Goal: Task Accomplishment & Management: Manage account settings

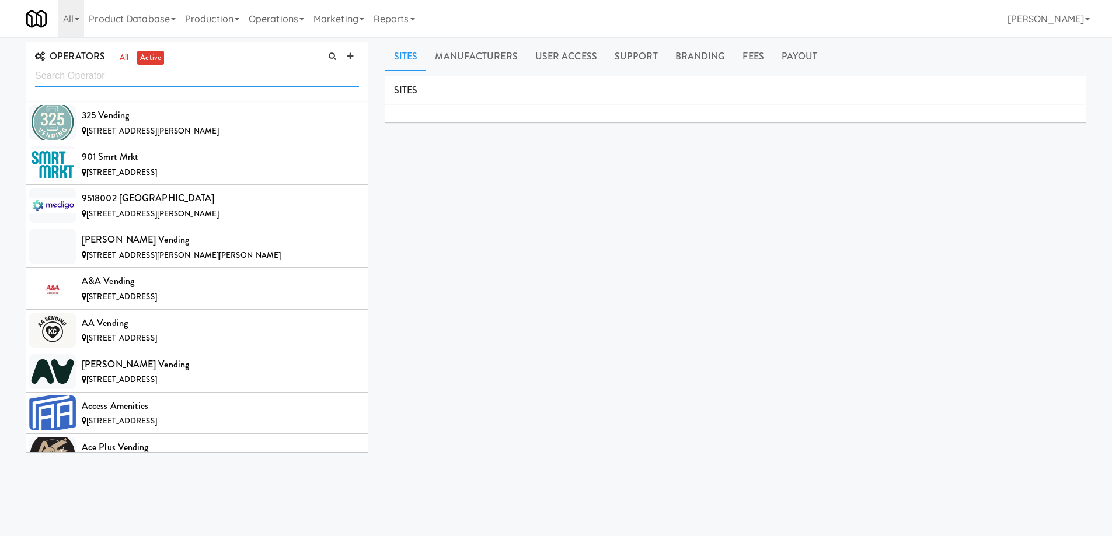
scroll to position [785, 0]
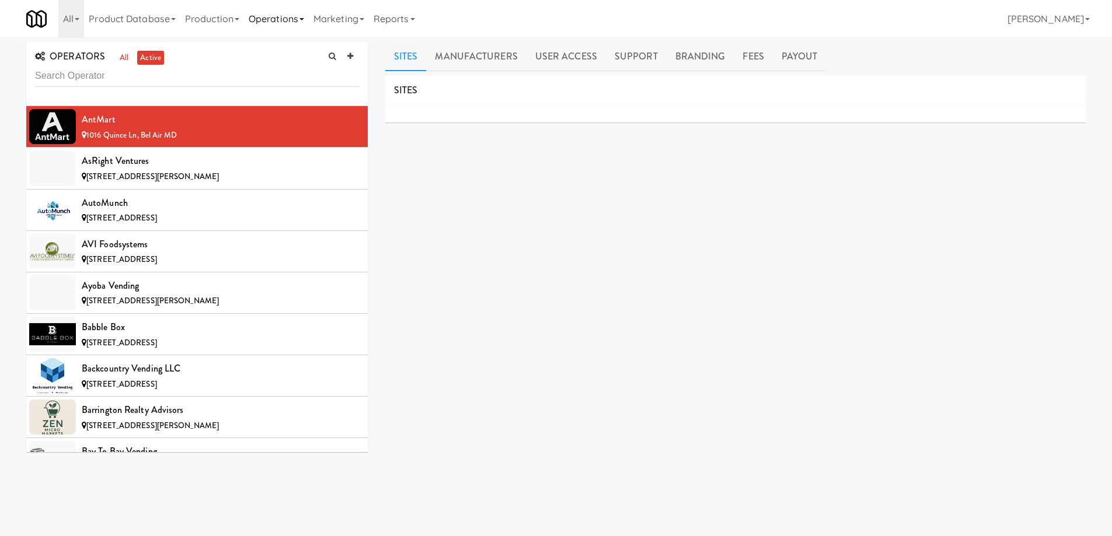
click at [309, 22] on link "Operations" at bounding box center [276, 18] width 65 height 37
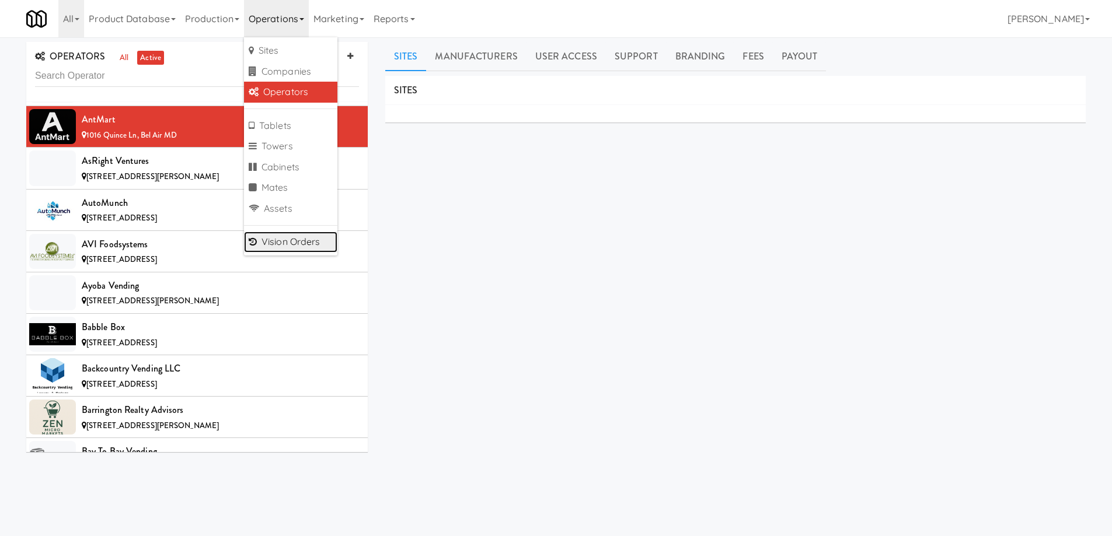
click at [299, 241] on link "Vision Orders" at bounding box center [290, 242] width 93 height 21
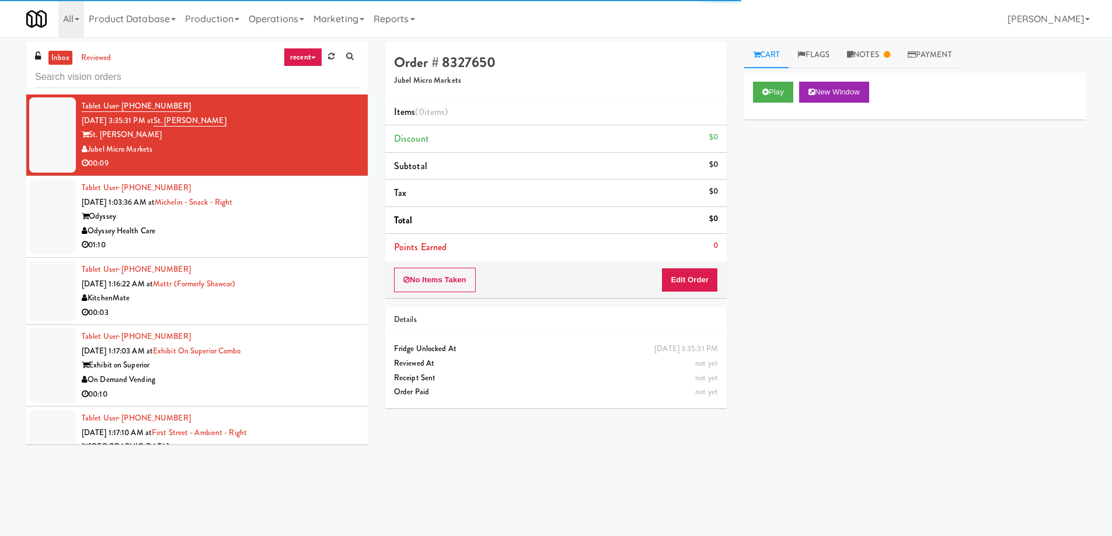
click at [311, 58] on icon at bounding box center [313, 58] width 5 height 2
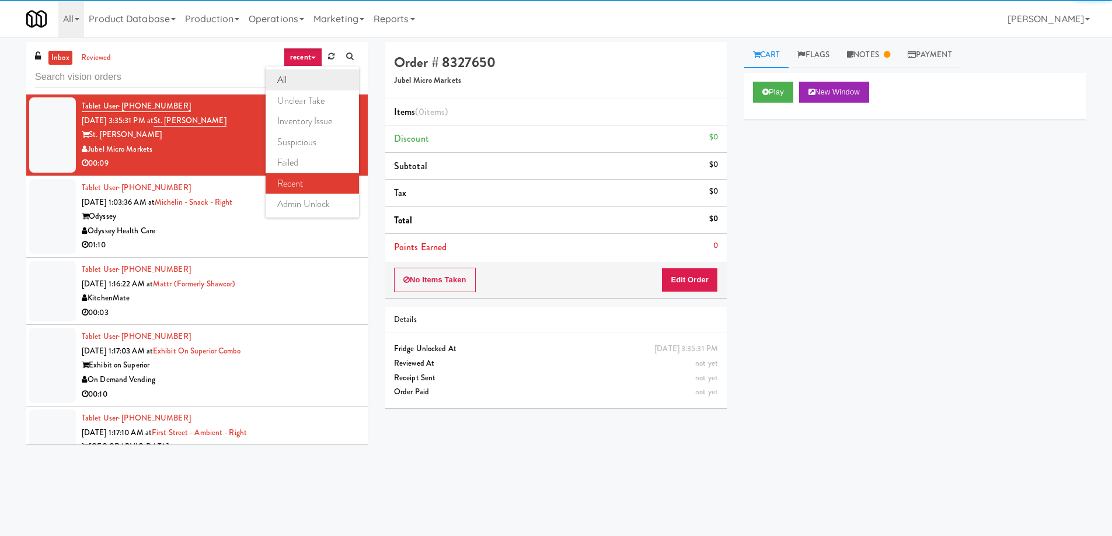
click at [308, 77] on link "all" at bounding box center [312, 79] width 93 height 21
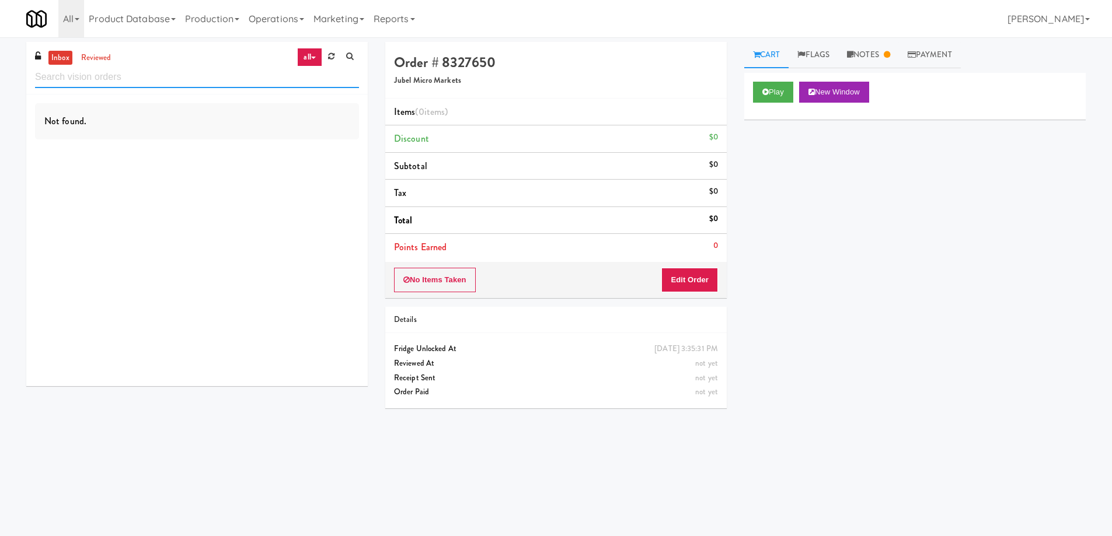
click at [128, 79] on input "text" at bounding box center [197, 78] width 324 height 22
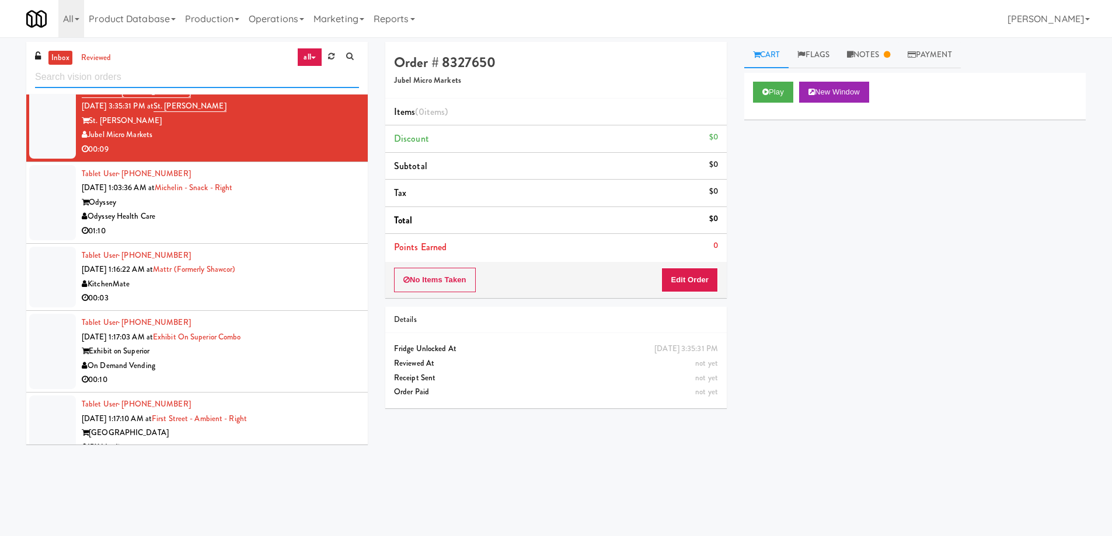
scroll to position [1947, 0]
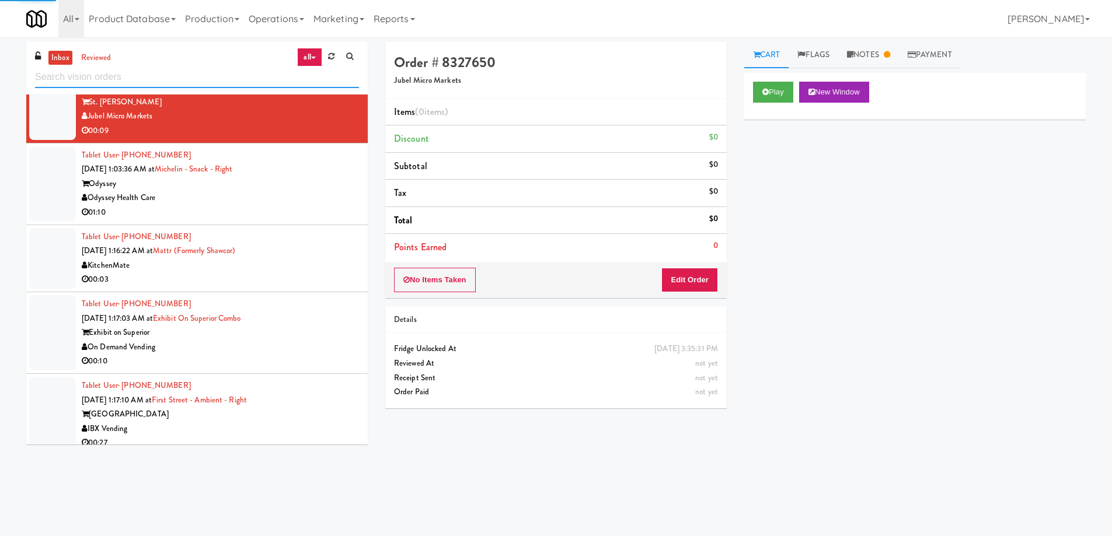
click at [128, 79] on input "text" at bounding box center [197, 78] width 324 height 22
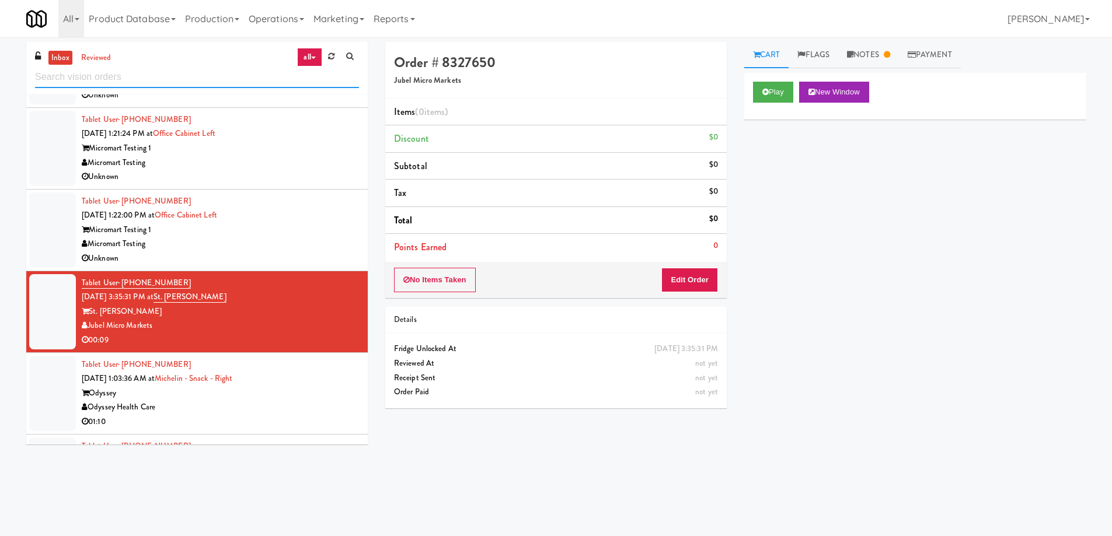
scroll to position [1751, 0]
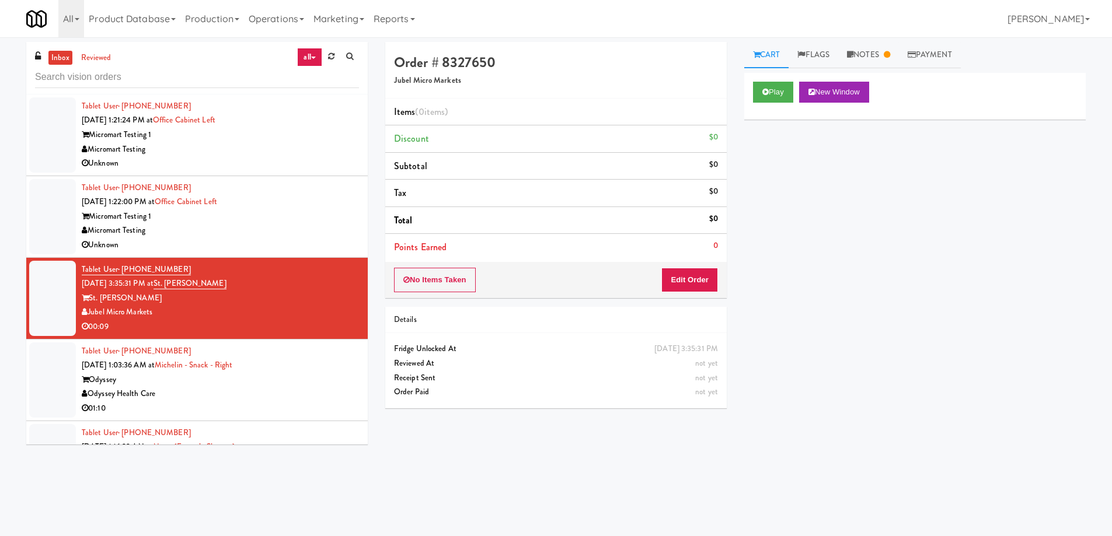
click at [292, 288] on div "Tablet User · (305) 928-0970 Sep 19, 2025 3:35:31 PM at St. James Snack Fridge …" at bounding box center [220, 299] width 277 height 72
click at [877, 54] on link "Notes" at bounding box center [868, 55] width 61 height 26
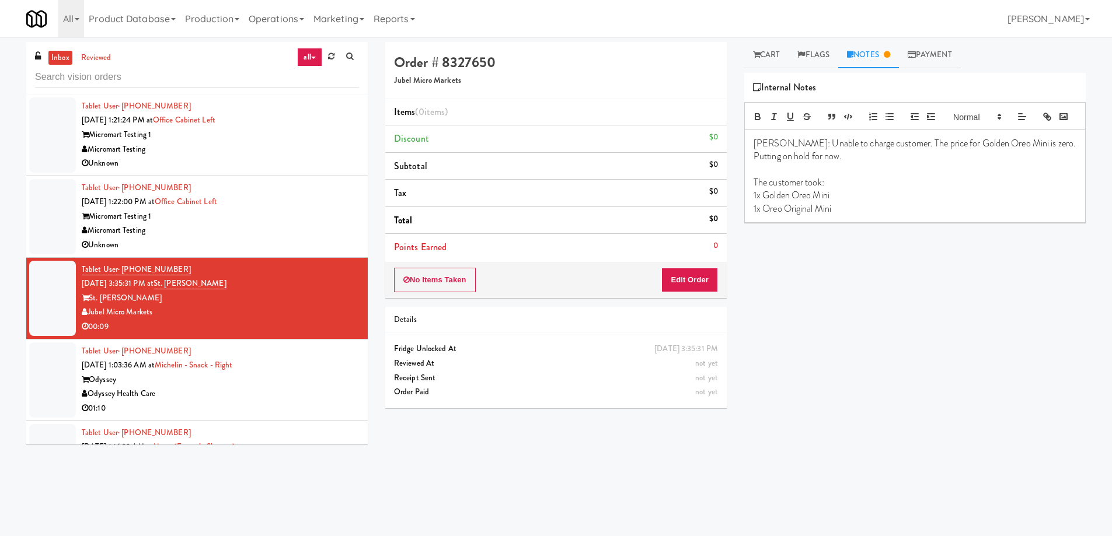
scroll to position [1810, 0]
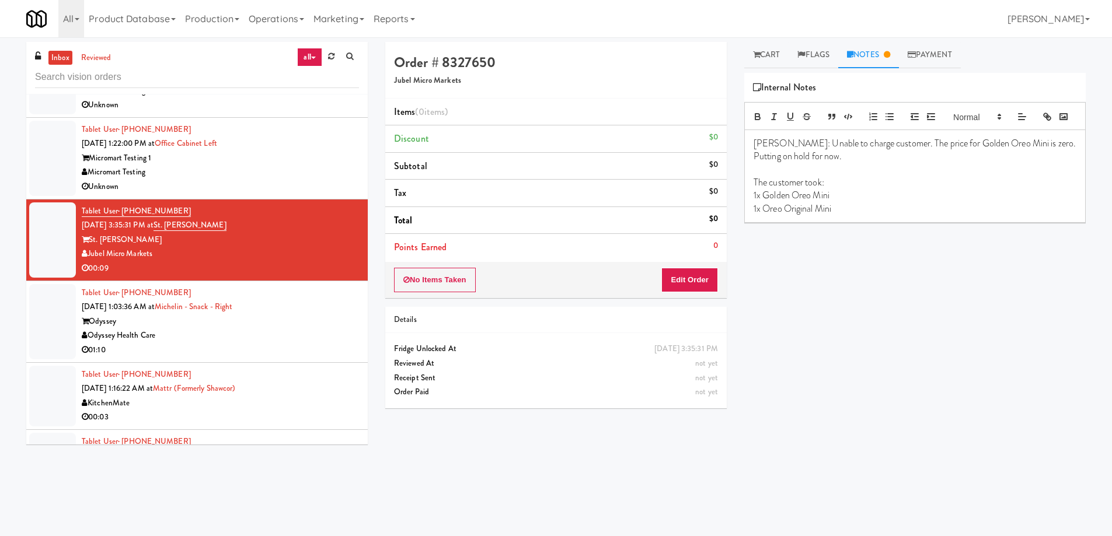
click at [301, 298] on div "Tablet User · (580) 490-2286 Sep 20, 2025 1:03:36 AM at Michelin - Snack - Righ…" at bounding box center [220, 322] width 277 height 72
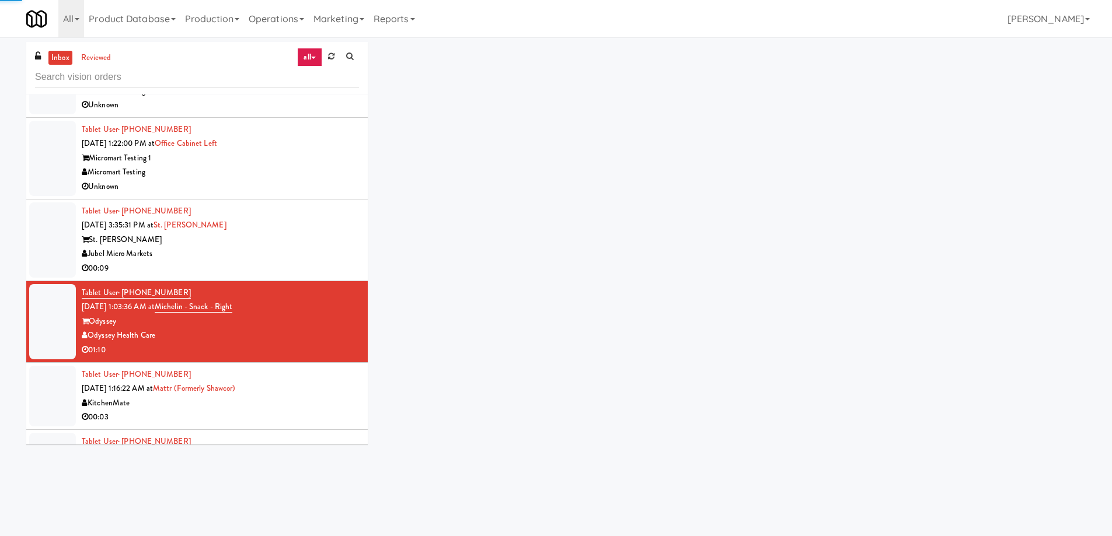
scroll to position [1926, 0]
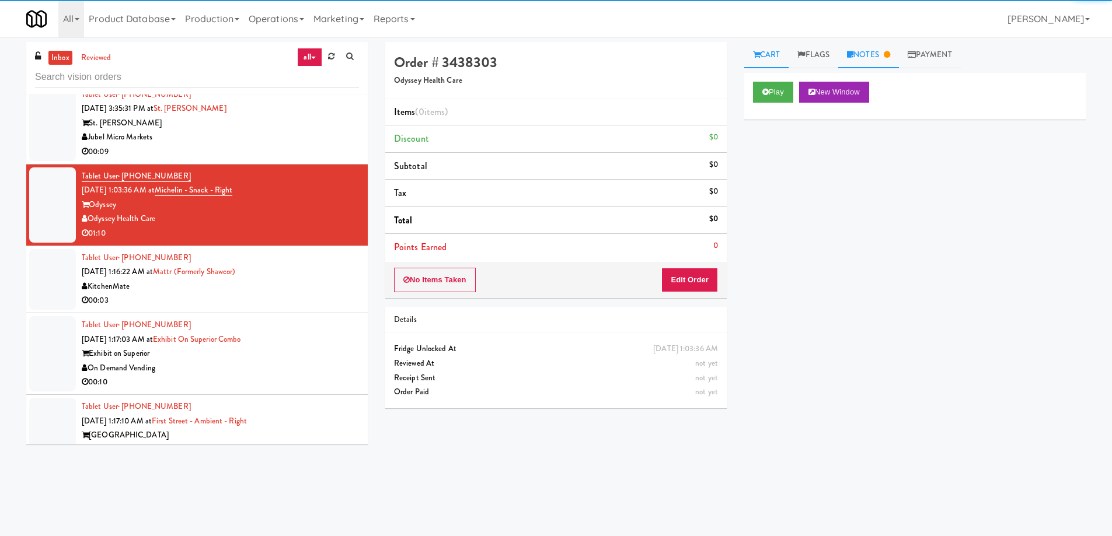
click at [869, 58] on link "Notes" at bounding box center [868, 55] width 61 height 26
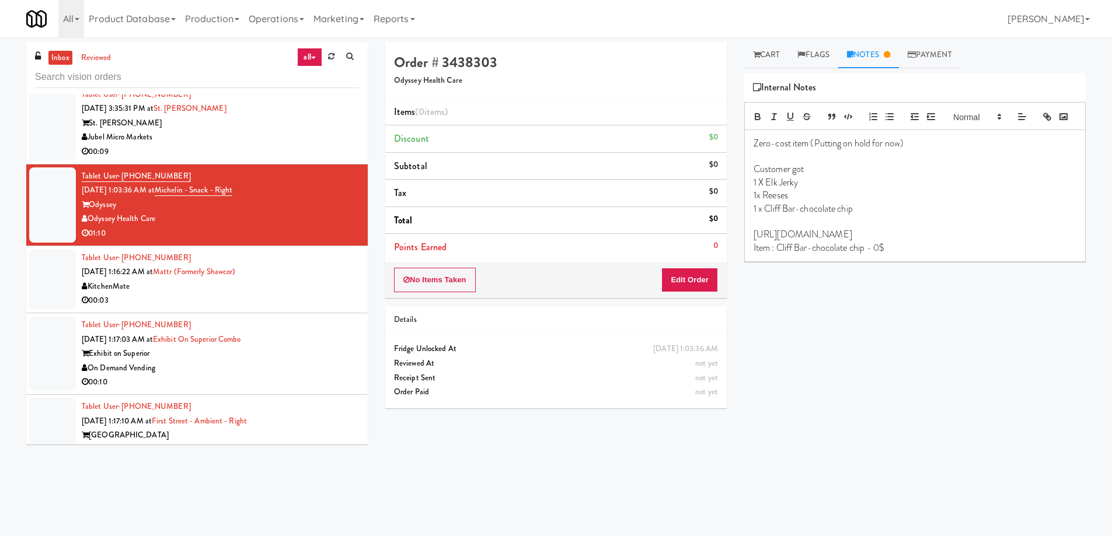
click at [297, 291] on div "KitchenMate" at bounding box center [220, 287] width 277 height 15
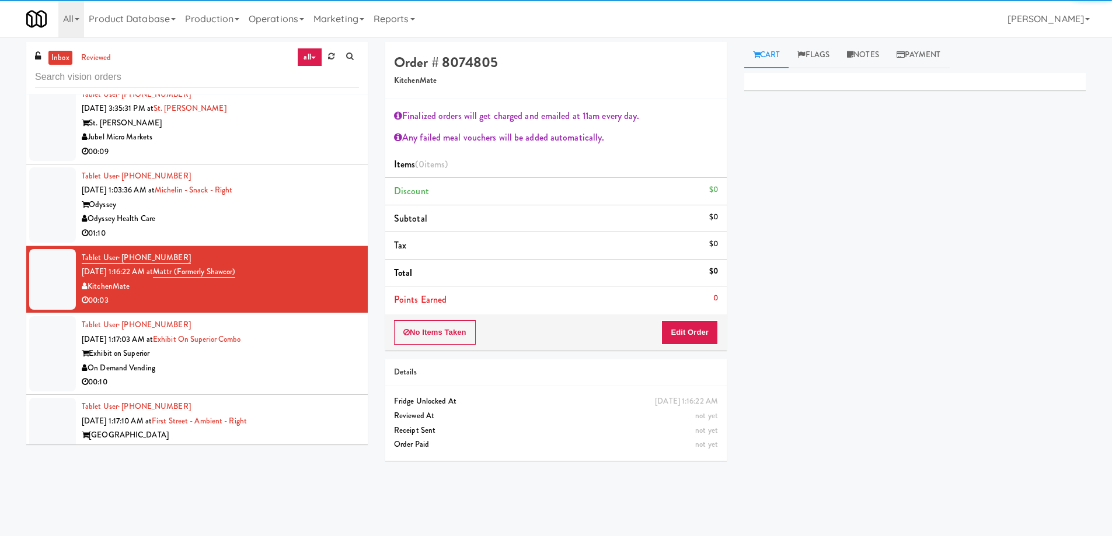
click at [301, 212] on div "Odyssey Health Care" at bounding box center [220, 219] width 277 height 15
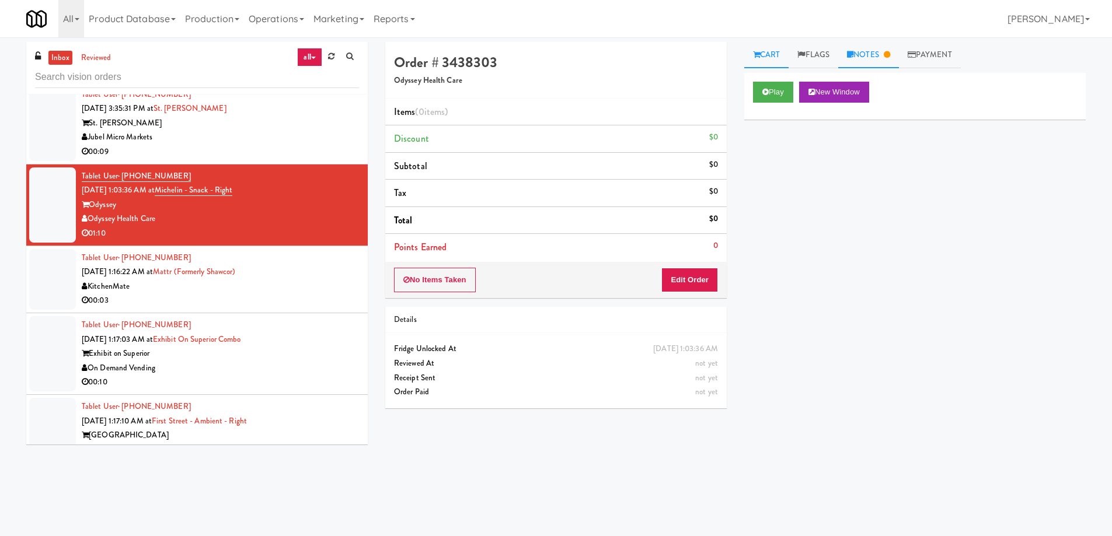
click at [878, 55] on link "Notes" at bounding box center [868, 55] width 61 height 26
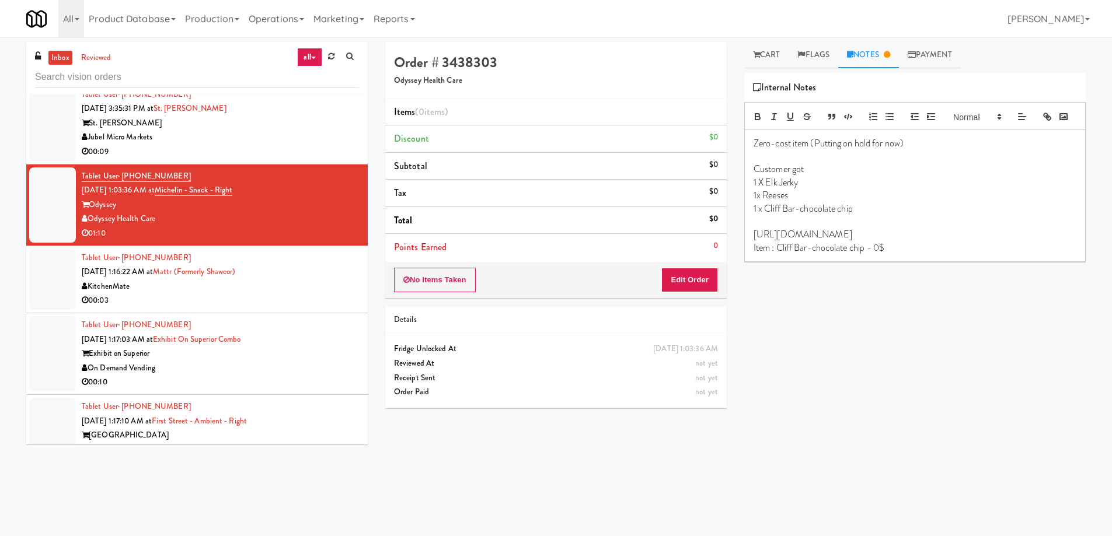
click at [298, 277] on div "Tablet User · (613) 762-9696 Sep 20, 2025 1:16:22 AM at Mattr (formerly Shawcor…" at bounding box center [220, 279] width 277 height 57
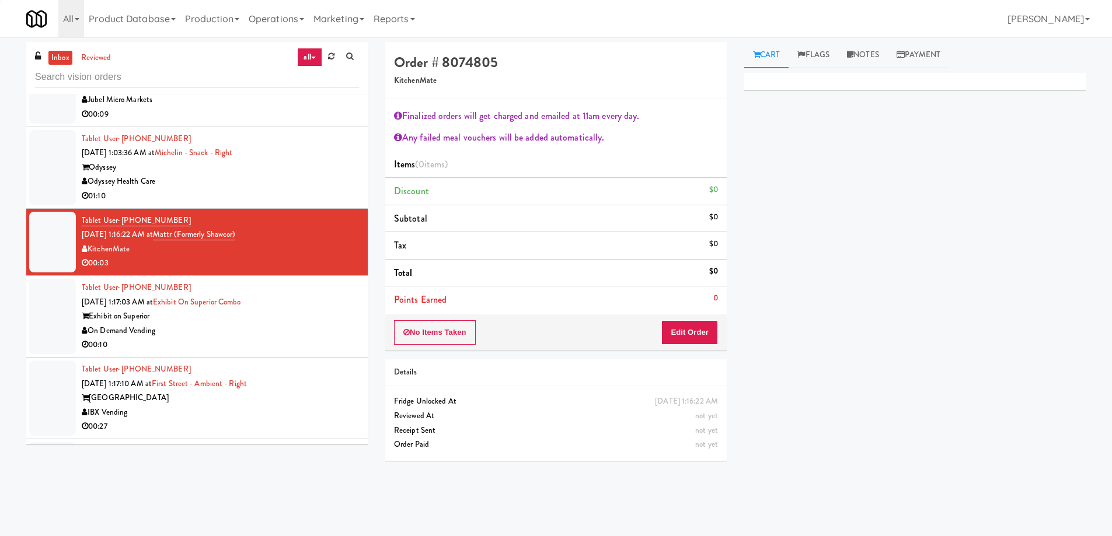
scroll to position [1985, 0]
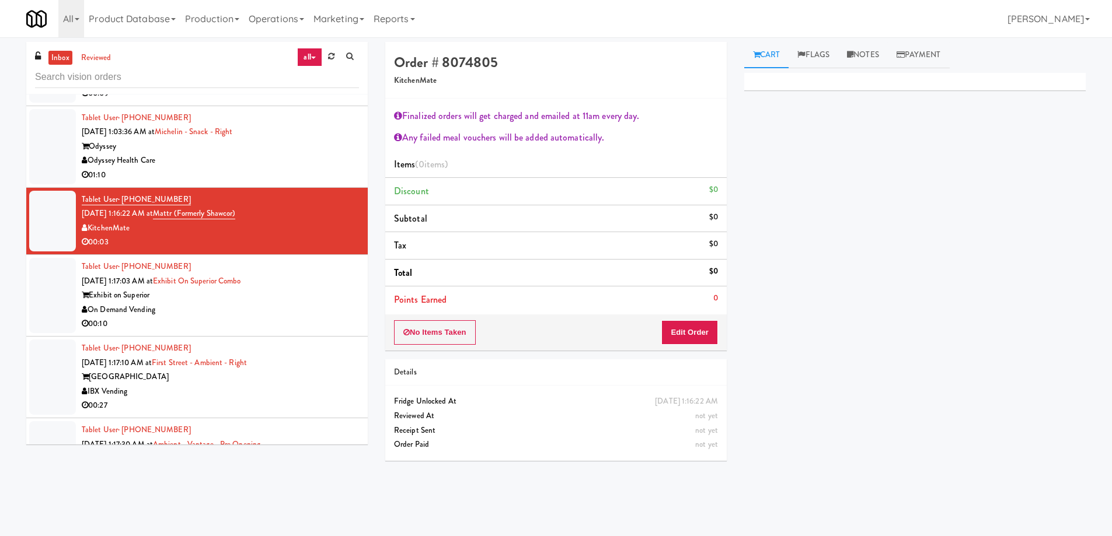
click at [312, 288] on div "Exhibit on Superior" at bounding box center [220, 295] width 277 height 15
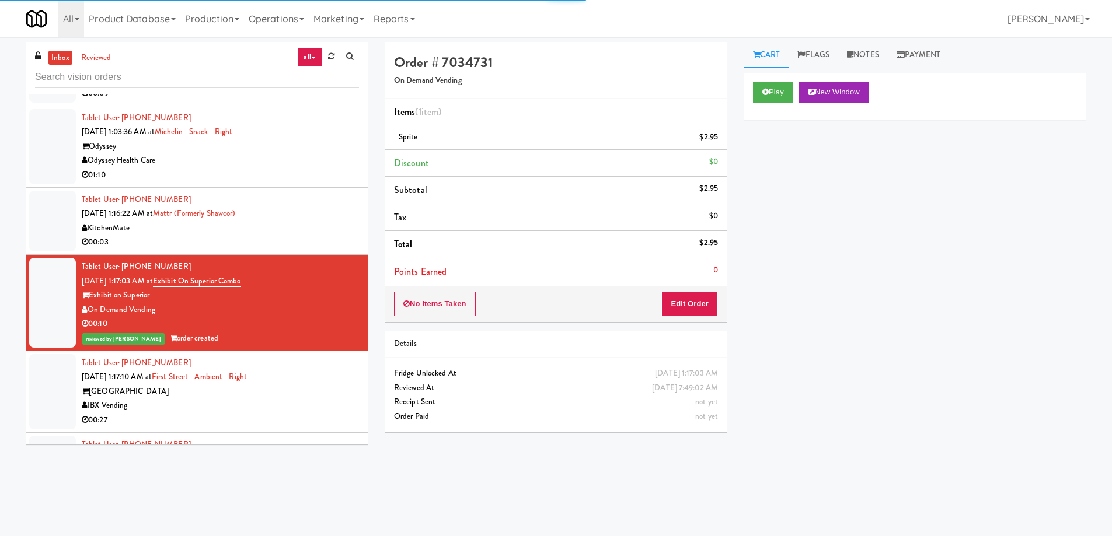
click at [322, 385] on div "First Street Place" at bounding box center [220, 392] width 277 height 15
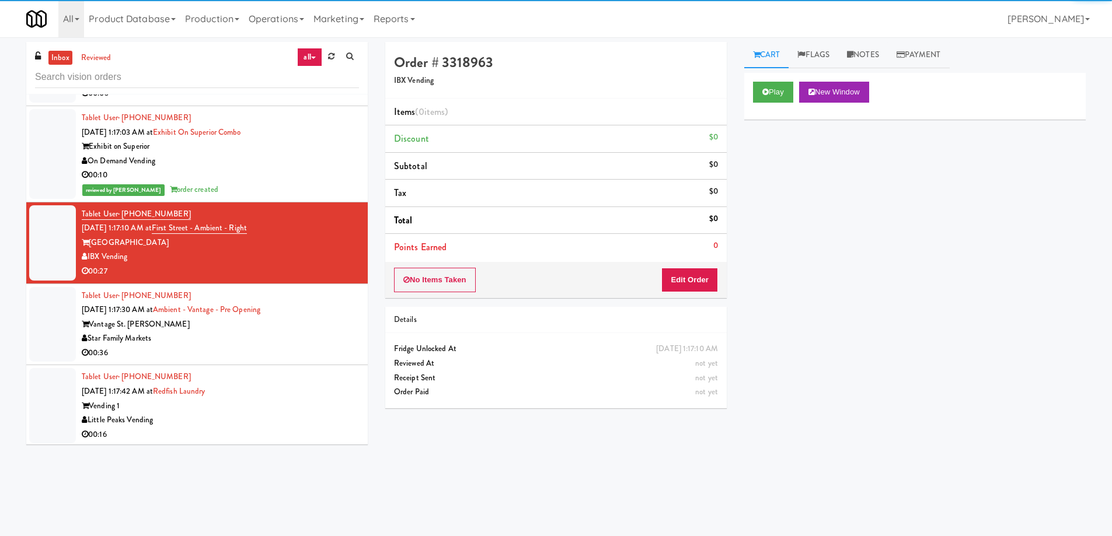
scroll to position [2160, 0]
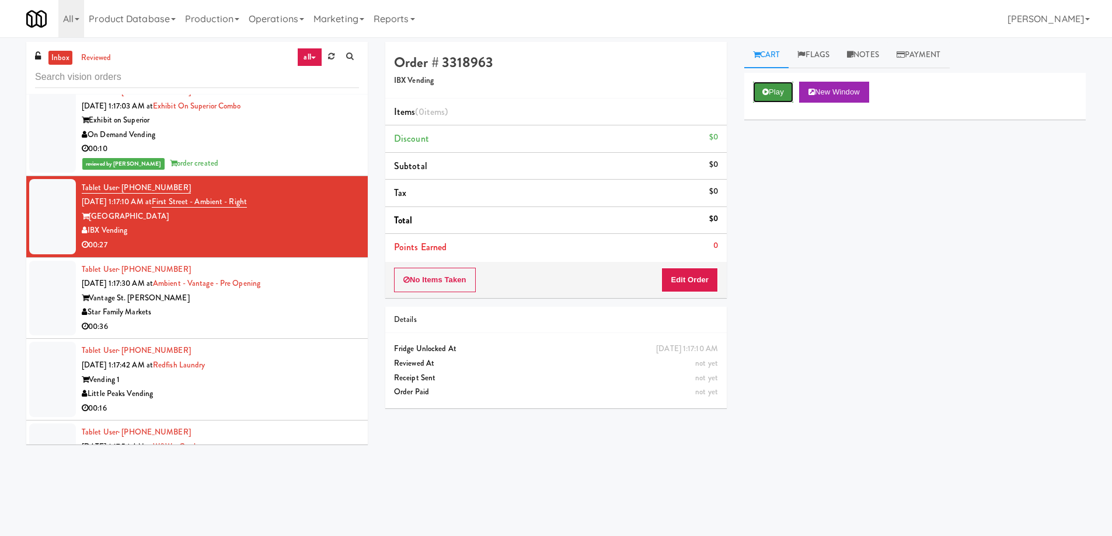
click at [773, 83] on button "Play" at bounding box center [773, 92] width 40 height 21
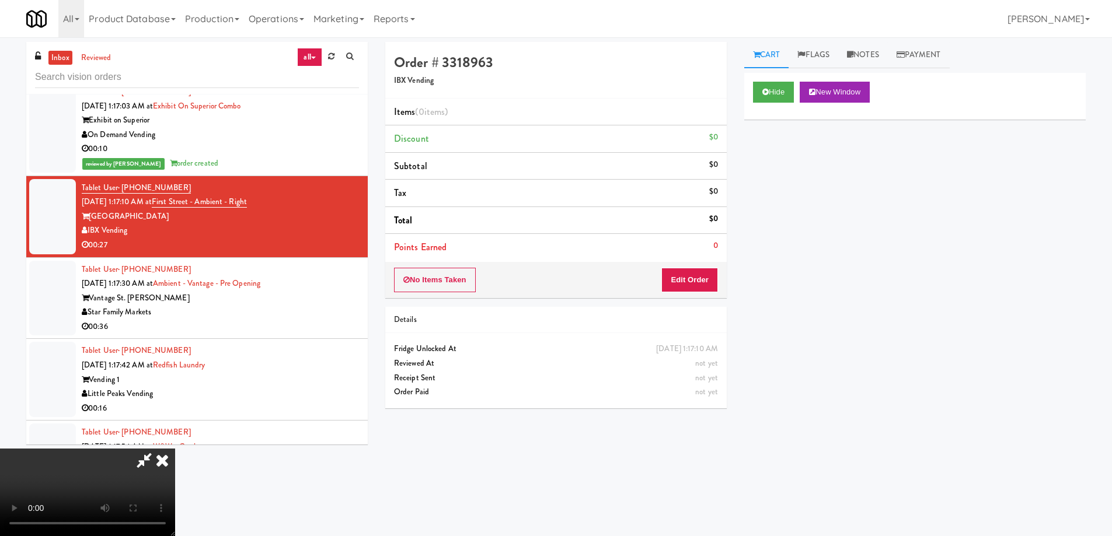
click at [175, 449] on video at bounding box center [87, 493] width 175 height 88
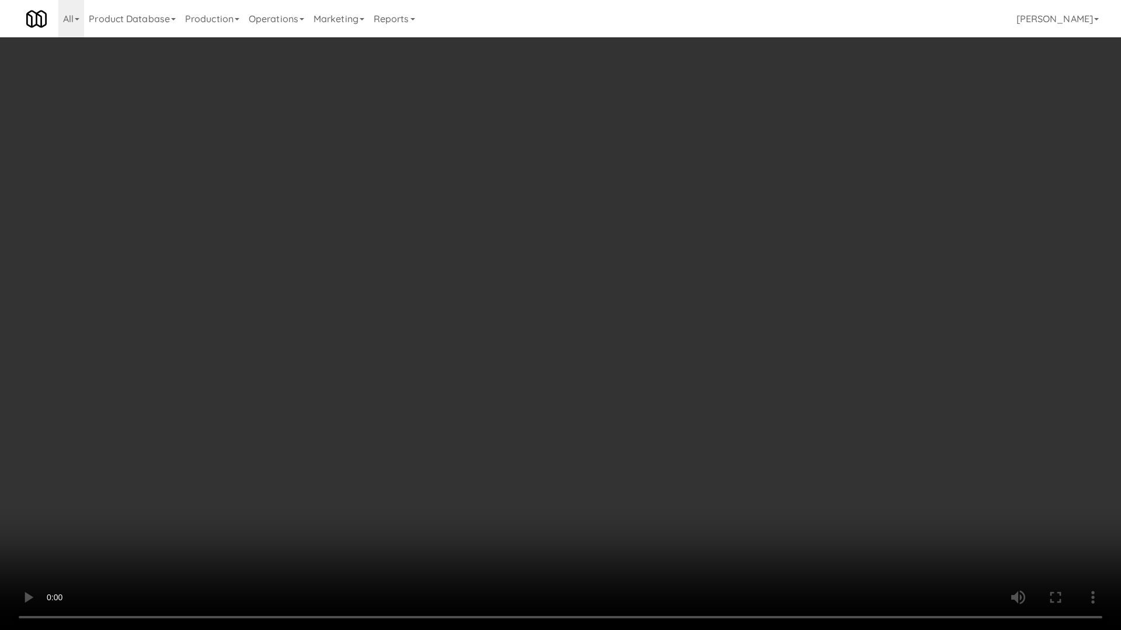
drag, startPoint x: 703, startPoint y: 431, endPoint x: 716, endPoint y: 430, distance: 13.5
click at [703, 431] on video at bounding box center [560, 315] width 1121 height 630
click at [399, 362] on video at bounding box center [560, 315] width 1121 height 630
click at [355, 342] on video at bounding box center [560, 315] width 1121 height 630
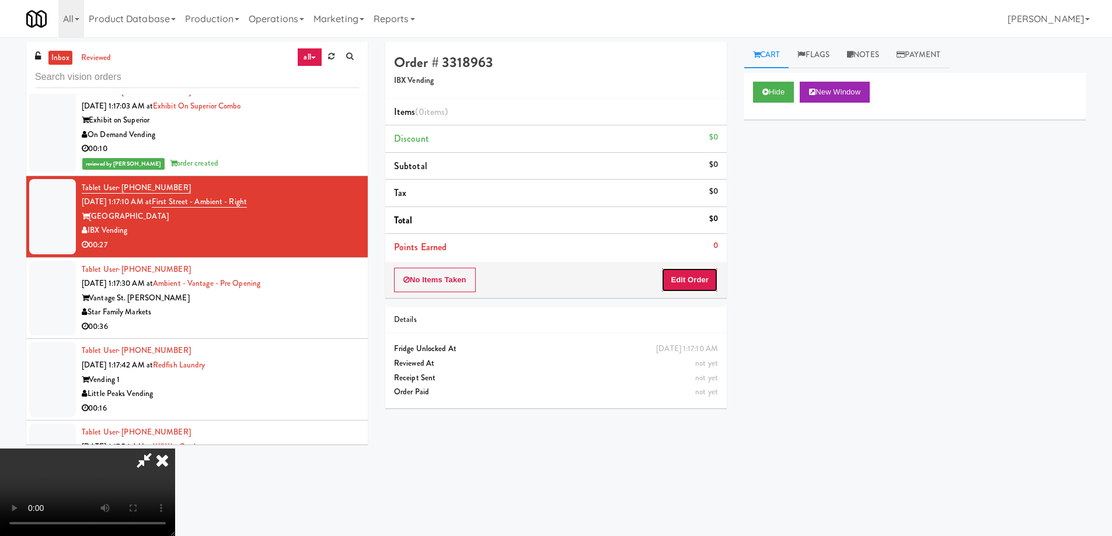
click at [693, 284] on button "Edit Order" at bounding box center [689, 280] width 57 height 25
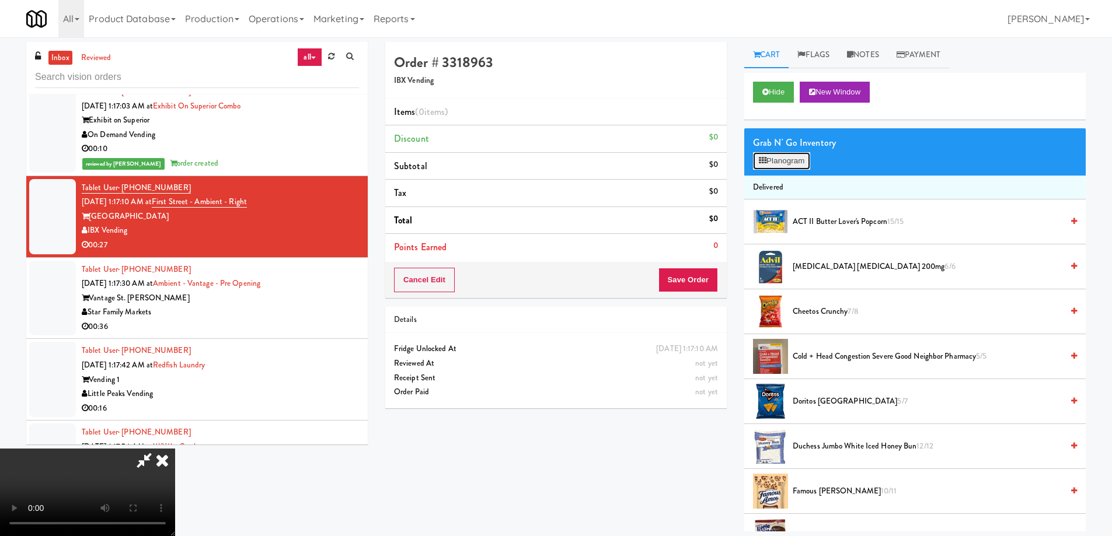
click at [793, 162] on button "Planogram" at bounding box center [781, 161] width 57 height 18
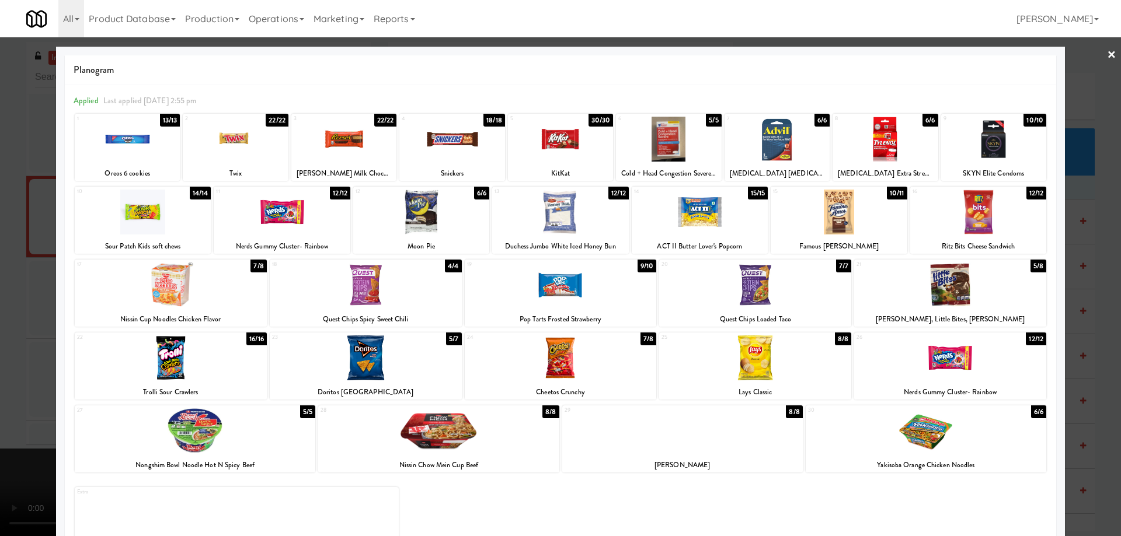
click at [943, 360] on div at bounding box center [950, 358] width 192 height 45
click at [1107, 54] on link "×" at bounding box center [1111, 55] width 9 height 36
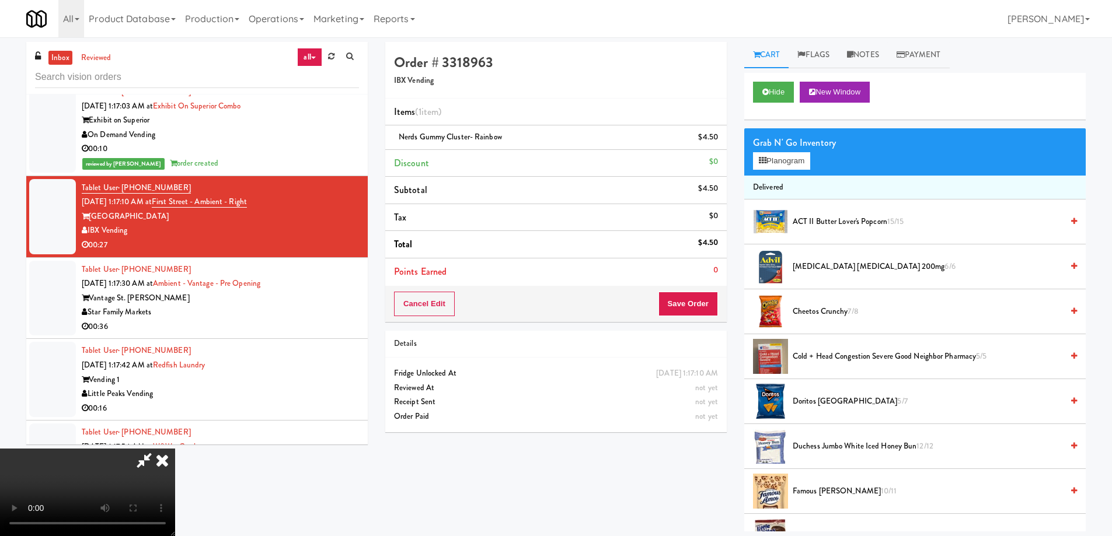
click at [175, 449] on video at bounding box center [87, 493] width 175 height 88
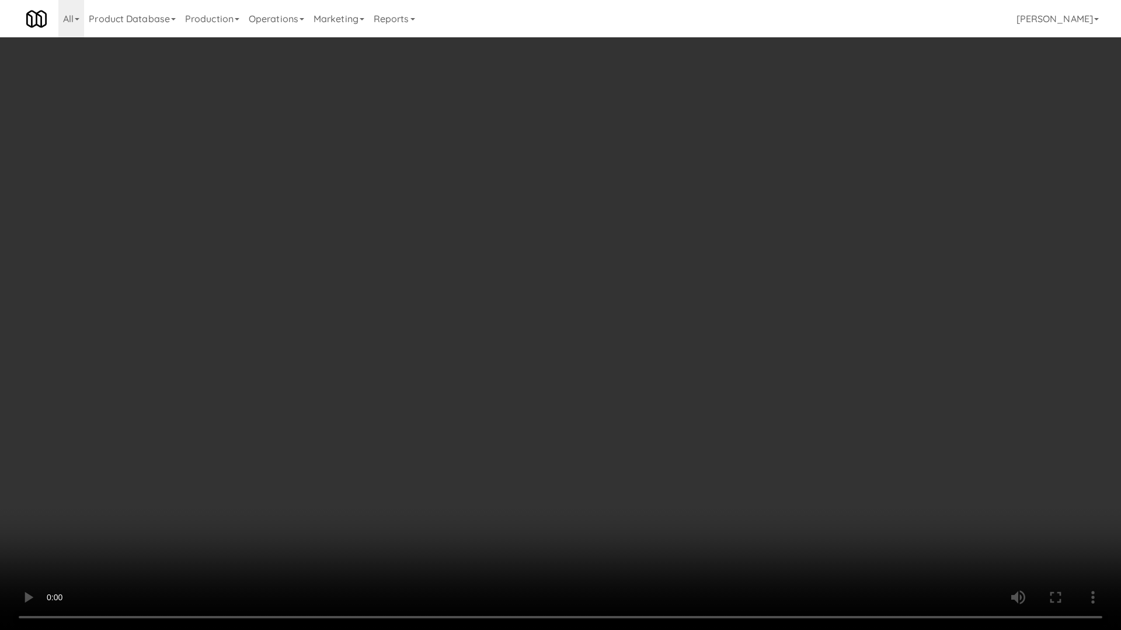
click at [543, 310] on video at bounding box center [560, 315] width 1121 height 630
click at [592, 385] on video at bounding box center [560, 315] width 1121 height 630
click at [417, 267] on video at bounding box center [560, 315] width 1121 height 630
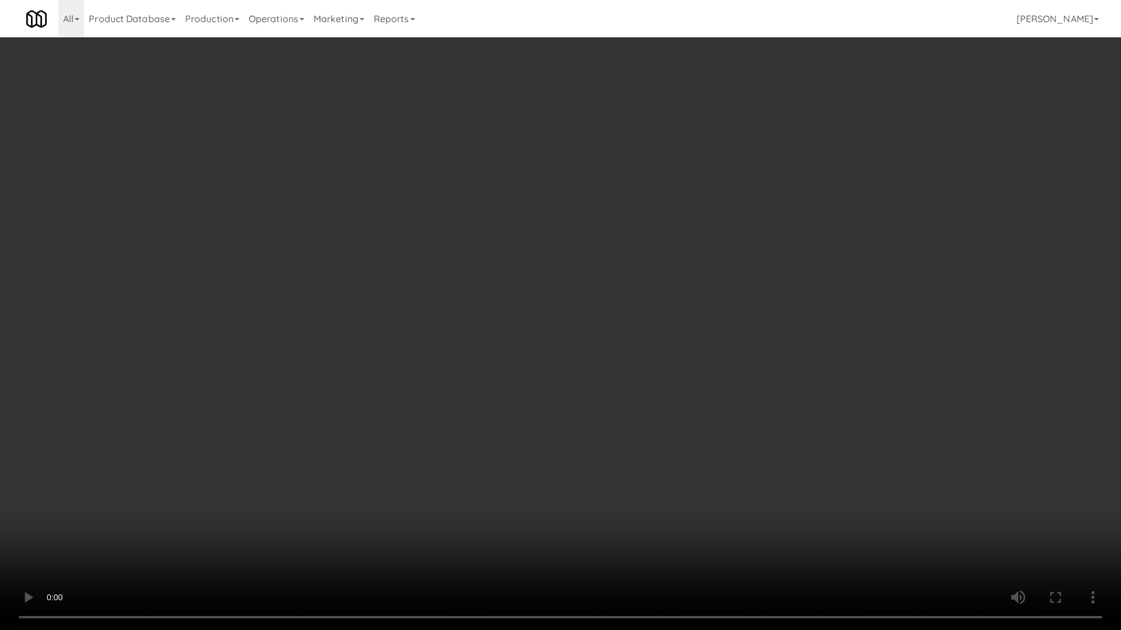
click at [417, 267] on video at bounding box center [560, 315] width 1121 height 630
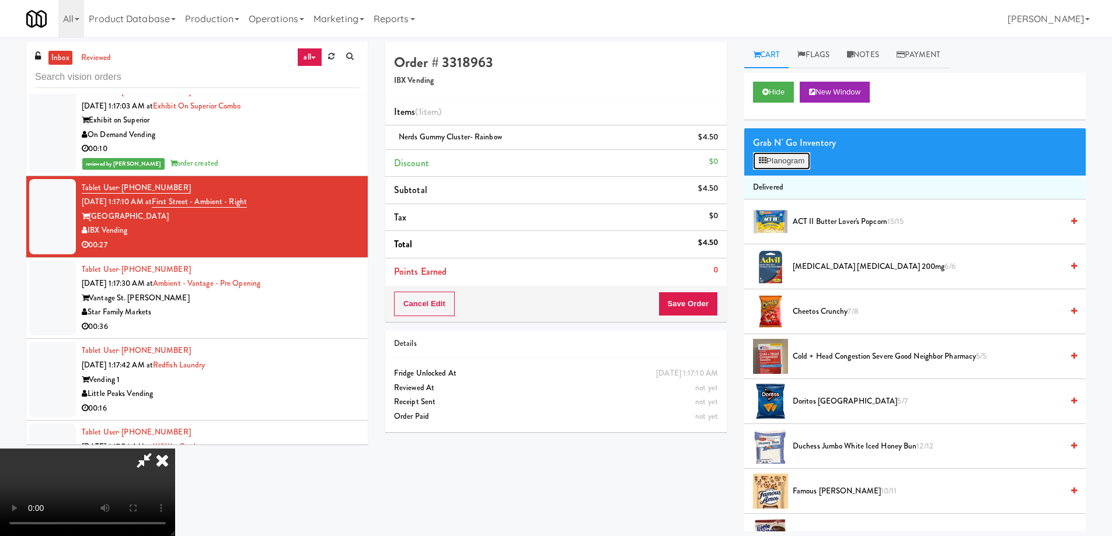
click at [786, 154] on button "Planogram" at bounding box center [781, 161] width 57 height 18
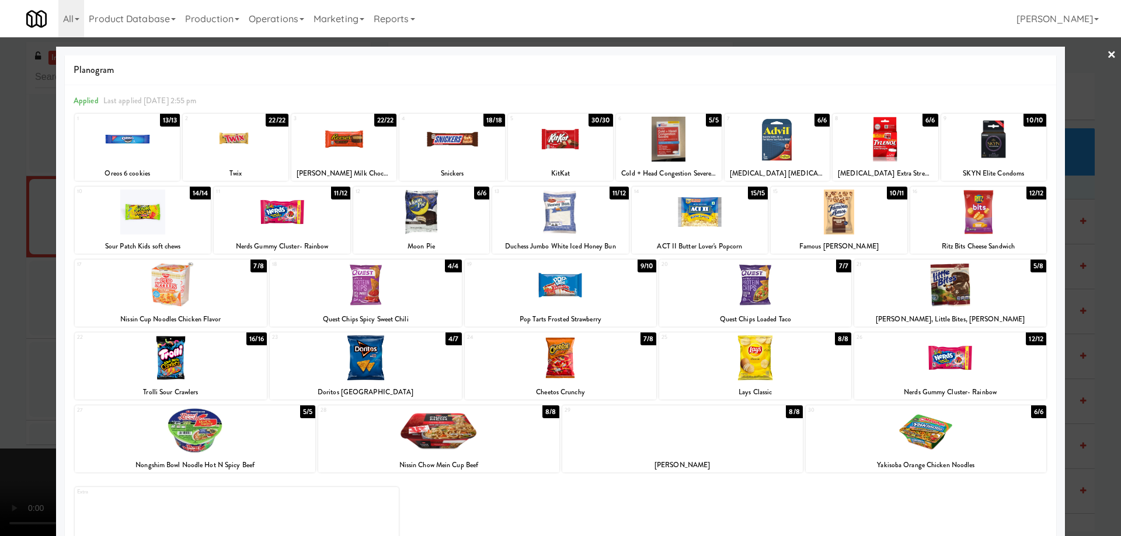
click at [1107, 53] on link "×" at bounding box center [1111, 55] width 9 height 36
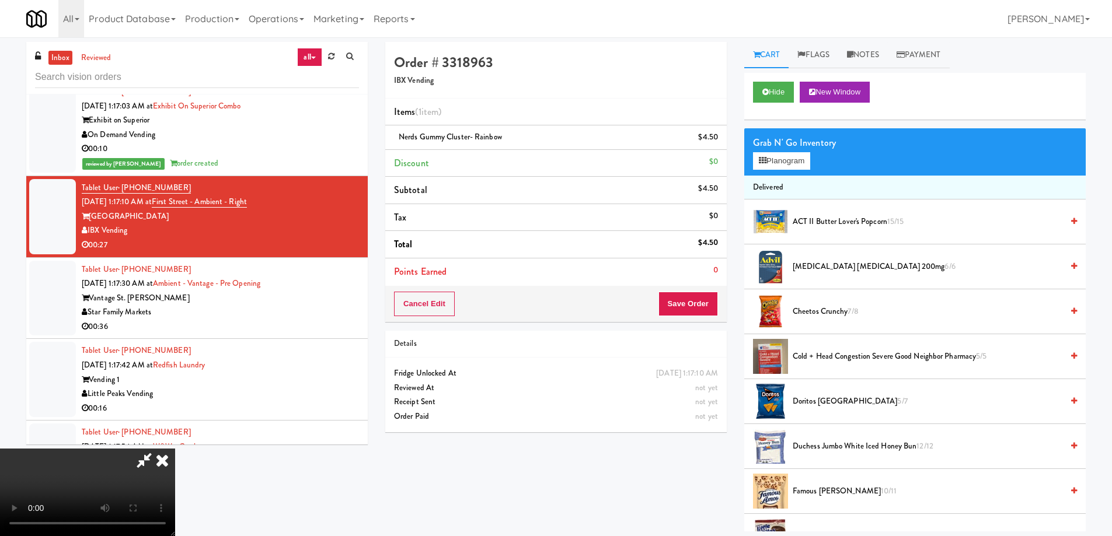
click at [175, 449] on video at bounding box center [87, 493] width 175 height 88
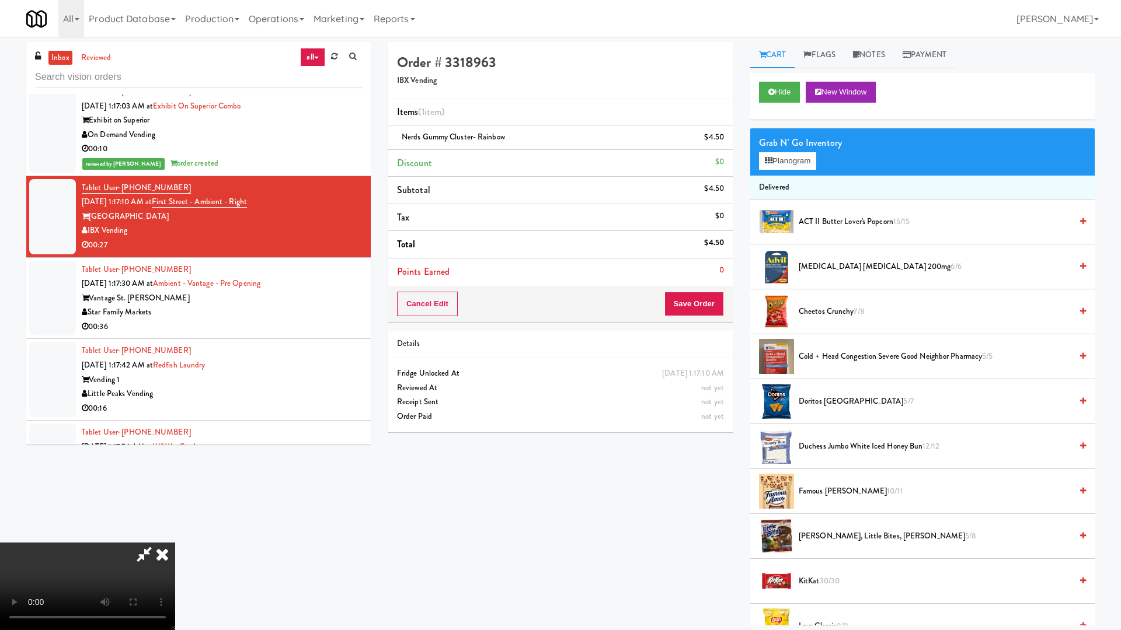
click at [175, 536] on video at bounding box center [87, 587] width 175 height 88
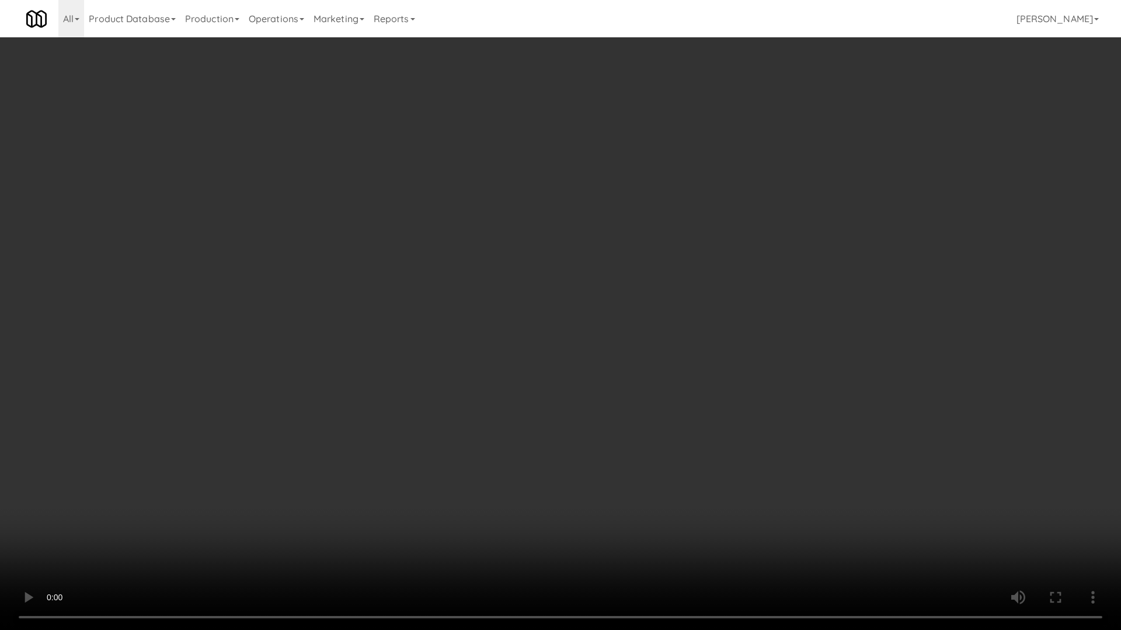
click at [542, 249] on video at bounding box center [560, 315] width 1121 height 630
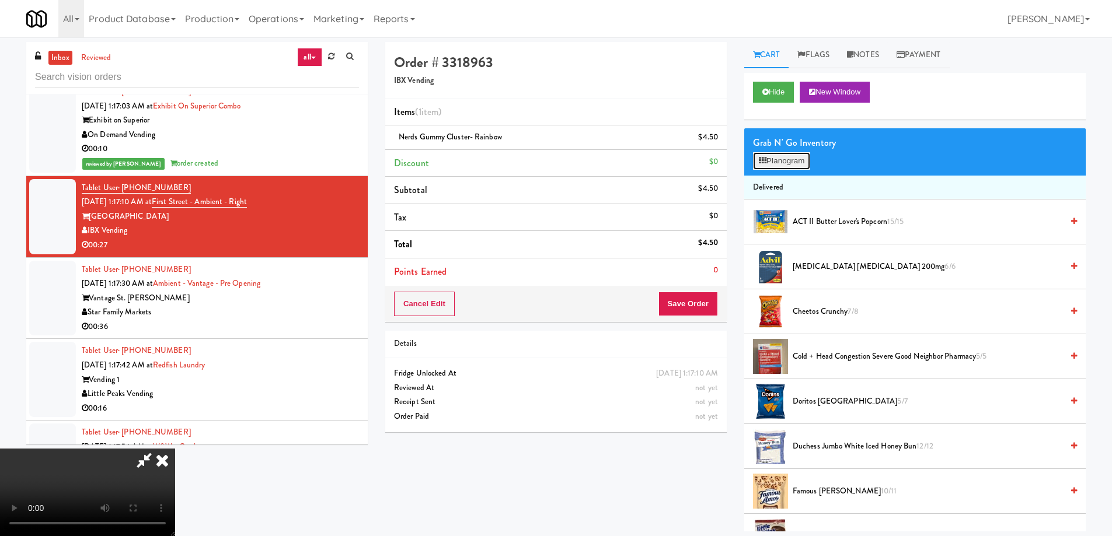
click at [771, 157] on button "Planogram" at bounding box center [781, 161] width 57 height 18
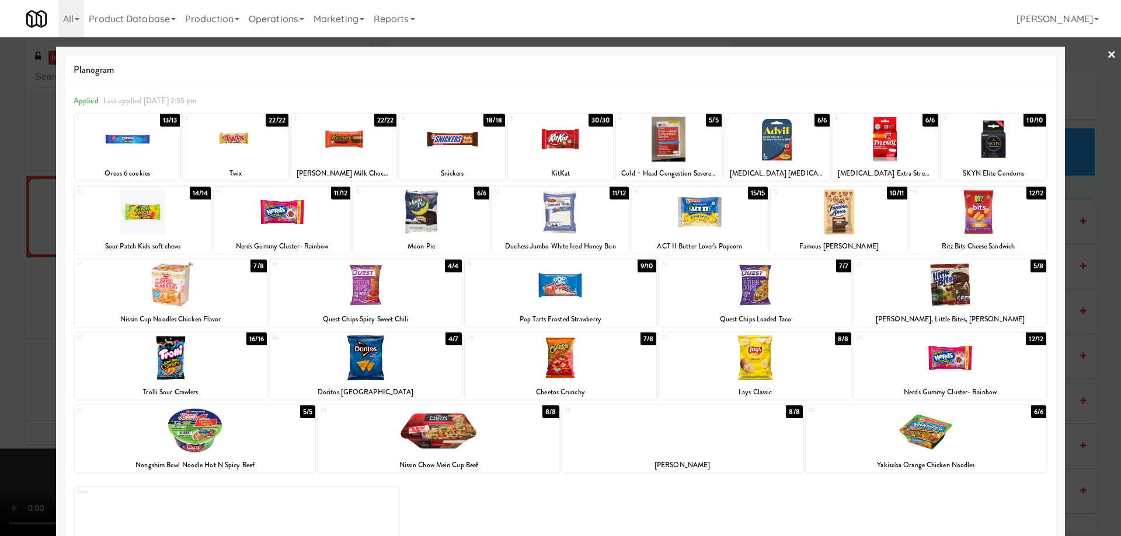
click at [585, 219] on div at bounding box center [560, 212] width 136 height 45
click at [1107, 51] on link "×" at bounding box center [1111, 55] width 9 height 36
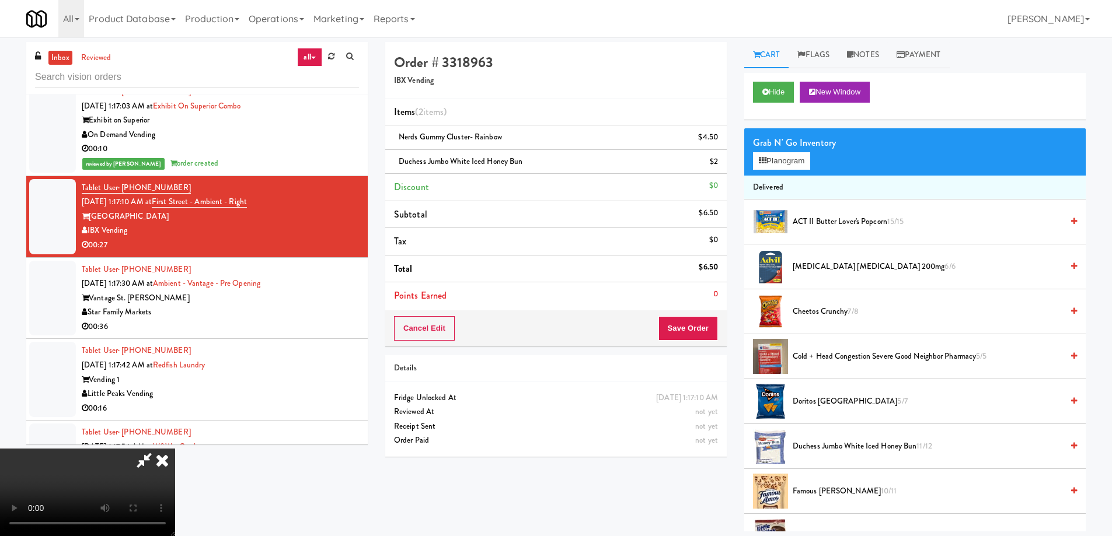
click at [175, 449] on video at bounding box center [87, 493] width 175 height 88
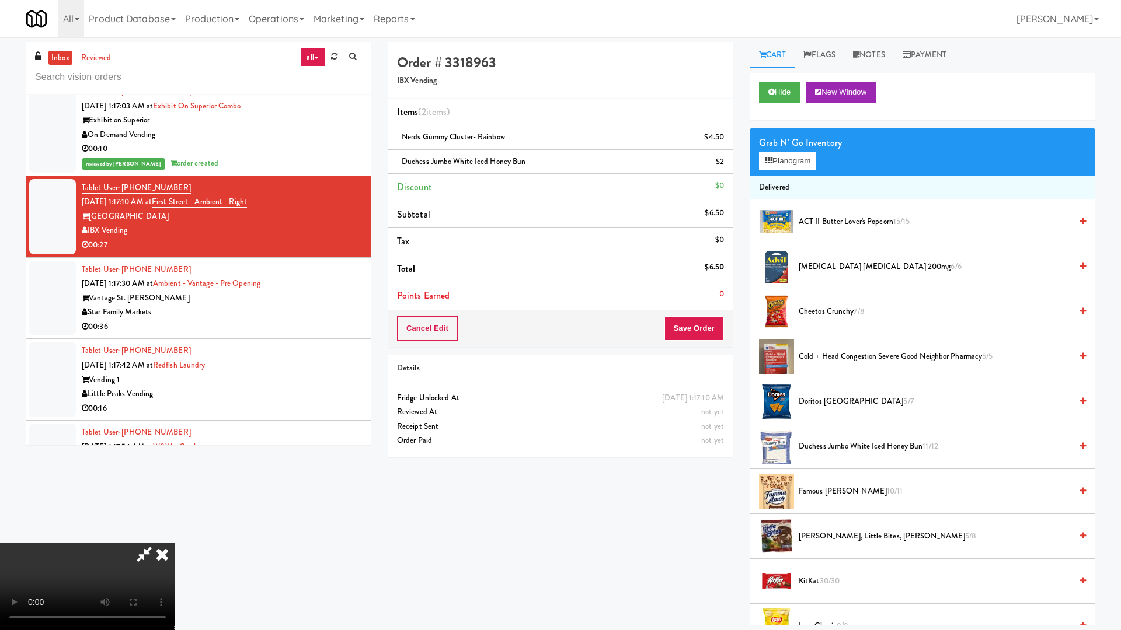
click at [175, 536] on video at bounding box center [87, 587] width 175 height 88
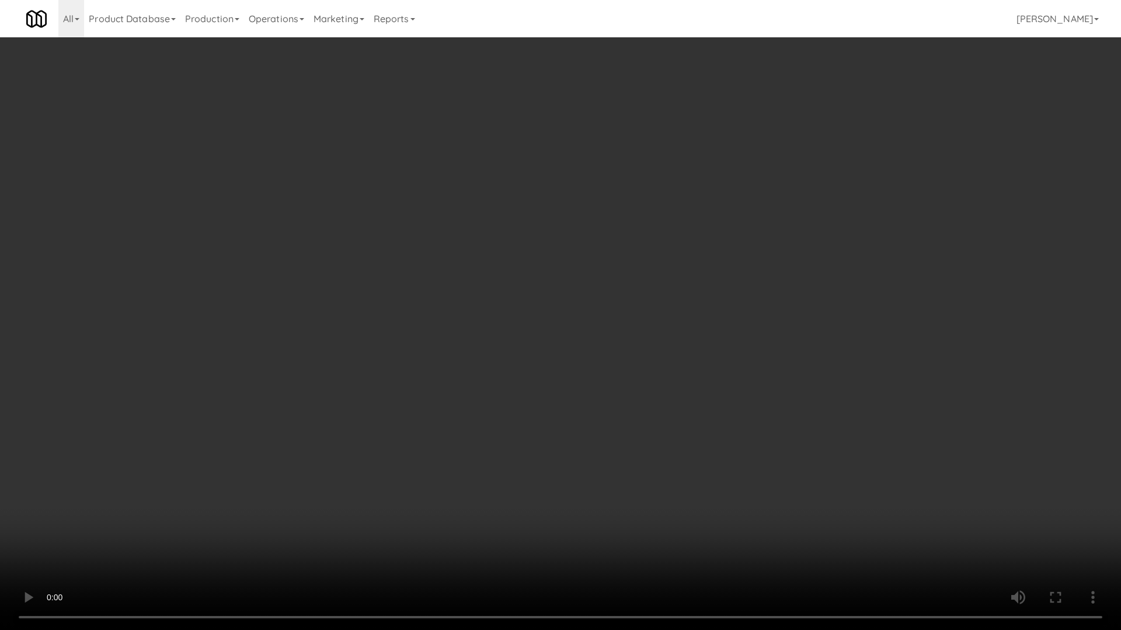
click at [445, 275] on video at bounding box center [560, 315] width 1121 height 630
click at [525, 336] on video at bounding box center [560, 315] width 1121 height 630
click at [524, 323] on video at bounding box center [560, 315] width 1121 height 630
click at [640, 383] on video at bounding box center [560, 315] width 1121 height 630
click at [516, 319] on video at bounding box center [560, 315] width 1121 height 630
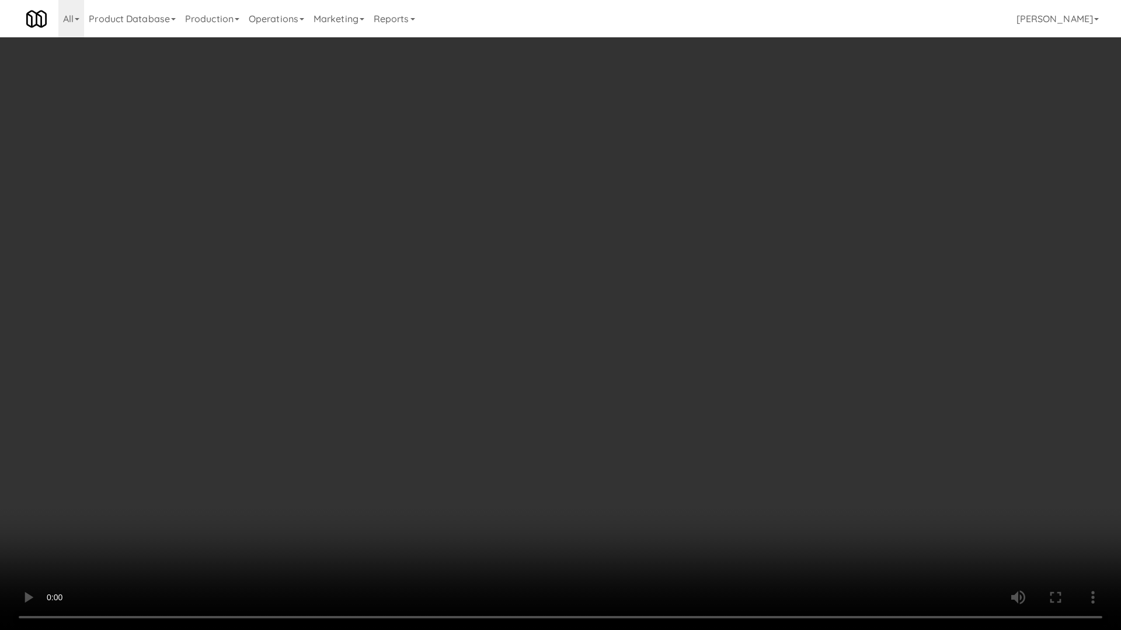
click at [516, 319] on video at bounding box center [560, 315] width 1121 height 630
click at [617, 340] on video at bounding box center [560, 315] width 1121 height 630
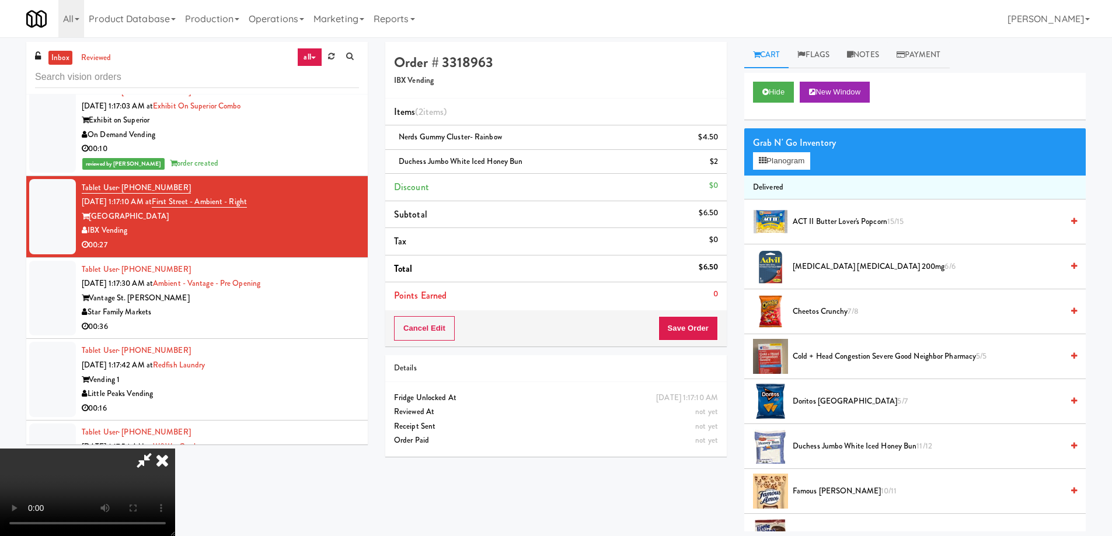
click at [175, 449] on icon at bounding box center [162, 460] width 26 height 23
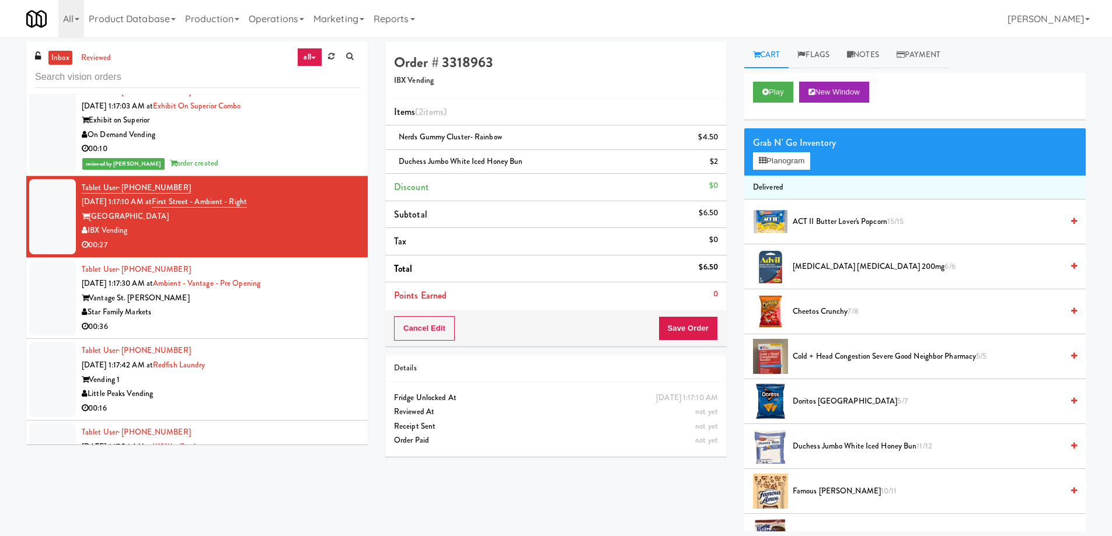
click at [330, 278] on div "Tablet User · (859) 553-3980 Sep 20, 2025 1:17:30 AM at Ambient - Vantage - Pre…" at bounding box center [220, 299] width 277 height 72
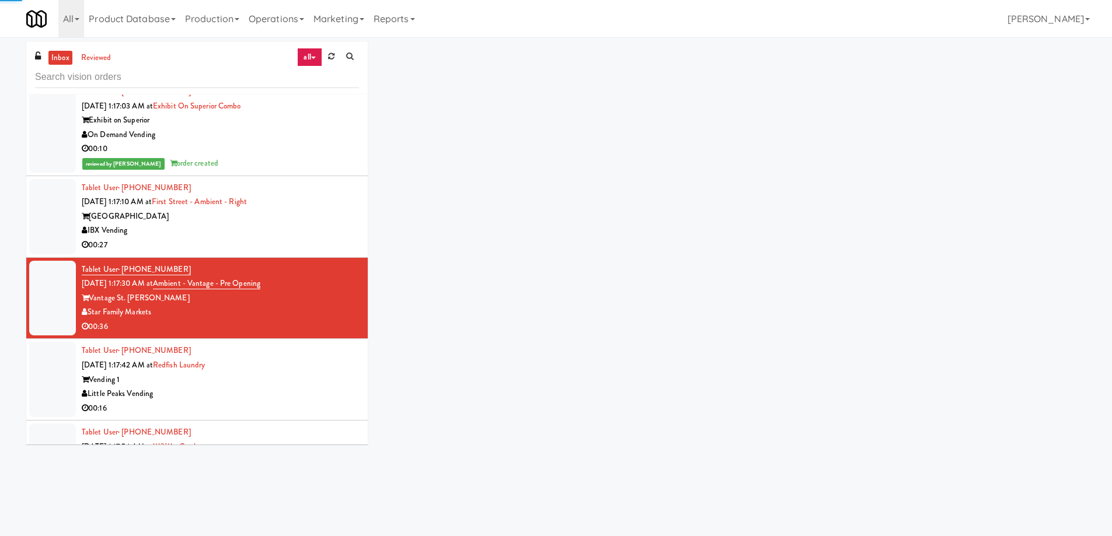
click at [320, 231] on div "IBX Vending" at bounding box center [220, 231] width 277 height 15
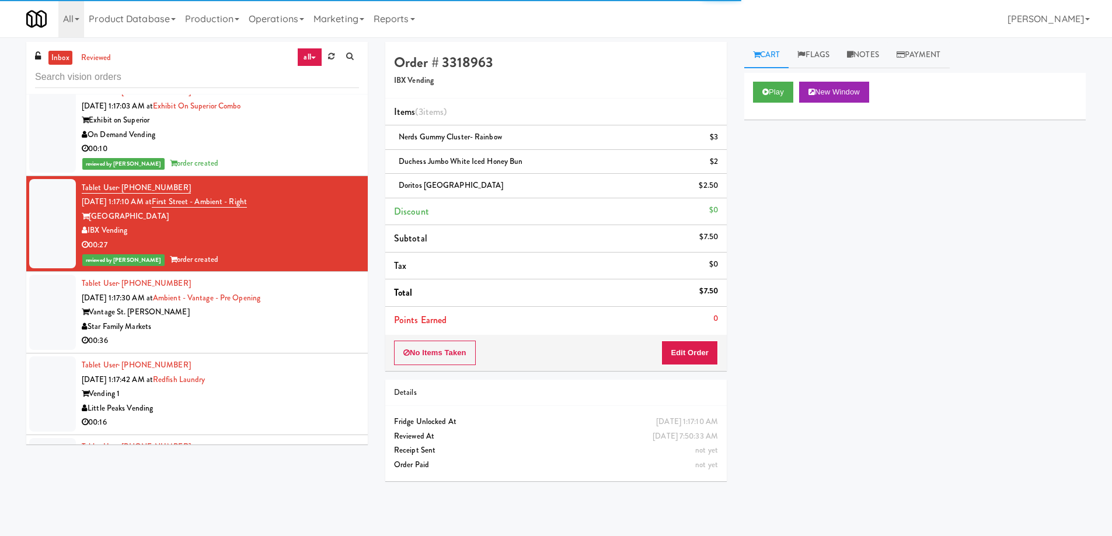
click at [331, 309] on div "Vantage St. Pete" at bounding box center [220, 312] width 277 height 15
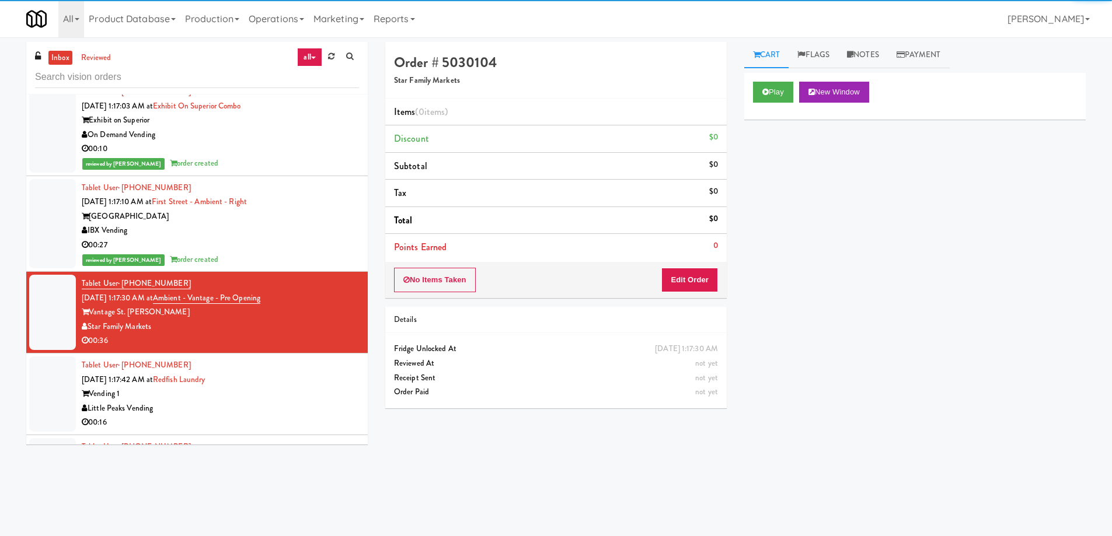
click at [313, 228] on div "IBX Vending" at bounding box center [220, 231] width 277 height 15
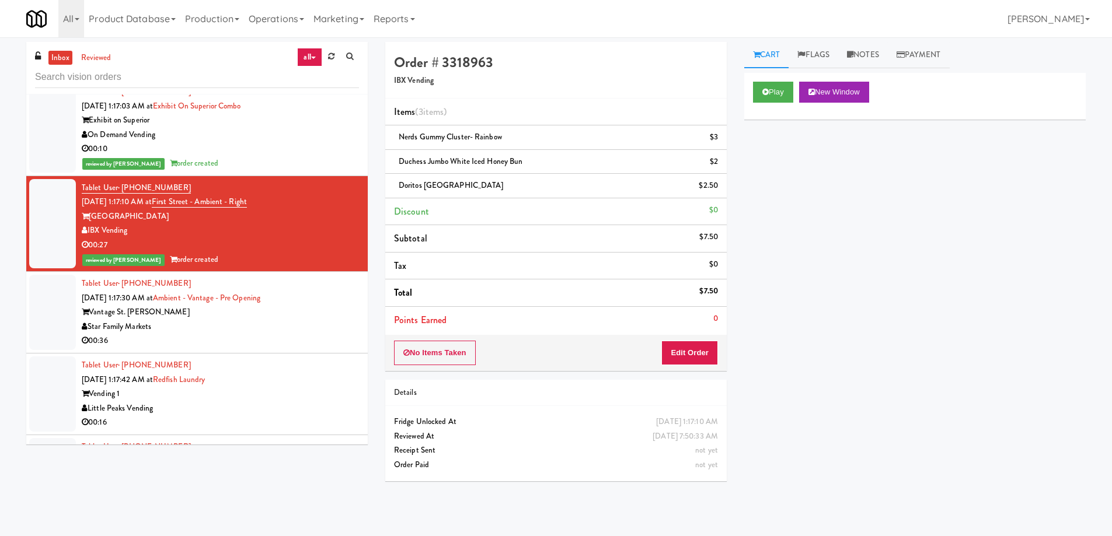
click at [320, 291] on div "Tablet User · (859) 553-3980 Sep 20, 2025 1:17:30 AM at Ambient - Vantage - Pre…" at bounding box center [220, 313] width 277 height 72
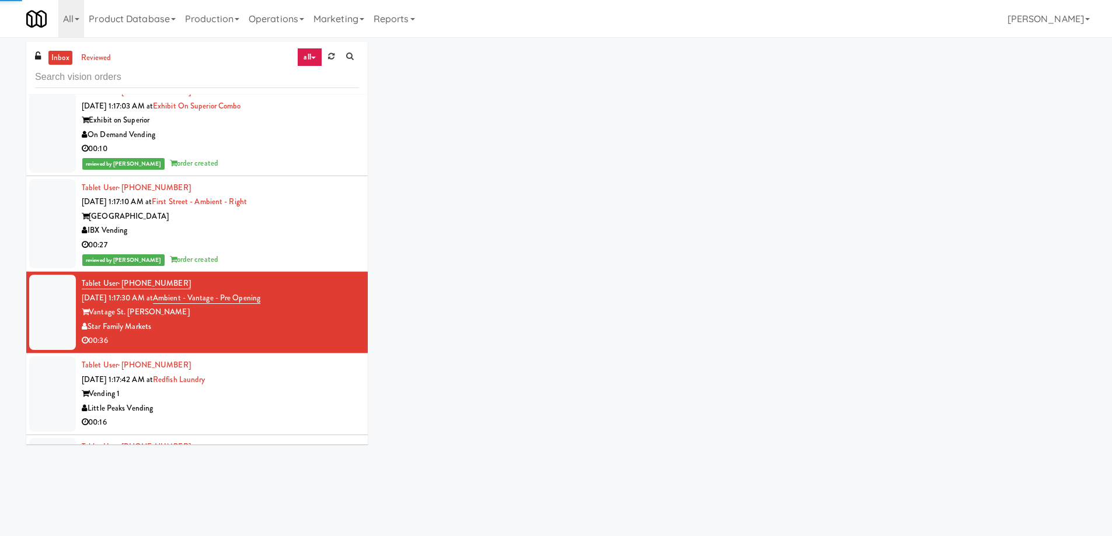
scroll to position [2335, 0]
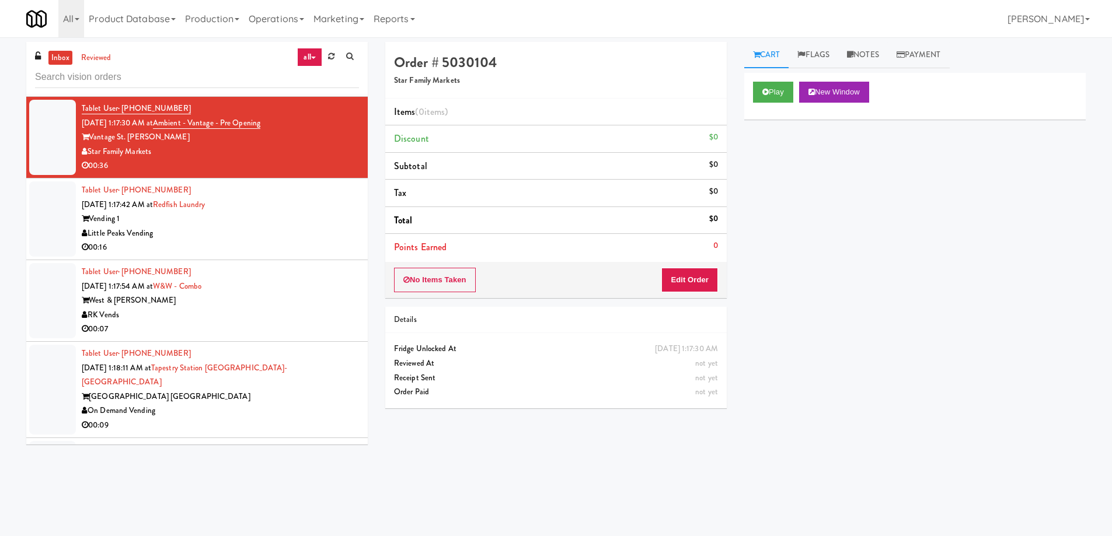
click at [328, 297] on div "West & Wright" at bounding box center [220, 301] width 277 height 15
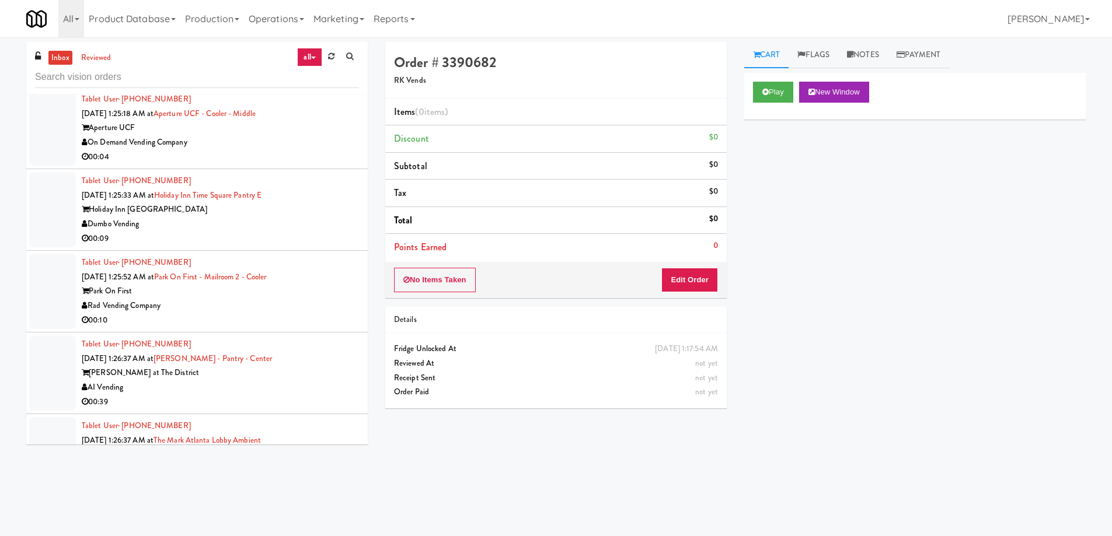
scroll to position [3619, 0]
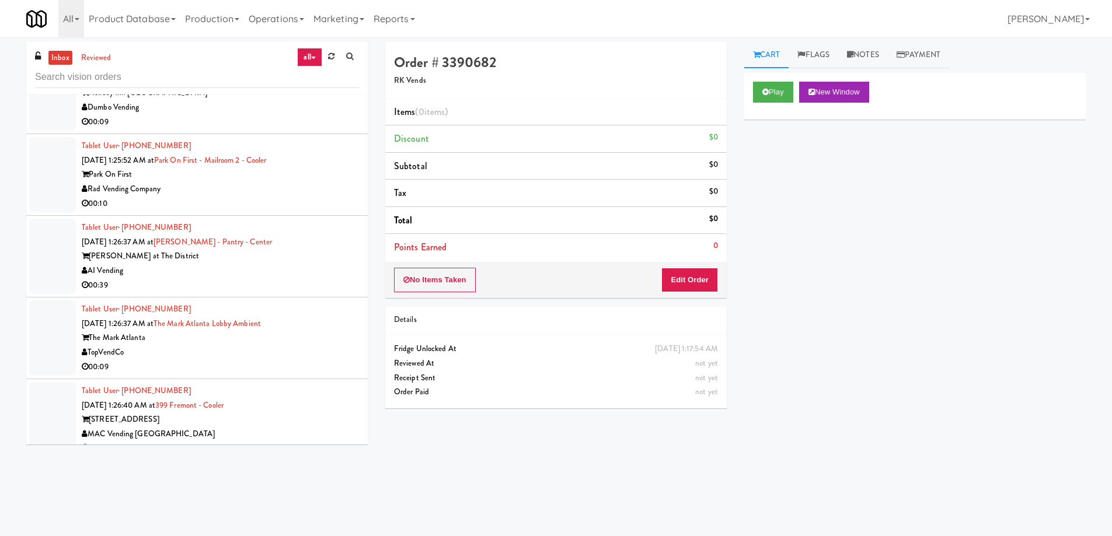
click at [322, 264] on div "AI Vending" at bounding box center [220, 271] width 277 height 15
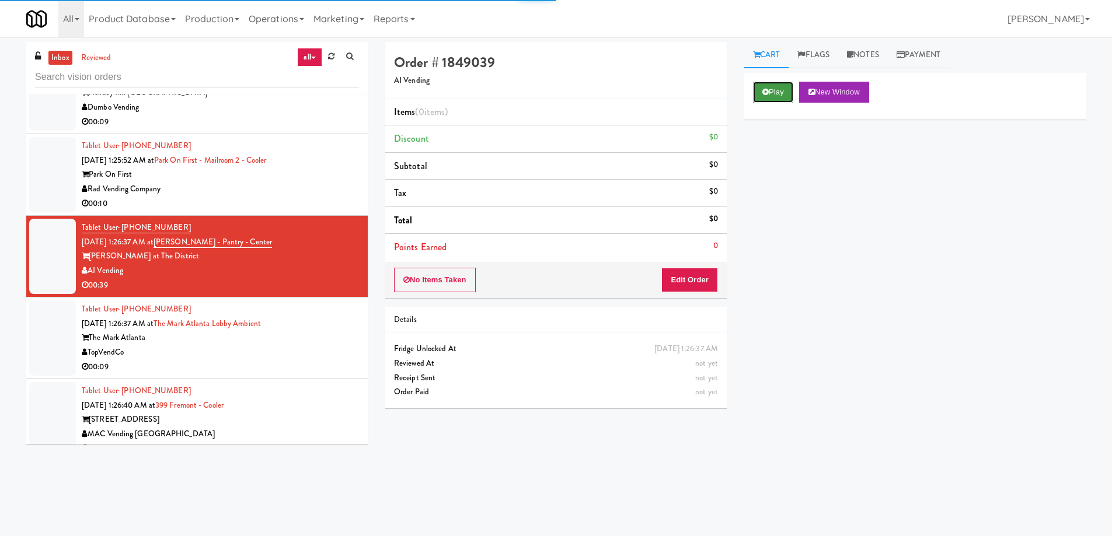
click at [775, 91] on button "Play" at bounding box center [773, 92] width 40 height 21
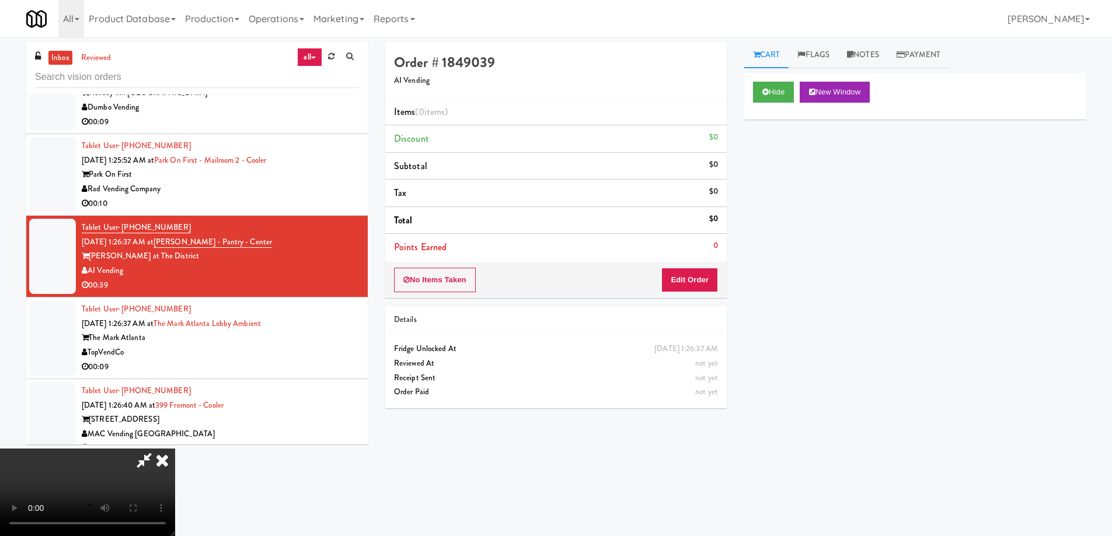
click at [175, 449] on video at bounding box center [87, 493] width 175 height 88
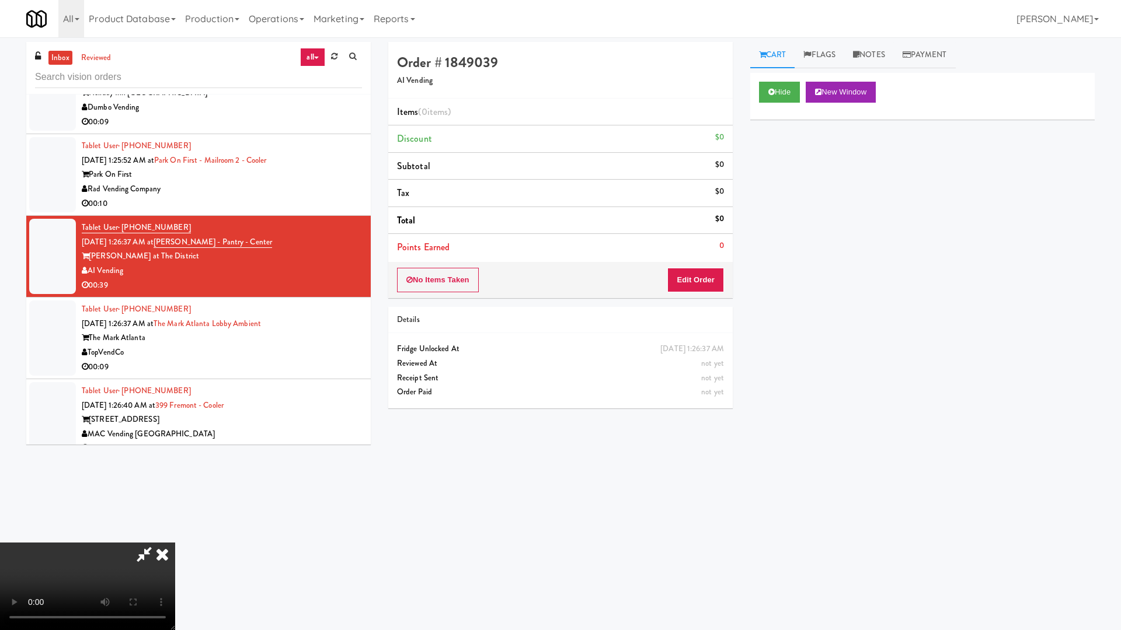
drag, startPoint x: 360, startPoint y: 334, endPoint x: 379, endPoint y: 335, distance: 19.9
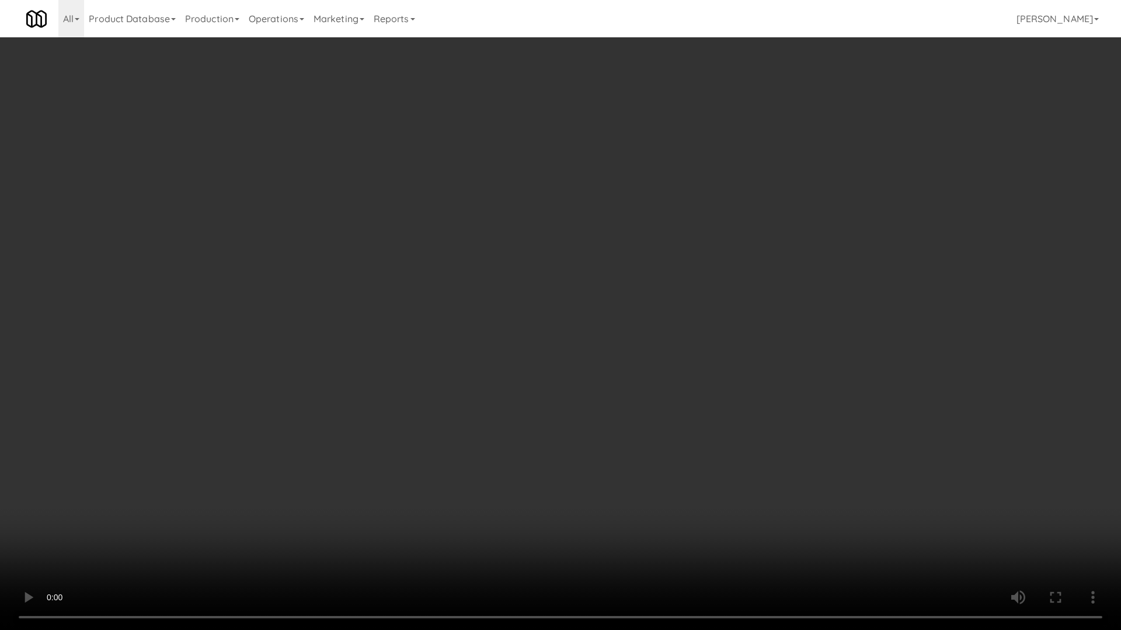
click at [360, 334] on video at bounding box center [560, 315] width 1121 height 630
click at [834, 491] on video at bounding box center [560, 315] width 1121 height 630
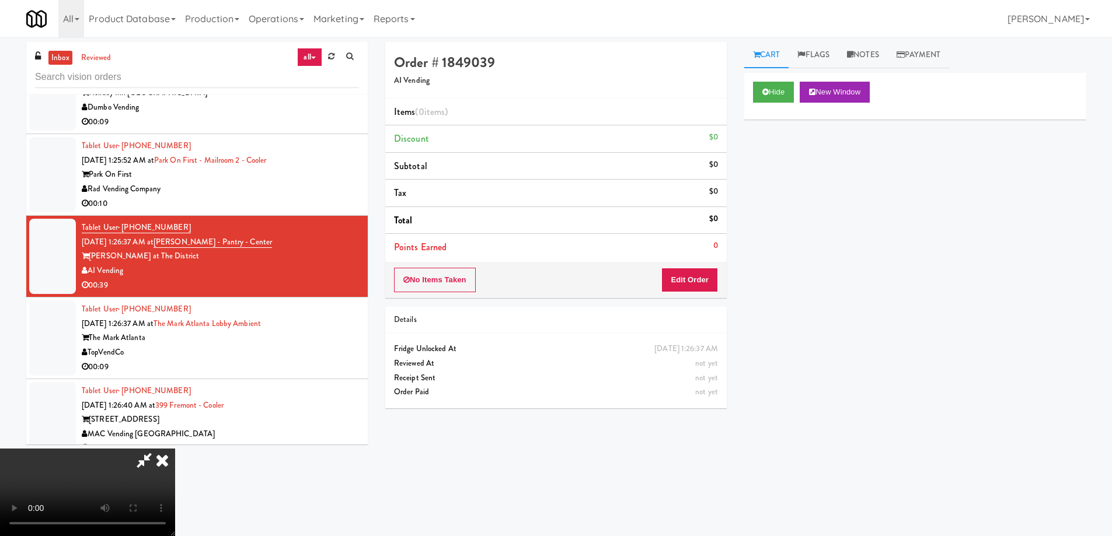
click at [175, 449] on icon at bounding box center [162, 460] width 26 height 23
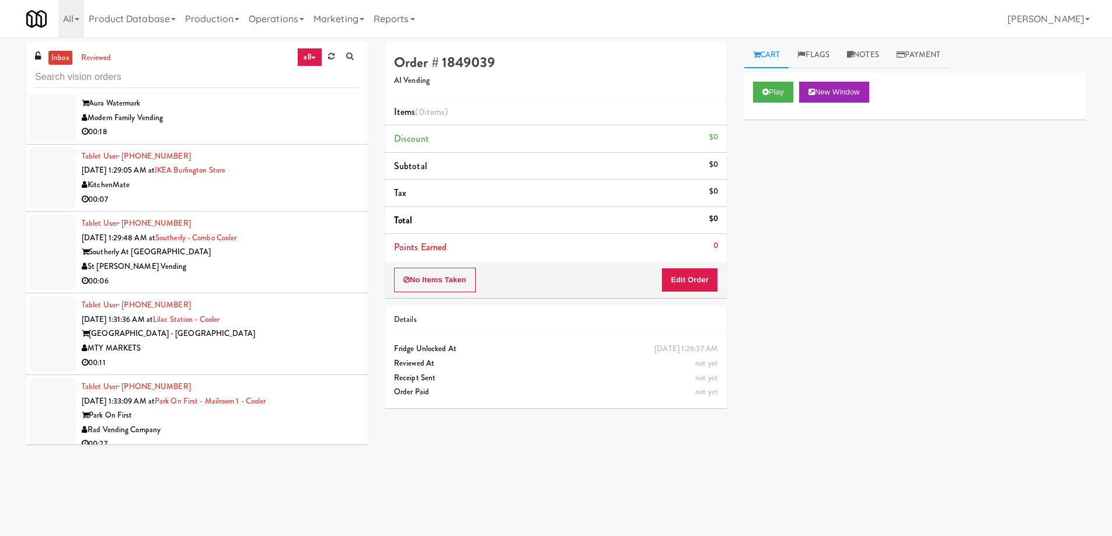
scroll to position [4728, 0]
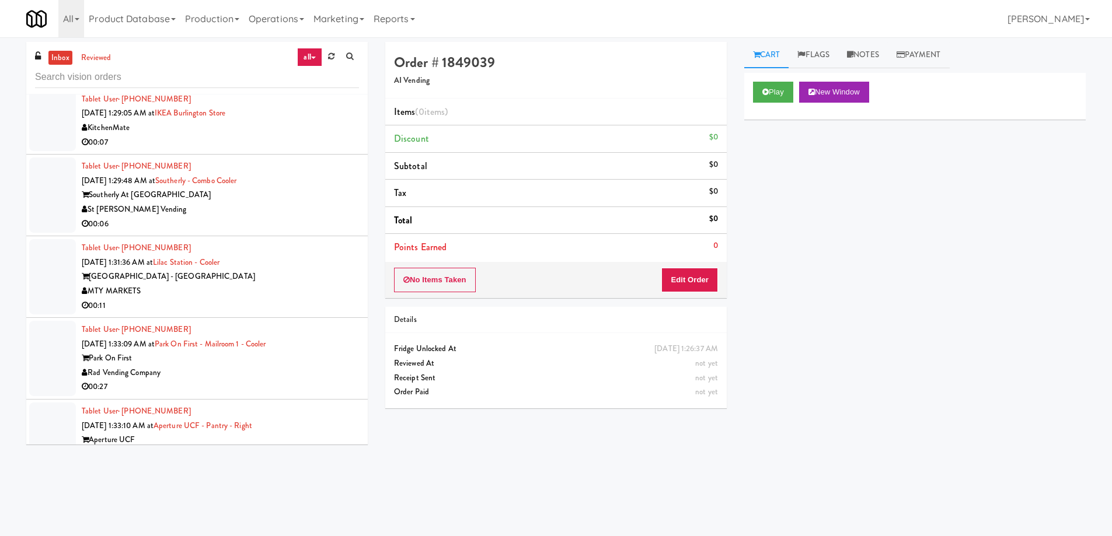
click at [281, 270] on div "Lilac Station - Lombard" at bounding box center [220, 277] width 277 height 15
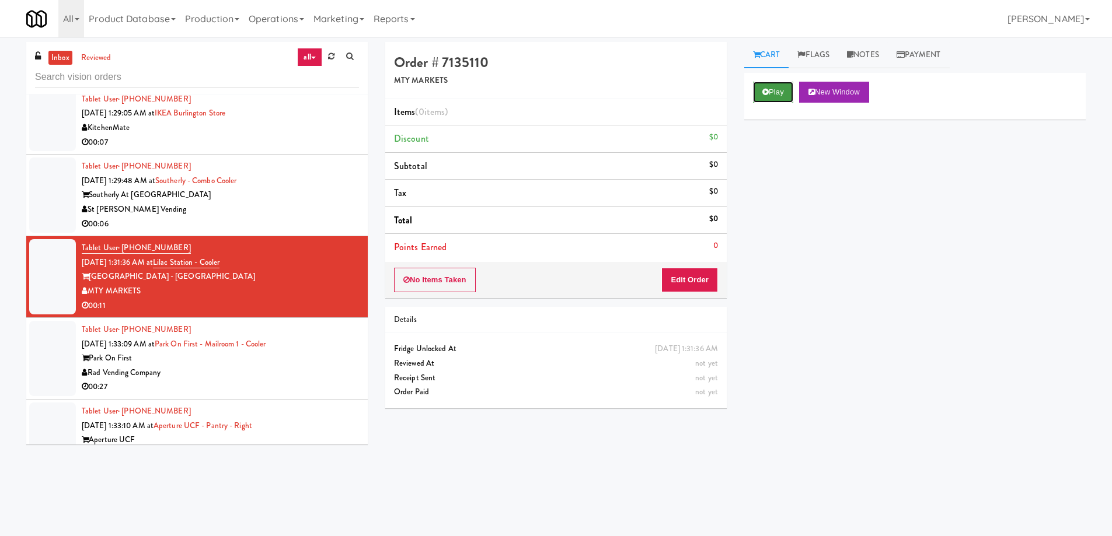
click at [769, 92] on button "Play" at bounding box center [773, 92] width 40 height 21
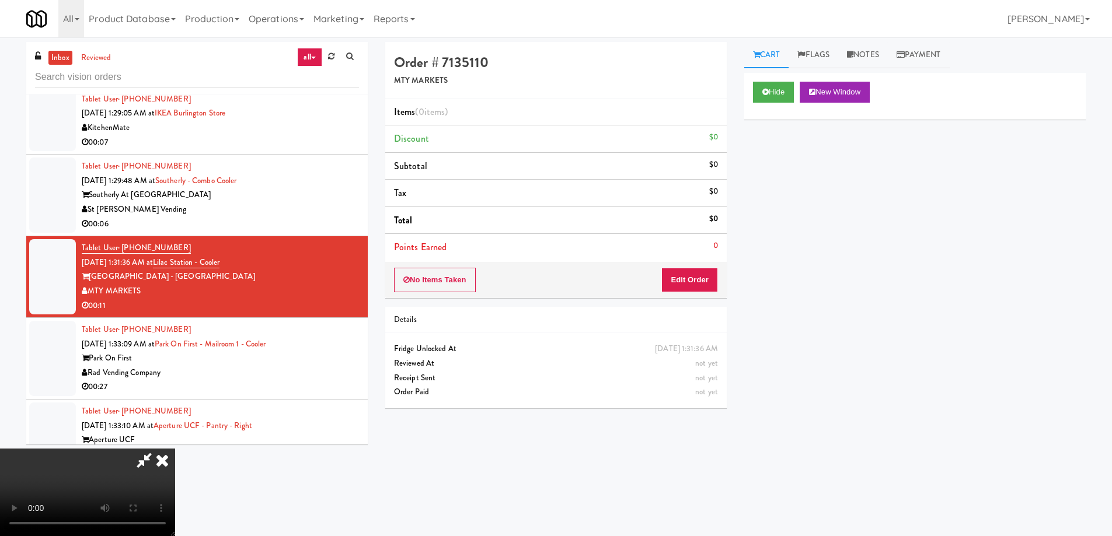
click at [175, 449] on video at bounding box center [87, 493] width 175 height 88
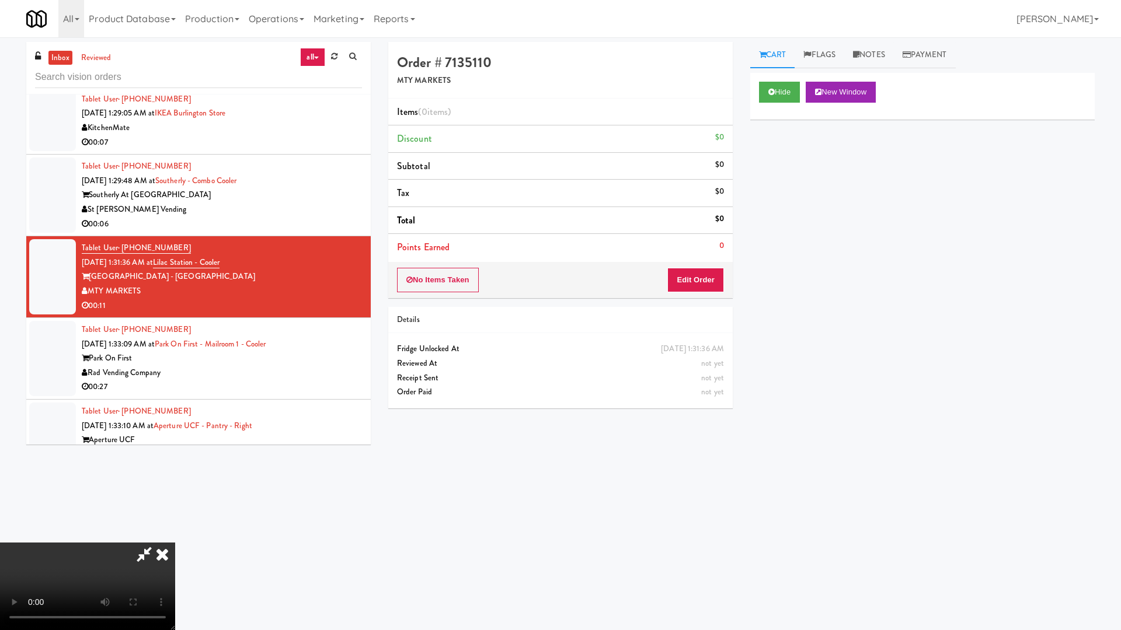
drag, startPoint x: 663, startPoint y: 410, endPoint x: 734, endPoint y: 435, distance: 75.5
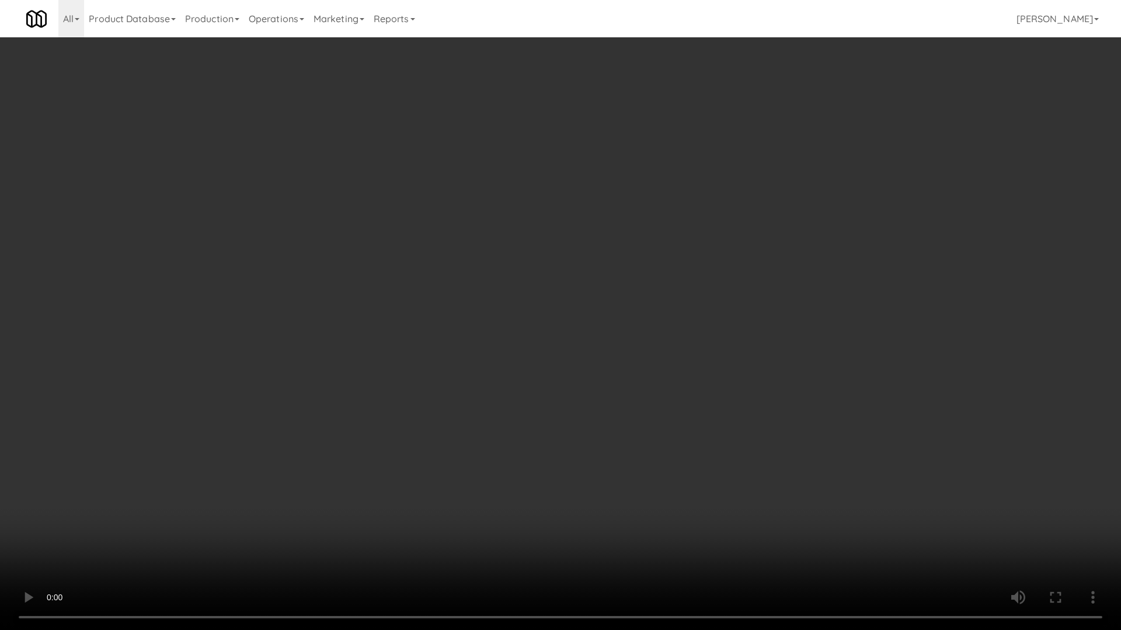
click at [663, 410] on video at bounding box center [560, 315] width 1121 height 630
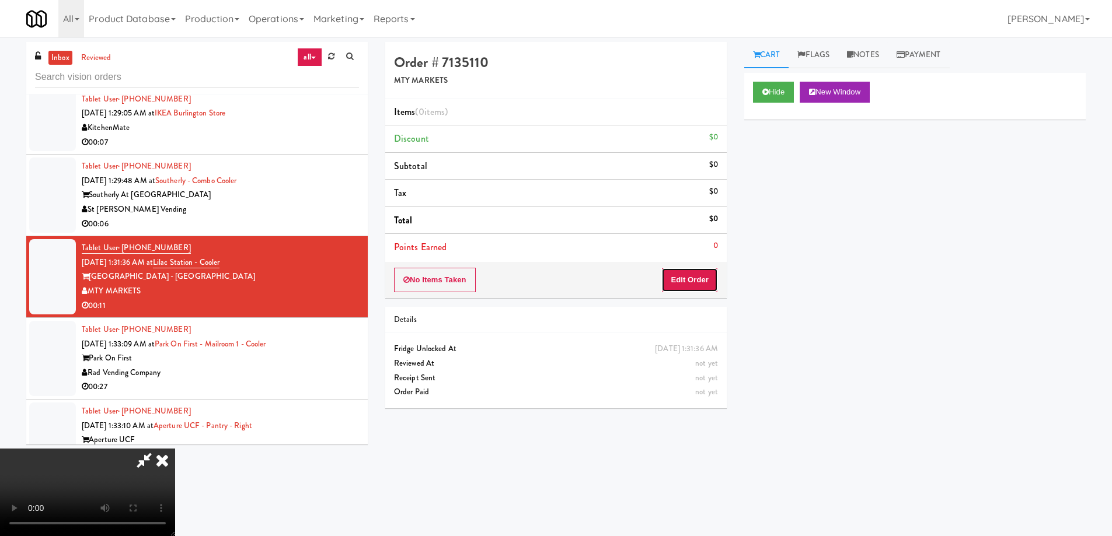
click at [709, 280] on button "Edit Order" at bounding box center [689, 280] width 57 height 25
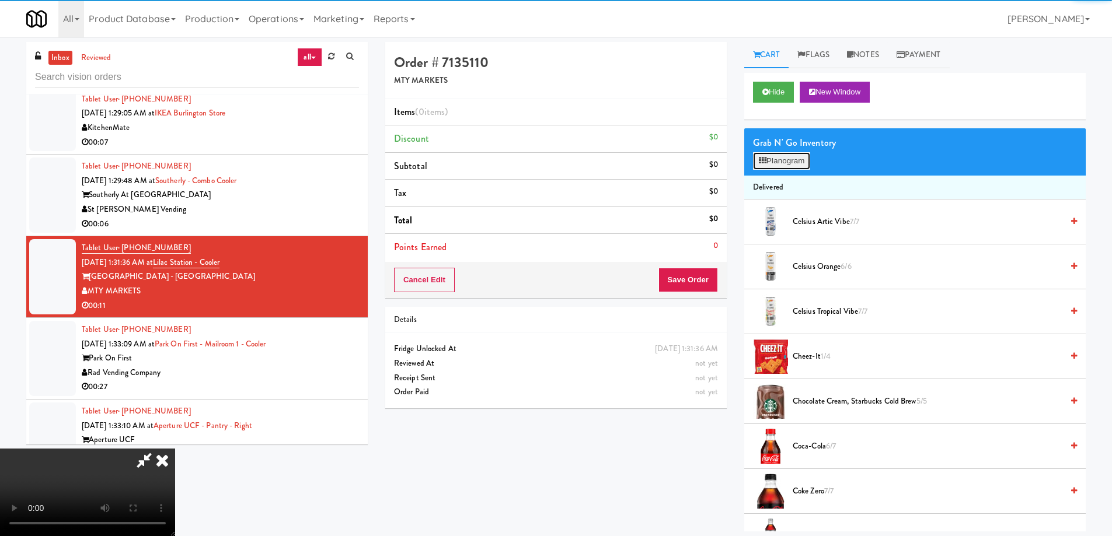
click at [771, 163] on button "Planogram" at bounding box center [781, 161] width 57 height 18
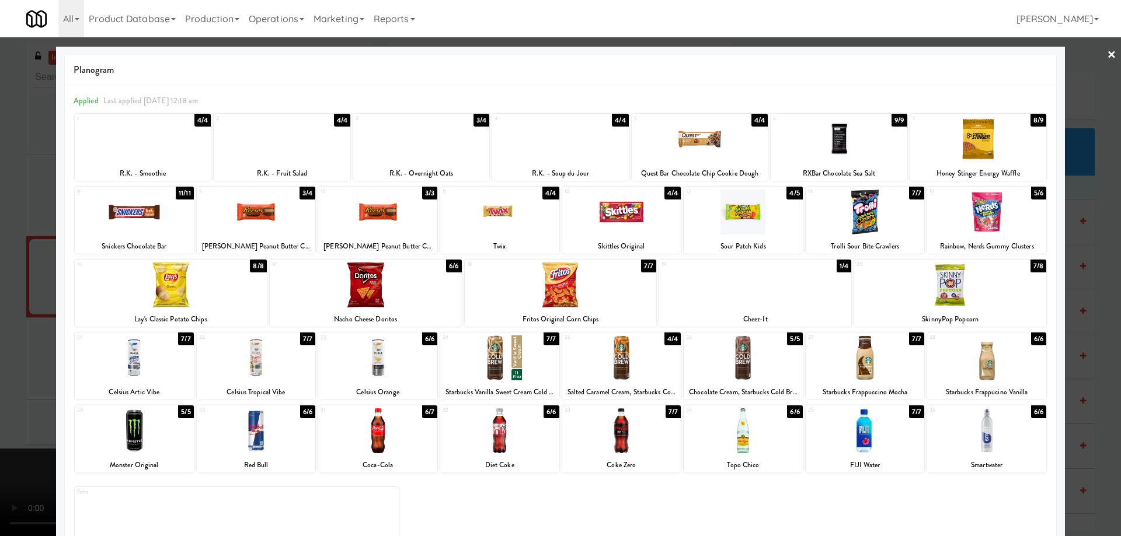
click at [319, 141] on div at bounding box center [282, 139] width 136 height 45
click at [1107, 51] on link "×" at bounding box center [1111, 55] width 9 height 36
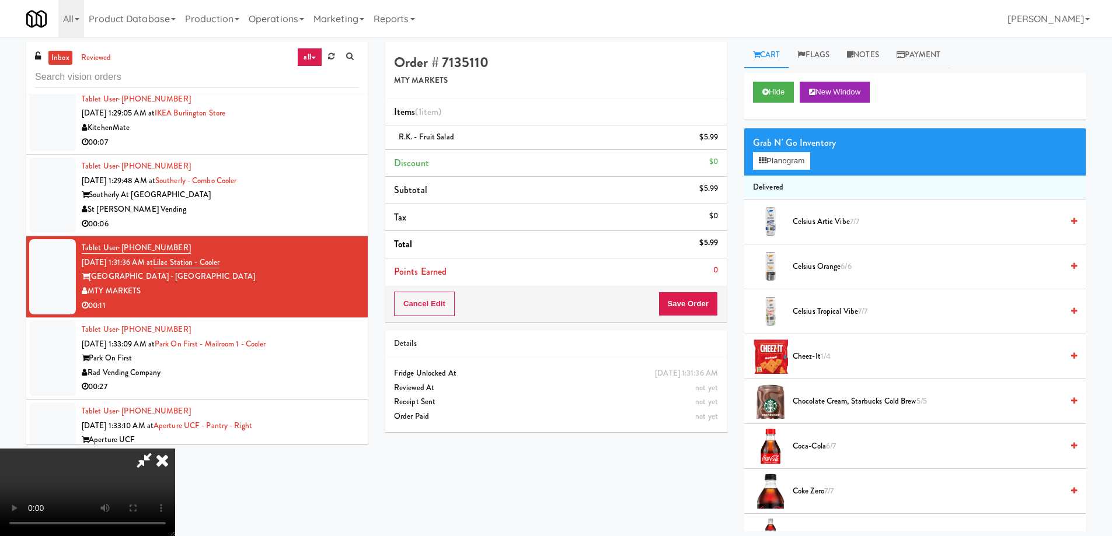
click at [175, 449] on video at bounding box center [87, 493] width 175 height 88
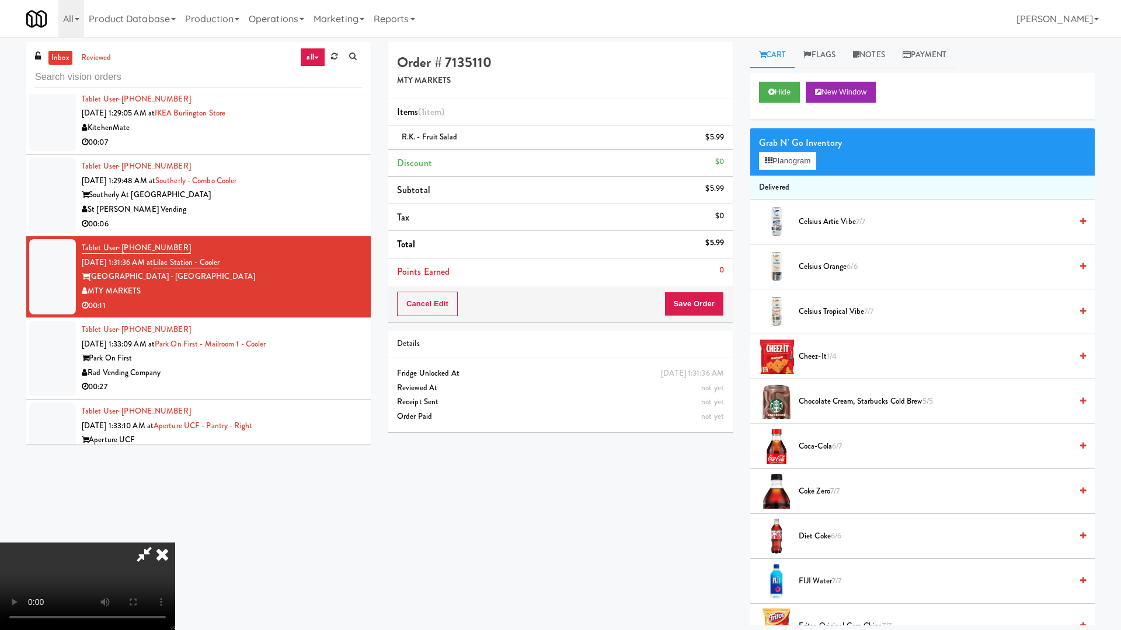
click at [175, 536] on video at bounding box center [87, 587] width 175 height 88
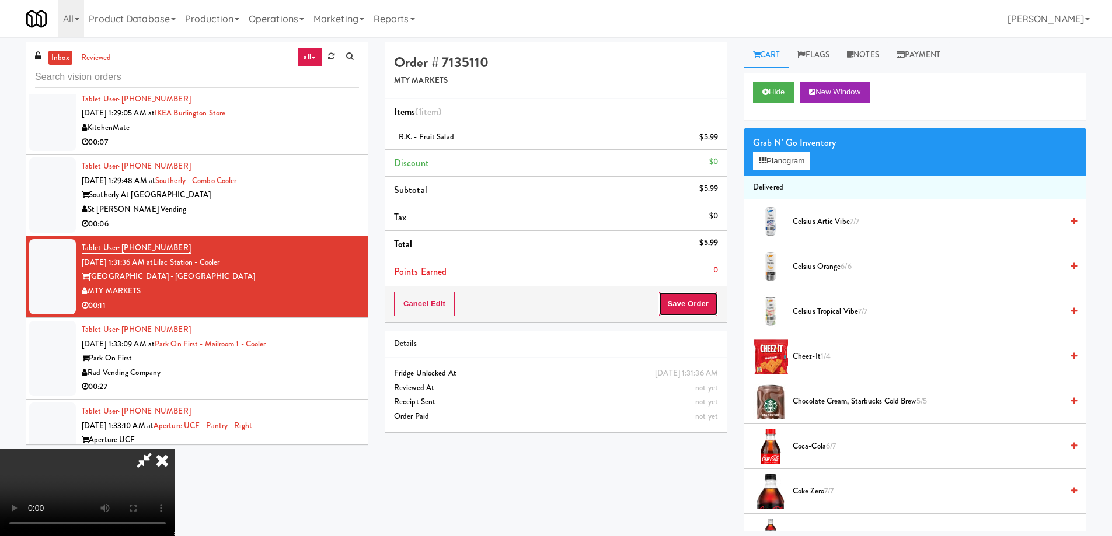
click at [705, 306] on button "Save Order" at bounding box center [688, 304] width 60 height 25
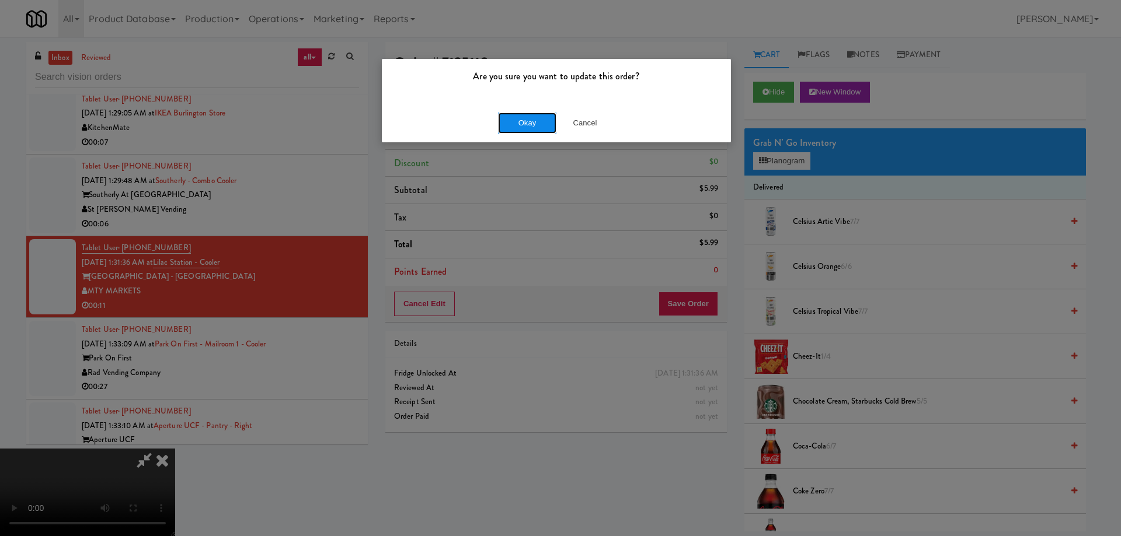
drag, startPoint x: 520, startPoint y: 122, endPoint x: 526, endPoint y: 121, distance: 5.9
click at [521, 122] on button "Okay" at bounding box center [527, 123] width 58 height 21
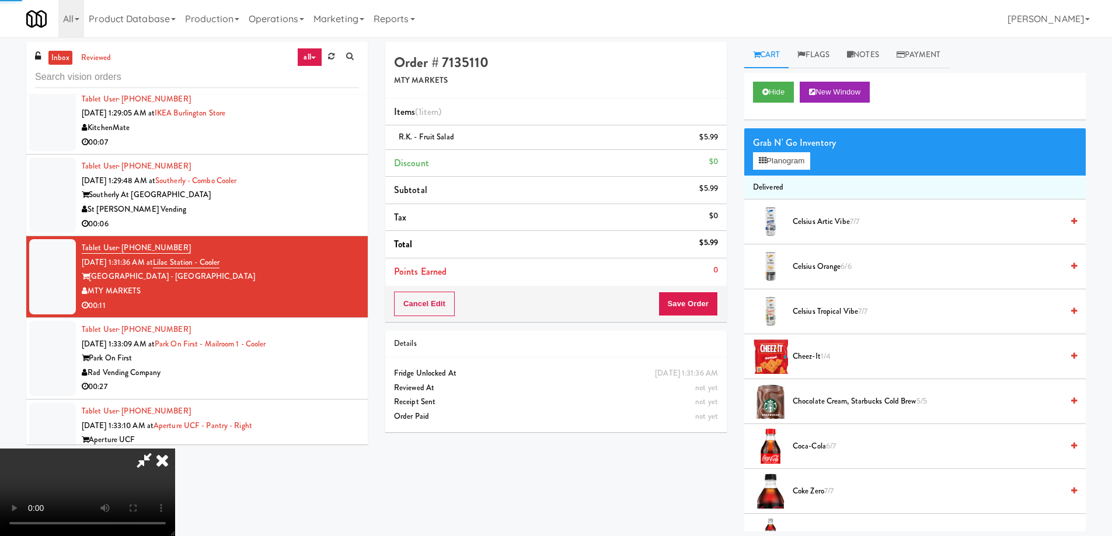
click at [175, 449] on icon at bounding box center [162, 460] width 26 height 23
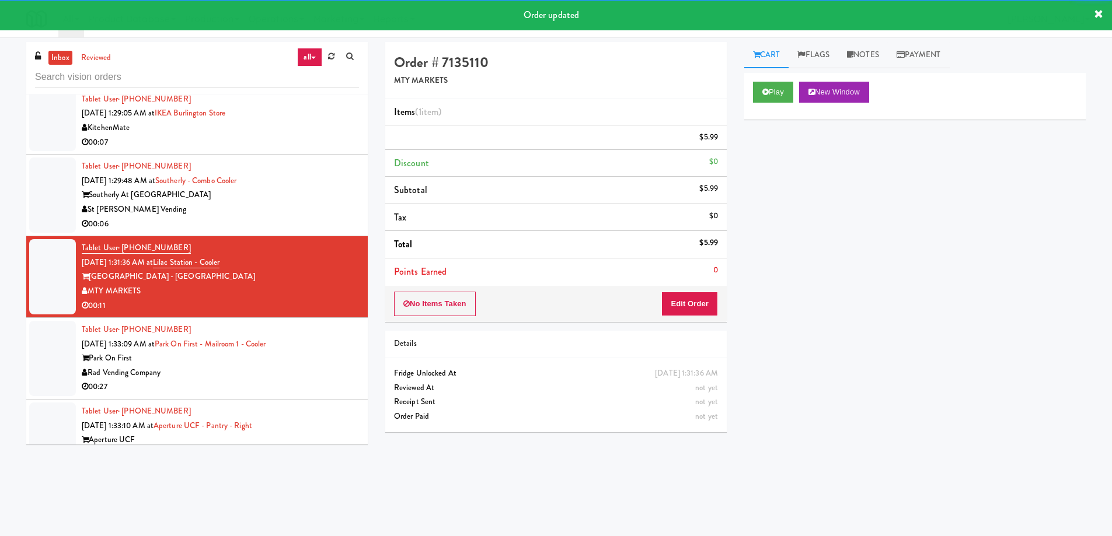
click at [326, 346] on div "Tablet User · (714) 483-9818 Sep 20, 2025 1:33:09 AM at Park on First - Mailroo…" at bounding box center [220, 359] width 277 height 72
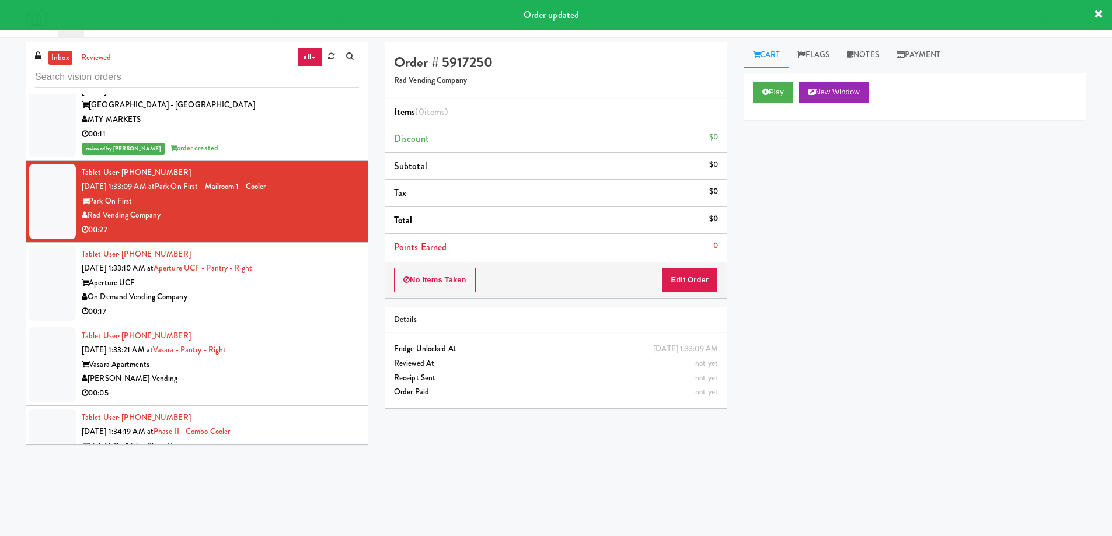
scroll to position [4903, 0]
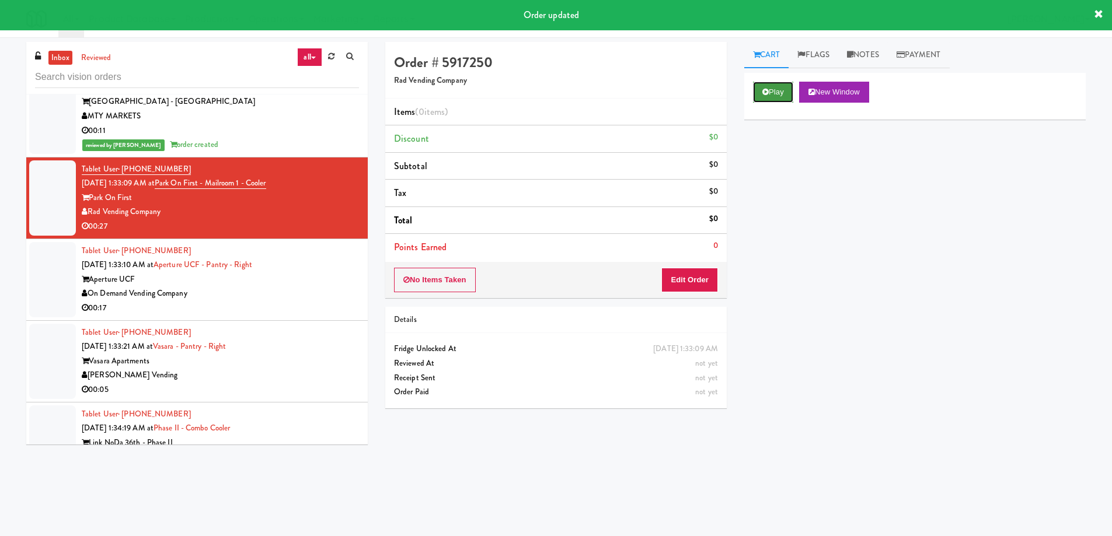
click at [777, 90] on button "Play" at bounding box center [773, 92] width 40 height 21
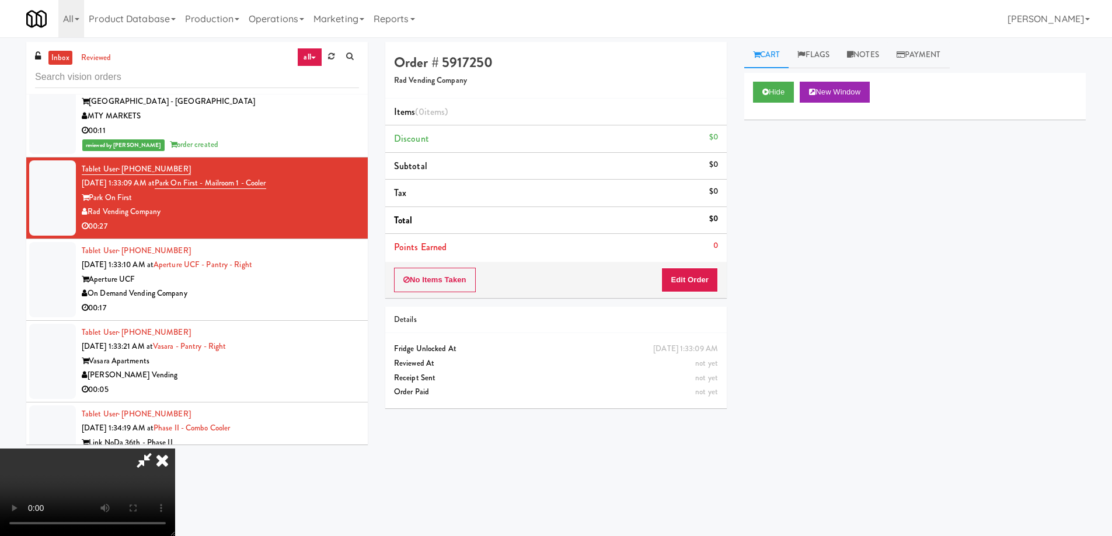
click at [175, 449] on video at bounding box center [87, 493] width 175 height 88
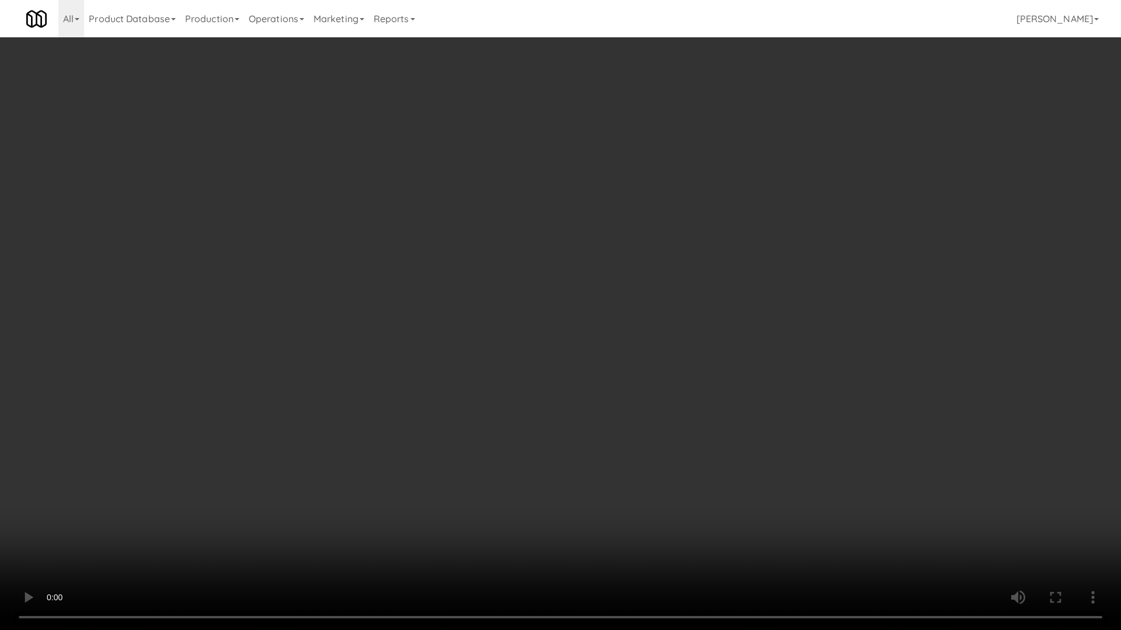
click at [567, 301] on video at bounding box center [560, 315] width 1121 height 630
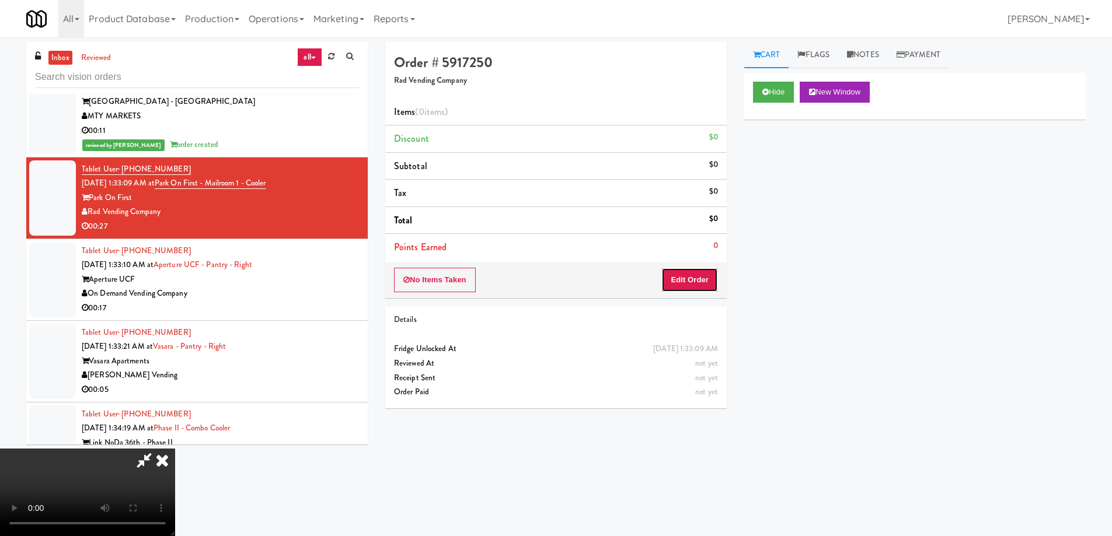
drag, startPoint x: 690, startPoint y: 271, endPoint x: 738, endPoint y: 221, distance: 69.8
click at [690, 270] on button "Edit Order" at bounding box center [689, 280] width 57 height 25
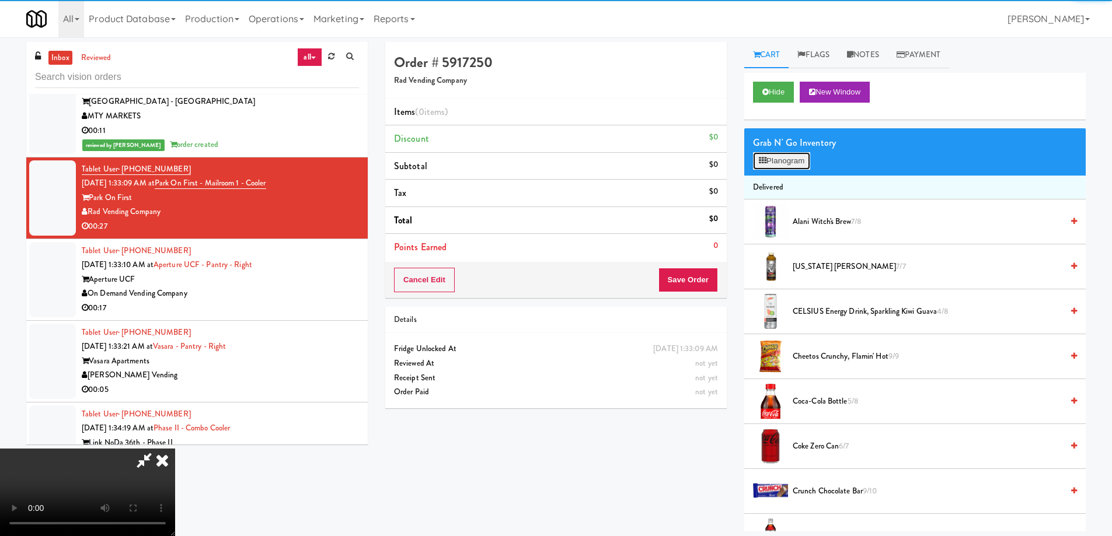
click at [789, 166] on button "Planogram" at bounding box center [781, 161] width 57 height 18
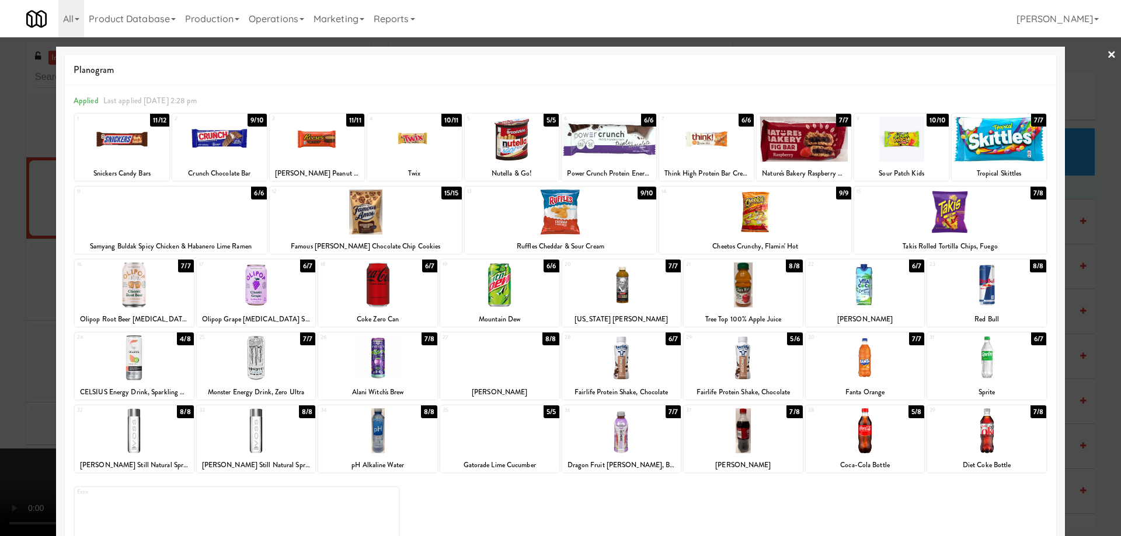
click at [375, 299] on div at bounding box center [377, 285] width 119 height 45
click at [1096, 52] on div at bounding box center [560, 268] width 1121 height 536
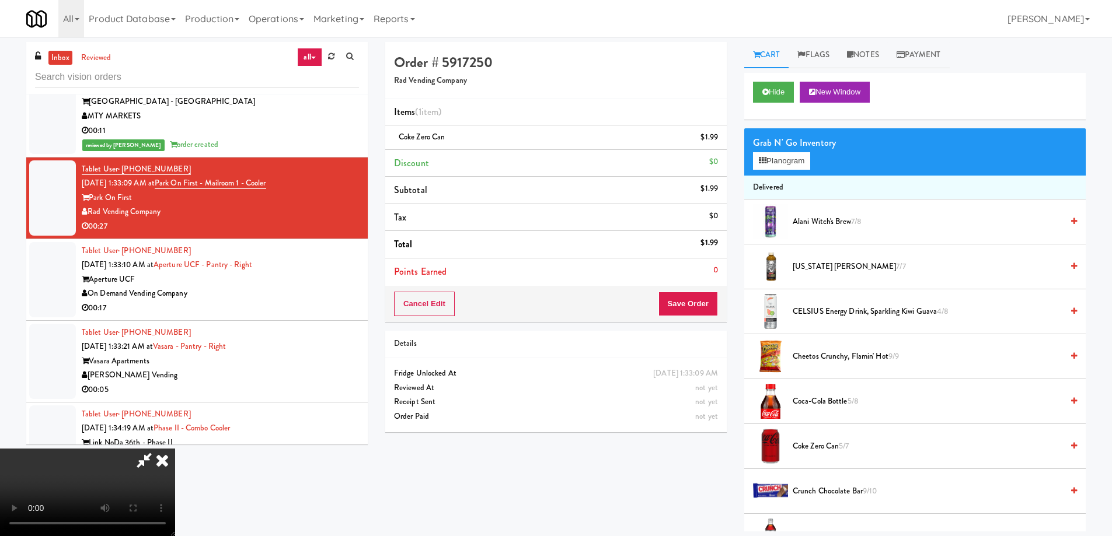
click at [175, 449] on video at bounding box center [87, 493] width 175 height 88
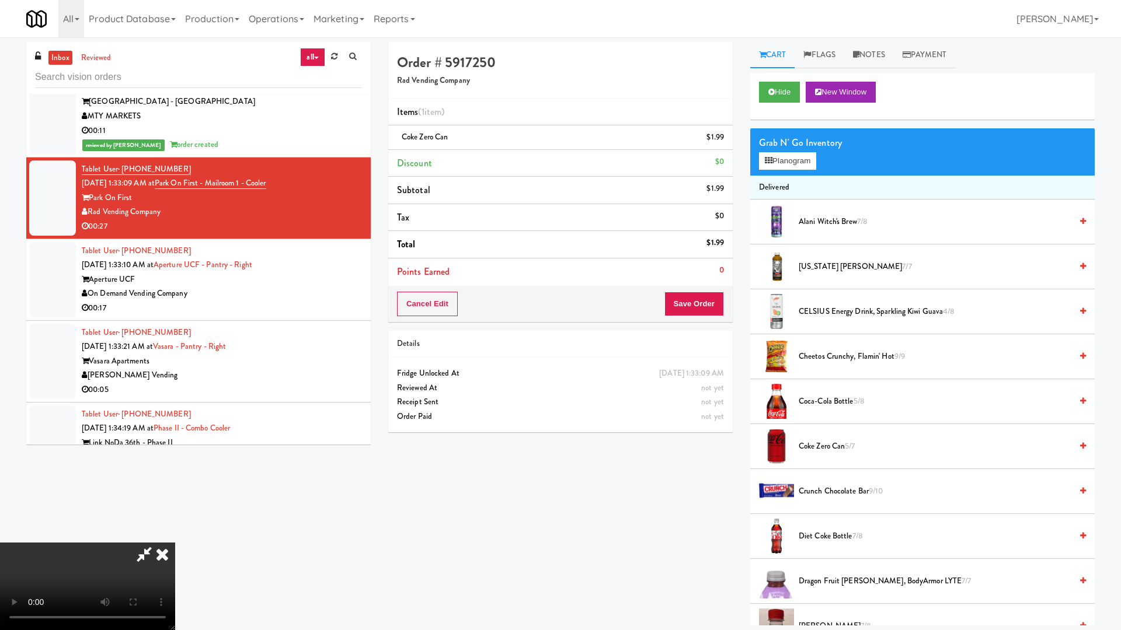
click at [175, 536] on video at bounding box center [87, 587] width 175 height 88
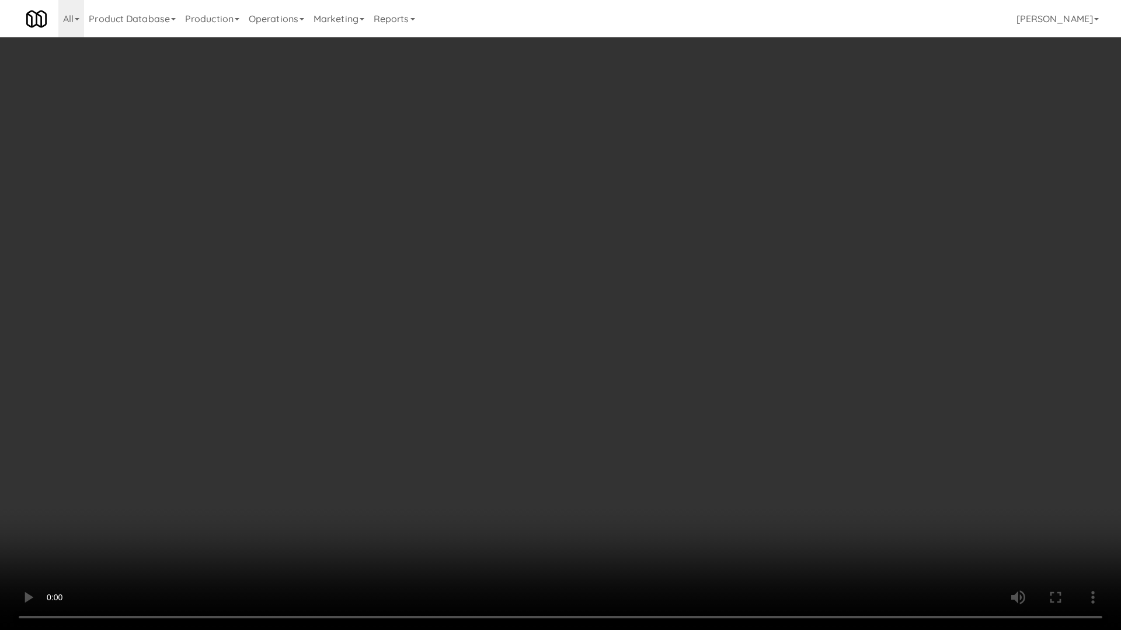
click at [449, 264] on video at bounding box center [560, 315] width 1121 height 630
click at [567, 396] on video at bounding box center [560, 315] width 1121 height 630
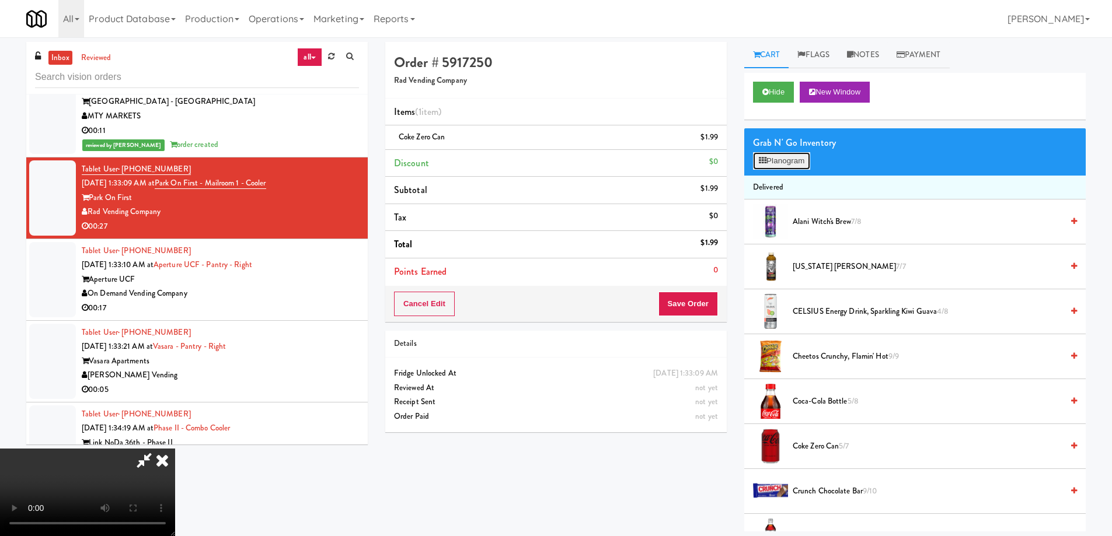
click at [787, 165] on button "Planogram" at bounding box center [781, 161] width 57 height 18
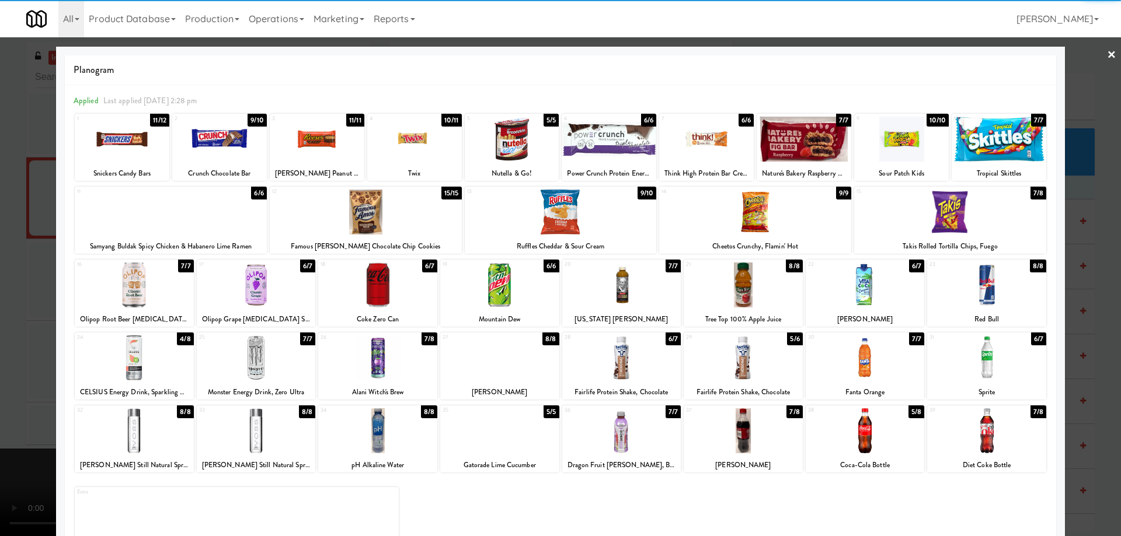
click at [389, 279] on div at bounding box center [377, 285] width 119 height 45
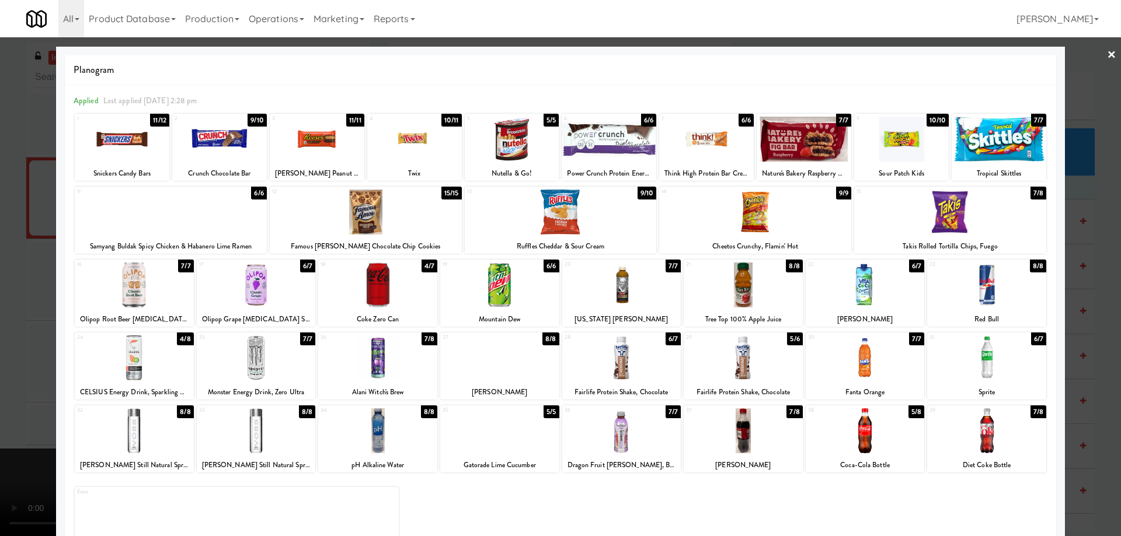
click at [588, 143] on div at bounding box center [609, 139] width 95 height 45
drag, startPoint x: 1095, startPoint y: 48, endPoint x: 1087, endPoint y: 65, distance: 18.3
click at [1096, 48] on div at bounding box center [560, 268] width 1121 height 536
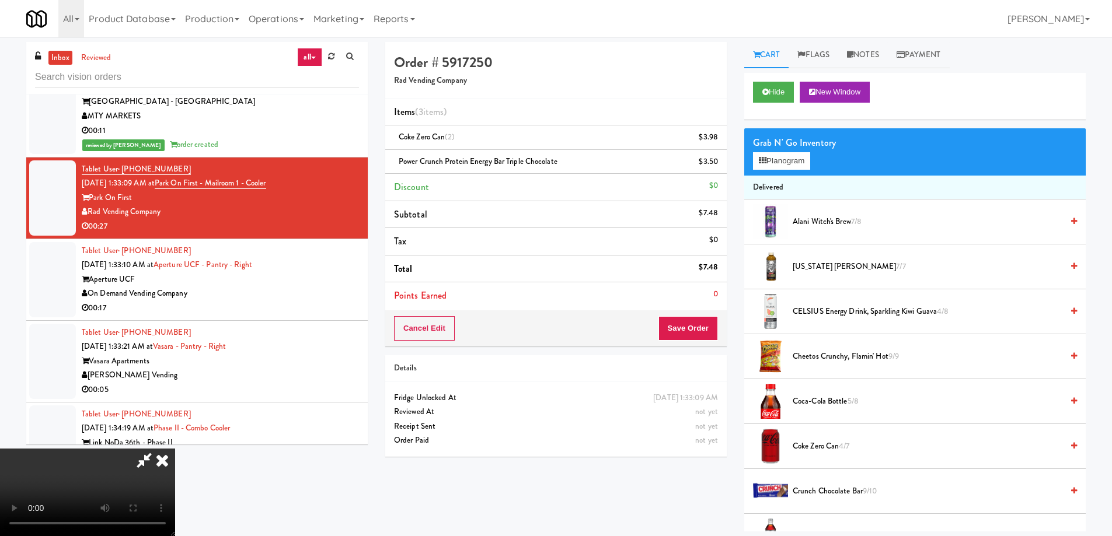
click at [175, 449] on video at bounding box center [87, 493] width 175 height 88
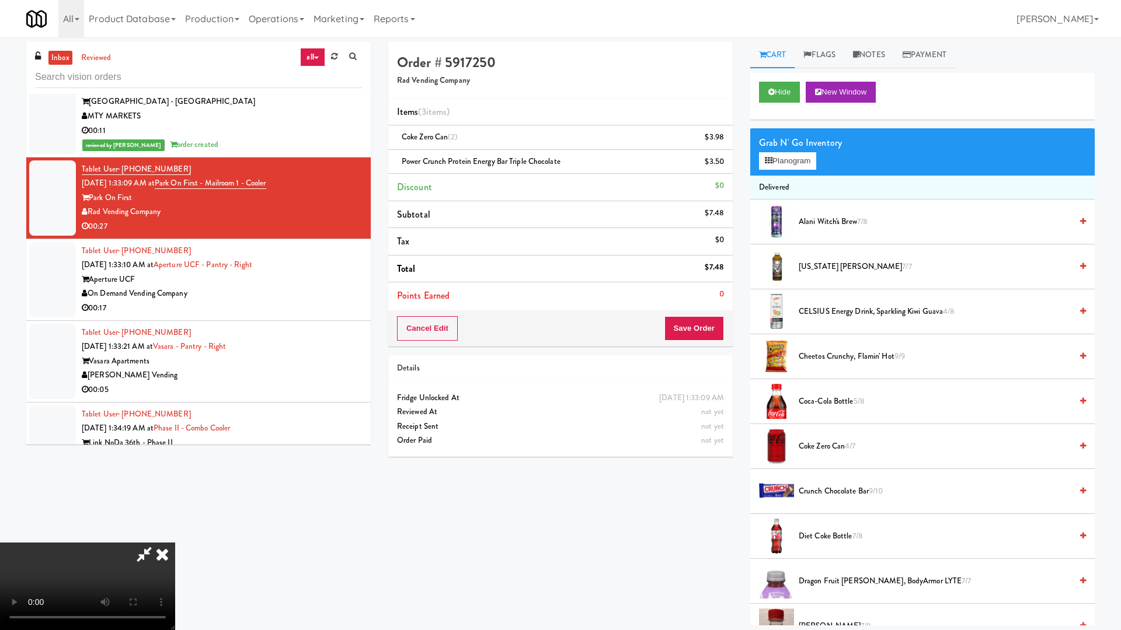
click at [175, 536] on video at bounding box center [87, 587] width 175 height 88
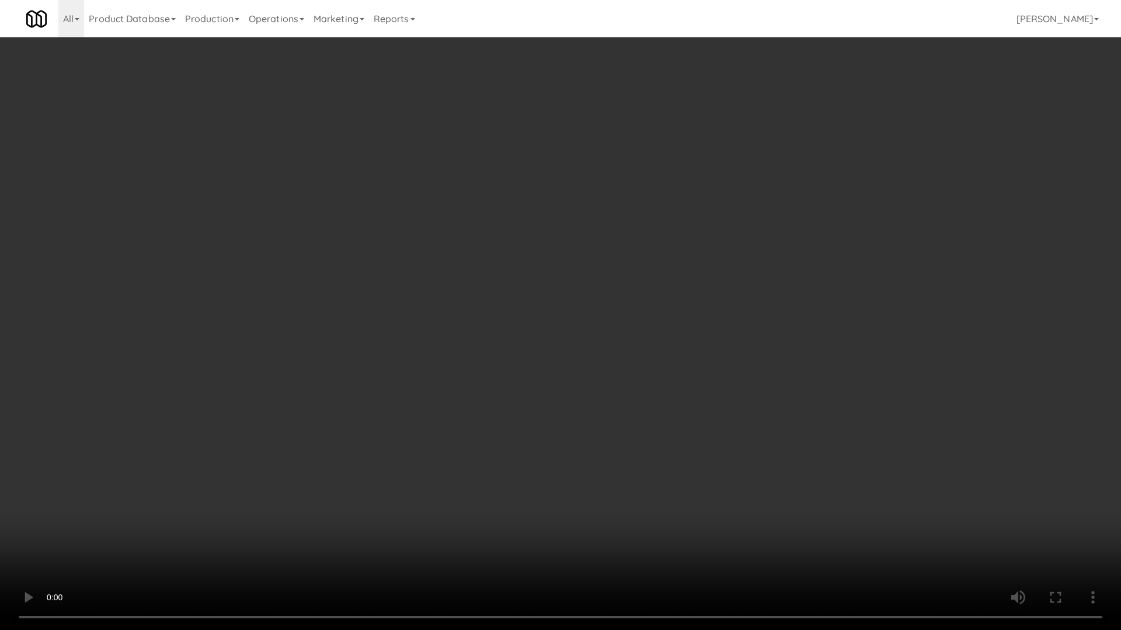
click at [518, 407] on video at bounding box center [560, 315] width 1121 height 630
click at [605, 377] on video at bounding box center [560, 315] width 1121 height 630
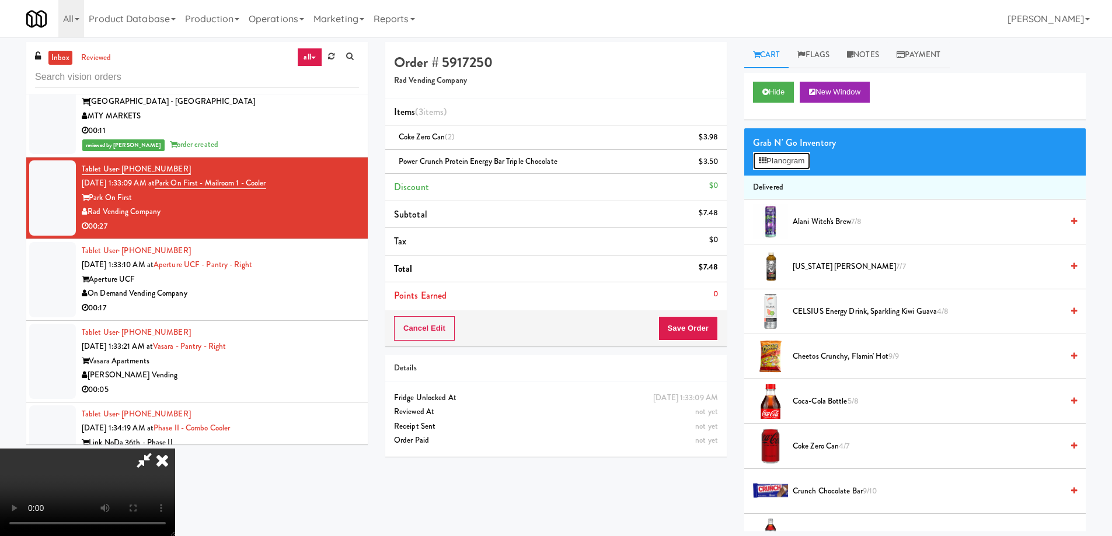
click at [779, 162] on button "Planogram" at bounding box center [781, 161] width 57 height 18
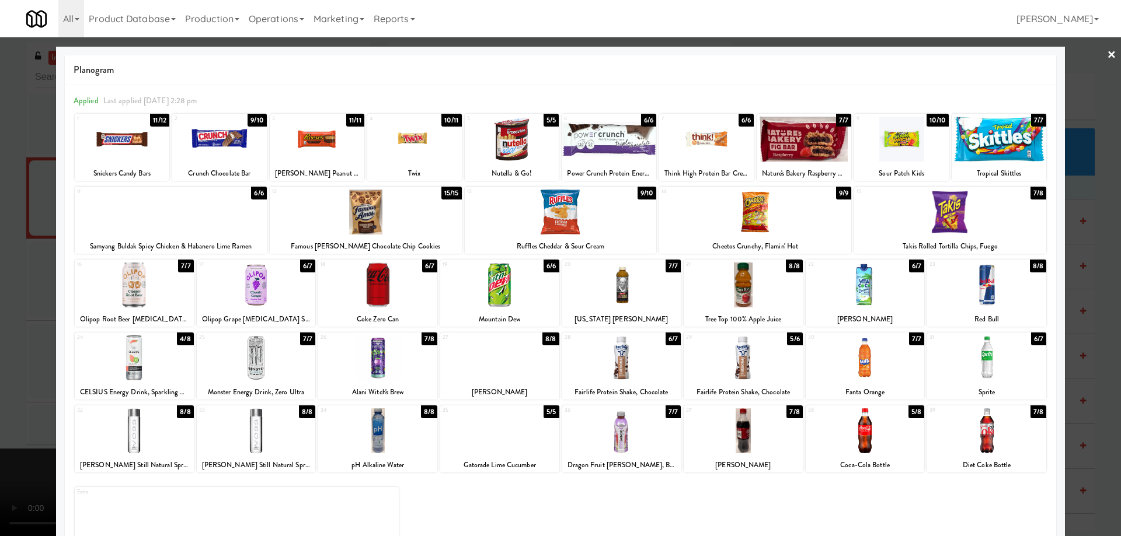
click at [520, 431] on div at bounding box center [499, 431] width 119 height 45
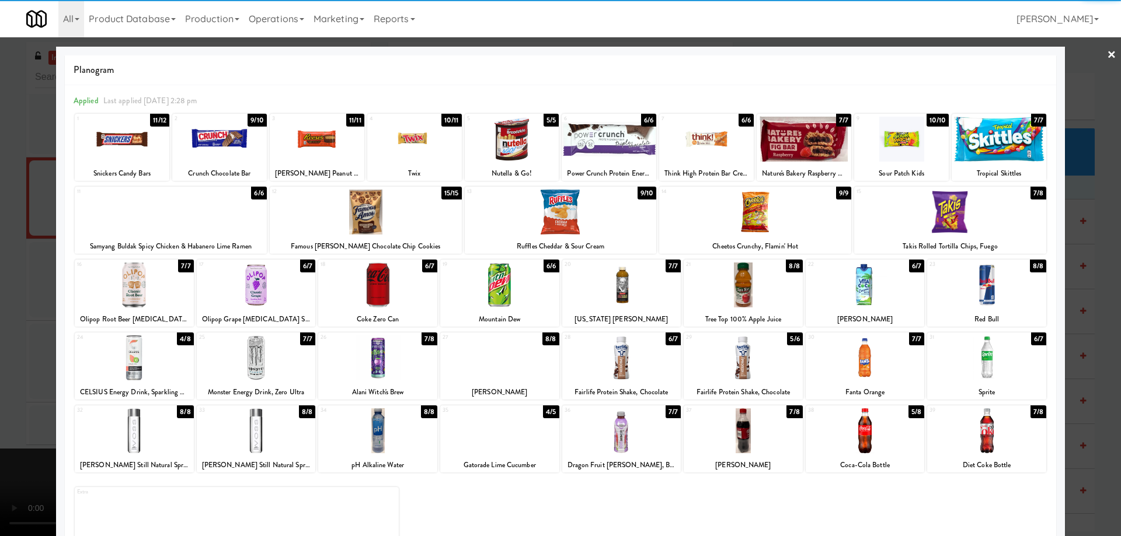
click at [1096, 55] on div at bounding box center [560, 268] width 1121 height 536
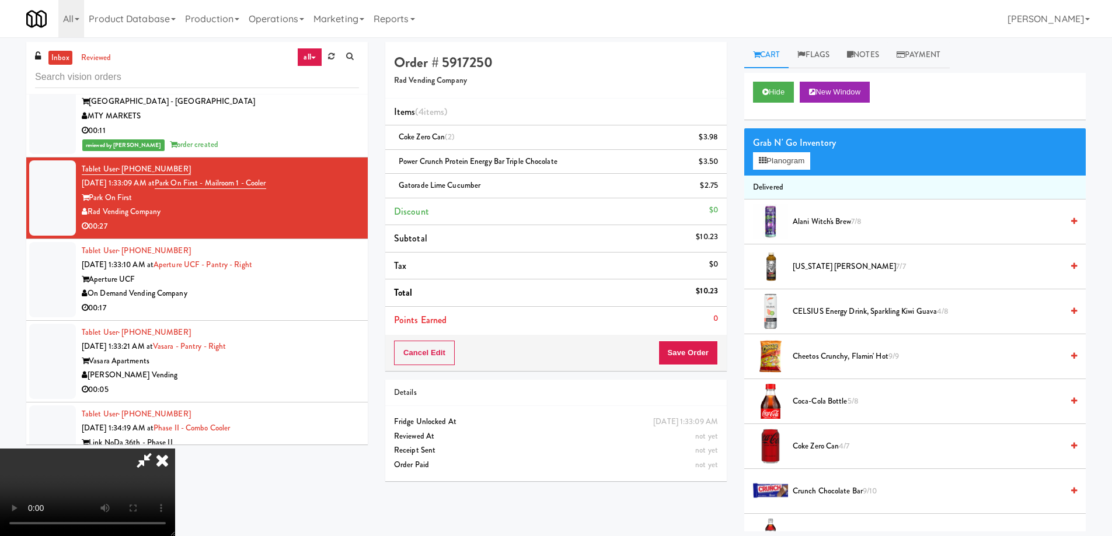
click at [175, 449] on video at bounding box center [87, 493] width 175 height 88
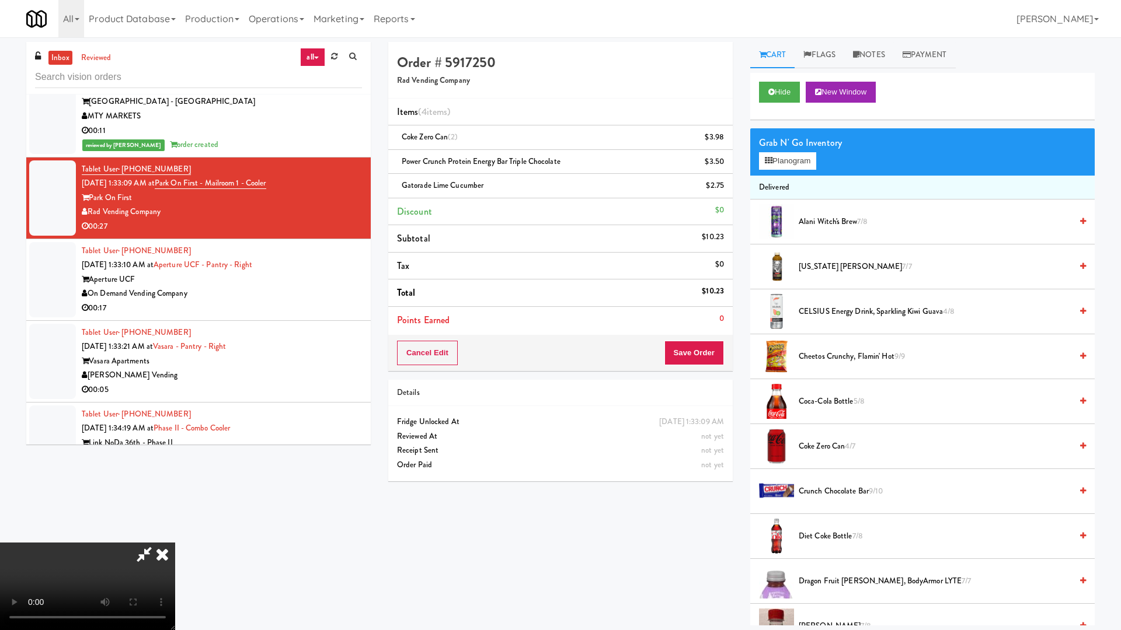
click at [175, 536] on video at bounding box center [87, 587] width 175 height 88
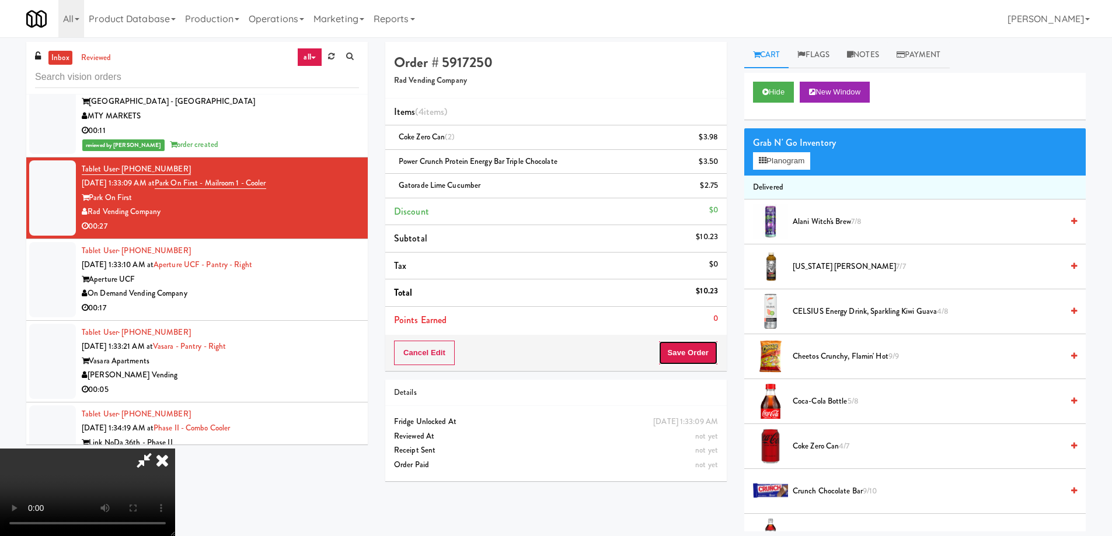
click at [714, 342] on button "Save Order" at bounding box center [688, 353] width 60 height 25
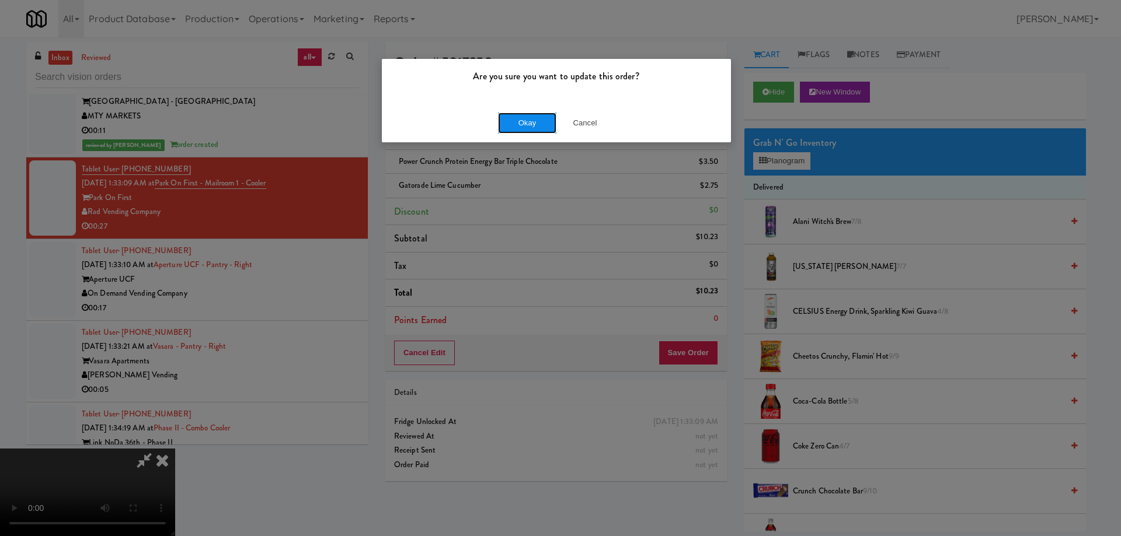
click at [514, 125] on button "Okay" at bounding box center [527, 123] width 58 height 21
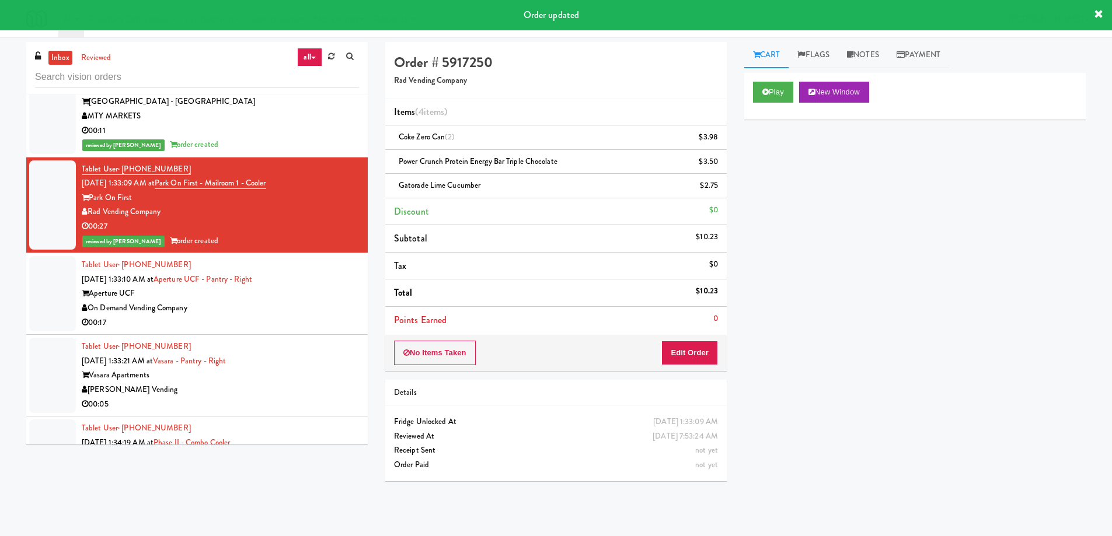
click at [329, 301] on div "On Demand Vending Company" at bounding box center [220, 308] width 277 height 15
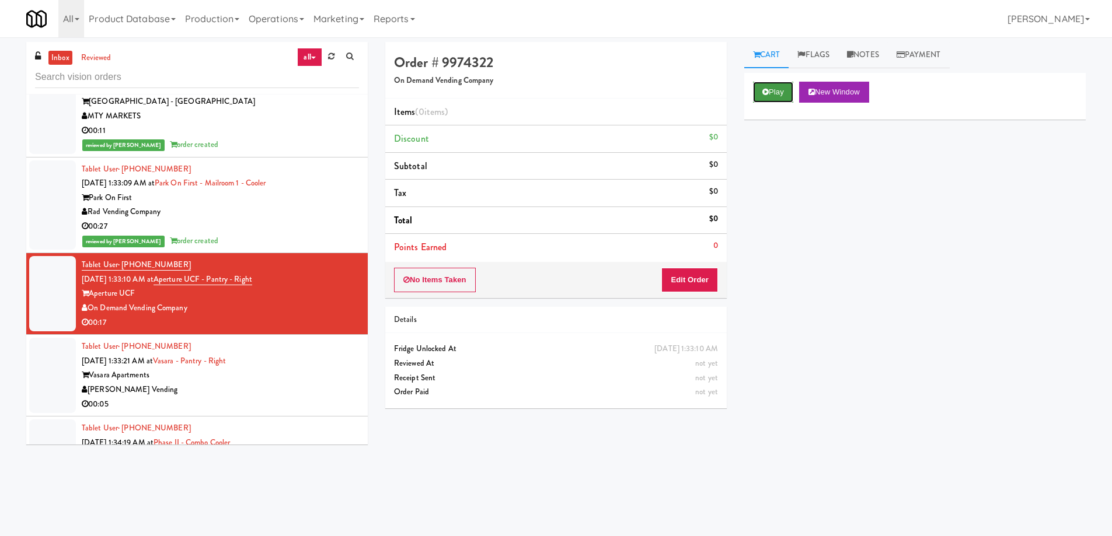
click at [779, 92] on button "Play" at bounding box center [773, 92] width 40 height 21
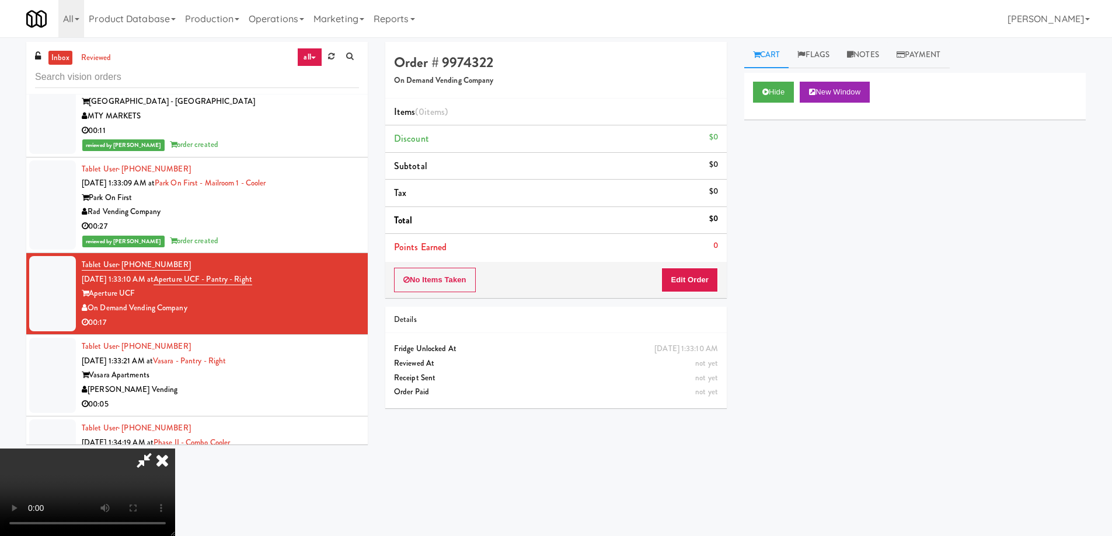
click at [175, 449] on video at bounding box center [87, 493] width 175 height 88
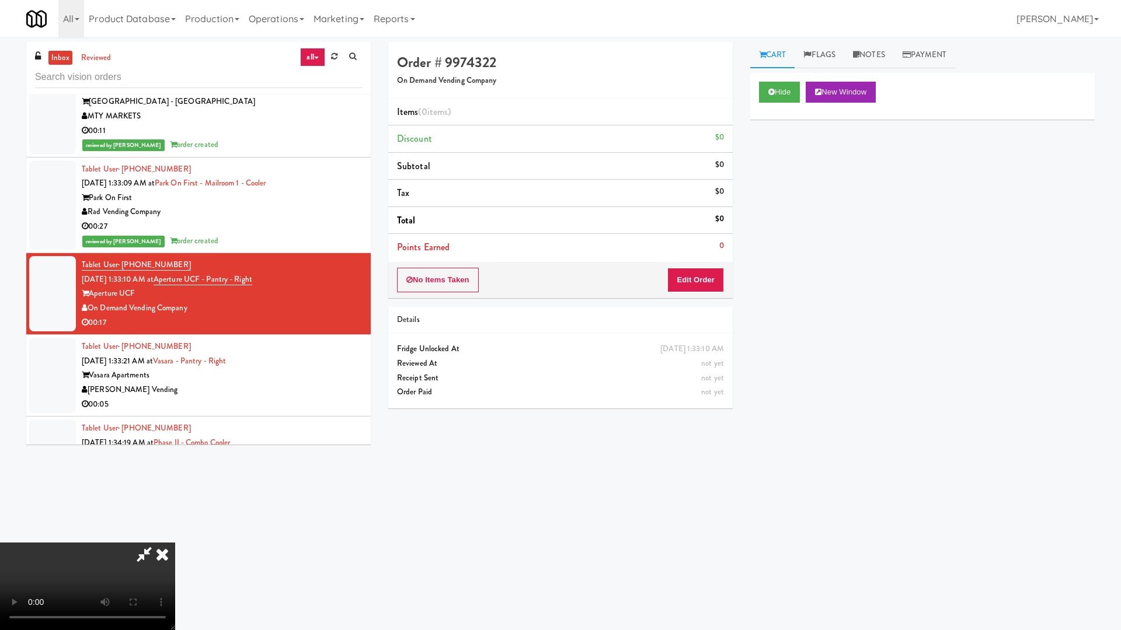
drag, startPoint x: 591, startPoint y: 368, endPoint x: 618, endPoint y: 376, distance: 28.1
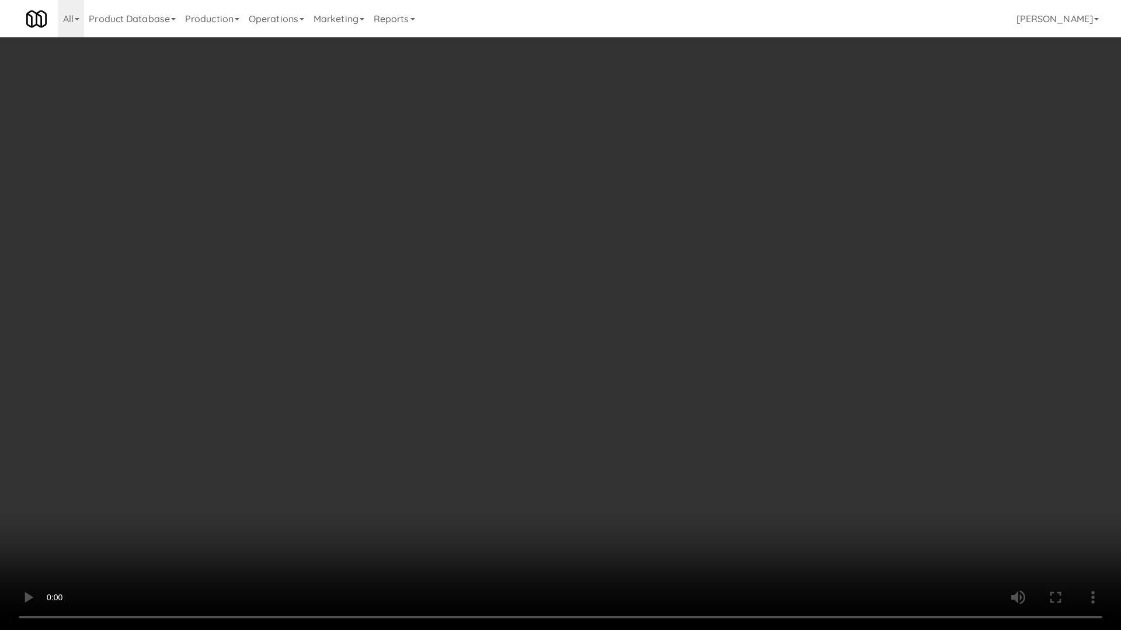
click at [591, 368] on video at bounding box center [560, 315] width 1121 height 630
click at [539, 367] on video at bounding box center [560, 315] width 1121 height 630
click at [484, 298] on video at bounding box center [560, 315] width 1121 height 630
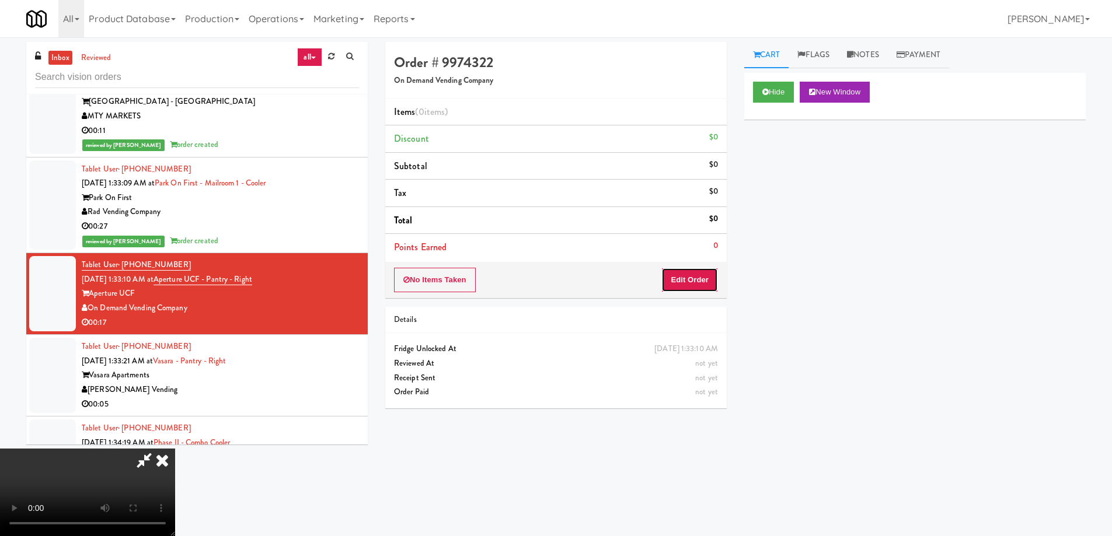
drag, startPoint x: 695, startPoint y: 281, endPoint x: 738, endPoint y: 211, distance: 82.8
click at [695, 277] on button "Edit Order" at bounding box center [689, 280] width 57 height 25
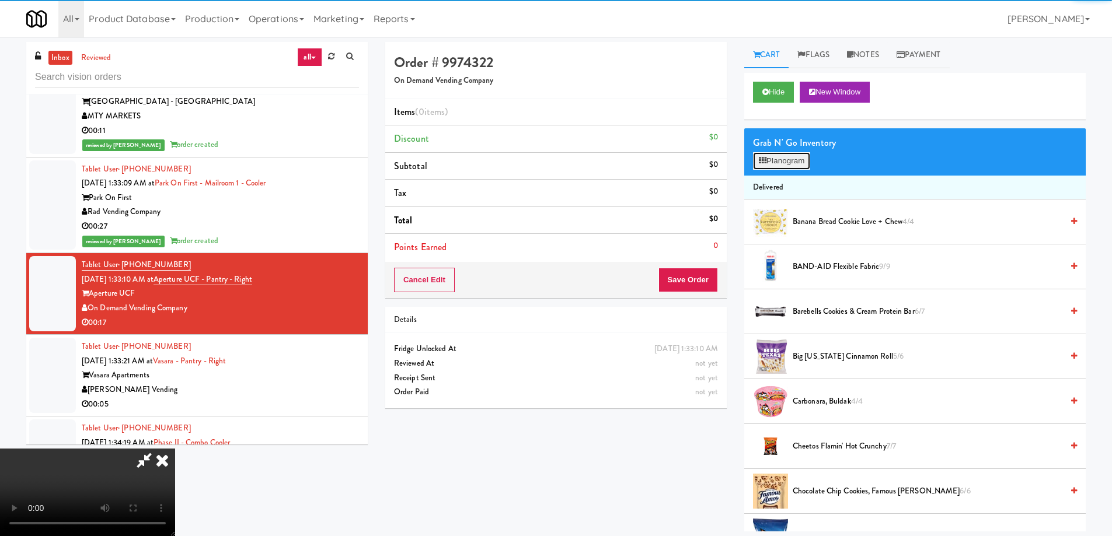
click at [778, 159] on button "Planogram" at bounding box center [781, 161] width 57 height 18
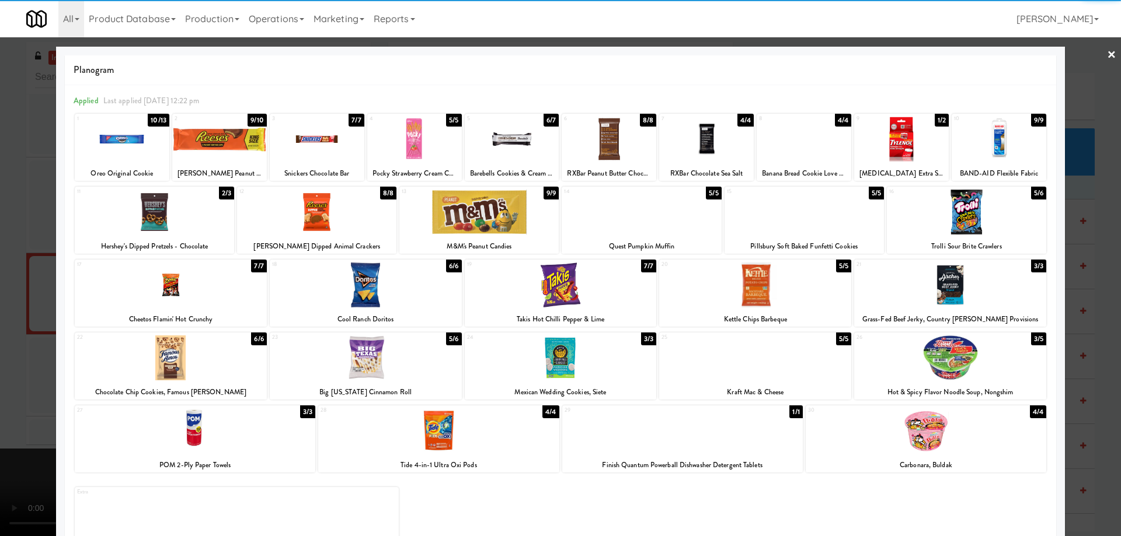
click at [238, 362] on div at bounding box center [171, 358] width 192 height 45
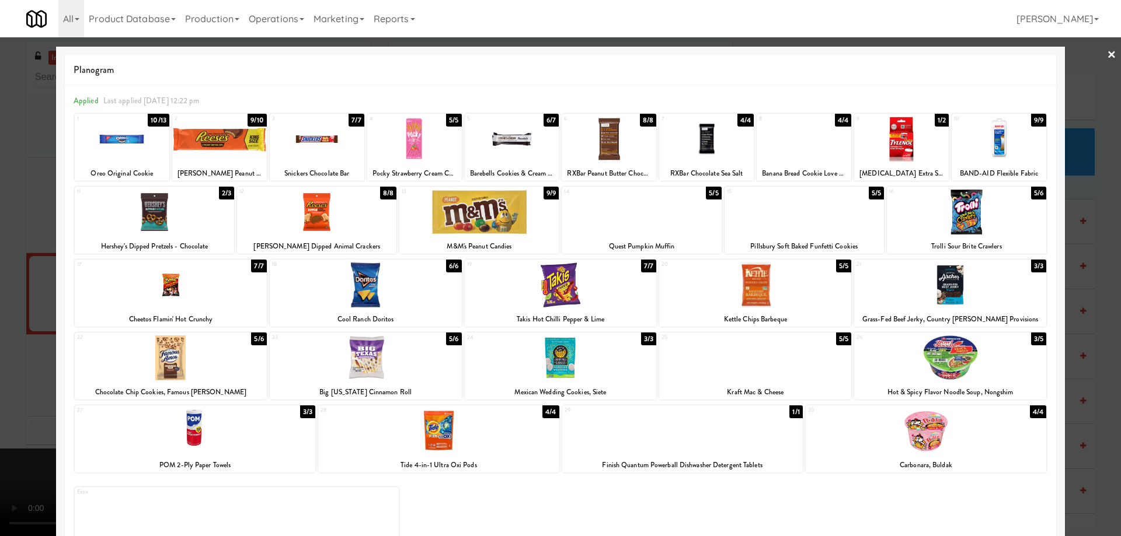
click at [1107, 55] on link "×" at bounding box center [1111, 55] width 9 height 36
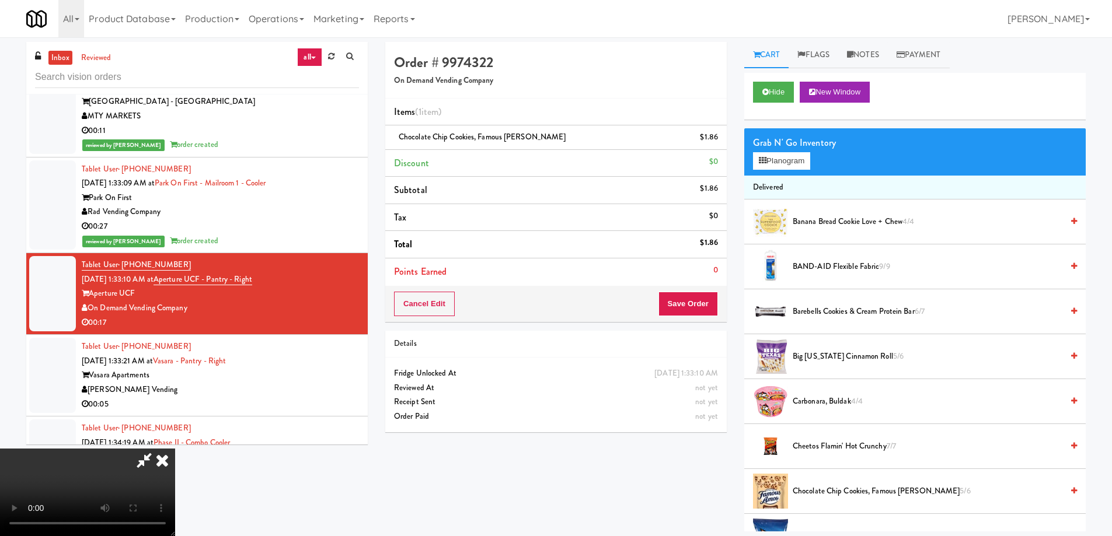
click at [175, 449] on video at bounding box center [87, 493] width 175 height 88
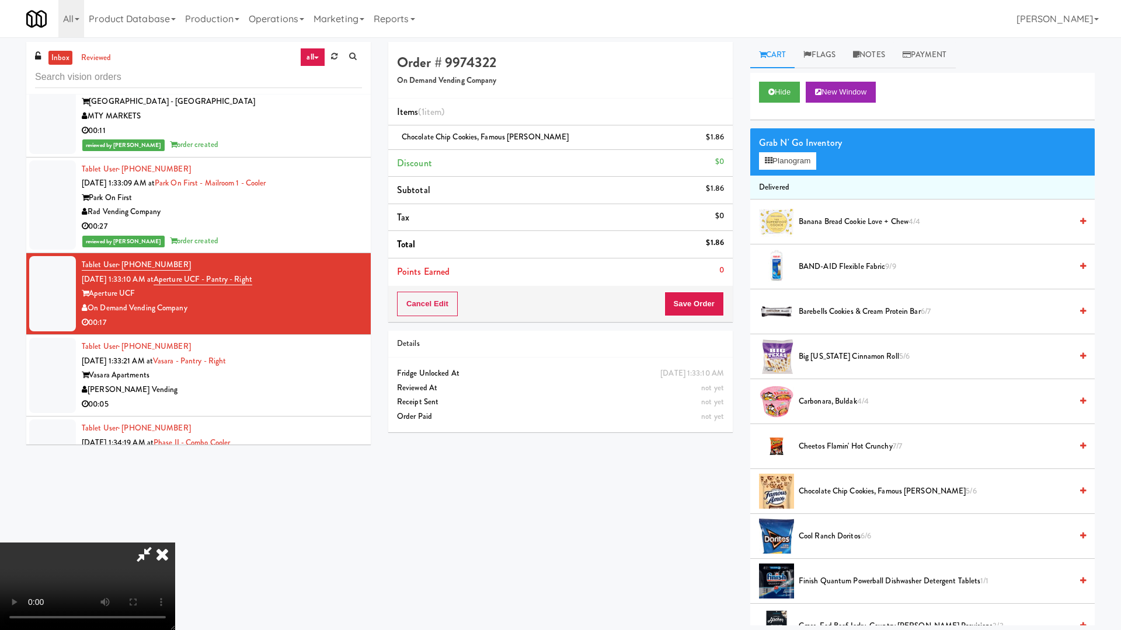
click at [175, 536] on video at bounding box center [87, 587] width 175 height 88
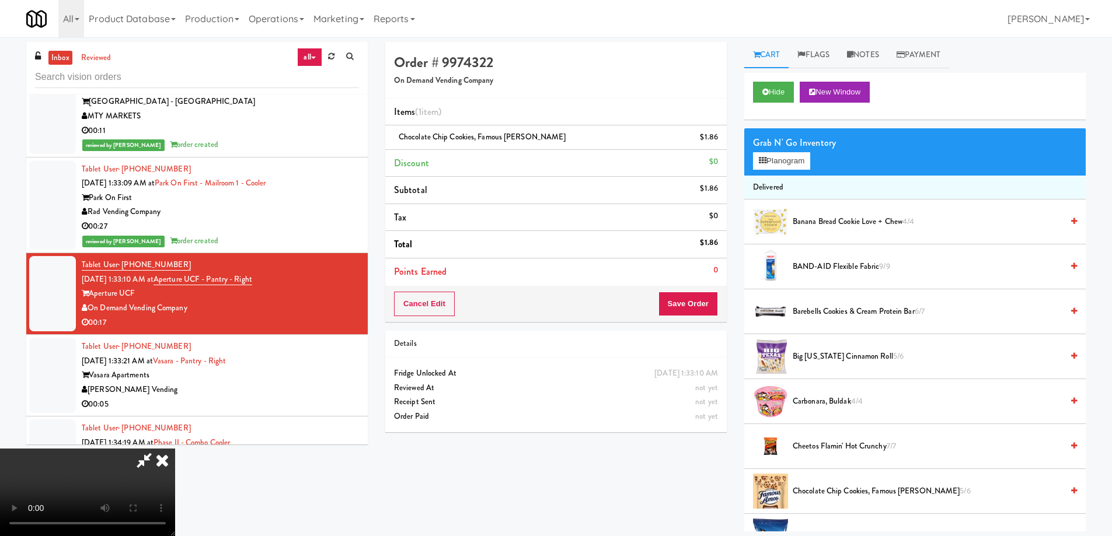
click at [175, 449] on icon at bounding box center [162, 460] width 26 height 23
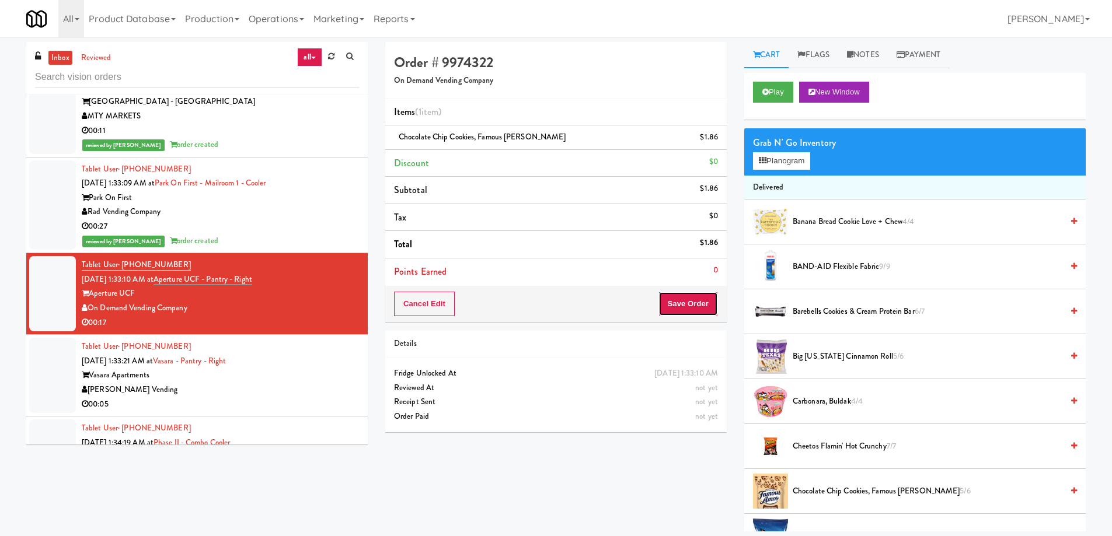
click at [685, 304] on button "Save Order" at bounding box center [688, 304] width 60 height 25
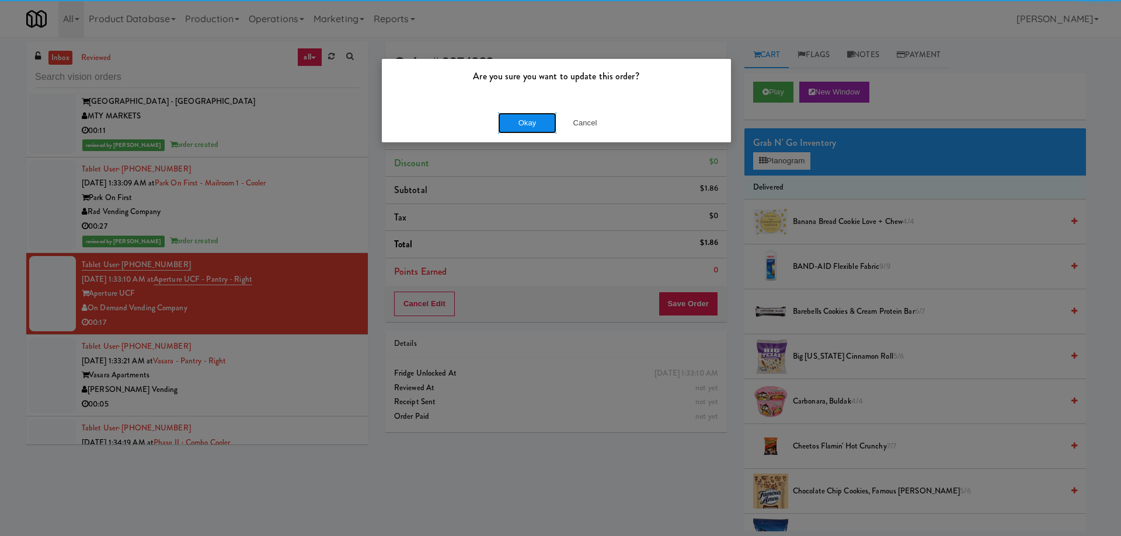
click at [518, 120] on button "Okay" at bounding box center [527, 123] width 58 height 21
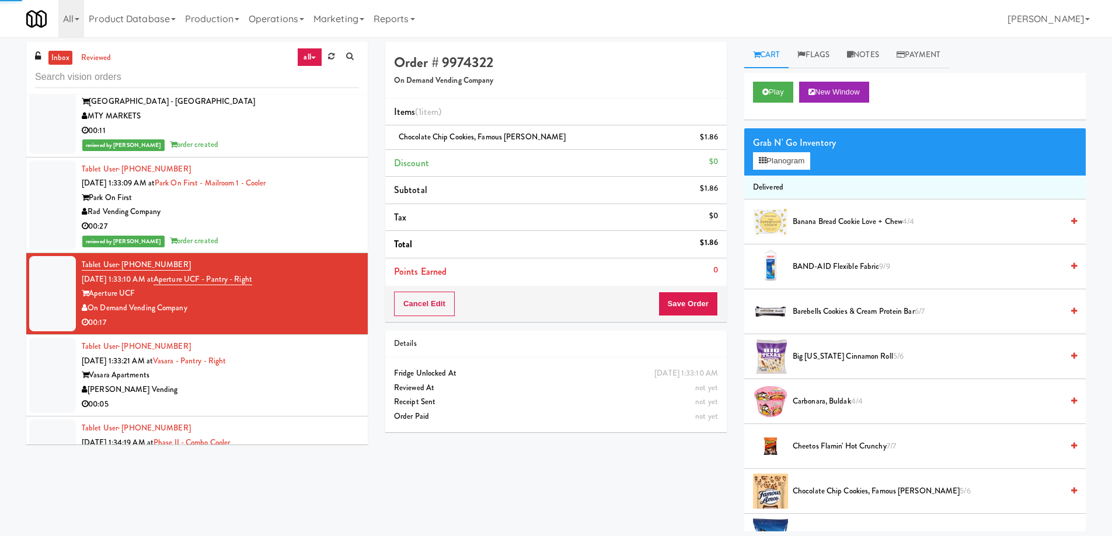
click at [309, 343] on div "Tablet User · (415) 816-5548 Sep 20, 2025 1:33:21 AM at Vasara - Pantry - Right…" at bounding box center [220, 376] width 277 height 72
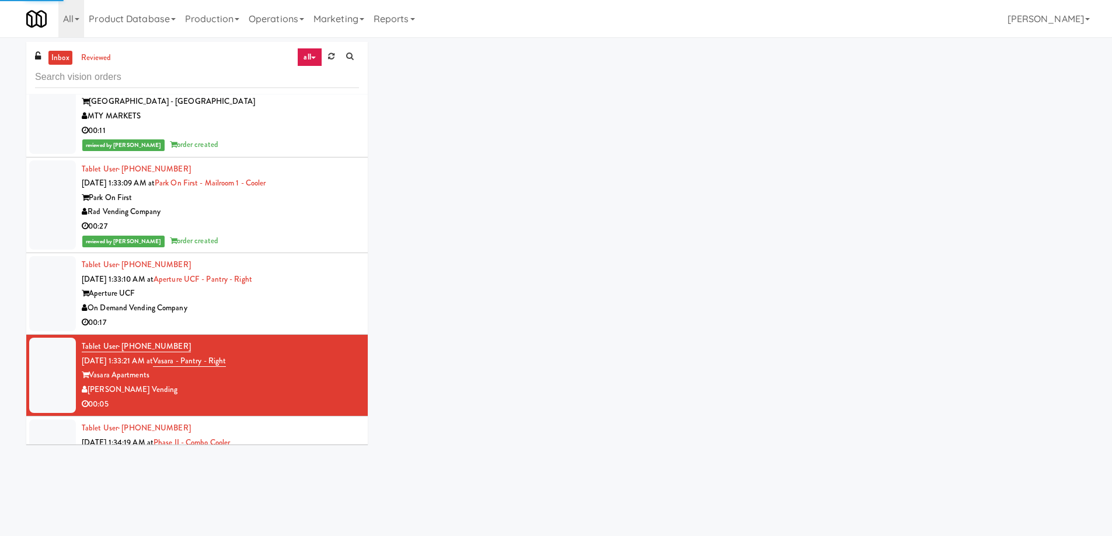
scroll to position [5020, 0]
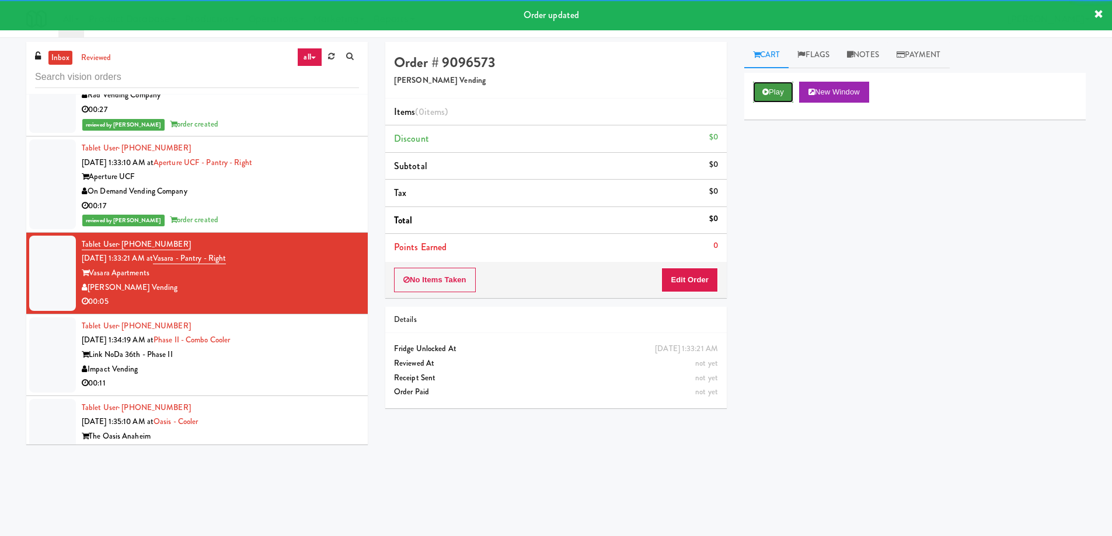
click at [771, 88] on button "Play" at bounding box center [773, 92] width 40 height 21
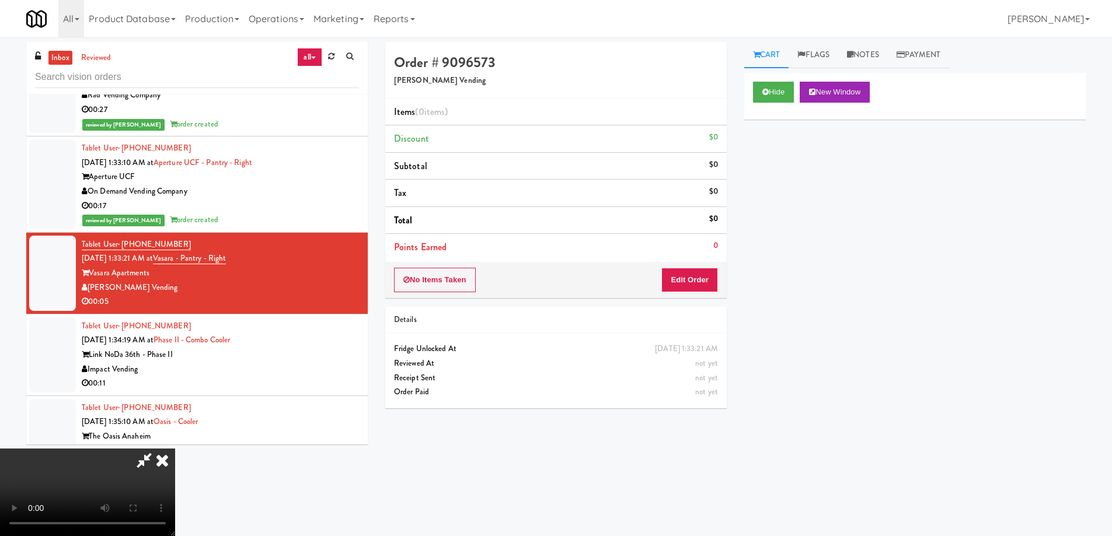
click at [175, 449] on video at bounding box center [87, 493] width 175 height 88
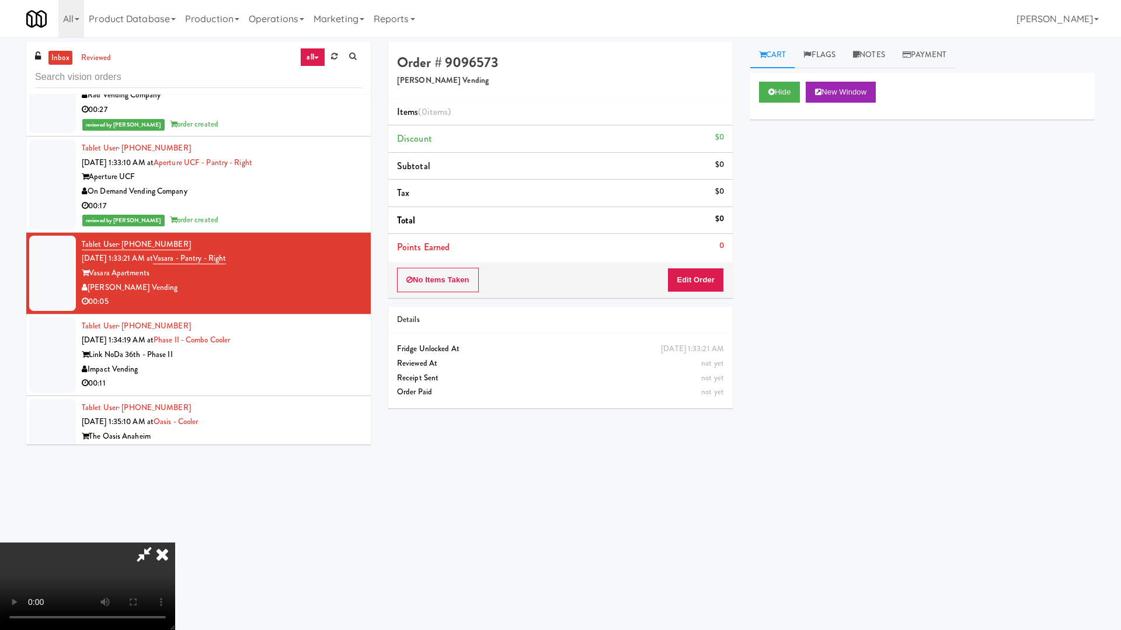
click at [175, 536] on video at bounding box center [87, 587] width 175 height 88
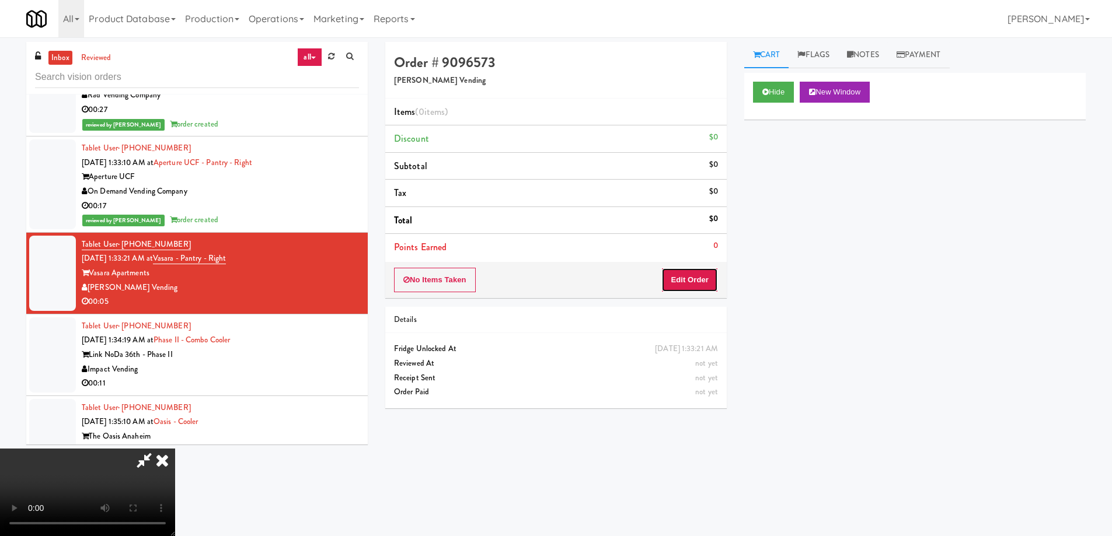
click at [700, 289] on button "Edit Order" at bounding box center [689, 280] width 57 height 25
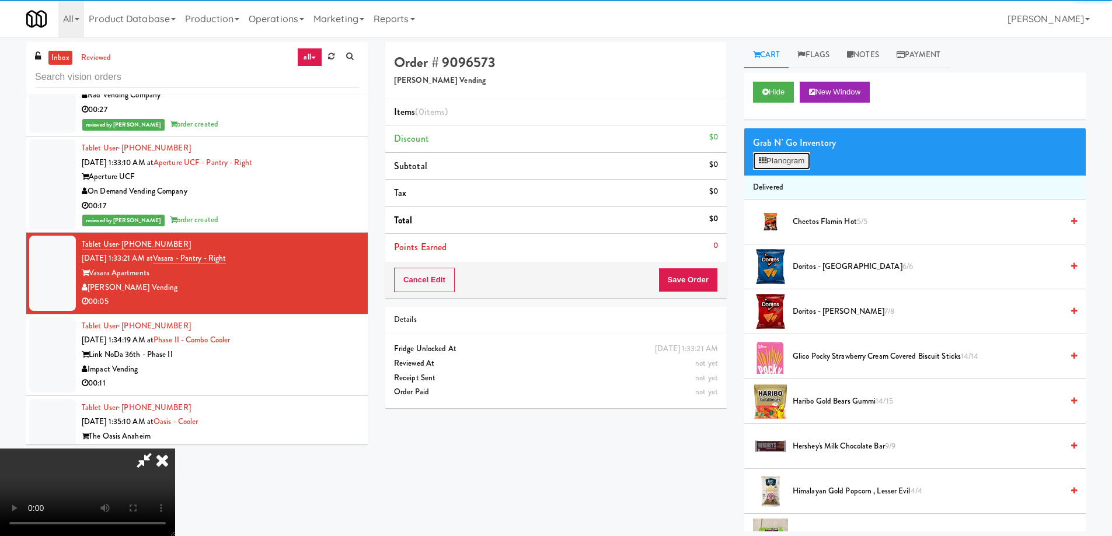
click at [776, 158] on button "Planogram" at bounding box center [781, 161] width 57 height 18
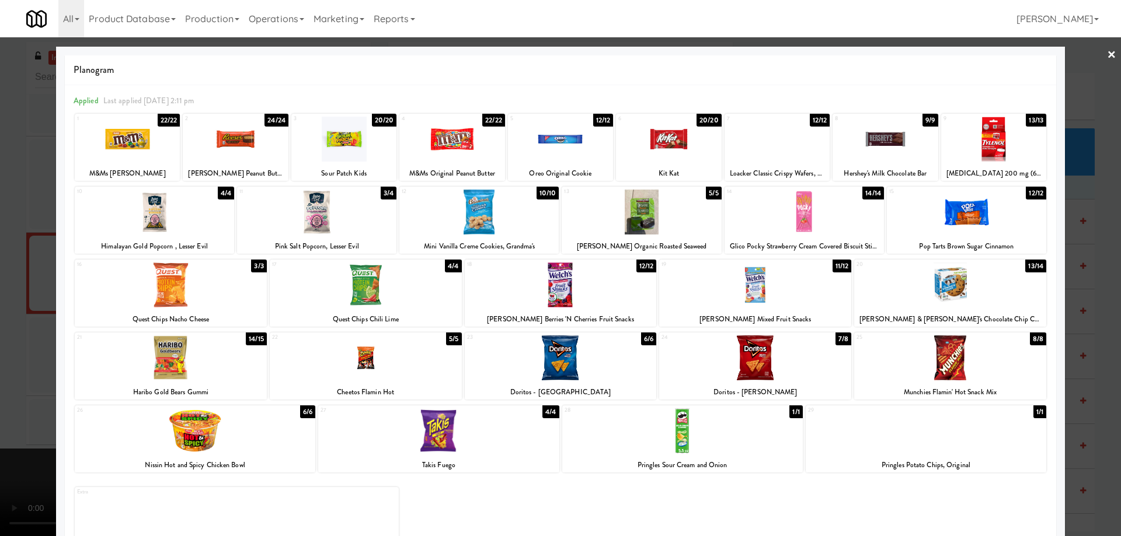
click at [413, 280] on div at bounding box center [366, 285] width 192 height 45
click at [1107, 55] on link "×" at bounding box center [1111, 55] width 9 height 36
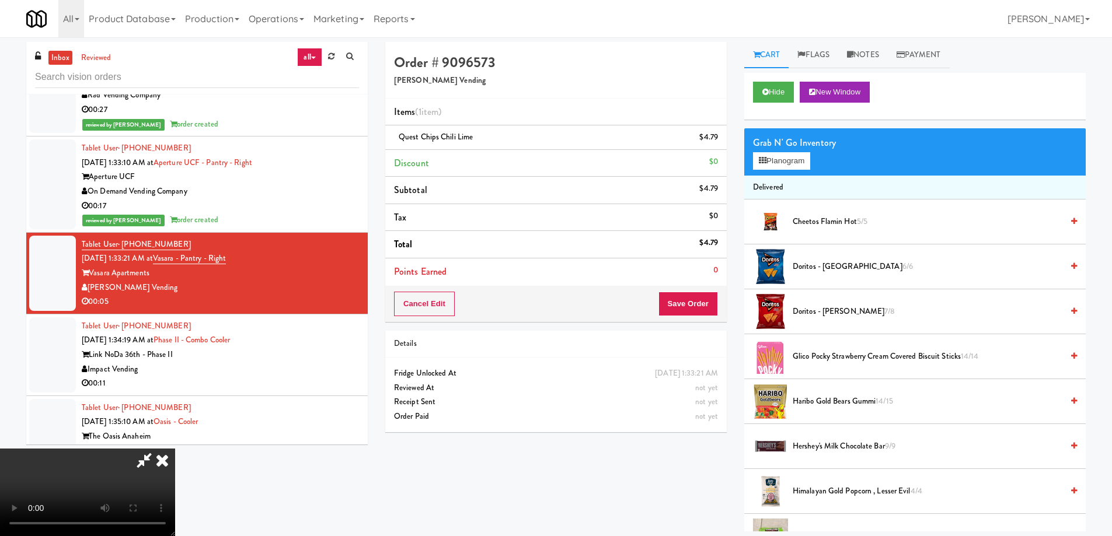
click at [175, 449] on video at bounding box center [87, 493] width 175 height 88
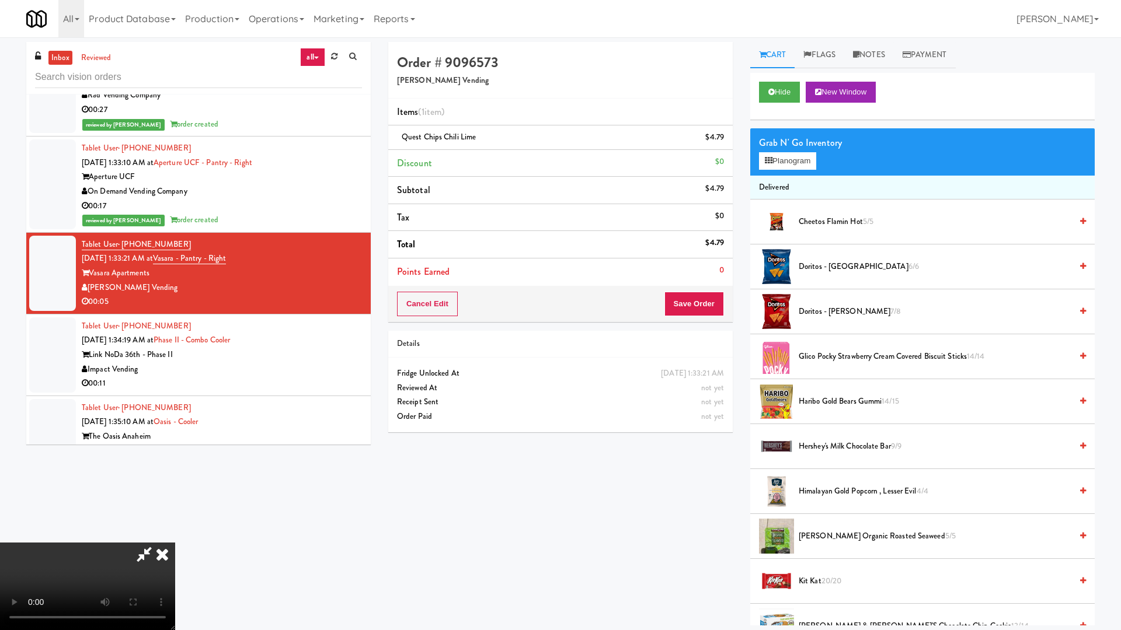
click at [175, 536] on video at bounding box center [87, 587] width 175 height 88
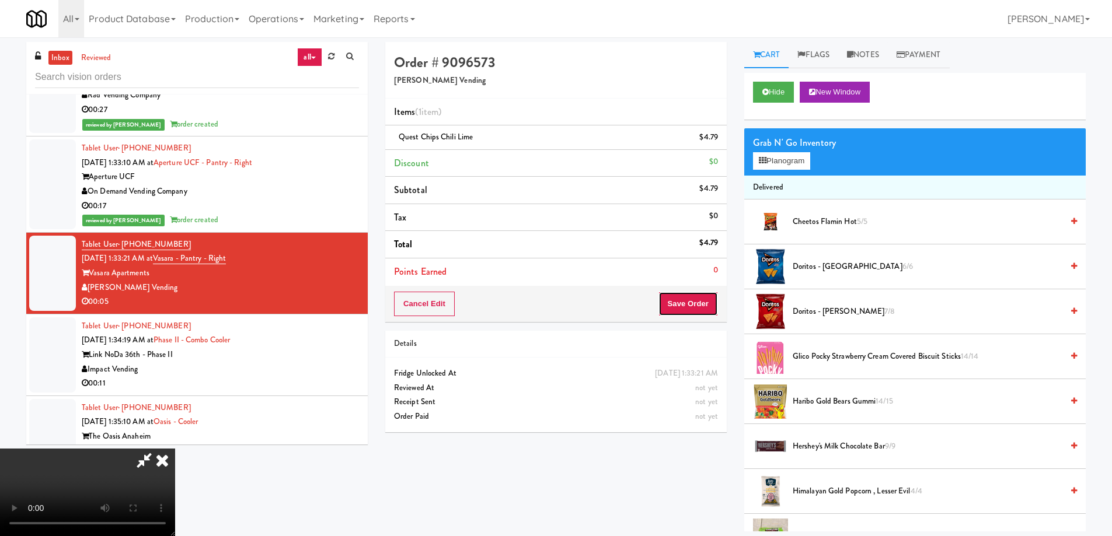
click at [710, 303] on button "Save Order" at bounding box center [688, 304] width 60 height 25
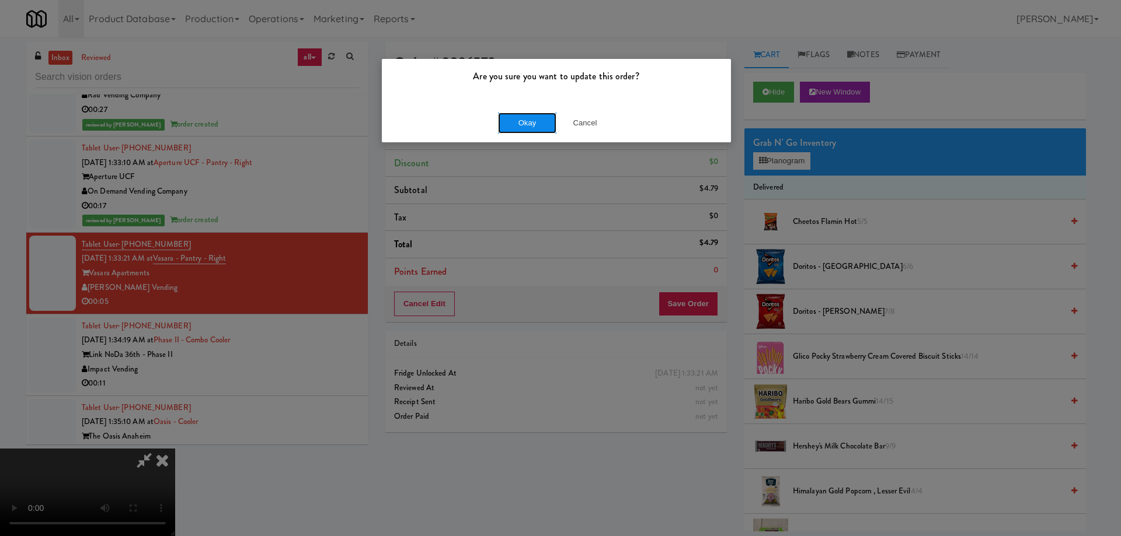
click at [543, 120] on button "Okay" at bounding box center [527, 123] width 58 height 21
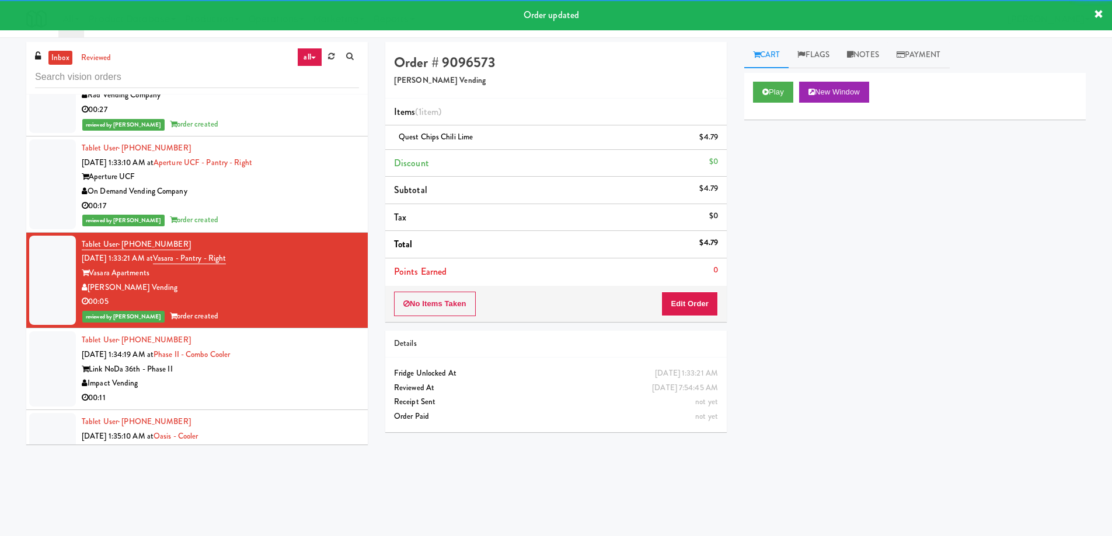
click at [305, 362] on div "Link NoDa 36th - Phase II" at bounding box center [220, 369] width 277 height 15
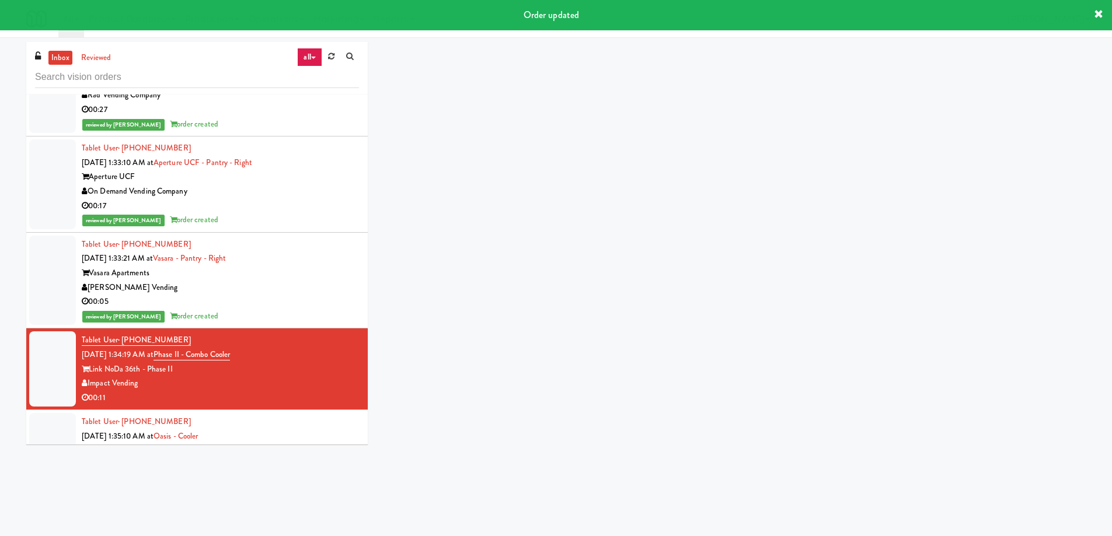
scroll to position [5195, 0]
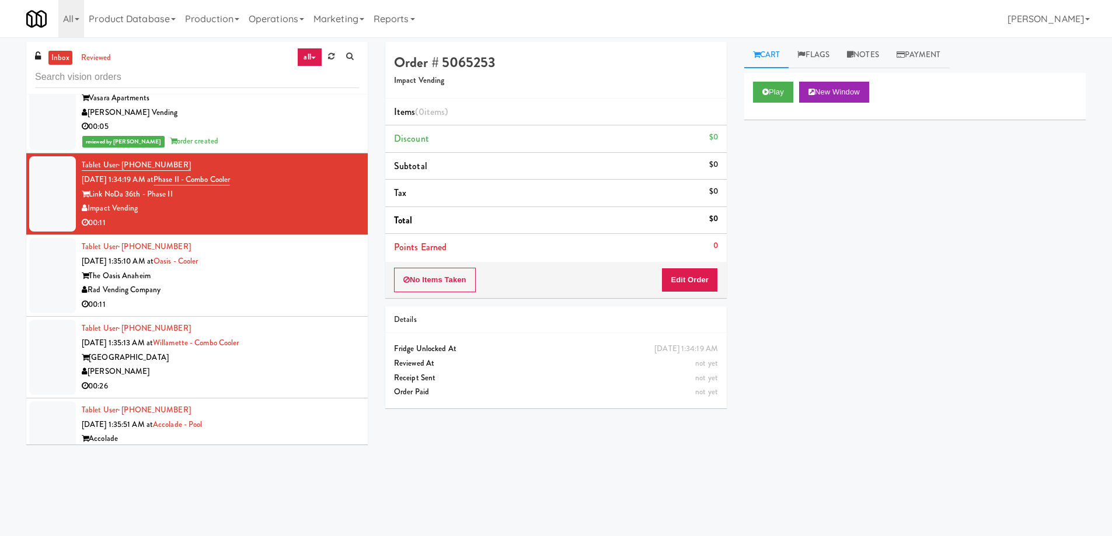
click at [757, 75] on div "Play New Window" at bounding box center [914, 96] width 341 height 47
click at [761, 93] on button "Play" at bounding box center [773, 92] width 40 height 21
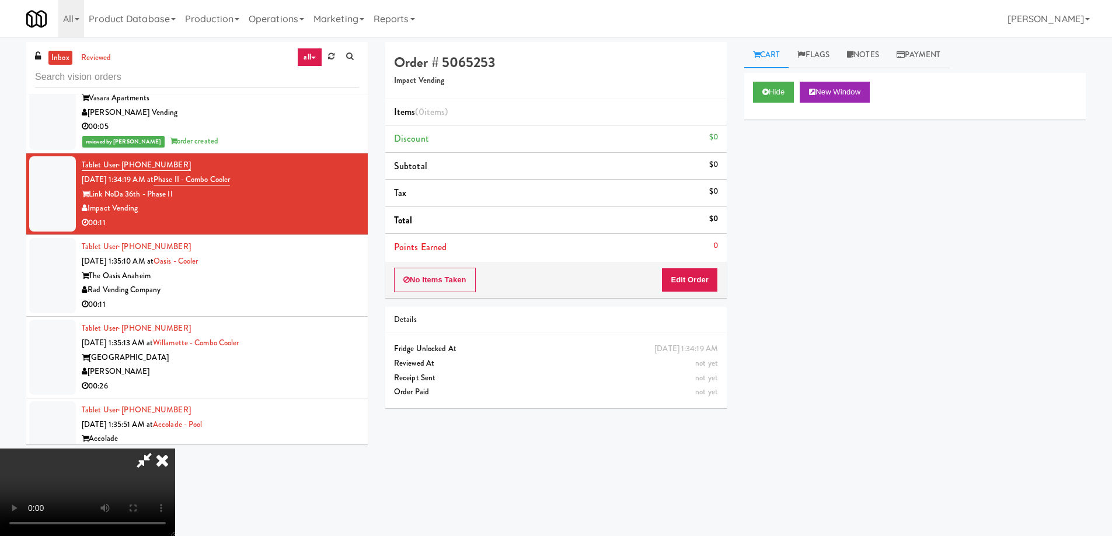
click at [175, 449] on video at bounding box center [87, 493] width 175 height 88
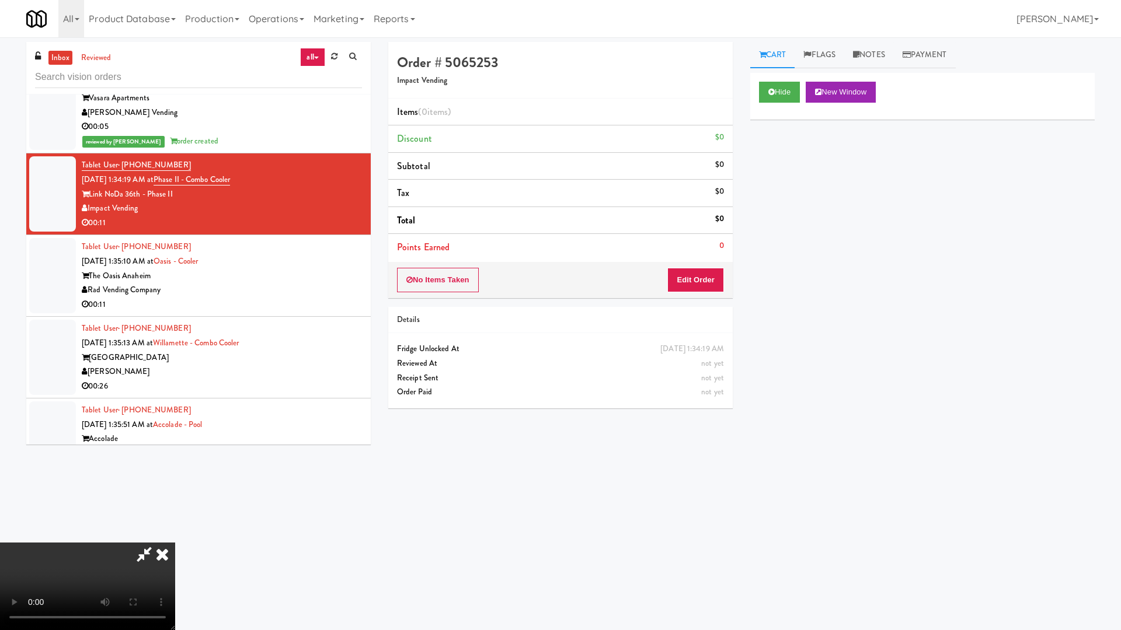
click at [175, 536] on video at bounding box center [87, 587] width 175 height 88
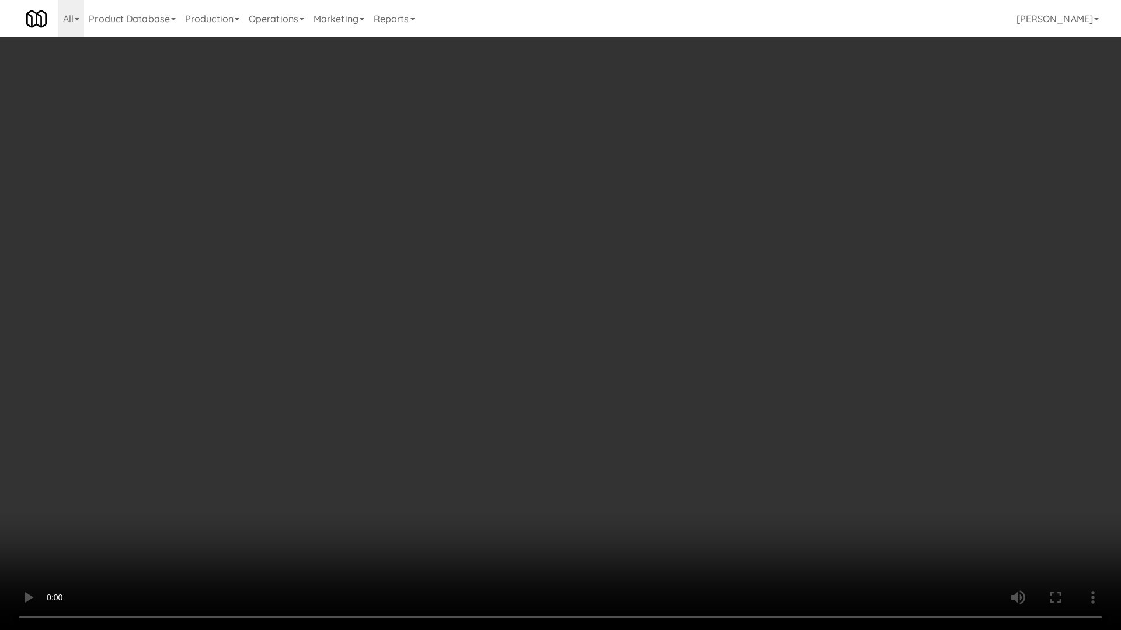
click at [597, 285] on video at bounding box center [560, 315] width 1121 height 630
click at [566, 304] on video at bounding box center [560, 315] width 1121 height 630
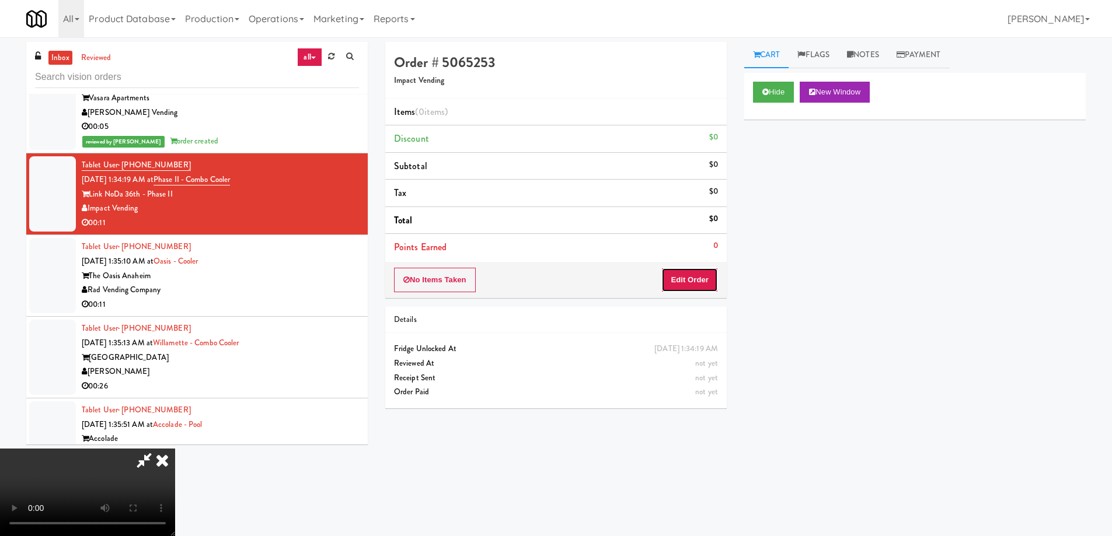
drag, startPoint x: 707, startPoint y: 278, endPoint x: 742, endPoint y: 238, distance: 52.9
click at [707, 277] on button "Edit Order" at bounding box center [689, 280] width 57 height 25
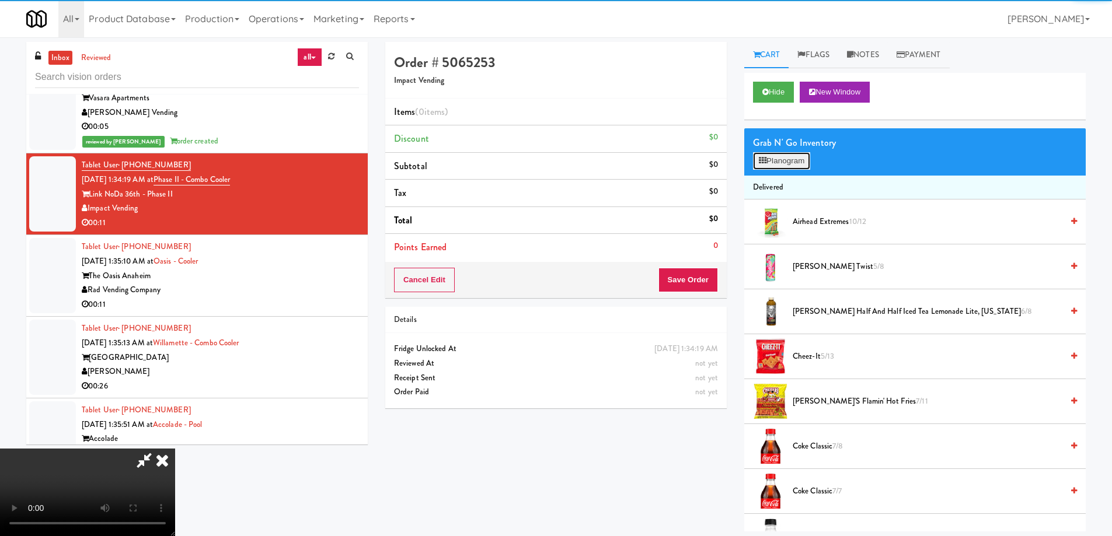
click at [775, 159] on button "Planogram" at bounding box center [781, 161] width 57 height 18
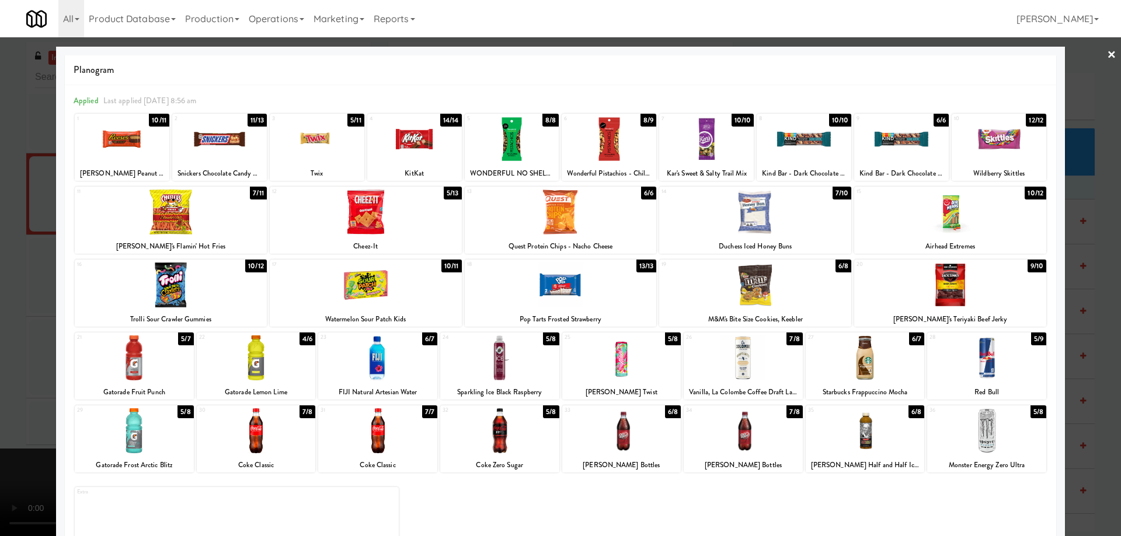
click at [642, 430] on div at bounding box center [621, 431] width 119 height 45
click at [1093, 51] on div at bounding box center [560, 268] width 1121 height 536
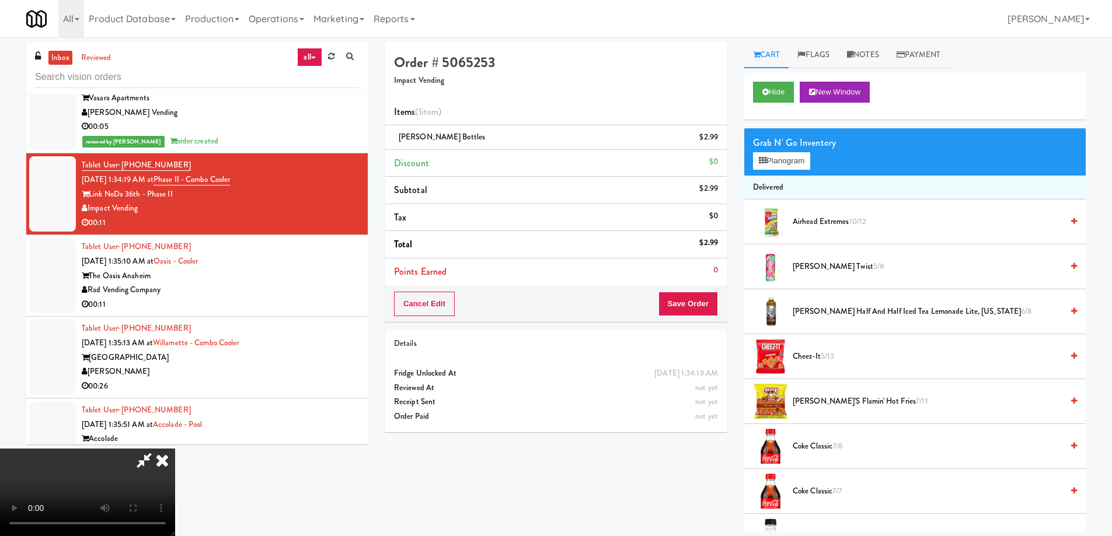
click at [175, 449] on video at bounding box center [87, 493] width 175 height 88
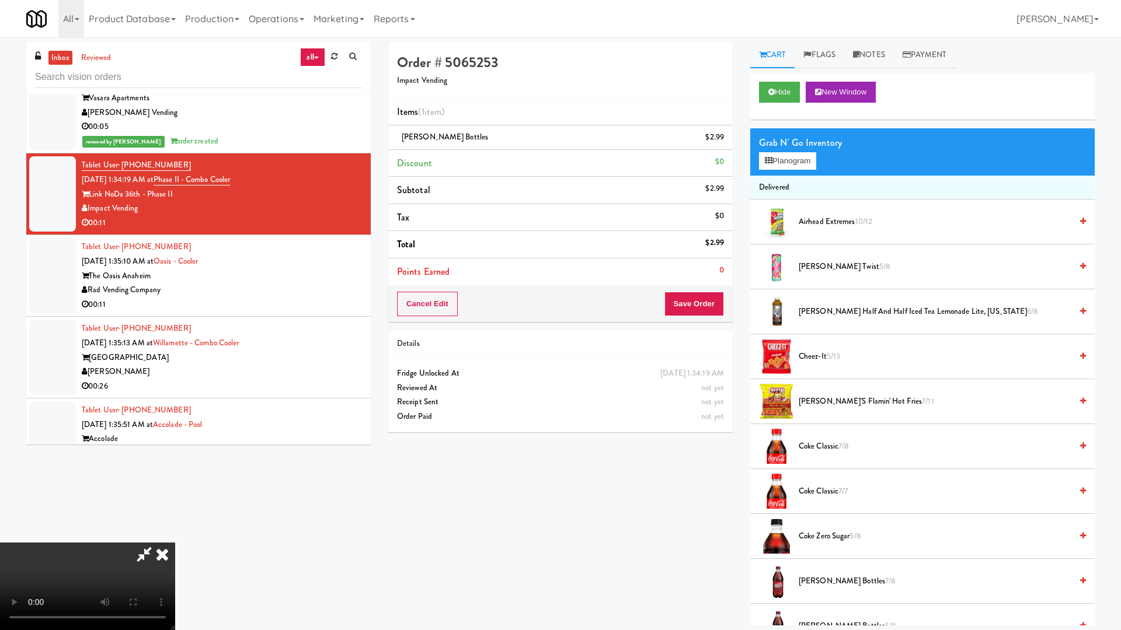
click at [175, 536] on video at bounding box center [87, 587] width 175 height 88
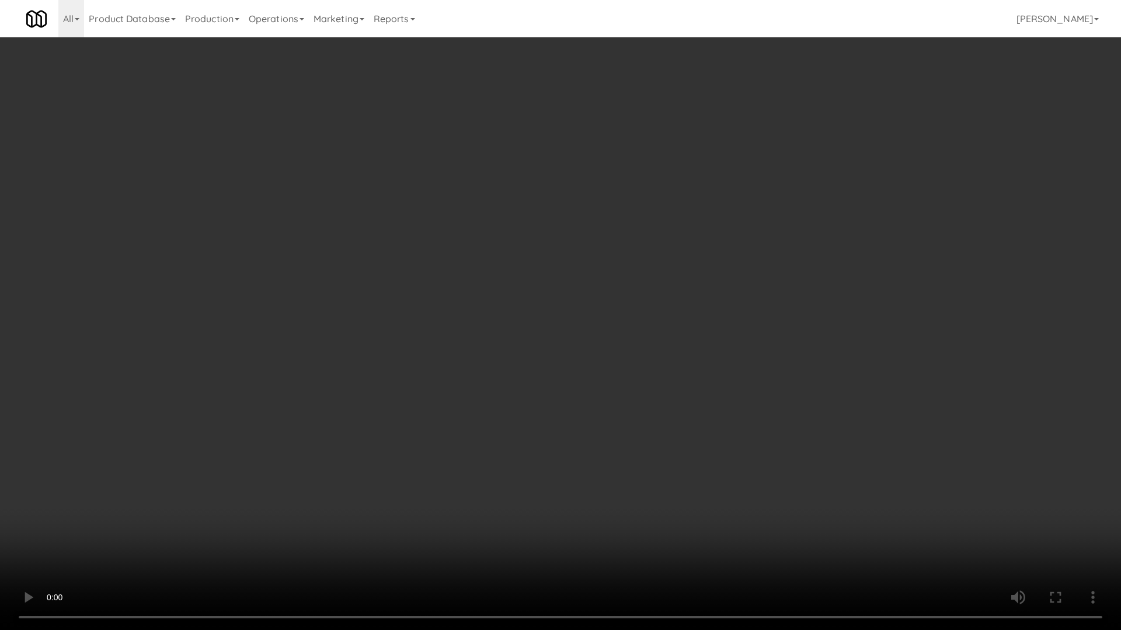
click at [489, 305] on video at bounding box center [560, 315] width 1121 height 630
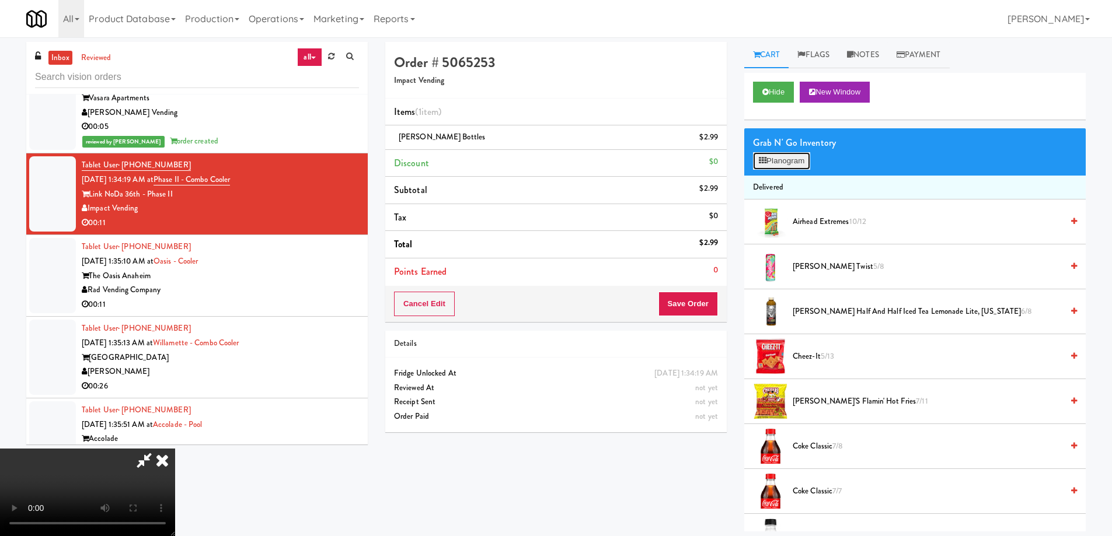
click at [768, 159] on button "Planogram" at bounding box center [781, 161] width 57 height 18
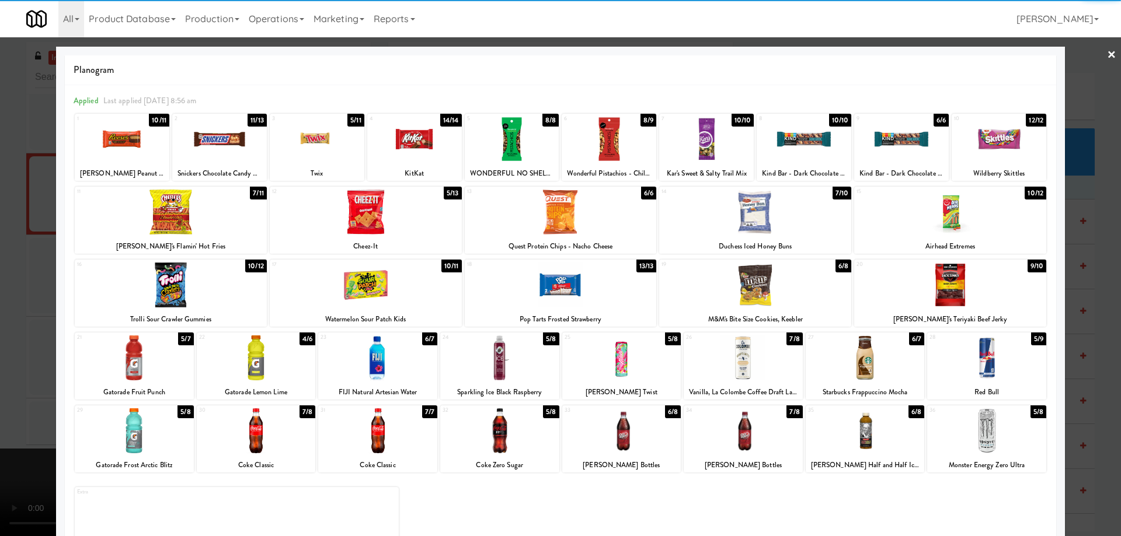
click at [281, 362] on div at bounding box center [256, 358] width 119 height 45
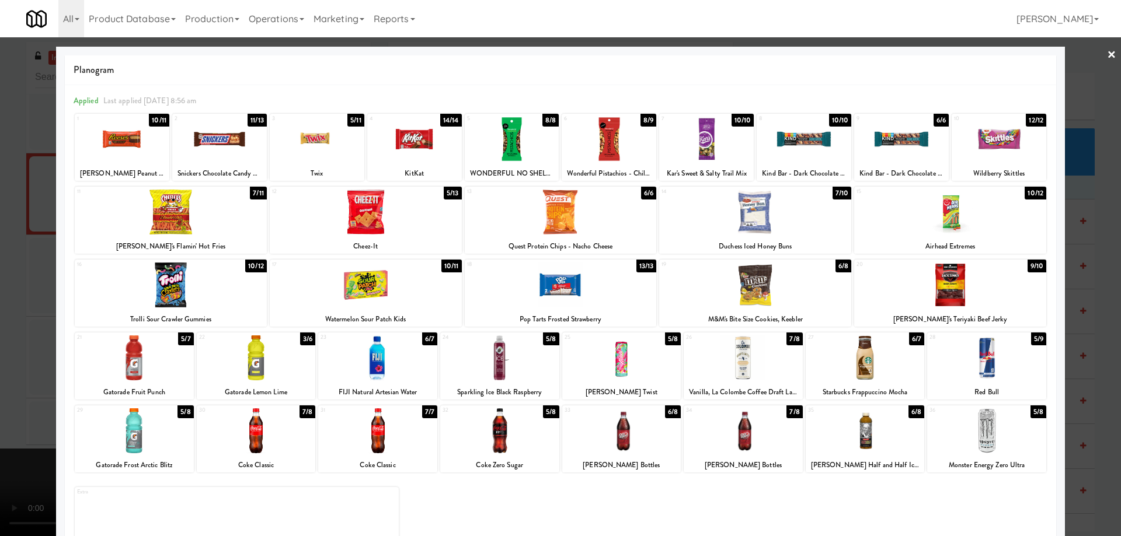
click at [1107, 53] on link "×" at bounding box center [1111, 55] width 9 height 36
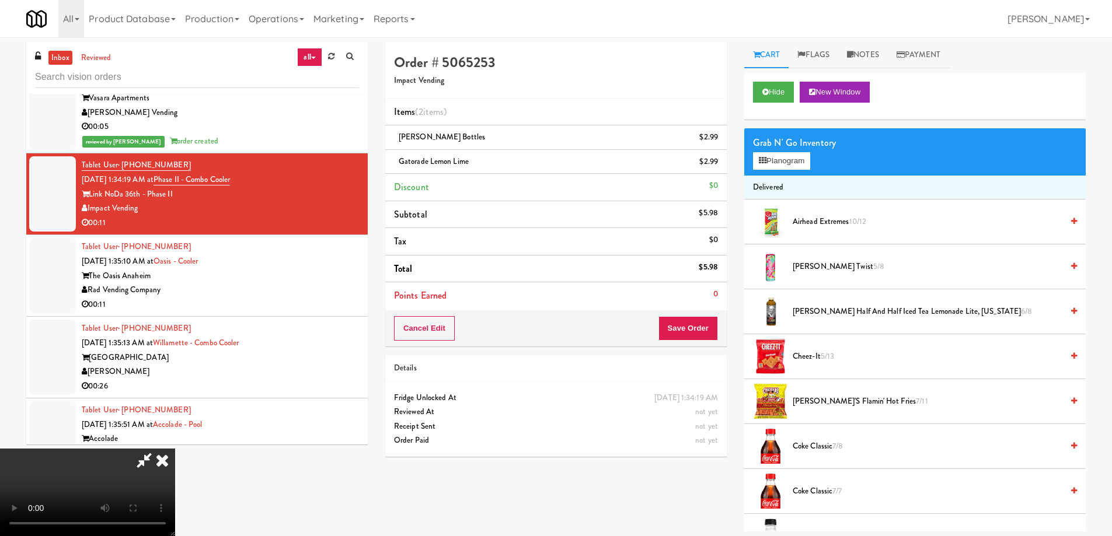
click at [175, 449] on video at bounding box center [87, 493] width 175 height 88
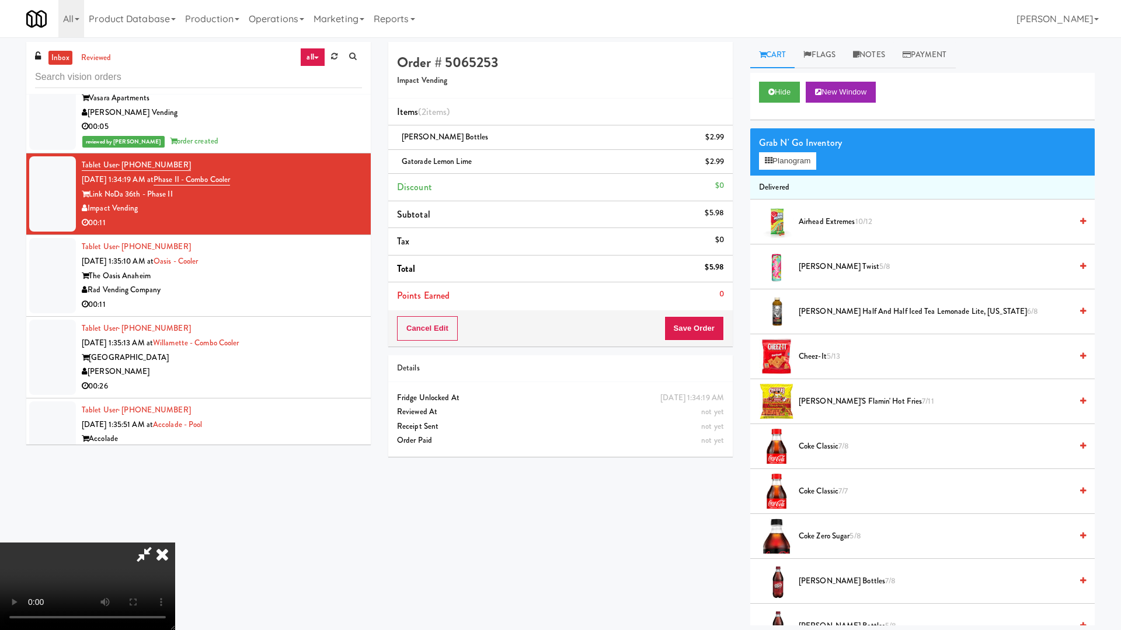
click at [175, 536] on video at bounding box center [87, 587] width 175 height 88
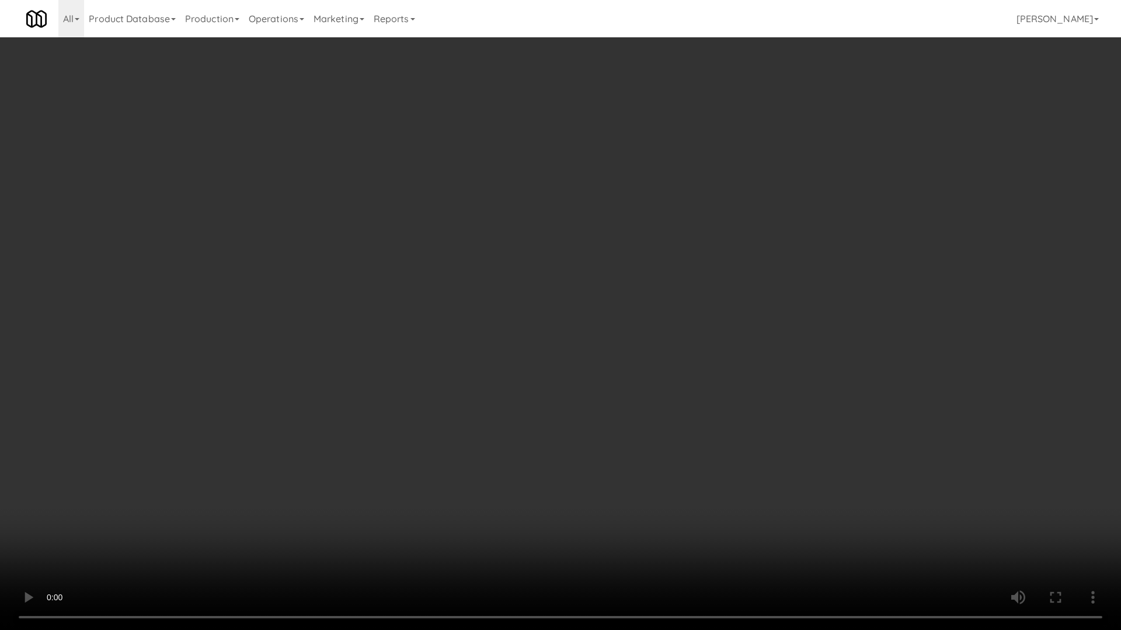
click at [450, 320] on video at bounding box center [560, 315] width 1121 height 630
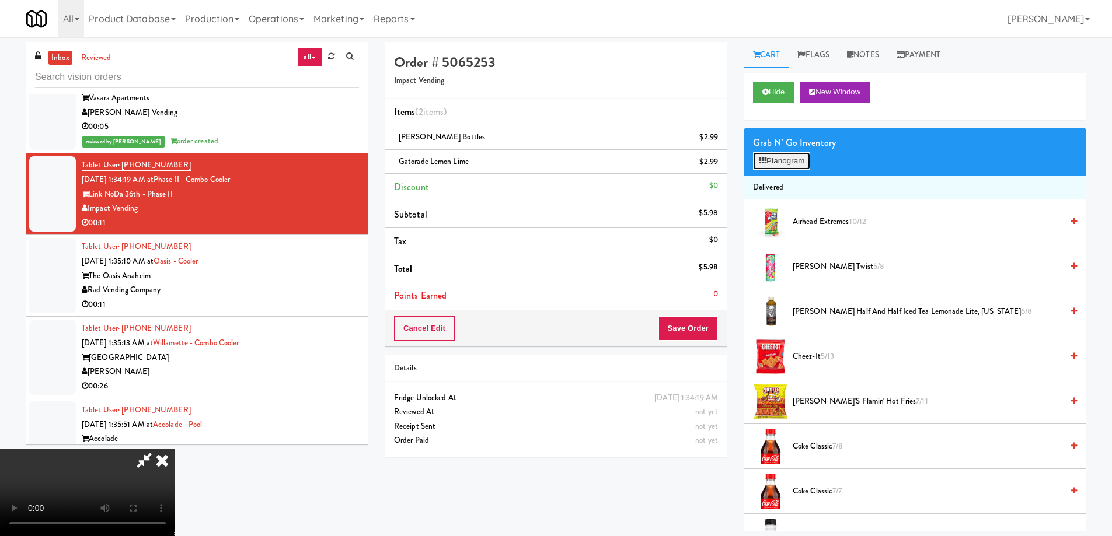
click at [796, 161] on button "Planogram" at bounding box center [781, 161] width 57 height 18
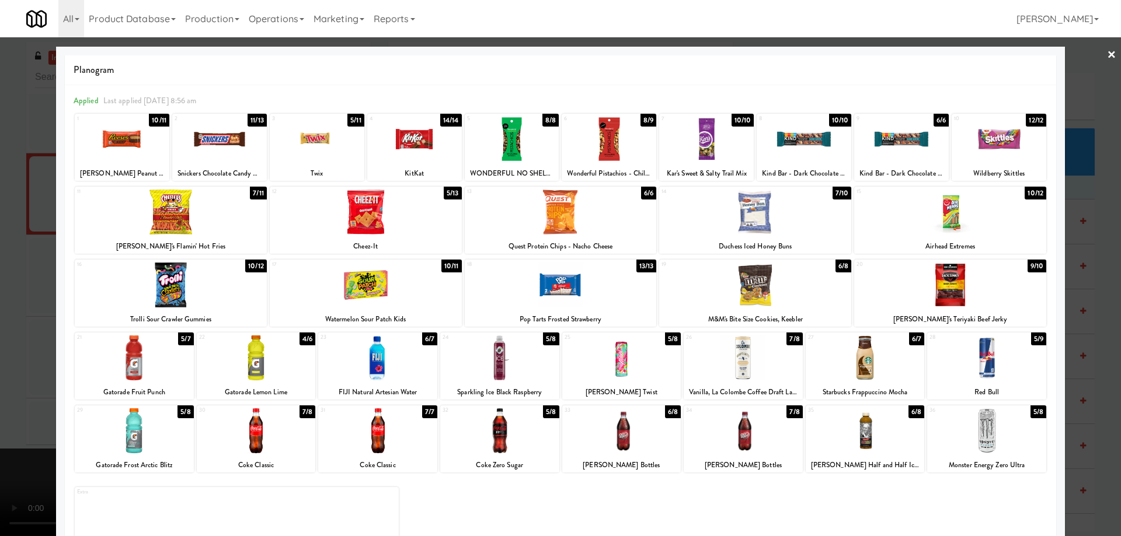
click at [145, 138] on div at bounding box center [122, 139] width 95 height 45
drag, startPoint x: 1100, startPoint y: 58, endPoint x: 920, endPoint y: 163, distance: 208.4
click at [1107, 58] on link "×" at bounding box center [1111, 55] width 9 height 36
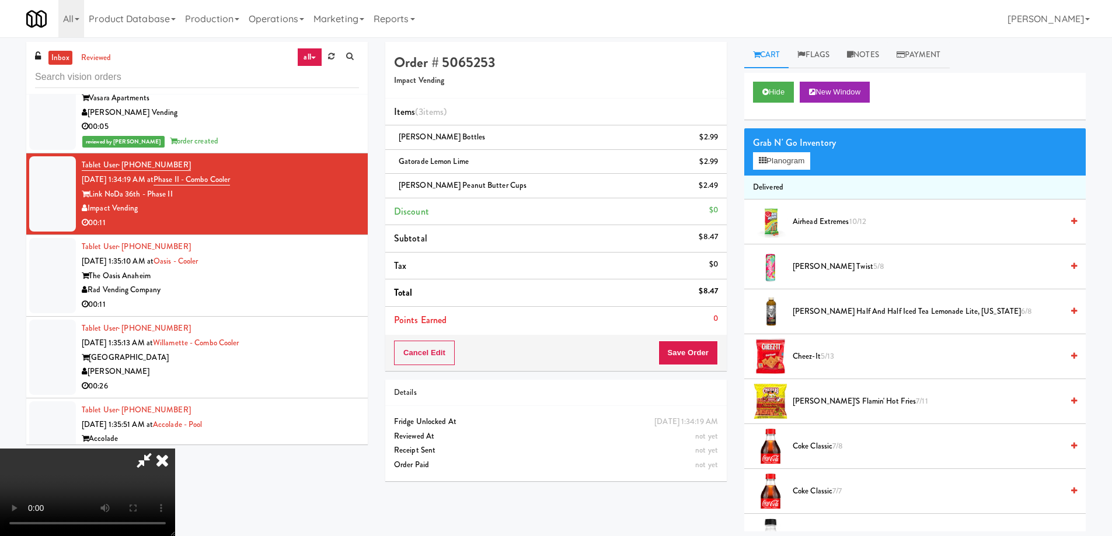
click at [175, 449] on video at bounding box center [87, 493] width 175 height 88
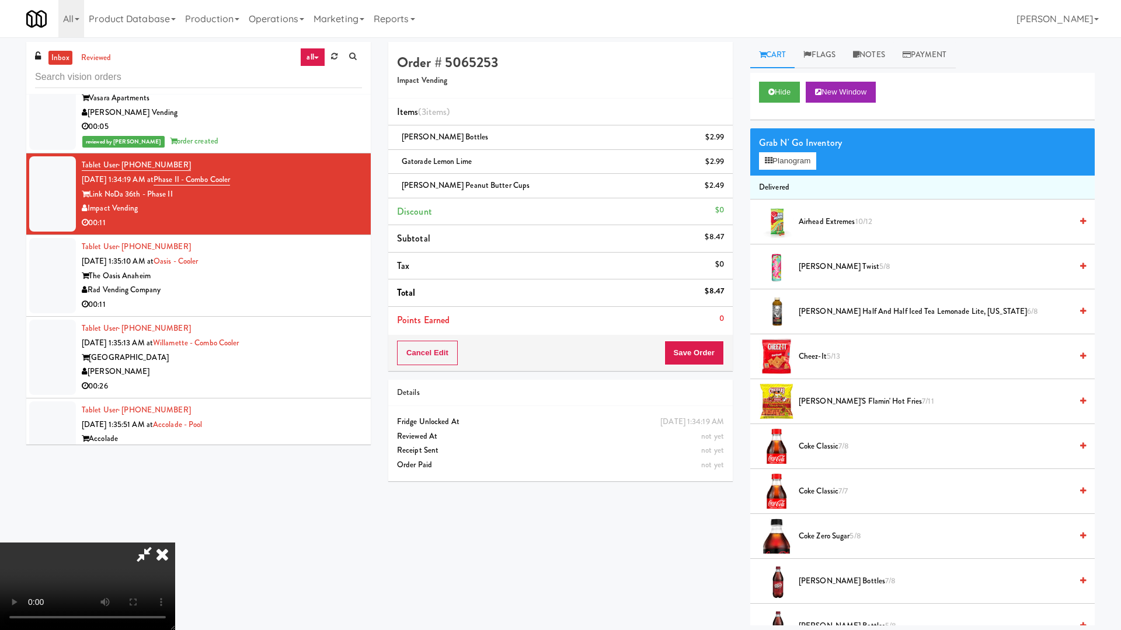
click at [175, 536] on video at bounding box center [87, 587] width 175 height 88
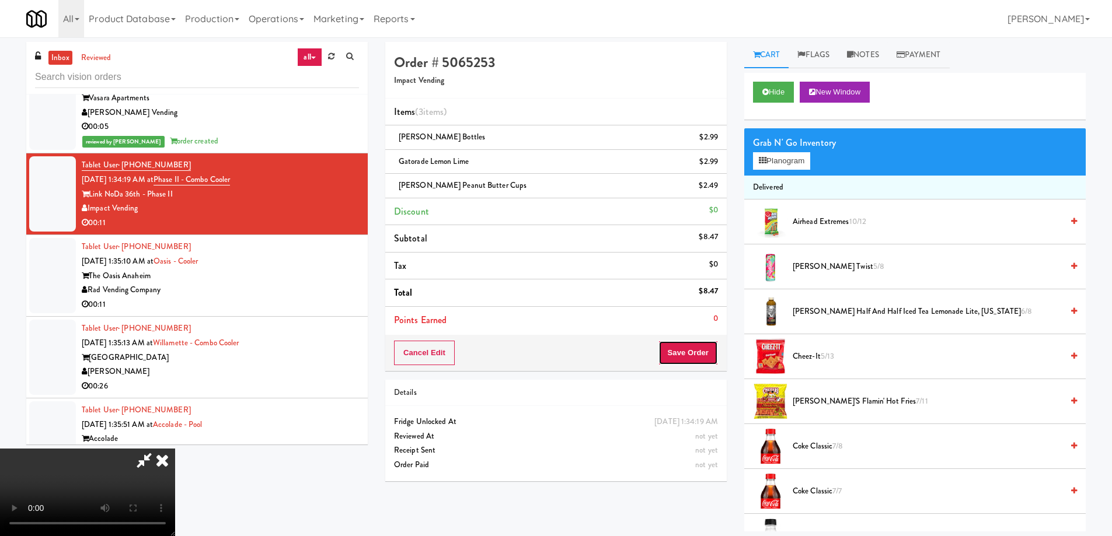
click at [687, 347] on button "Save Order" at bounding box center [688, 353] width 60 height 25
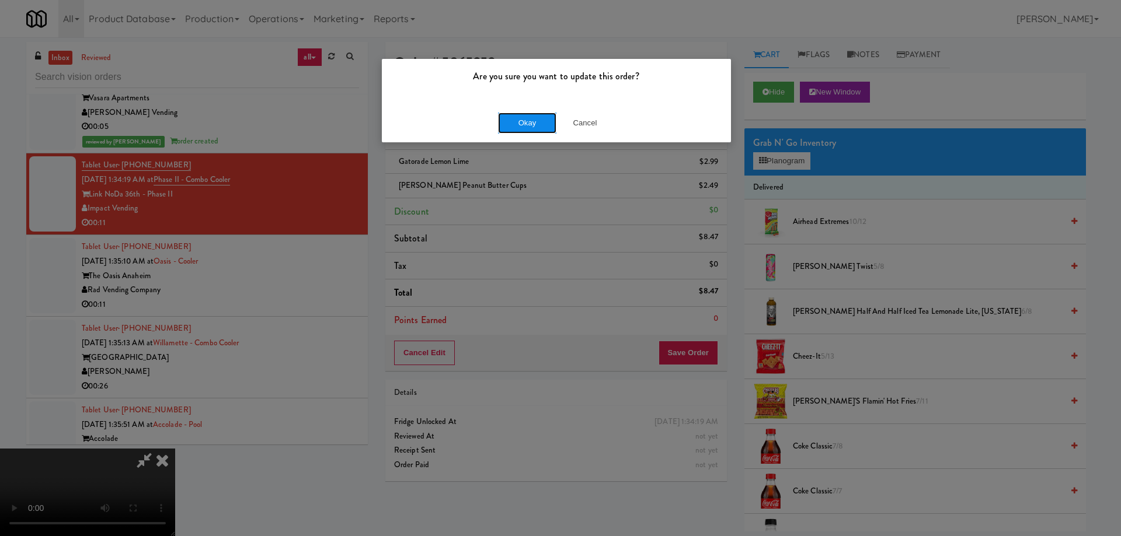
click at [538, 123] on button "Okay" at bounding box center [527, 123] width 58 height 21
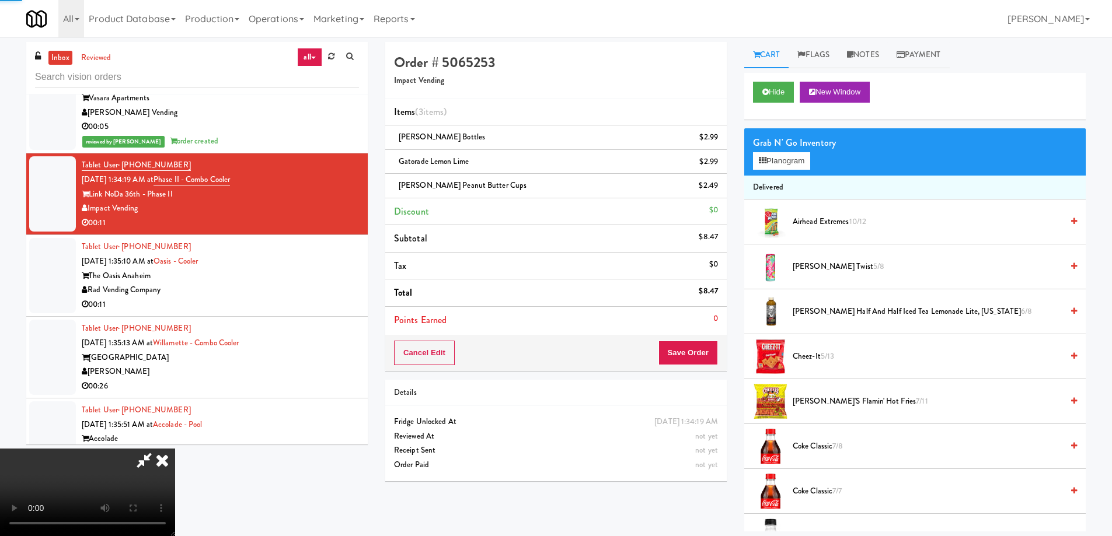
click at [175, 449] on icon at bounding box center [162, 460] width 26 height 23
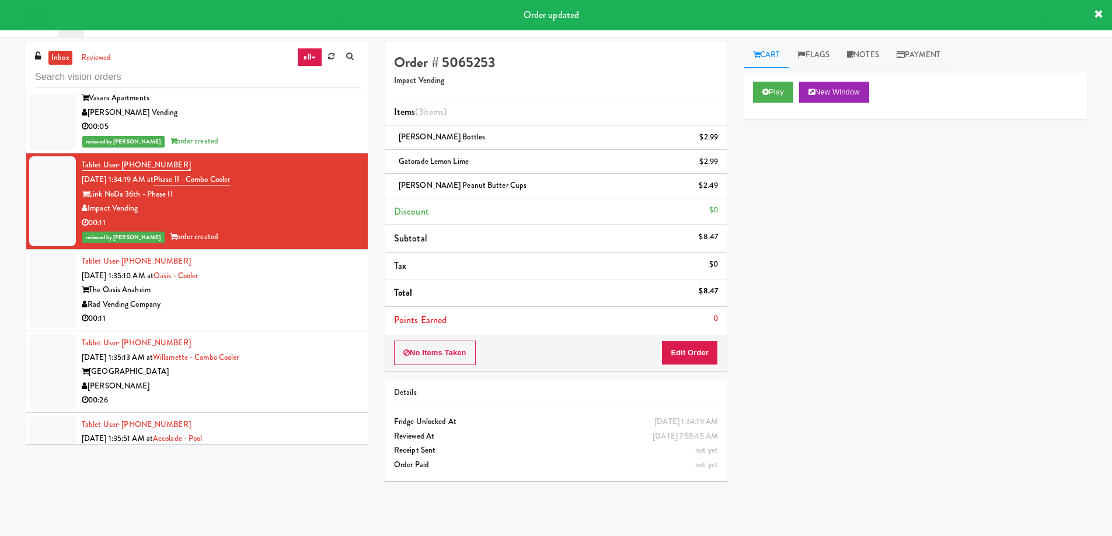
click at [305, 298] on div "Rad Vending Company" at bounding box center [220, 305] width 277 height 15
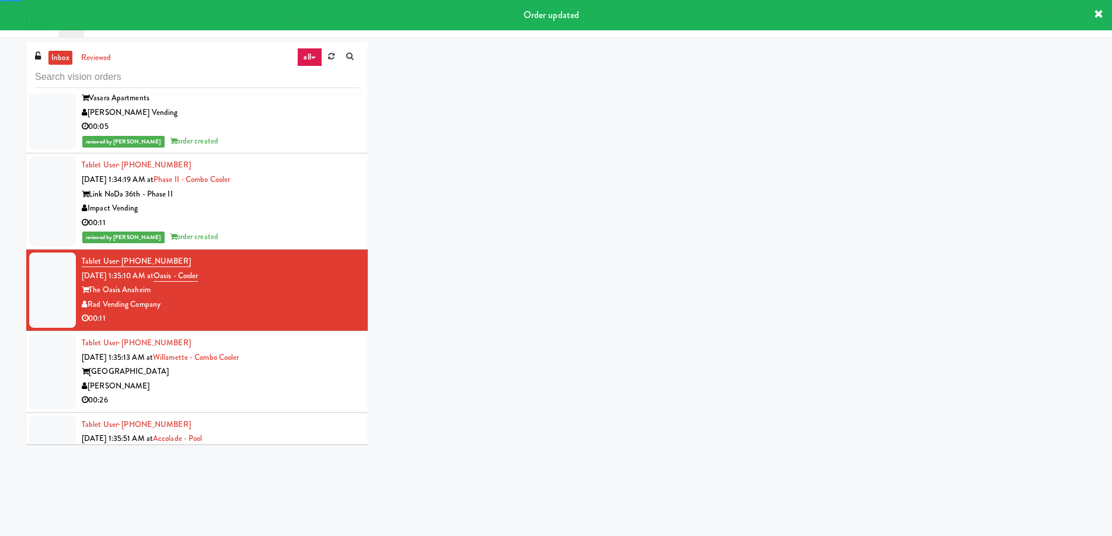
scroll to position [5253, 0]
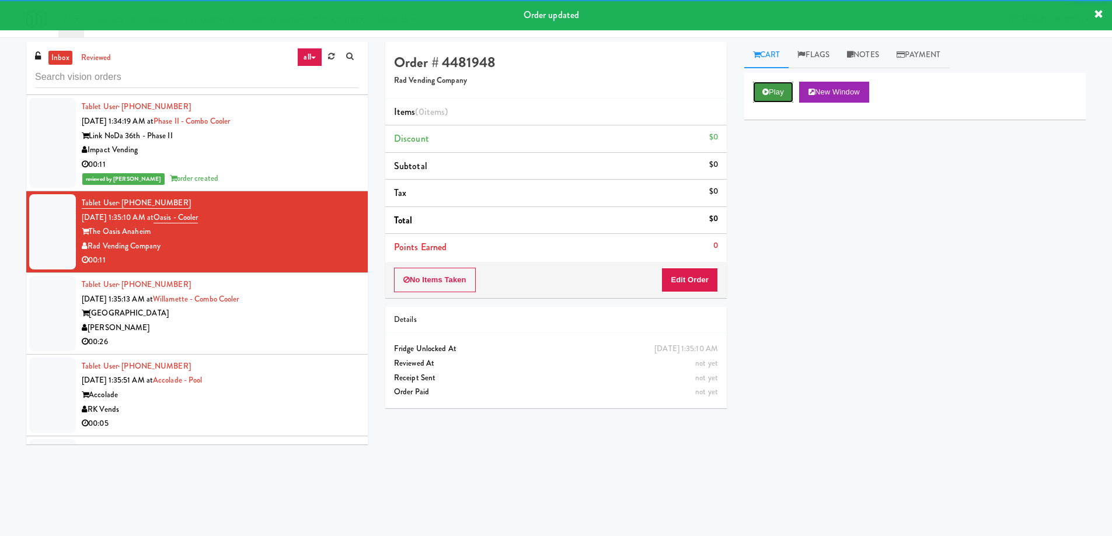
click at [766, 88] on icon at bounding box center [765, 92] width 6 height 8
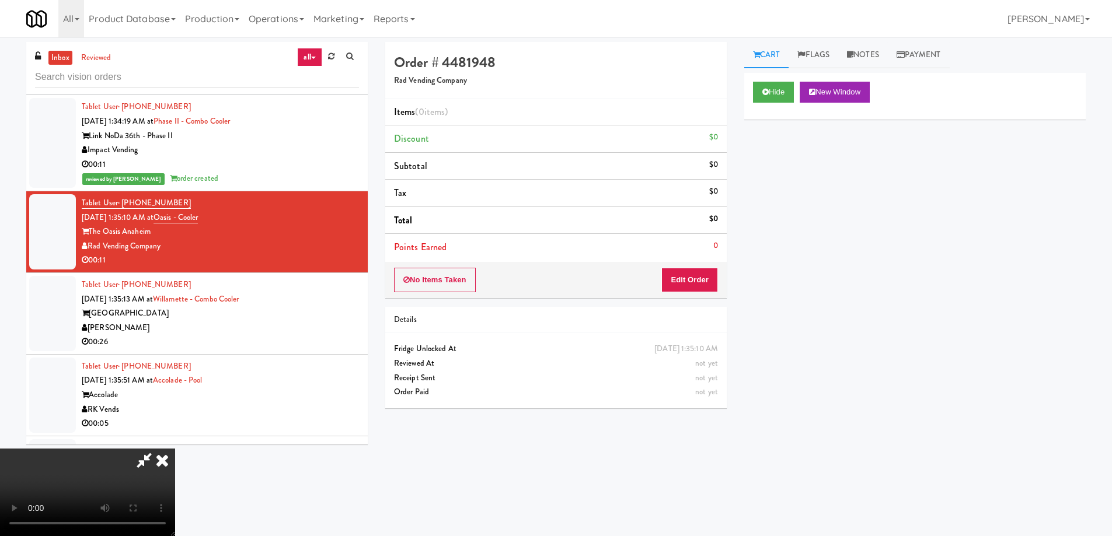
click at [175, 449] on video at bounding box center [87, 493] width 175 height 88
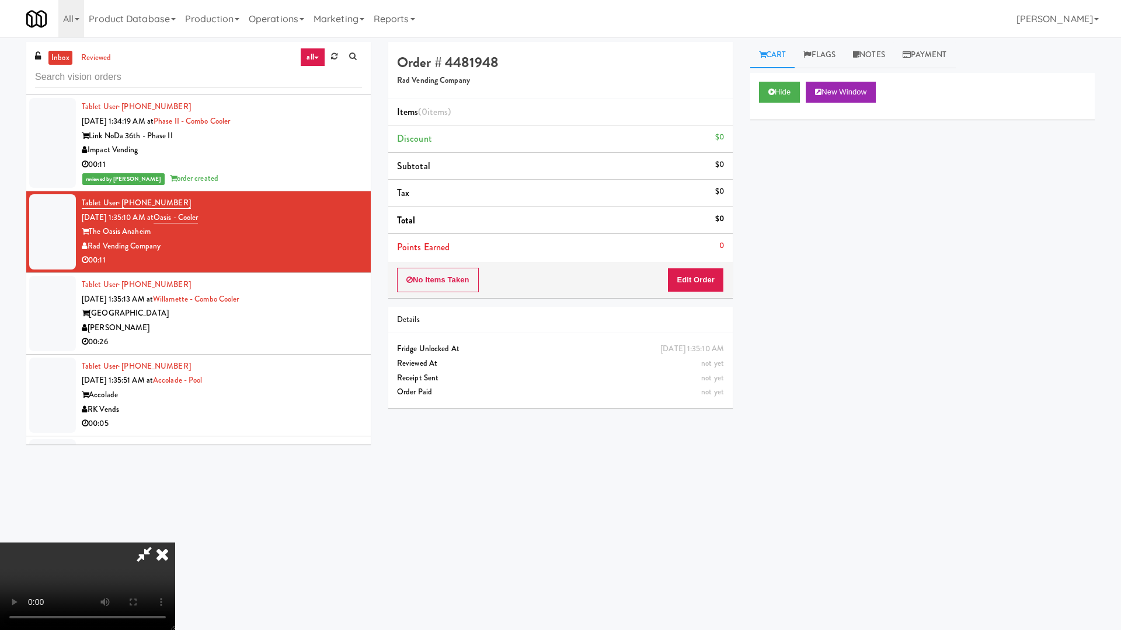
click at [175, 536] on video at bounding box center [87, 587] width 175 height 88
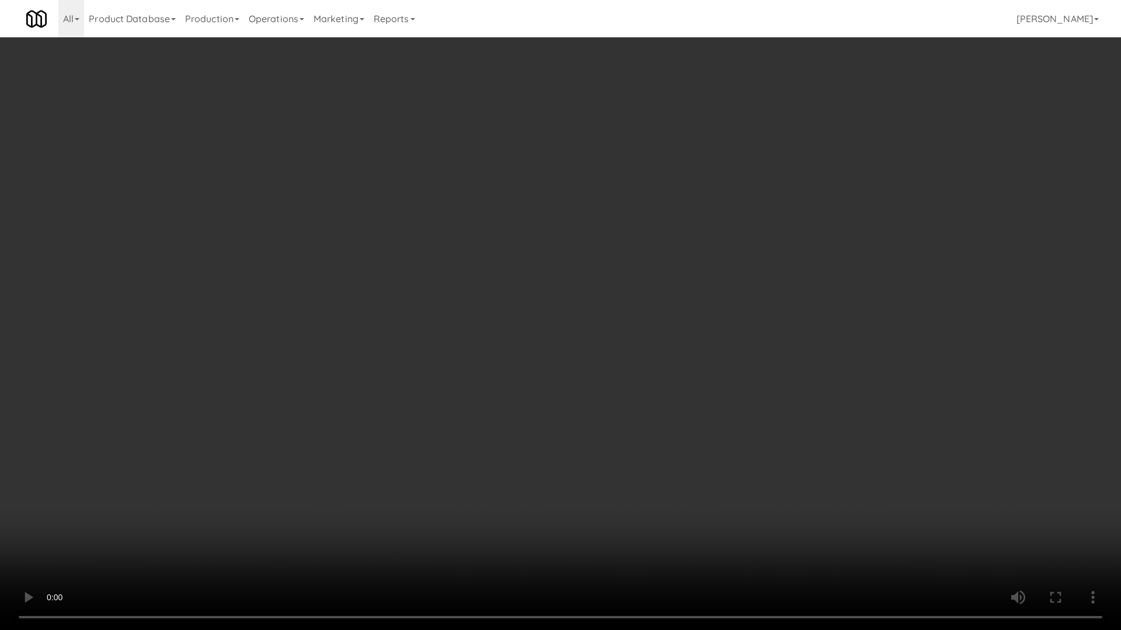
click at [476, 274] on video at bounding box center [560, 315] width 1121 height 630
click at [546, 347] on video at bounding box center [560, 315] width 1121 height 630
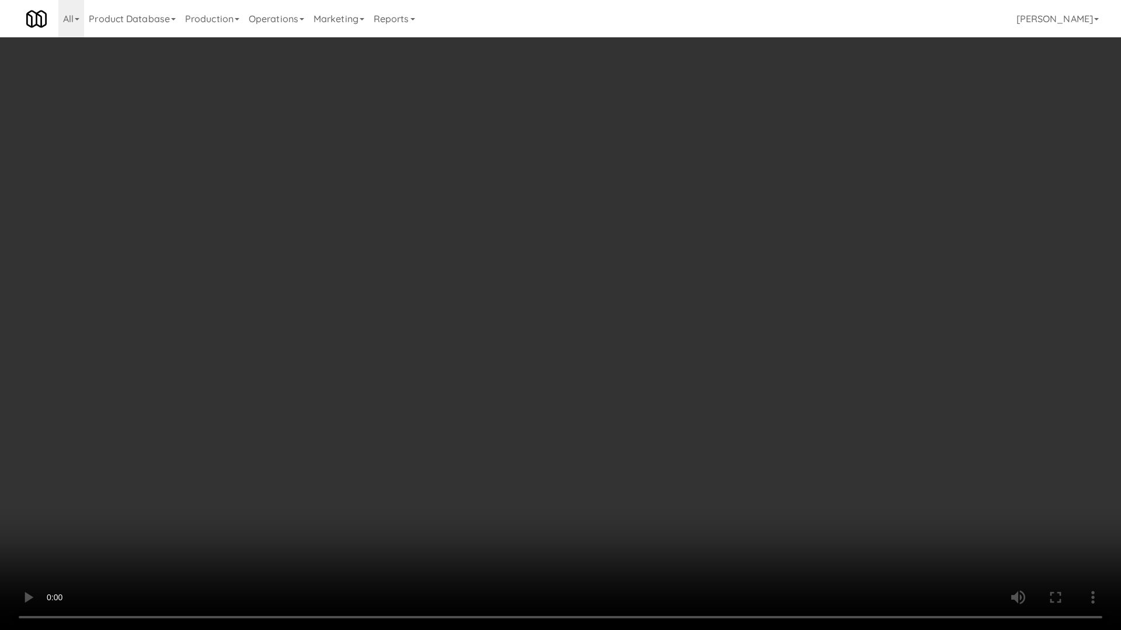
click at [546, 347] on video at bounding box center [560, 315] width 1121 height 630
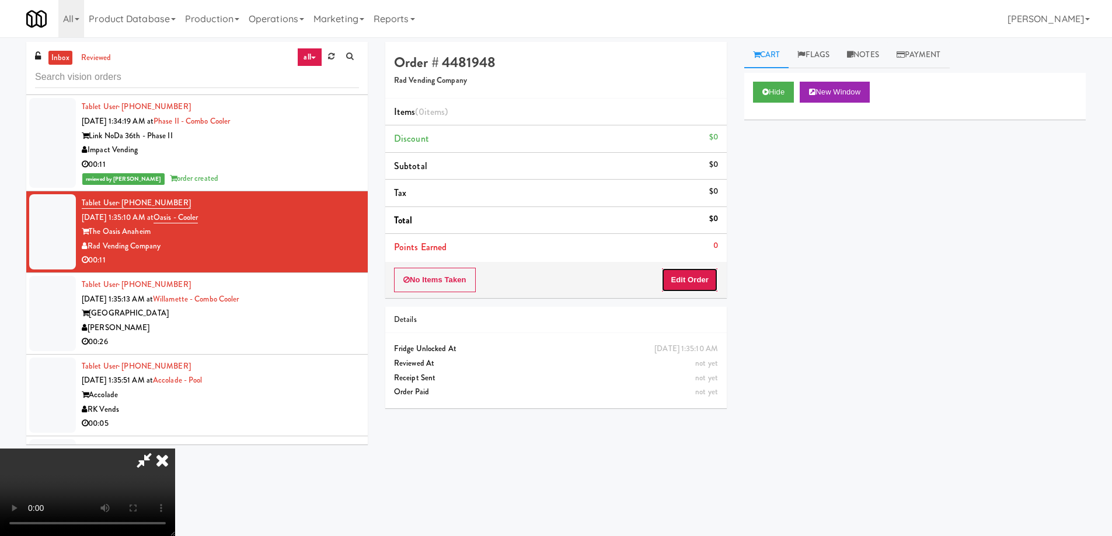
click at [699, 274] on button "Edit Order" at bounding box center [689, 280] width 57 height 25
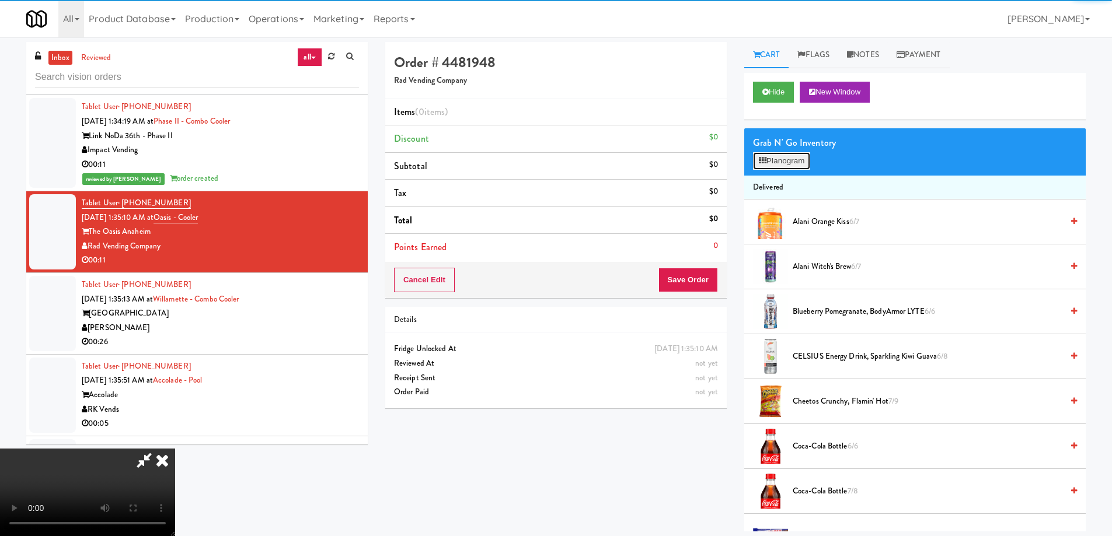
click at [783, 159] on button "Planogram" at bounding box center [781, 161] width 57 height 18
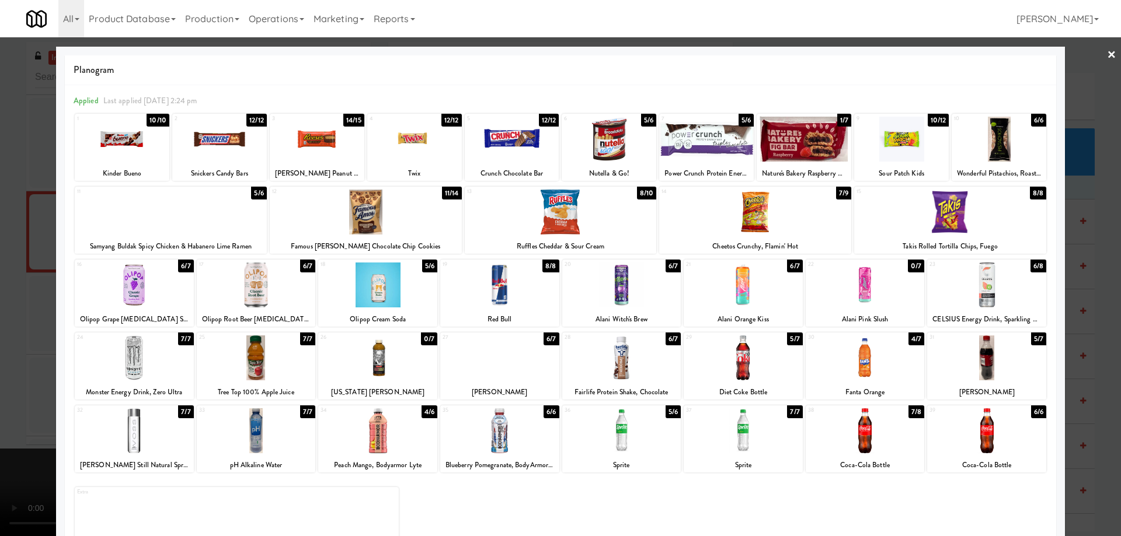
click at [942, 212] on div at bounding box center [950, 212] width 192 height 45
click at [1107, 54] on link "×" at bounding box center [1111, 55] width 9 height 36
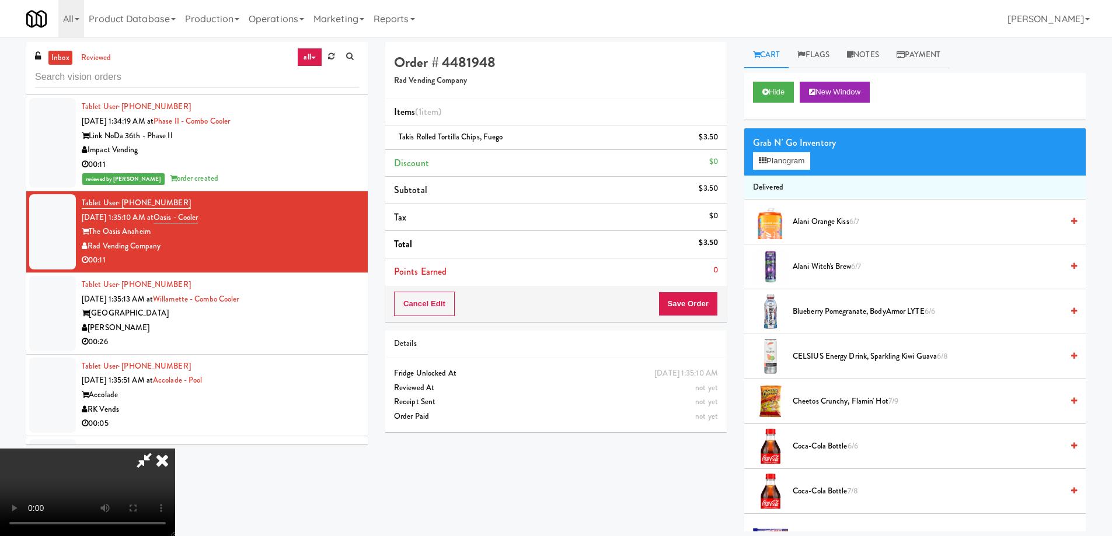
click at [175, 449] on video at bounding box center [87, 493] width 175 height 88
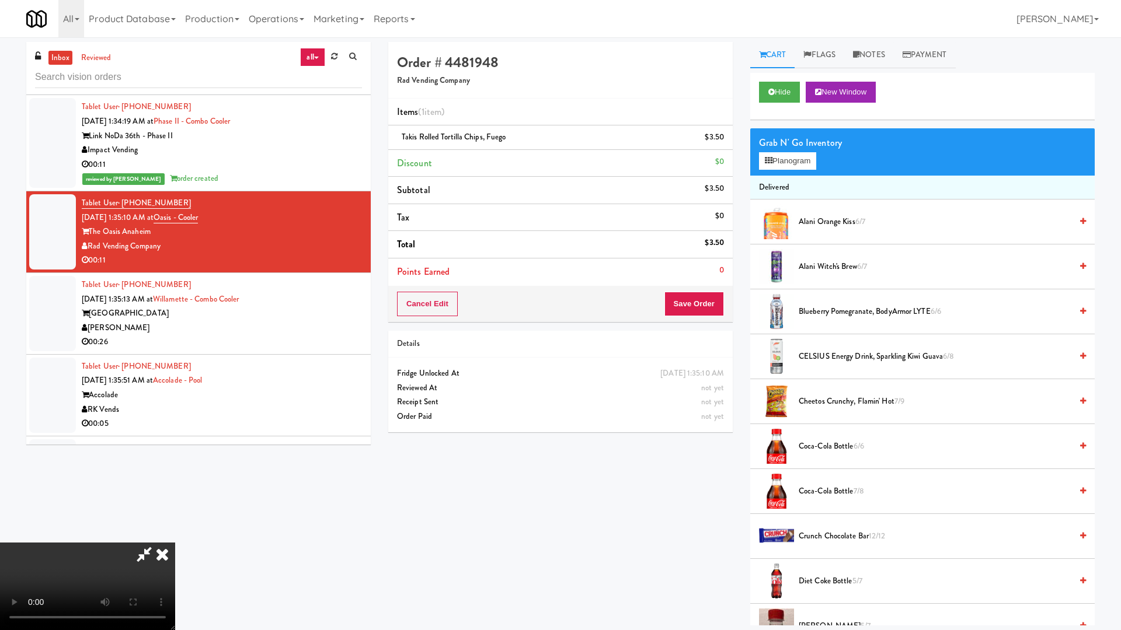
click at [175, 536] on video at bounding box center [87, 587] width 175 height 88
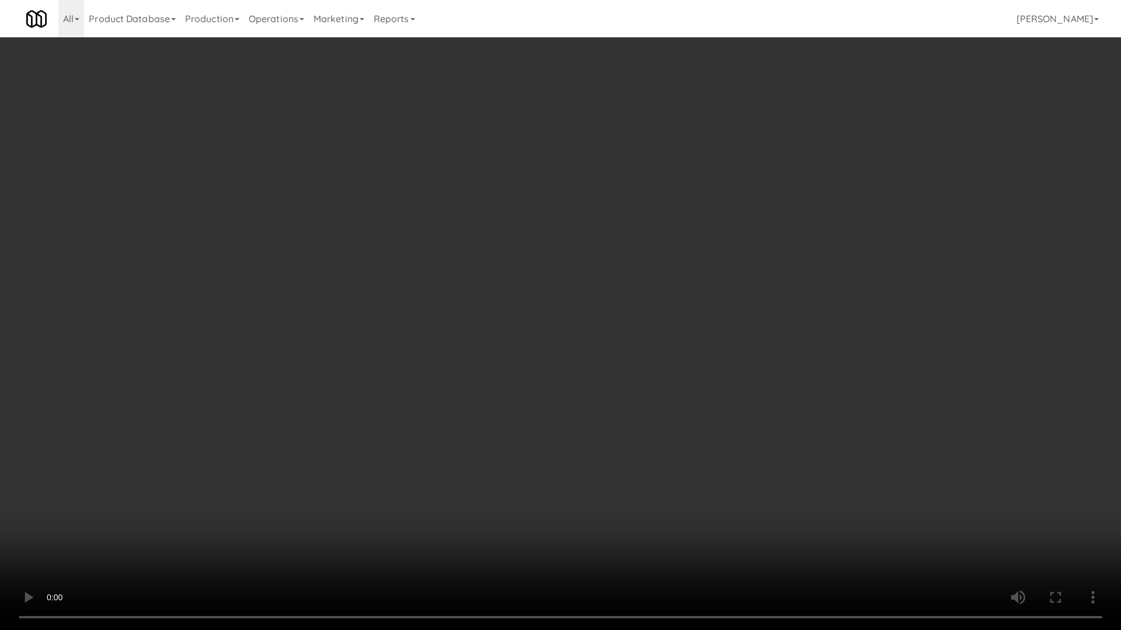
click at [848, 515] on video at bounding box center [560, 315] width 1121 height 630
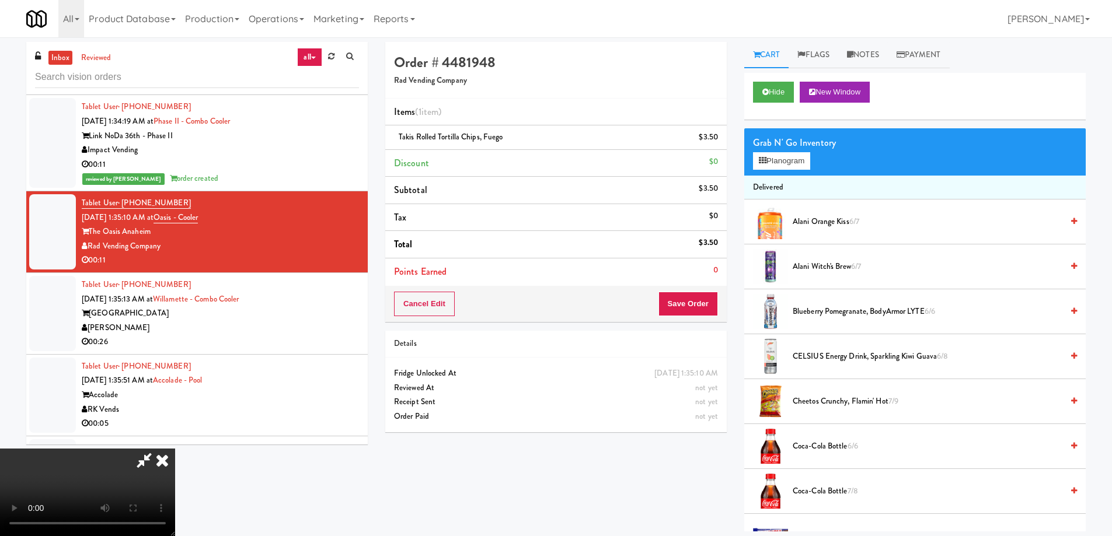
click at [175, 449] on icon at bounding box center [162, 460] width 26 height 23
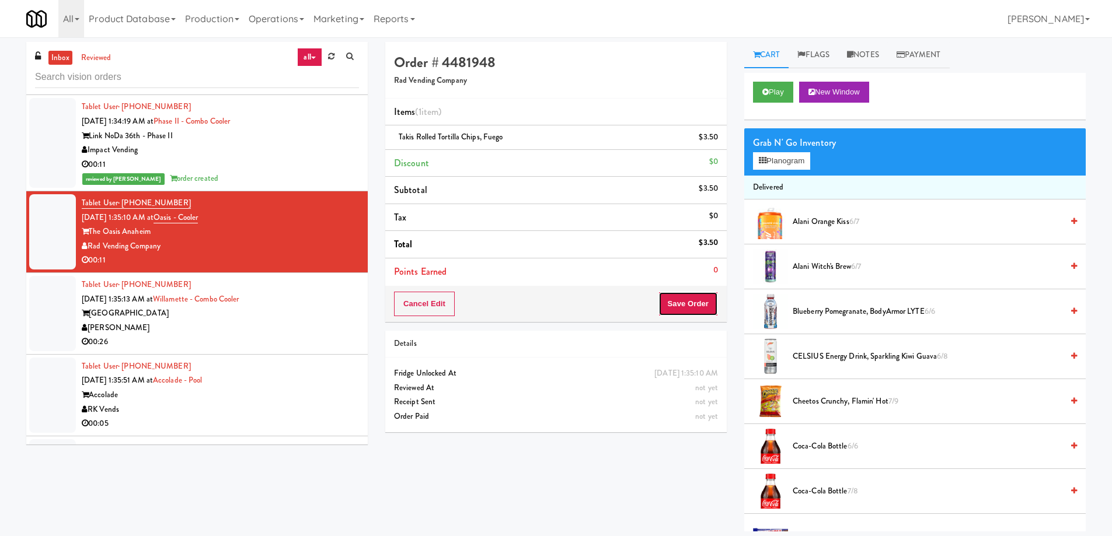
drag, startPoint x: 693, startPoint y: 305, endPoint x: 630, endPoint y: 249, distance: 84.3
click at [693, 305] on button "Save Order" at bounding box center [688, 304] width 60 height 25
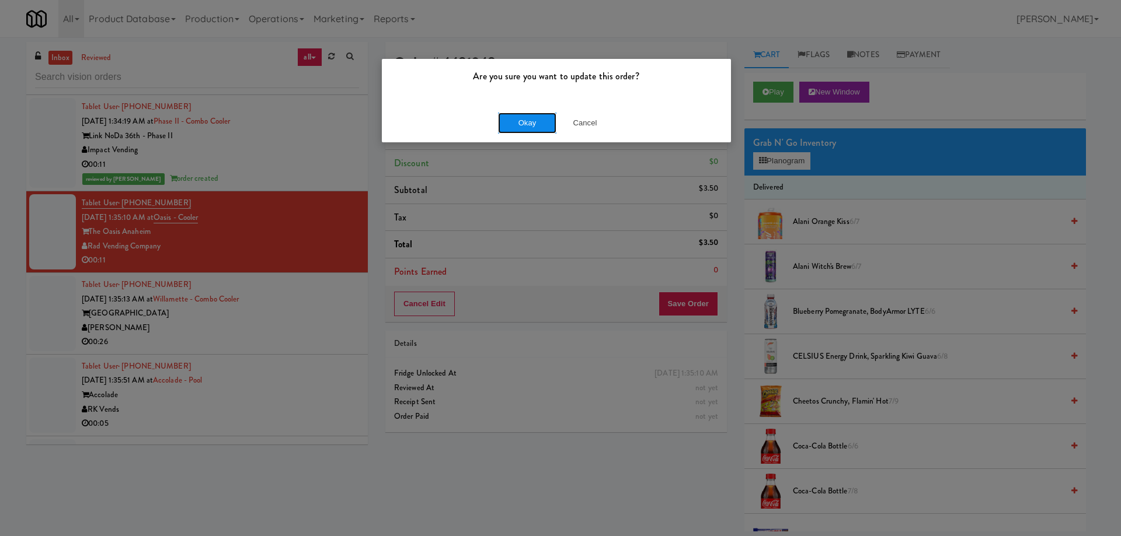
click at [526, 123] on button "Okay" at bounding box center [527, 123] width 58 height 21
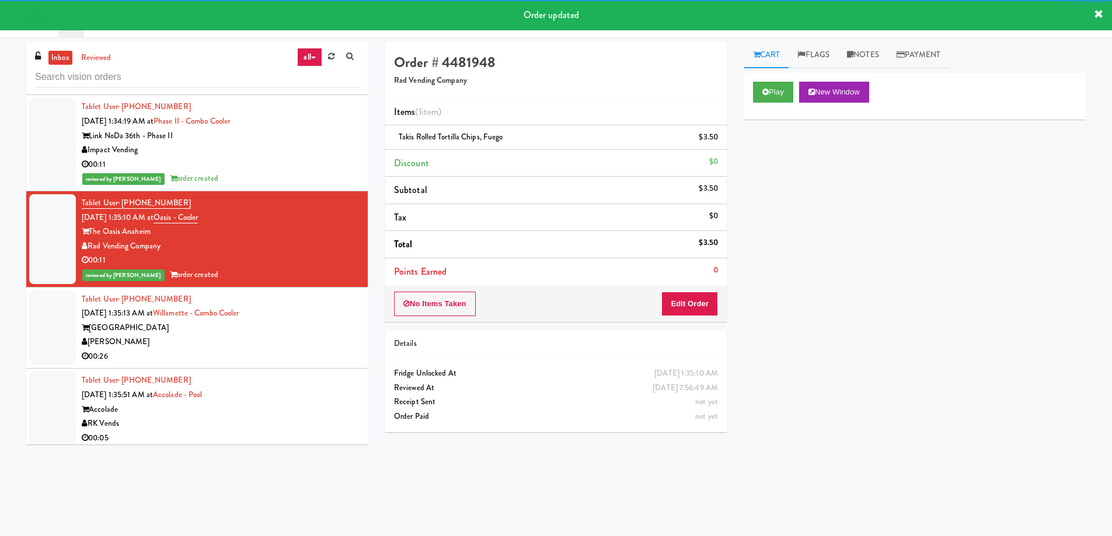
click at [308, 321] on div "Willamette Tower" at bounding box center [220, 328] width 277 height 15
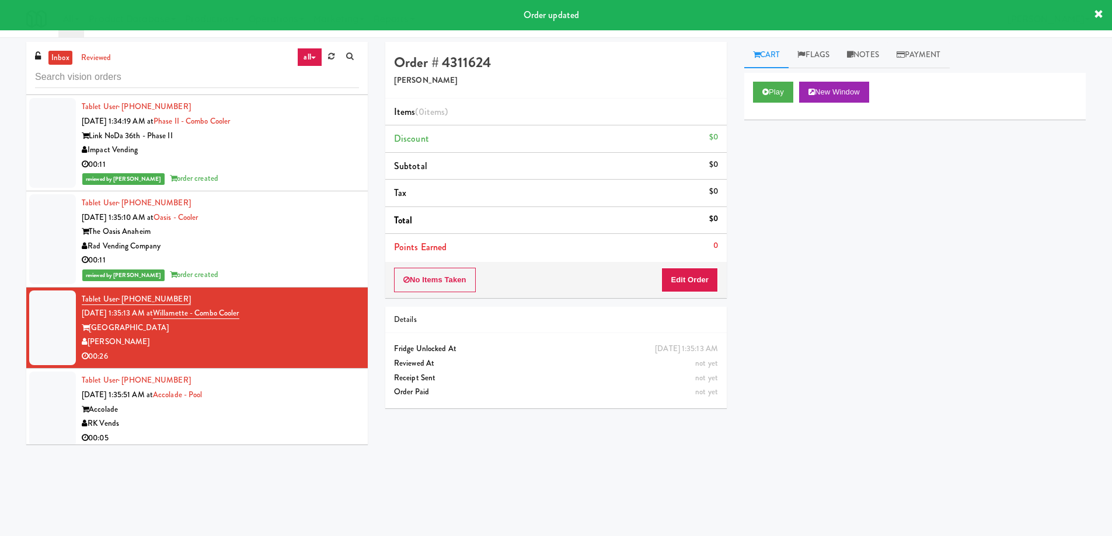
scroll to position [5429, 0]
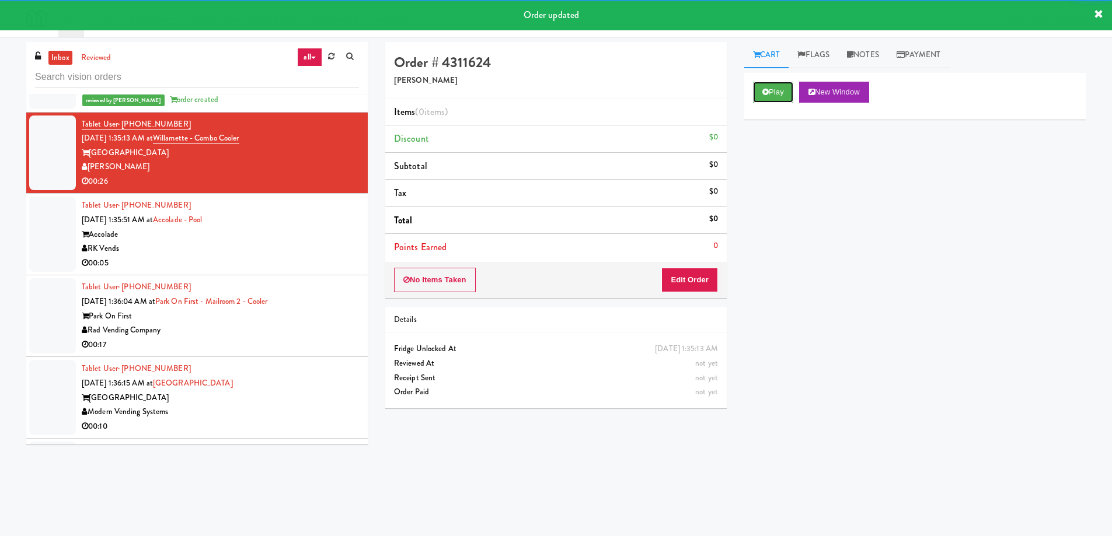
drag, startPoint x: 769, startPoint y: 91, endPoint x: 714, endPoint y: 123, distance: 63.1
click at [769, 90] on button "Play" at bounding box center [773, 92] width 40 height 21
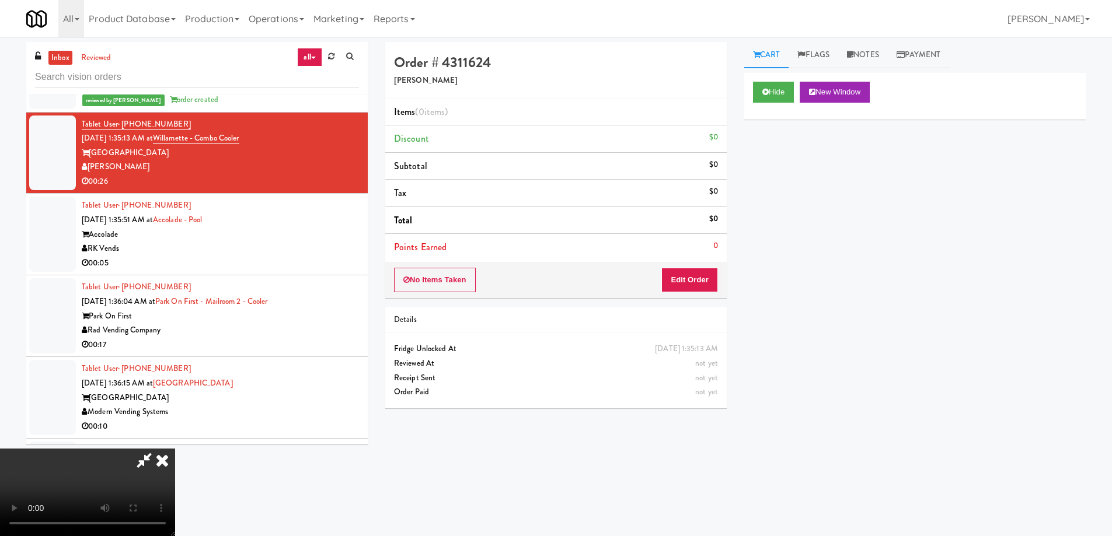
click at [175, 449] on video at bounding box center [87, 493] width 175 height 88
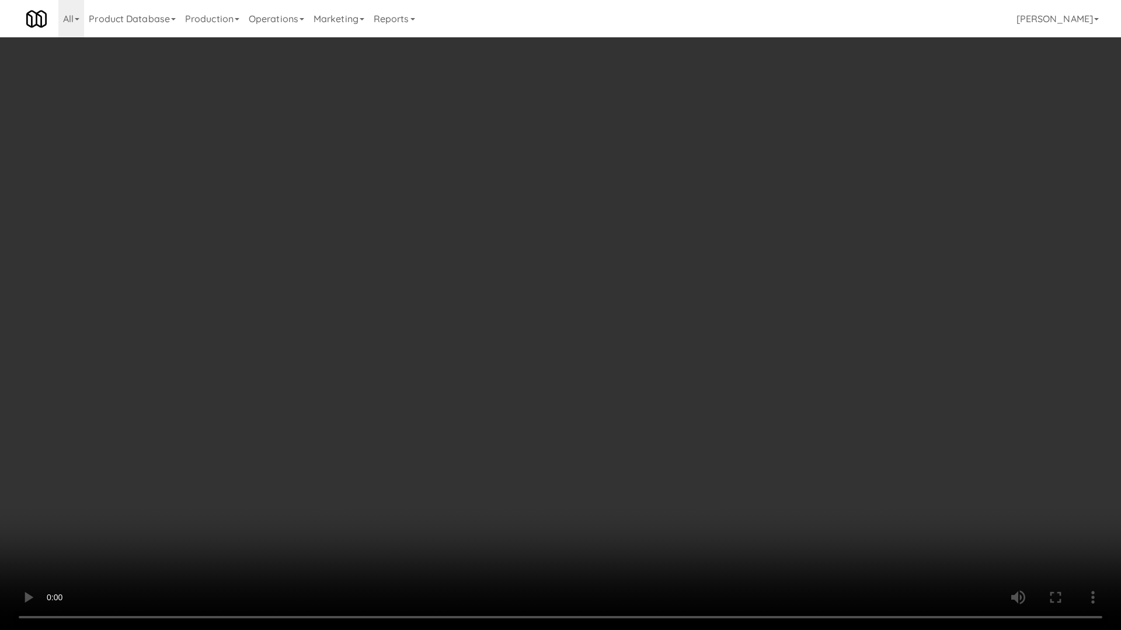
click at [531, 294] on video at bounding box center [560, 315] width 1121 height 630
click at [569, 281] on video at bounding box center [560, 315] width 1121 height 630
click at [486, 194] on video at bounding box center [560, 315] width 1121 height 630
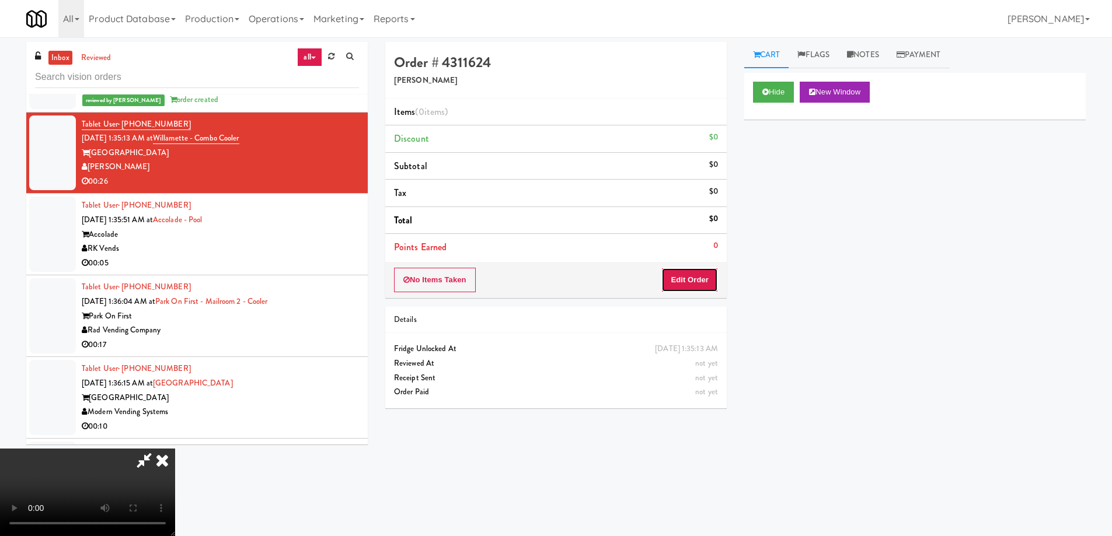
click at [698, 273] on button "Edit Order" at bounding box center [689, 280] width 57 height 25
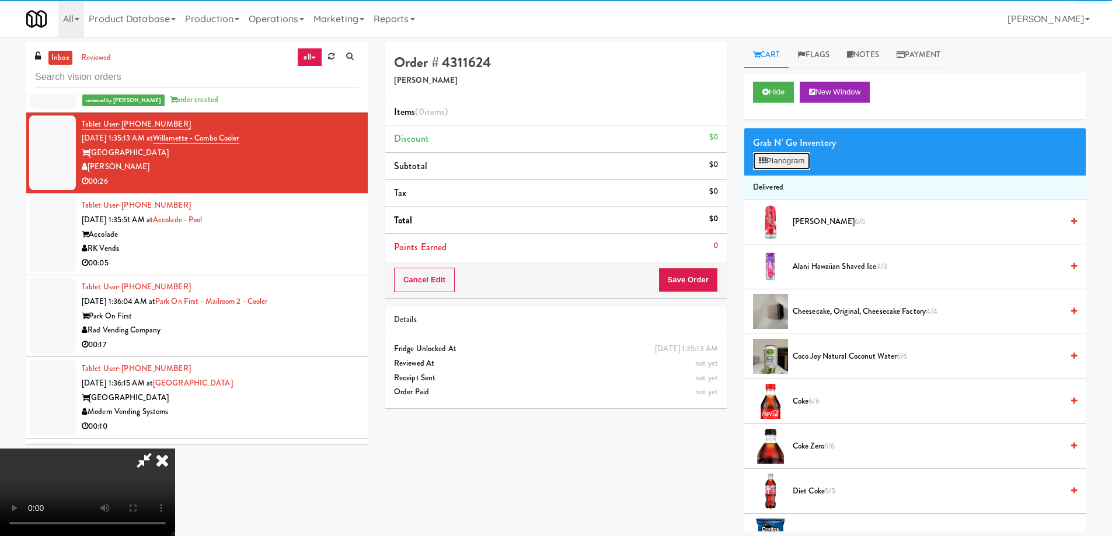
click at [766, 163] on icon at bounding box center [763, 161] width 8 height 8
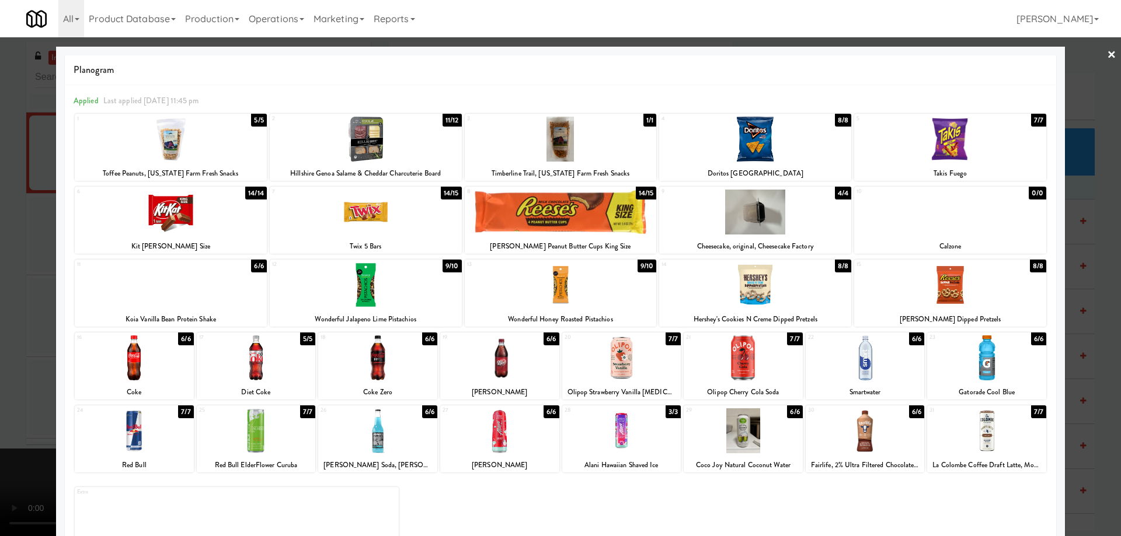
click at [391, 213] on div at bounding box center [366, 212] width 192 height 45
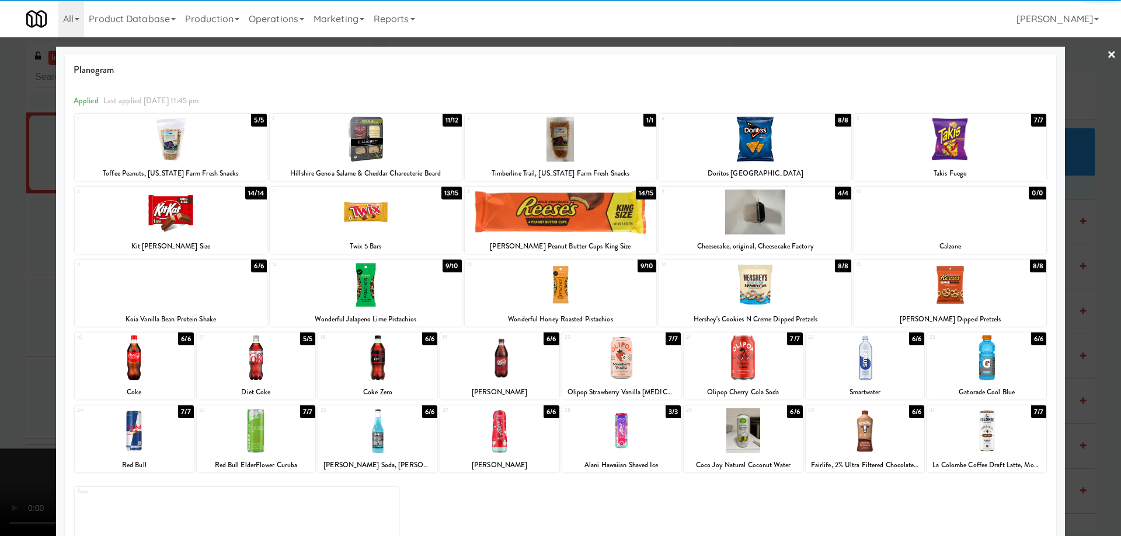
click at [400, 212] on div at bounding box center [366, 212] width 192 height 45
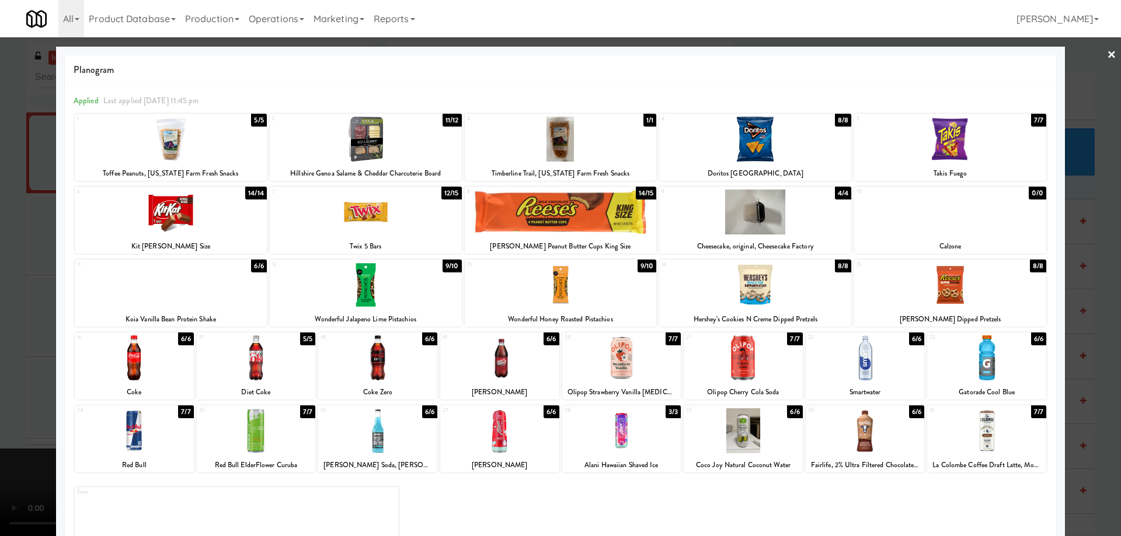
click at [1107, 49] on link "×" at bounding box center [1111, 55] width 9 height 36
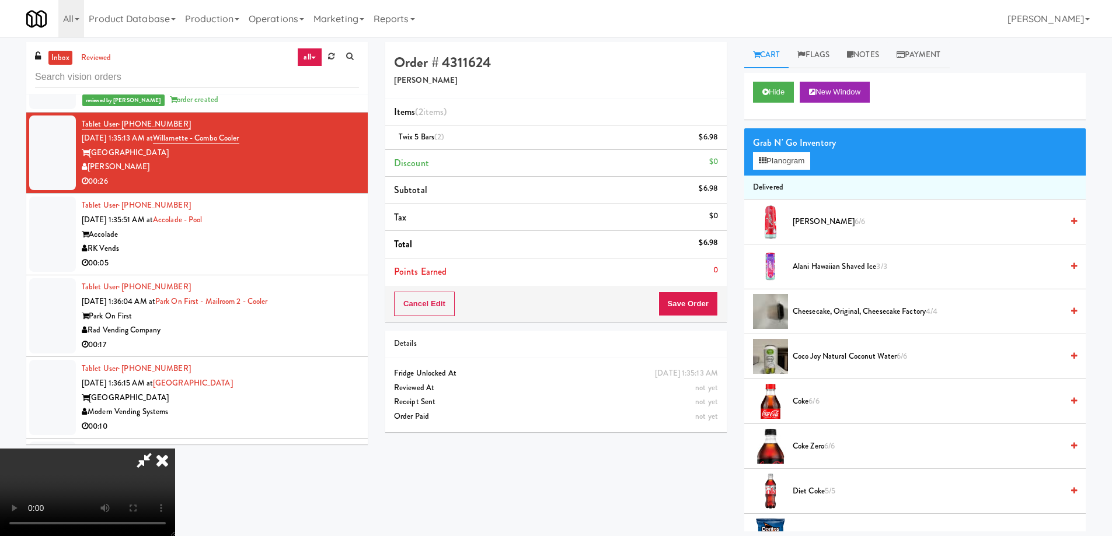
click at [175, 449] on video at bounding box center [87, 493] width 175 height 88
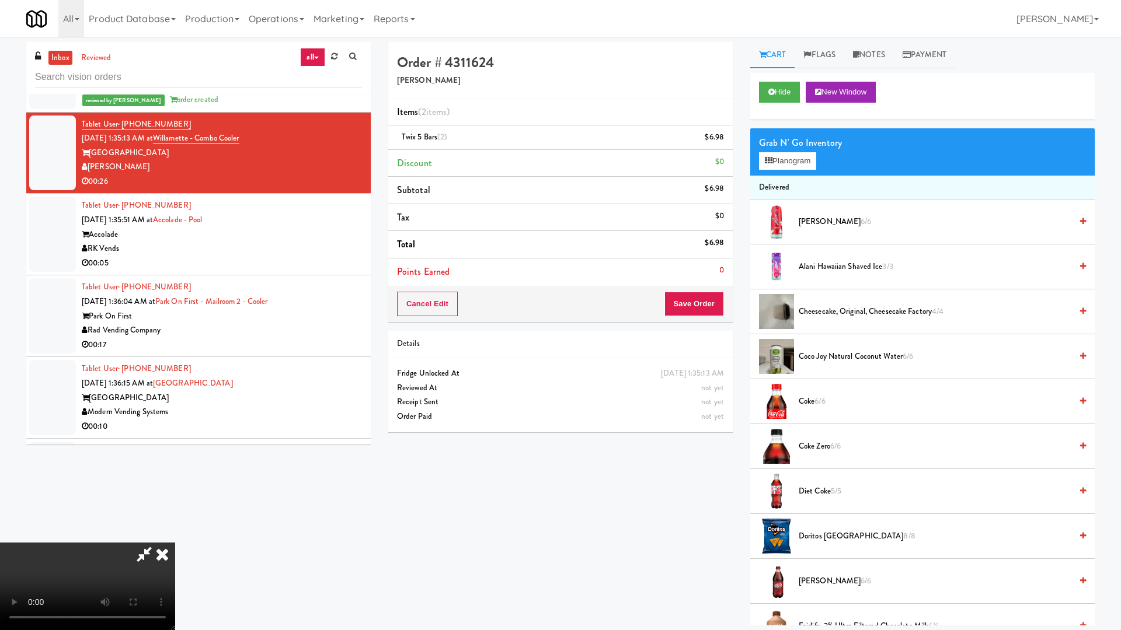
click at [175, 536] on video at bounding box center [87, 587] width 175 height 88
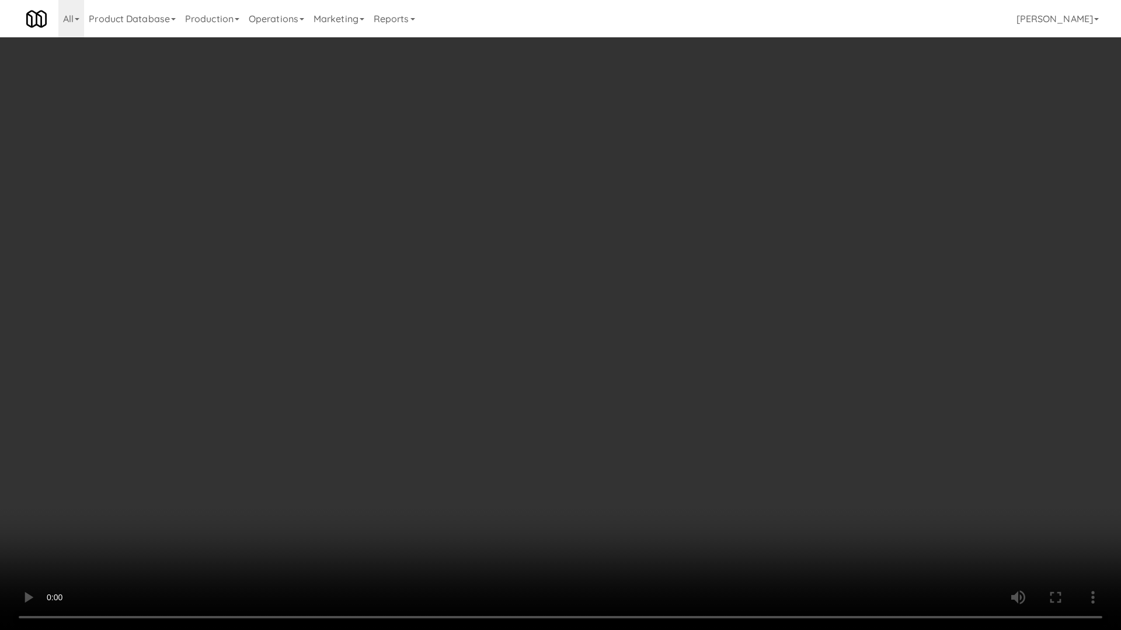
click at [538, 255] on video at bounding box center [560, 315] width 1121 height 630
click at [518, 376] on video at bounding box center [560, 315] width 1121 height 630
click at [550, 419] on video at bounding box center [560, 315] width 1121 height 630
click at [630, 247] on video at bounding box center [560, 315] width 1121 height 630
click at [439, 327] on video at bounding box center [560, 315] width 1121 height 630
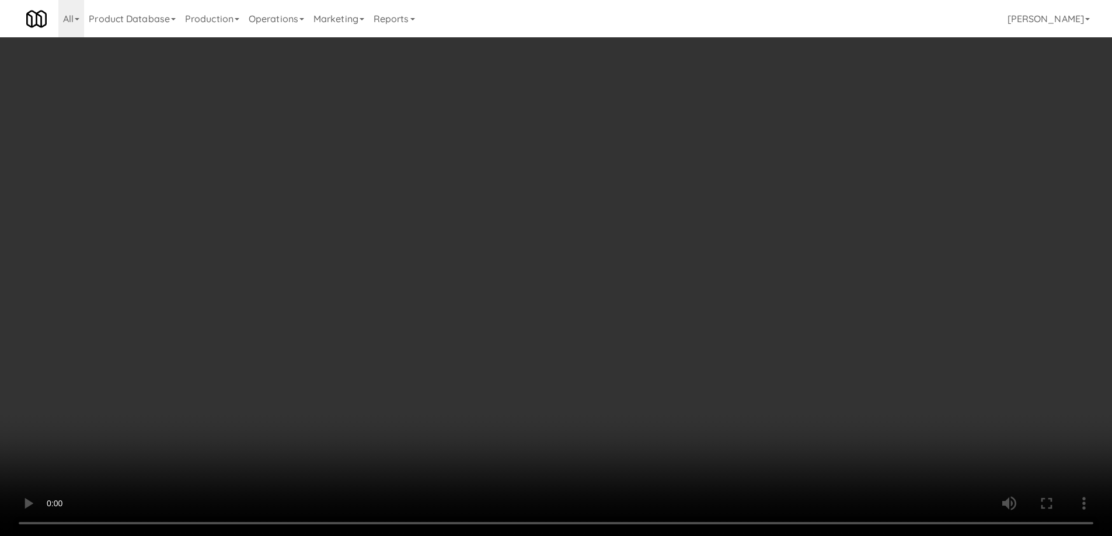
click at [789, 148] on div "Grab N' Go Inventory" at bounding box center [915, 143] width 324 height 18
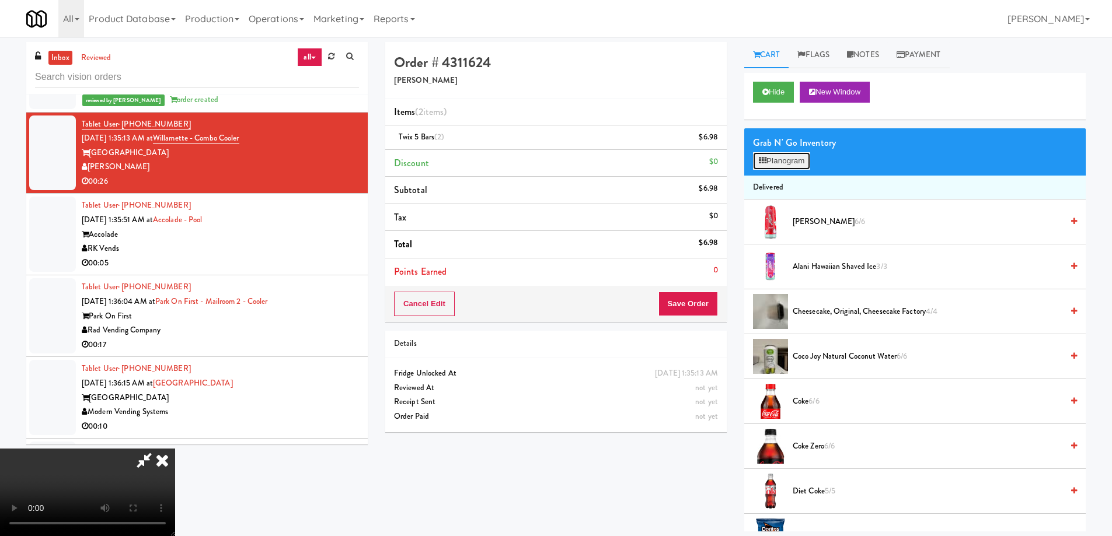
click at [786, 162] on button "Planogram" at bounding box center [781, 161] width 57 height 18
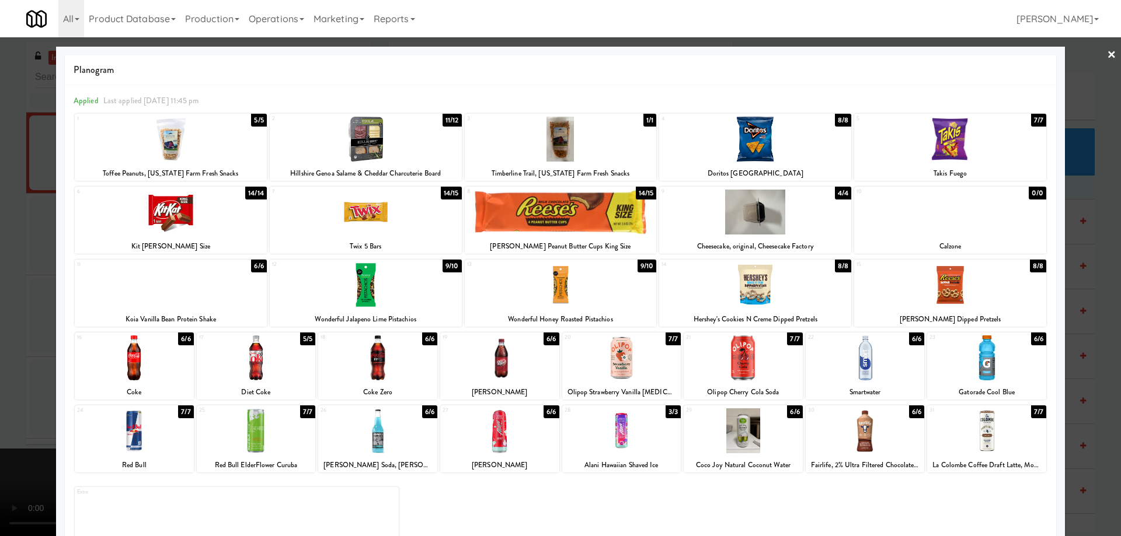
click at [1107, 55] on link "×" at bounding box center [1111, 55] width 9 height 36
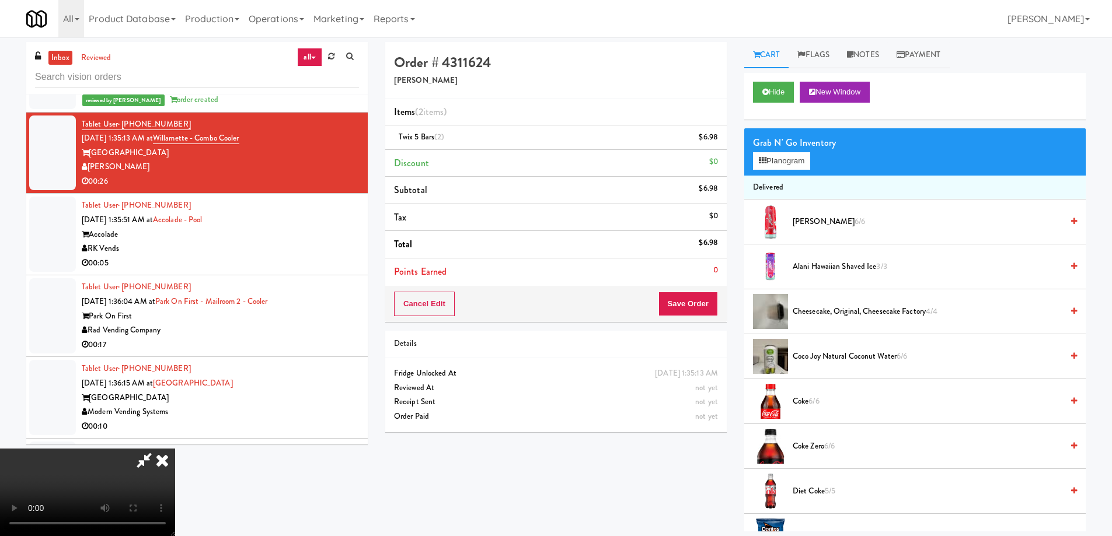
click at [175, 449] on video at bounding box center [87, 493] width 175 height 88
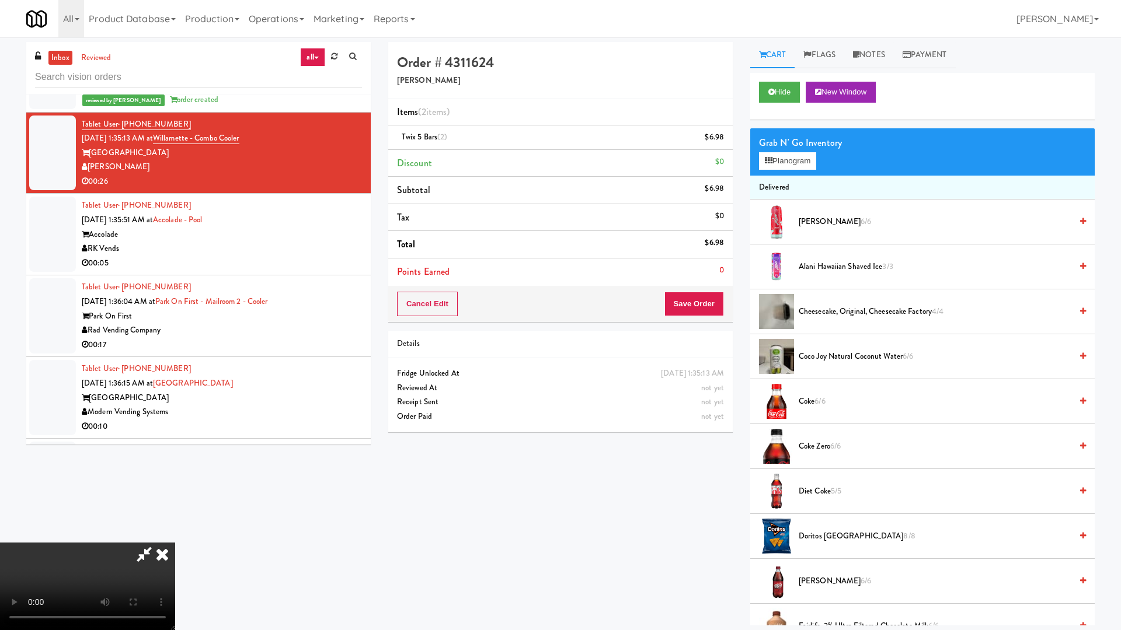
click at [175, 536] on video at bounding box center [87, 587] width 175 height 88
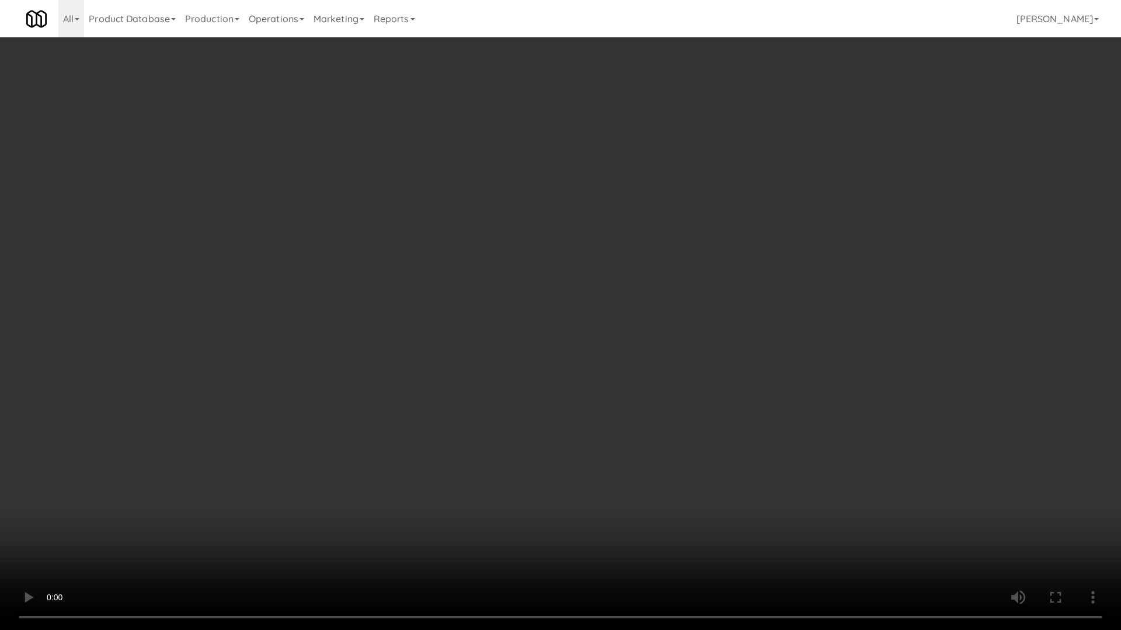
click at [577, 204] on video at bounding box center [560, 315] width 1121 height 630
click at [574, 392] on video at bounding box center [560, 315] width 1121 height 630
click at [584, 358] on video at bounding box center [560, 315] width 1121 height 630
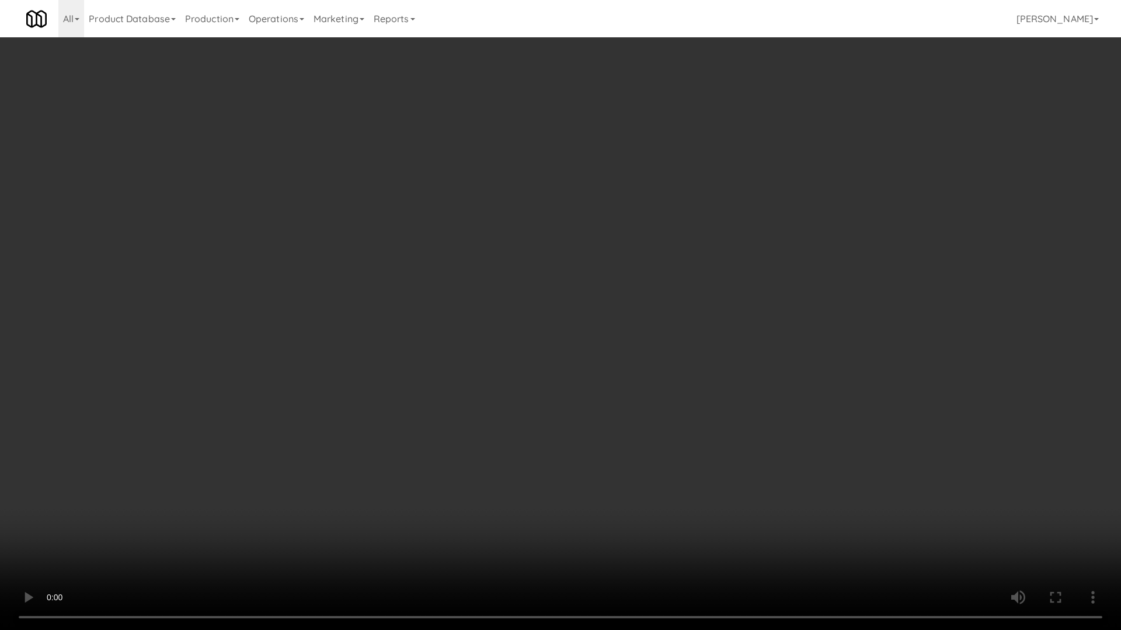
click at [584, 358] on video at bounding box center [560, 315] width 1121 height 630
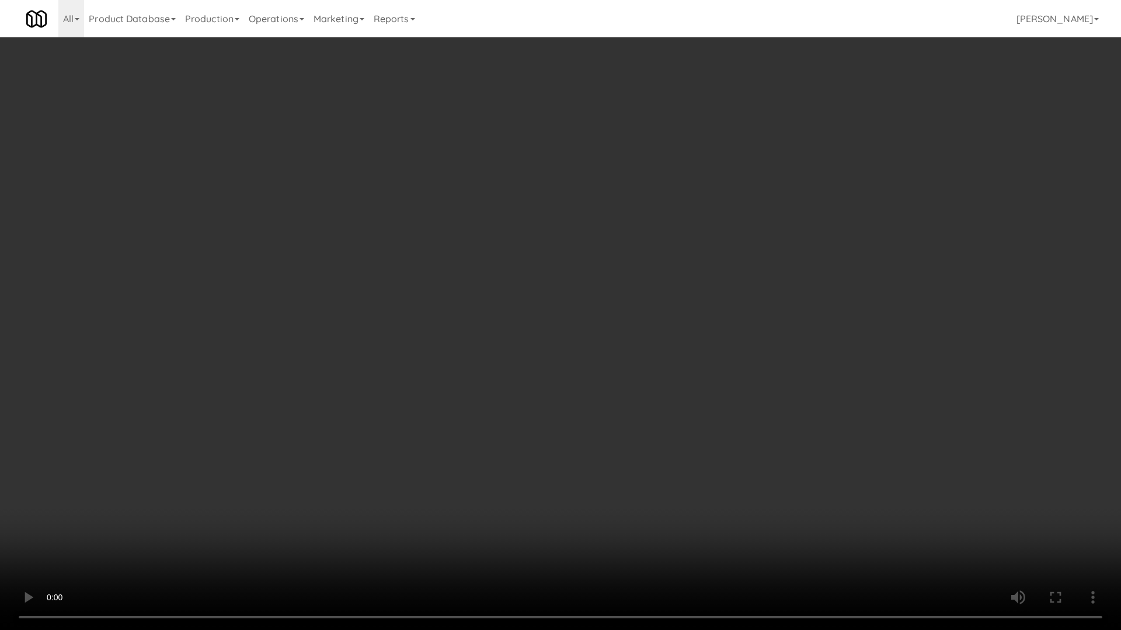
click at [589, 360] on video at bounding box center [560, 315] width 1121 height 630
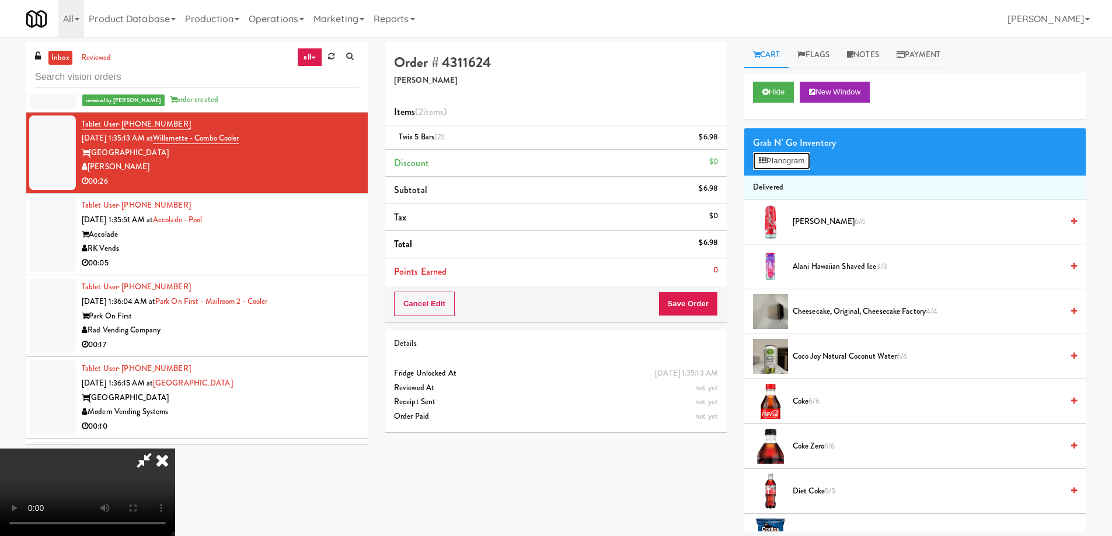
click at [801, 158] on button "Planogram" at bounding box center [781, 161] width 57 height 18
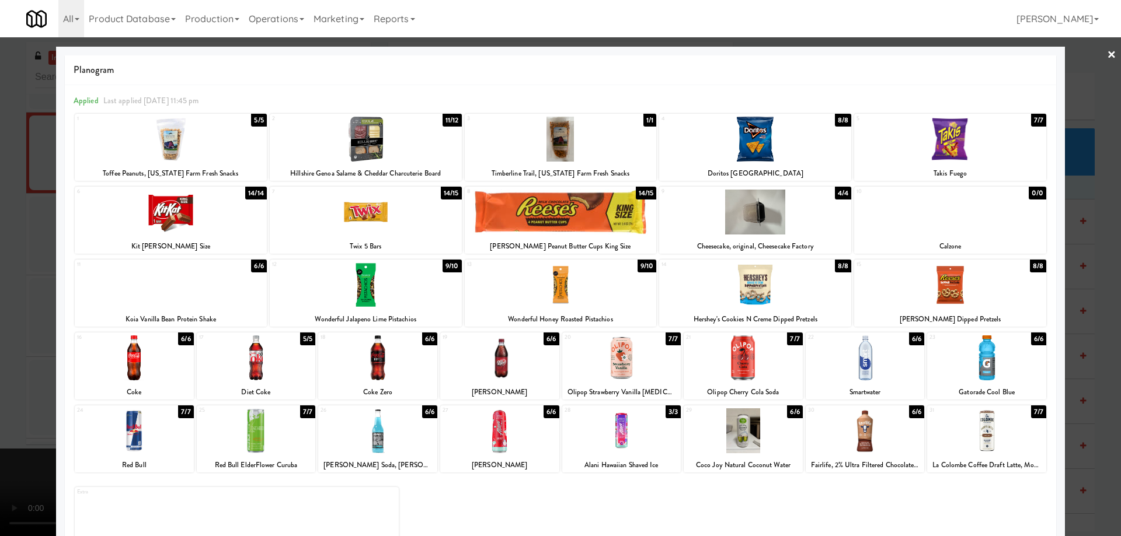
click at [939, 140] on div at bounding box center [950, 139] width 192 height 45
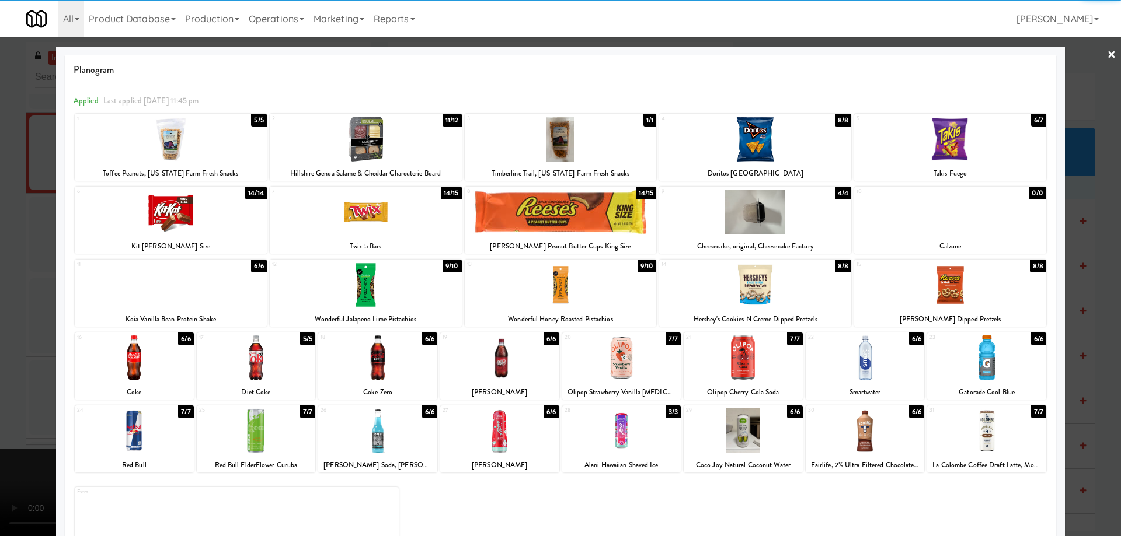
click at [1107, 54] on div at bounding box center [560, 268] width 1121 height 536
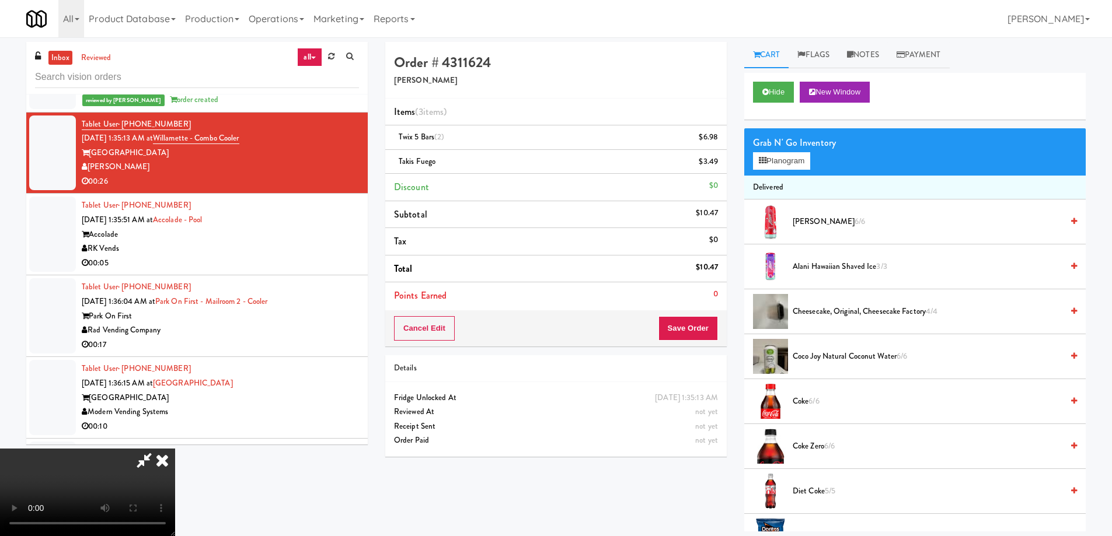
click at [175, 449] on video at bounding box center [87, 493] width 175 height 88
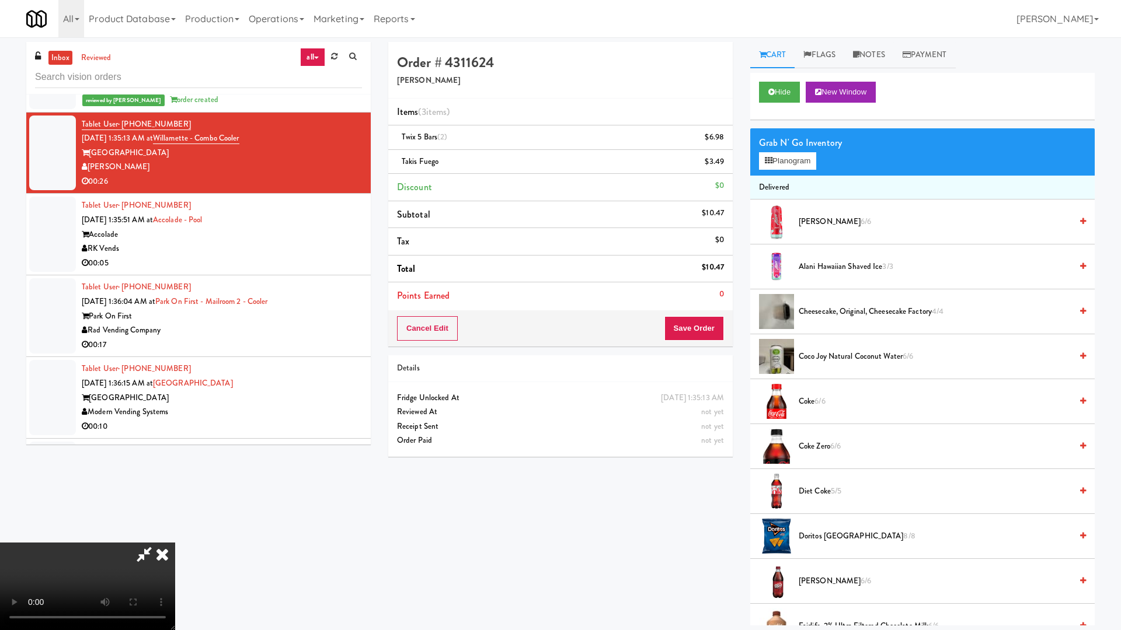
click at [175, 536] on video at bounding box center [87, 587] width 175 height 88
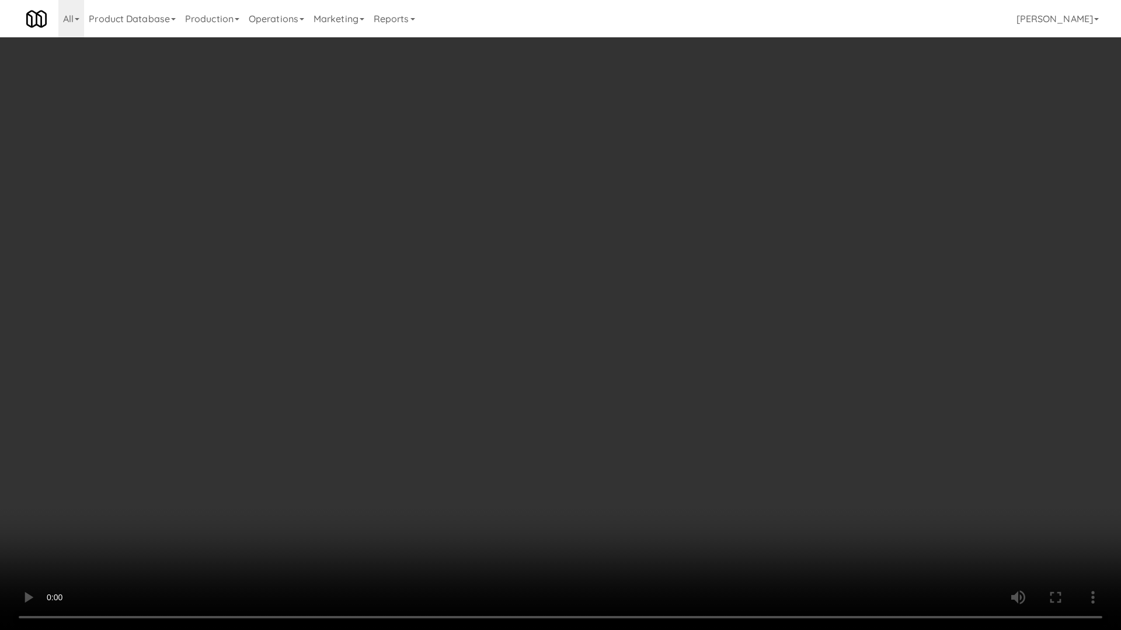
click at [824, 417] on video at bounding box center [560, 315] width 1121 height 630
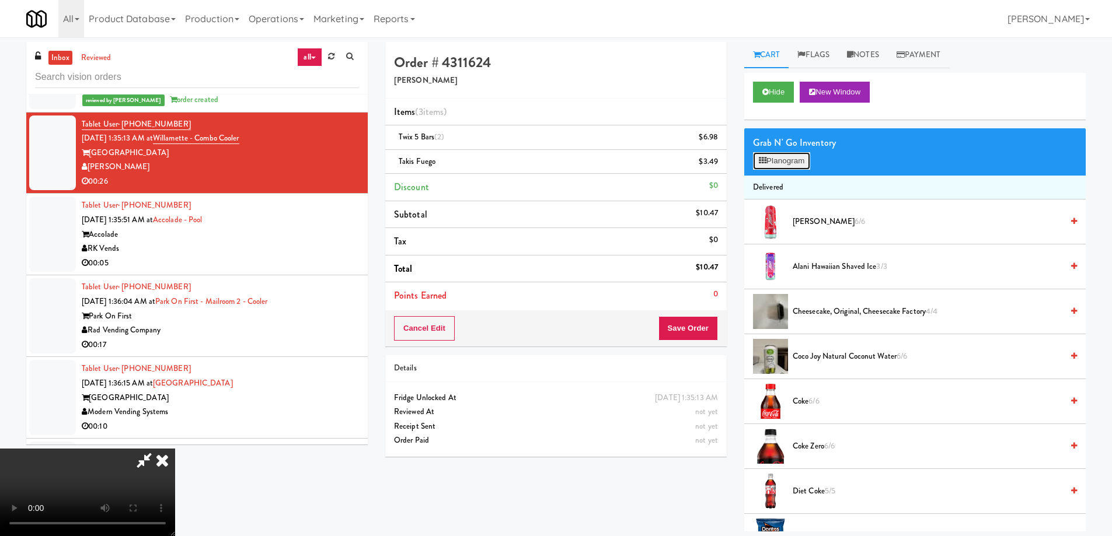
click at [794, 163] on button "Planogram" at bounding box center [781, 161] width 57 height 18
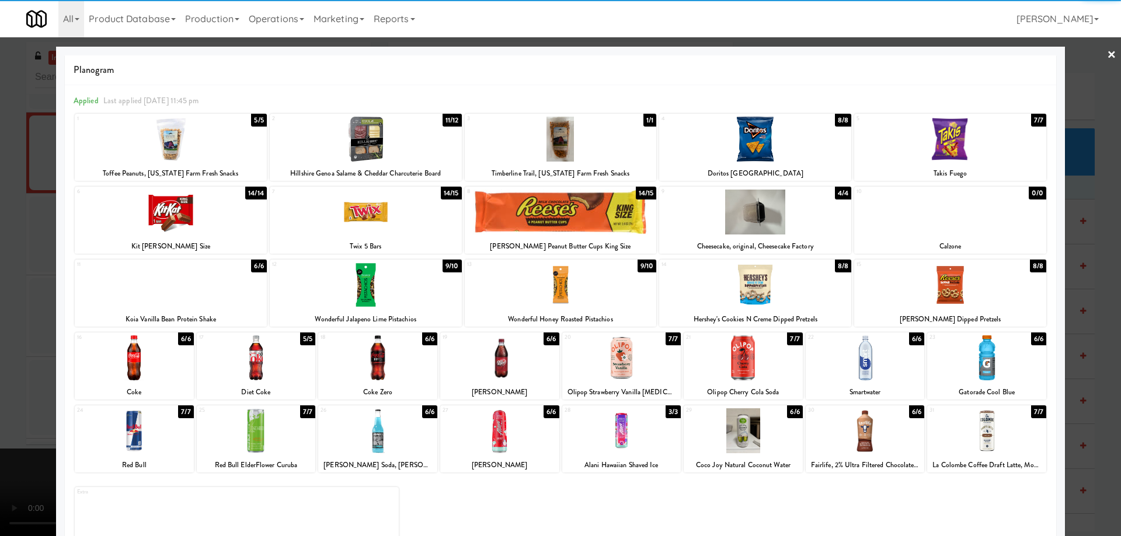
click at [1107, 50] on link "×" at bounding box center [1111, 55] width 9 height 36
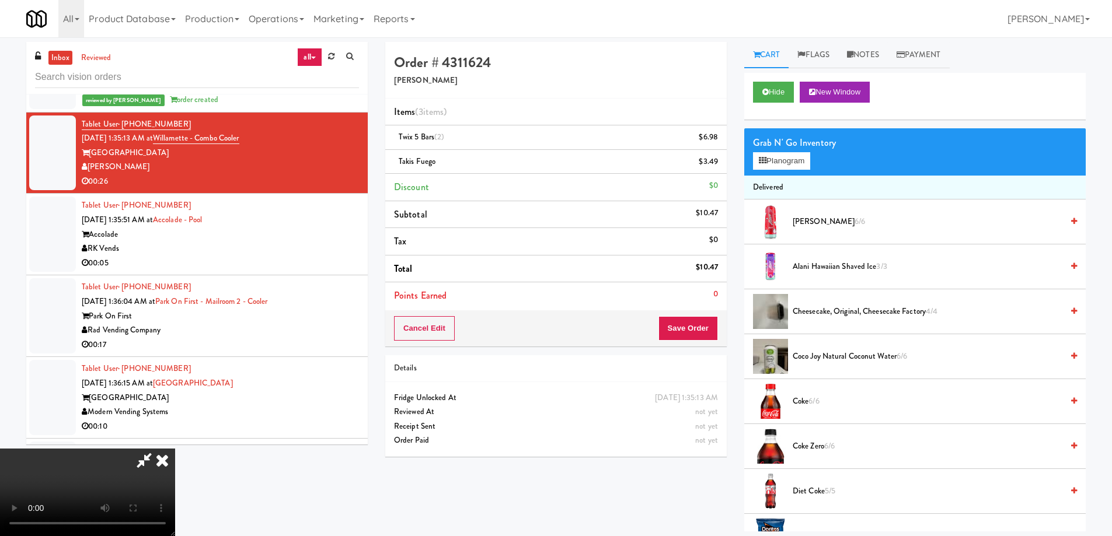
click at [175, 449] on video at bounding box center [87, 493] width 175 height 88
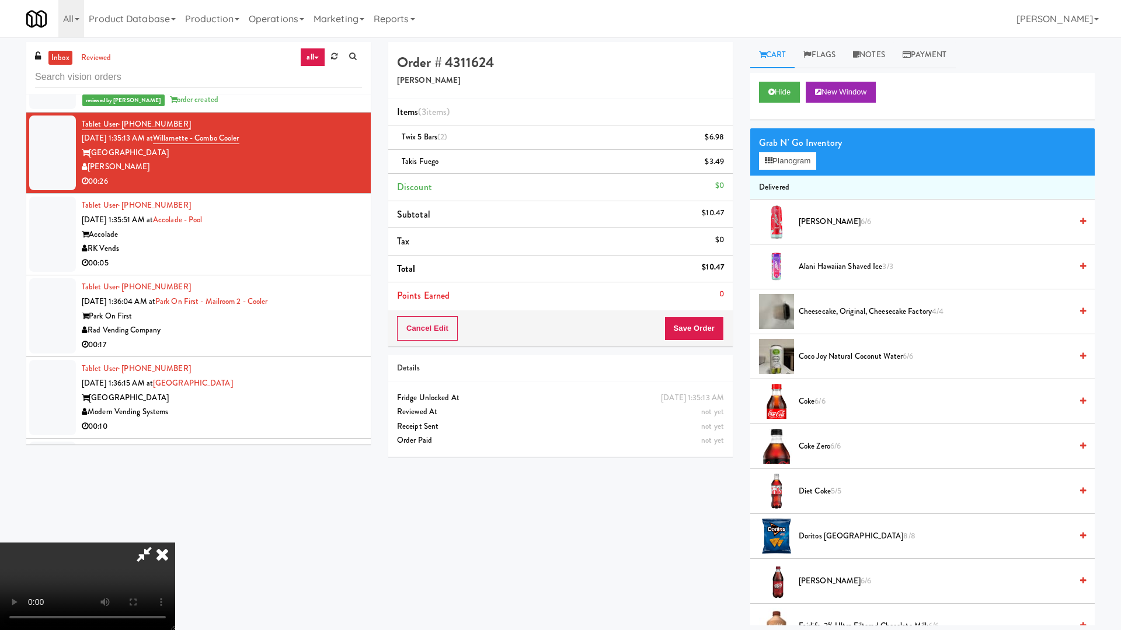
drag, startPoint x: 661, startPoint y: 301, endPoint x: 716, endPoint y: 323, distance: 59.2
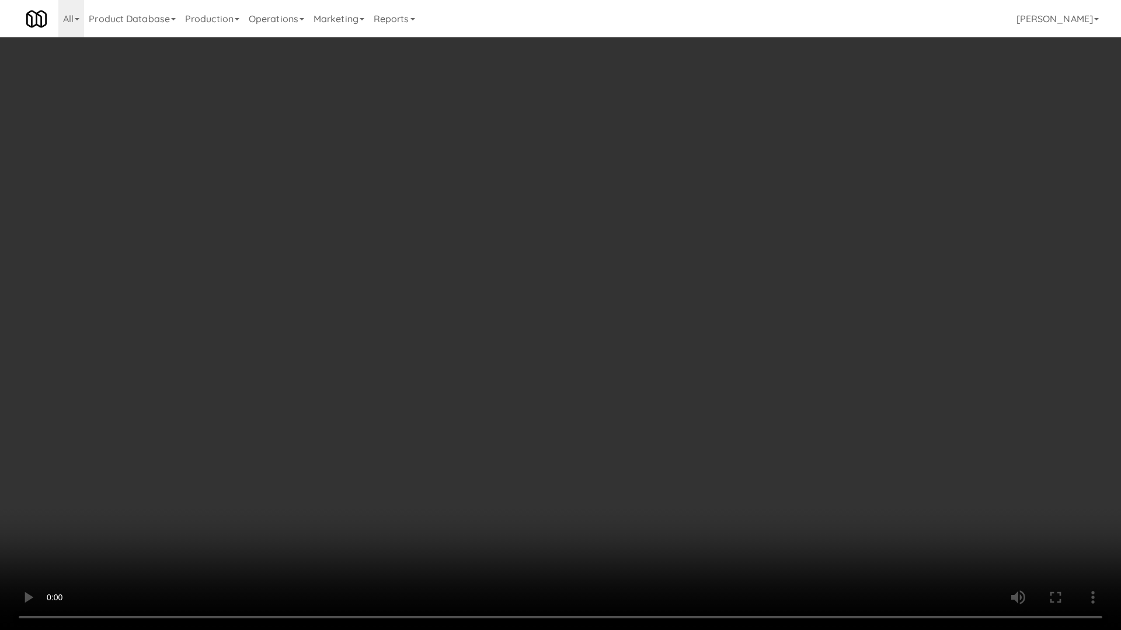
click at [661, 301] on video at bounding box center [560, 315] width 1121 height 630
click at [531, 238] on video at bounding box center [560, 315] width 1121 height 630
click at [564, 346] on video at bounding box center [560, 315] width 1121 height 630
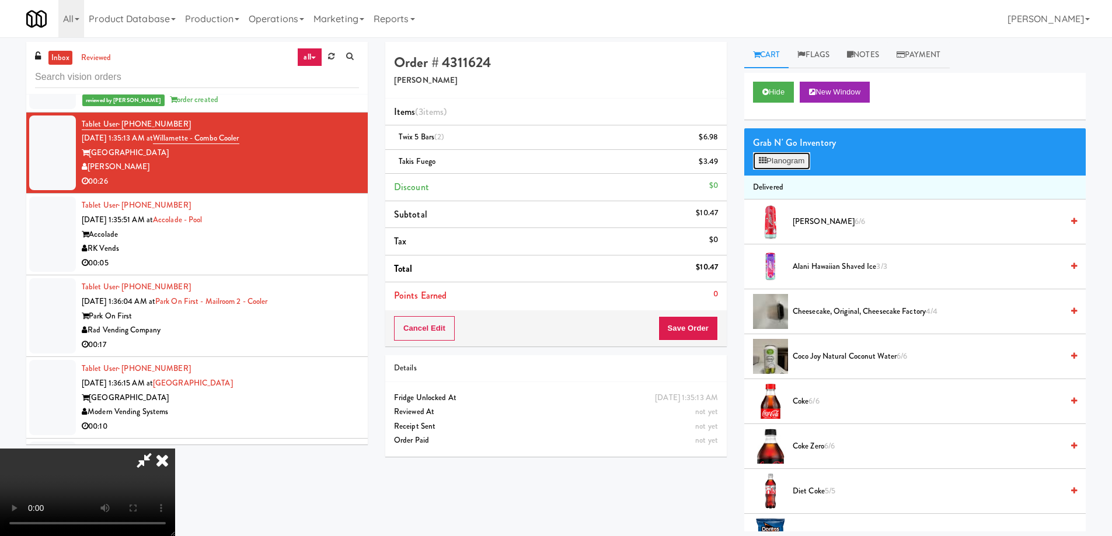
click at [770, 158] on button "Planogram" at bounding box center [781, 161] width 57 height 18
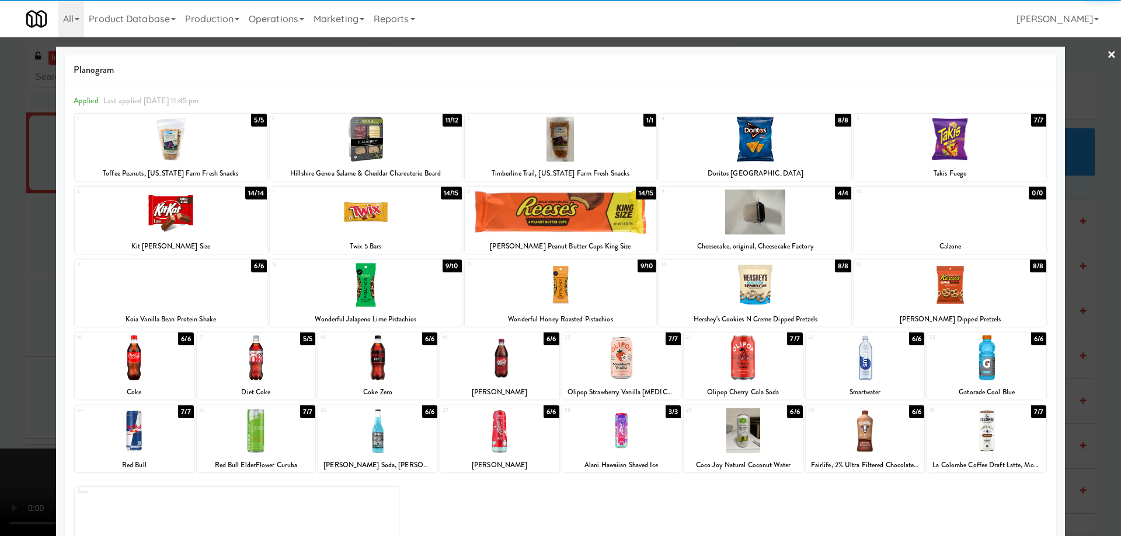
click at [979, 358] on div at bounding box center [986, 358] width 119 height 45
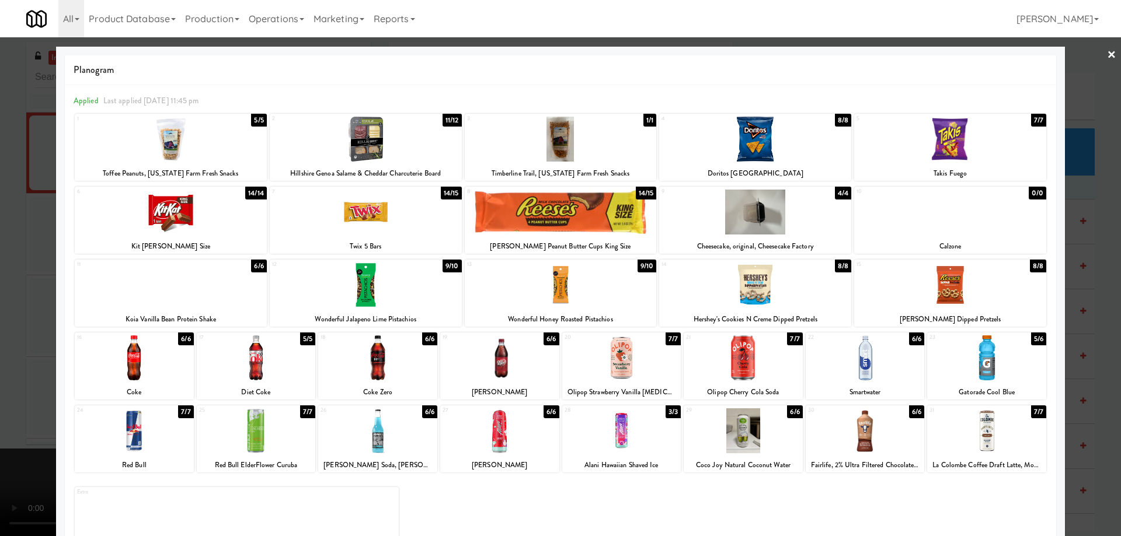
click at [1107, 51] on link "×" at bounding box center [1111, 55] width 9 height 36
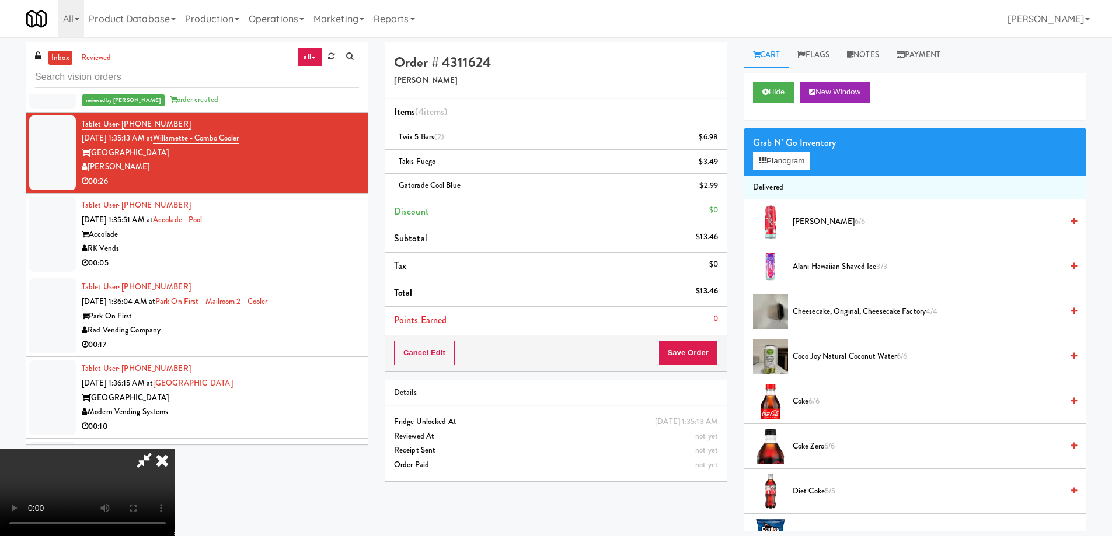
click at [175, 449] on video at bounding box center [87, 493] width 175 height 88
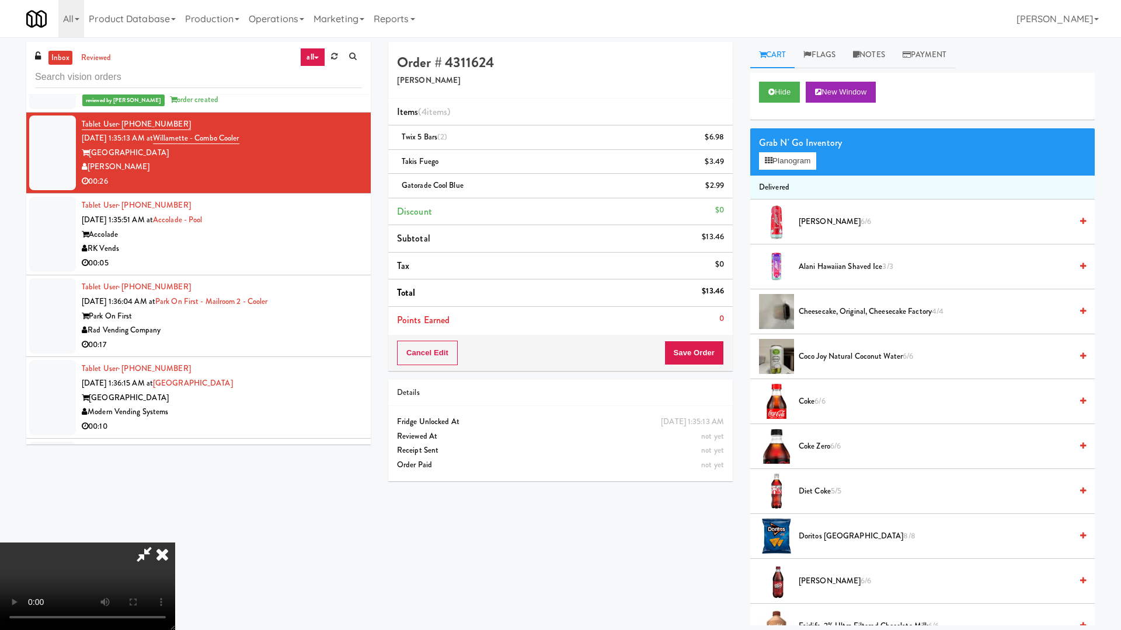
click at [175, 536] on video at bounding box center [87, 587] width 175 height 88
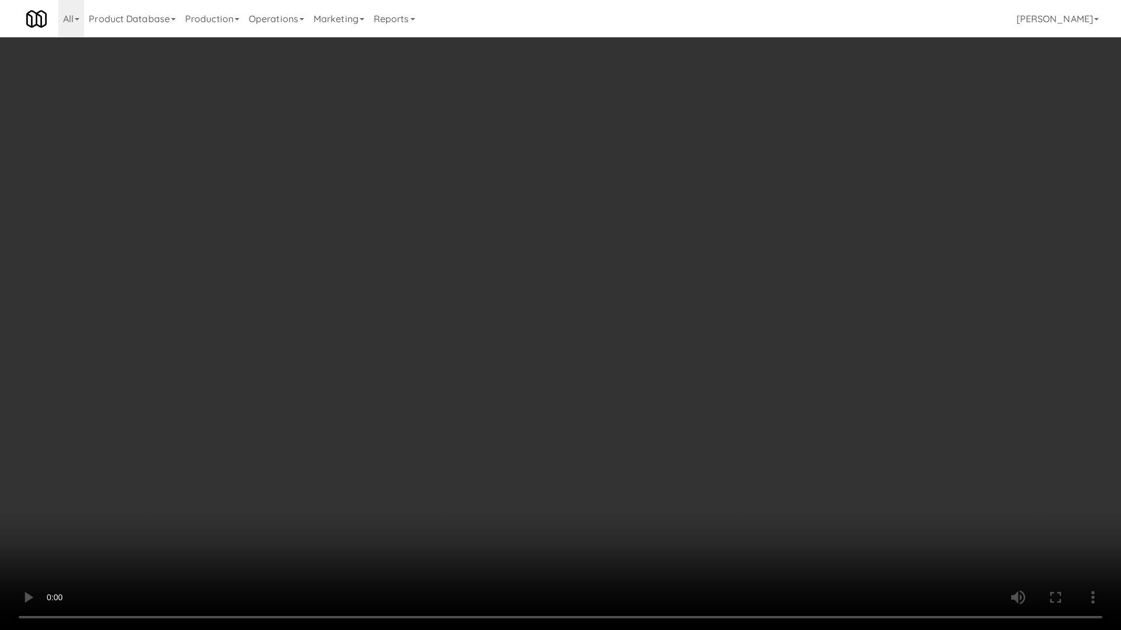
click at [563, 320] on video at bounding box center [560, 315] width 1121 height 630
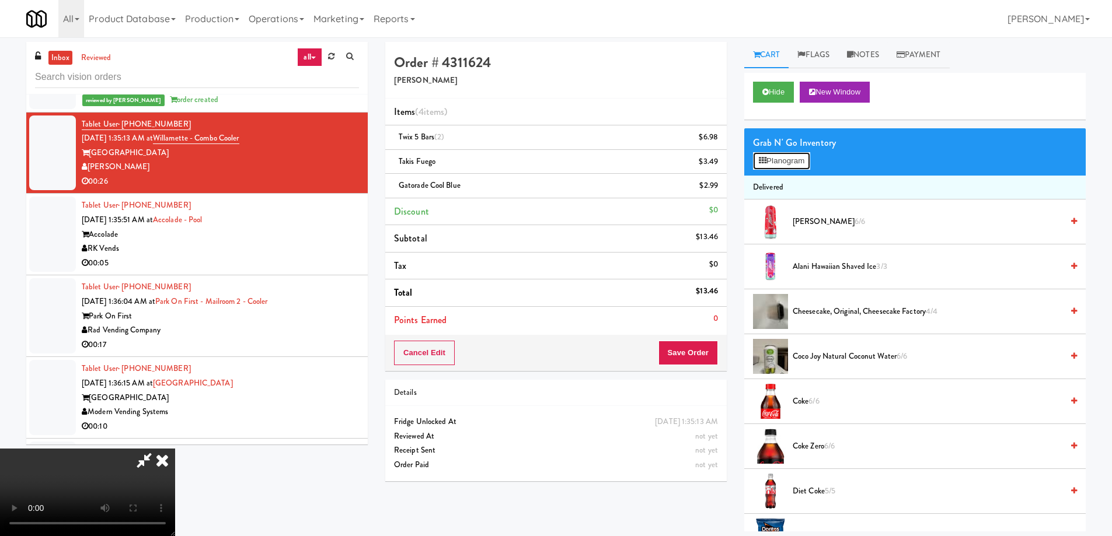
click at [786, 163] on button "Planogram" at bounding box center [781, 161] width 57 height 18
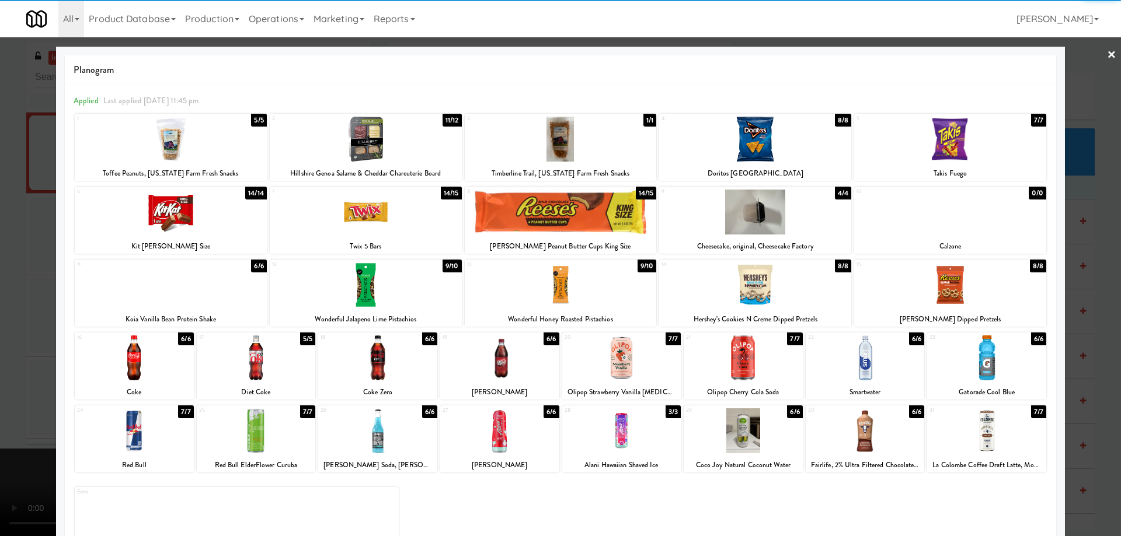
click at [985, 375] on div at bounding box center [986, 358] width 119 height 45
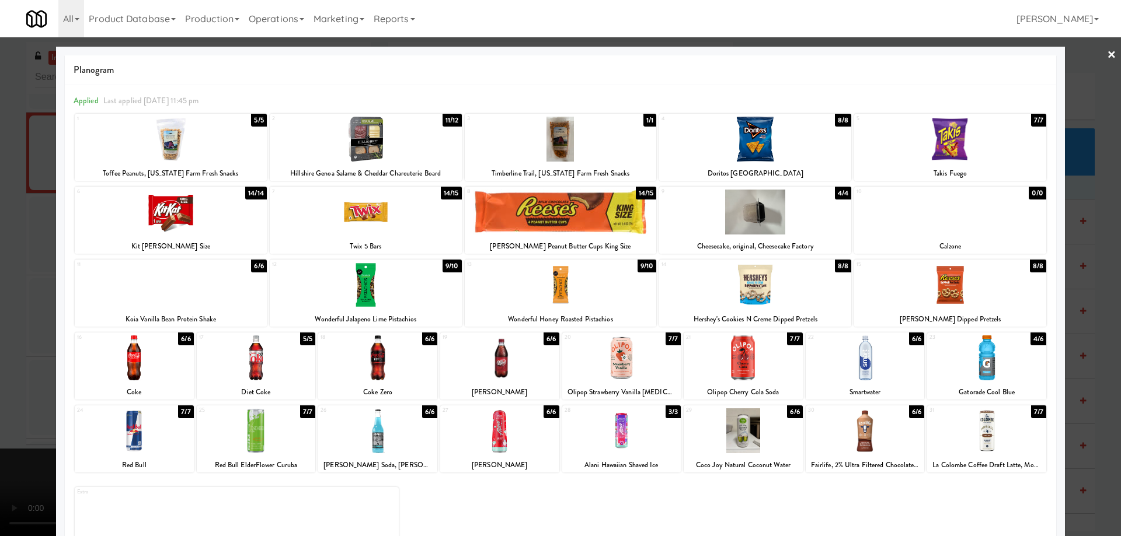
click at [1107, 51] on link "×" at bounding box center [1111, 55] width 9 height 36
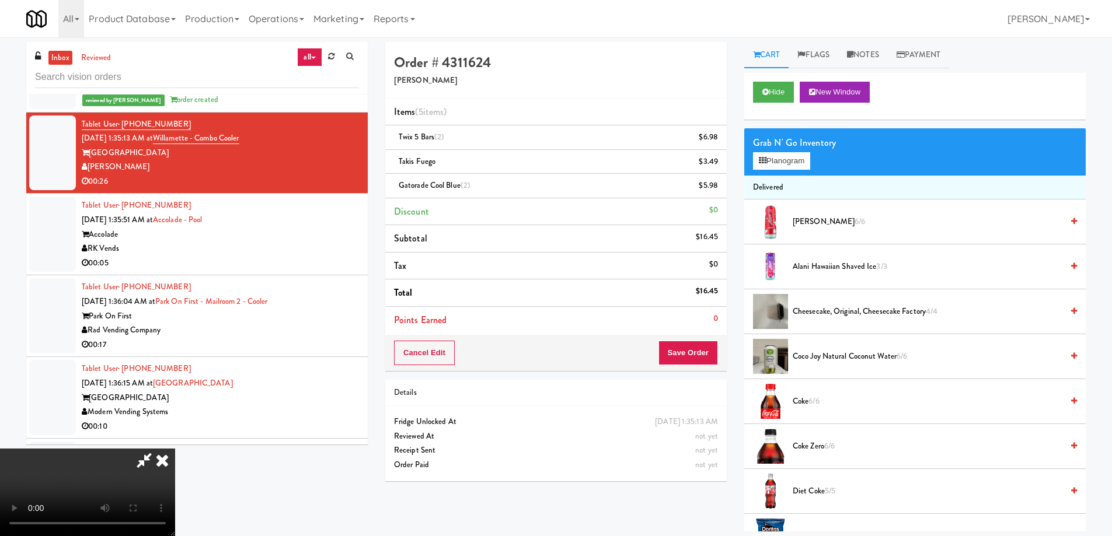
click at [175, 449] on video at bounding box center [87, 493] width 175 height 88
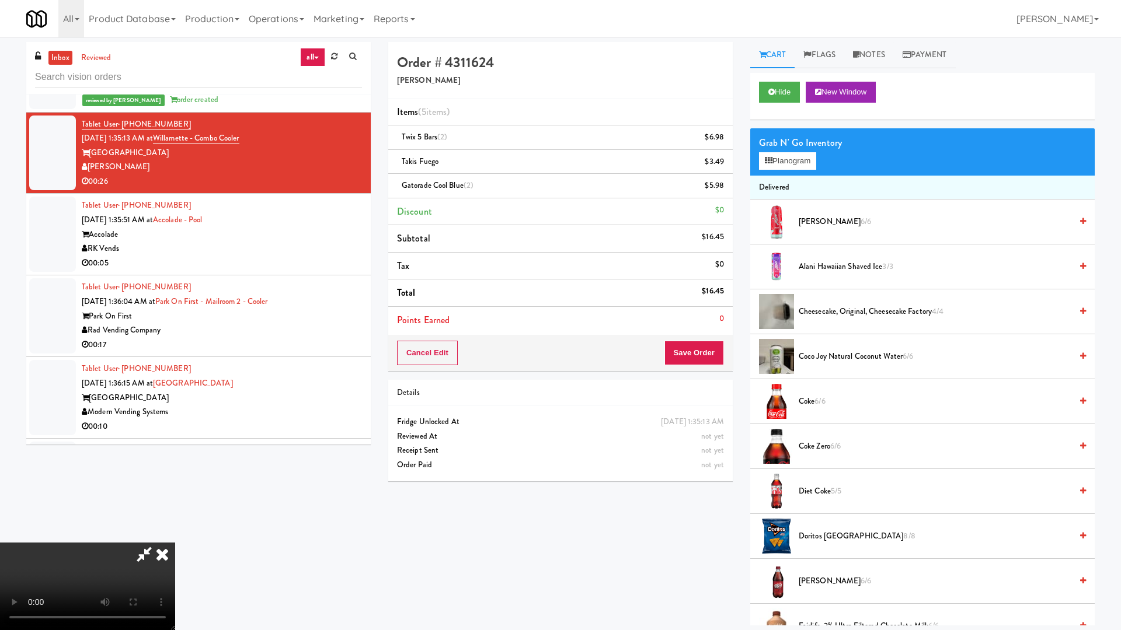
click at [175, 536] on video at bounding box center [87, 587] width 175 height 88
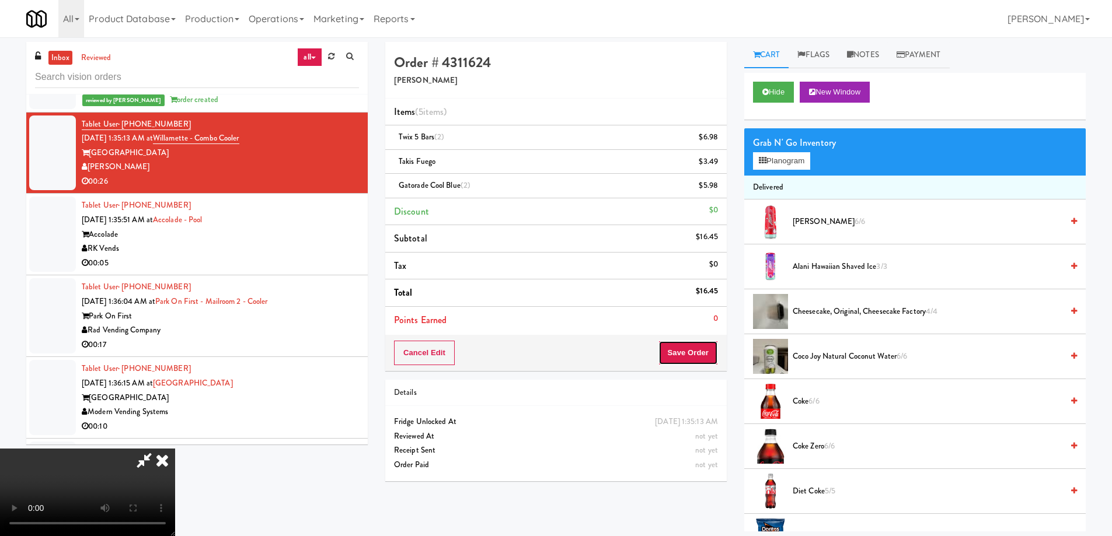
click at [700, 344] on button "Save Order" at bounding box center [688, 353] width 60 height 25
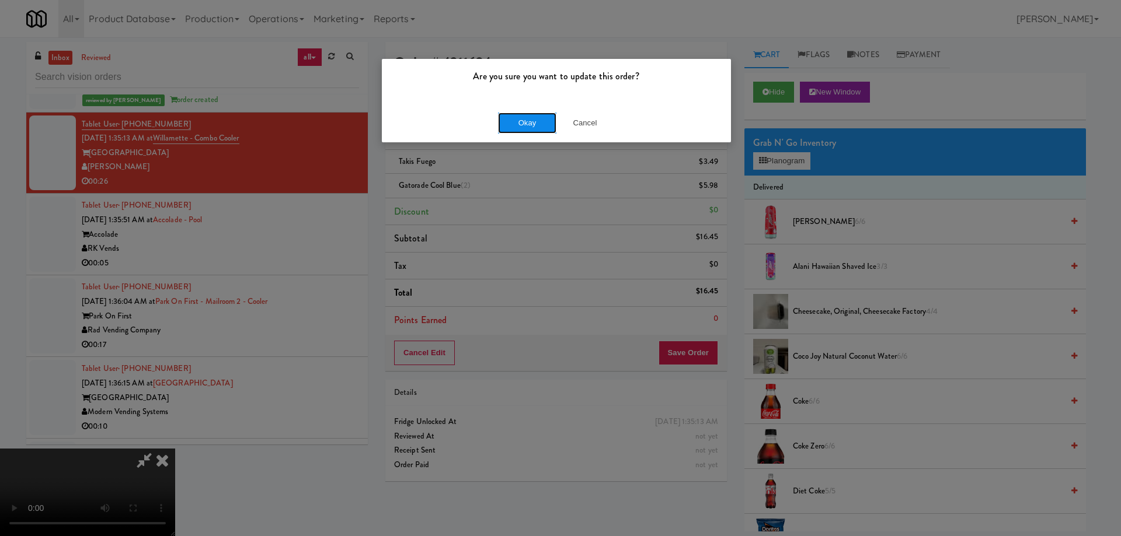
click at [527, 125] on button "Okay" at bounding box center [527, 123] width 58 height 21
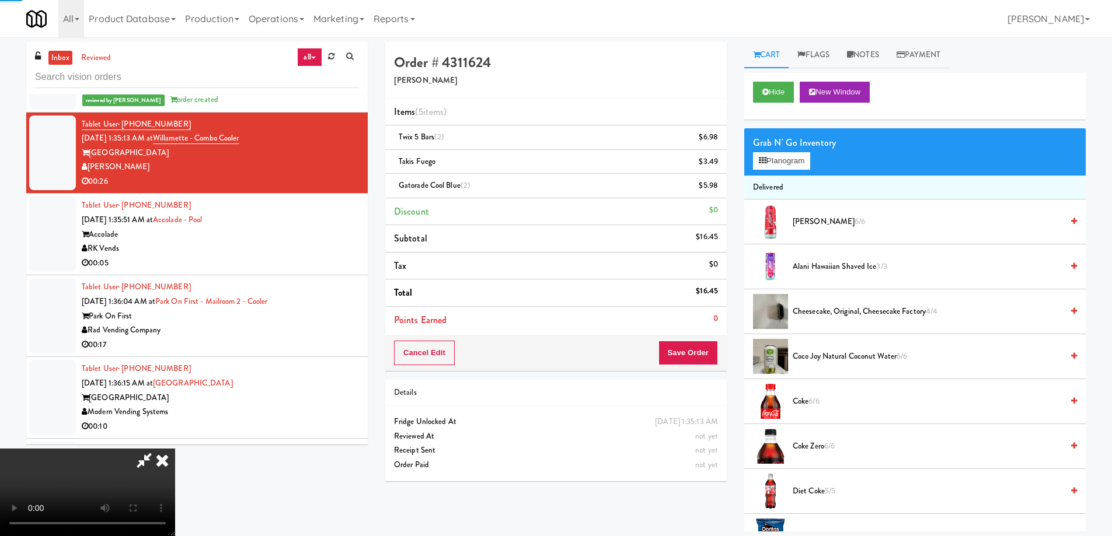
click at [175, 449] on icon at bounding box center [162, 460] width 26 height 23
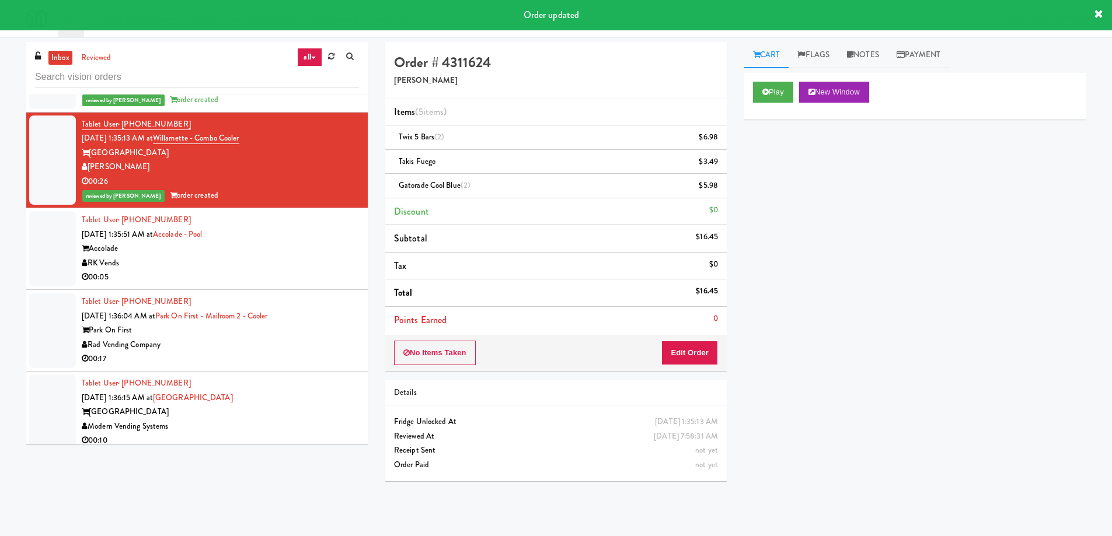
click at [267, 270] on div "00:05" at bounding box center [220, 277] width 277 height 15
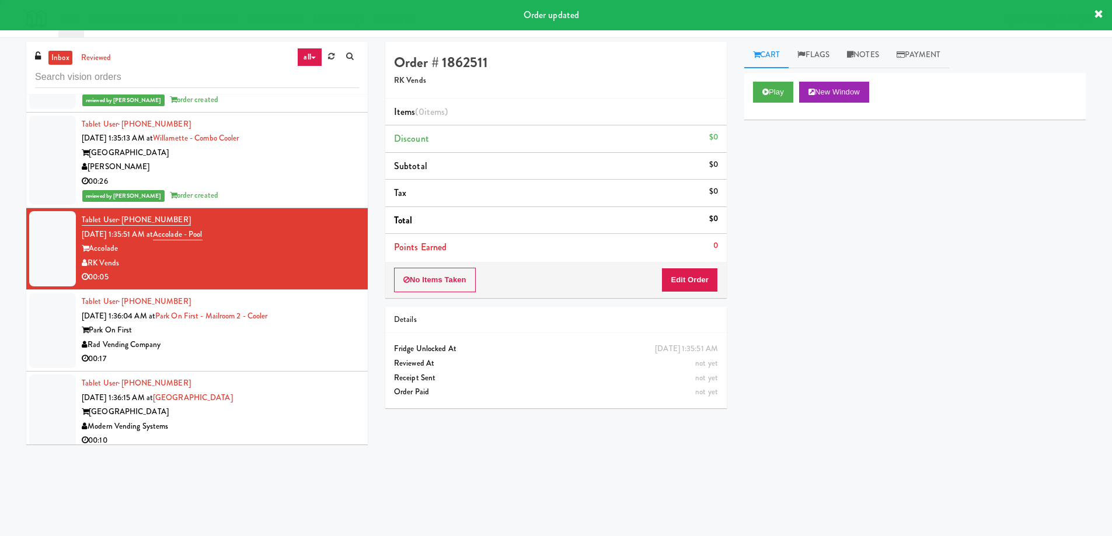
scroll to position [5487, 0]
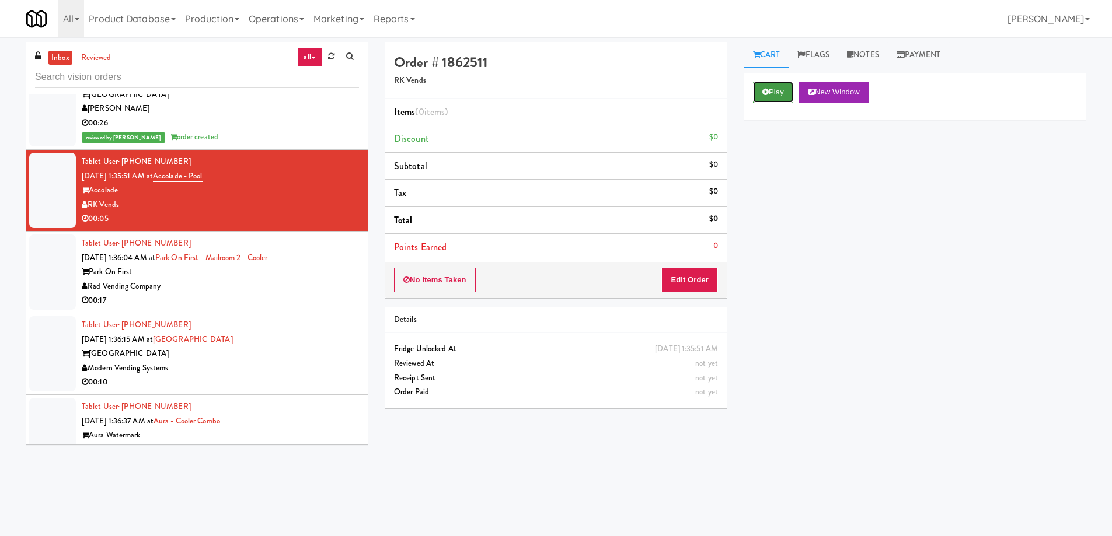
click at [754, 90] on button "Play" at bounding box center [773, 92] width 40 height 21
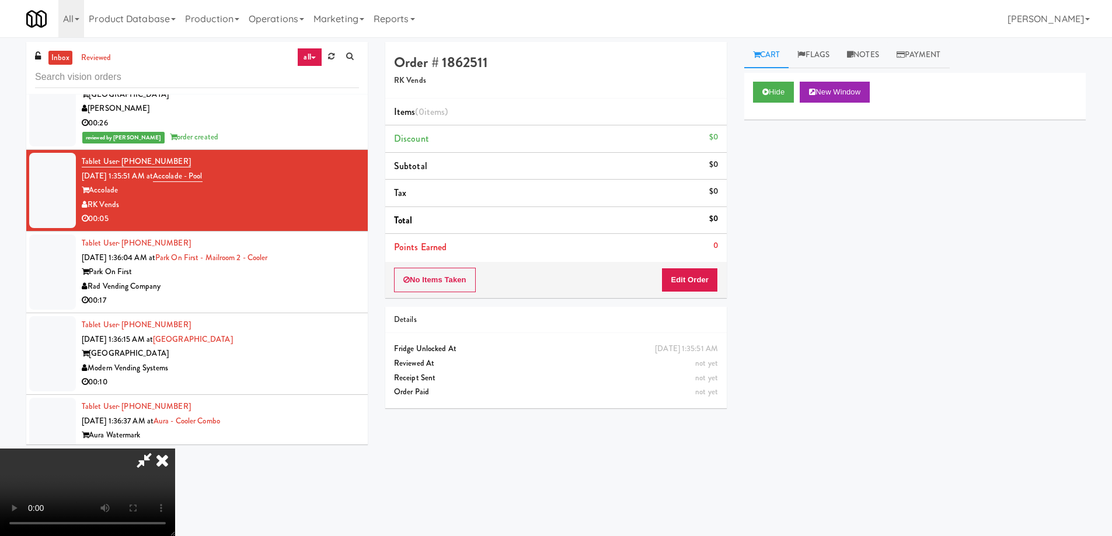
click at [175, 449] on video at bounding box center [87, 493] width 175 height 88
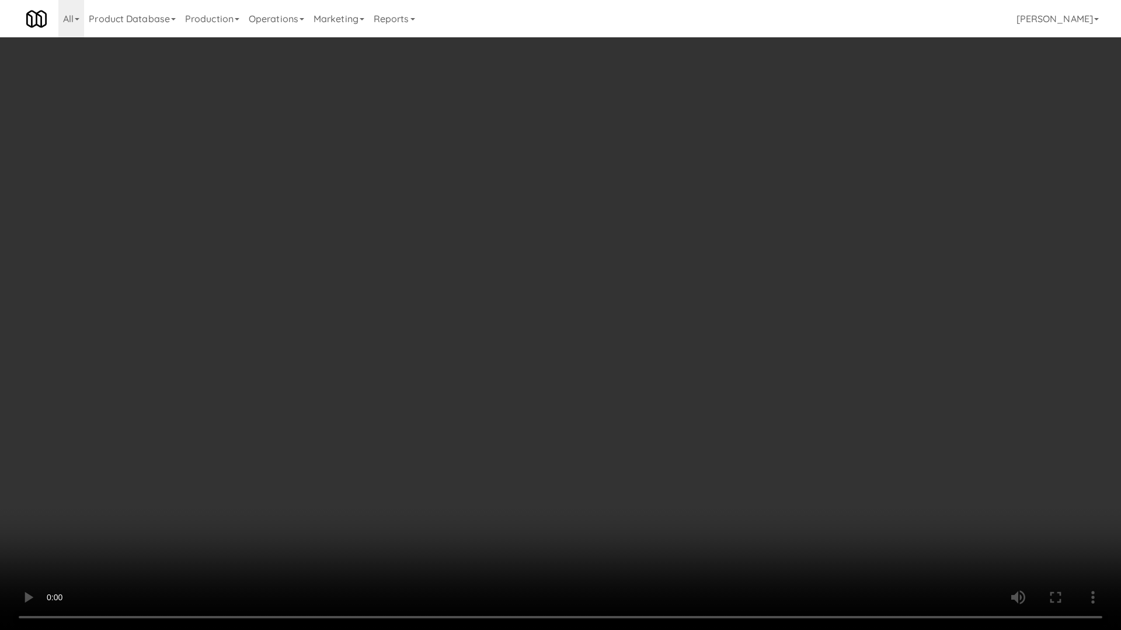
click at [501, 244] on video at bounding box center [560, 315] width 1121 height 630
click at [568, 304] on video at bounding box center [560, 315] width 1121 height 630
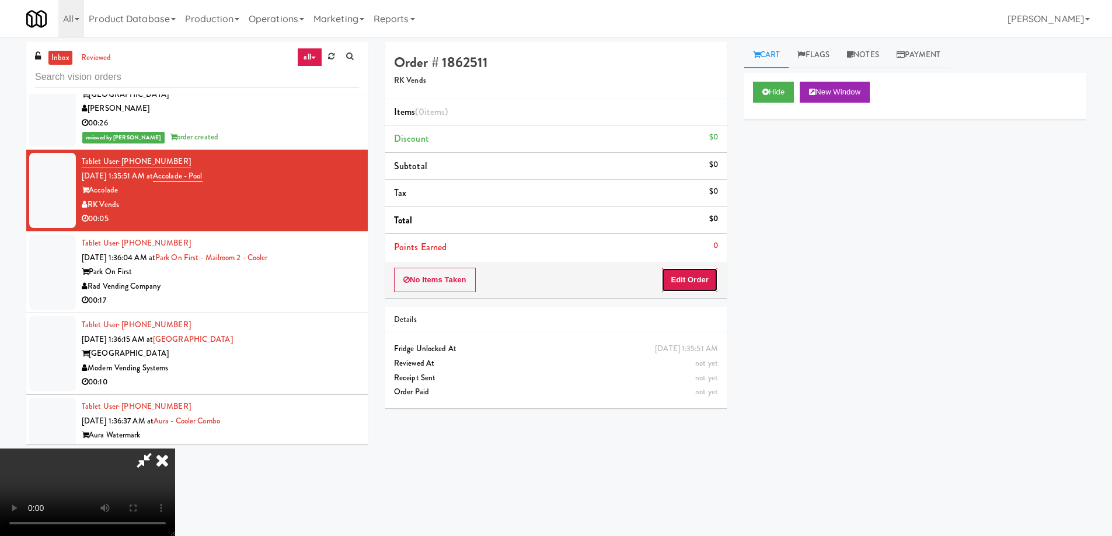
click at [693, 270] on button "Edit Order" at bounding box center [689, 280] width 57 height 25
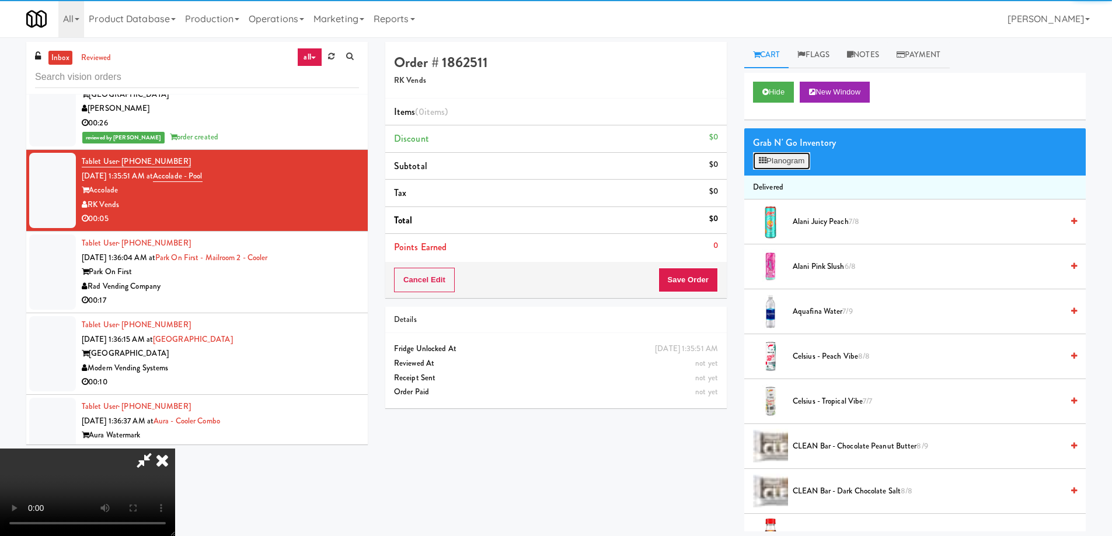
drag, startPoint x: 775, startPoint y: 163, endPoint x: 773, endPoint y: 181, distance: 18.2
click at [775, 163] on button "Planogram" at bounding box center [781, 161] width 57 height 18
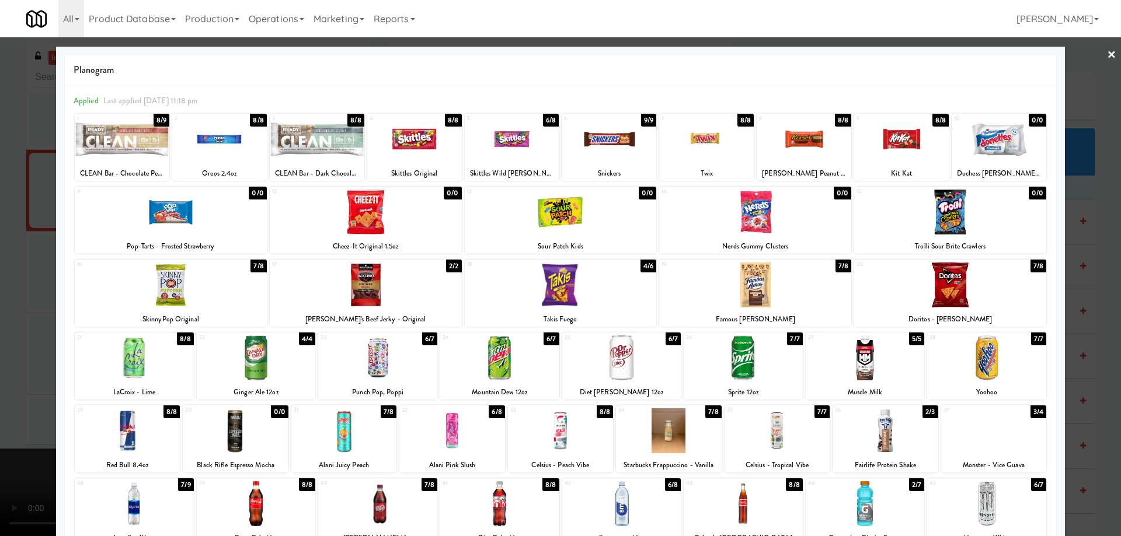
click at [878, 506] on div at bounding box center [865, 504] width 119 height 45
click at [1107, 57] on link "×" at bounding box center [1111, 55] width 9 height 36
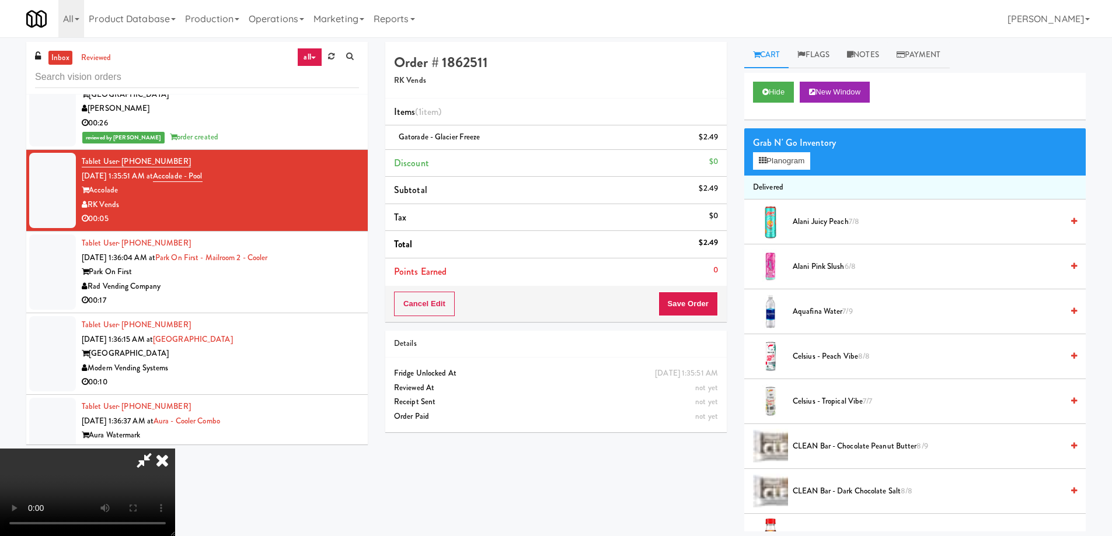
click at [175, 449] on video at bounding box center [87, 493] width 175 height 88
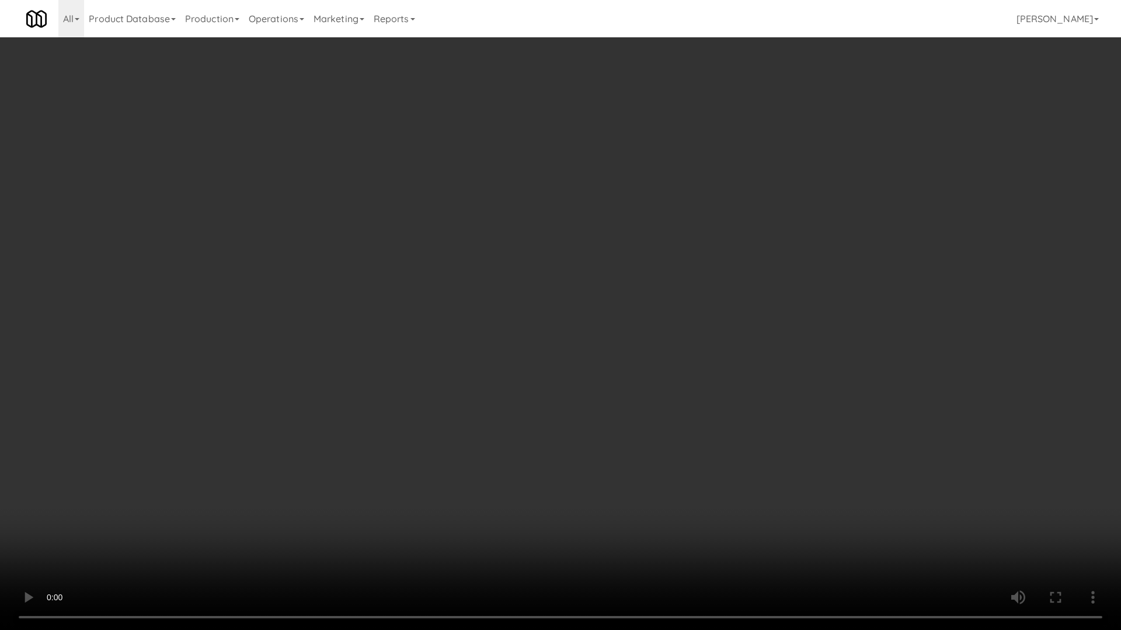
click at [604, 367] on video at bounding box center [560, 315] width 1121 height 630
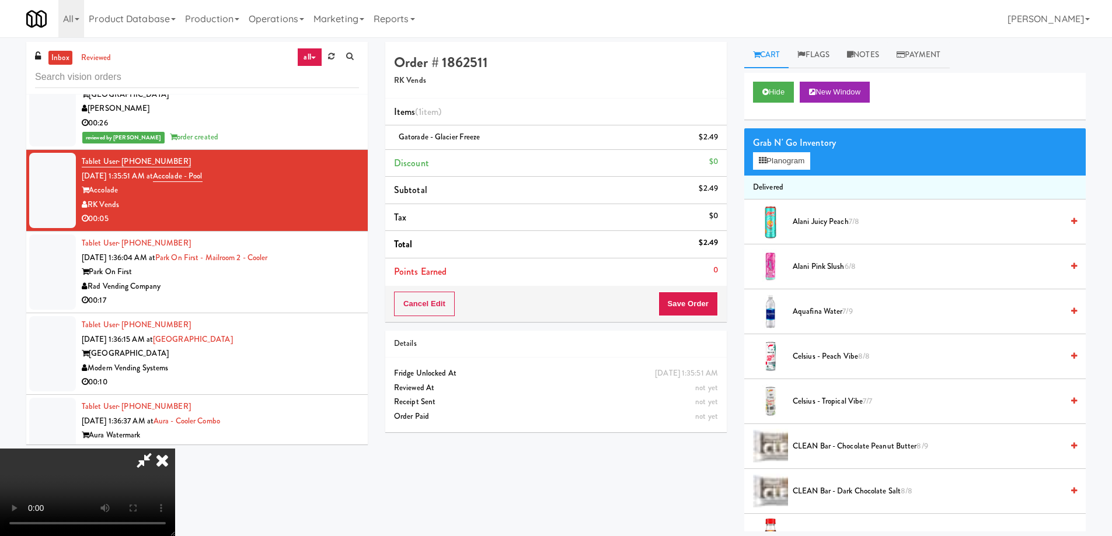
click at [175, 449] on icon at bounding box center [162, 460] width 26 height 23
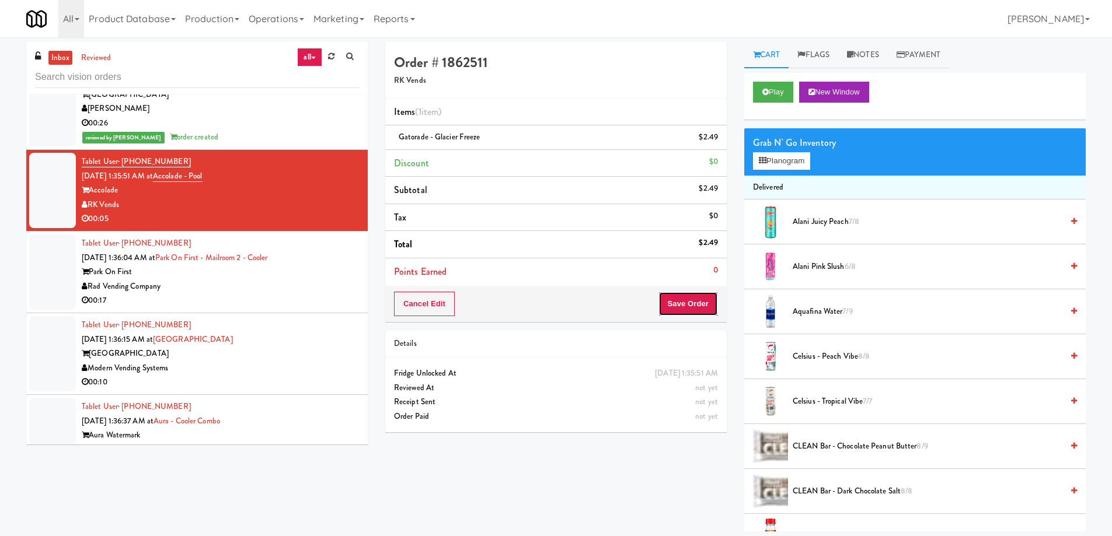
click at [694, 304] on button "Save Order" at bounding box center [688, 304] width 60 height 25
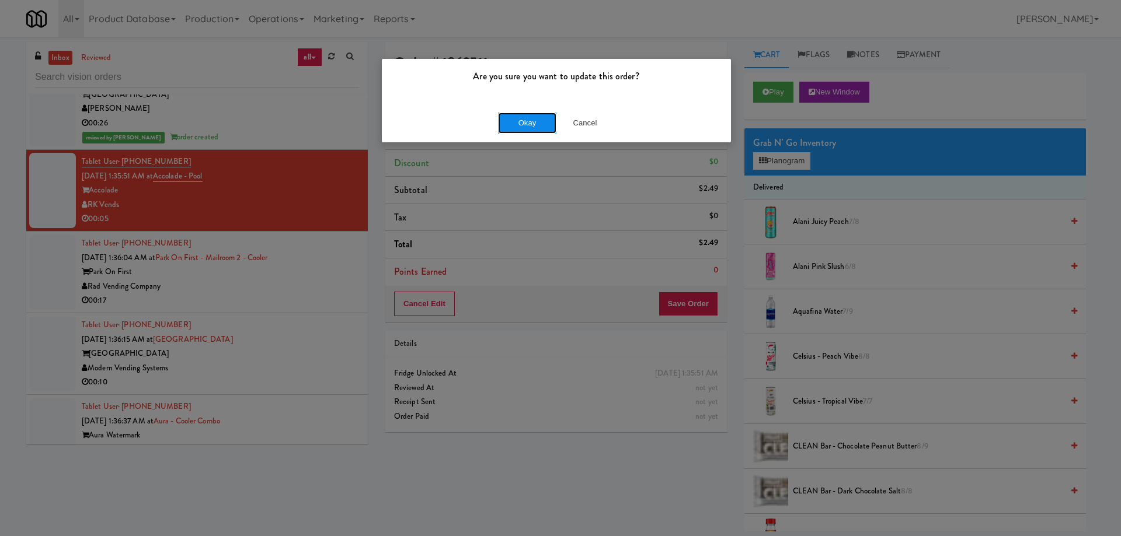
click at [521, 123] on button "Okay" at bounding box center [527, 123] width 58 height 21
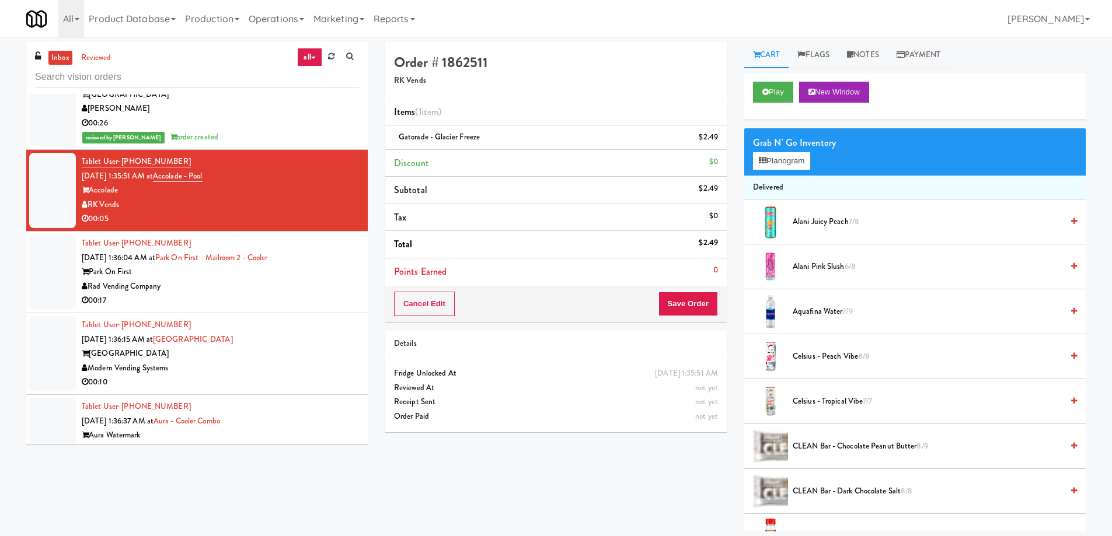
click at [330, 242] on div "Tablet User · (818) 292-2789 Sep 20, 2025 1:36:04 AM at Park on First - Mailroo…" at bounding box center [220, 272] width 277 height 72
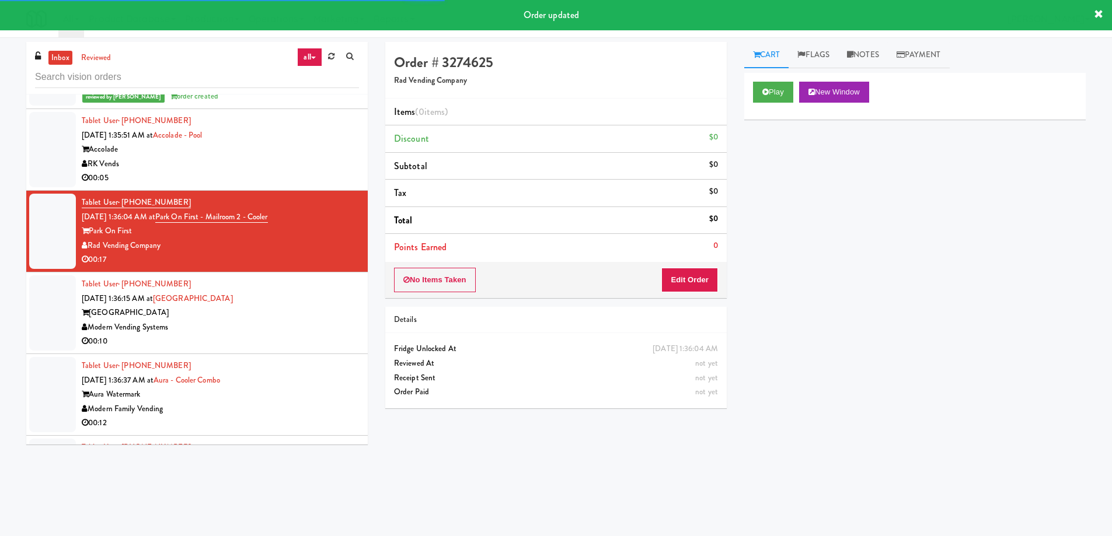
scroll to position [5545, 0]
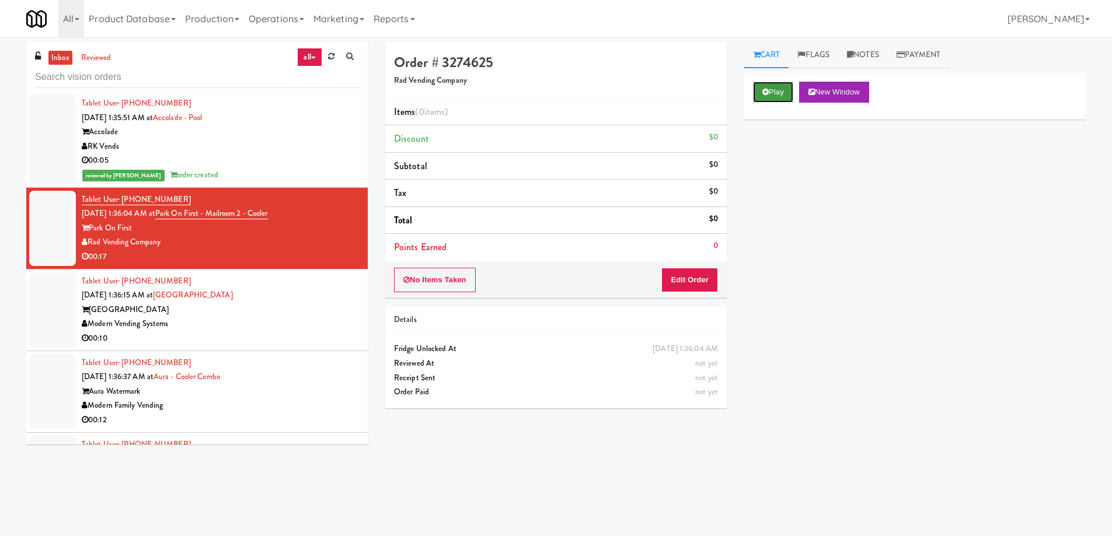
click at [779, 92] on button "Play" at bounding box center [773, 92] width 40 height 21
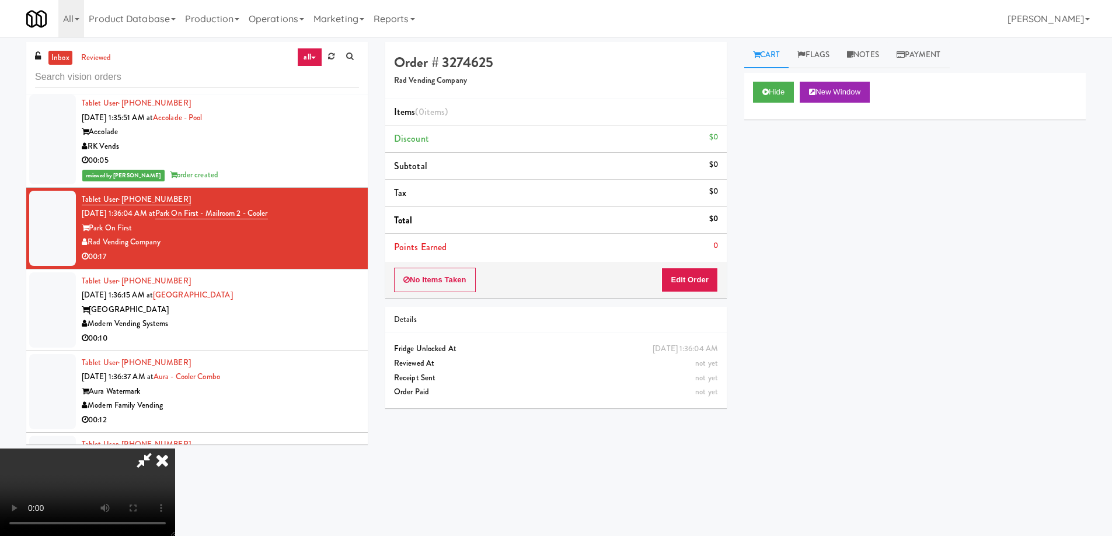
click at [175, 449] on video at bounding box center [87, 493] width 175 height 88
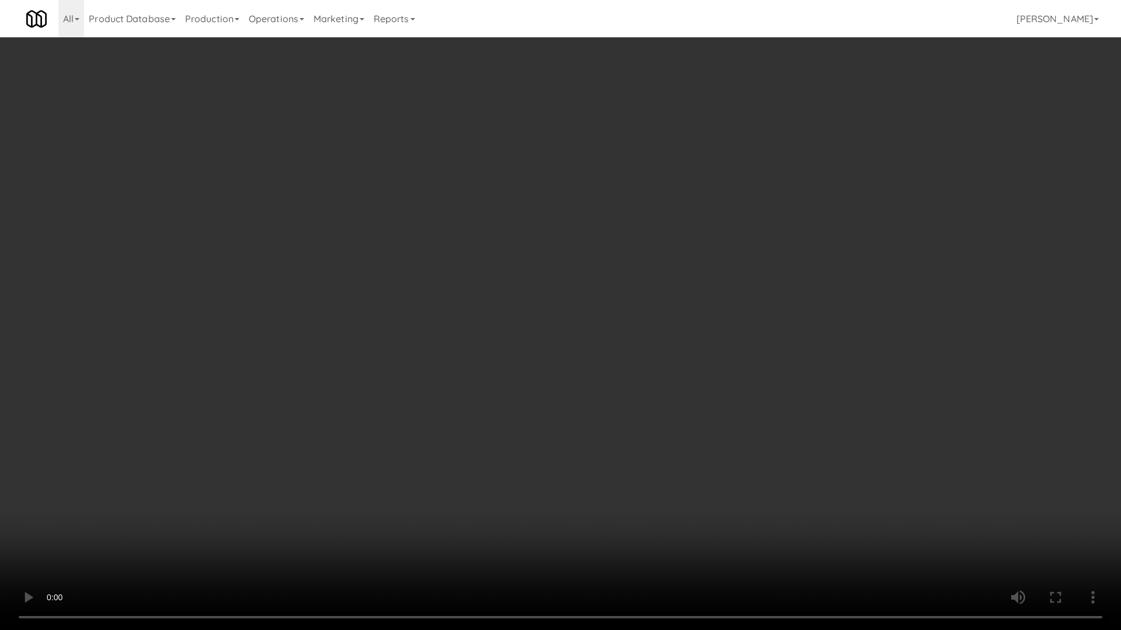
click at [488, 326] on video at bounding box center [560, 315] width 1121 height 630
click at [379, 320] on video at bounding box center [560, 315] width 1121 height 630
click at [361, 246] on video at bounding box center [560, 315] width 1121 height 630
click at [449, 360] on video at bounding box center [560, 315] width 1121 height 630
click at [459, 356] on video at bounding box center [560, 315] width 1121 height 630
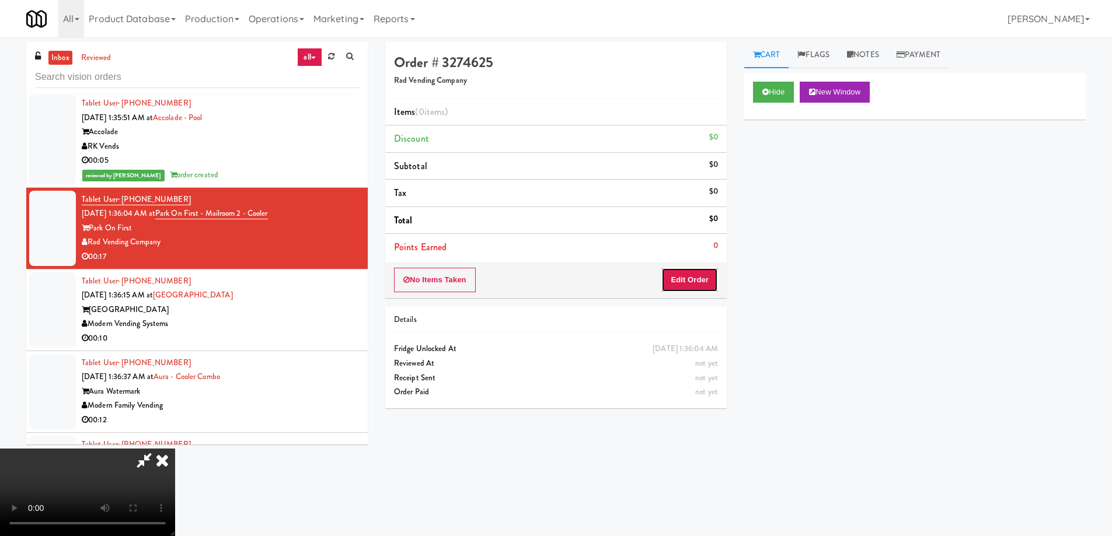
drag, startPoint x: 696, startPoint y: 289, endPoint x: 699, endPoint y: 283, distance: 6.5
click at [699, 283] on button "Edit Order" at bounding box center [689, 280] width 57 height 25
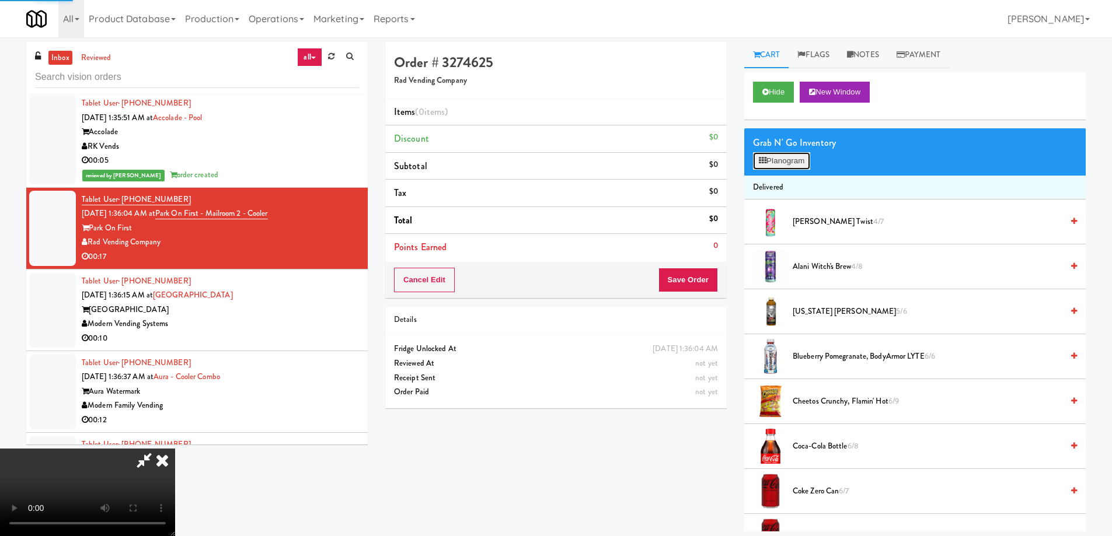
click at [774, 165] on button "Planogram" at bounding box center [781, 161] width 57 height 18
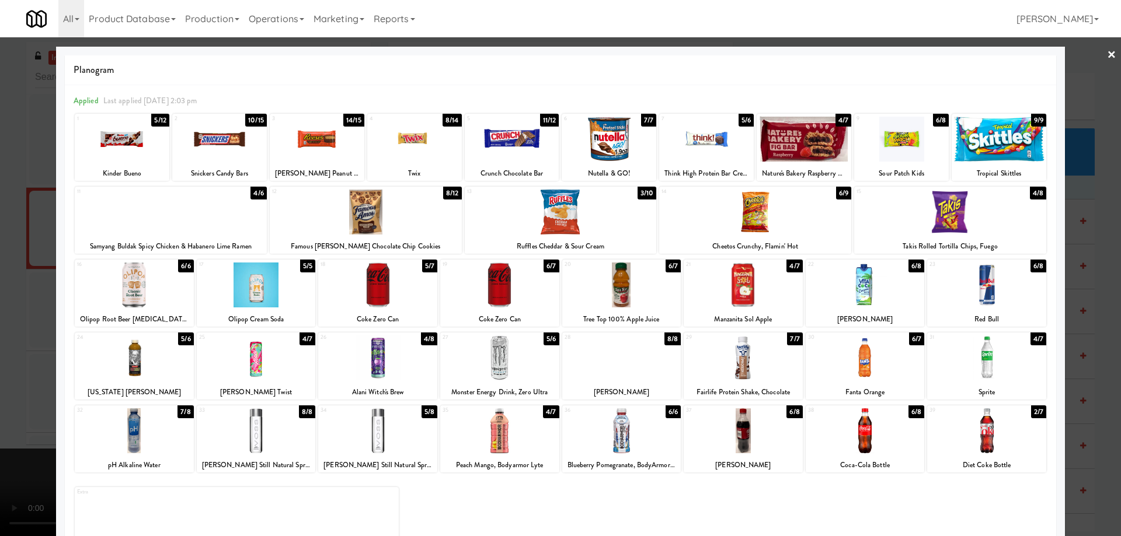
click at [768, 441] on div at bounding box center [743, 431] width 119 height 45
click at [1107, 51] on link "×" at bounding box center [1111, 55] width 9 height 36
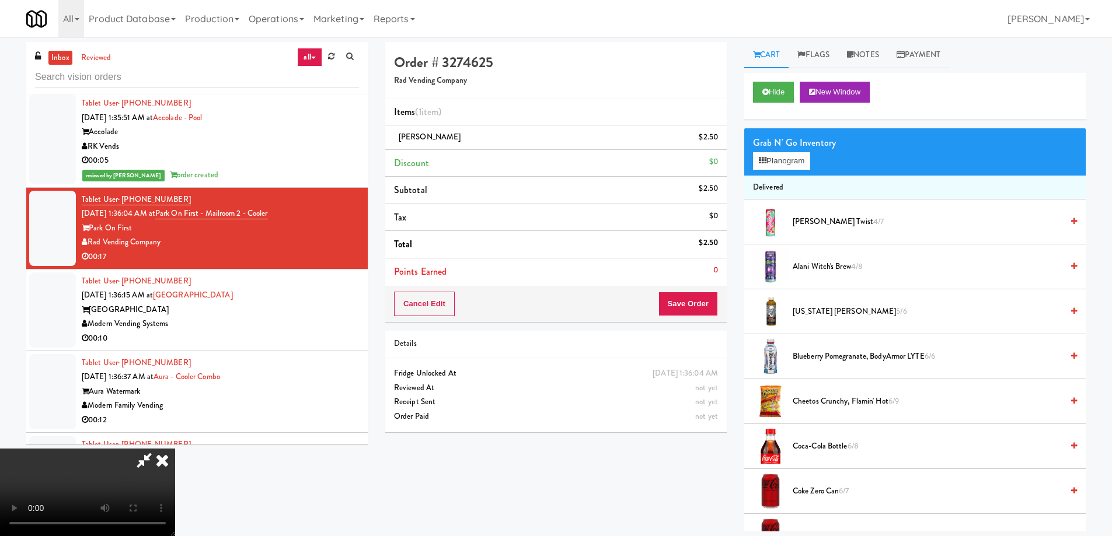
click at [175, 449] on video at bounding box center [87, 493] width 175 height 88
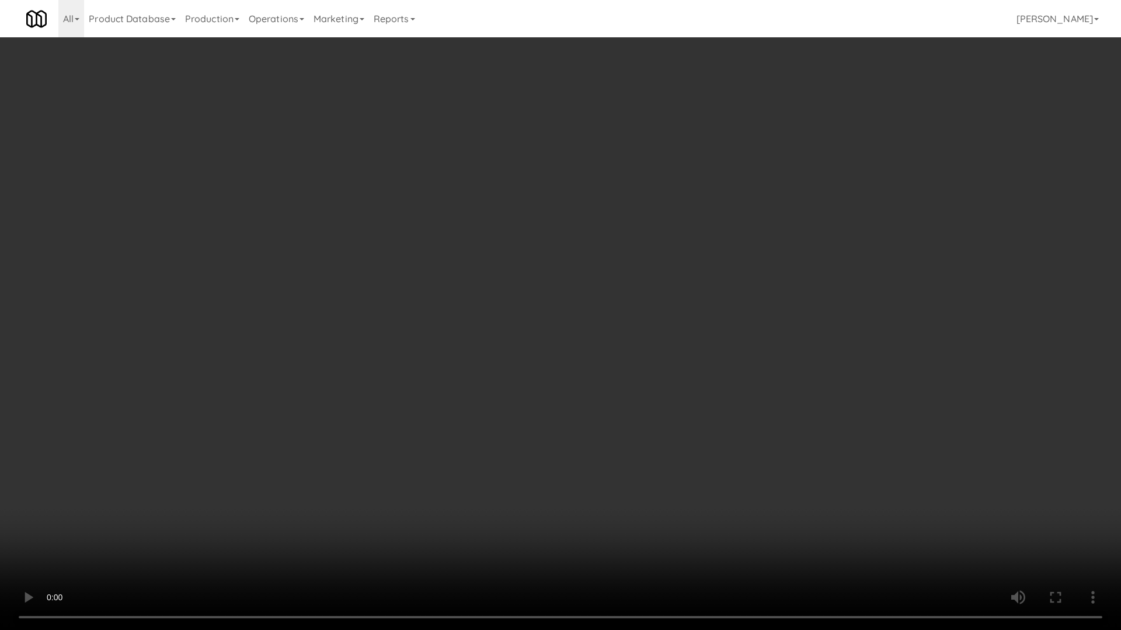
click at [521, 325] on video at bounding box center [560, 315] width 1121 height 630
click at [579, 270] on video at bounding box center [560, 315] width 1121 height 630
click at [509, 290] on video at bounding box center [560, 315] width 1121 height 630
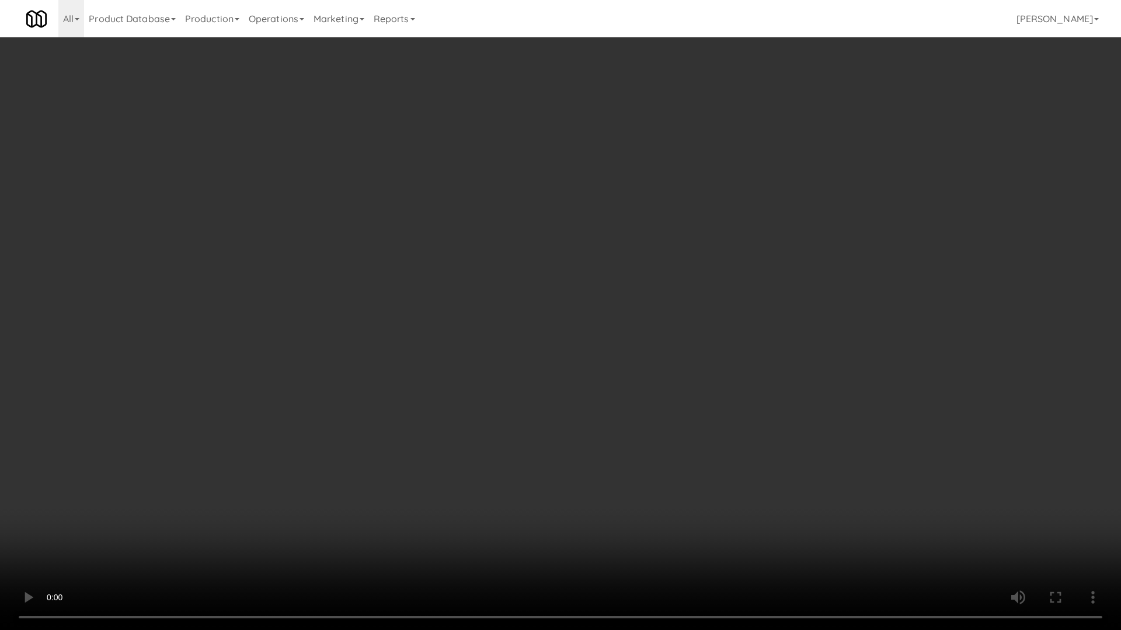
click at [509, 290] on video at bounding box center [560, 315] width 1121 height 630
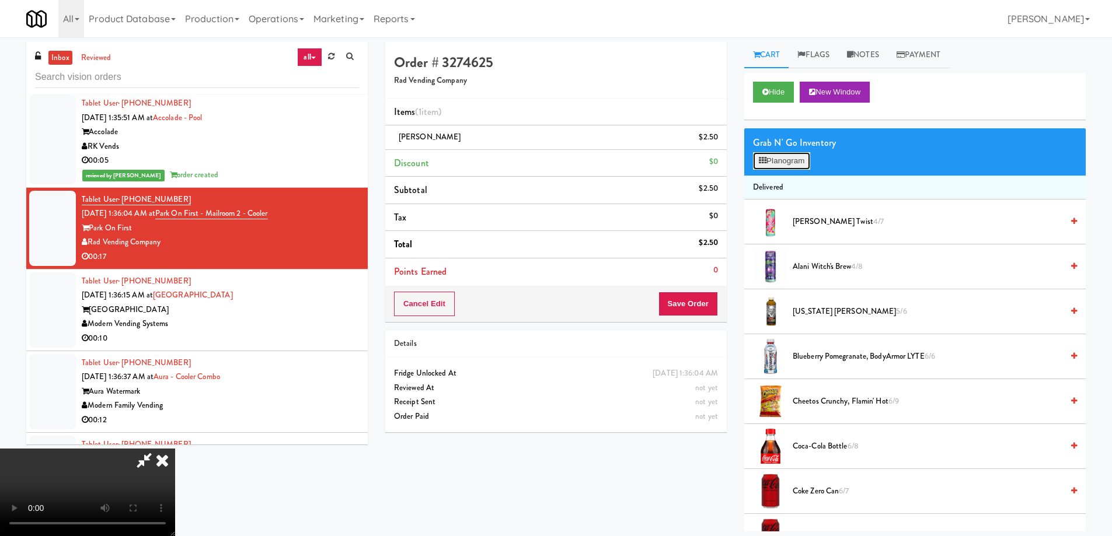
click at [772, 154] on button "Planogram" at bounding box center [781, 161] width 57 height 18
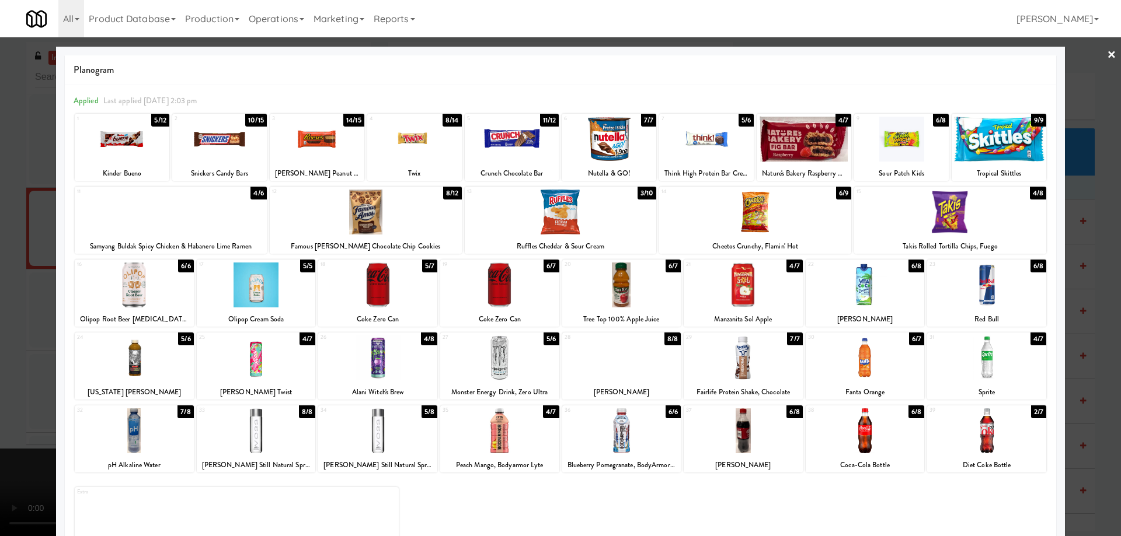
click at [901, 122] on div at bounding box center [901, 139] width 95 height 45
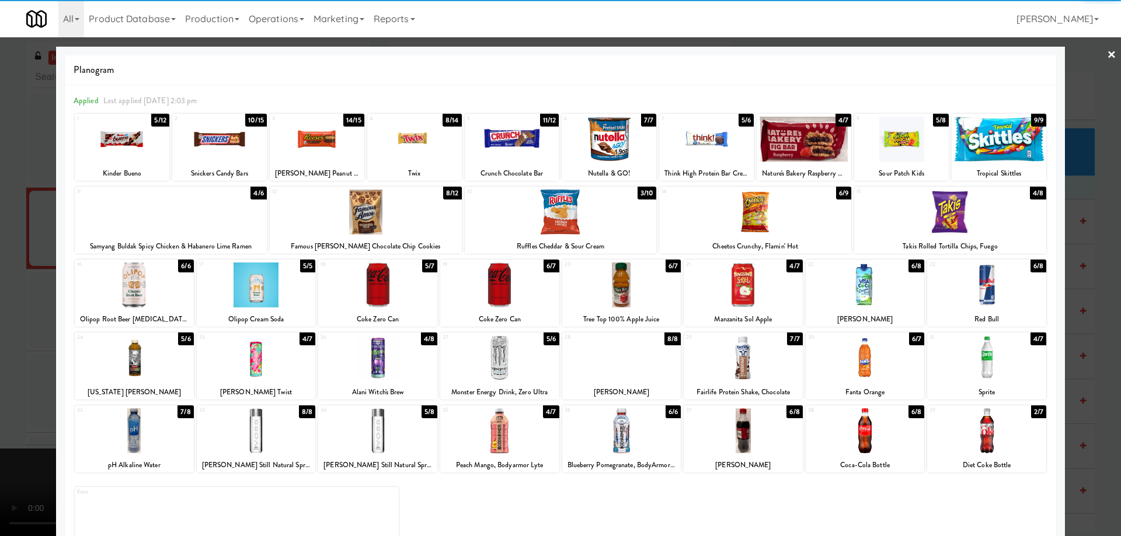
click at [1107, 52] on link "×" at bounding box center [1111, 55] width 9 height 36
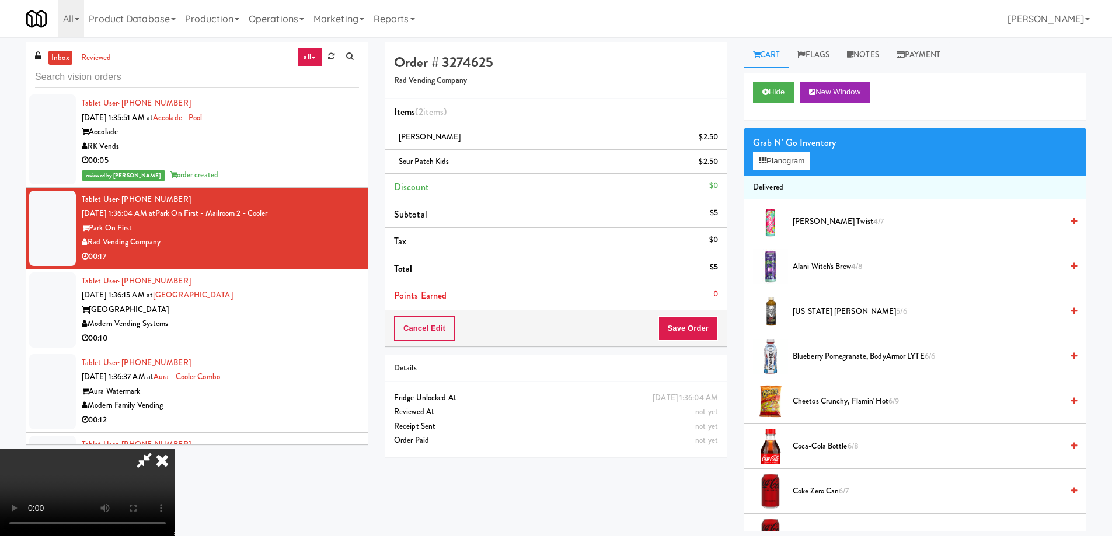
click at [175, 449] on video at bounding box center [87, 493] width 175 height 88
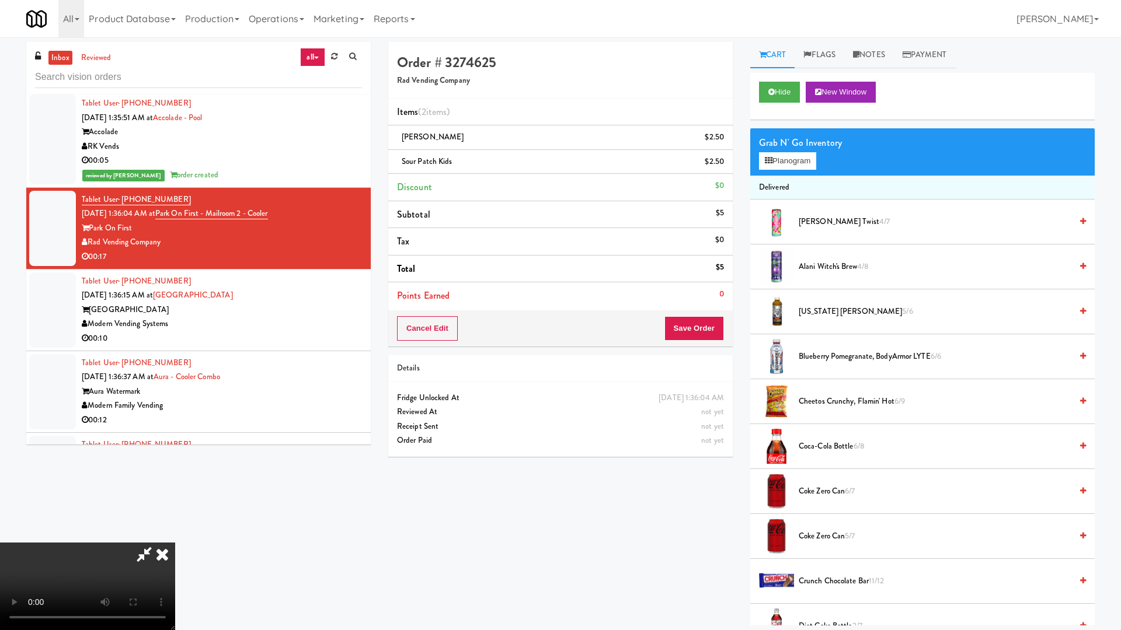
click at [175, 536] on video at bounding box center [87, 587] width 175 height 88
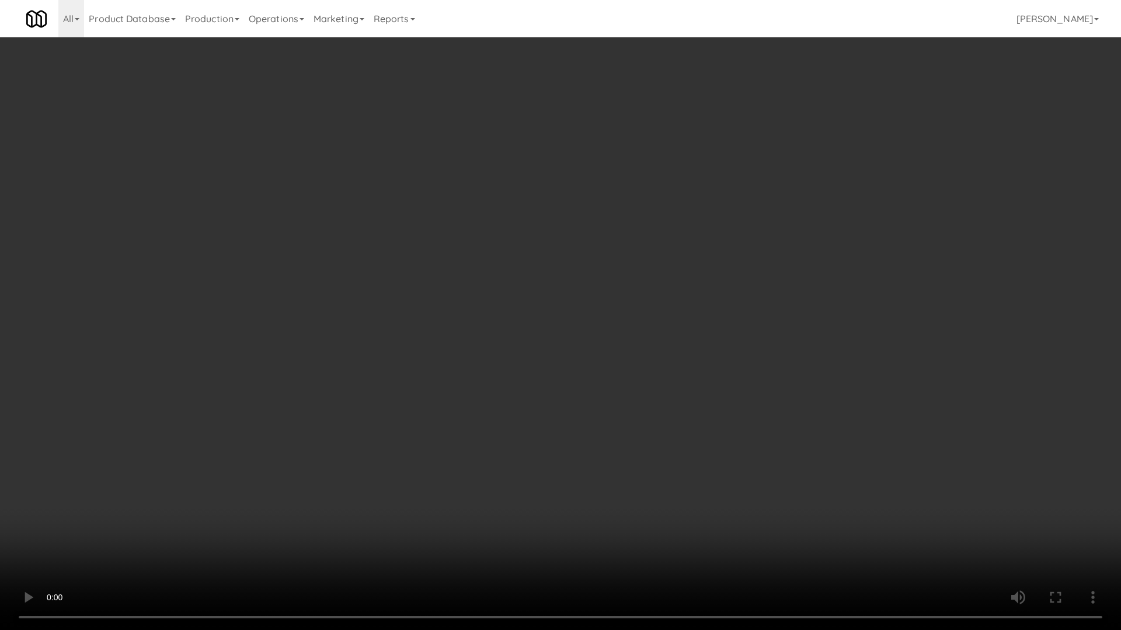
click at [528, 259] on video at bounding box center [560, 315] width 1121 height 630
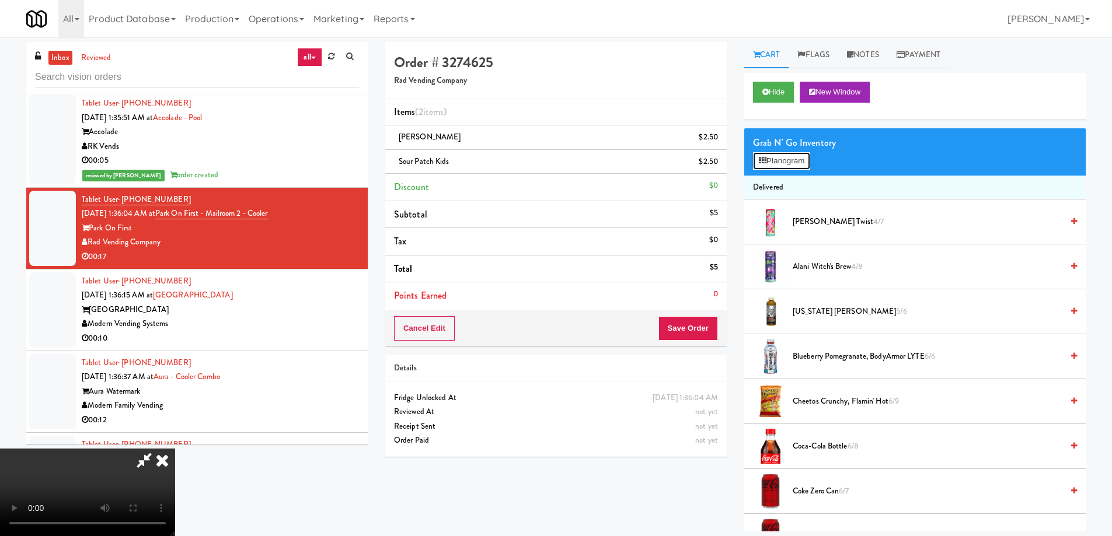
click at [780, 153] on button "Planogram" at bounding box center [781, 161] width 57 height 18
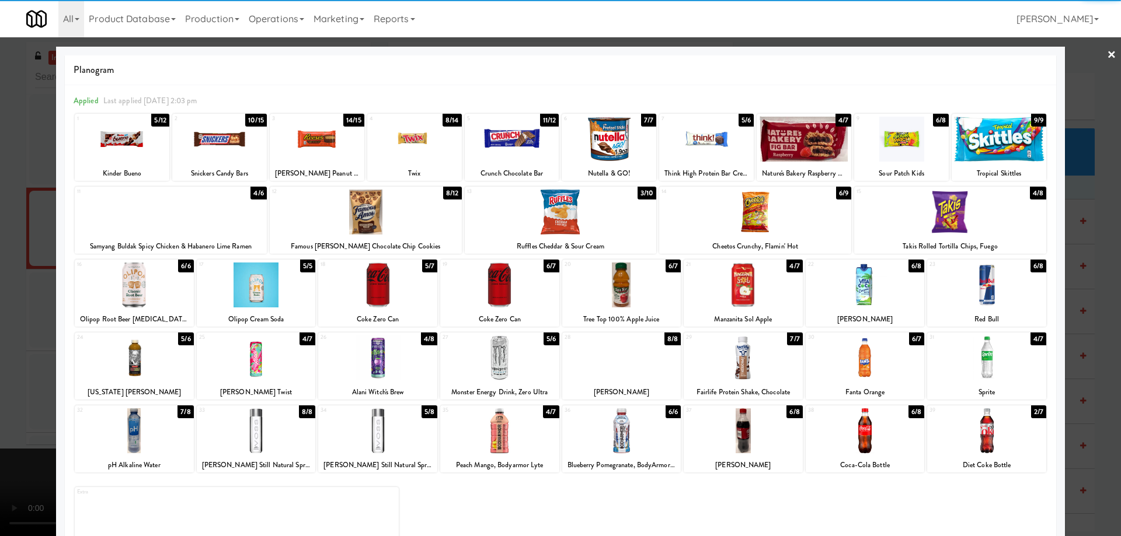
click at [946, 219] on div at bounding box center [950, 212] width 192 height 45
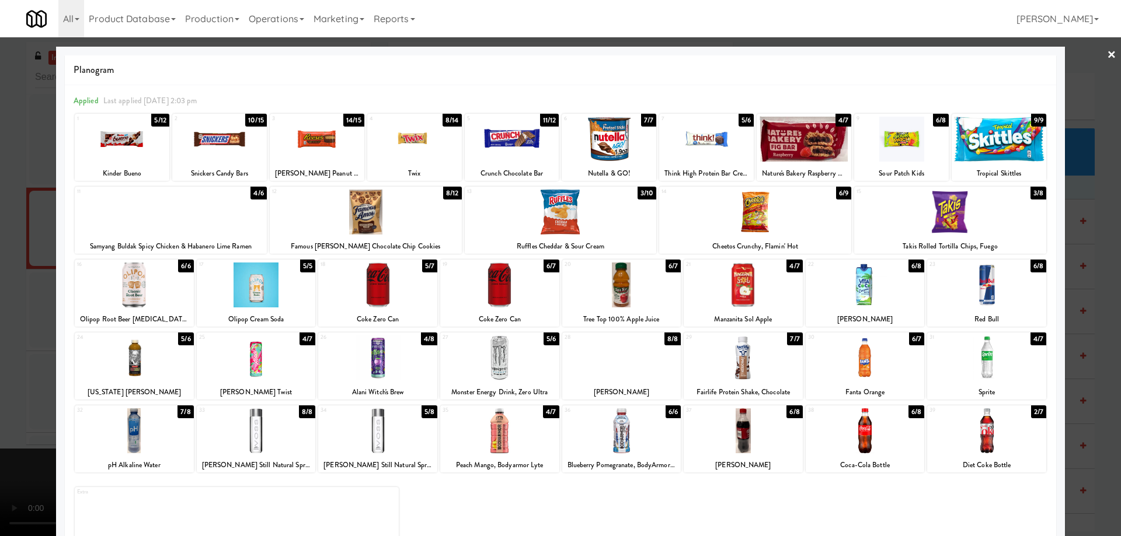
click at [1107, 53] on link "×" at bounding box center [1111, 55] width 9 height 36
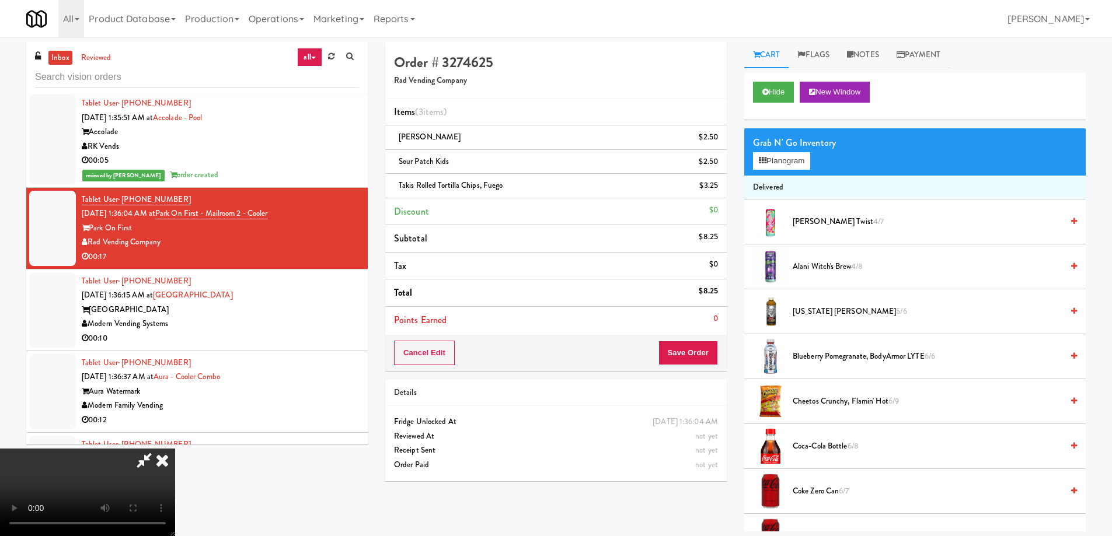
click at [175, 449] on video at bounding box center [87, 493] width 175 height 88
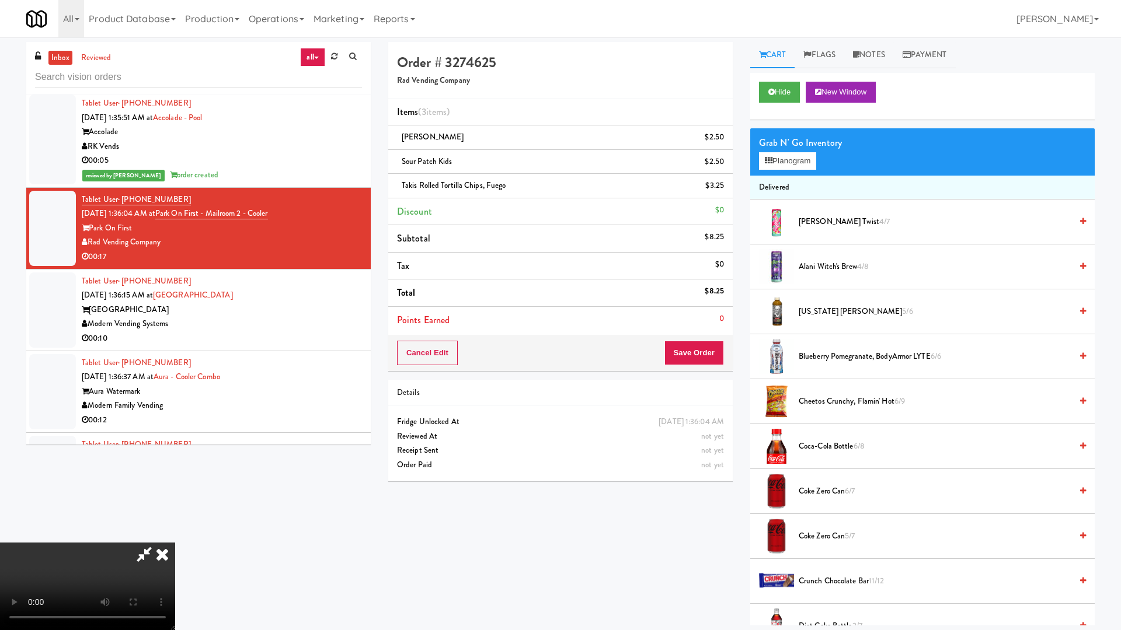
click at [175, 536] on video at bounding box center [87, 587] width 175 height 88
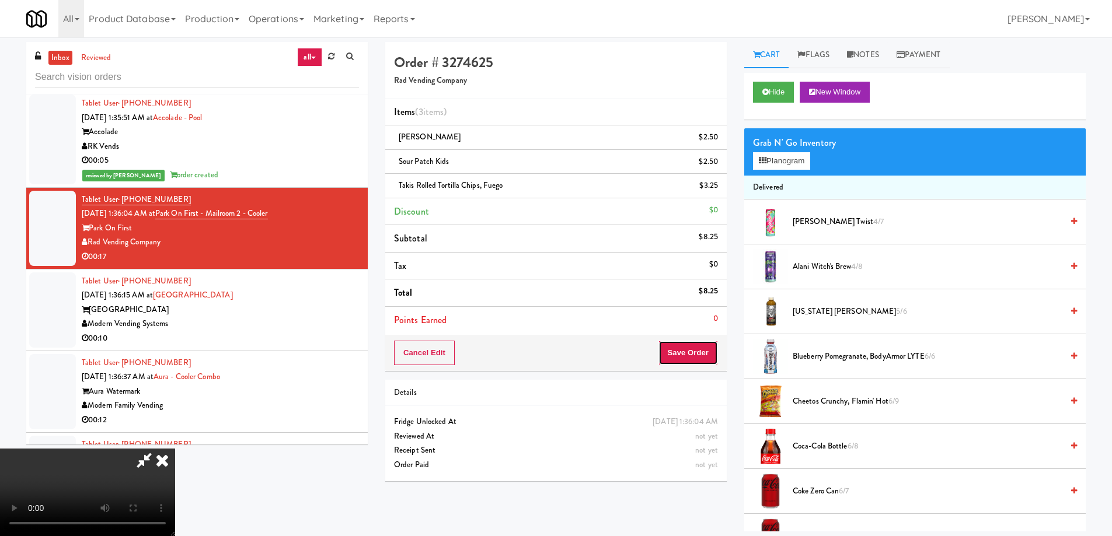
click at [690, 346] on button "Save Order" at bounding box center [688, 353] width 60 height 25
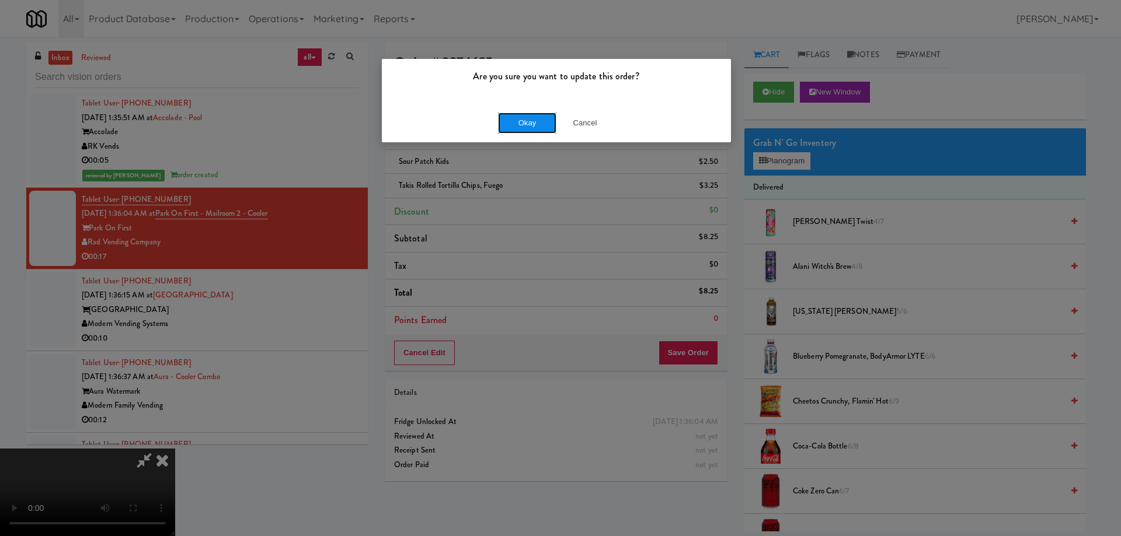
click at [519, 119] on button "Okay" at bounding box center [527, 123] width 58 height 21
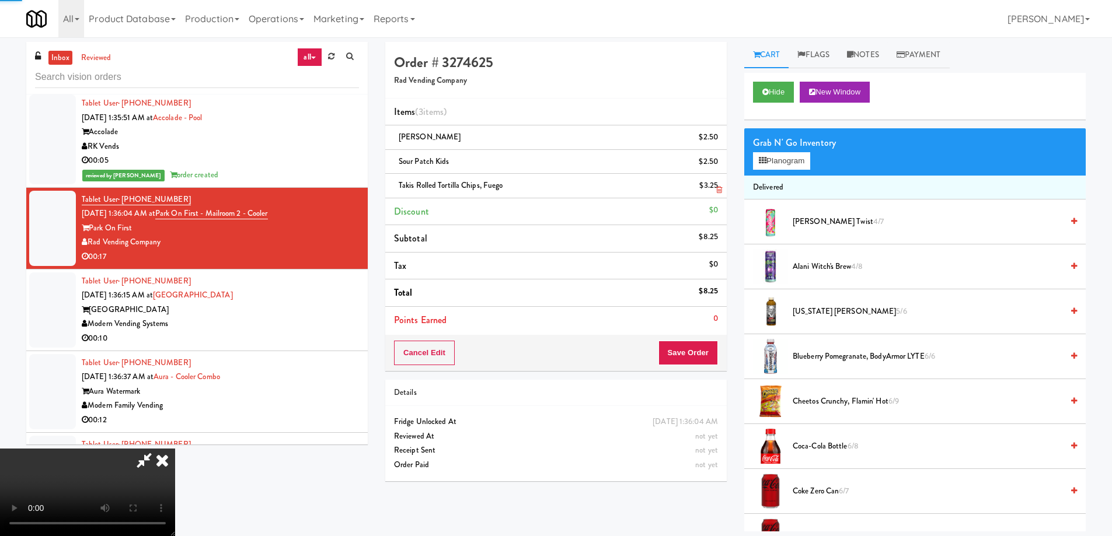
click at [175, 449] on icon at bounding box center [162, 460] width 26 height 23
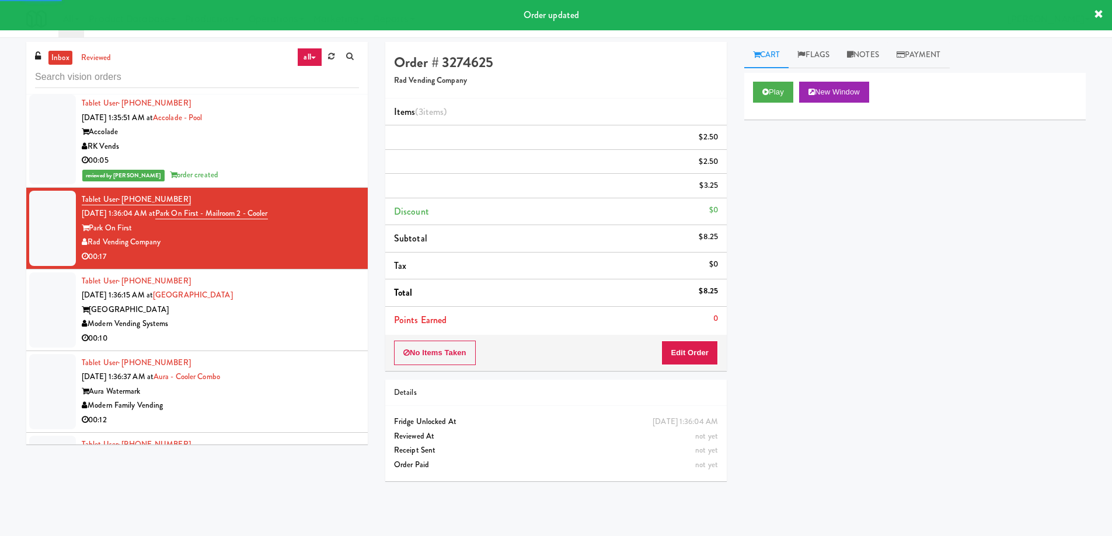
click at [287, 317] on div "Modern Vending Systems" at bounding box center [220, 324] width 277 height 15
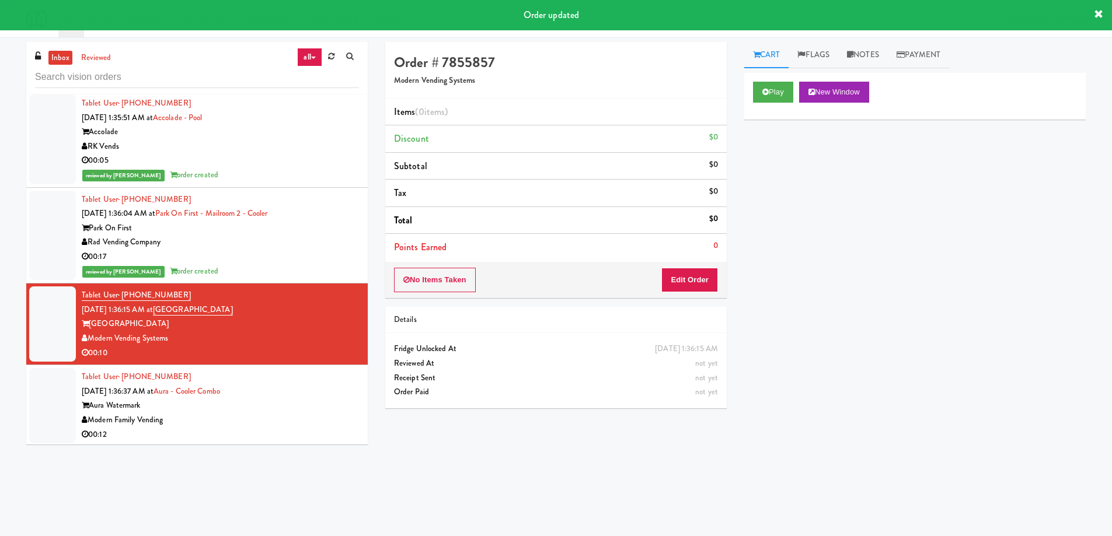
scroll to position [5662, 0]
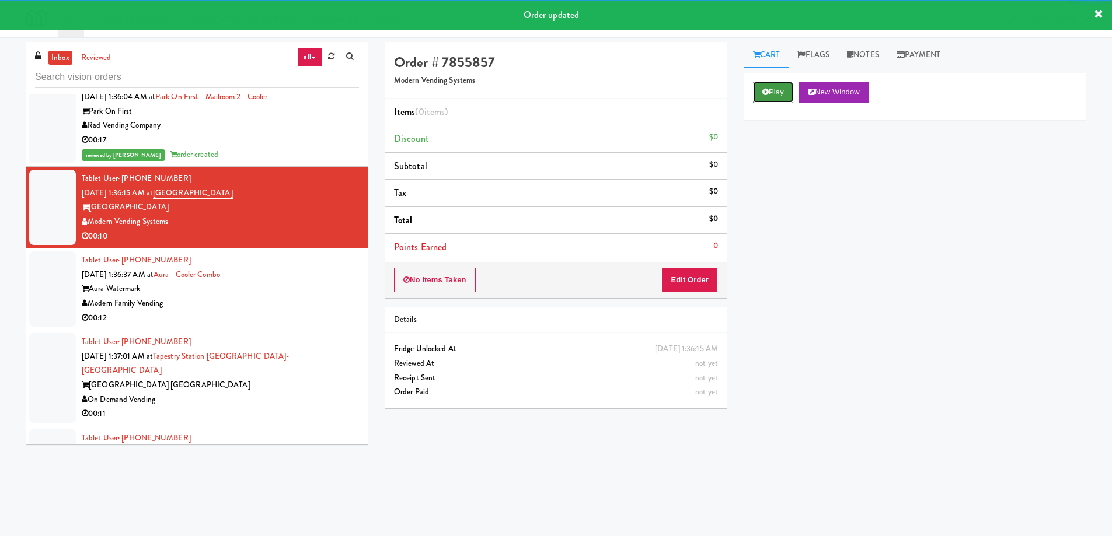
click at [773, 85] on button "Play" at bounding box center [773, 92] width 40 height 21
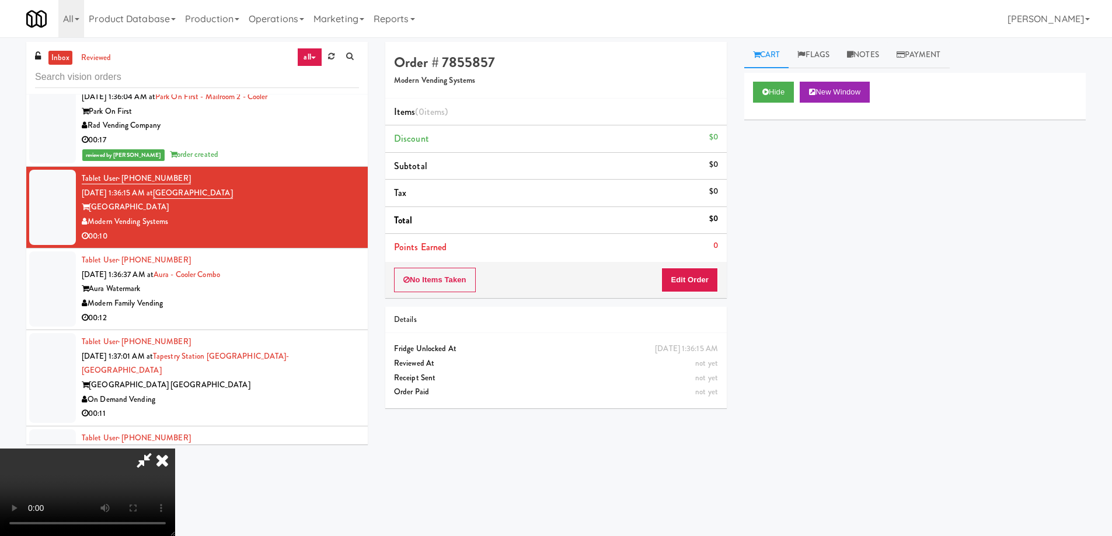
click at [175, 449] on video at bounding box center [87, 493] width 175 height 88
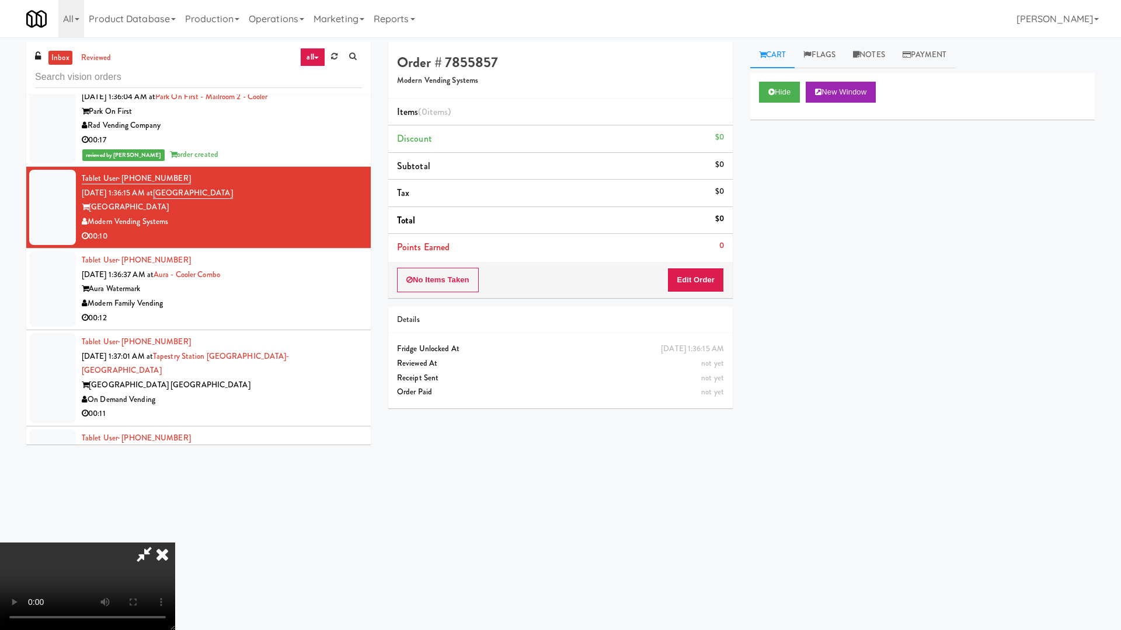
click at [175, 536] on video at bounding box center [87, 587] width 175 height 88
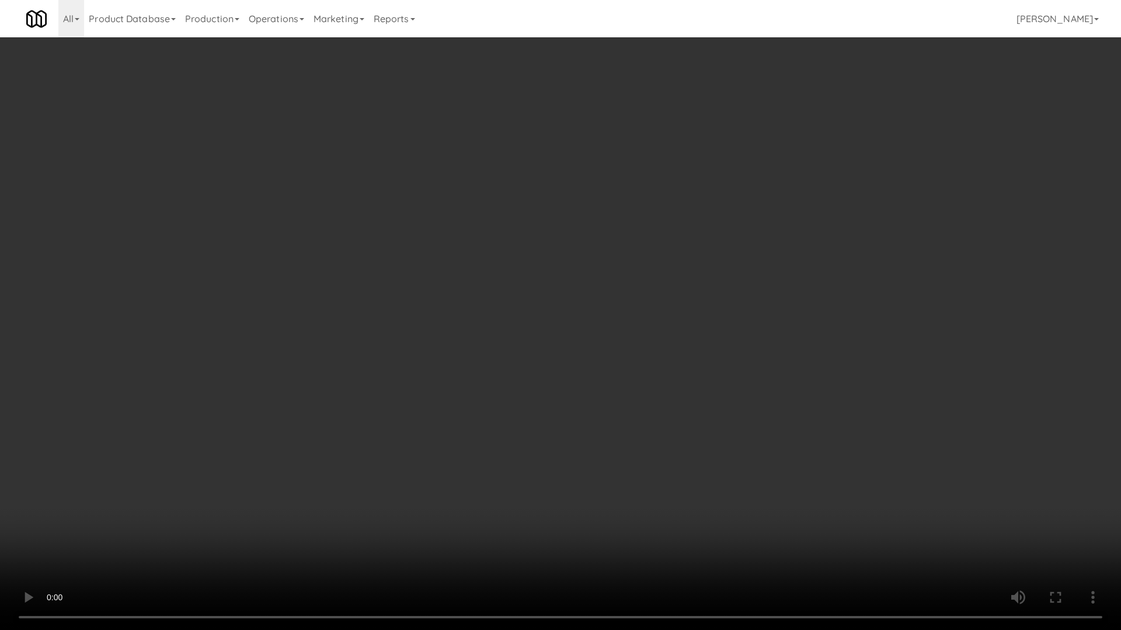
click at [435, 271] on video at bounding box center [560, 315] width 1121 height 630
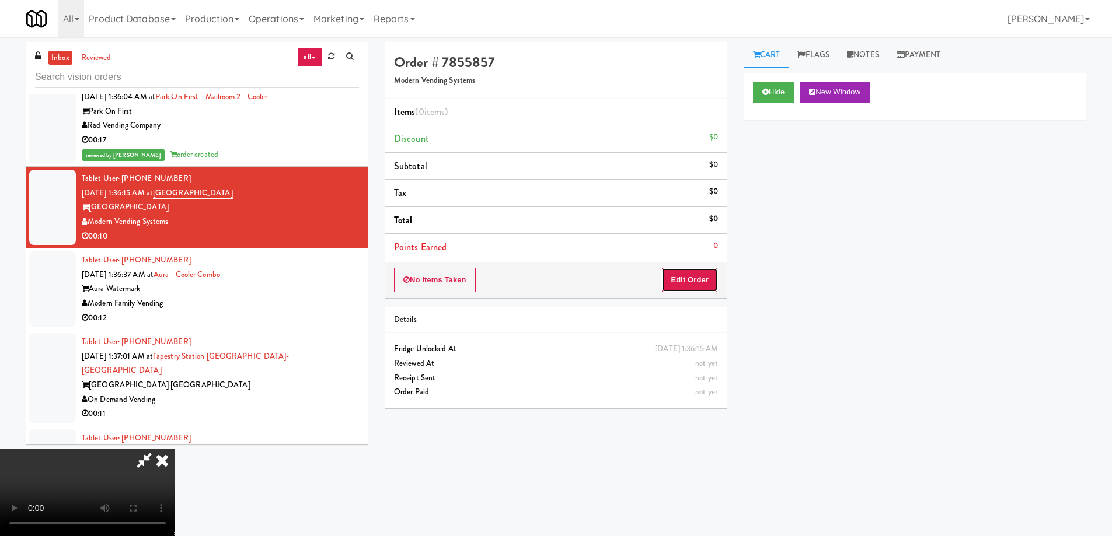
click at [709, 275] on button "Edit Order" at bounding box center [689, 280] width 57 height 25
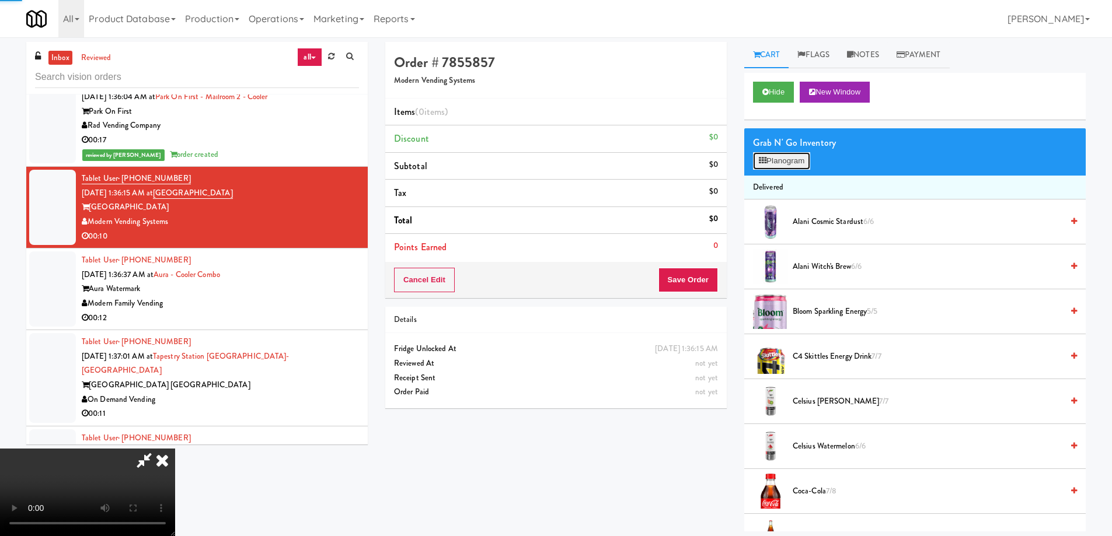
click at [774, 153] on button "Planogram" at bounding box center [781, 161] width 57 height 18
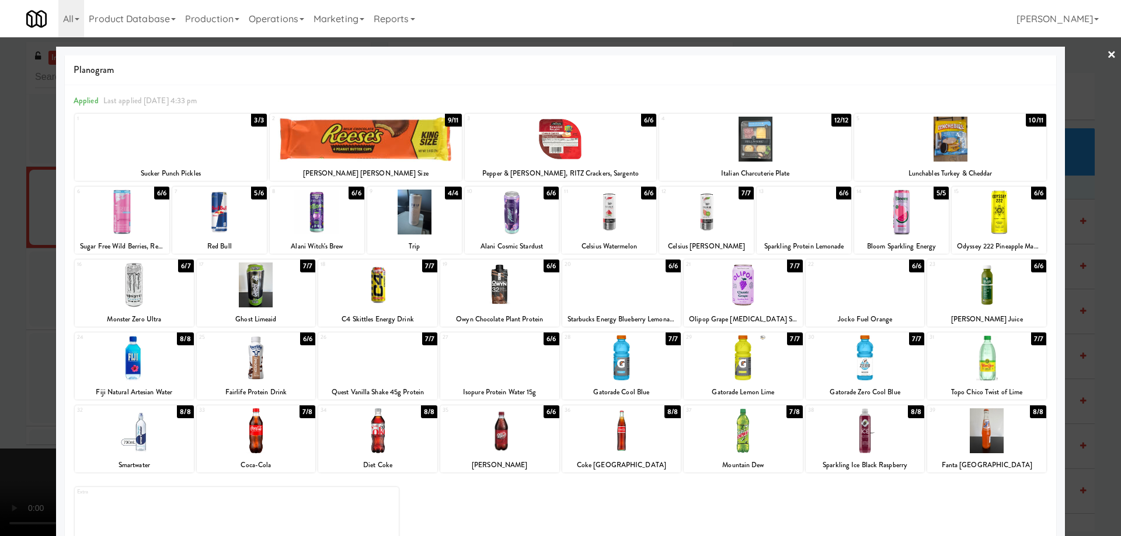
click at [513, 435] on div at bounding box center [499, 431] width 119 height 45
click at [1107, 56] on link "×" at bounding box center [1111, 55] width 9 height 36
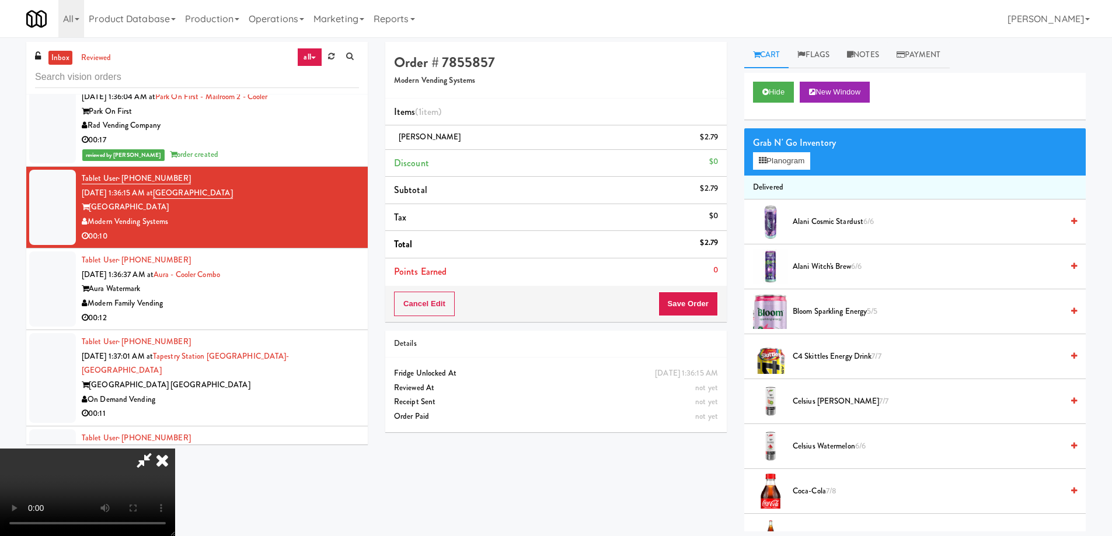
click at [175, 449] on video at bounding box center [87, 493] width 175 height 88
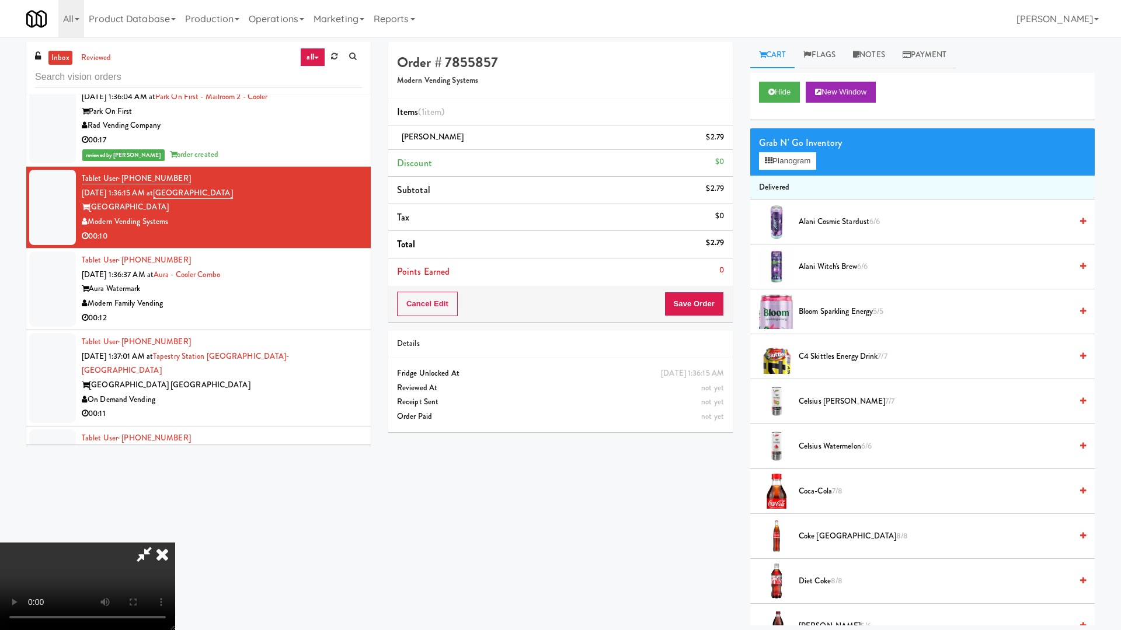
click at [175, 536] on video at bounding box center [87, 587] width 175 height 88
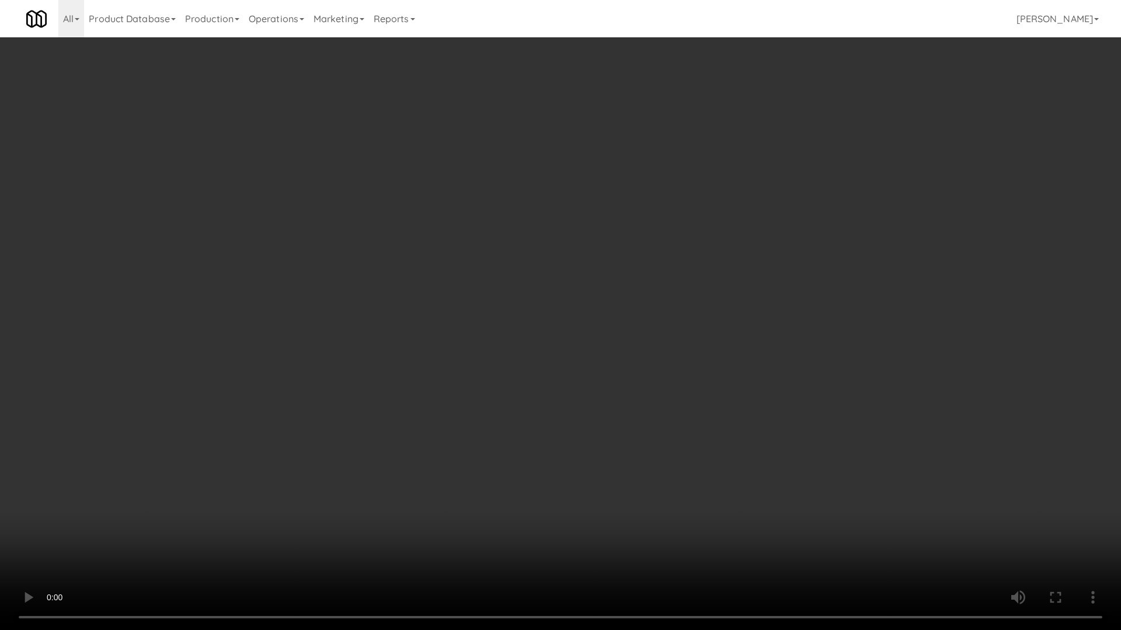
click at [565, 318] on video at bounding box center [560, 315] width 1121 height 630
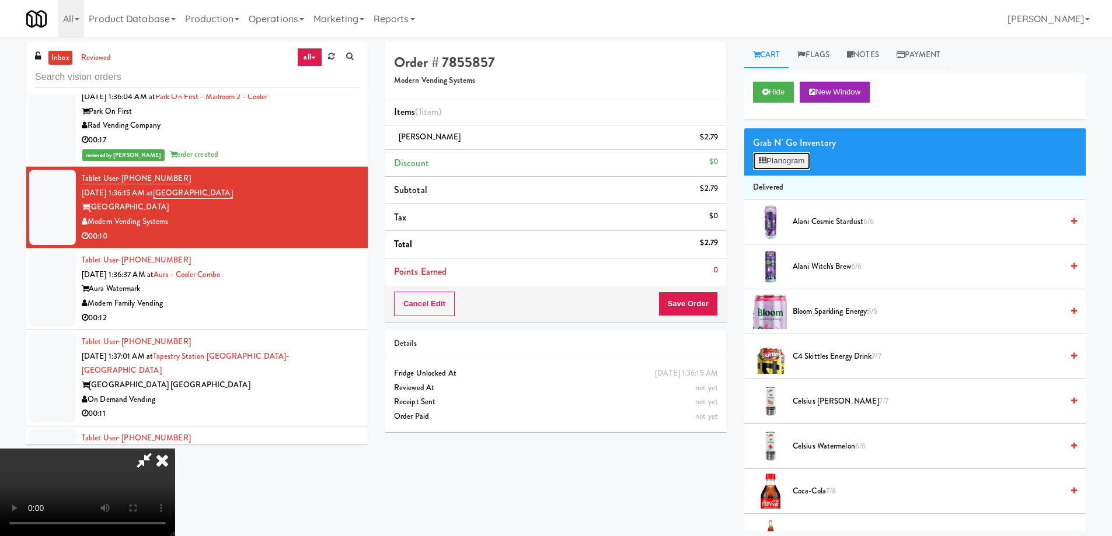
click at [807, 158] on button "Planogram" at bounding box center [781, 161] width 57 height 18
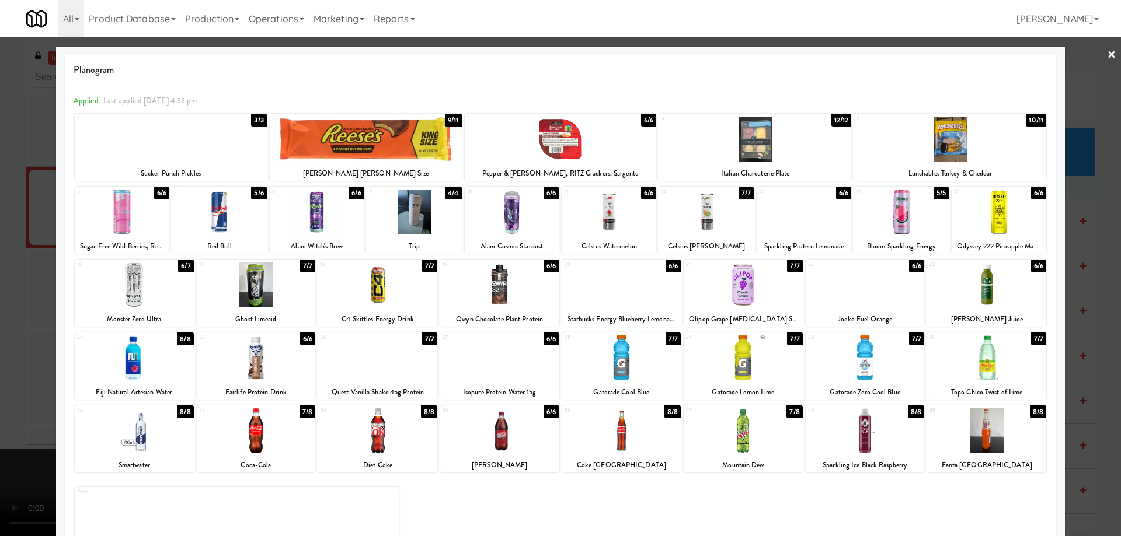
click at [397, 135] on div at bounding box center [366, 139] width 192 height 45
click at [1107, 50] on link "×" at bounding box center [1111, 55] width 9 height 36
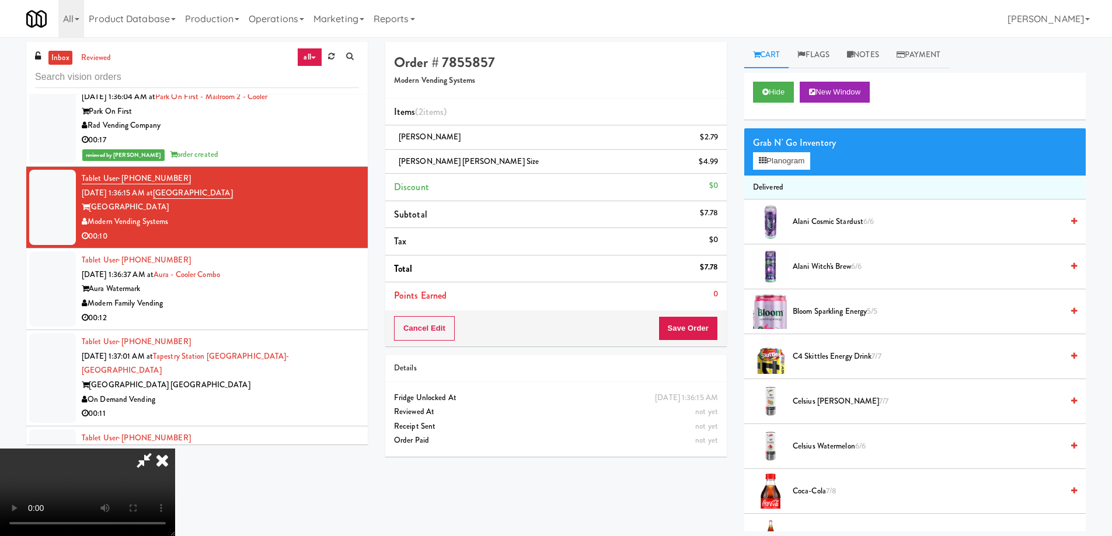
click at [175, 449] on video at bounding box center [87, 493] width 175 height 88
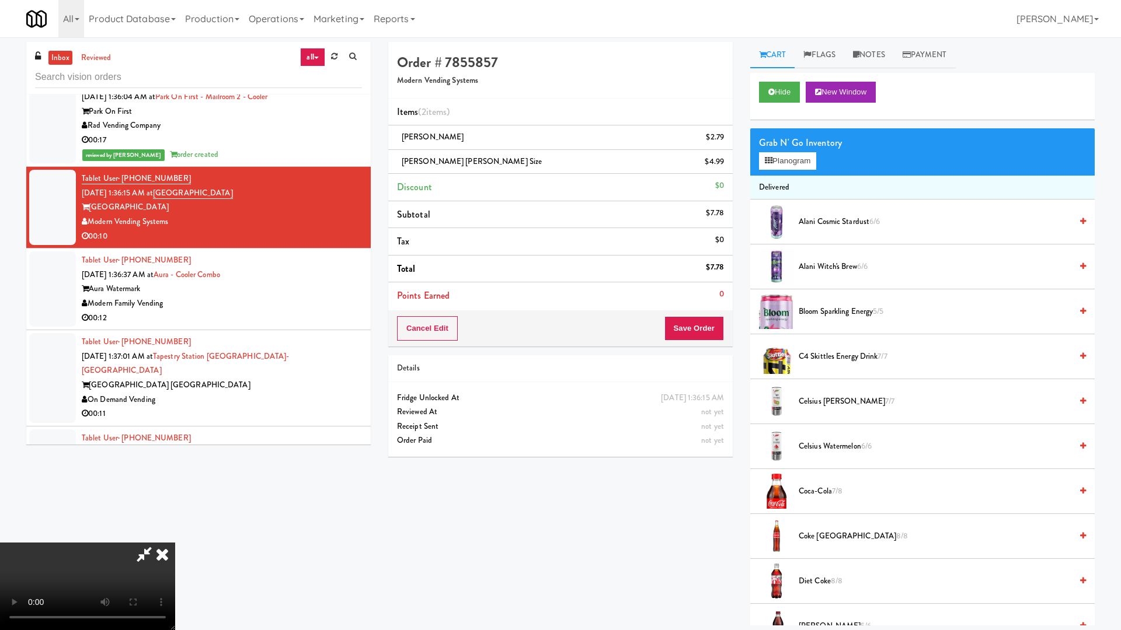
click at [175, 536] on video at bounding box center [87, 587] width 175 height 88
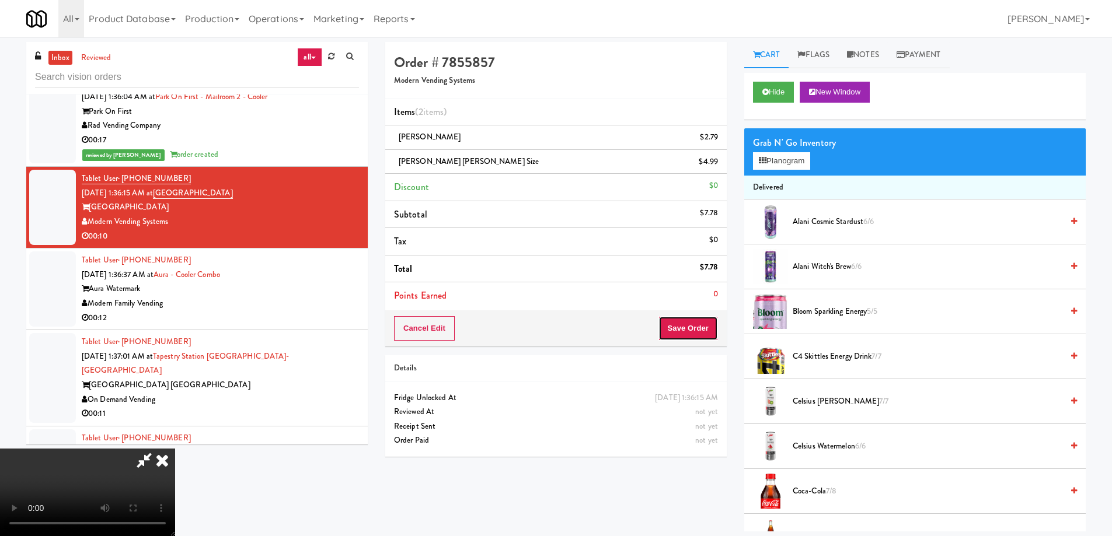
drag, startPoint x: 695, startPoint y: 320, endPoint x: 687, endPoint y: 299, distance: 22.3
click at [694, 319] on button "Save Order" at bounding box center [688, 328] width 60 height 25
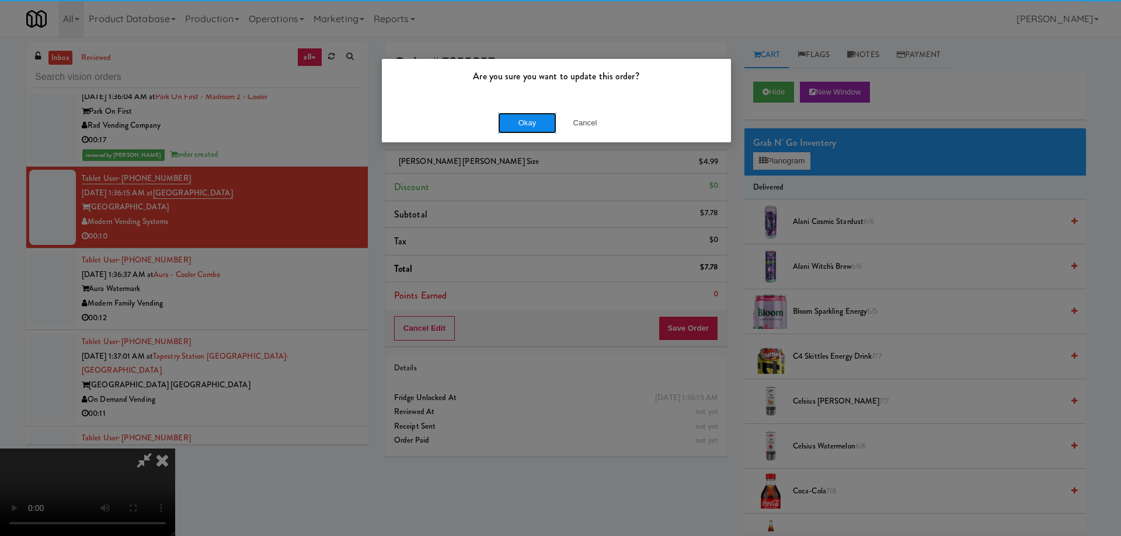
click at [524, 124] on button "Okay" at bounding box center [527, 123] width 58 height 21
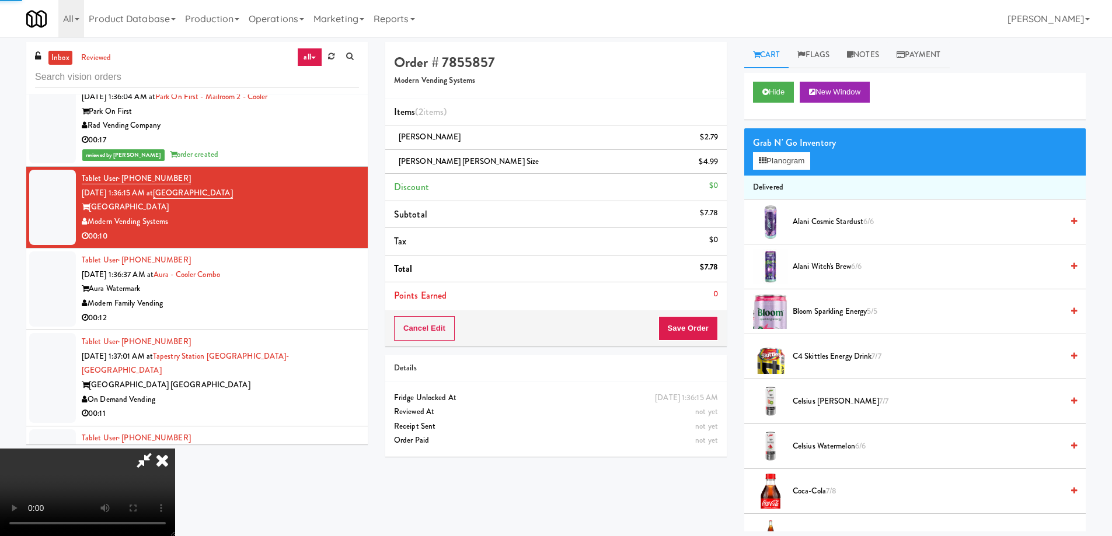
click at [175, 449] on icon at bounding box center [162, 460] width 26 height 23
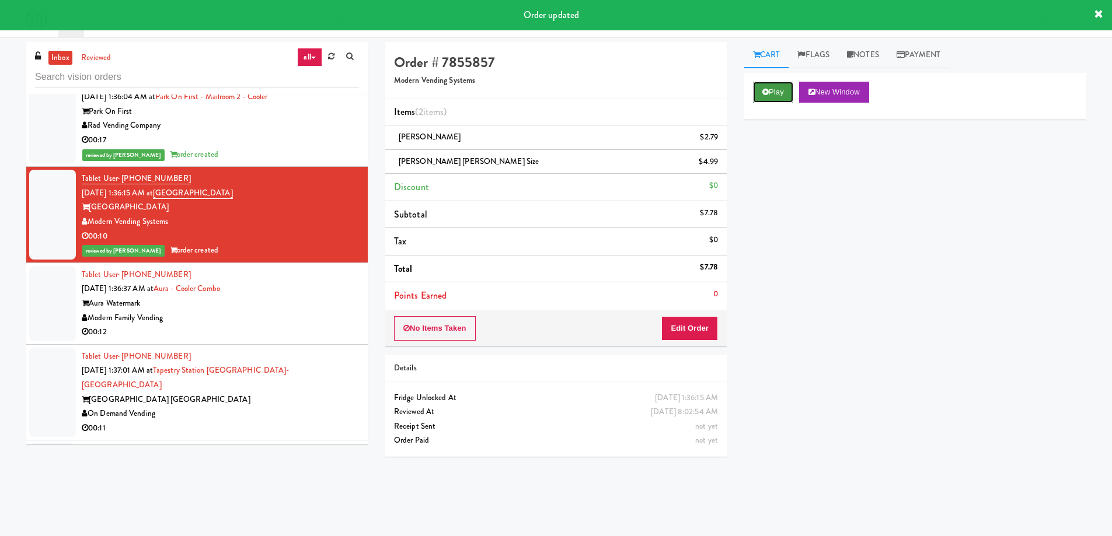
click at [773, 85] on button "Play" at bounding box center [773, 92] width 40 height 21
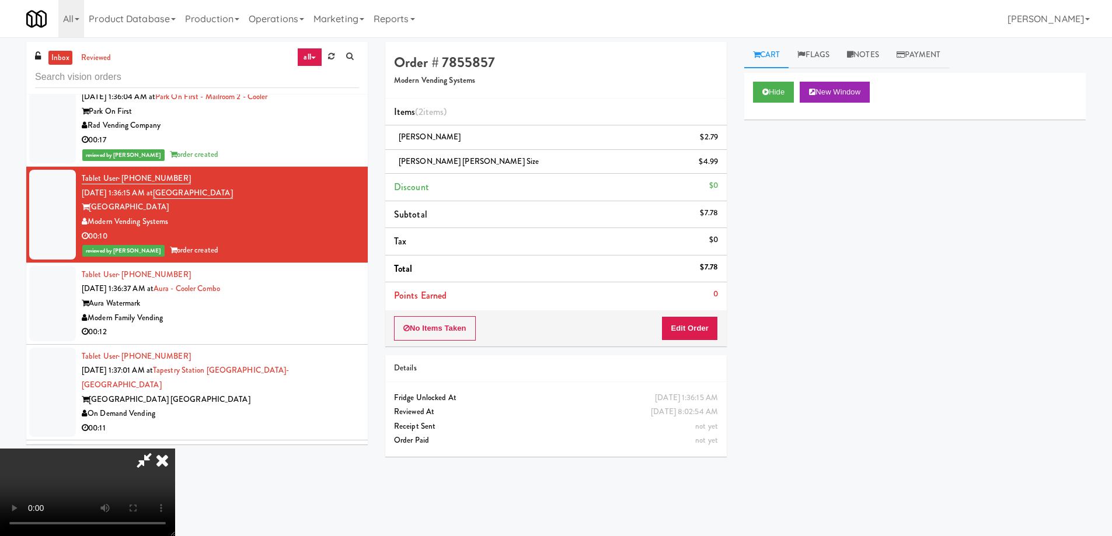
click at [175, 449] on video at bounding box center [87, 493] width 175 height 88
click at [175, 449] on icon at bounding box center [162, 460] width 26 height 23
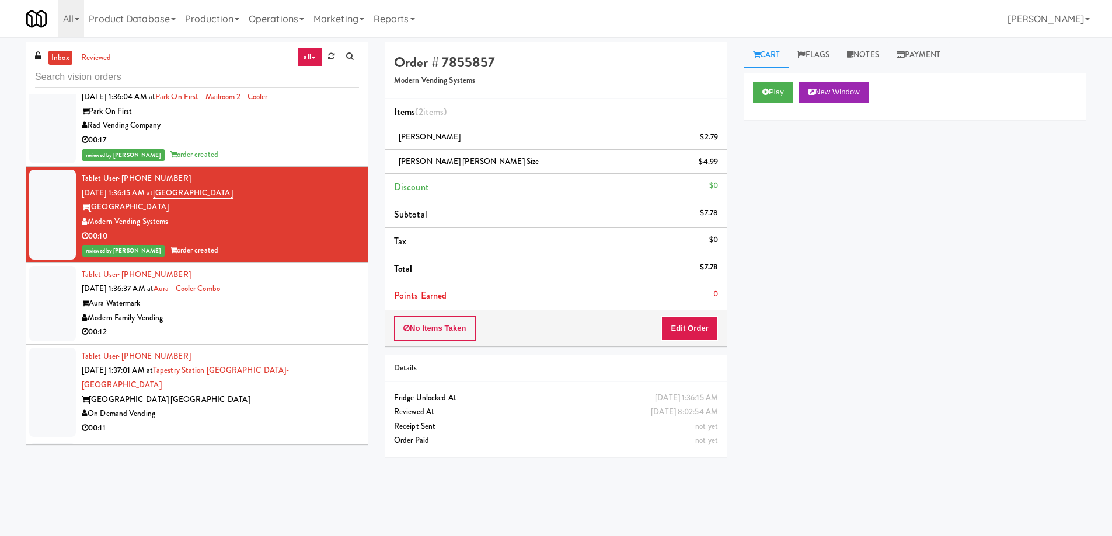
click at [298, 311] on div "Modern Family Vending" at bounding box center [220, 318] width 277 height 15
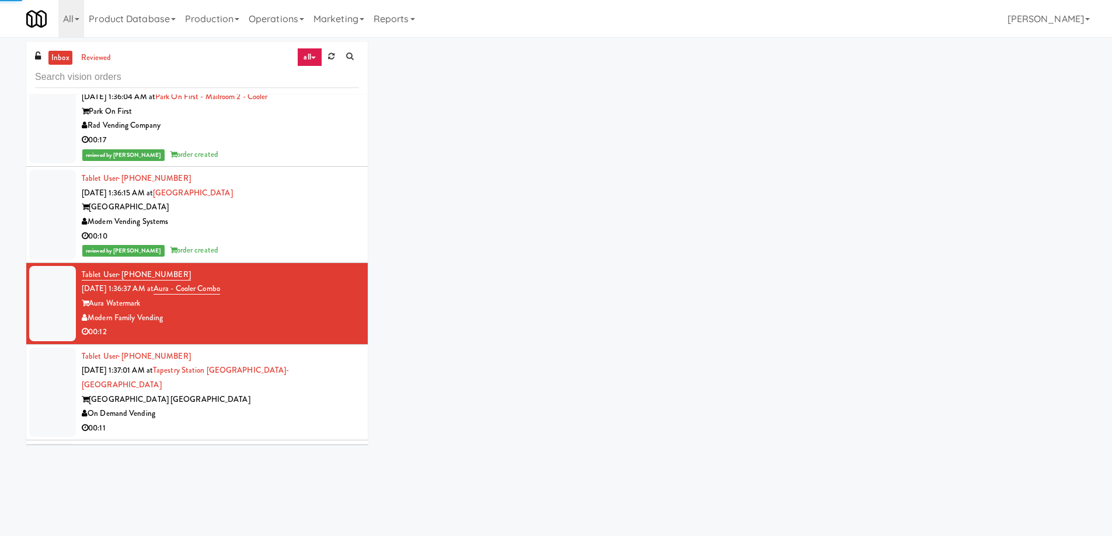
scroll to position [5779, 0]
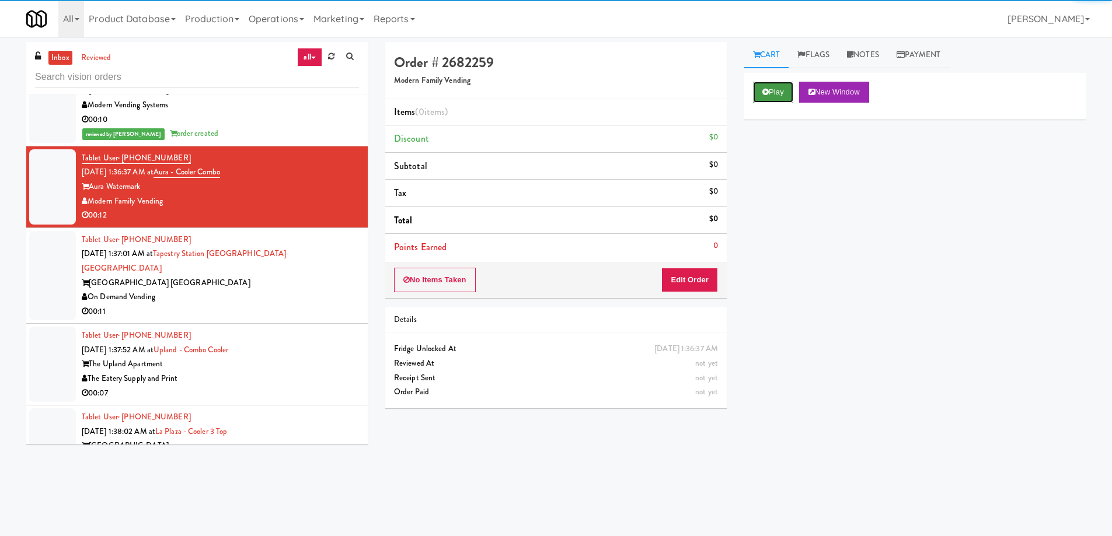
click at [758, 92] on button "Play" at bounding box center [773, 92] width 40 height 21
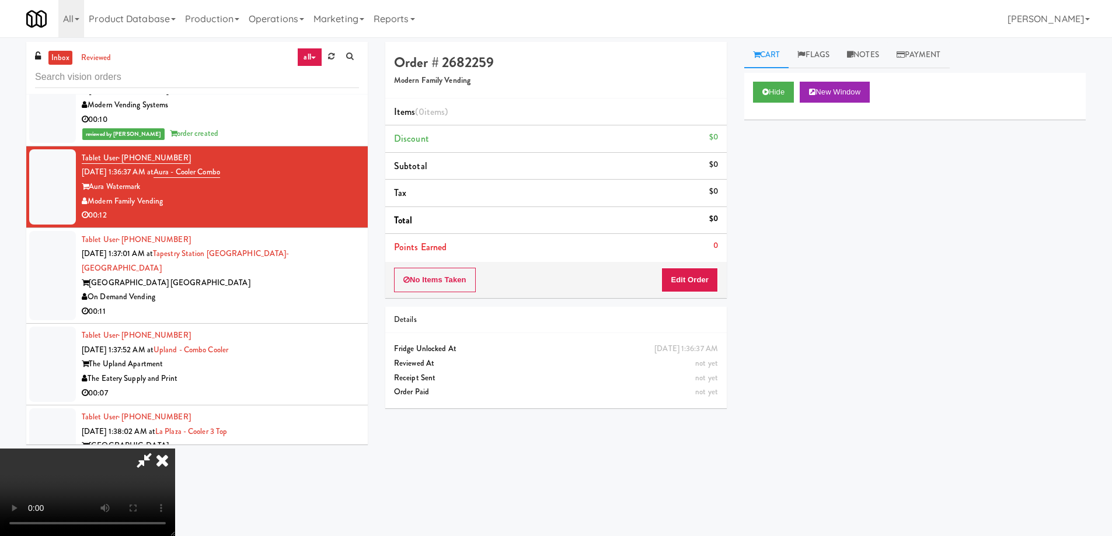
click at [175, 449] on video at bounding box center [87, 493] width 175 height 88
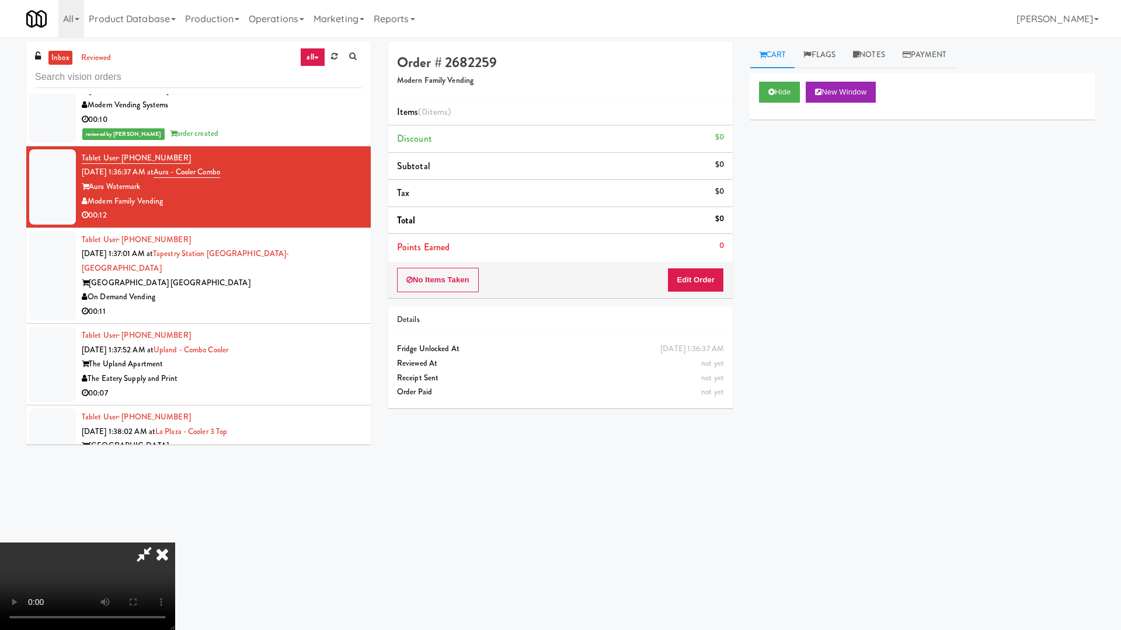
click at [175, 536] on video at bounding box center [87, 587] width 175 height 88
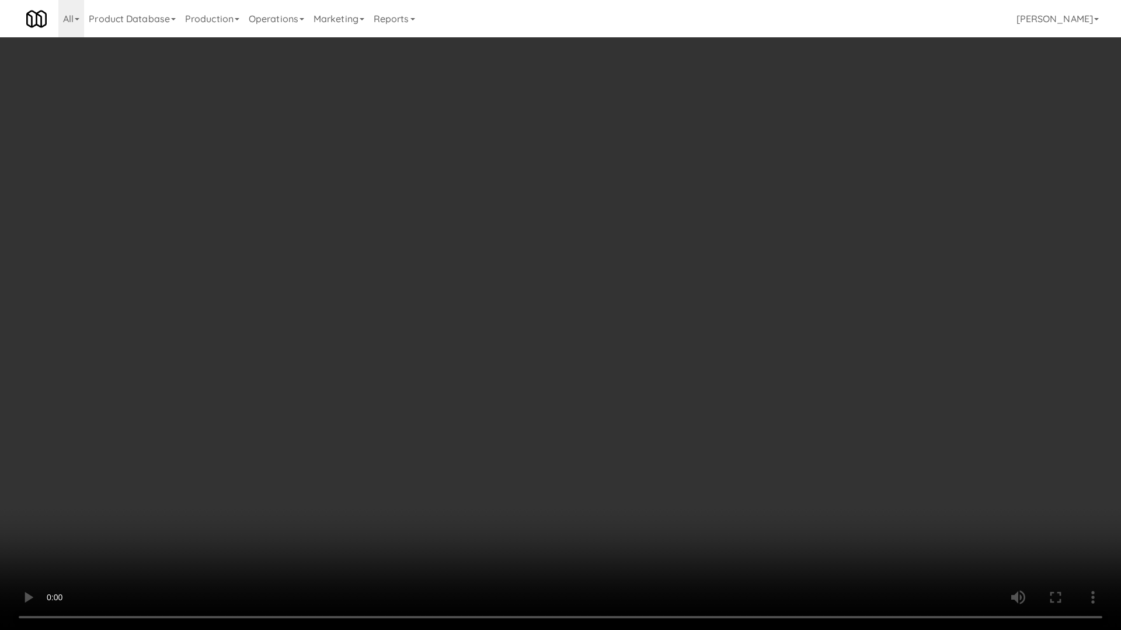
click at [550, 409] on video at bounding box center [560, 315] width 1121 height 630
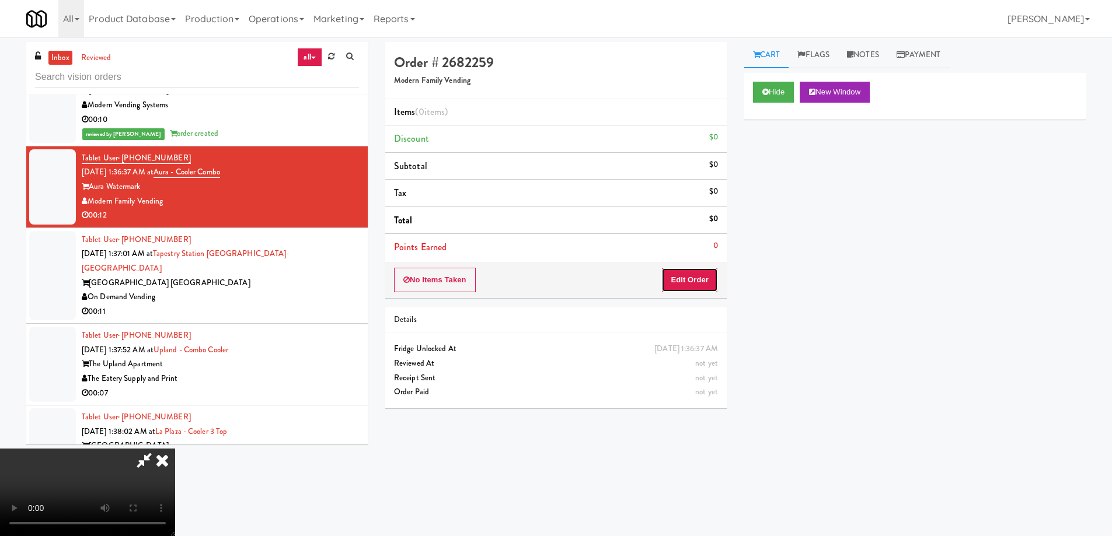
click at [703, 283] on button "Edit Order" at bounding box center [689, 280] width 57 height 25
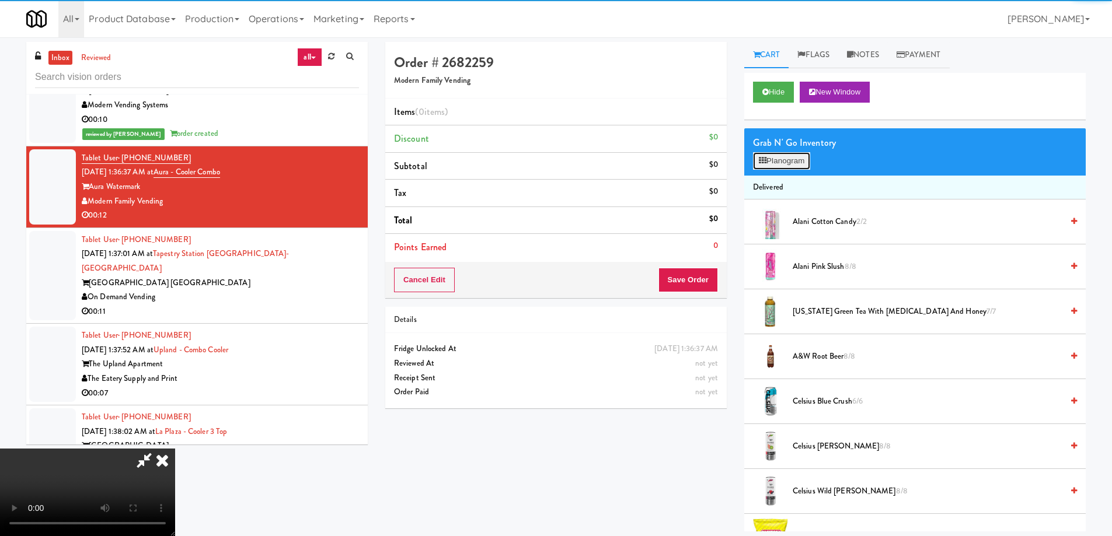
click at [777, 159] on button "Planogram" at bounding box center [781, 161] width 57 height 18
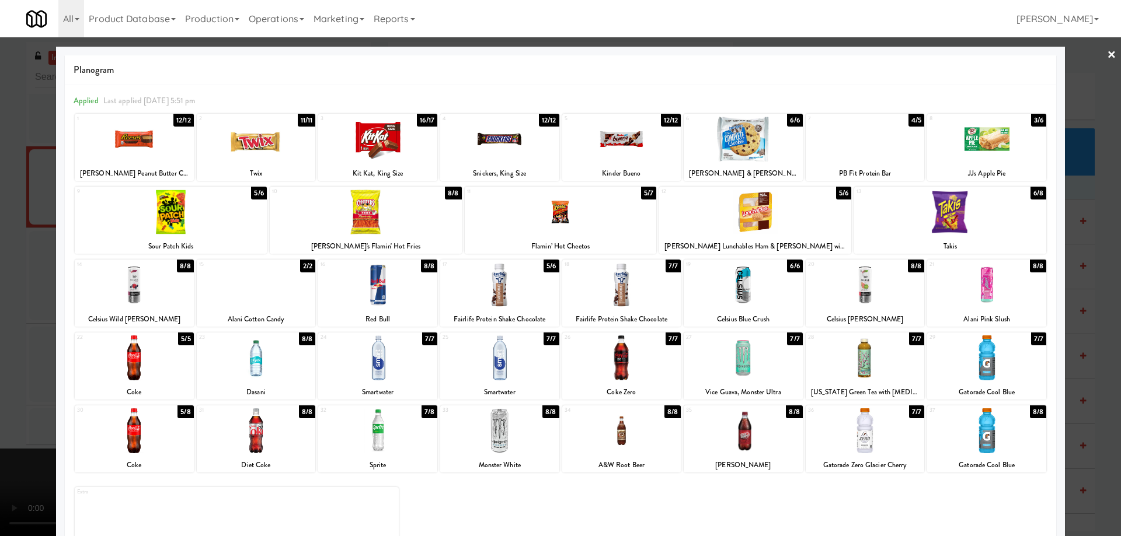
click at [878, 431] on div at bounding box center [865, 431] width 119 height 45
click at [1107, 57] on link "×" at bounding box center [1111, 55] width 9 height 36
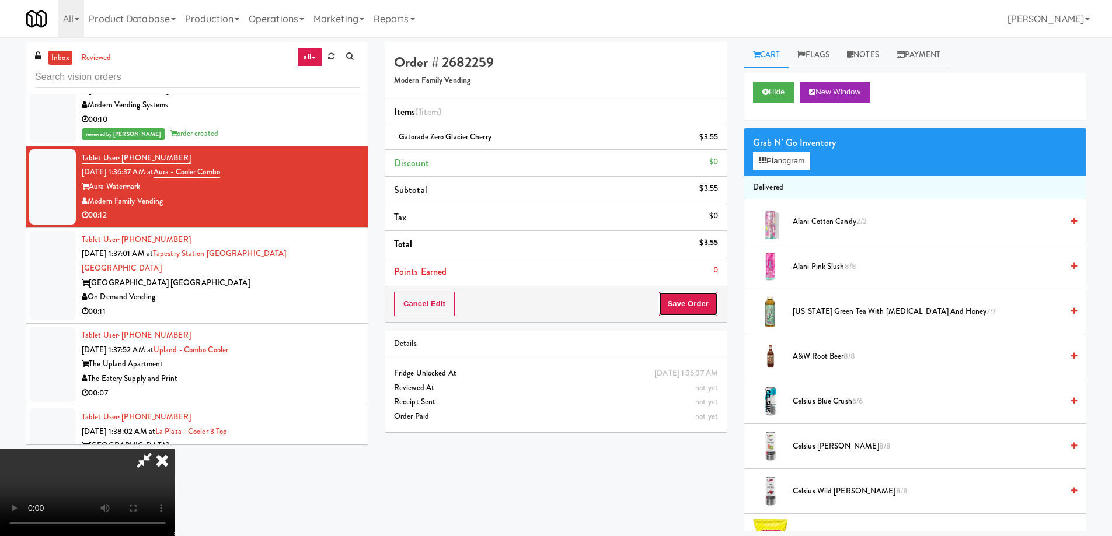
click at [696, 301] on button "Save Order" at bounding box center [688, 304] width 60 height 25
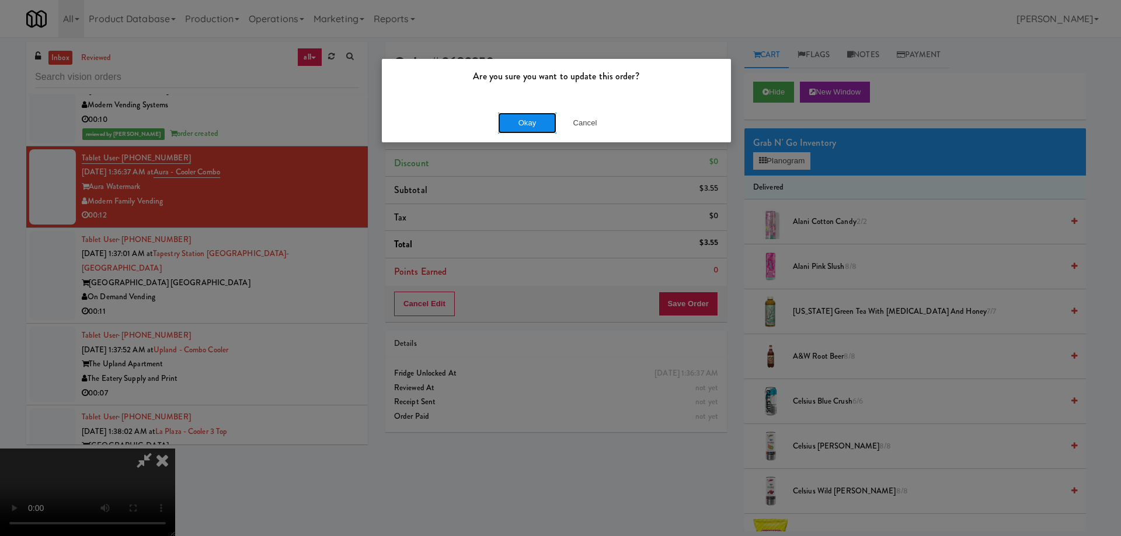
click at [517, 126] on button "Okay" at bounding box center [527, 123] width 58 height 21
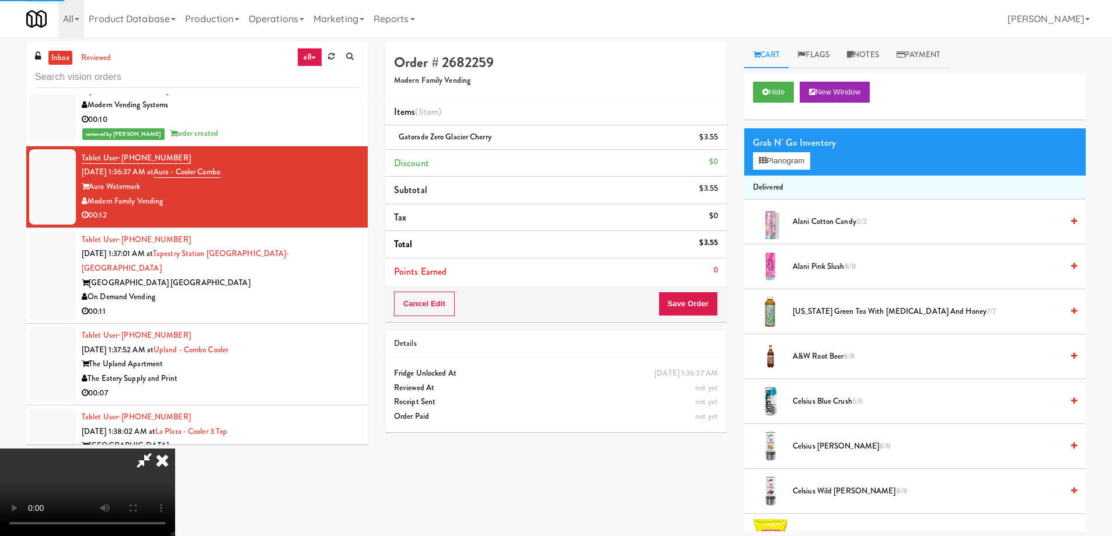
click at [175, 449] on icon at bounding box center [162, 460] width 26 height 23
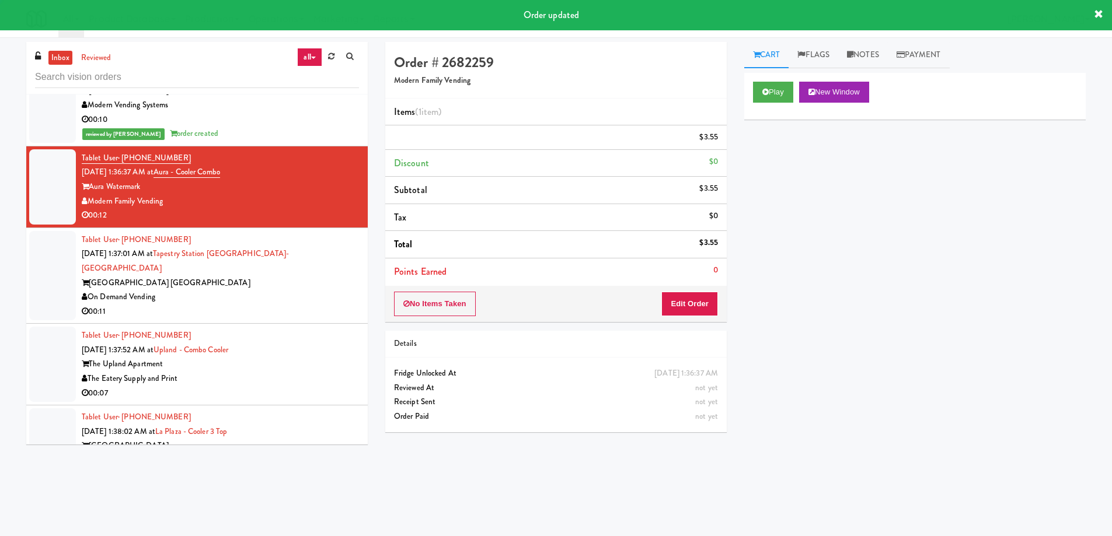
click at [290, 276] on div "Tapestry Station Evanston" at bounding box center [220, 283] width 277 height 15
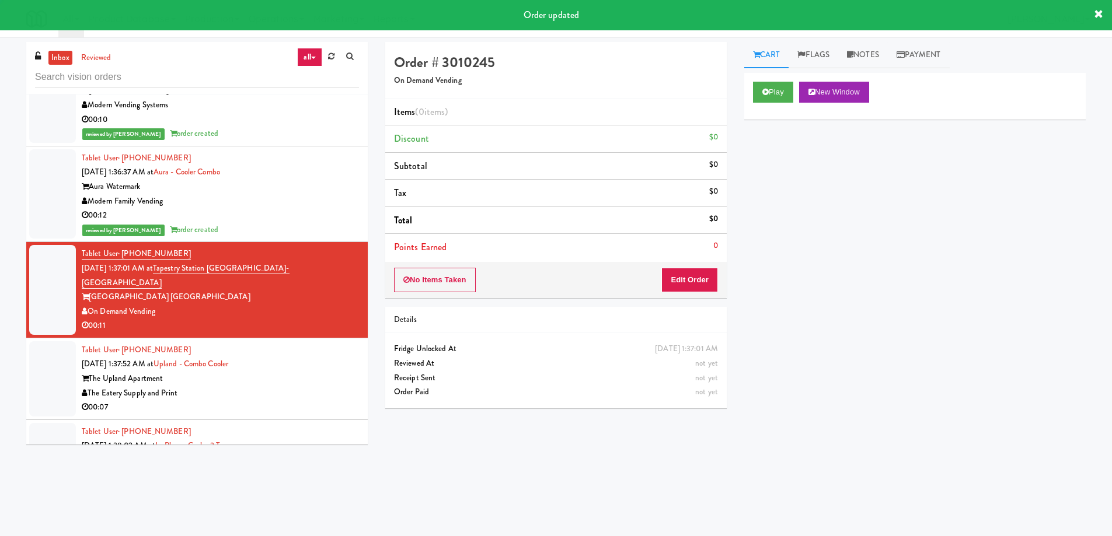
scroll to position [5895, 0]
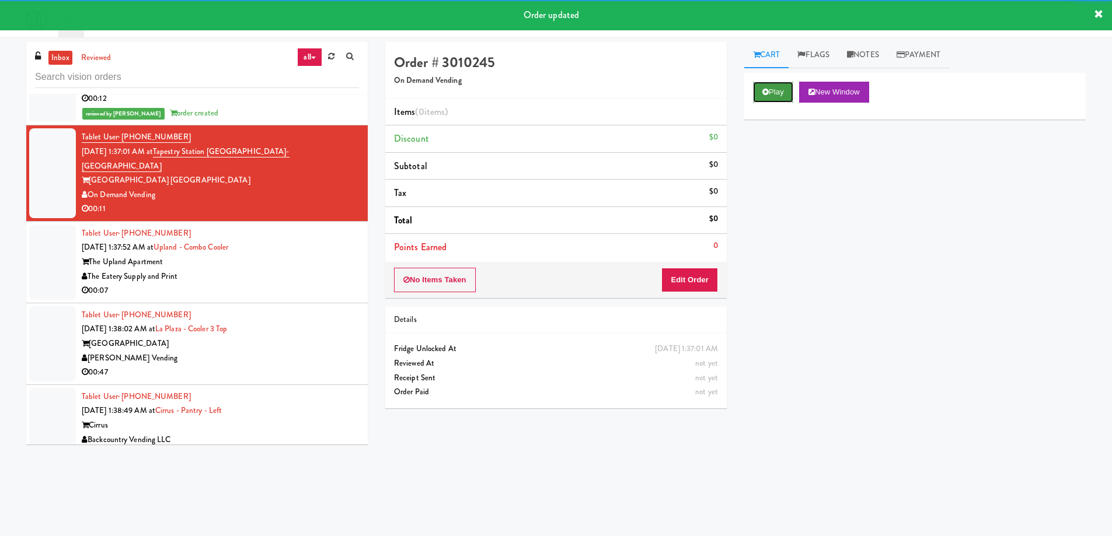
click at [776, 91] on button "Play" at bounding box center [773, 92] width 40 height 21
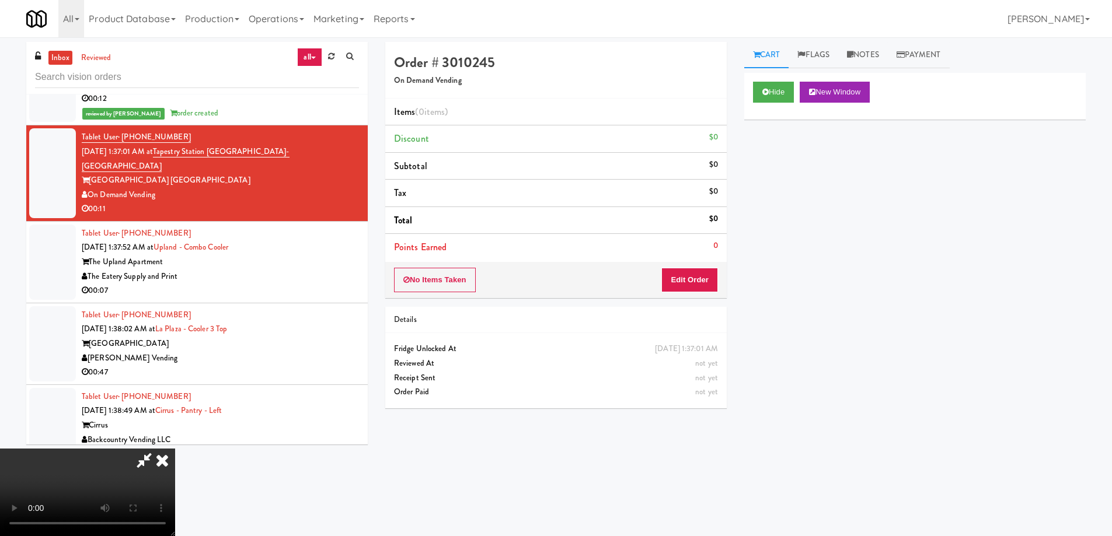
click at [175, 449] on video at bounding box center [87, 493] width 175 height 88
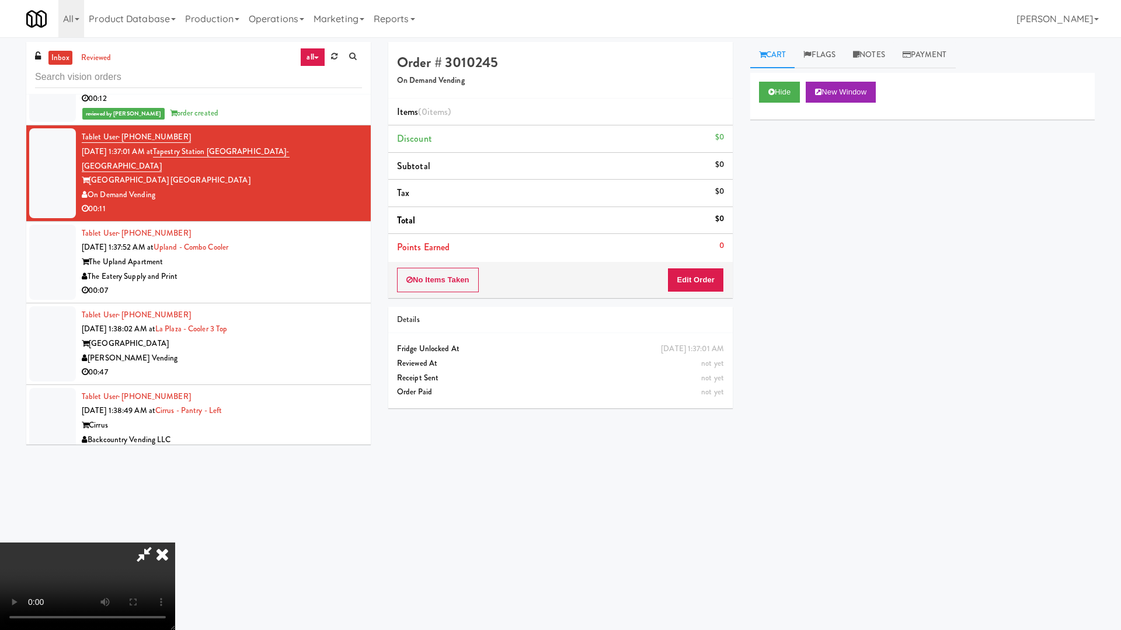
click at [175, 536] on video at bounding box center [87, 587] width 175 height 88
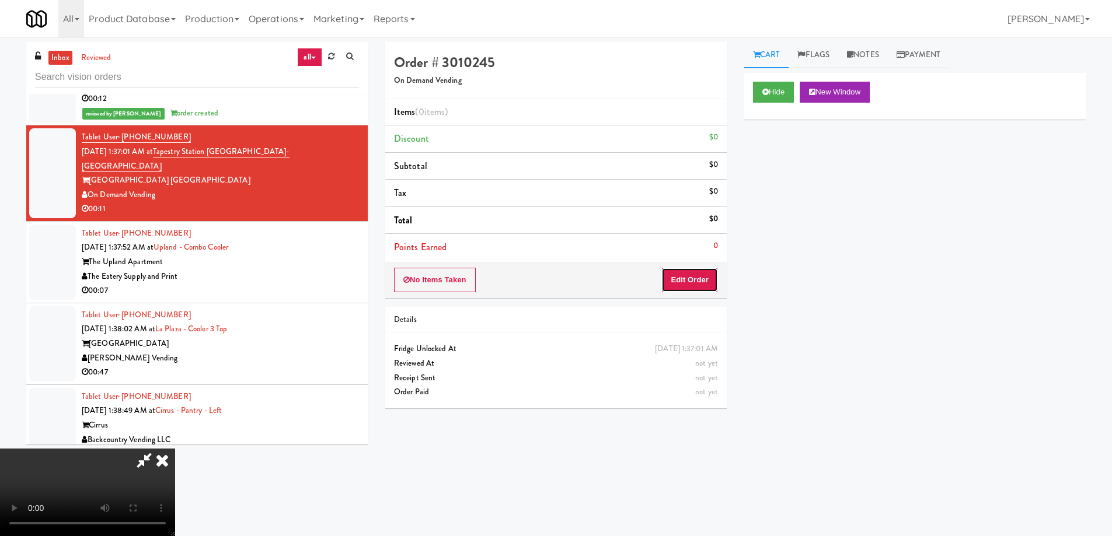
click at [696, 281] on button "Edit Order" at bounding box center [689, 280] width 57 height 25
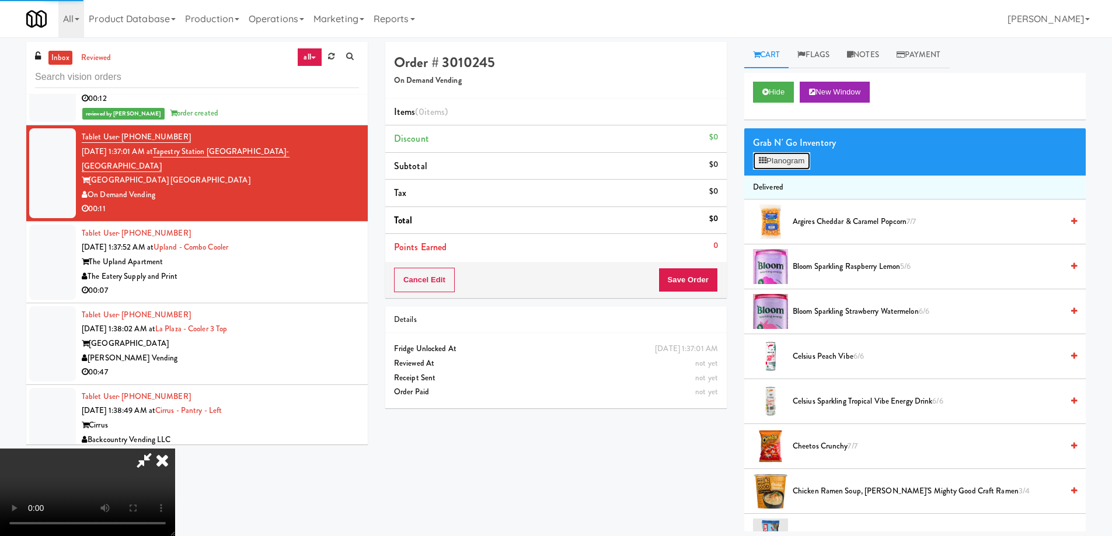
click at [779, 159] on button "Planogram" at bounding box center [781, 161] width 57 height 18
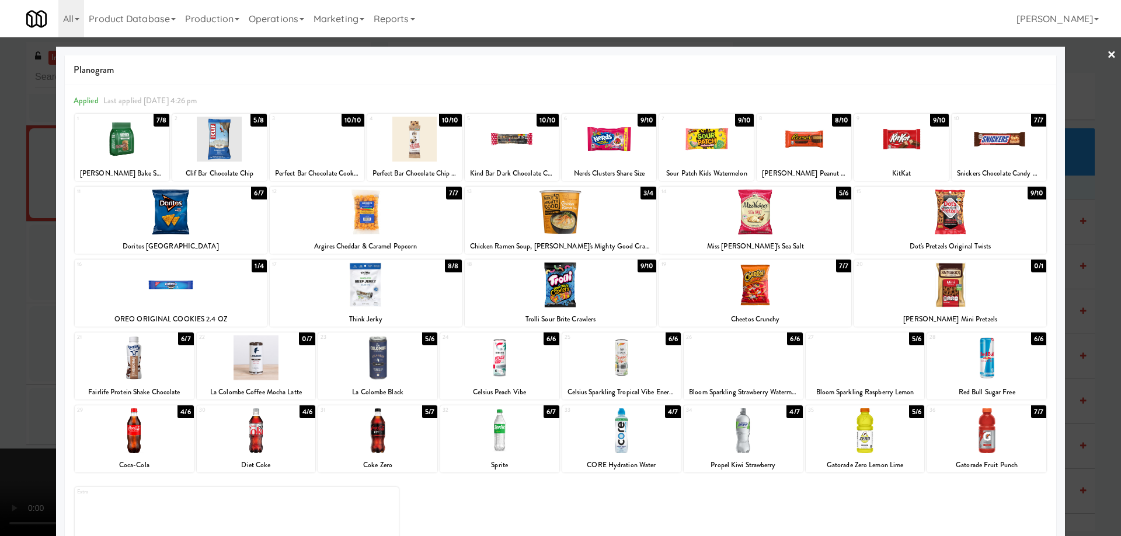
click at [719, 130] on div at bounding box center [706, 139] width 95 height 45
click at [1107, 55] on link "×" at bounding box center [1111, 55] width 9 height 36
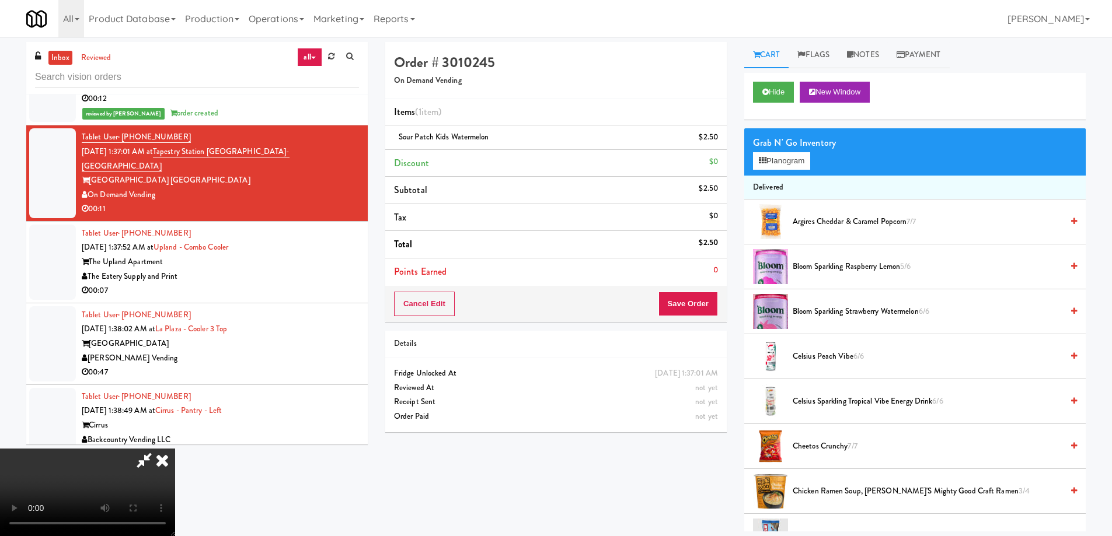
click at [175, 449] on video at bounding box center [87, 493] width 175 height 88
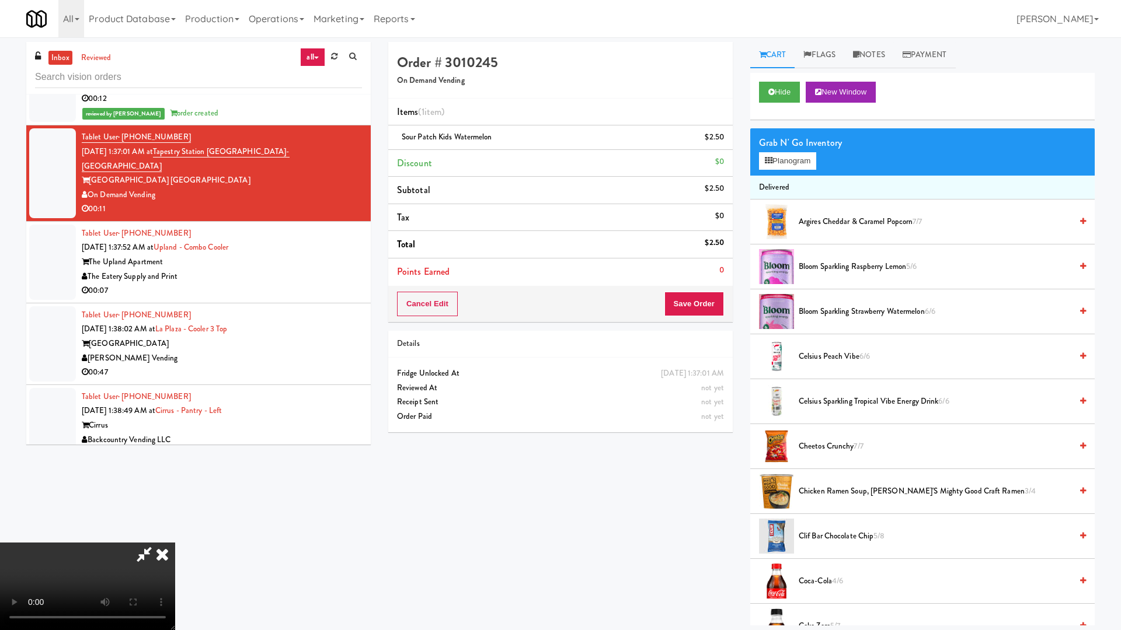
click at [175, 536] on video at bounding box center [87, 587] width 175 height 88
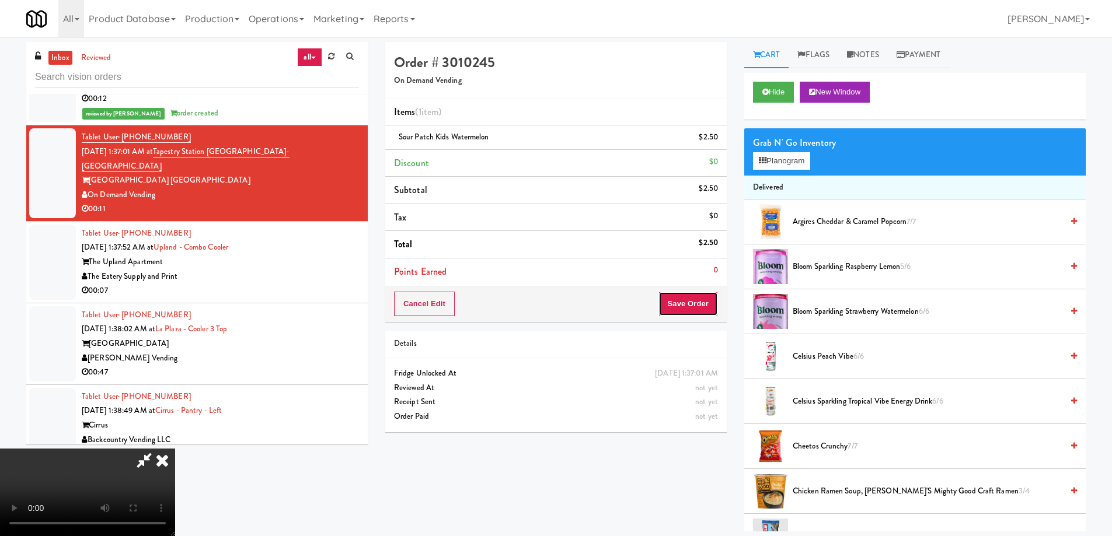
click at [692, 303] on button "Save Order" at bounding box center [688, 304] width 60 height 25
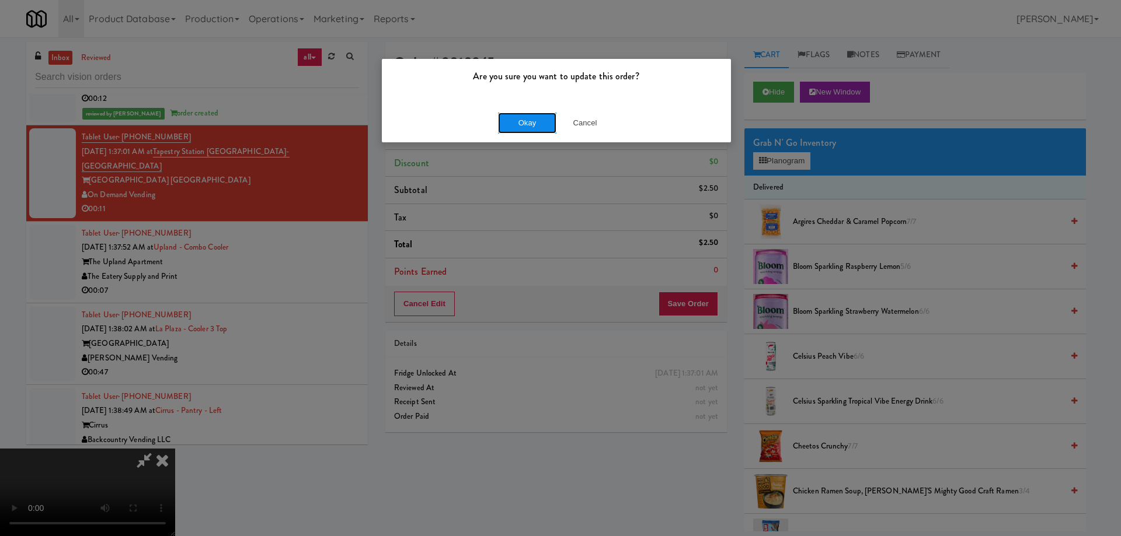
click at [531, 115] on button "Okay" at bounding box center [527, 123] width 58 height 21
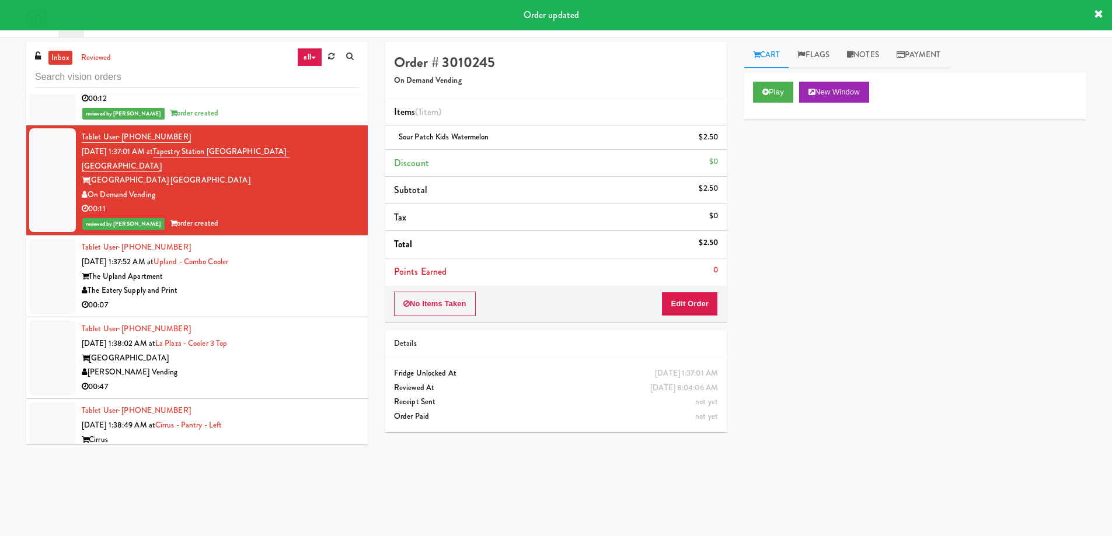
click at [271, 240] on div "Tablet User · (626) 581-6565 Sep 20, 2025 1:37:52 AM at Upland - Combo Cooler T…" at bounding box center [220, 276] width 277 height 72
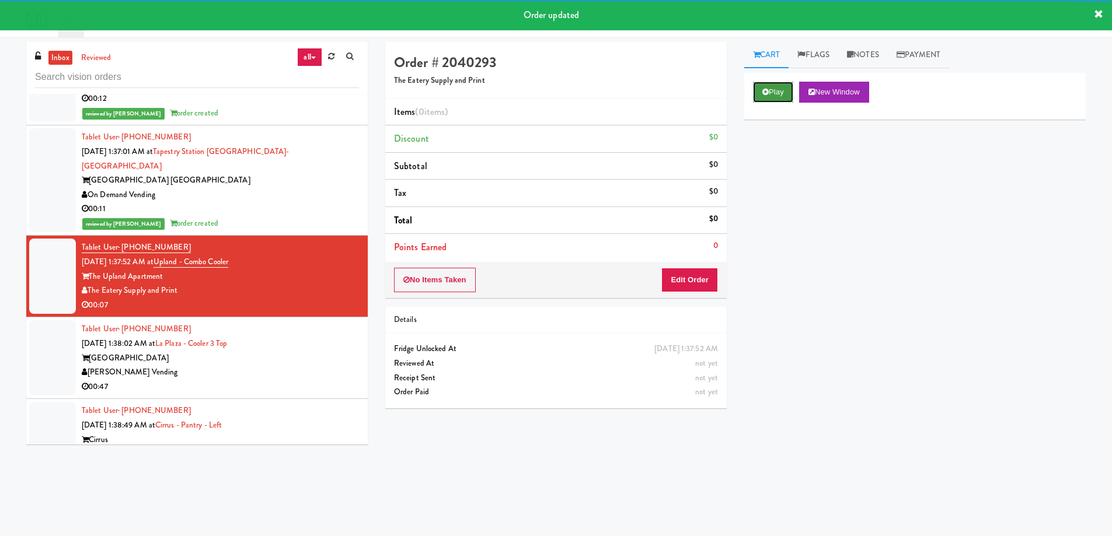
click at [776, 86] on button "Play" at bounding box center [773, 92] width 40 height 21
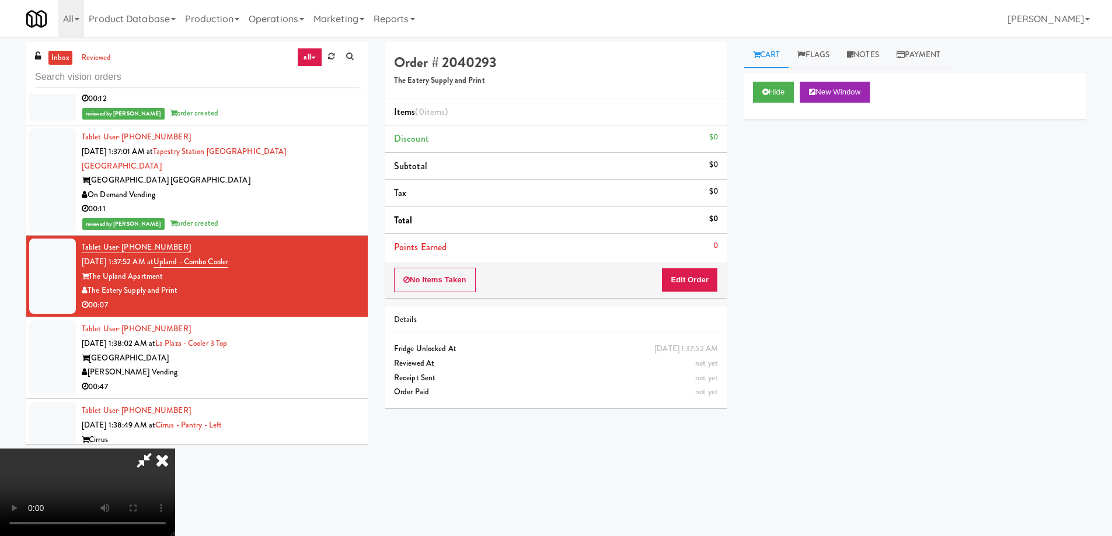
click at [175, 449] on video at bounding box center [87, 493] width 175 height 88
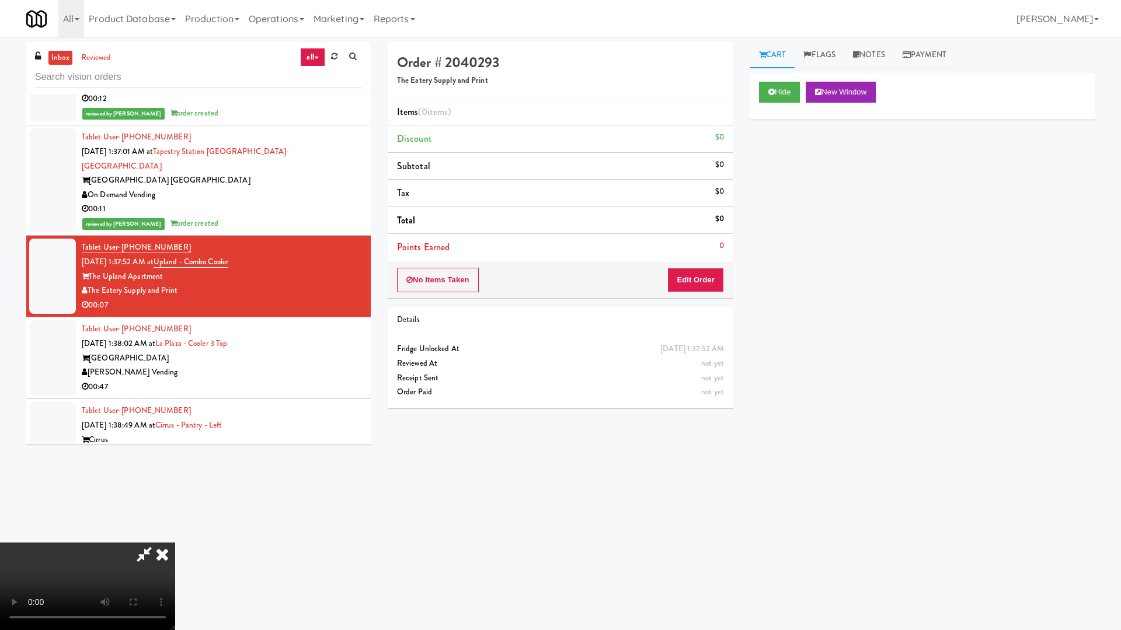
click at [175, 536] on video at bounding box center [87, 587] width 175 height 88
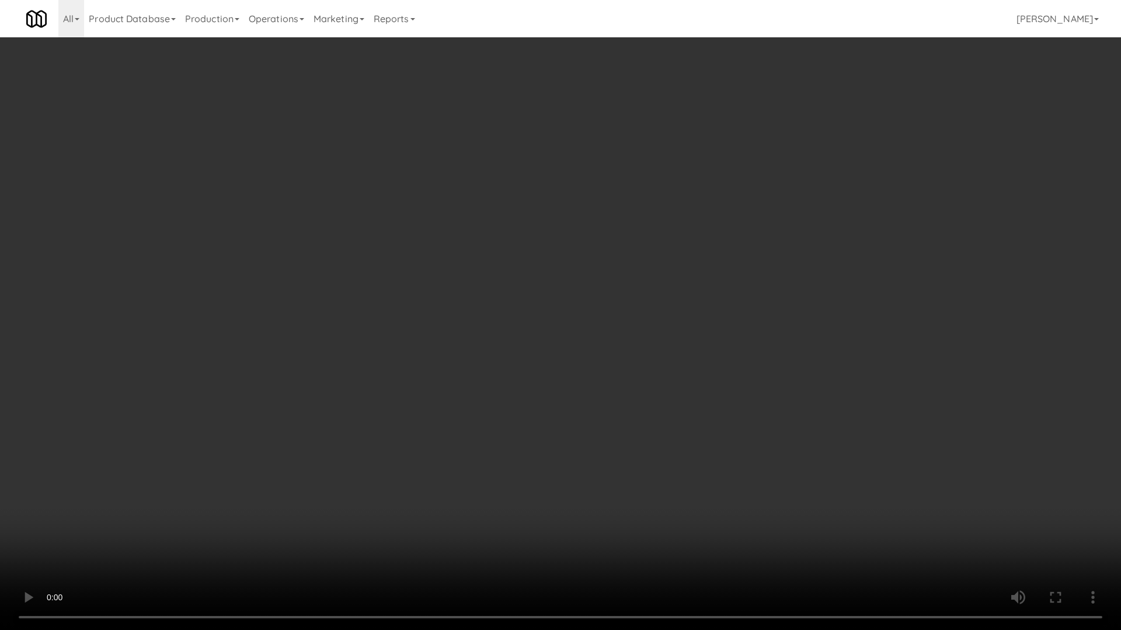
click at [455, 316] on video at bounding box center [560, 315] width 1121 height 630
click at [557, 386] on video at bounding box center [560, 315] width 1121 height 630
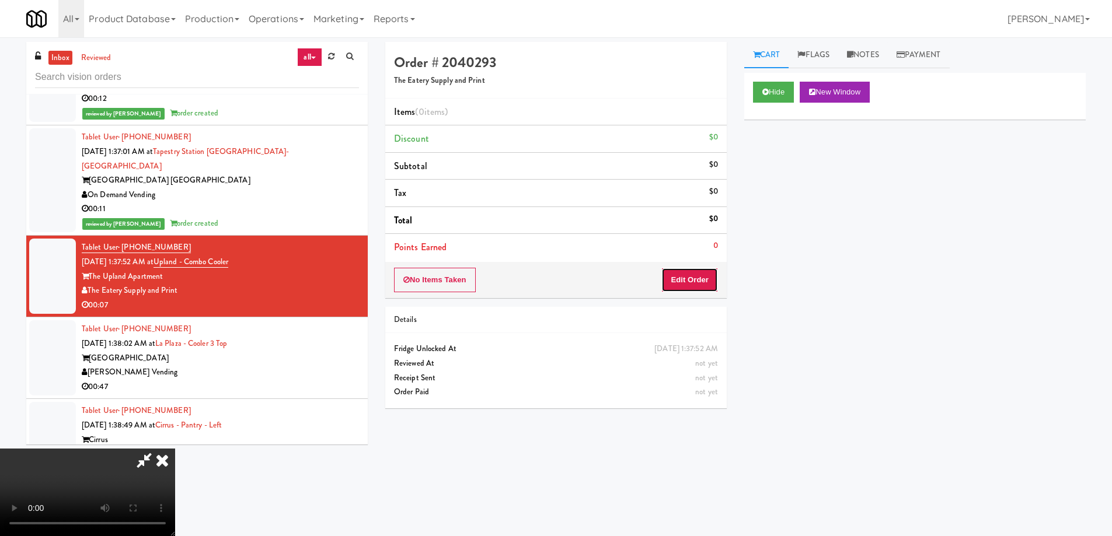
drag, startPoint x: 705, startPoint y: 274, endPoint x: 743, endPoint y: 210, distance: 74.9
click at [705, 271] on button "Edit Order" at bounding box center [689, 280] width 57 height 25
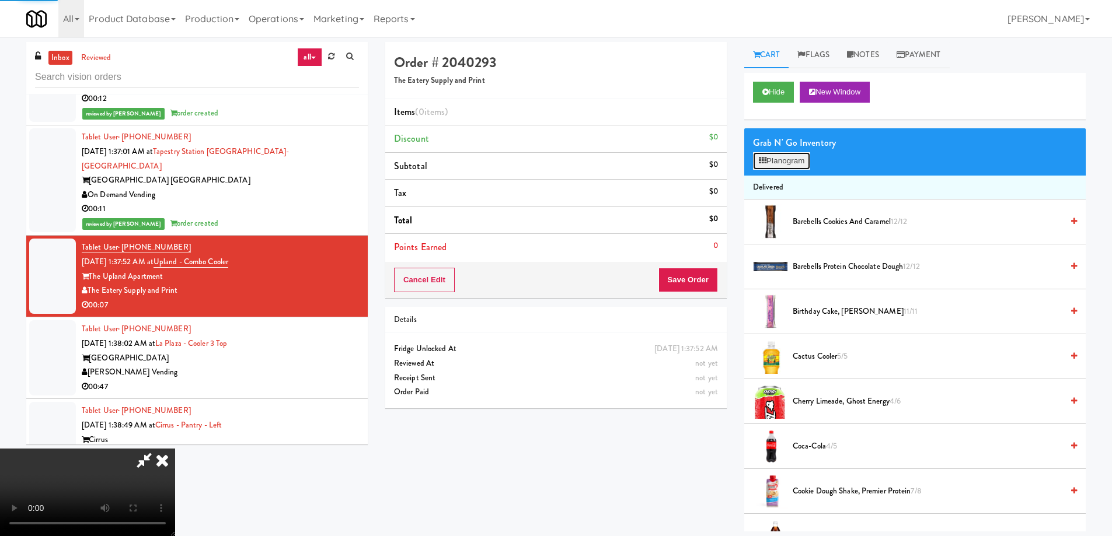
click at [779, 162] on button "Planogram" at bounding box center [781, 161] width 57 height 18
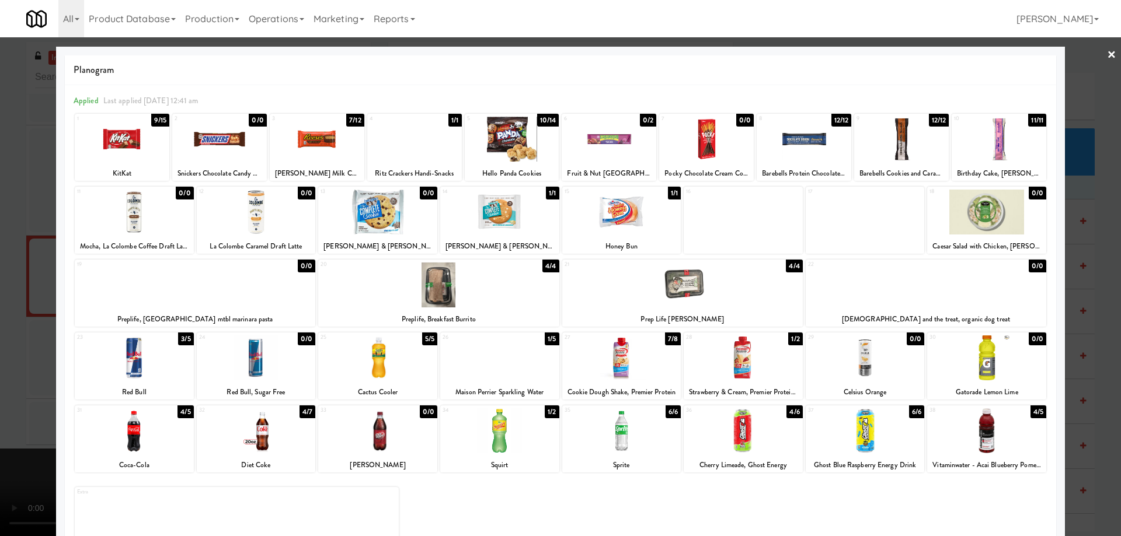
click at [313, 133] on div at bounding box center [317, 139] width 95 height 45
click at [317, 141] on div at bounding box center [317, 139] width 95 height 45
click at [1107, 57] on link "×" at bounding box center [1111, 55] width 9 height 36
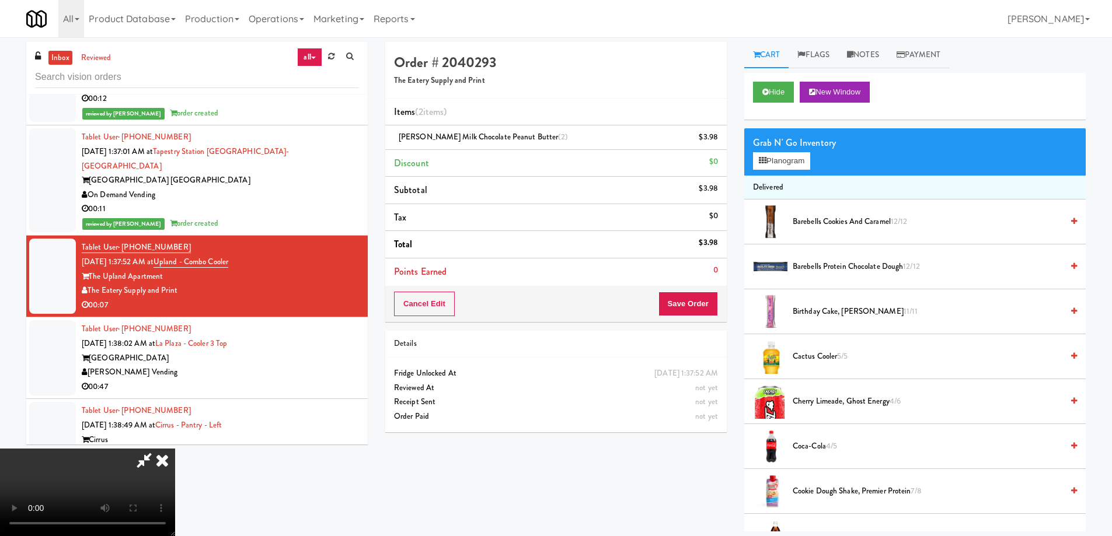
click at [175, 449] on video at bounding box center [87, 493] width 175 height 88
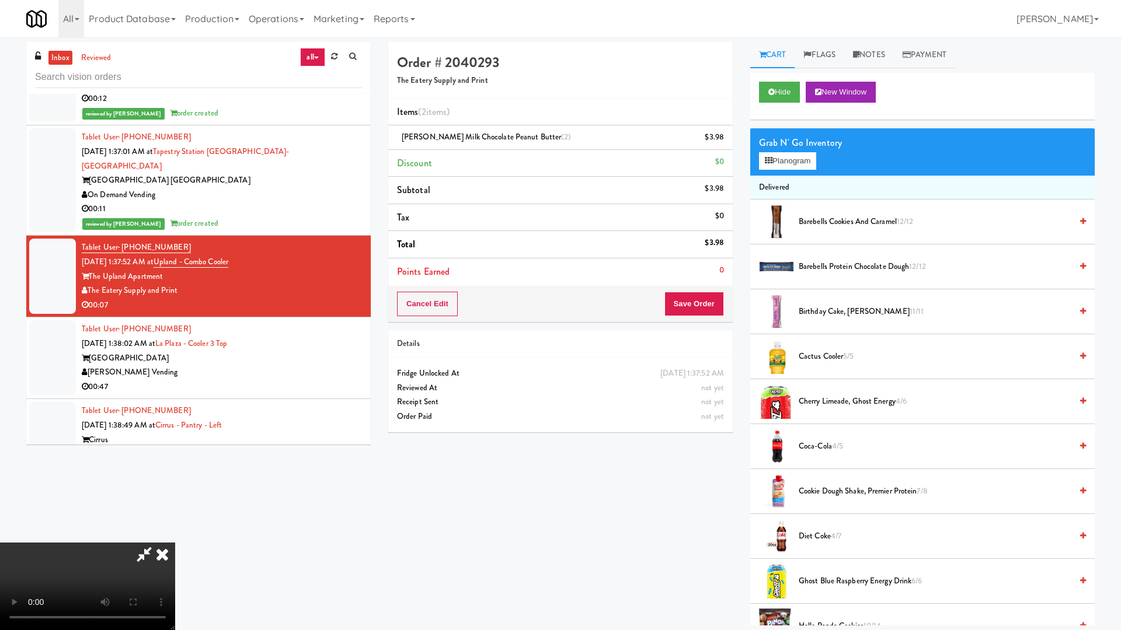
click at [175, 536] on video at bounding box center [87, 587] width 175 height 88
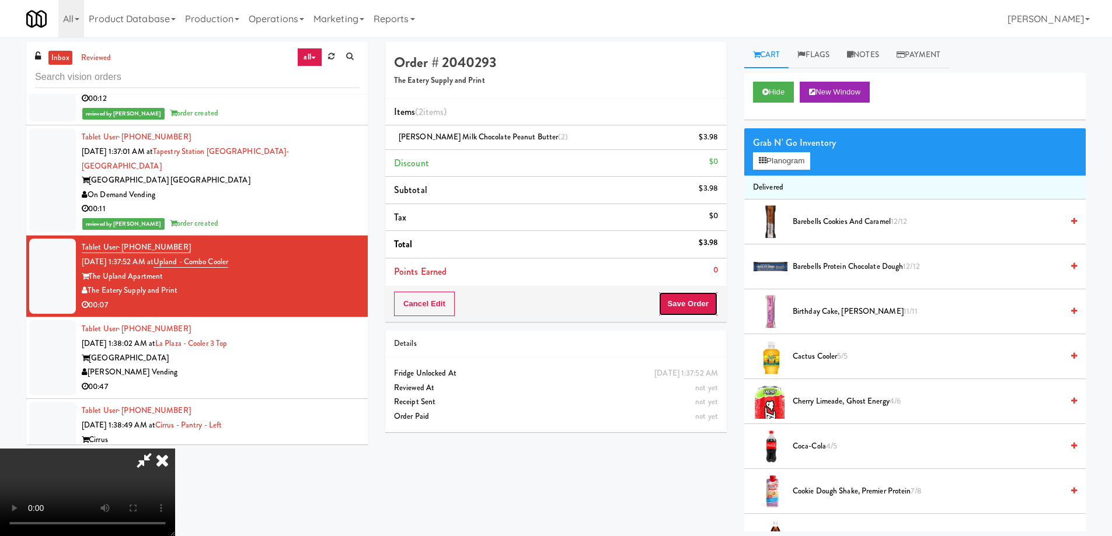
click at [680, 291] on div "Cancel Edit Save Order" at bounding box center [555, 304] width 341 height 36
click at [682, 302] on button "Save Order" at bounding box center [688, 304] width 60 height 25
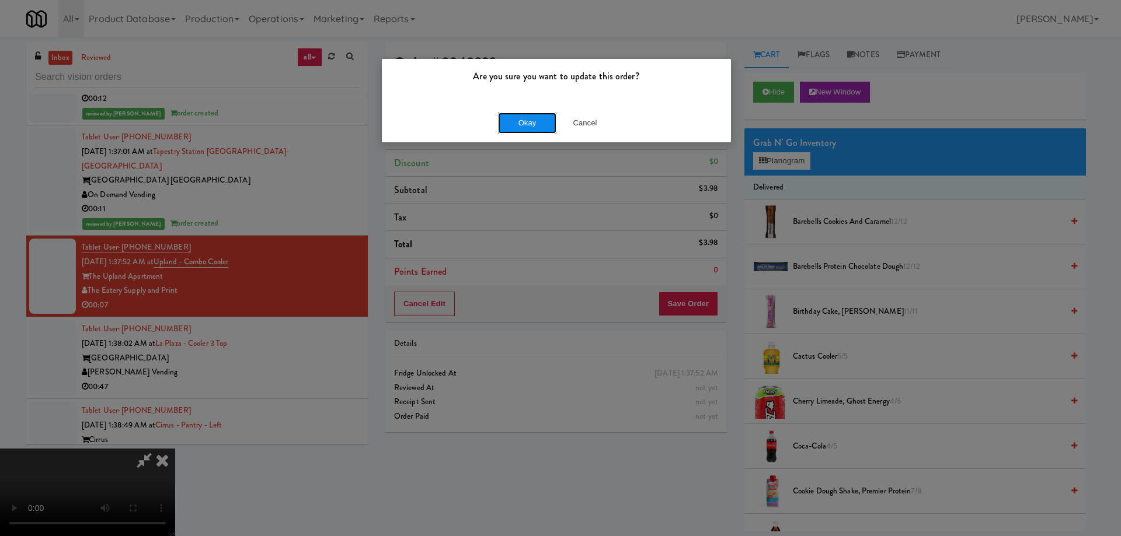
click at [532, 118] on button "Okay" at bounding box center [527, 123] width 58 height 21
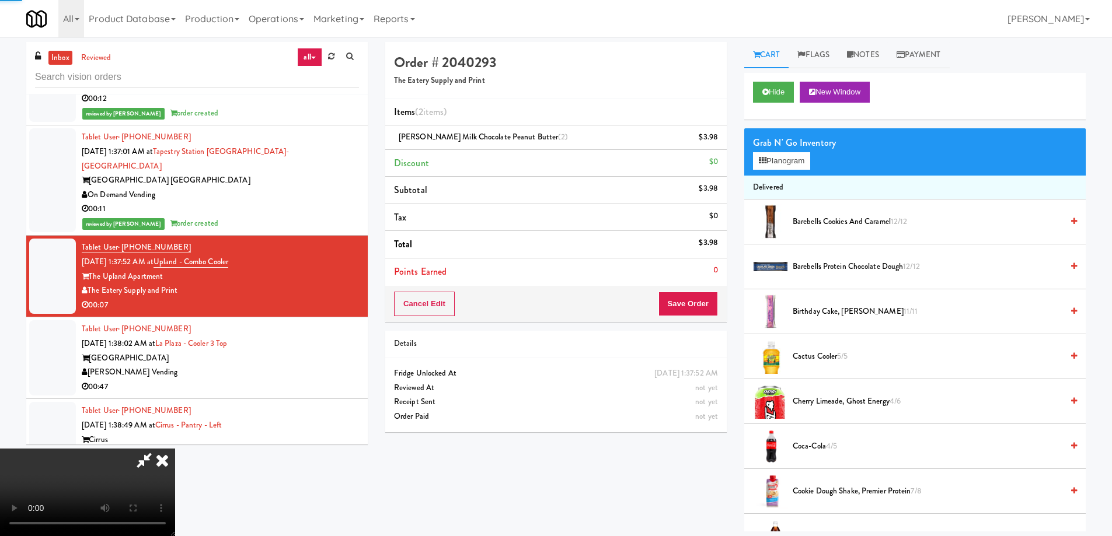
click at [175, 449] on icon at bounding box center [162, 460] width 26 height 23
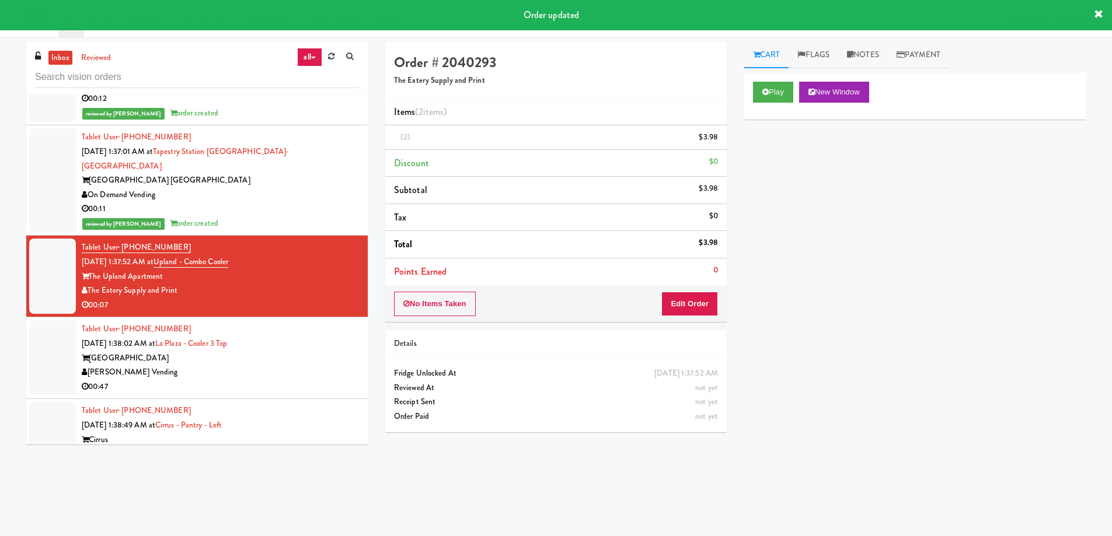
click at [299, 351] on div "La Plaza" at bounding box center [220, 358] width 277 height 15
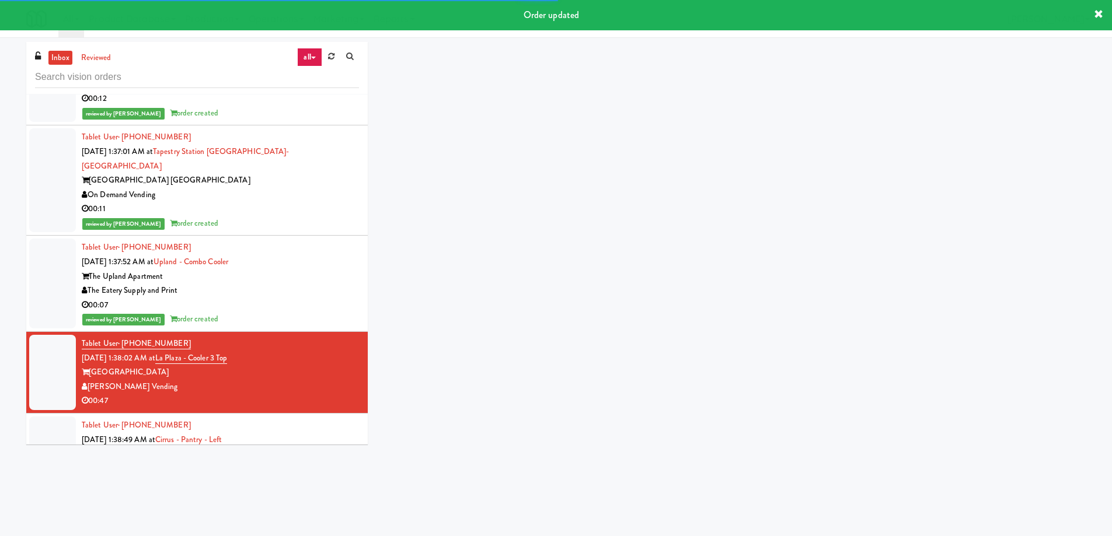
scroll to position [6012, 0]
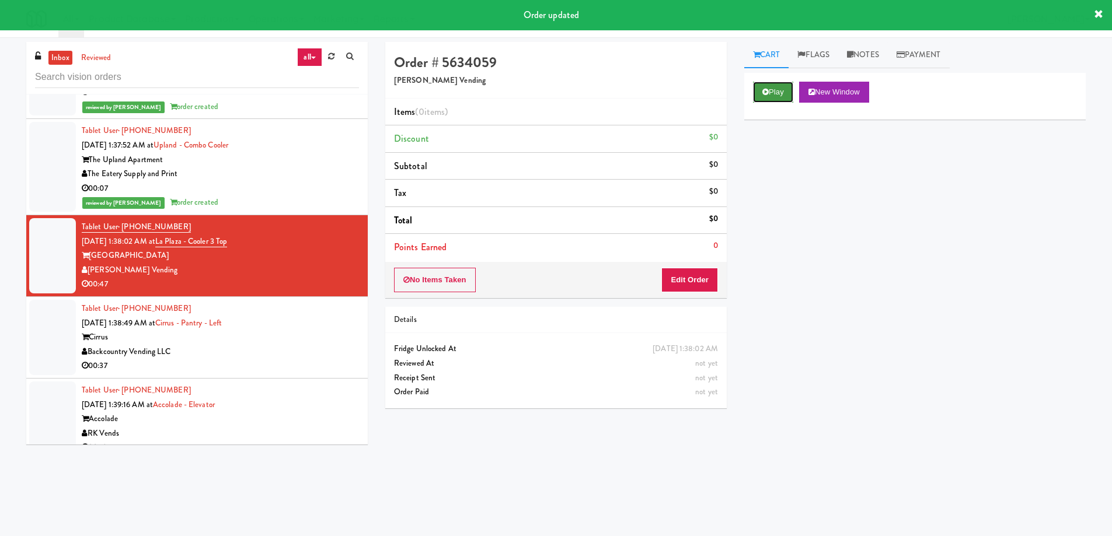
click at [785, 99] on button "Play" at bounding box center [773, 92] width 40 height 21
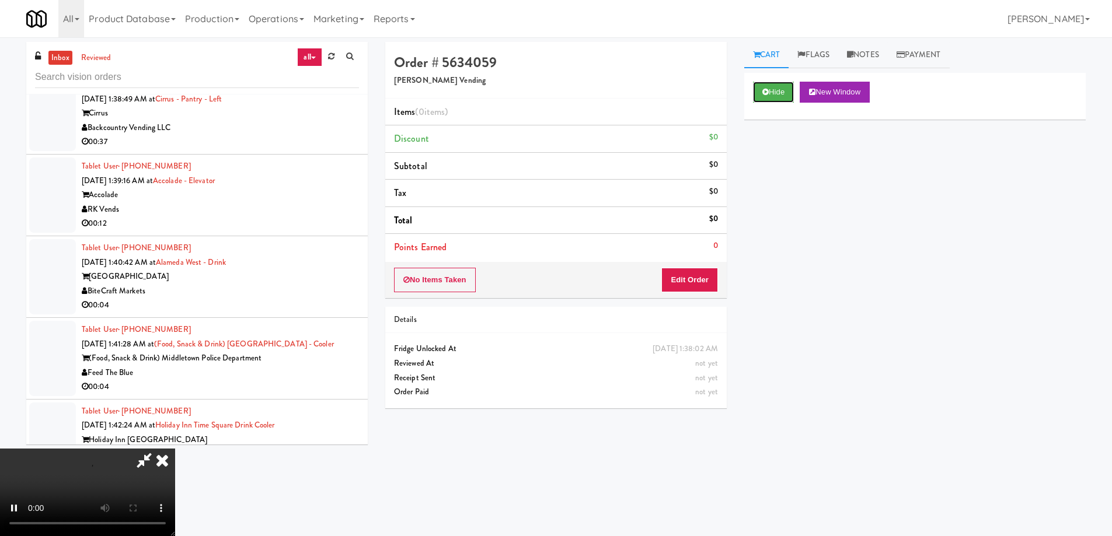
scroll to position [6129, 0]
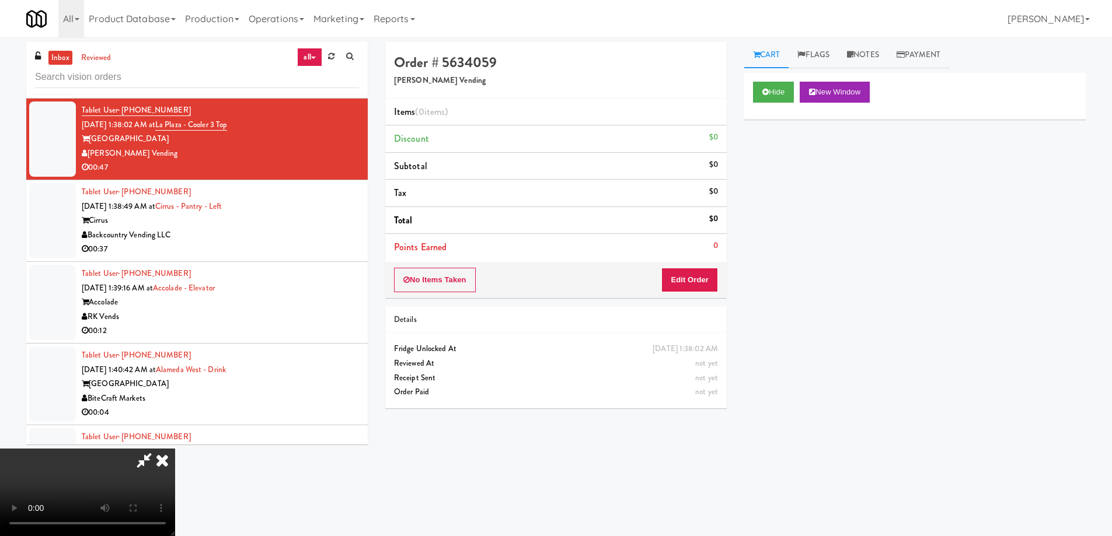
click at [175, 449] on video at bounding box center [87, 493] width 175 height 88
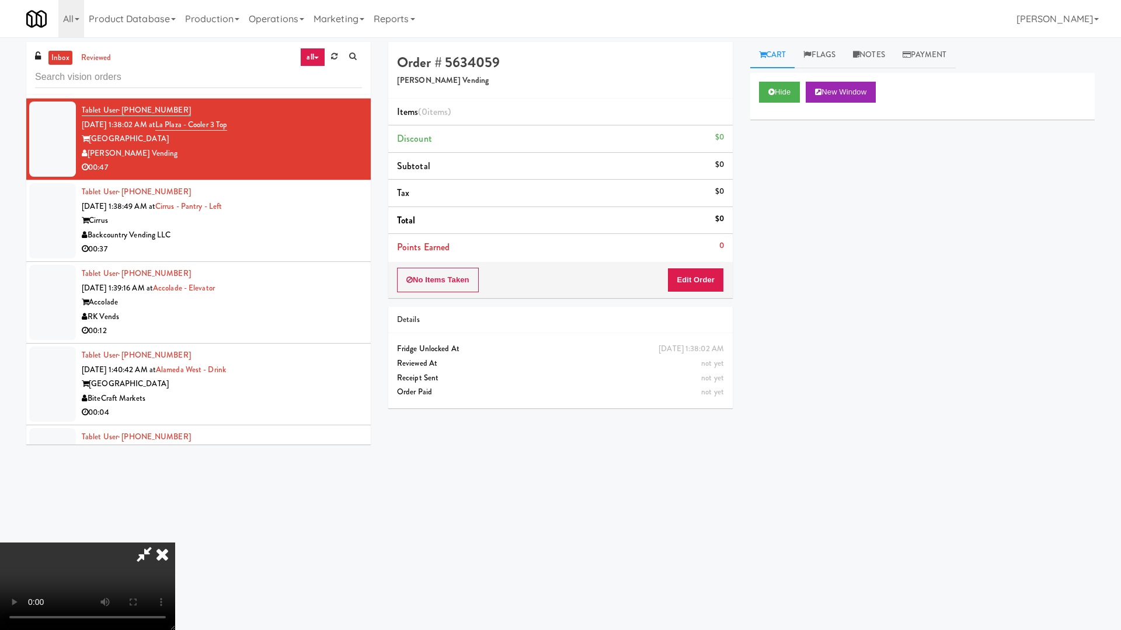
click at [175, 536] on video at bounding box center [87, 587] width 175 height 88
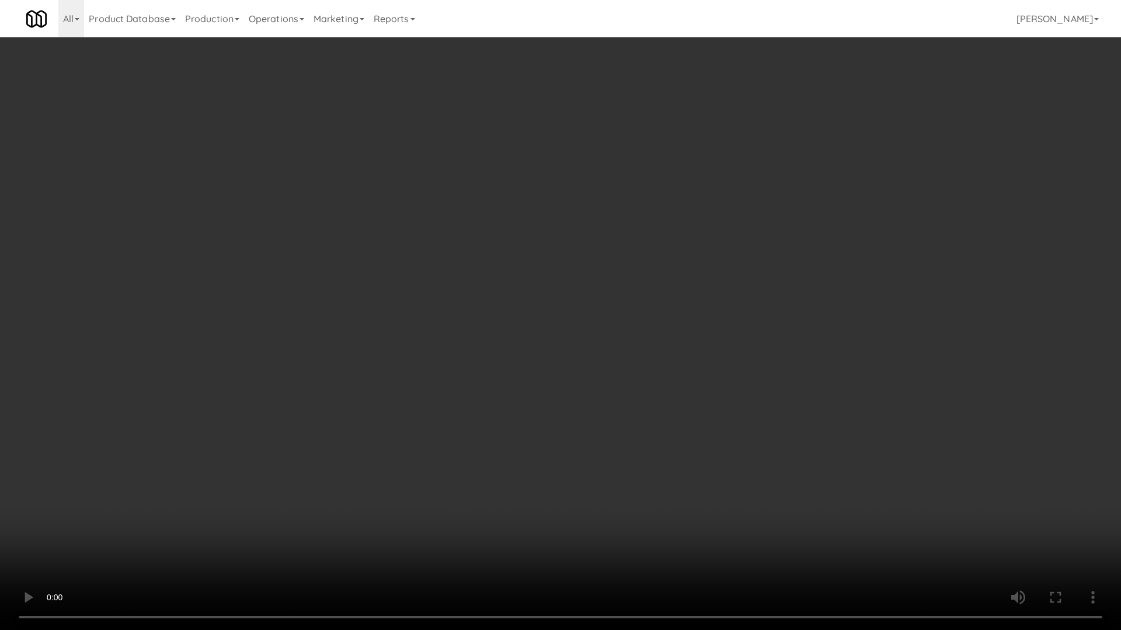
click at [675, 414] on video at bounding box center [560, 315] width 1121 height 630
click at [539, 281] on video at bounding box center [560, 315] width 1121 height 630
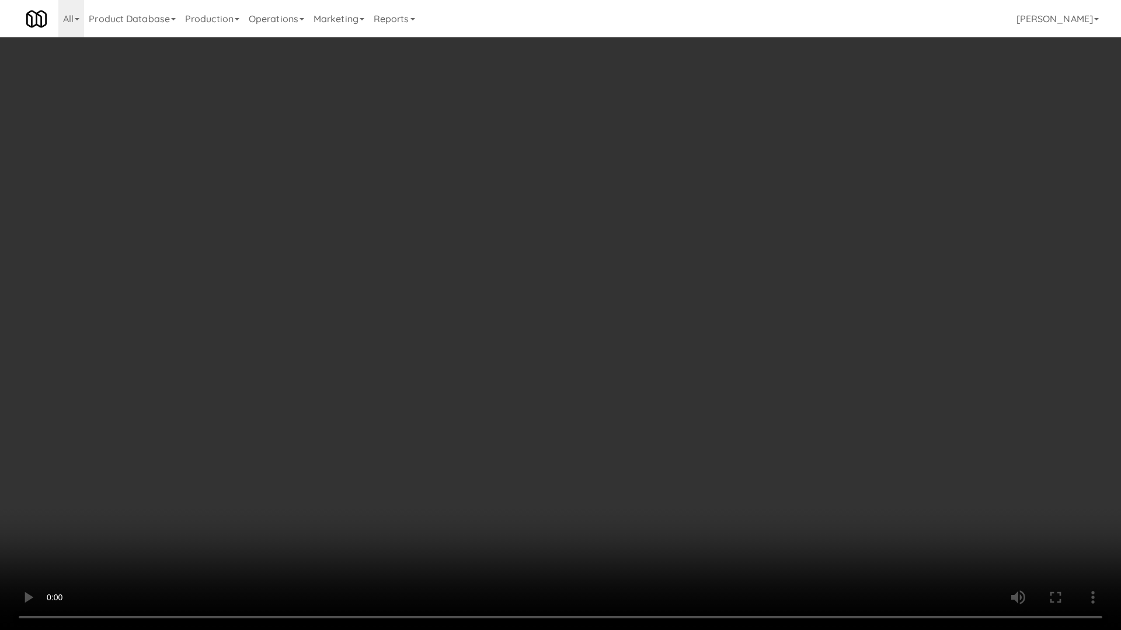
click at [539, 281] on video at bounding box center [560, 315] width 1121 height 630
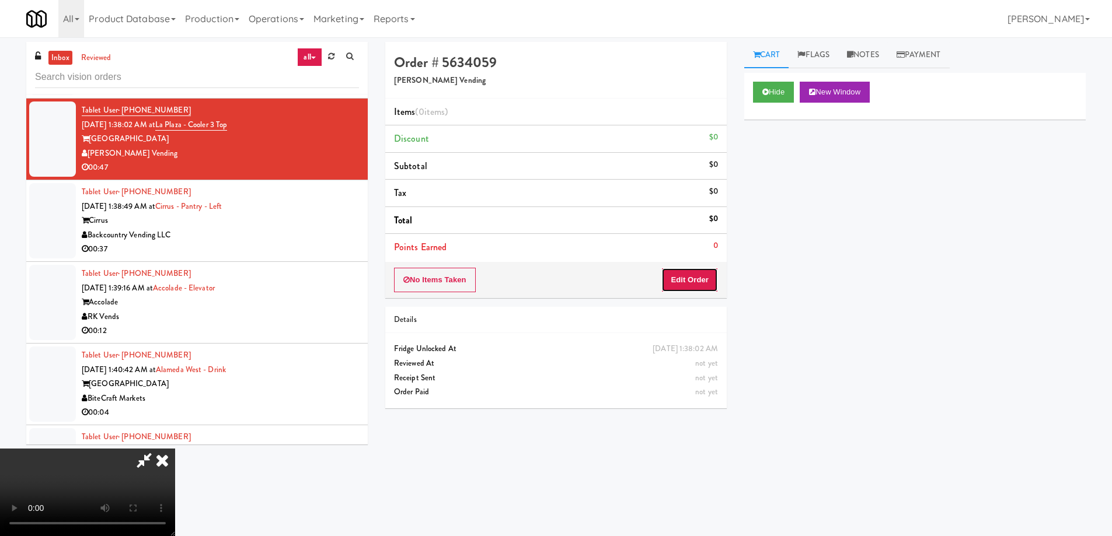
drag, startPoint x: 704, startPoint y: 281, endPoint x: 713, endPoint y: 257, distance: 25.7
click at [704, 280] on button "Edit Order" at bounding box center [689, 280] width 57 height 25
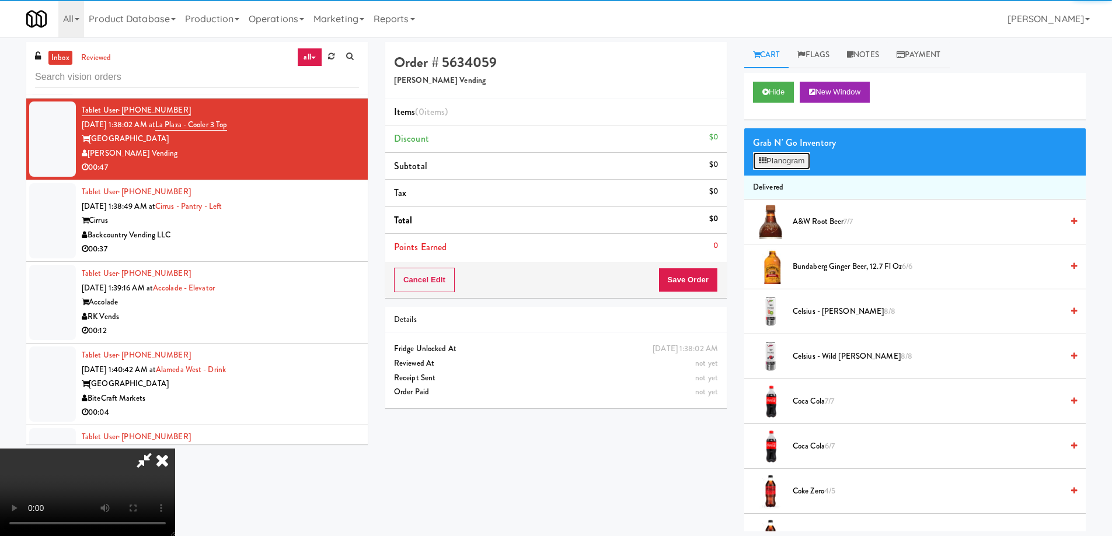
click at [782, 158] on button "Planogram" at bounding box center [781, 161] width 57 height 18
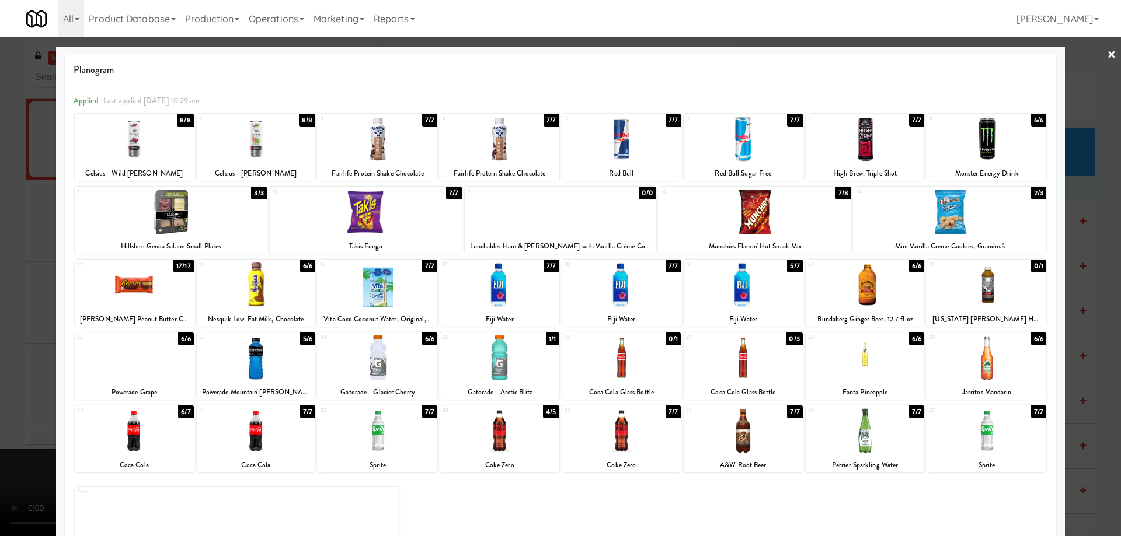
click at [518, 294] on div at bounding box center [499, 285] width 119 height 45
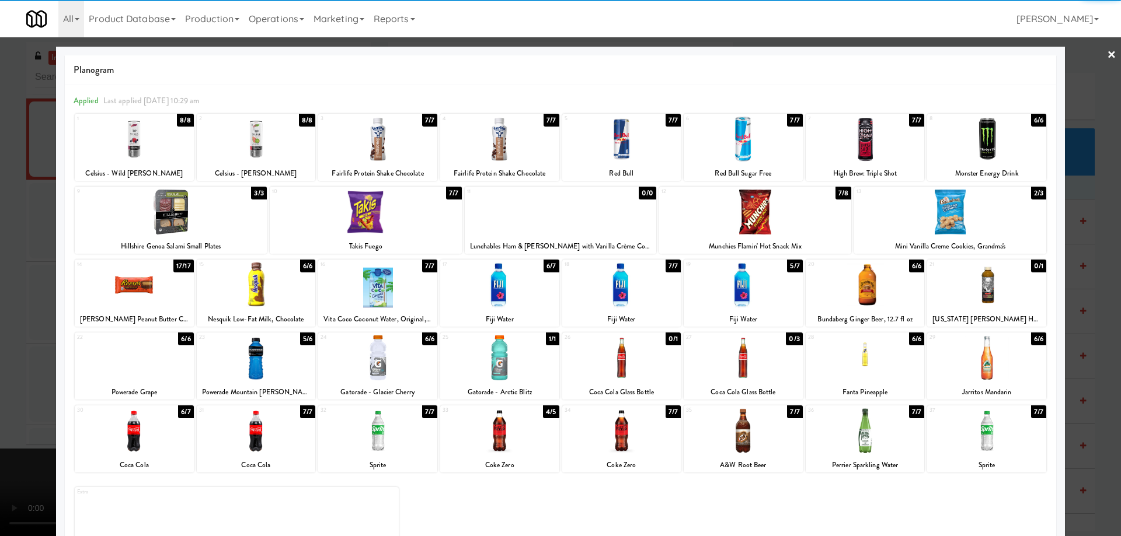
click at [387, 212] on div at bounding box center [366, 212] width 192 height 45
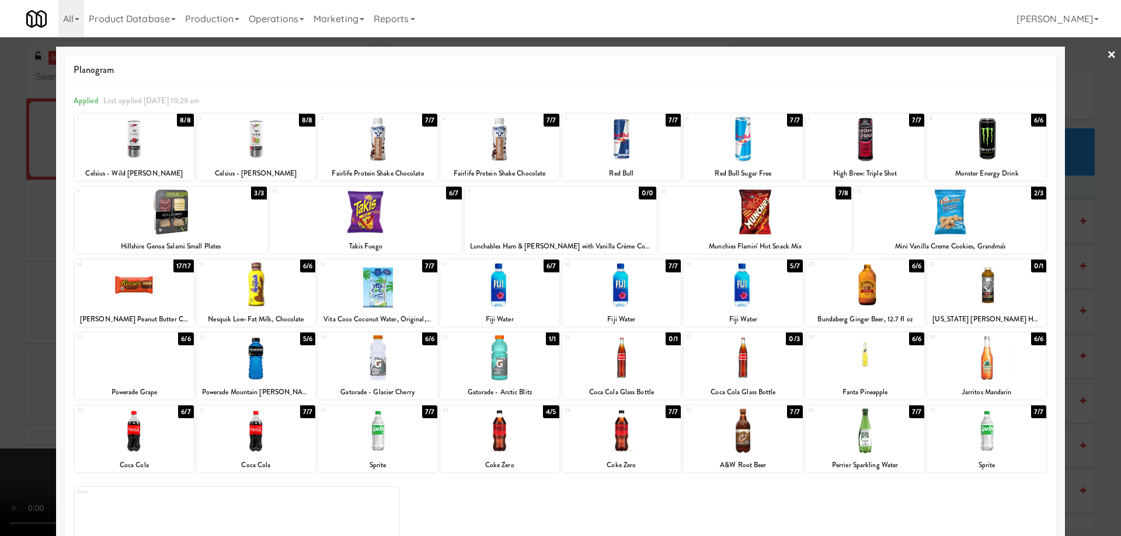
click at [1107, 55] on link "×" at bounding box center [1111, 55] width 9 height 36
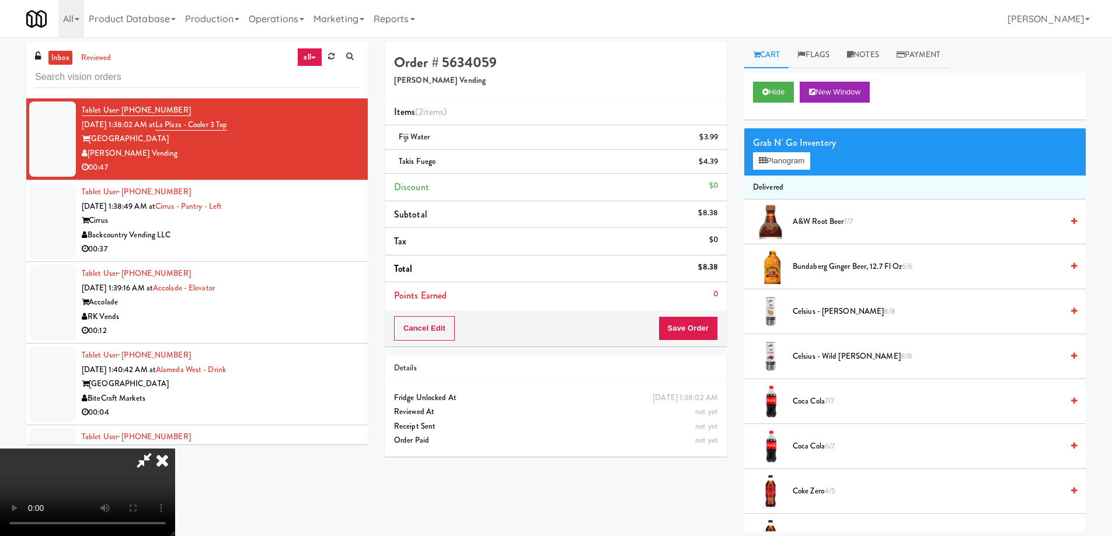
click at [175, 449] on video at bounding box center [87, 493] width 175 height 88
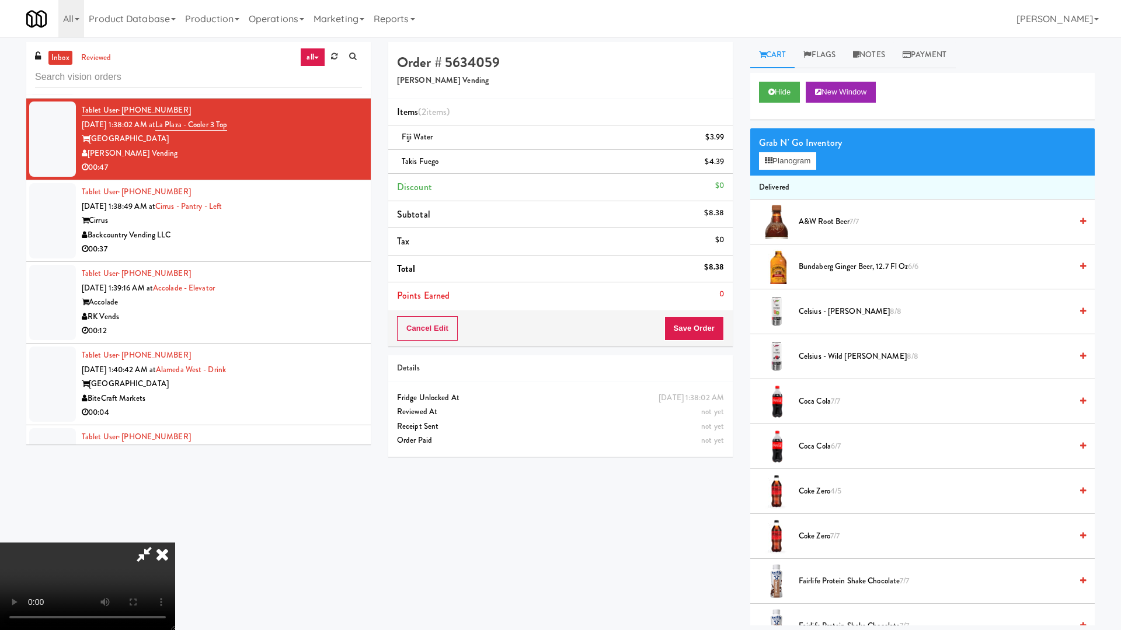
click at [175, 536] on video at bounding box center [87, 587] width 175 height 88
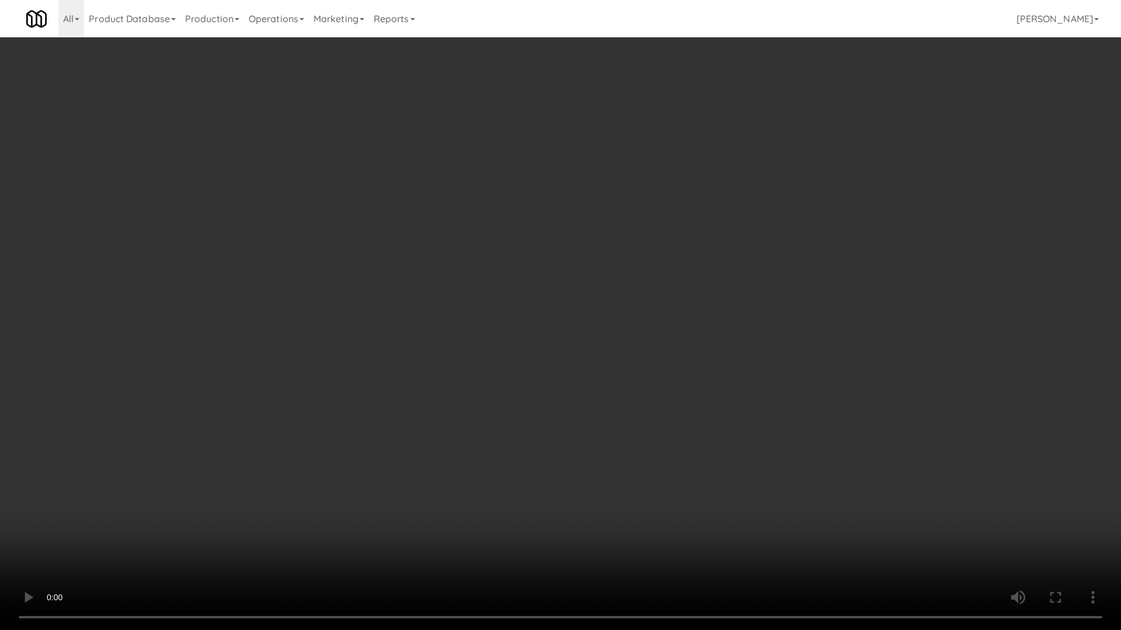
click at [529, 288] on video at bounding box center [560, 315] width 1121 height 630
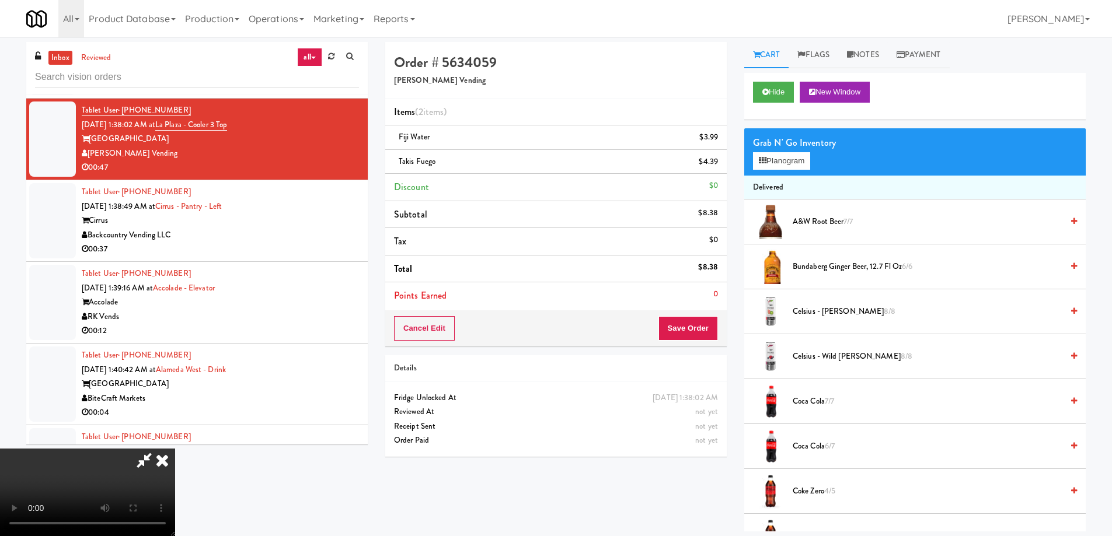
click at [175, 449] on video at bounding box center [87, 493] width 175 height 88
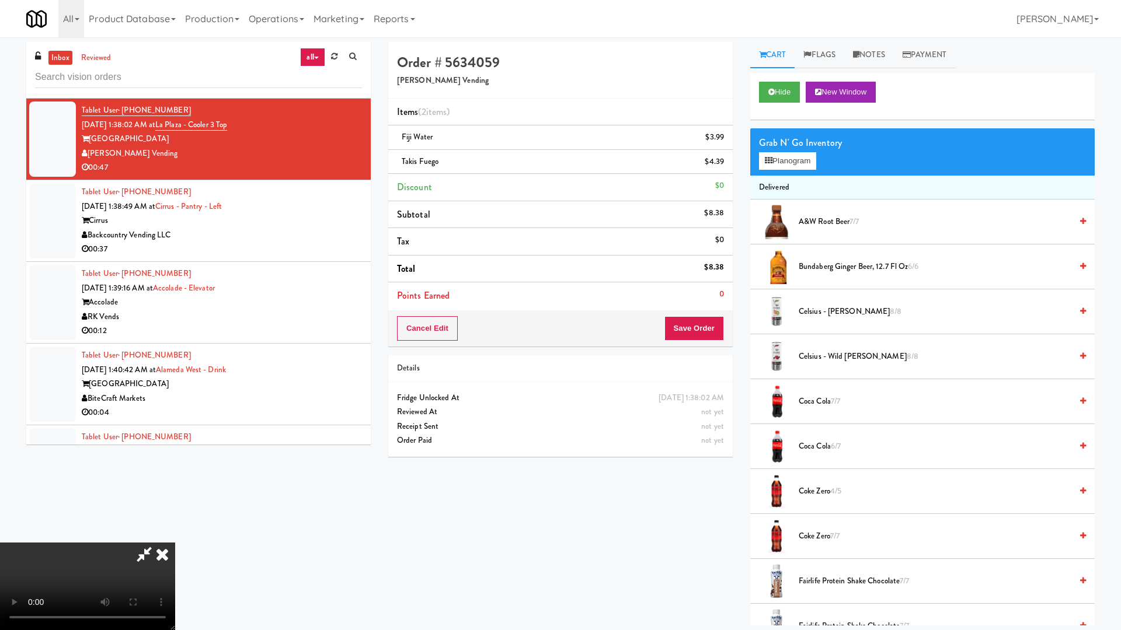
click at [175, 536] on video at bounding box center [87, 587] width 175 height 88
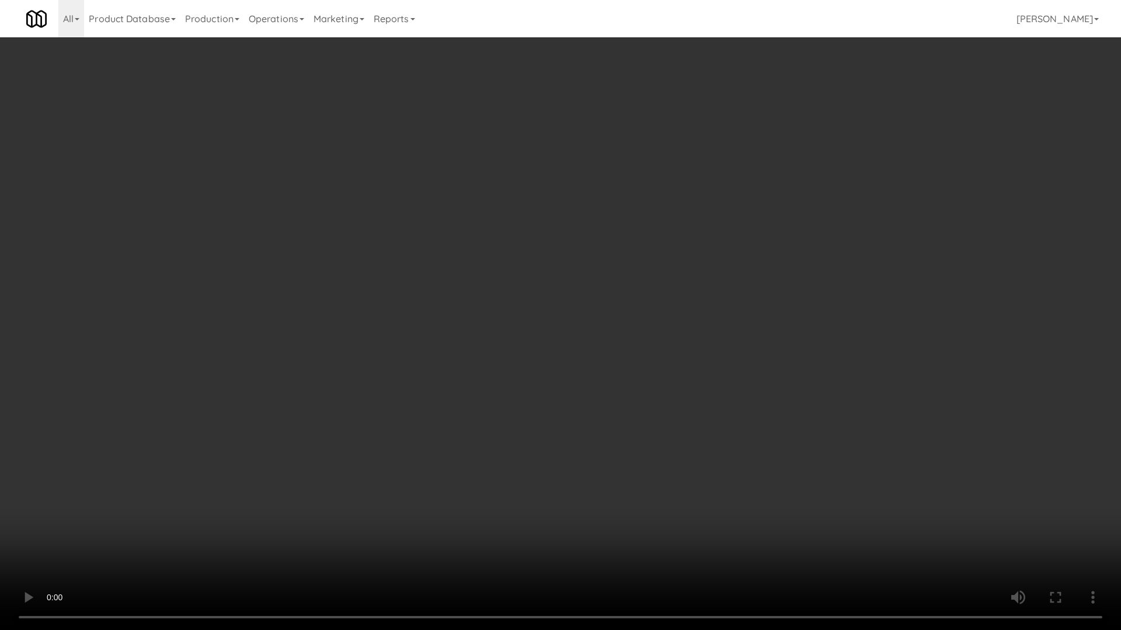
click at [484, 295] on video at bounding box center [560, 315] width 1121 height 630
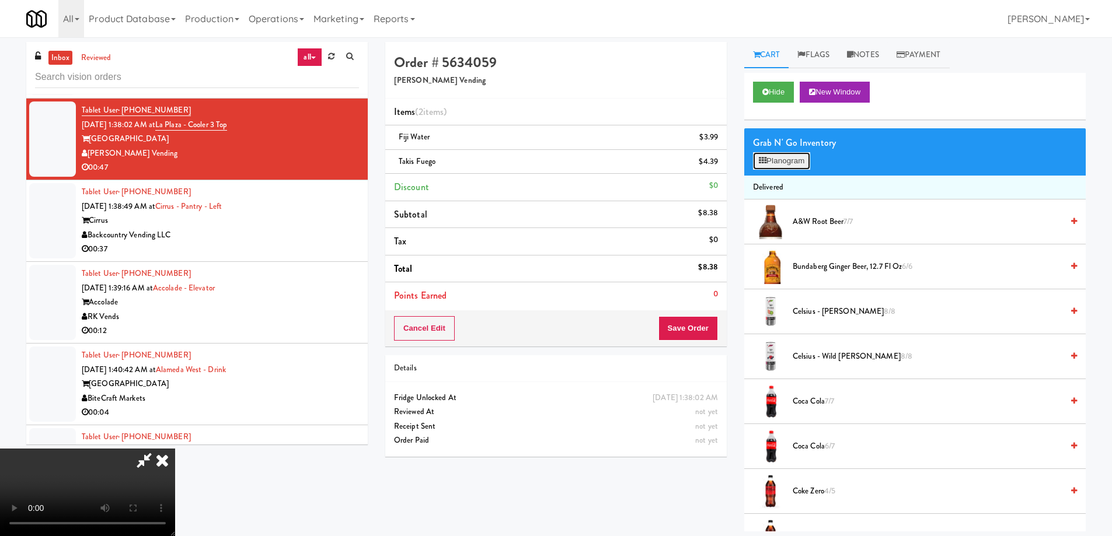
click at [775, 162] on button "Planogram" at bounding box center [781, 161] width 57 height 18
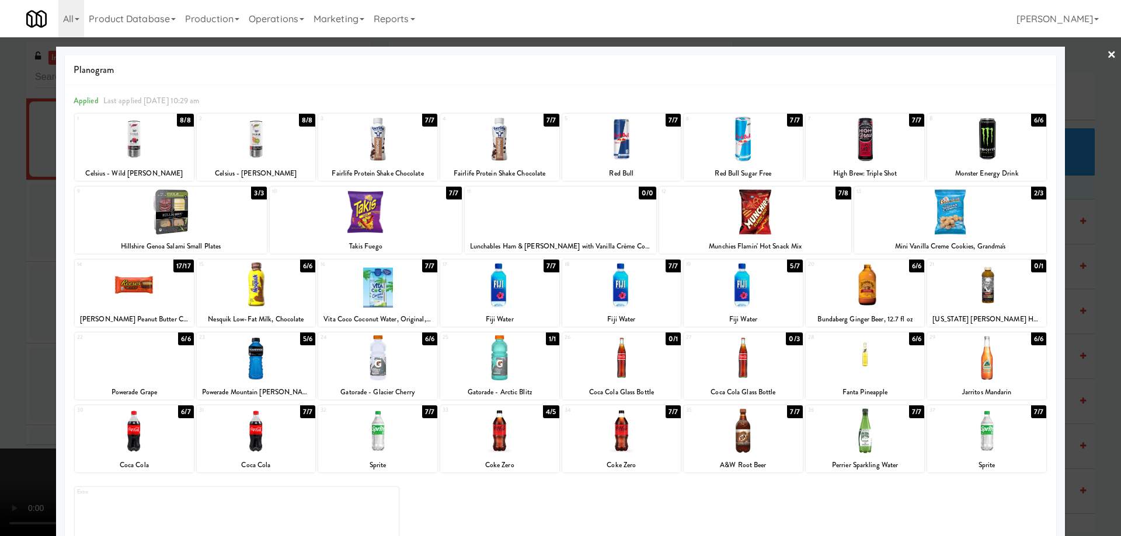
click at [1109, 51] on div at bounding box center [560, 268] width 1121 height 536
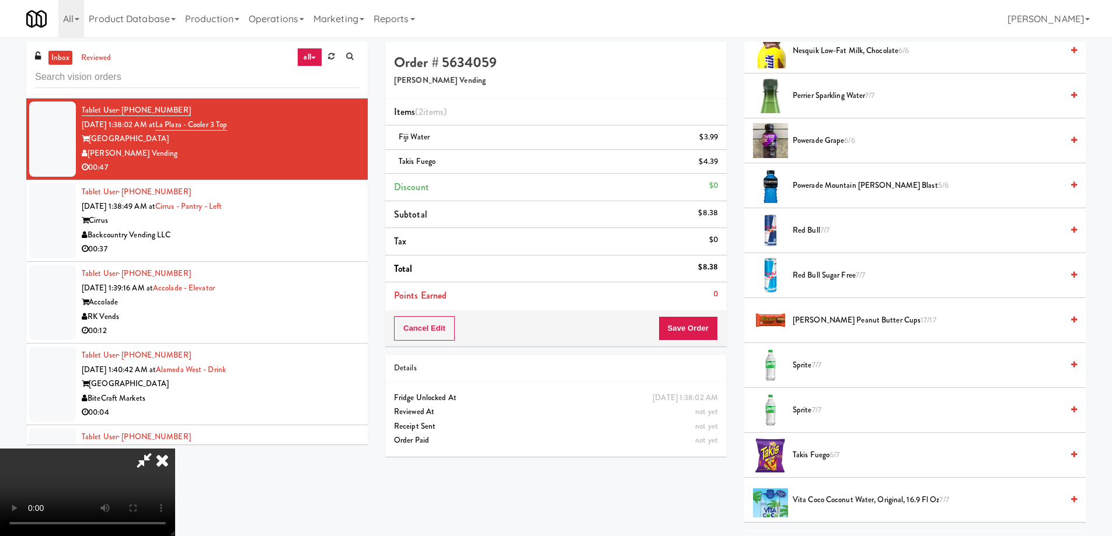
scroll to position [1287, 0]
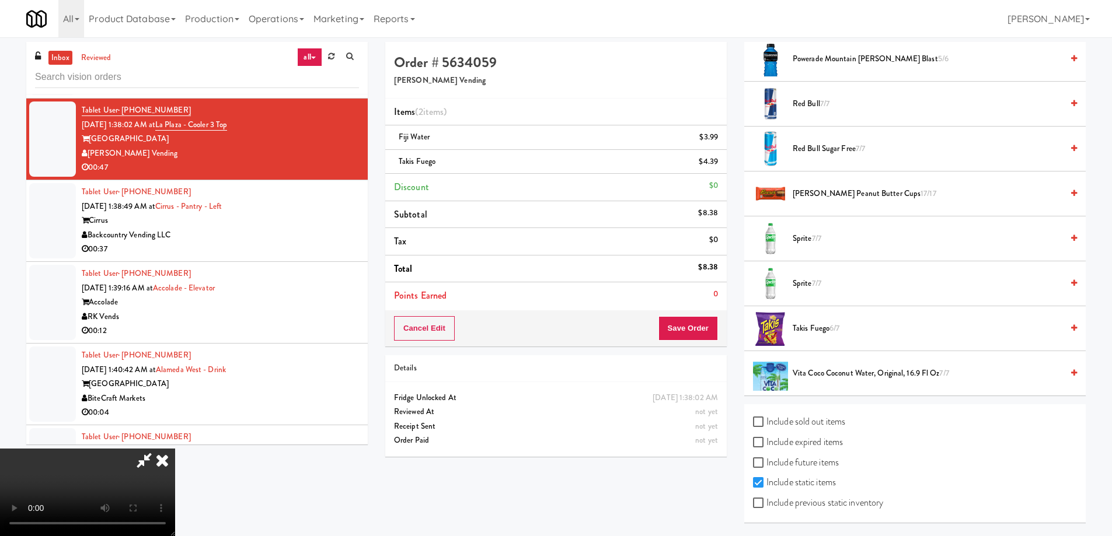
drag, startPoint x: 826, startPoint y: 444, endPoint x: 824, endPoint y: 452, distance: 7.8
click at [825, 444] on label "Include expired items" at bounding box center [798, 443] width 90 height 18
click at [827, 444] on label "Include expired items" at bounding box center [798, 443] width 90 height 18
click at [766, 444] on input "Include expired items" at bounding box center [759, 442] width 13 height 9
checkbox input "true"
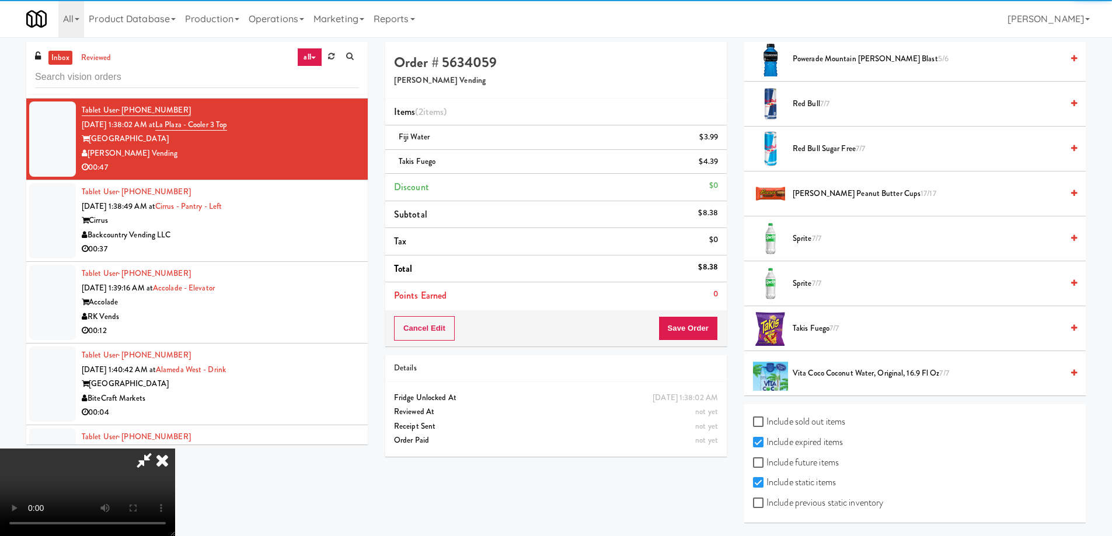
click at [841, 505] on label "Include previous static inventory" at bounding box center [818, 503] width 130 height 18
click at [766, 505] on input "Include previous static inventory" at bounding box center [759, 503] width 13 height 9
checkbox input "true"
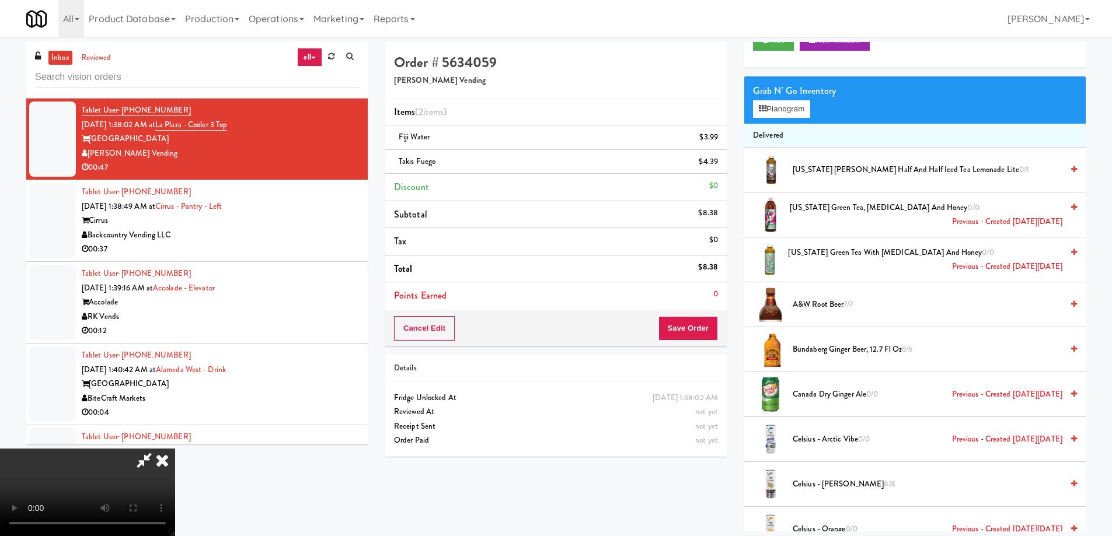
scroll to position [0, 0]
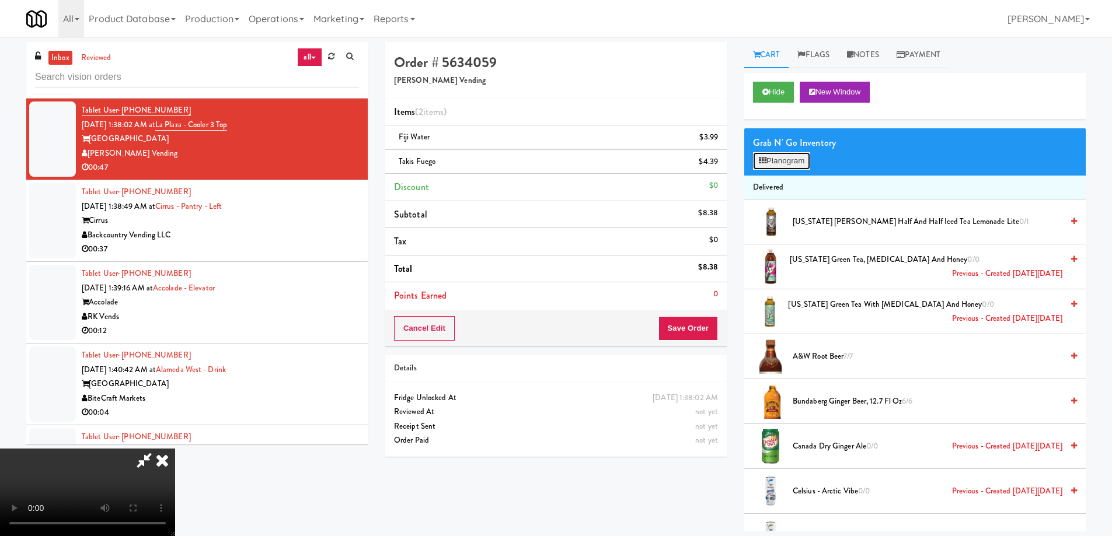
click at [773, 167] on button "Planogram" at bounding box center [781, 161] width 57 height 18
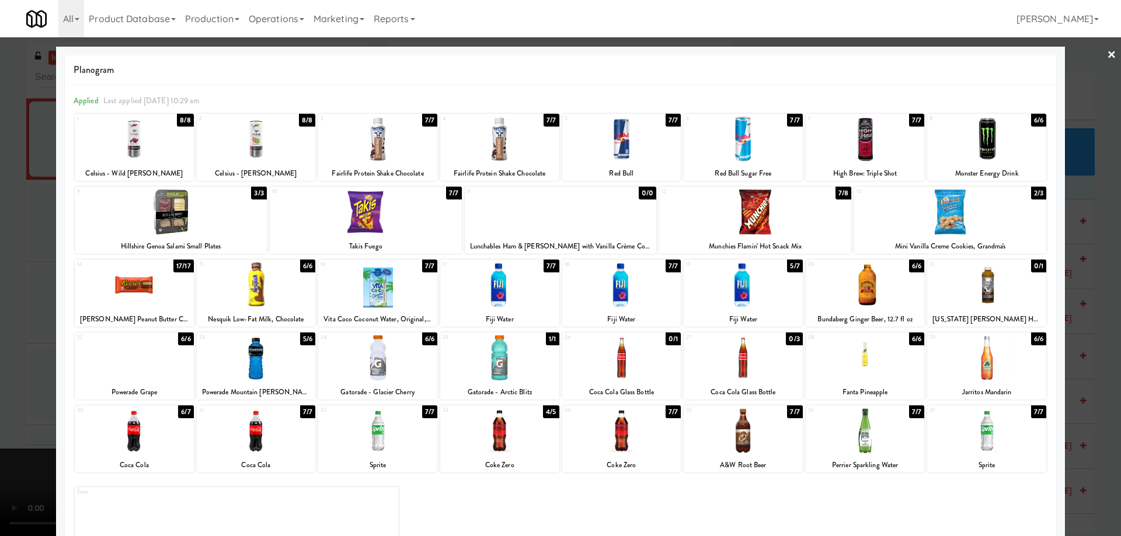
click at [640, 360] on div at bounding box center [621, 358] width 119 height 45
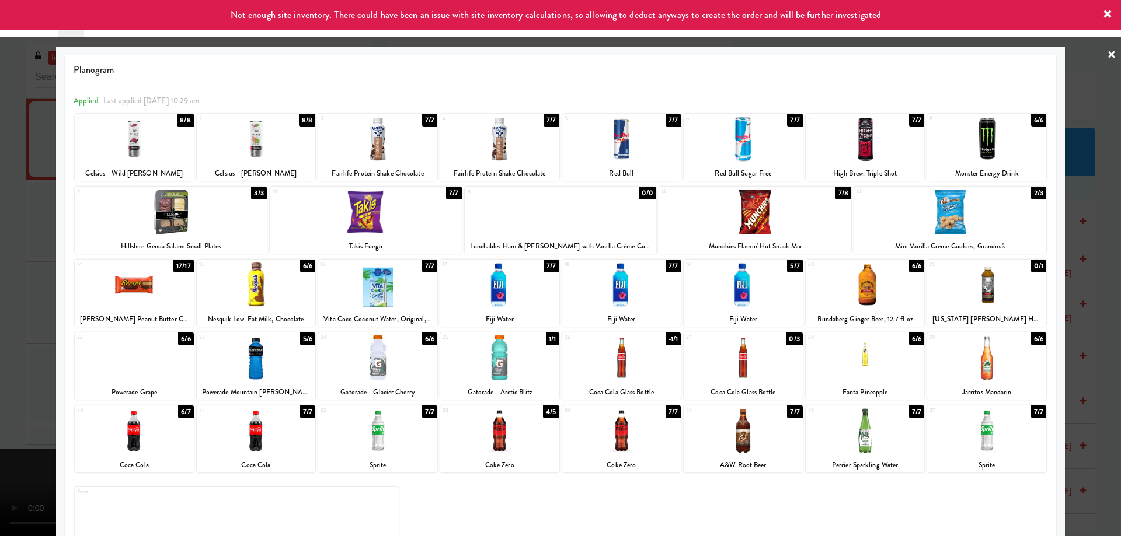
click at [1107, 59] on link "×" at bounding box center [1111, 55] width 9 height 36
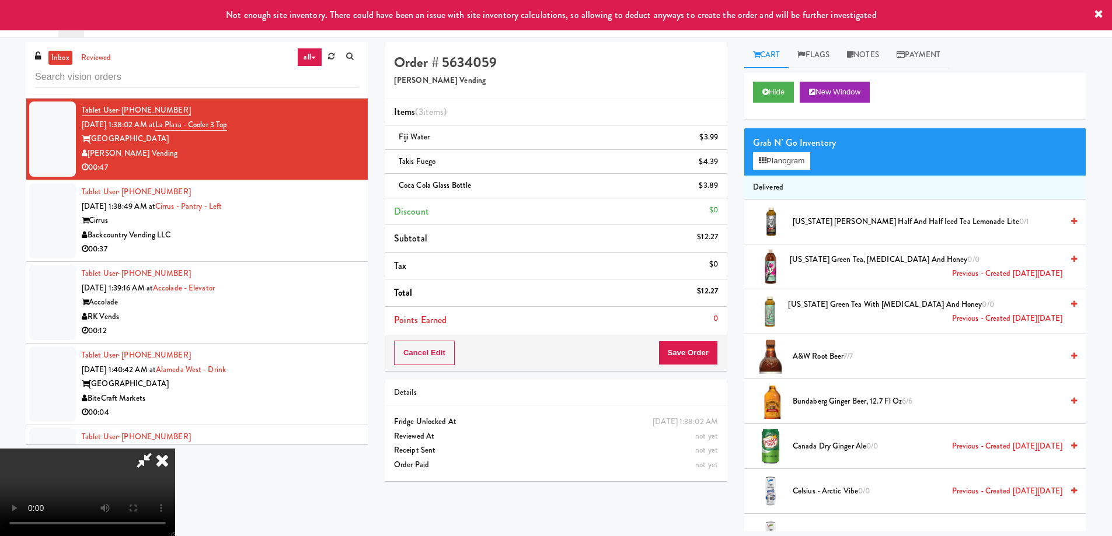
click at [175, 449] on video at bounding box center [87, 493] width 175 height 88
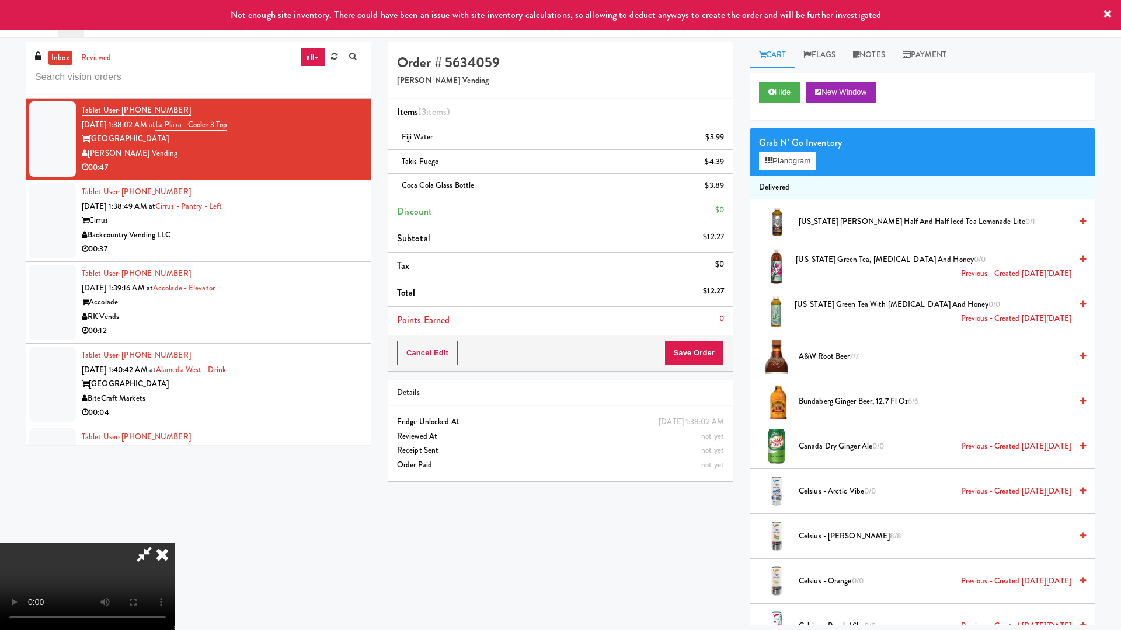
click at [175, 536] on video at bounding box center [87, 587] width 175 height 88
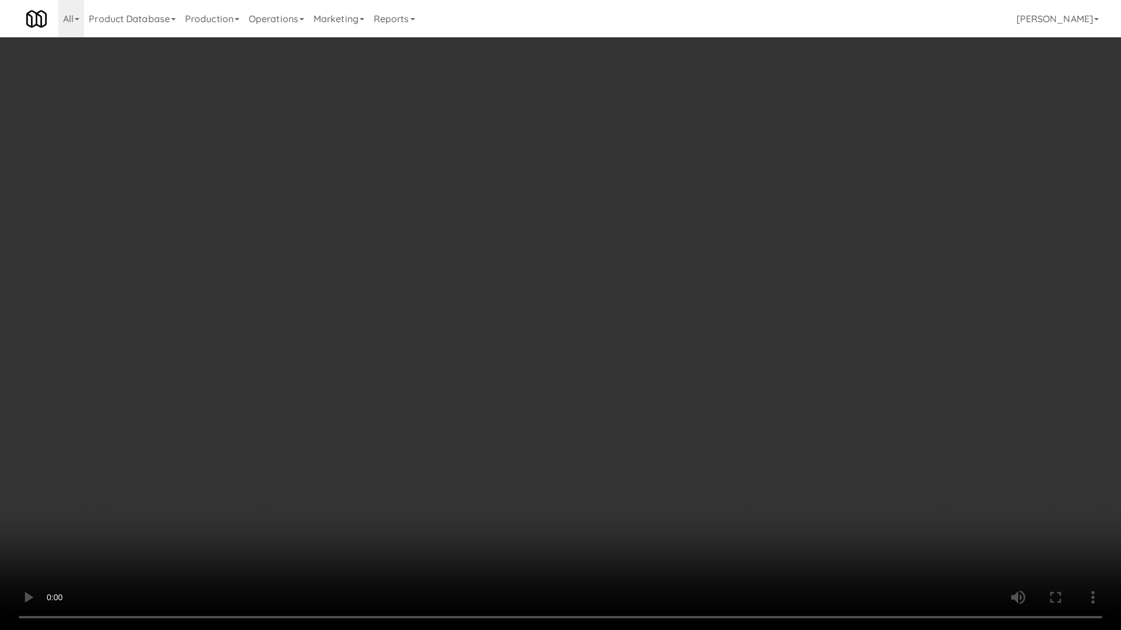
click at [580, 369] on video at bounding box center [560, 315] width 1121 height 630
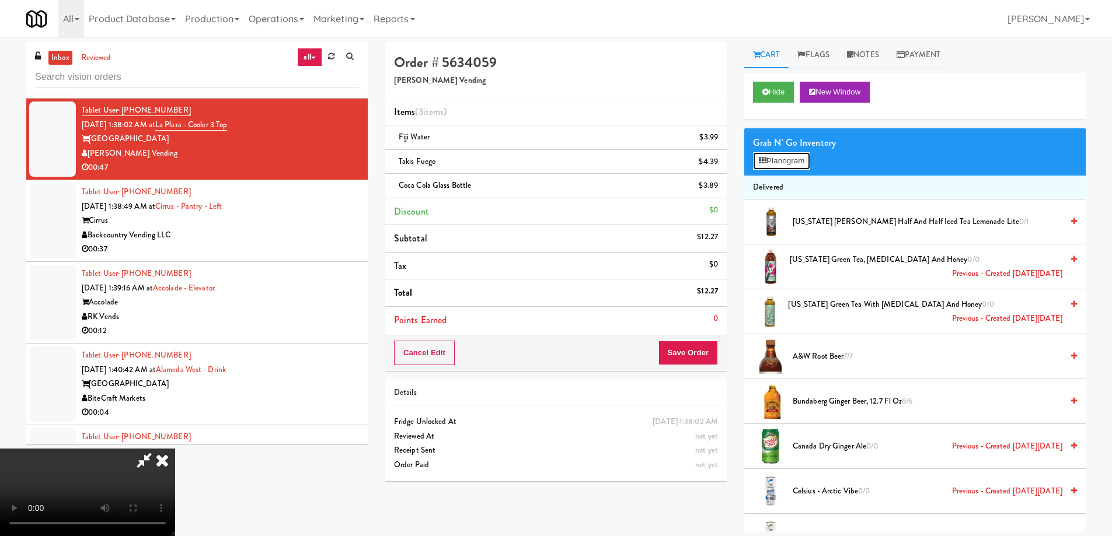
click at [780, 164] on button "Planogram" at bounding box center [781, 161] width 57 height 18
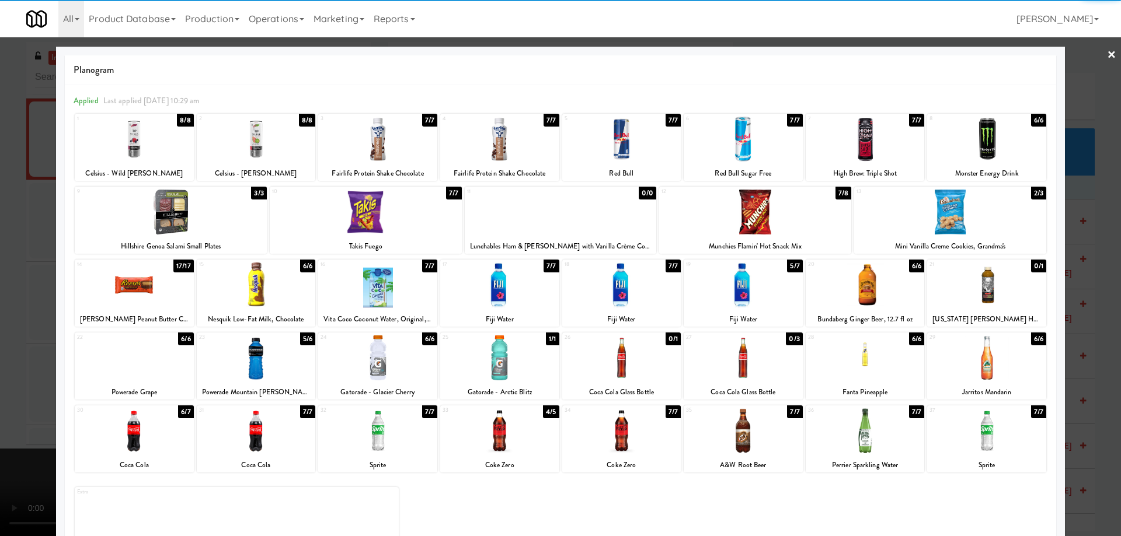
click at [405, 214] on div at bounding box center [366, 212] width 192 height 45
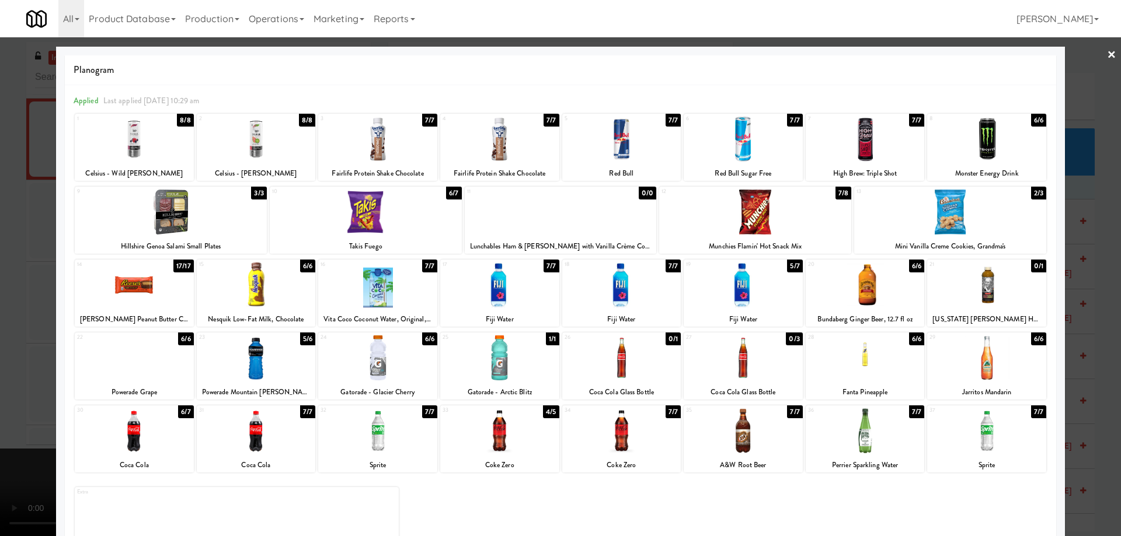
click at [1096, 48] on div at bounding box center [560, 268] width 1121 height 536
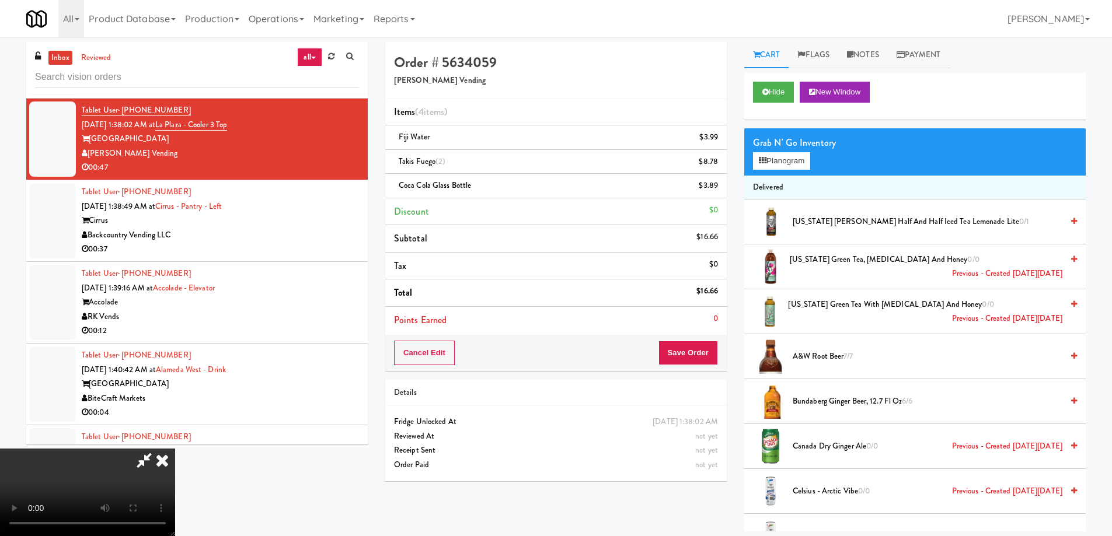
click at [175, 449] on video at bounding box center [87, 493] width 175 height 88
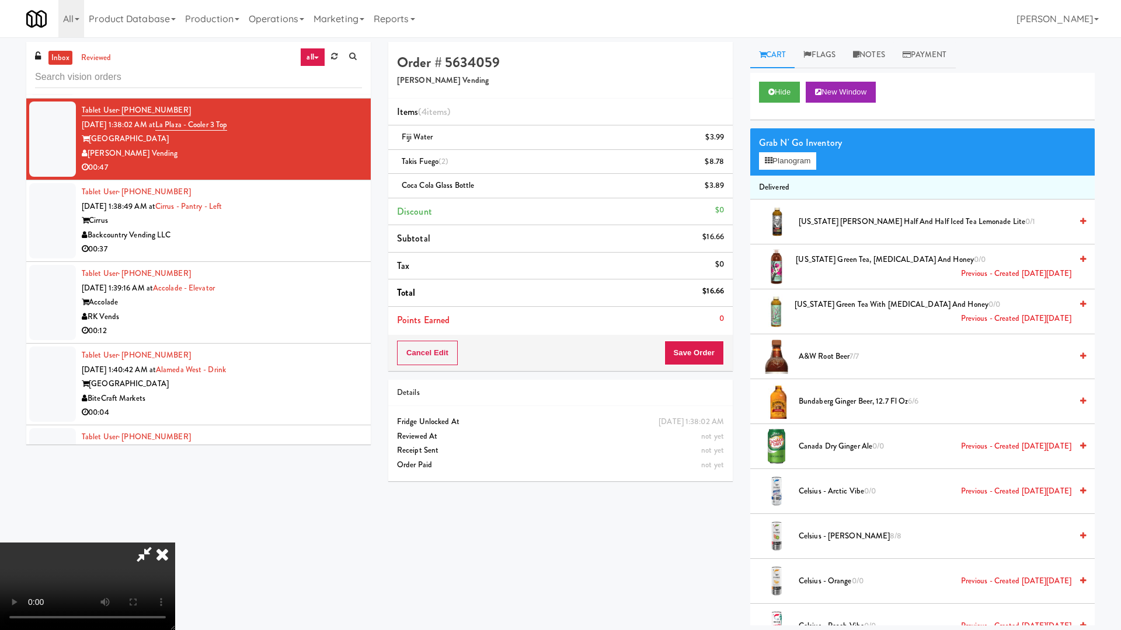
click at [175, 536] on video at bounding box center [87, 587] width 175 height 88
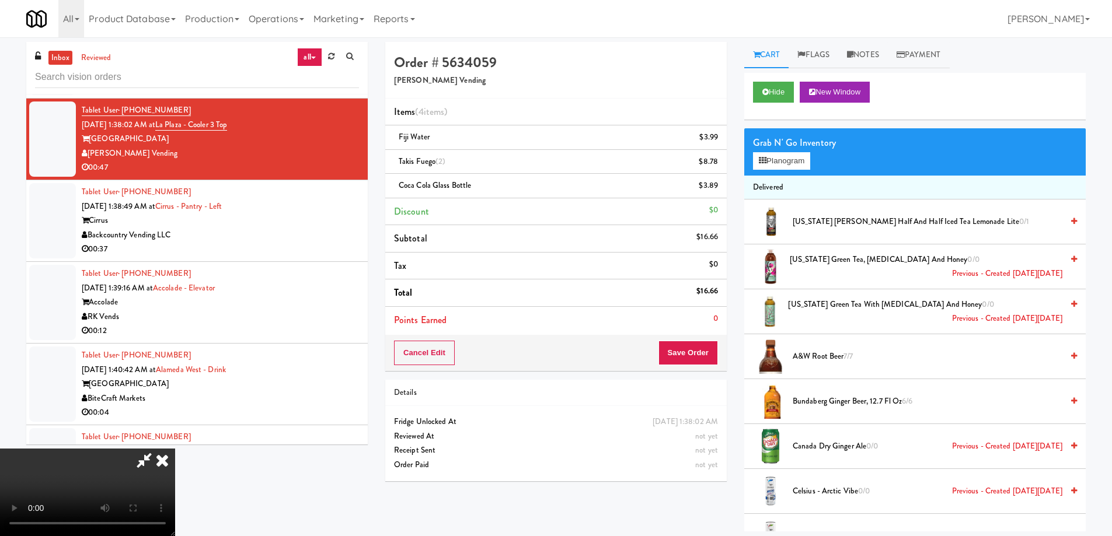
click at [175, 449] on icon at bounding box center [162, 460] width 26 height 23
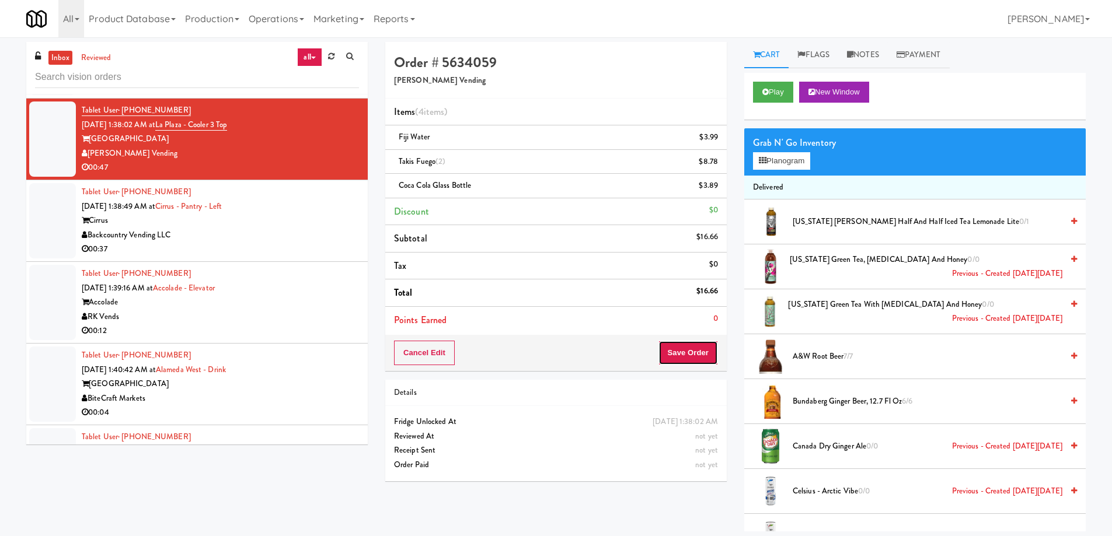
drag, startPoint x: 689, startPoint y: 355, endPoint x: 660, endPoint y: 318, distance: 47.0
click at [688, 355] on button "Save Order" at bounding box center [688, 353] width 60 height 25
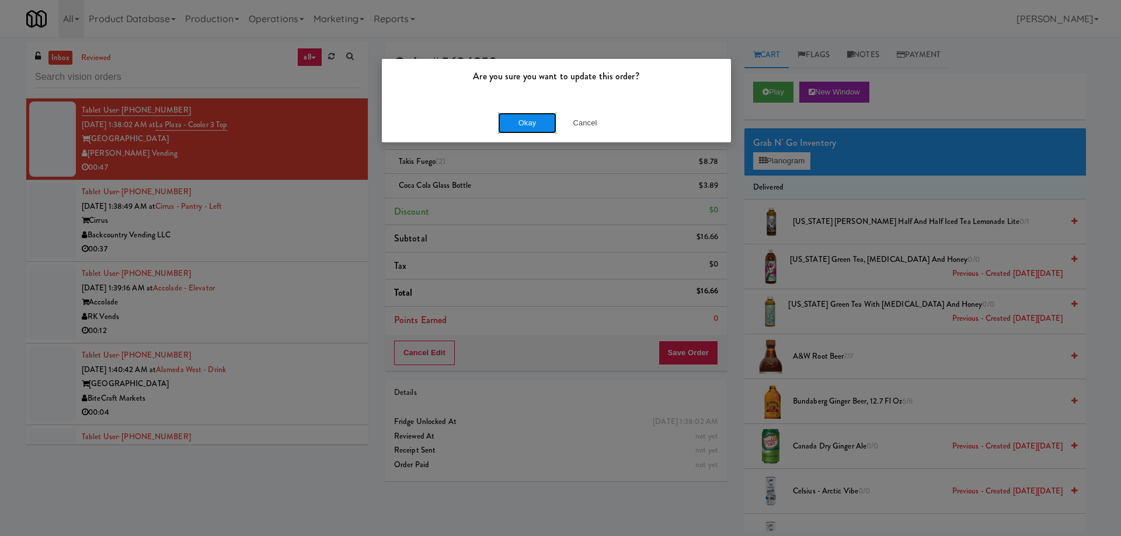
click at [530, 123] on button "Okay" at bounding box center [527, 123] width 58 height 21
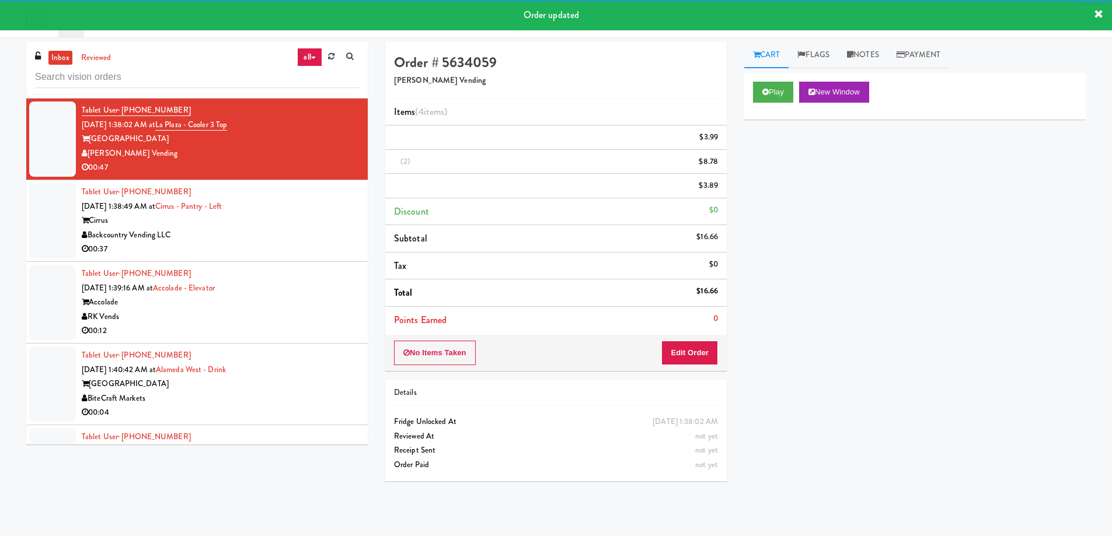
click at [301, 214] on div "Cirrus" at bounding box center [220, 221] width 277 height 15
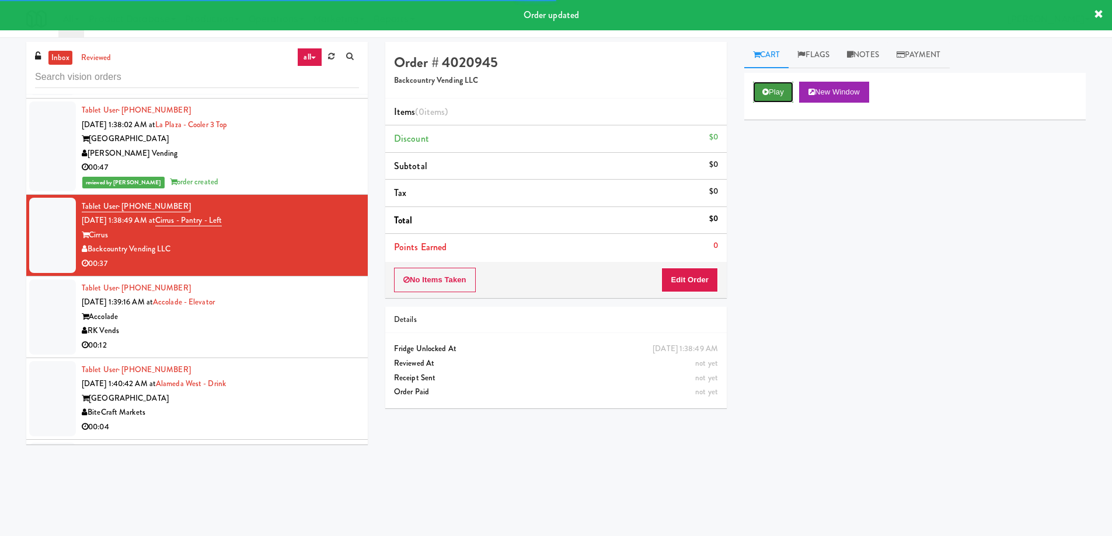
click at [779, 89] on button "Play" at bounding box center [773, 92] width 40 height 21
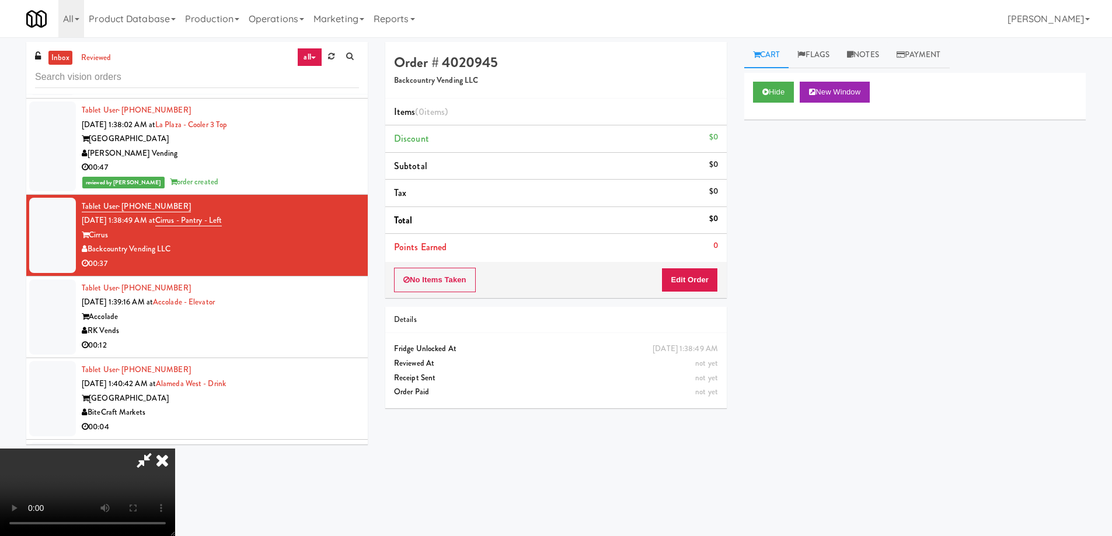
click at [175, 449] on video at bounding box center [87, 493] width 175 height 88
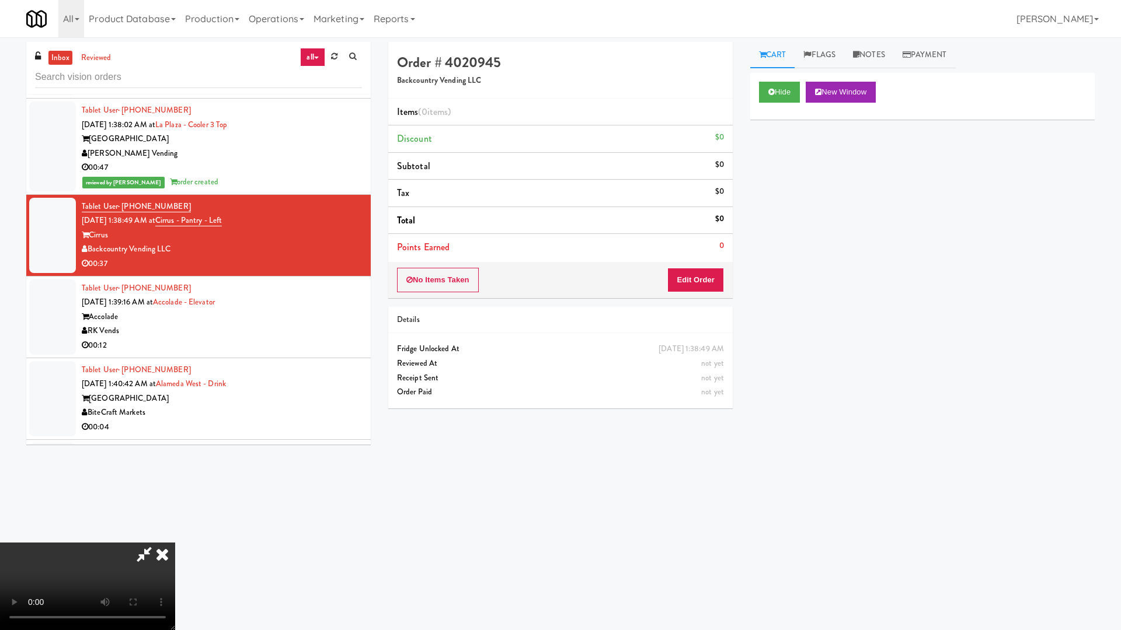
click at [175, 536] on video at bounding box center [87, 587] width 175 height 88
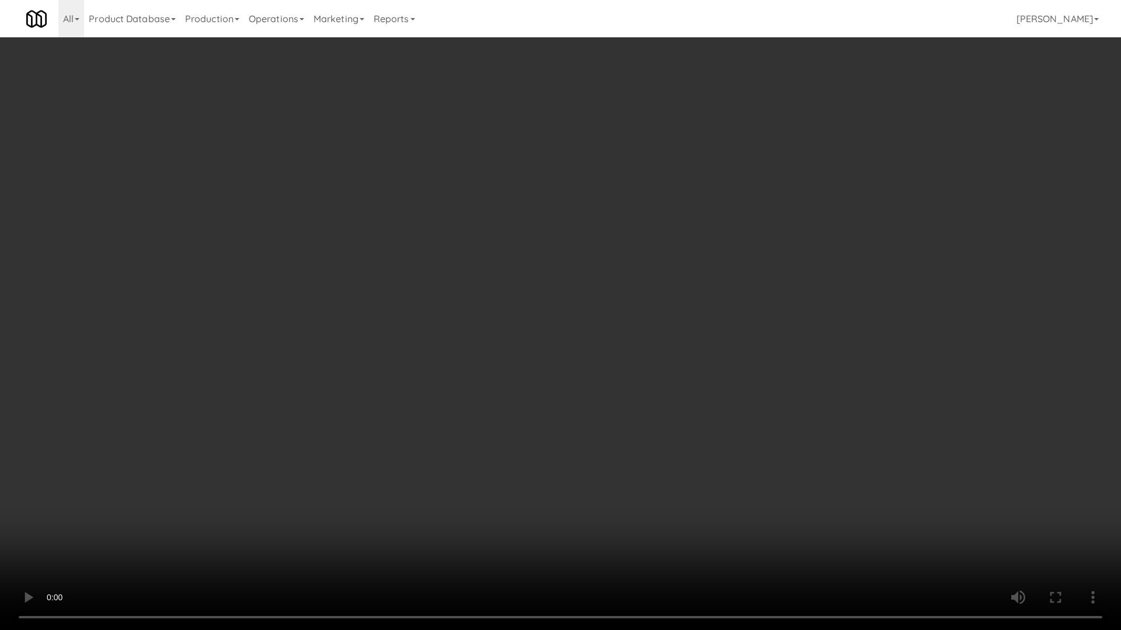
click at [529, 334] on video at bounding box center [560, 315] width 1121 height 630
click at [524, 271] on video at bounding box center [560, 315] width 1121 height 630
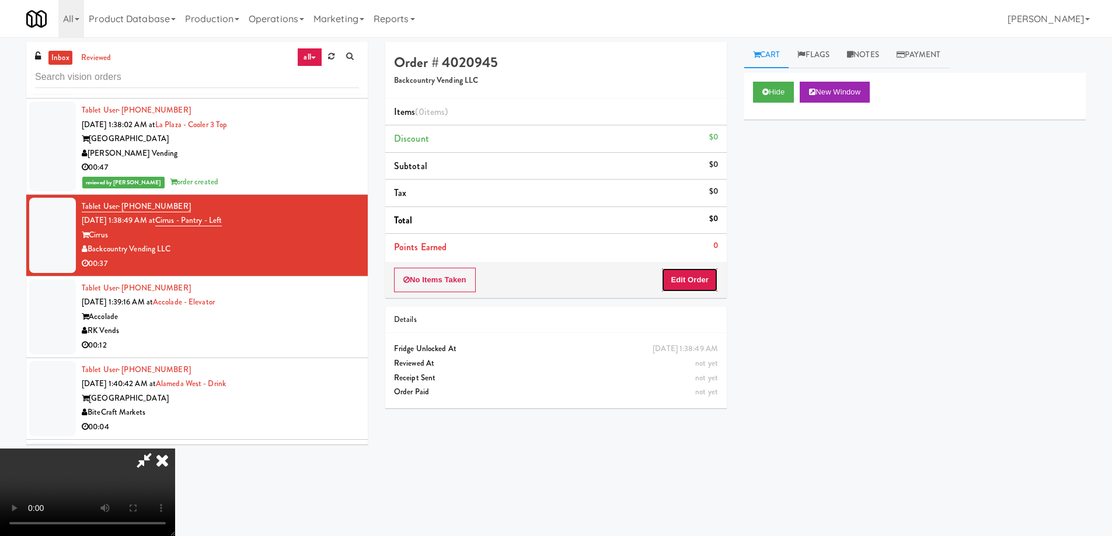
drag, startPoint x: 699, startPoint y: 276, endPoint x: 726, endPoint y: 236, distance: 48.7
click at [699, 272] on button "Edit Order" at bounding box center [689, 280] width 57 height 25
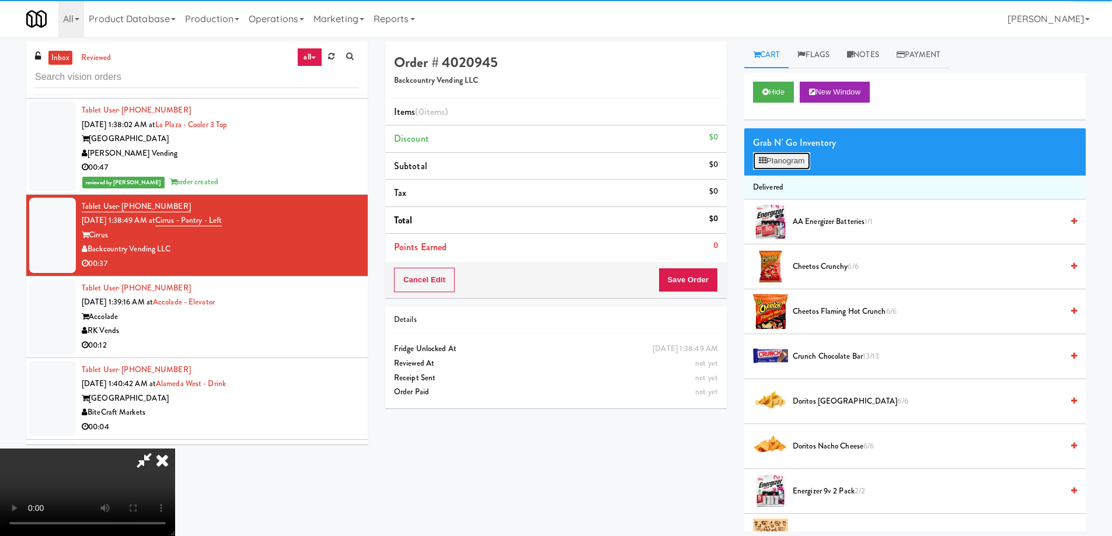
click at [779, 162] on button "Planogram" at bounding box center [781, 161] width 57 height 18
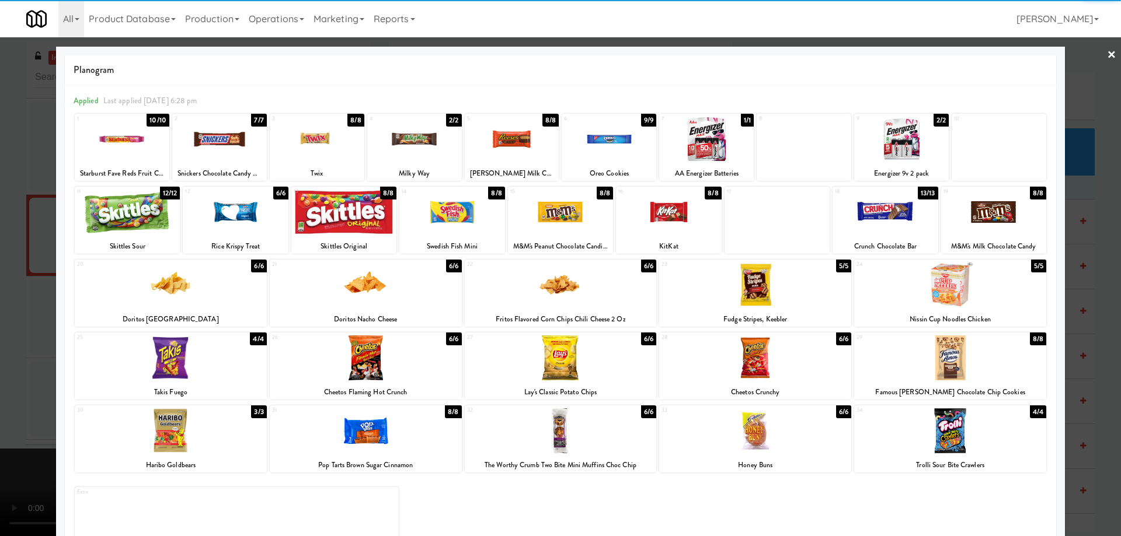
click at [212, 352] on div at bounding box center [171, 358] width 192 height 45
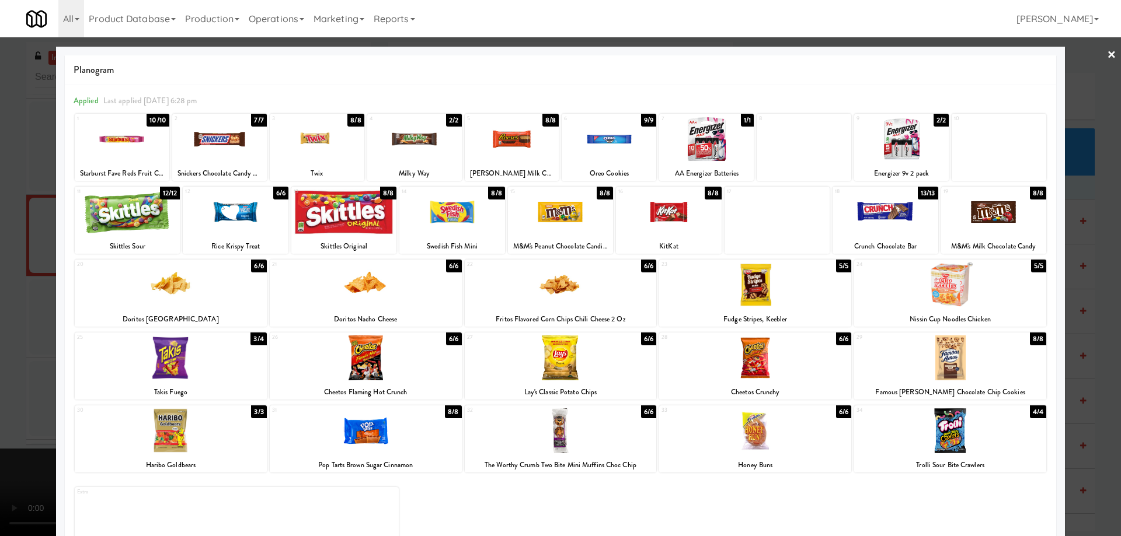
click at [1107, 54] on link "×" at bounding box center [1111, 55] width 9 height 36
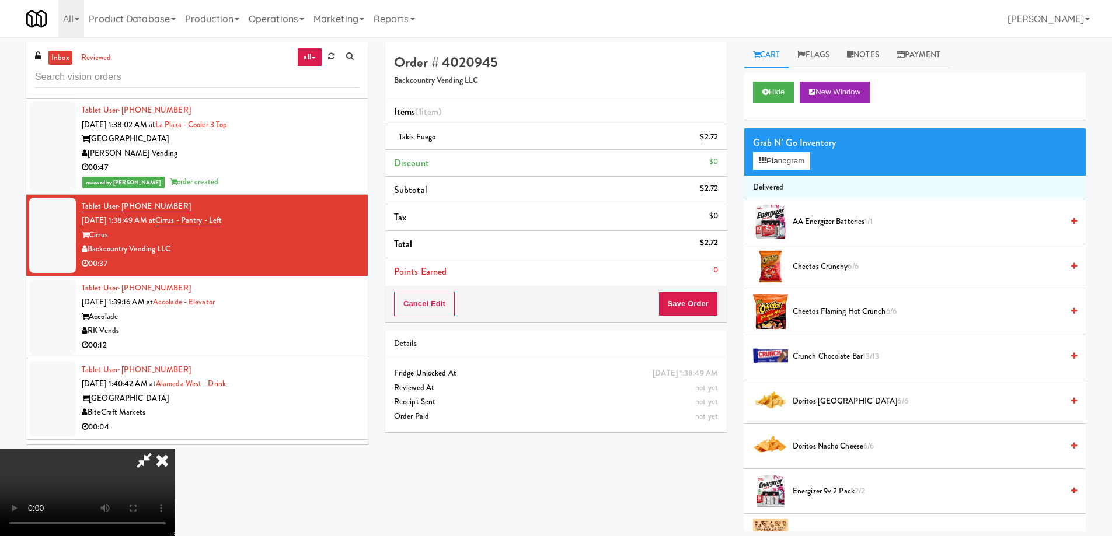
click at [175, 449] on video at bounding box center [87, 493] width 175 height 88
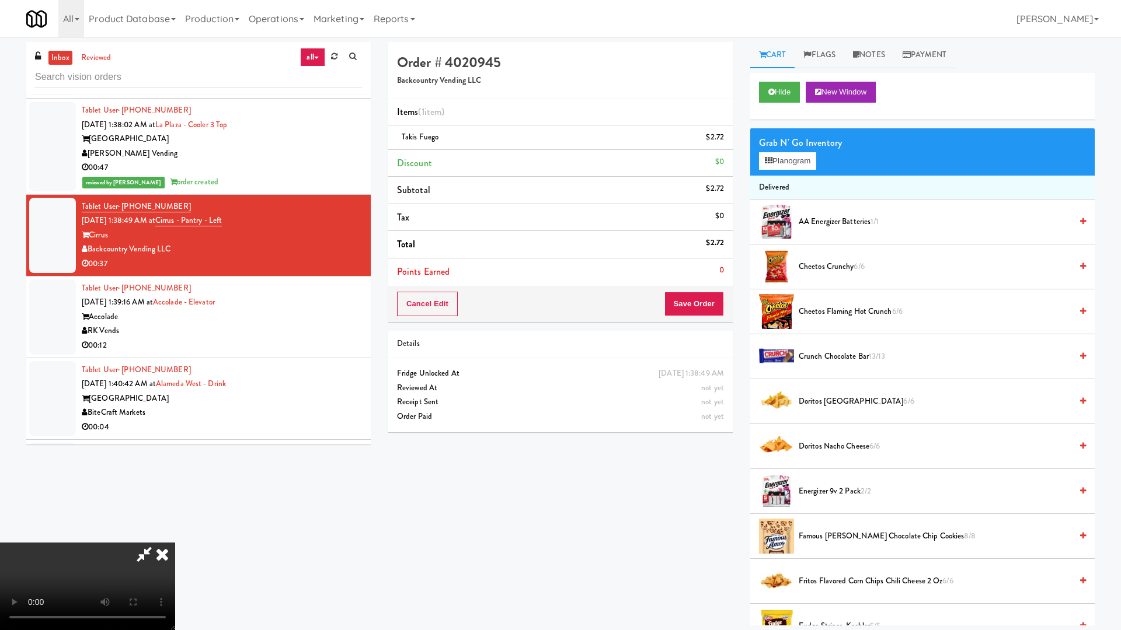
click at [175, 536] on video at bounding box center [87, 587] width 175 height 88
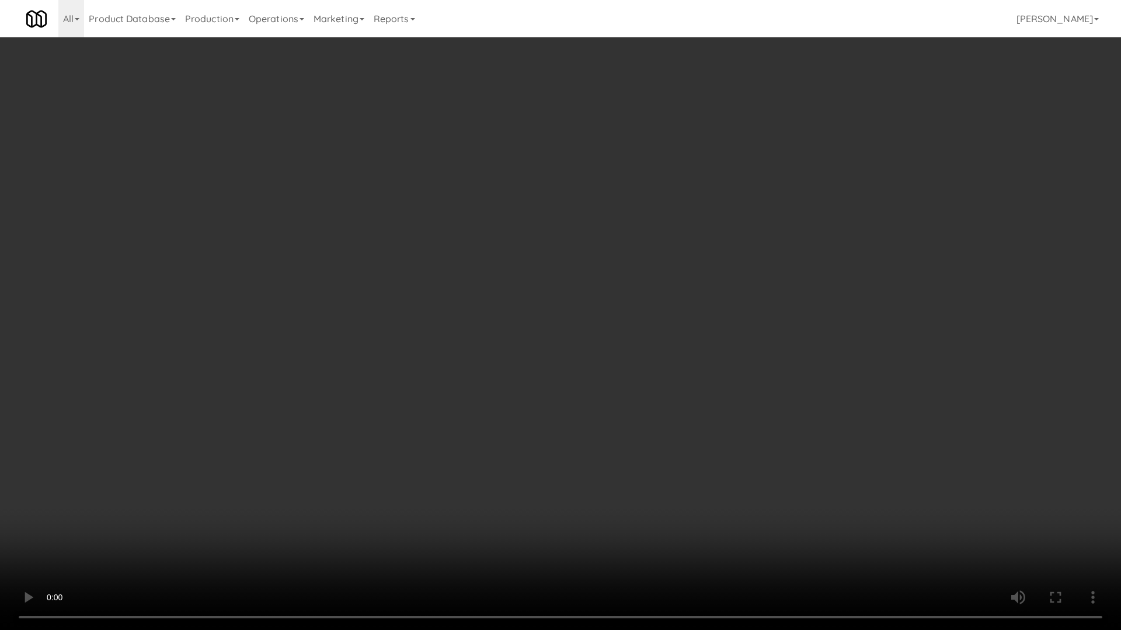
click at [434, 226] on video at bounding box center [560, 315] width 1121 height 630
click at [490, 232] on video at bounding box center [560, 315] width 1121 height 630
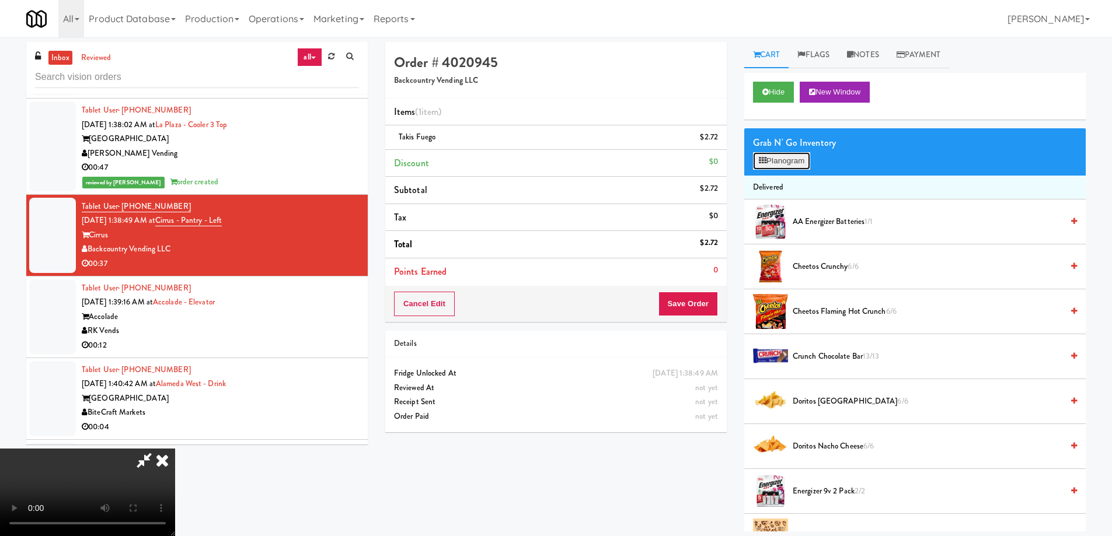
click at [783, 162] on button "Planogram" at bounding box center [781, 161] width 57 height 18
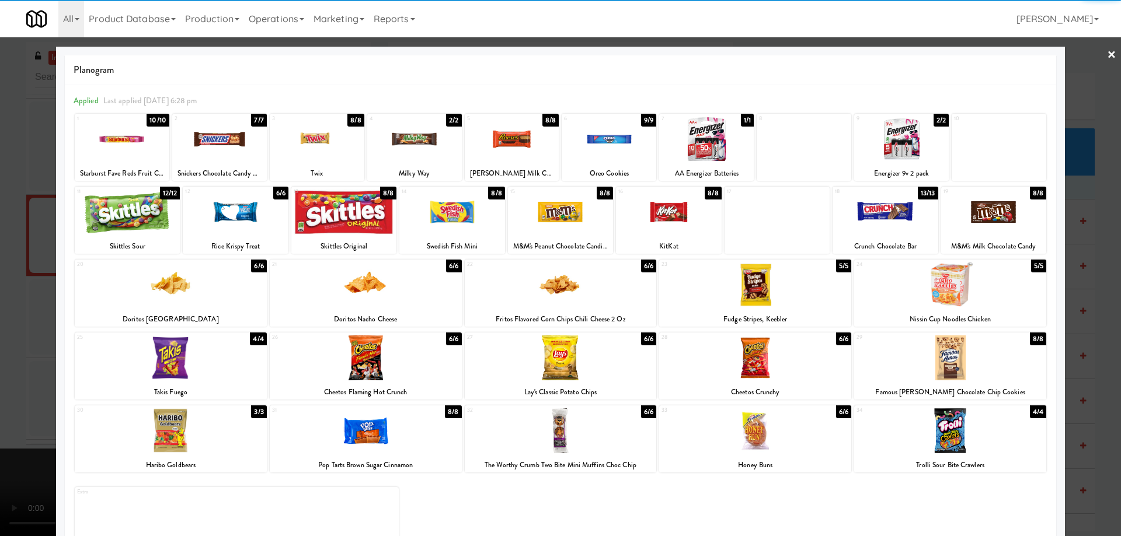
click at [194, 440] on div at bounding box center [171, 431] width 192 height 45
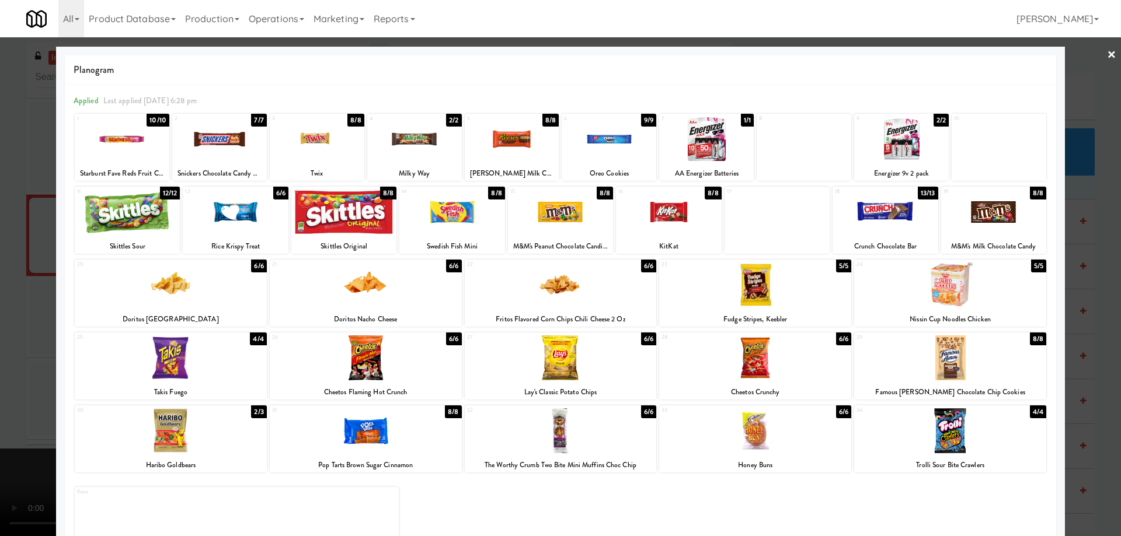
click at [214, 440] on div at bounding box center [171, 431] width 192 height 45
click at [1097, 51] on div at bounding box center [560, 268] width 1121 height 536
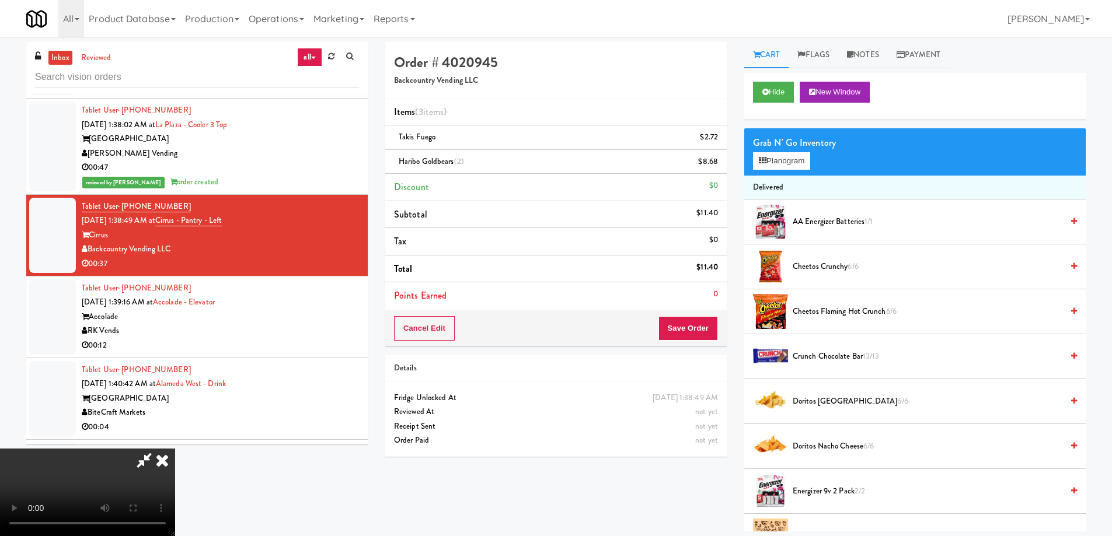
click at [175, 449] on video at bounding box center [87, 493] width 175 height 88
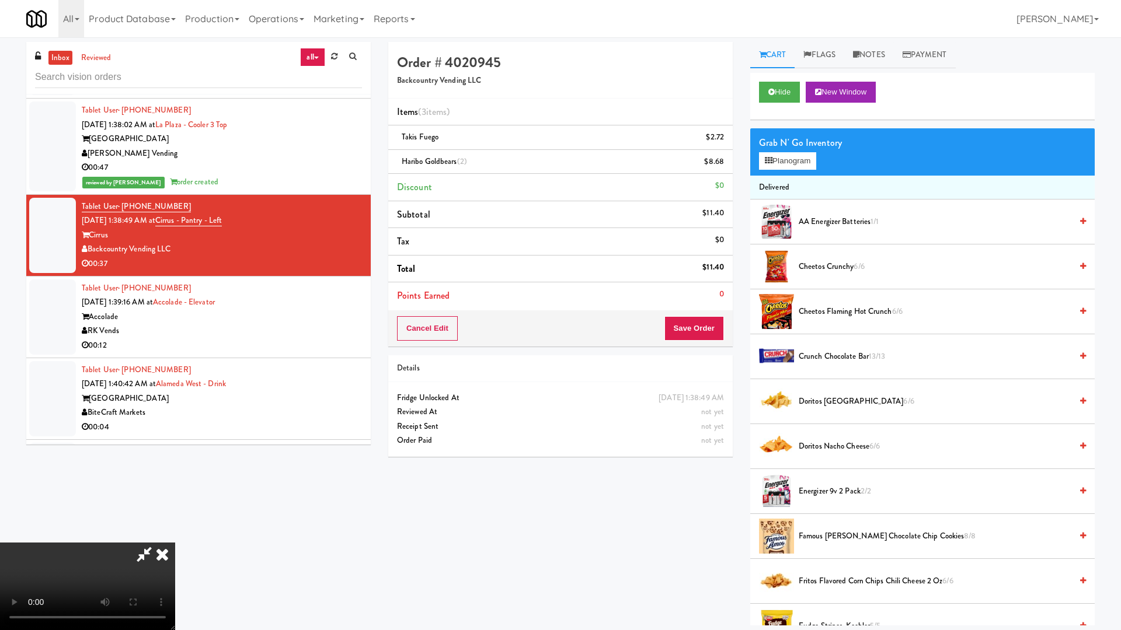
click at [175, 536] on video at bounding box center [87, 587] width 175 height 88
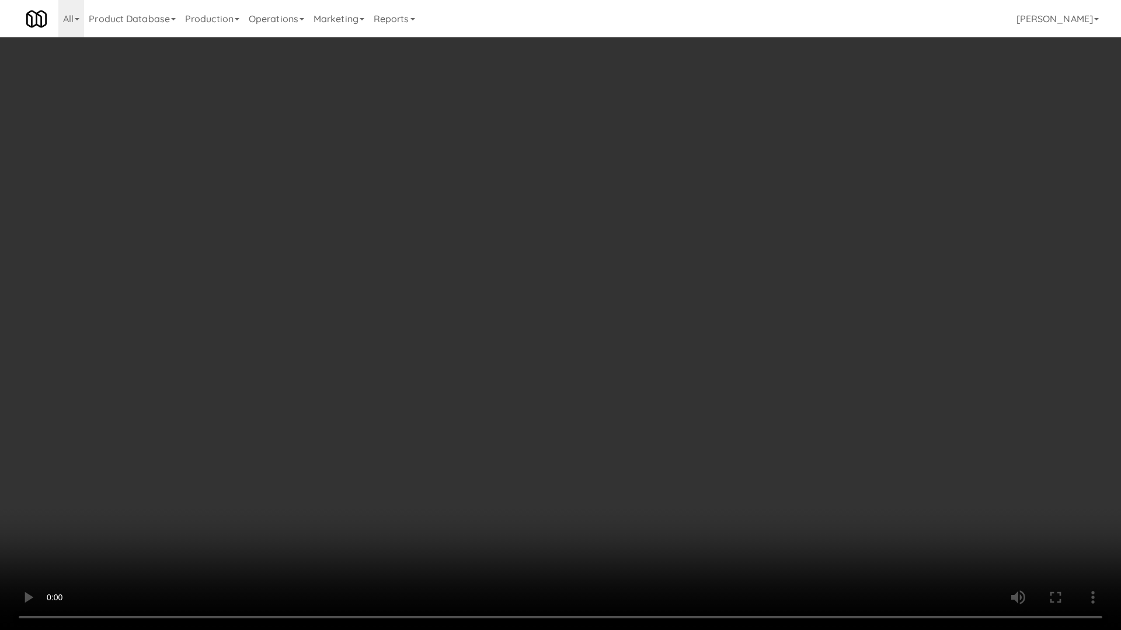
click at [559, 268] on video at bounding box center [560, 315] width 1121 height 630
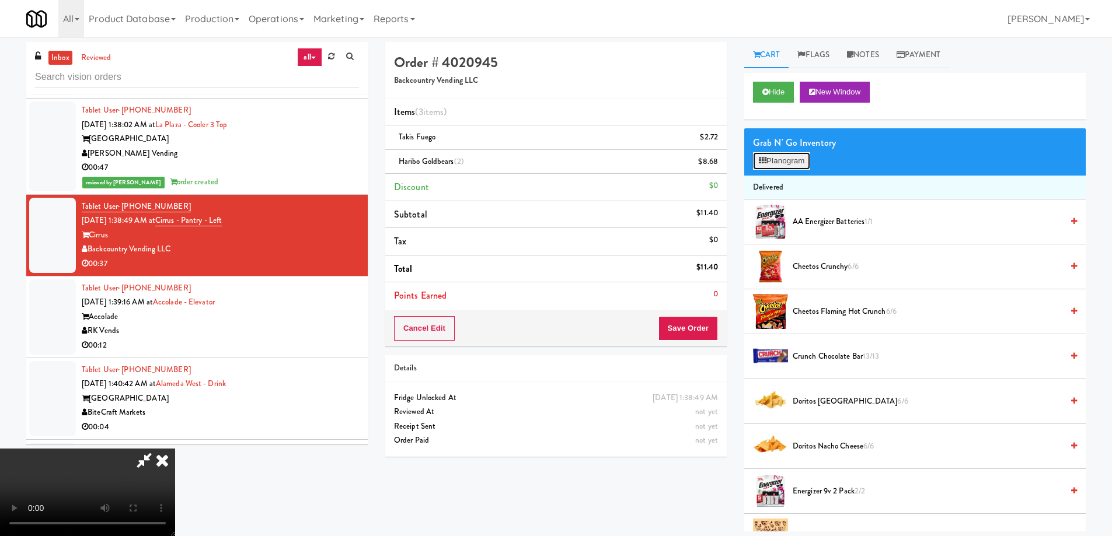
click at [773, 169] on button "Planogram" at bounding box center [781, 161] width 57 height 18
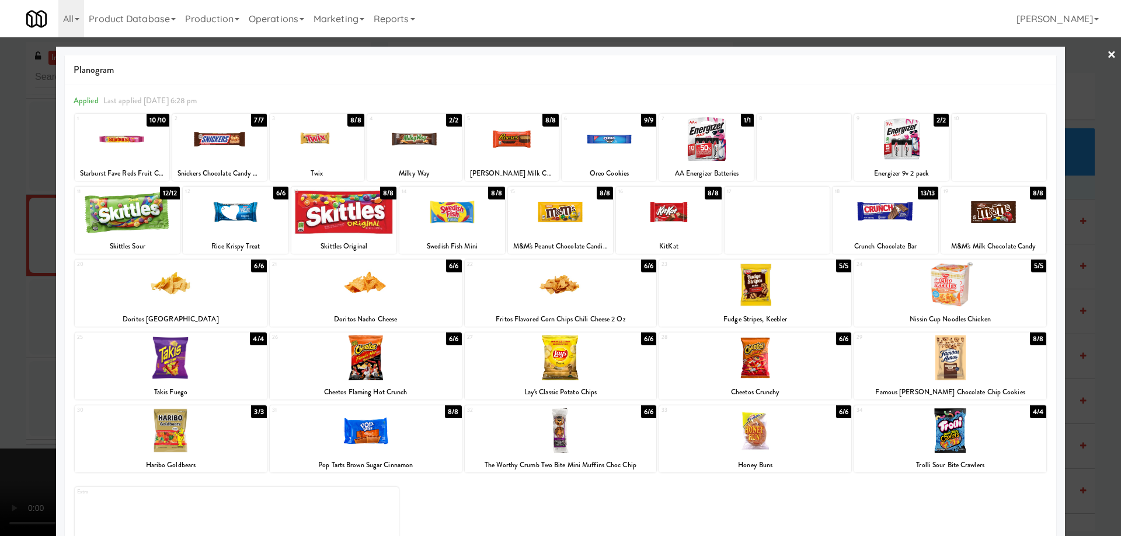
click at [986, 362] on div at bounding box center [950, 358] width 192 height 45
click at [1107, 53] on link "×" at bounding box center [1111, 55] width 9 height 36
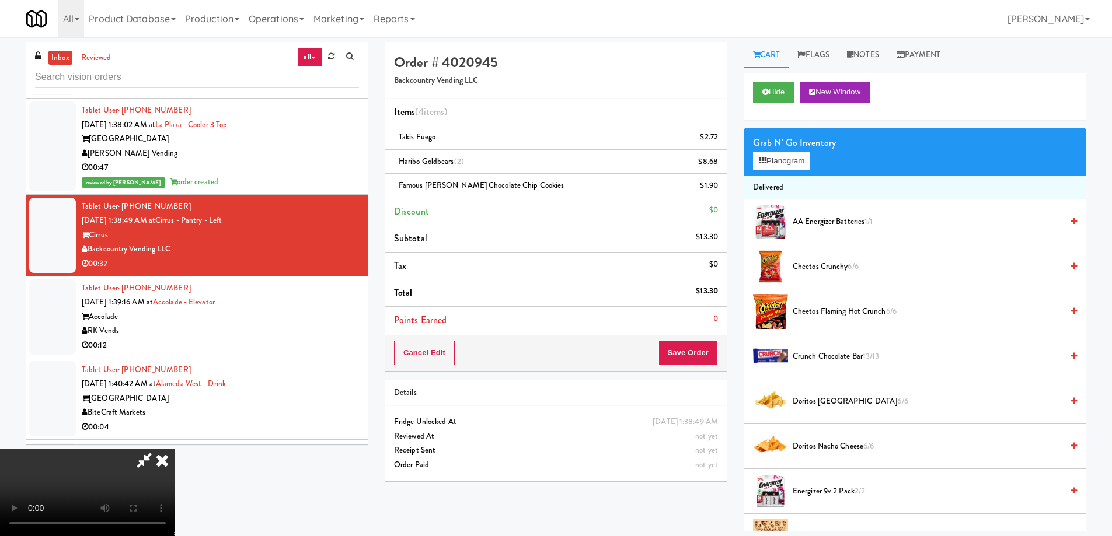
click at [175, 449] on video at bounding box center [87, 493] width 175 height 88
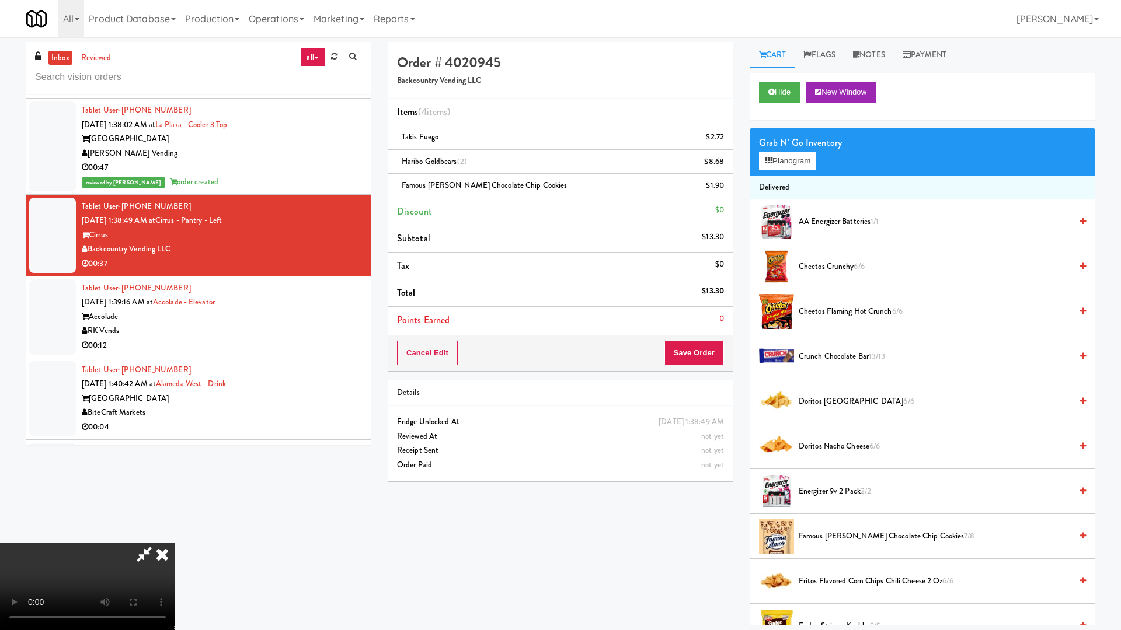
click at [175, 536] on video at bounding box center [87, 587] width 175 height 88
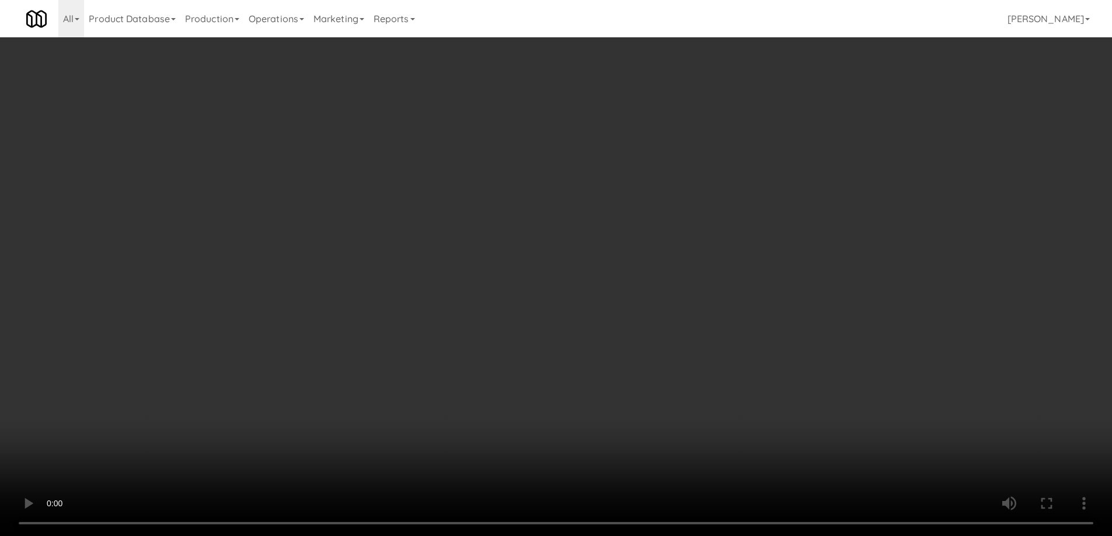
click at [686, 336] on div "Cancel Edit Save Order" at bounding box center [555, 353] width 341 height 36
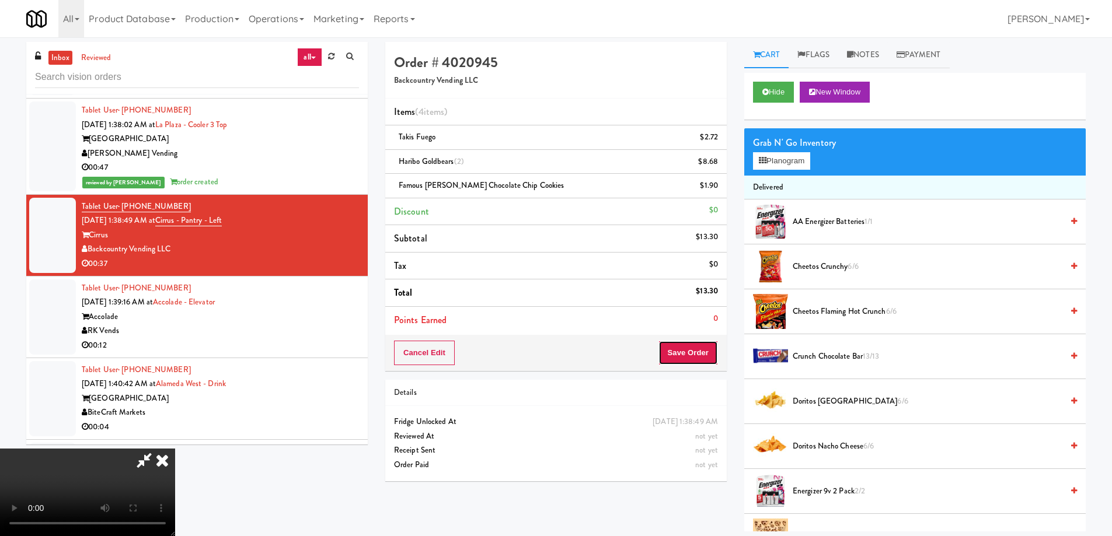
drag, startPoint x: 689, startPoint y: 348, endPoint x: 686, endPoint y: 341, distance: 7.1
click at [689, 348] on button "Save Order" at bounding box center [688, 353] width 60 height 25
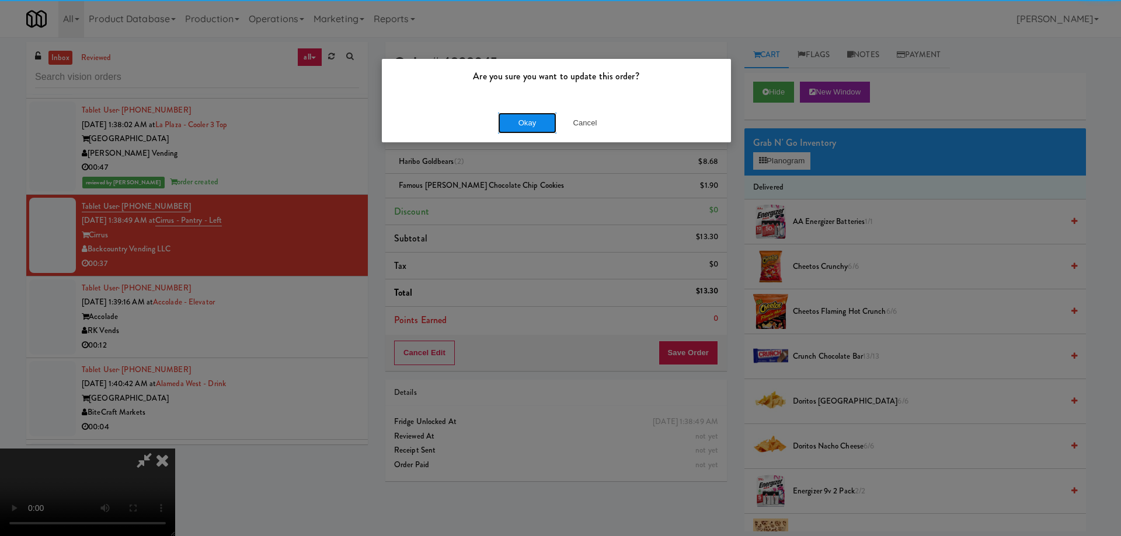
click at [514, 123] on button "Okay" at bounding box center [527, 123] width 58 height 21
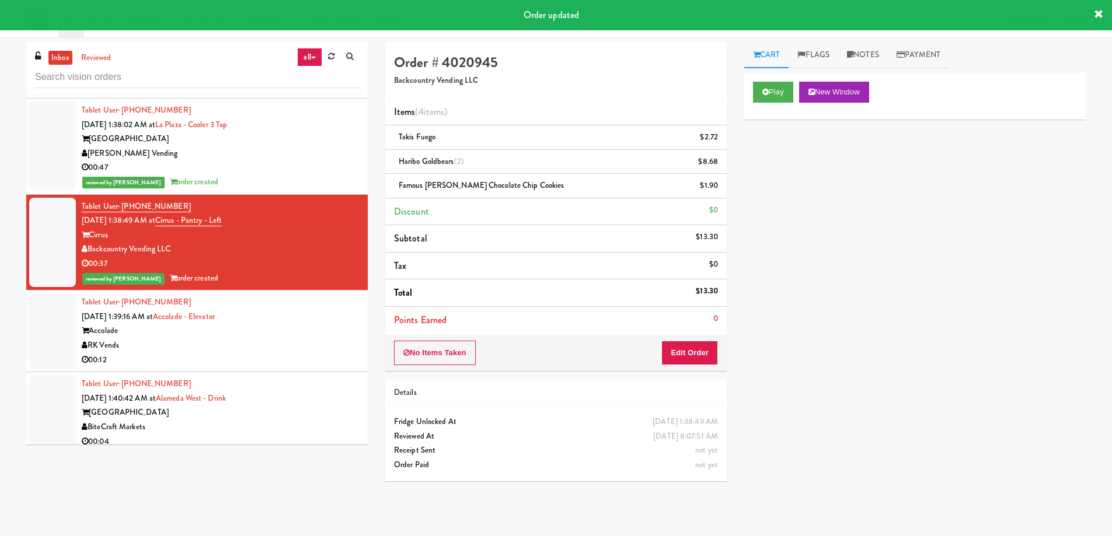
click at [308, 295] on div "Tablet User · (334) 332-0602 Sep 20, 2025 1:39:16 AM at Accolade - Elevator Acc…" at bounding box center [220, 331] width 277 height 72
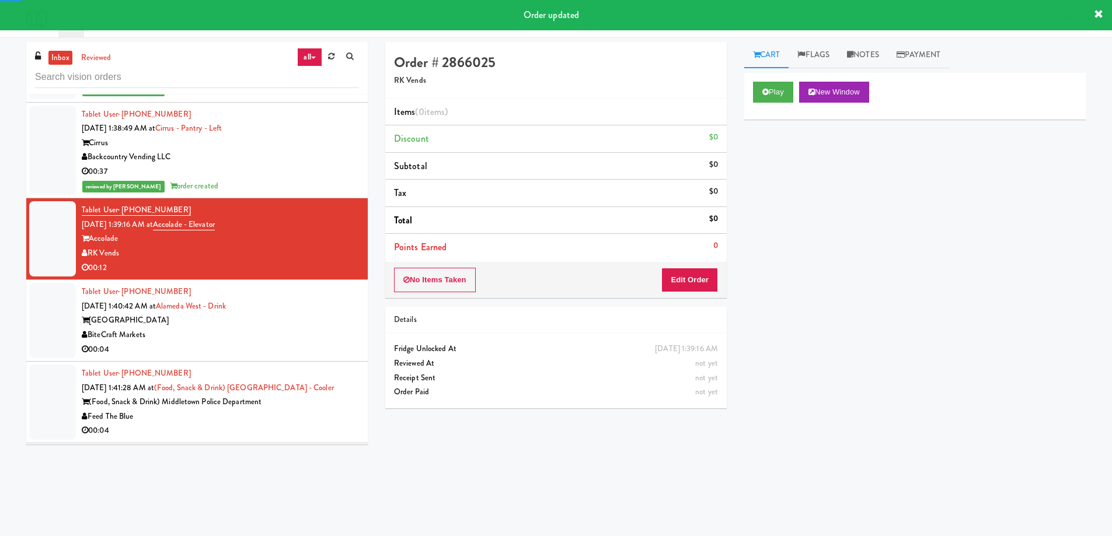
scroll to position [6304, 0]
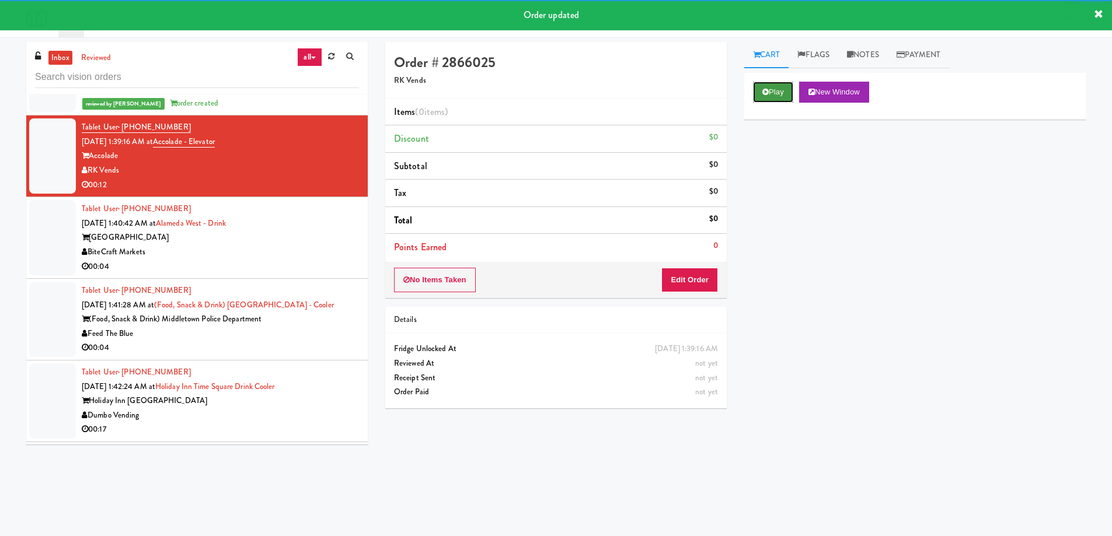
click at [778, 98] on button "Play" at bounding box center [773, 92] width 40 height 21
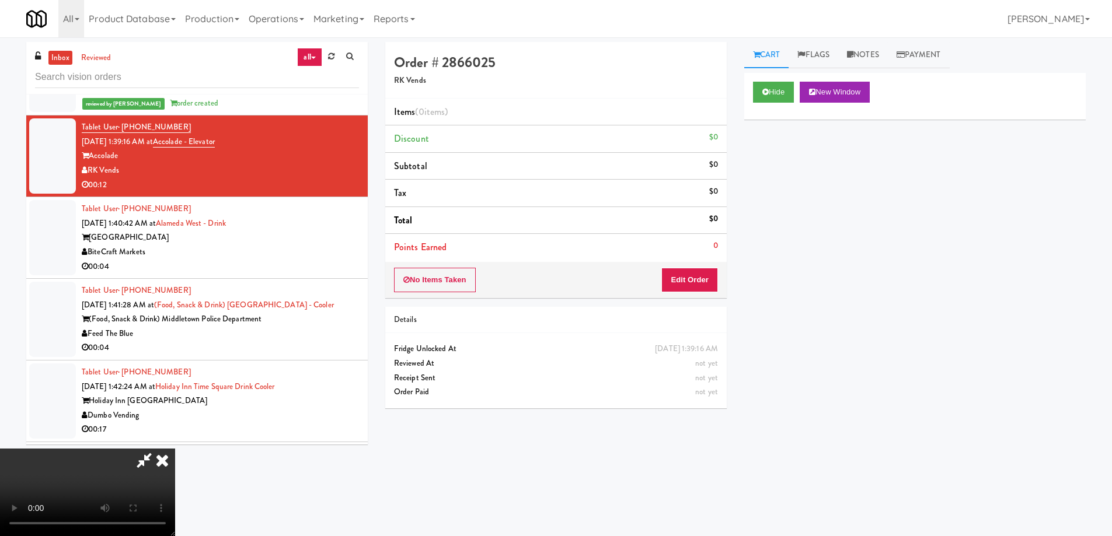
click at [175, 449] on video at bounding box center [87, 493] width 175 height 88
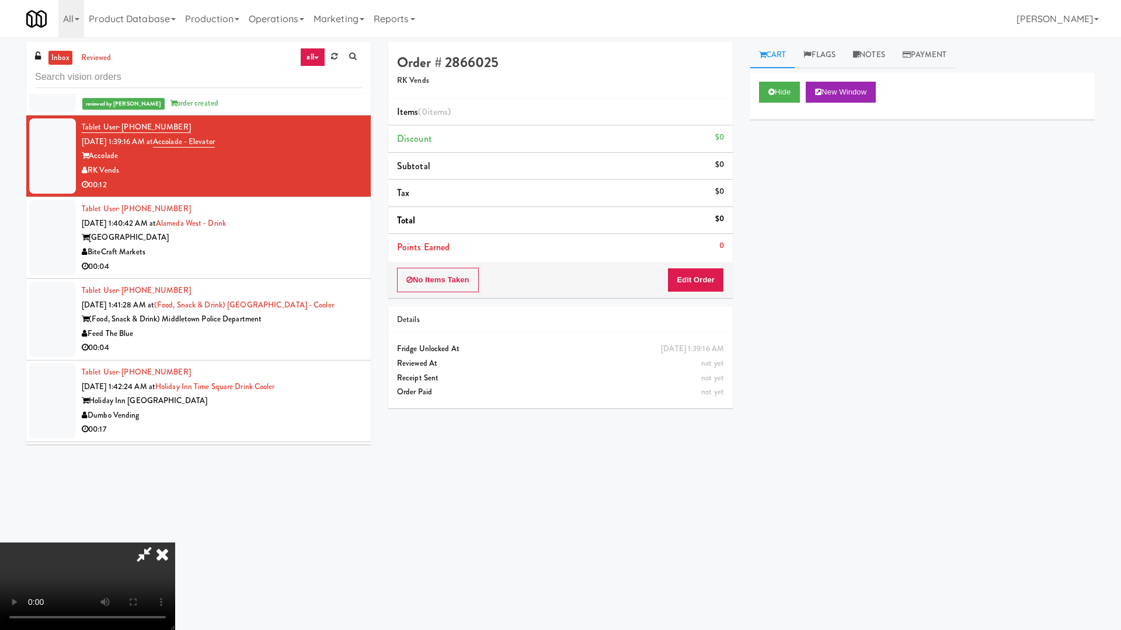
drag, startPoint x: 509, startPoint y: 355, endPoint x: 522, endPoint y: 354, distance: 12.9
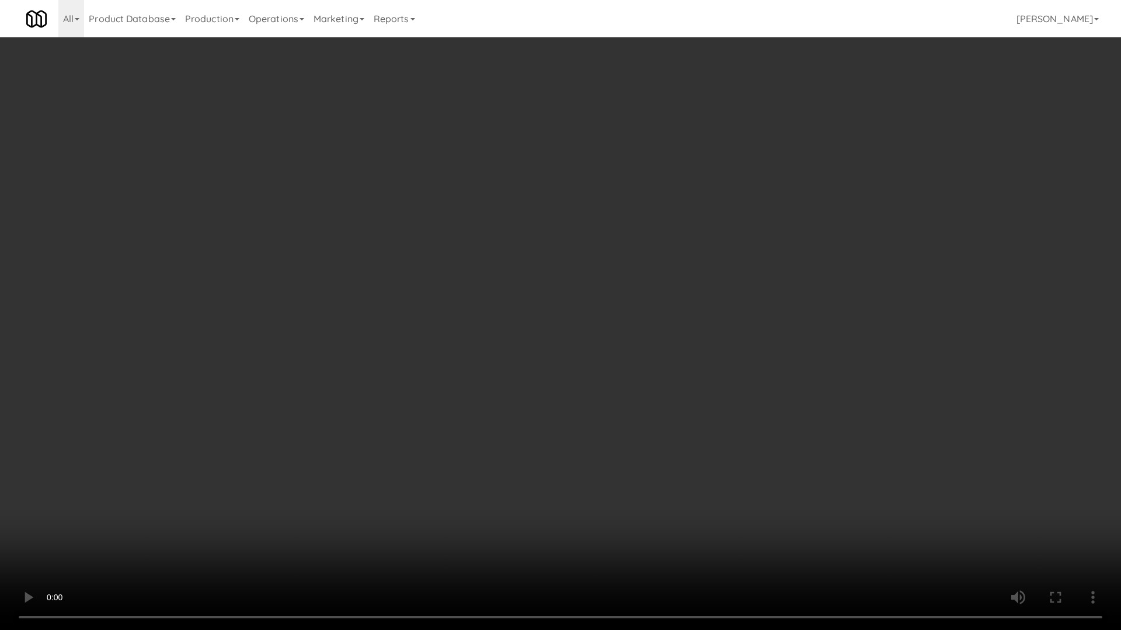
click at [509, 355] on video at bounding box center [560, 315] width 1121 height 630
click at [655, 417] on video at bounding box center [560, 315] width 1121 height 630
click at [434, 290] on video at bounding box center [560, 315] width 1121 height 630
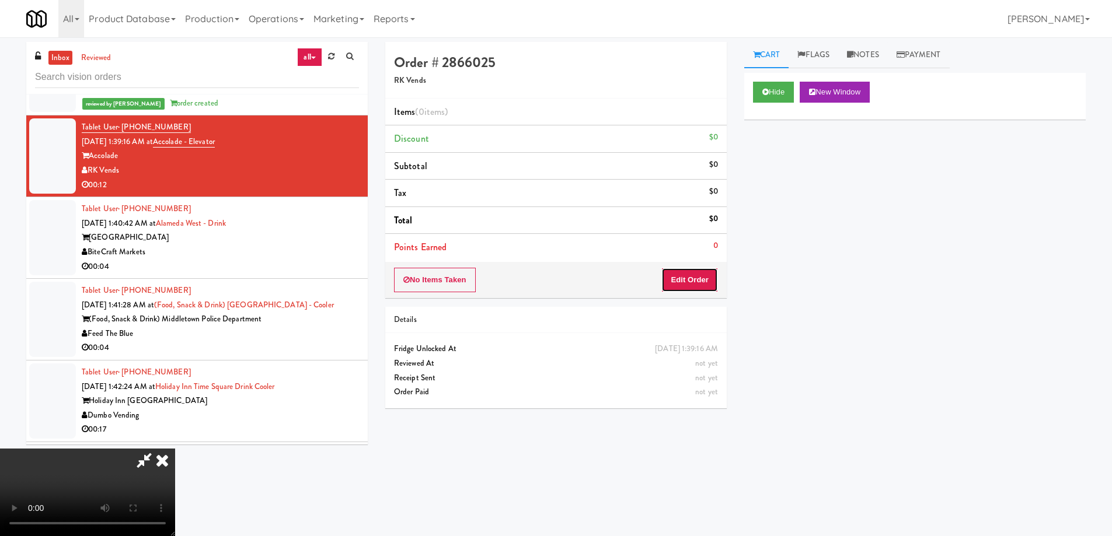
click at [709, 280] on button "Edit Order" at bounding box center [689, 280] width 57 height 25
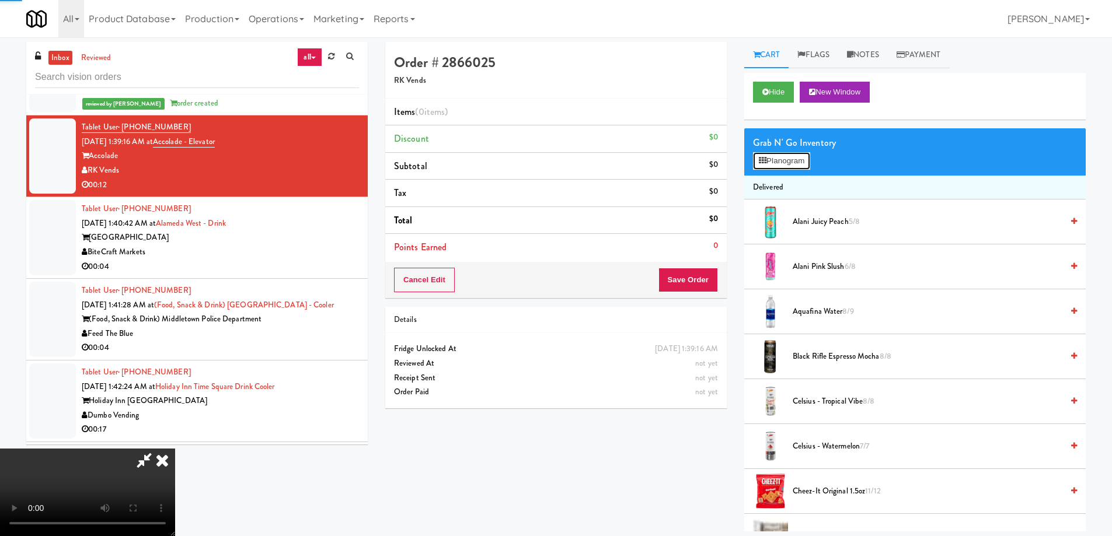
drag, startPoint x: 778, startPoint y: 156, endPoint x: 772, endPoint y: 158, distance: 6.1
click at [778, 156] on button "Planogram" at bounding box center [781, 161] width 57 height 18
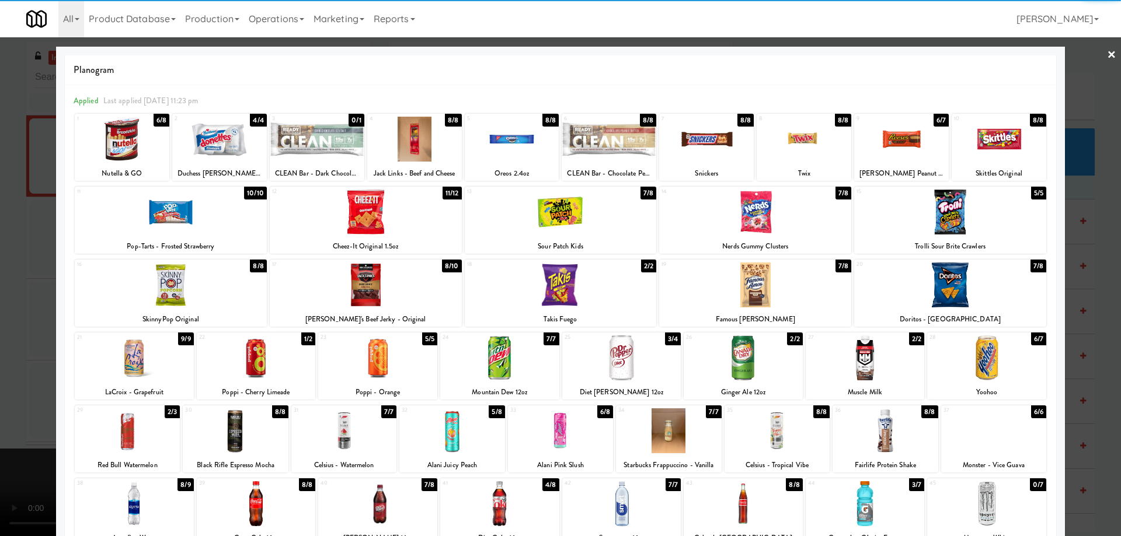
click at [915, 128] on div at bounding box center [901, 139] width 95 height 45
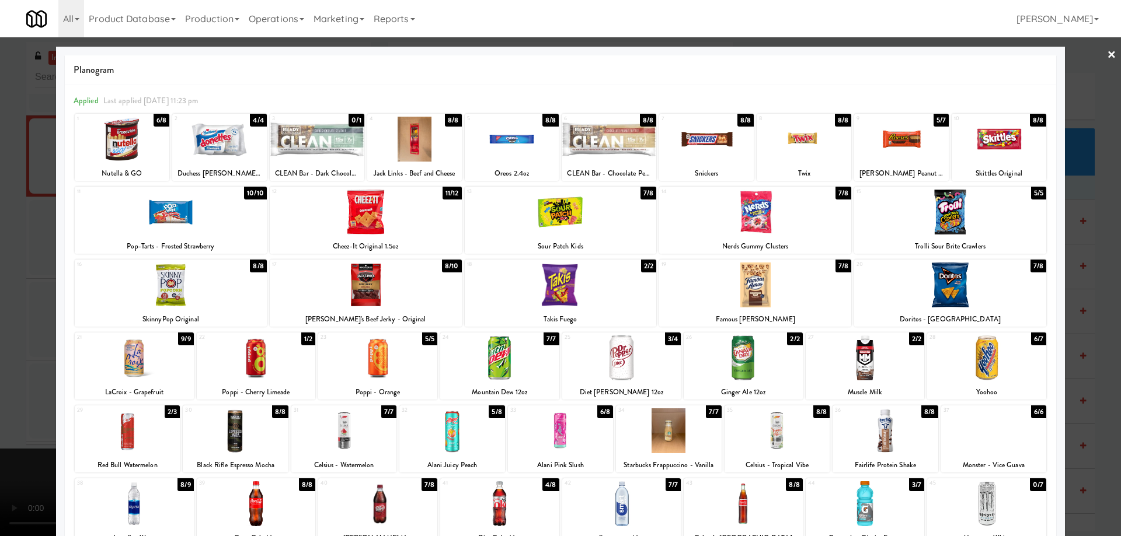
click at [921, 283] on div at bounding box center [950, 285] width 192 height 45
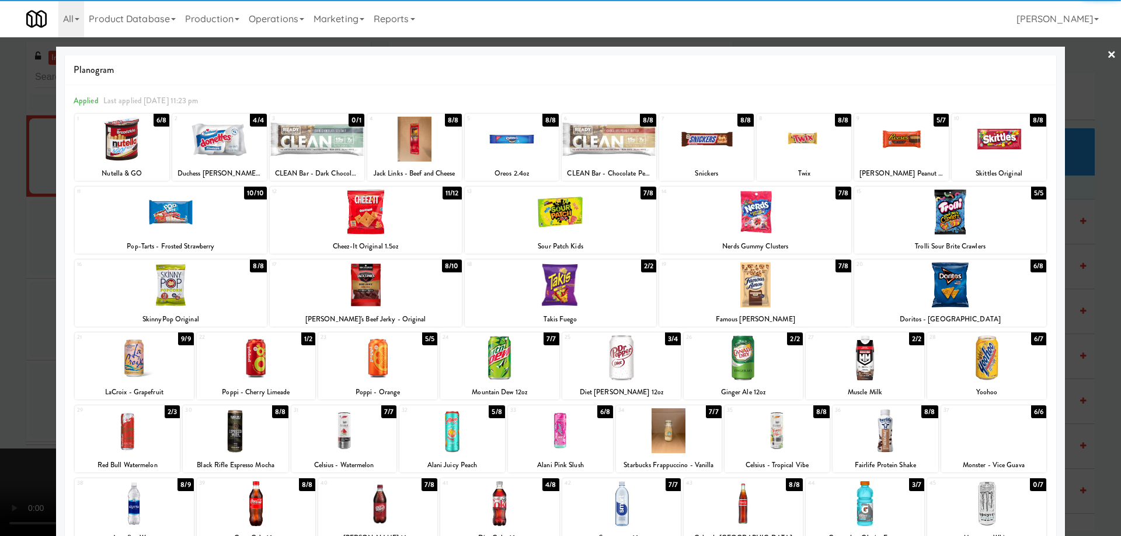
click at [1107, 52] on link "×" at bounding box center [1111, 55] width 9 height 36
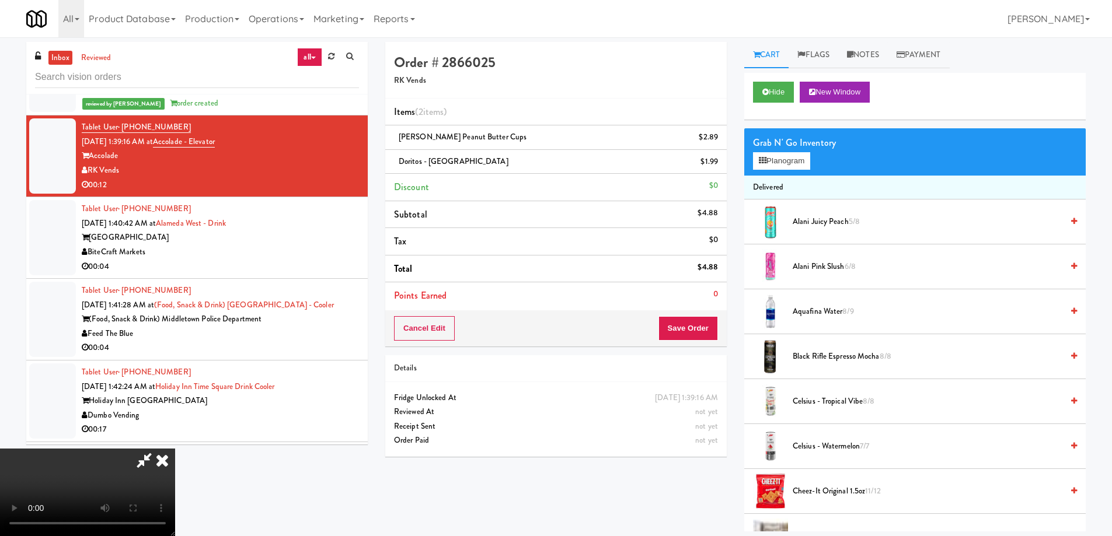
click at [175, 449] on video at bounding box center [87, 493] width 175 height 88
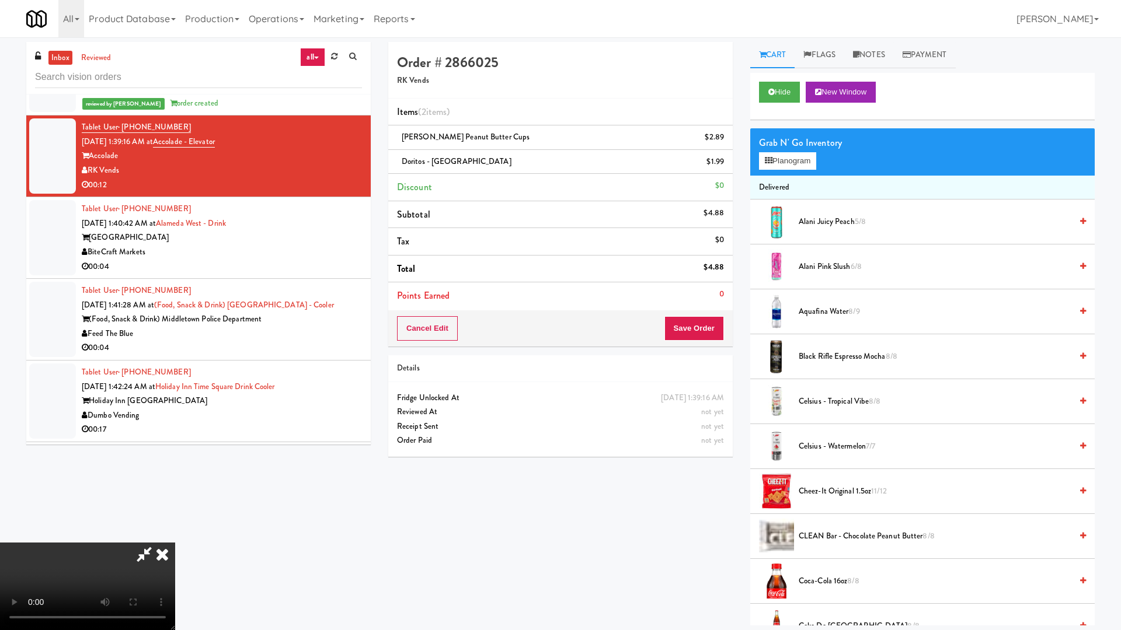
click at [175, 536] on video at bounding box center [87, 587] width 175 height 88
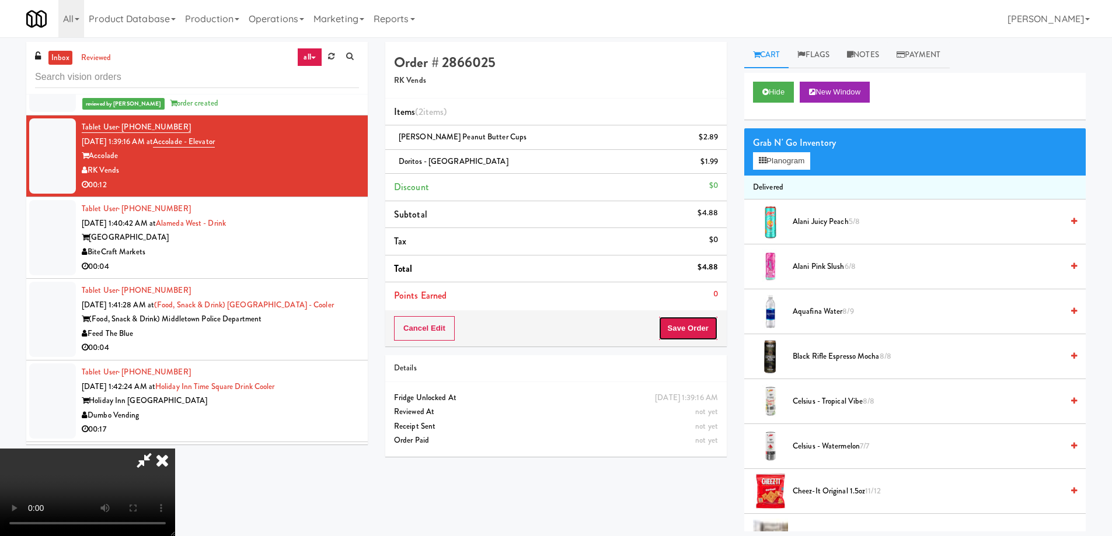
click at [692, 319] on button "Save Order" at bounding box center [688, 328] width 60 height 25
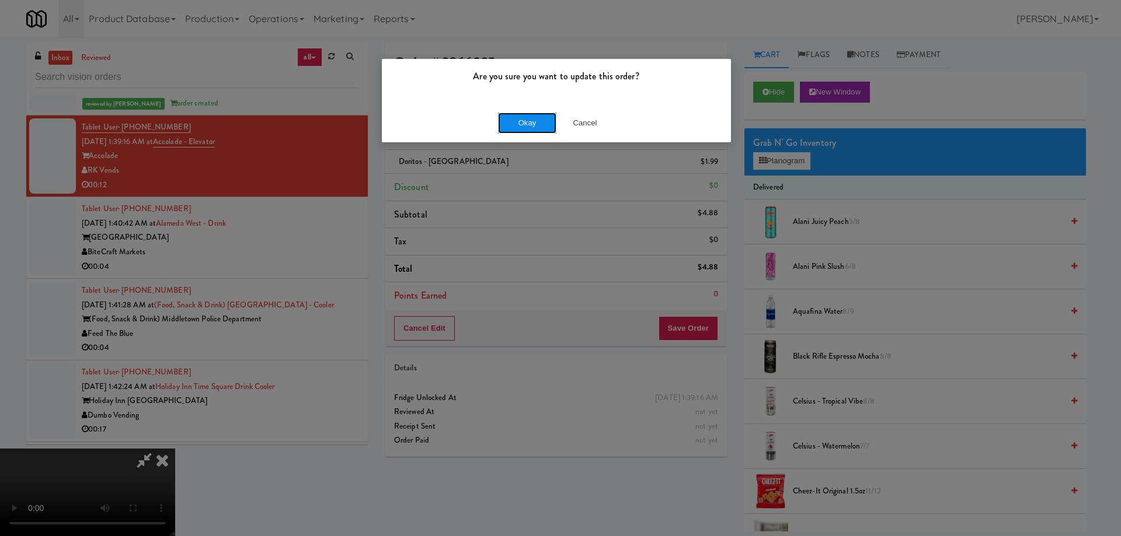
click at [515, 120] on button "Okay" at bounding box center [527, 123] width 58 height 21
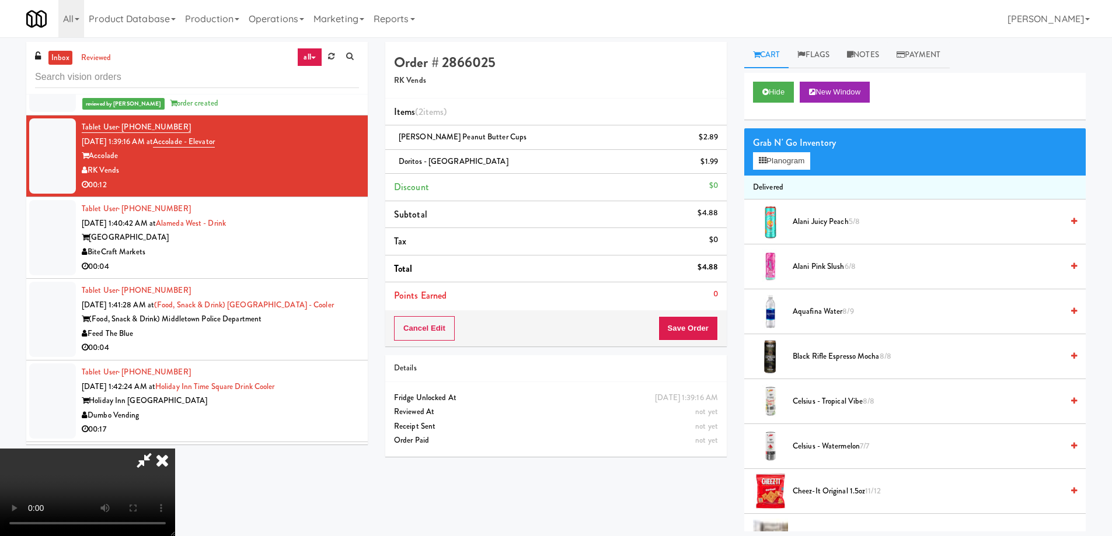
click at [175, 449] on icon at bounding box center [162, 460] width 26 height 23
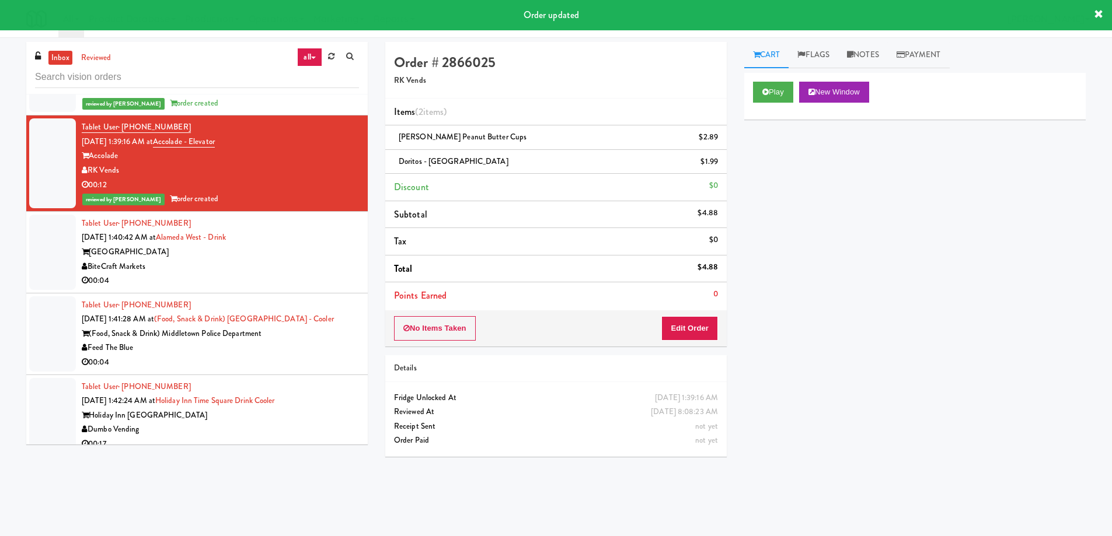
click at [303, 260] on div "BiteCraft Markets" at bounding box center [220, 267] width 277 height 15
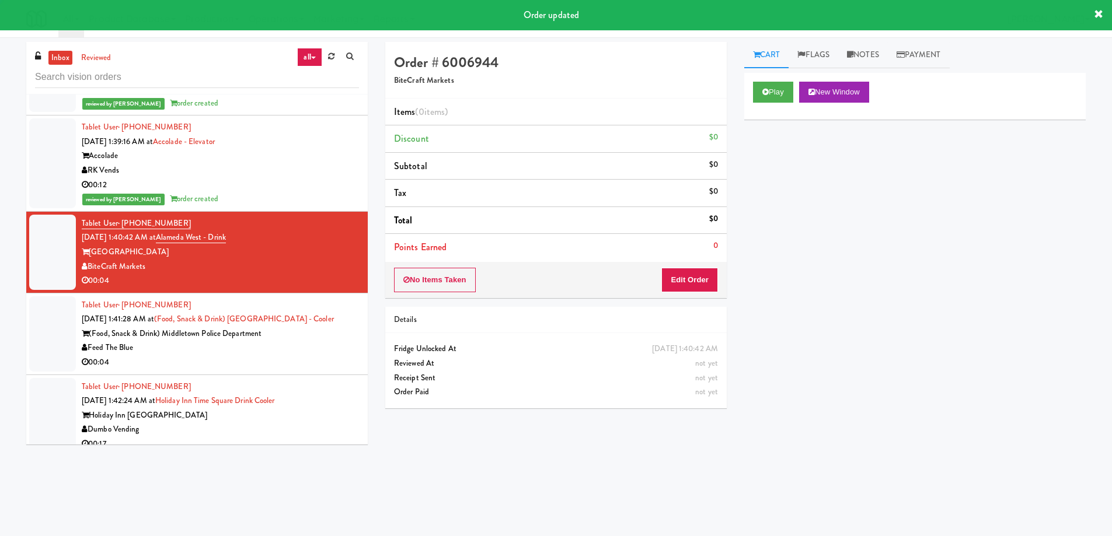
scroll to position [6362, 0]
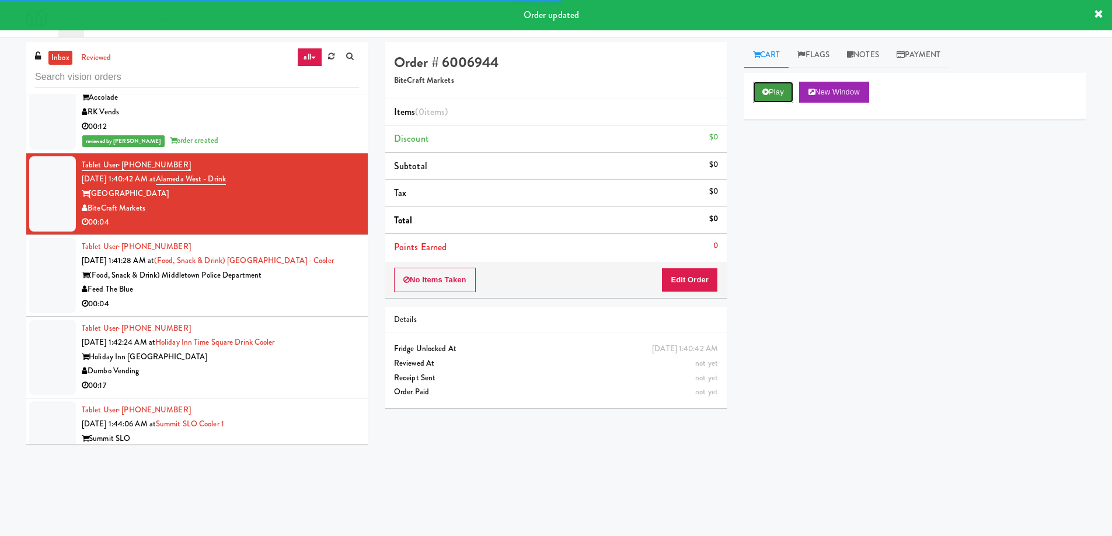
click at [769, 96] on button "Play" at bounding box center [773, 92] width 40 height 21
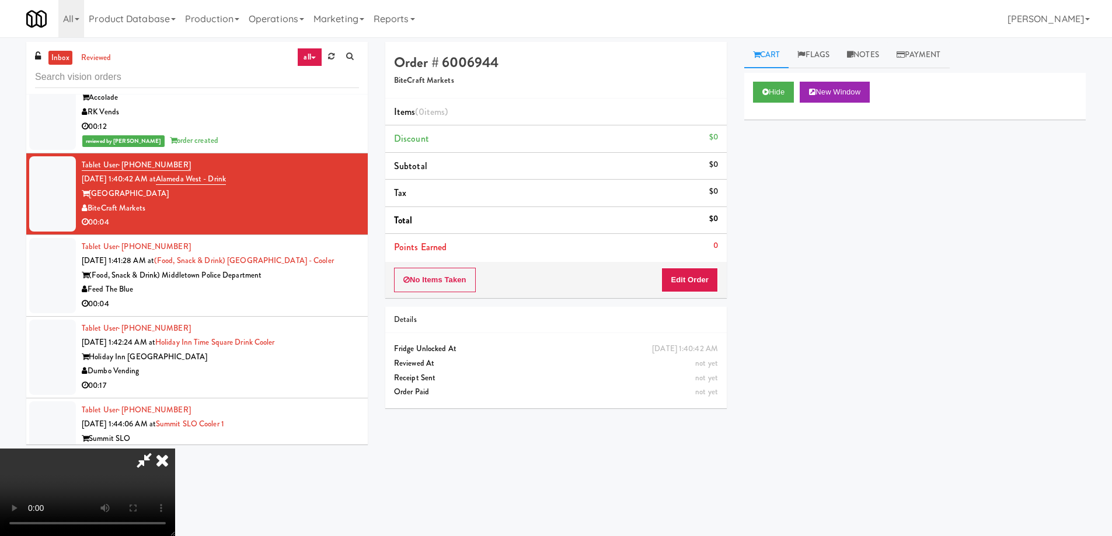
click at [175, 449] on video at bounding box center [87, 493] width 175 height 88
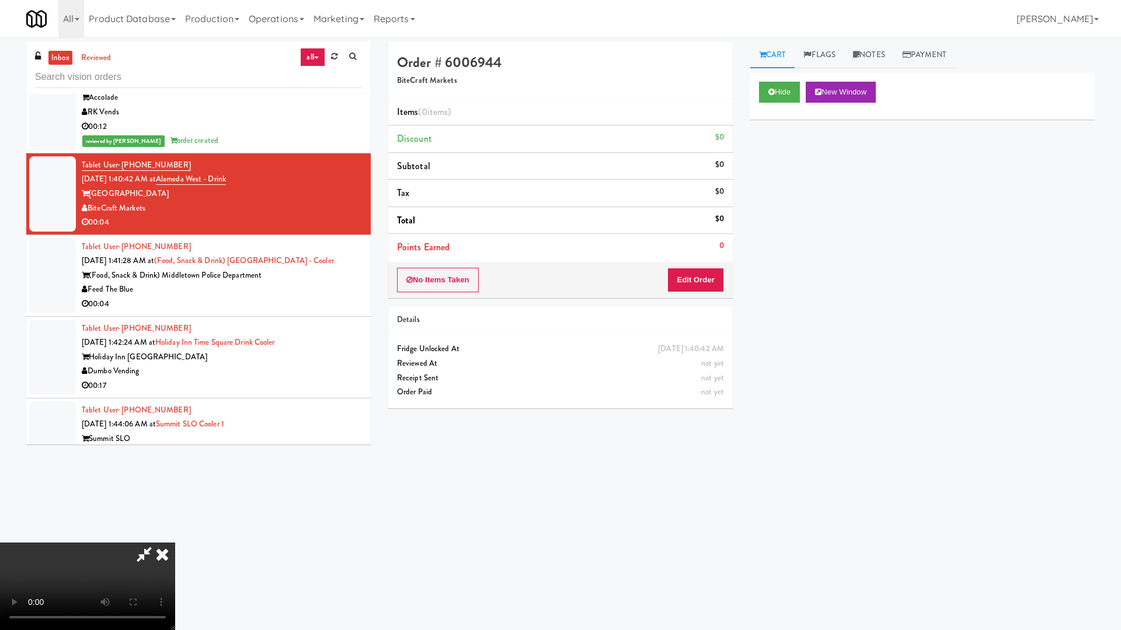
click at [175, 536] on video at bounding box center [87, 587] width 175 height 88
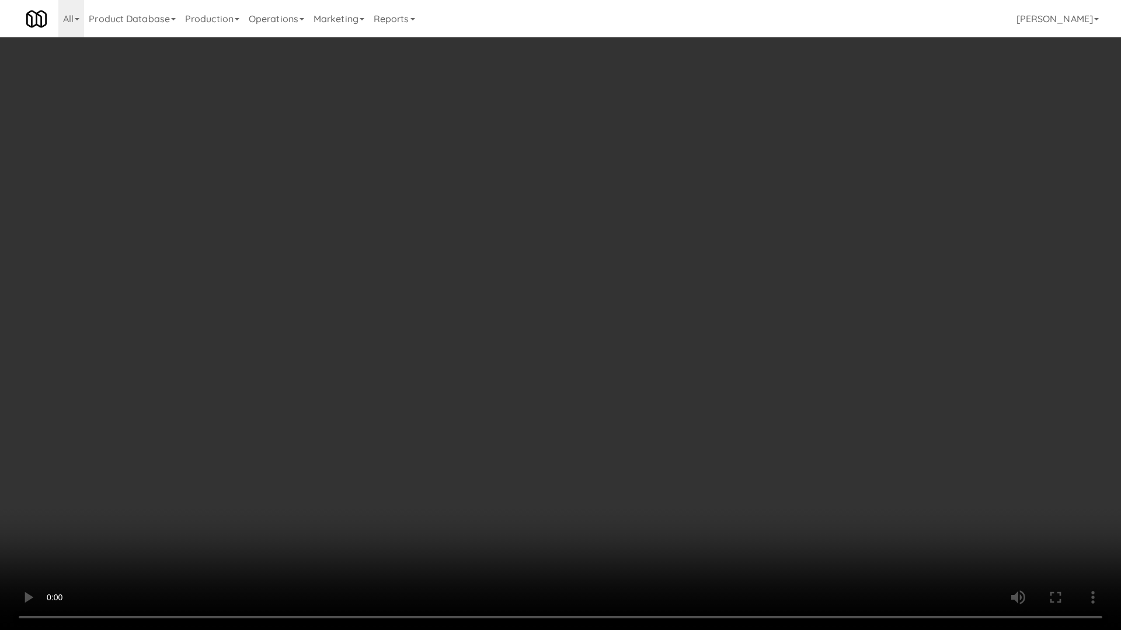
click at [405, 285] on video at bounding box center [560, 315] width 1121 height 630
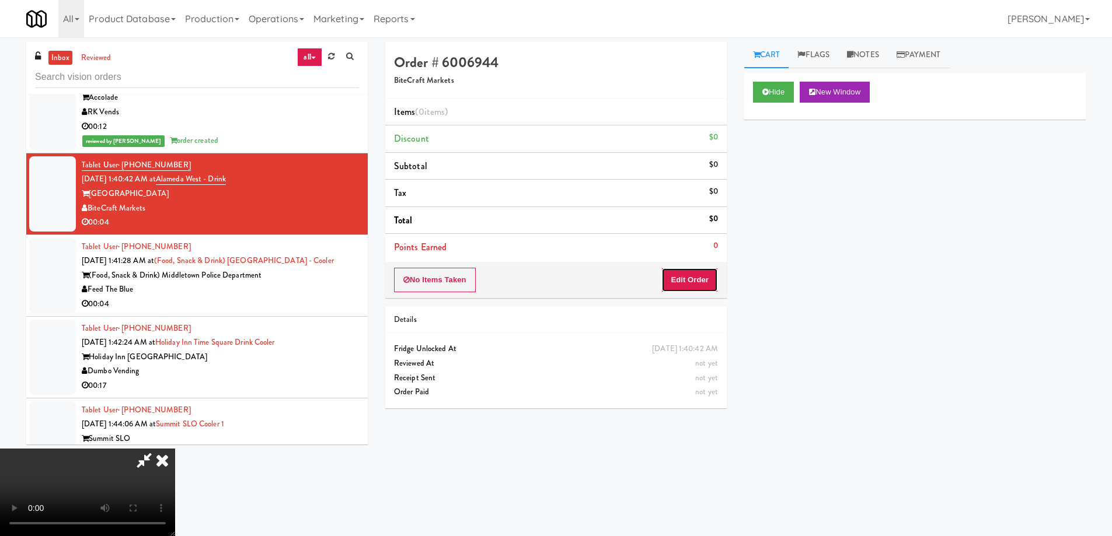
click at [695, 273] on button "Edit Order" at bounding box center [689, 280] width 57 height 25
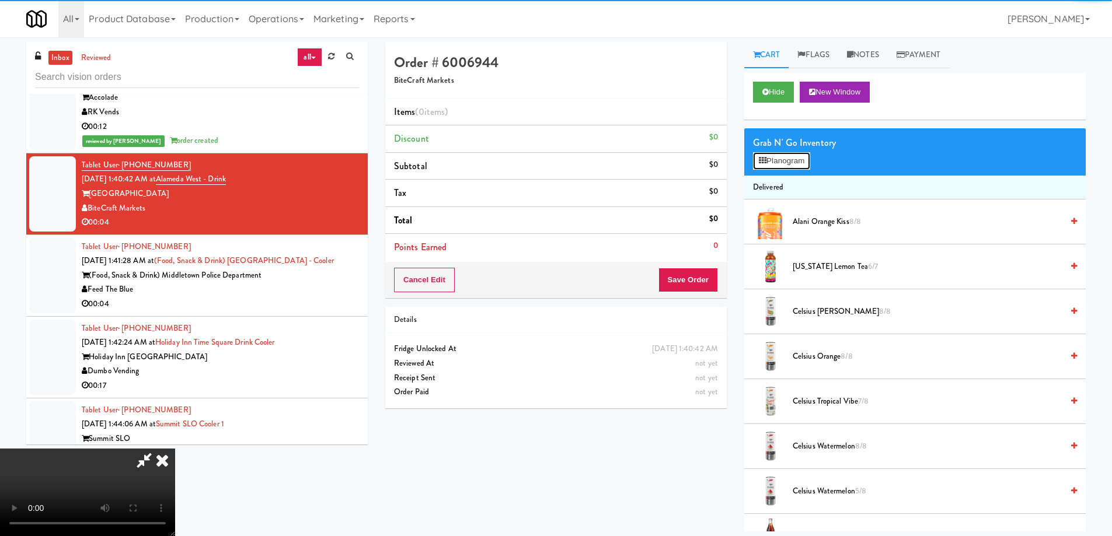
click at [780, 165] on button "Planogram" at bounding box center [781, 161] width 57 height 18
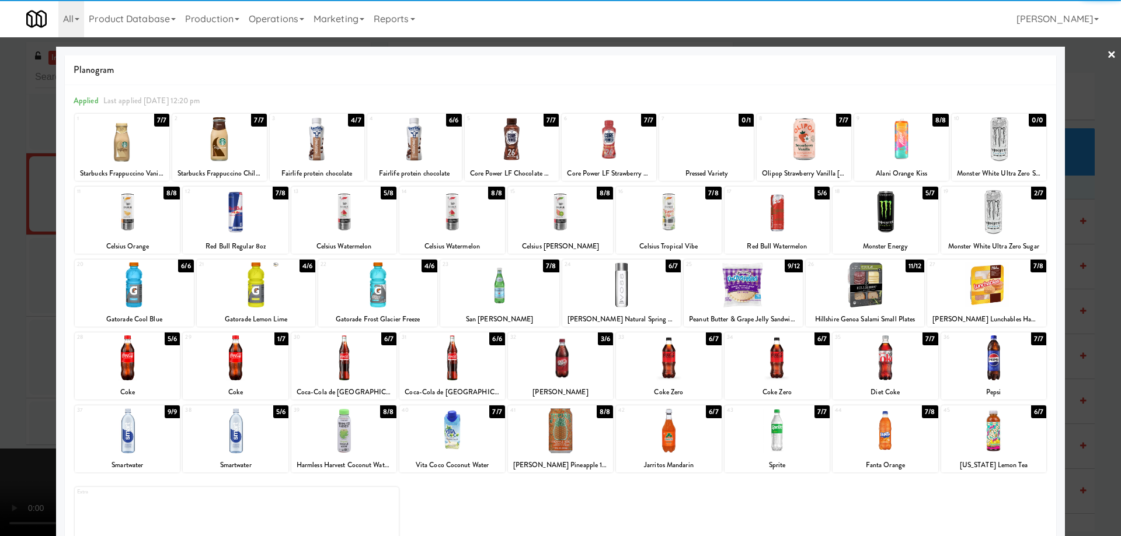
click at [359, 437] on div at bounding box center [343, 431] width 105 height 45
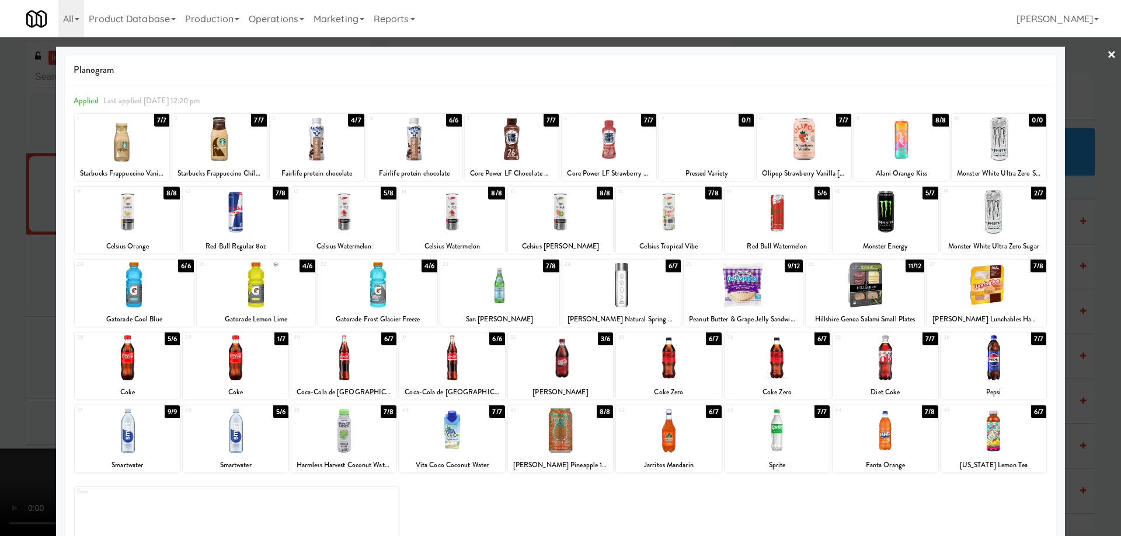
click at [1107, 52] on link "×" at bounding box center [1111, 55] width 9 height 36
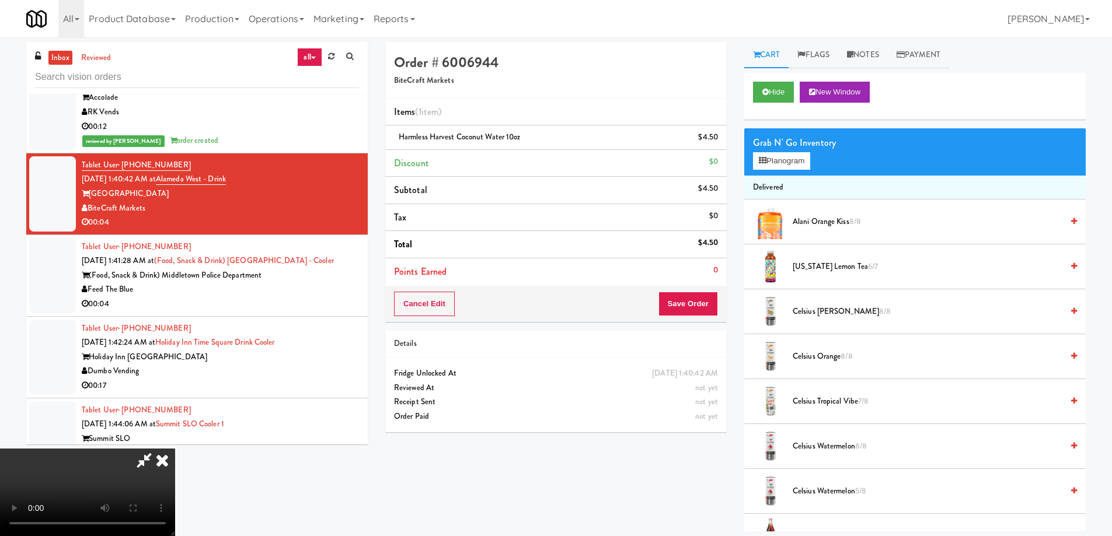
click at [175, 449] on video at bounding box center [87, 493] width 175 height 88
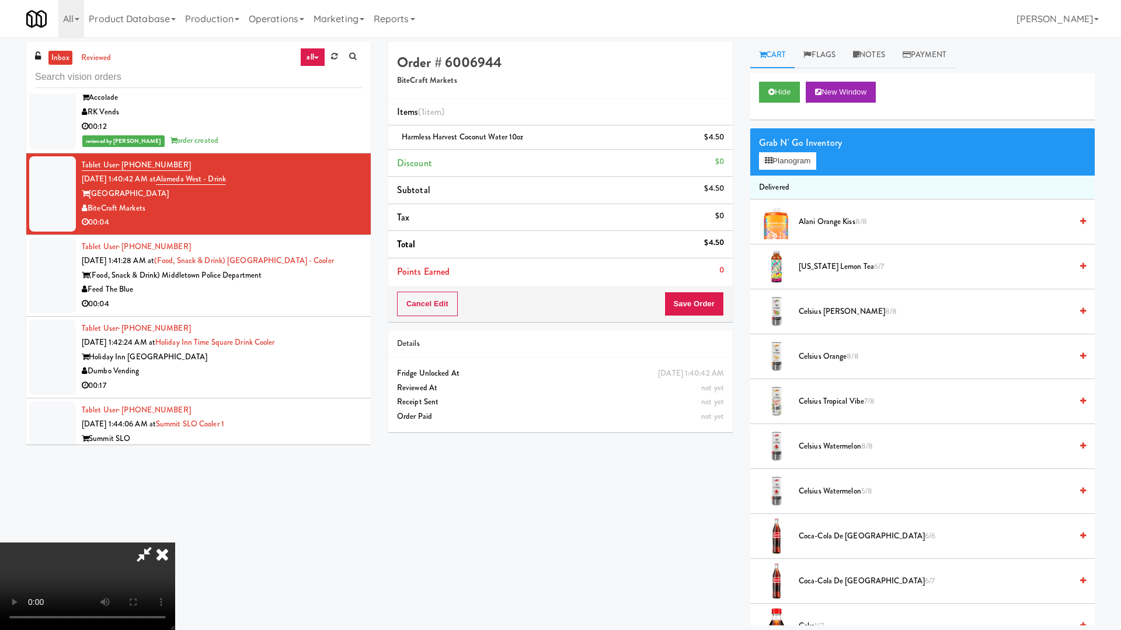
click at [175, 536] on video at bounding box center [87, 587] width 175 height 88
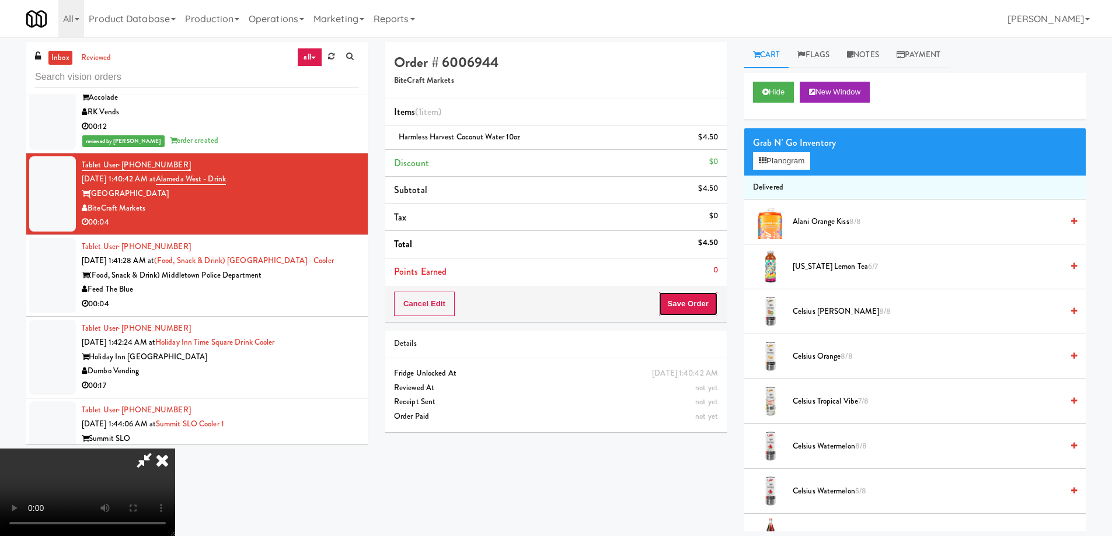
drag, startPoint x: 692, startPoint y: 297, endPoint x: 675, endPoint y: 270, distance: 32.5
click at [692, 296] on button "Save Order" at bounding box center [688, 304] width 60 height 25
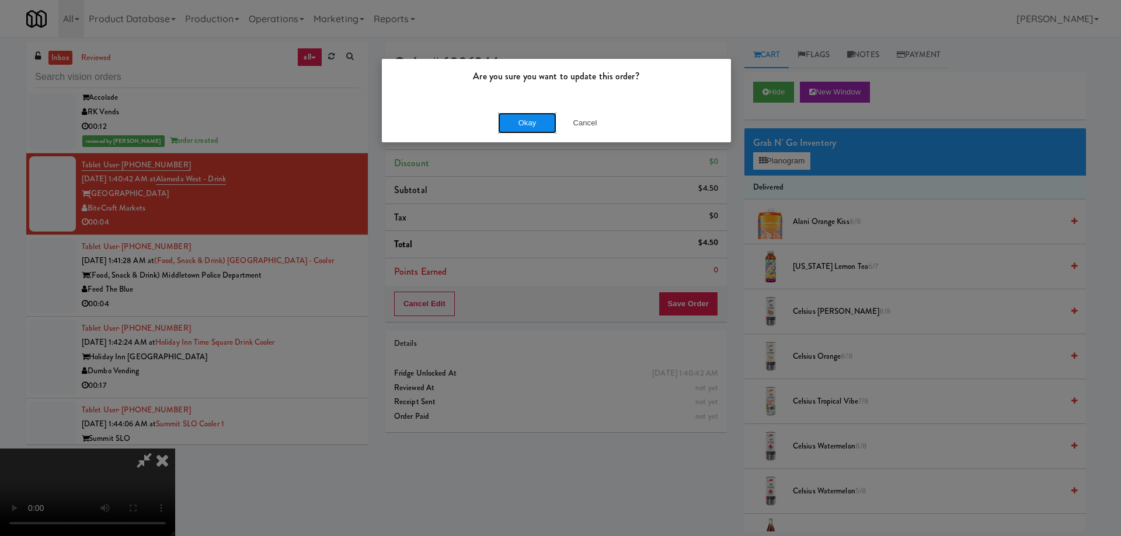
click at [531, 117] on button "Okay" at bounding box center [527, 123] width 58 height 21
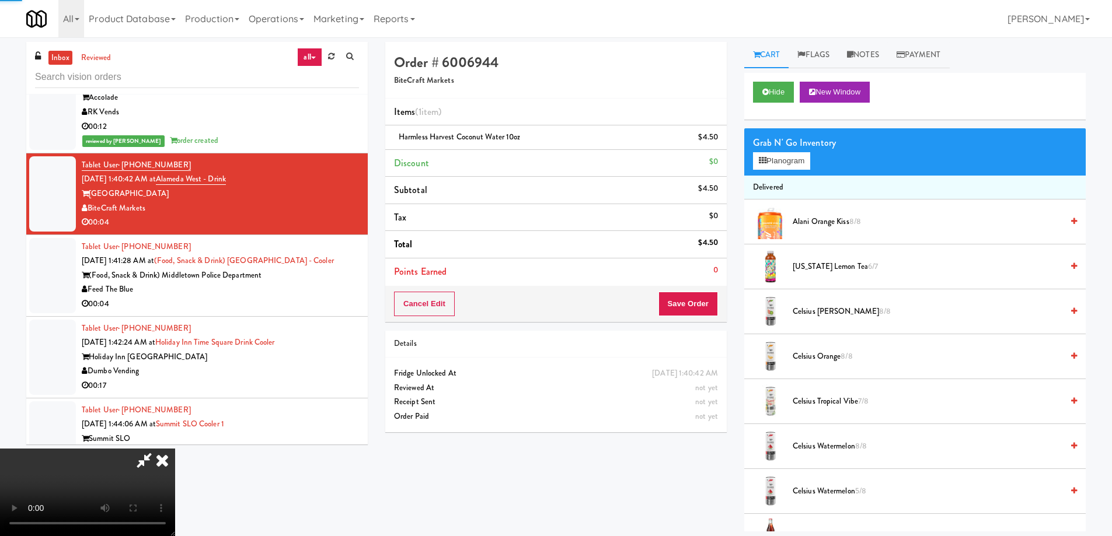
click at [175, 449] on icon at bounding box center [162, 460] width 26 height 23
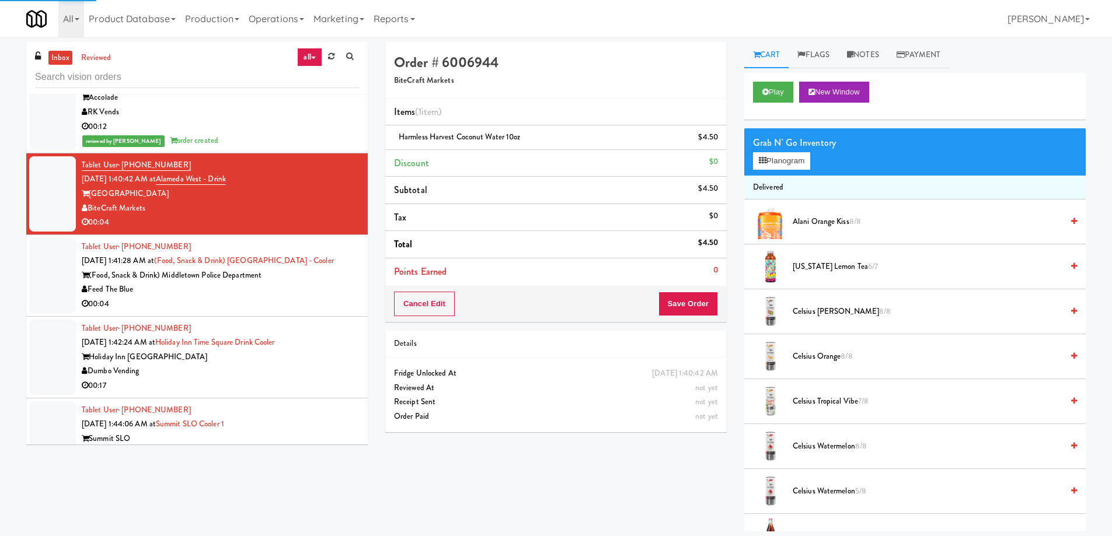
click at [322, 240] on div "Tablet User · (848) 459-5830 Sep 20, 2025 1:41:28 AM at (Food, Snack & Drink) M…" at bounding box center [220, 276] width 277 height 72
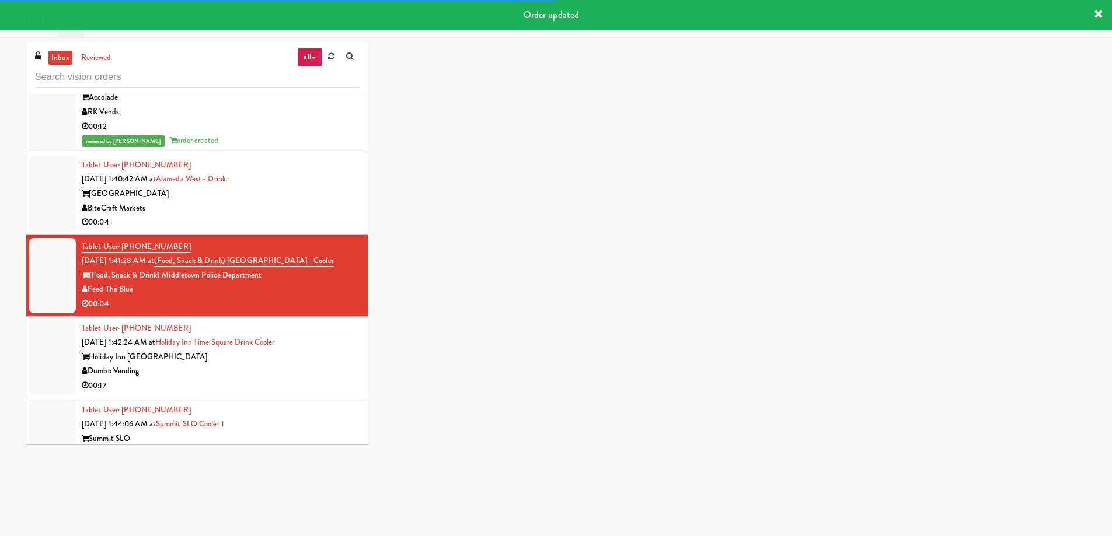
scroll to position [6493, 0]
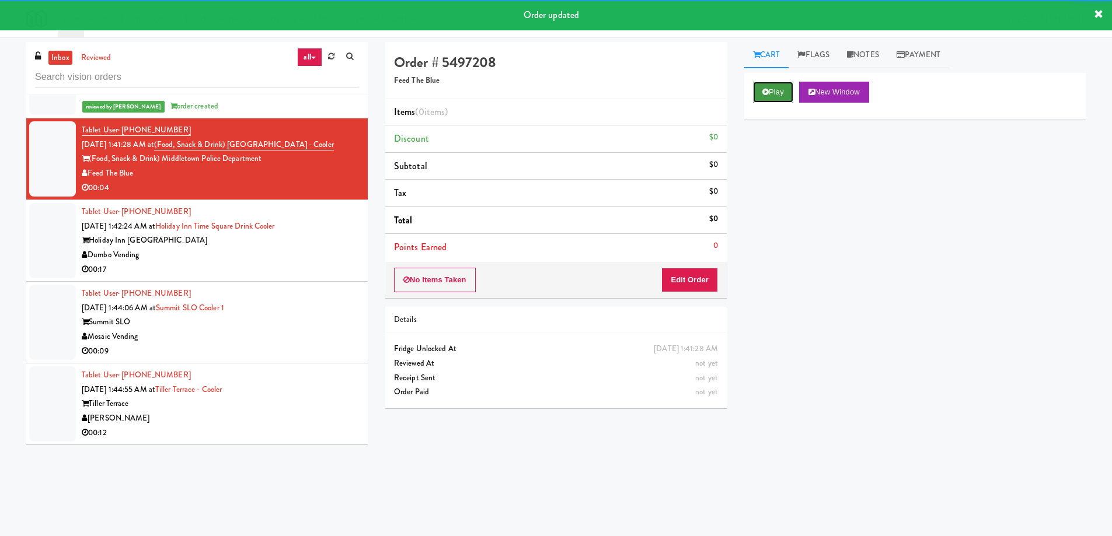
click at [763, 91] on icon at bounding box center [765, 92] width 6 height 8
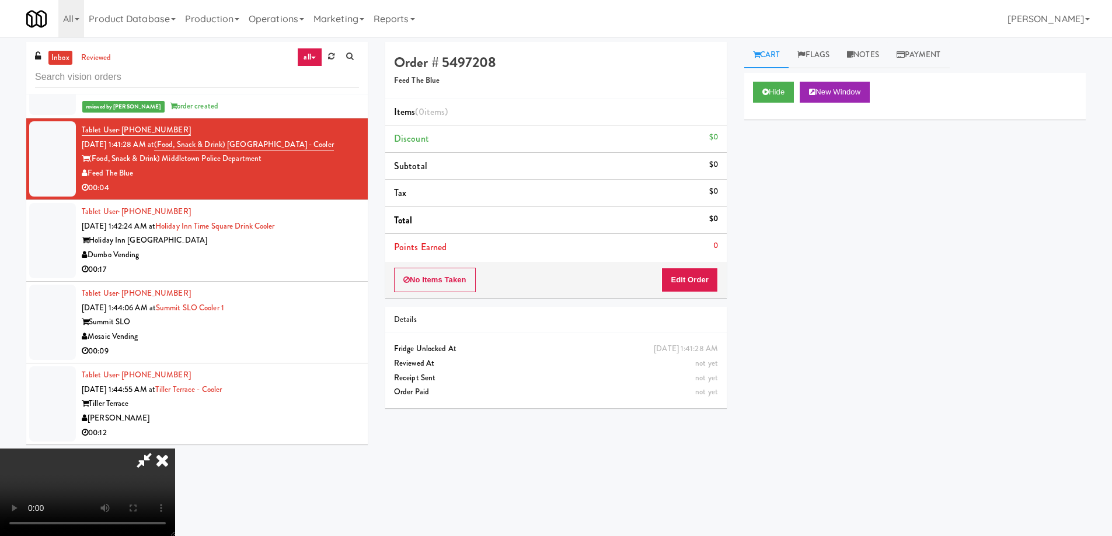
click at [175, 449] on video at bounding box center [87, 493] width 175 height 88
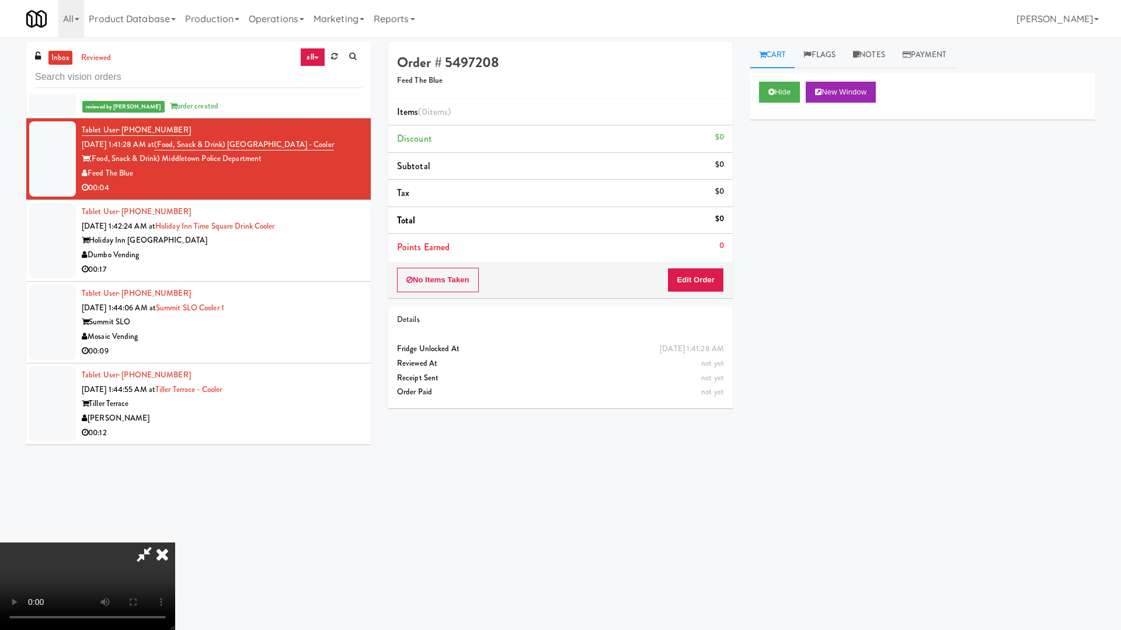
click at [175, 536] on video at bounding box center [87, 587] width 175 height 88
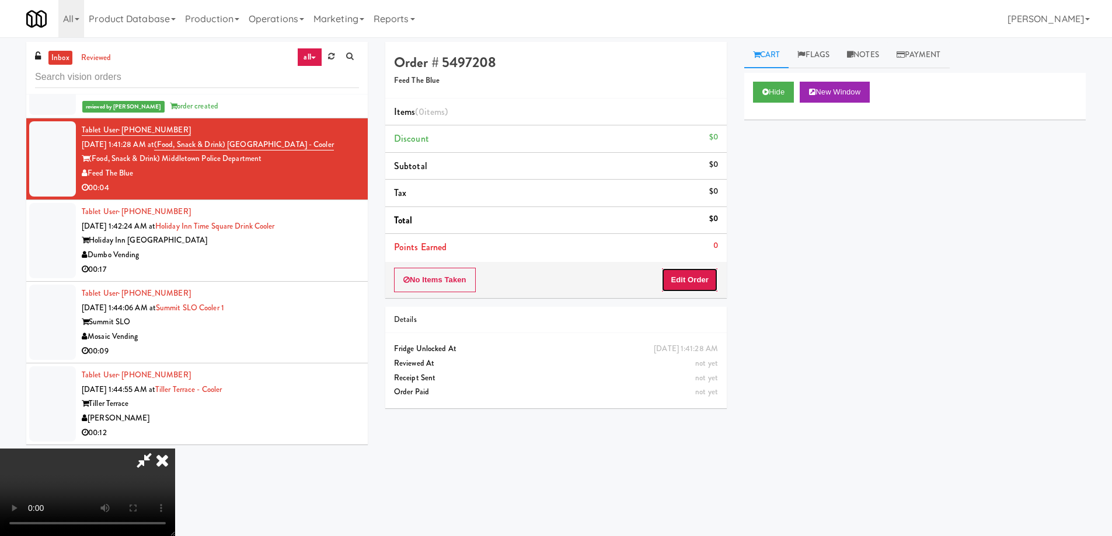
click at [695, 274] on button "Edit Order" at bounding box center [689, 280] width 57 height 25
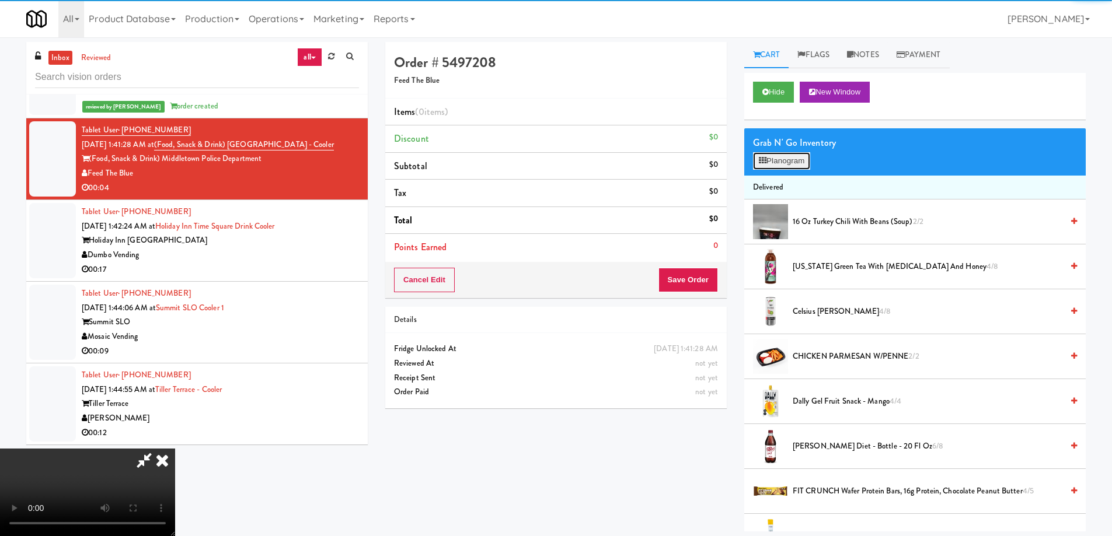
click at [776, 158] on button "Planogram" at bounding box center [781, 161] width 57 height 18
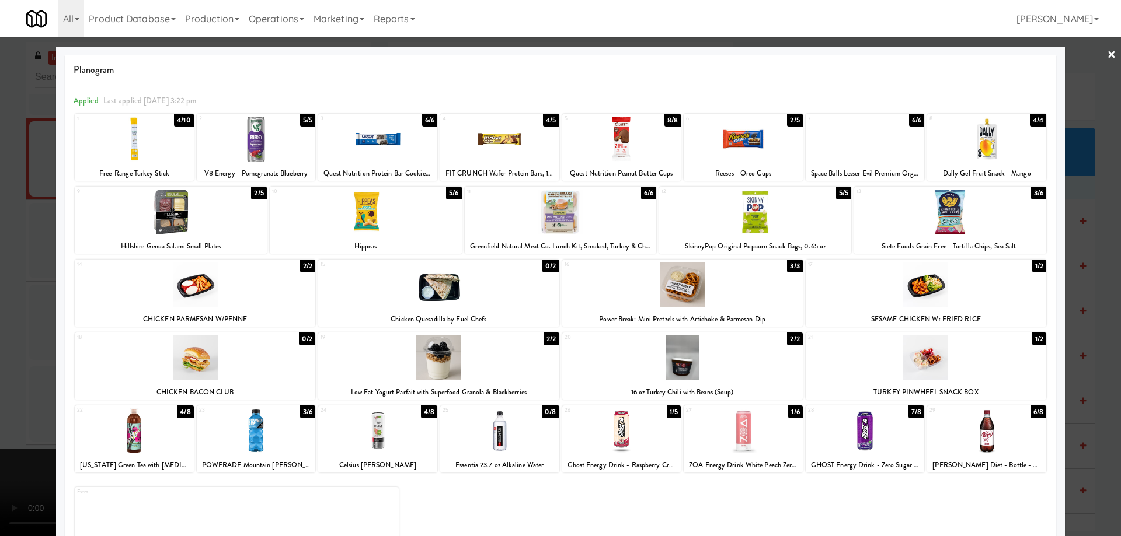
click at [515, 133] on div at bounding box center [499, 139] width 119 height 45
click at [1107, 49] on link "×" at bounding box center [1111, 55] width 9 height 36
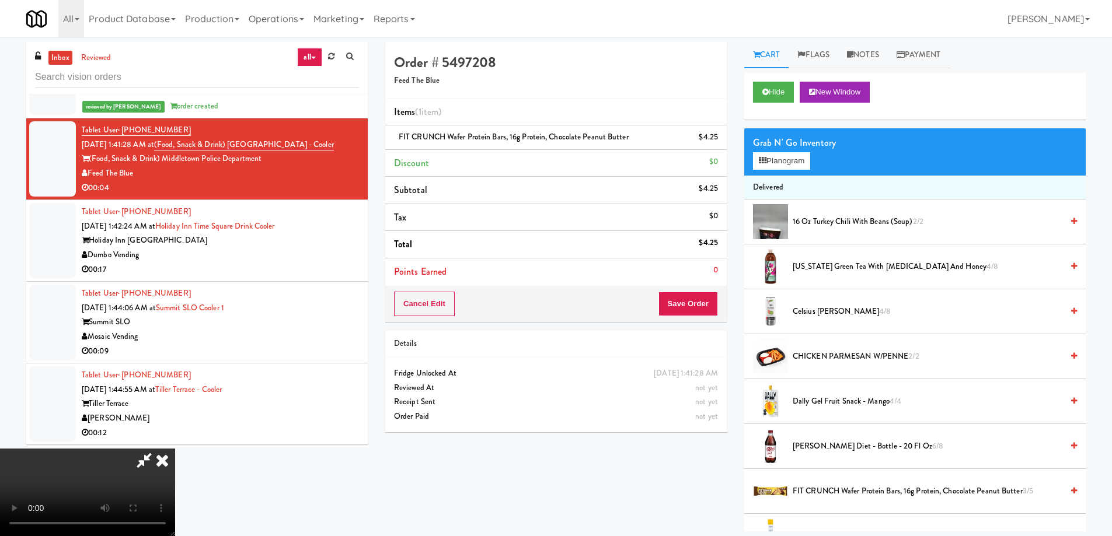
click at [175, 449] on video at bounding box center [87, 493] width 175 height 88
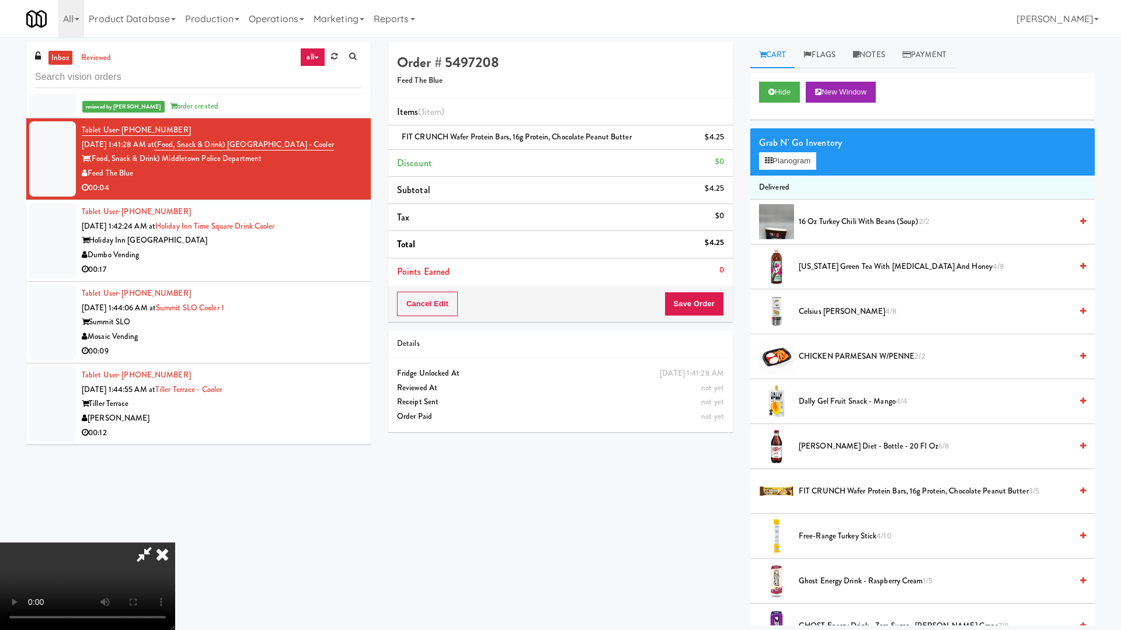
click at [175, 536] on video at bounding box center [87, 587] width 175 height 88
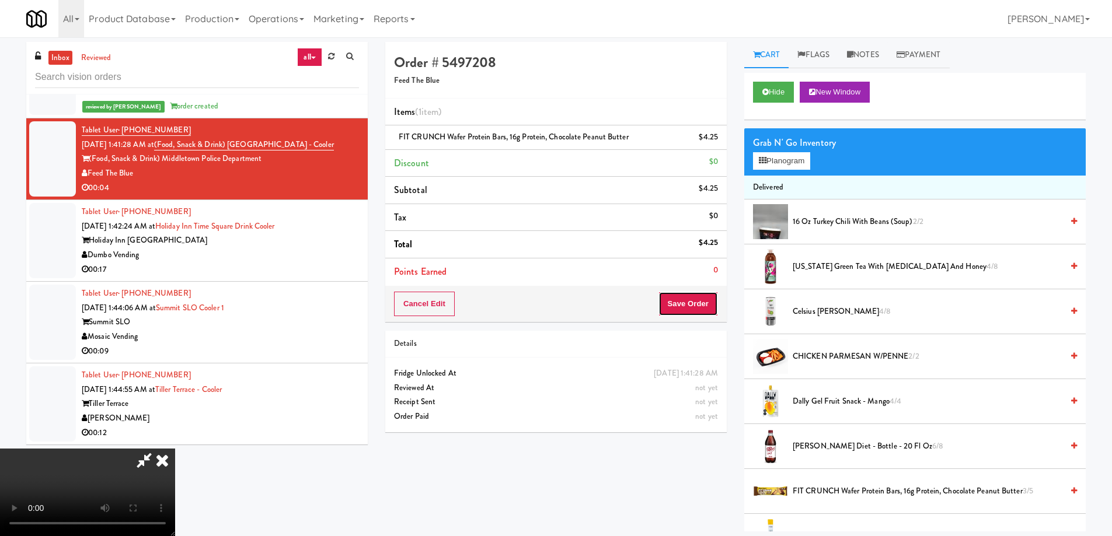
drag, startPoint x: 698, startPoint y: 313, endPoint x: 695, endPoint y: 305, distance: 8.7
click at [697, 309] on button "Save Order" at bounding box center [688, 304] width 60 height 25
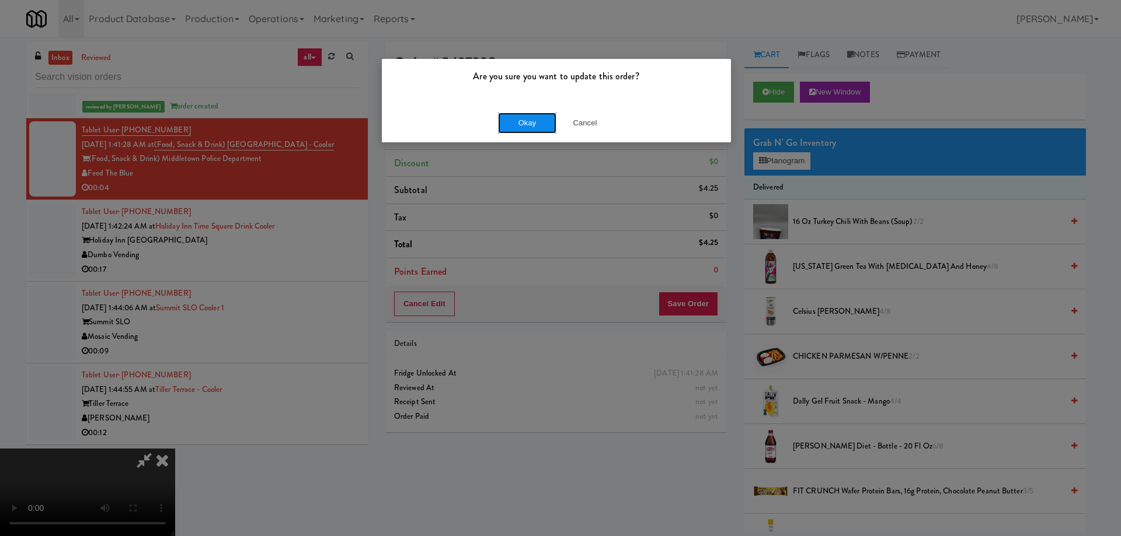
click at [537, 124] on button "Okay" at bounding box center [527, 123] width 58 height 21
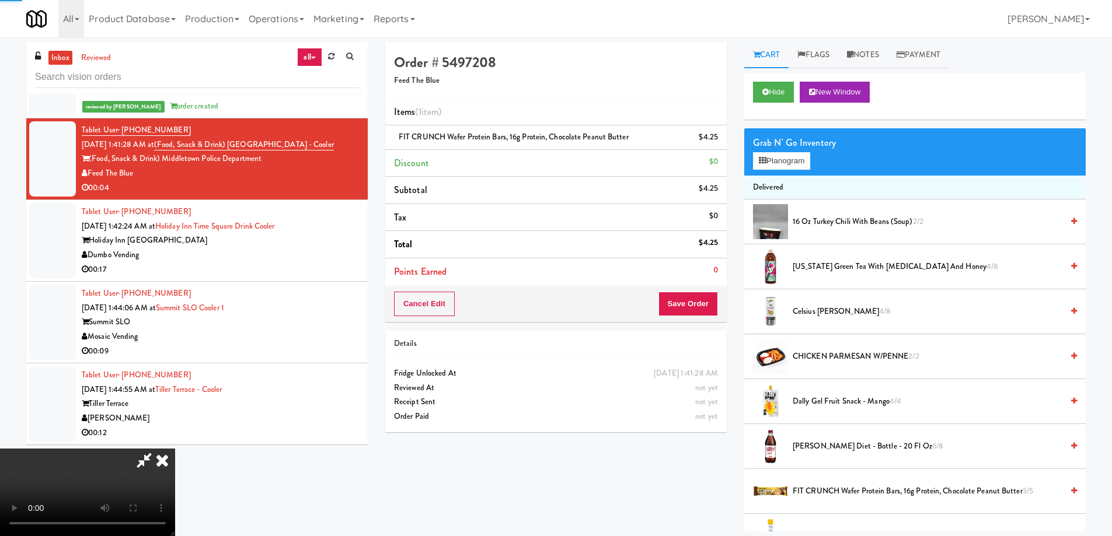
click at [175, 449] on icon at bounding box center [162, 460] width 26 height 23
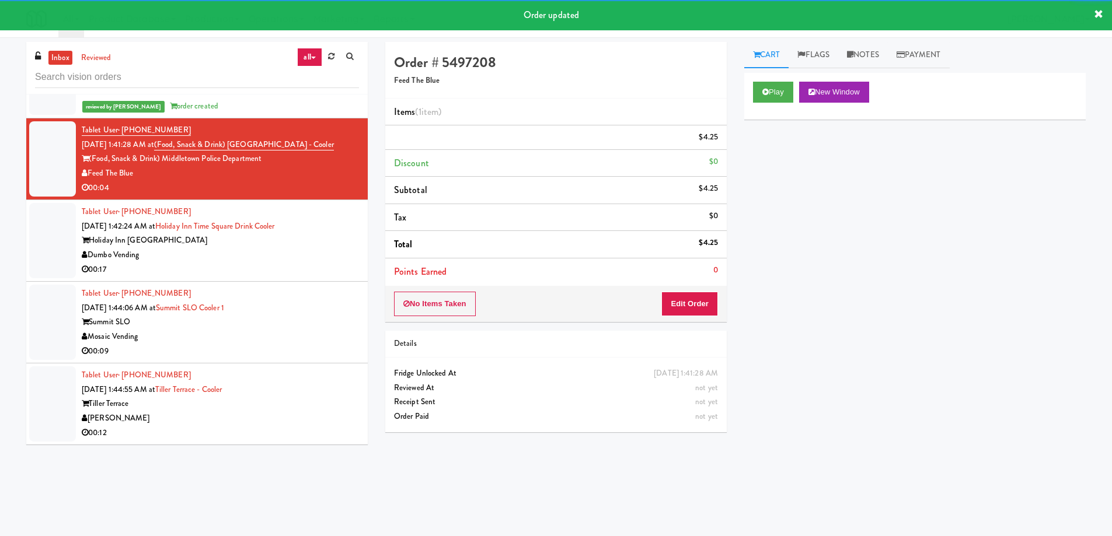
click at [264, 263] on div "00:17" at bounding box center [220, 270] width 277 height 15
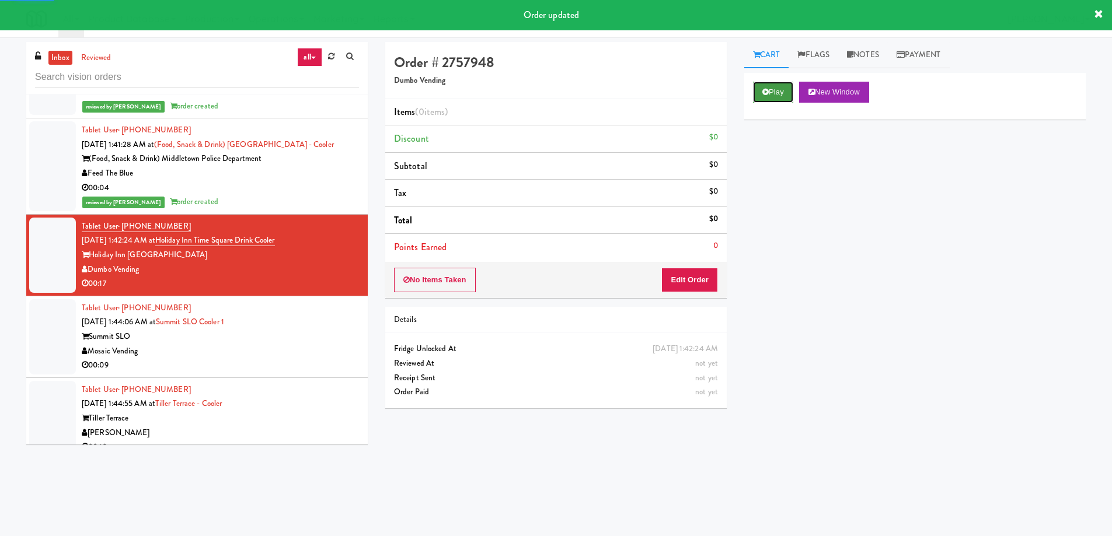
click at [773, 86] on button "Play" at bounding box center [773, 92] width 40 height 21
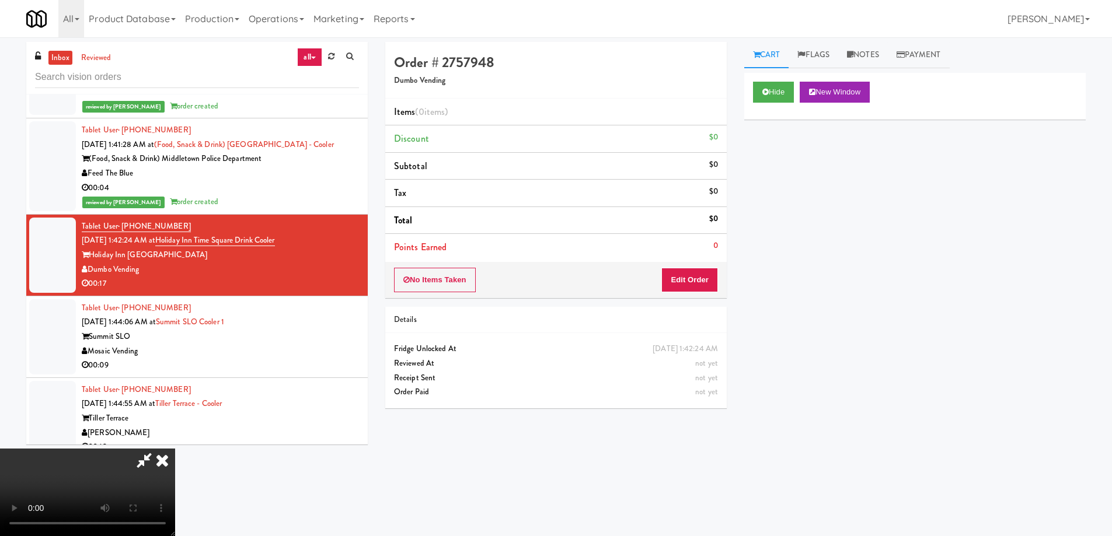
click at [175, 449] on video at bounding box center [87, 493] width 175 height 88
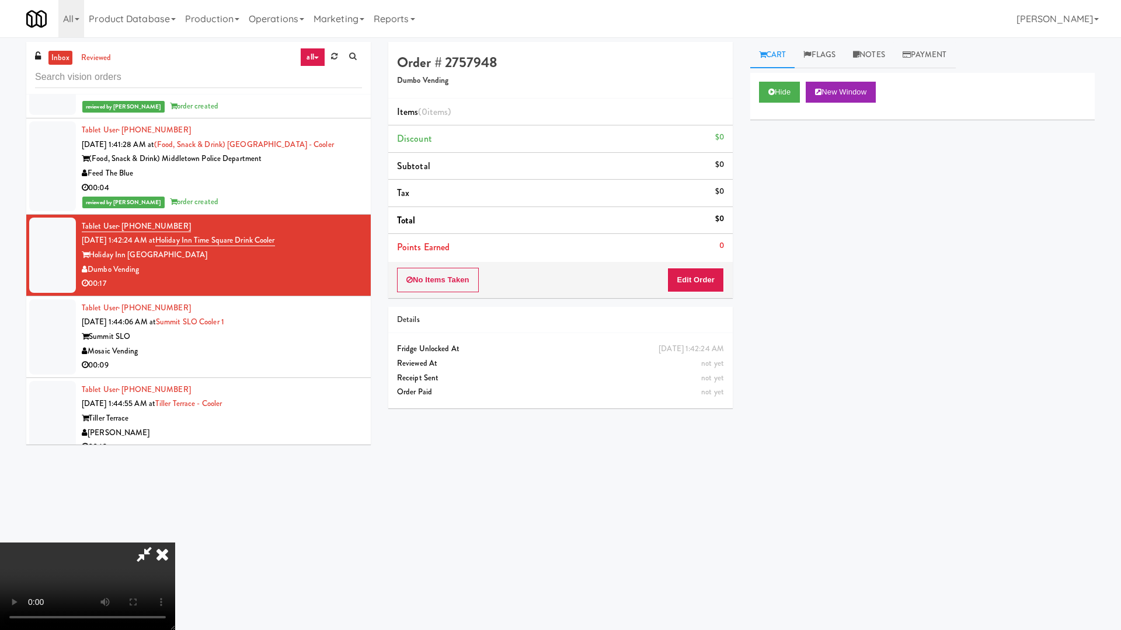
click at [175, 536] on video at bounding box center [87, 587] width 175 height 88
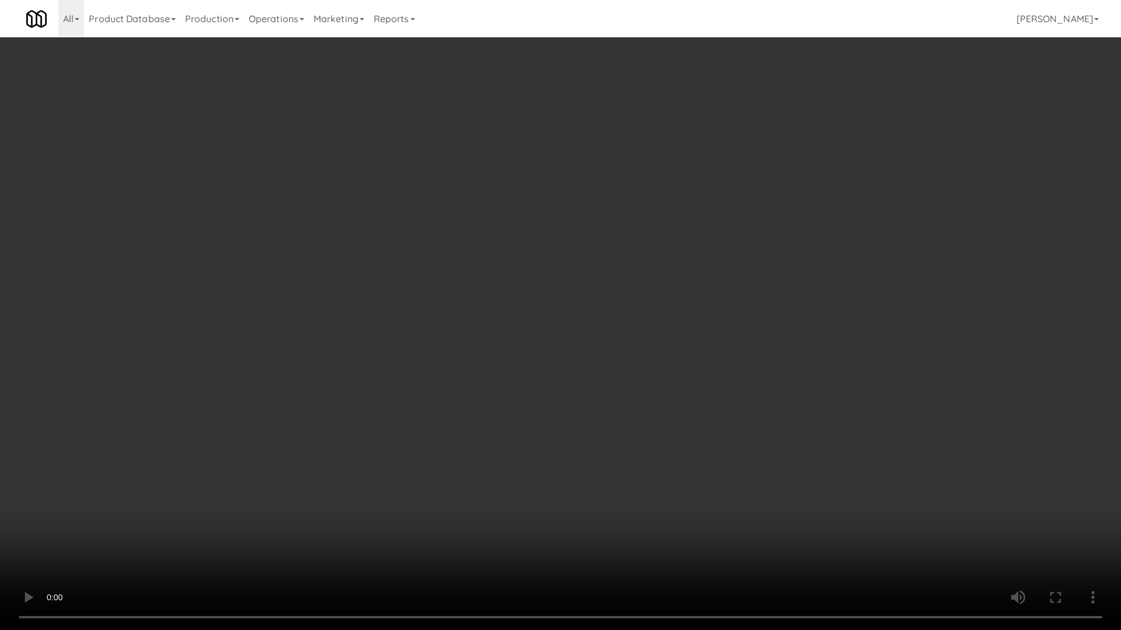
click at [457, 292] on video at bounding box center [560, 315] width 1121 height 630
click at [437, 276] on video at bounding box center [560, 315] width 1121 height 630
click at [536, 339] on video at bounding box center [560, 315] width 1121 height 630
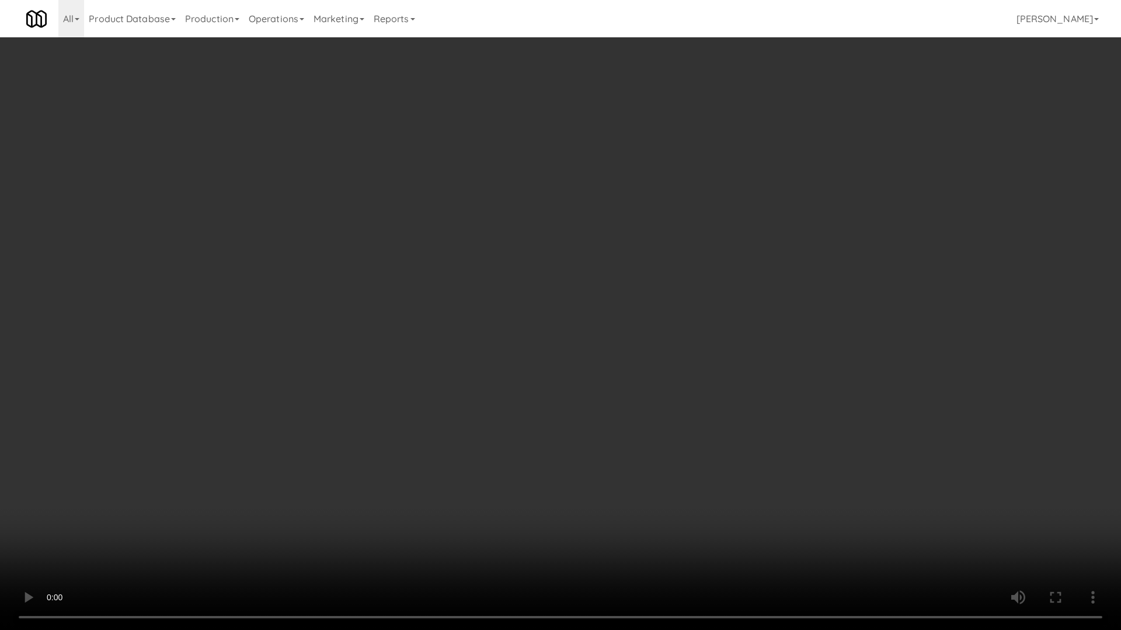
click at [536, 339] on video at bounding box center [560, 315] width 1121 height 630
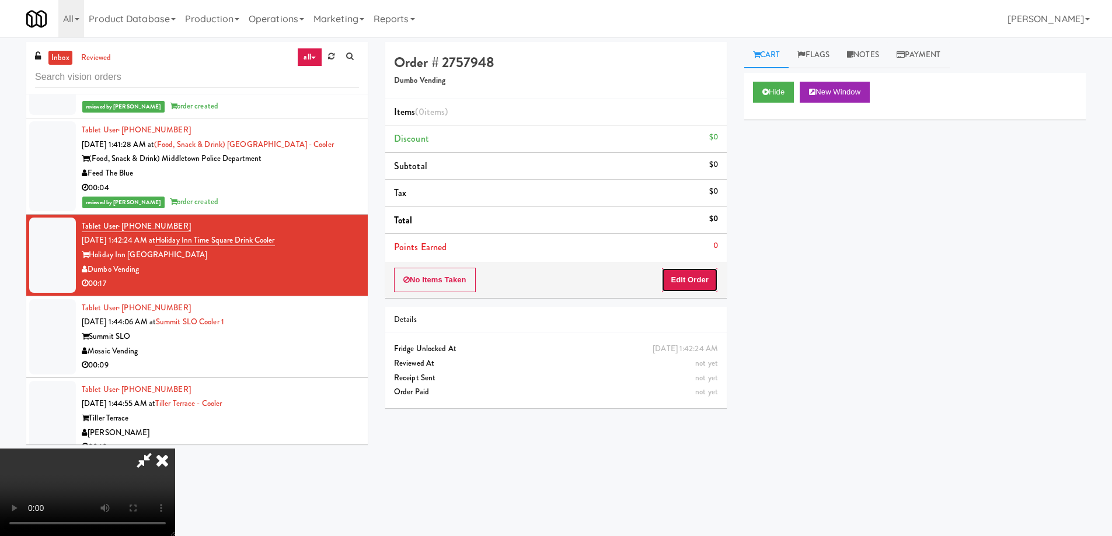
click at [697, 271] on button "Edit Order" at bounding box center [689, 280] width 57 height 25
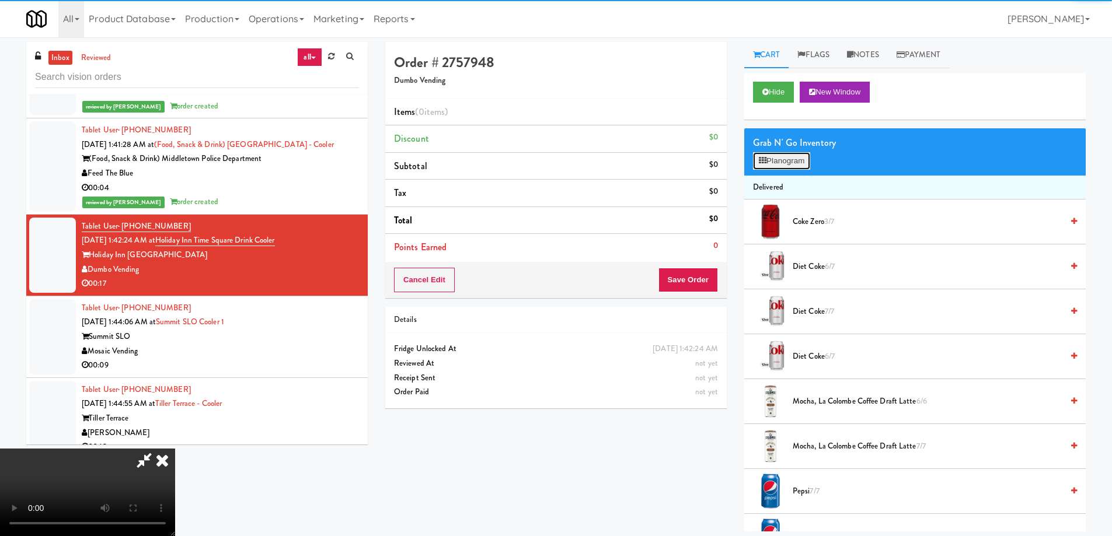
click at [779, 159] on button "Planogram" at bounding box center [781, 161] width 57 height 18
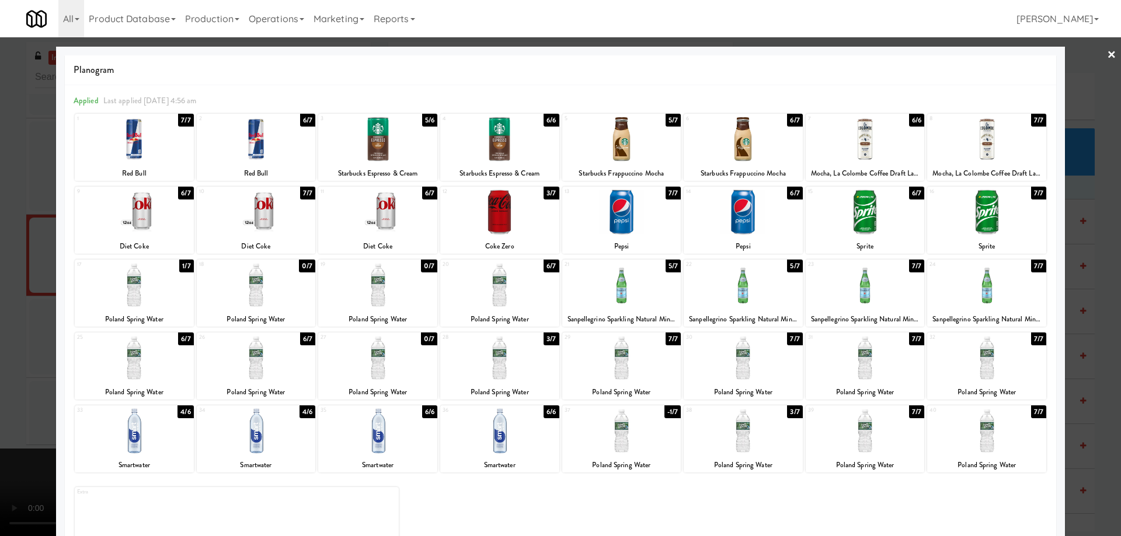
drag, startPoint x: 278, startPoint y: 355, endPoint x: 287, endPoint y: 357, distance: 8.9
click at [278, 355] on div at bounding box center [256, 358] width 119 height 45
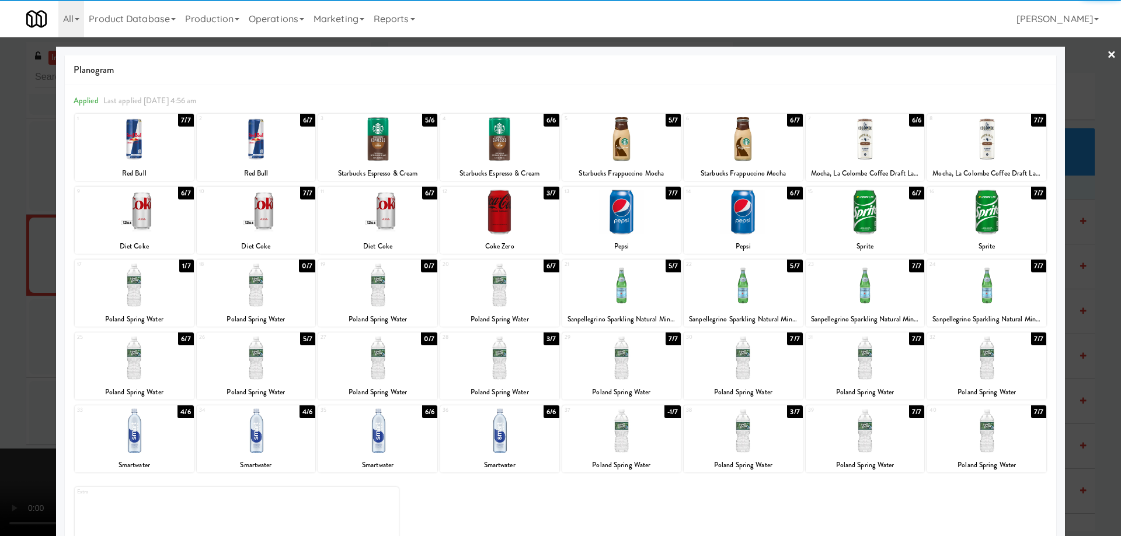
click at [532, 364] on div at bounding box center [499, 358] width 119 height 45
click at [1107, 56] on link "×" at bounding box center [1111, 55] width 9 height 36
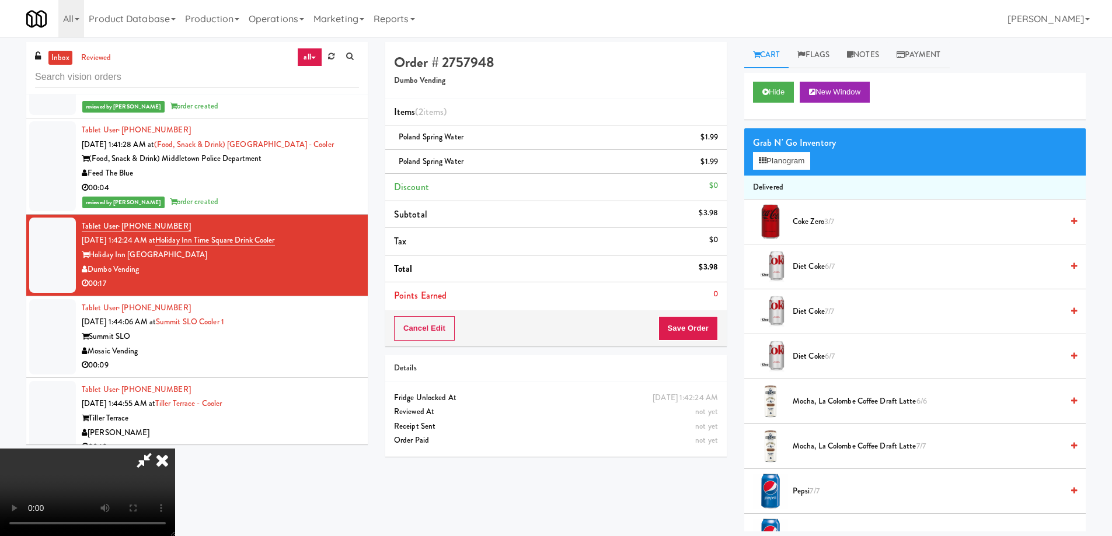
click at [175, 449] on video at bounding box center [87, 493] width 175 height 88
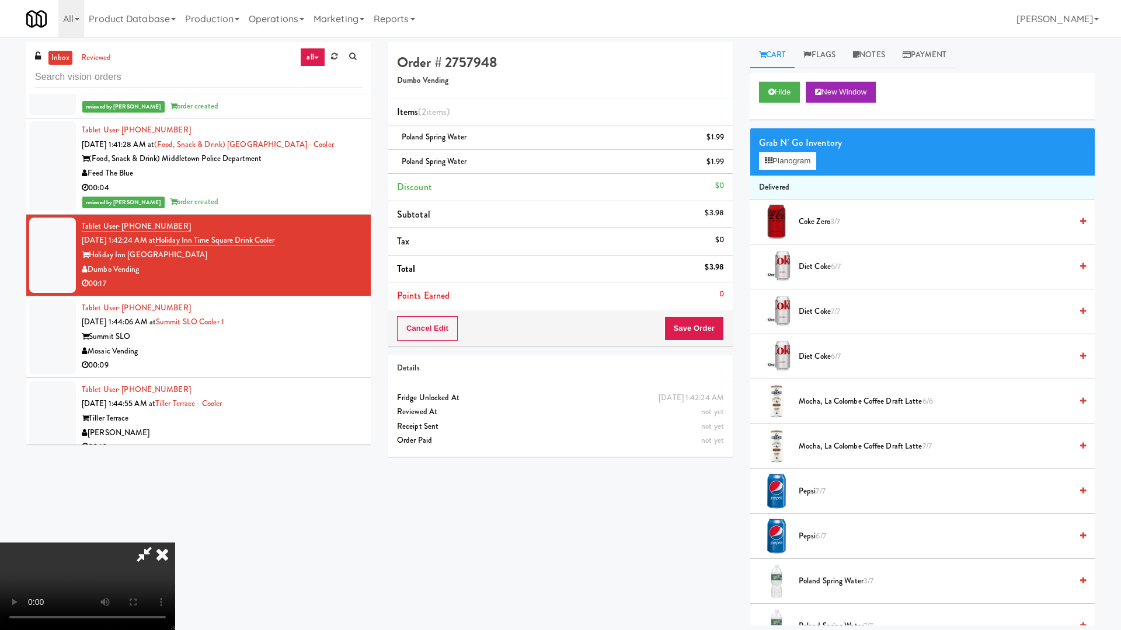
click at [175, 536] on video at bounding box center [87, 587] width 175 height 88
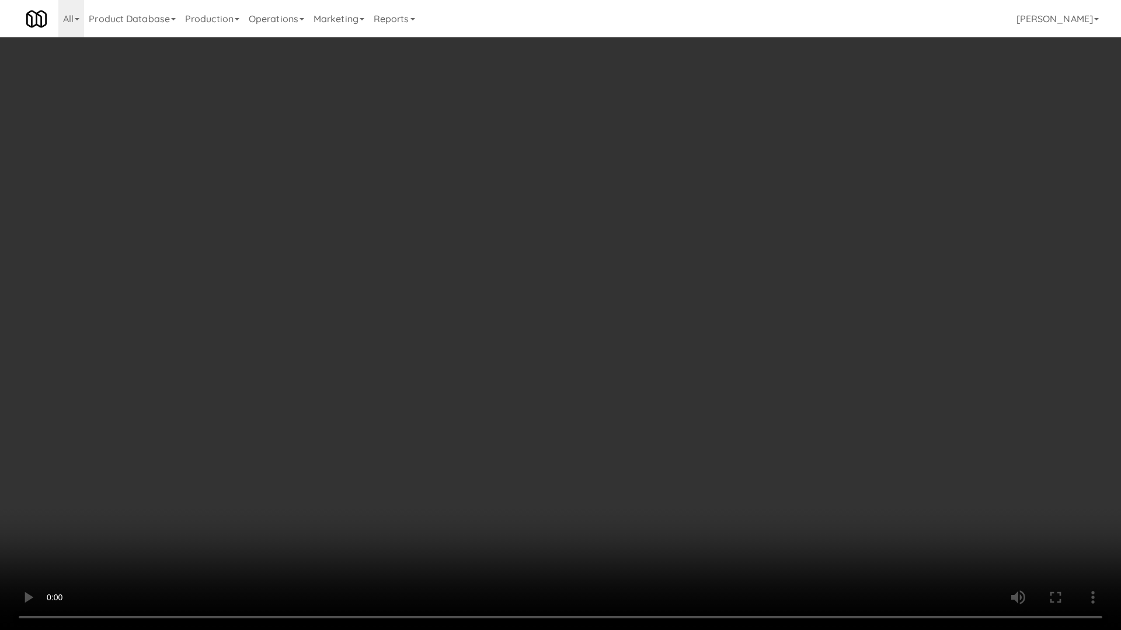
click at [532, 291] on video at bounding box center [560, 315] width 1121 height 630
click at [500, 339] on video at bounding box center [560, 315] width 1121 height 630
click at [623, 343] on video at bounding box center [560, 315] width 1121 height 630
click at [682, 321] on video at bounding box center [560, 315] width 1121 height 630
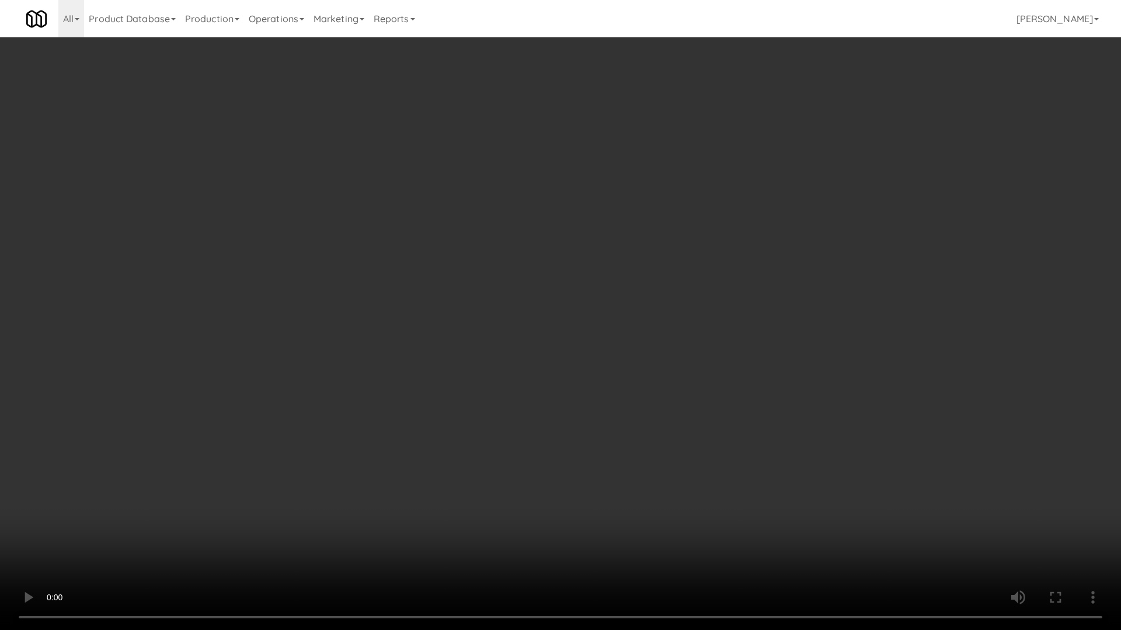
click at [634, 322] on video at bounding box center [560, 315] width 1121 height 630
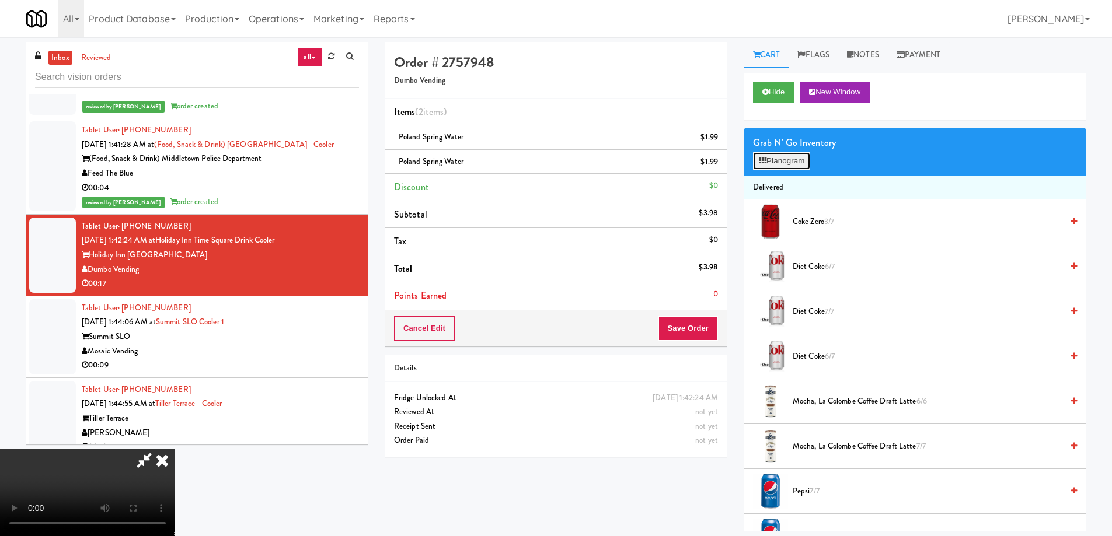
click at [764, 157] on icon at bounding box center [763, 161] width 8 height 8
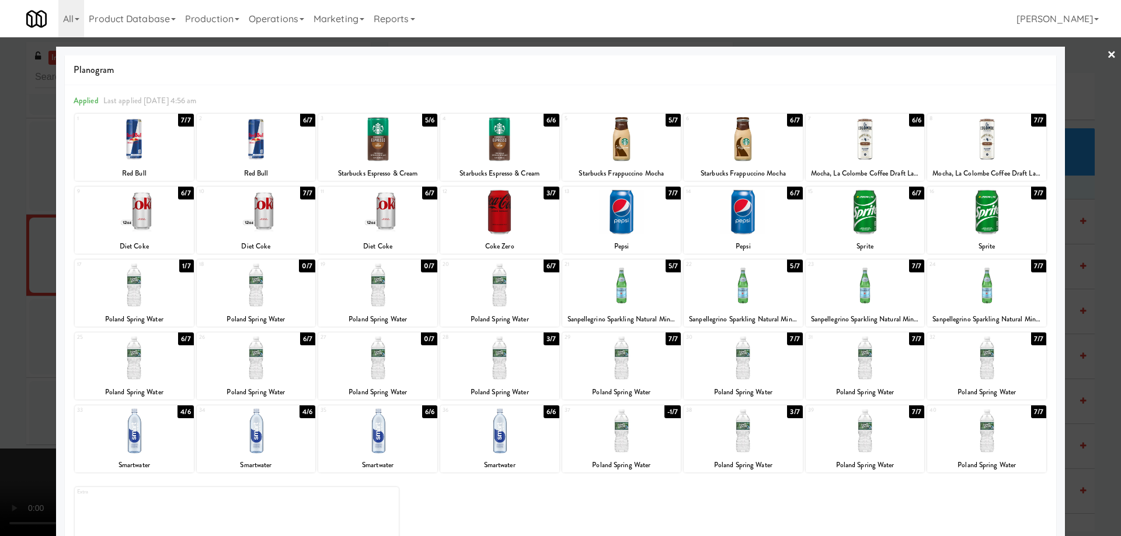
click at [534, 369] on div at bounding box center [499, 358] width 119 height 45
drag, startPoint x: 1099, startPoint y: 51, endPoint x: 1062, endPoint y: 96, distance: 57.7
click at [1107, 50] on link "×" at bounding box center [1111, 55] width 9 height 36
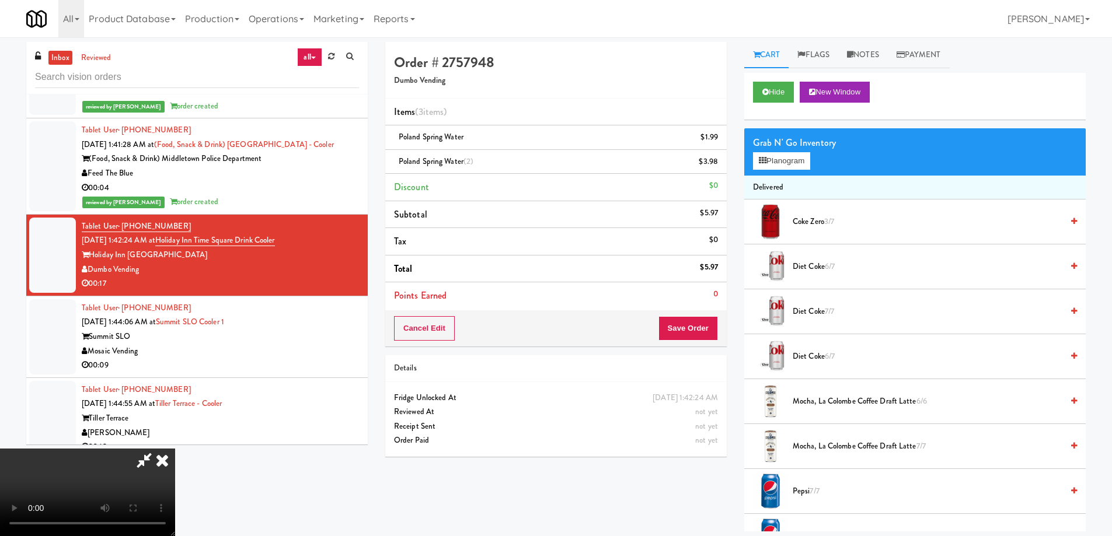
click at [175, 449] on icon at bounding box center [162, 460] width 26 height 23
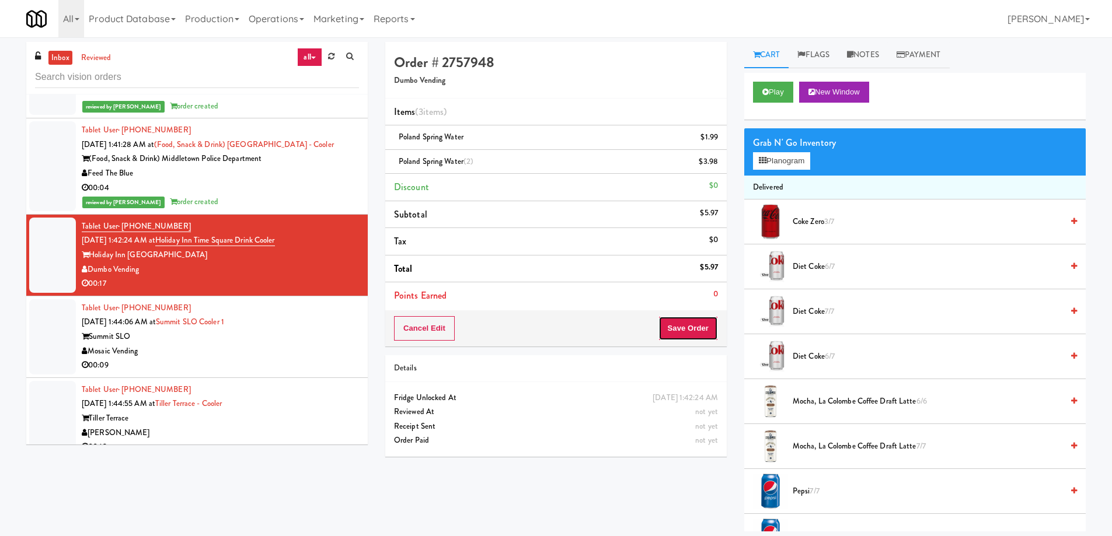
click at [686, 332] on button "Save Order" at bounding box center [688, 328] width 60 height 25
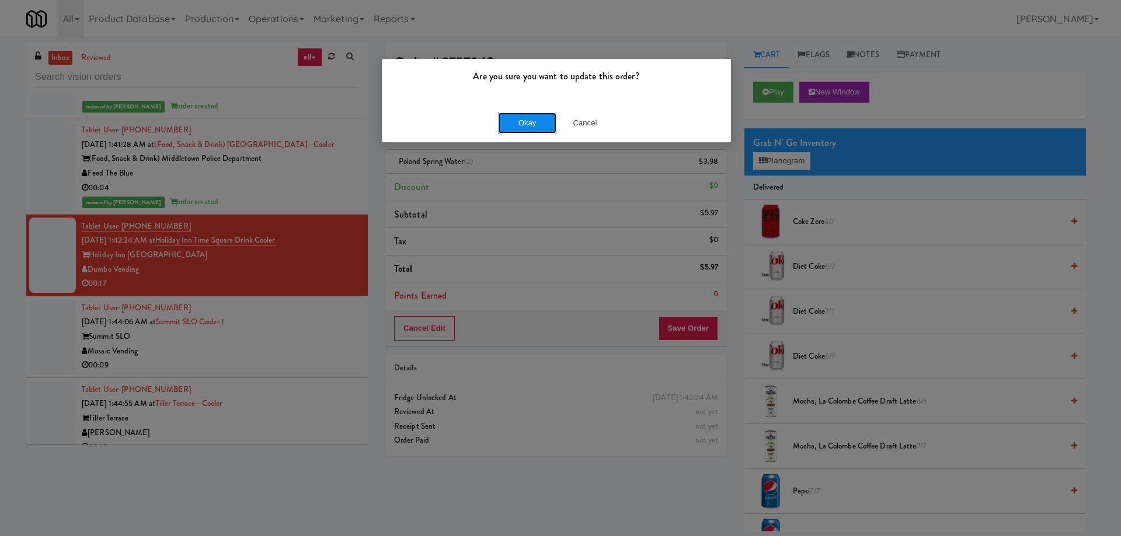
click at [515, 123] on button "Okay" at bounding box center [527, 123] width 58 height 21
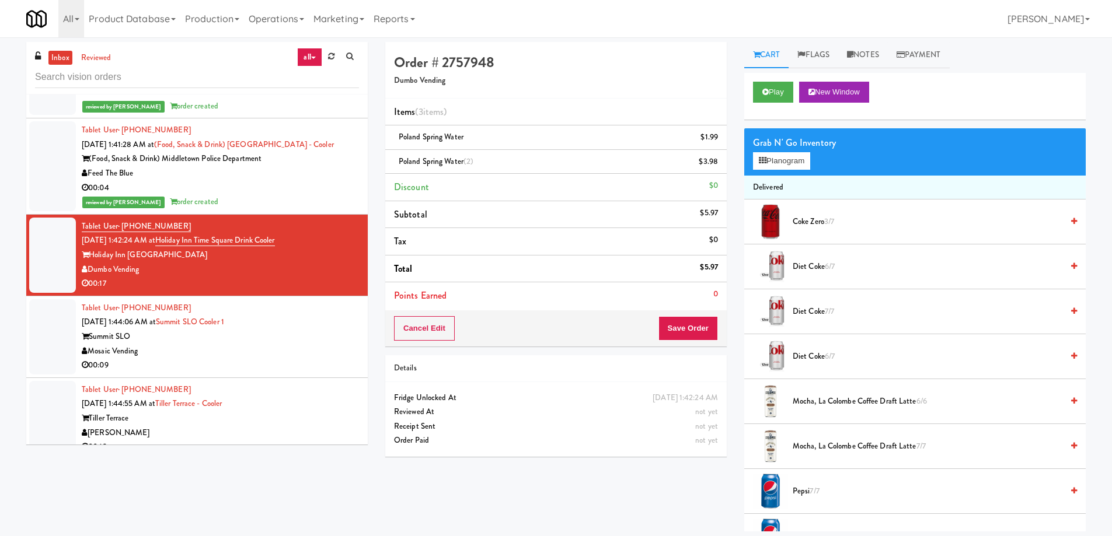
click at [289, 330] on div "Summit SLO" at bounding box center [220, 337] width 277 height 15
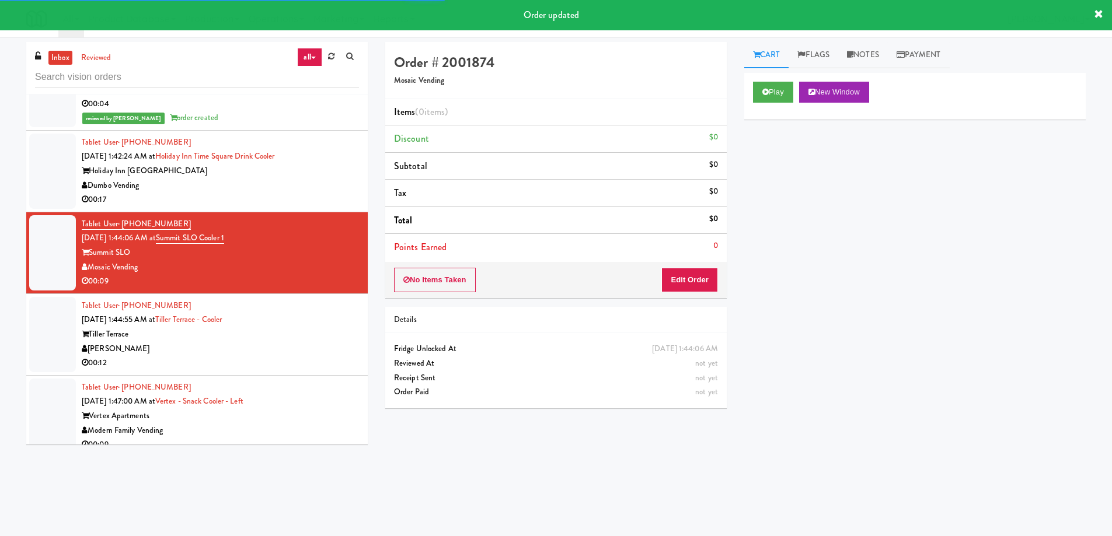
scroll to position [6610, 0]
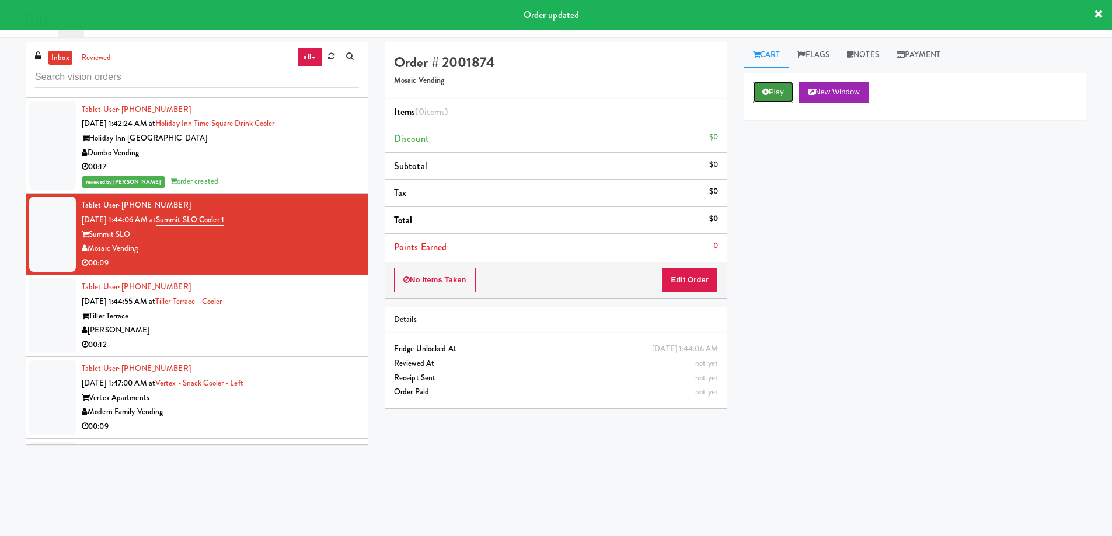
click at [779, 92] on button "Play" at bounding box center [773, 92] width 40 height 21
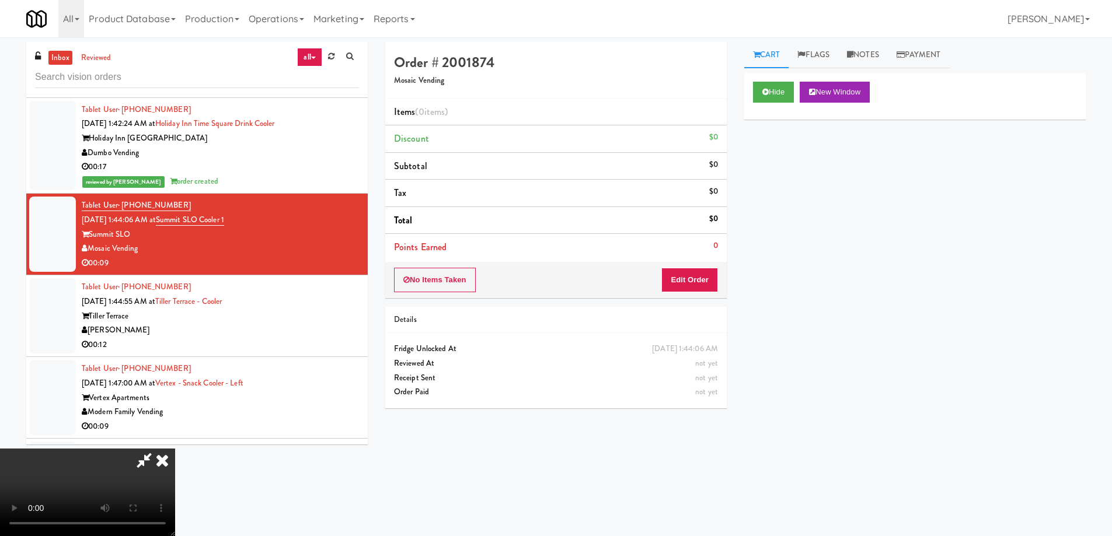
click at [175, 449] on video at bounding box center [87, 493] width 175 height 88
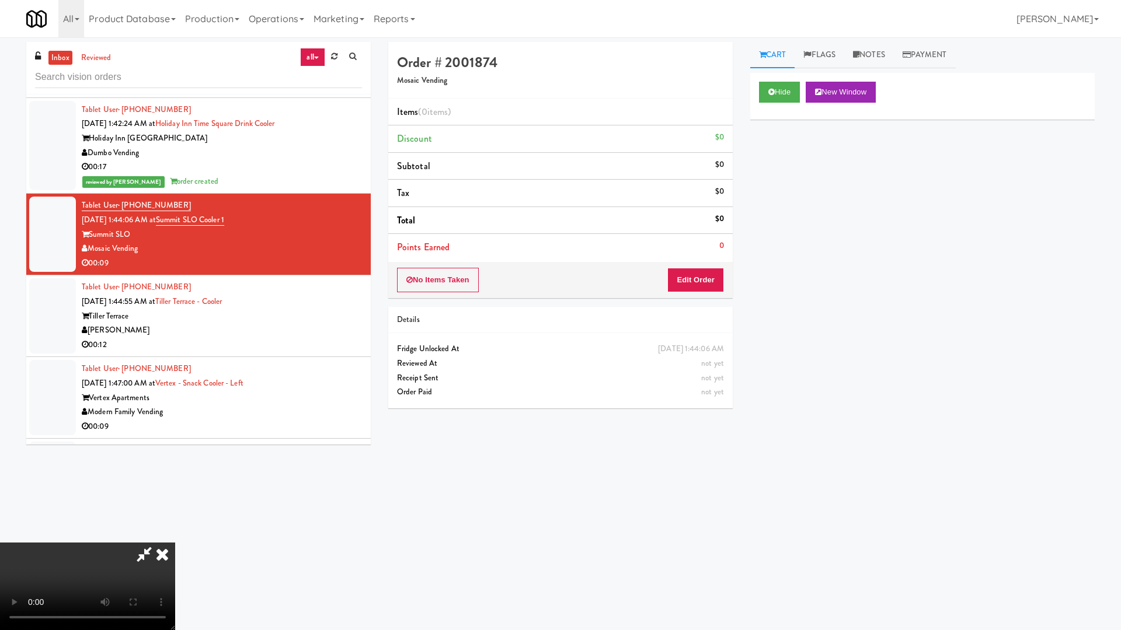
click at [175, 536] on video at bounding box center [87, 587] width 175 height 88
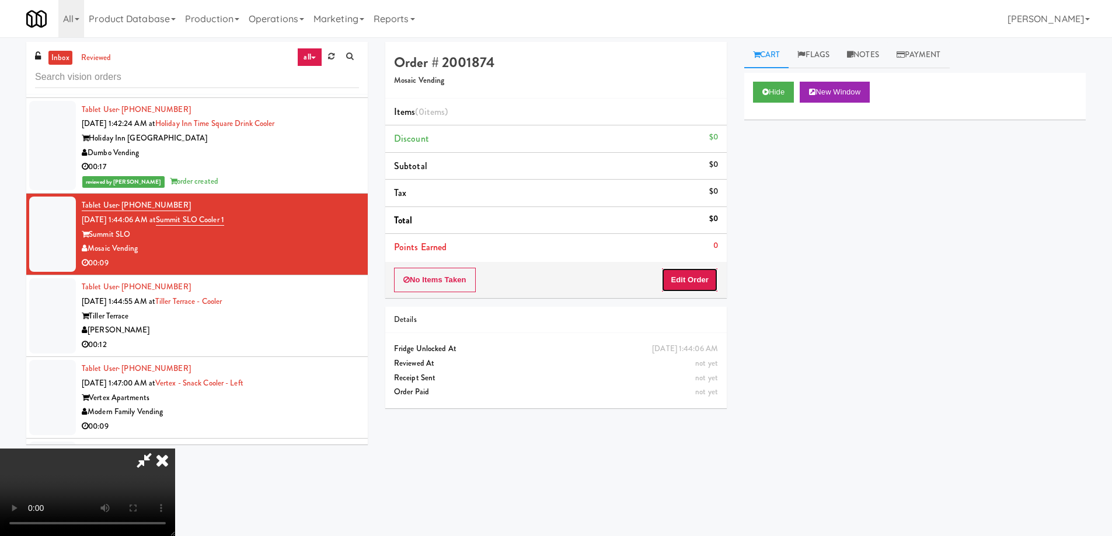
click at [686, 273] on button "Edit Order" at bounding box center [689, 280] width 57 height 25
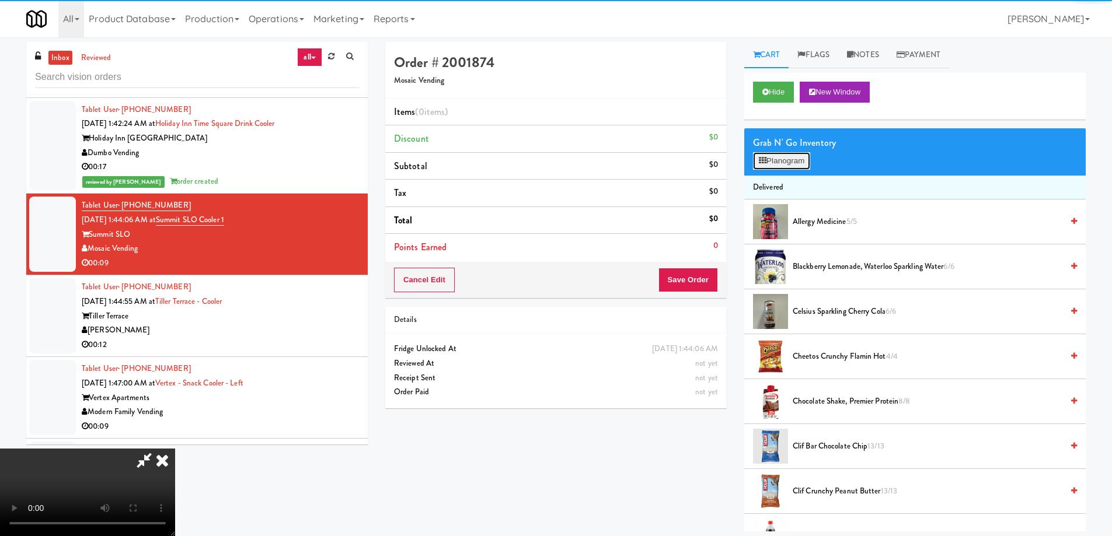
click at [797, 159] on button "Planogram" at bounding box center [781, 161] width 57 height 18
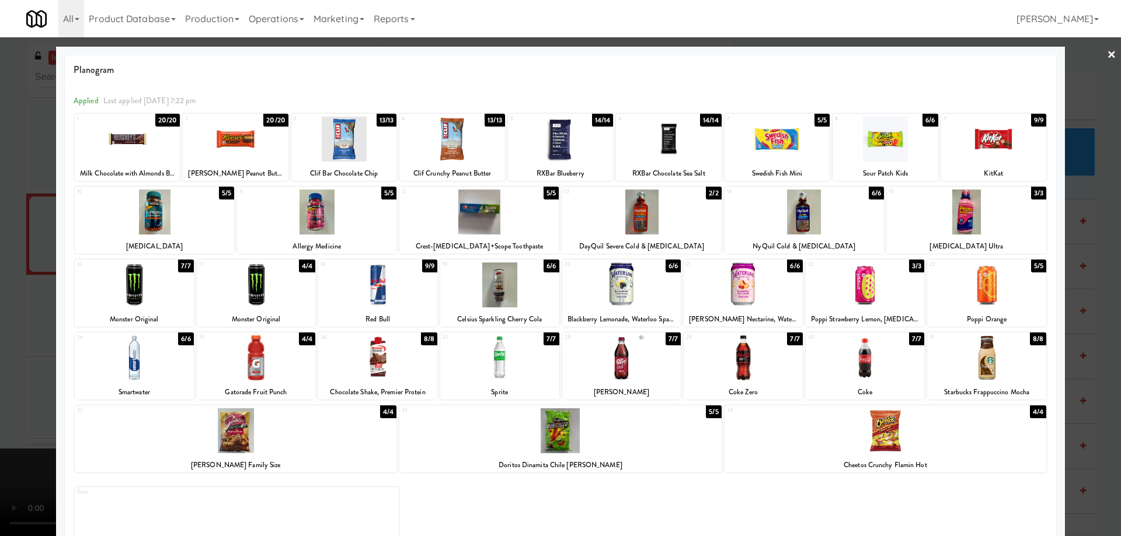
click at [833, 222] on div at bounding box center [803, 212] width 159 height 45
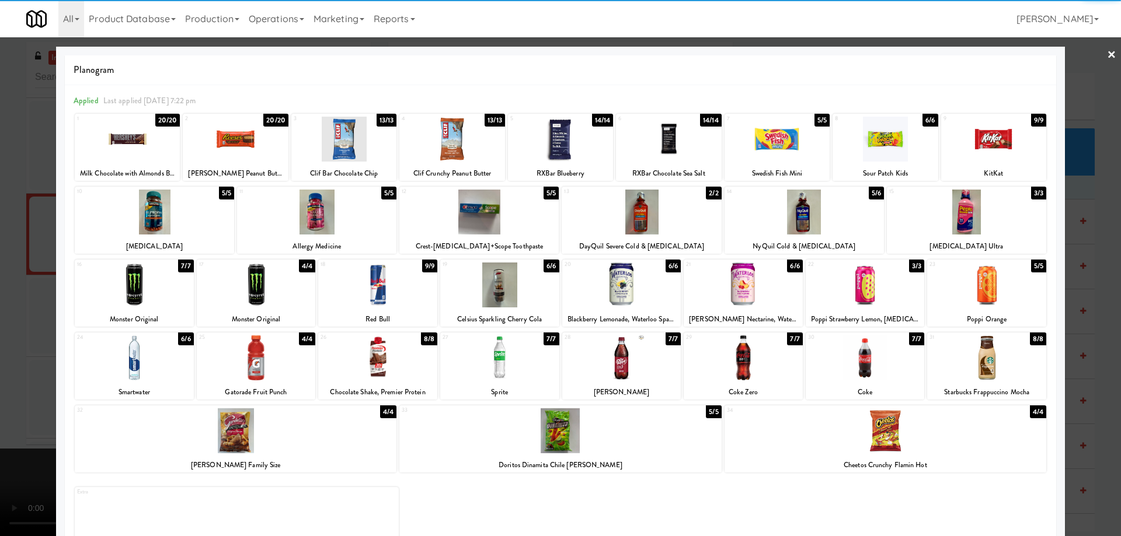
click at [1107, 55] on link "×" at bounding box center [1111, 55] width 9 height 36
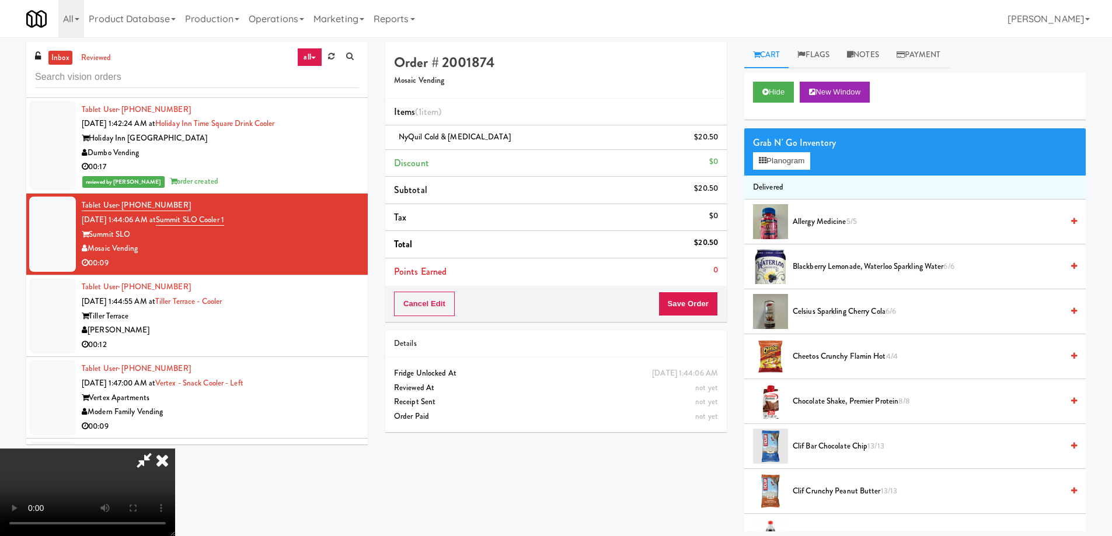
click at [175, 449] on video at bounding box center [87, 493] width 175 height 88
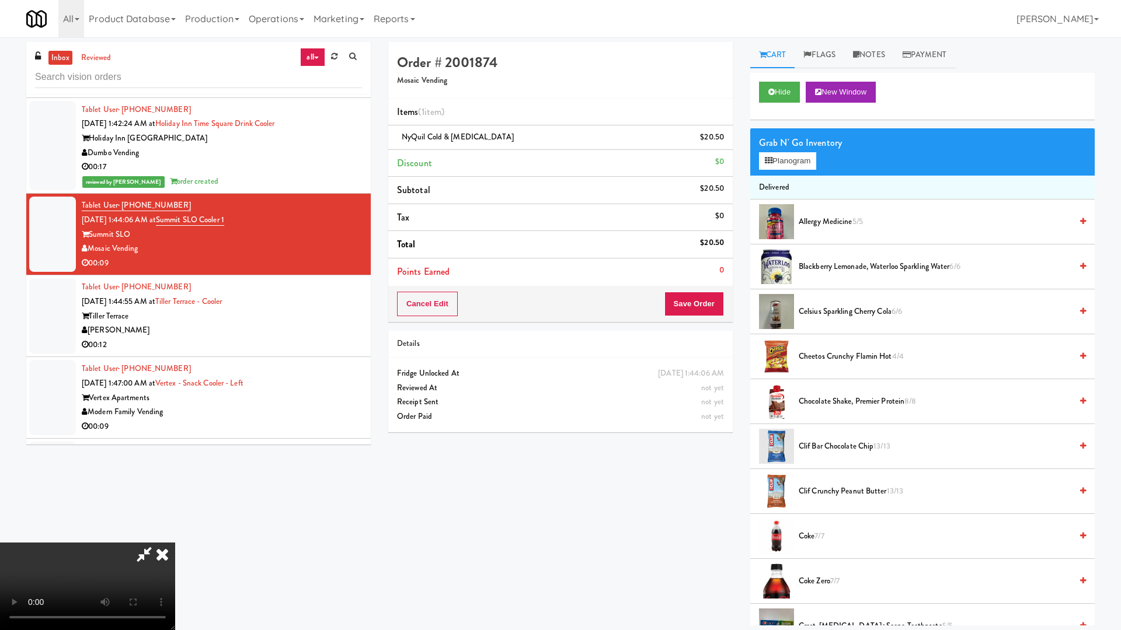
click at [175, 536] on video at bounding box center [87, 587] width 175 height 88
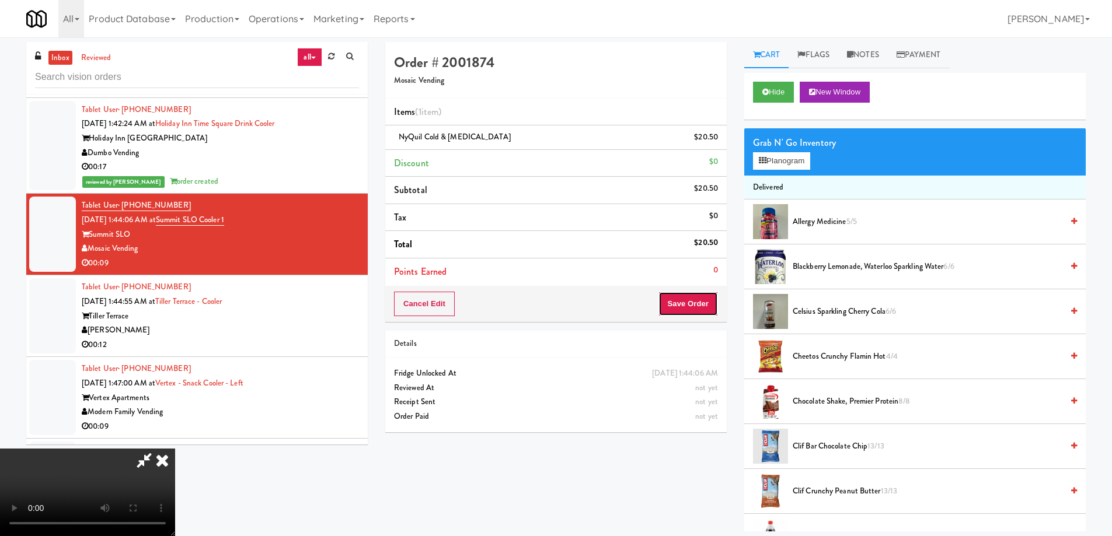
click at [696, 294] on button "Save Order" at bounding box center [688, 304] width 60 height 25
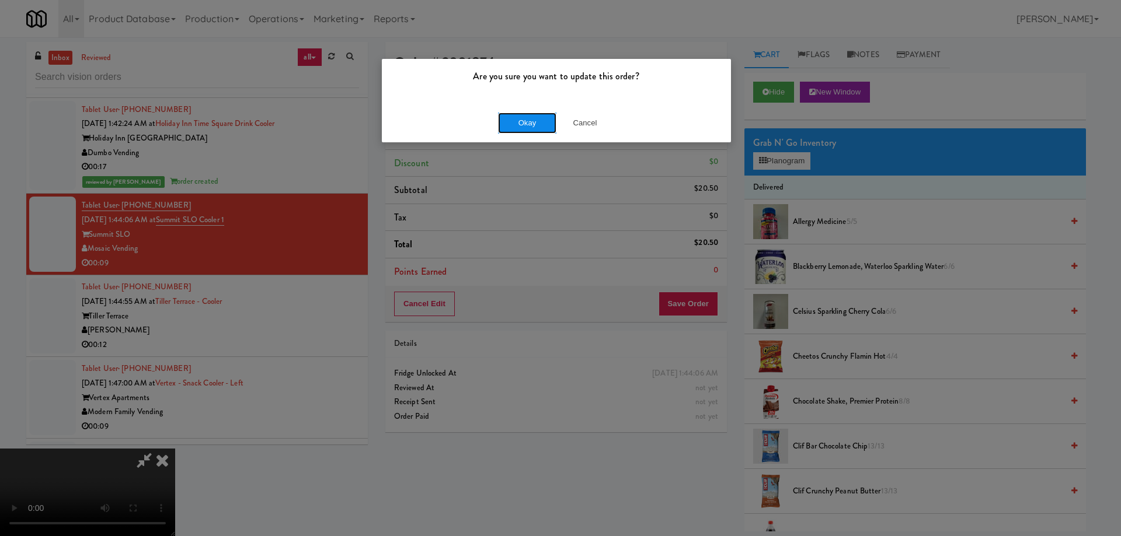
click at [542, 113] on button "Okay" at bounding box center [527, 123] width 58 height 21
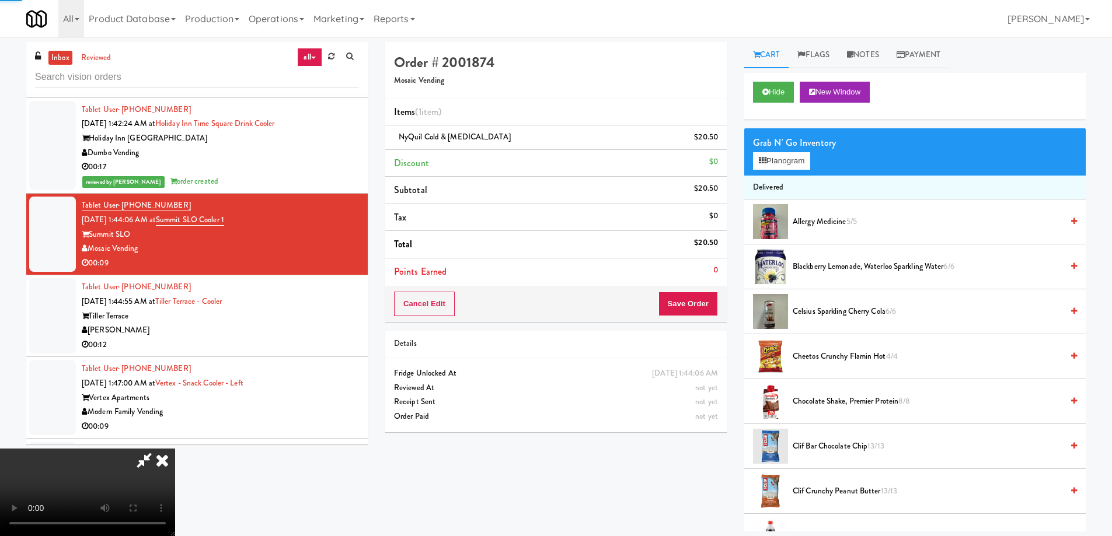
click at [175, 449] on icon at bounding box center [162, 460] width 26 height 23
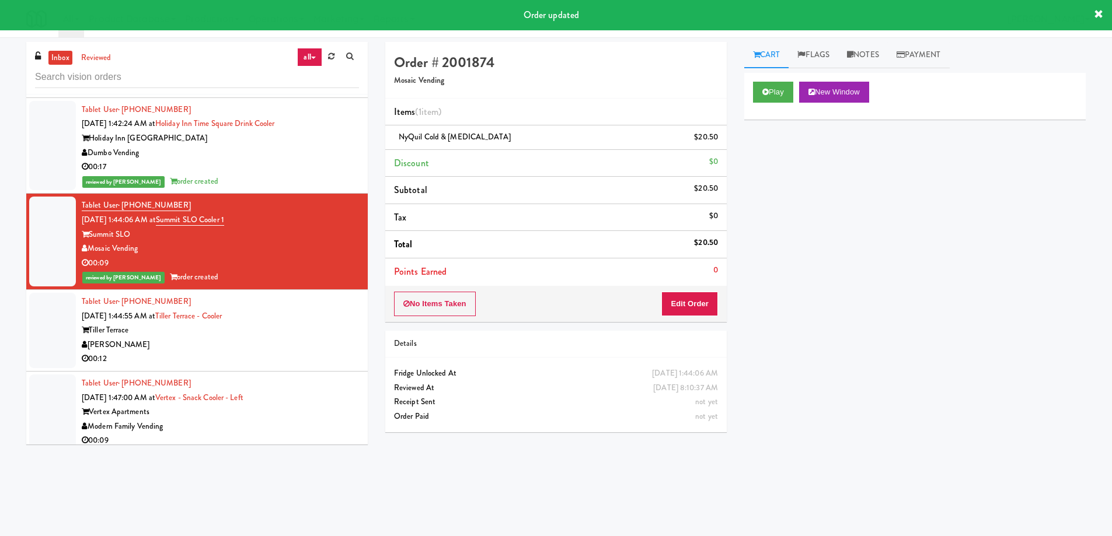
click at [297, 338] on div "[PERSON_NAME]" at bounding box center [220, 345] width 277 height 15
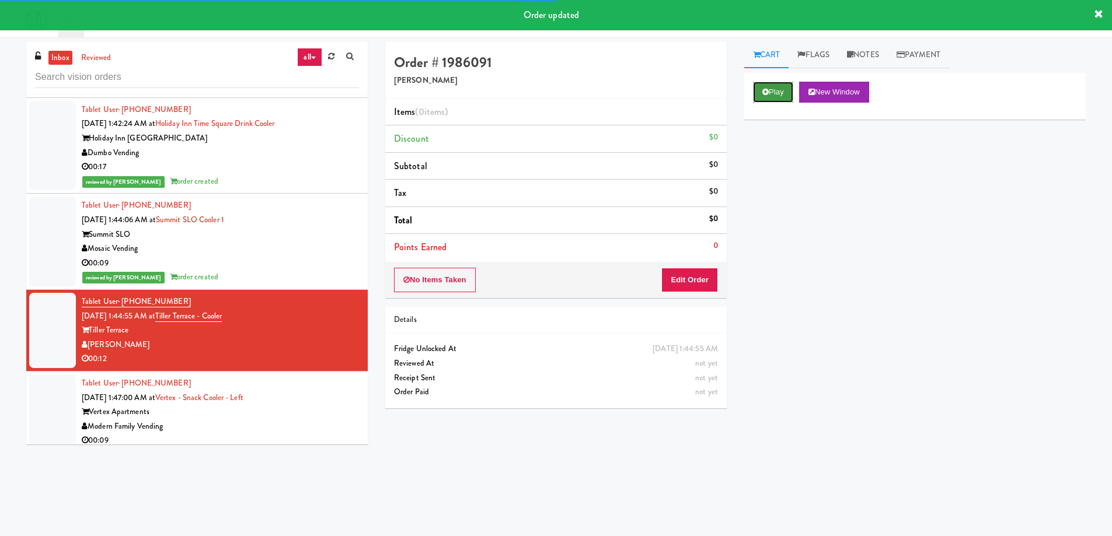
click at [773, 89] on button "Play" at bounding box center [773, 92] width 40 height 21
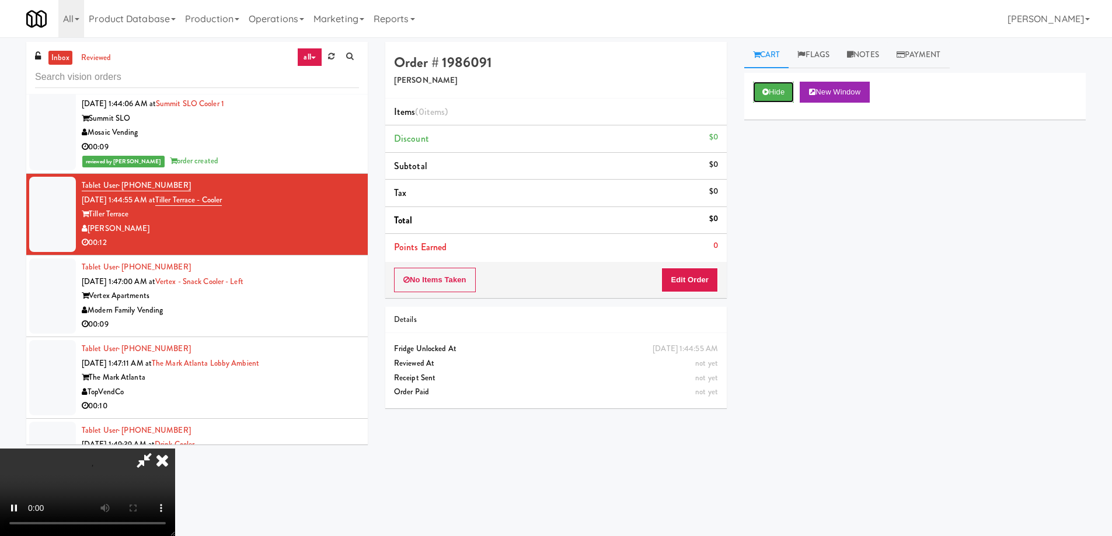
scroll to position [6727, 0]
click at [175, 449] on video at bounding box center [87, 493] width 175 height 88
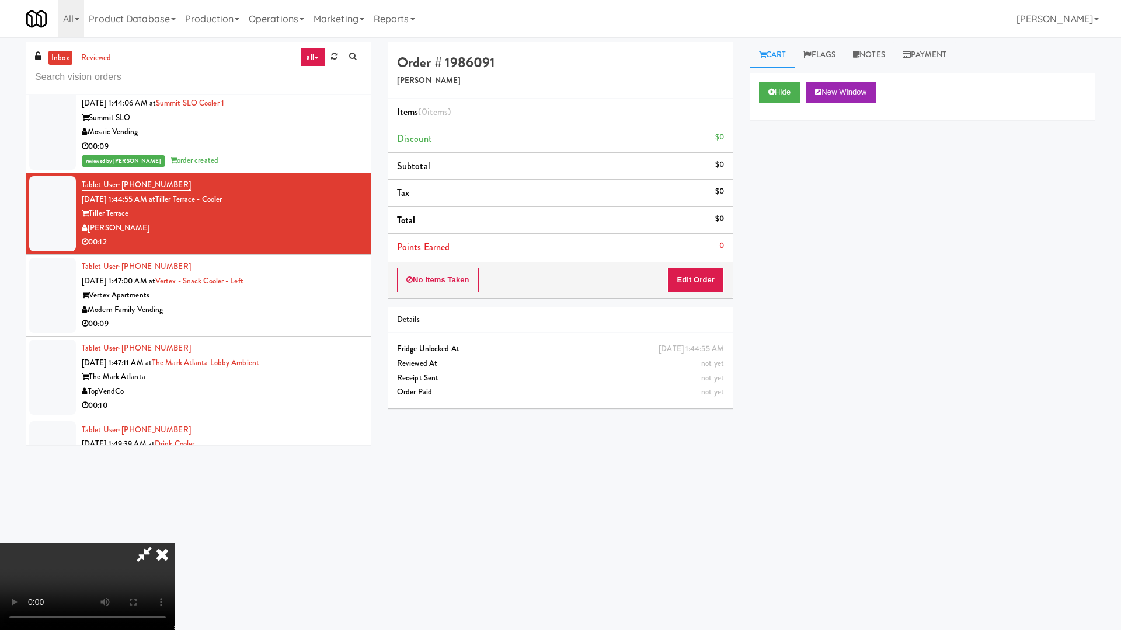
click at [175, 536] on video at bounding box center [87, 587] width 175 height 88
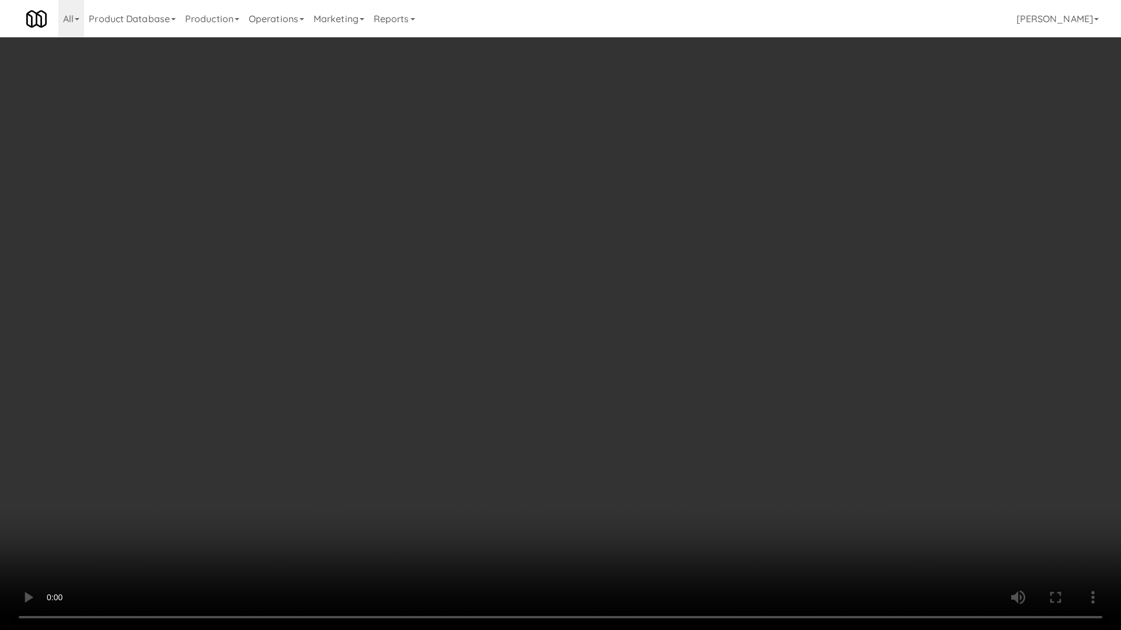
click at [380, 295] on video at bounding box center [560, 315] width 1121 height 630
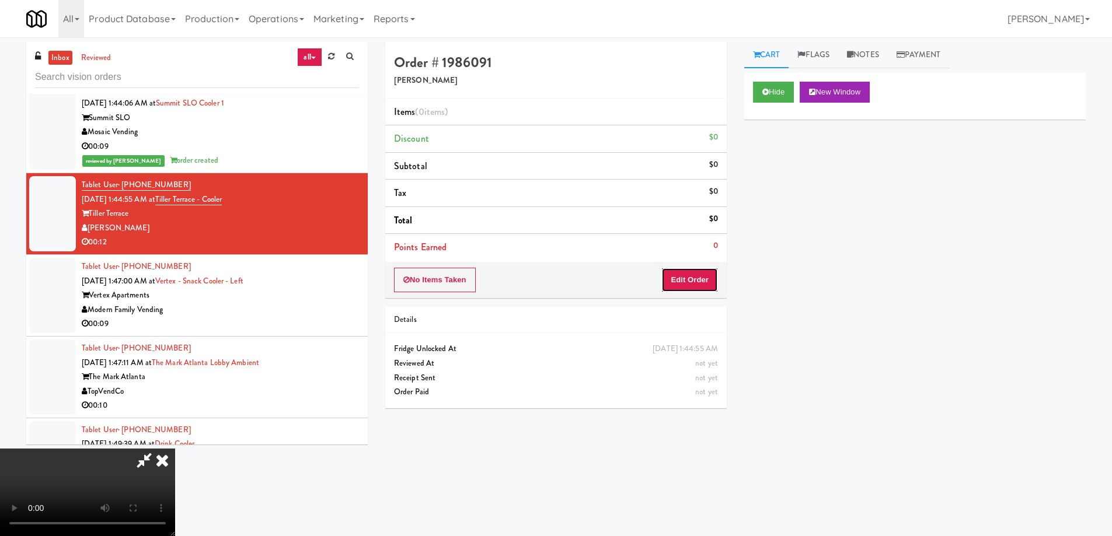
click at [698, 279] on button "Edit Order" at bounding box center [689, 280] width 57 height 25
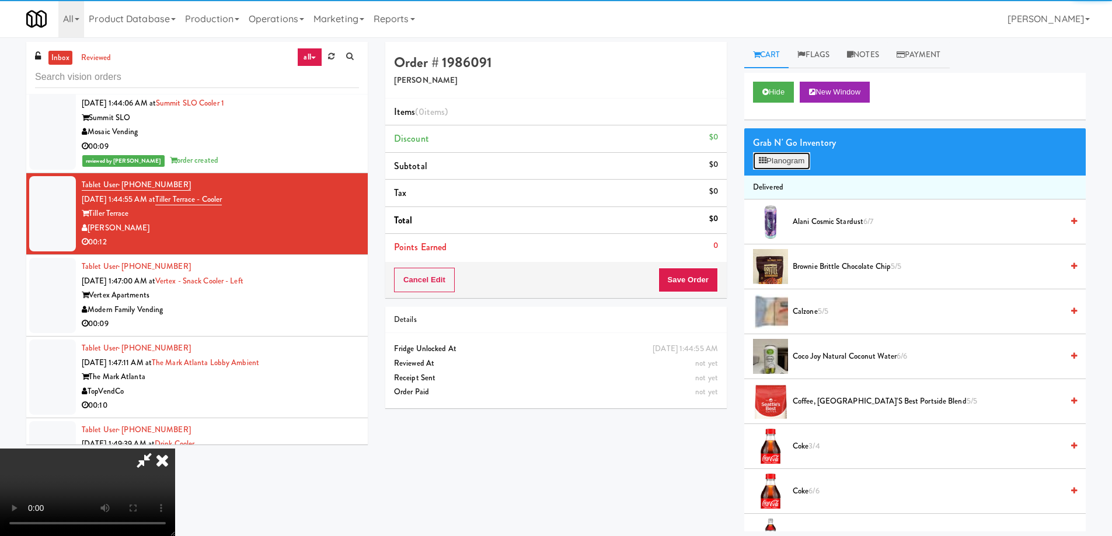
click at [769, 158] on button "Planogram" at bounding box center [781, 161] width 57 height 18
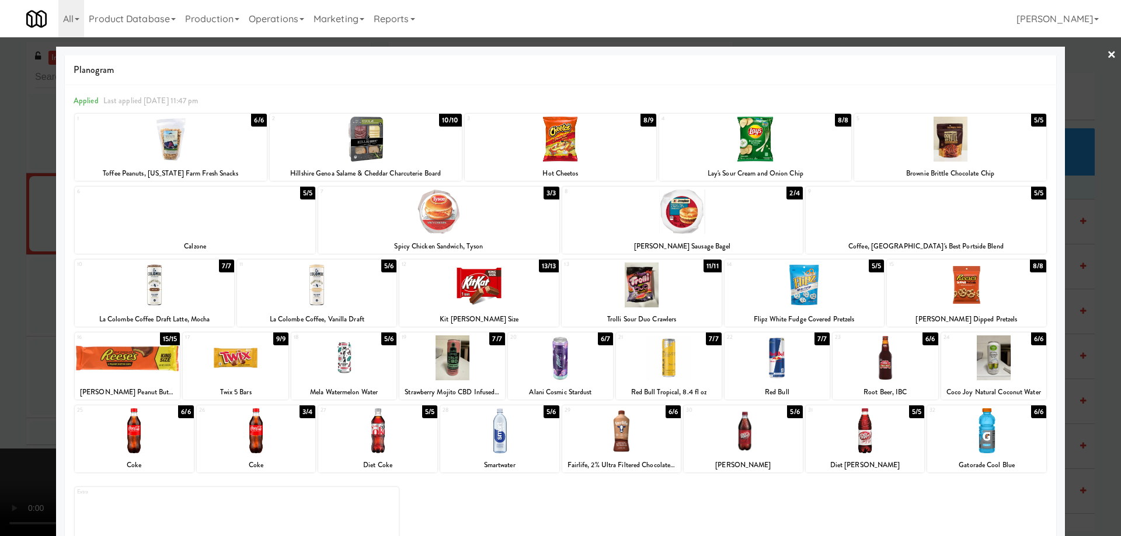
click at [972, 129] on div at bounding box center [950, 139] width 192 height 45
click at [1107, 54] on link "×" at bounding box center [1111, 55] width 9 height 36
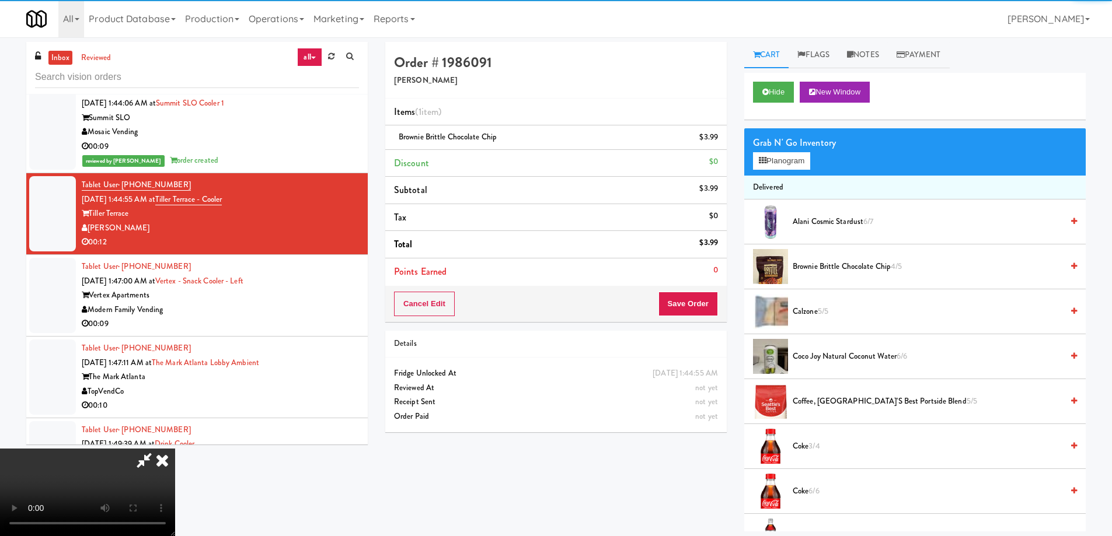
click at [175, 449] on video at bounding box center [87, 493] width 175 height 88
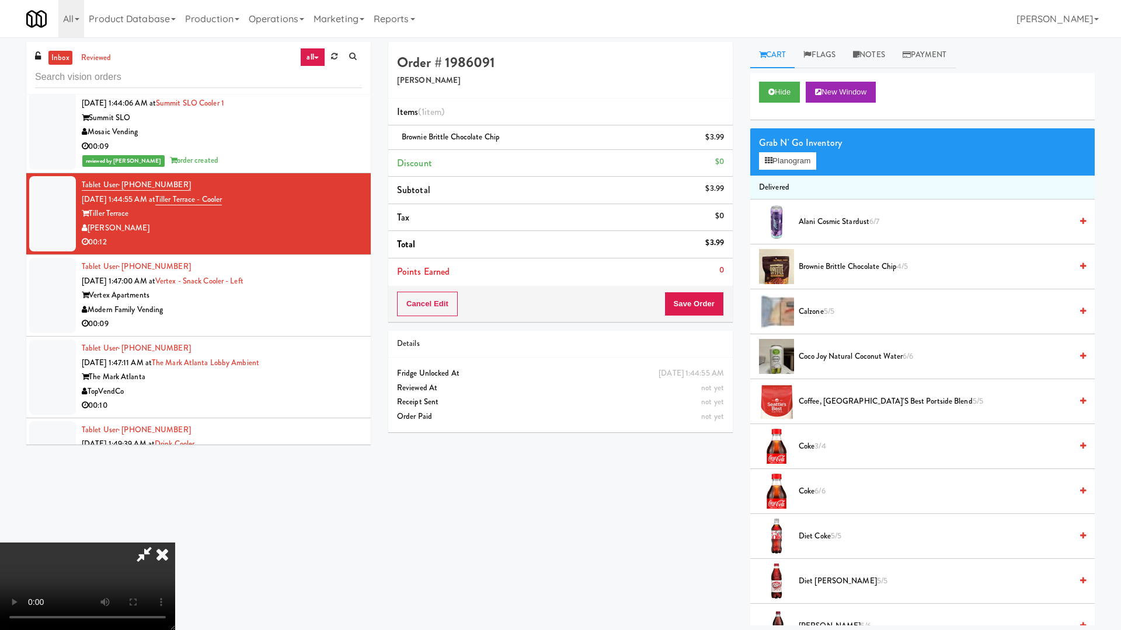
click at [175, 536] on video at bounding box center [87, 587] width 175 height 88
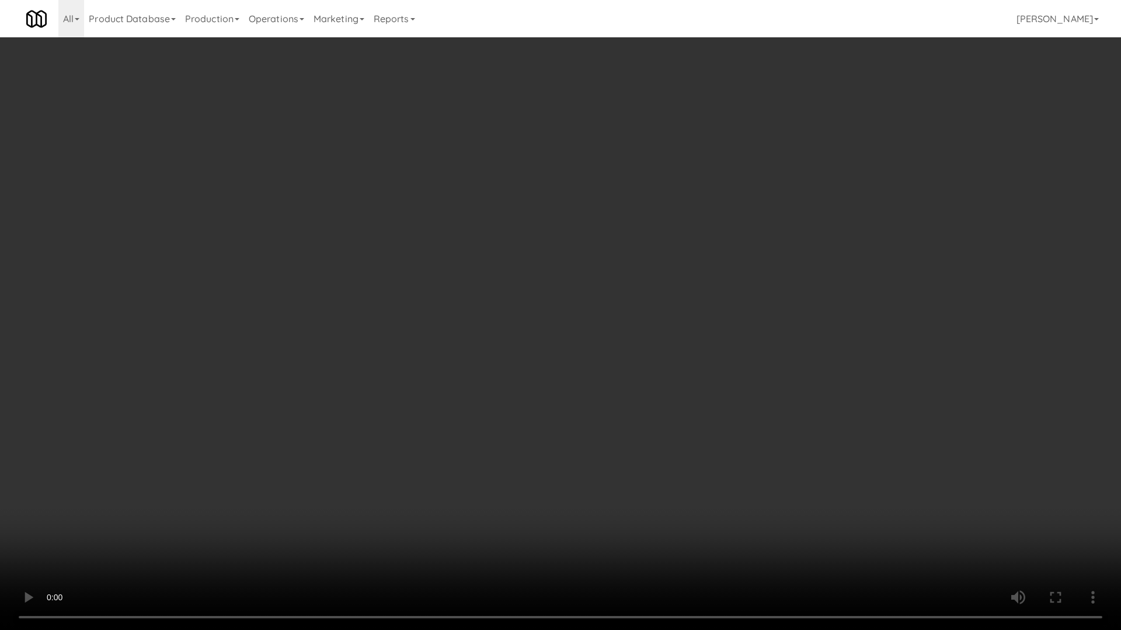
click at [480, 252] on video at bounding box center [560, 315] width 1121 height 630
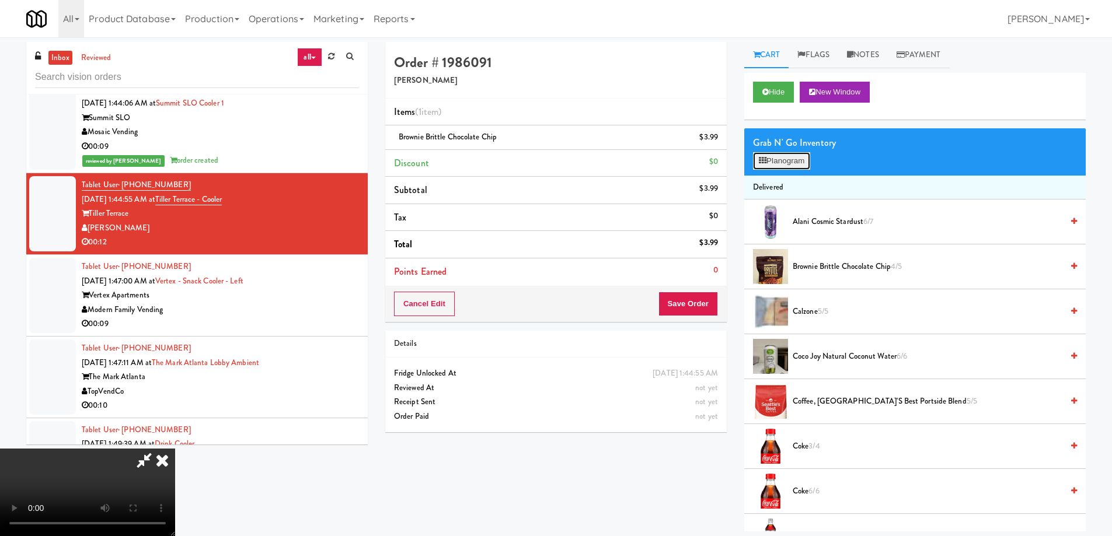
click at [785, 156] on button "Planogram" at bounding box center [781, 161] width 57 height 18
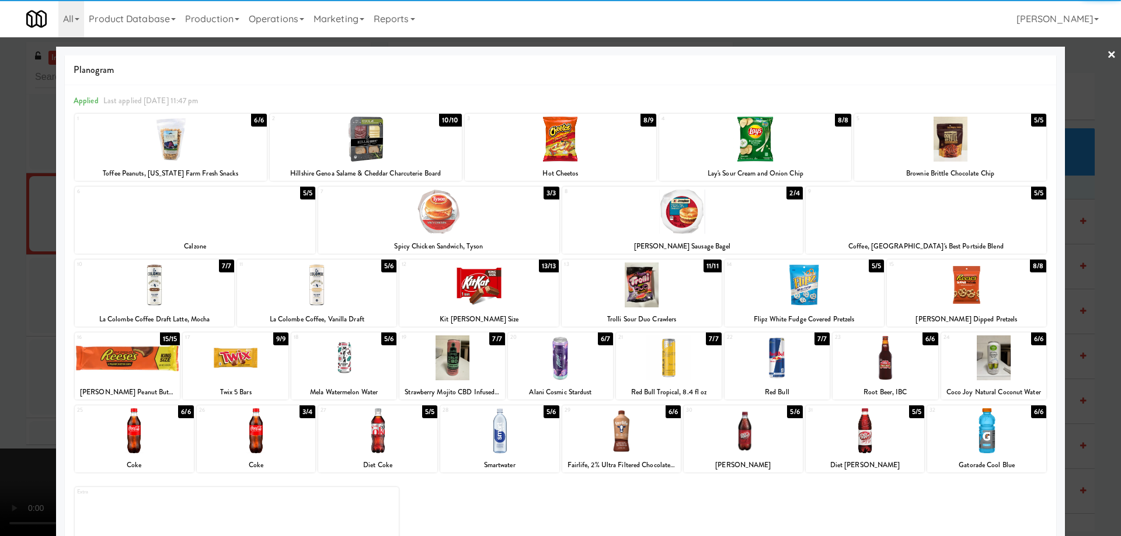
click at [566, 361] on div at bounding box center [560, 358] width 105 height 45
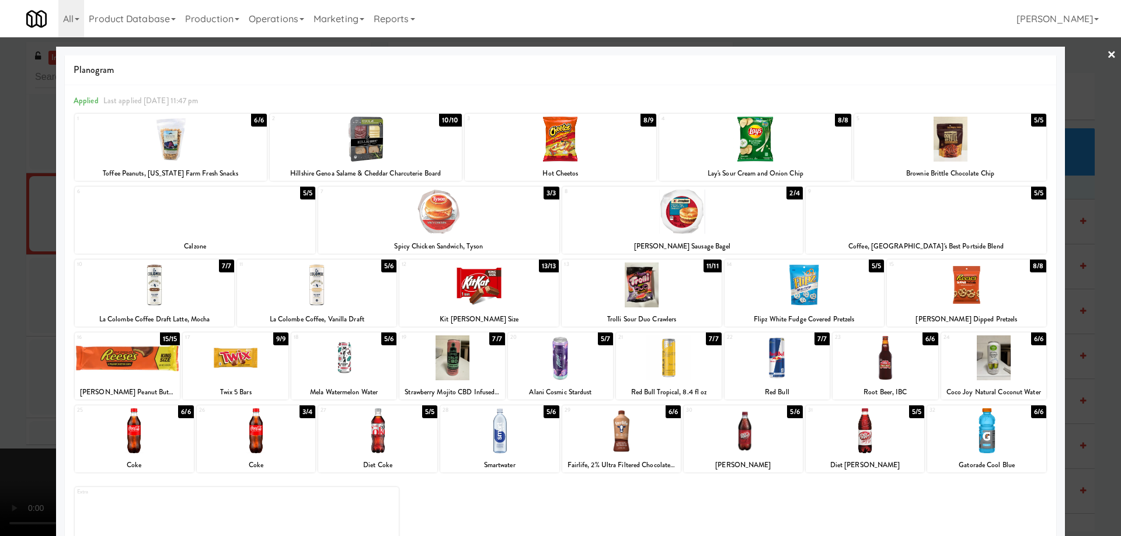
click at [512, 444] on div at bounding box center [499, 431] width 119 height 45
click at [1107, 53] on link "×" at bounding box center [1111, 55] width 9 height 36
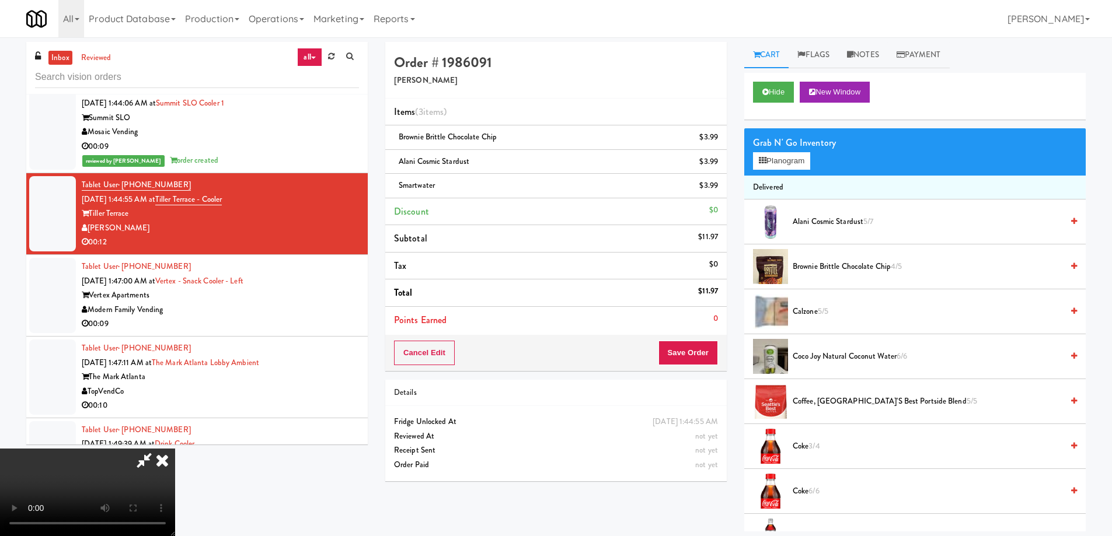
click at [175, 449] on video at bounding box center [87, 493] width 175 height 88
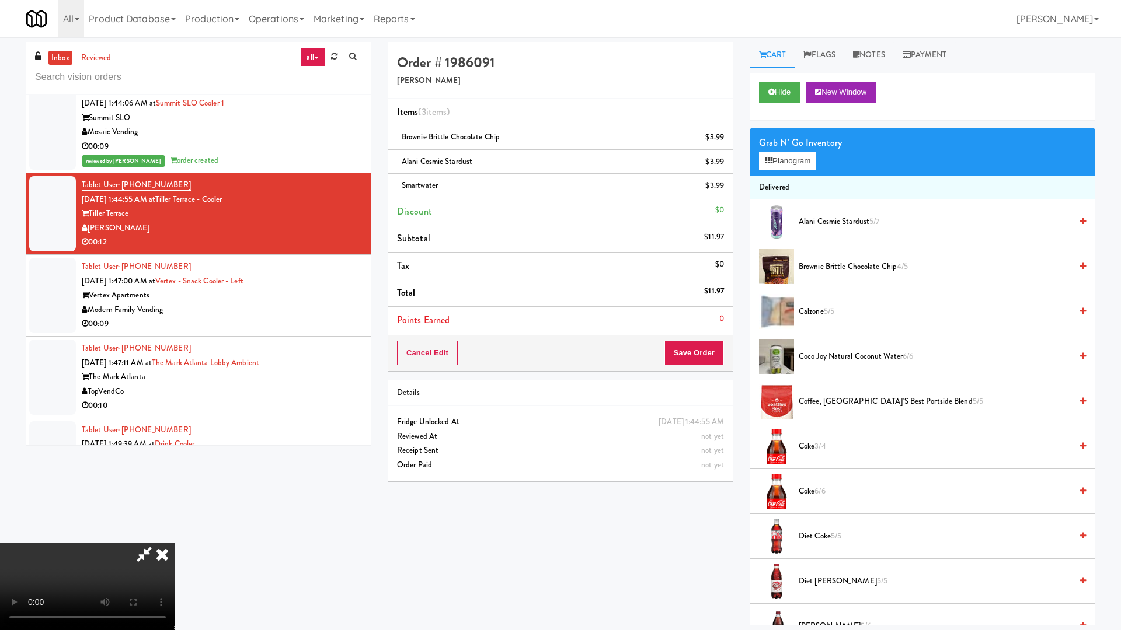
click at [175, 536] on video at bounding box center [87, 587] width 175 height 88
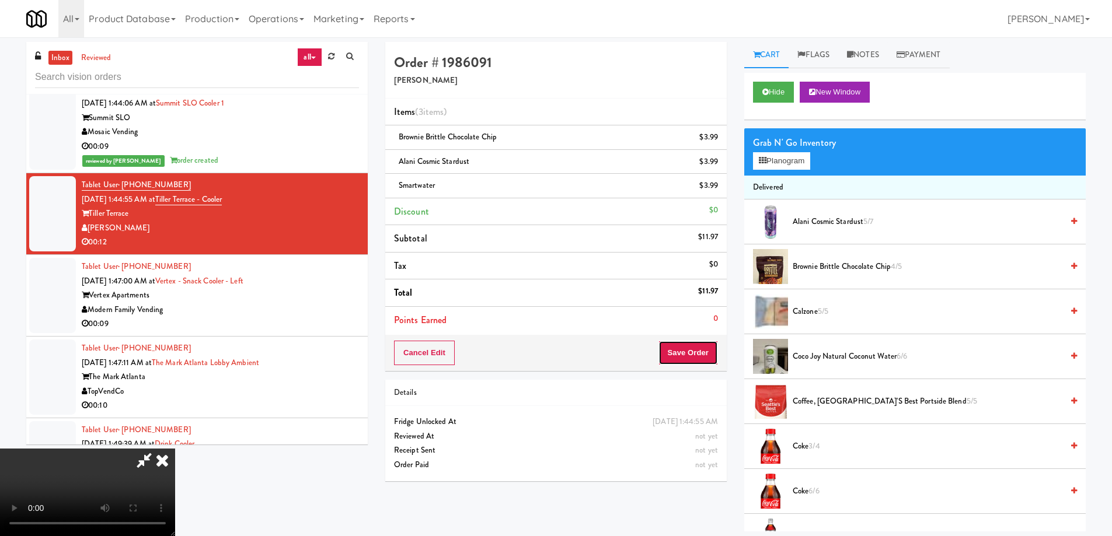
drag, startPoint x: 692, startPoint y: 351, endPoint x: 669, endPoint y: 316, distance: 41.8
click at [692, 350] on button "Save Order" at bounding box center [688, 353] width 60 height 25
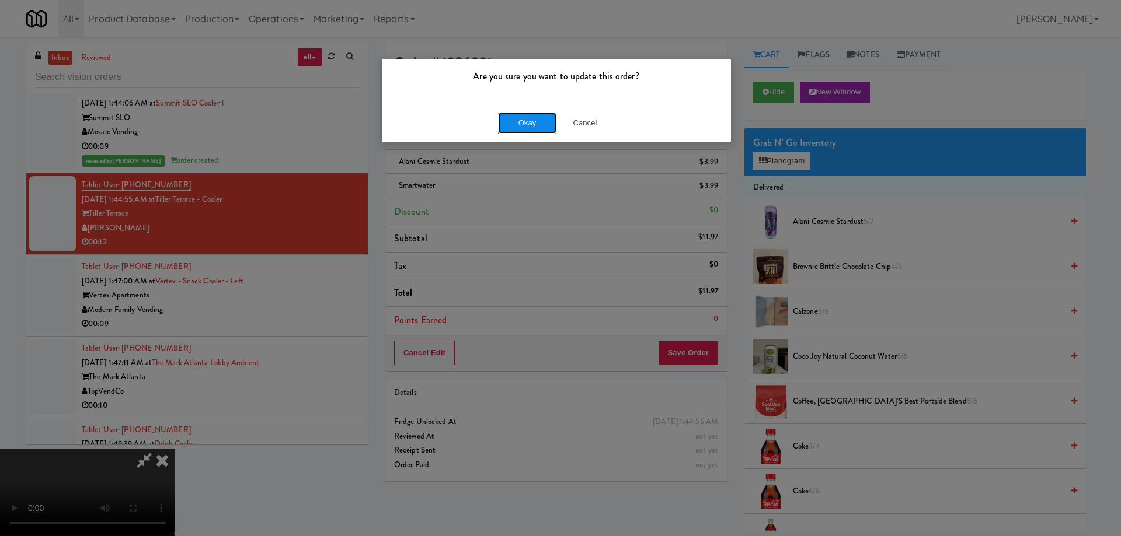
click at [512, 127] on button "Okay" at bounding box center [527, 123] width 58 height 21
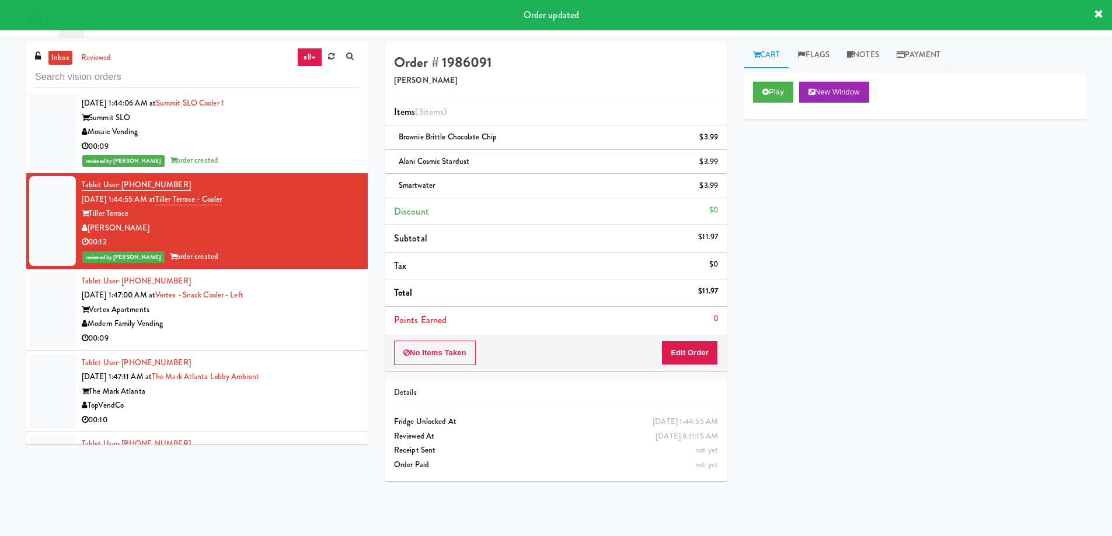
click at [332, 303] on div "Vertex Apartments" at bounding box center [220, 310] width 277 height 15
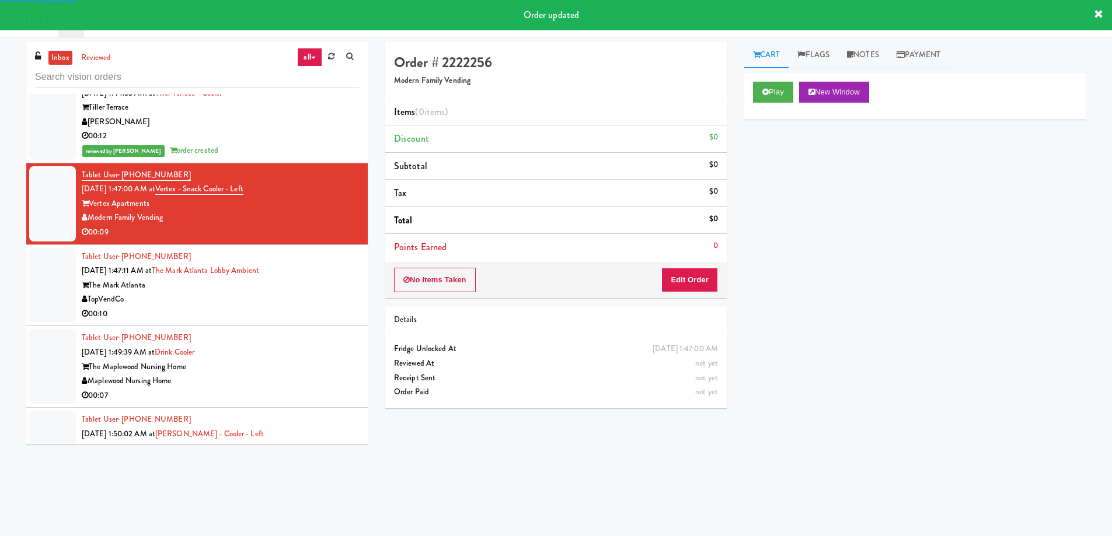
scroll to position [6843, 0]
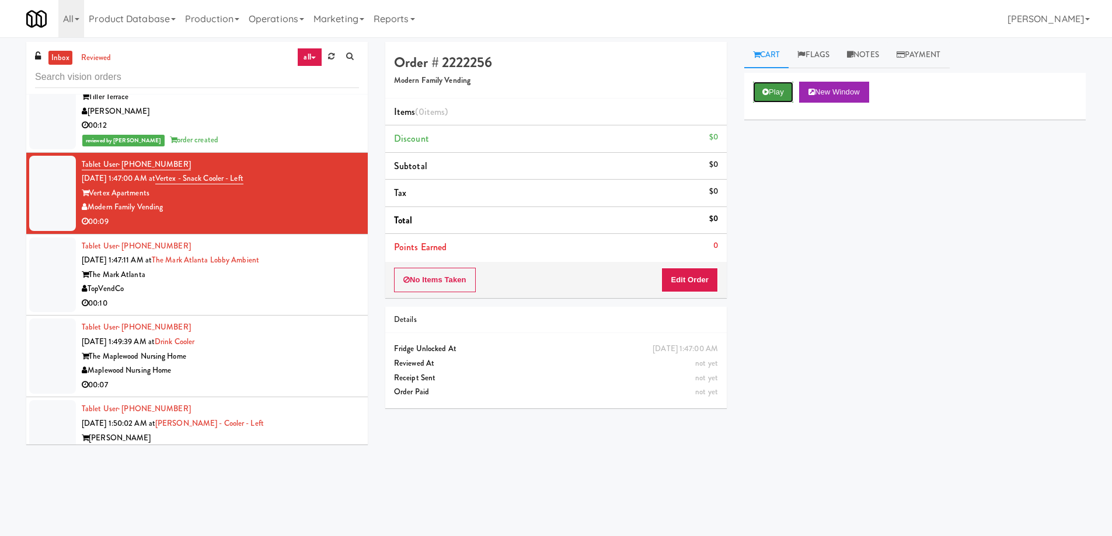
click at [786, 89] on button "Play" at bounding box center [773, 92] width 40 height 21
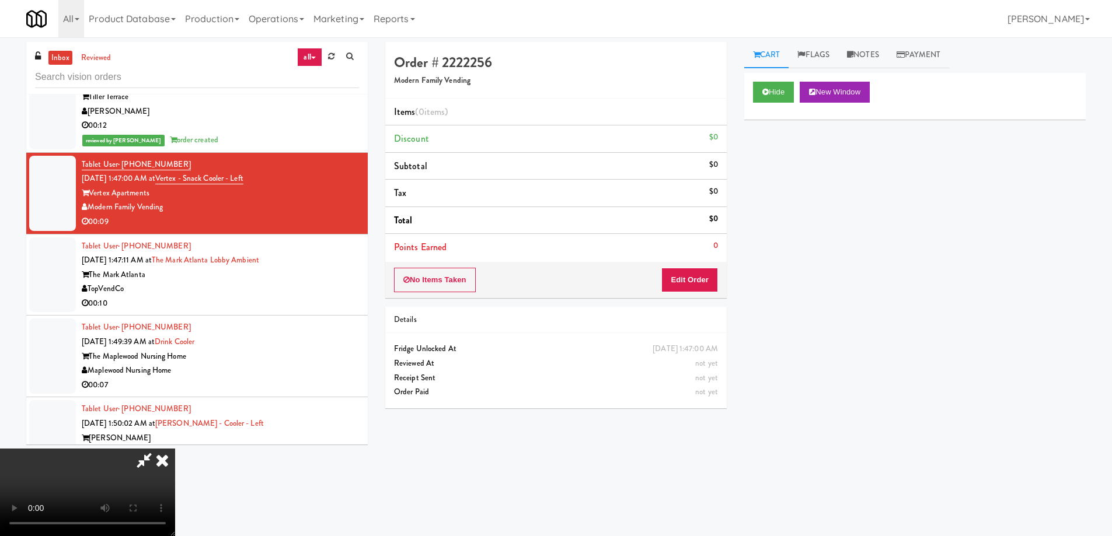
click at [175, 449] on video at bounding box center [87, 493] width 175 height 88
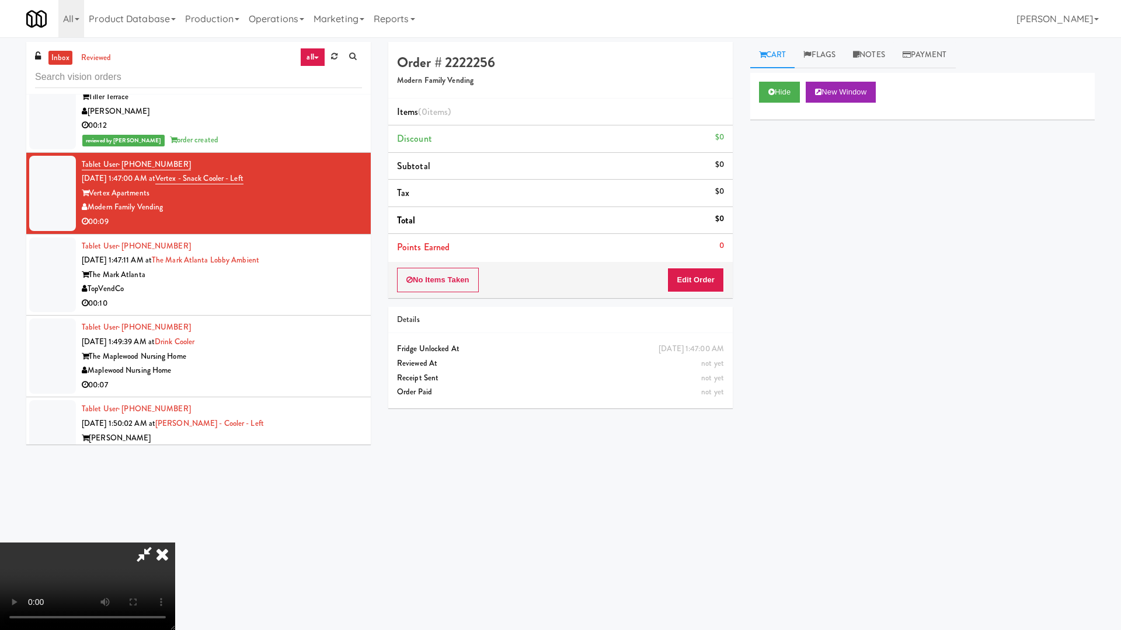
click at [175, 536] on video at bounding box center [87, 587] width 175 height 88
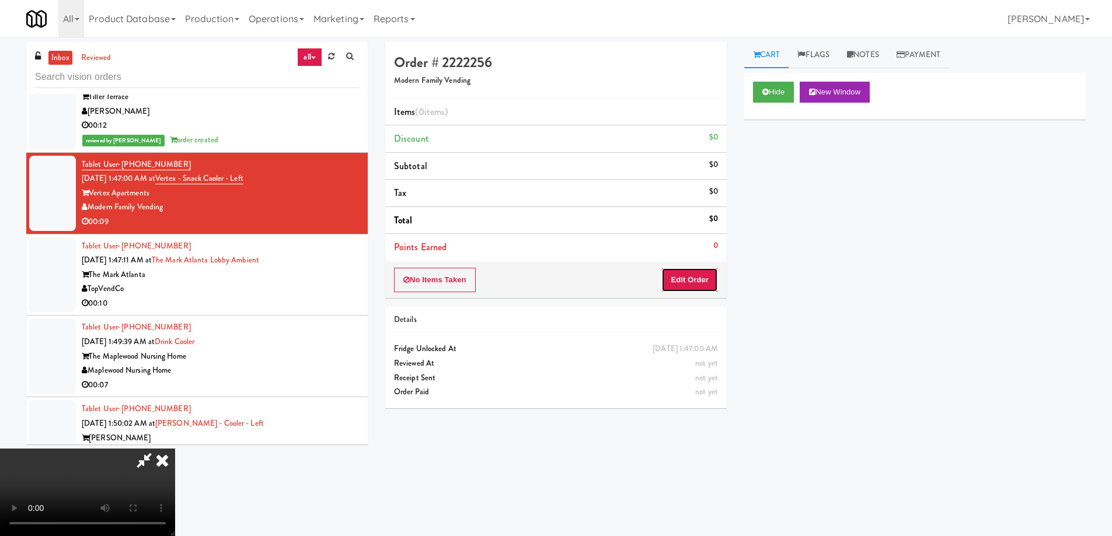
click at [695, 278] on button "Edit Order" at bounding box center [689, 280] width 57 height 25
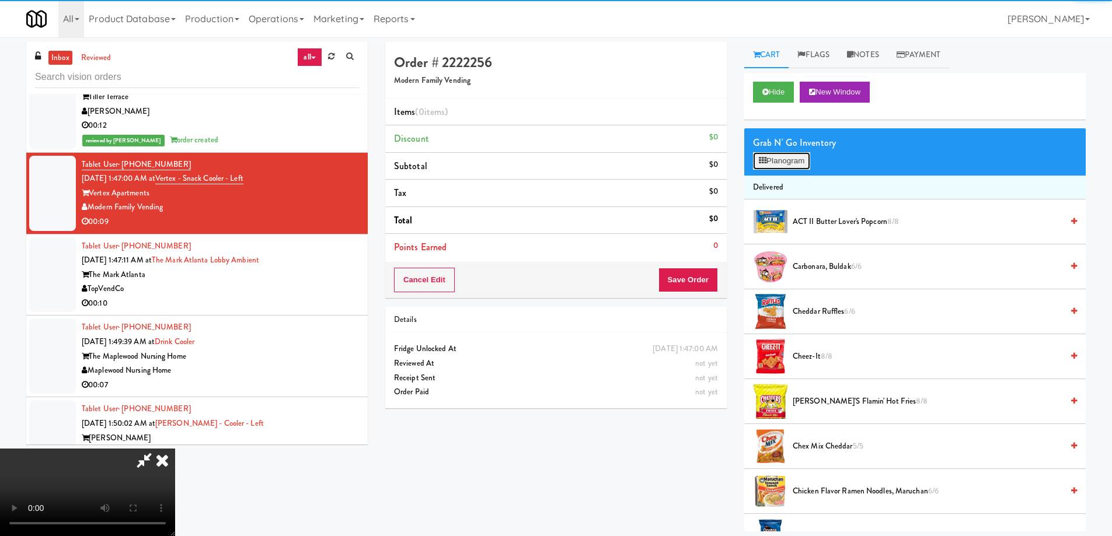
click at [780, 162] on button "Planogram" at bounding box center [781, 161] width 57 height 18
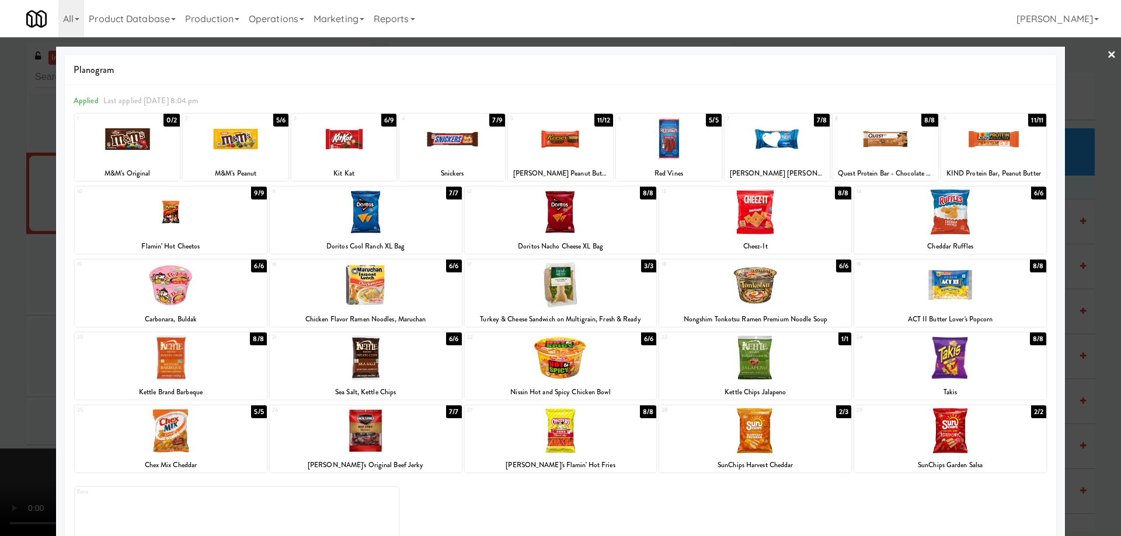
click at [625, 207] on div at bounding box center [561, 212] width 192 height 45
click at [968, 208] on div at bounding box center [950, 212] width 192 height 45
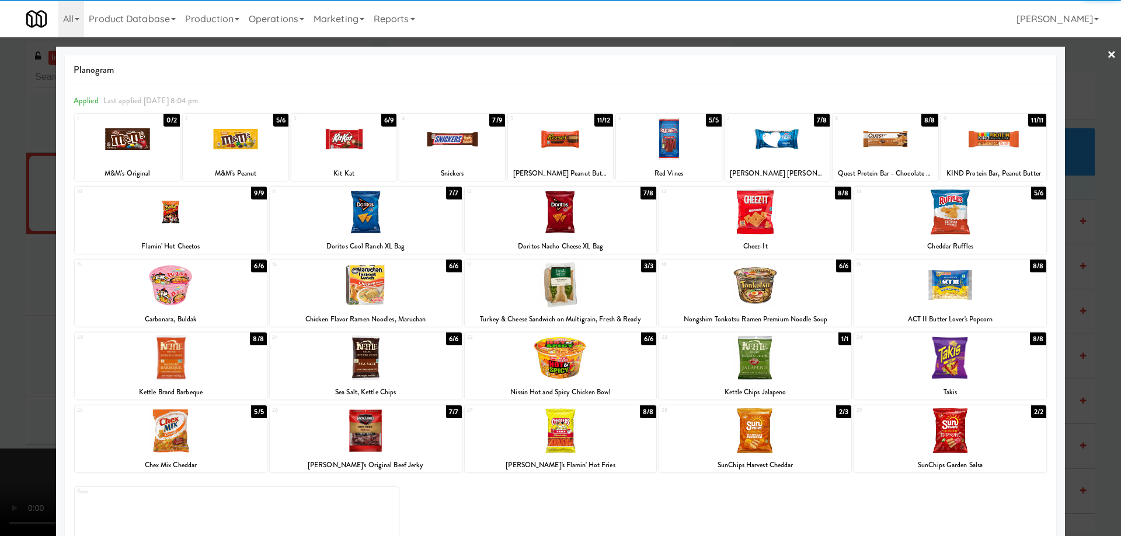
click at [1107, 51] on div at bounding box center [560, 268] width 1121 height 536
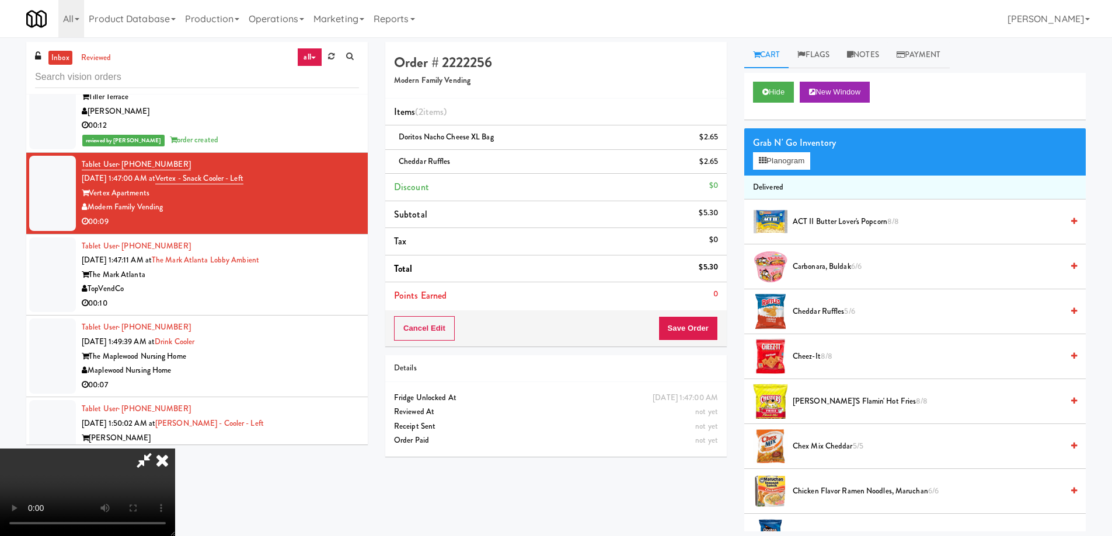
click at [175, 449] on video at bounding box center [87, 493] width 175 height 88
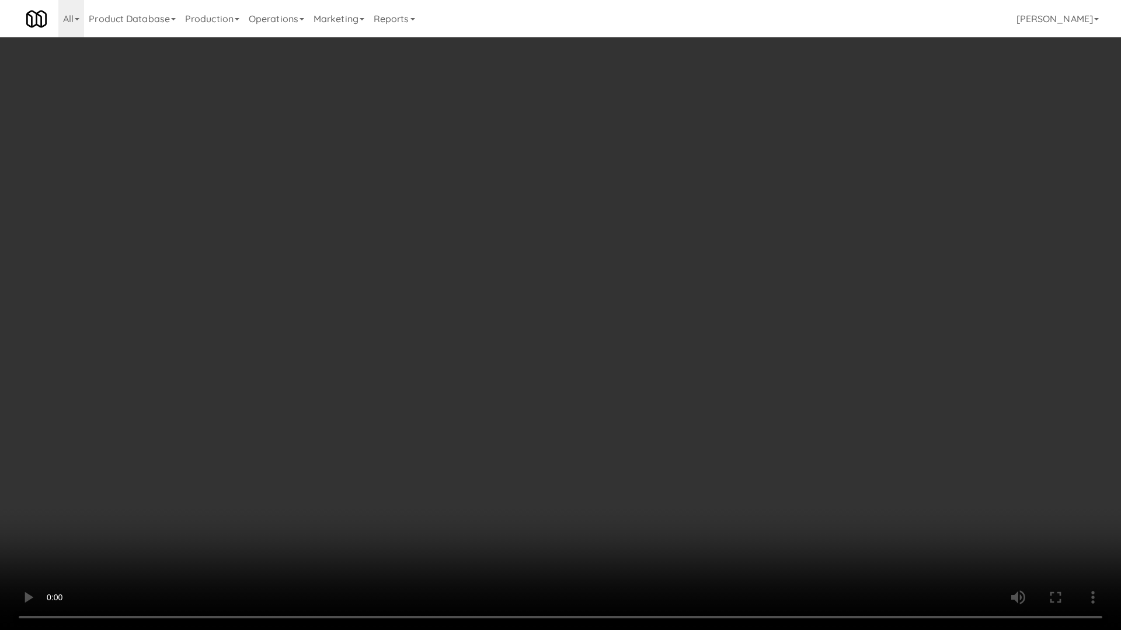
drag, startPoint x: 531, startPoint y: 381, endPoint x: 639, endPoint y: 274, distance: 151.5
click at [532, 380] on video at bounding box center [560, 315] width 1121 height 630
click at [663, 377] on video at bounding box center [560, 315] width 1121 height 630
click at [679, 405] on video at bounding box center [560, 315] width 1121 height 630
click at [681, 404] on video at bounding box center [560, 315] width 1121 height 630
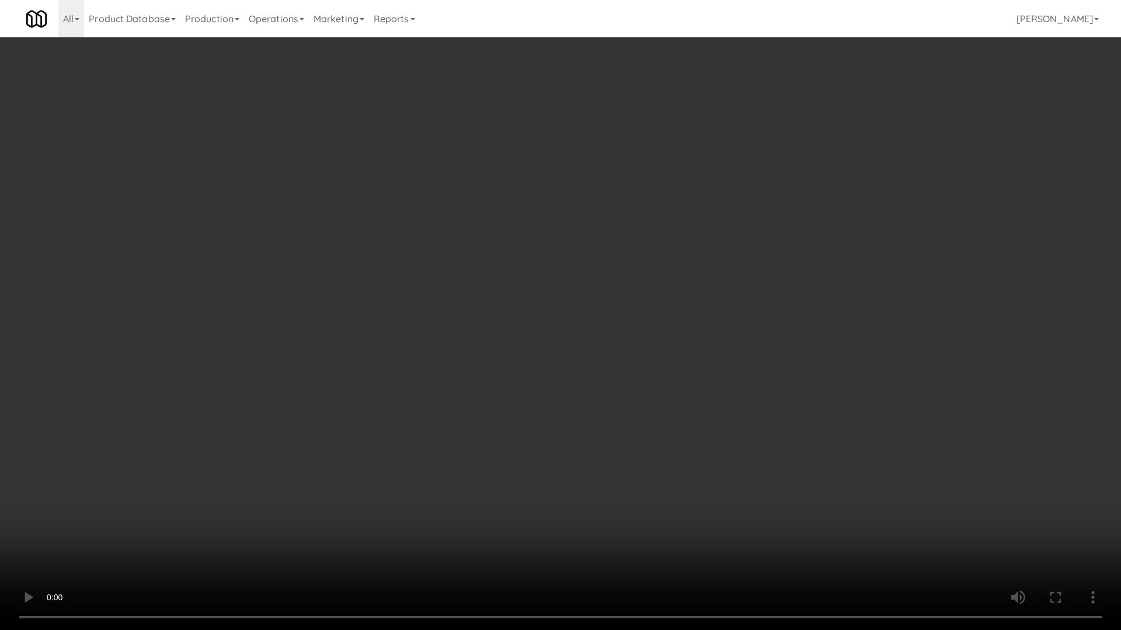
click at [681, 404] on video at bounding box center [560, 315] width 1121 height 630
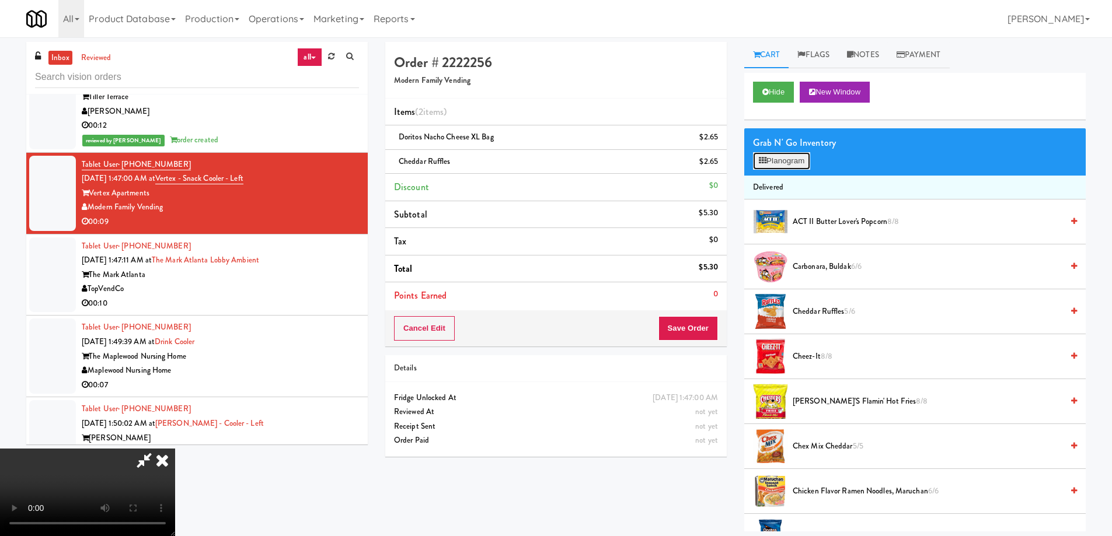
click at [772, 153] on button "Planogram" at bounding box center [781, 161] width 57 height 18
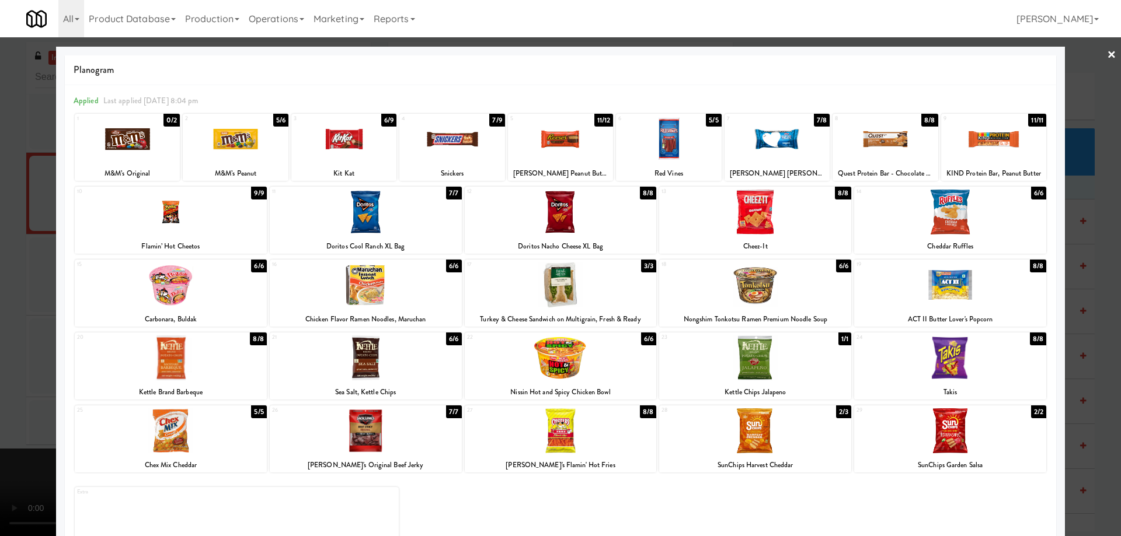
click at [378, 137] on div at bounding box center [343, 139] width 105 height 45
click at [1097, 51] on div at bounding box center [560, 268] width 1121 height 536
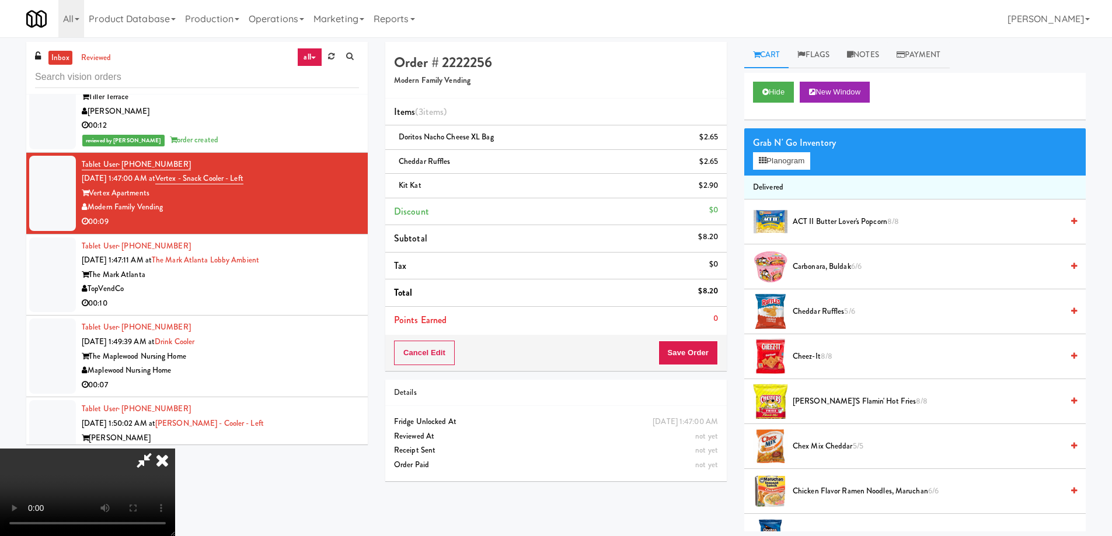
click at [175, 449] on video at bounding box center [87, 493] width 175 height 88
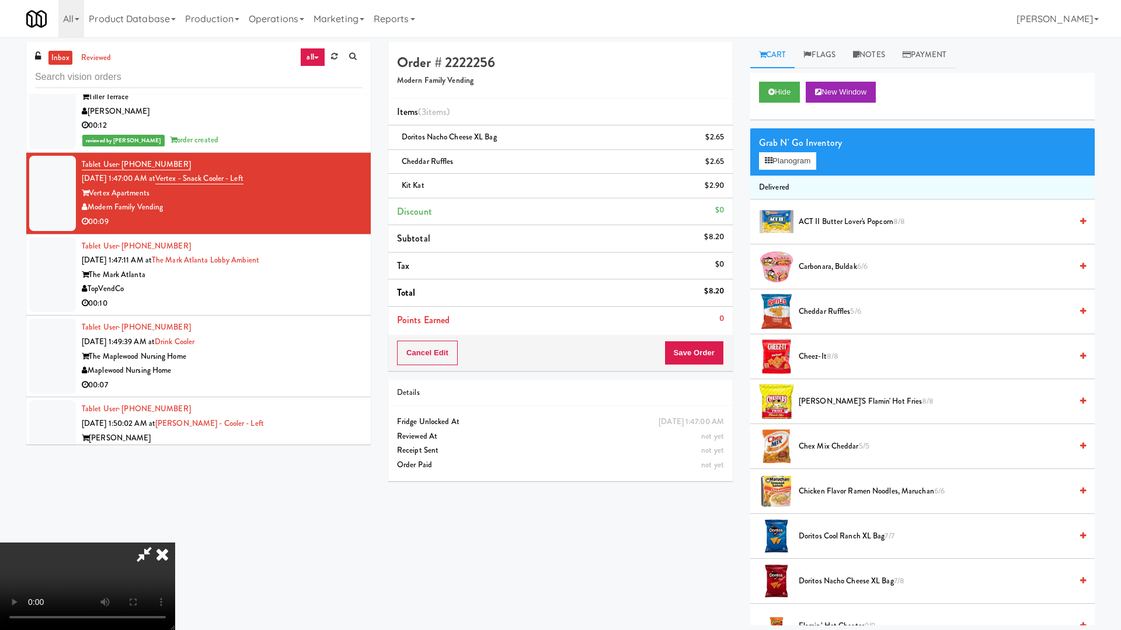
click at [175, 536] on video at bounding box center [87, 587] width 175 height 88
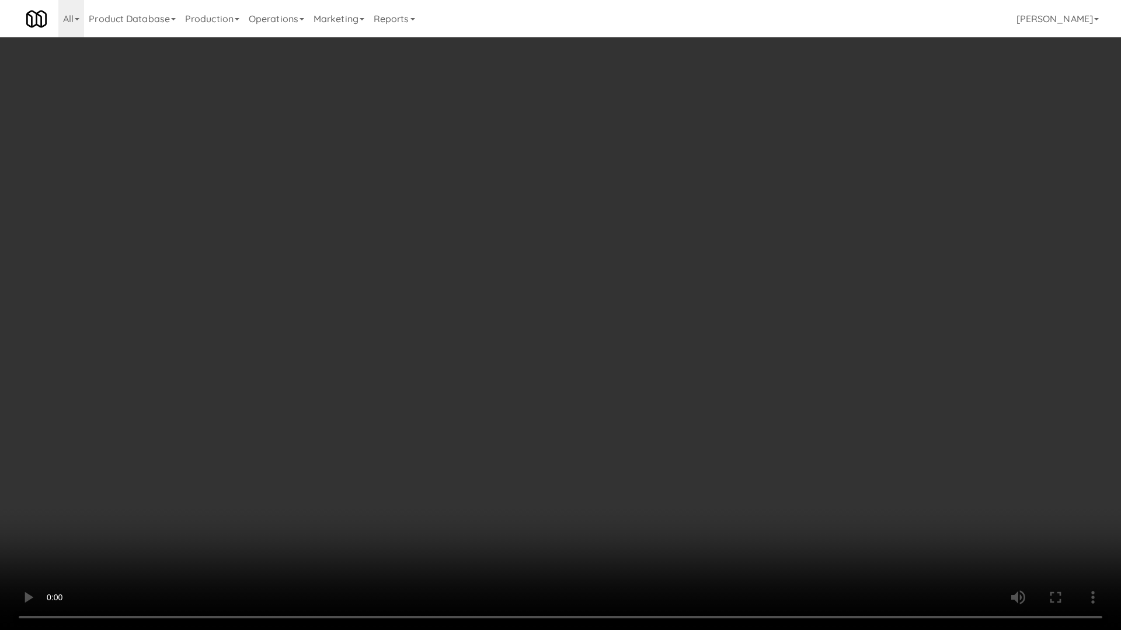
click at [766, 394] on video at bounding box center [560, 315] width 1121 height 630
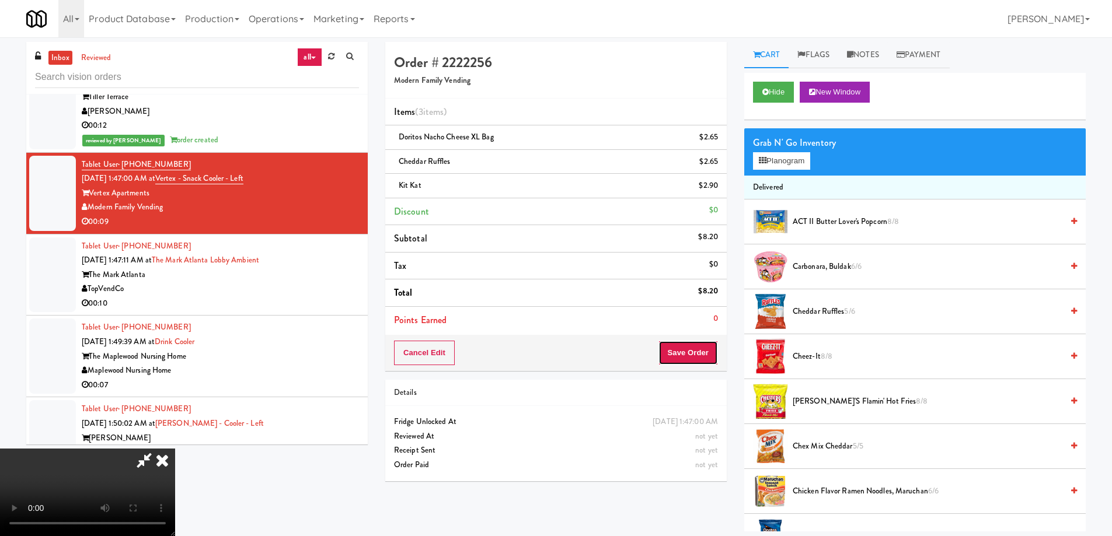
click at [696, 345] on button "Save Order" at bounding box center [688, 353] width 60 height 25
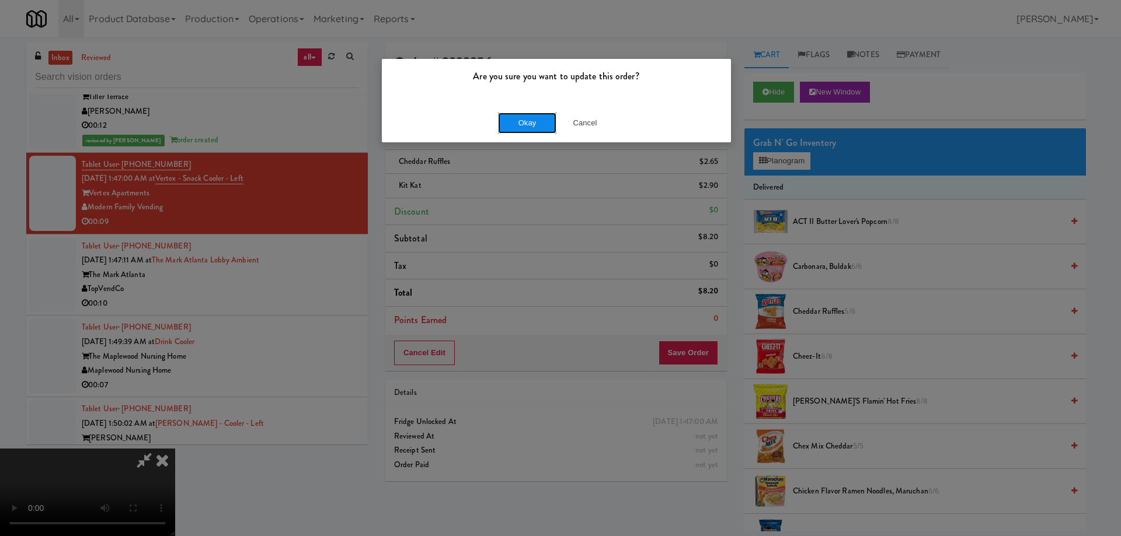
click at [529, 117] on button "Okay" at bounding box center [527, 123] width 58 height 21
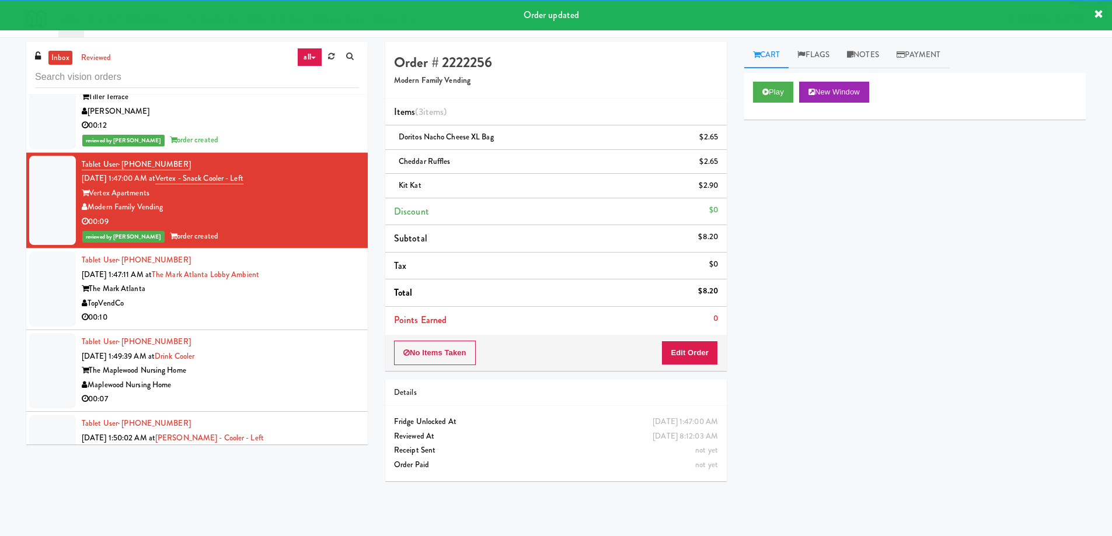
click at [319, 282] on div "The Mark Atlanta" at bounding box center [220, 289] width 277 height 15
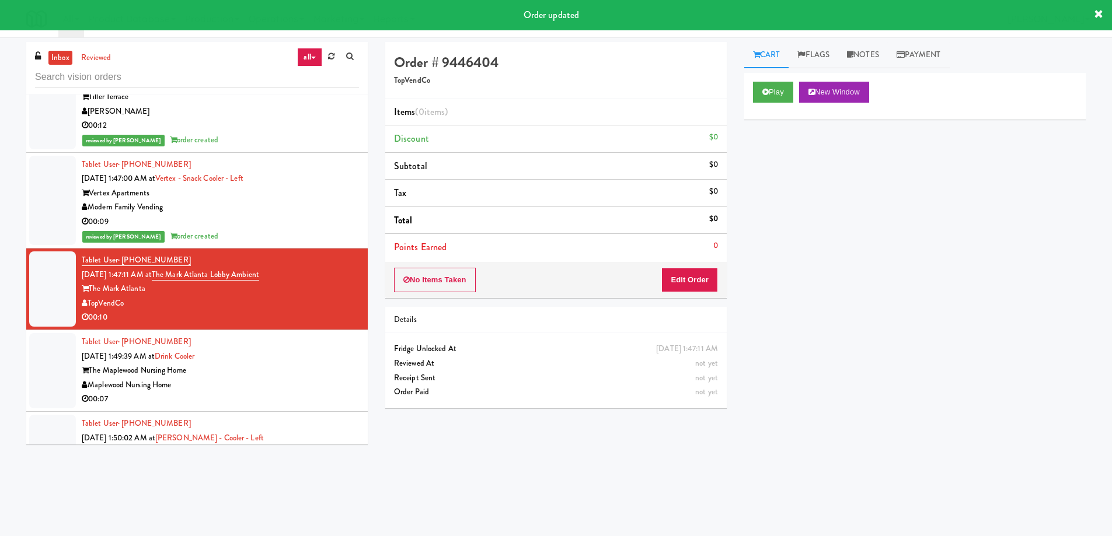
scroll to position [6960, 0]
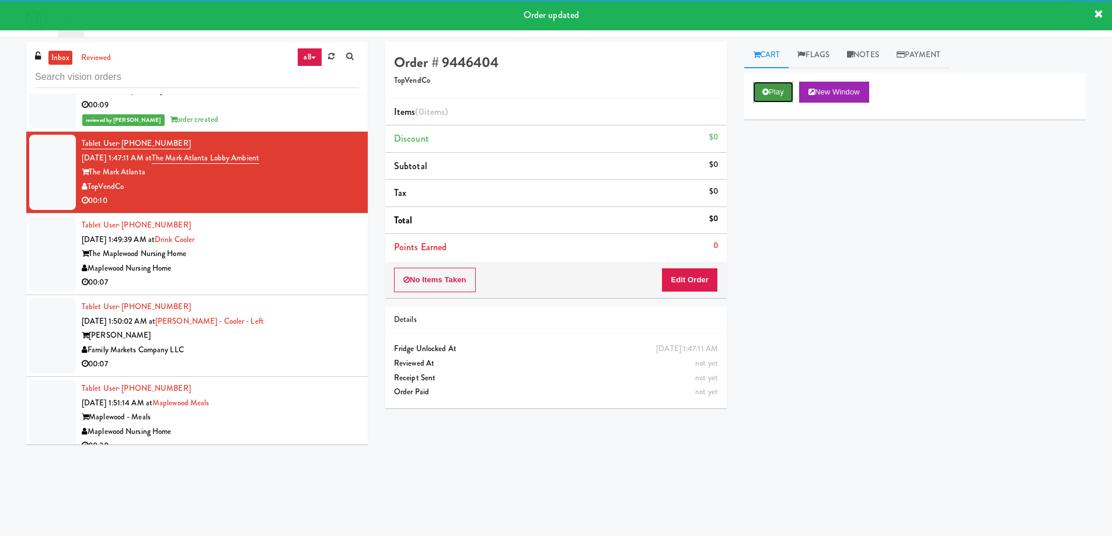
click at [768, 89] on icon at bounding box center [765, 92] width 6 height 8
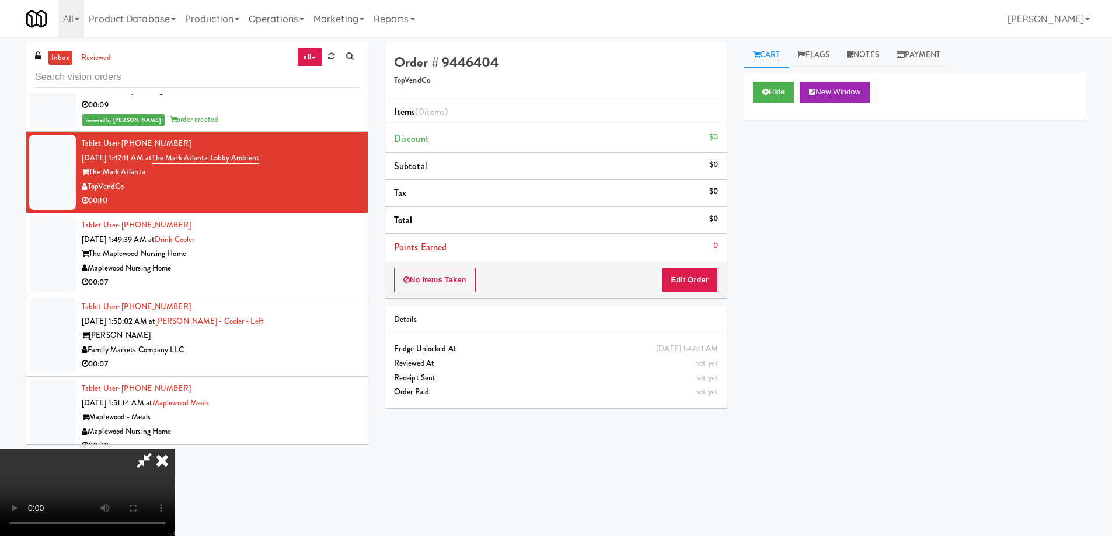
click at [175, 449] on video at bounding box center [87, 493] width 175 height 88
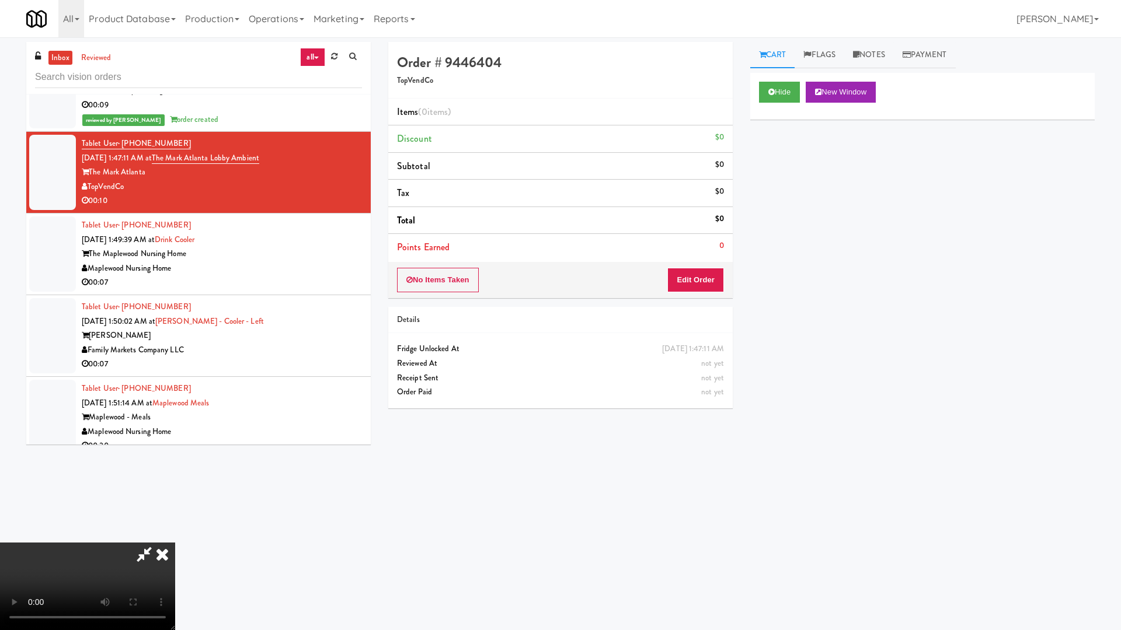
click at [175, 536] on video at bounding box center [87, 587] width 175 height 88
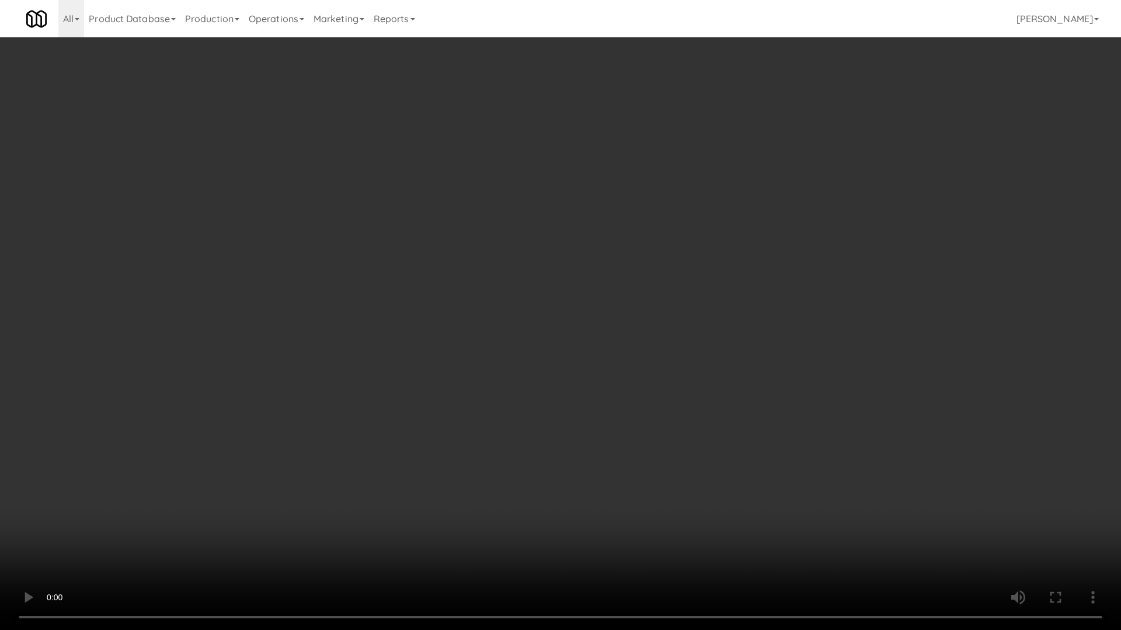
click at [507, 381] on video at bounding box center [560, 315] width 1121 height 630
click at [456, 337] on video at bounding box center [560, 315] width 1121 height 630
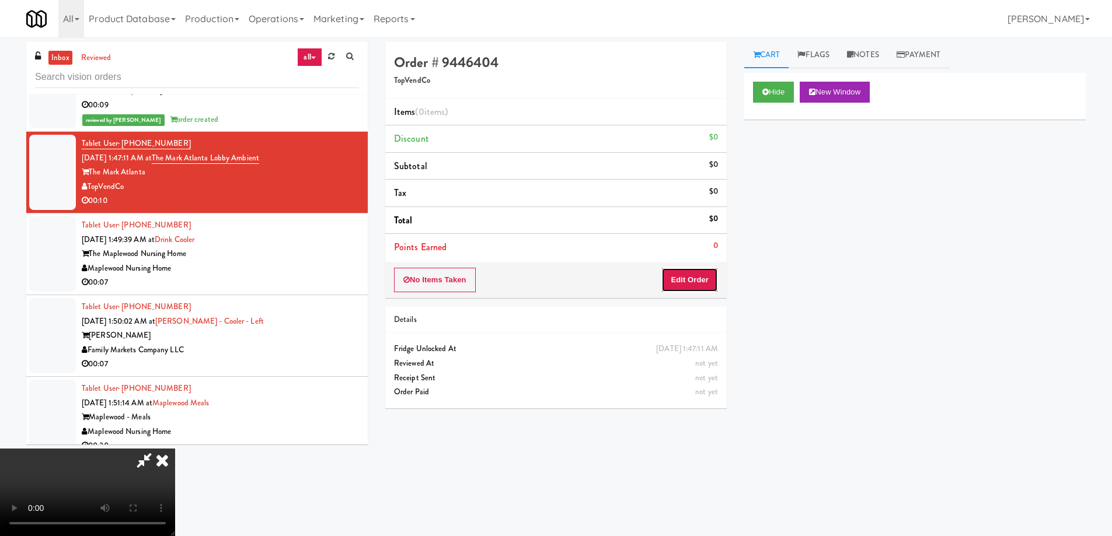
click at [701, 280] on button "Edit Order" at bounding box center [689, 280] width 57 height 25
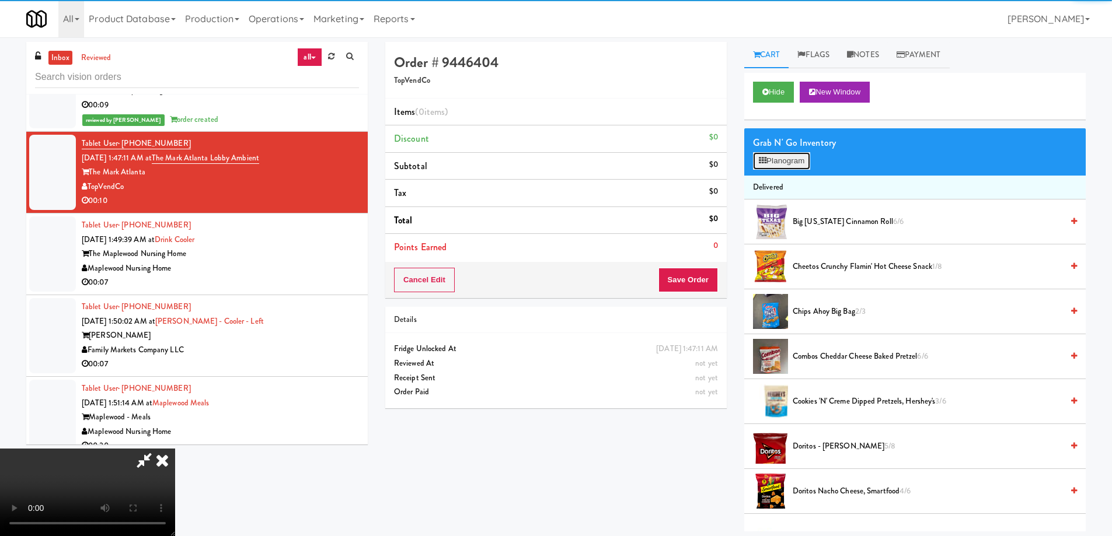
click at [786, 156] on button "Planogram" at bounding box center [781, 161] width 57 height 18
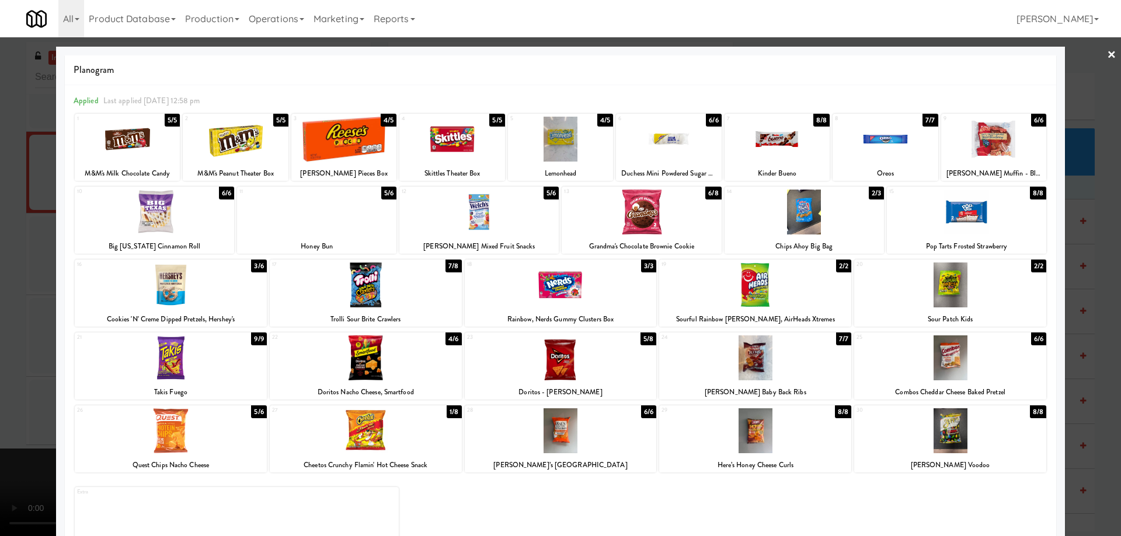
drag, startPoint x: 782, startPoint y: 302, endPoint x: 834, endPoint y: 295, distance: 52.5
click at [782, 302] on div at bounding box center [755, 285] width 192 height 45
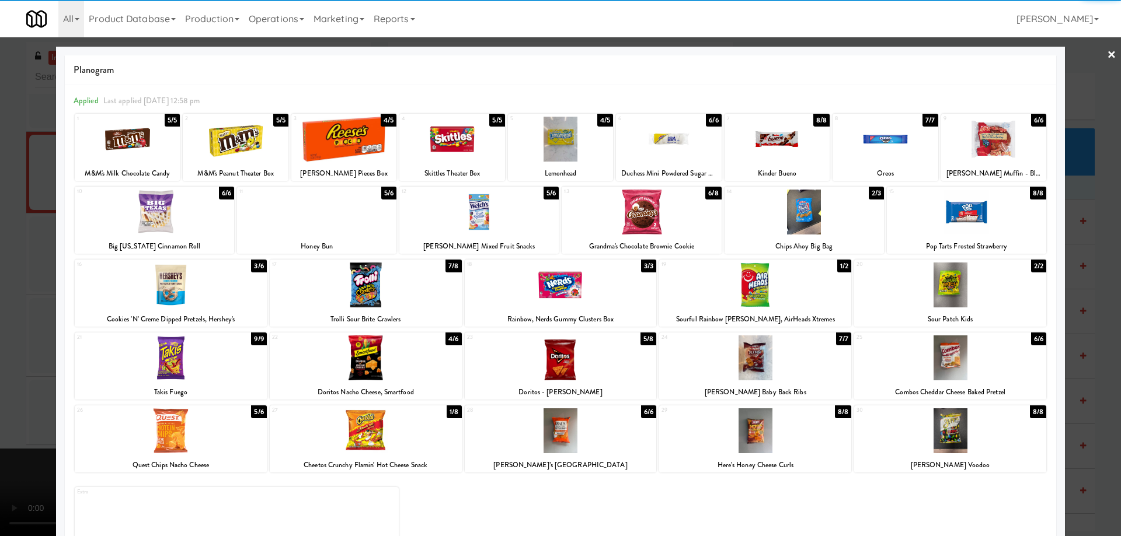
click at [1107, 57] on link "×" at bounding box center [1111, 55] width 9 height 36
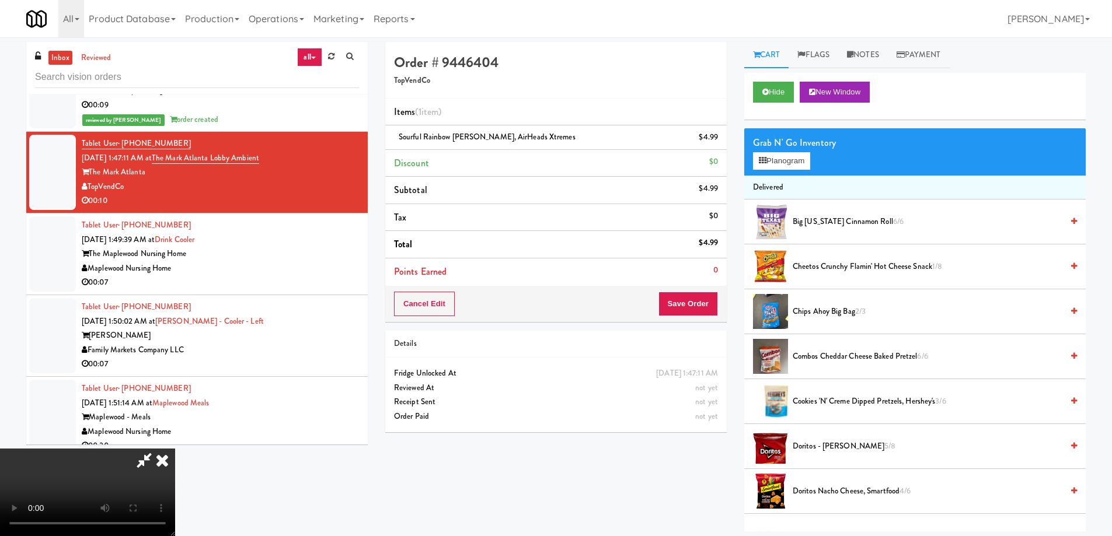
click at [175, 449] on video at bounding box center [87, 493] width 175 height 88
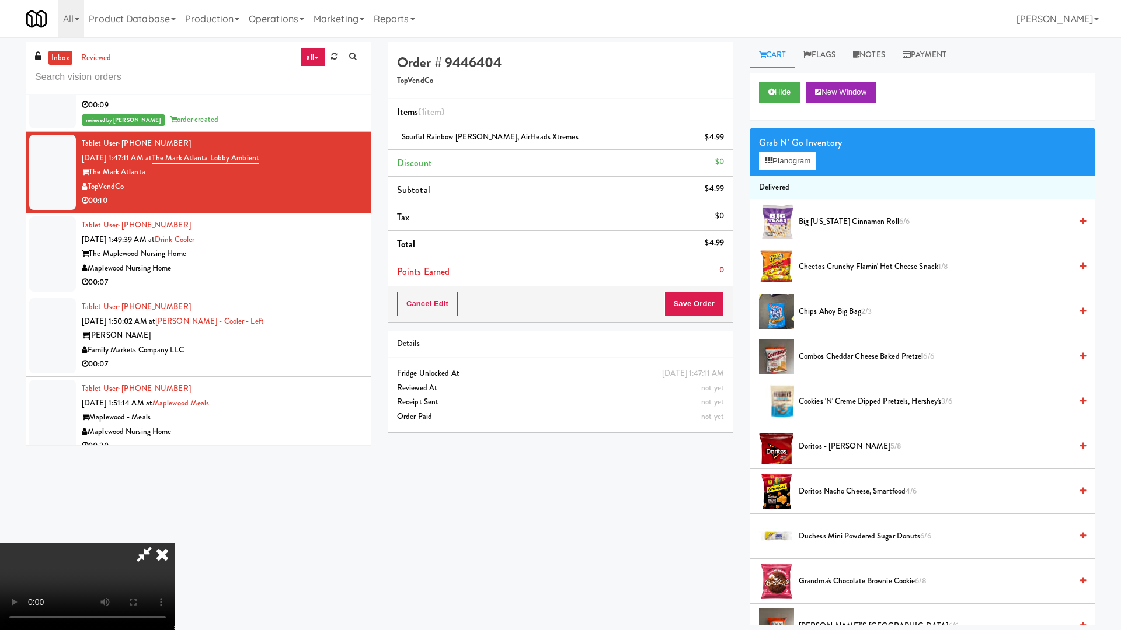
click at [175, 536] on video at bounding box center [87, 587] width 175 height 88
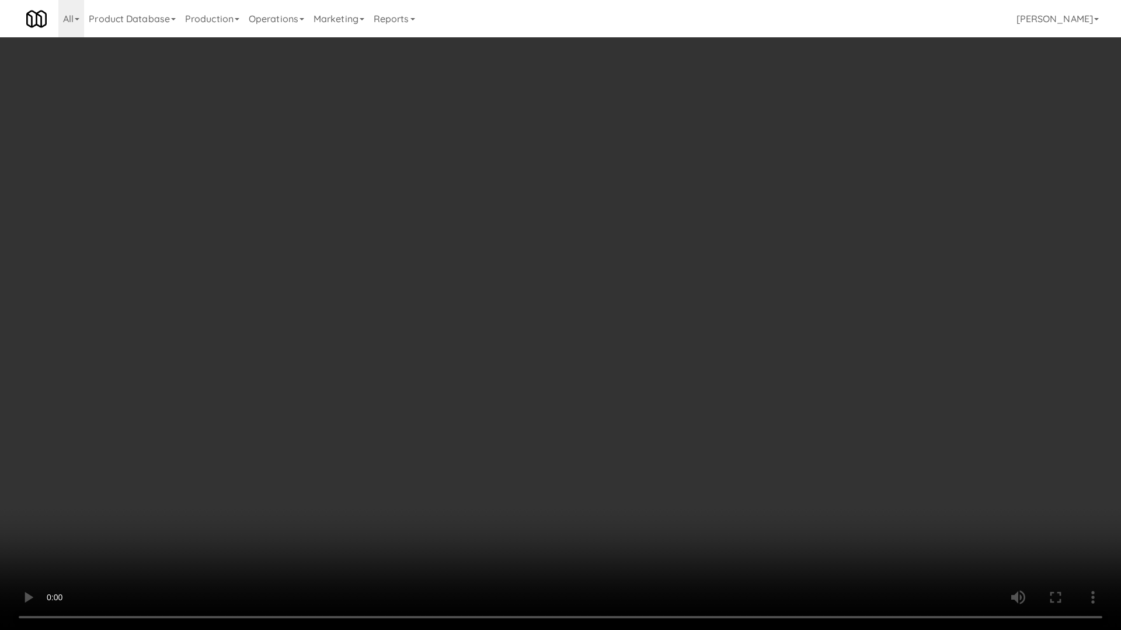
click at [644, 480] on video at bounding box center [560, 315] width 1121 height 630
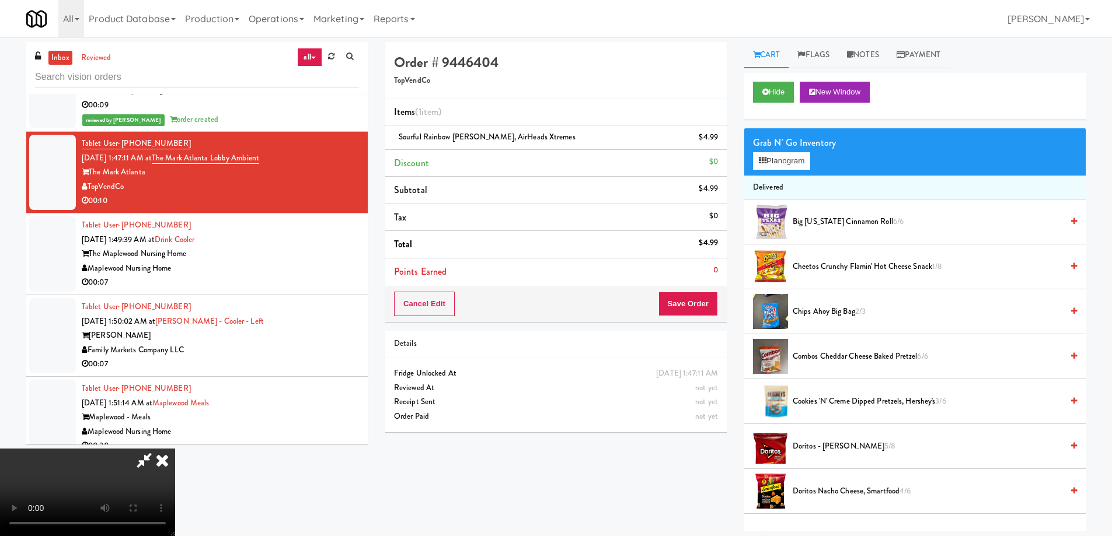
click at [175, 449] on video at bounding box center [87, 493] width 175 height 88
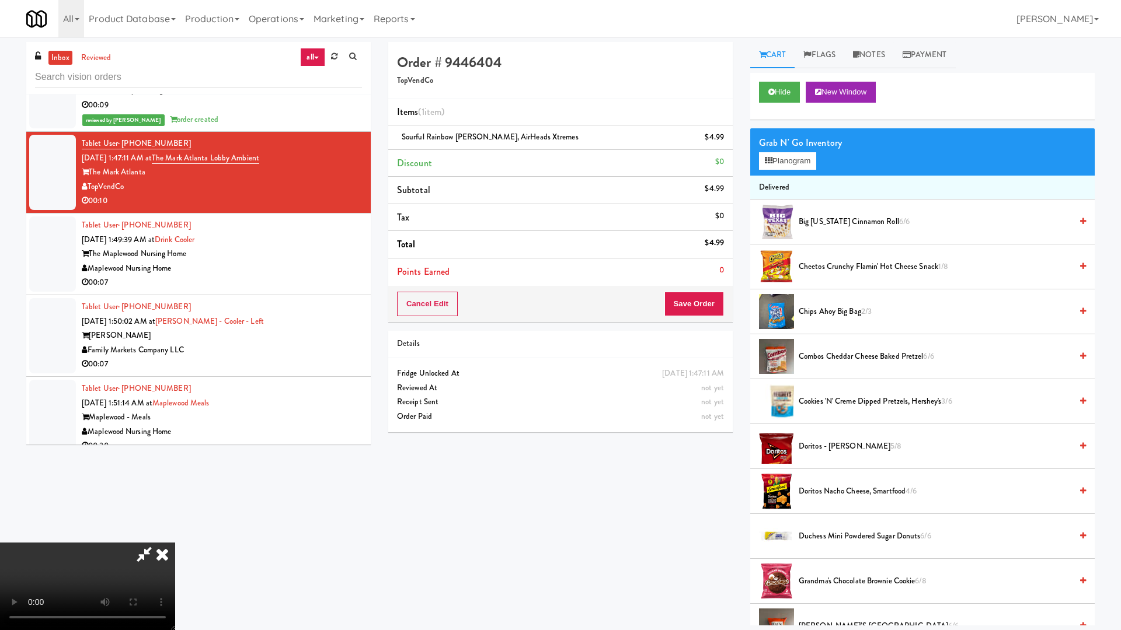
click at [175, 536] on video at bounding box center [87, 587] width 175 height 88
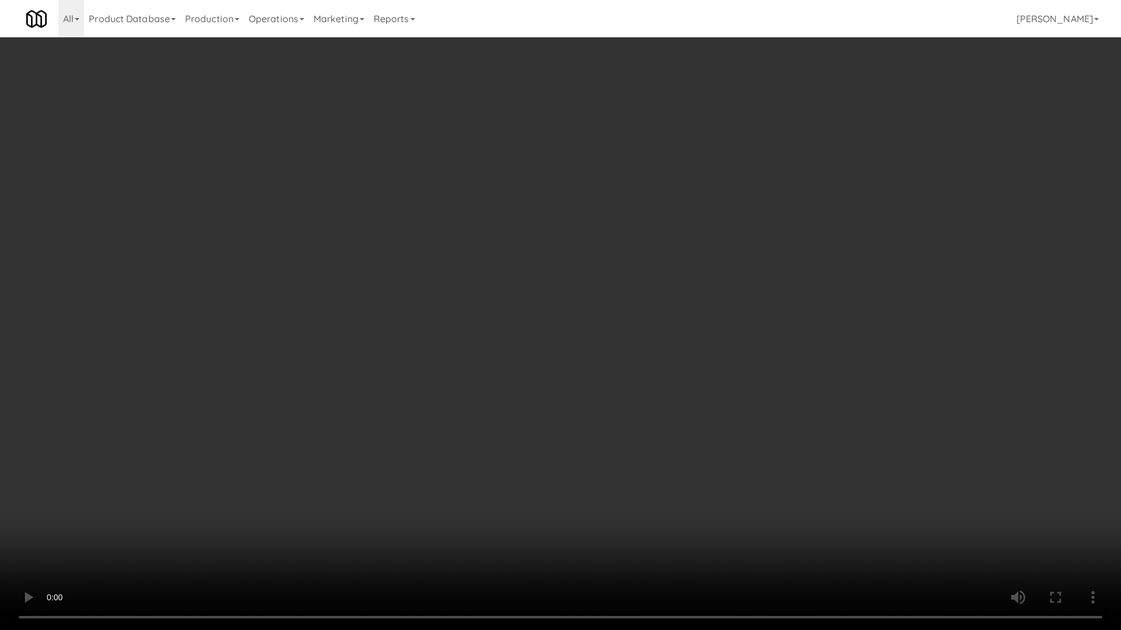
click at [629, 333] on video at bounding box center [560, 315] width 1121 height 630
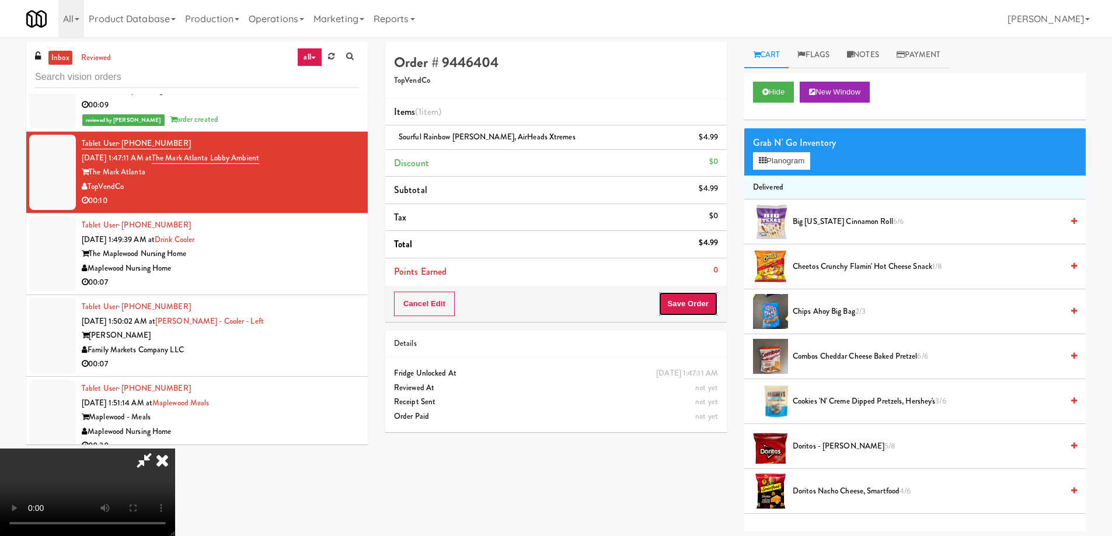
click at [675, 305] on button "Save Order" at bounding box center [688, 304] width 60 height 25
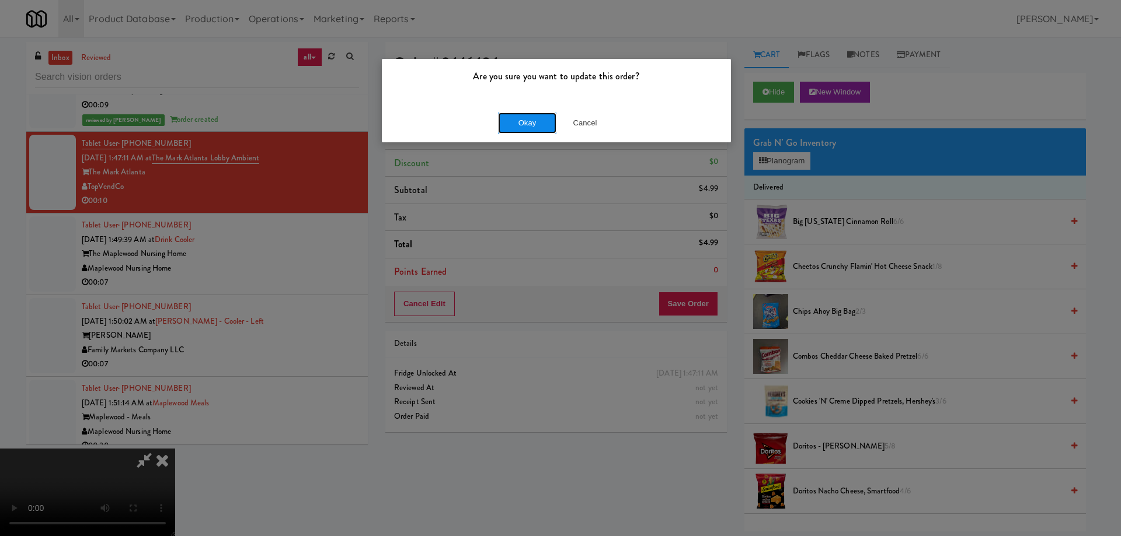
drag, startPoint x: 527, startPoint y: 132, endPoint x: 541, endPoint y: 127, distance: 14.2
click at [528, 131] on button "Okay" at bounding box center [527, 123] width 58 height 21
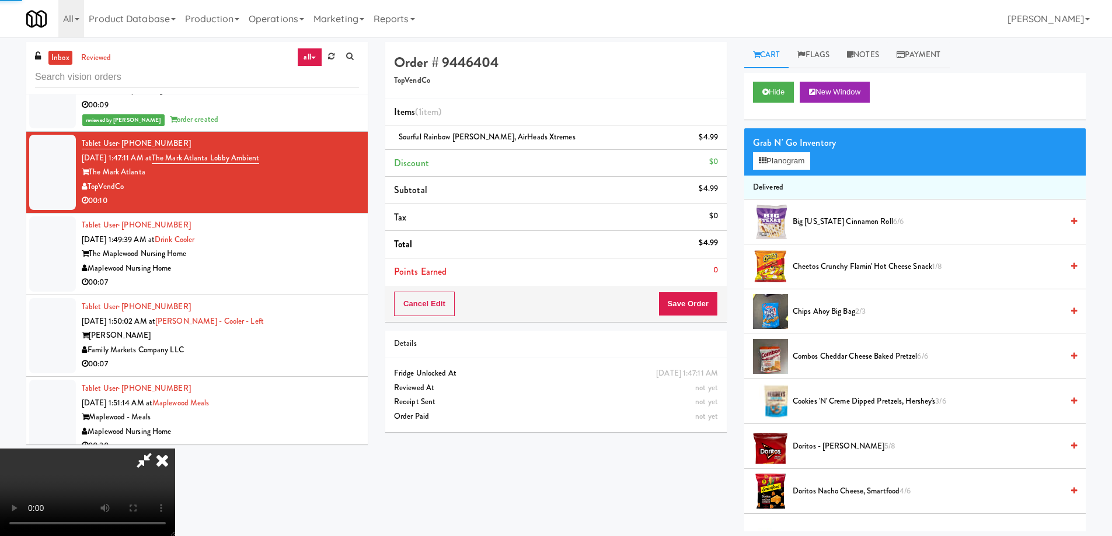
click at [175, 449] on icon at bounding box center [162, 460] width 26 height 23
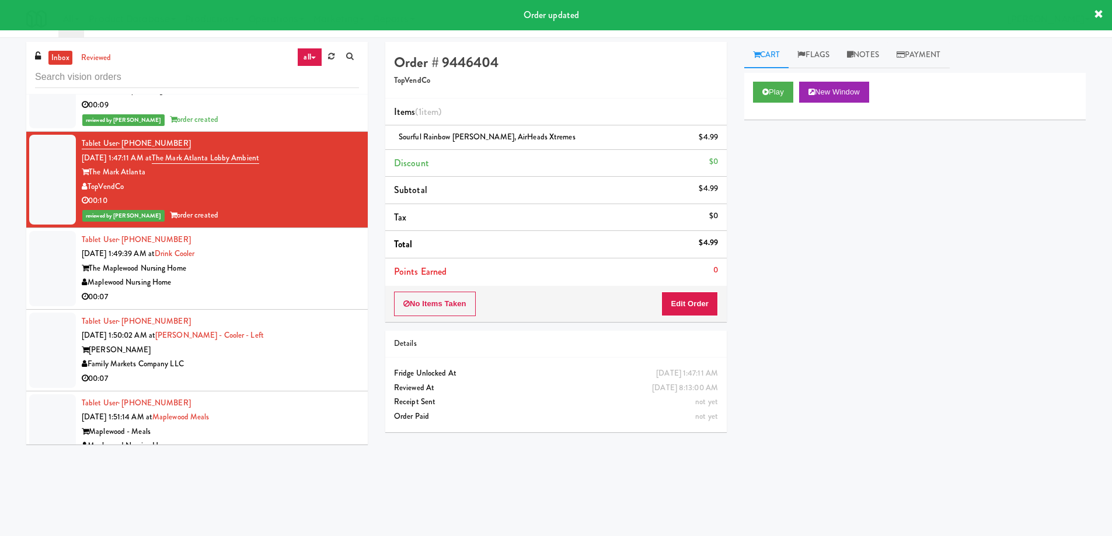
click at [313, 276] on div "Maplewood Nursing Home" at bounding box center [220, 283] width 277 height 15
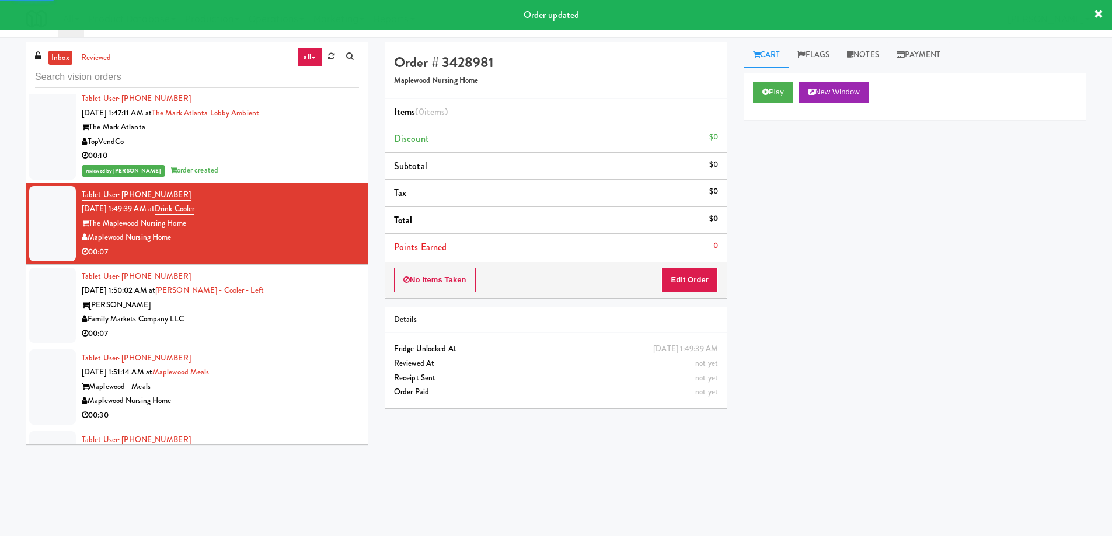
scroll to position [7019, 0]
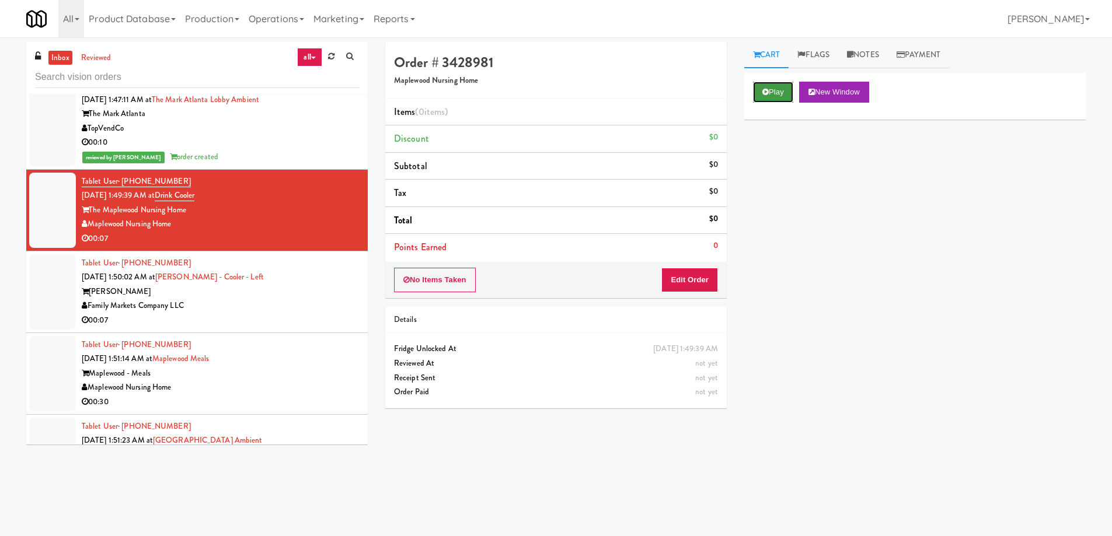
click at [774, 90] on button "Play" at bounding box center [773, 92] width 40 height 21
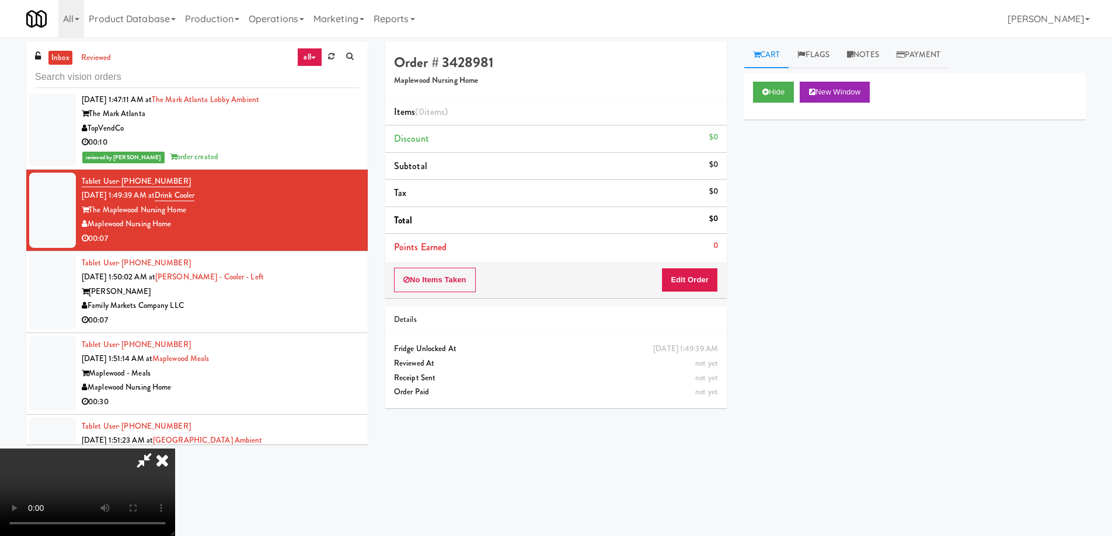
click at [175, 449] on video at bounding box center [87, 493] width 175 height 88
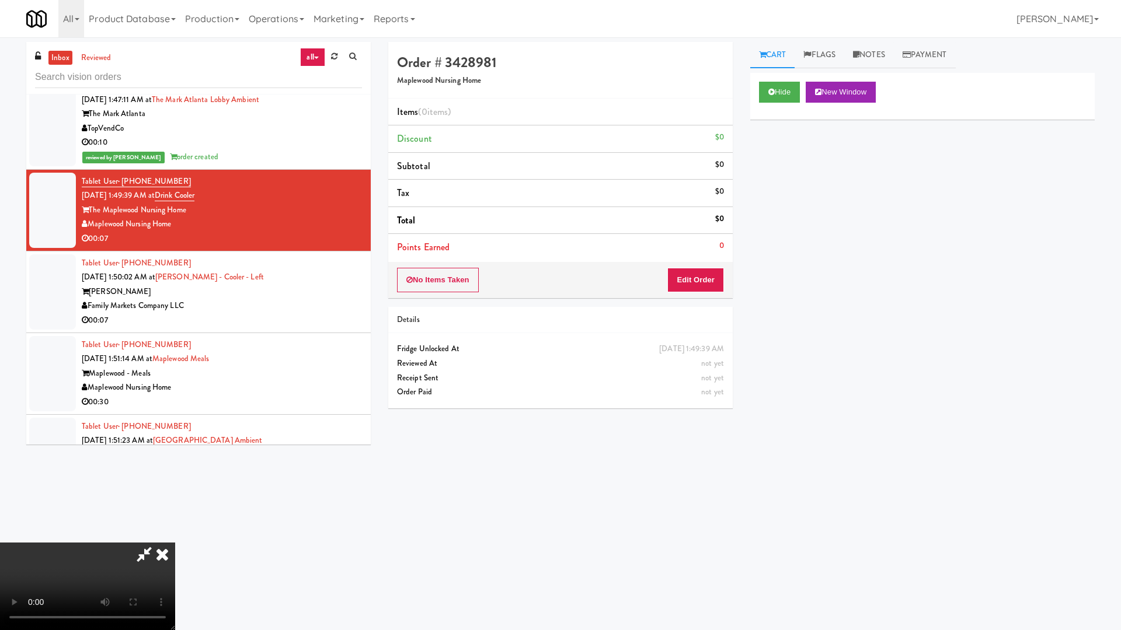
click at [175, 536] on video at bounding box center [87, 587] width 175 height 88
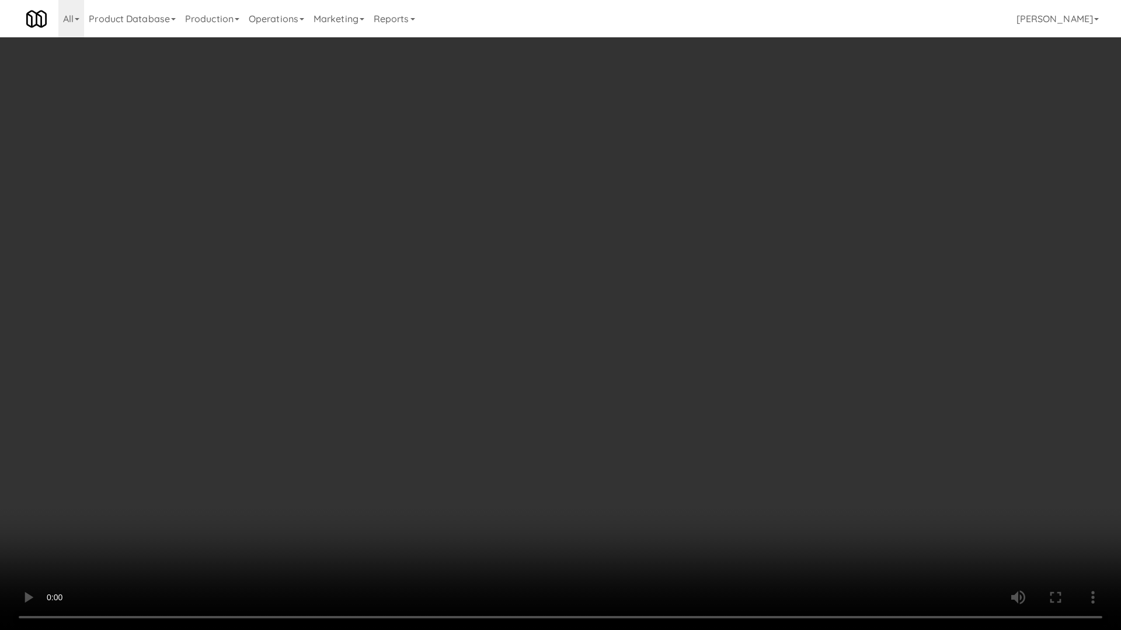
click at [396, 289] on video at bounding box center [560, 315] width 1121 height 630
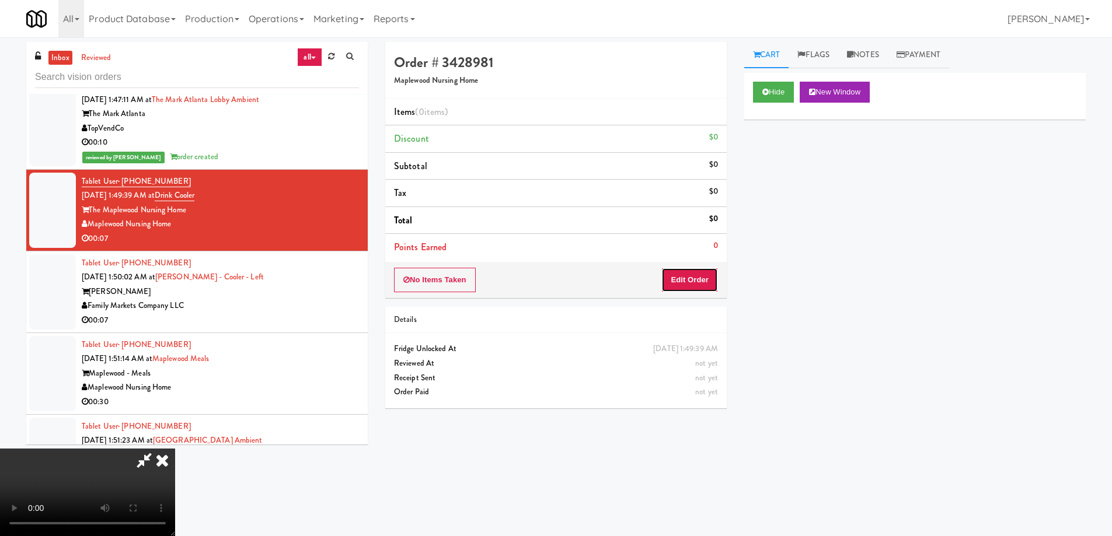
click at [700, 283] on button "Edit Order" at bounding box center [689, 280] width 57 height 25
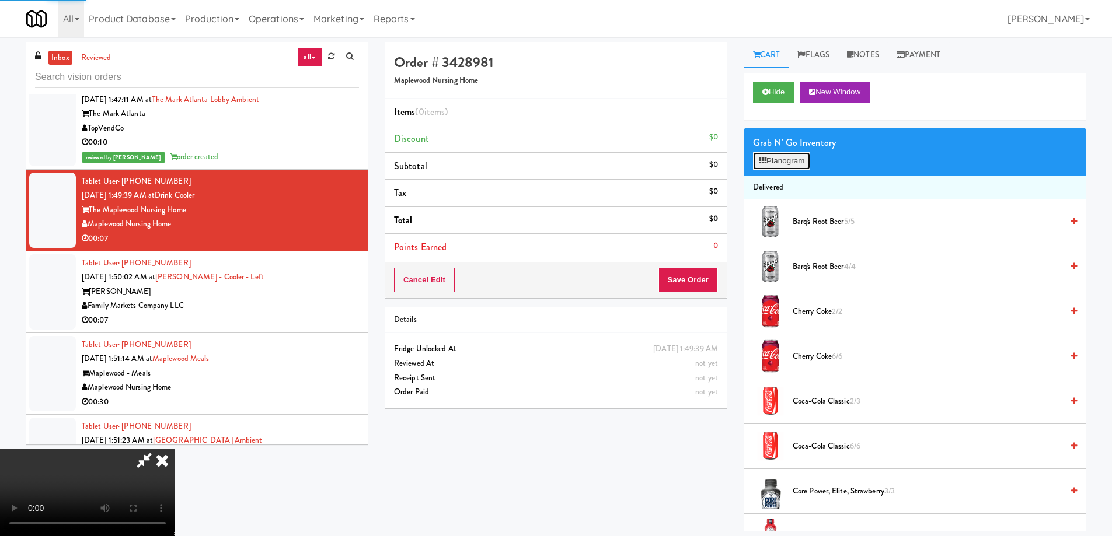
click at [780, 162] on button "Planogram" at bounding box center [781, 161] width 57 height 18
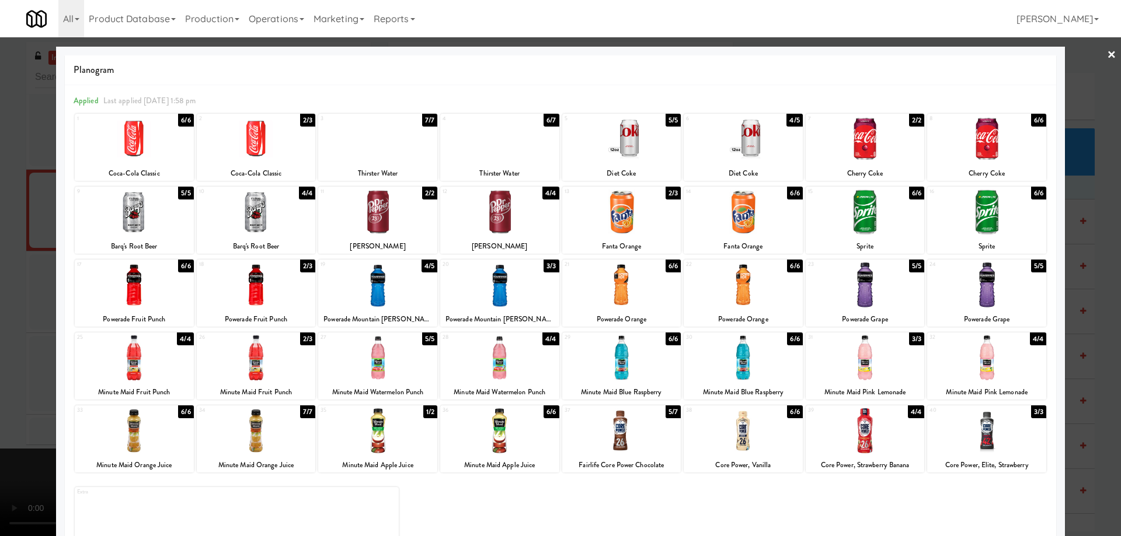
click at [630, 363] on div at bounding box center [621, 358] width 119 height 45
click at [1097, 54] on div at bounding box center [560, 268] width 1121 height 536
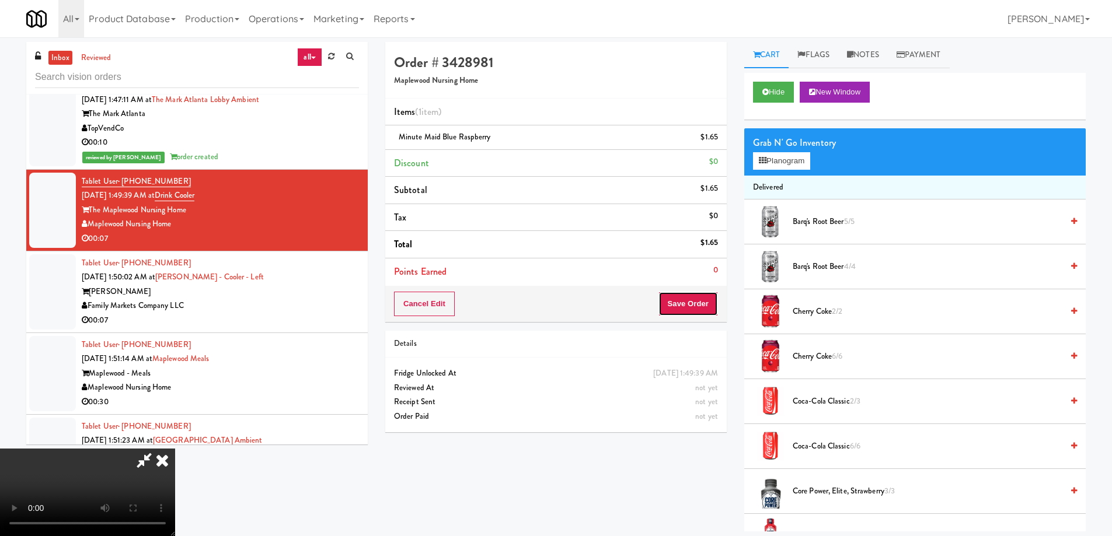
click at [700, 298] on button "Save Order" at bounding box center [688, 304] width 60 height 25
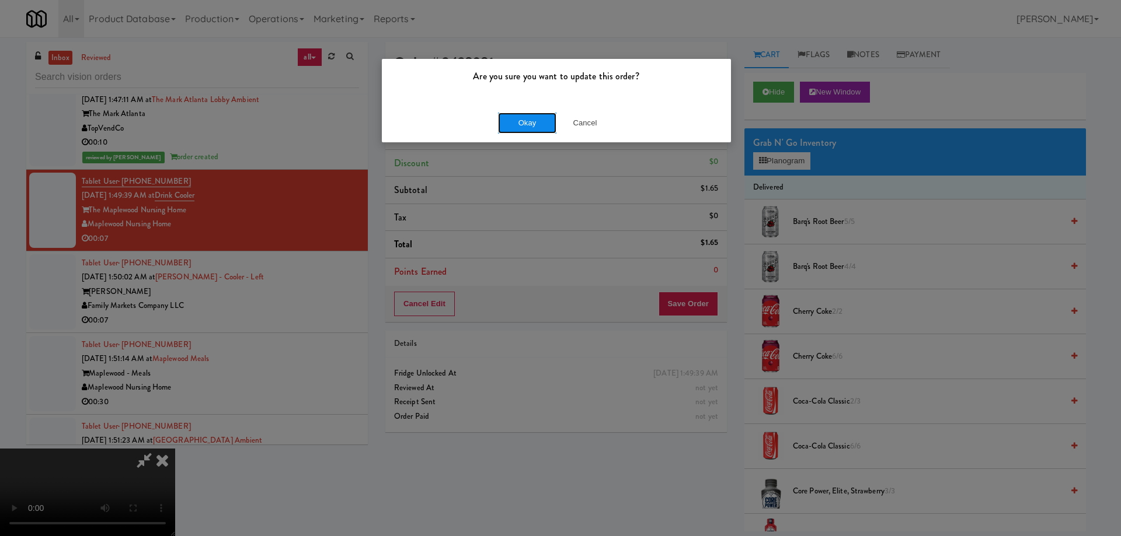
click at [528, 117] on button "Okay" at bounding box center [527, 123] width 58 height 21
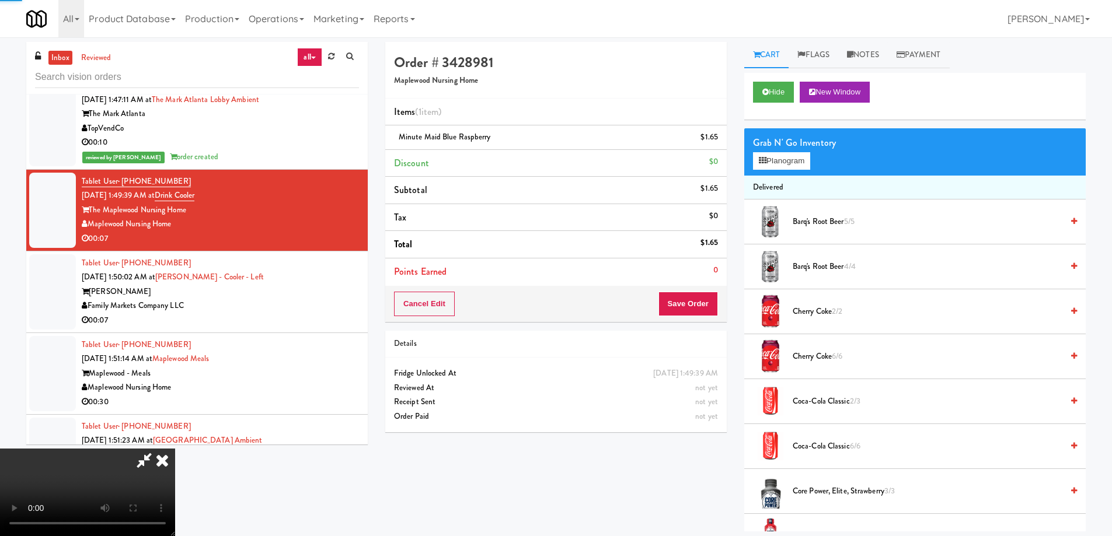
click at [175, 449] on icon at bounding box center [162, 460] width 26 height 23
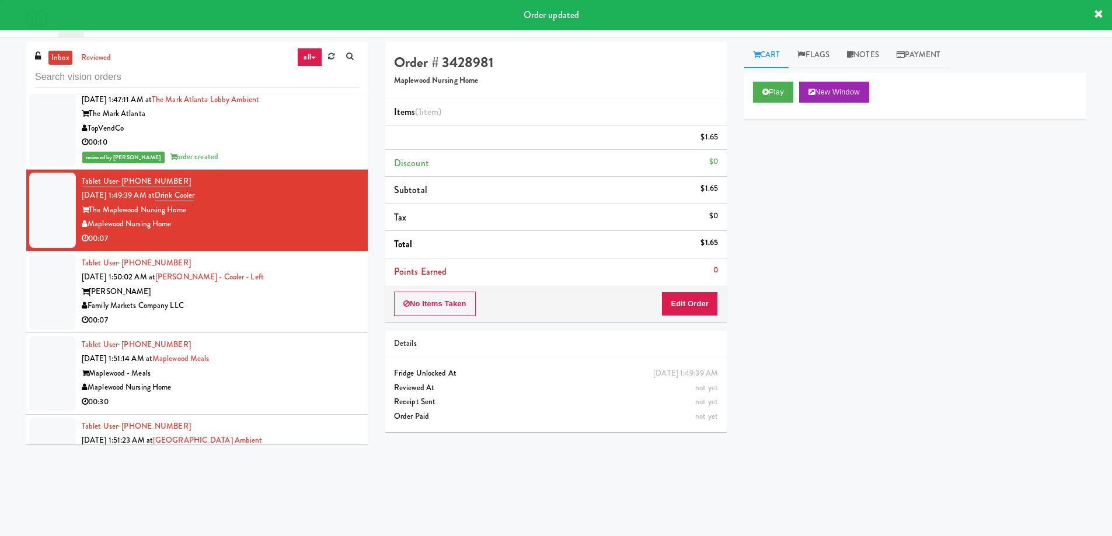
click at [332, 313] on div "00:07" at bounding box center [220, 320] width 277 height 15
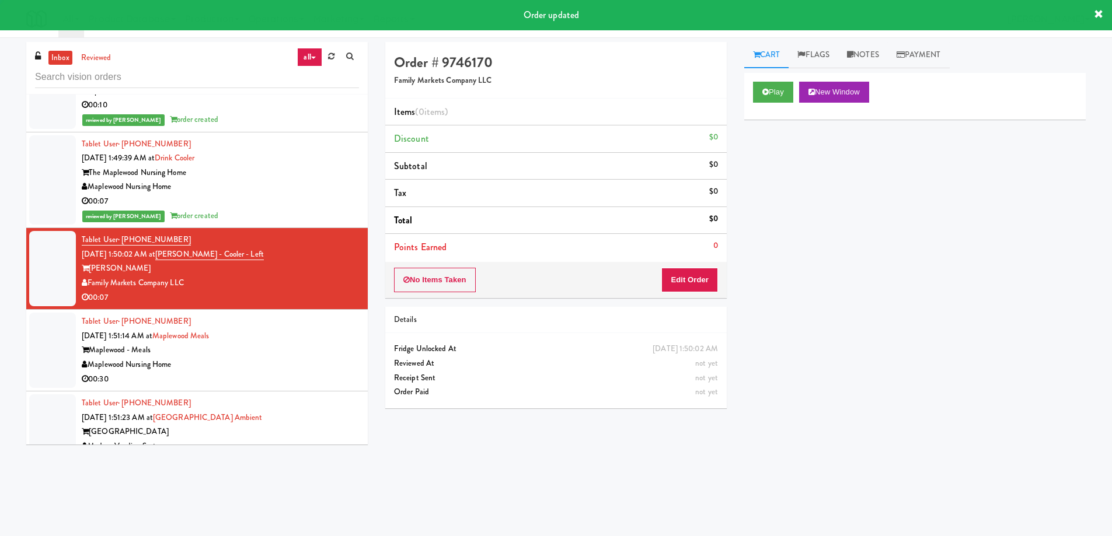
scroll to position [7077, 0]
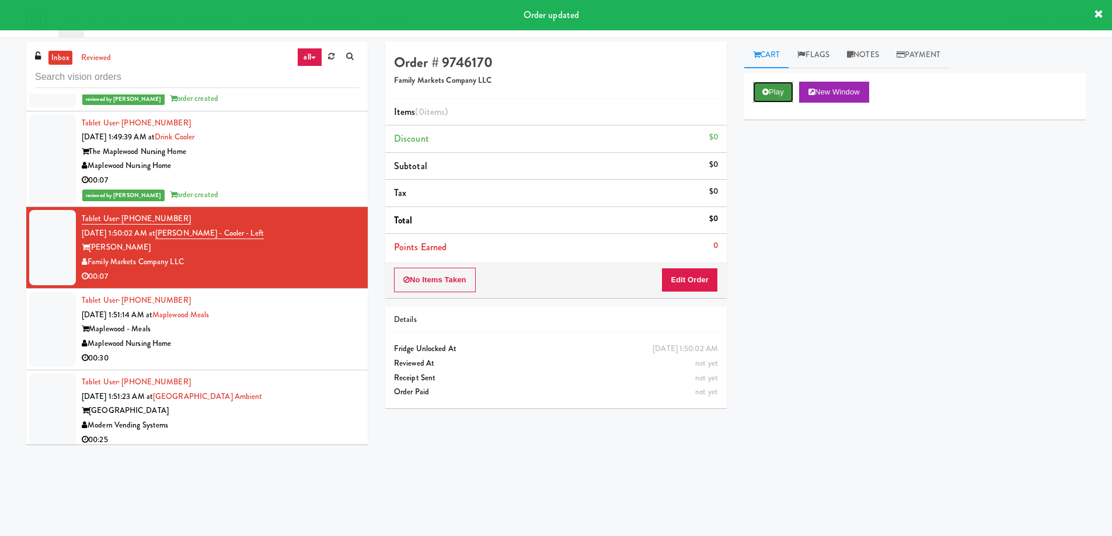
click at [776, 93] on button "Play" at bounding box center [773, 92] width 40 height 21
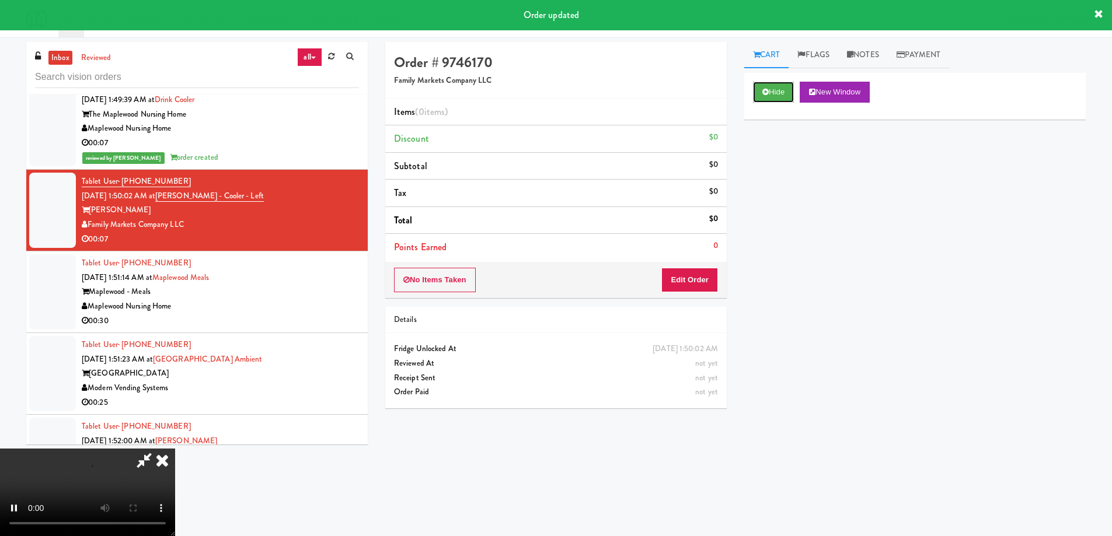
scroll to position [7135, 0]
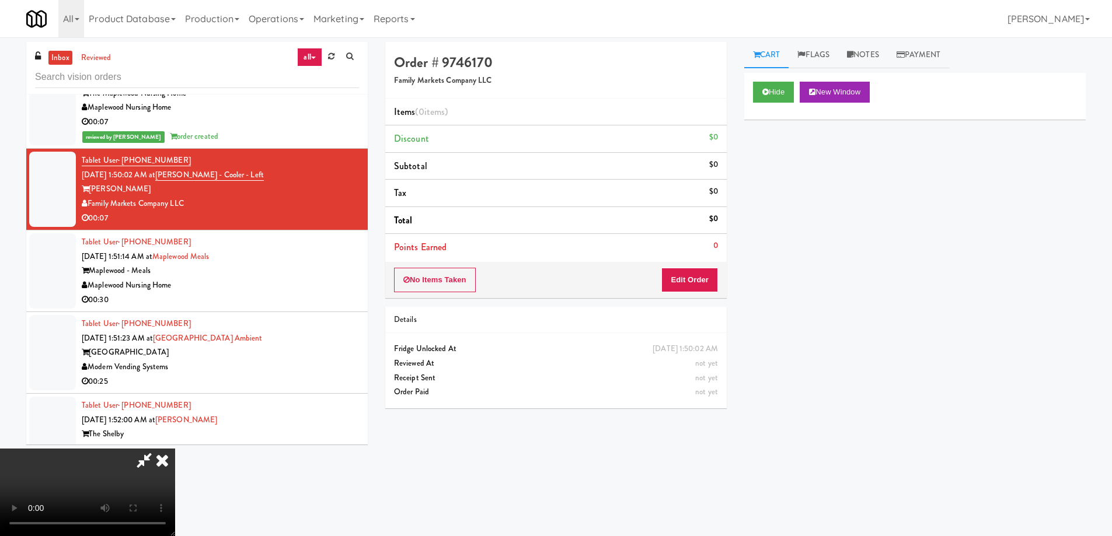
click at [175, 449] on video at bounding box center [87, 493] width 175 height 88
drag, startPoint x: 353, startPoint y: 296, endPoint x: 373, endPoint y: 366, distance: 72.8
click at [175, 449] on video at bounding box center [87, 493] width 175 height 88
click at [709, 280] on button "Edit Order" at bounding box center [689, 280] width 57 height 25
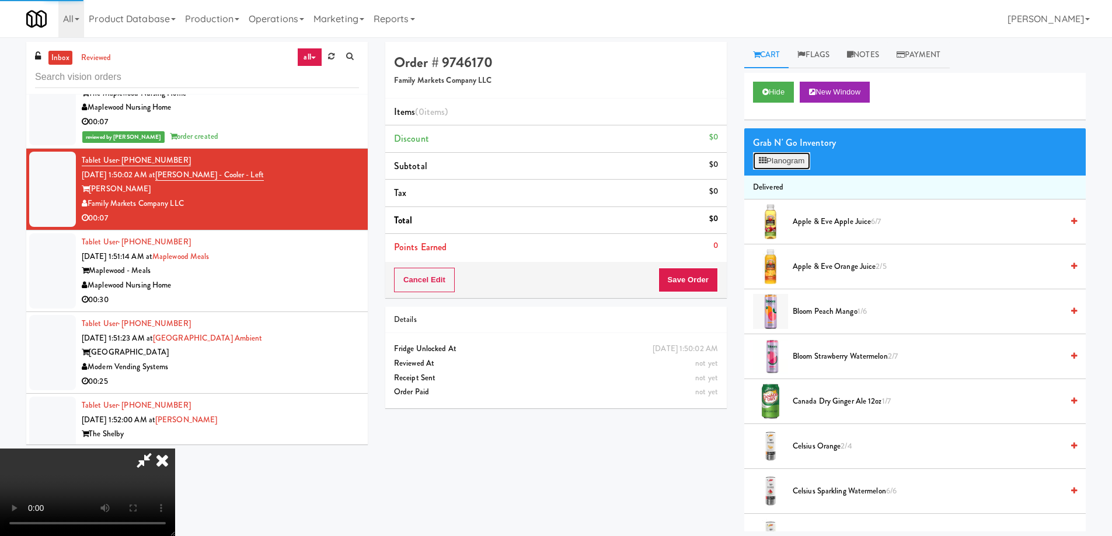
click at [773, 163] on button "Planogram" at bounding box center [781, 161] width 57 height 18
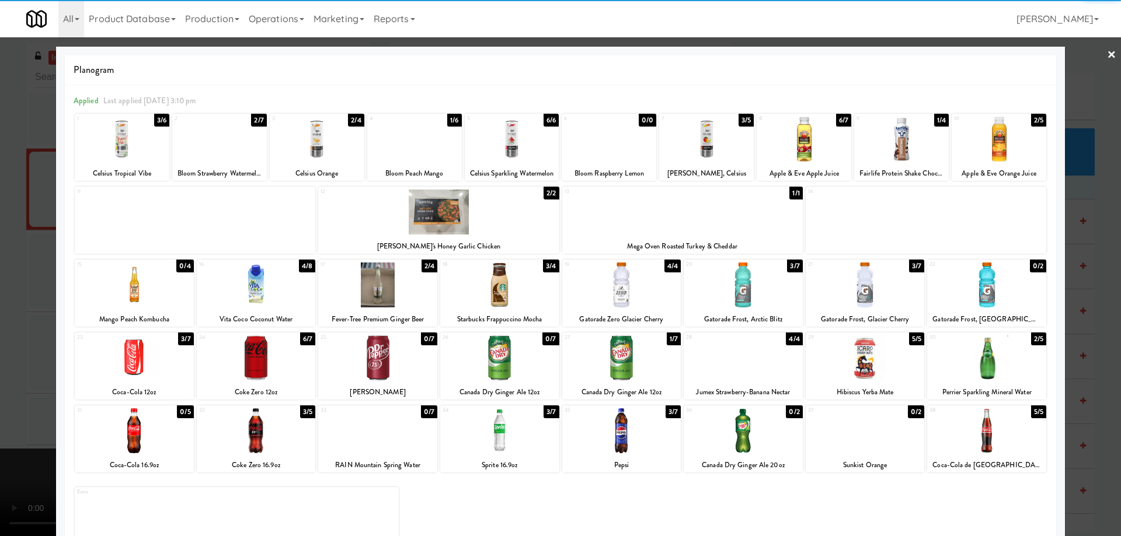
click at [640, 449] on div at bounding box center [621, 431] width 119 height 45
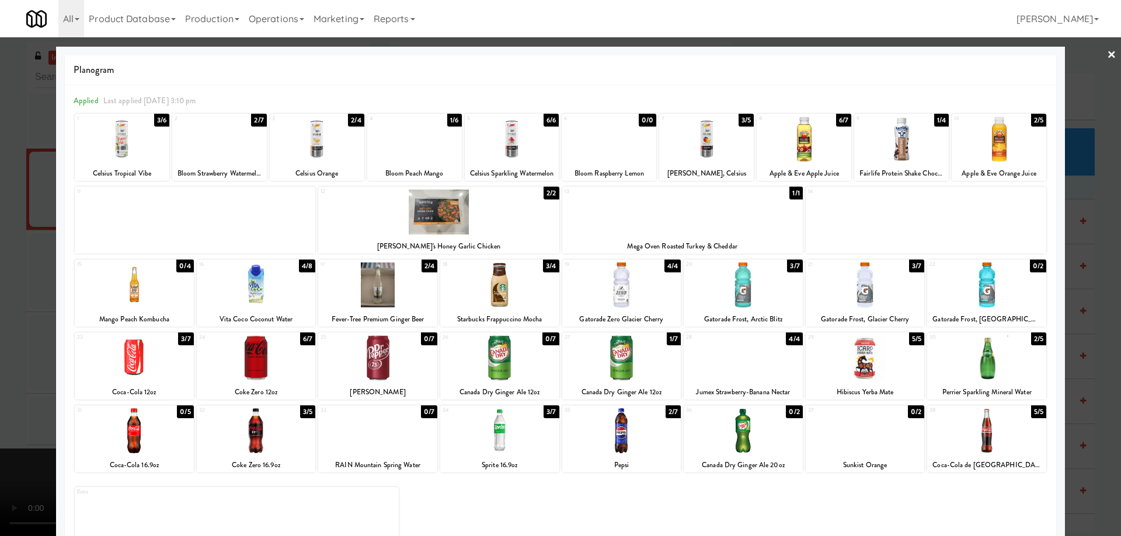
click at [1107, 55] on link "×" at bounding box center [1111, 55] width 9 height 36
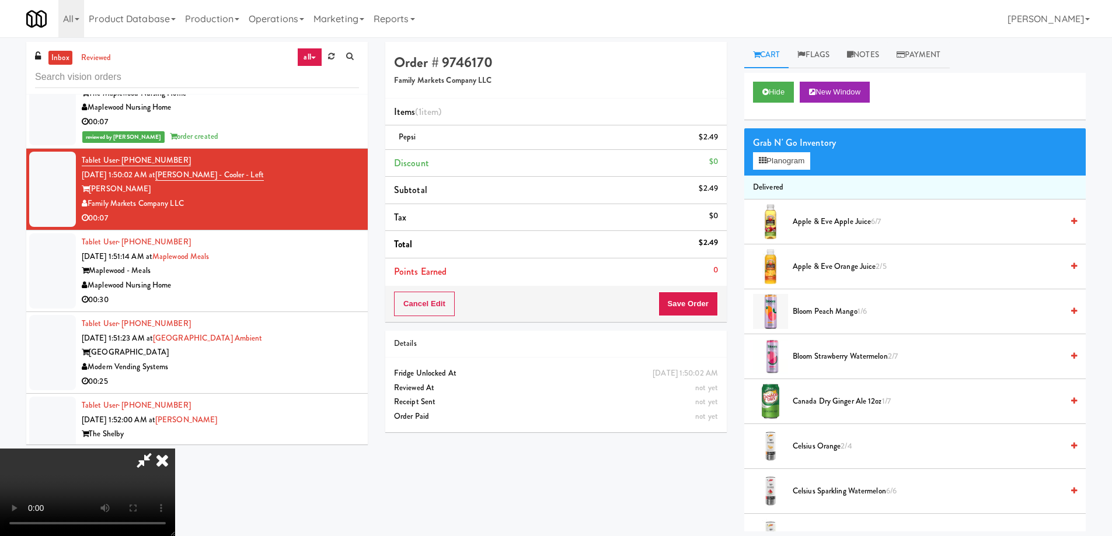
click at [175, 449] on video at bounding box center [87, 493] width 175 height 88
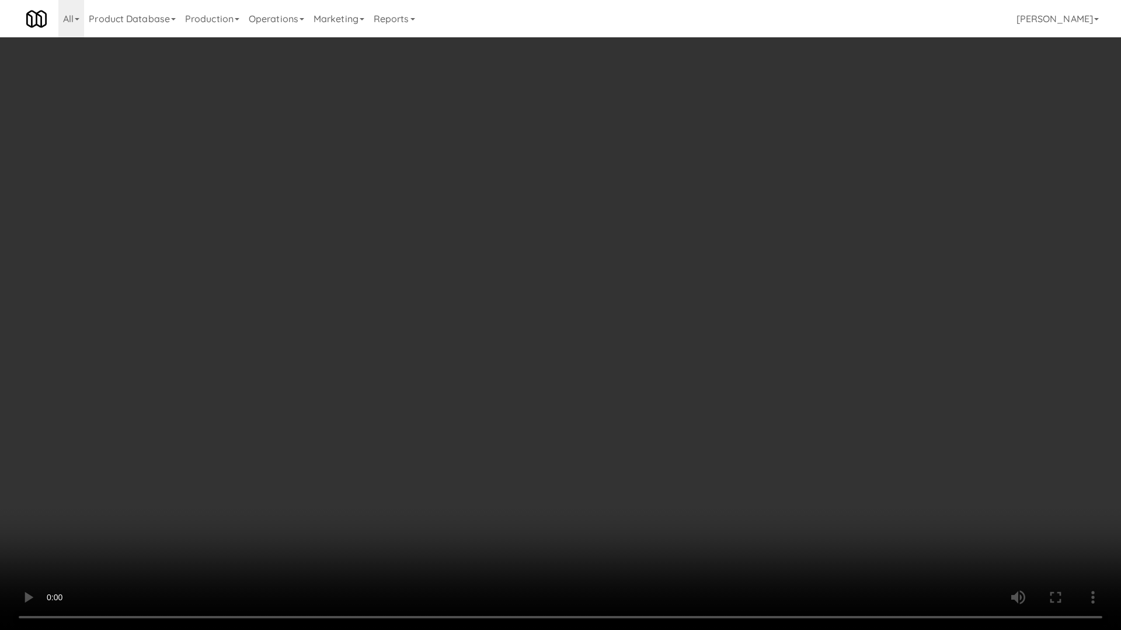
click at [615, 328] on video at bounding box center [560, 315] width 1121 height 630
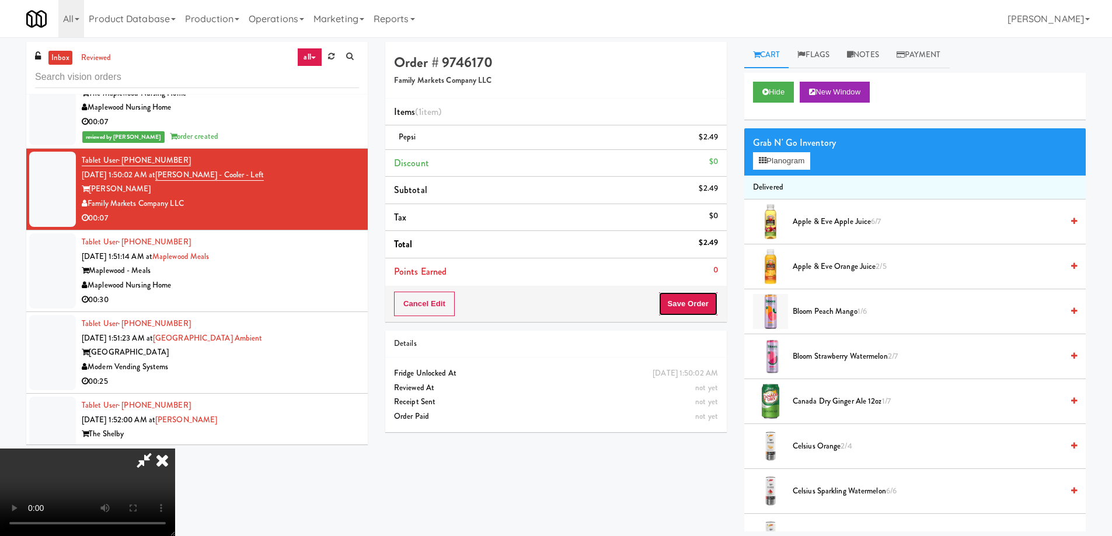
click at [686, 296] on button "Save Order" at bounding box center [688, 304] width 60 height 25
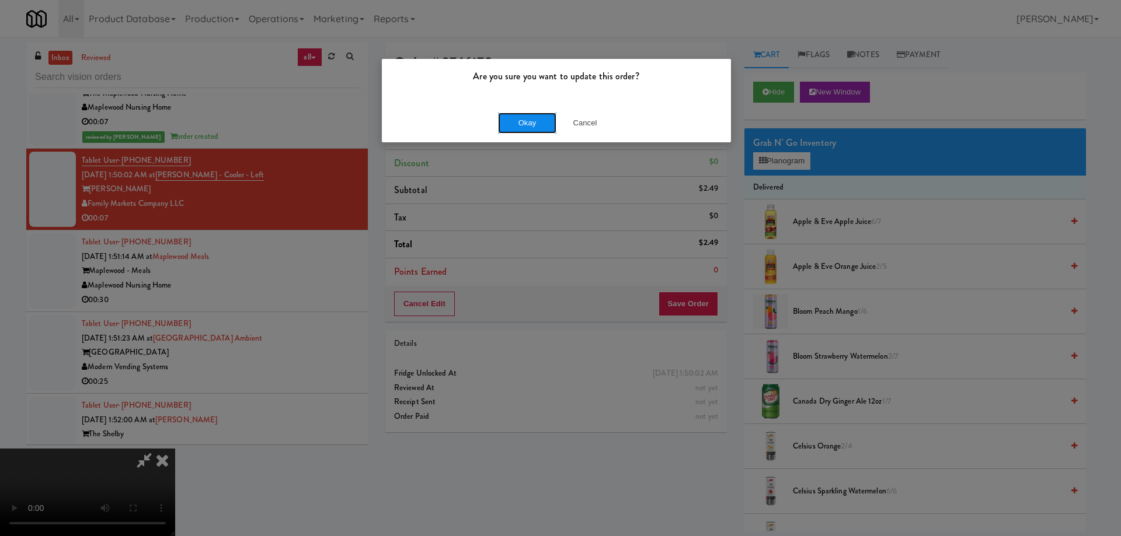
click at [527, 117] on button "Okay" at bounding box center [527, 123] width 58 height 21
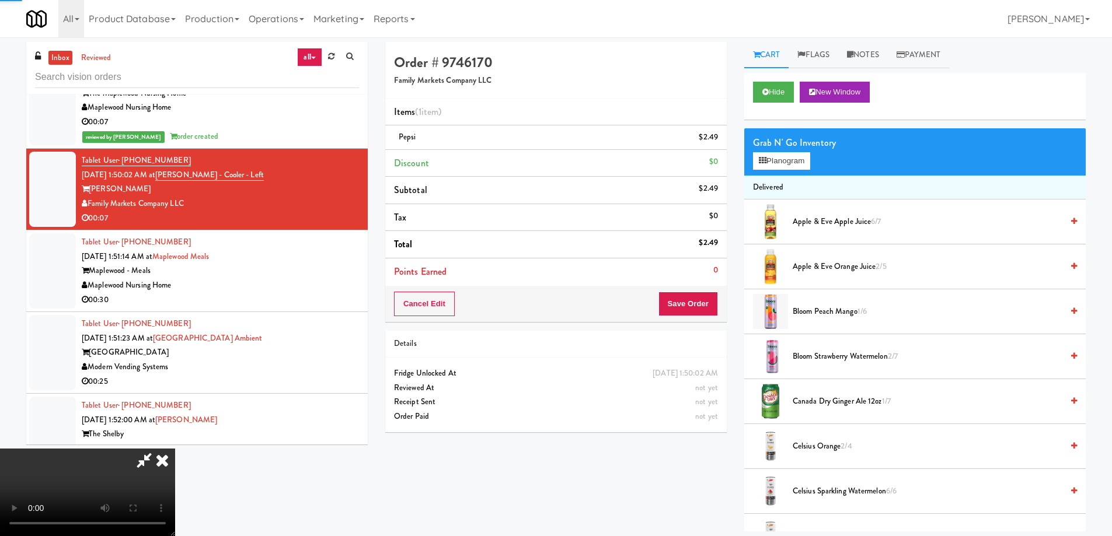
click at [175, 449] on icon at bounding box center [162, 460] width 26 height 23
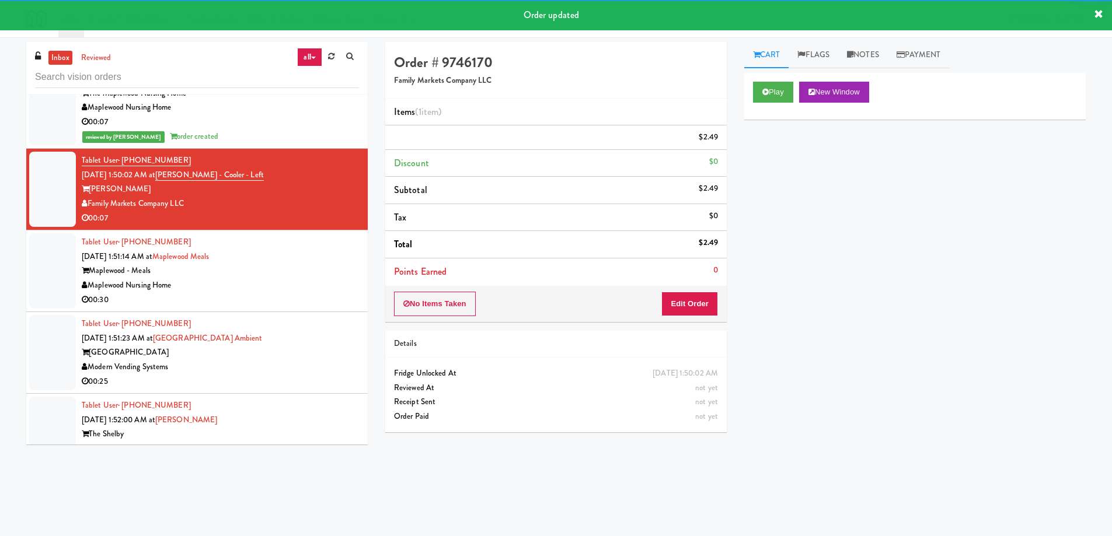
click at [297, 278] on div "Maplewood Nursing Home" at bounding box center [220, 285] width 277 height 15
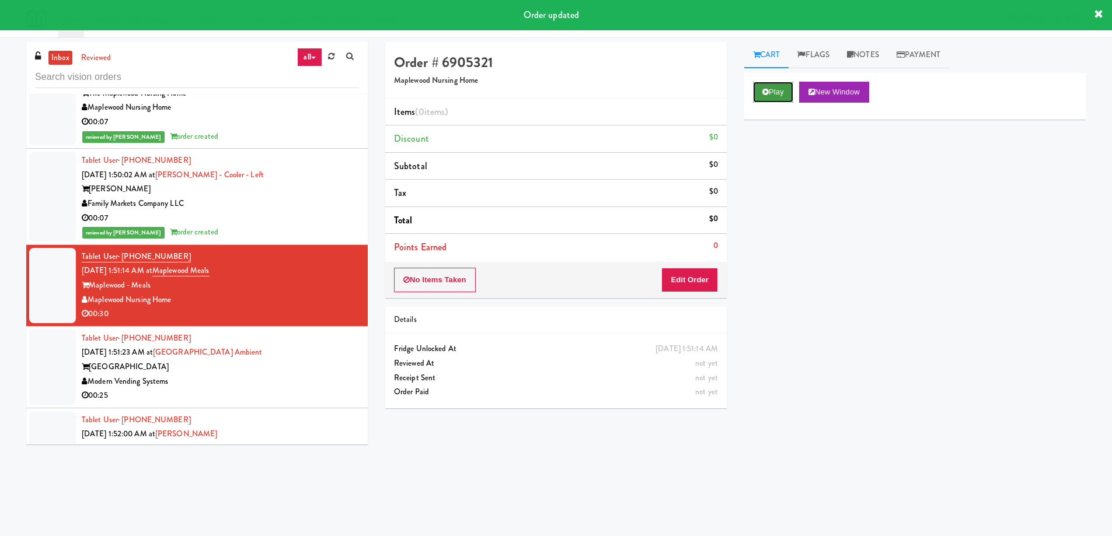
click at [763, 91] on icon at bounding box center [765, 92] width 6 height 8
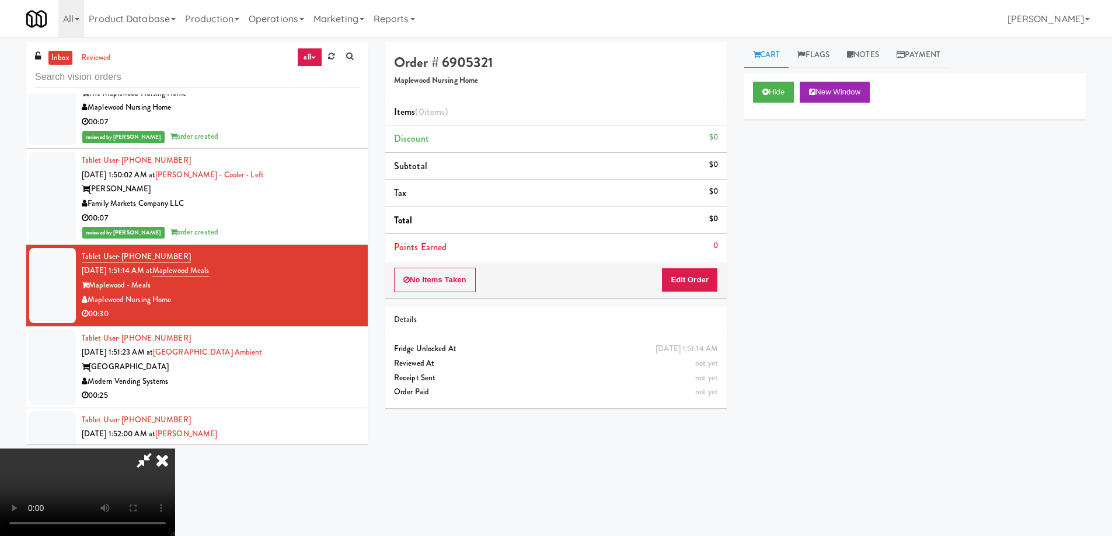
click at [175, 449] on video at bounding box center [87, 493] width 175 height 88
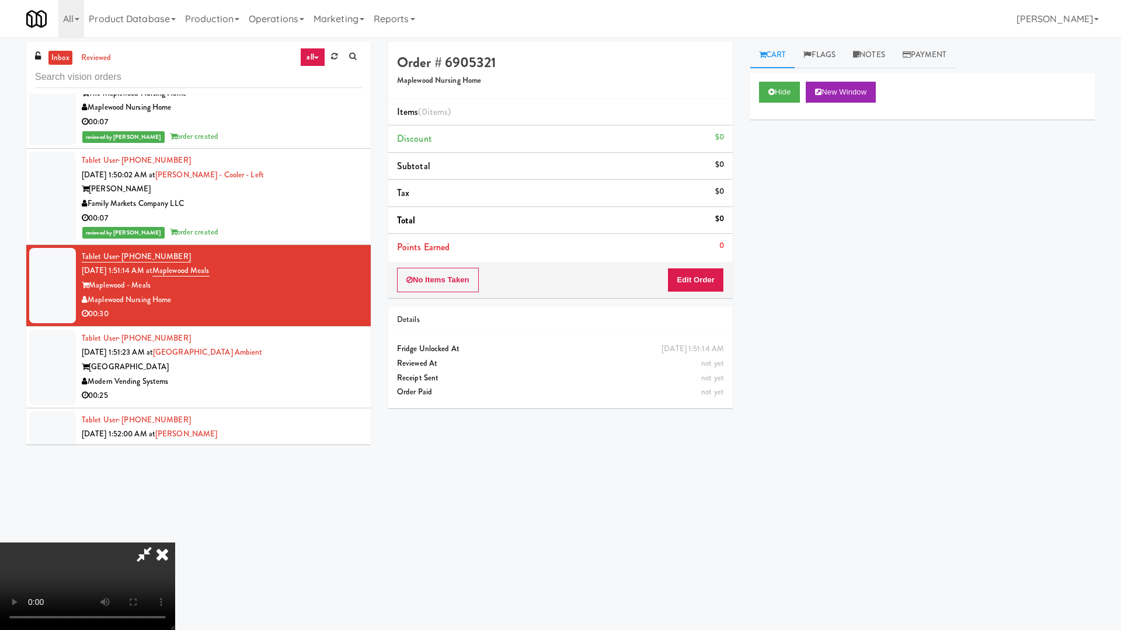
click at [175, 536] on video at bounding box center [87, 587] width 175 height 88
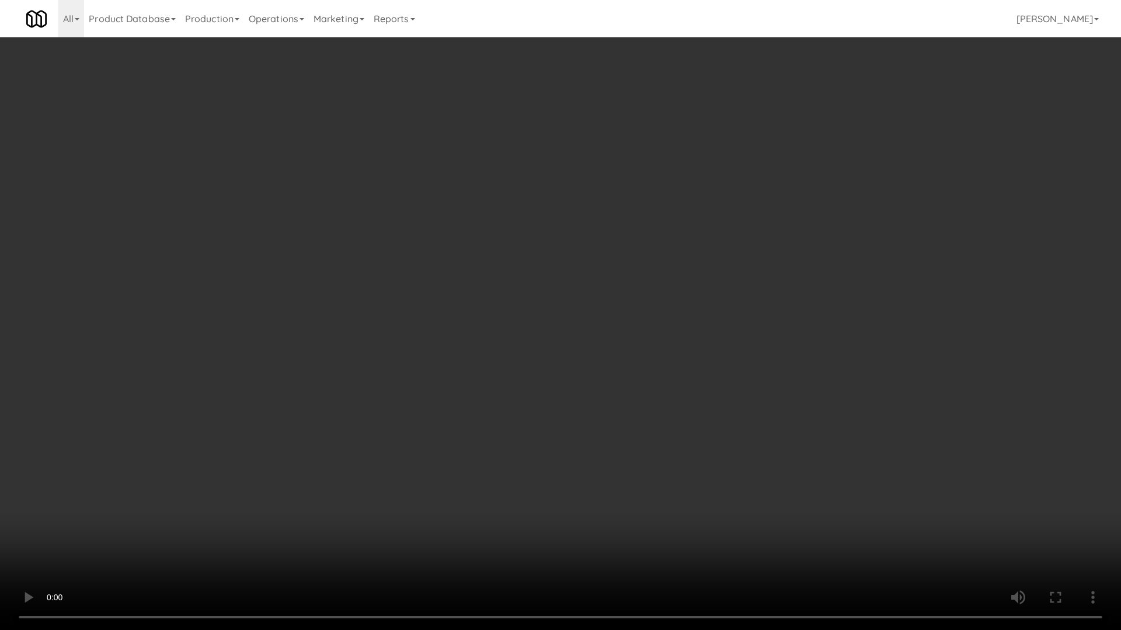
click at [536, 362] on video at bounding box center [560, 315] width 1121 height 630
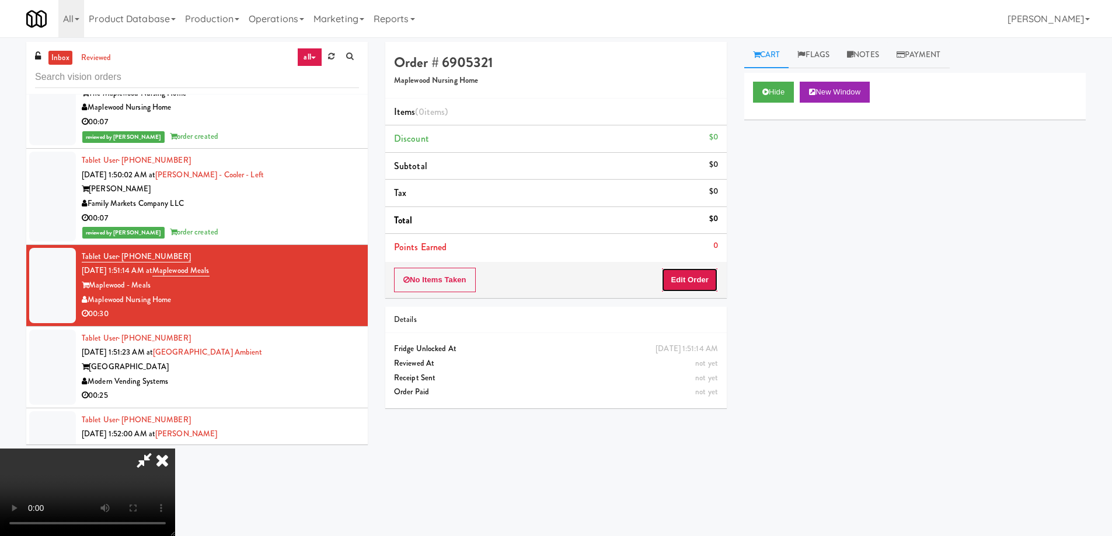
click at [714, 275] on button "Edit Order" at bounding box center [689, 280] width 57 height 25
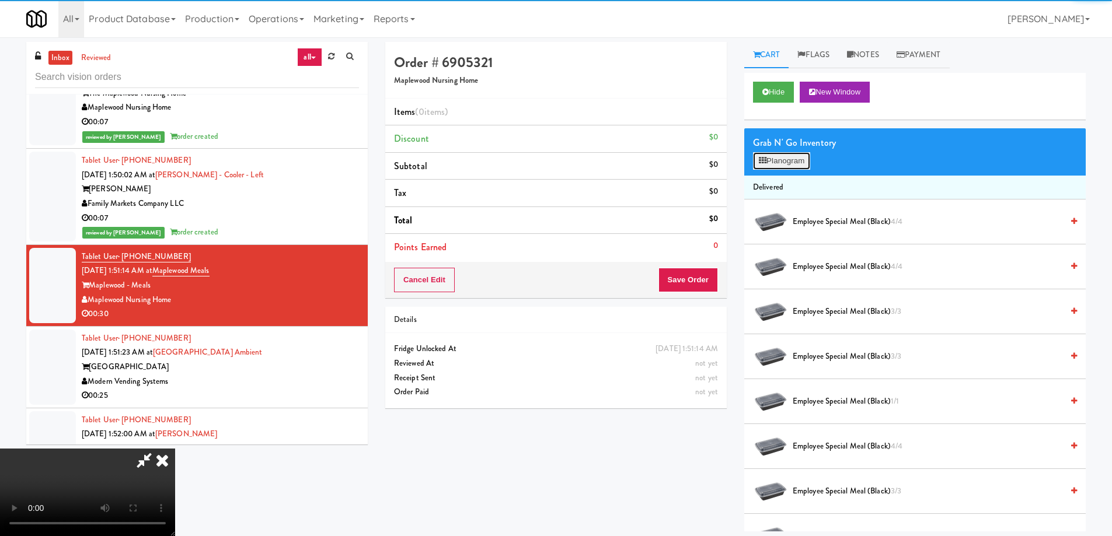
click at [796, 160] on button "Planogram" at bounding box center [781, 161] width 57 height 18
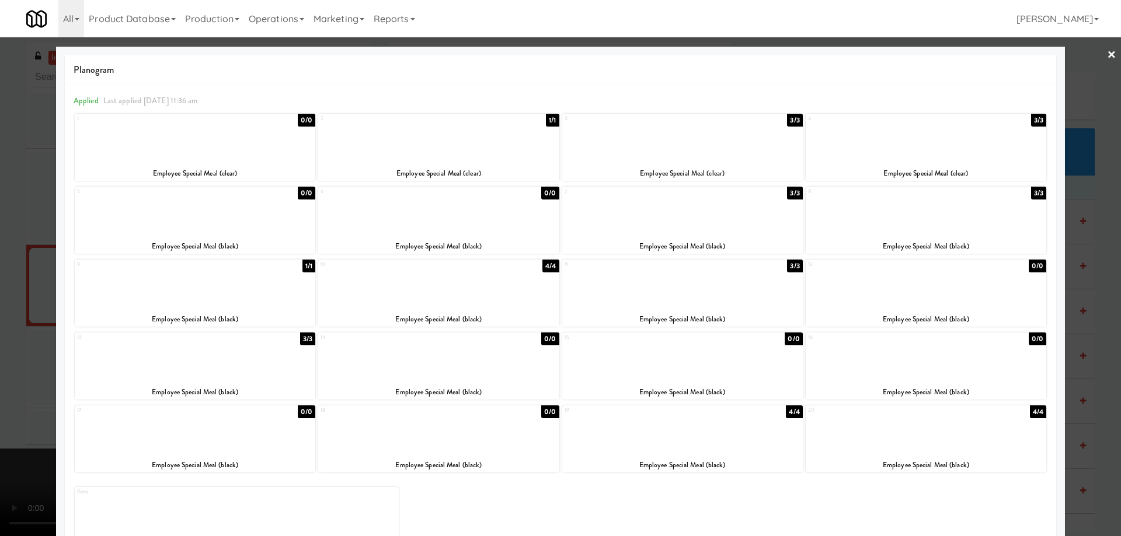
click at [734, 221] on div at bounding box center [682, 212] width 240 height 45
click at [1108, 48] on div at bounding box center [560, 268] width 1121 height 536
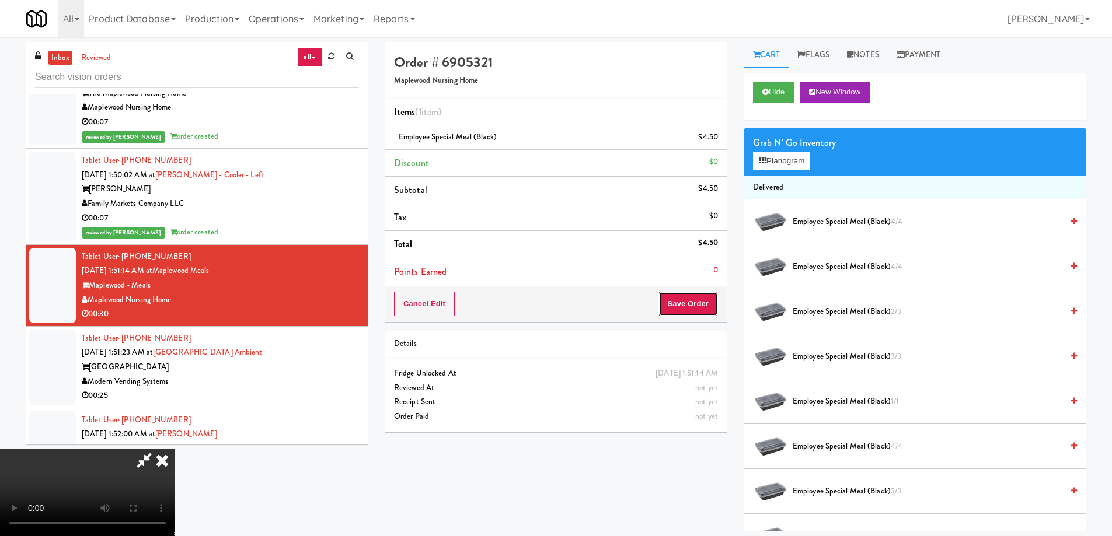
click at [692, 302] on button "Save Order" at bounding box center [688, 304] width 60 height 25
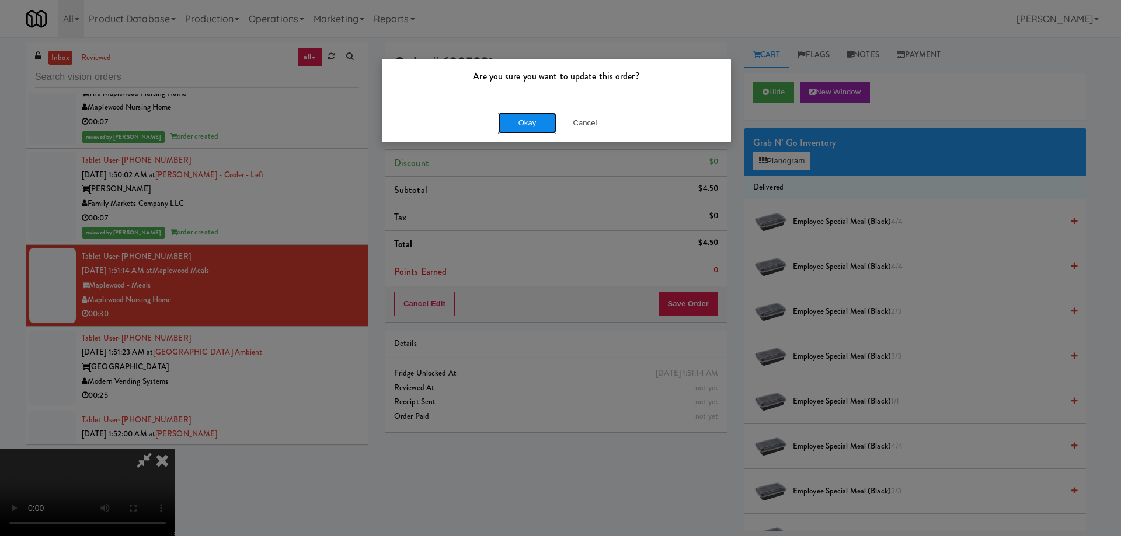
click at [522, 125] on button "Okay" at bounding box center [527, 123] width 58 height 21
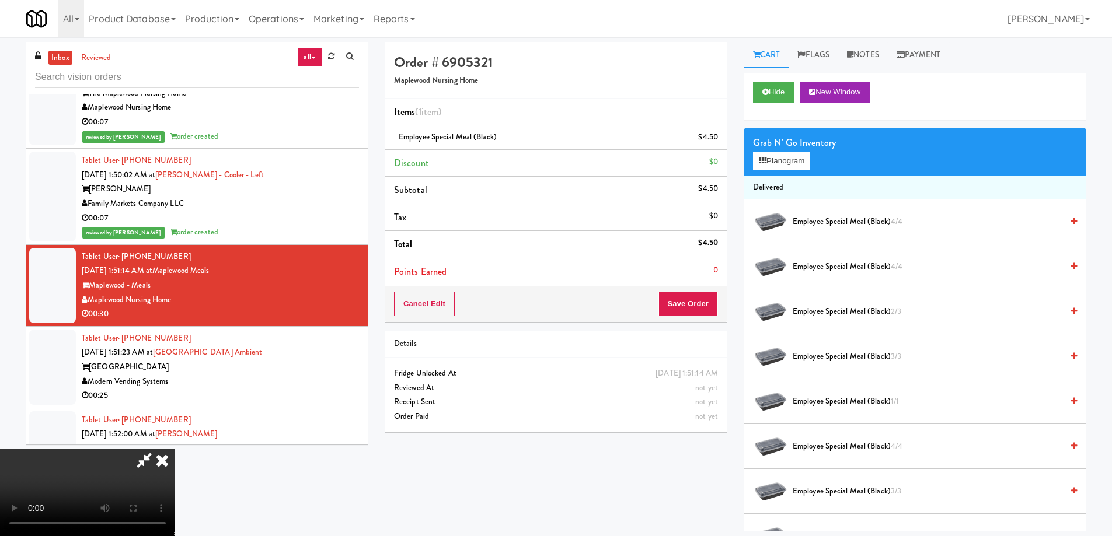
click at [175, 449] on icon at bounding box center [162, 460] width 26 height 23
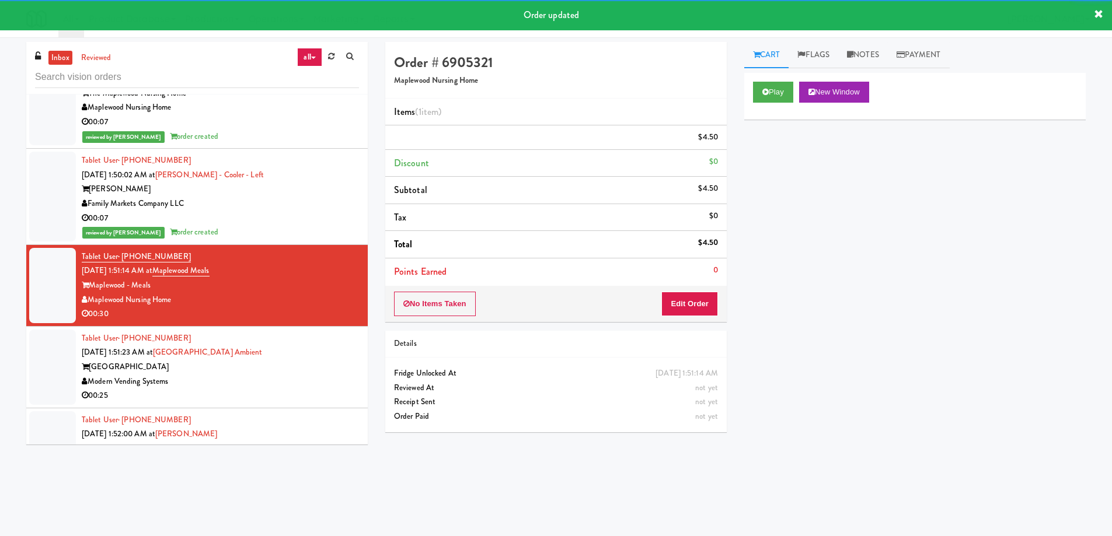
click at [295, 332] on div "Tablet User · (980) 402-9329 Sep 20, 2025 1:51:23 AM at Museum Tower Ambient Mu…" at bounding box center [220, 368] width 277 height 72
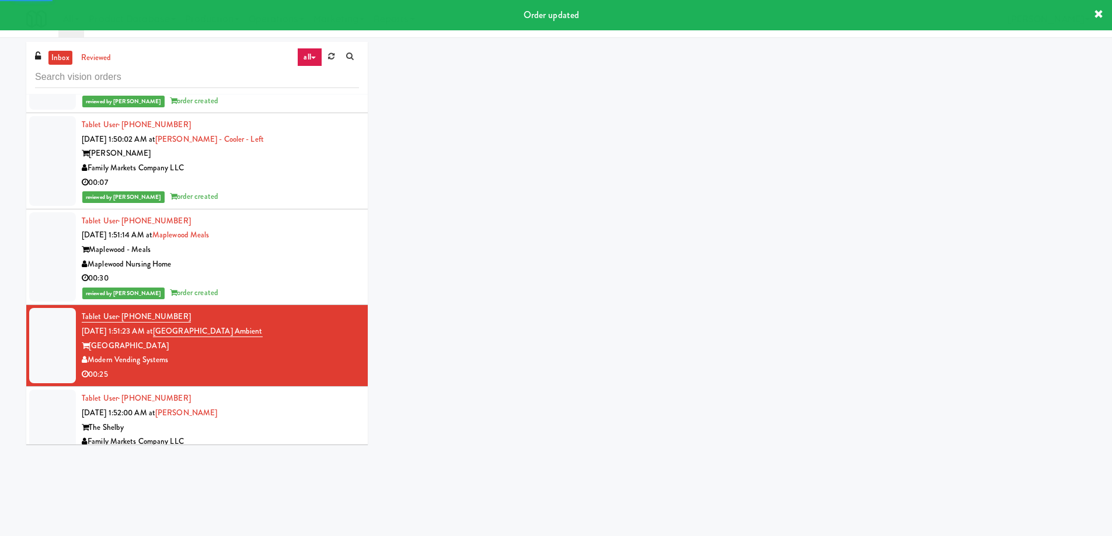
scroll to position [7310, 0]
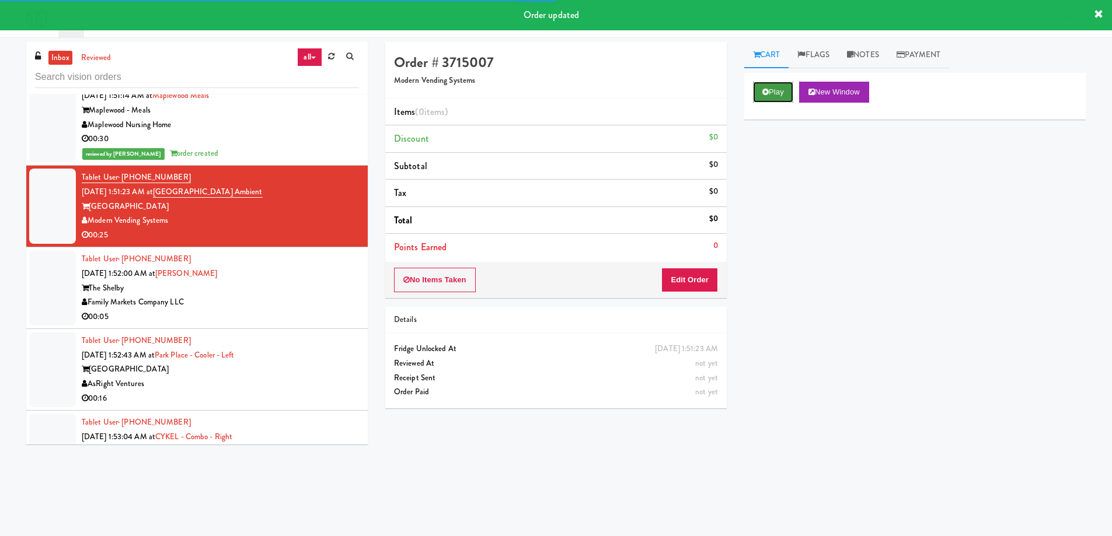
click at [766, 88] on icon at bounding box center [765, 92] width 6 height 8
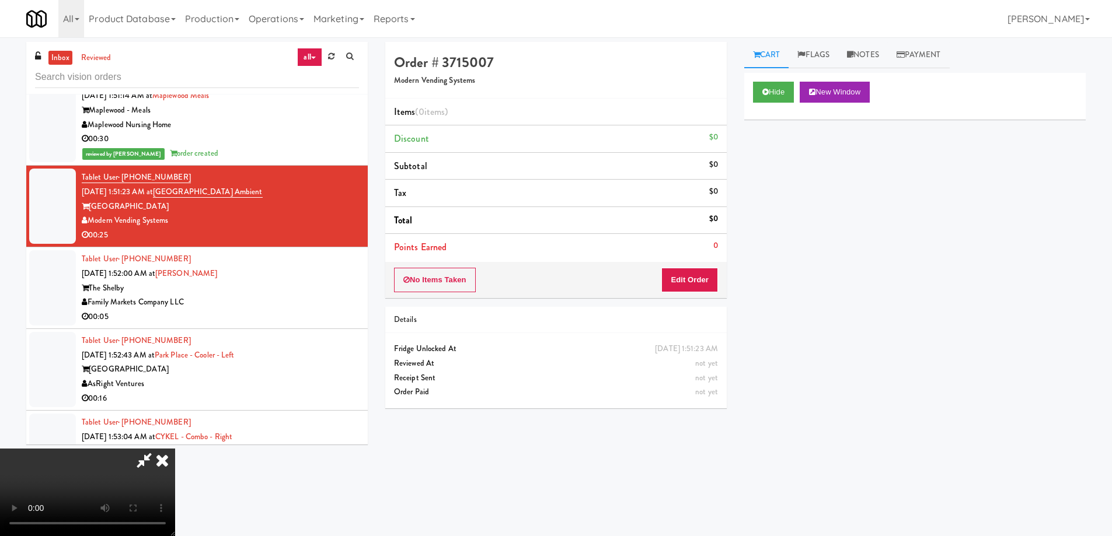
click at [175, 449] on video at bounding box center [87, 493] width 175 height 88
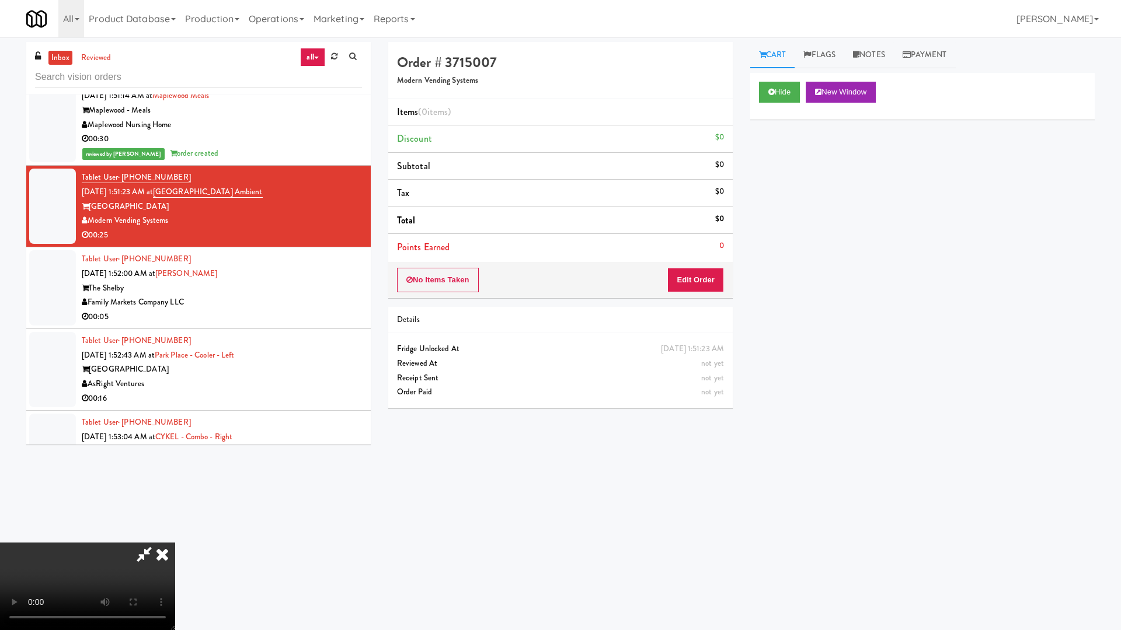
click at [175, 536] on video at bounding box center [87, 587] width 175 height 88
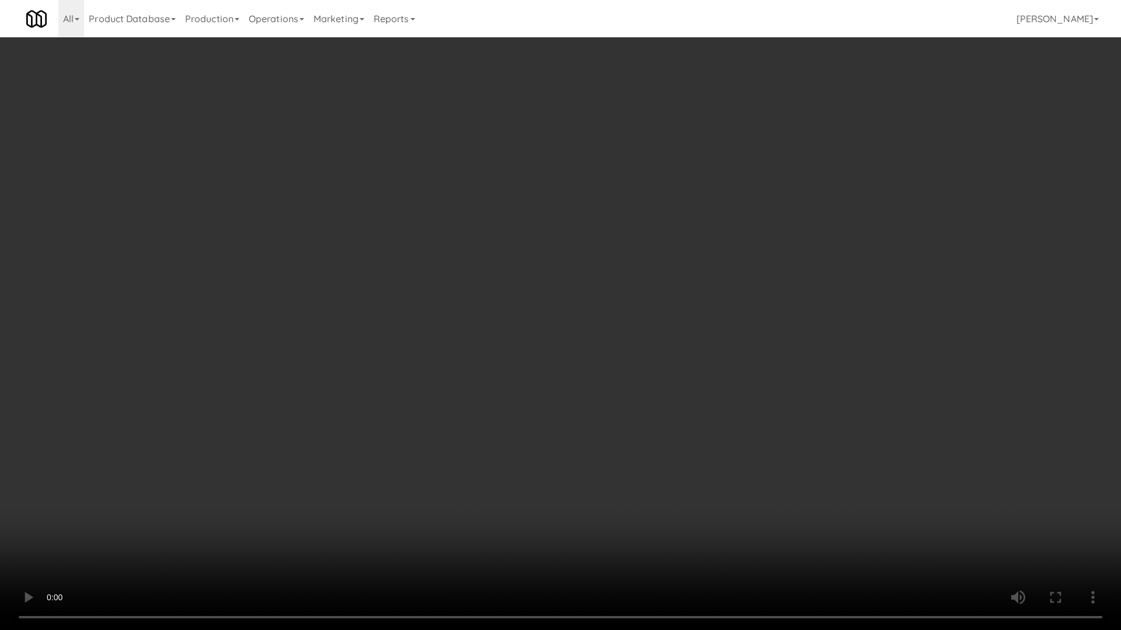
click at [529, 398] on video at bounding box center [560, 315] width 1121 height 630
click at [558, 353] on video at bounding box center [560, 315] width 1121 height 630
click at [558, 320] on video at bounding box center [560, 315] width 1121 height 630
click at [564, 311] on video at bounding box center [560, 315] width 1121 height 630
click at [538, 348] on video at bounding box center [560, 315] width 1121 height 630
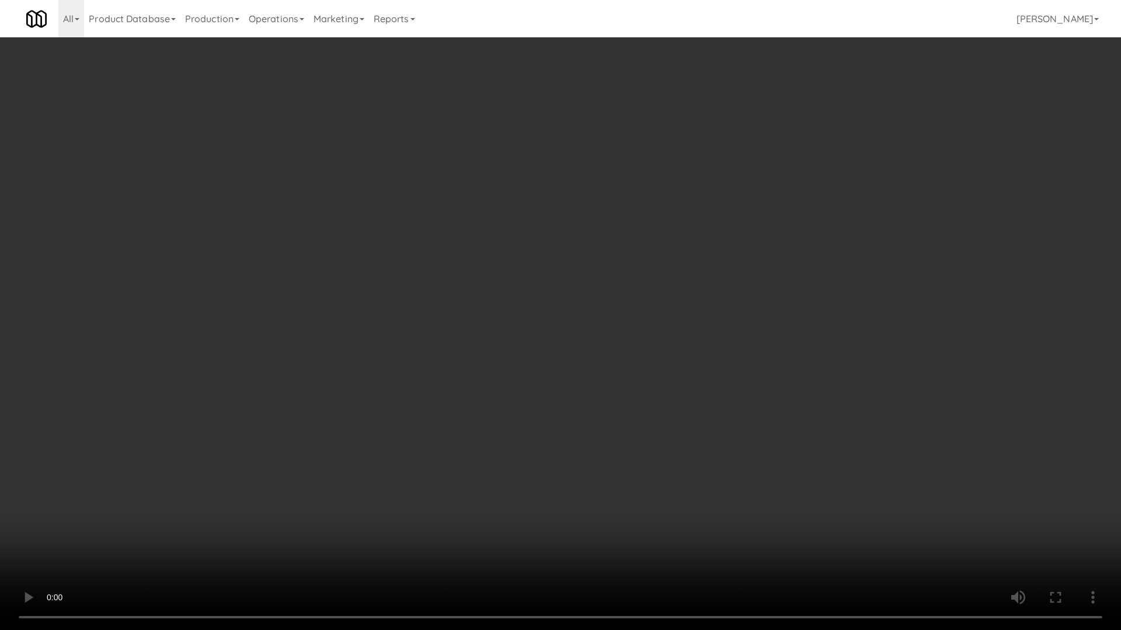
click at [536, 330] on video at bounding box center [560, 315] width 1121 height 630
click at [595, 339] on video at bounding box center [560, 315] width 1121 height 630
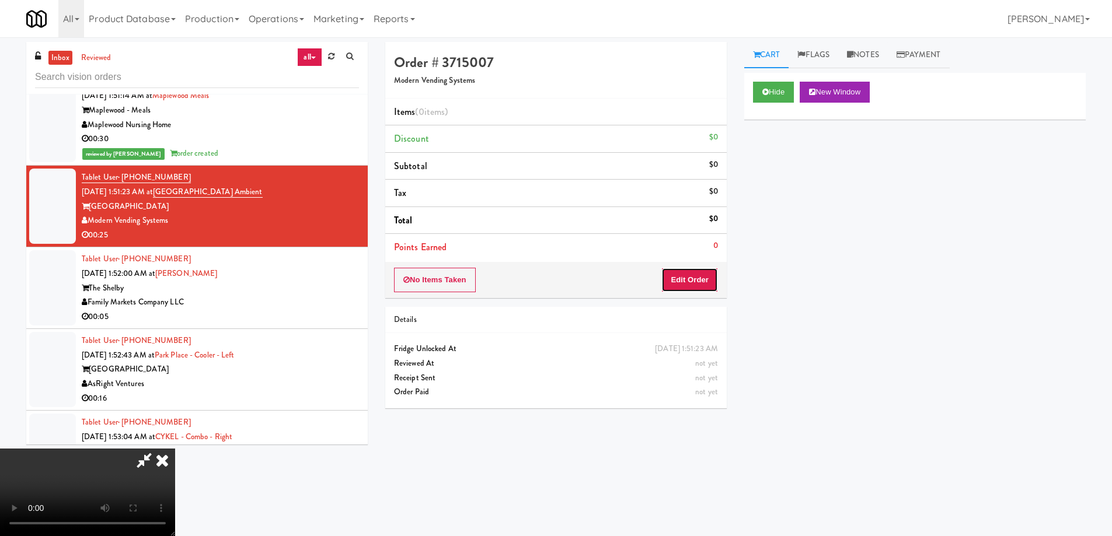
click at [713, 284] on button "Edit Order" at bounding box center [689, 280] width 57 height 25
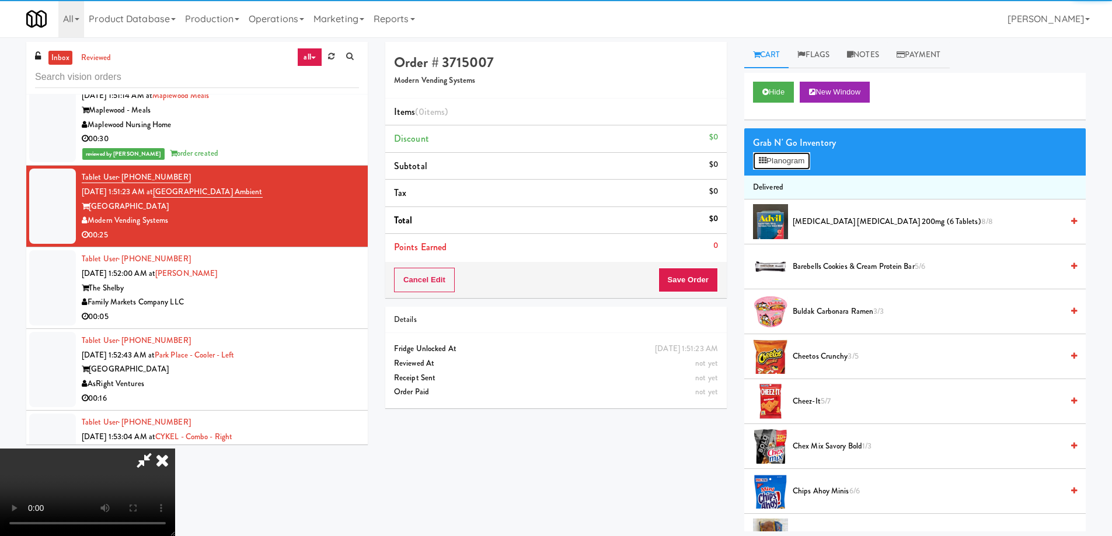
click at [775, 159] on button "Planogram" at bounding box center [781, 161] width 57 height 18
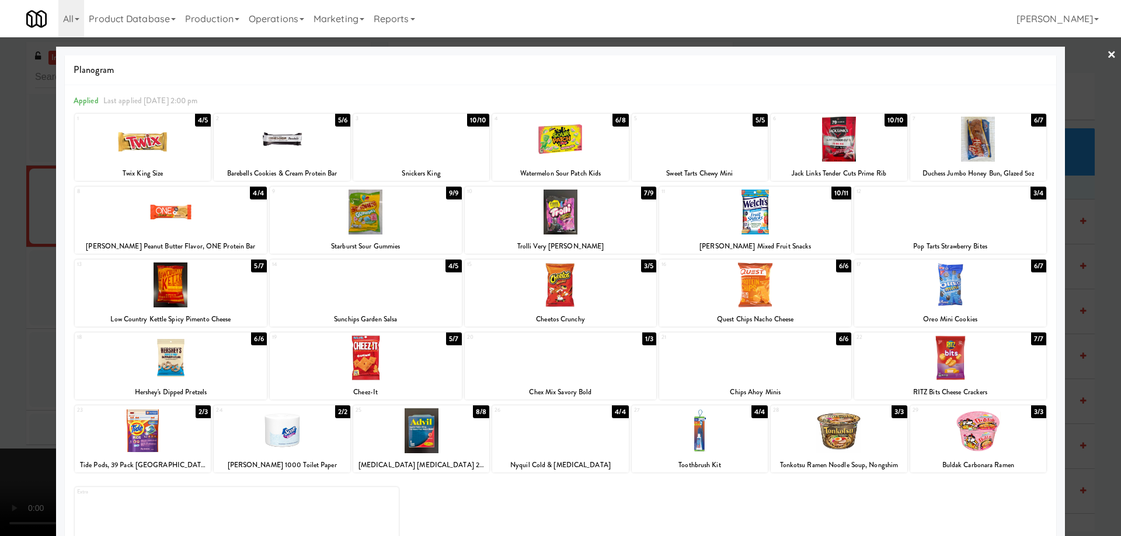
drag, startPoint x: 212, startPoint y: 366, endPoint x: 267, endPoint y: 369, distance: 55.5
click at [211, 366] on div at bounding box center [171, 358] width 192 height 45
click at [1107, 50] on link "×" at bounding box center [1111, 55] width 9 height 36
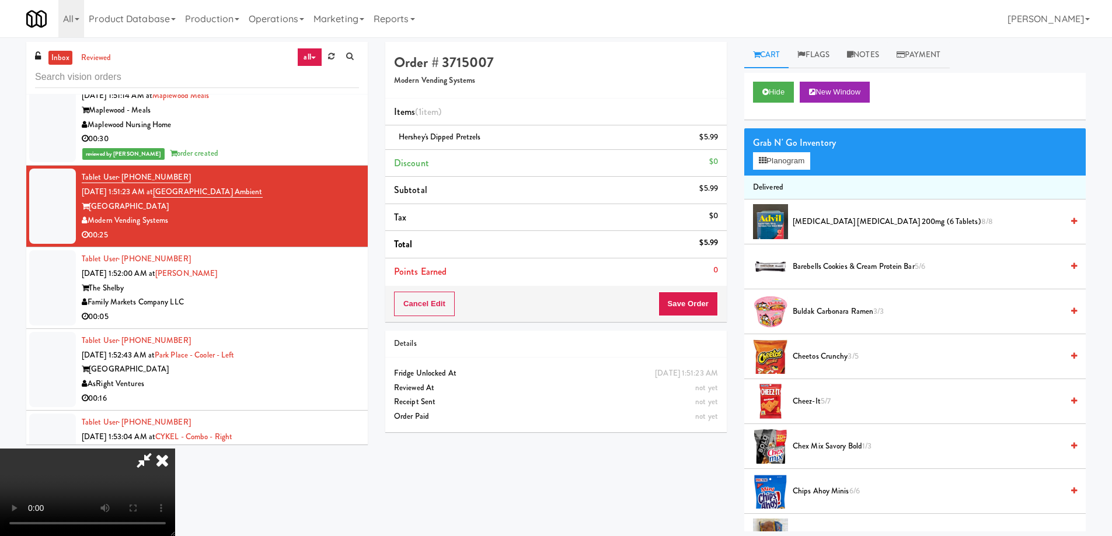
click at [175, 449] on video at bounding box center [87, 493] width 175 height 88
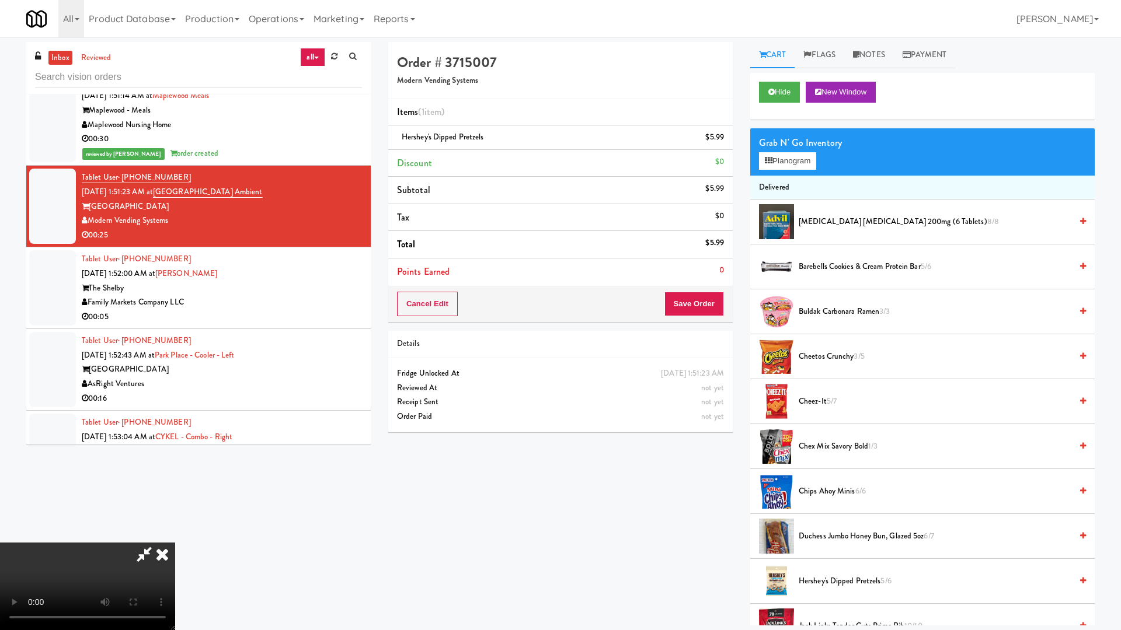
click at [175, 536] on video at bounding box center [87, 587] width 175 height 88
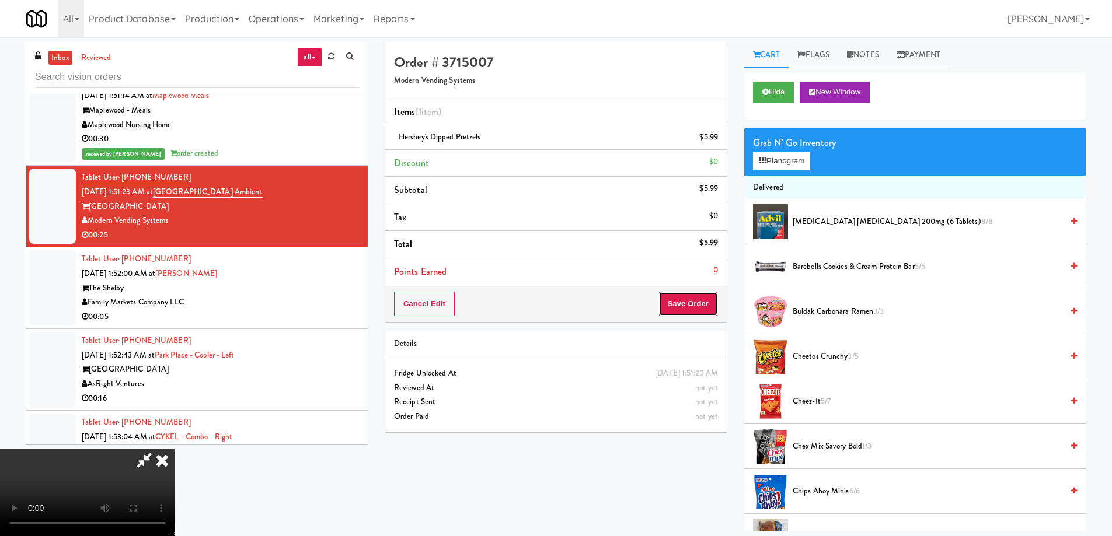
drag, startPoint x: 698, startPoint y: 297, endPoint x: 634, endPoint y: 256, distance: 74.8
click at [698, 296] on button "Save Order" at bounding box center [688, 304] width 60 height 25
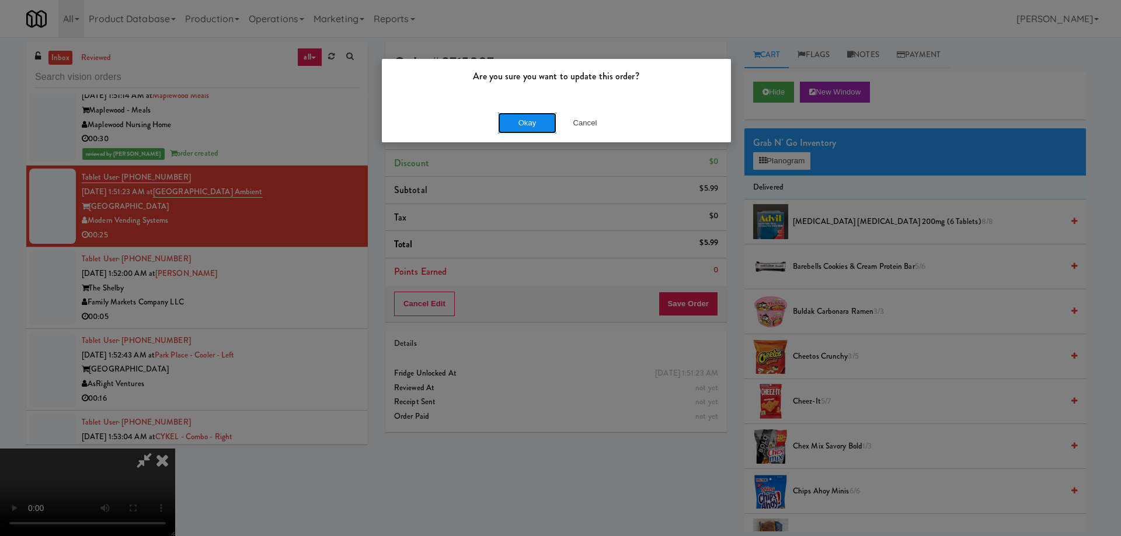
click at [511, 121] on button "Okay" at bounding box center [527, 123] width 58 height 21
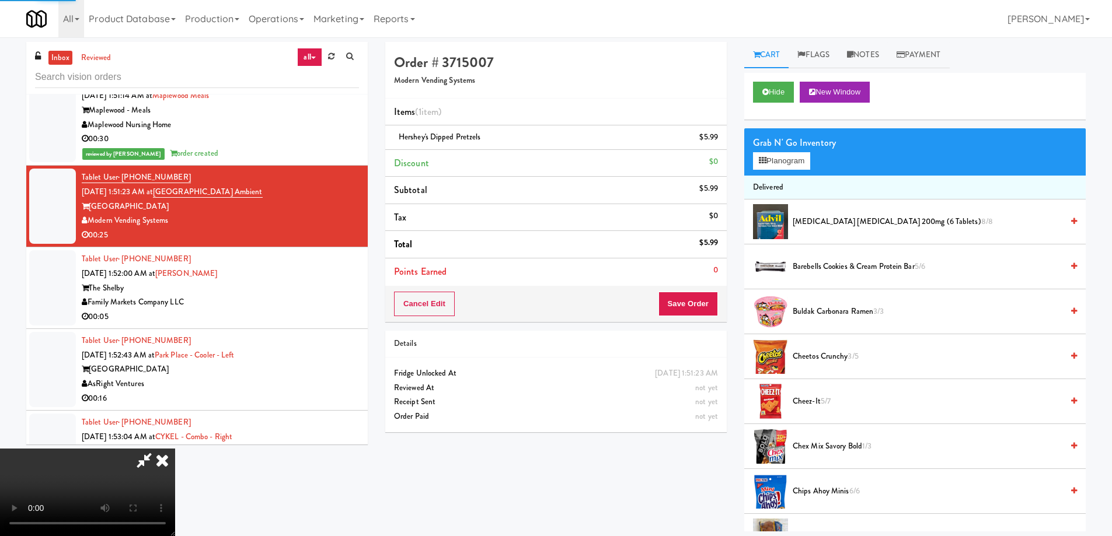
click at [175, 449] on icon at bounding box center [162, 460] width 26 height 23
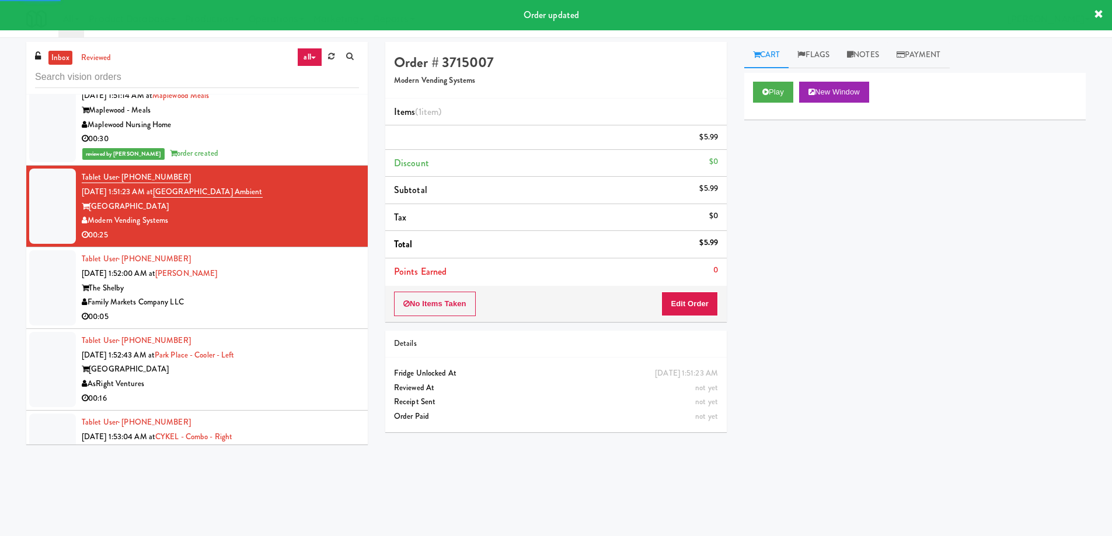
click at [297, 295] on div "Family Markets Company LLC" at bounding box center [220, 302] width 277 height 15
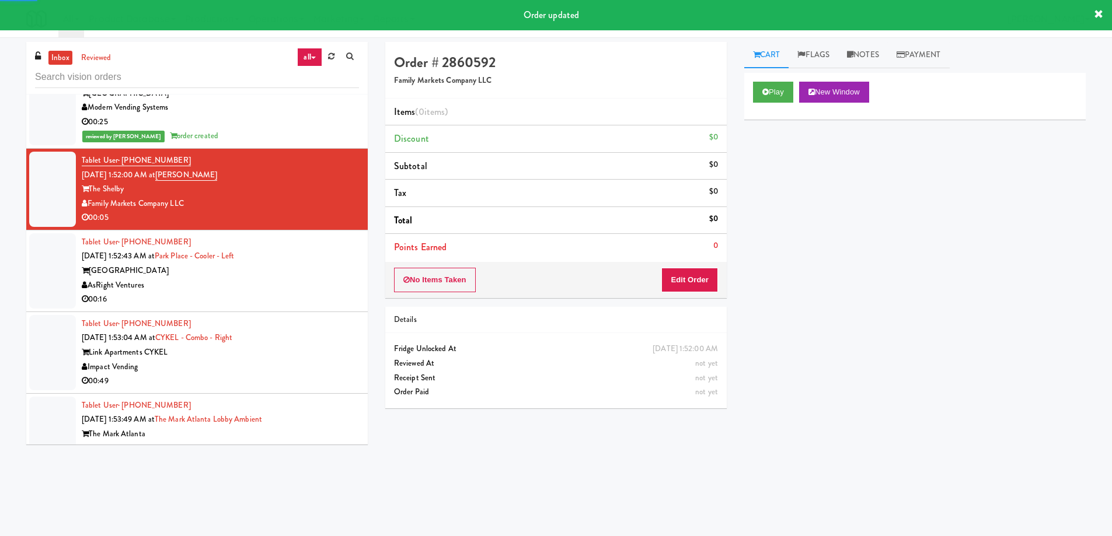
scroll to position [7427, 0]
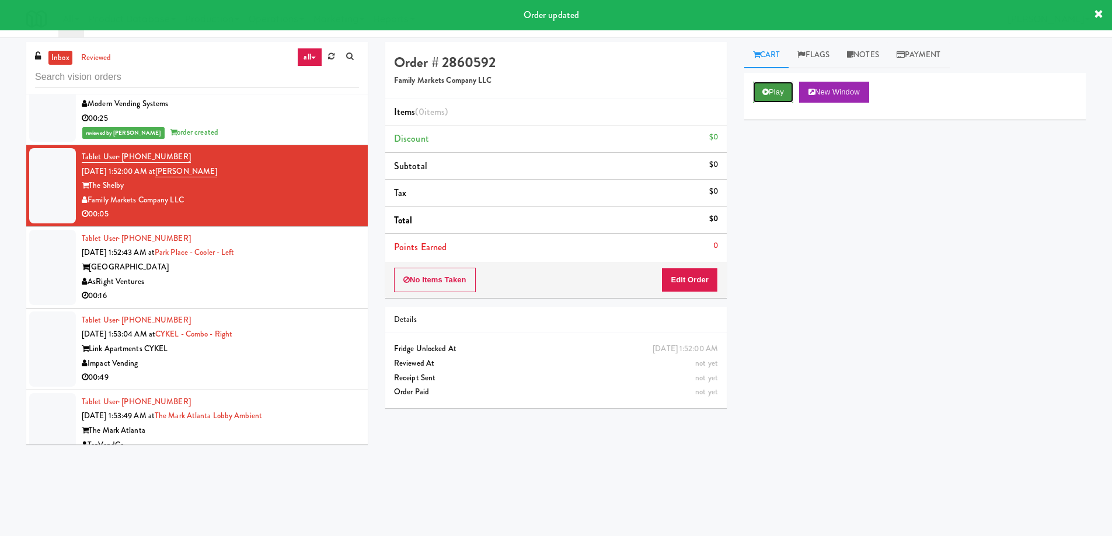
click at [774, 95] on button "Play" at bounding box center [773, 92] width 40 height 21
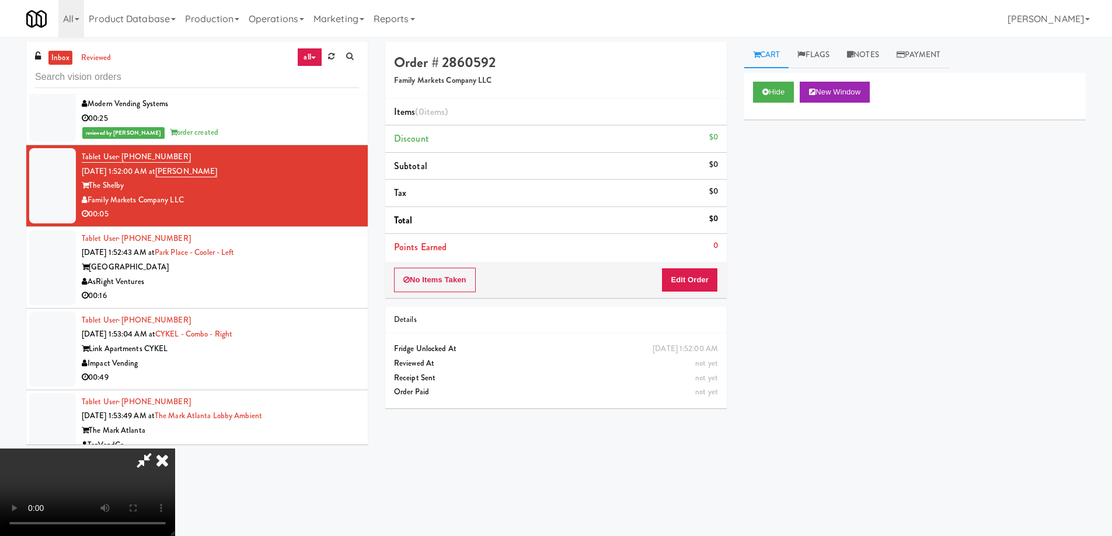
click at [175, 449] on video at bounding box center [87, 493] width 175 height 88
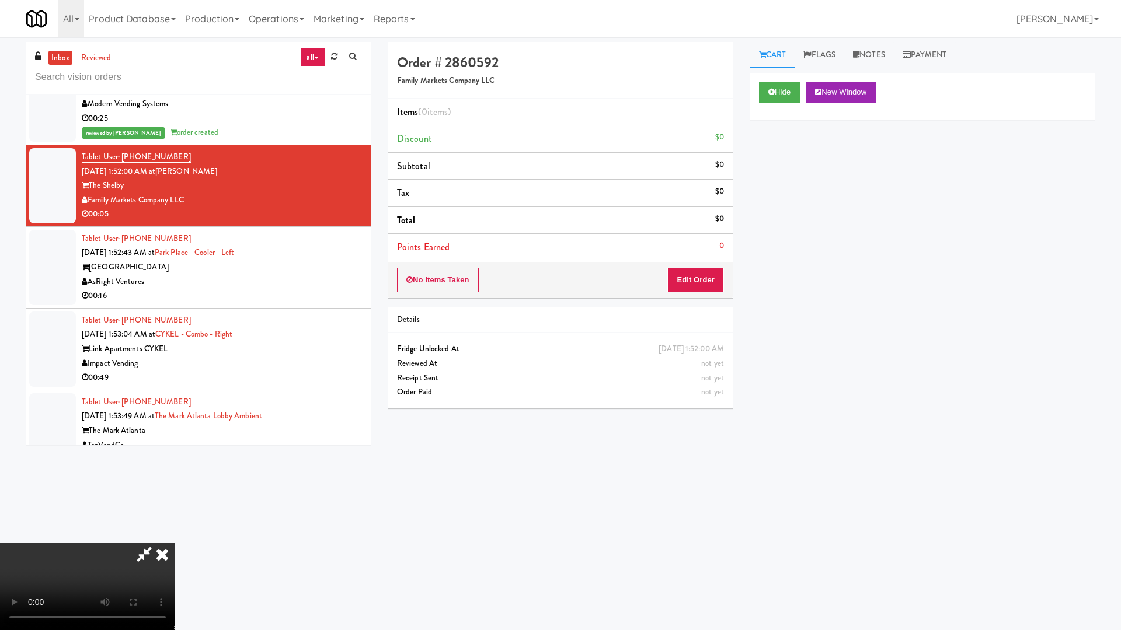
click at [175, 536] on video at bounding box center [87, 587] width 175 height 88
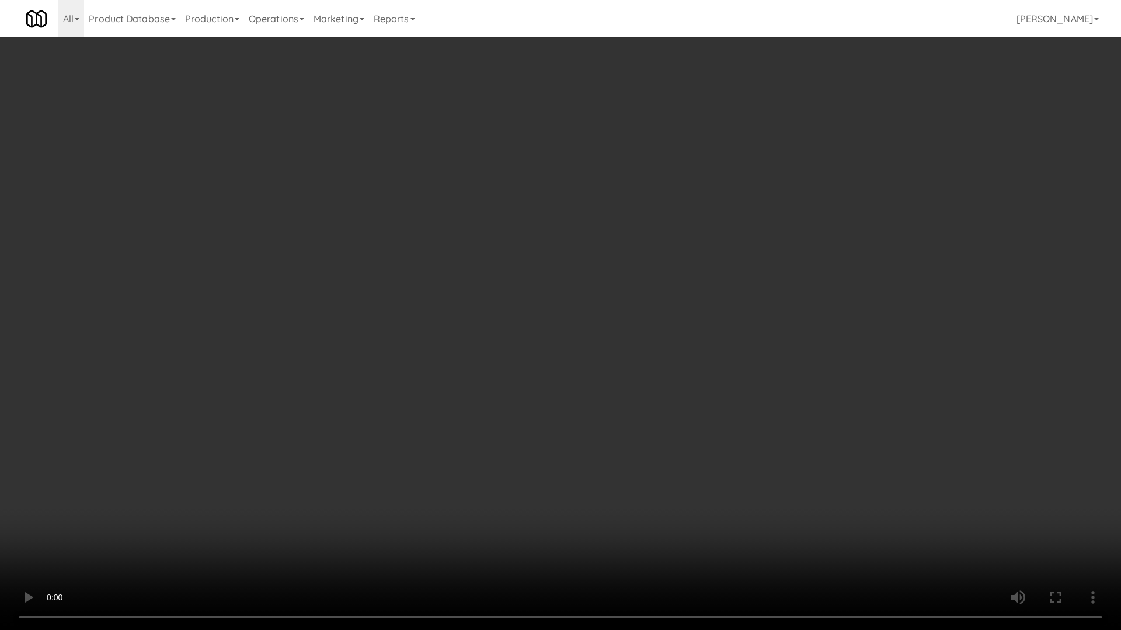
click at [521, 340] on video at bounding box center [560, 315] width 1121 height 630
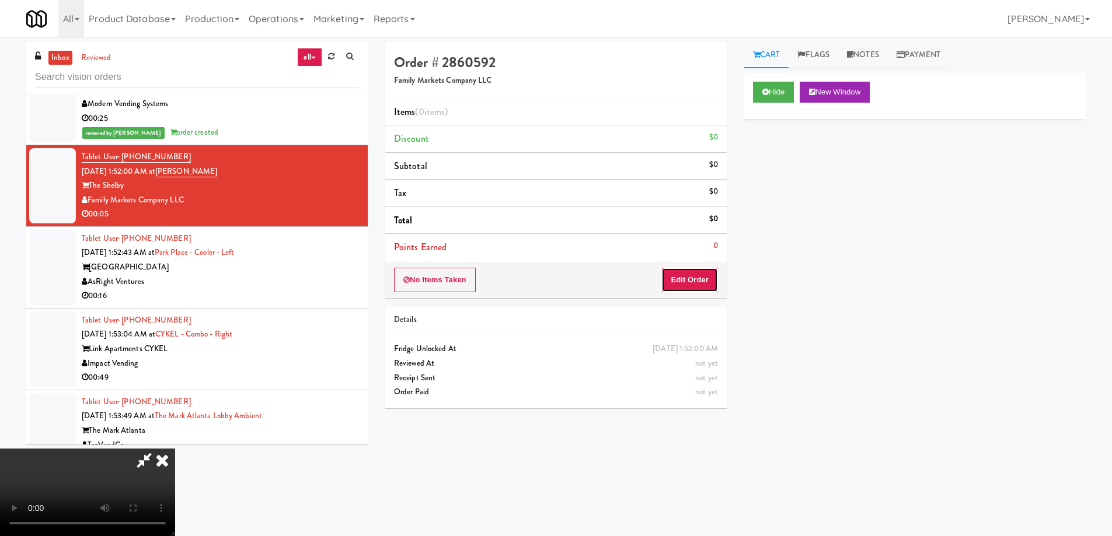
drag, startPoint x: 714, startPoint y: 275, endPoint x: 741, endPoint y: 247, distance: 38.4
click at [713, 273] on button "Edit Order" at bounding box center [689, 280] width 57 height 25
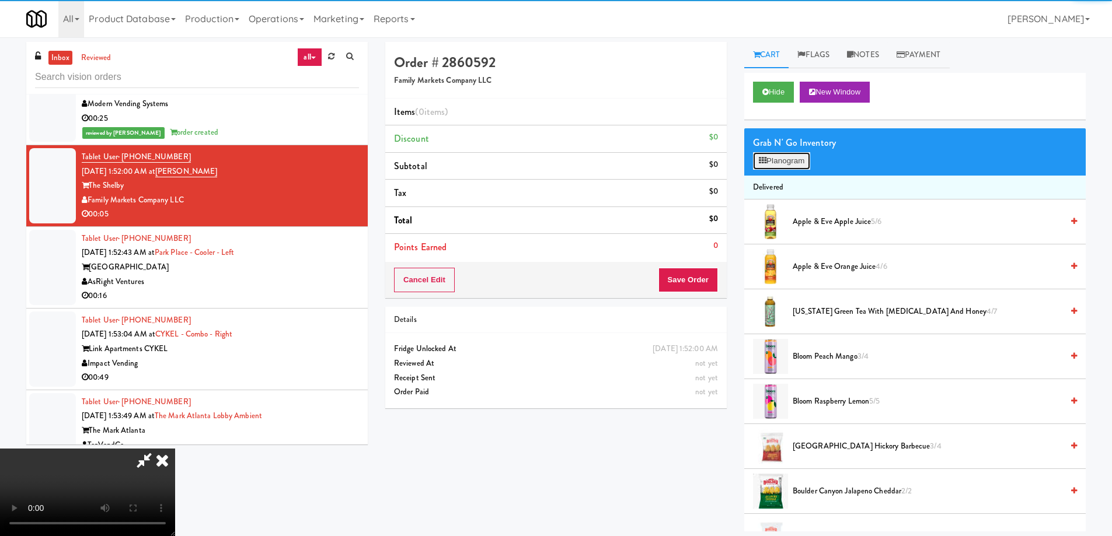
click at [789, 162] on button "Planogram" at bounding box center [781, 161] width 57 height 18
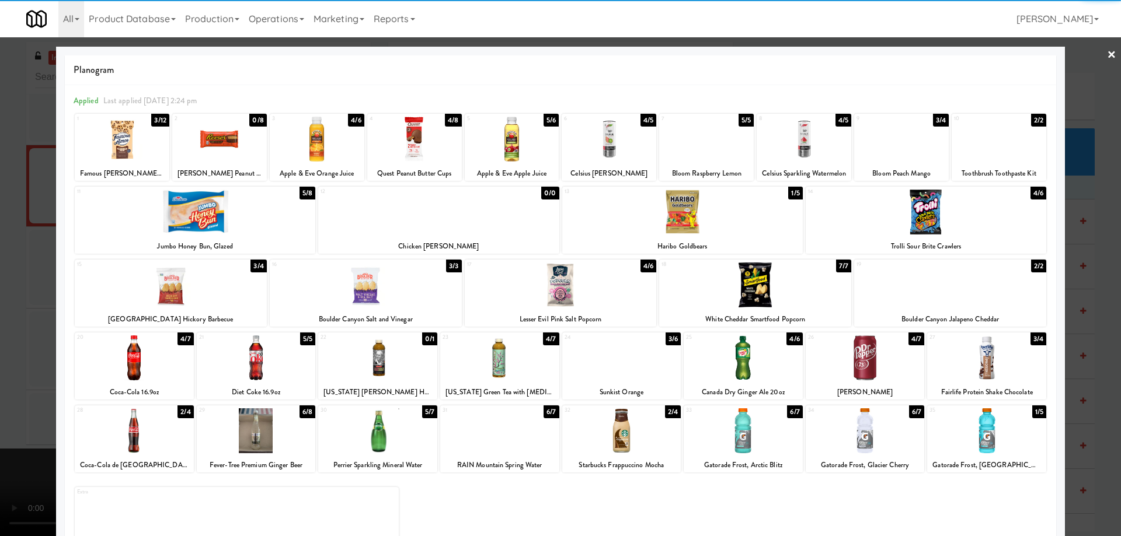
click at [738, 214] on div at bounding box center [682, 212] width 240 height 45
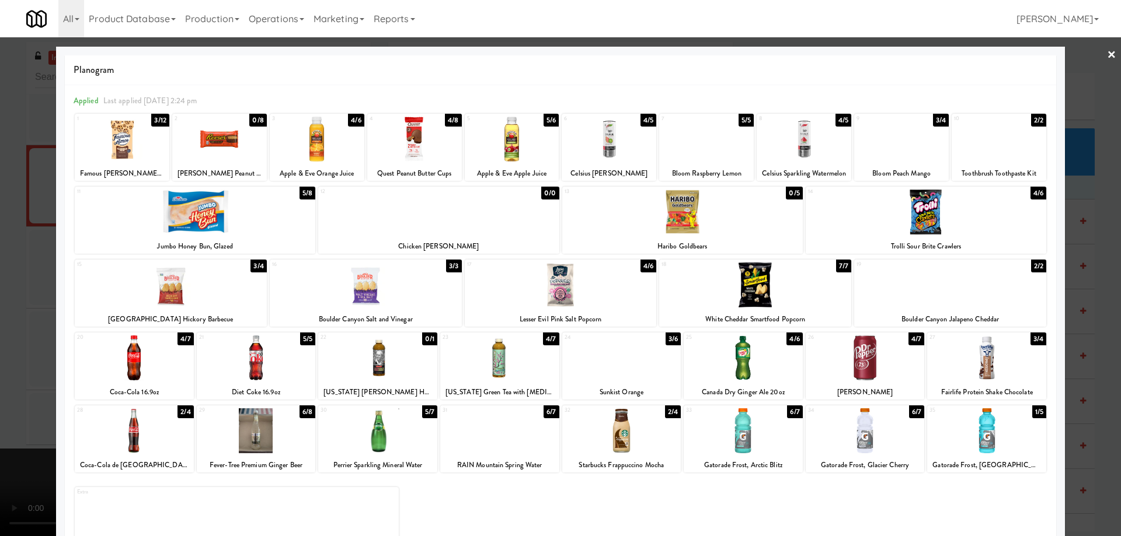
click at [936, 207] on div at bounding box center [926, 212] width 240 height 45
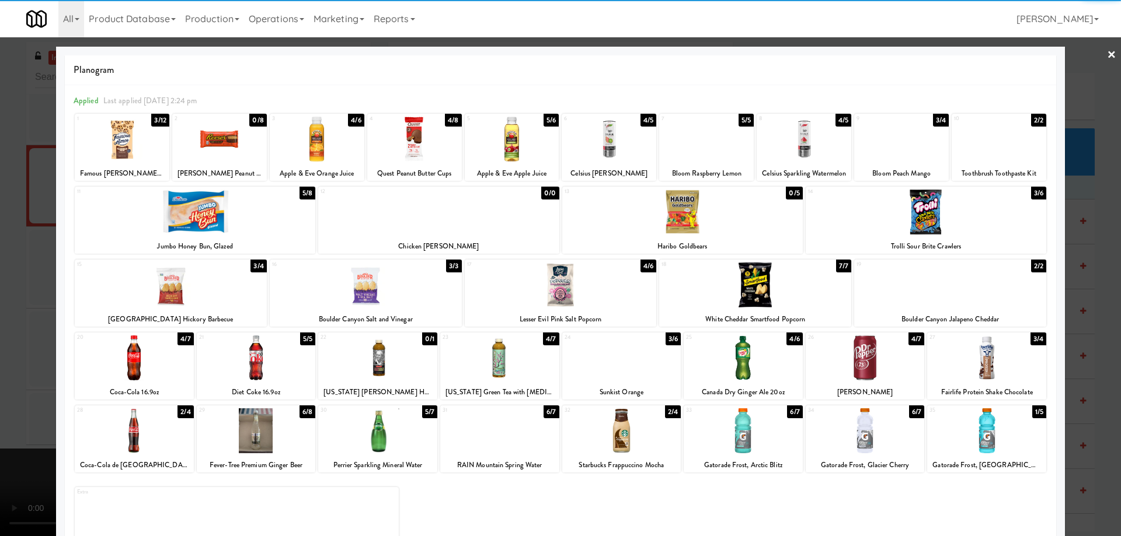
click at [1107, 53] on link "×" at bounding box center [1111, 55] width 9 height 36
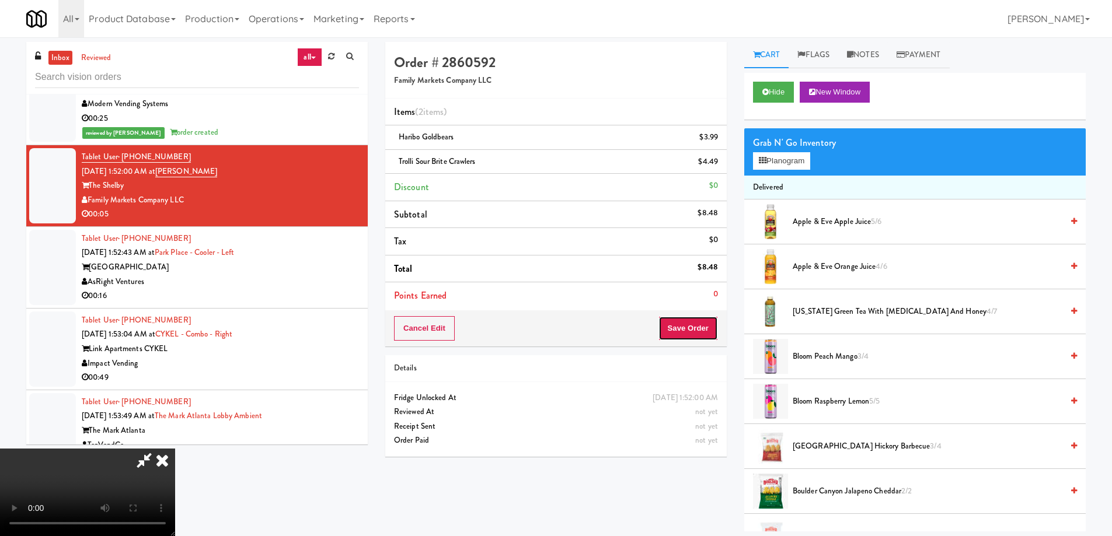
drag, startPoint x: 692, startPoint y: 325, endPoint x: 646, endPoint y: 273, distance: 69.9
click at [691, 326] on button "Save Order" at bounding box center [688, 328] width 60 height 25
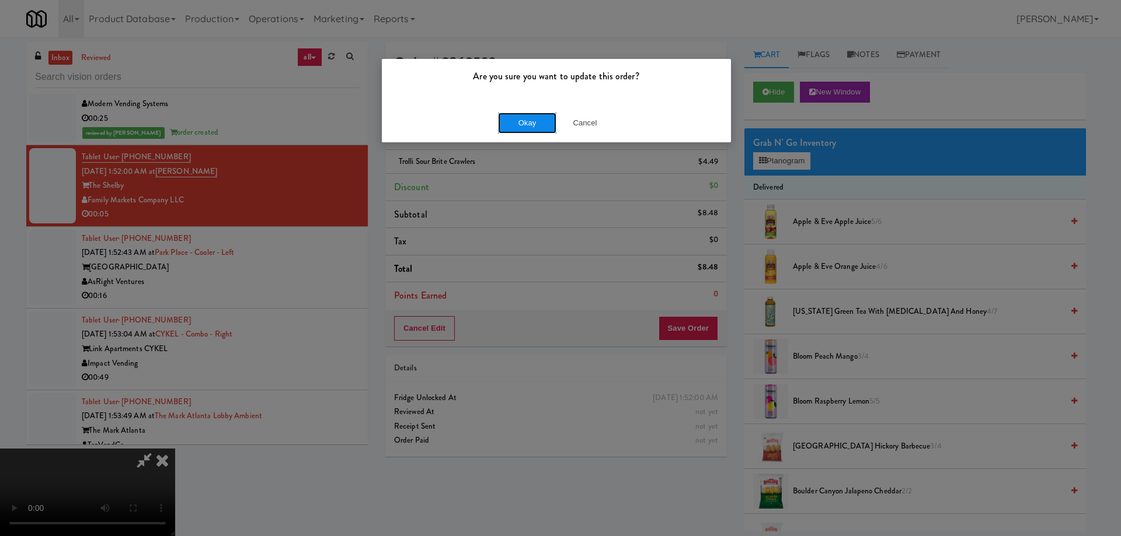
click at [517, 124] on button "Okay" at bounding box center [527, 123] width 58 height 21
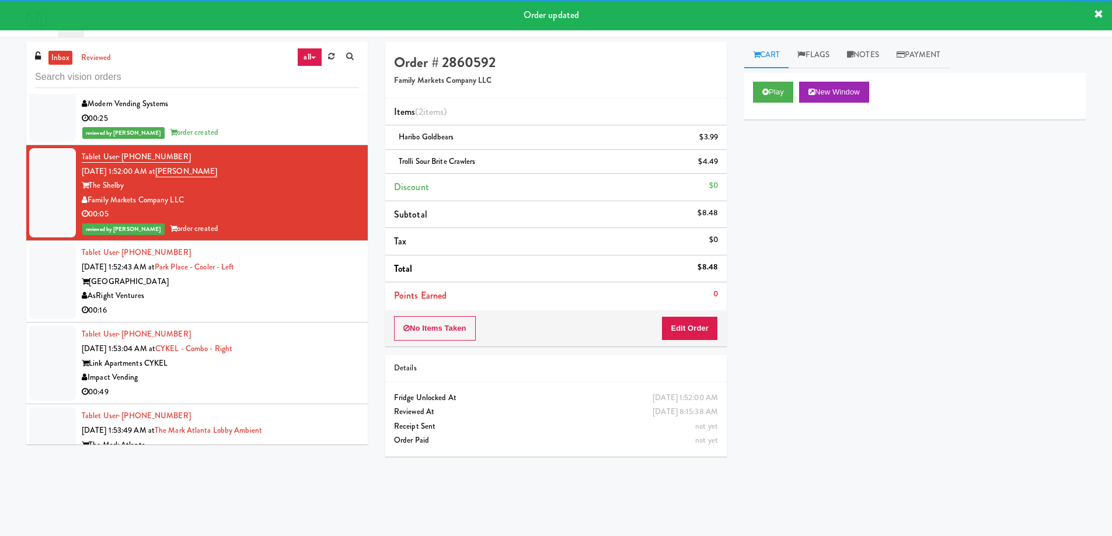
click at [324, 289] on div "AsRight Ventures" at bounding box center [220, 296] width 277 height 15
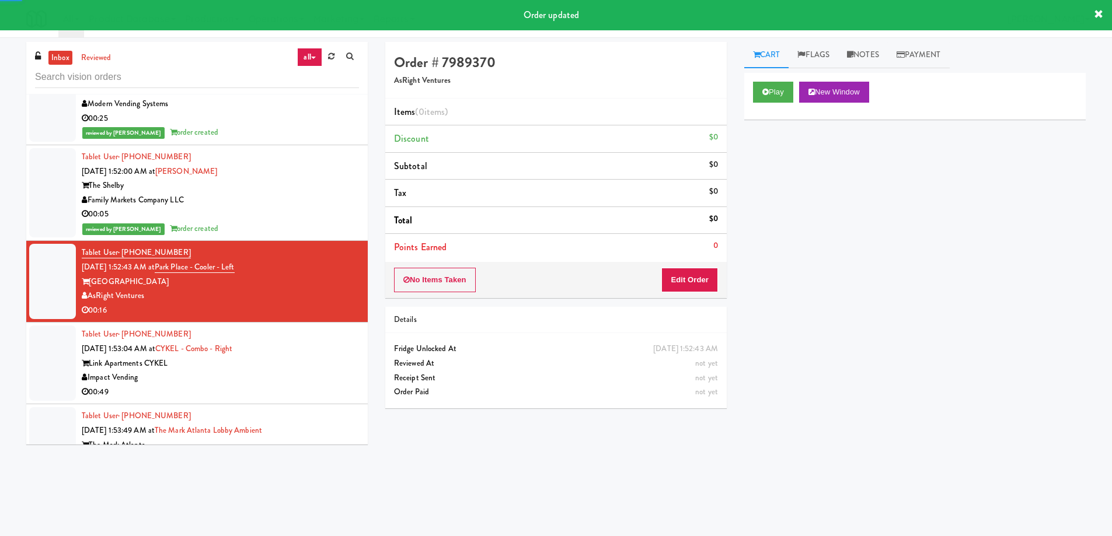
scroll to position [7544, 0]
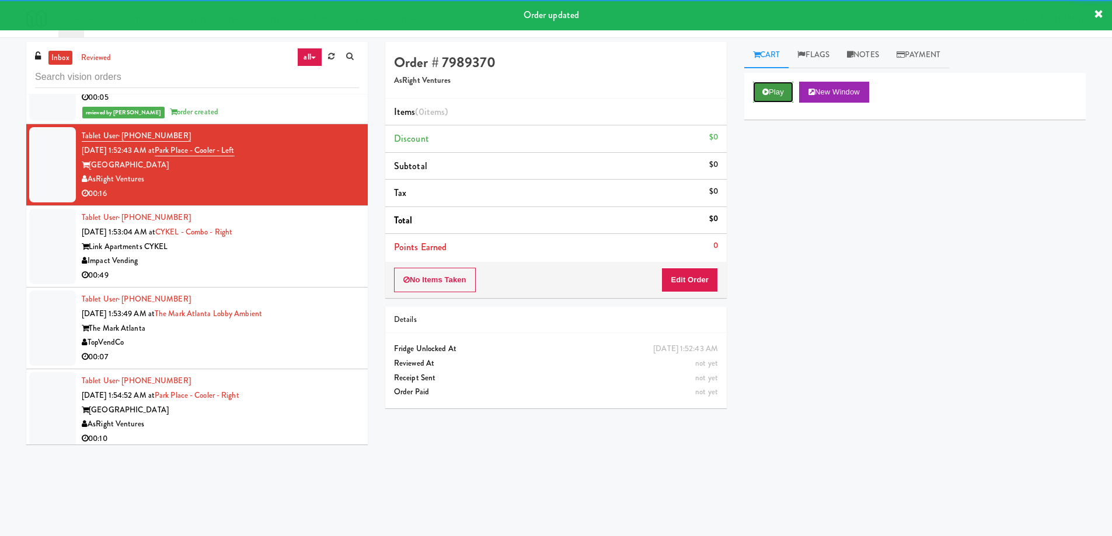
click at [775, 94] on button "Play" at bounding box center [773, 92] width 40 height 21
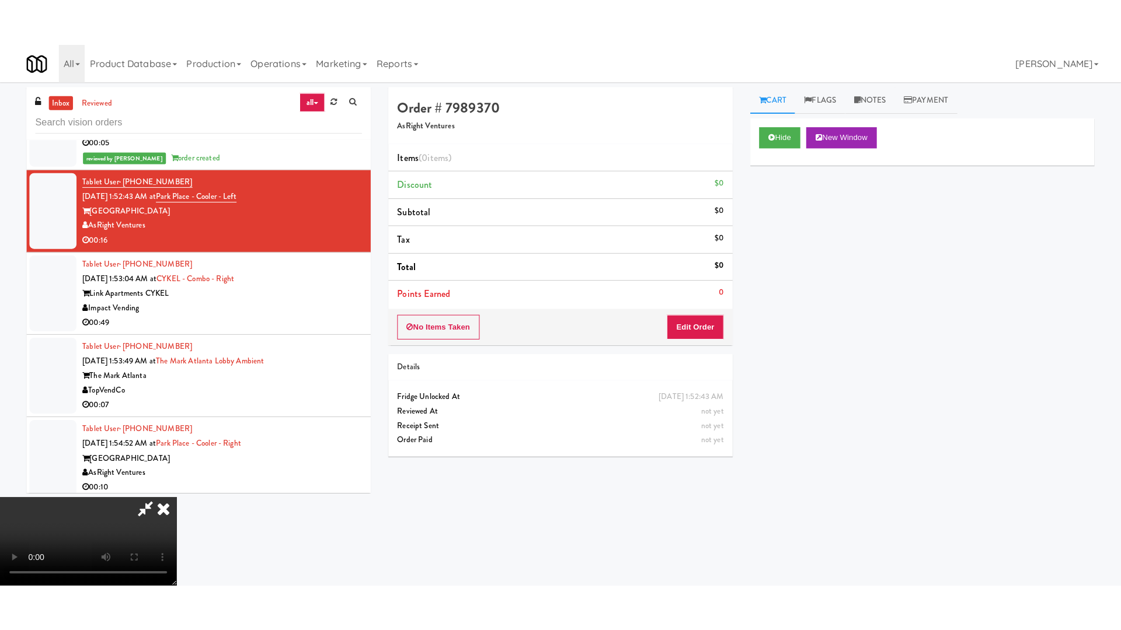
click
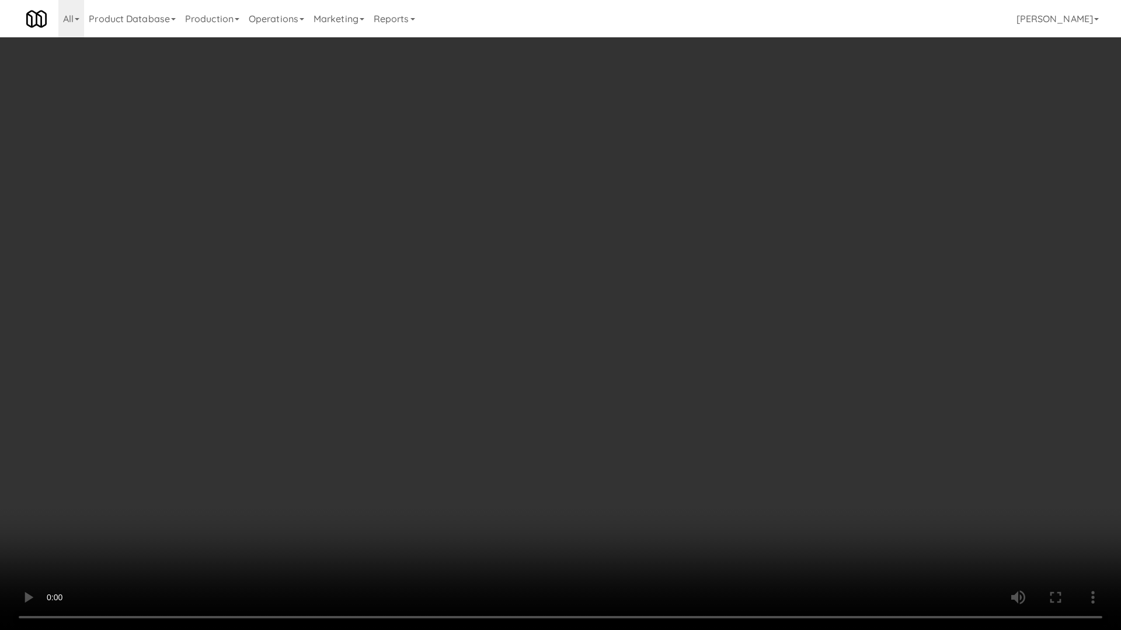
drag, startPoint x: 470, startPoint y: 384, endPoint x: 474, endPoint y: 371, distance: 13.9
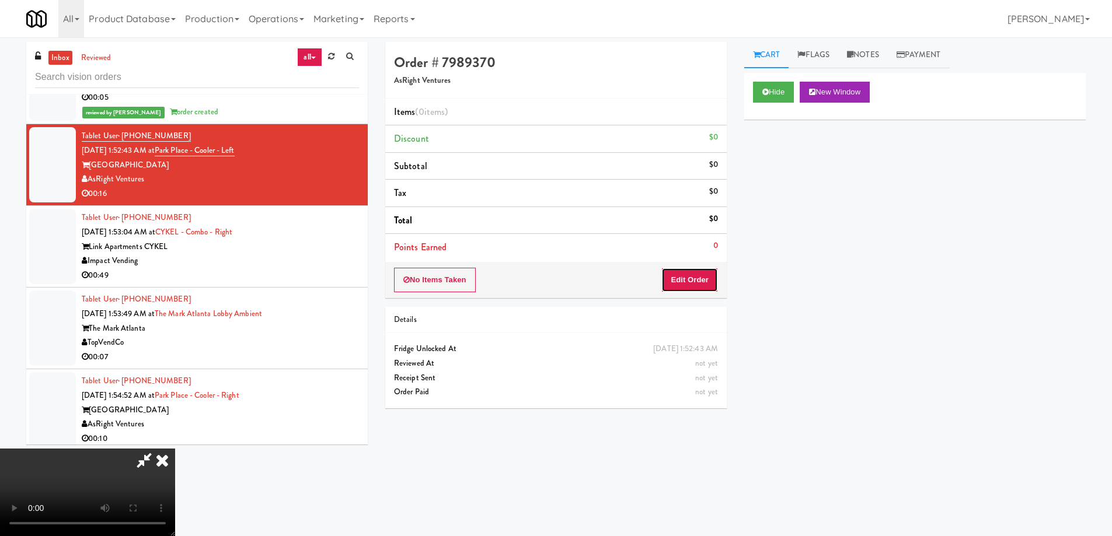
drag, startPoint x: 713, startPoint y: 283, endPoint x: 730, endPoint y: 242, distance: 44.0
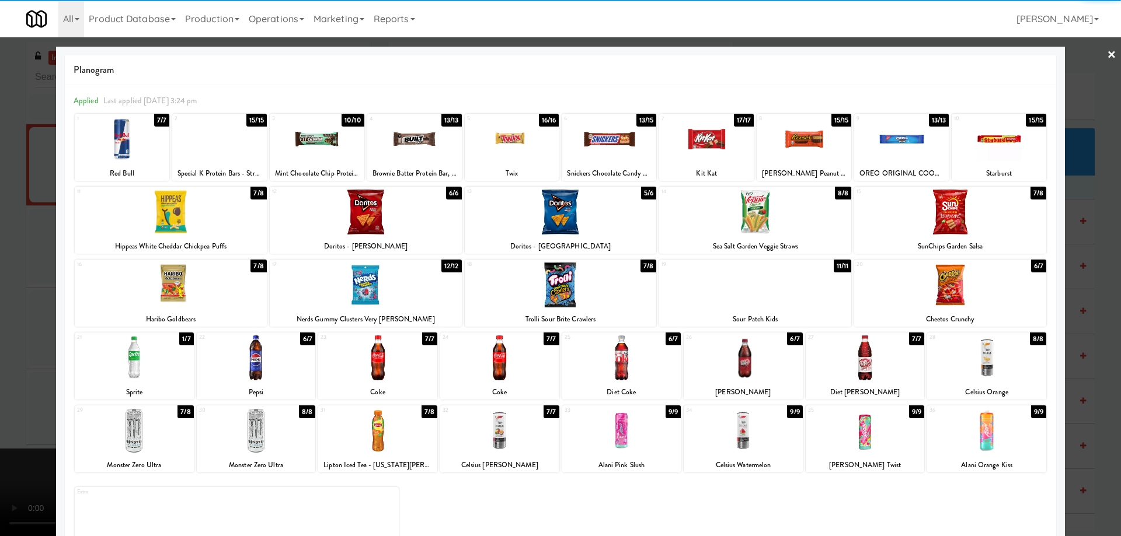
drag, startPoint x: 1096, startPoint y: 52, endPoint x: 824, endPoint y: 301, distance: 368.9
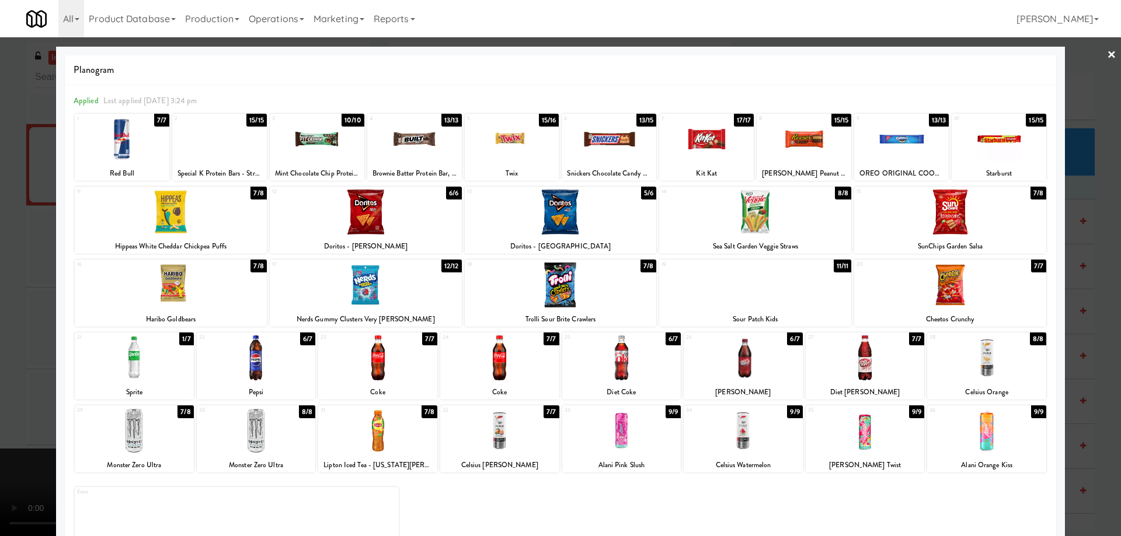
drag, startPoint x: 1106, startPoint y: 57, endPoint x: 813, endPoint y: 264, distance: 358.4
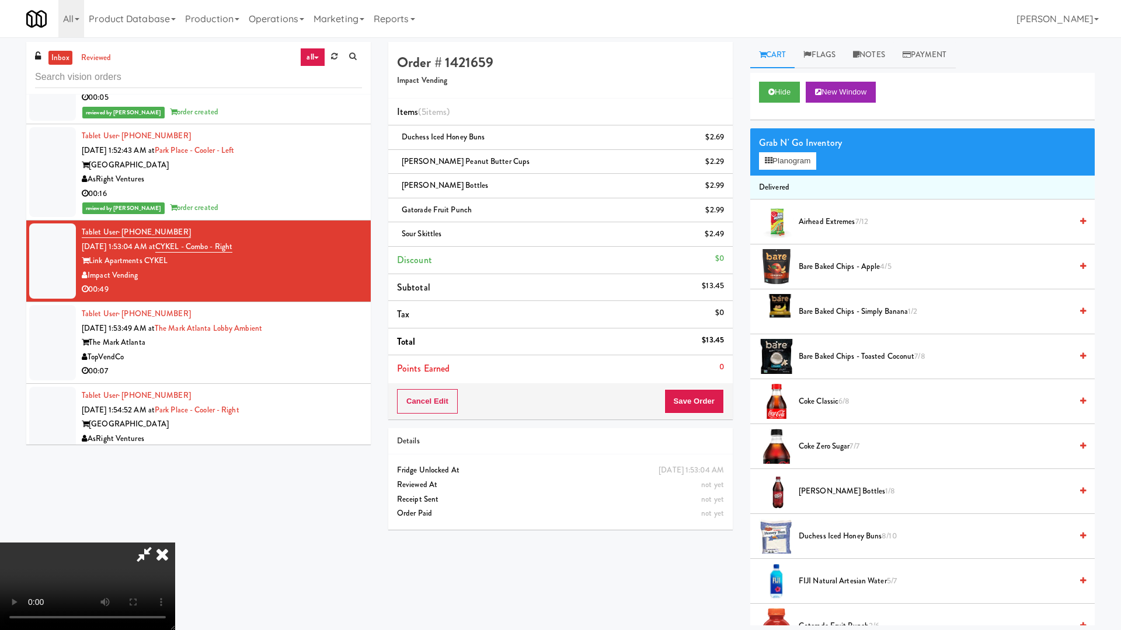
drag, startPoint x: 525, startPoint y: 301, endPoint x: 524, endPoint y: 290, distance: 10.6
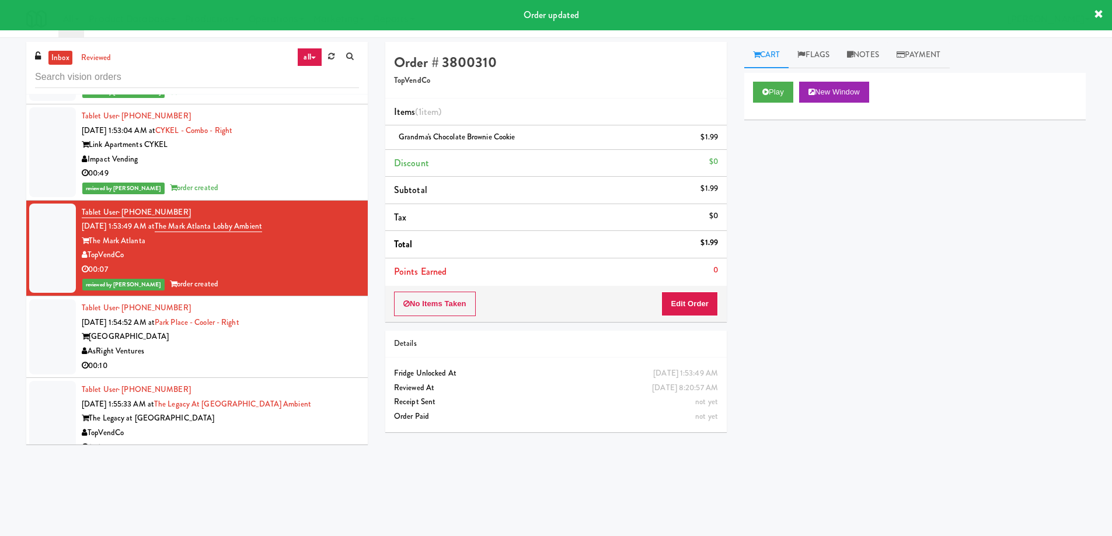
scroll to position [7661, 0]
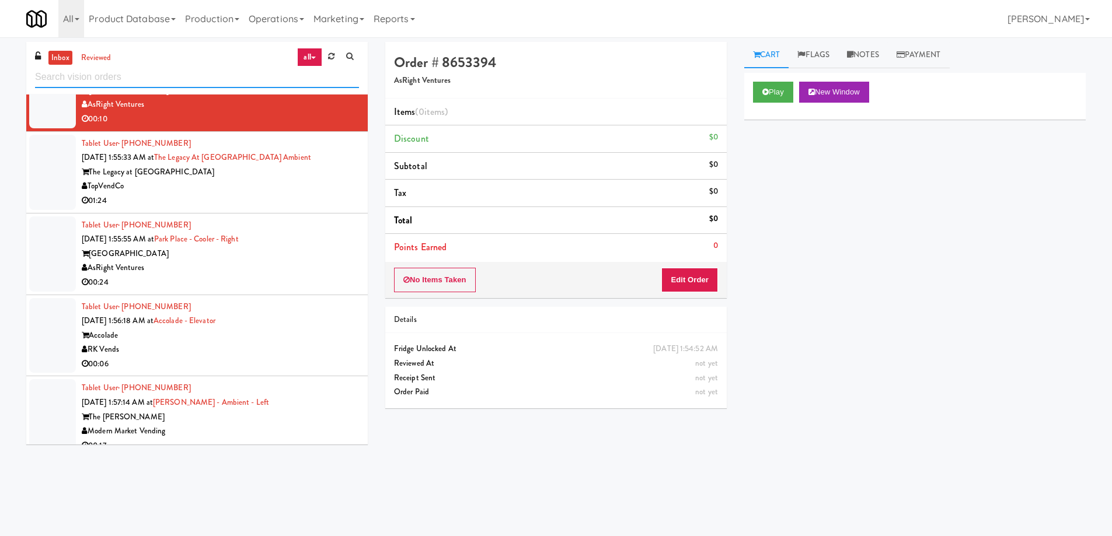
scroll to position [2878, 0]
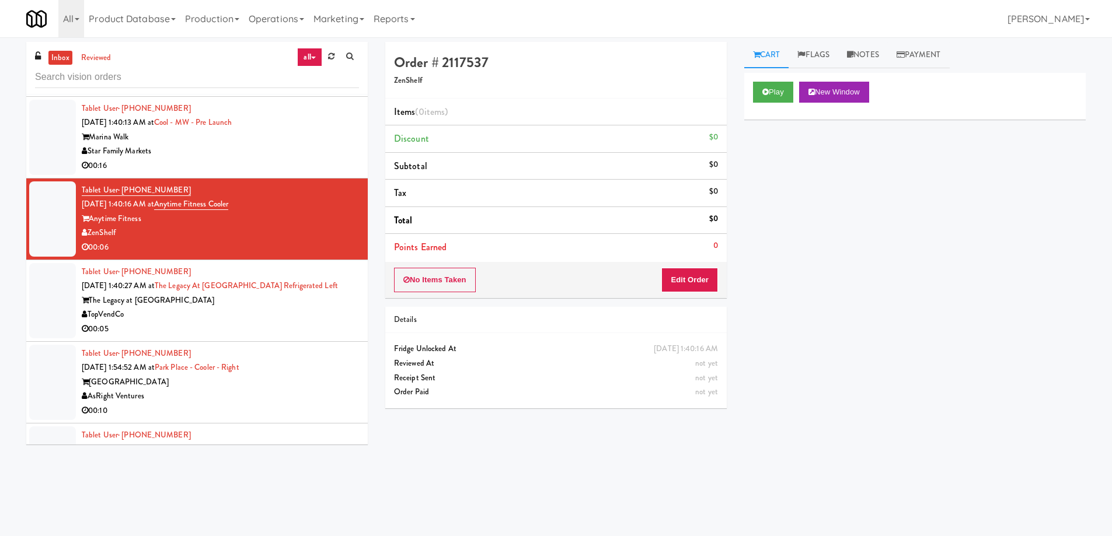
scroll to position [2703, 0]
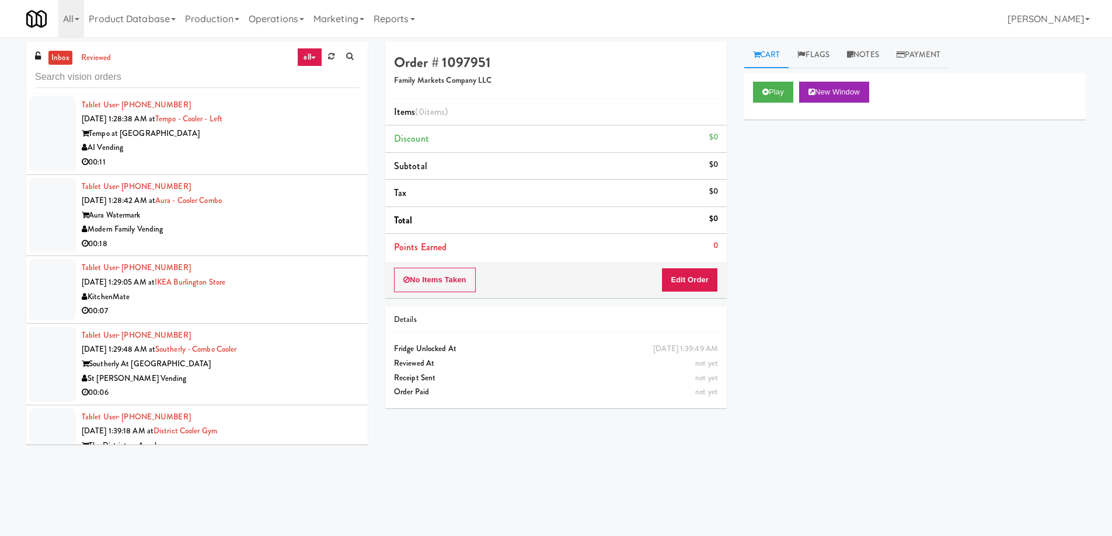
scroll to position [2119, 0]
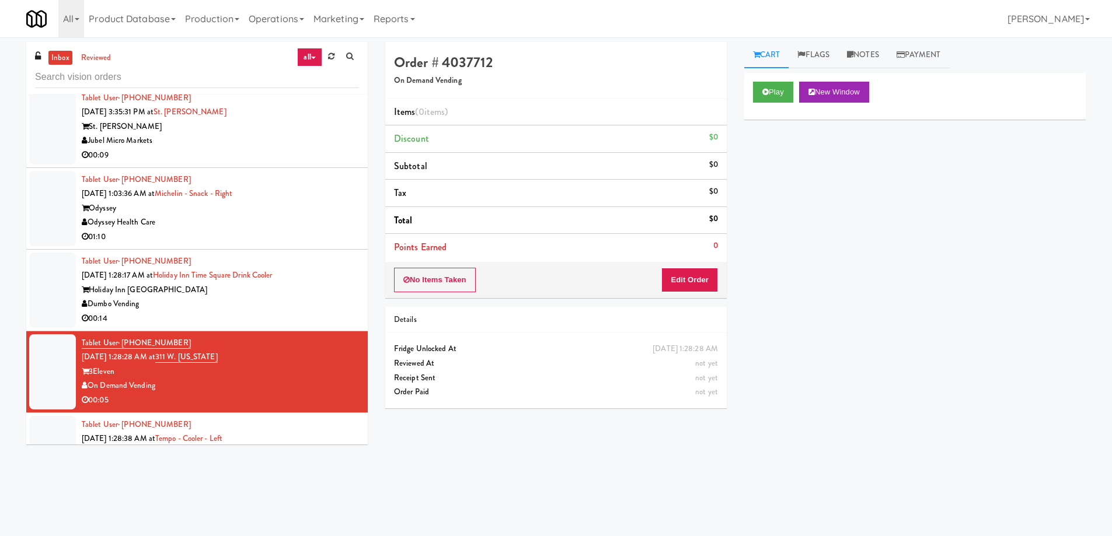
scroll to position [1886, 0]
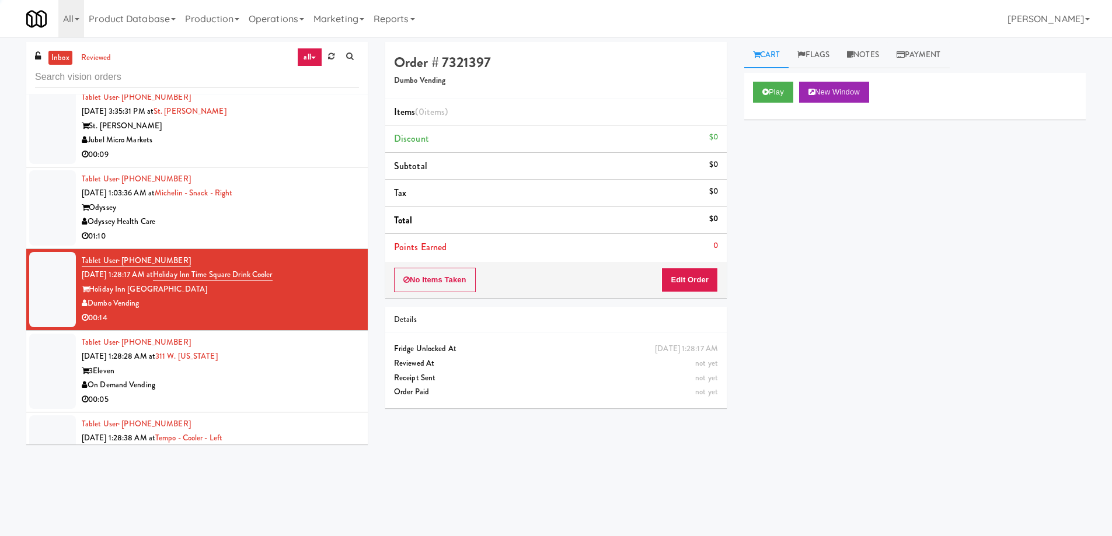
scroll to position [1944, 0]
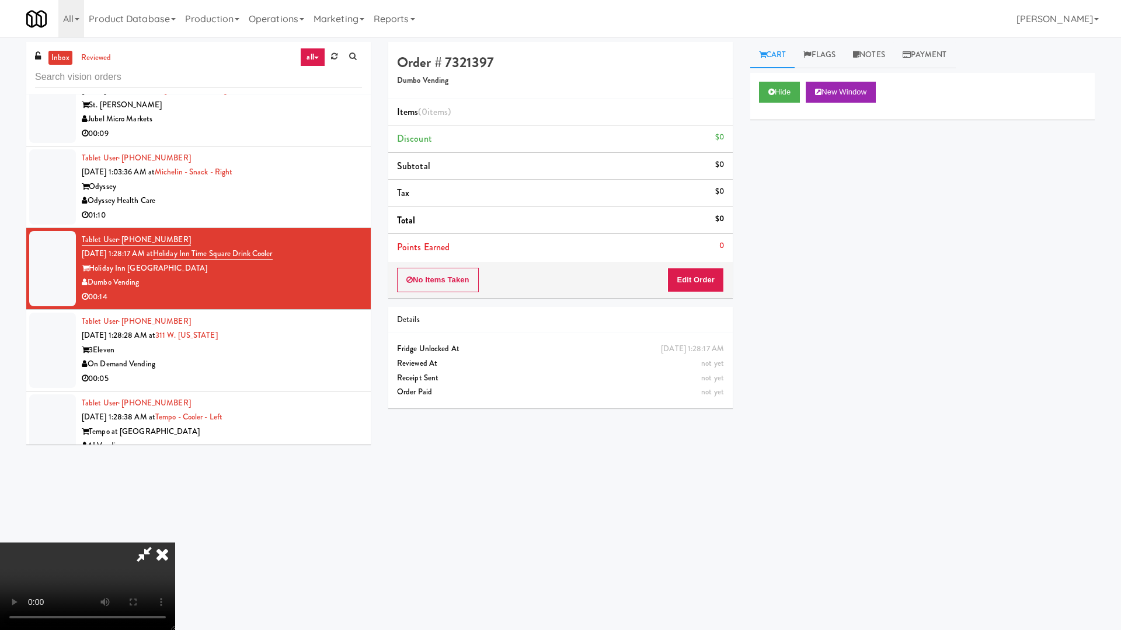
drag, startPoint x: 543, startPoint y: 329, endPoint x: 623, endPoint y: 333, distance: 80.0
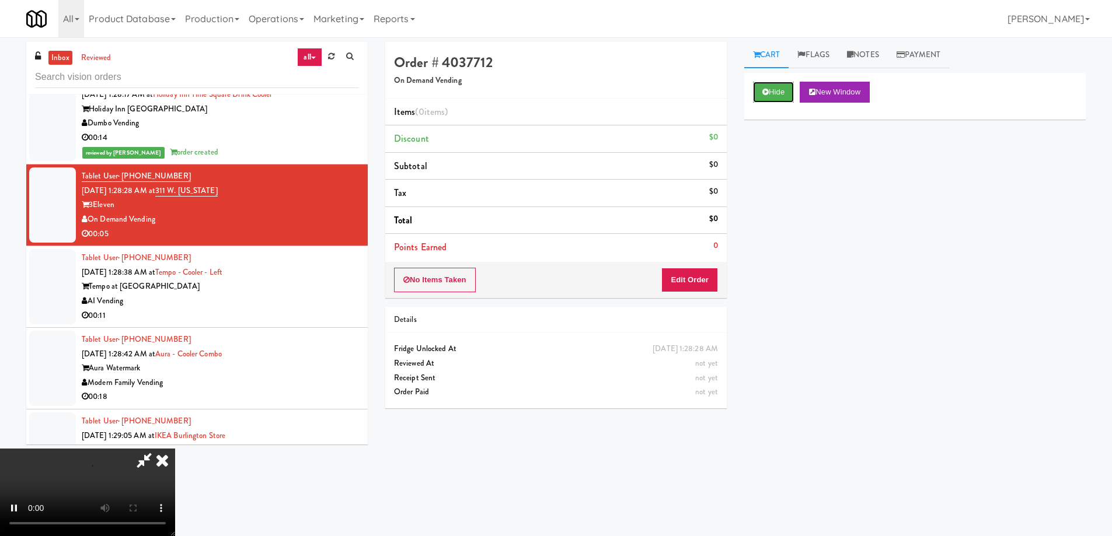
scroll to position [2061, 0]
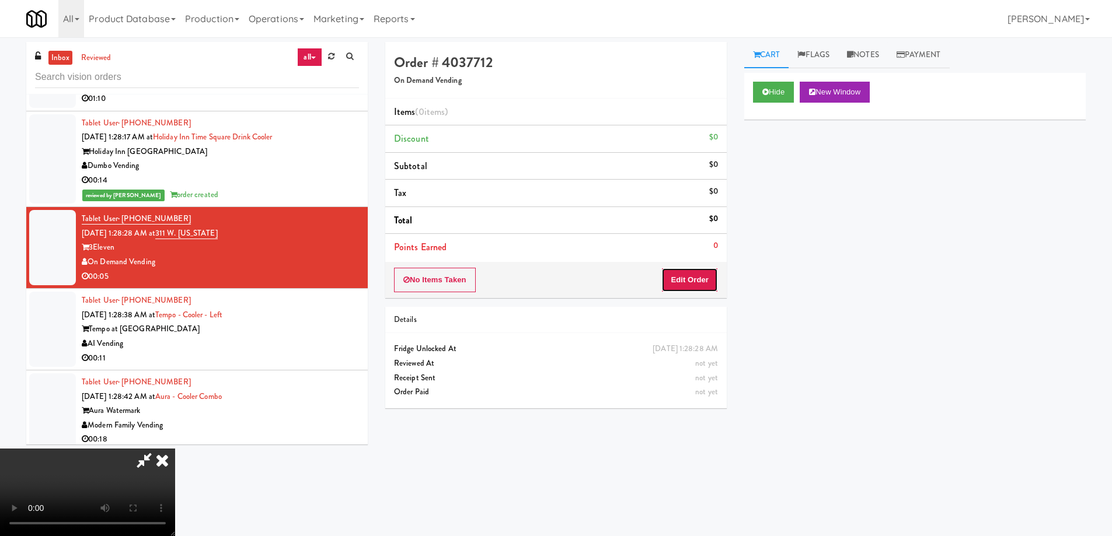
drag, startPoint x: 712, startPoint y: 280, endPoint x: 719, endPoint y: 261, distance: 19.9
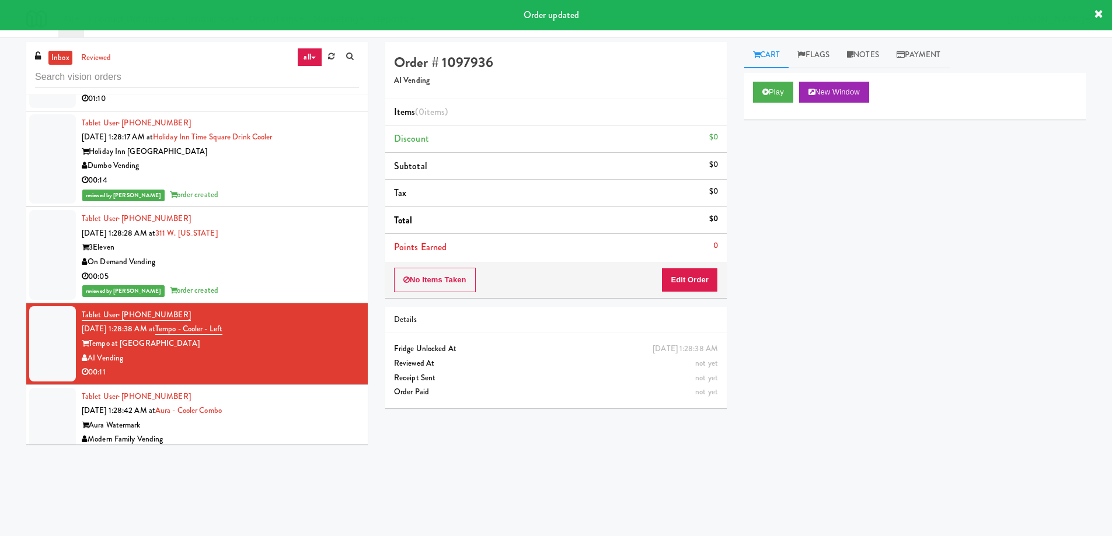
scroll to position [2178, 0]
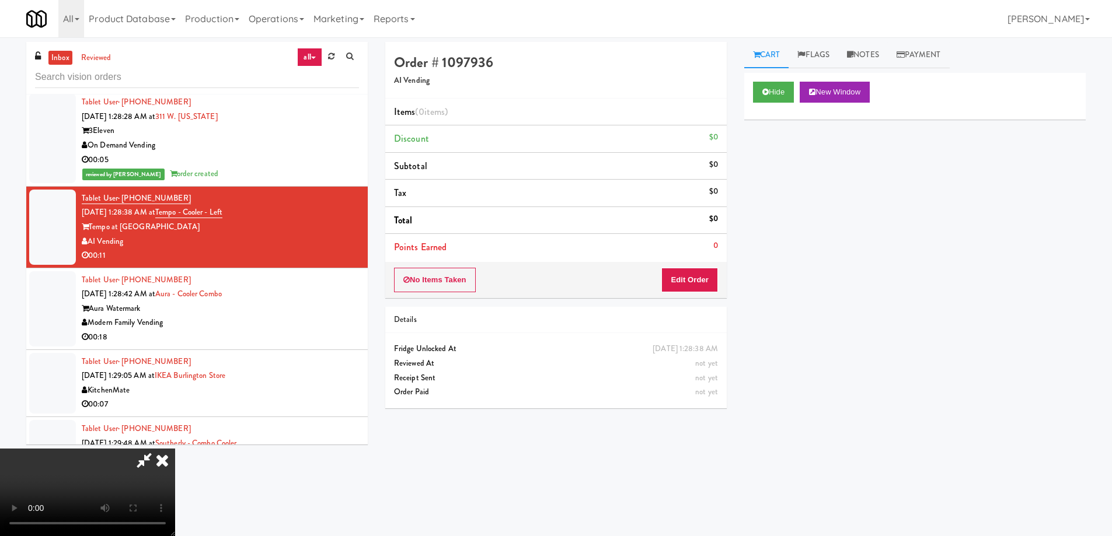
drag, startPoint x: 460, startPoint y: 281, endPoint x: 392, endPoint y: 369, distance: 111.1
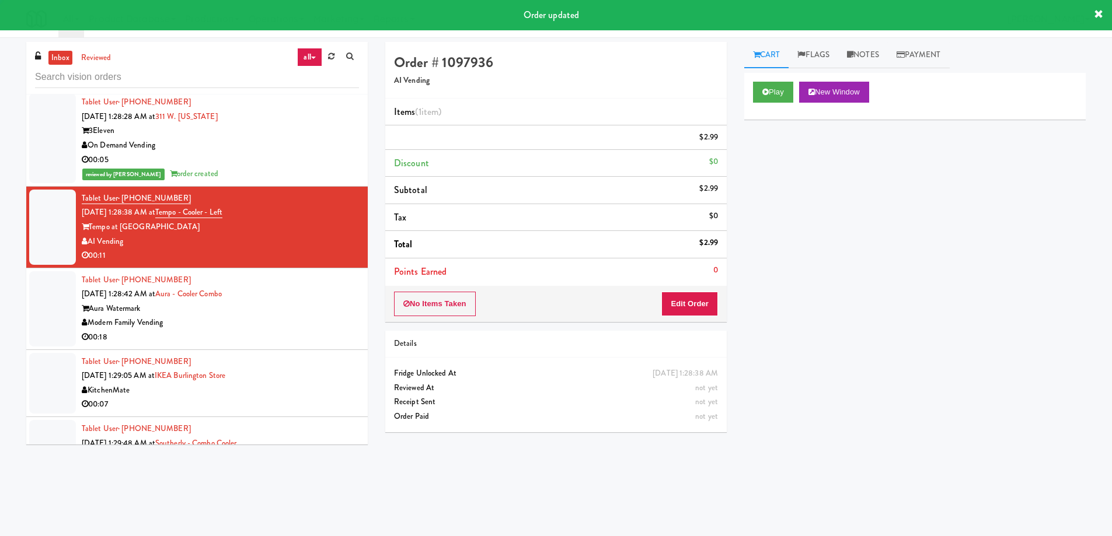
drag, startPoint x: 322, startPoint y: 308, endPoint x: 304, endPoint y: 311, distance: 17.7
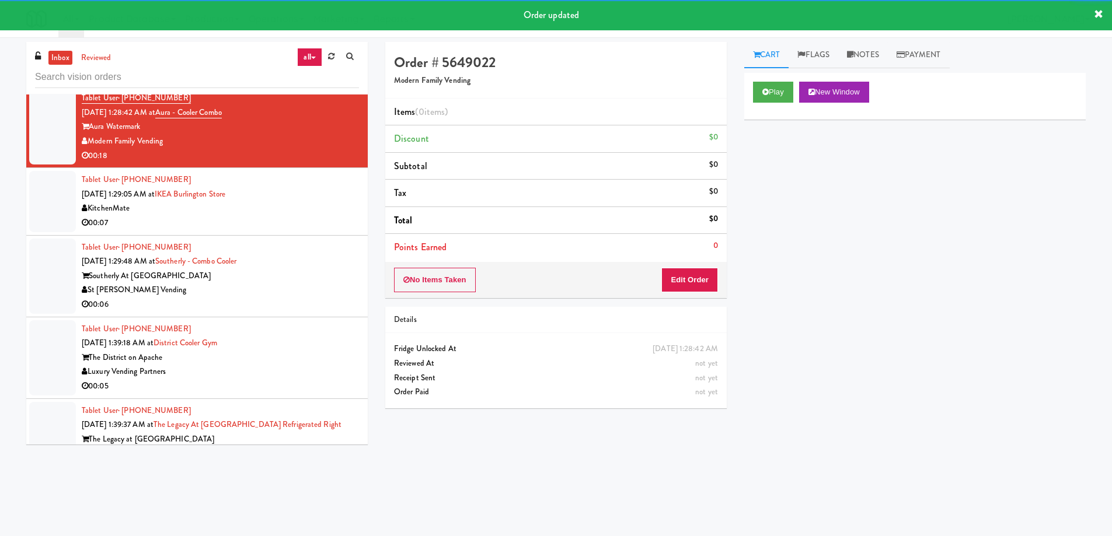
scroll to position [2353, 0]
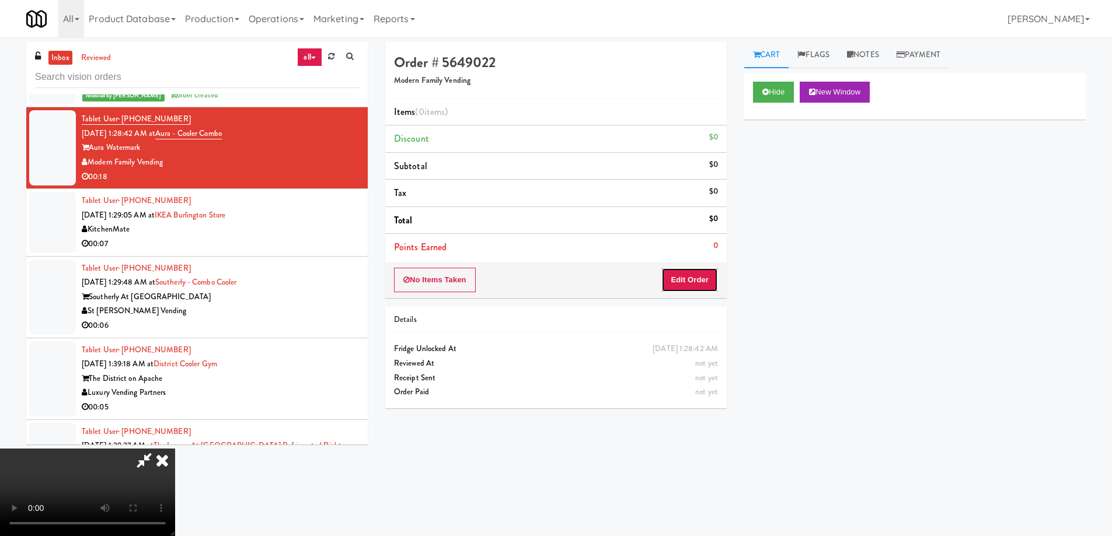
drag, startPoint x: 684, startPoint y: 280, endPoint x: 737, endPoint y: 246, distance: 63.0
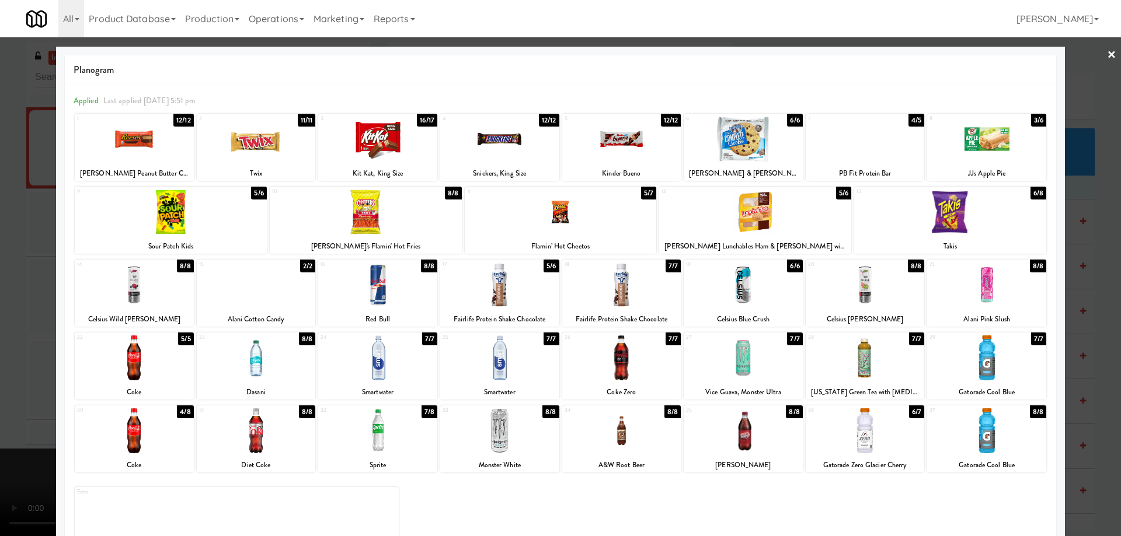
drag, startPoint x: 1093, startPoint y: 52, endPoint x: 1084, endPoint y: 66, distance: 16.8
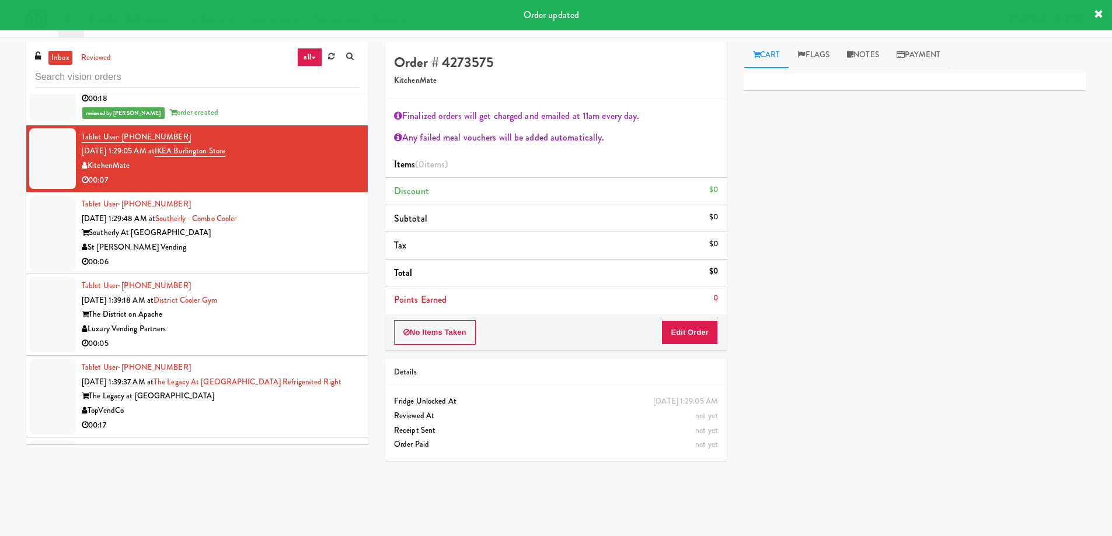
scroll to position [2353, 0]
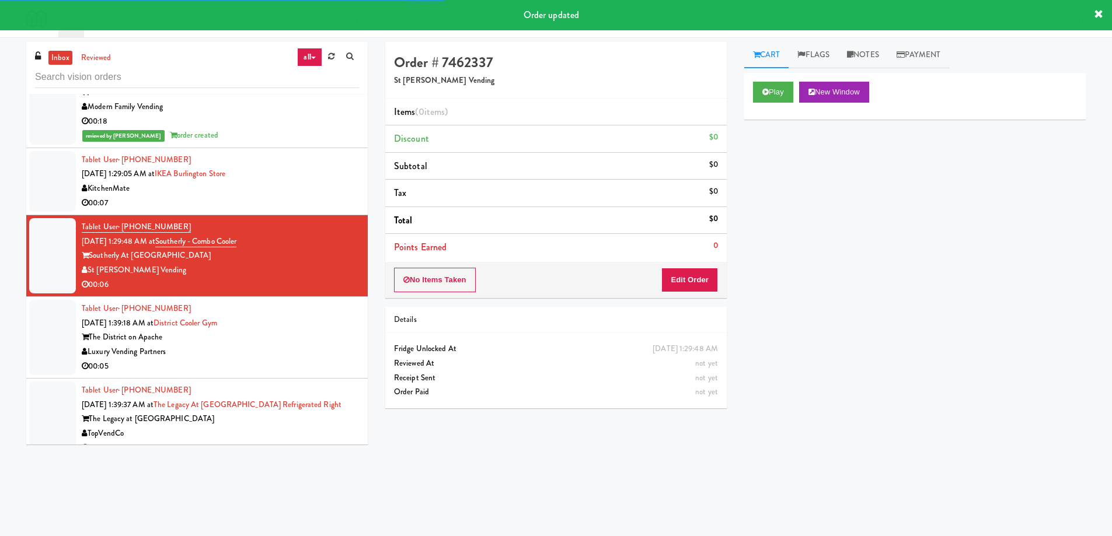
scroll to position [2470, 0]
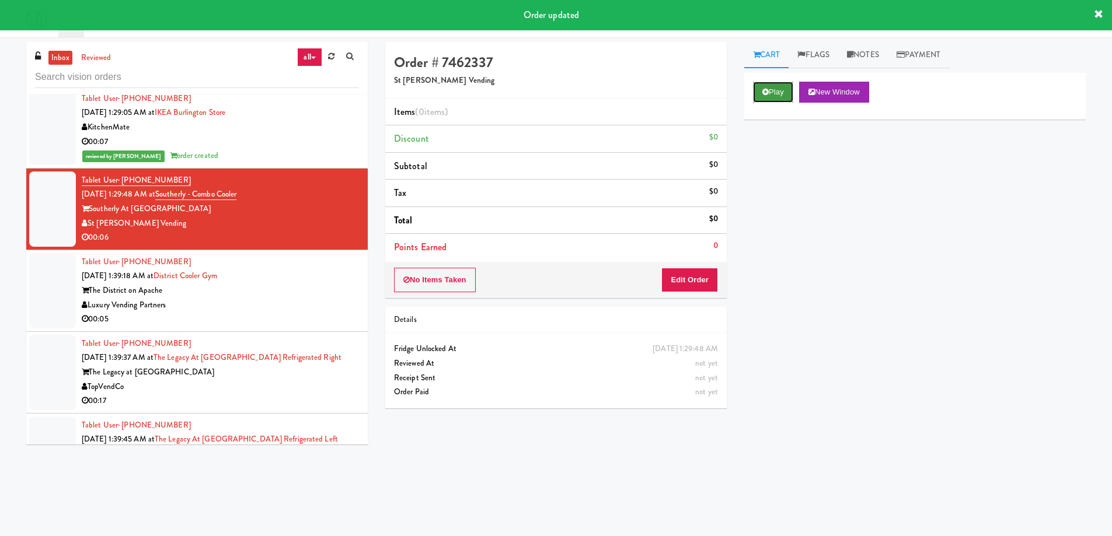
drag, startPoint x: 774, startPoint y: 92, endPoint x: 772, endPoint y: 98, distance: 6.1
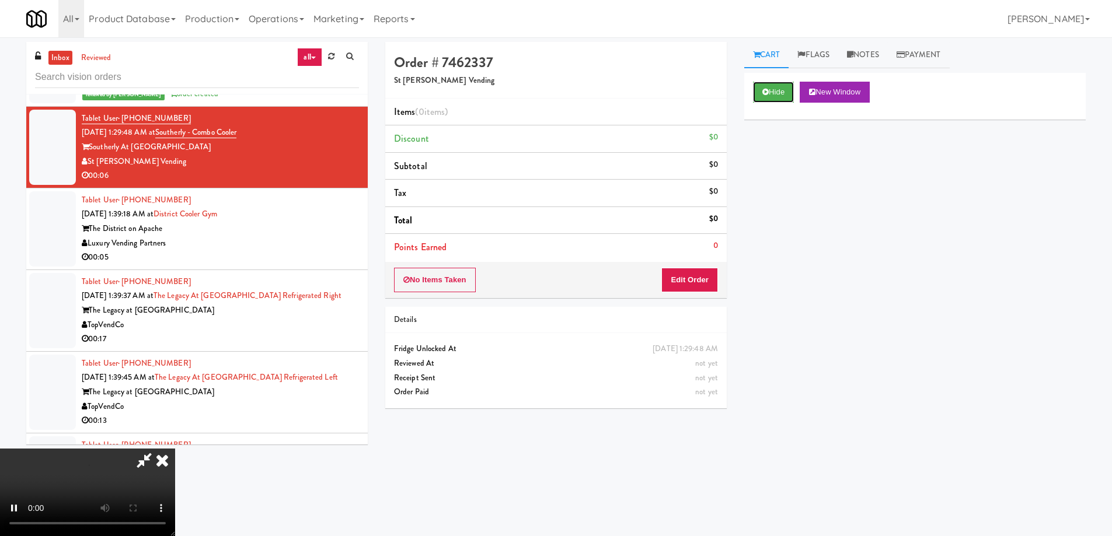
scroll to position [2528, 0]
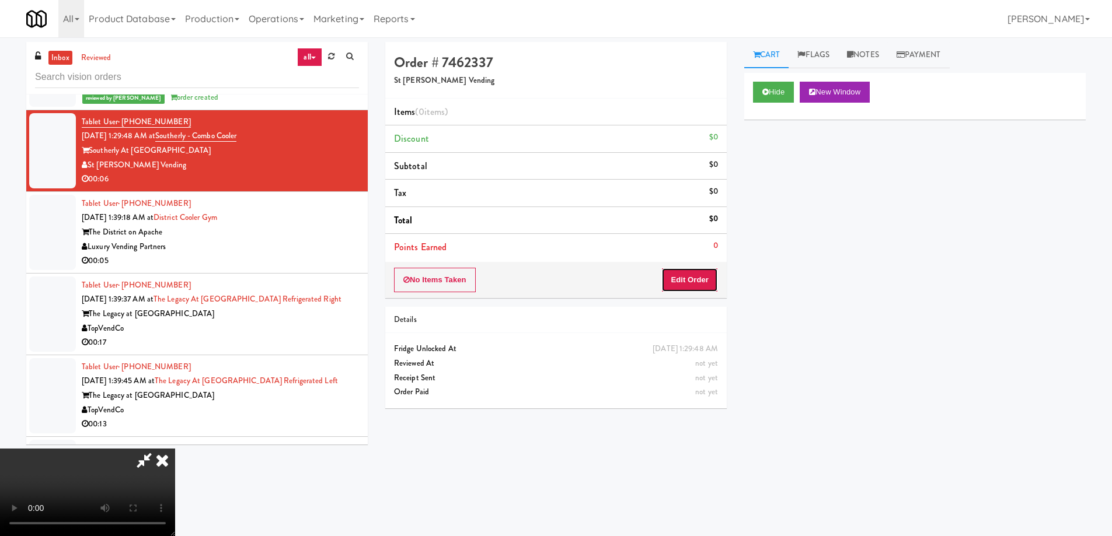
drag, startPoint x: 715, startPoint y: 276, endPoint x: 727, endPoint y: 249, distance: 28.7
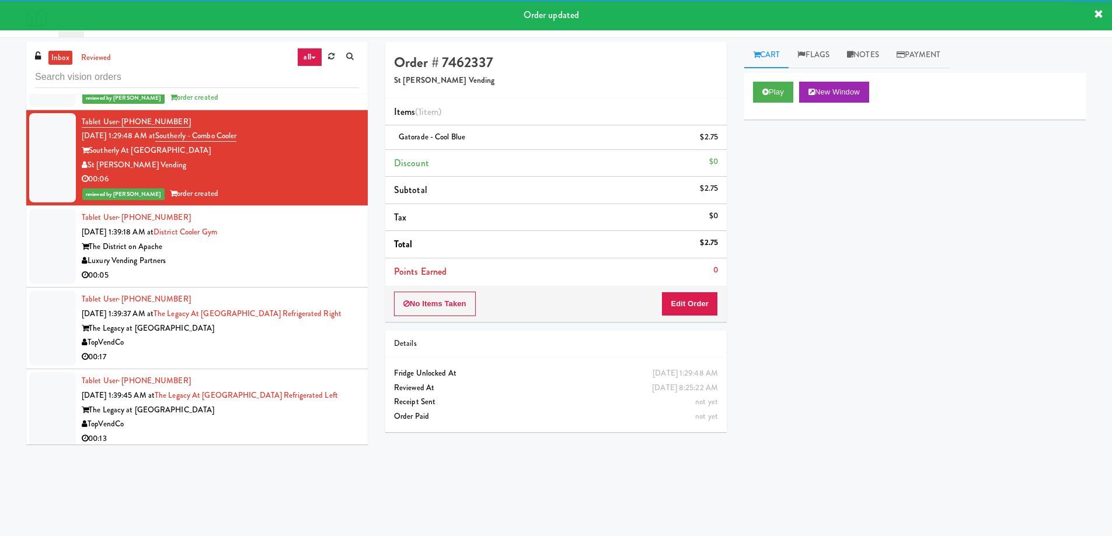
drag, startPoint x: 347, startPoint y: 235, endPoint x: 313, endPoint y: 253, distance: 38.7
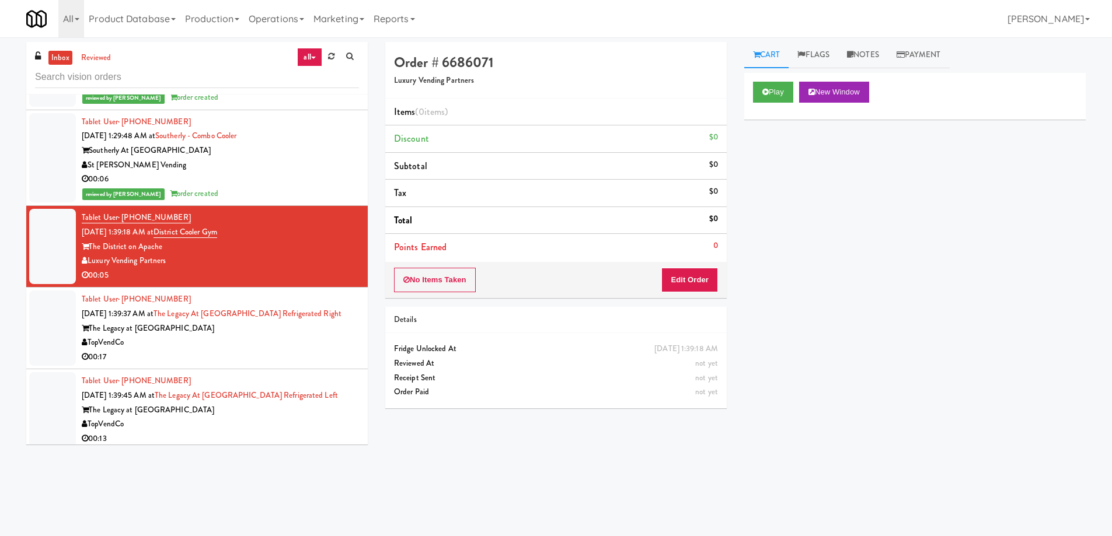
click at [843, 406] on div "Play New Window Primary Flag Clear Flag if unable to determine what was taken o…" at bounding box center [914, 292] width 341 height 438
click at [766, 469] on div "Play New Window Primary Flag Clear Flag if unable to determine what was taken o…" at bounding box center [914, 292] width 341 height 438
click at [205, 72] on input "text" at bounding box center [197, 78] width 324 height 22
click at [797, 95] on div "Play New Window" at bounding box center [915, 92] width 324 height 21
click at [772, 88] on button "Play" at bounding box center [773, 92] width 40 height 21
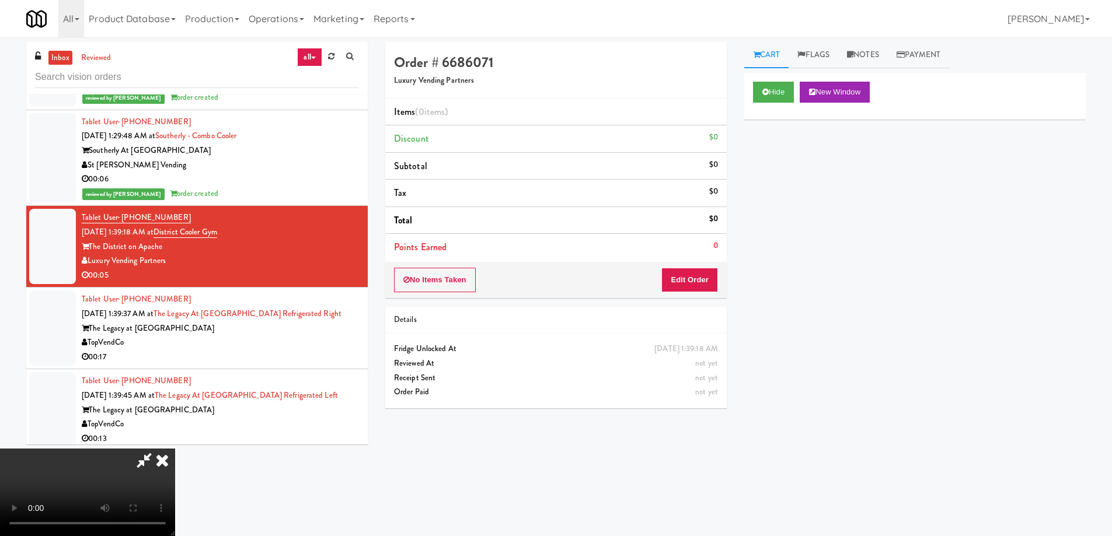
click at [175, 449] on video at bounding box center [87, 493] width 175 height 88
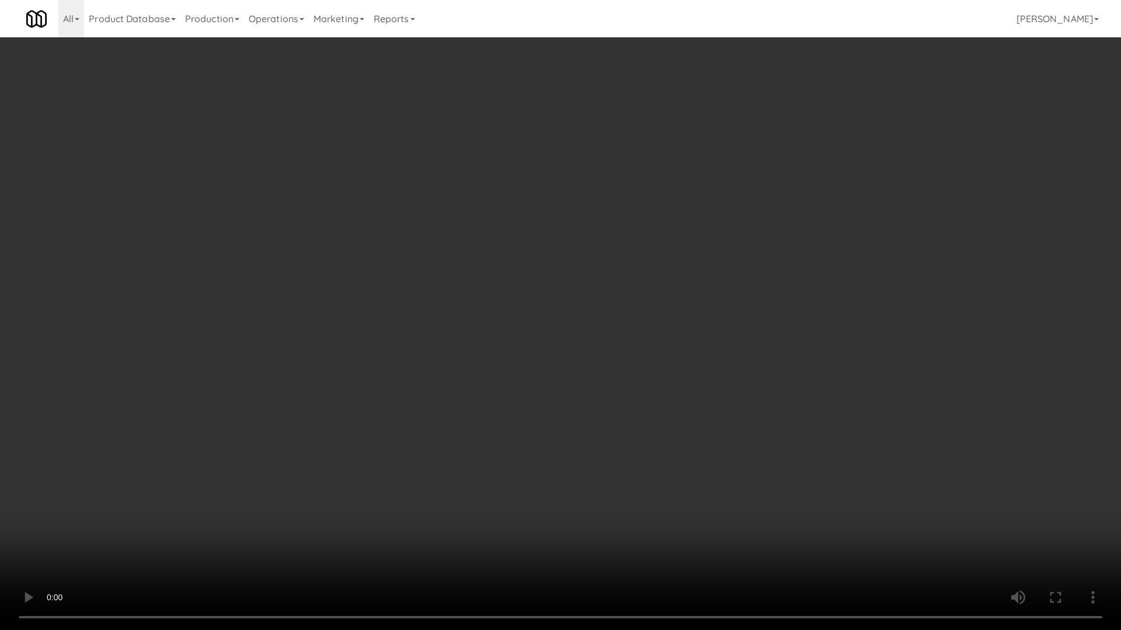
click at [545, 332] on video at bounding box center [560, 315] width 1121 height 630
click at [636, 363] on video at bounding box center [560, 315] width 1121 height 630
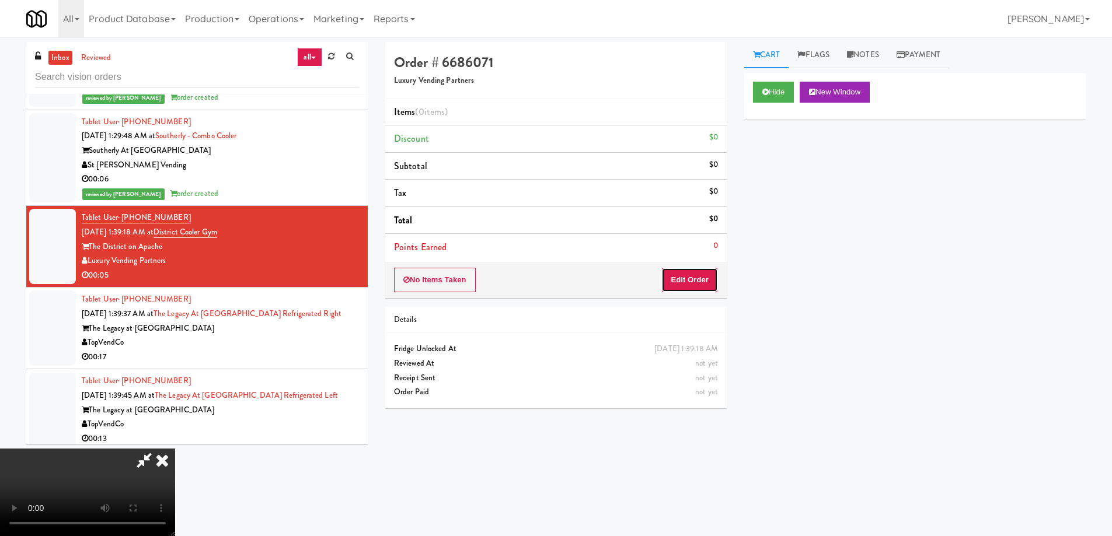
click at [691, 276] on button "Edit Order" at bounding box center [689, 280] width 57 height 25
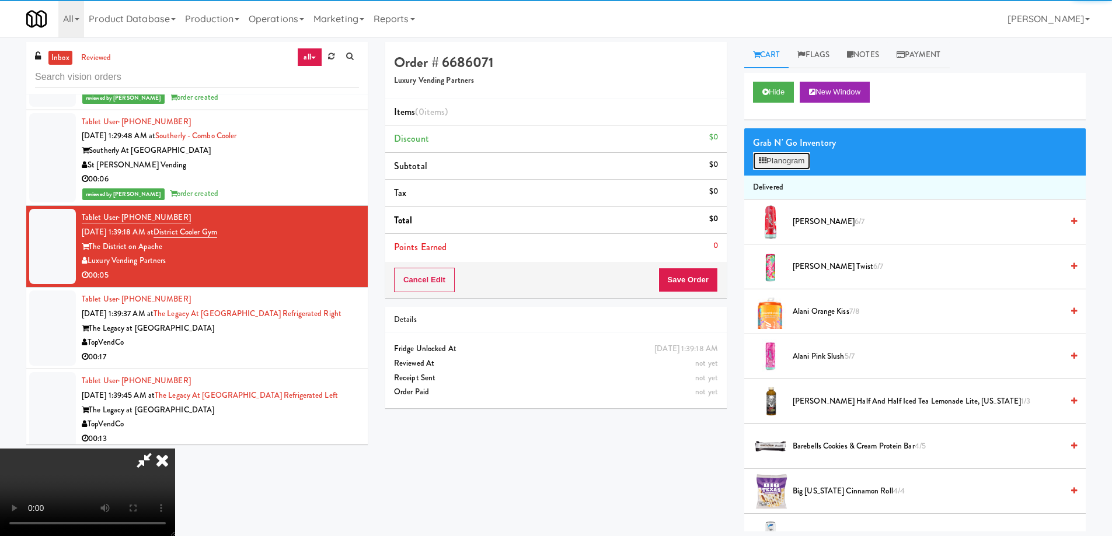
click at [801, 159] on button "Planogram" at bounding box center [781, 161] width 57 height 18
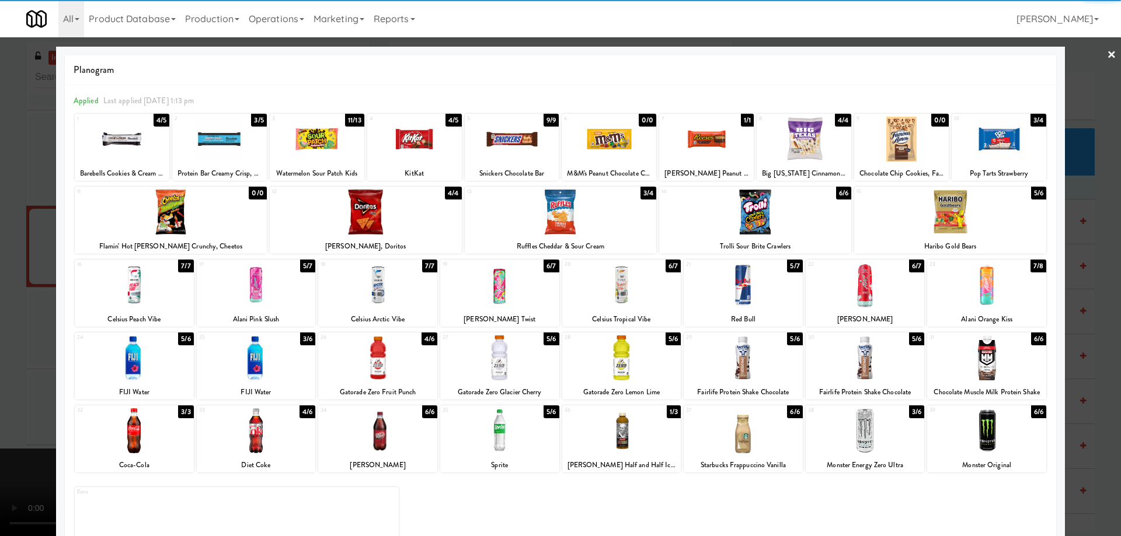
click at [993, 458] on div "Monster Original" at bounding box center [987, 465] width 116 height 15
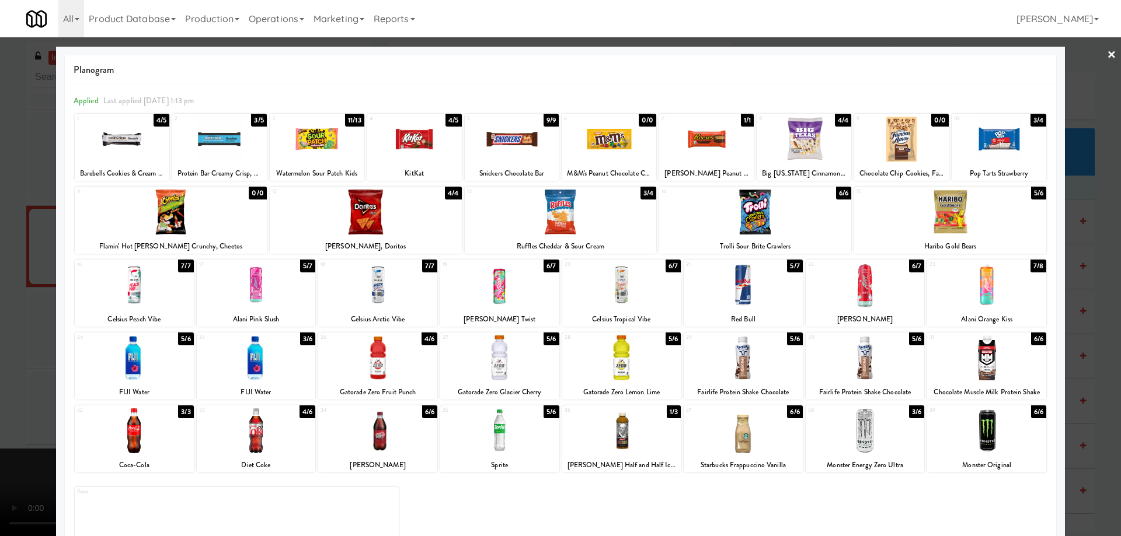
click at [1004, 438] on div at bounding box center [986, 431] width 119 height 45
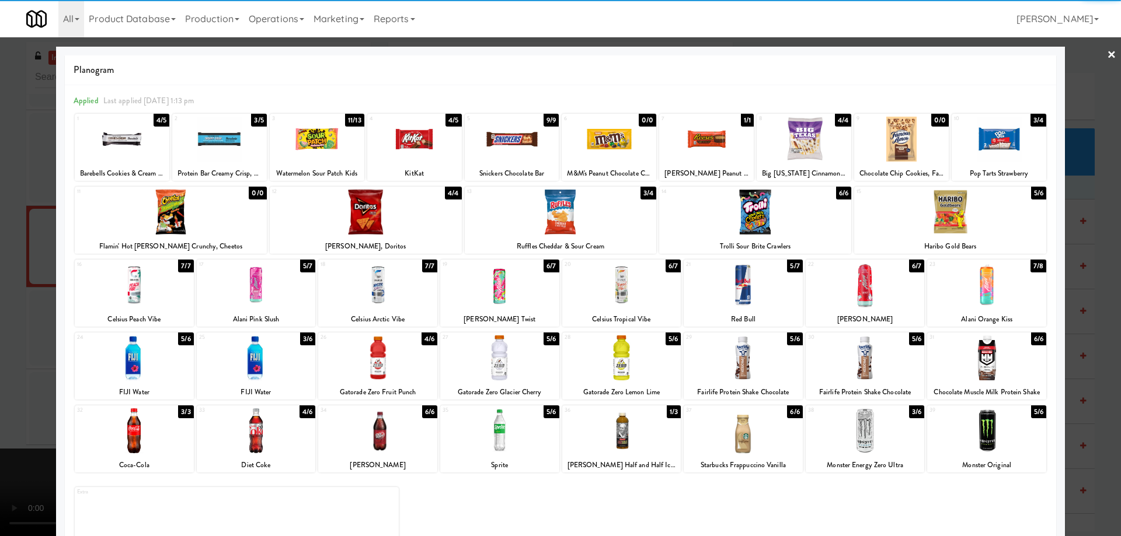
click at [1107, 50] on link "×" at bounding box center [1111, 55] width 9 height 36
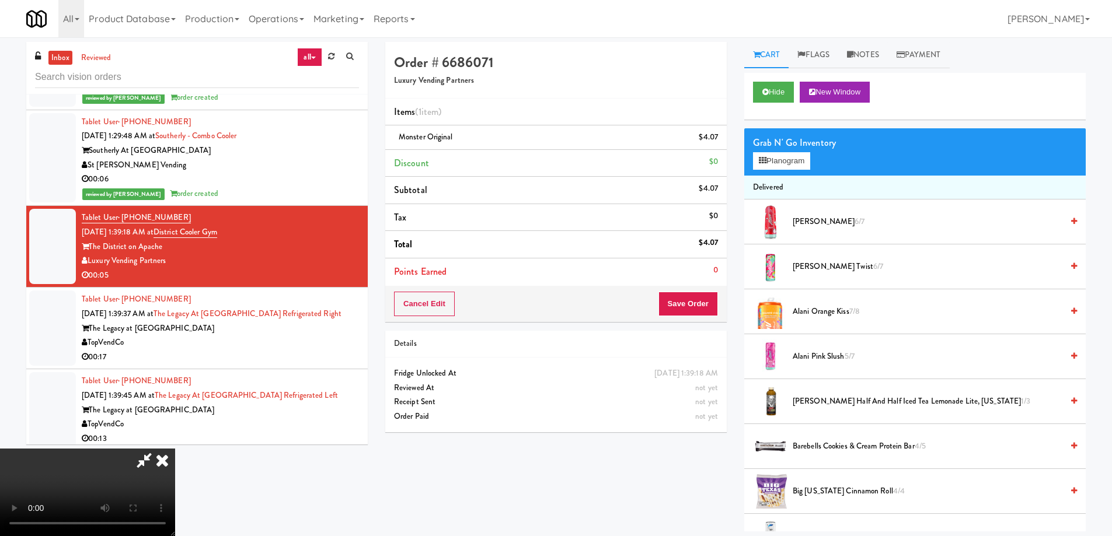
click at [175, 449] on icon at bounding box center [162, 460] width 26 height 23
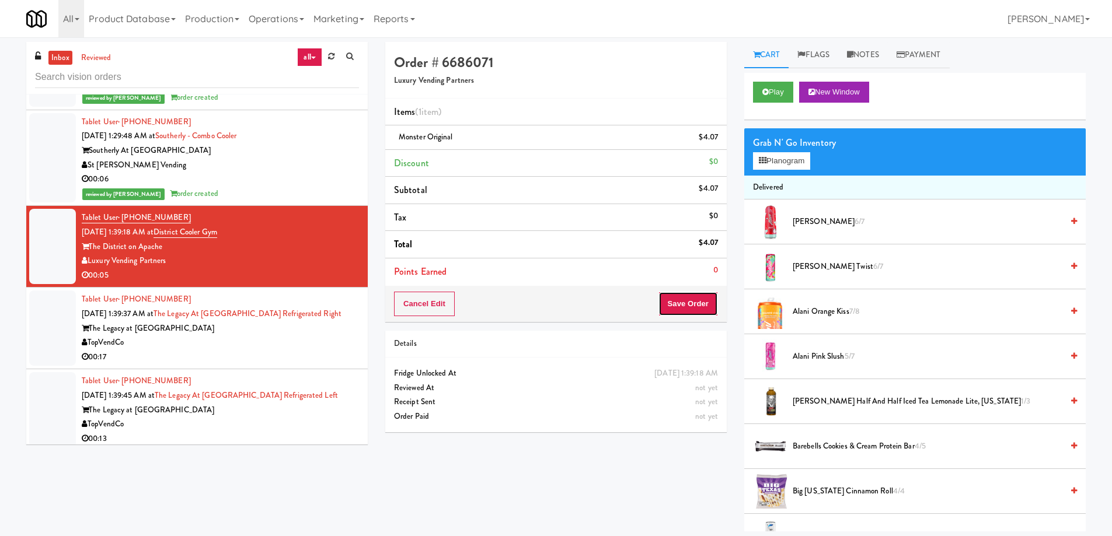
click at [669, 315] on button "Save Order" at bounding box center [688, 304] width 60 height 25
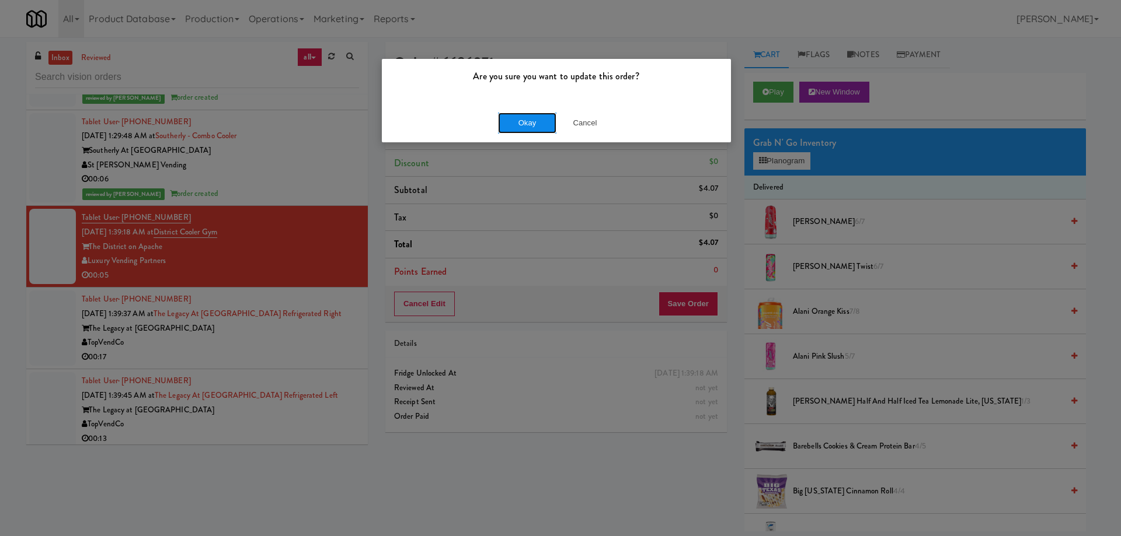
click at [520, 131] on button "Okay" at bounding box center [527, 123] width 58 height 21
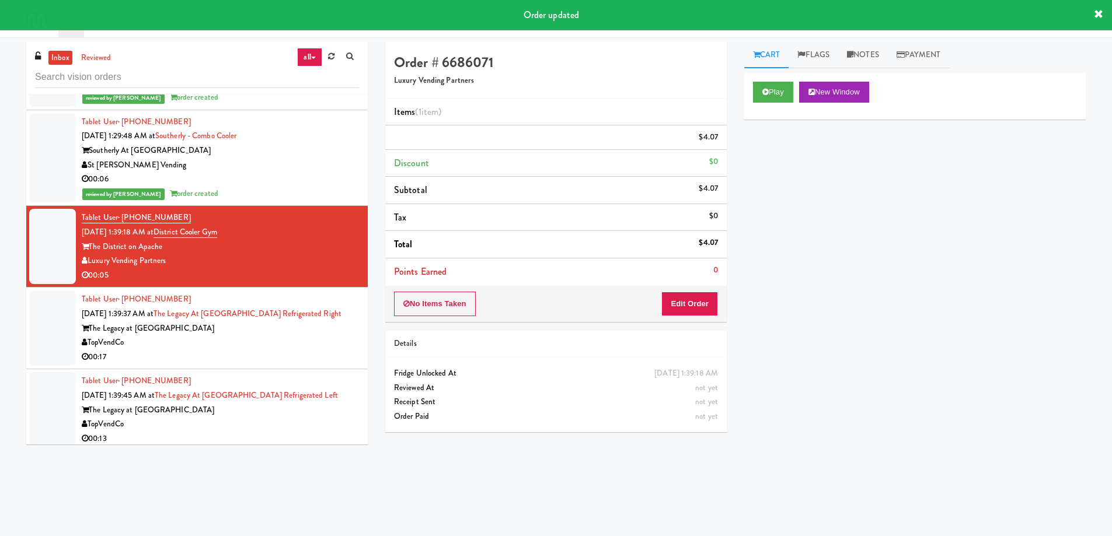
click at [322, 332] on div "The Legacy at Centennial" at bounding box center [220, 329] width 277 height 15
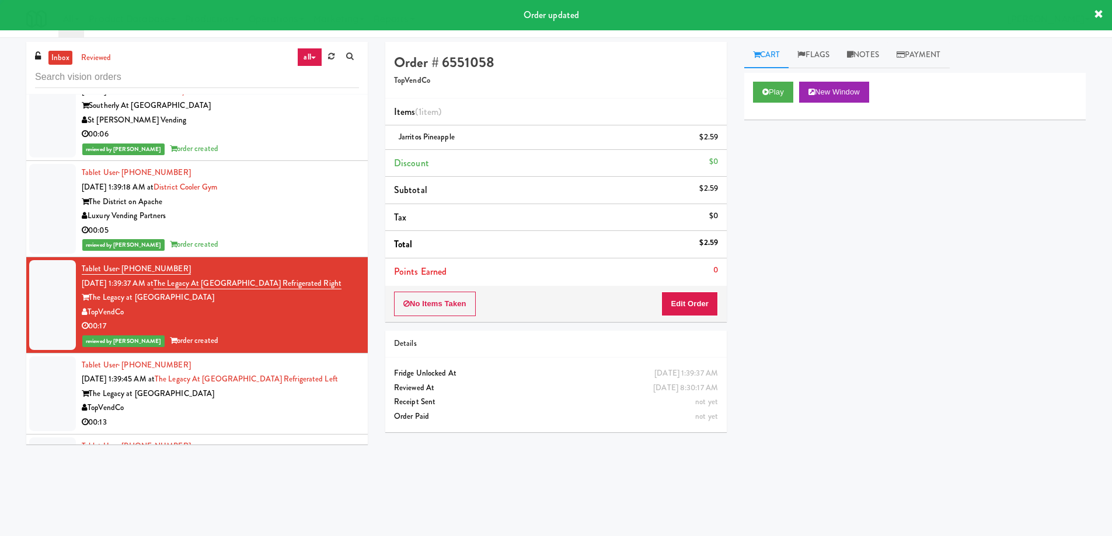
scroll to position [2645, 0]
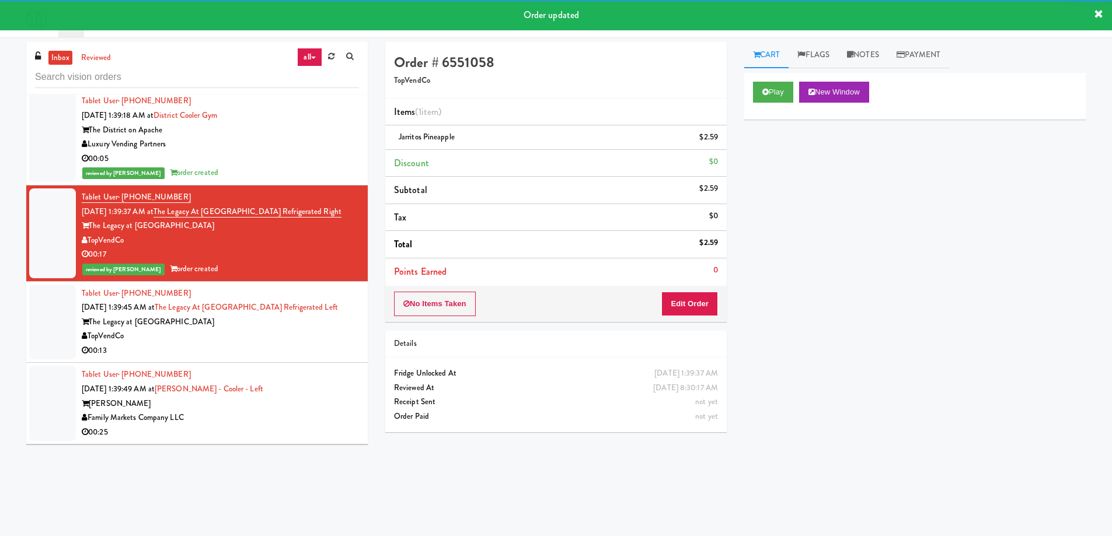
click at [307, 346] on div "00:13" at bounding box center [220, 351] width 277 height 15
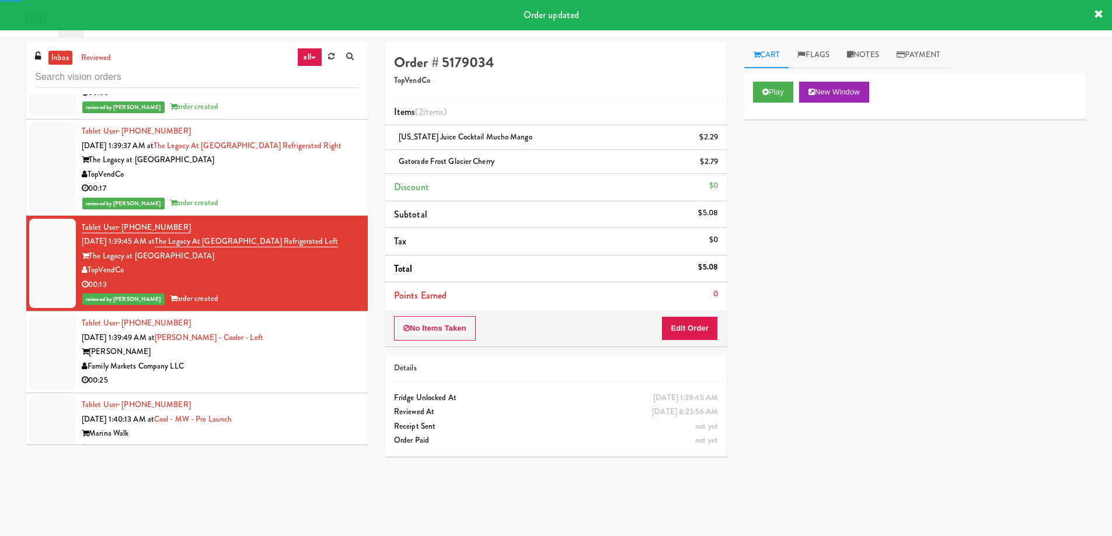
scroll to position [2762, 0]
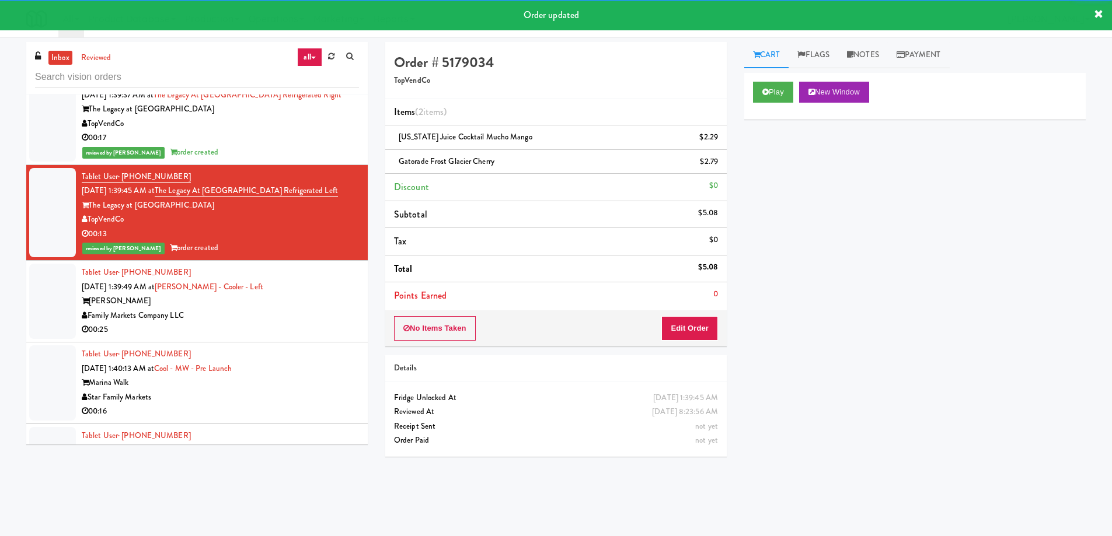
click at [298, 318] on div "Family Markets Company LLC" at bounding box center [220, 316] width 277 height 15
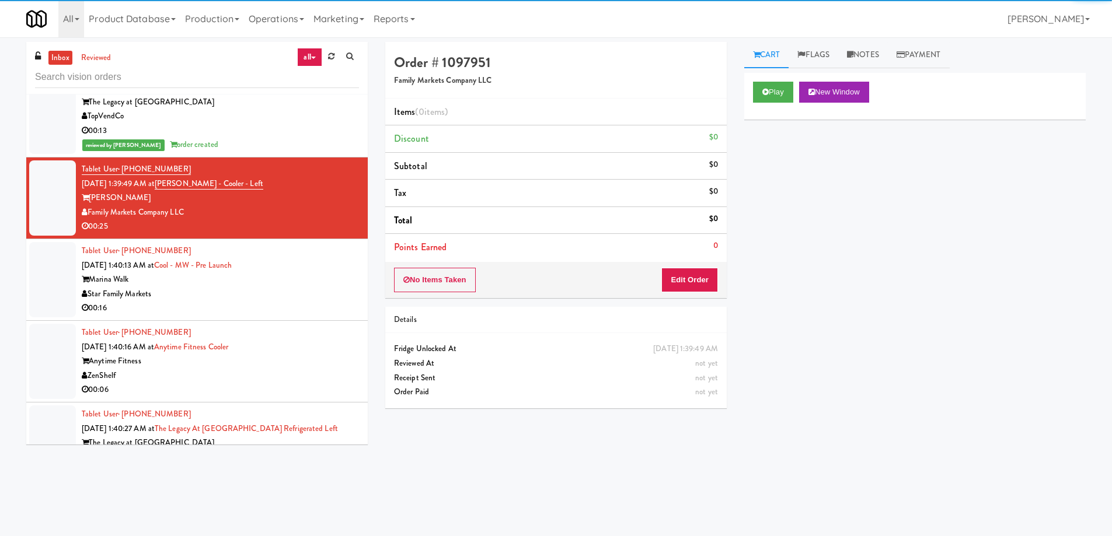
scroll to position [2878, 0]
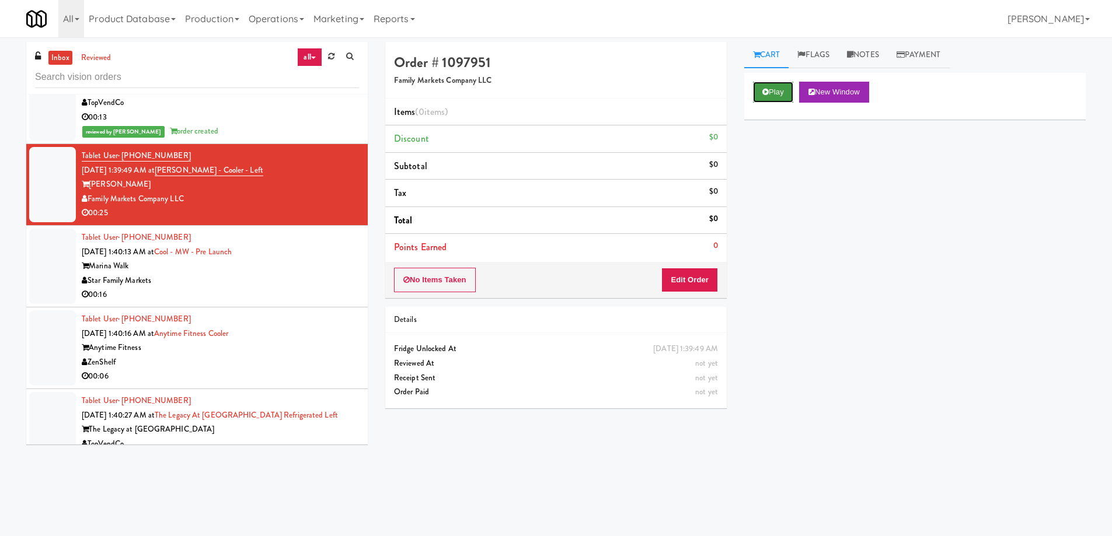
click at [776, 97] on button "Play" at bounding box center [773, 92] width 40 height 21
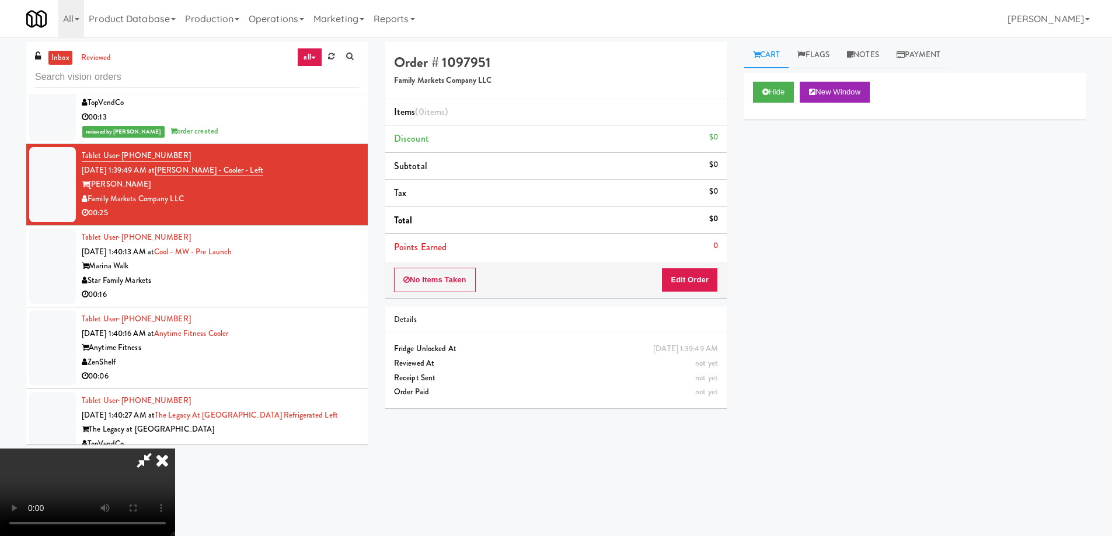
click at [175, 449] on video at bounding box center [87, 493] width 175 height 88
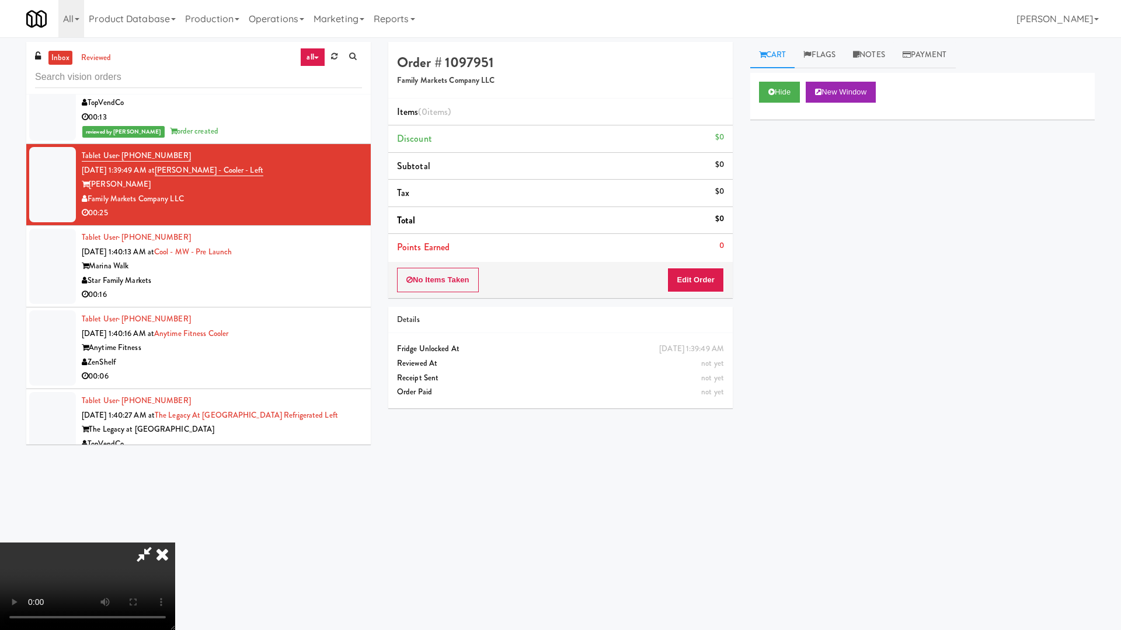
click at [175, 536] on video at bounding box center [87, 587] width 175 height 88
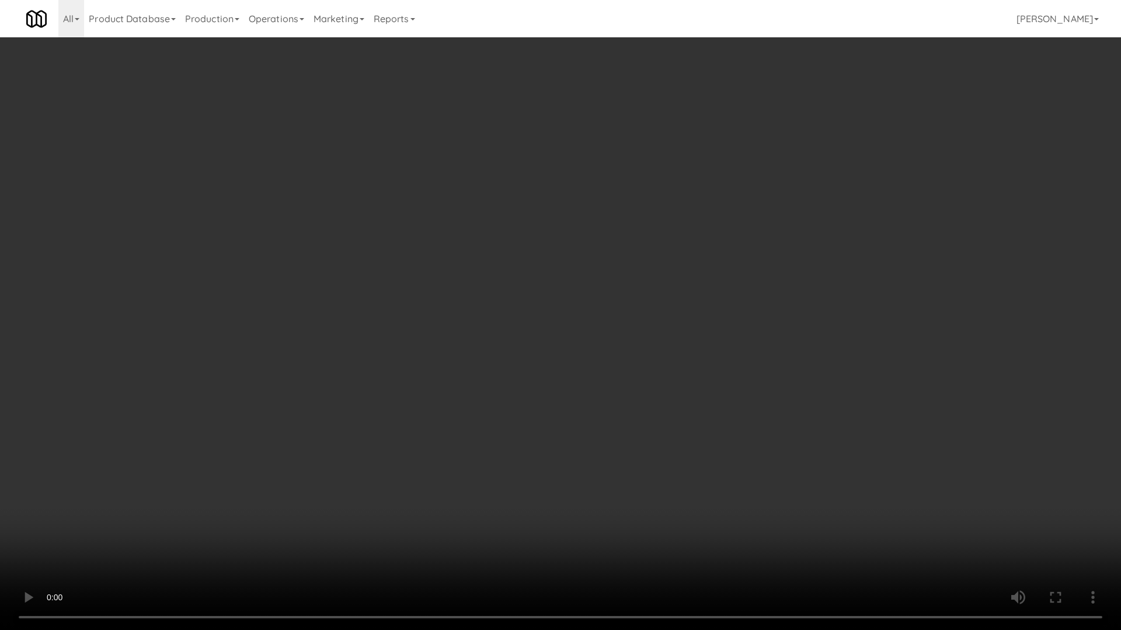
click at [586, 391] on video at bounding box center [560, 315] width 1121 height 630
click at [580, 333] on video at bounding box center [560, 315] width 1121 height 630
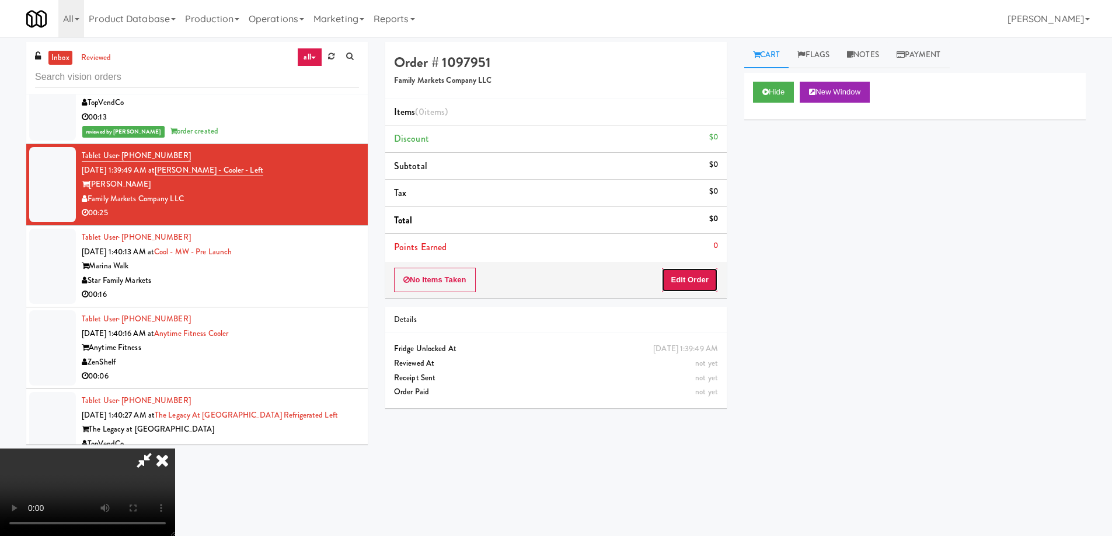
click at [710, 283] on button "Edit Order" at bounding box center [689, 280] width 57 height 25
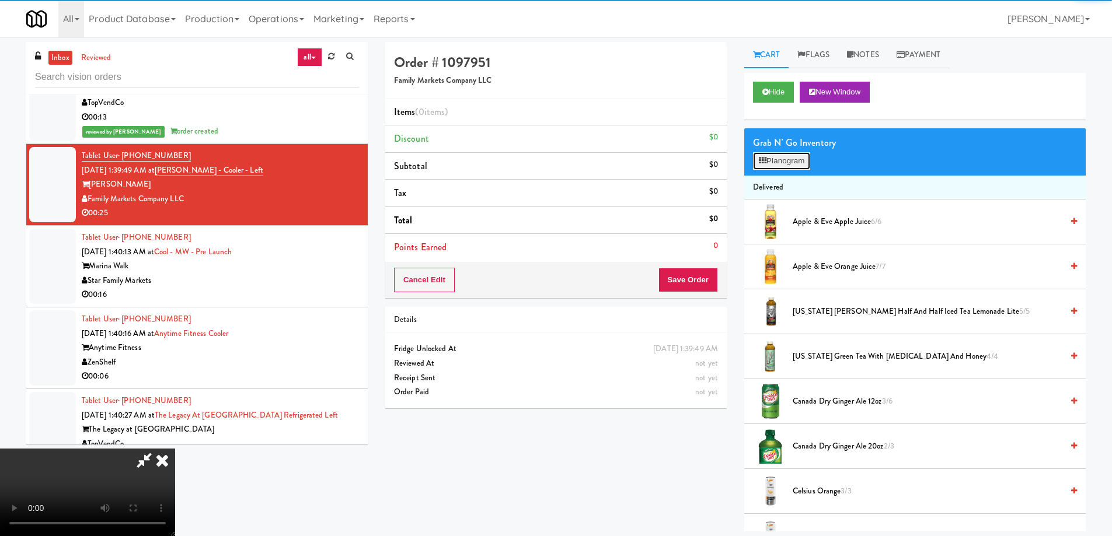
click at [782, 154] on button "Planogram" at bounding box center [781, 161] width 57 height 18
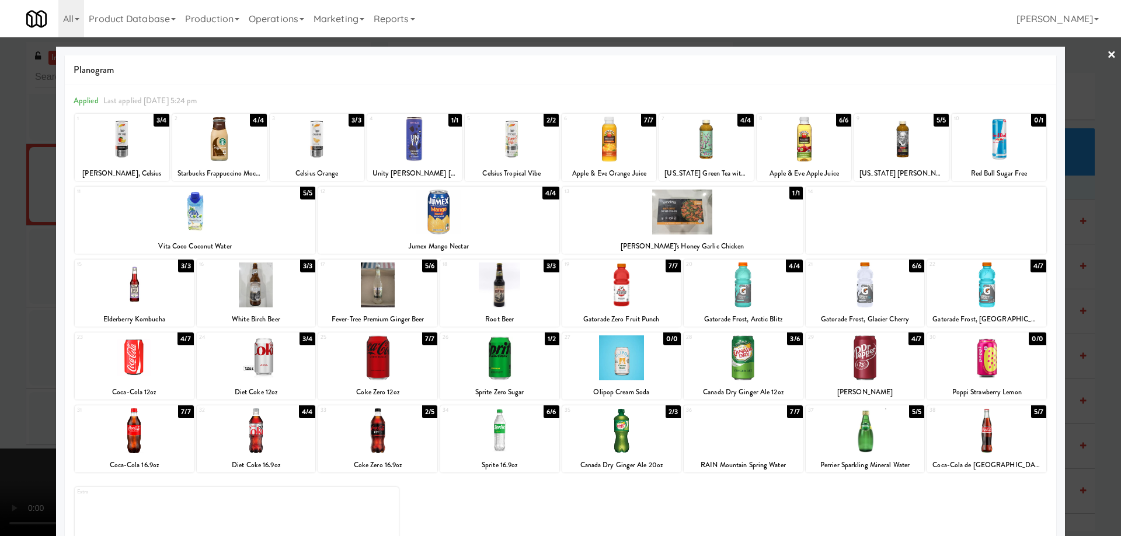
click at [451, 220] on div at bounding box center [438, 212] width 240 height 45
click at [1107, 55] on link "×" at bounding box center [1111, 55] width 9 height 36
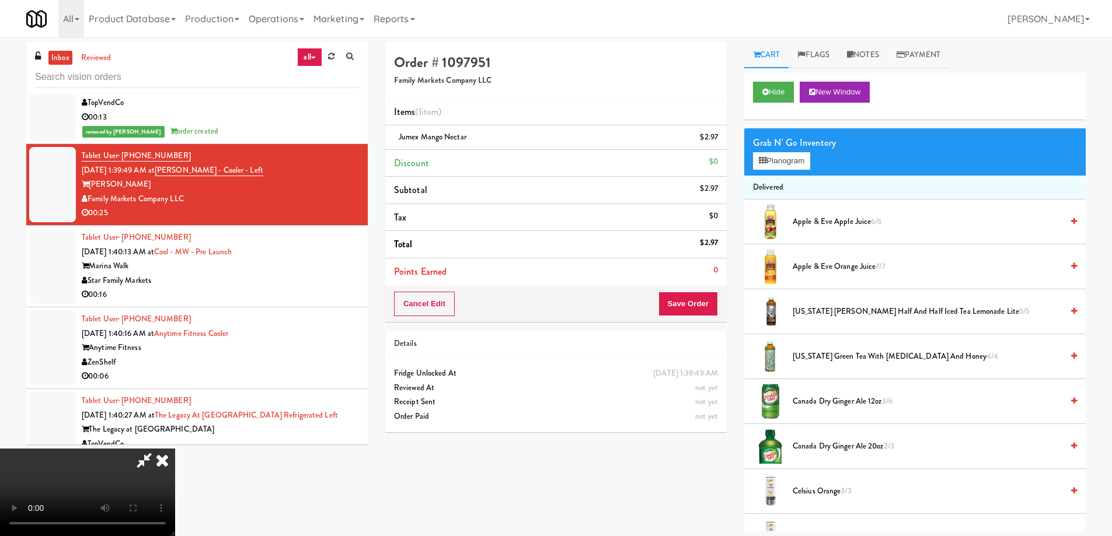
click at [175, 449] on video at bounding box center [87, 493] width 175 height 88
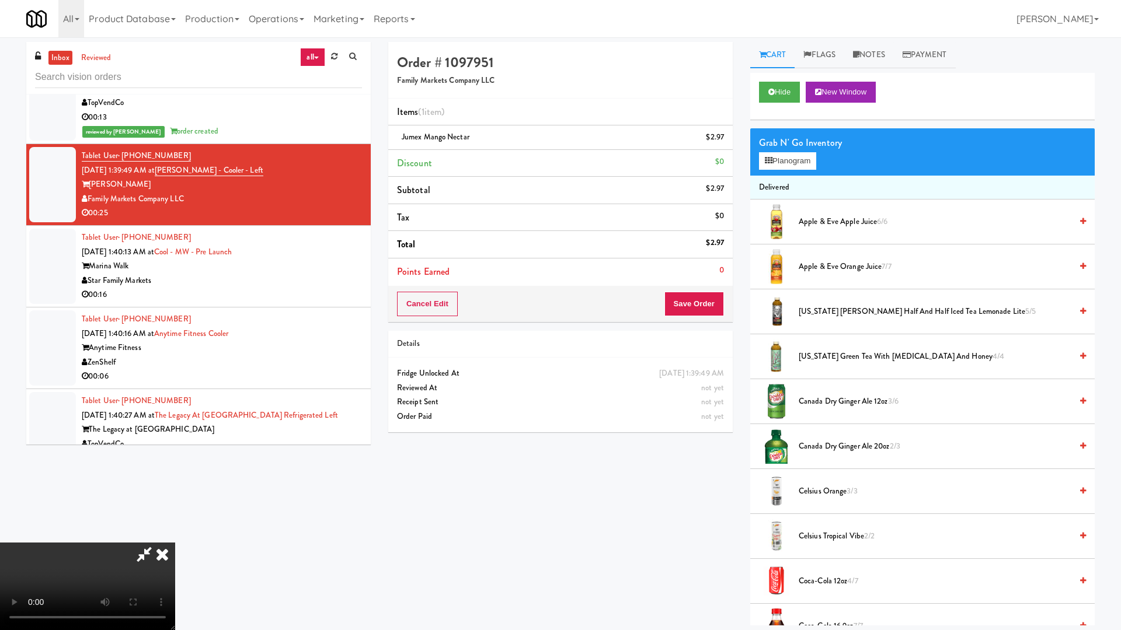
click at [175, 536] on video at bounding box center [87, 587] width 175 height 88
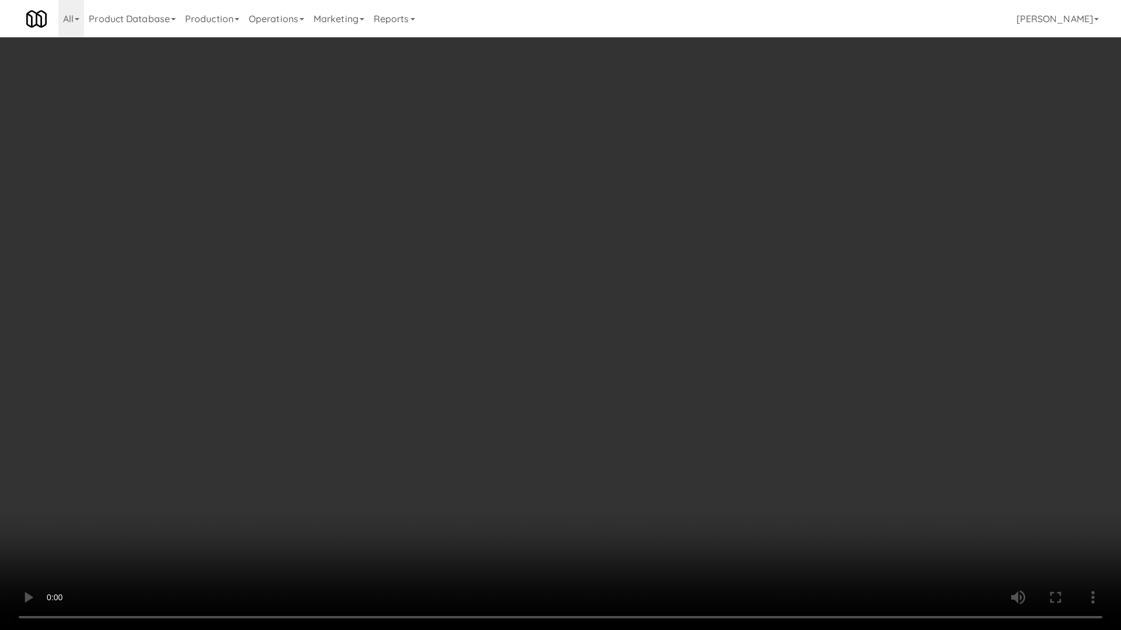
click at [631, 303] on video at bounding box center [560, 315] width 1121 height 630
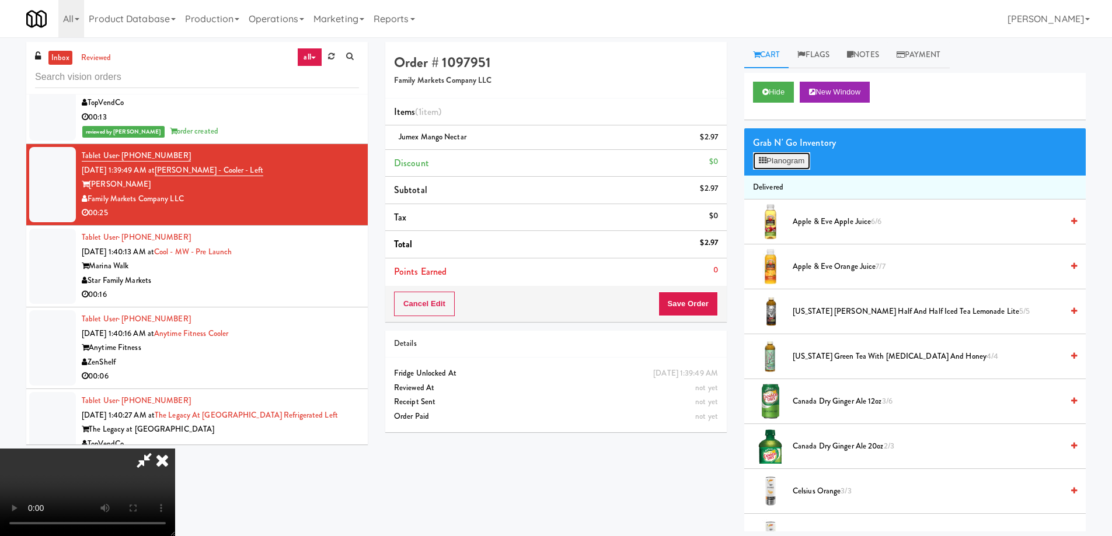
click at [787, 165] on button "Planogram" at bounding box center [781, 161] width 57 height 18
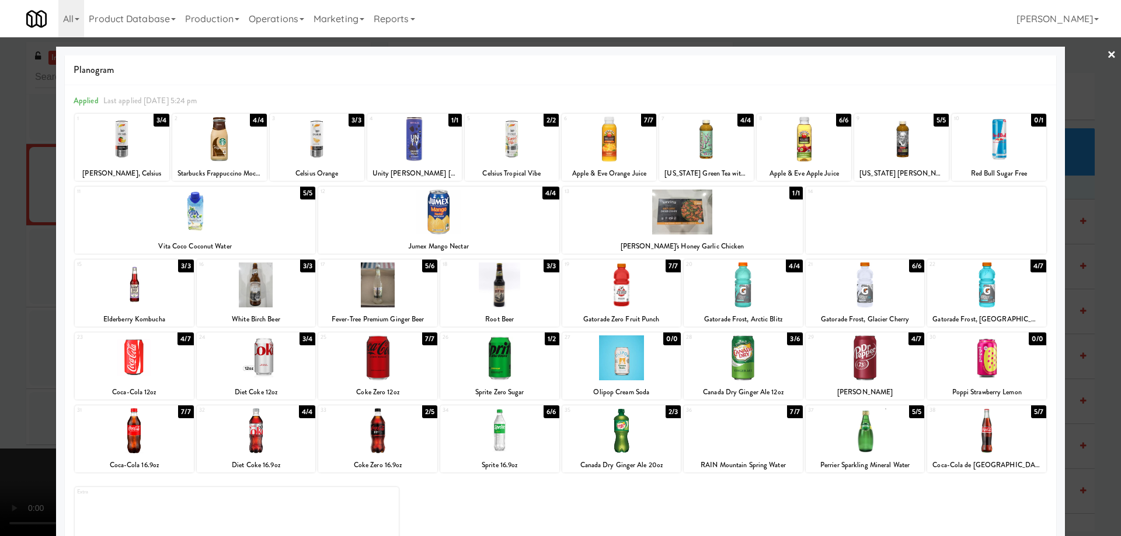
click at [648, 429] on div at bounding box center [621, 431] width 119 height 45
drag, startPoint x: 1102, startPoint y: 53, endPoint x: 1081, endPoint y: 77, distance: 32.3
click at [1107, 52] on link "×" at bounding box center [1111, 55] width 9 height 36
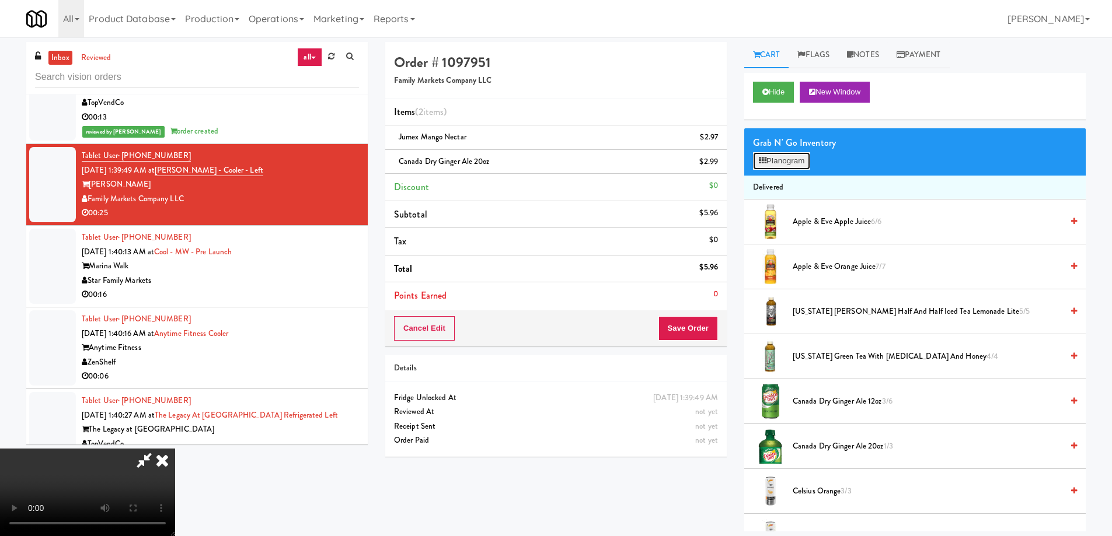
click at [792, 164] on button "Planogram" at bounding box center [781, 161] width 57 height 18
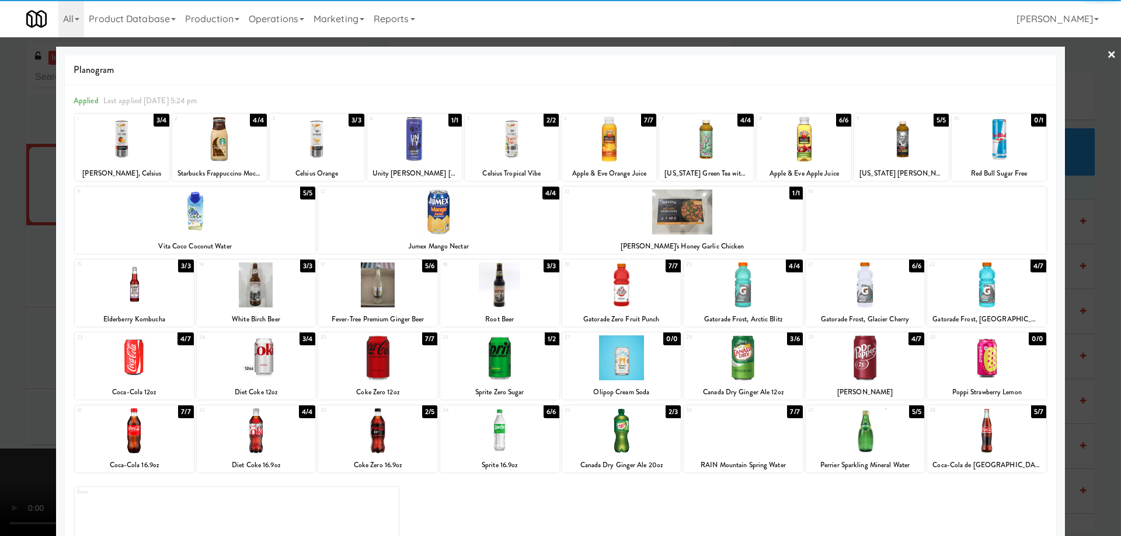
click at [1107, 54] on link "×" at bounding box center [1111, 55] width 9 height 36
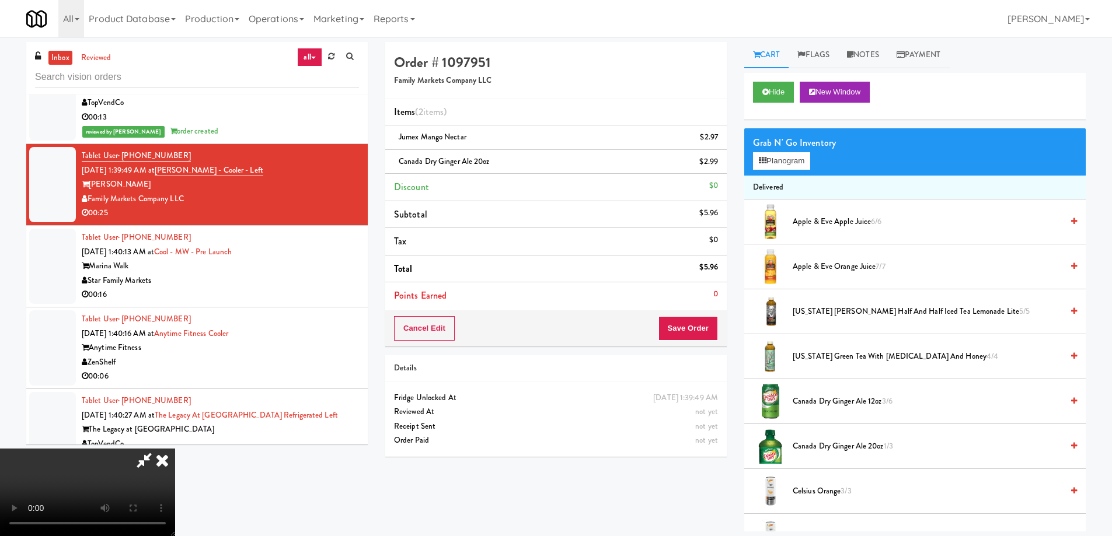
click at [175, 449] on video at bounding box center [87, 493] width 175 height 88
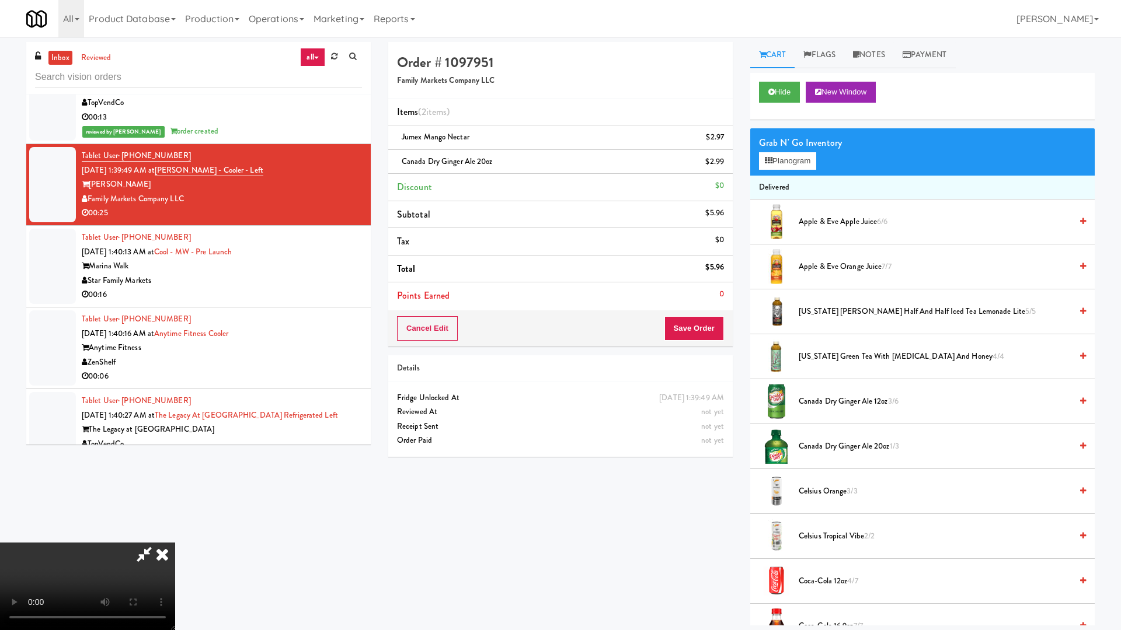
click at [175, 536] on video at bounding box center [87, 587] width 175 height 88
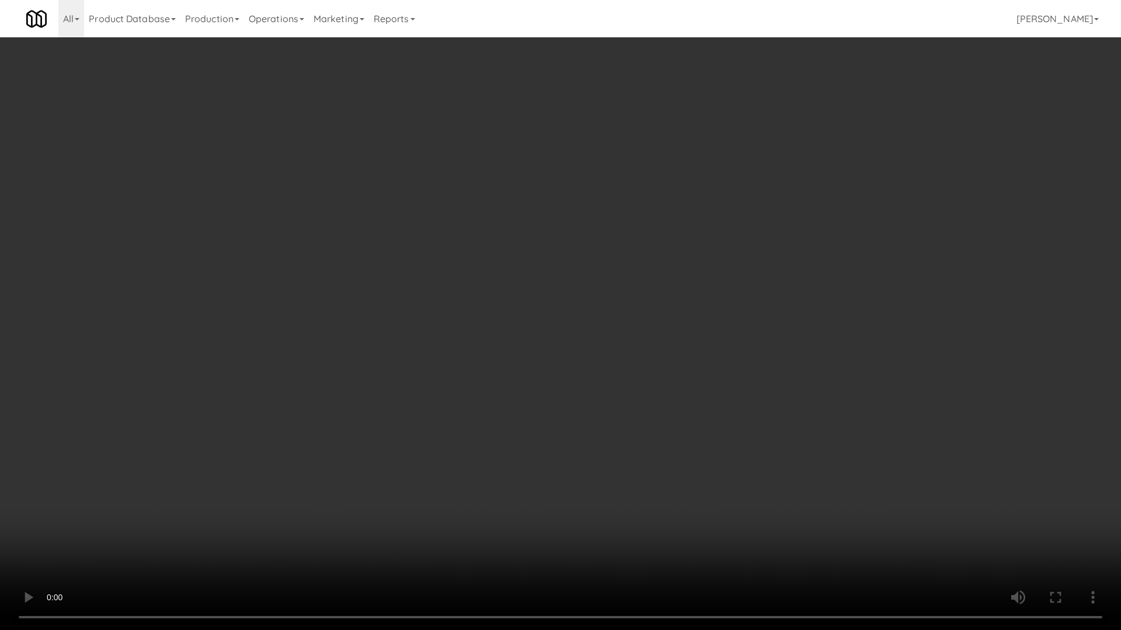
click at [602, 365] on video at bounding box center [560, 315] width 1121 height 630
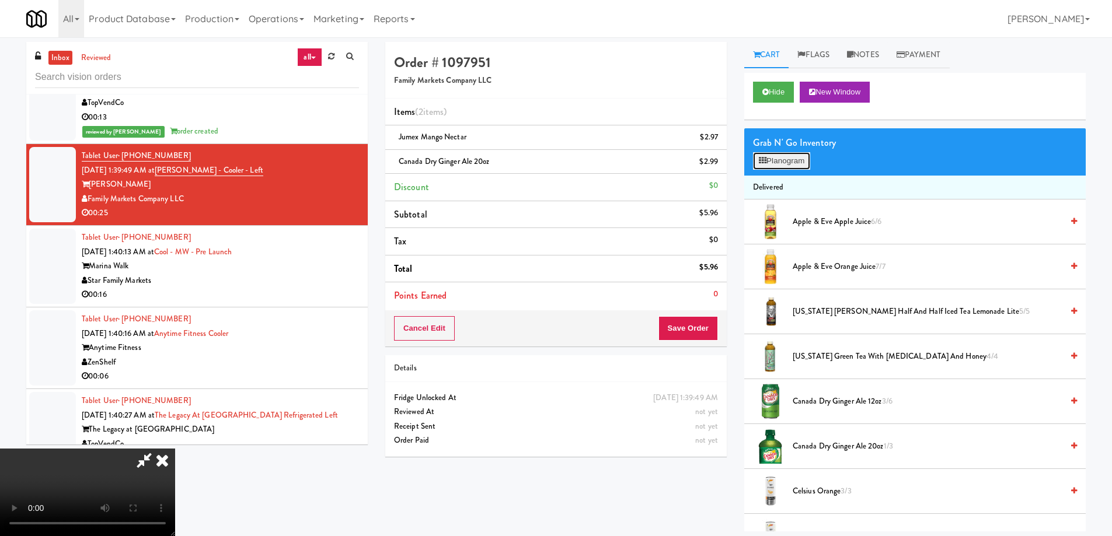
click at [787, 166] on button "Planogram" at bounding box center [781, 161] width 57 height 18
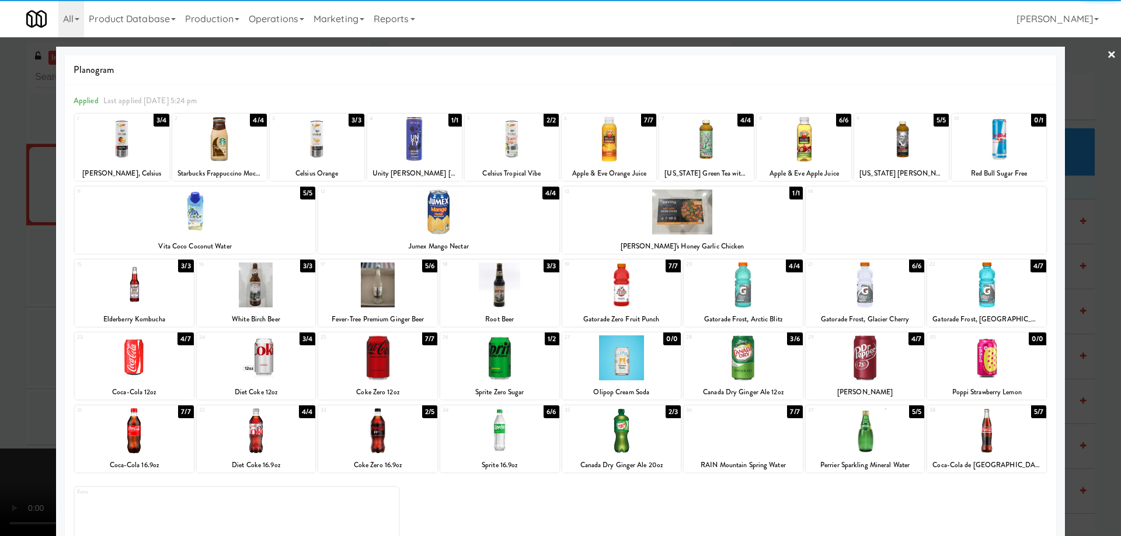
click at [494, 218] on div at bounding box center [438, 212] width 240 height 45
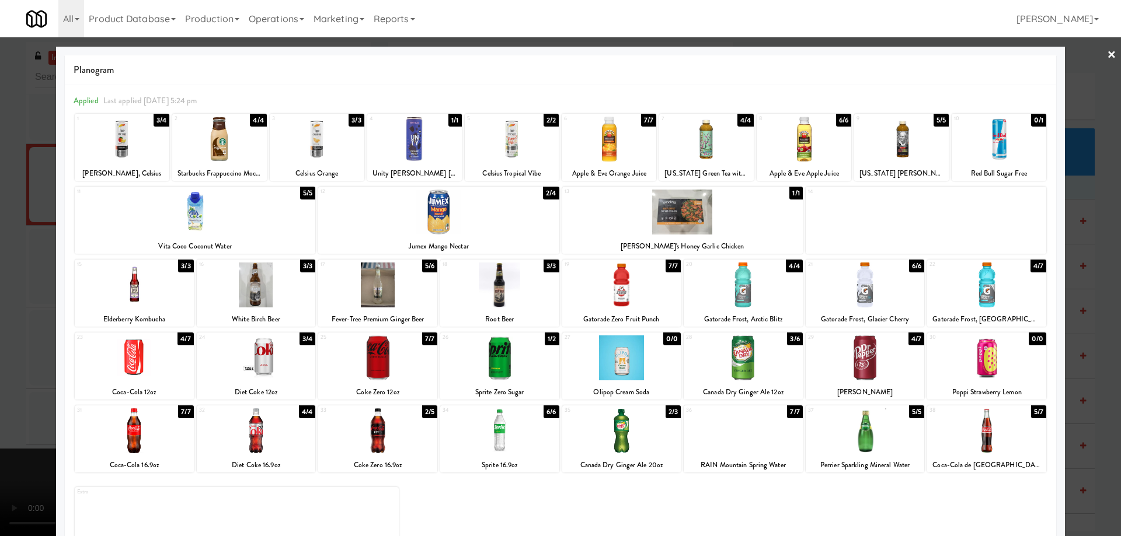
click at [1107, 52] on link "×" at bounding box center [1111, 55] width 9 height 36
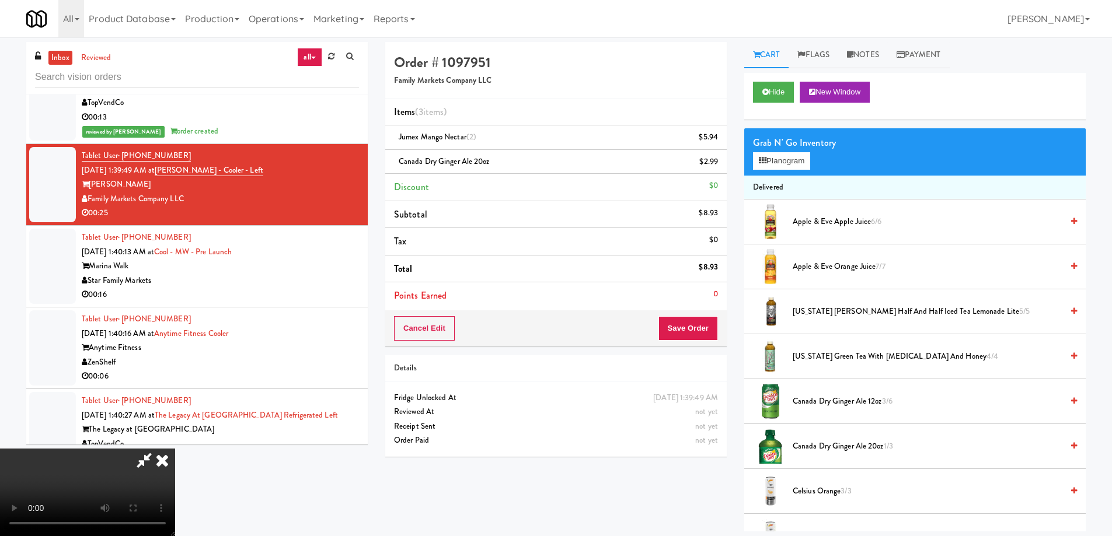
click at [175, 449] on video at bounding box center [87, 493] width 175 height 88
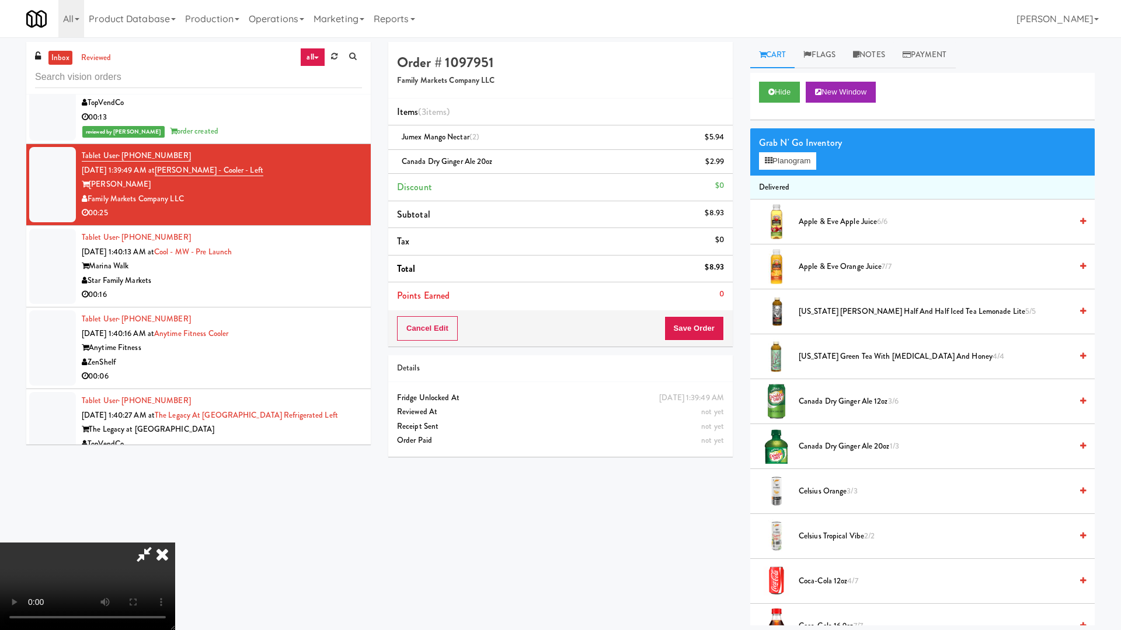
click at [175, 536] on video at bounding box center [87, 587] width 175 height 88
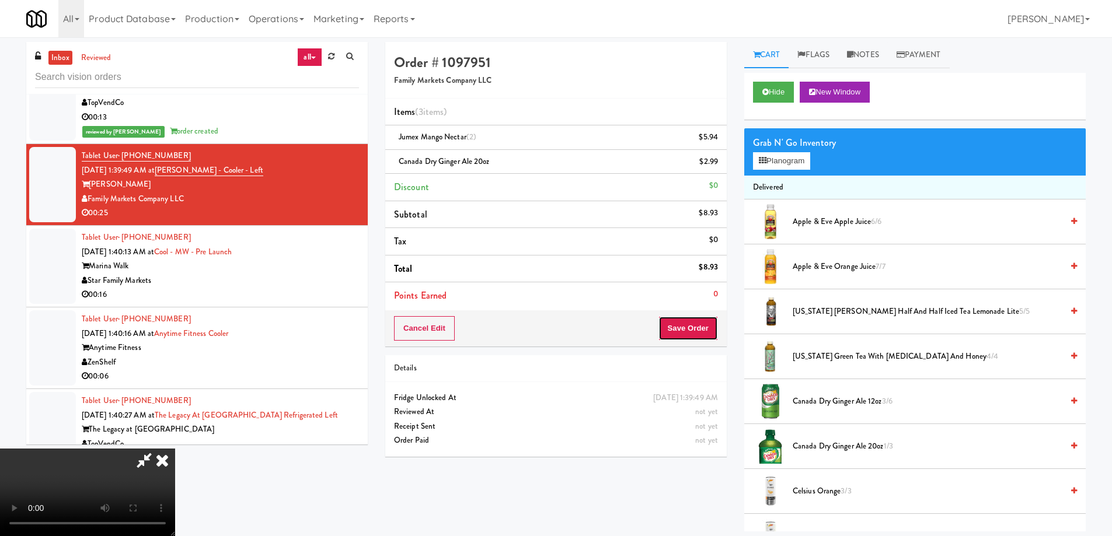
drag, startPoint x: 711, startPoint y: 332, endPoint x: 704, endPoint y: 326, distance: 9.1
click at [710, 331] on button "Save Order" at bounding box center [688, 328] width 60 height 25
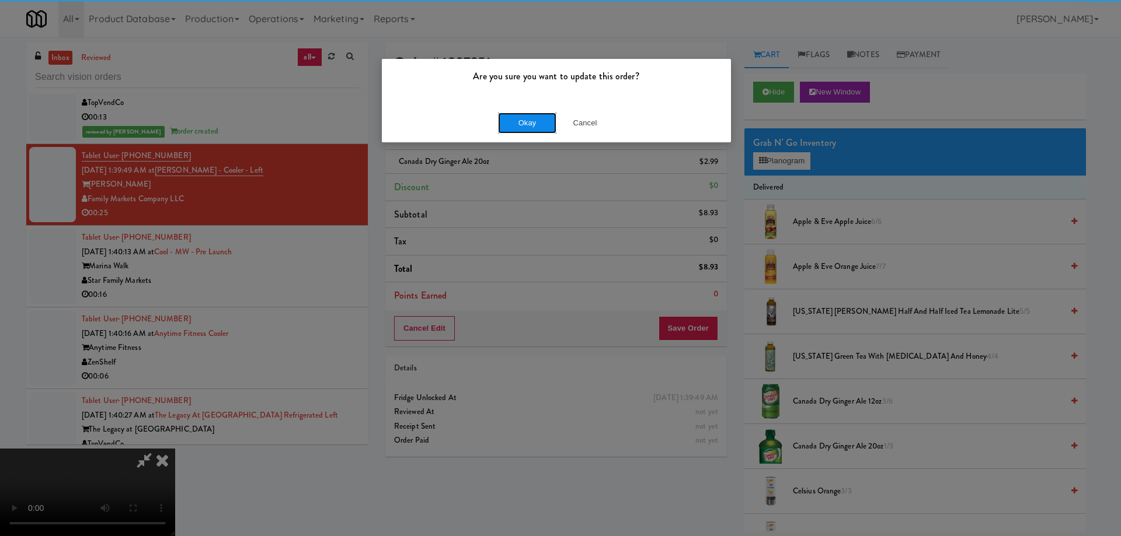
click at [525, 122] on button "Okay" at bounding box center [527, 123] width 58 height 21
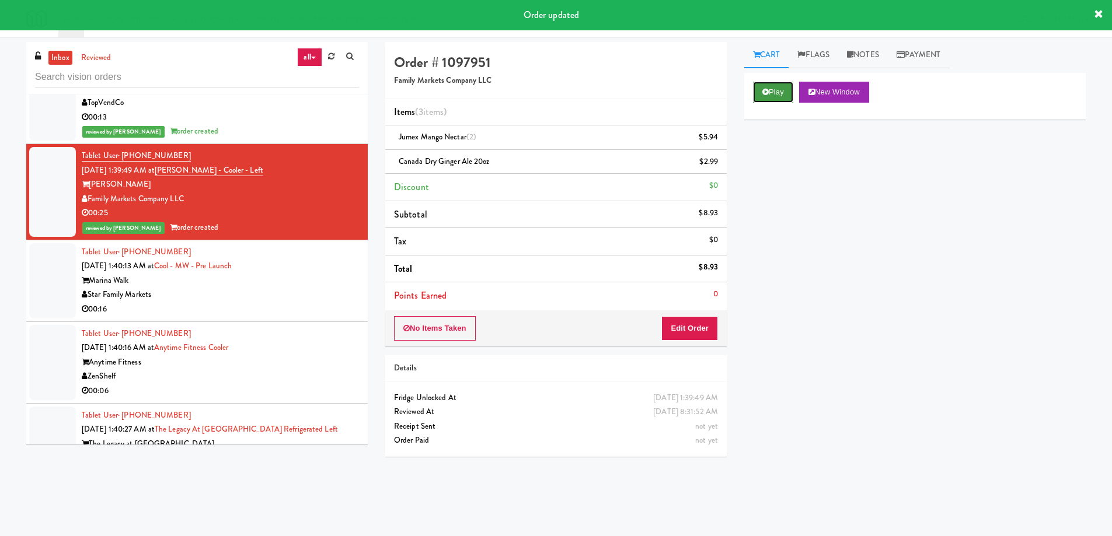
click at [769, 98] on button "Play" at bounding box center [773, 92] width 40 height 21
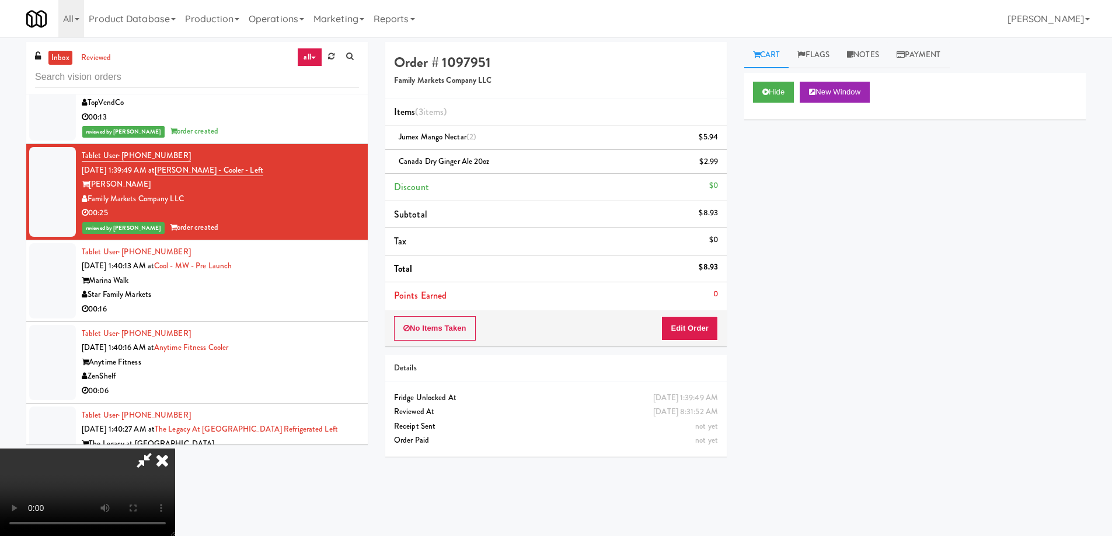
click at [175, 449] on video at bounding box center [87, 493] width 175 height 88
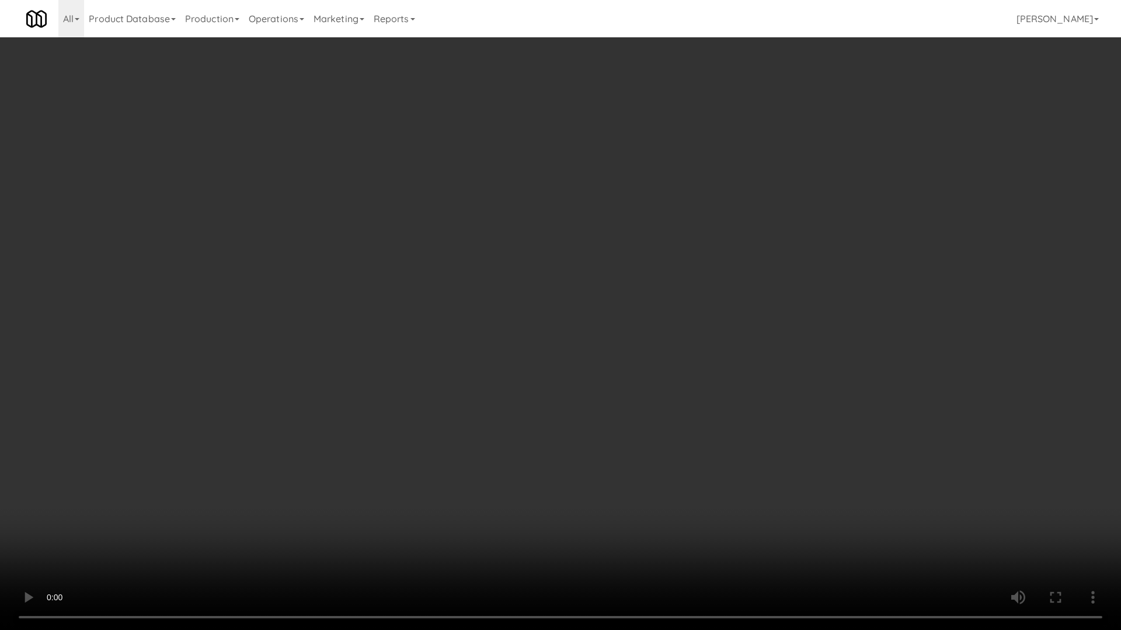
click at [633, 391] on video at bounding box center [560, 315] width 1121 height 630
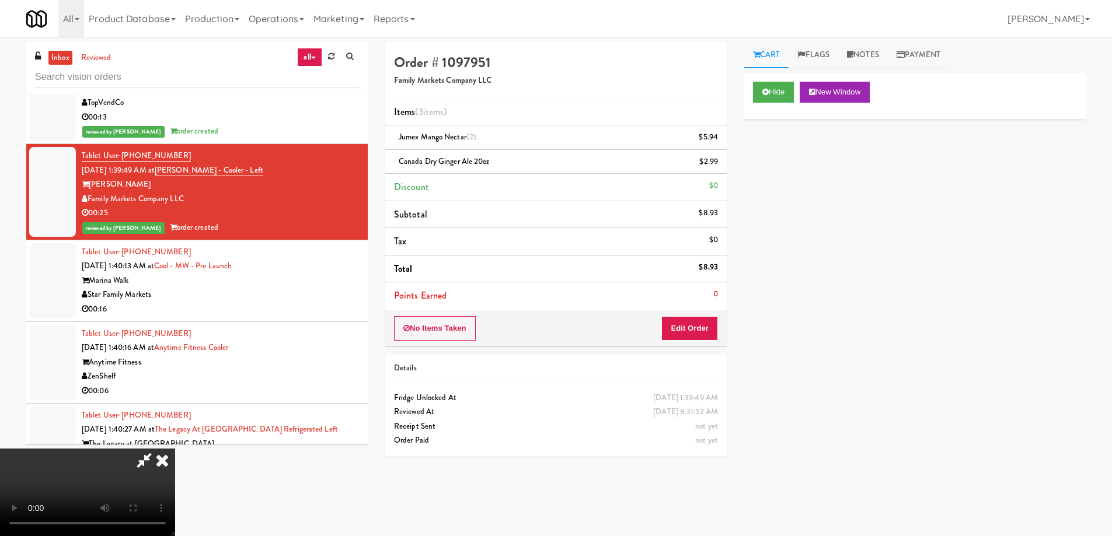
click at [175, 449] on icon at bounding box center [162, 460] width 26 height 23
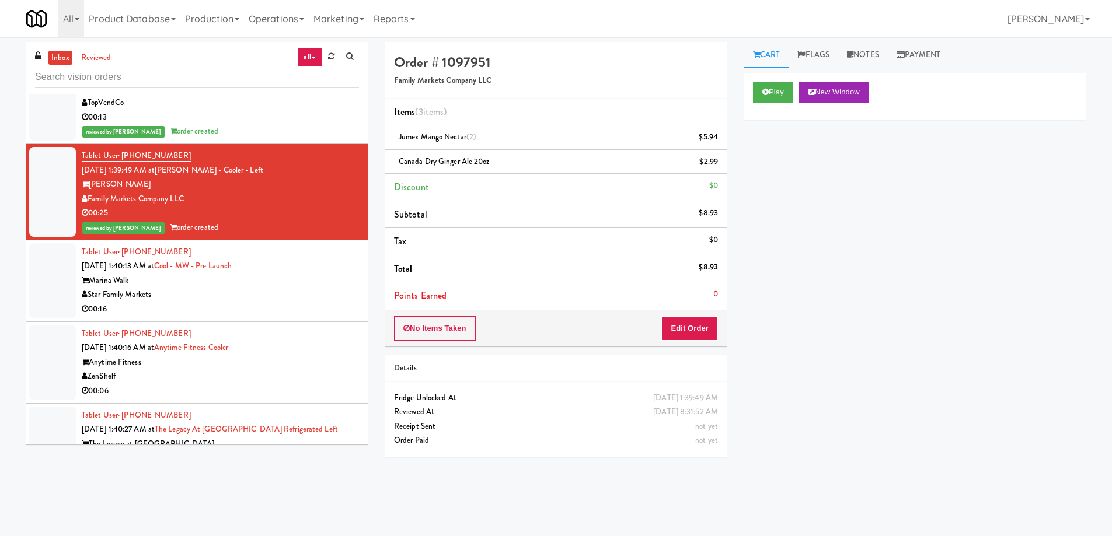
click at [894, 249] on div "Play New Window Primary Flag Clear Flag if unable to determine what was taken o…" at bounding box center [914, 292] width 341 height 438
click at [326, 282] on div "Marina Walk" at bounding box center [220, 281] width 277 height 15
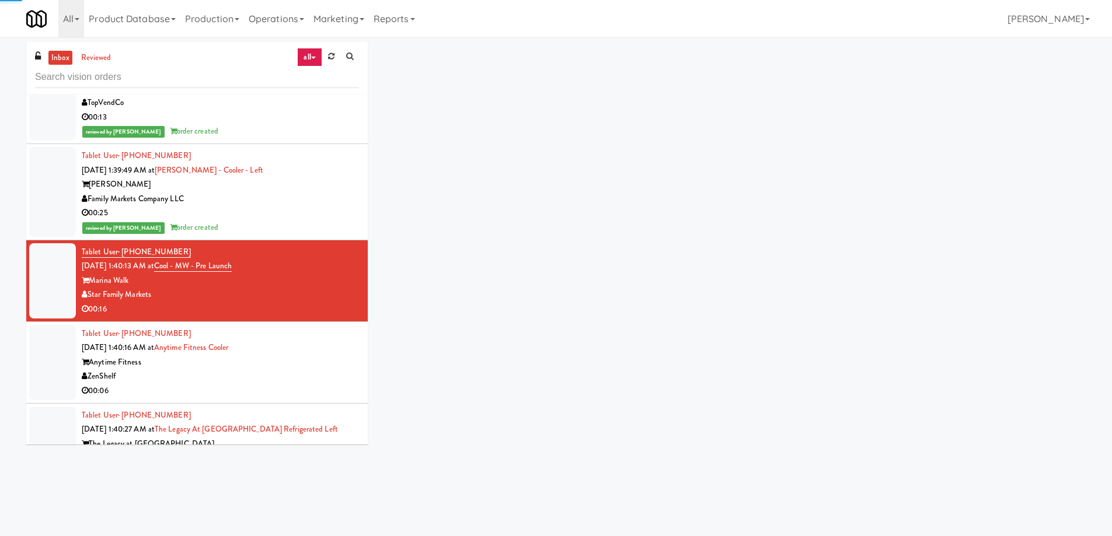
scroll to position [2995, 0]
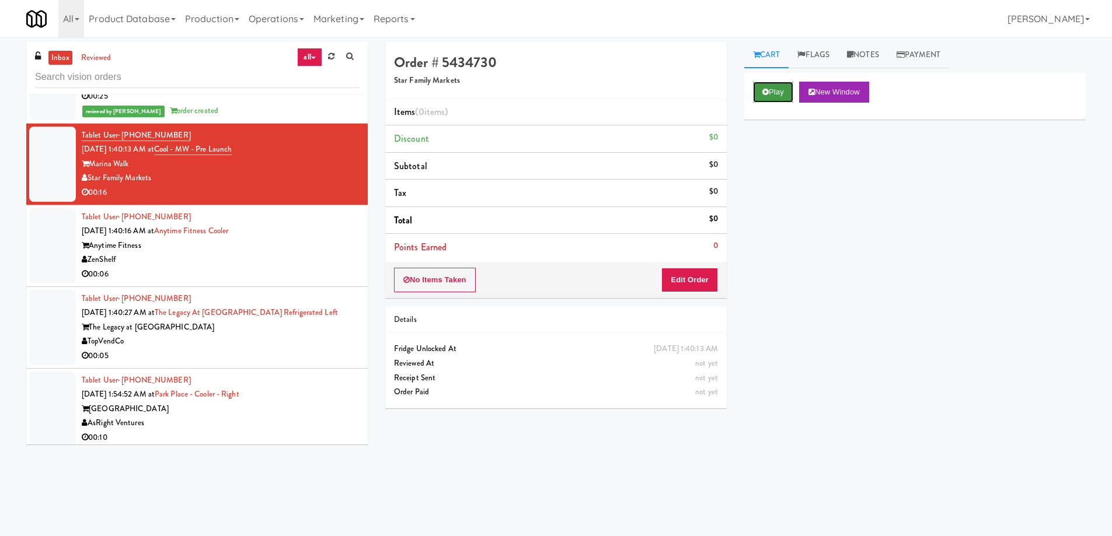
click at [766, 87] on button "Play" at bounding box center [773, 92] width 40 height 21
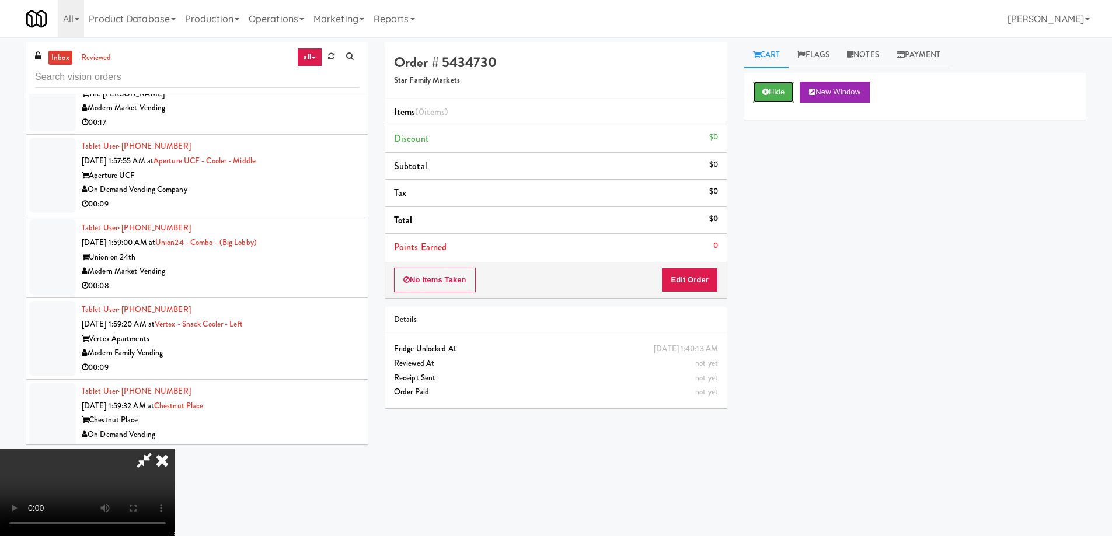
scroll to position [0, 0]
click at [175, 449] on video at bounding box center [87, 493] width 175 height 88
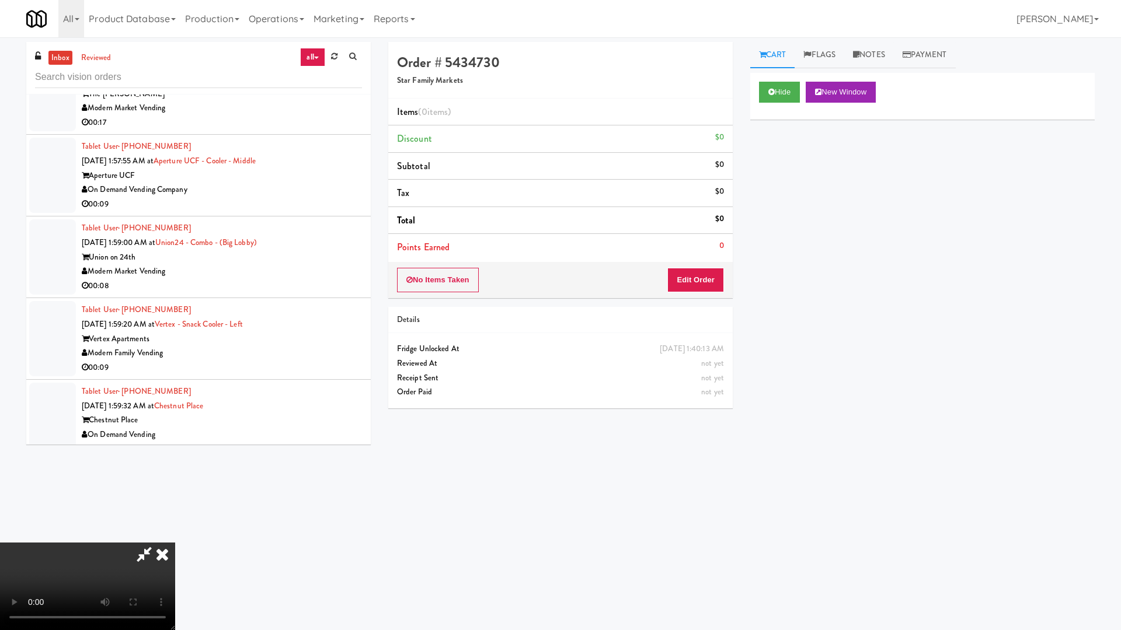
drag, startPoint x: 618, startPoint y: 324, endPoint x: 627, endPoint y: 324, distance: 8.8
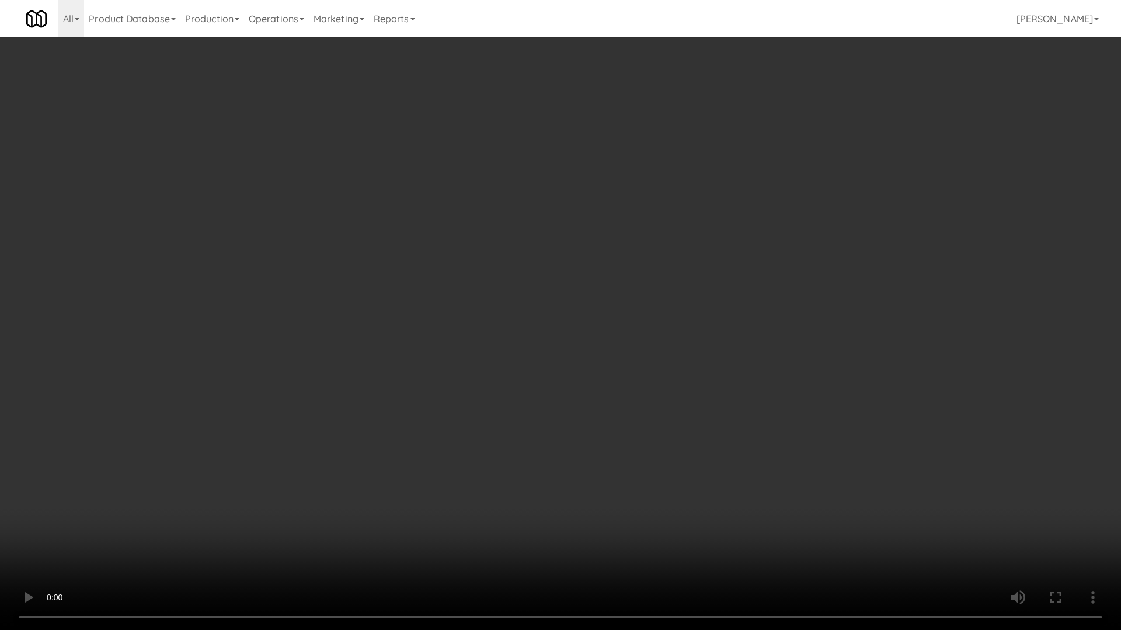
click at [618, 324] on video at bounding box center [560, 315] width 1121 height 630
click at [615, 430] on video at bounding box center [560, 315] width 1121 height 630
click at [463, 344] on video at bounding box center [560, 315] width 1121 height 630
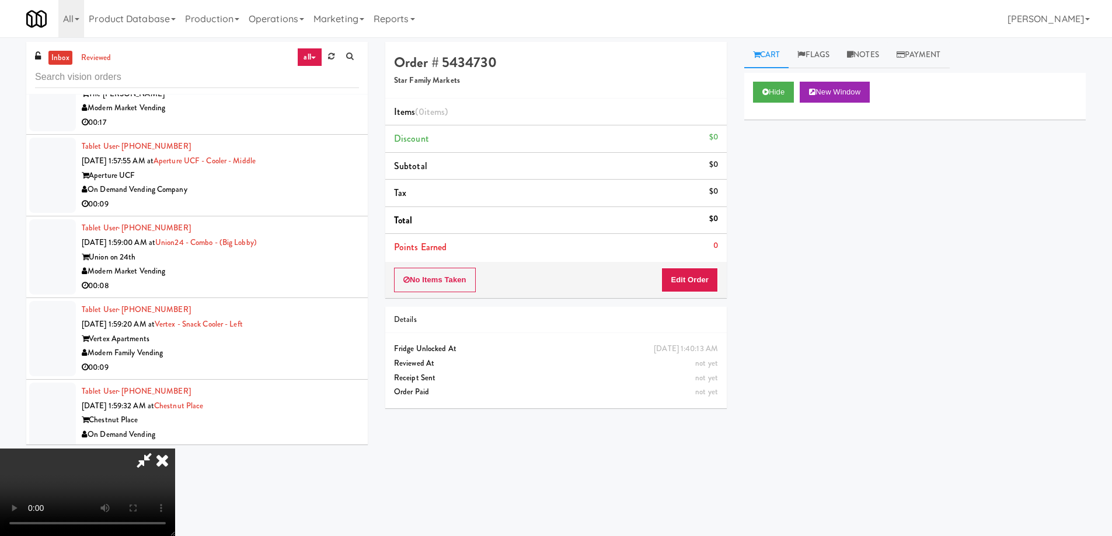
click at [175, 449] on video at bounding box center [87, 493] width 175 height 88
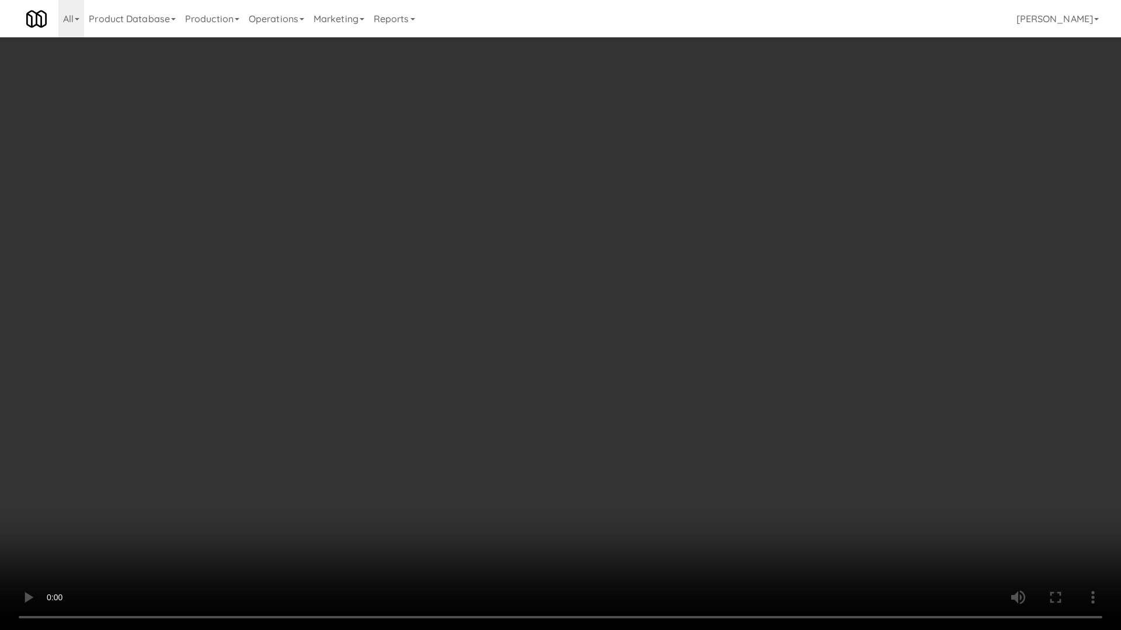
click at [505, 351] on video at bounding box center [560, 315] width 1121 height 630
click at [470, 341] on video at bounding box center [560, 315] width 1121 height 630
click at [536, 336] on video at bounding box center [560, 315] width 1121 height 630
click at [524, 245] on video at bounding box center [560, 315] width 1121 height 630
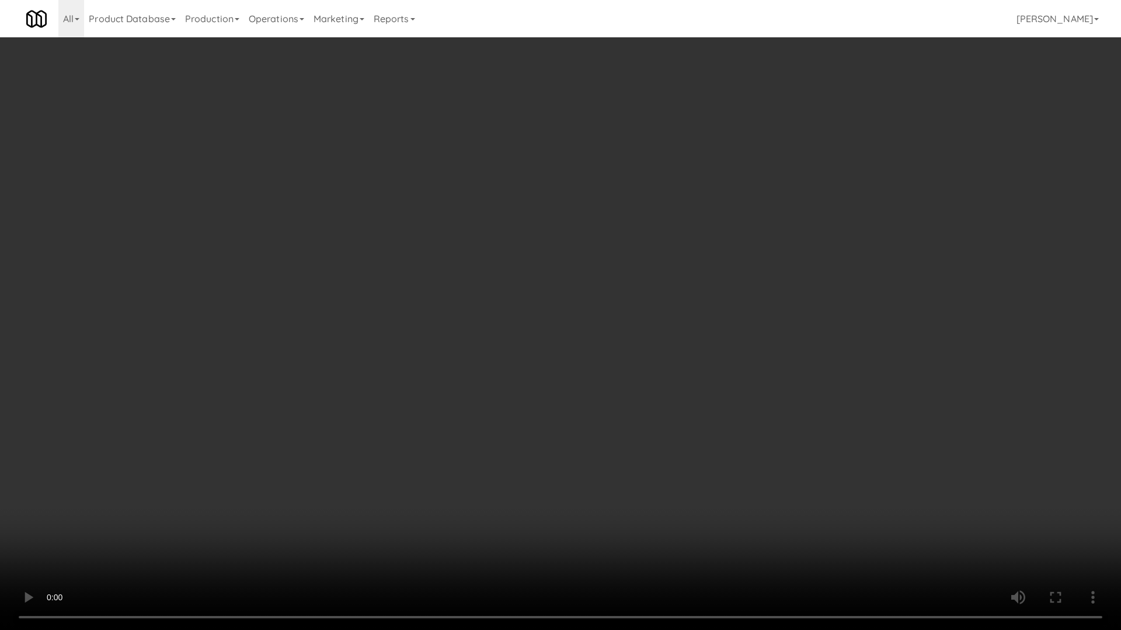
click at [524, 245] on video at bounding box center [560, 315] width 1121 height 630
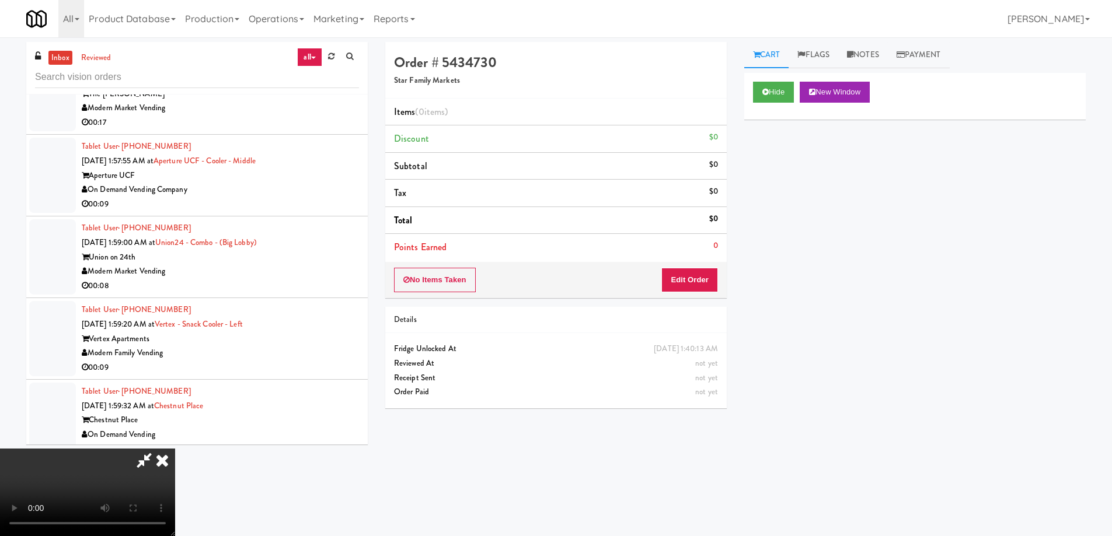
click at [175, 449] on video at bounding box center [87, 493] width 175 height 88
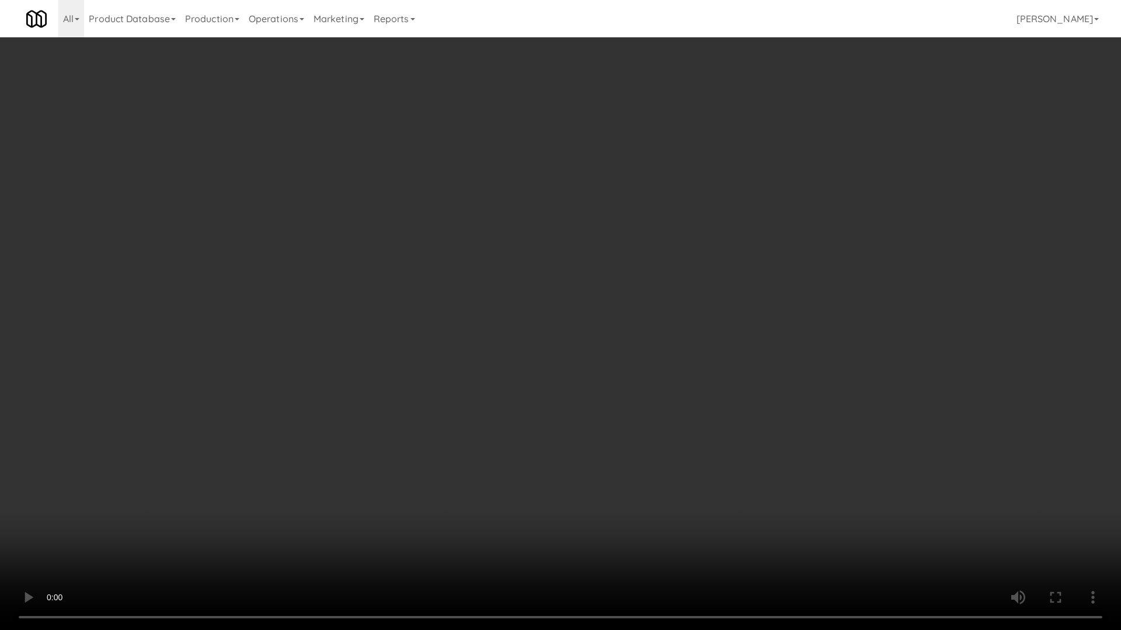
click at [505, 316] on video at bounding box center [560, 315] width 1121 height 630
click at [535, 299] on video at bounding box center [560, 315] width 1121 height 630
click at [592, 401] on video at bounding box center [560, 315] width 1121 height 630
click at [713, 283] on video at bounding box center [560, 315] width 1121 height 630
click at [705, 269] on video at bounding box center [560, 315] width 1121 height 630
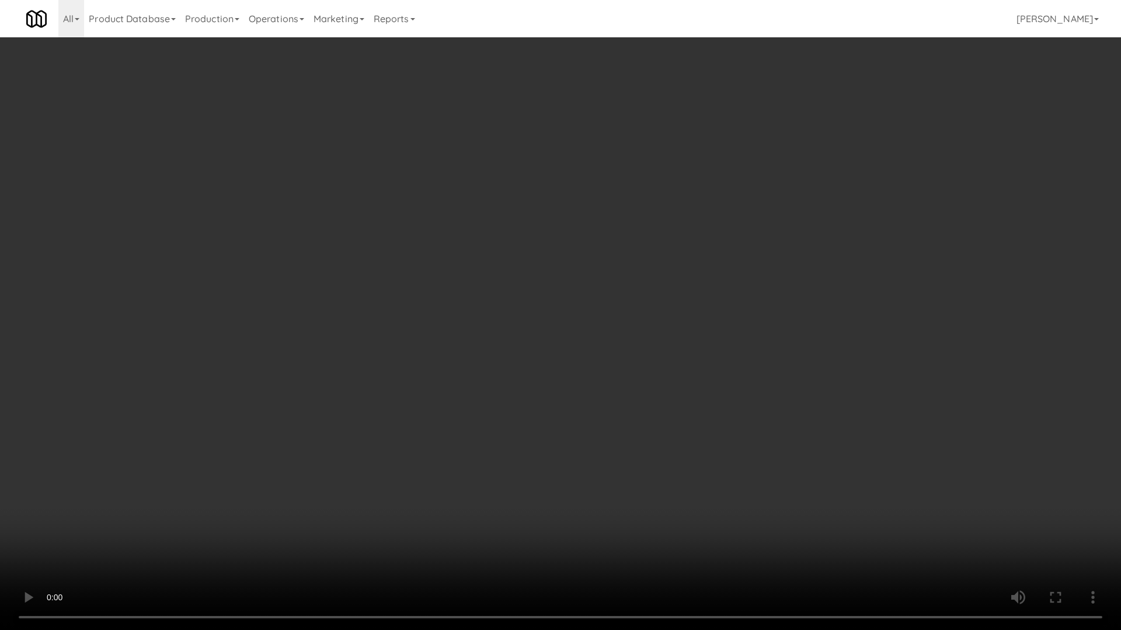
click at [572, 251] on video at bounding box center [560, 315] width 1121 height 630
click at [574, 252] on video at bounding box center [560, 315] width 1121 height 630
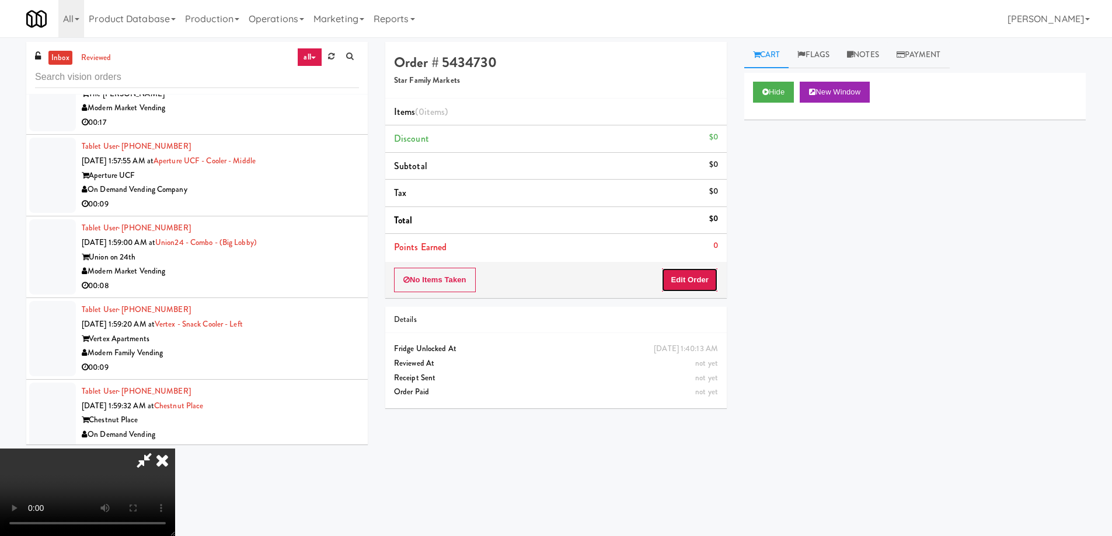
drag, startPoint x: 694, startPoint y: 280, endPoint x: 739, endPoint y: 240, distance: 60.0
click at [695, 276] on button "Edit Order" at bounding box center [689, 280] width 57 height 25
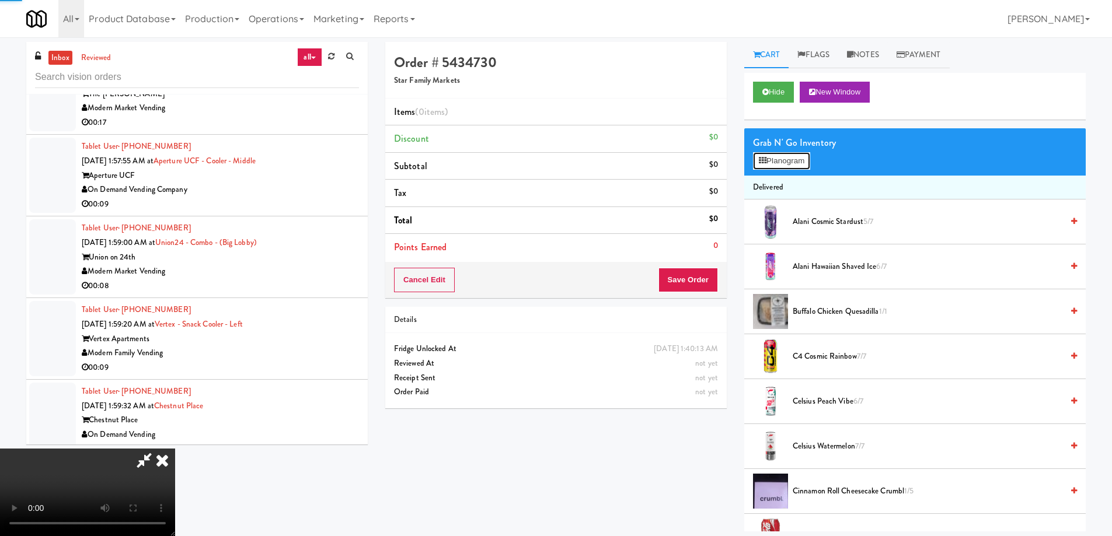
click at [789, 166] on button "Planogram" at bounding box center [781, 161] width 57 height 18
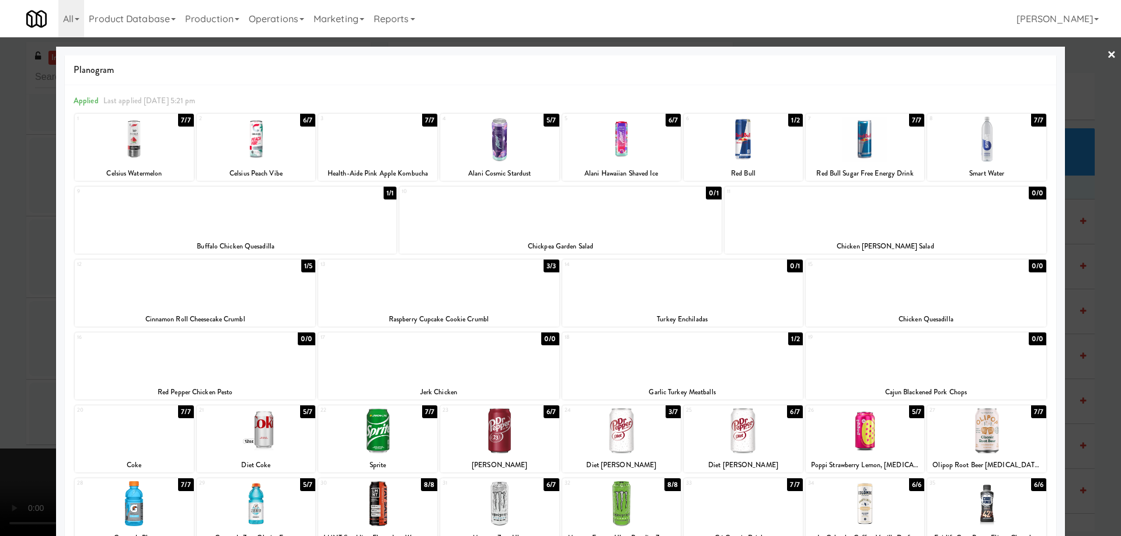
click at [501, 286] on div at bounding box center [438, 285] width 240 height 45
click at [1107, 47] on link "×" at bounding box center [1111, 55] width 9 height 36
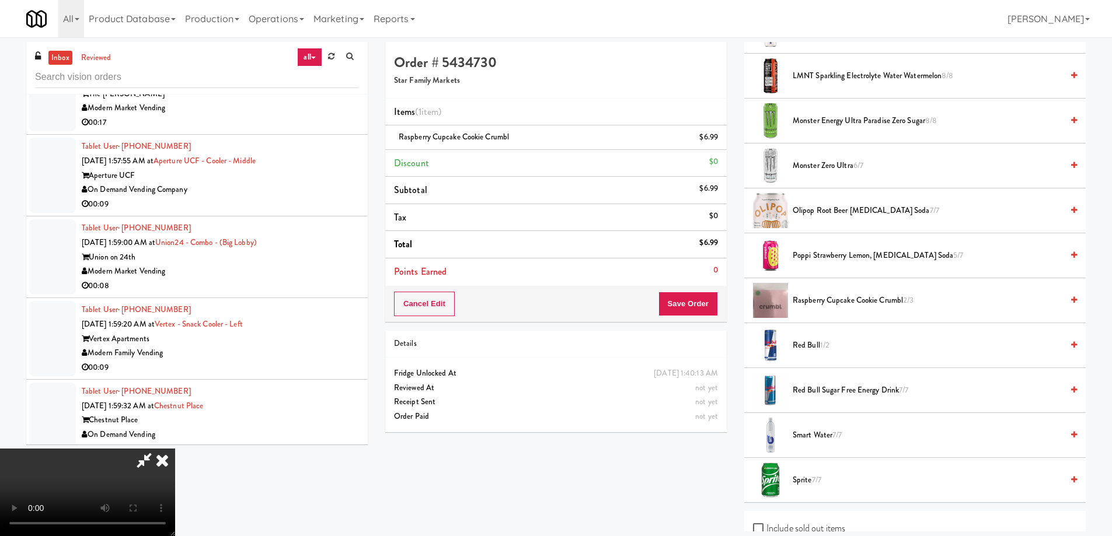
scroll to position [934, 0]
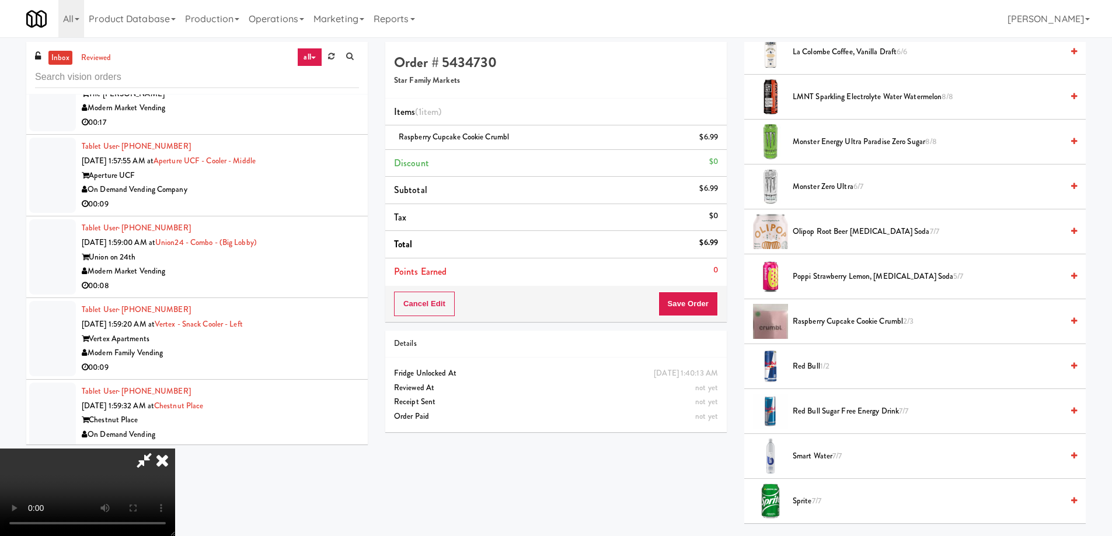
click at [175, 449] on video at bounding box center [87, 493] width 175 height 88
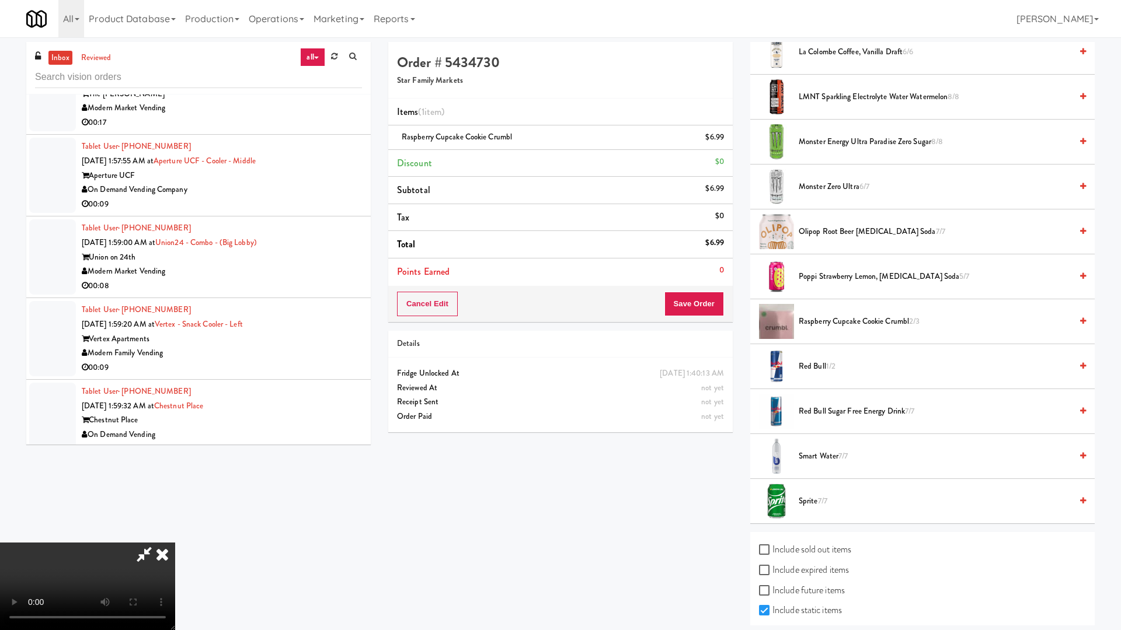
click at [175, 536] on video at bounding box center [87, 587] width 175 height 88
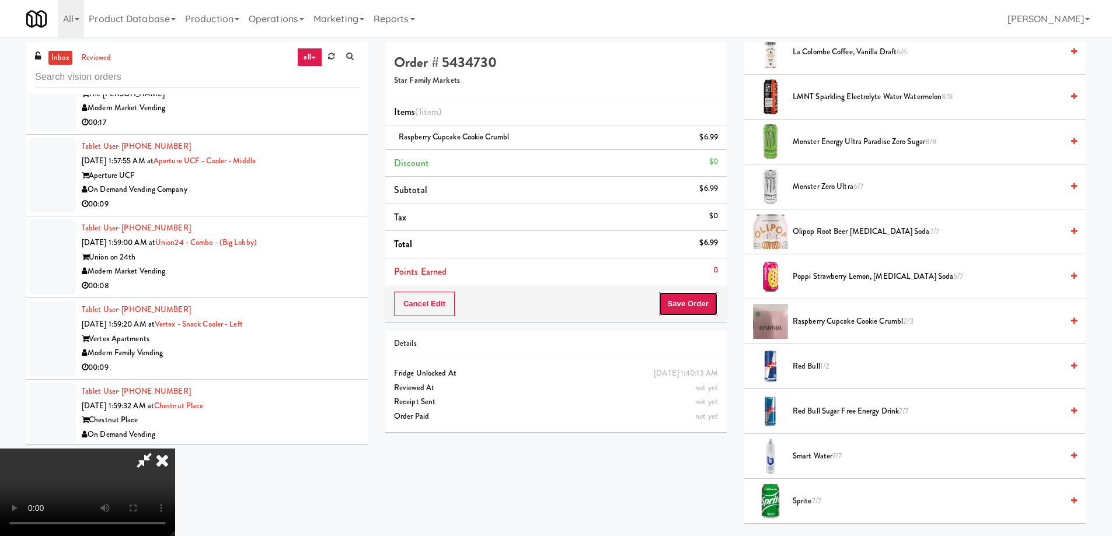
click at [702, 297] on button "Save Order" at bounding box center [688, 304] width 60 height 25
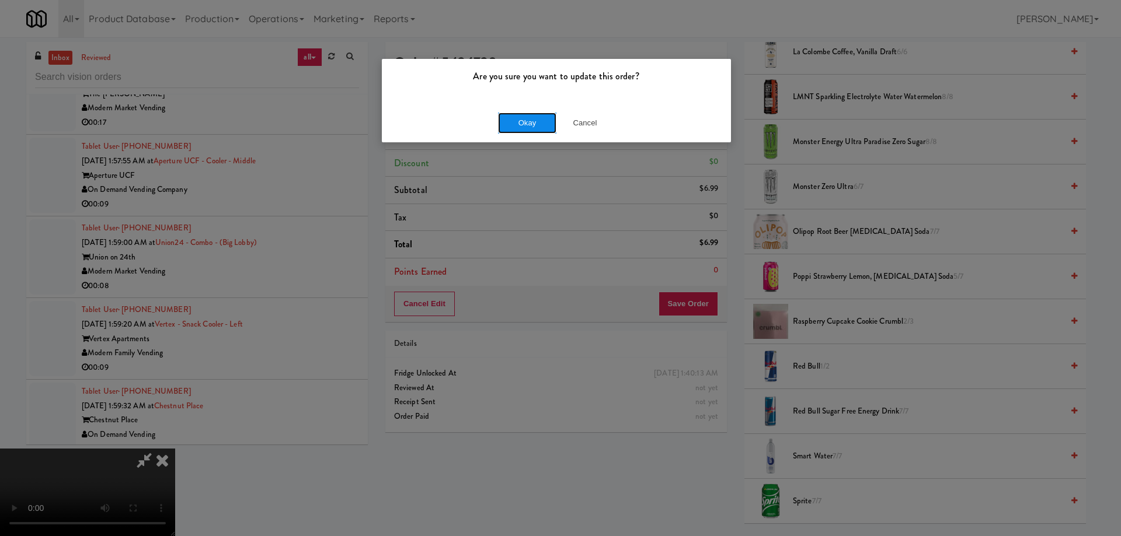
click at [530, 116] on button "Okay" at bounding box center [527, 123] width 58 height 21
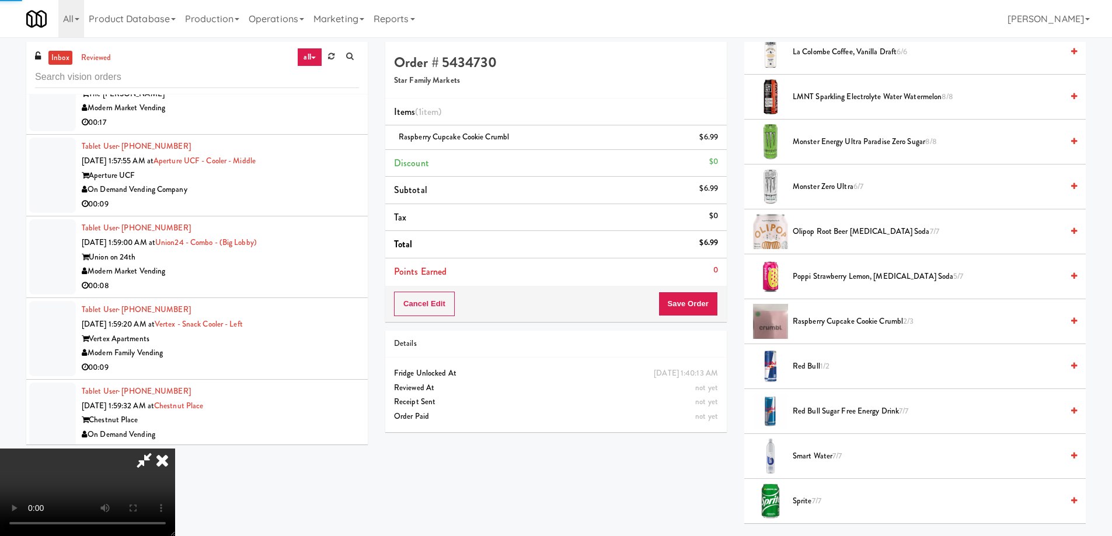
click at [175, 449] on icon at bounding box center [162, 460] width 26 height 23
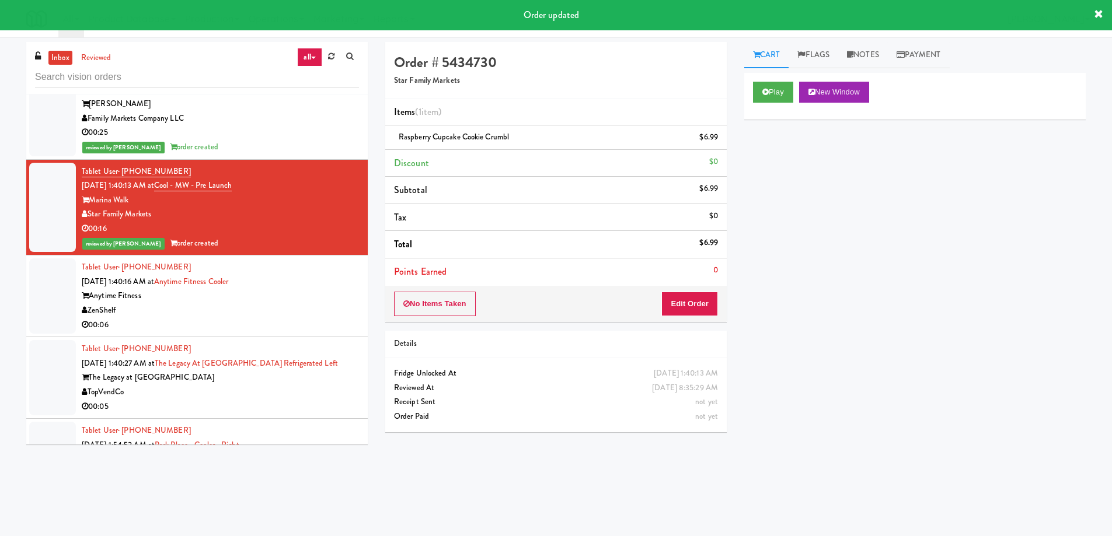
scroll to position [2892, 0]
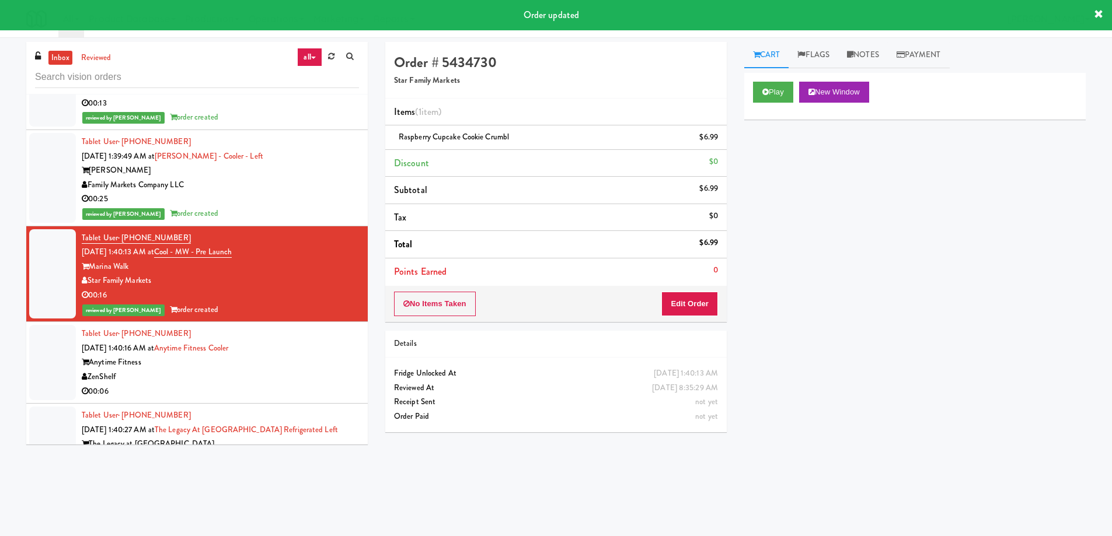
click at [299, 357] on div "Anytime Fitness" at bounding box center [220, 362] width 277 height 15
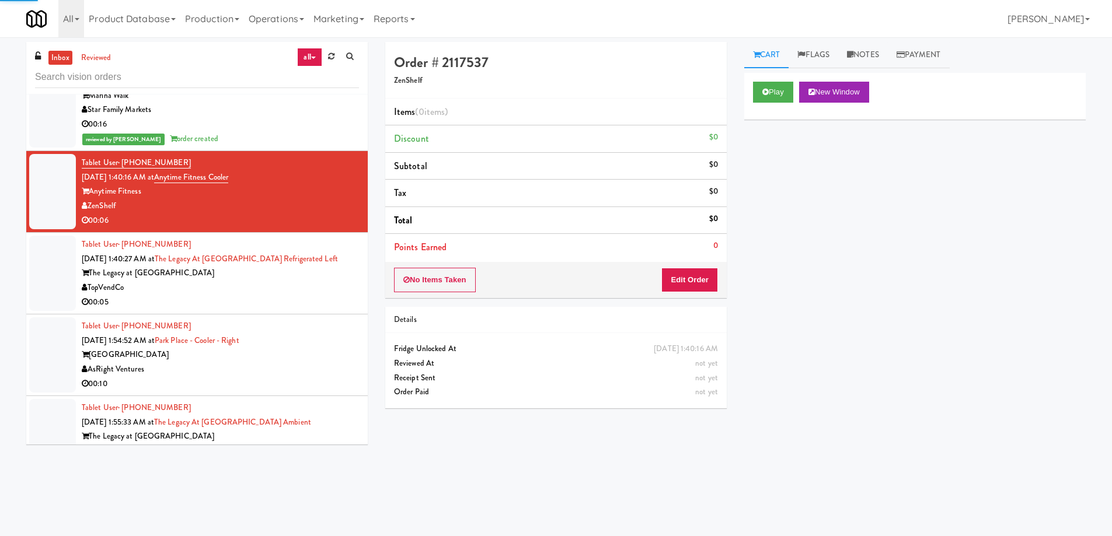
scroll to position [3067, 0]
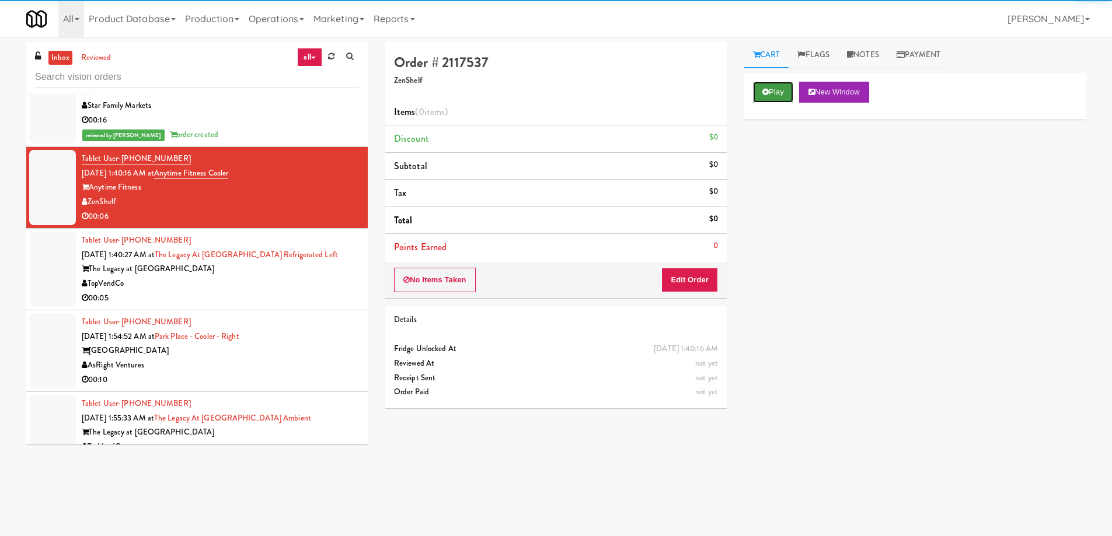
click at [772, 93] on button "Play" at bounding box center [773, 92] width 40 height 21
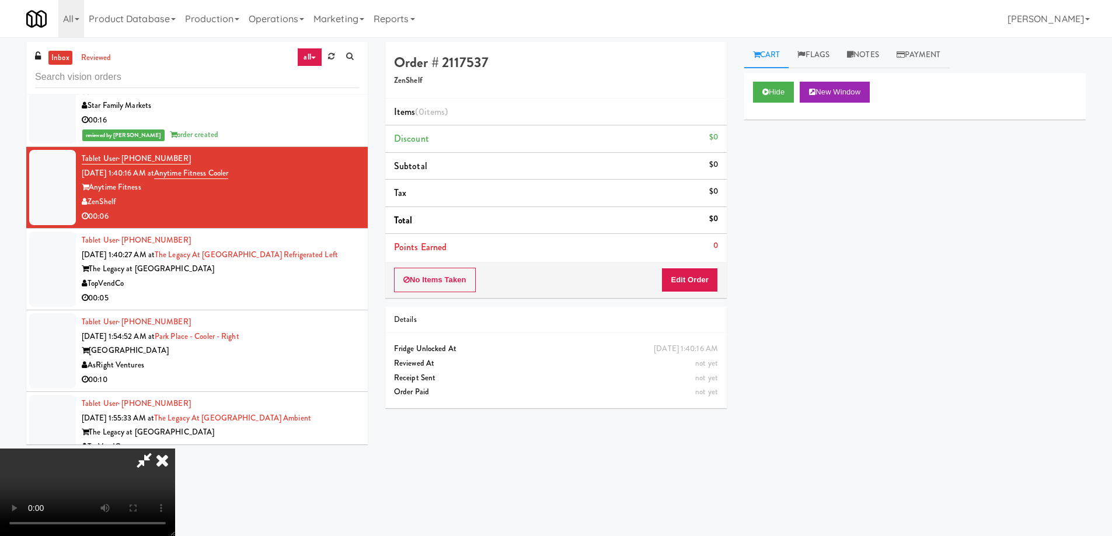
click at [175, 449] on video at bounding box center [87, 493] width 175 height 88
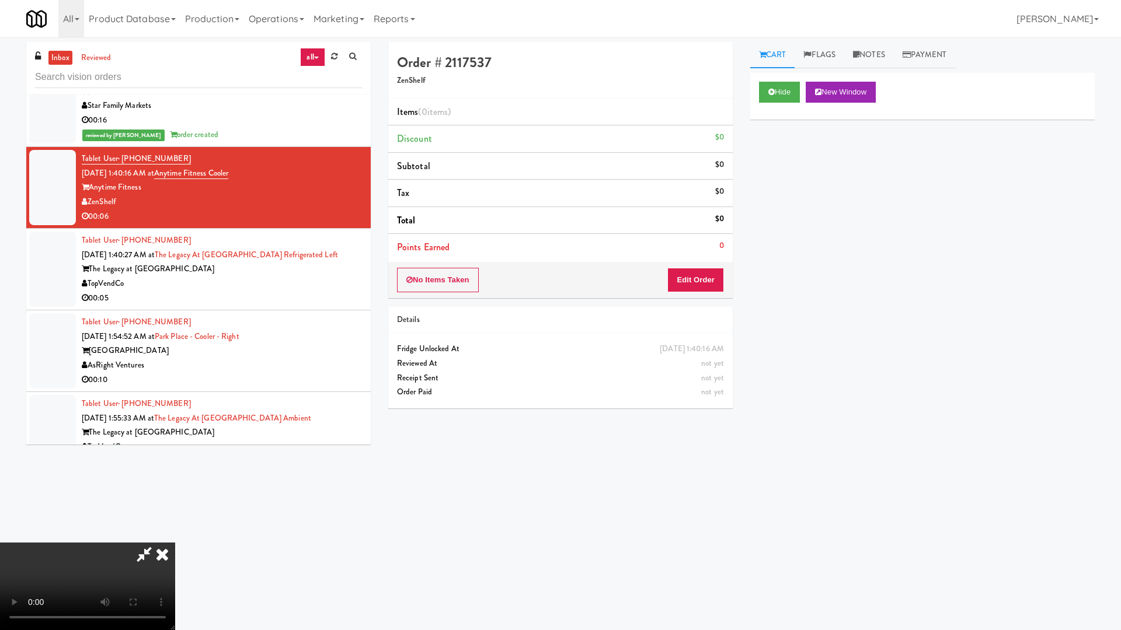
click at [175, 536] on video at bounding box center [87, 587] width 175 height 88
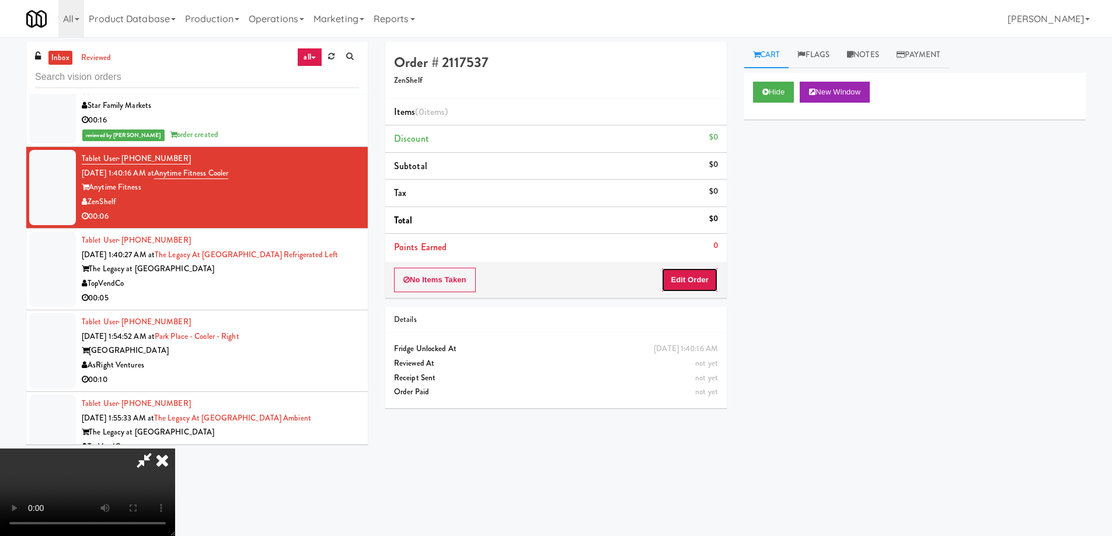
click at [713, 282] on button "Edit Order" at bounding box center [689, 280] width 57 height 25
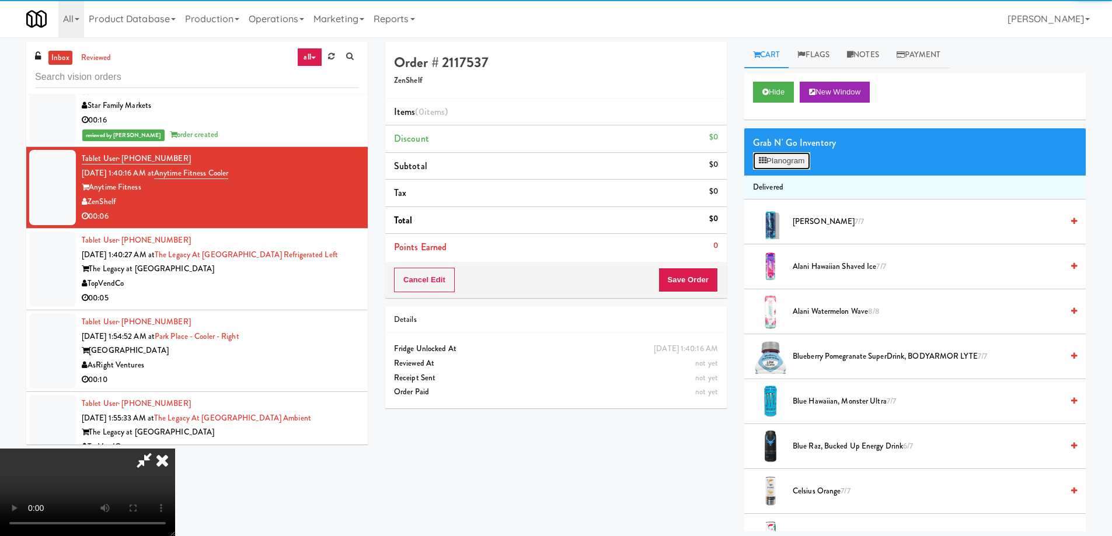
click at [786, 157] on button "Planogram" at bounding box center [781, 161] width 57 height 18
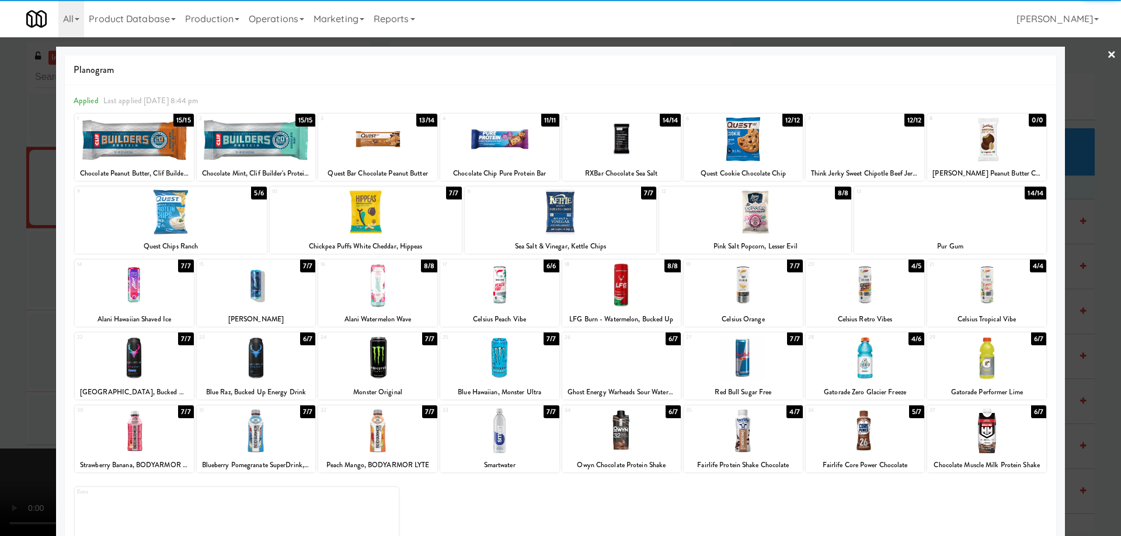
click at [883, 365] on div at bounding box center [865, 358] width 119 height 45
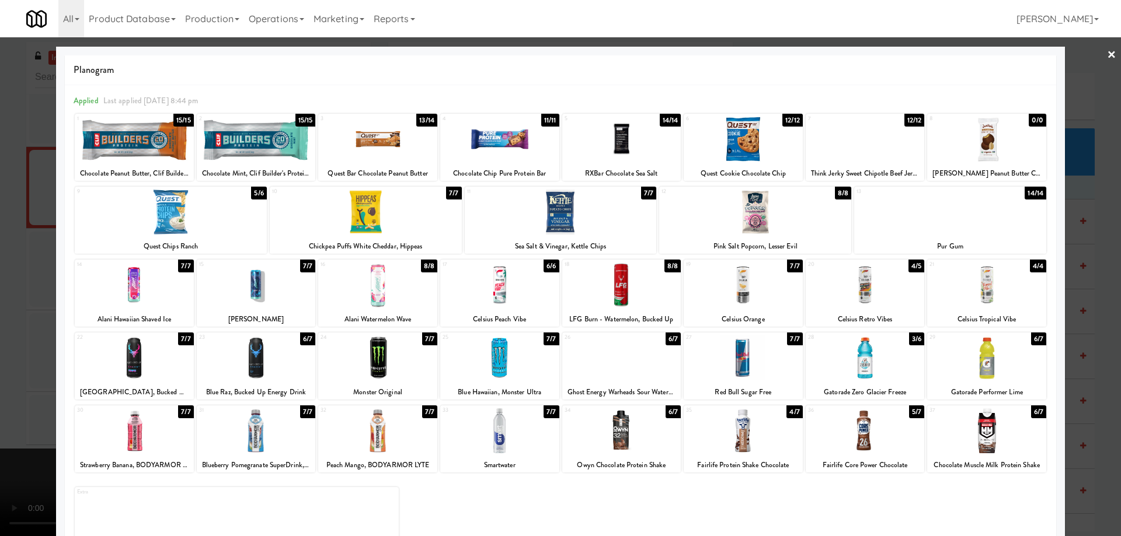
click at [1107, 59] on link "×" at bounding box center [1111, 55] width 9 height 36
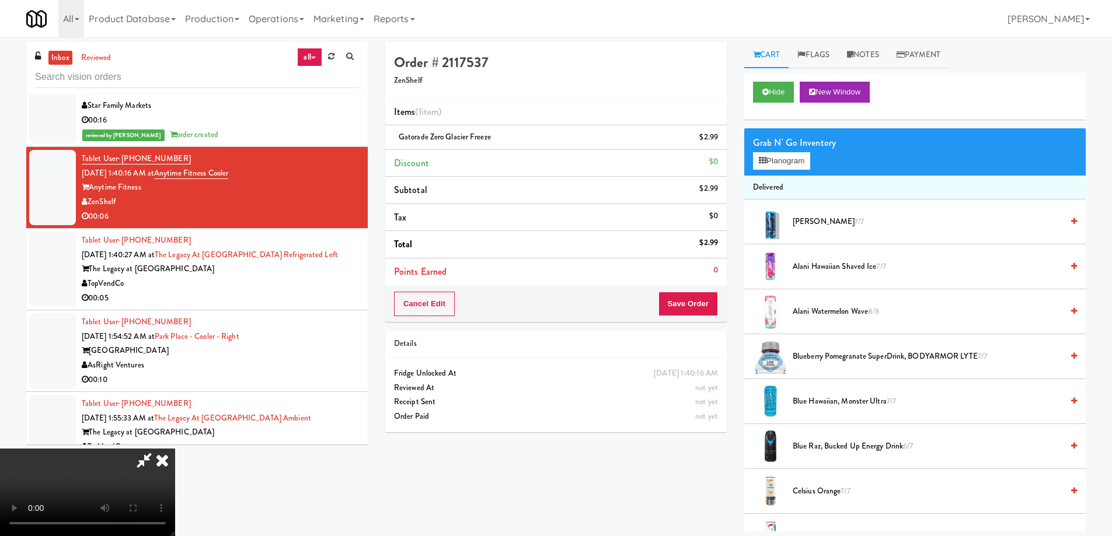
click at [175, 449] on video at bounding box center [87, 493] width 175 height 88
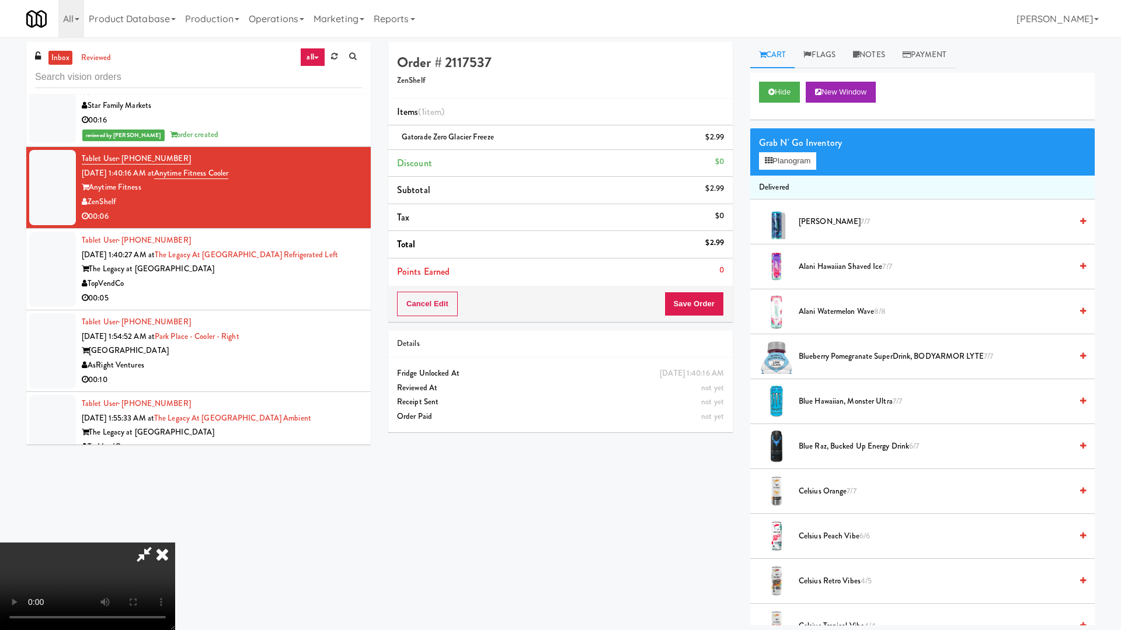
click at [175, 536] on video at bounding box center [87, 587] width 175 height 88
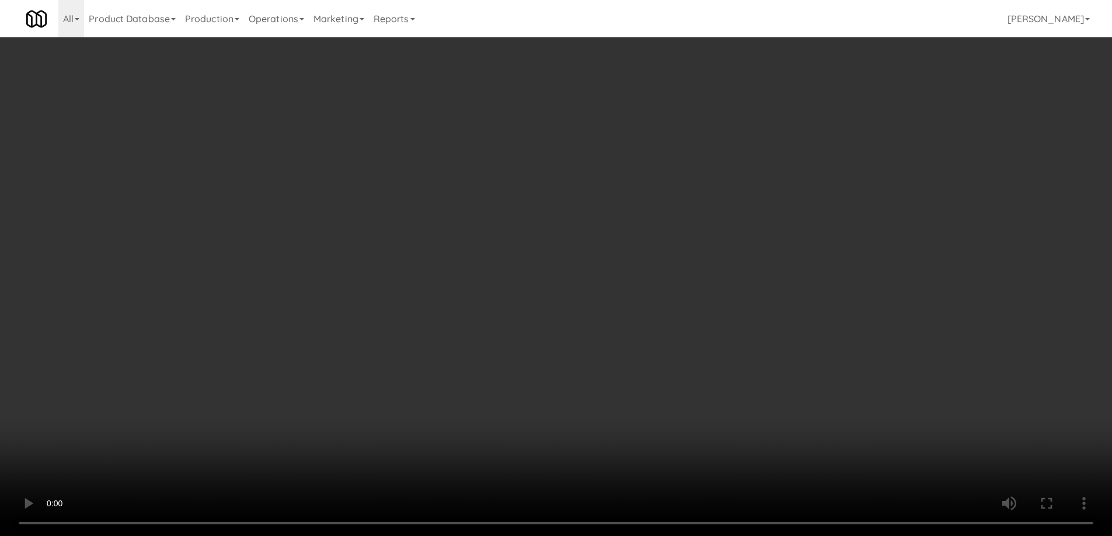
click at [671, 290] on div "Cancel Edit Save Order" at bounding box center [555, 304] width 341 height 36
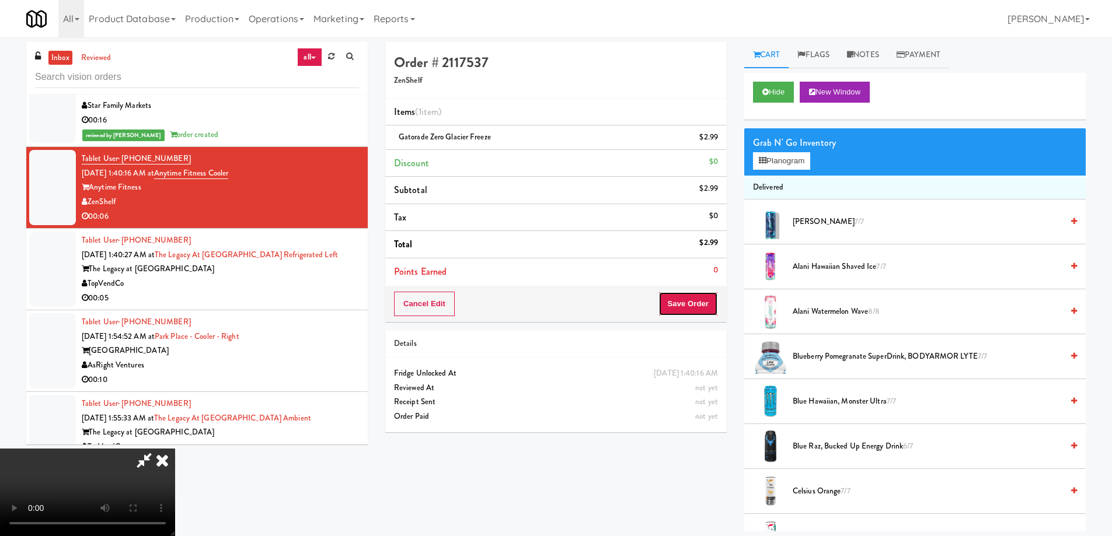
click at [685, 299] on button "Save Order" at bounding box center [688, 304] width 60 height 25
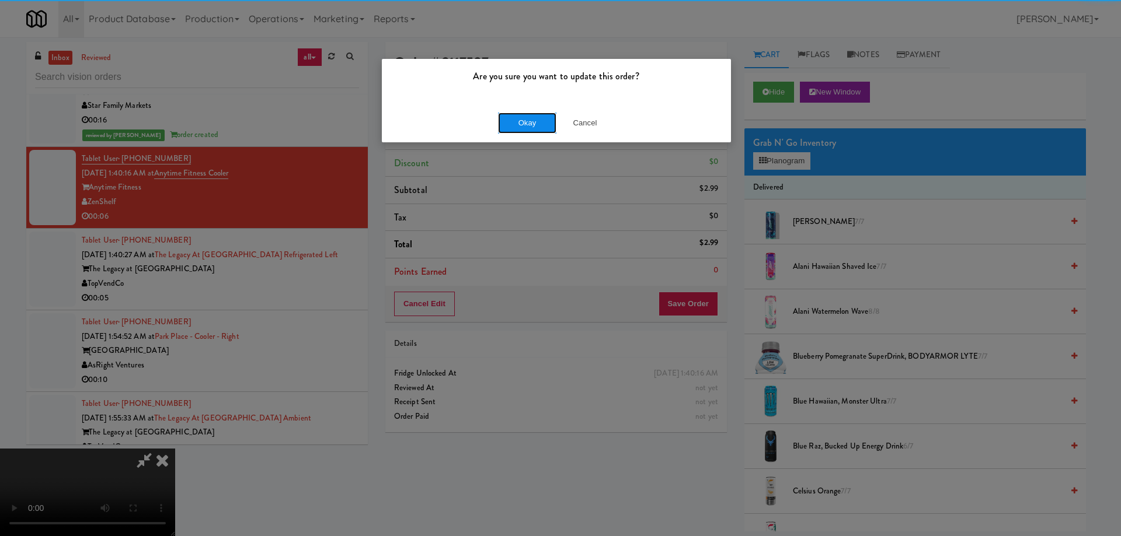
click at [538, 123] on button "Okay" at bounding box center [527, 123] width 58 height 21
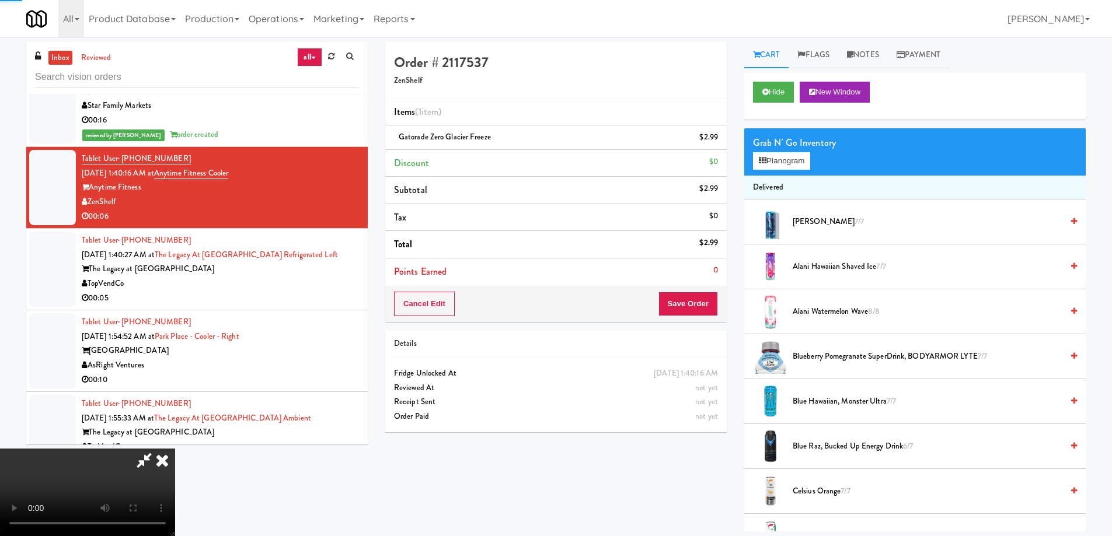
click at [175, 449] on icon at bounding box center [162, 460] width 26 height 23
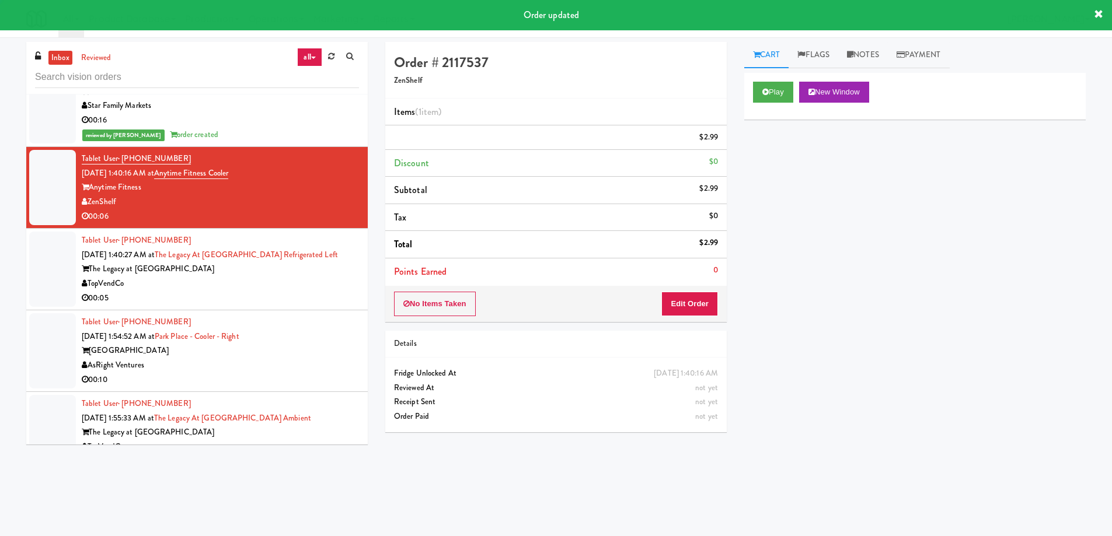
click at [322, 277] on div "TopVendCo" at bounding box center [220, 284] width 277 height 15
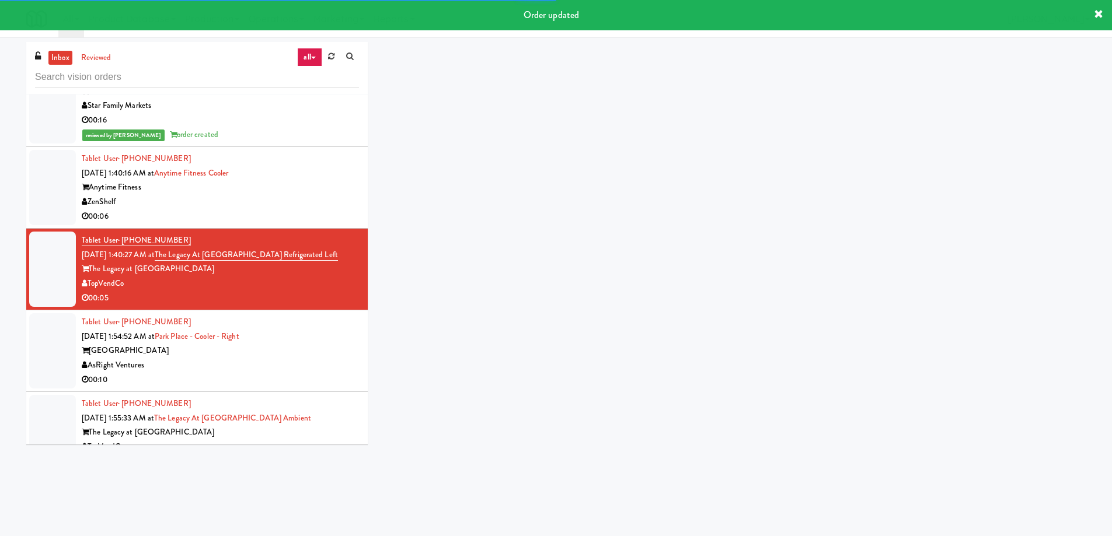
scroll to position [3126, 0]
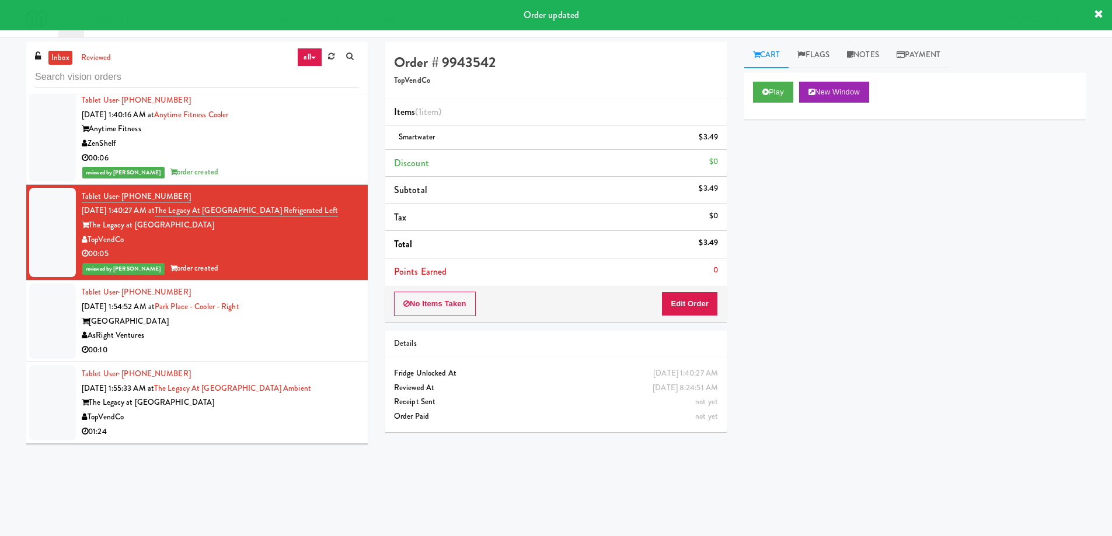
click at [312, 329] on div "AsRight Ventures" at bounding box center [220, 336] width 277 height 15
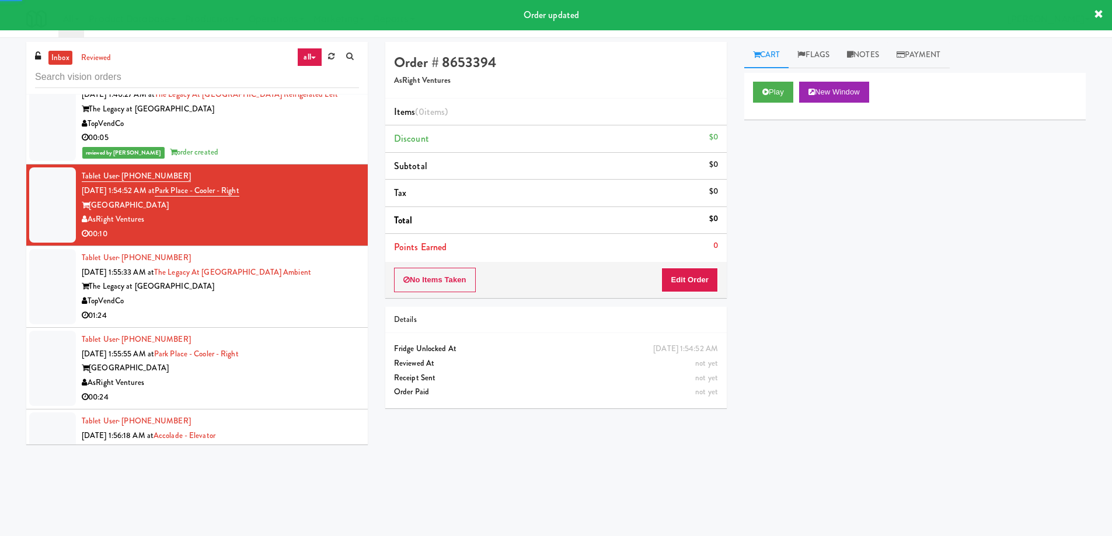
scroll to position [3243, 0]
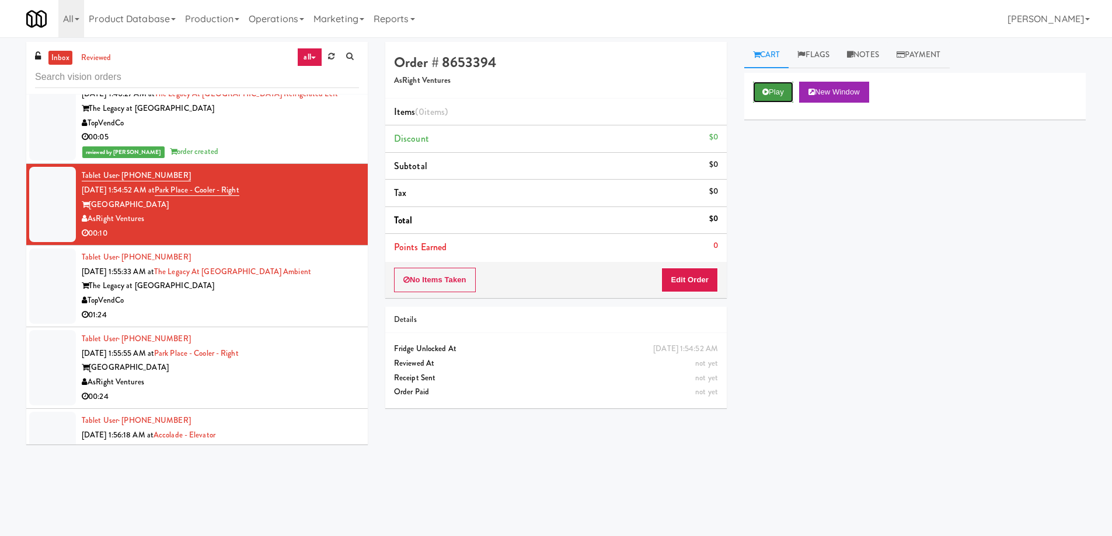
click at [789, 91] on button "Play" at bounding box center [773, 92] width 40 height 21
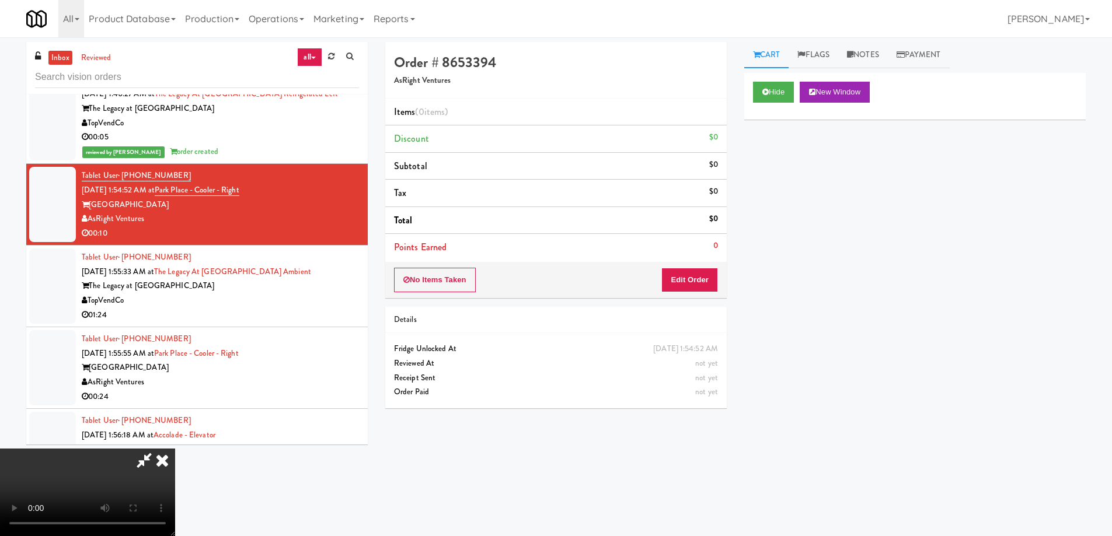
click at [175, 449] on video at bounding box center [87, 493] width 175 height 88
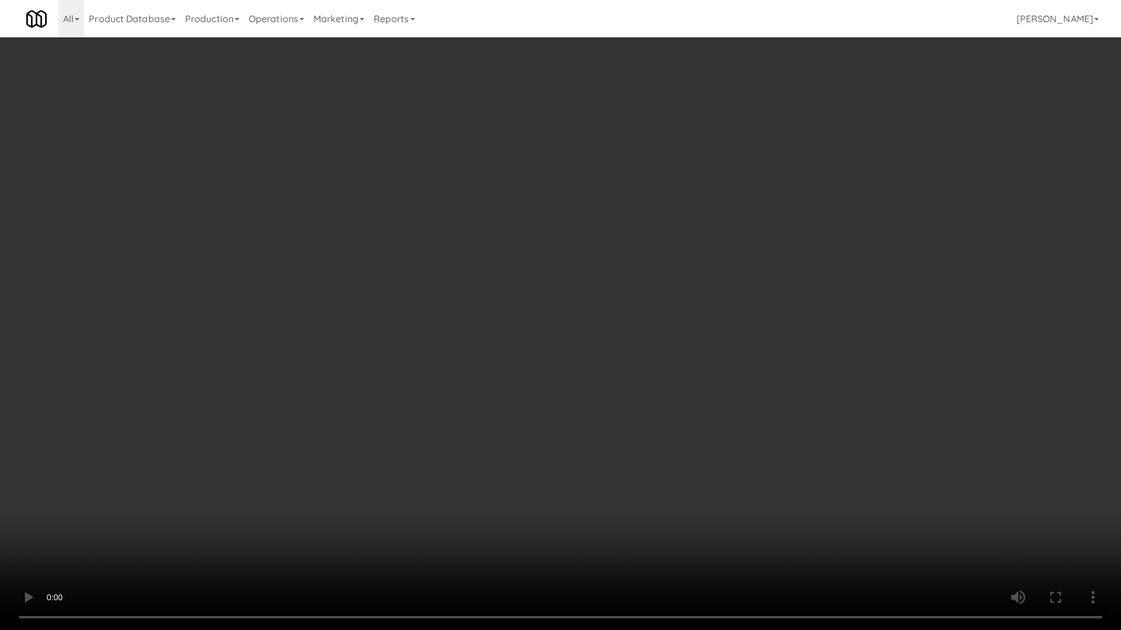
click at [730, 315] on video at bounding box center [560, 315] width 1121 height 630
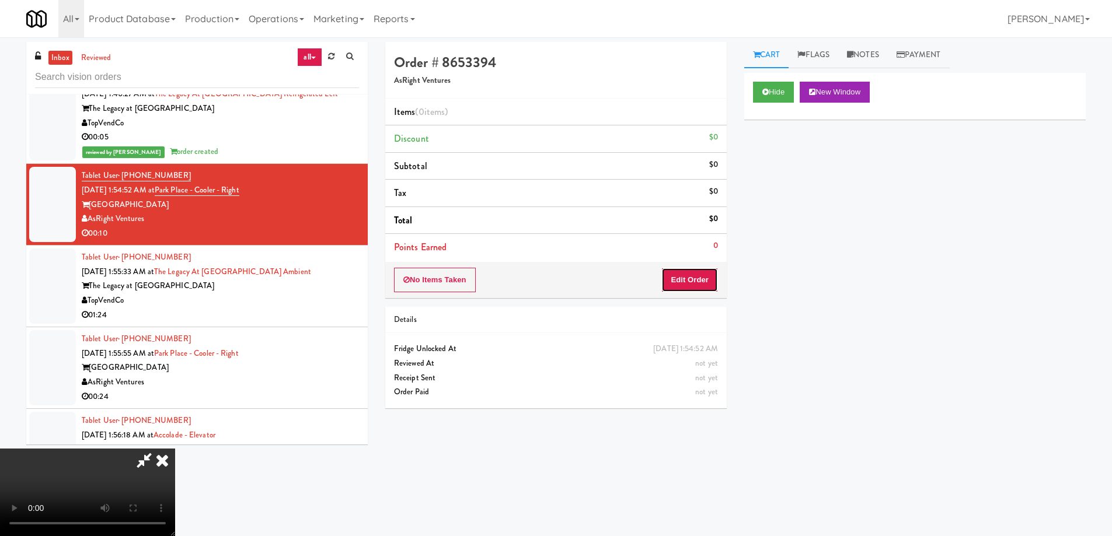
click at [700, 269] on button "Edit Order" at bounding box center [689, 280] width 57 height 25
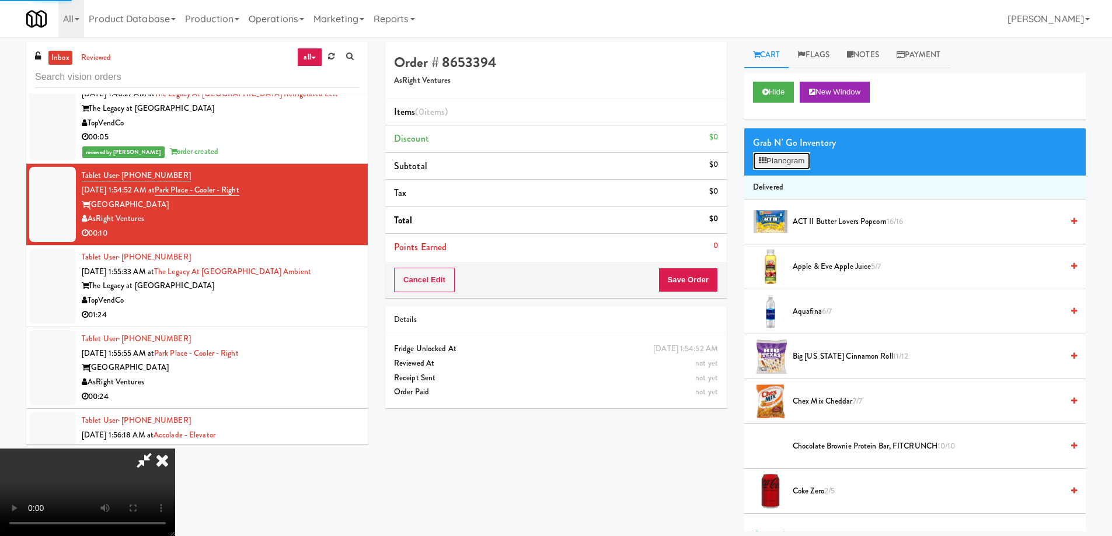
click at [791, 161] on button "Planogram" at bounding box center [781, 161] width 57 height 18
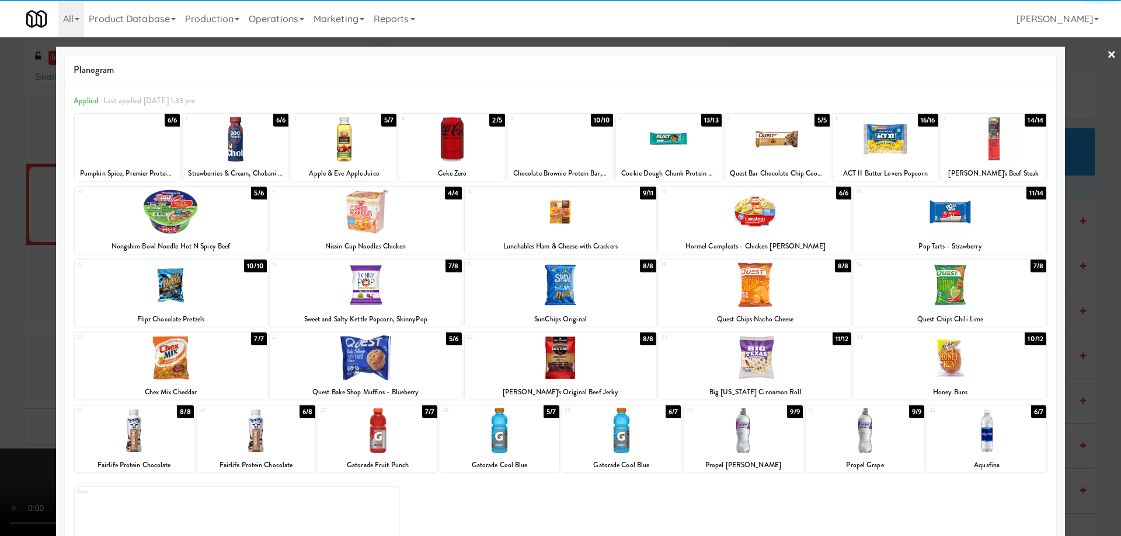
click at [219, 304] on div at bounding box center [171, 285] width 192 height 45
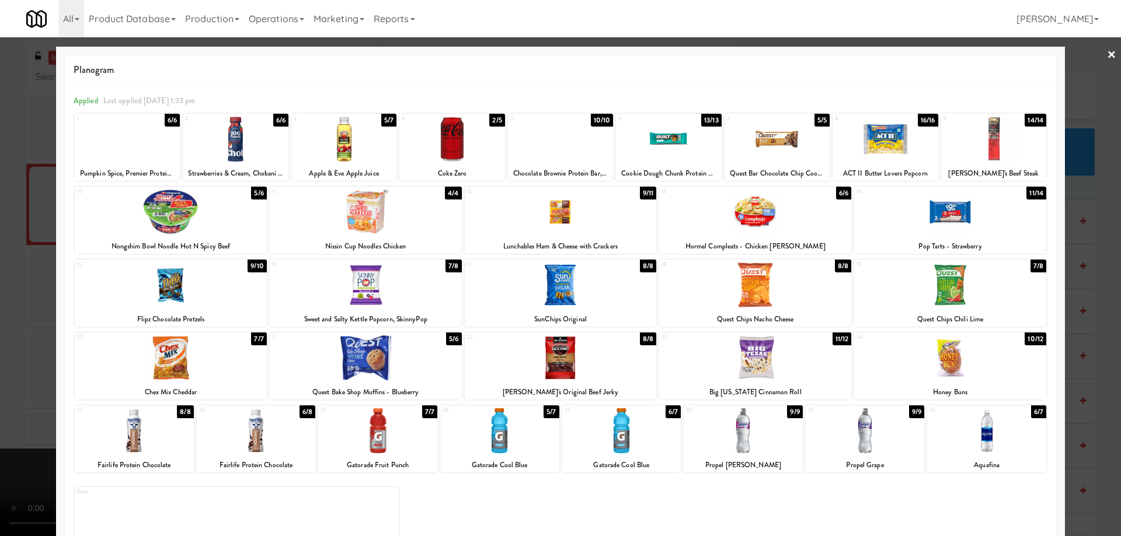
drag, startPoint x: 1108, startPoint y: 55, endPoint x: 1081, endPoint y: 75, distance: 33.0
click at [1108, 54] on div at bounding box center [560, 268] width 1121 height 536
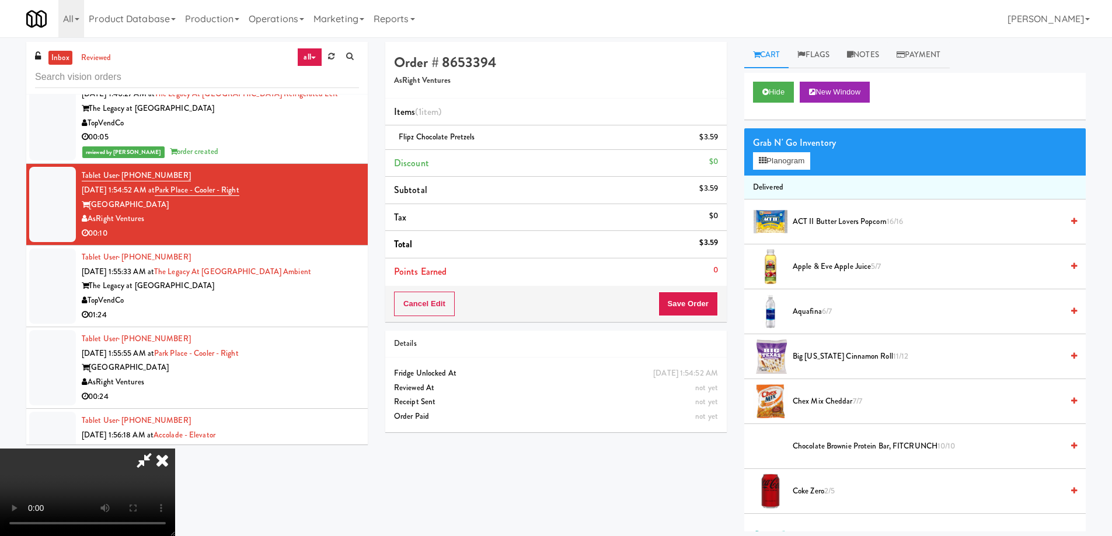
click at [175, 449] on video at bounding box center [87, 493] width 175 height 88
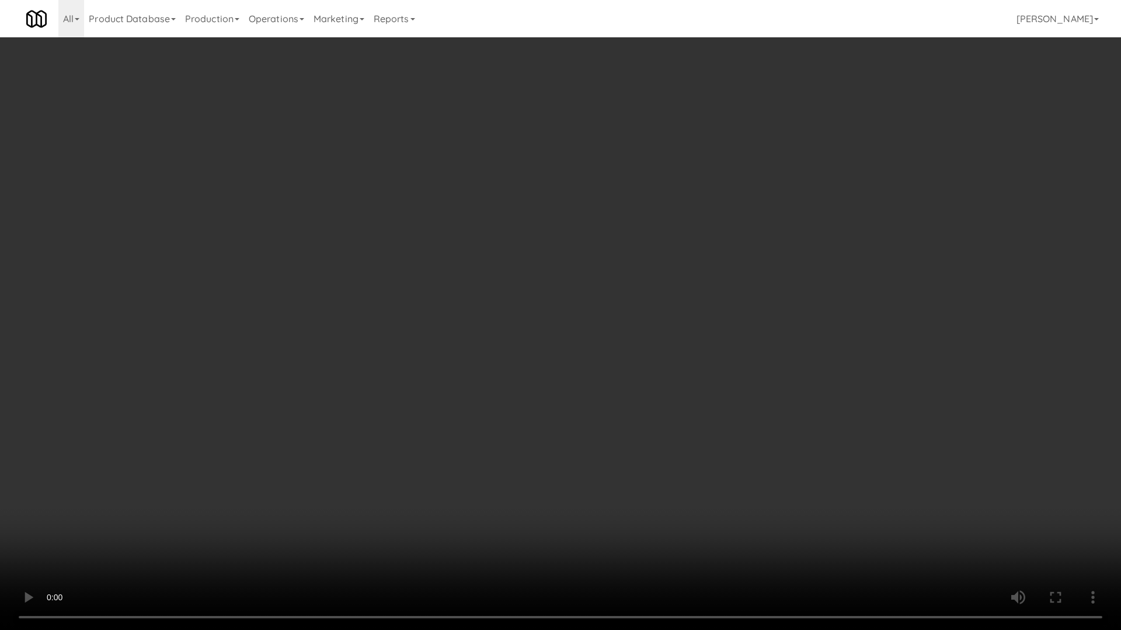
click at [583, 242] on video at bounding box center [560, 315] width 1121 height 630
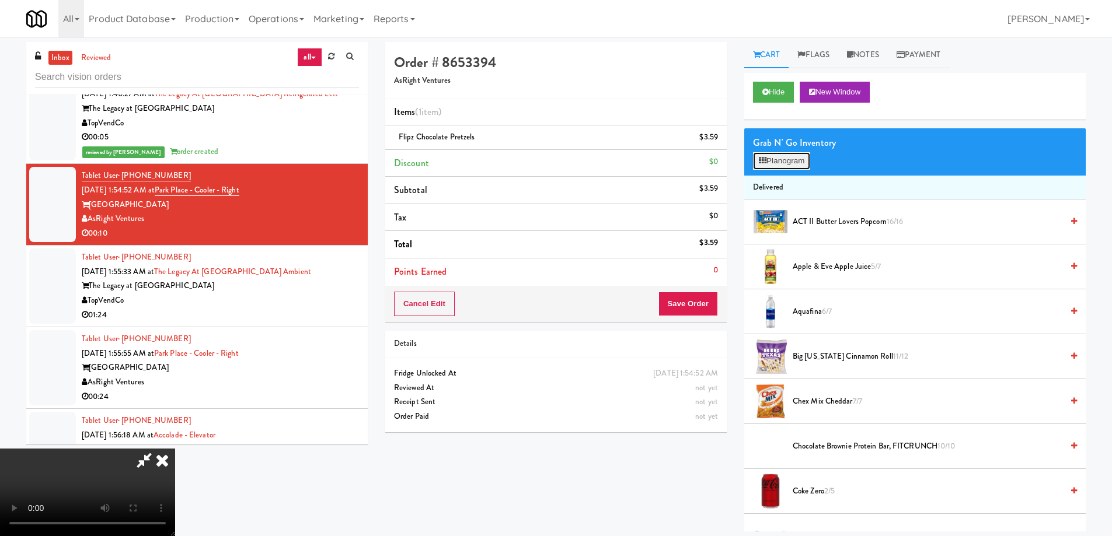
click at [758, 162] on button "Planogram" at bounding box center [781, 161] width 57 height 18
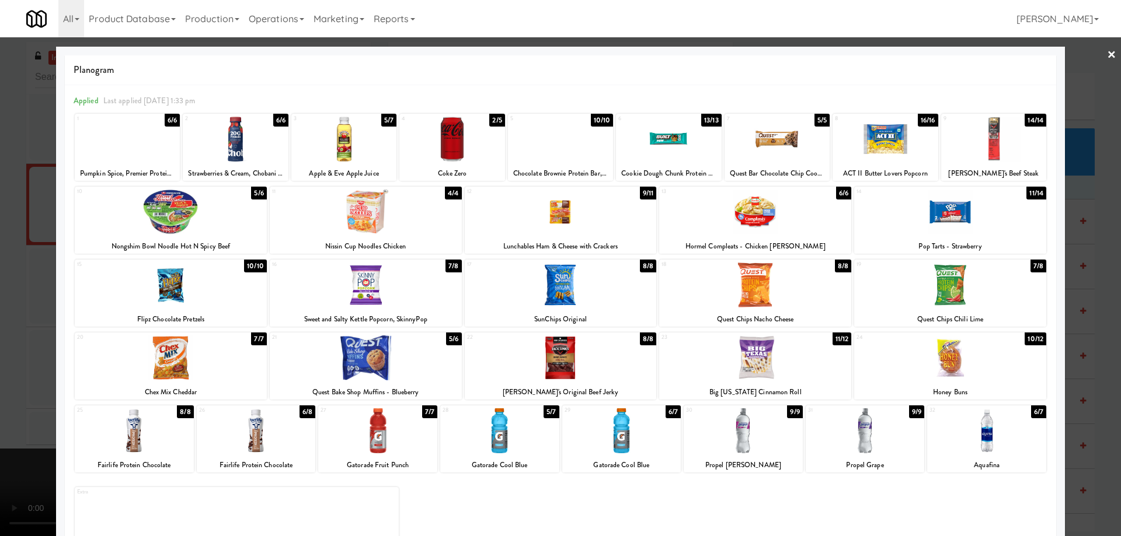
click at [334, 149] on div at bounding box center [343, 139] width 105 height 45
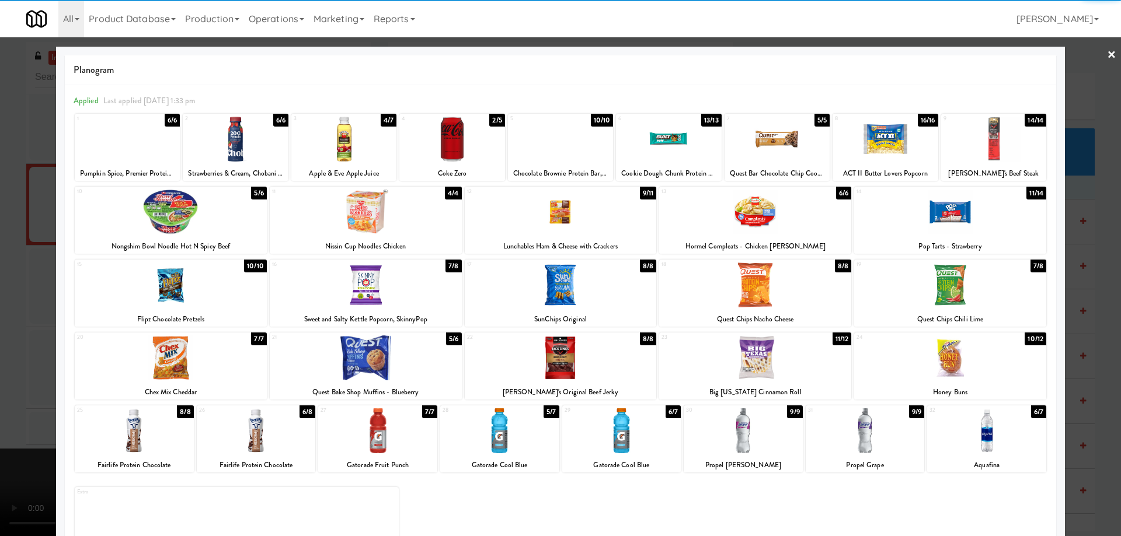
click at [1107, 53] on link "×" at bounding box center [1111, 55] width 9 height 36
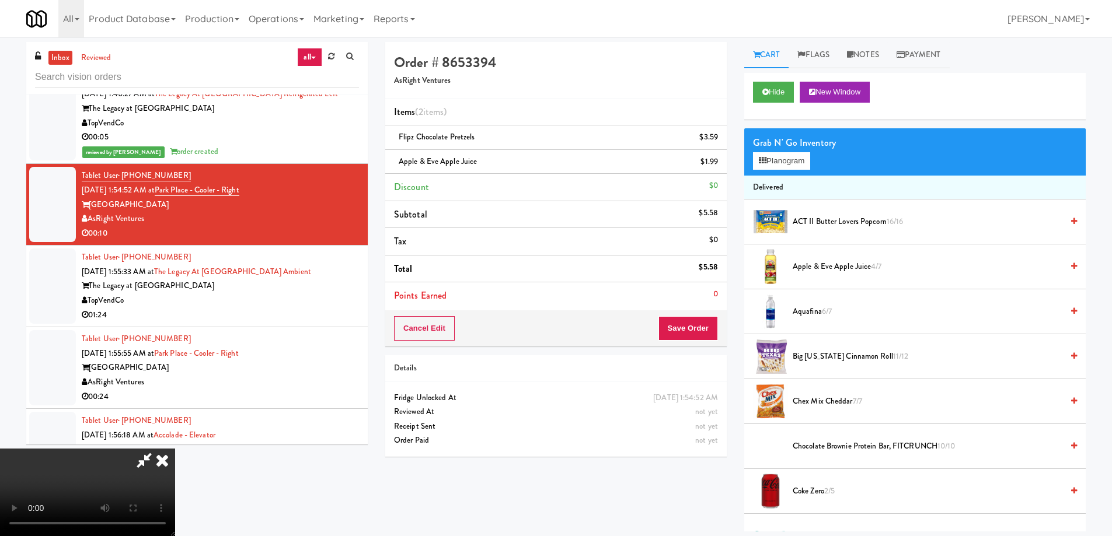
click at [175, 449] on video at bounding box center [87, 493] width 175 height 88
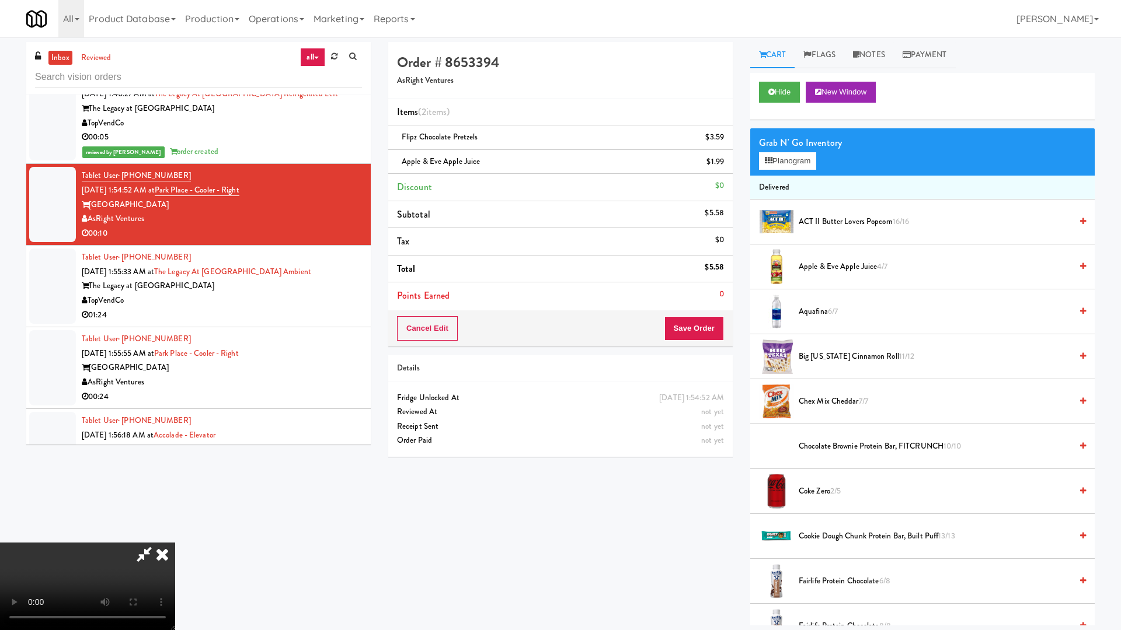
click at [175, 536] on video at bounding box center [87, 587] width 175 height 88
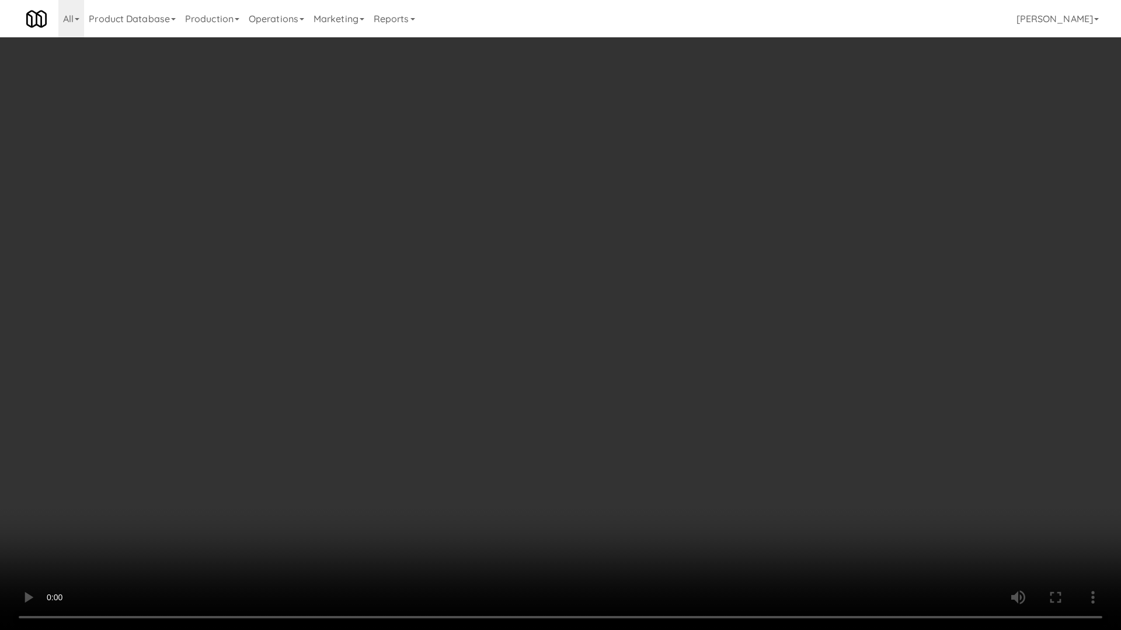
click at [755, 219] on video at bounding box center [560, 315] width 1121 height 630
click at [651, 325] on video at bounding box center [560, 315] width 1121 height 630
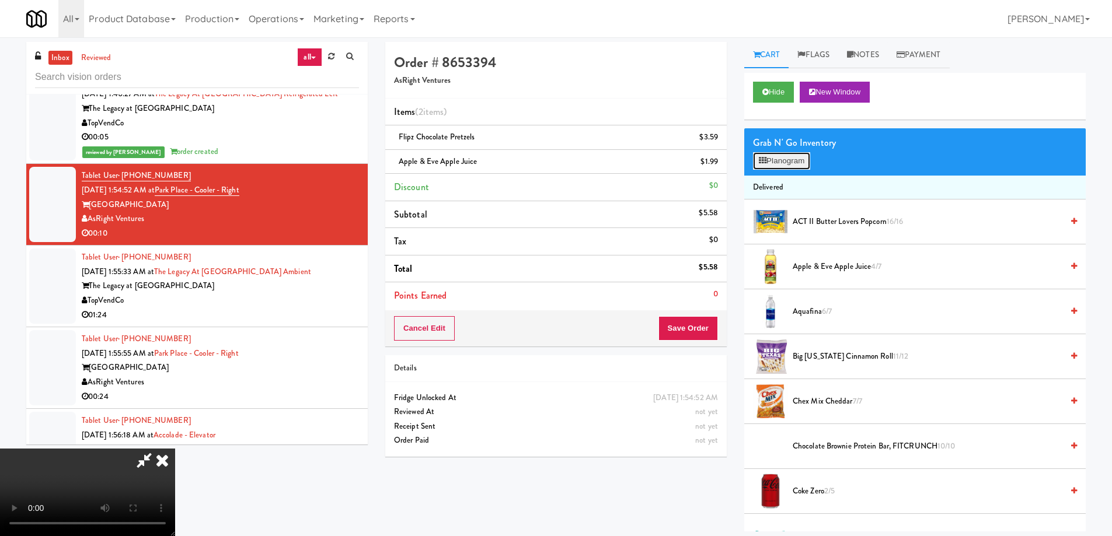
click at [800, 161] on button "Planogram" at bounding box center [781, 161] width 57 height 18
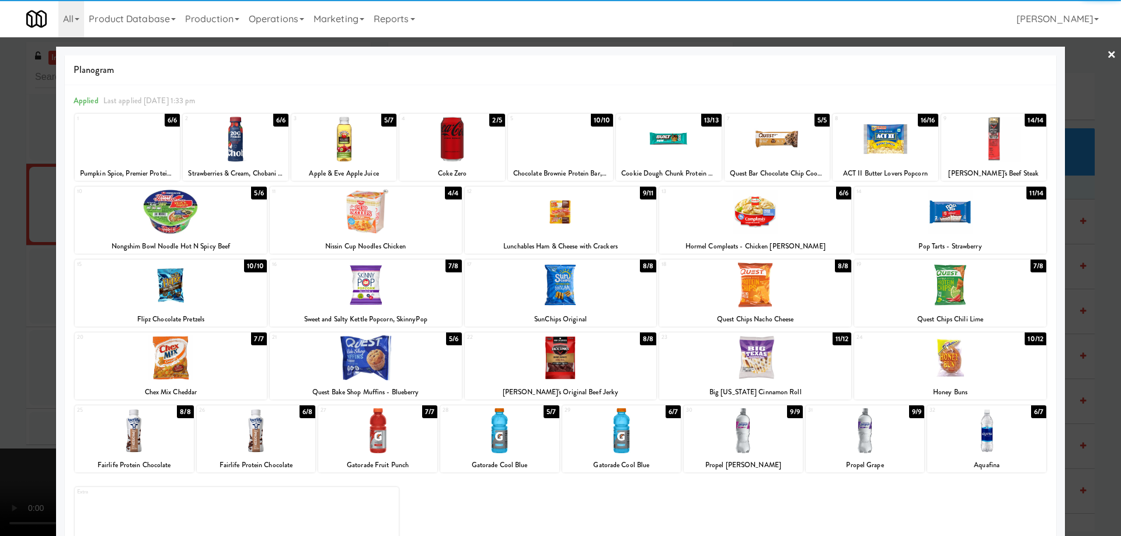
click at [219, 292] on div at bounding box center [171, 285] width 192 height 45
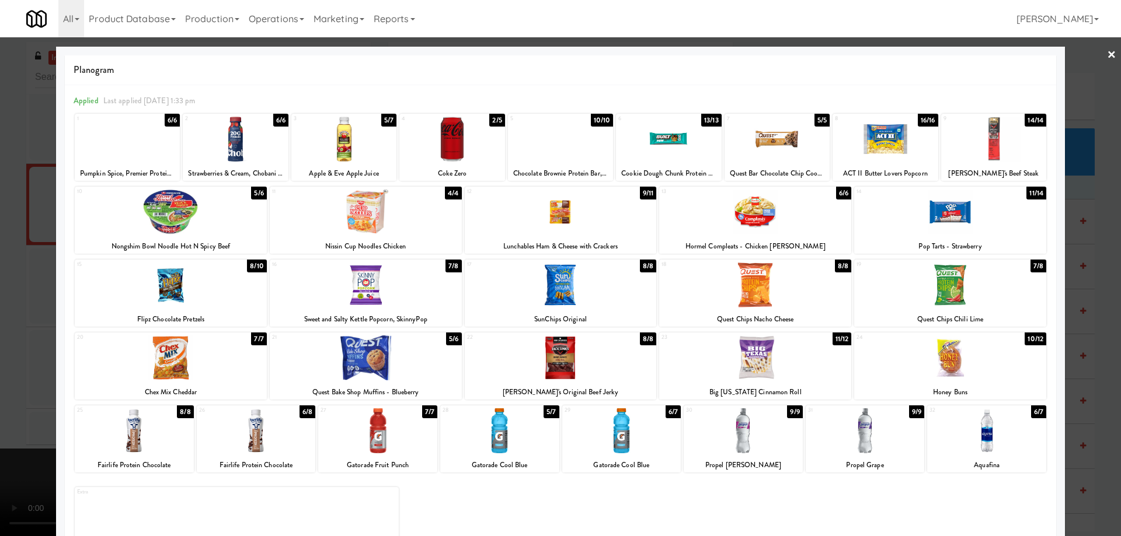
click at [1107, 54] on link "×" at bounding box center [1111, 55] width 9 height 36
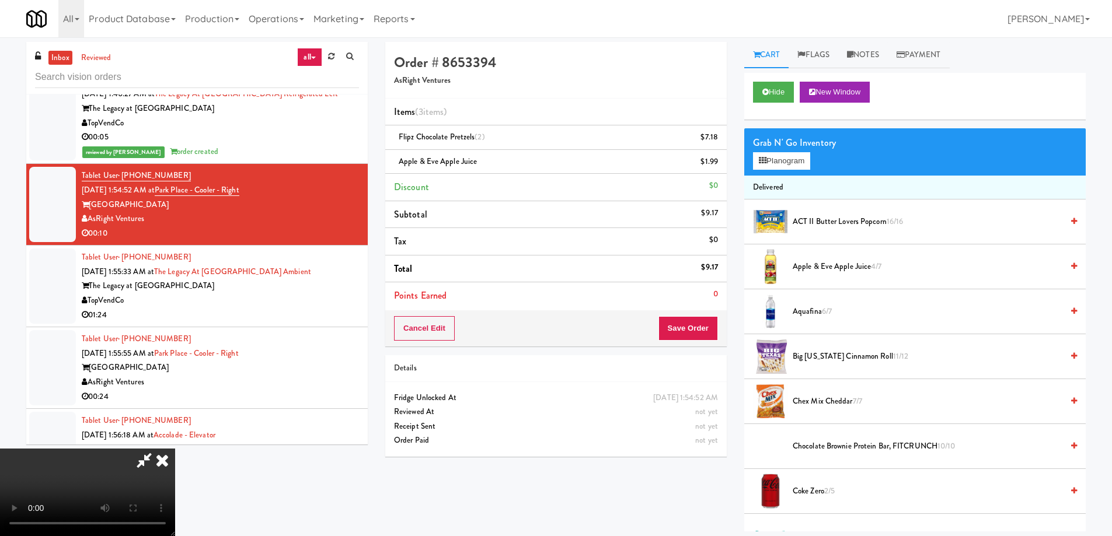
click at [175, 449] on video at bounding box center [87, 493] width 175 height 88
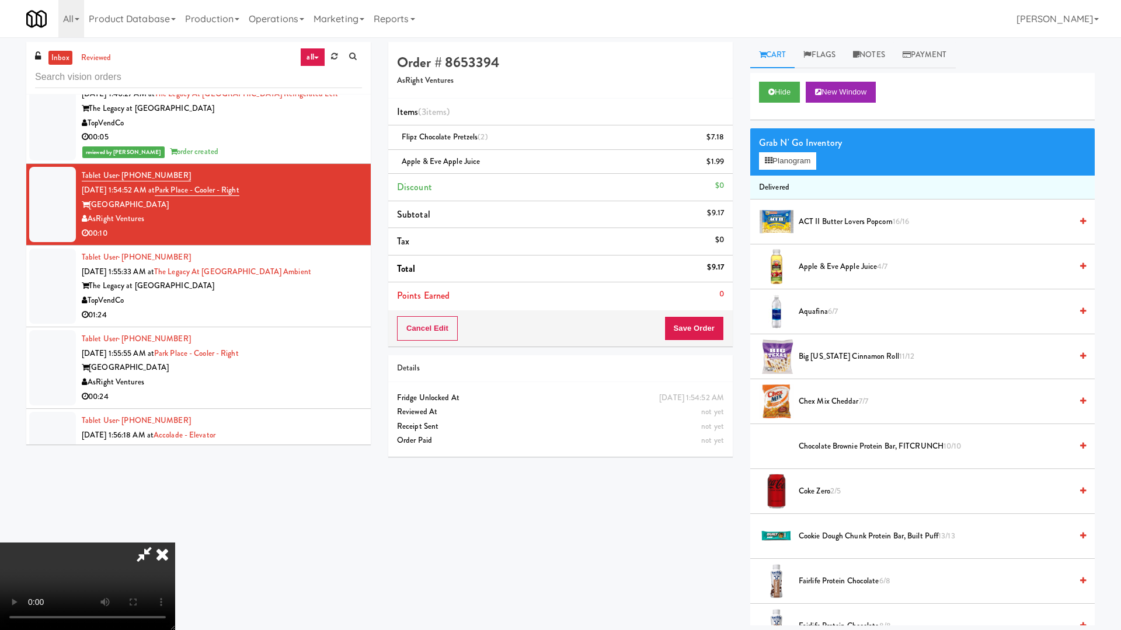
click at [175, 536] on video at bounding box center [87, 587] width 175 height 88
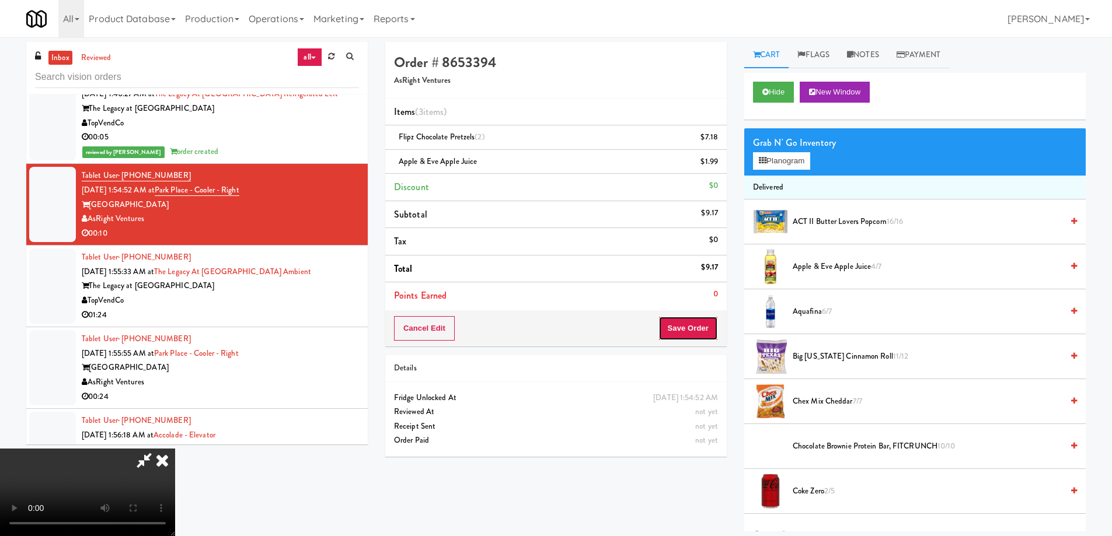
drag, startPoint x: 687, startPoint y: 323, endPoint x: 684, endPoint y: 317, distance: 6.8
click at [687, 321] on button "Save Order" at bounding box center [688, 328] width 60 height 25
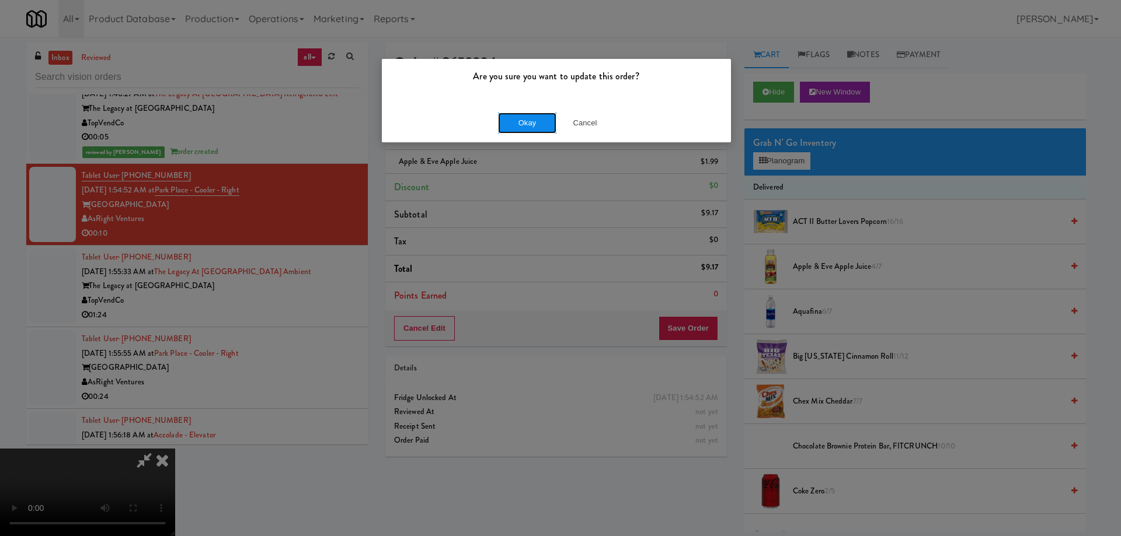
click at [538, 117] on button "Okay" at bounding box center [527, 123] width 58 height 21
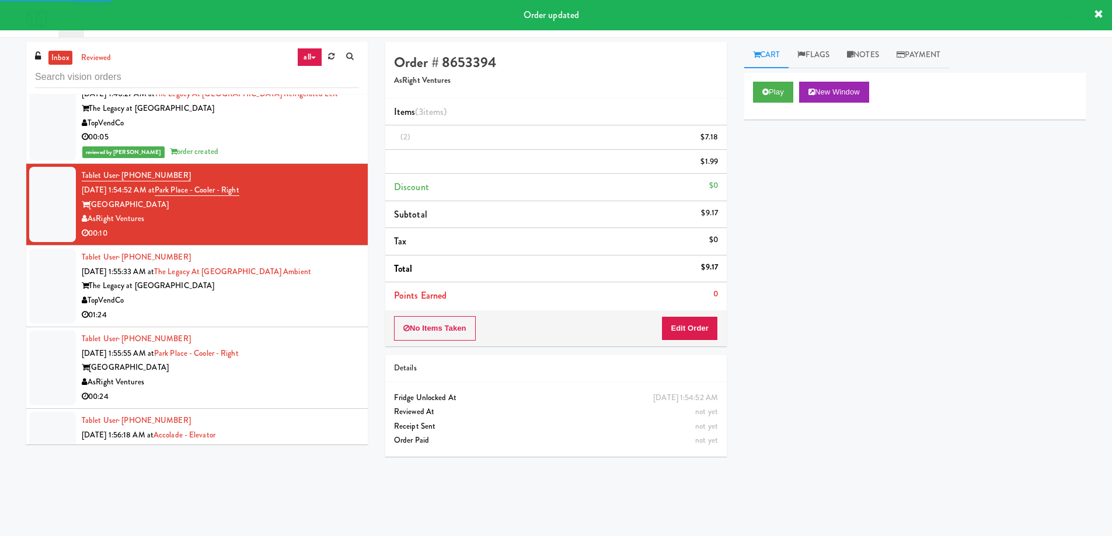
click at [320, 313] on div "01:24" at bounding box center [220, 315] width 277 height 15
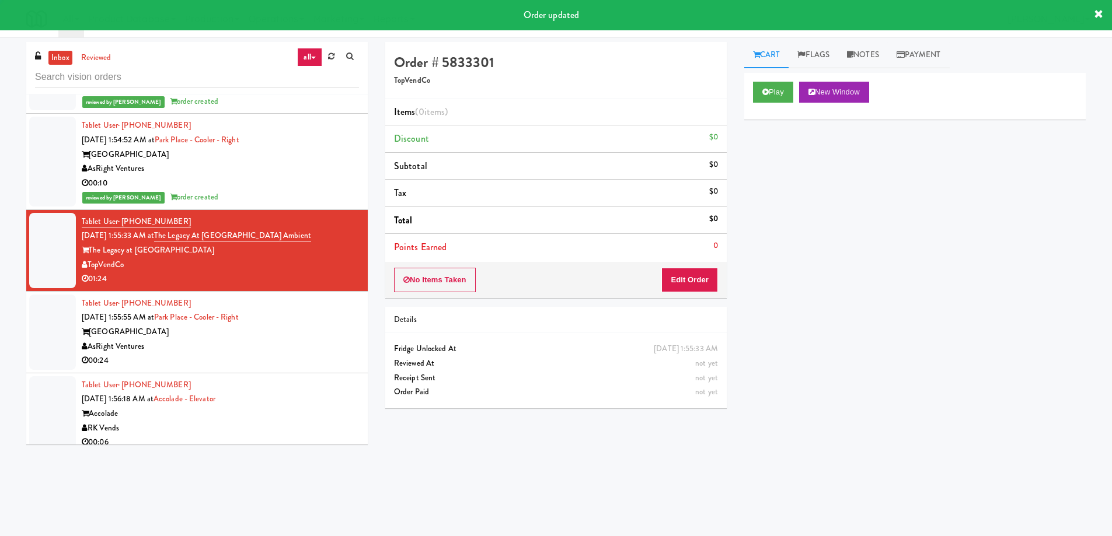
scroll to position [3359, 0]
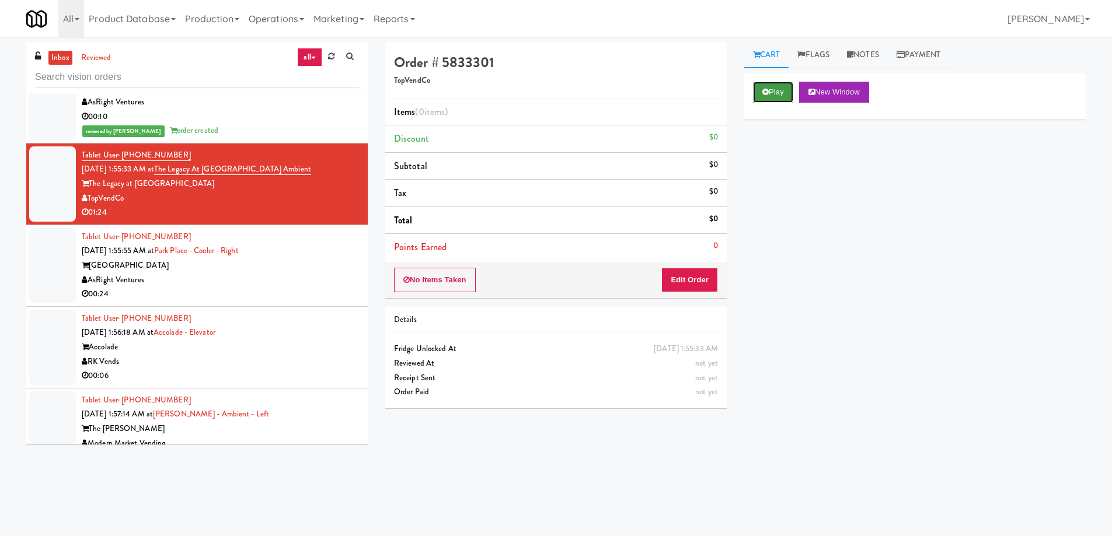
click at [773, 90] on button "Play" at bounding box center [773, 92] width 40 height 21
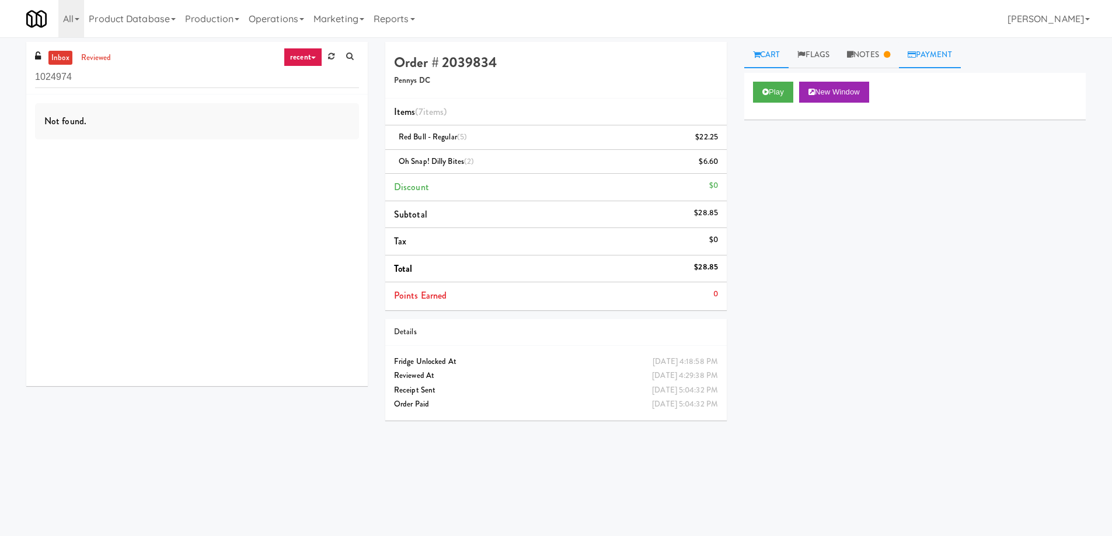
click at [928, 55] on link "Payment" at bounding box center [930, 55] width 62 height 26
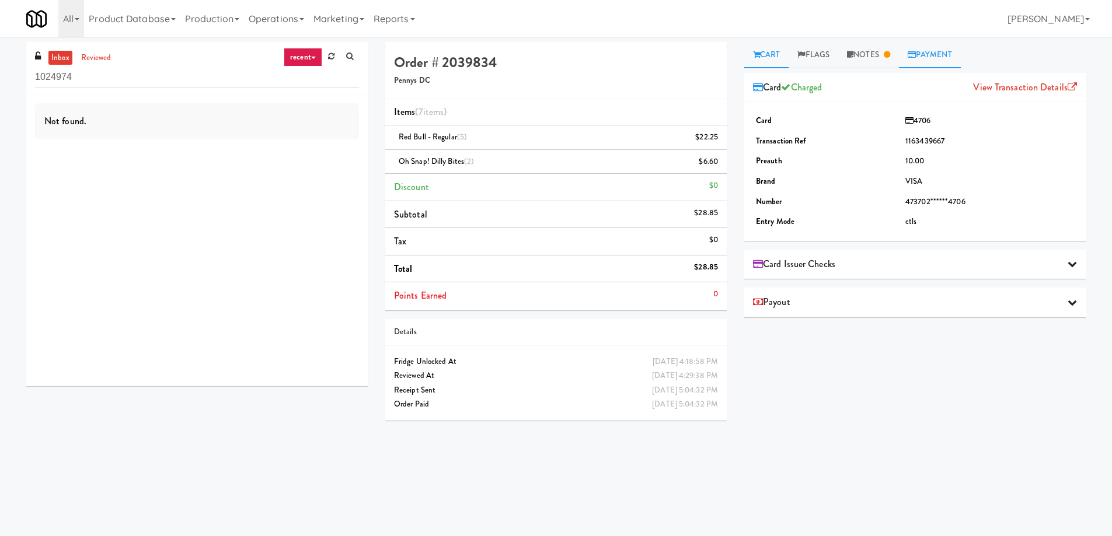
click at [763, 58] on link "Cart" at bounding box center [766, 55] width 45 height 26
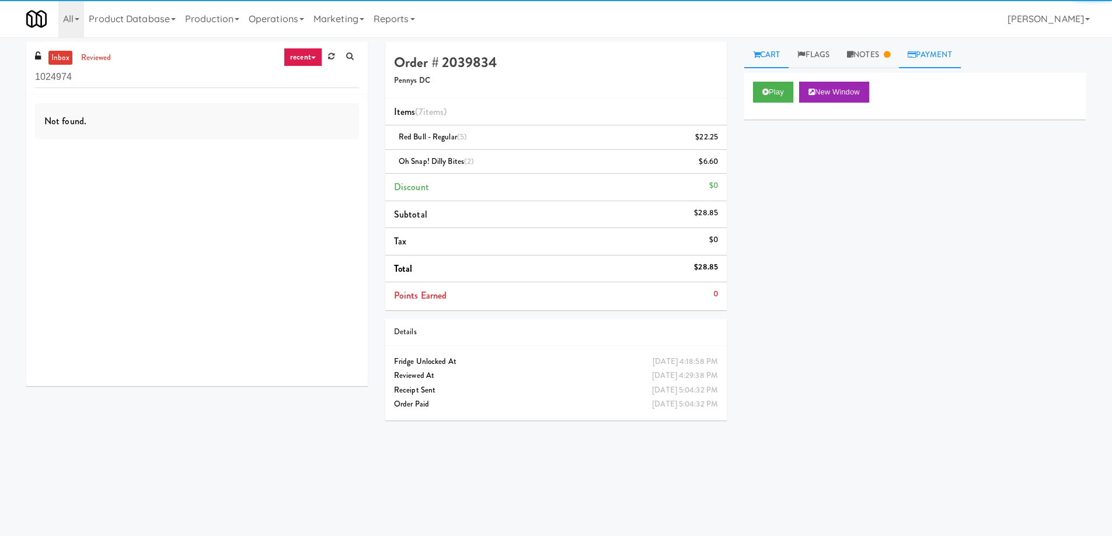
drag, startPoint x: 937, startPoint y: 48, endPoint x: 930, endPoint y: 53, distance: 9.2
click at [937, 48] on link "Payment" at bounding box center [930, 55] width 62 height 26
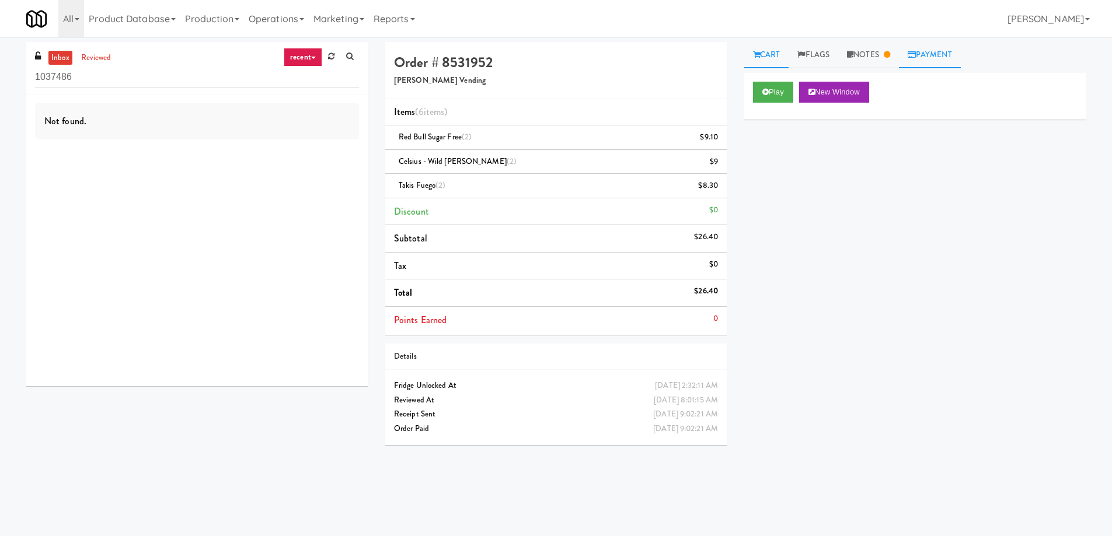
click at [926, 54] on link "Payment" at bounding box center [930, 55] width 62 height 26
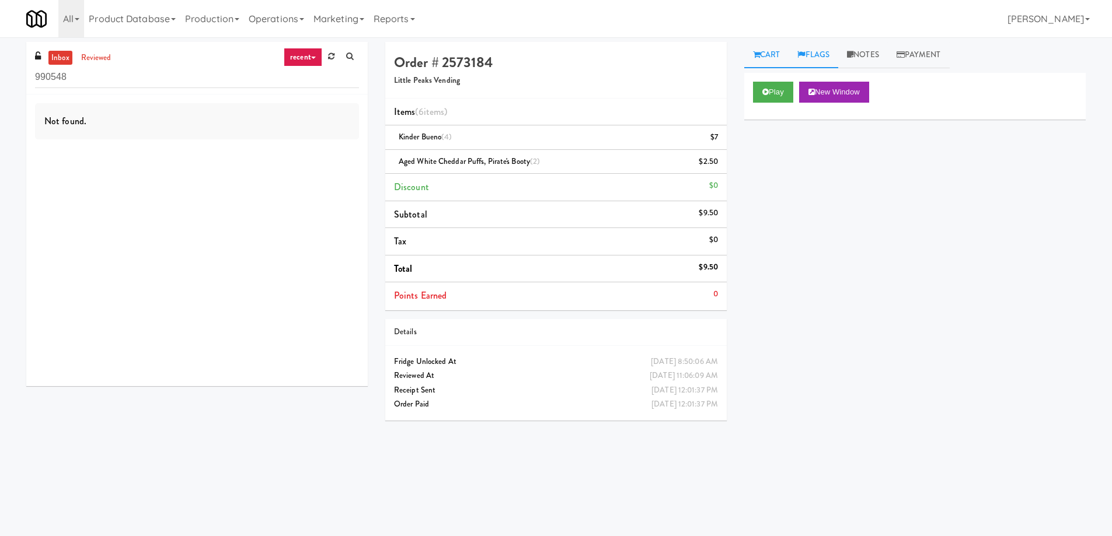
click at [825, 50] on link "Flags" at bounding box center [814, 55] width 50 height 26
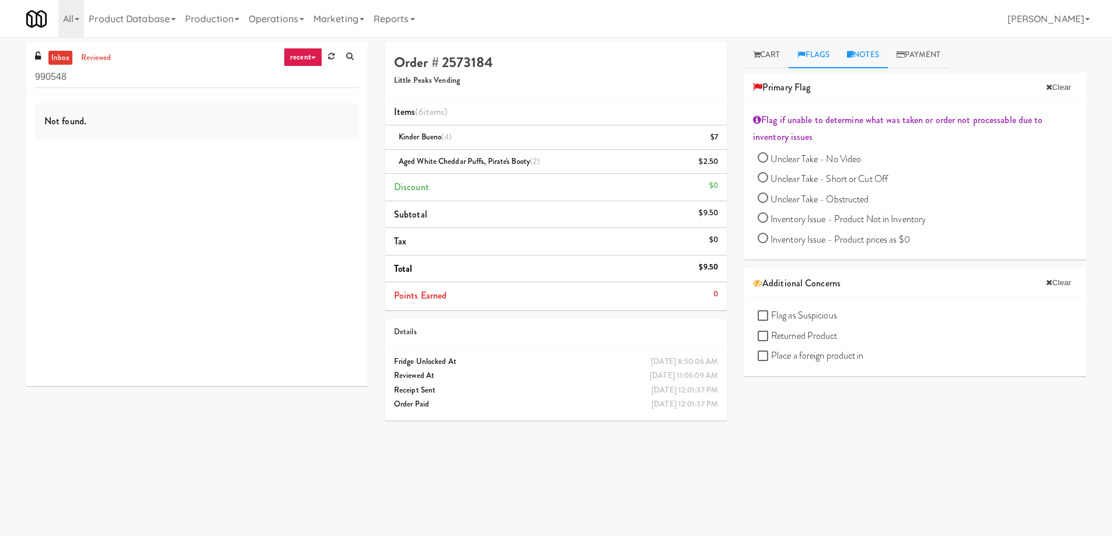
click at [868, 54] on link "Notes" at bounding box center [863, 55] width 50 height 26
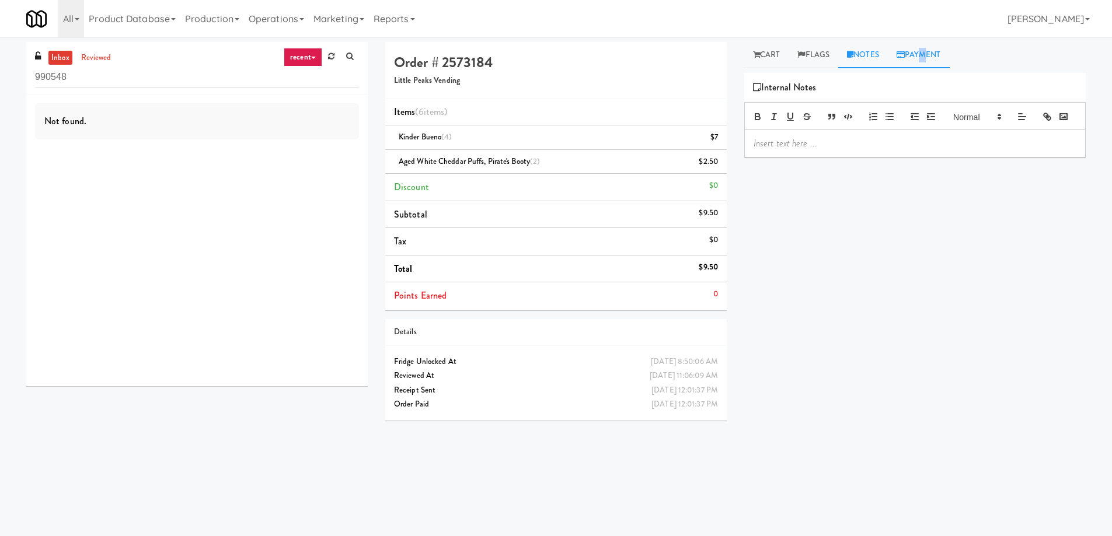
click at [920, 61] on link "Payment" at bounding box center [919, 55] width 62 height 26
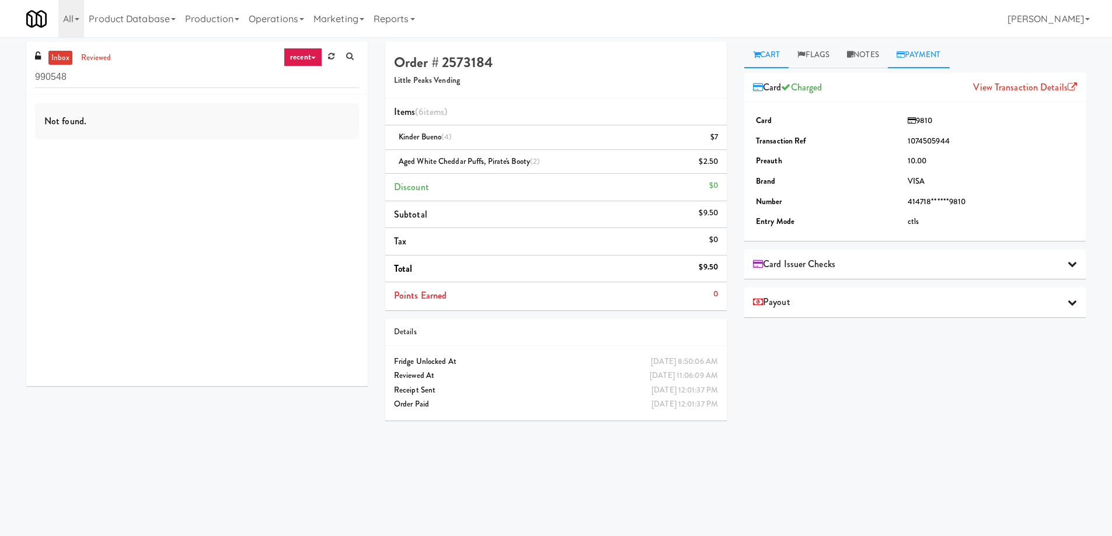
click at [763, 54] on link "Cart" at bounding box center [766, 55] width 45 height 26
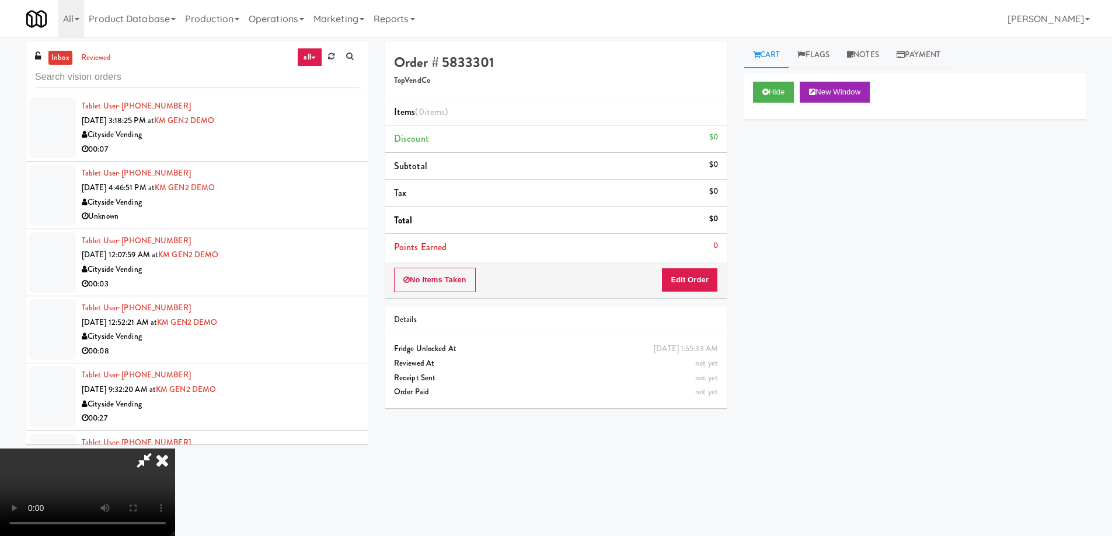
scroll to position [3359, 0]
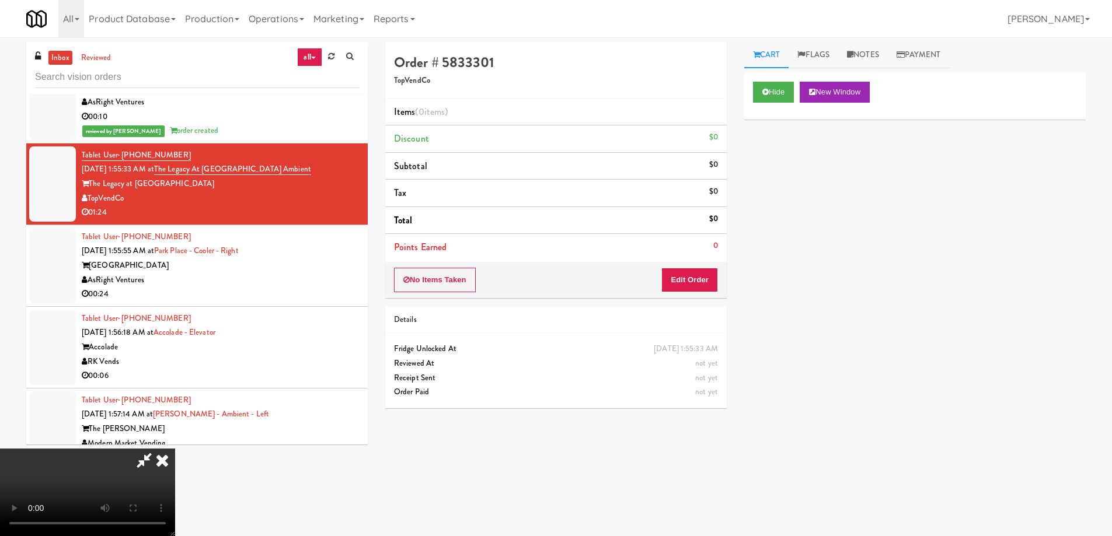
click at [175, 449] on video at bounding box center [87, 493] width 175 height 88
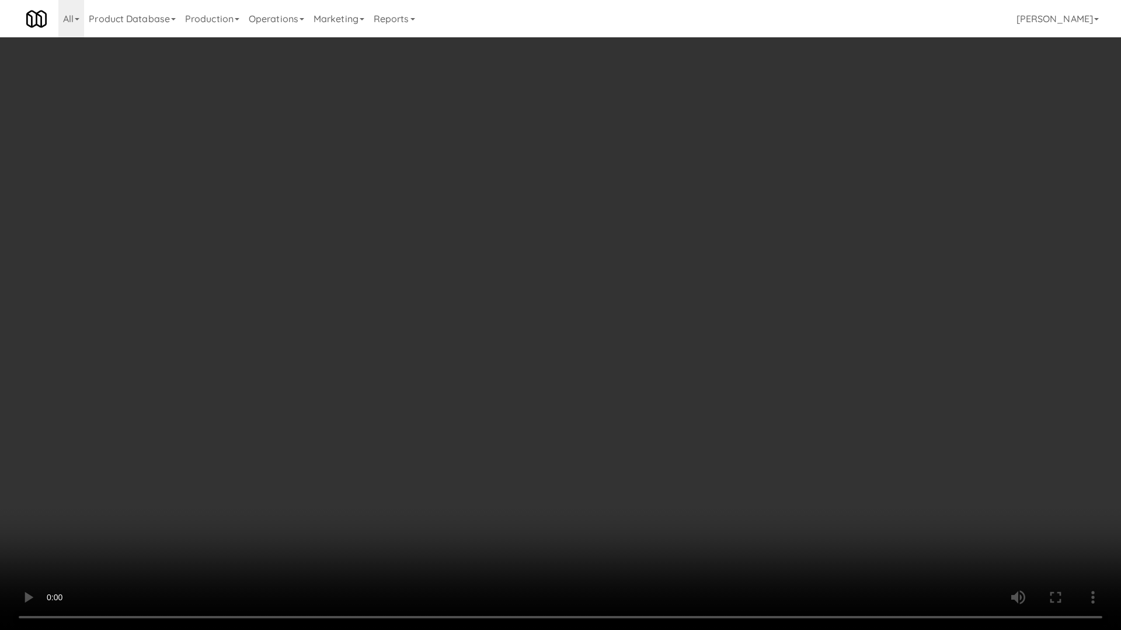
click at [632, 338] on video at bounding box center [560, 315] width 1121 height 630
click at [649, 323] on video at bounding box center [560, 315] width 1121 height 630
click at [654, 317] on video at bounding box center [560, 315] width 1121 height 630
click at [672, 325] on video at bounding box center [560, 315] width 1121 height 630
click at [695, 325] on video at bounding box center [560, 315] width 1121 height 630
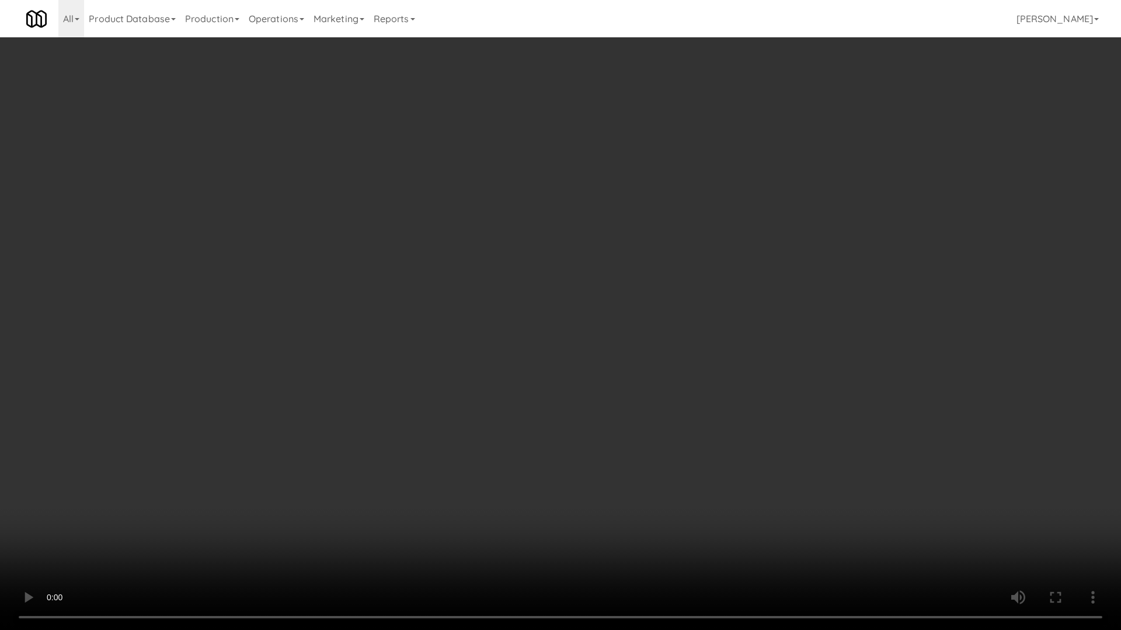
click at [644, 319] on video at bounding box center [560, 315] width 1121 height 630
click at [625, 328] on video at bounding box center [560, 315] width 1121 height 630
click at [546, 372] on video at bounding box center [560, 315] width 1121 height 630
click at [521, 287] on video at bounding box center [560, 315] width 1121 height 630
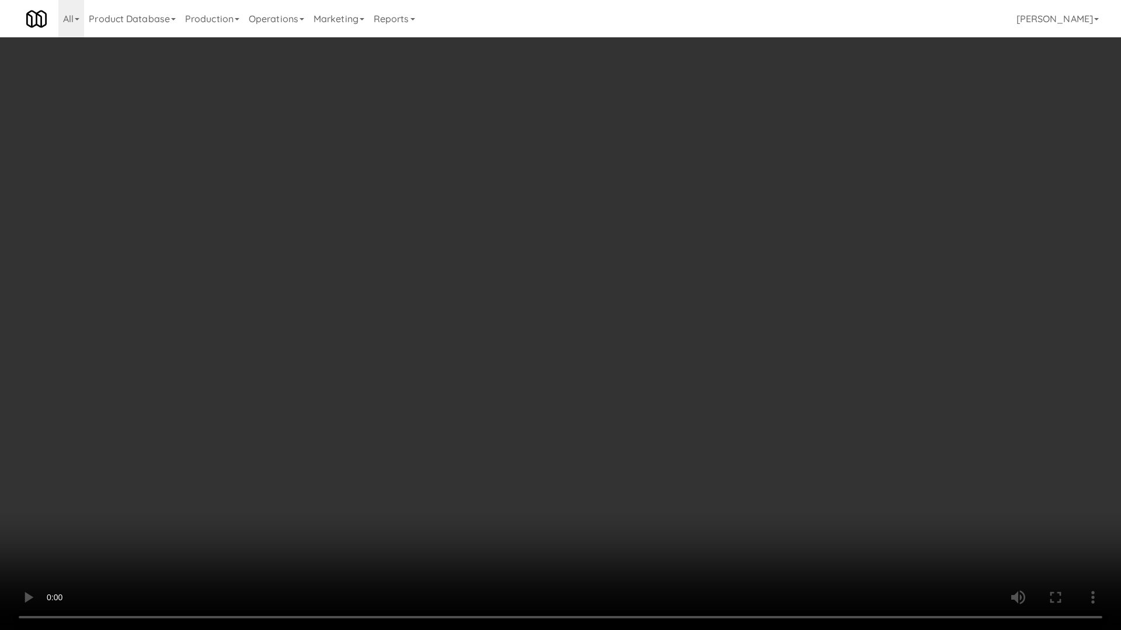
click at [542, 275] on video at bounding box center [560, 315] width 1121 height 630
click at [592, 235] on video at bounding box center [560, 315] width 1121 height 630
click at [613, 379] on video at bounding box center [560, 315] width 1121 height 630
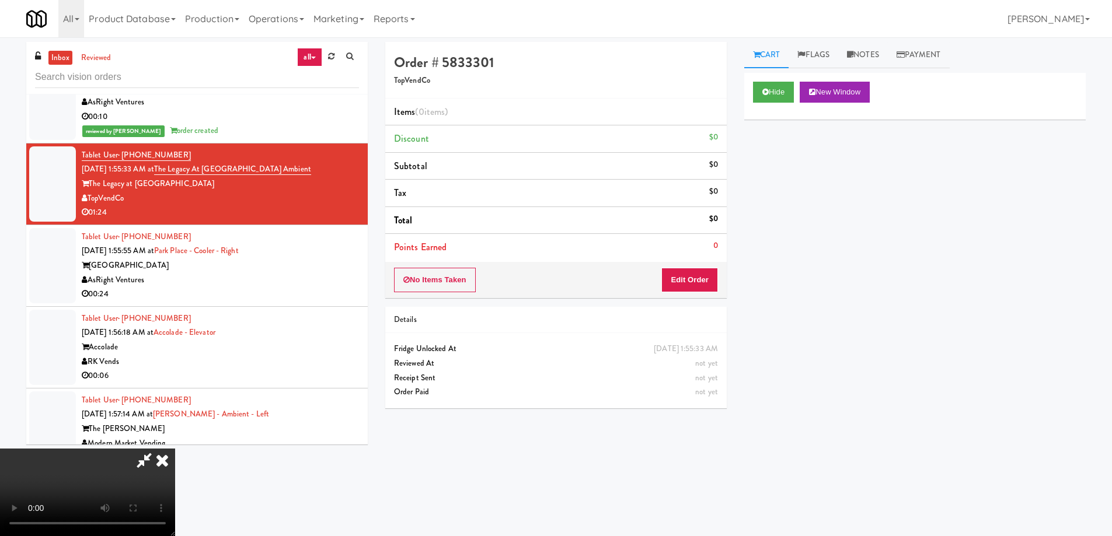
click at [175, 449] on video at bounding box center [87, 493] width 175 height 88
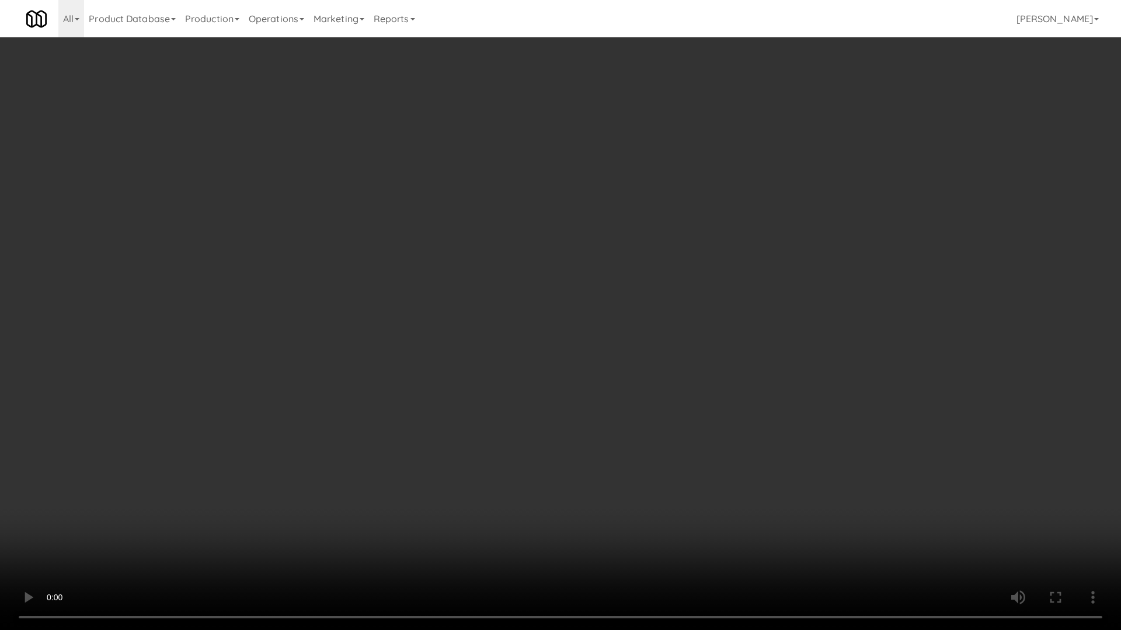
click at [406, 359] on video at bounding box center [560, 315] width 1121 height 630
click at [579, 353] on video at bounding box center [560, 315] width 1121 height 630
click at [613, 349] on video at bounding box center [560, 315] width 1121 height 630
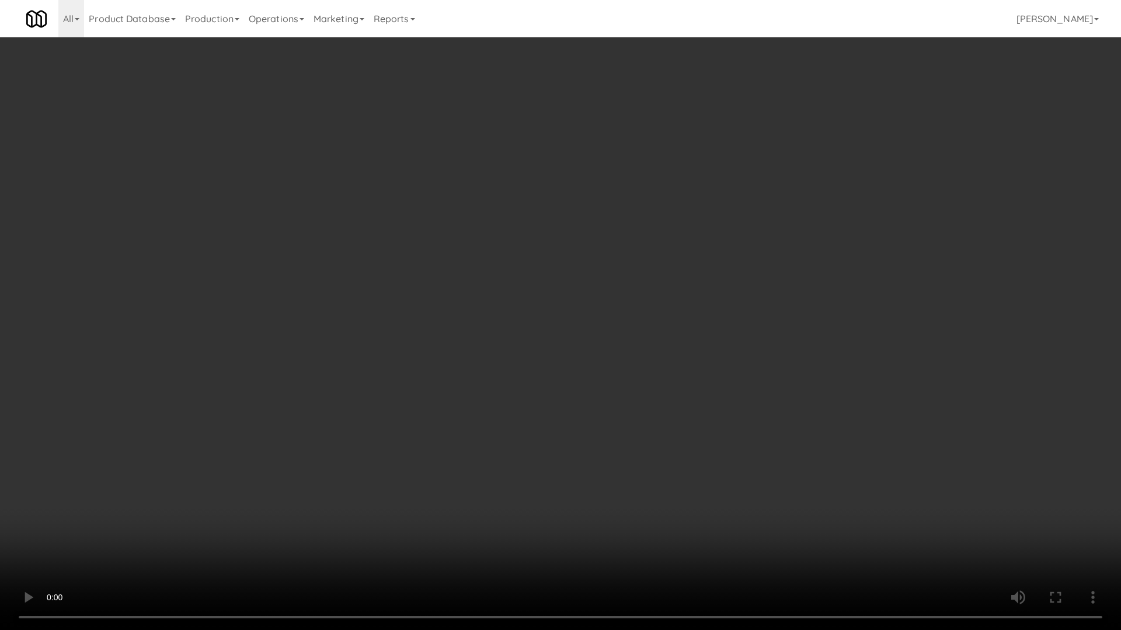
click at [602, 357] on video at bounding box center [560, 315] width 1121 height 630
click at [485, 332] on video at bounding box center [560, 315] width 1121 height 630
click at [517, 310] on video at bounding box center [560, 315] width 1121 height 630
click at [518, 344] on video at bounding box center [560, 315] width 1121 height 630
click at [558, 333] on video at bounding box center [560, 315] width 1121 height 630
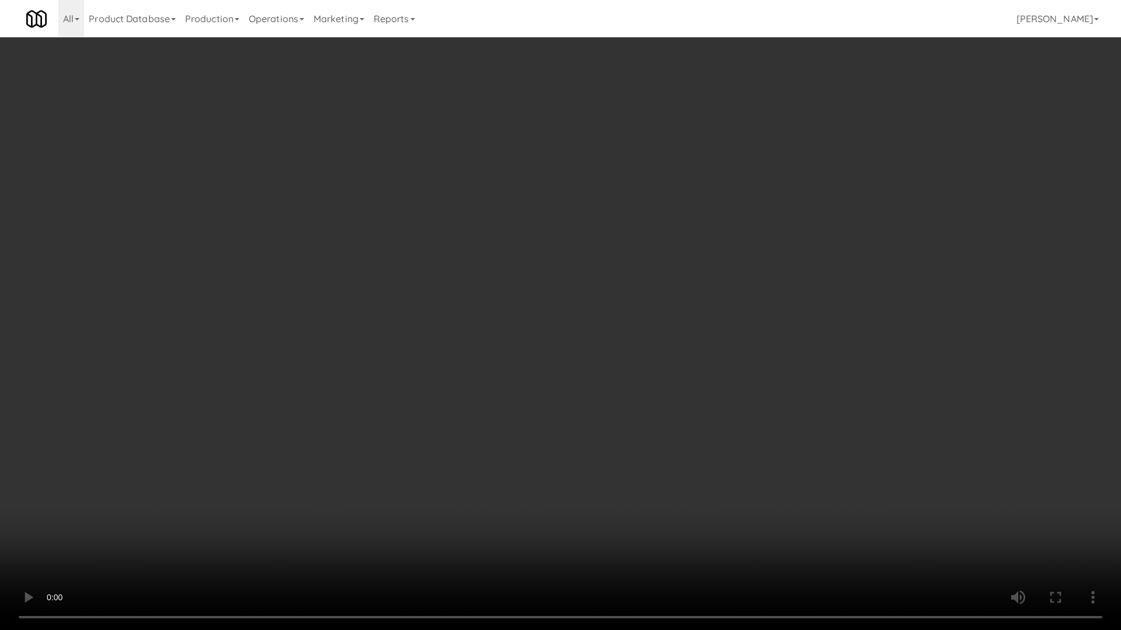
click at [578, 320] on video at bounding box center [560, 315] width 1121 height 630
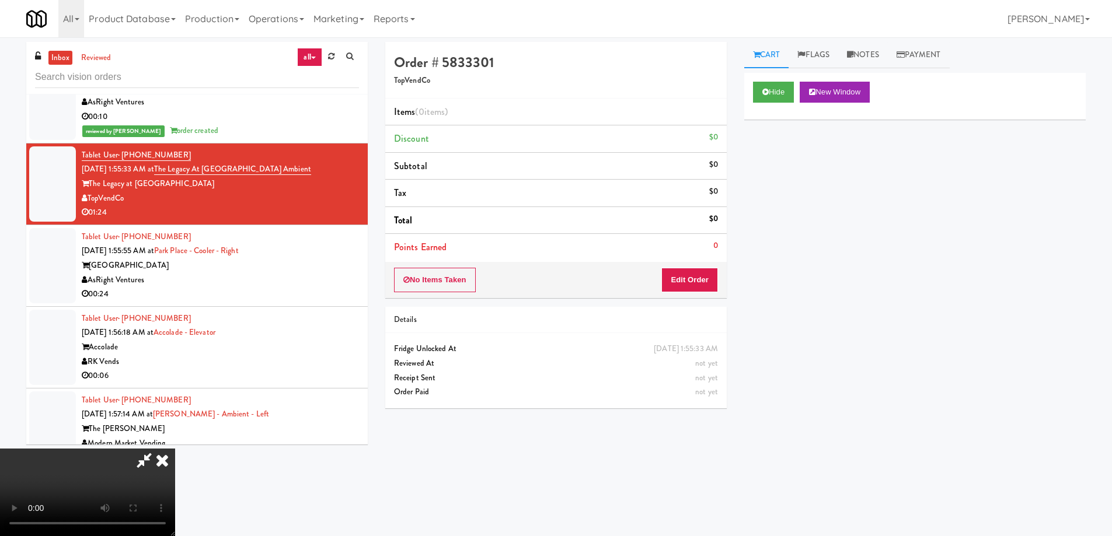
click at [175, 449] on video at bounding box center [87, 493] width 175 height 88
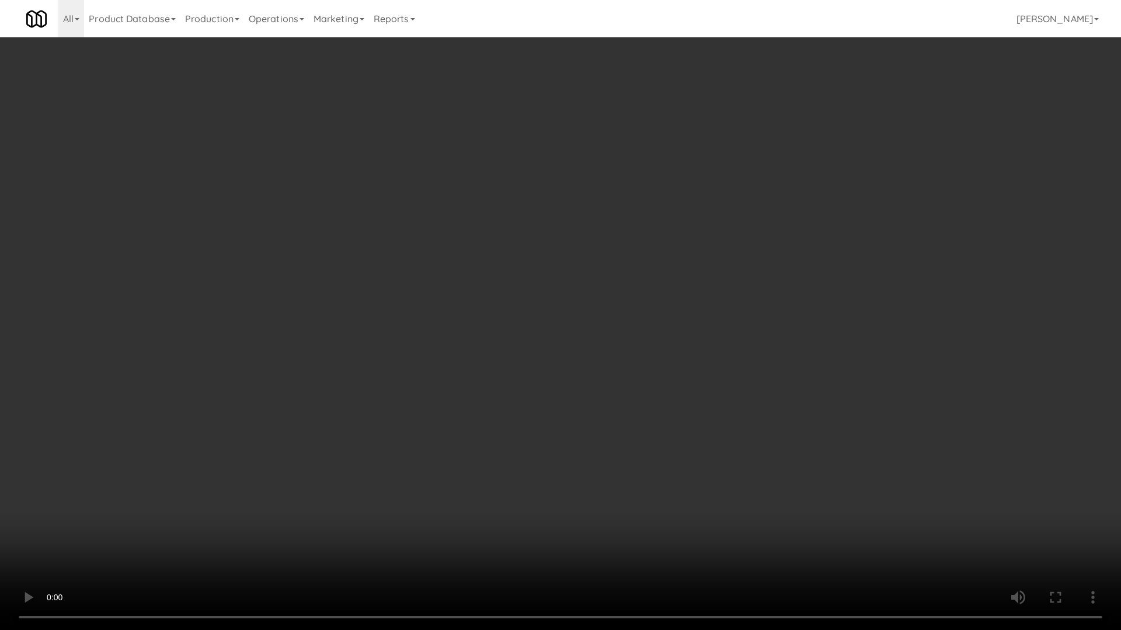
click at [623, 343] on video at bounding box center [560, 315] width 1121 height 630
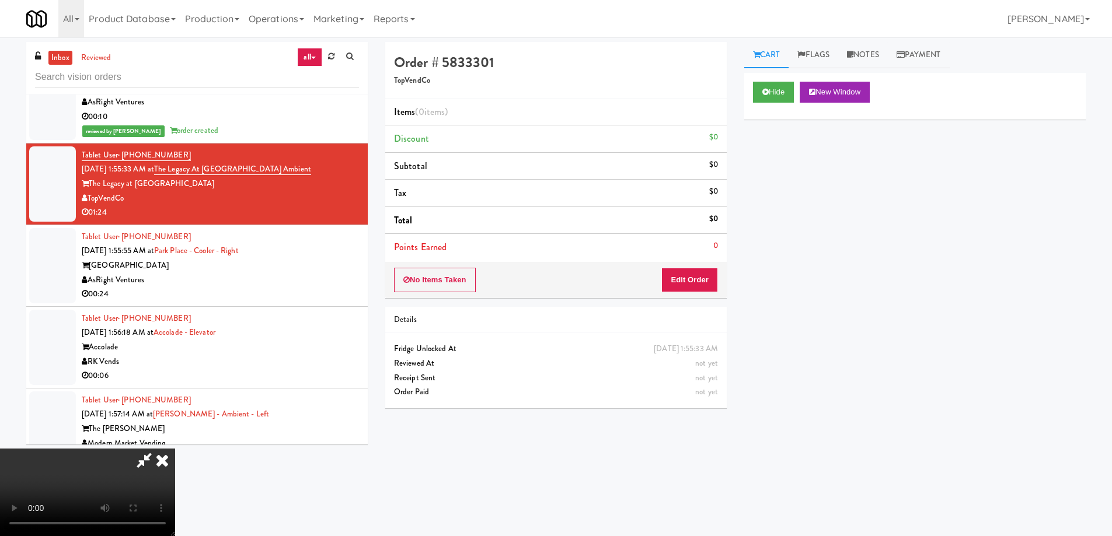
click at [158, 449] on icon at bounding box center [144, 460] width 27 height 23
click at [175, 449] on icon at bounding box center [162, 460] width 26 height 23
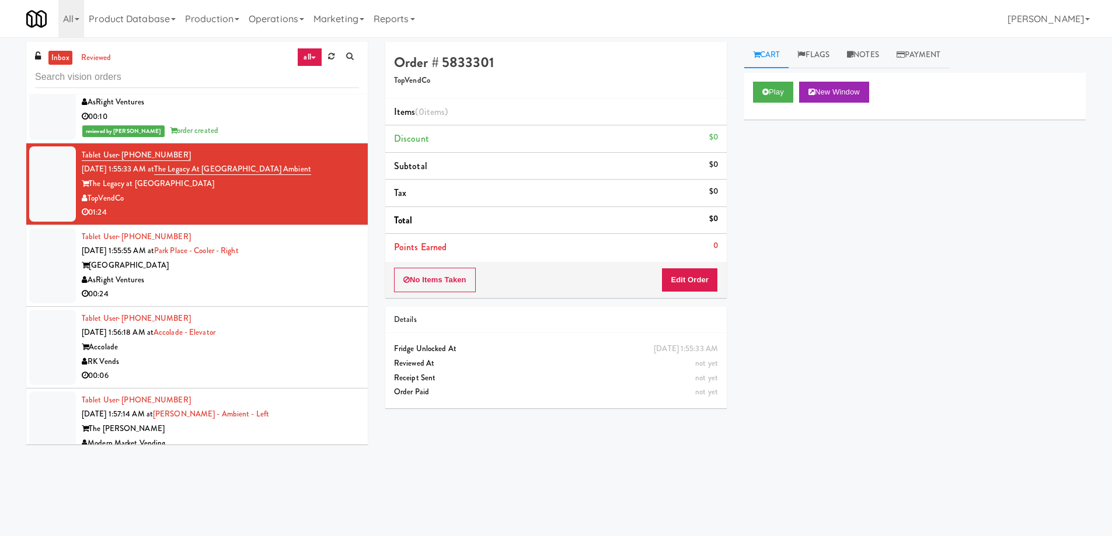
click at [305, 261] on div "Park Place Tampa" at bounding box center [220, 266] width 277 height 15
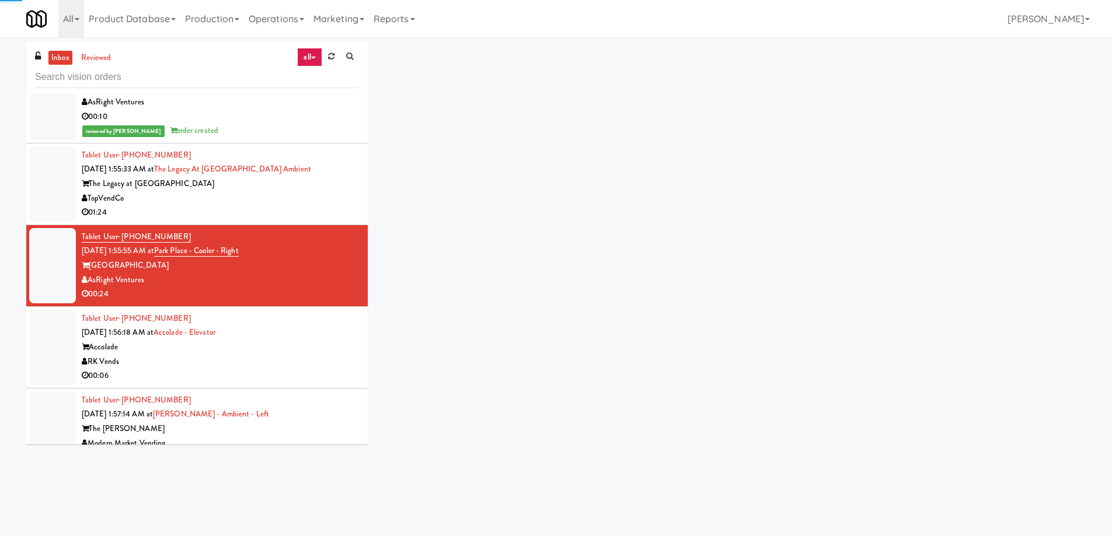
click at [295, 178] on div "The Legacy at Centennial" at bounding box center [220, 184] width 277 height 15
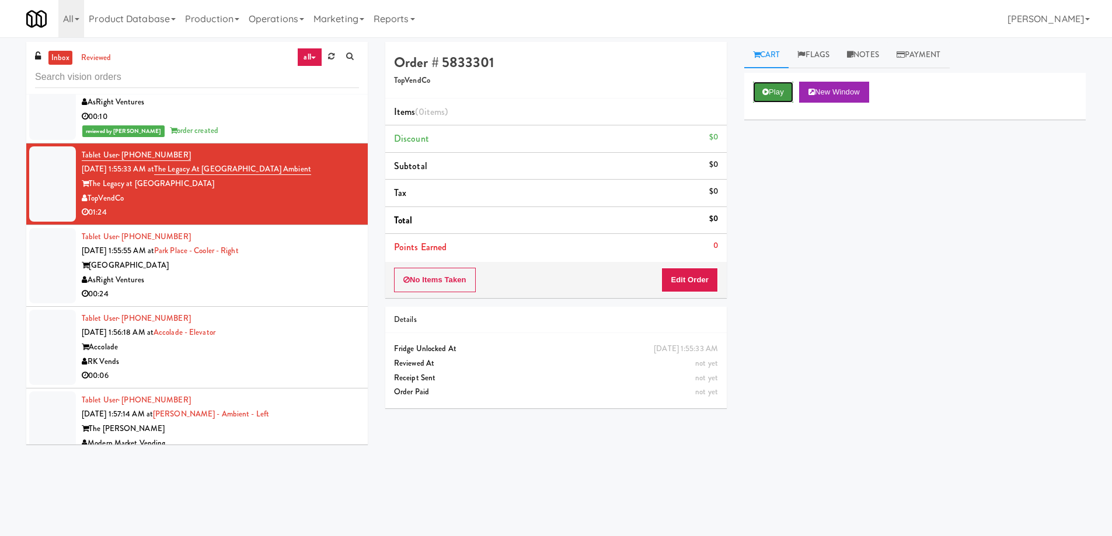
click at [769, 93] on button "Play" at bounding box center [773, 92] width 40 height 21
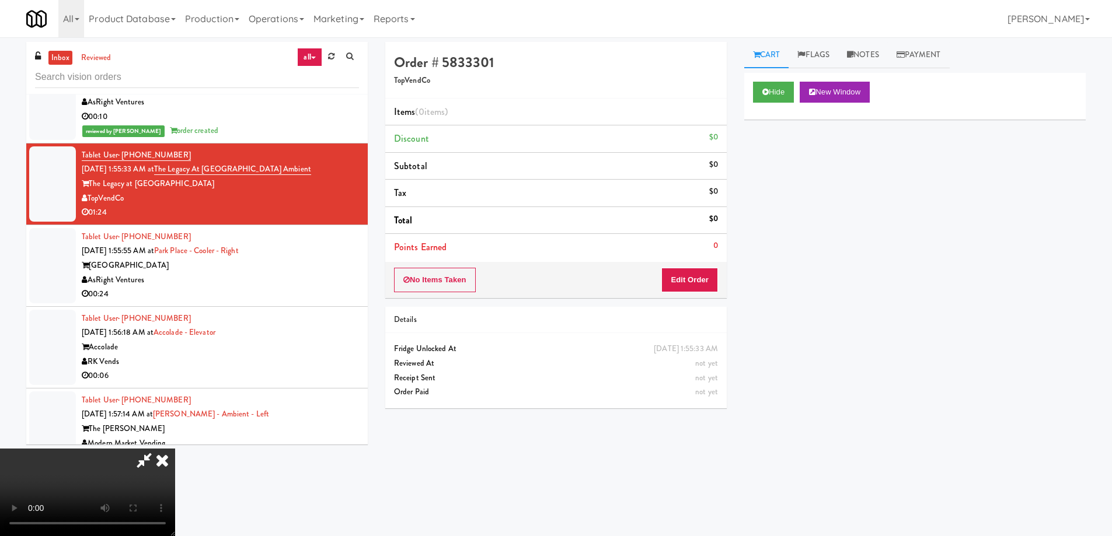
click at [175, 449] on video at bounding box center [87, 493] width 175 height 88
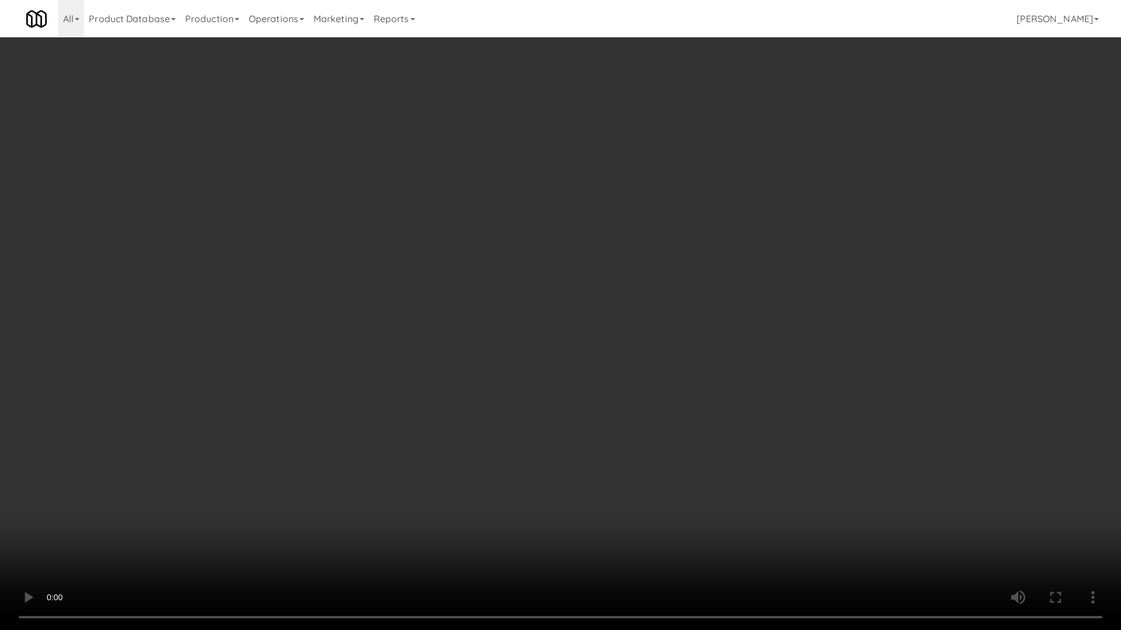
click at [590, 354] on video at bounding box center [560, 315] width 1121 height 630
click at [592, 374] on video at bounding box center [560, 315] width 1121 height 630
click at [637, 264] on video at bounding box center [560, 315] width 1121 height 630
click at [665, 266] on video at bounding box center [560, 315] width 1121 height 630
click at [681, 274] on video at bounding box center [560, 315] width 1121 height 630
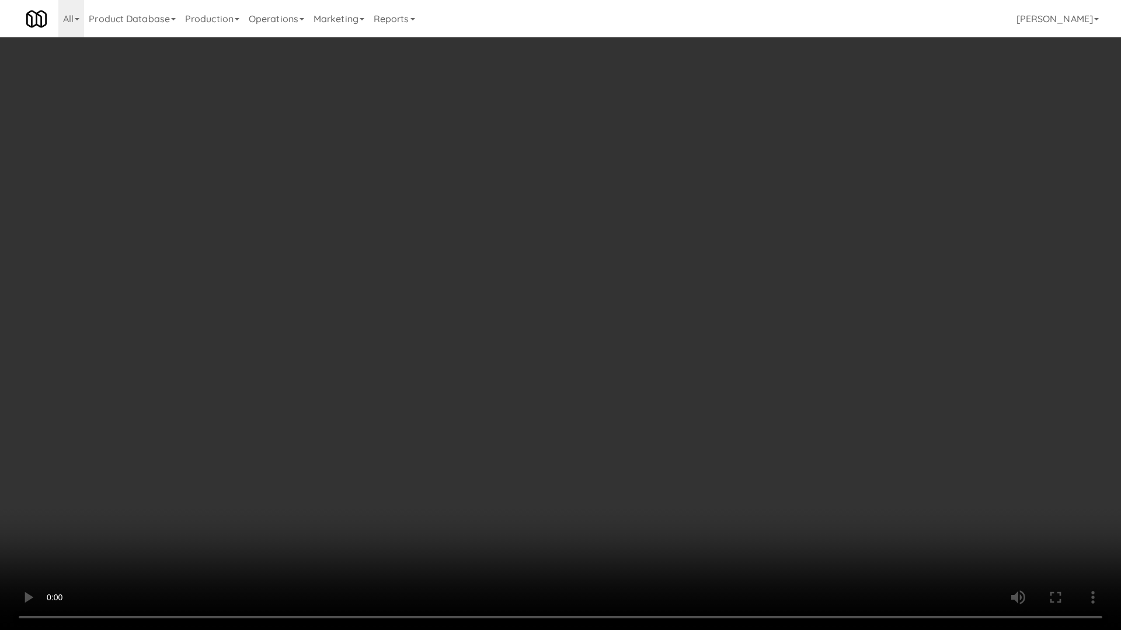
click at [703, 404] on video at bounding box center [560, 315] width 1121 height 630
click at [653, 344] on video at bounding box center [560, 315] width 1121 height 630
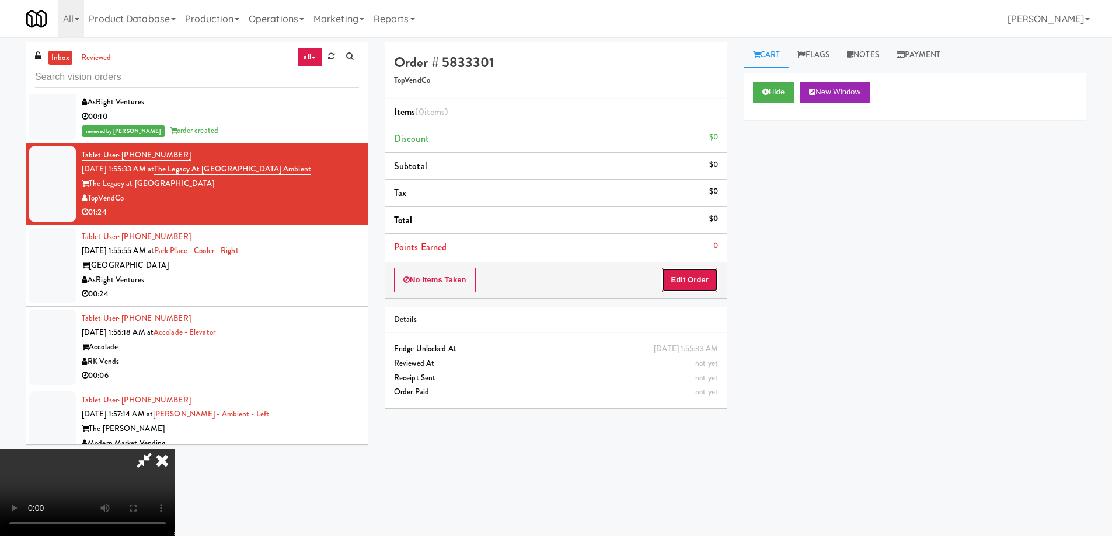
click at [699, 268] on button "Edit Order" at bounding box center [689, 280] width 57 height 25
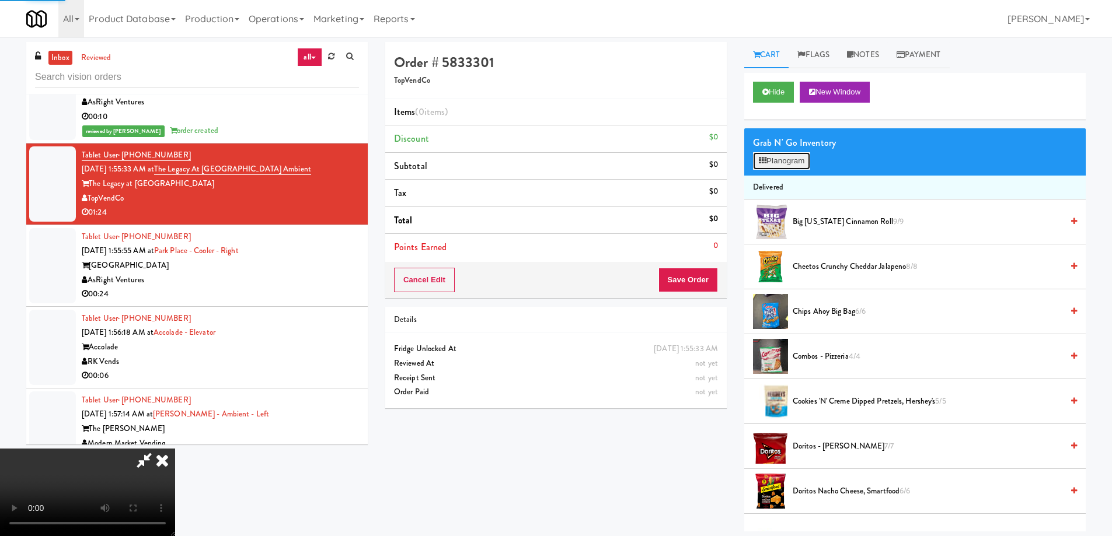
click at [793, 161] on button "Planogram" at bounding box center [781, 161] width 57 height 18
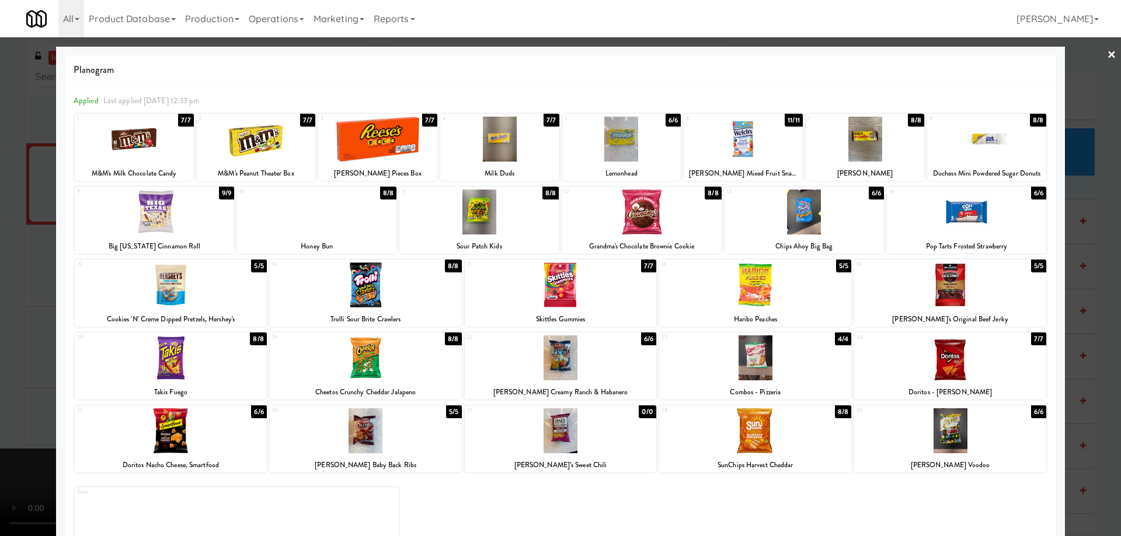
click at [988, 453] on div at bounding box center [950, 431] width 192 height 45
click at [1107, 54] on link "×" at bounding box center [1111, 55] width 9 height 36
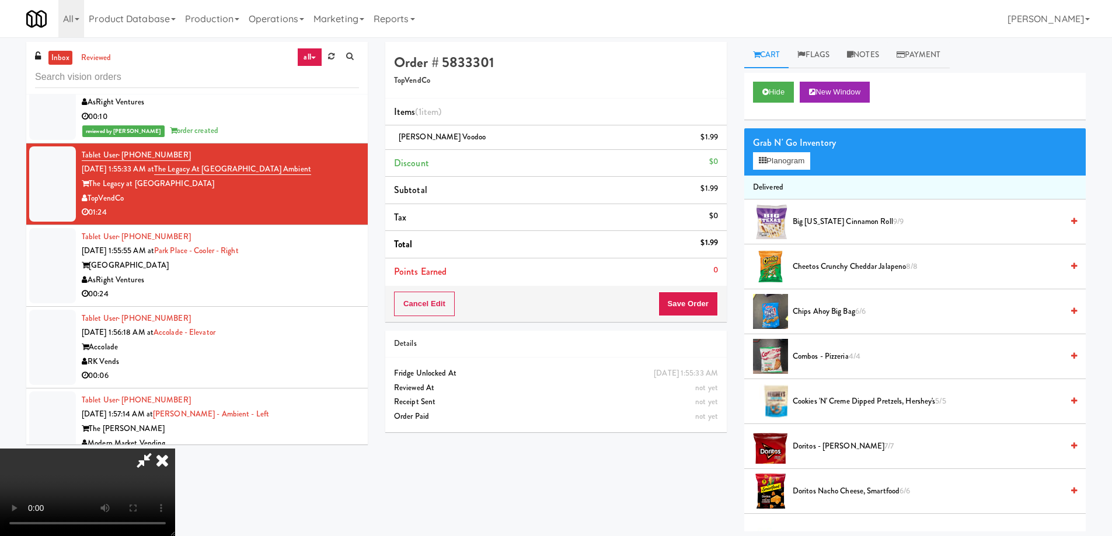
click at [175, 449] on video at bounding box center [87, 493] width 175 height 88
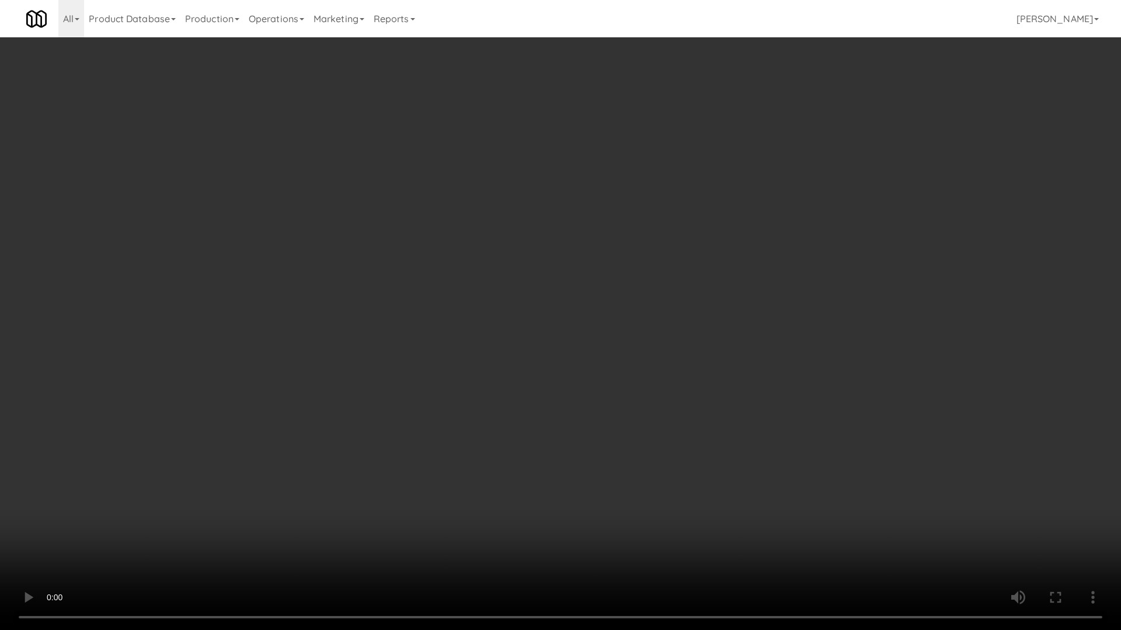
click at [570, 341] on video at bounding box center [560, 315] width 1121 height 630
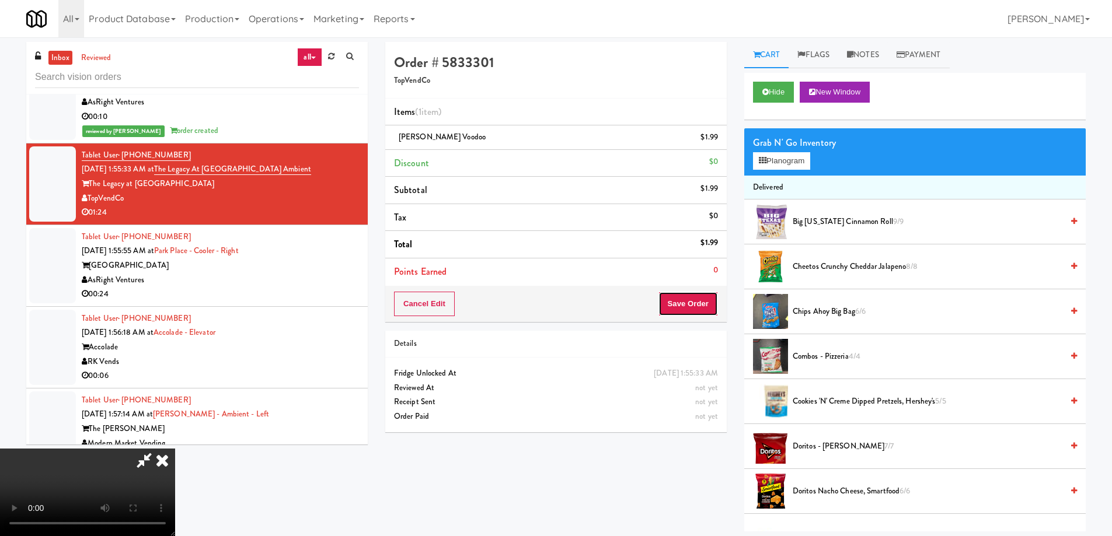
click at [707, 306] on button "Save Order" at bounding box center [688, 304] width 60 height 25
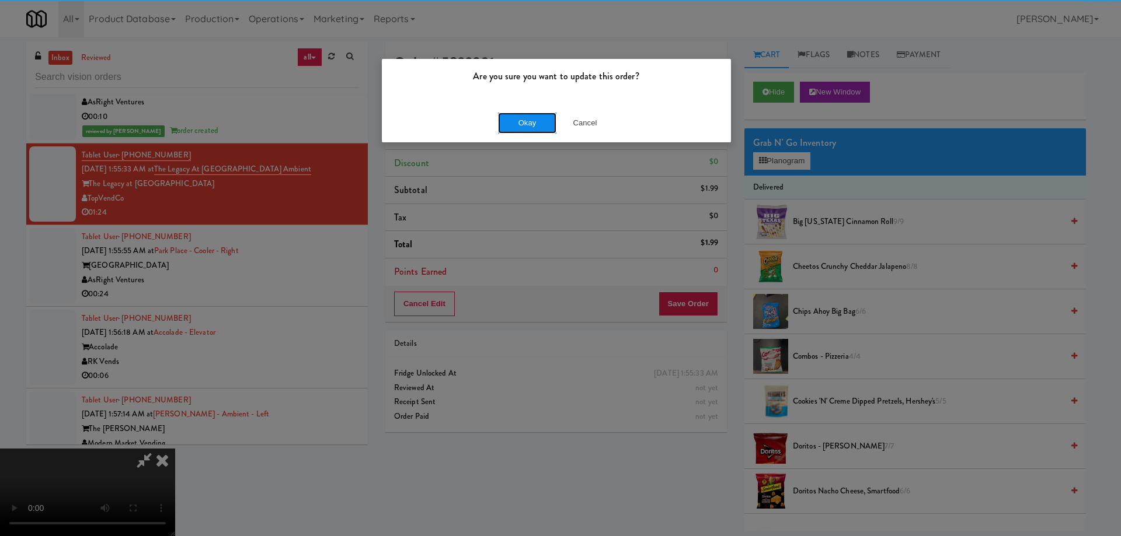
click at [532, 120] on button "Okay" at bounding box center [527, 123] width 58 height 21
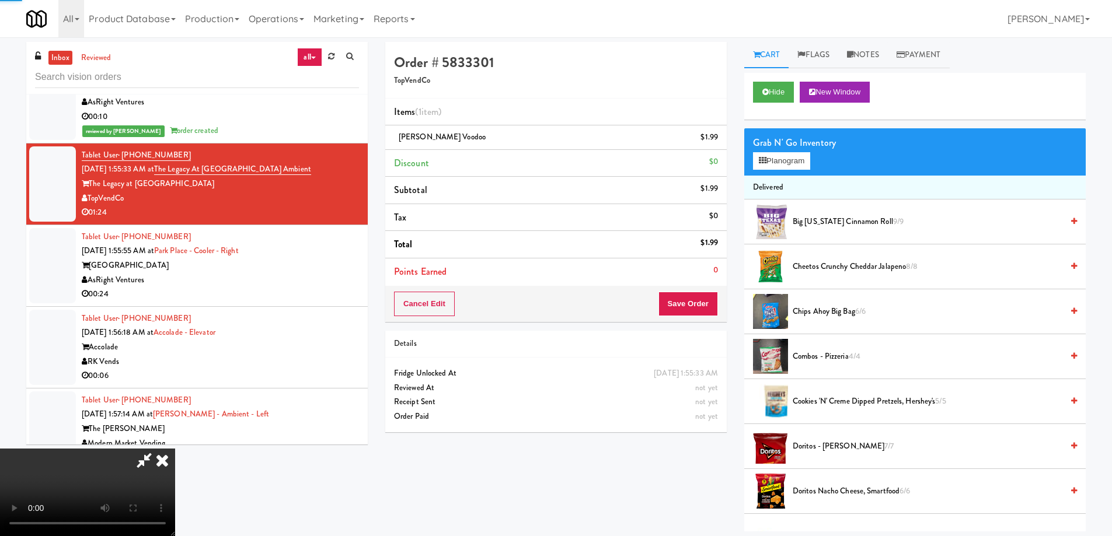
click at [175, 449] on icon at bounding box center [162, 460] width 26 height 23
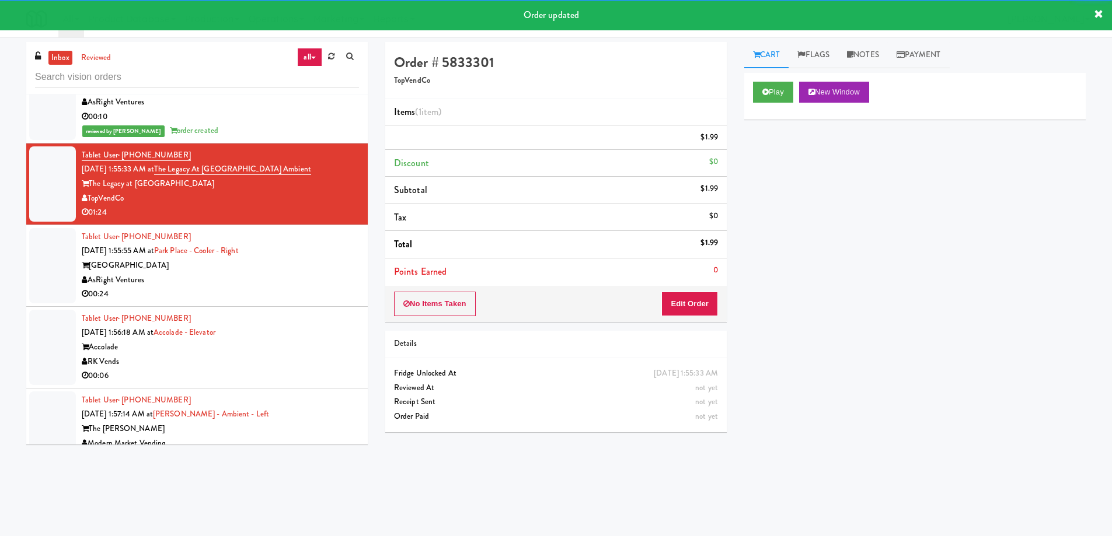
click at [312, 271] on div "Park Place Tampa" at bounding box center [220, 266] width 277 height 15
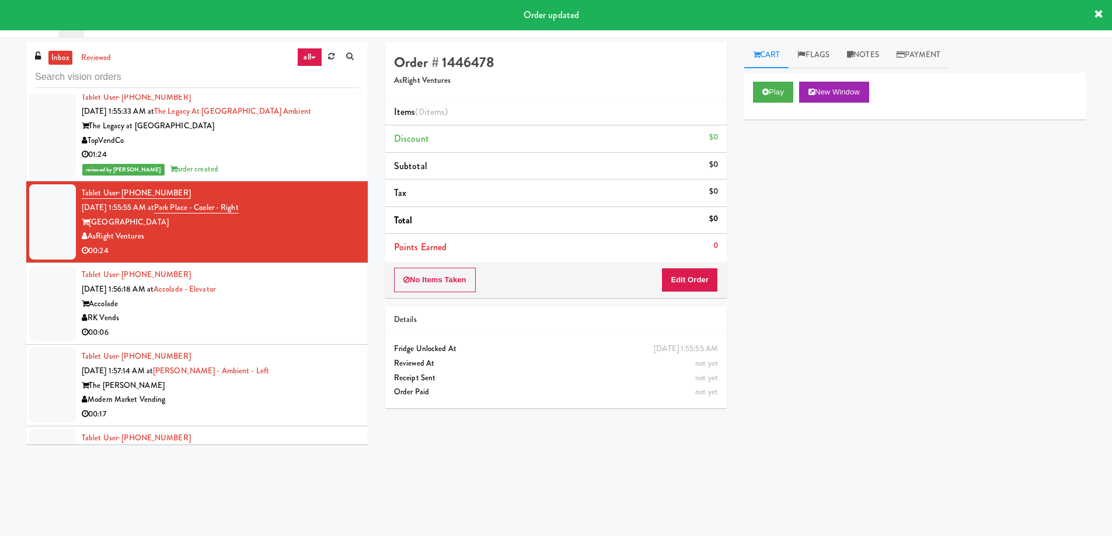
scroll to position [3418, 0]
click at [773, 88] on button "Play" at bounding box center [773, 92] width 40 height 21
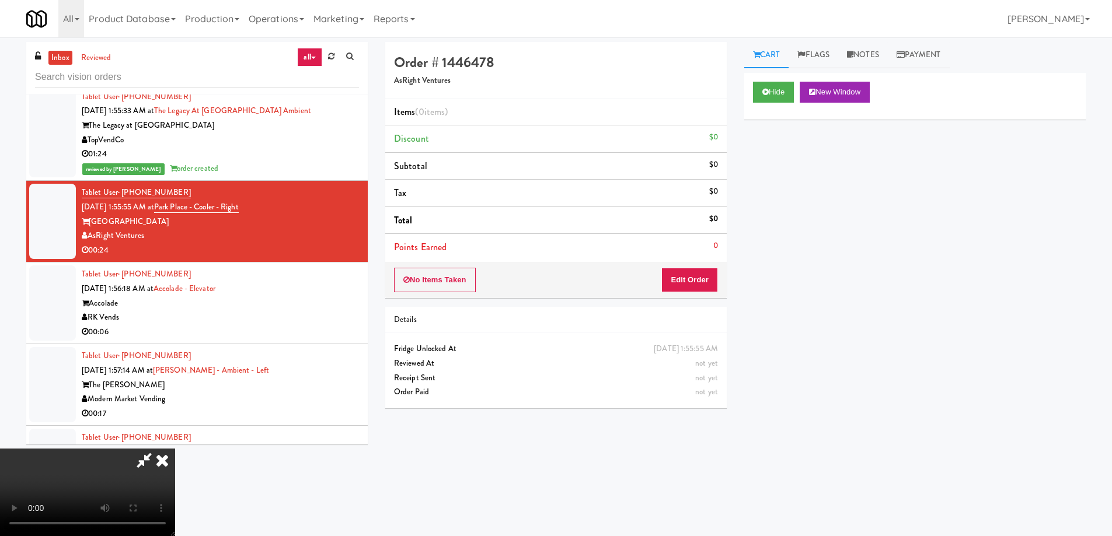
click at [175, 449] on video at bounding box center [87, 493] width 175 height 88
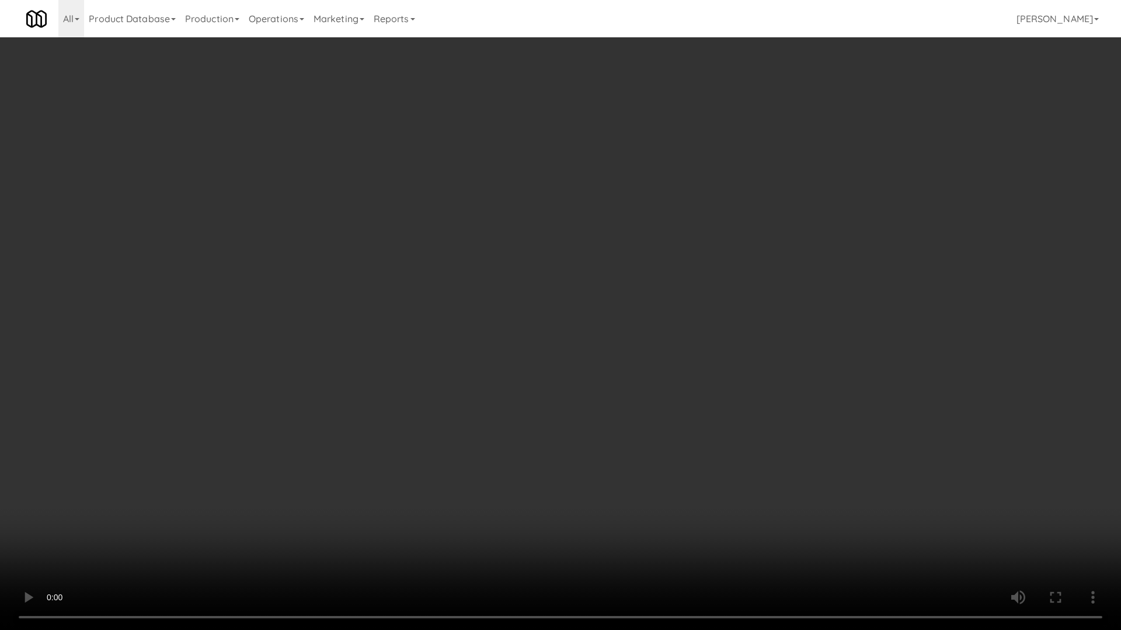
click at [616, 357] on video at bounding box center [560, 315] width 1121 height 630
click at [613, 362] on video at bounding box center [560, 315] width 1121 height 630
click at [533, 277] on video at bounding box center [560, 315] width 1121 height 630
click at [599, 294] on video at bounding box center [560, 315] width 1121 height 630
click at [548, 232] on video at bounding box center [560, 315] width 1121 height 630
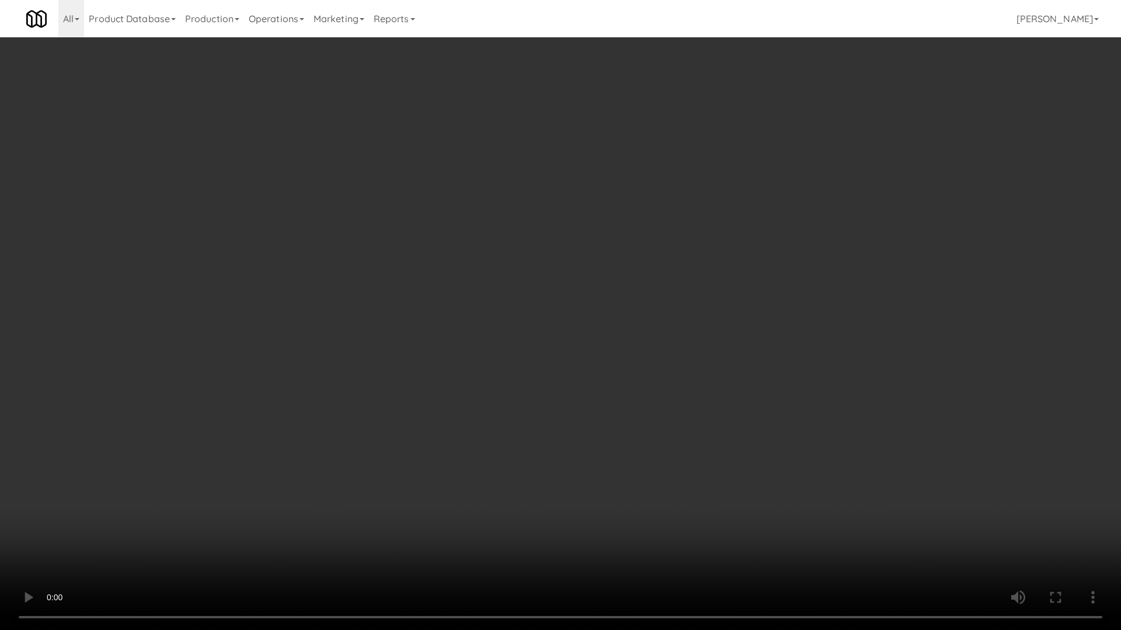
click at [623, 350] on video at bounding box center [560, 315] width 1121 height 630
click at [698, 305] on video at bounding box center [560, 315] width 1121 height 630
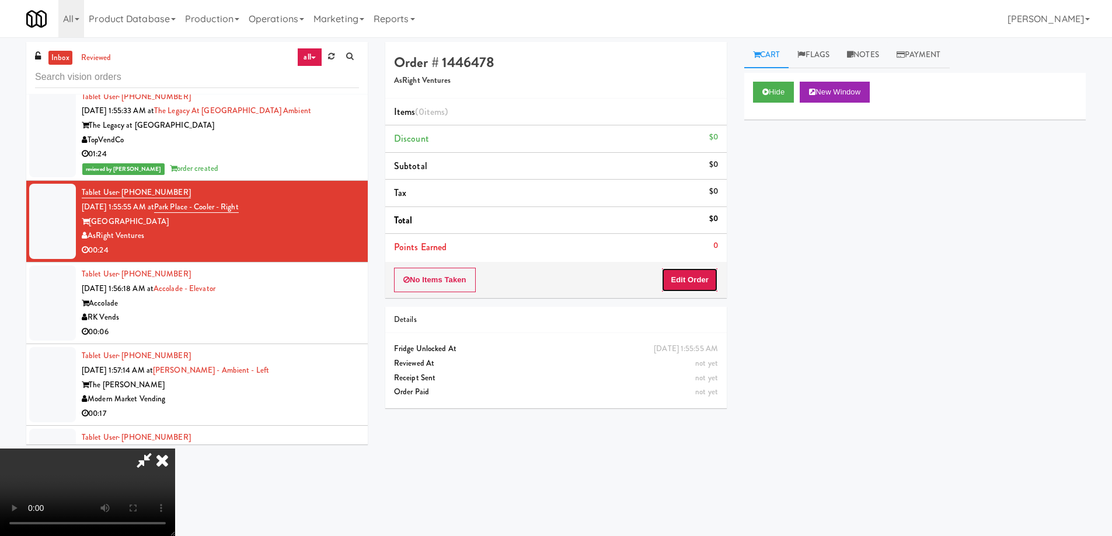
click at [695, 277] on button "Edit Order" at bounding box center [689, 280] width 57 height 25
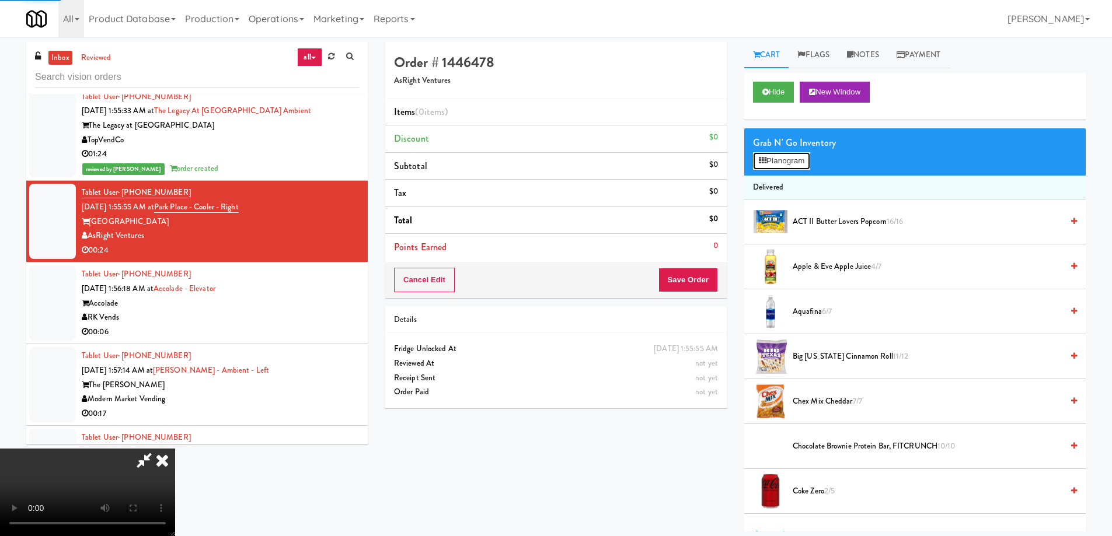
click at [782, 165] on button "Planogram" at bounding box center [781, 161] width 57 height 18
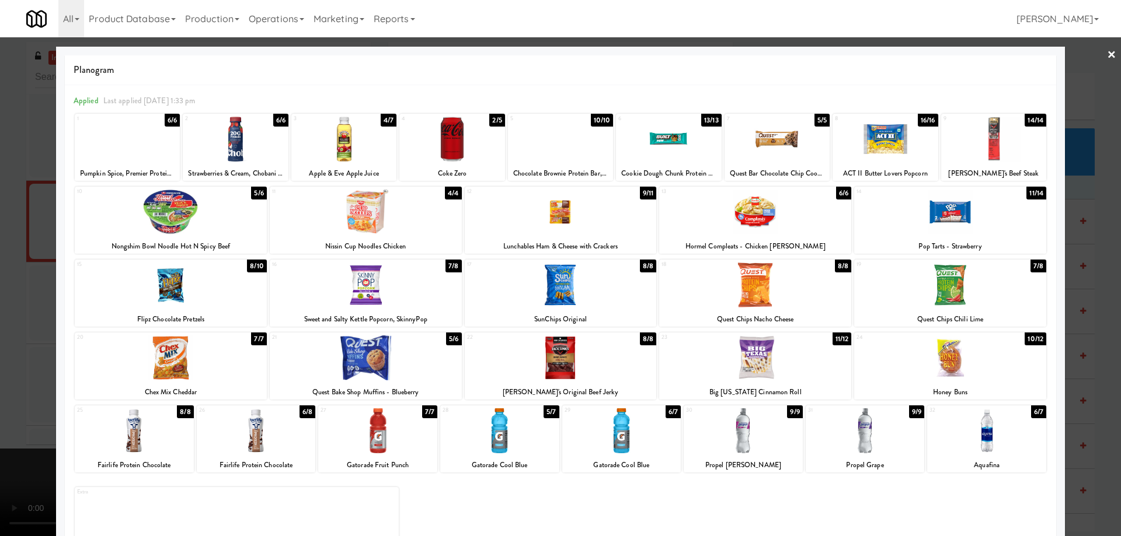
click at [642, 425] on div at bounding box center [621, 431] width 119 height 45
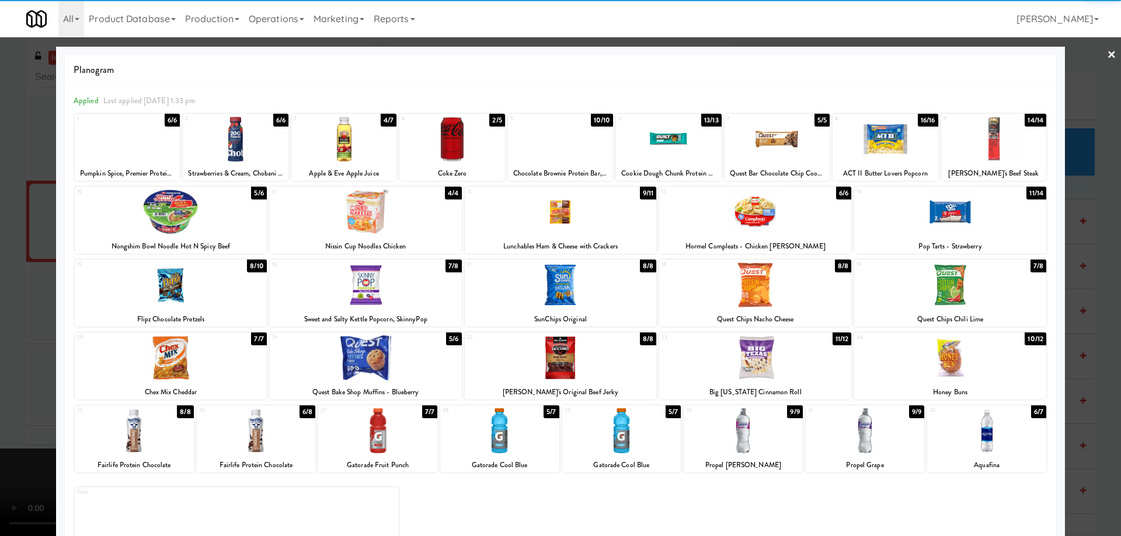
click at [1092, 58] on div at bounding box center [560, 268] width 1121 height 536
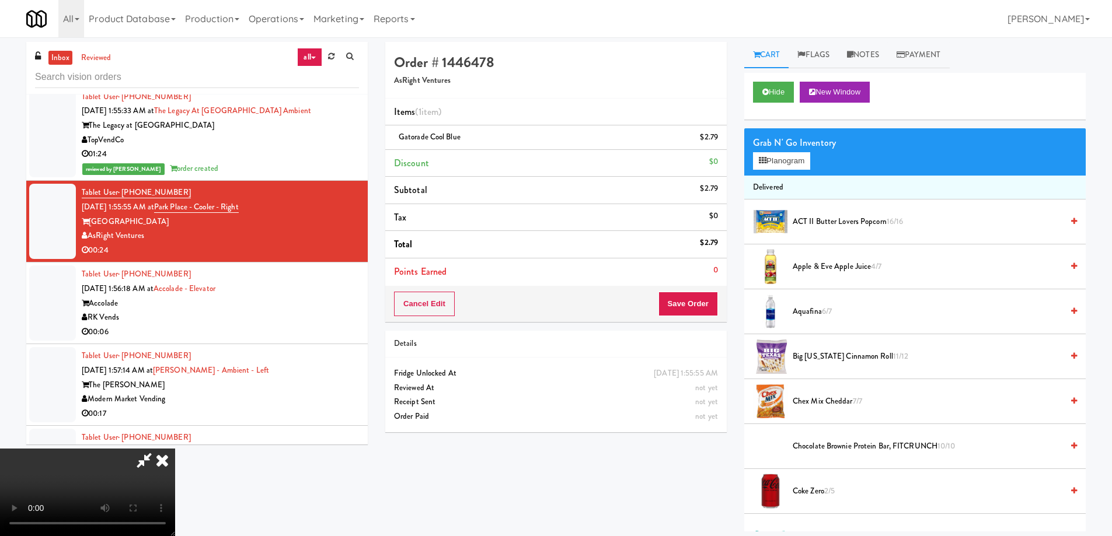
click at [175, 449] on video at bounding box center [87, 493] width 175 height 88
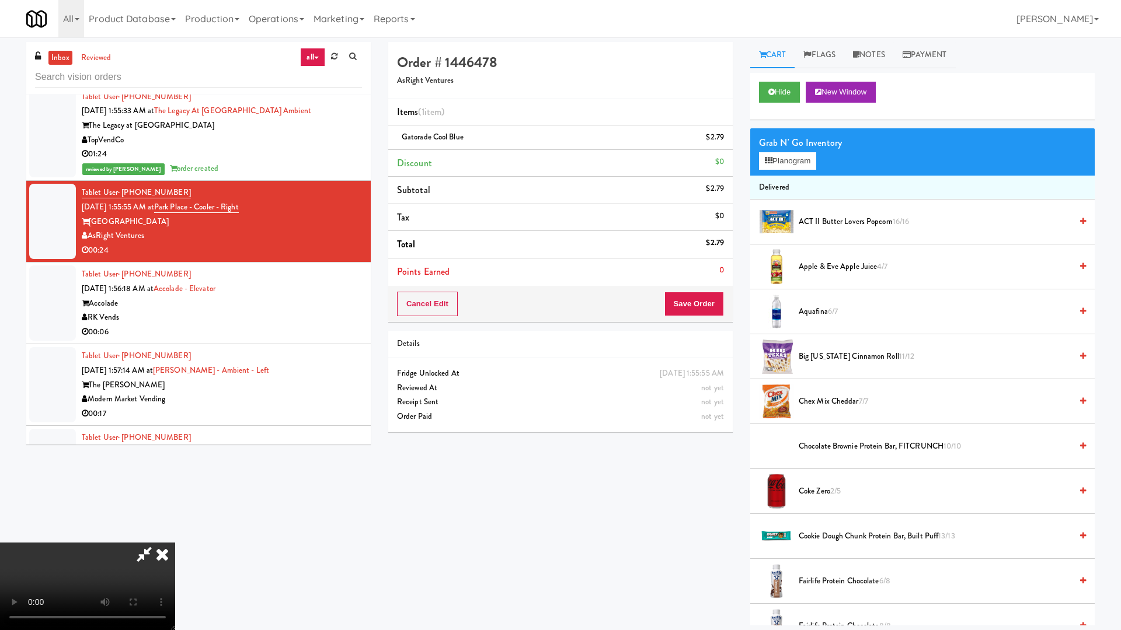
click at [175, 536] on video at bounding box center [87, 587] width 175 height 88
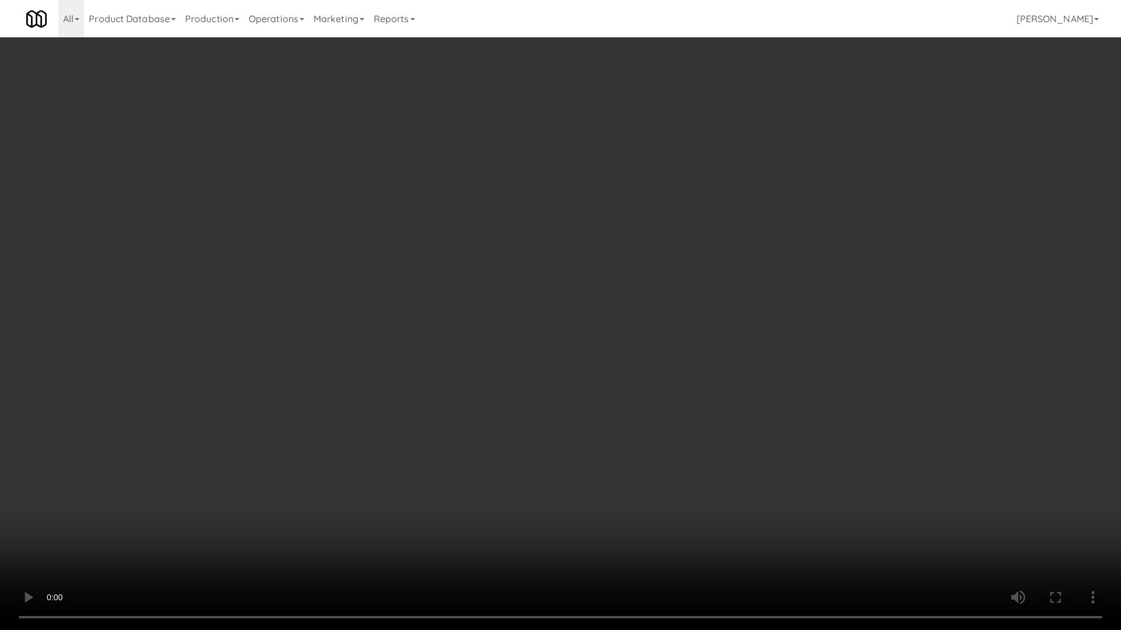
click at [414, 258] on video at bounding box center [560, 315] width 1121 height 630
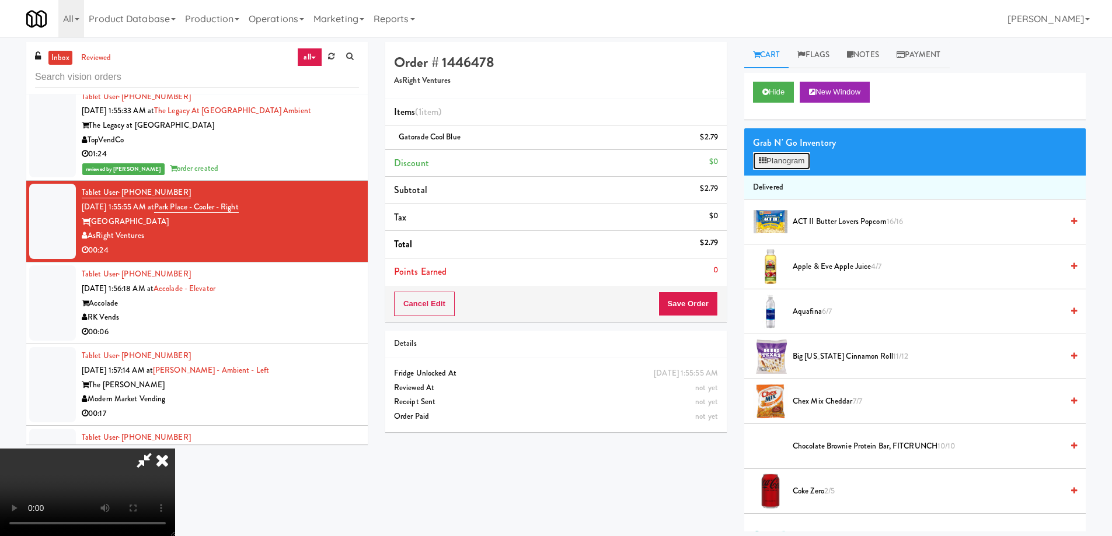
click at [778, 159] on button "Planogram" at bounding box center [781, 161] width 57 height 18
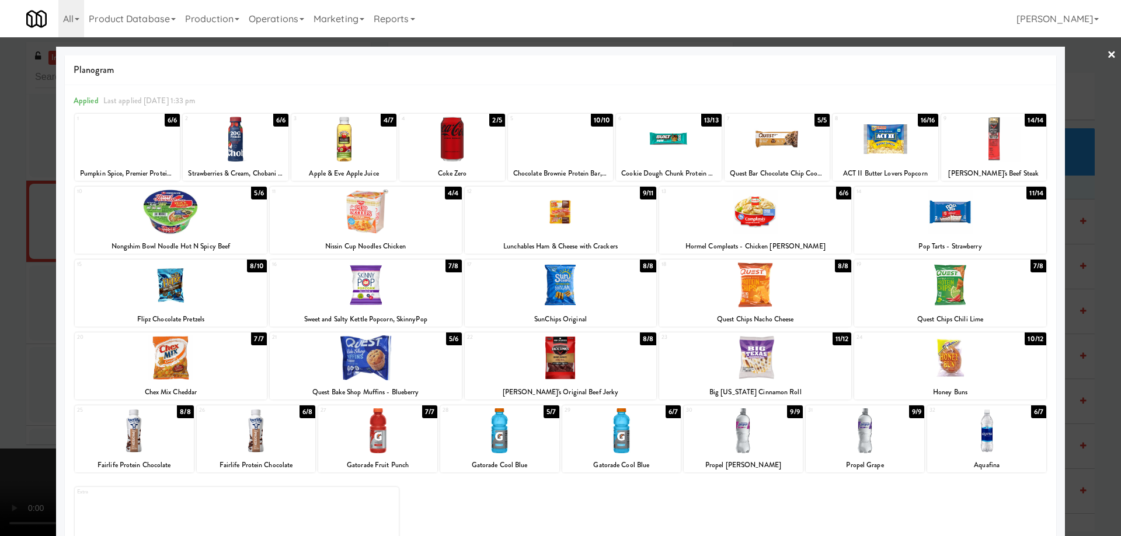
click at [372, 441] on div at bounding box center [377, 431] width 119 height 45
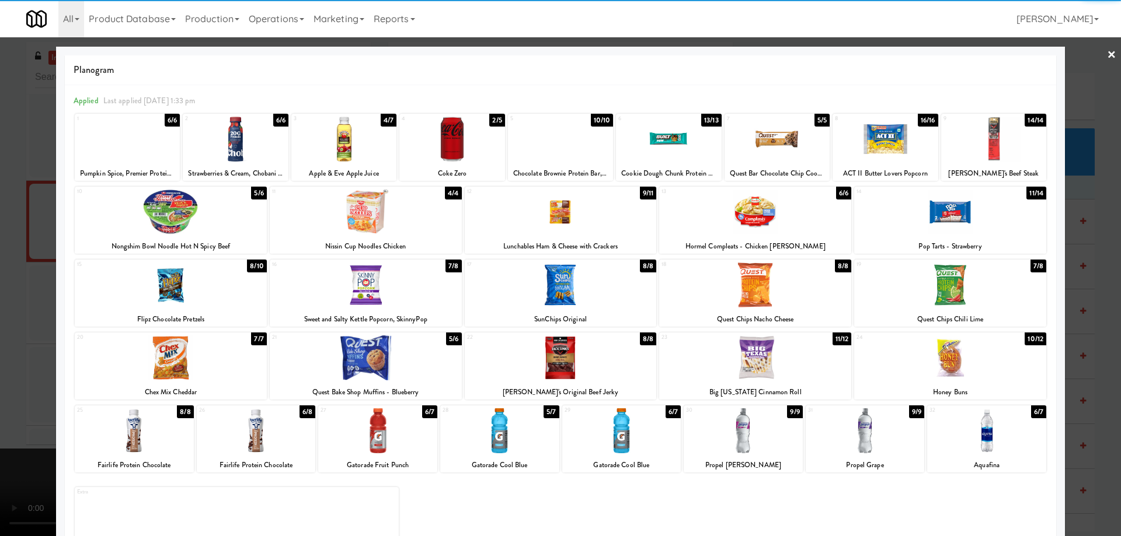
click at [1094, 59] on div at bounding box center [560, 268] width 1121 height 536
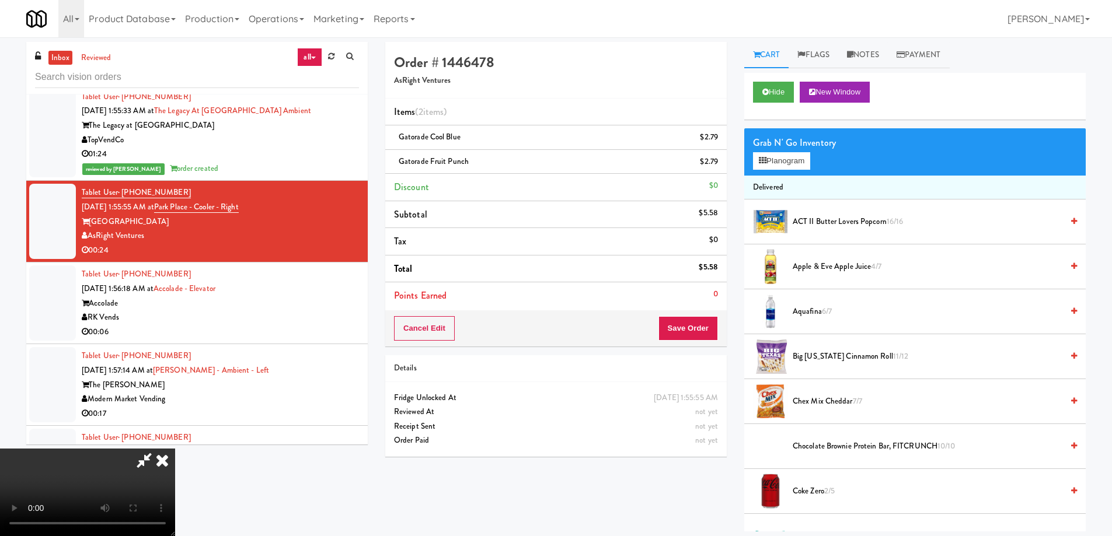
click at [175, 449] on video at bounding box center [87, 493] width 175 height 88
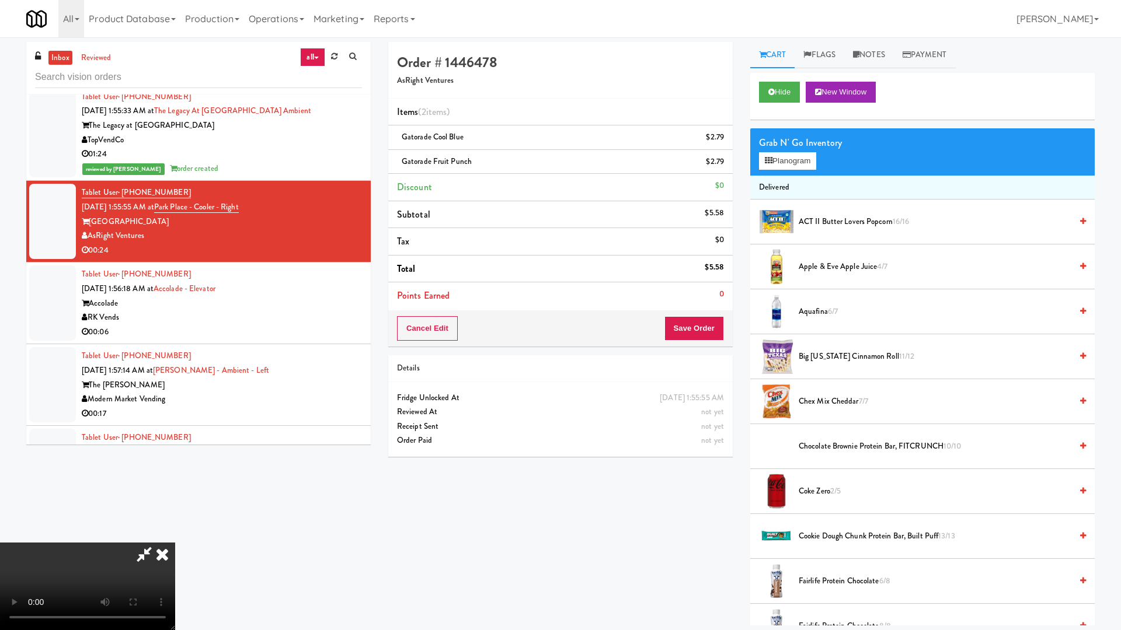
click at [175, 536] on video at bounding box center [87, 587] width 175 height 88
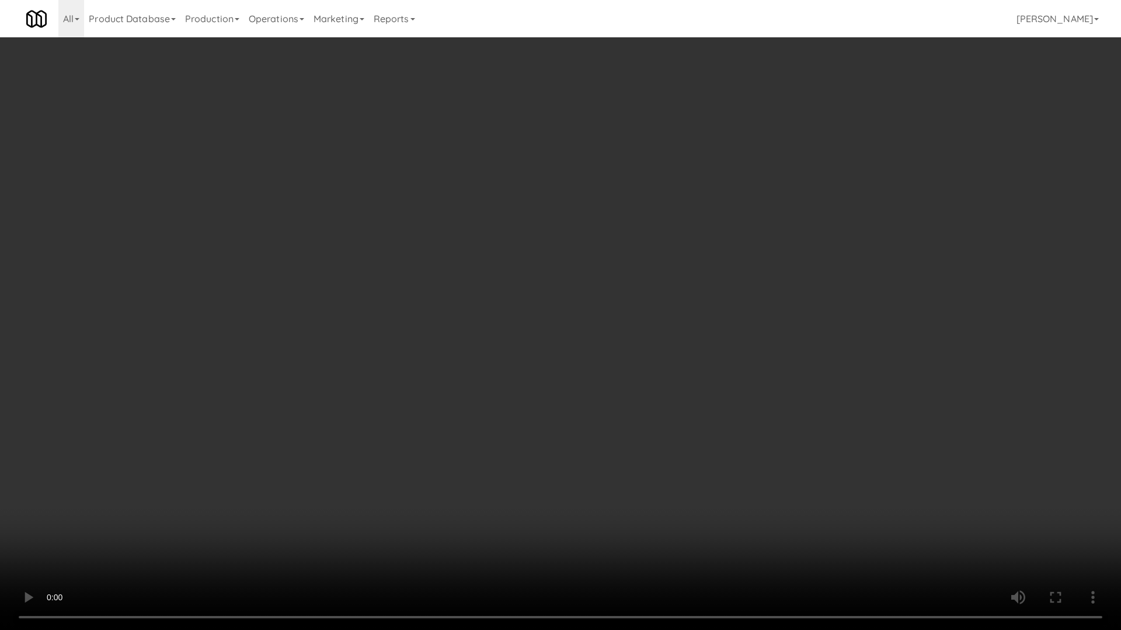
click at [682, 344] on video at bounding box center [560, 315] width 1121 height 630
click at [613, 396] on video at bounding box center [560, 315] width 1121 height 630
click at [613, 395] on video at bounding box center [560, 315] width 1121 height 630
click at [637, 338] on video at bounding box center [560, 315] width 1121 height 630
click at [577, 333] on video at bounding box center [560, 315] width 1121 height 630
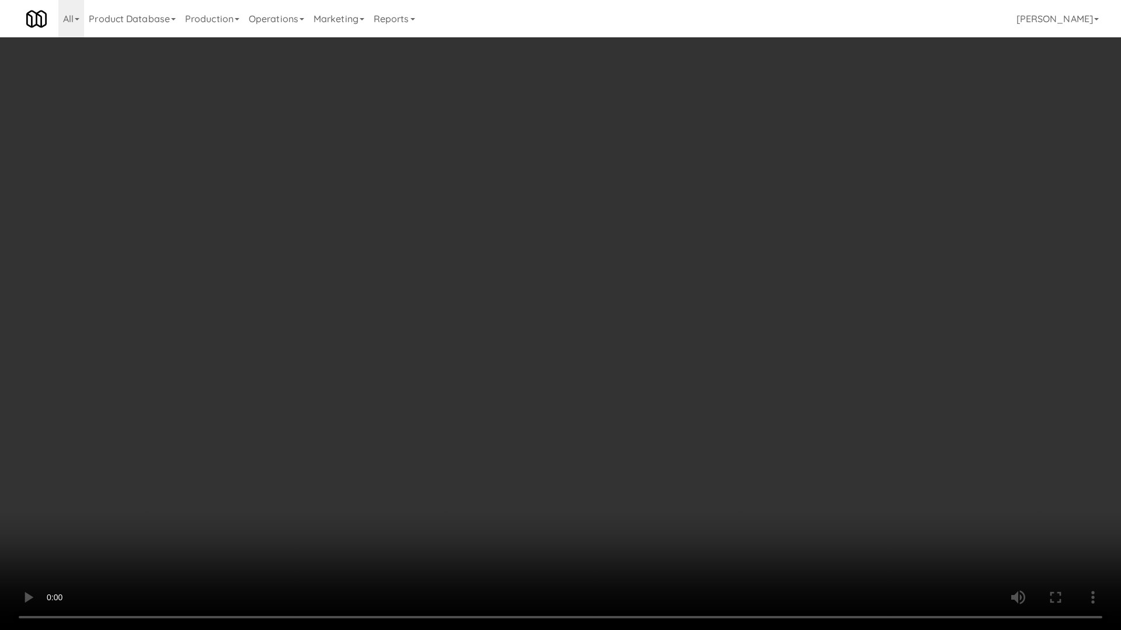
click at [577, 333] on video at bounding box center [560, 315] width 1121 height 630
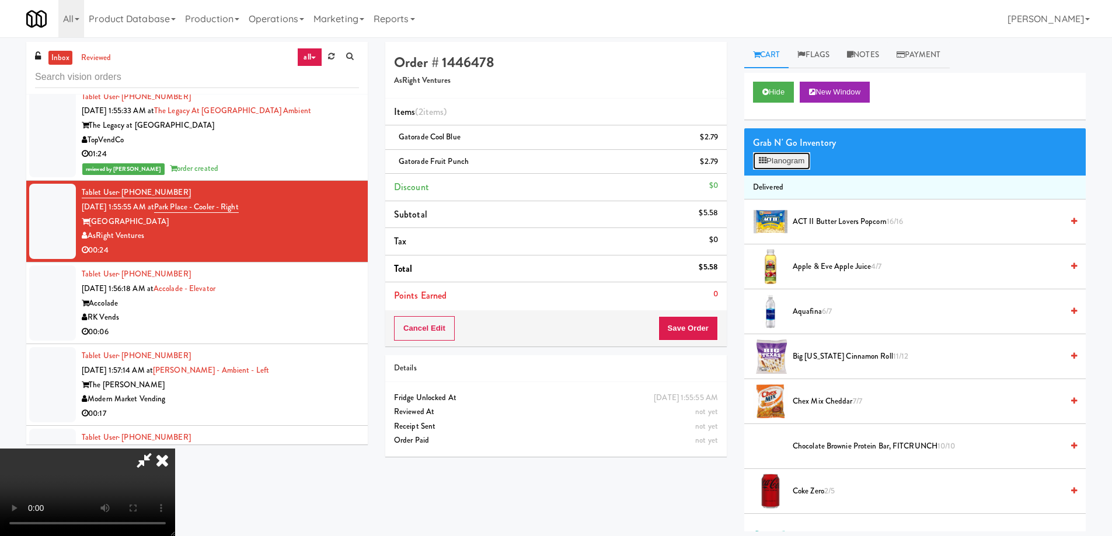
click at [785, 164] on button "Planogram" at bounding box center [781, 161] width 57 height 18
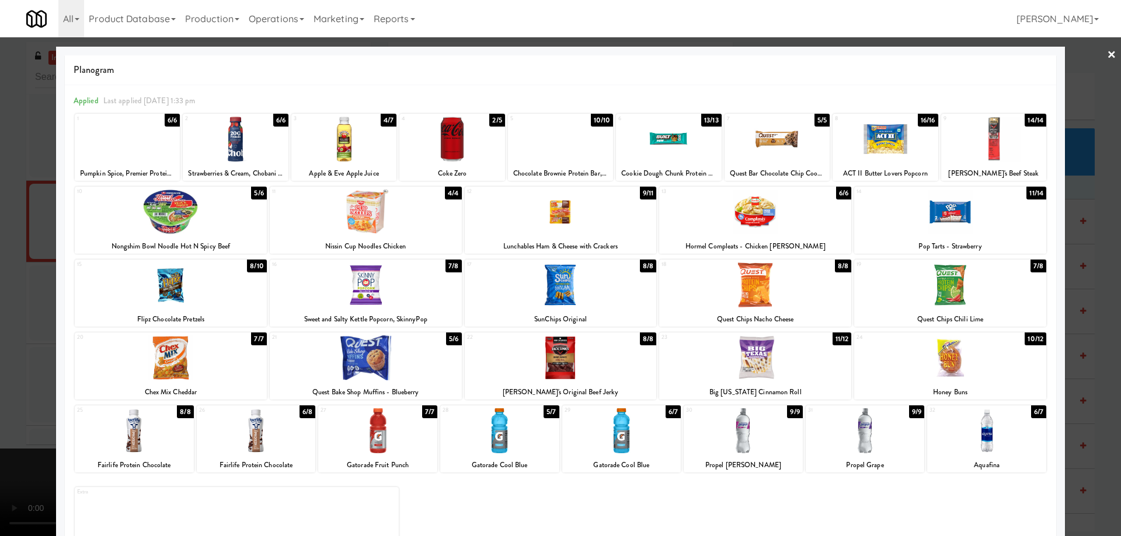
click at [341, 139] on div at bounding box center [343, 139] width 105 height 45
click at [1108, 58] on div at bounding box center [560, 268] width 1121 height 536
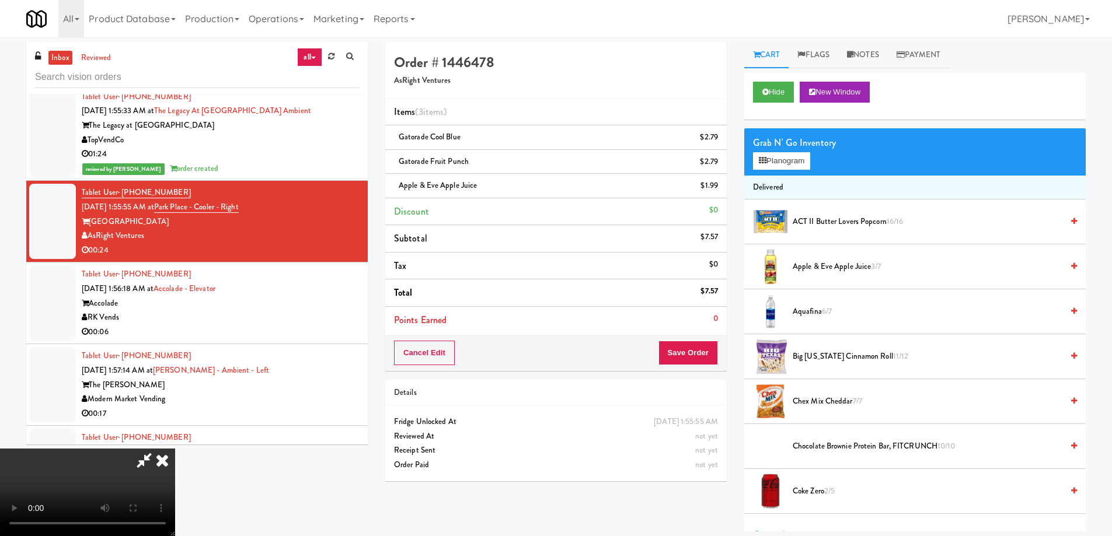
click at [175, 449] on video at bounding box center [87, 493] width 175 height 88
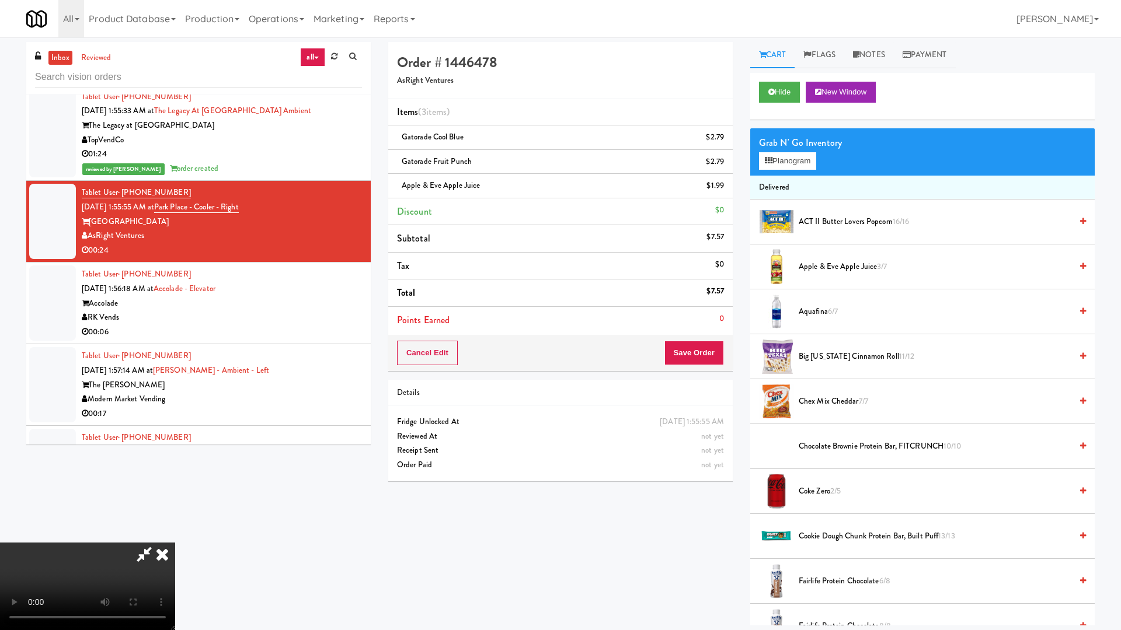
click at [175, 536] on video at bounding box center [87, 587] width 175 height 88
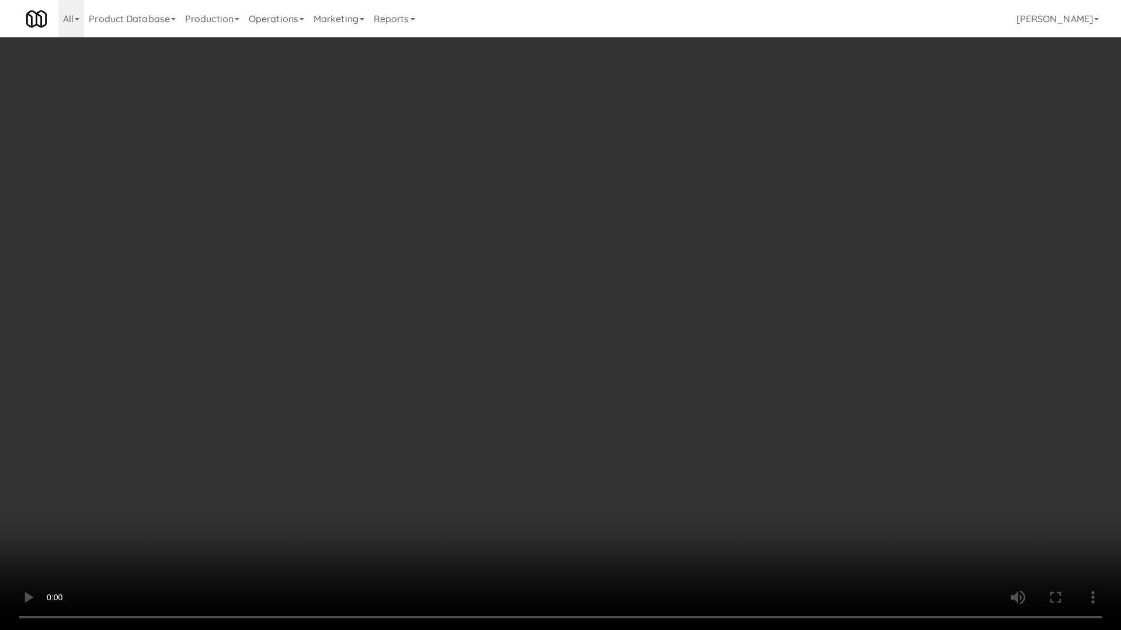
click at [667, 371] on video at bounding box center [560, 315] width 1121 height 630
click at [669, 374] on video at bounding box center [560, 315] width 1121 height 630
click at [590, 280] on video at bounding box center [560, 315] width 1121 height 630
click at [590, 275] on video at bounding box center [560, 315] width 1121 height 630
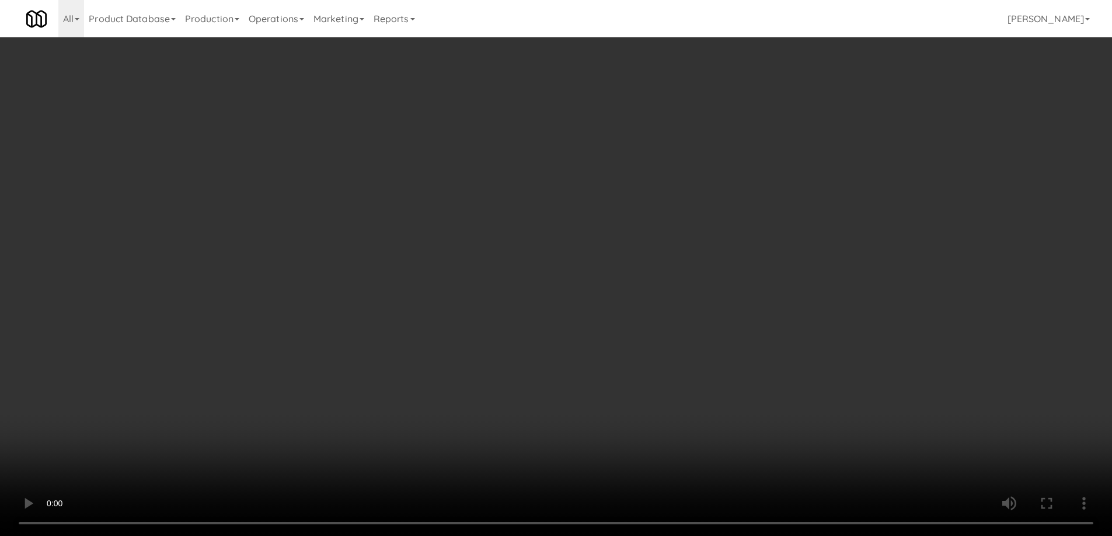
drag, startPoint x: 768, startPoint y: 167, endPoint x: 755, endPoint y: 175, distance: 14.4
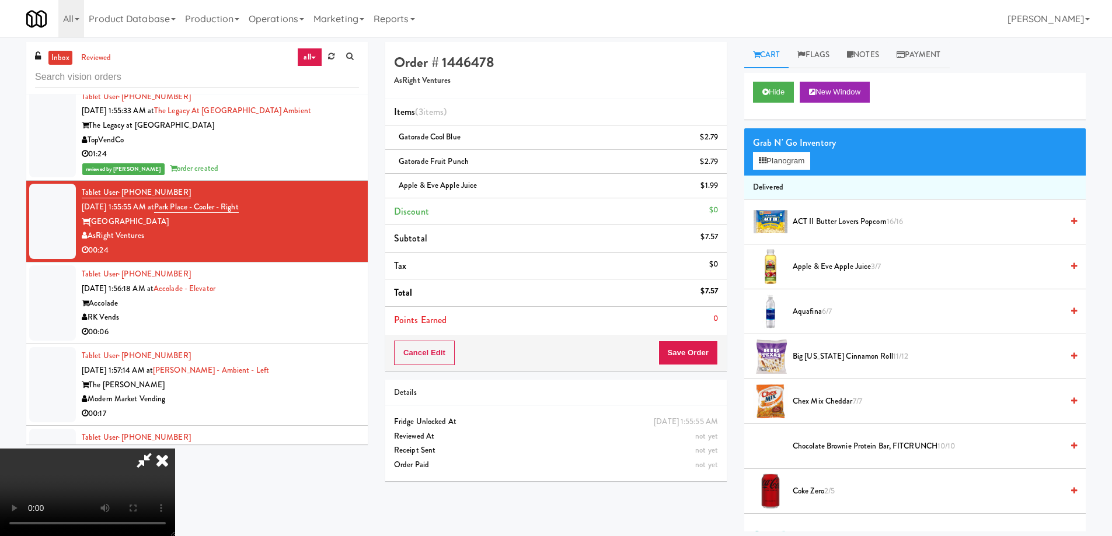
click at [768, 166] on div "Grab N' Go Inventory Planogram" at bounding box center [914, 151] width 341 height 47
click at [771, 159] on button "Planogram" at bounding box center [781, 161] width 57 height 18
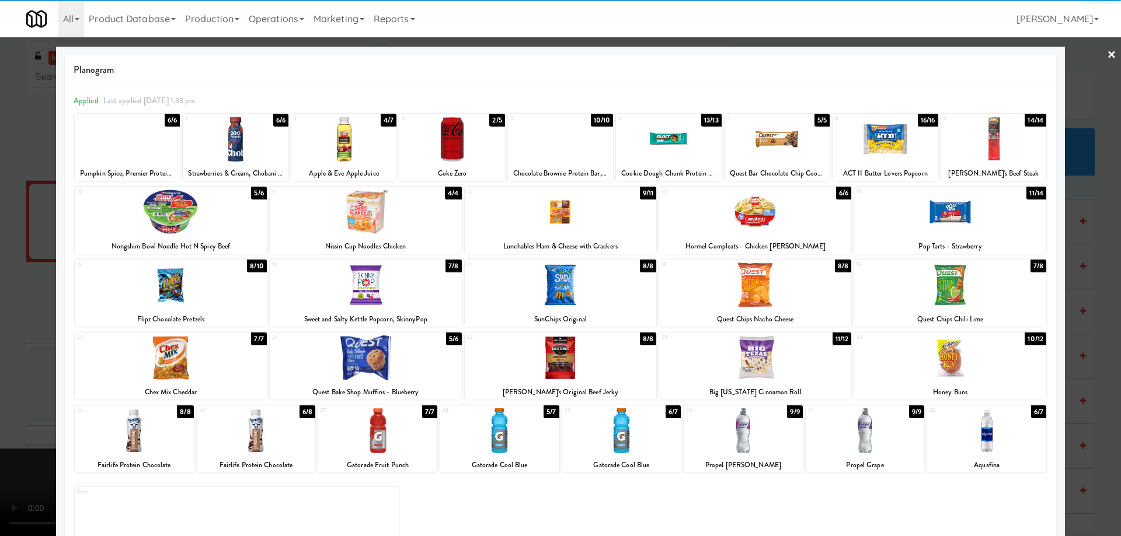
click at [449, 133] on div at bounding box center [451, 139] width 105 height 45
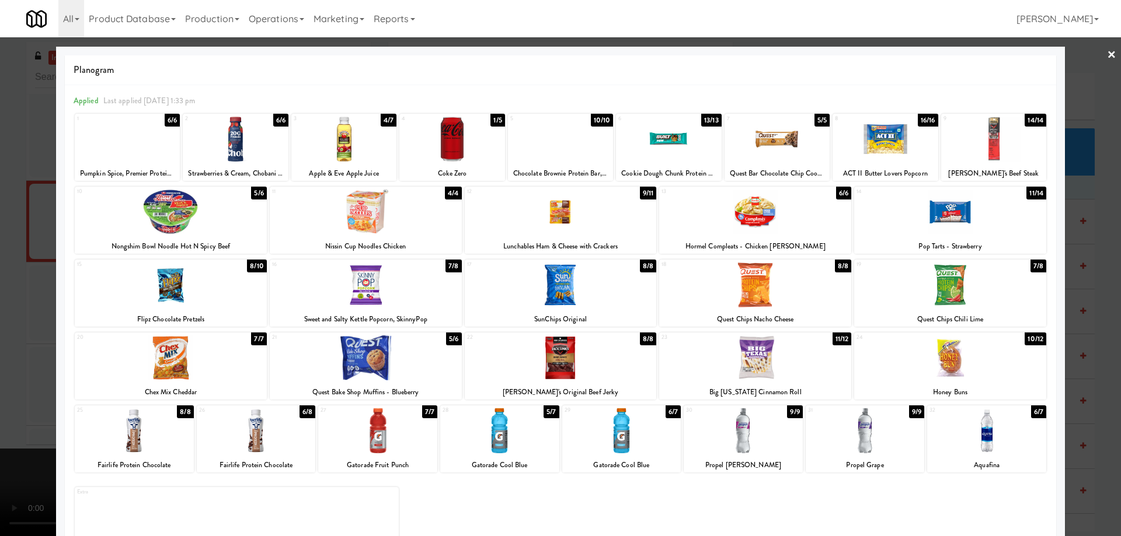
click at [1107, 52] on link "×" at bounding box center [1111, 55] width 9 height 36
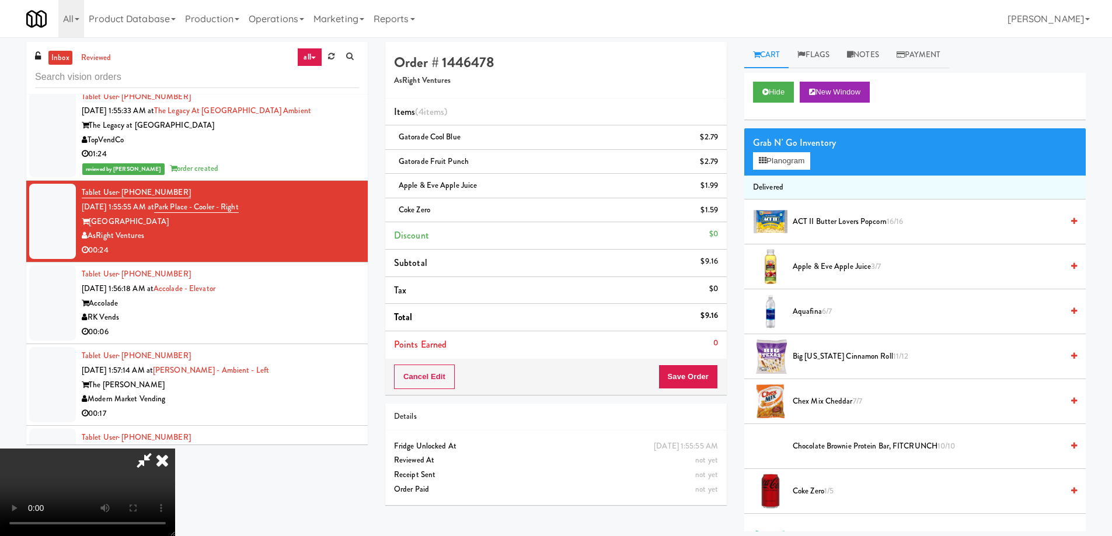
click at [175, 449] on video at bounding box center [87, 493] width 175 height 88
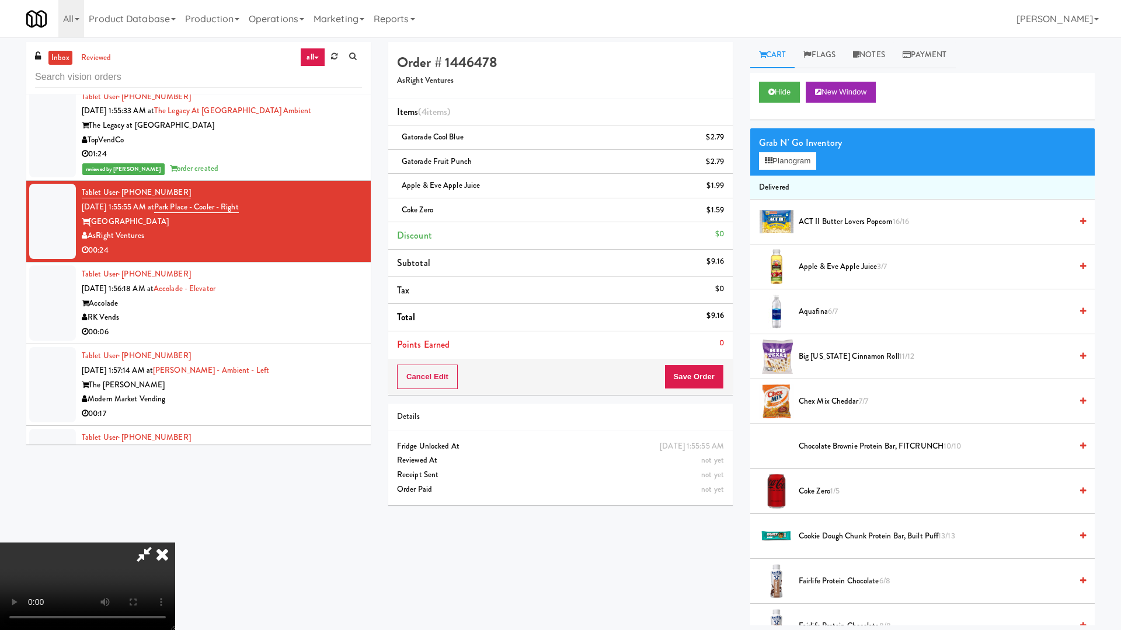
click at [175, 536] on video at bounding box center [87, 587] width 175 height 88
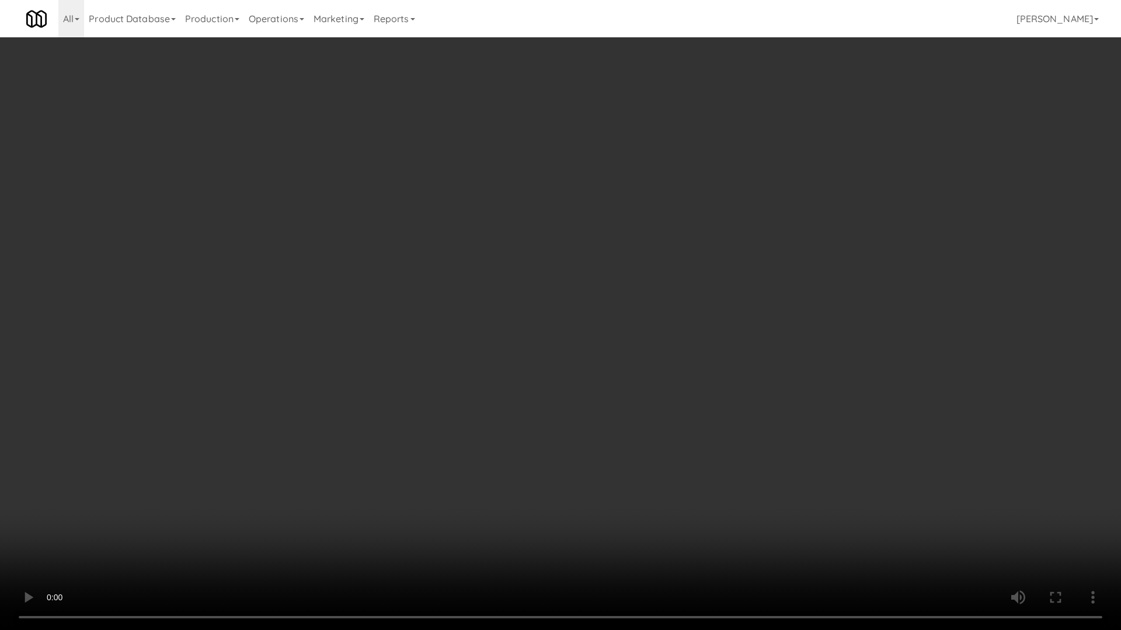
click at [618, 386] on video at bounding box center [560, 315] width 1121 height 630
click at [497, 468] on video at bounding box center [560, 315] width 1121 height 630
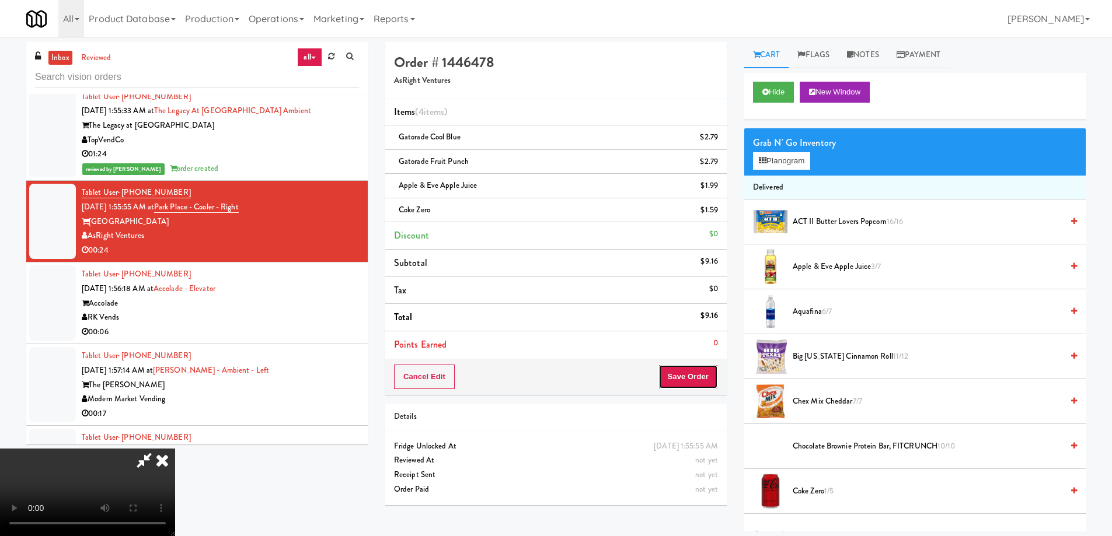
click at [695, 378] on button "Save Order" at bounding box center [688, 377] width 60 height 25
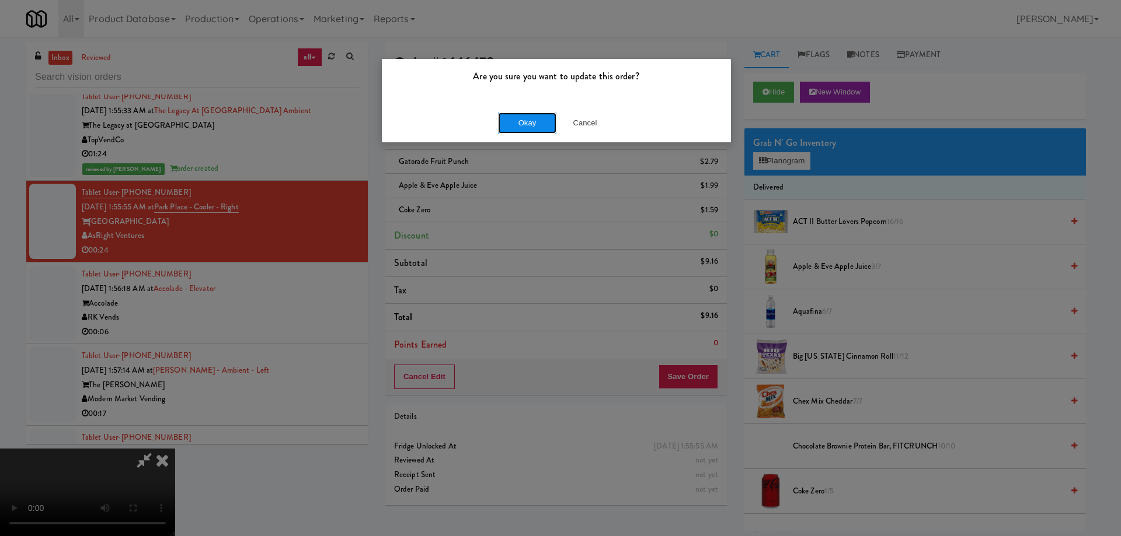
click at [522, 128] on button "Okay" at bounding box center [527, 123] width 58 height 21
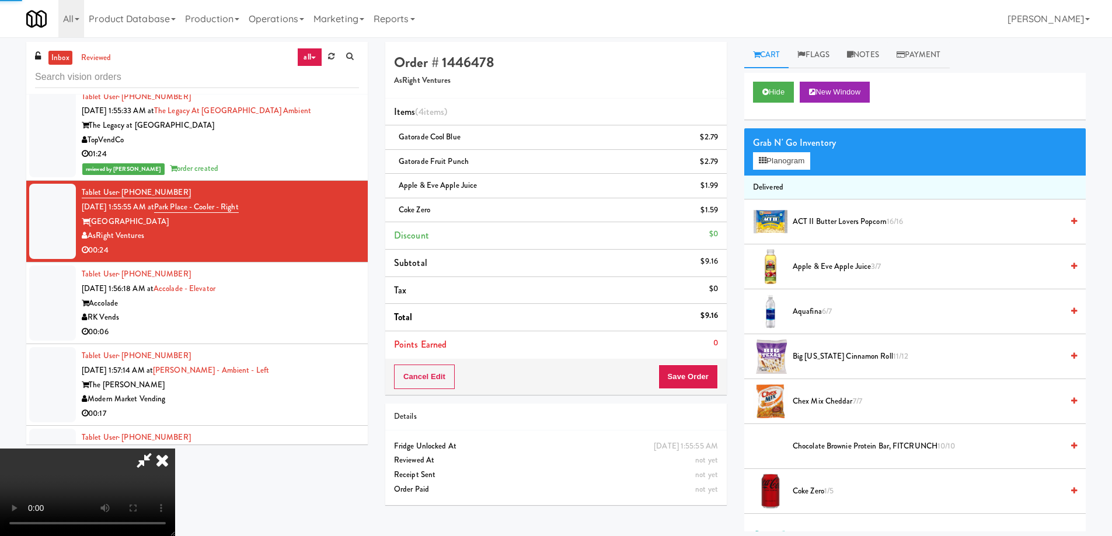
click at [175, 449] on icon at bounding box center [162, 460] width 26 height 23
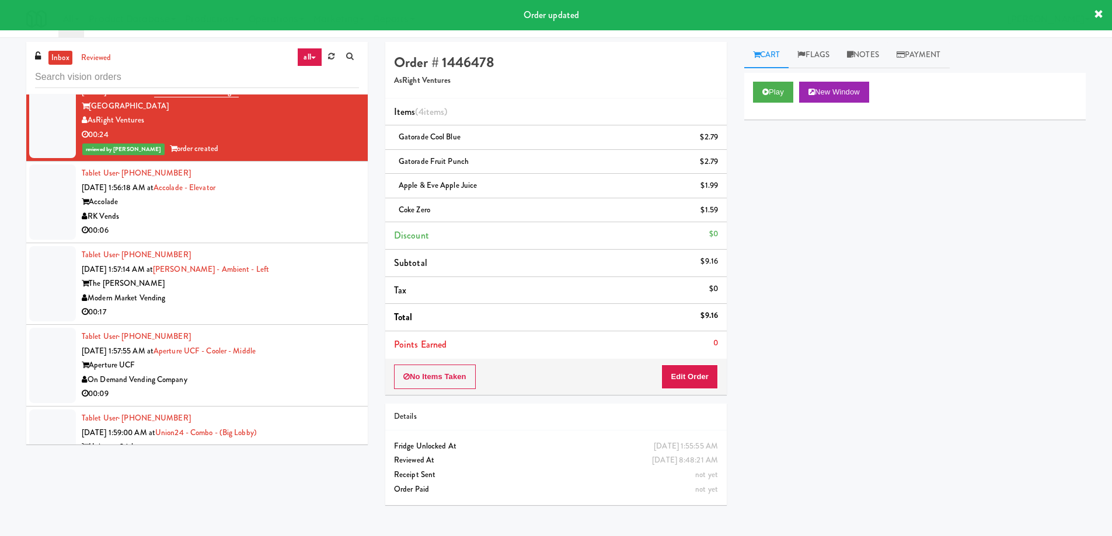
scroll to position [3534, 0]
click at [296, 214] on div "RK Vends" at bounding box center [220, 215] width 277 height 15
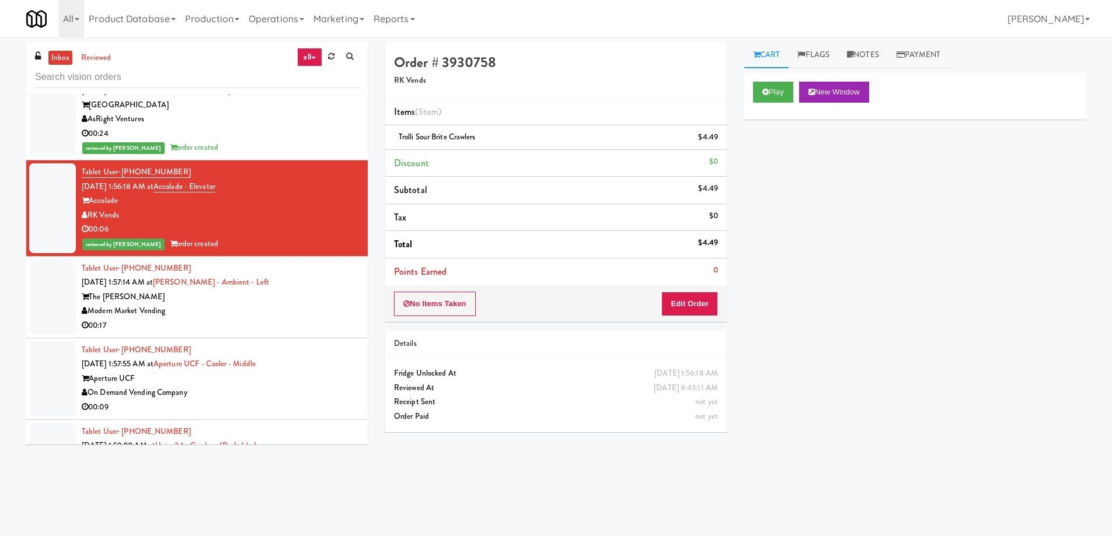
click at [316, 299] on div "The Goodwin" at bounding box center [220, 297] width 277 height 15
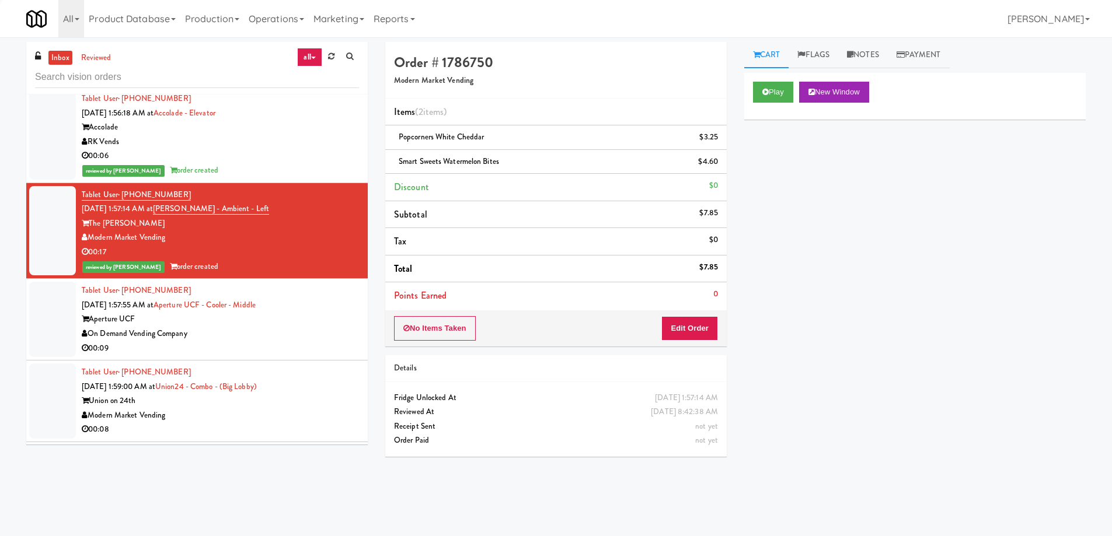
scroll to position [3651, 0]
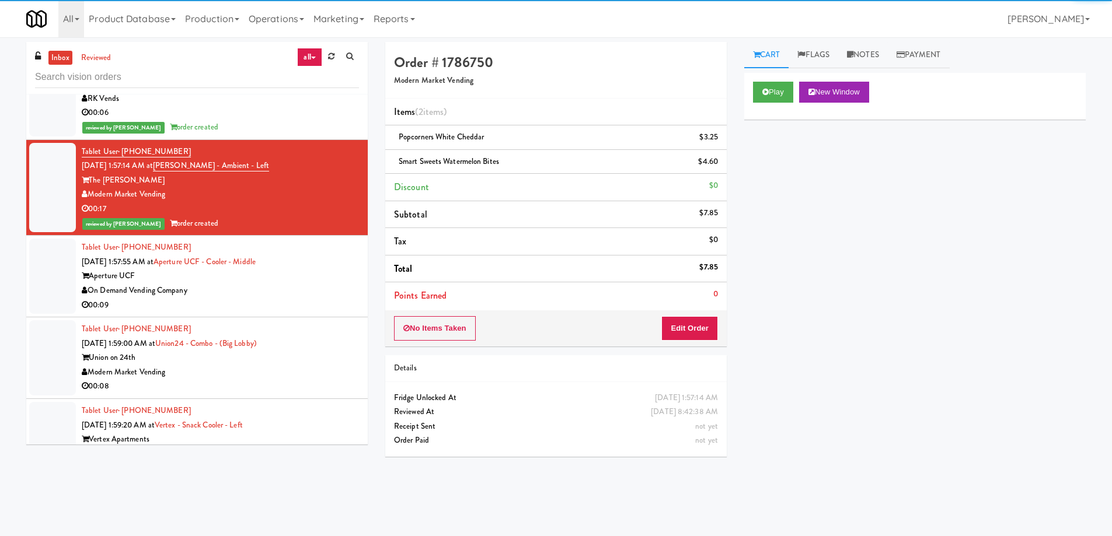
click at [305, 250] on div "Tablet User · (904) 504-9965 Sep 20, 2025 1:57:55 AM at Aperture UCF - Cooler -…" at bounding box center [220, 276] width 277 height 72
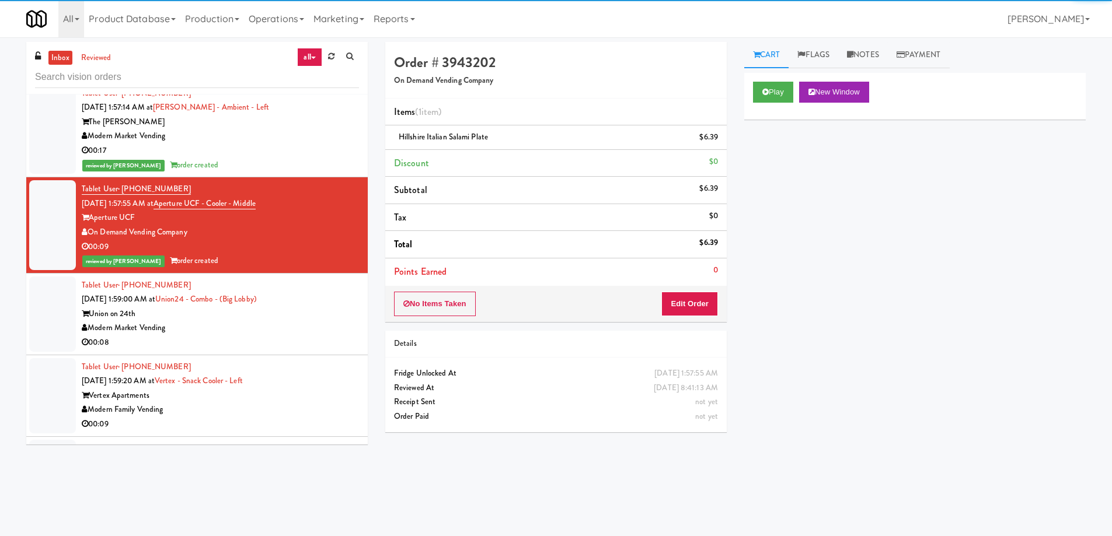
click at [289, 296] on div "Tablet User · (512) 496-3400 Sep 20, 2025 1:59:00 AM at Union24 - Combo - (Big …" at bounding box center [220, 314] width 277 height 72
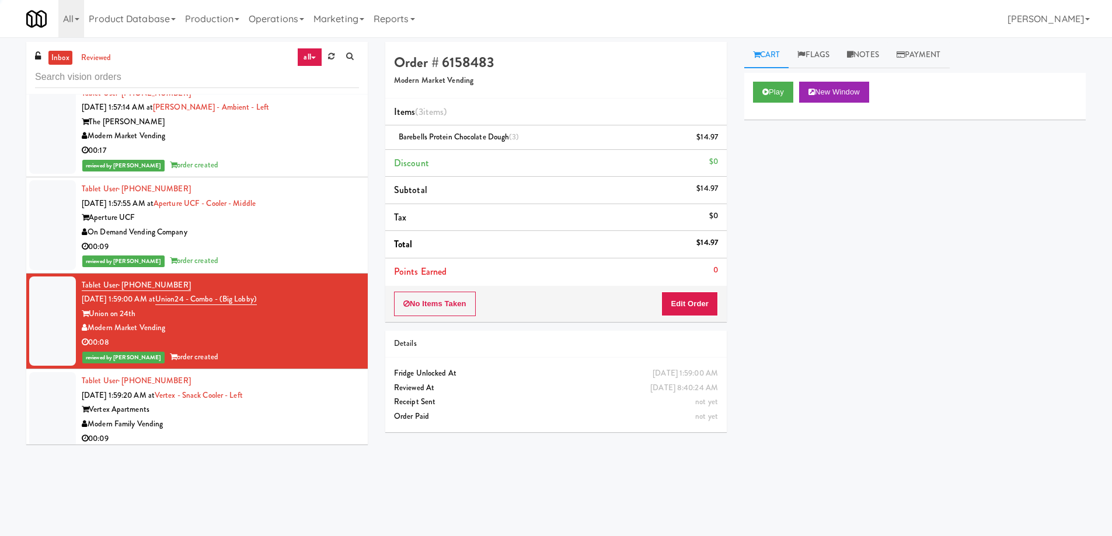
scroll to position [3826, 0]
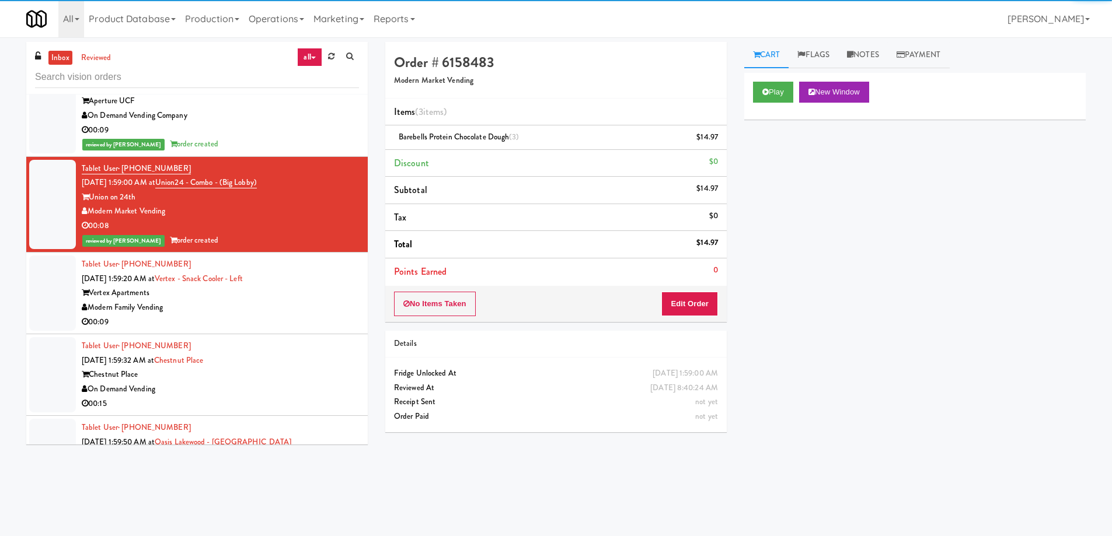
click at [295, 301] on div "Modern Family Vending" at bounding box center [220, 308] width 277 height 15
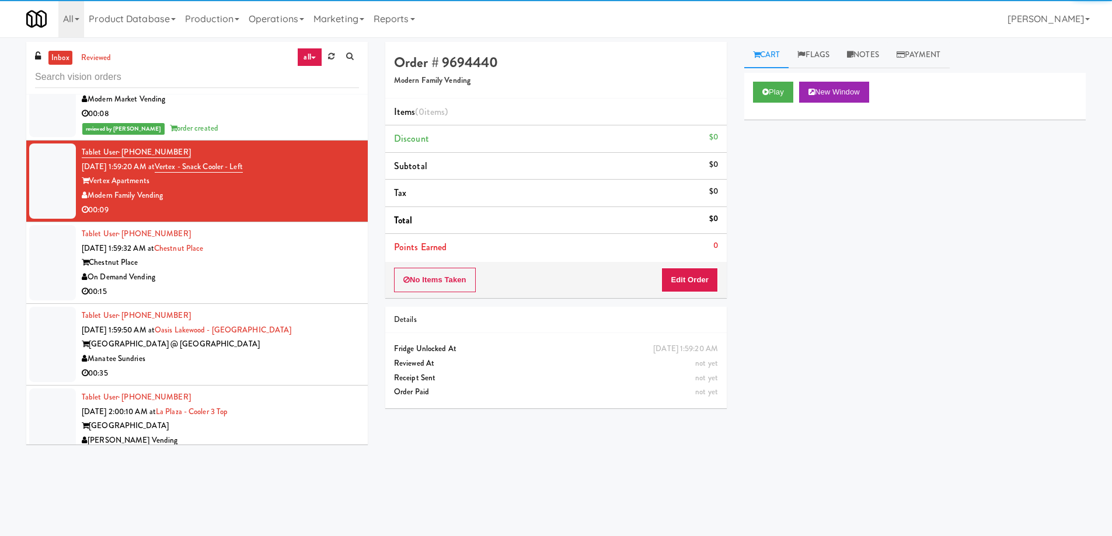
scroll to position [3943, 0]
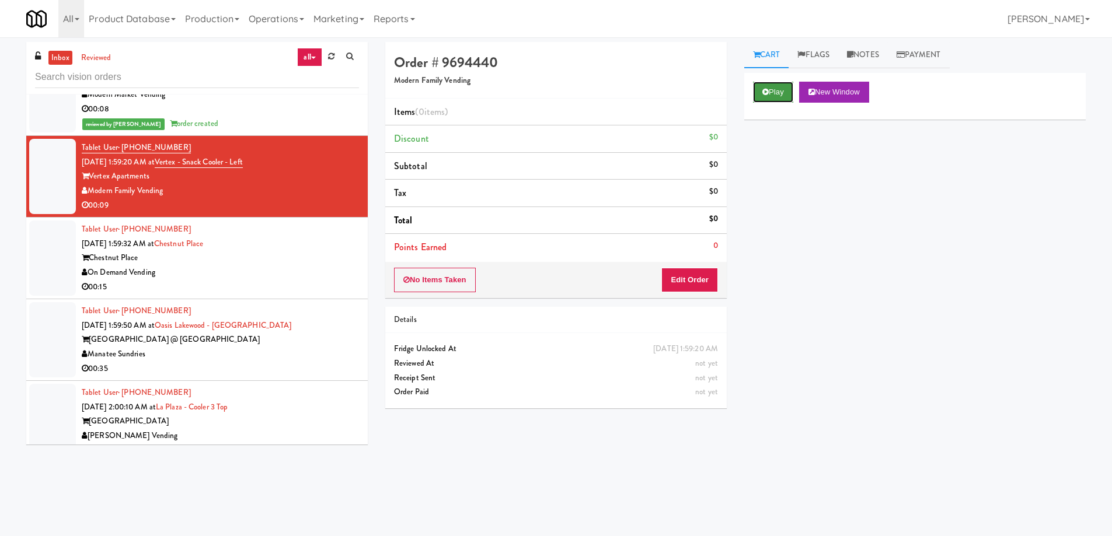
click at [770, 90] on button "Play" at bounding box center [773, 92] width 40 height 21
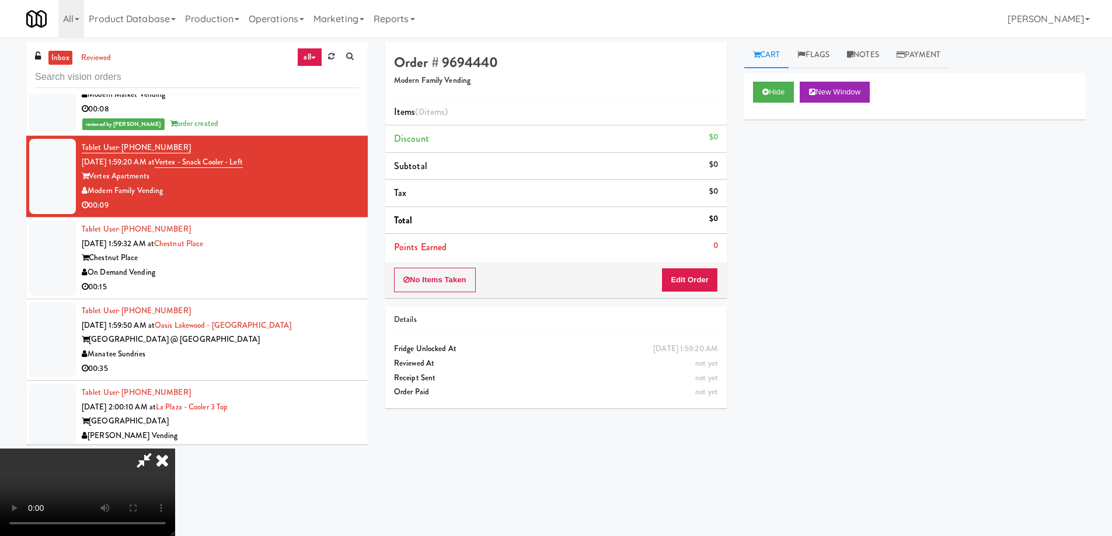
click at [175, 449] on video at bounding box center [87, 493] width 175 height 88
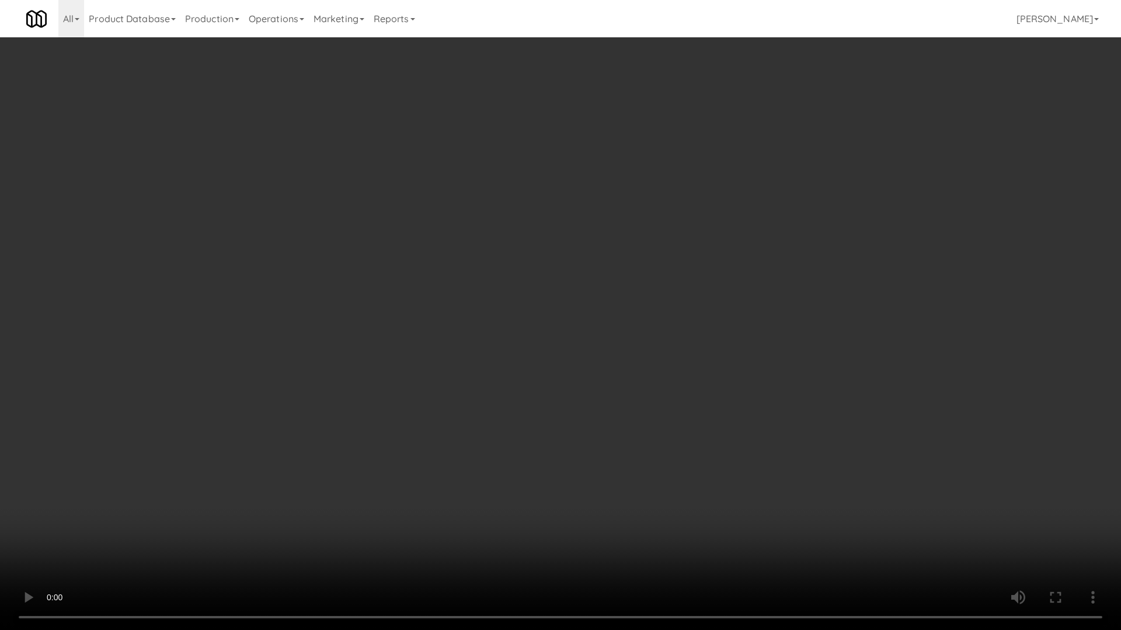
click at [593, 375] on video at bounding box center [560, 315] width 1121 height 630
click at [600, 402] on video at bounding box center [560, 315] width 1121 height 630
click at [569, 308] on video at bounding box center [560, 315] width 1121 height 630
click at [576, 304] on video at bounding box center [560, 315] width 1121 height 630
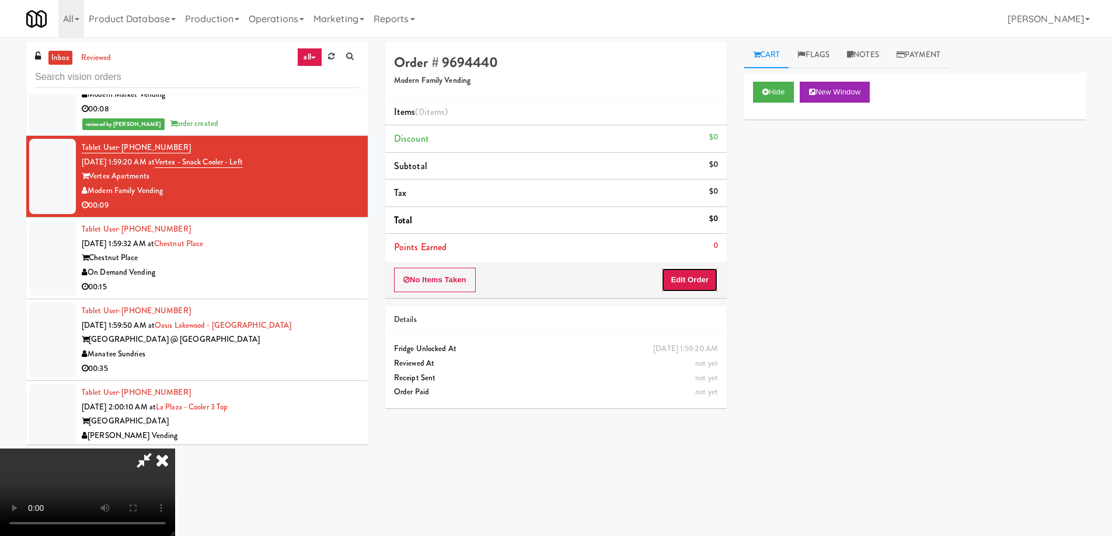
click at [710, 281] on button "Edit Order" at bounding box center [689, 280] width 57 height 25
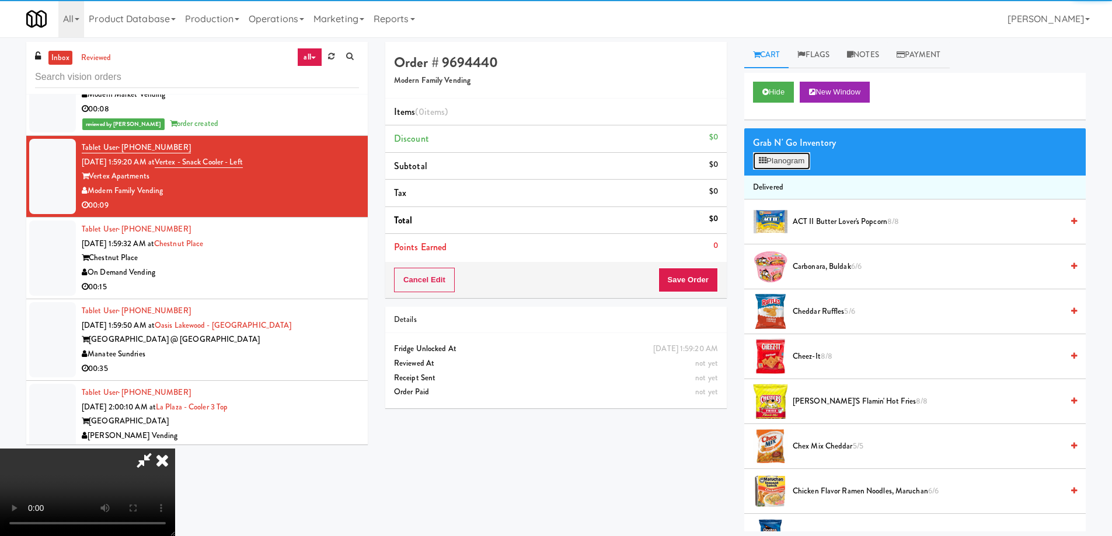
click at [772, 159] on button "Planogram" at bounding box center [781, 161] width 57 height 18
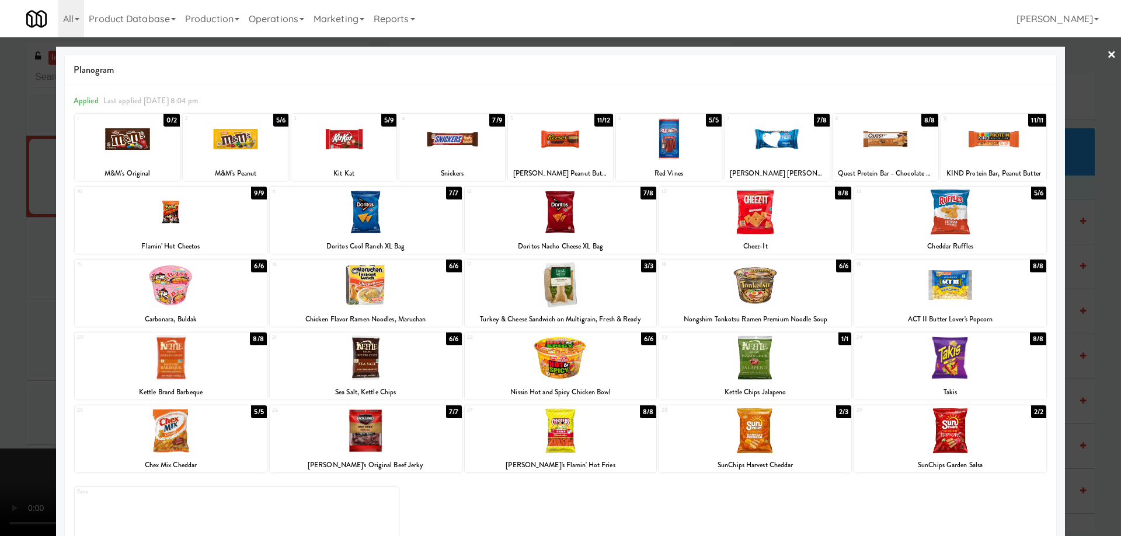
click at [424, 276] on div at bounding box center [366, 285] width 192 height 45
click at [1107, 52] on link "×" at bounding box center [1111, 55] width 9 height 36
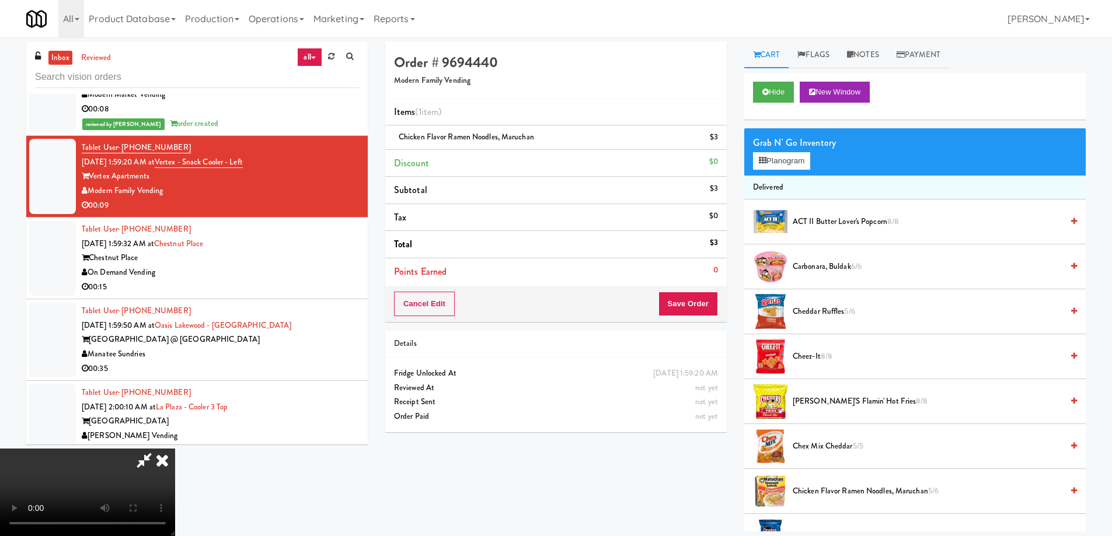
click at [175, 449] on video at bounding box center [87, 493] width 175 height 88
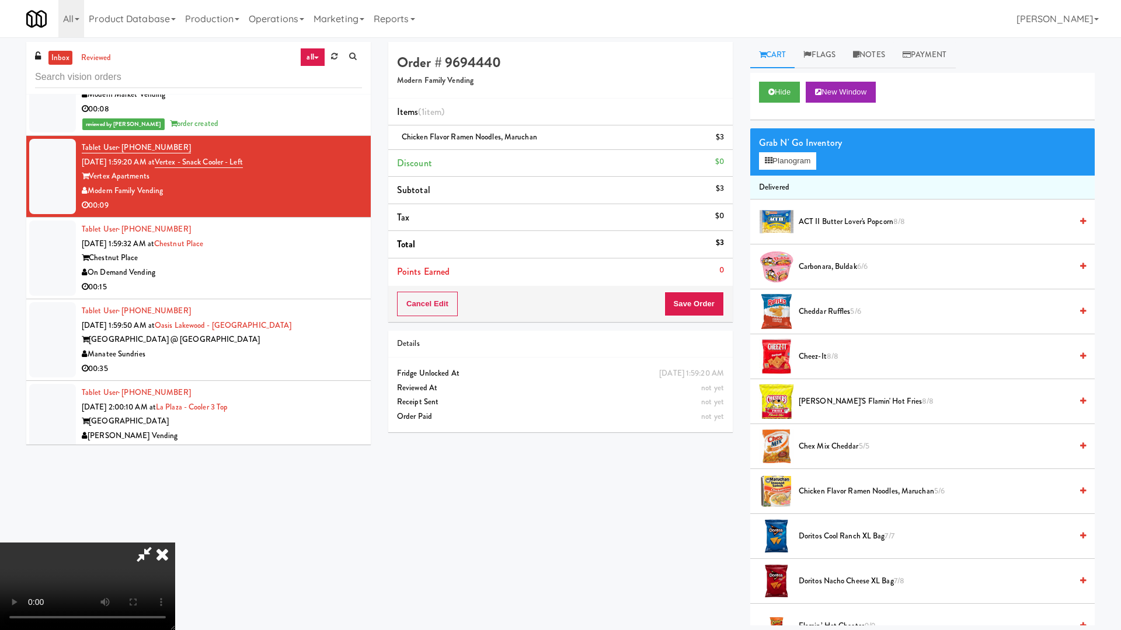
click at [175, 536] on video at bounding box center [87, 587] width 175 height 88
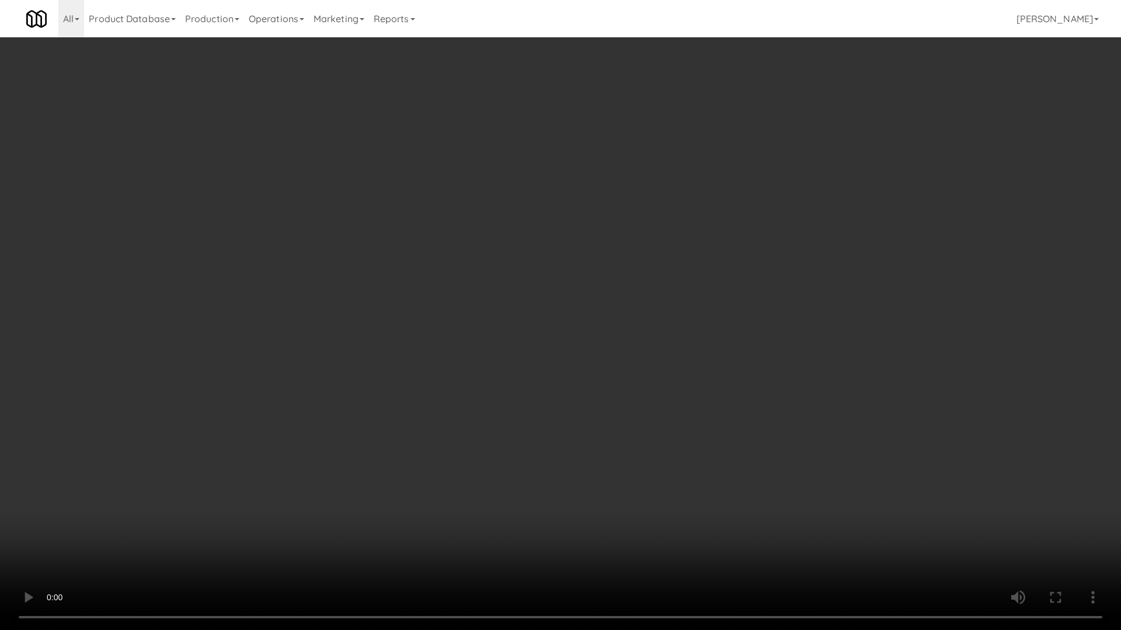
click at [549, 242] on video at bounding box center [560, 315] width 1121 height 630
click at [497, 350] on video at bounding box center [560, 315] width 1121 height 630
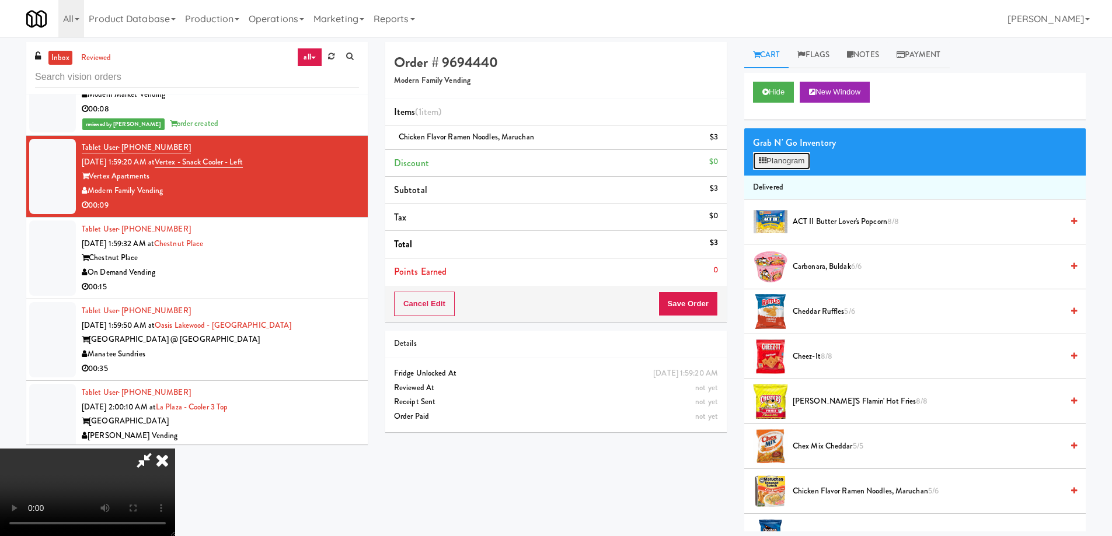
click at [775, 158] on button "Planogram" at bounding box center [781, 161] width 57 height 18
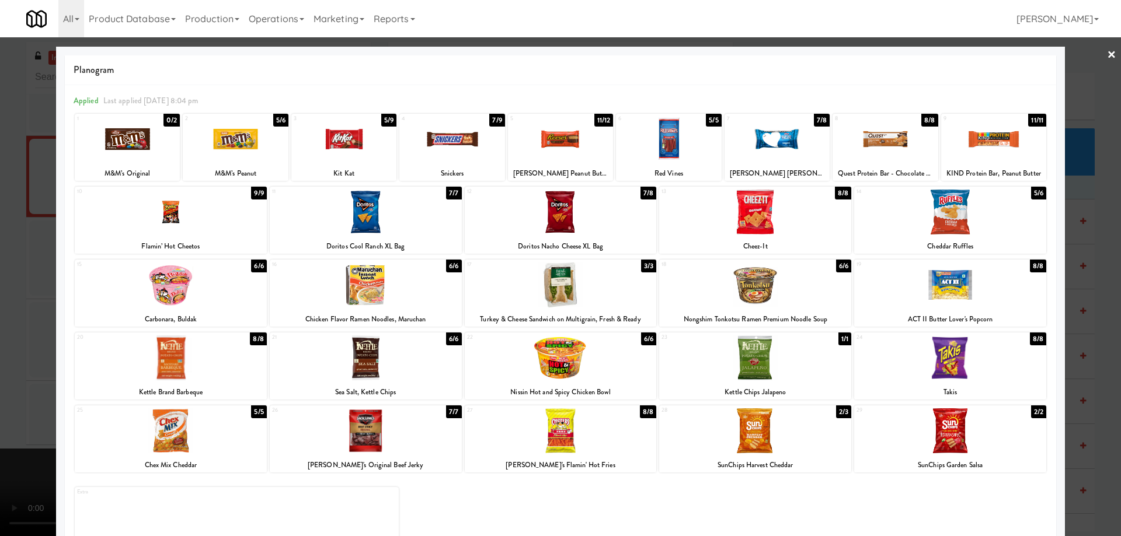
click at [801, 212] on div at bounding box center [755, 212] width 192 height 45
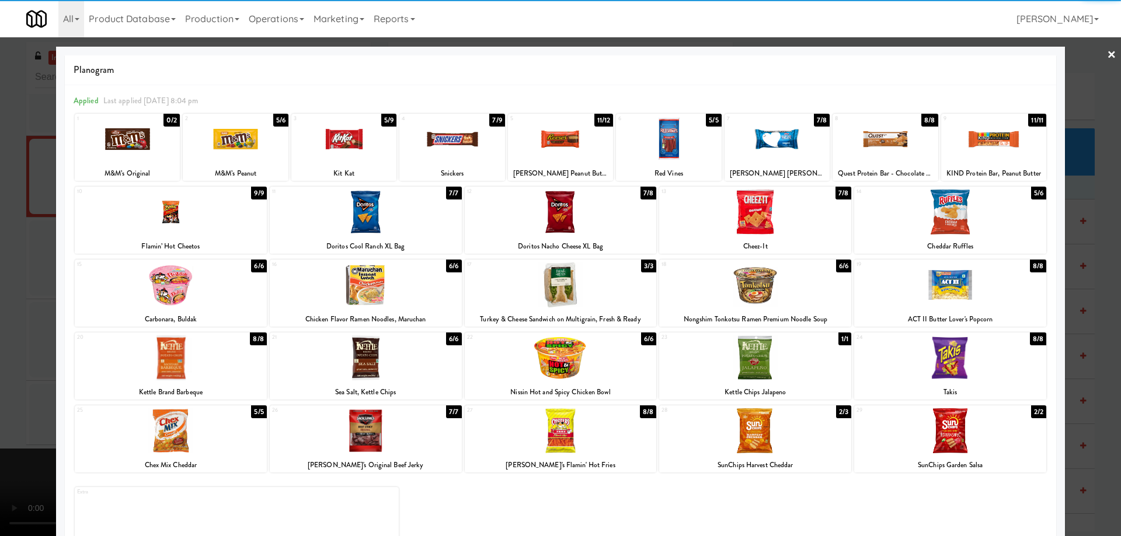
click at [1109, 53] on div at bounding box center [560, 268] width 1121 height 536
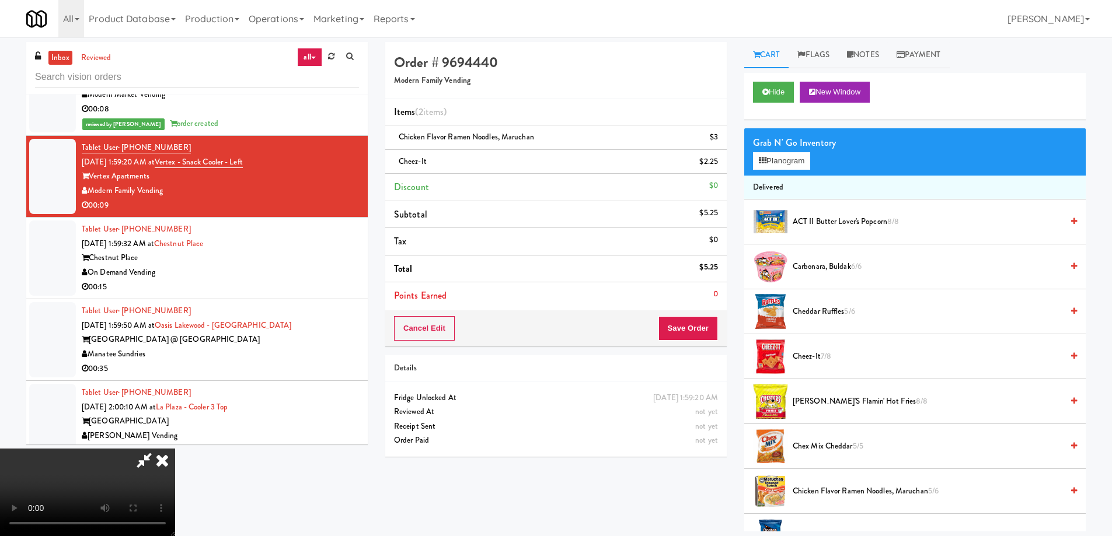
drag, startPoint x: 660, startPoint y: 286, endPoint x: 653, endPoint y: 285, distance: 7.0
click at [175, 449] on video at bounding box center [87, 493] width 175 height 88
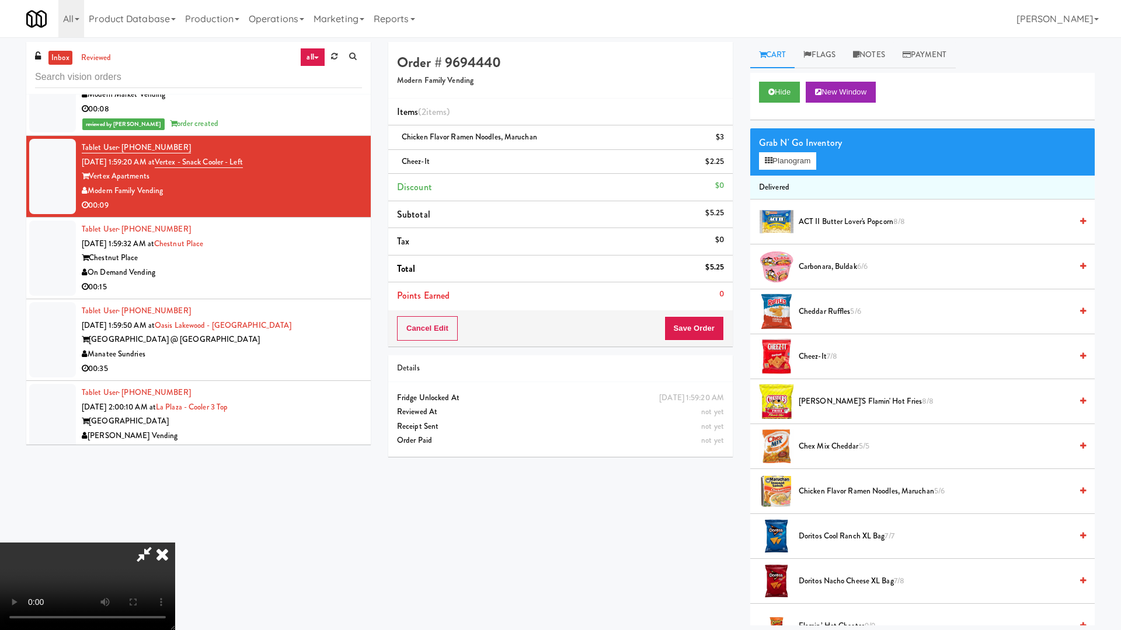
click at [175, 536] on video at bounding box center [87, 587] width 175 height 88
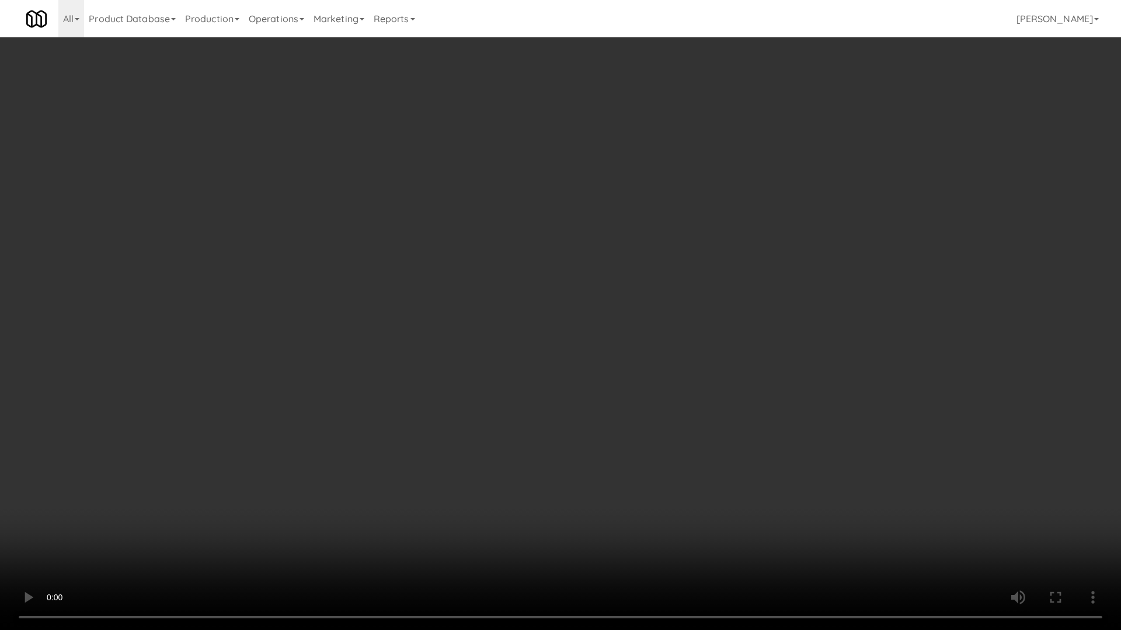
click at [613, 367] on video at bounding box center [560, 315] width 1121 height 630
drag, startPoint x: 445, startPoint y: 322, endPoint x: 557, endPoint y: 249, distance: 134.5
click at [451, 315] on video at bounding box center [560, 315] width 1121 height 630
click at [576, 224] on video at bounding box center [560, 315] width 1121 height 630
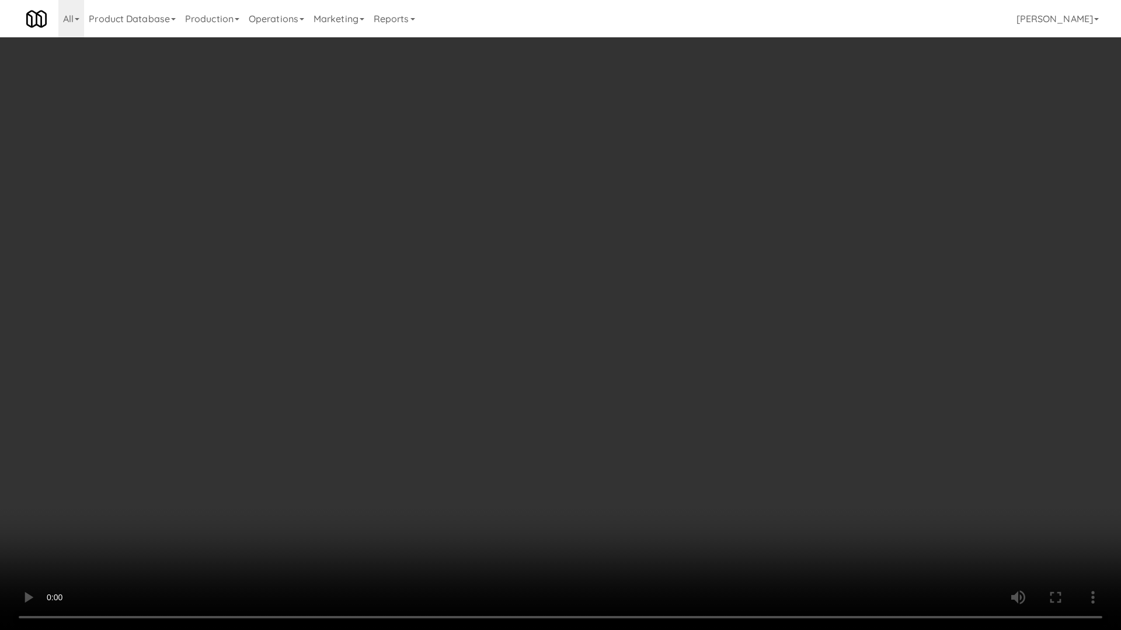
click at [576, 224] on video at bounding box center [560, 315] width 1121 height 630
click at [591, 336] on video at bounding box center [560, 315] width 1121 height 630
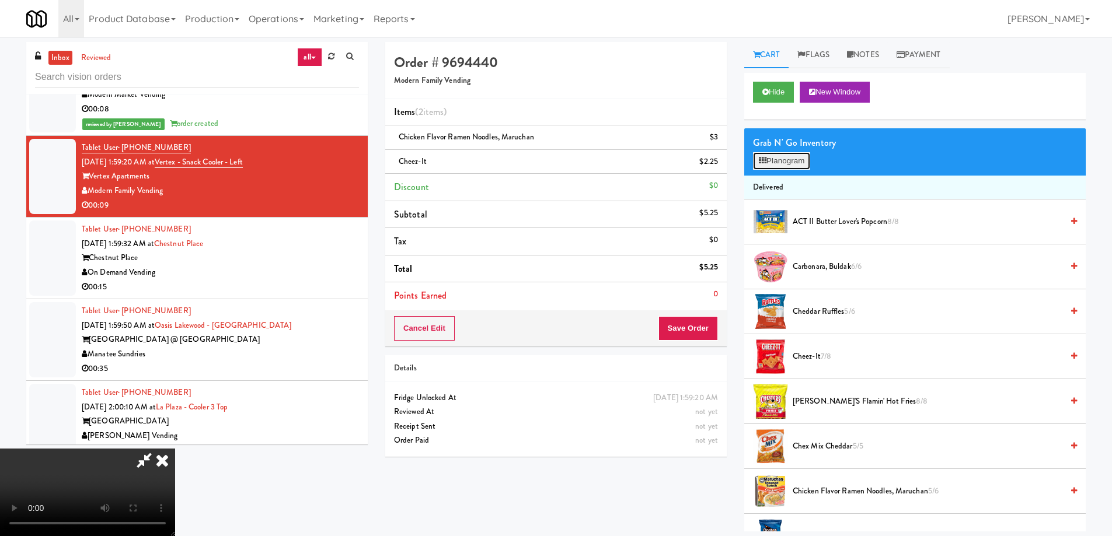
click at [787, 159] on button "Planogram" at bounding box center [781, 161] width 57 height 18
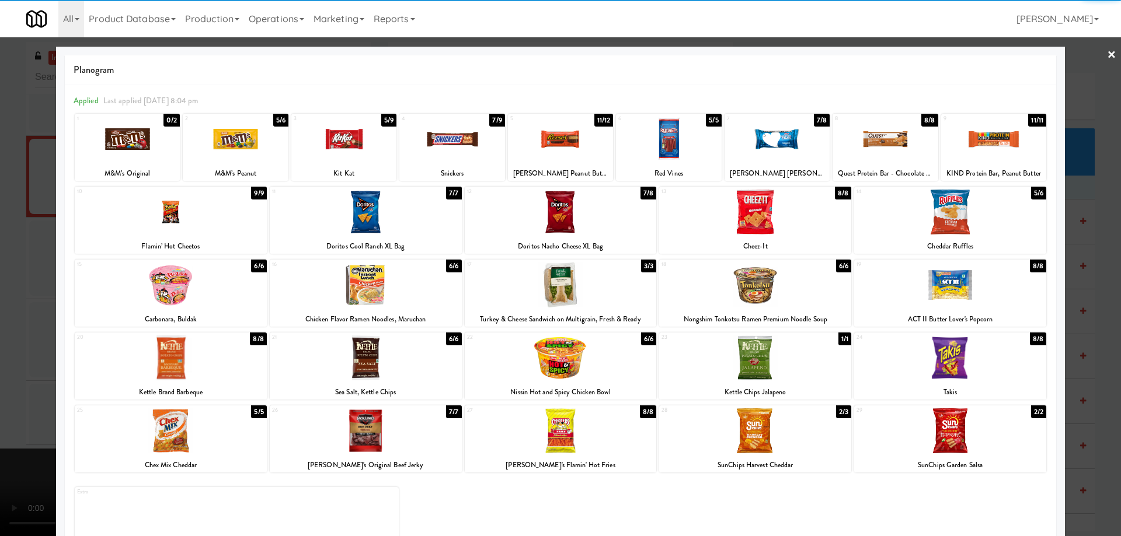
click at [475, 135] on div at bounding box center [451, 139] width 105 height 45
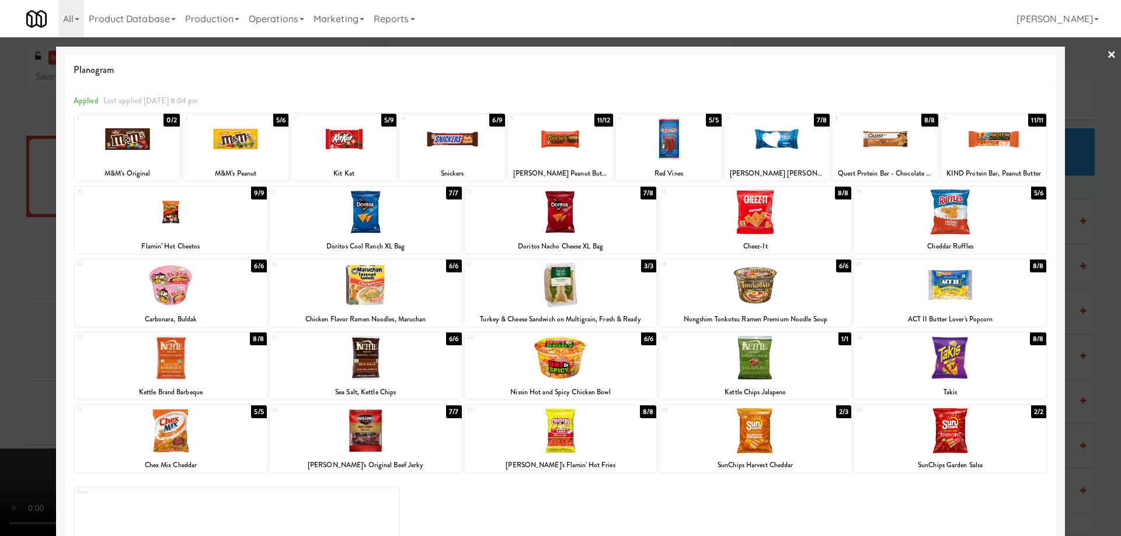
click at [1097, 51] on div at bounding box center [560, 268] width 1121 height 536
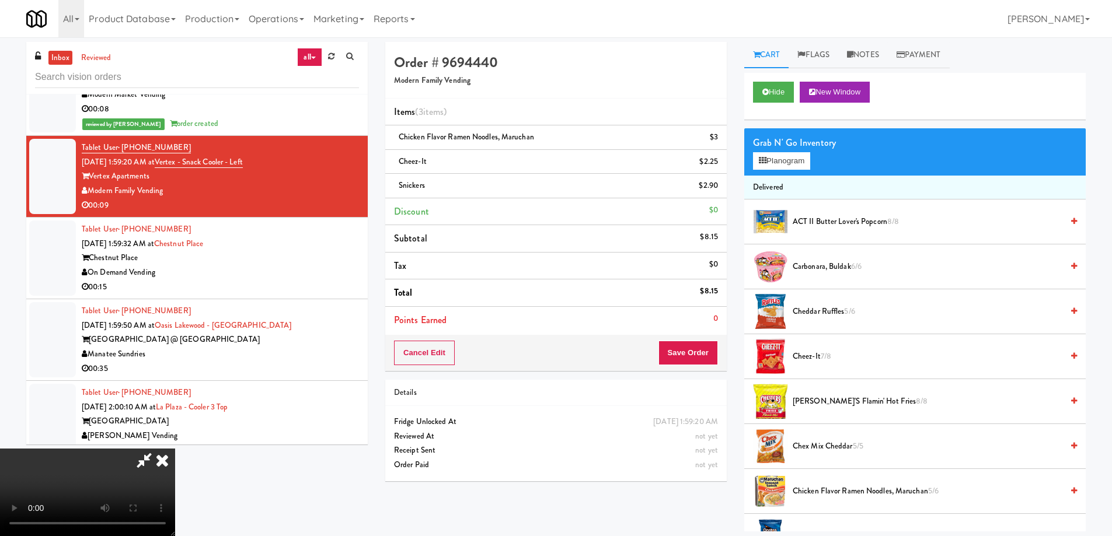
click at [175, 449] on video at bounding box center [87, 493] width 175 height 88
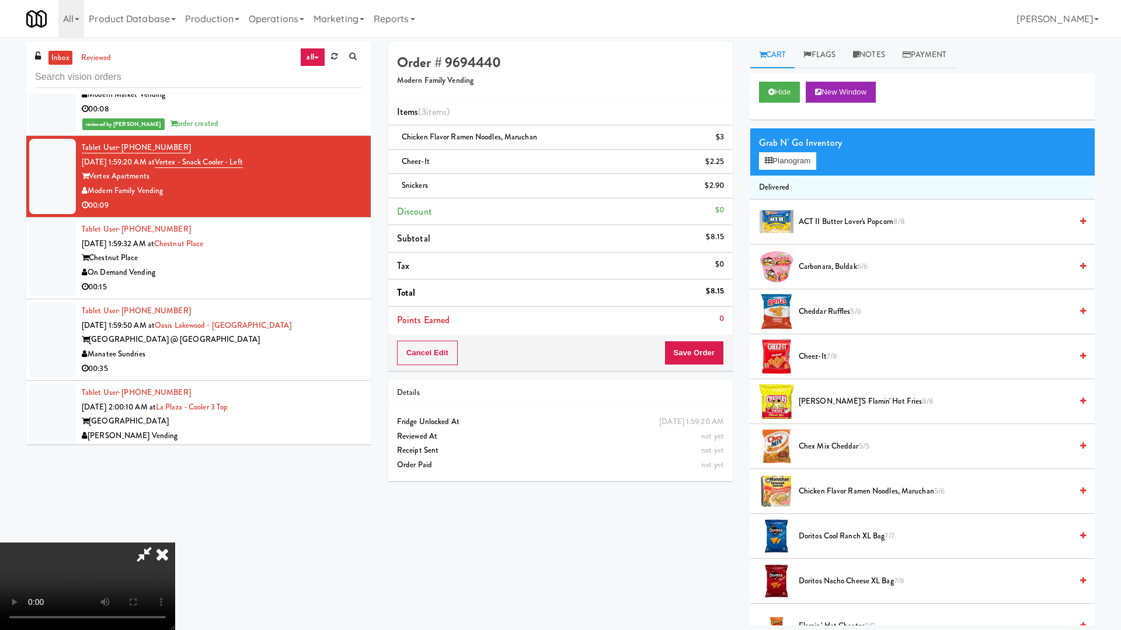
click at [175, 536] on video at bounding box center [87, 587] width 175 height 88
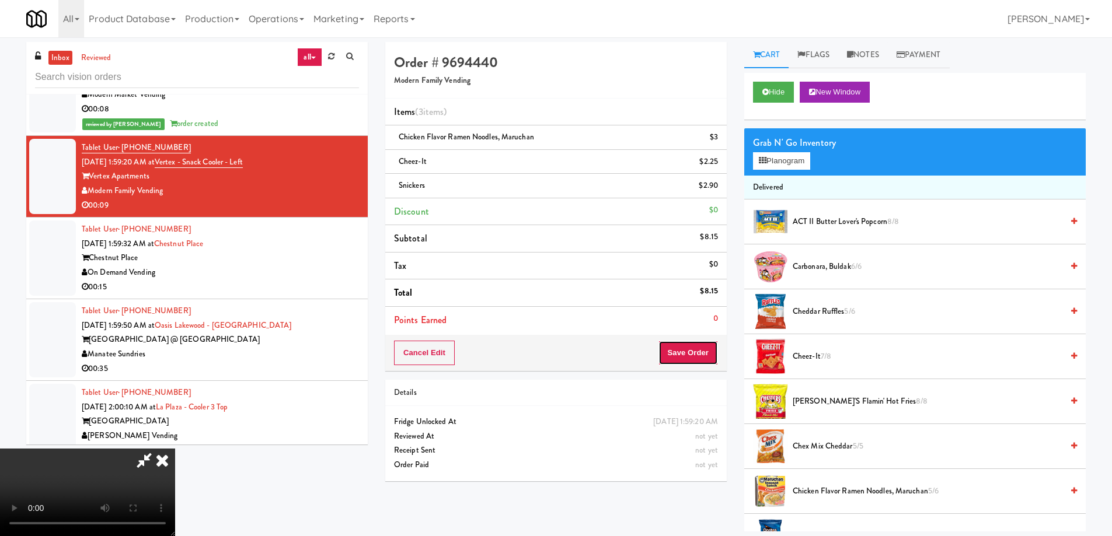
click at [712, 344] on button "Save Order" at bounding box center [688, 353] width 60 height 25
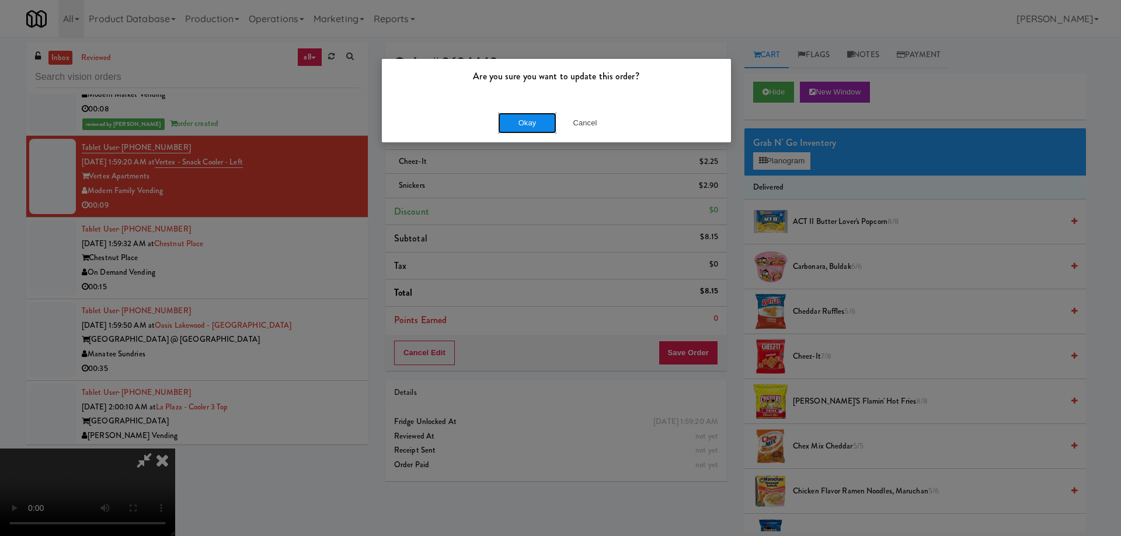
click at [524, 128] on button "Okay" at bounding box center [527, 123] width 58 height 21
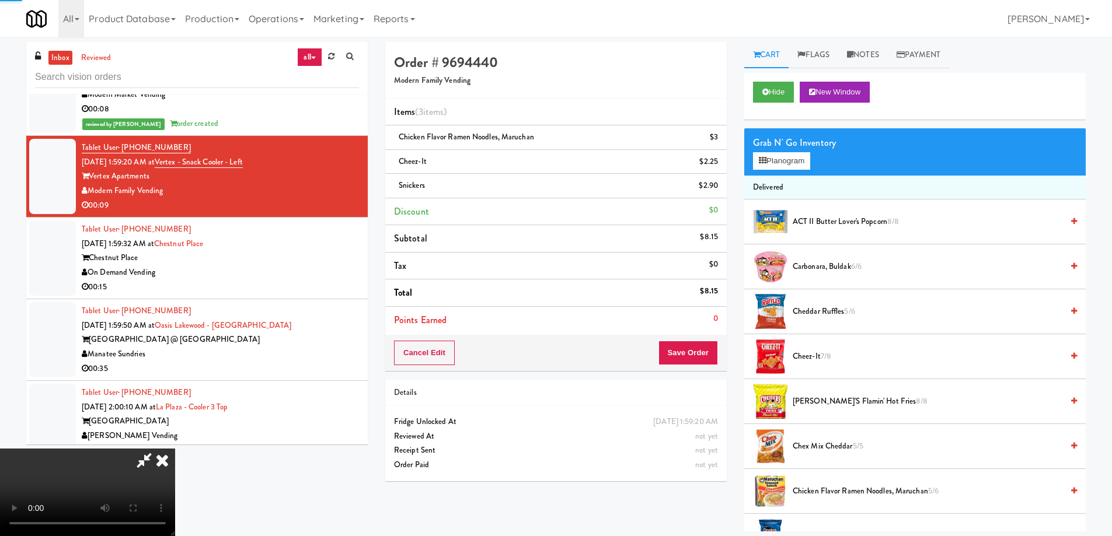
click at [175, 449] on icon at bounding box center [162, 460] width 26 height 23
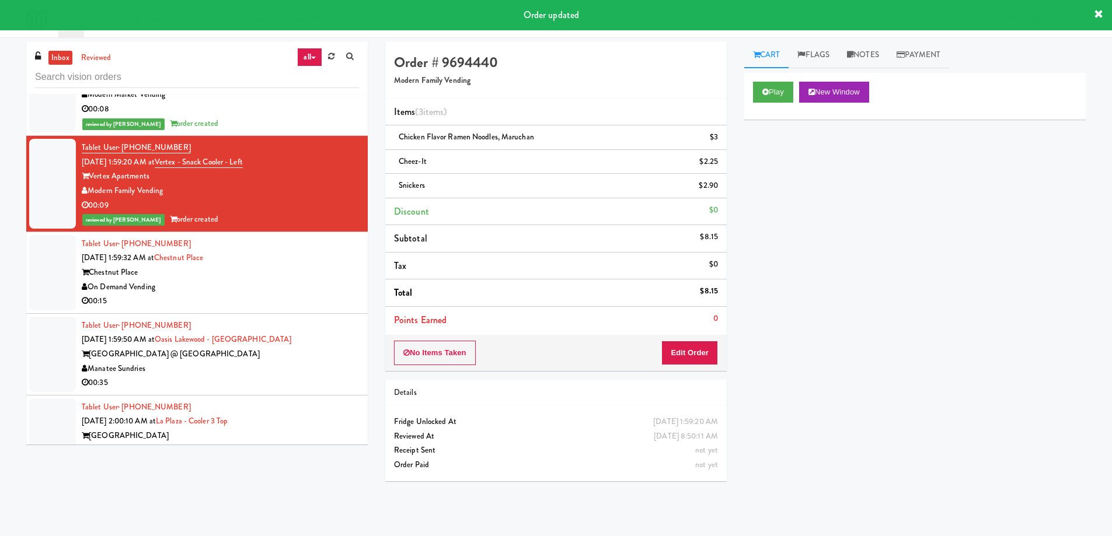
click at [287, 274] on div "Chestnut Place" at bounding box center [220, 273] width 277 height 15
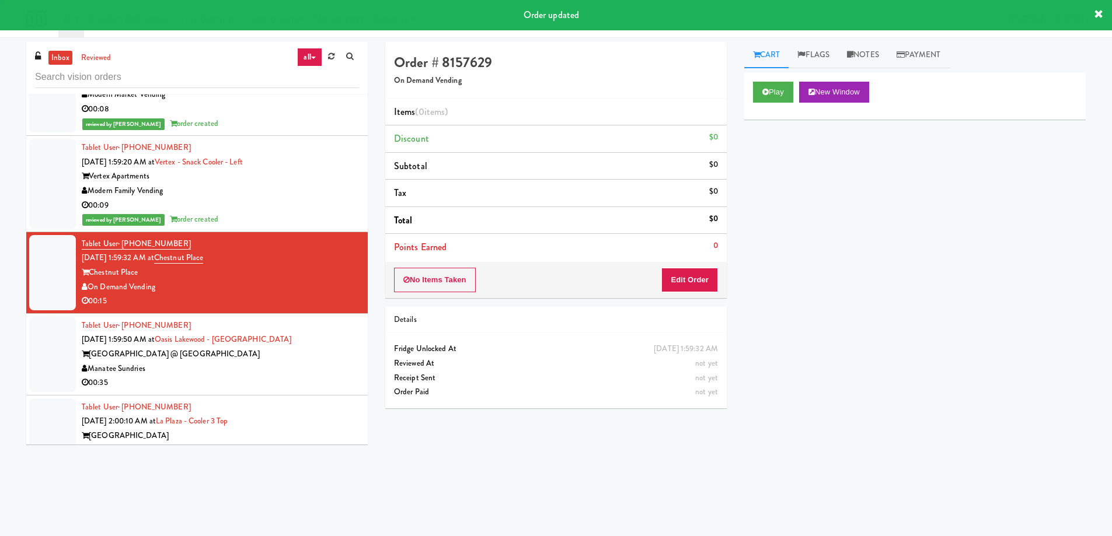
scroll to position [4001, 0]
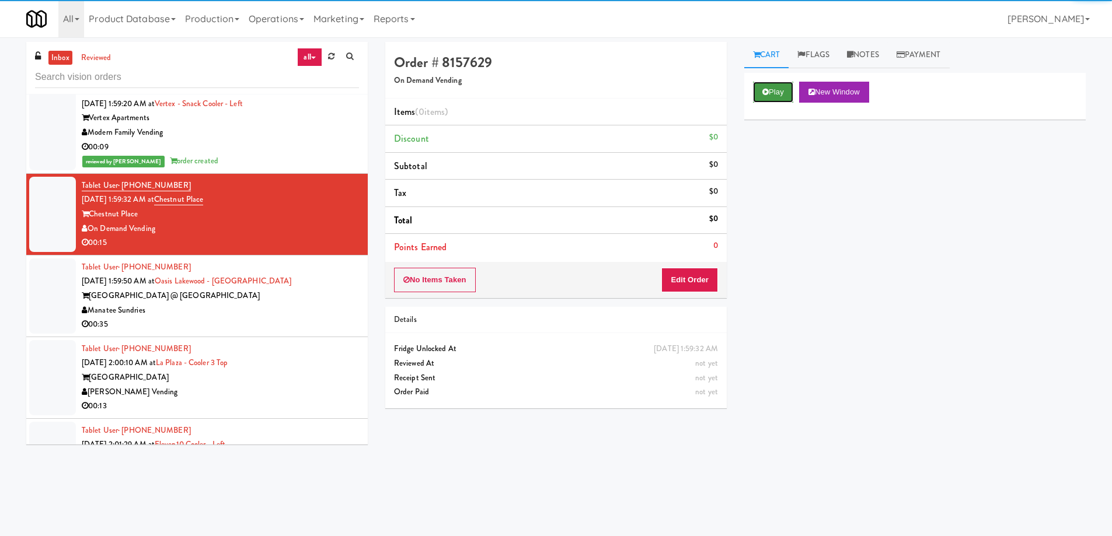
click at [767, 83] on button "Play" at bounding box center [773, 92] width 40 height 21
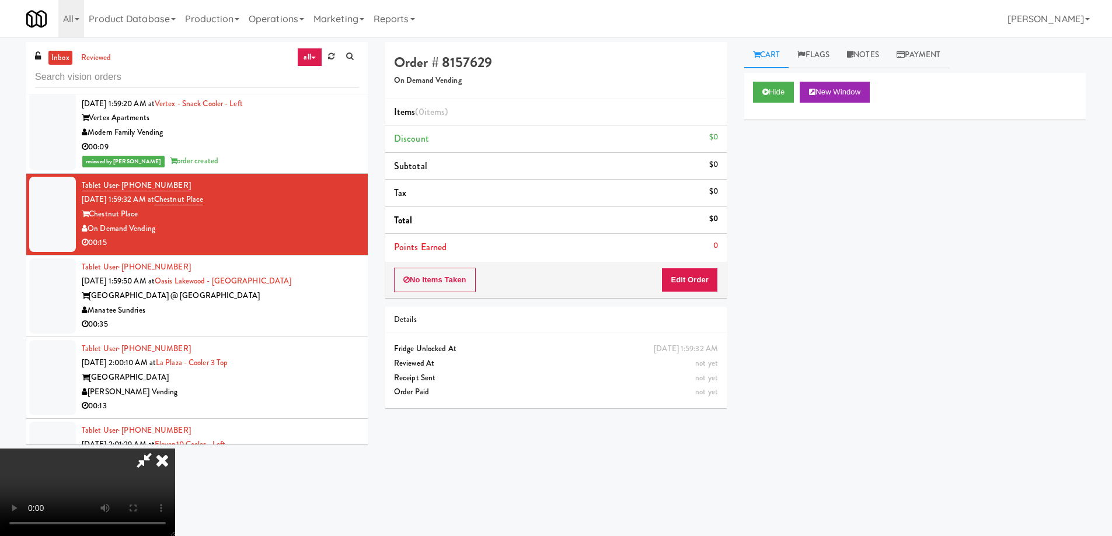
click at [175, 449] on video at bounding box center [87, 493] width 175 height 88
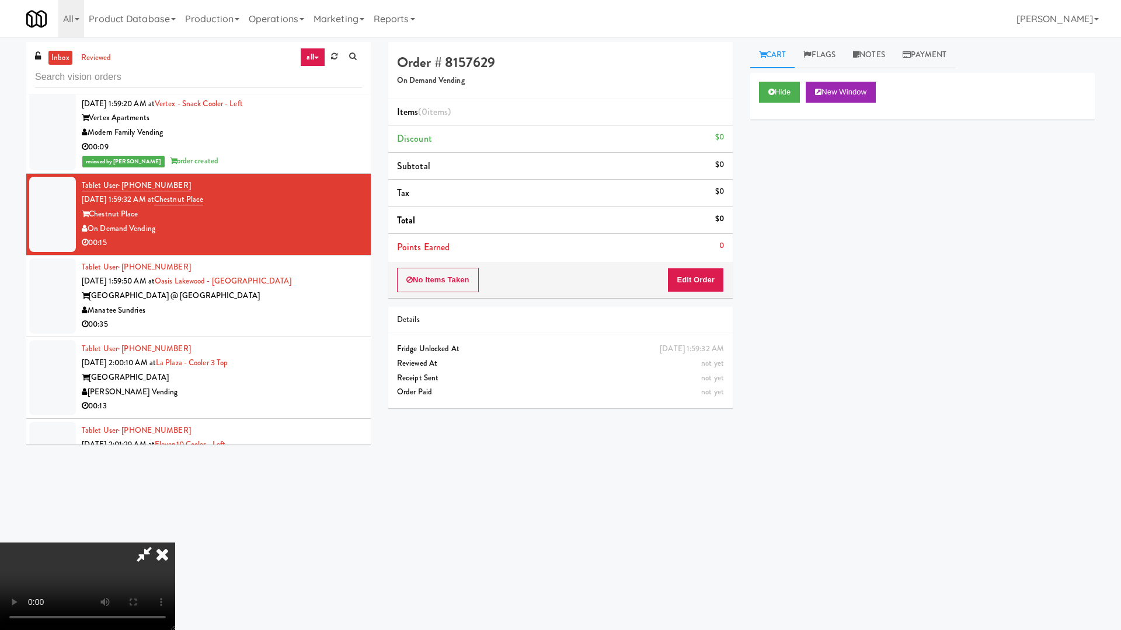
click at [175, 536] on video at bounding box center [87, 587] width 175 height 88
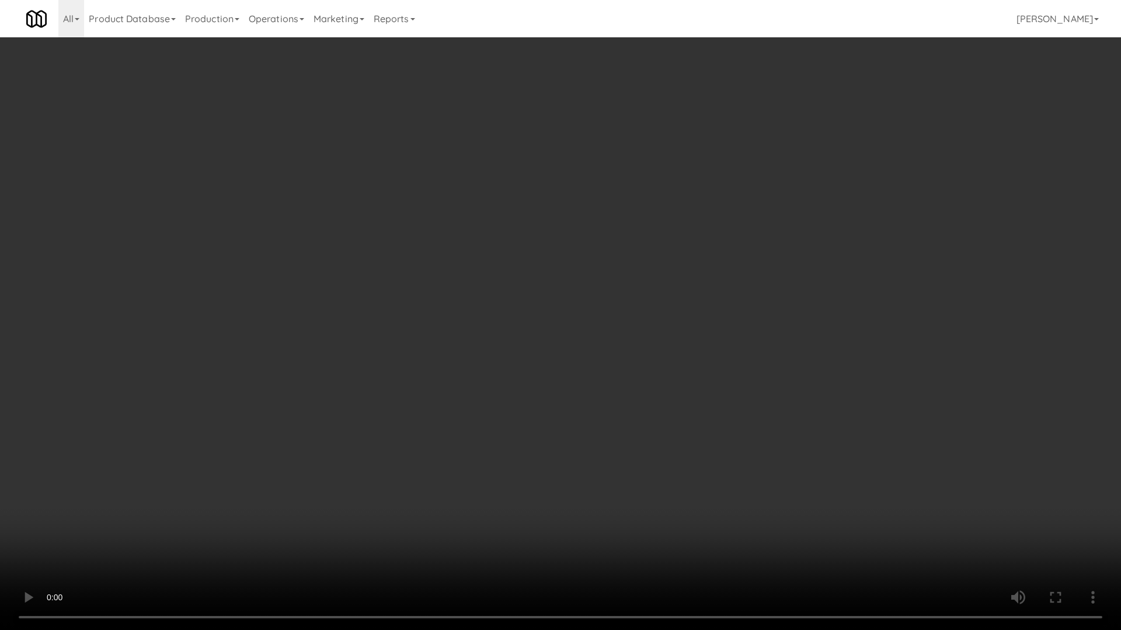
click at [585, 351] on video at bounding box center [560, 315] width 1121 height 630
click at [560, 281] on video at bounding box center [560, 315] width 1121 height 630
click at [559, 291] on video at bounding box center [560, 315] width 1121 height 630
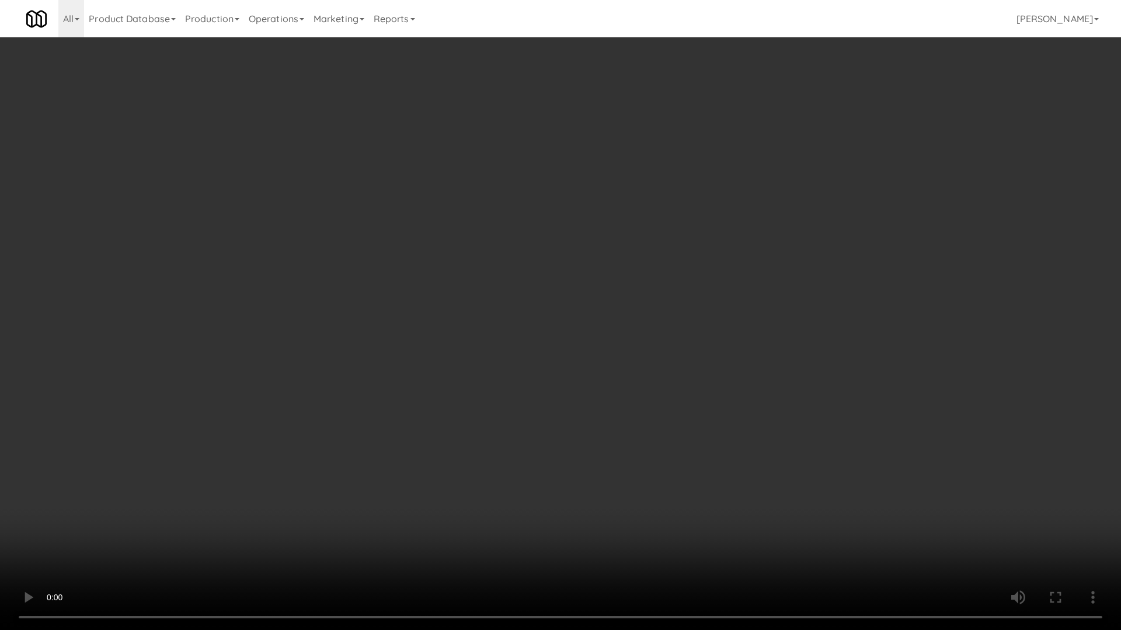
click at [559, 291] on video at bounding box center [560, 315] width 1121 height 630
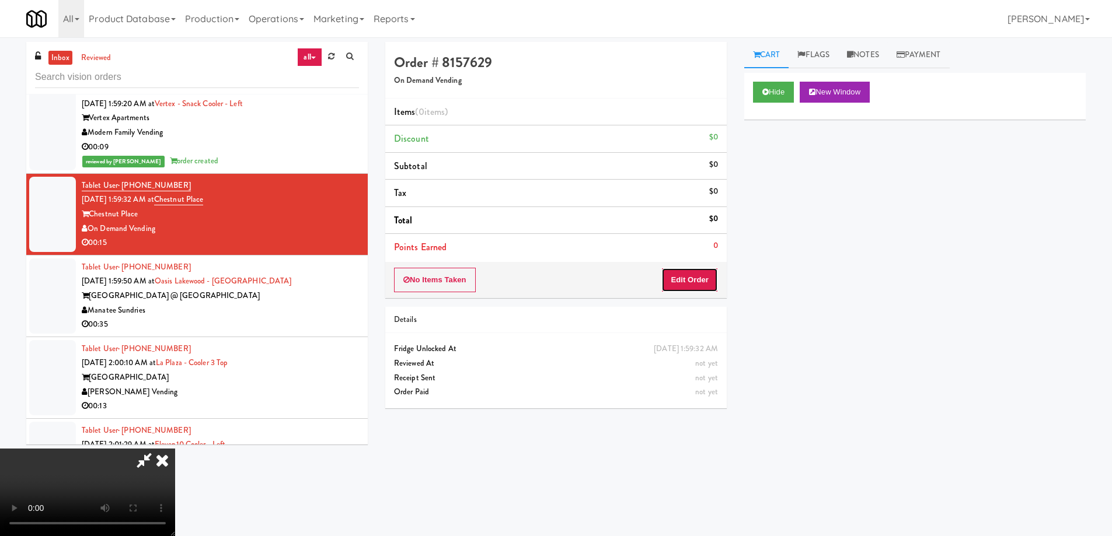
click at [689, 276] on button "Edit Order" at bounding box center [689, 280] width 57 height 25
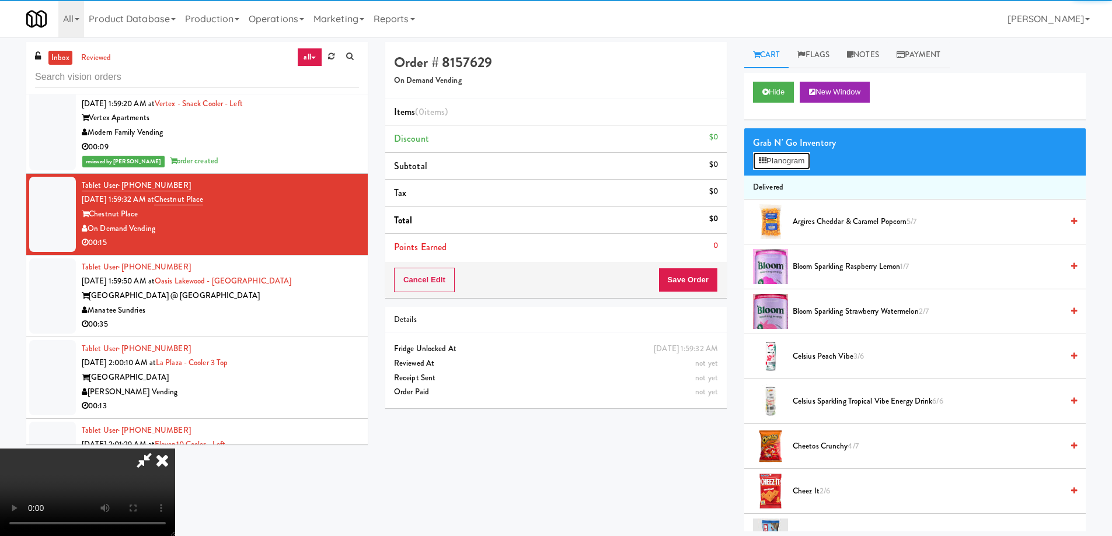
click at [769, 153] on button "Planogram" at bounding box center [781, 161] width 57 height 18
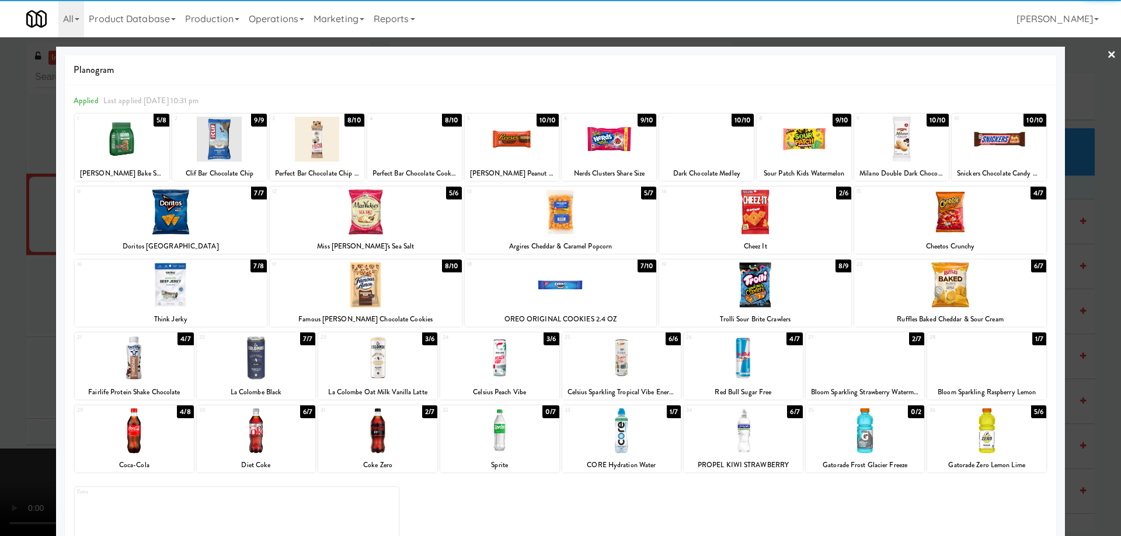
click at [775, 291] on div at bounding box center [755, 285] width 192 height 45
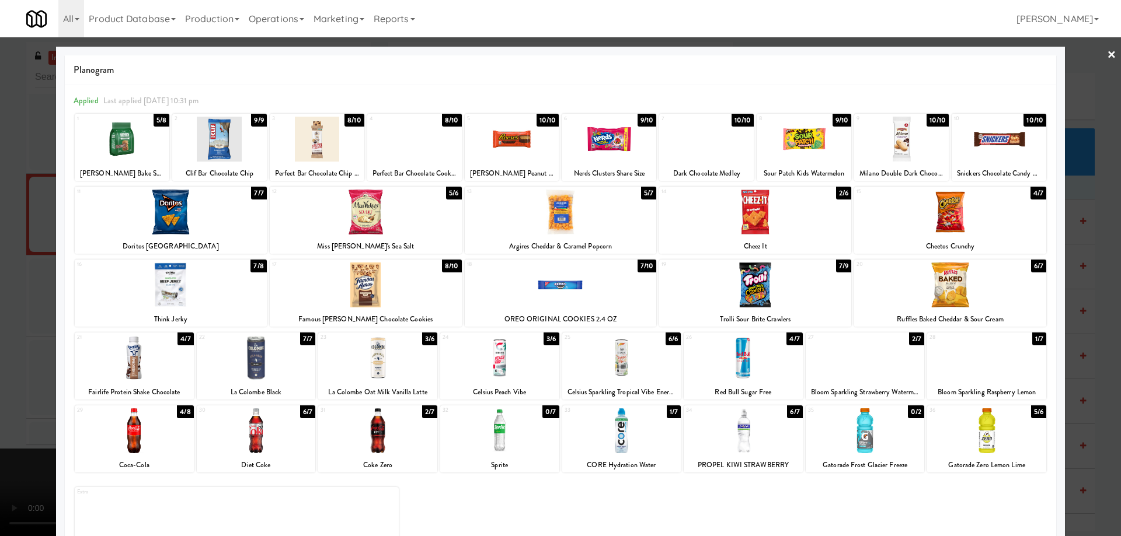
click at [1107, 58] on link "×" at bounding box center [1111, 55] width 9 height 36
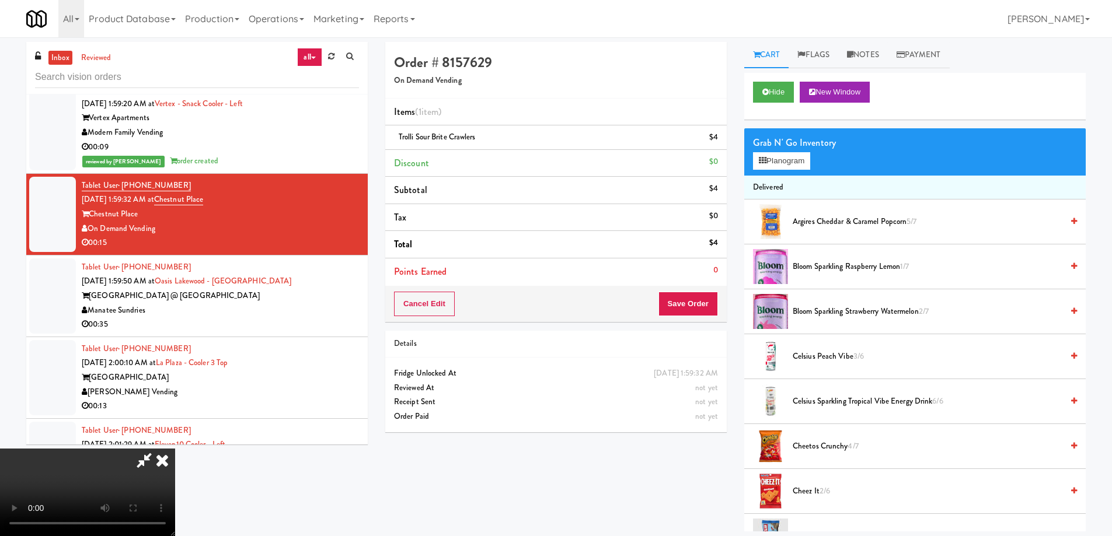
click at [175, 449] on video at bounding box center [87, 493] width 175 height 88
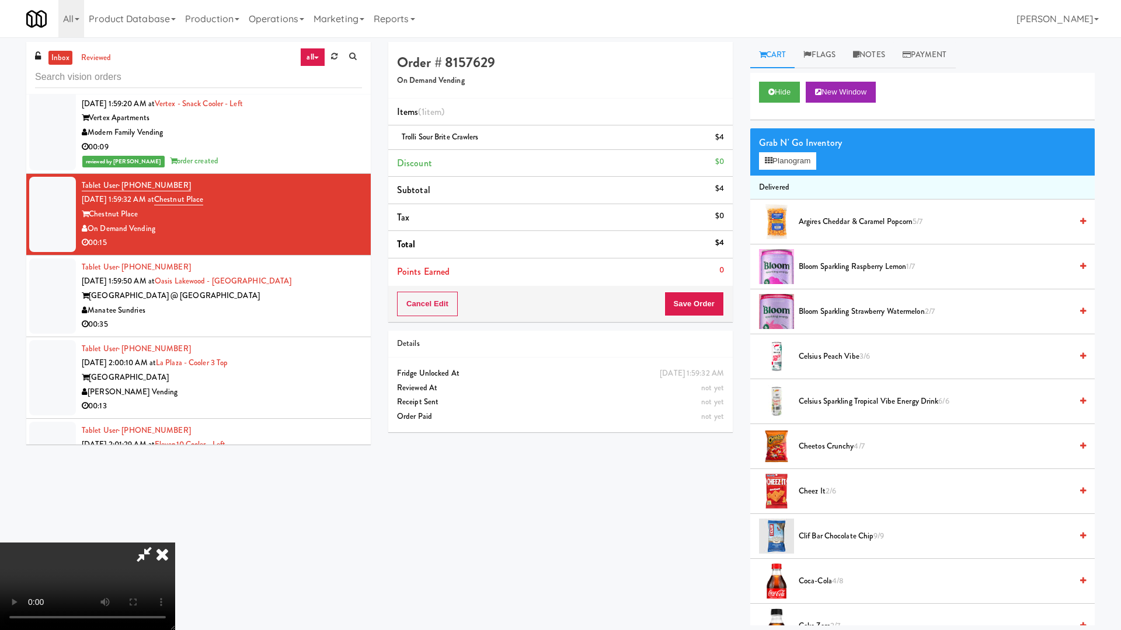
click at [175, 536] on video at bounding box center [87, 587] width 175 height 88
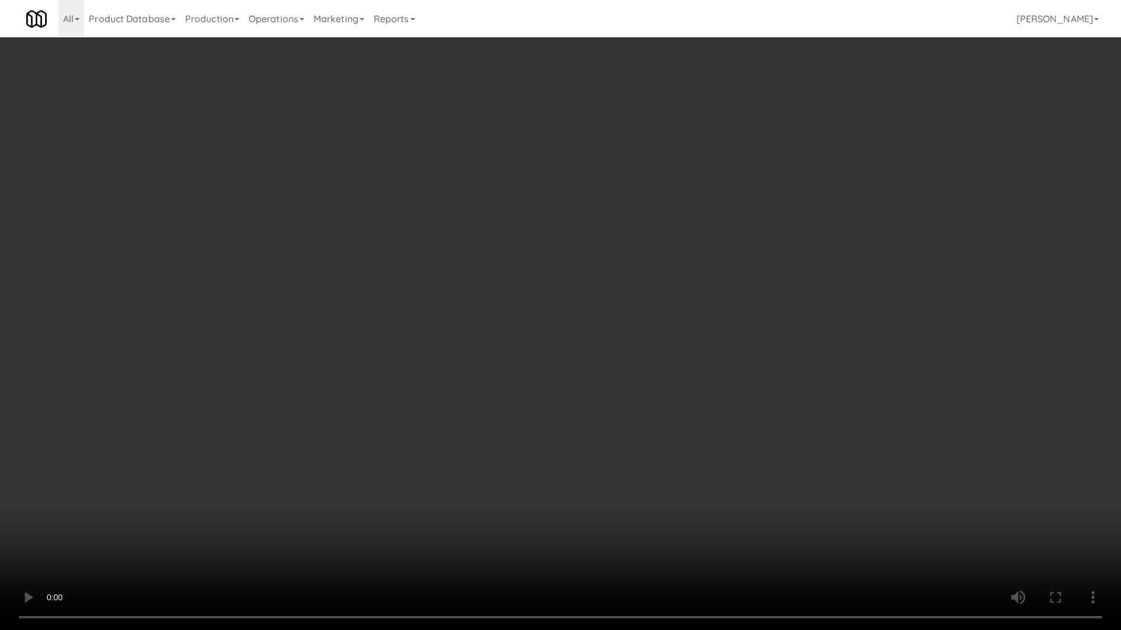
click at [612, 218] on video at bounding box center [560, 315] width 1121 height 630
click at [435, 249] on video at bounding box center [560, 315] width 1121 height 630
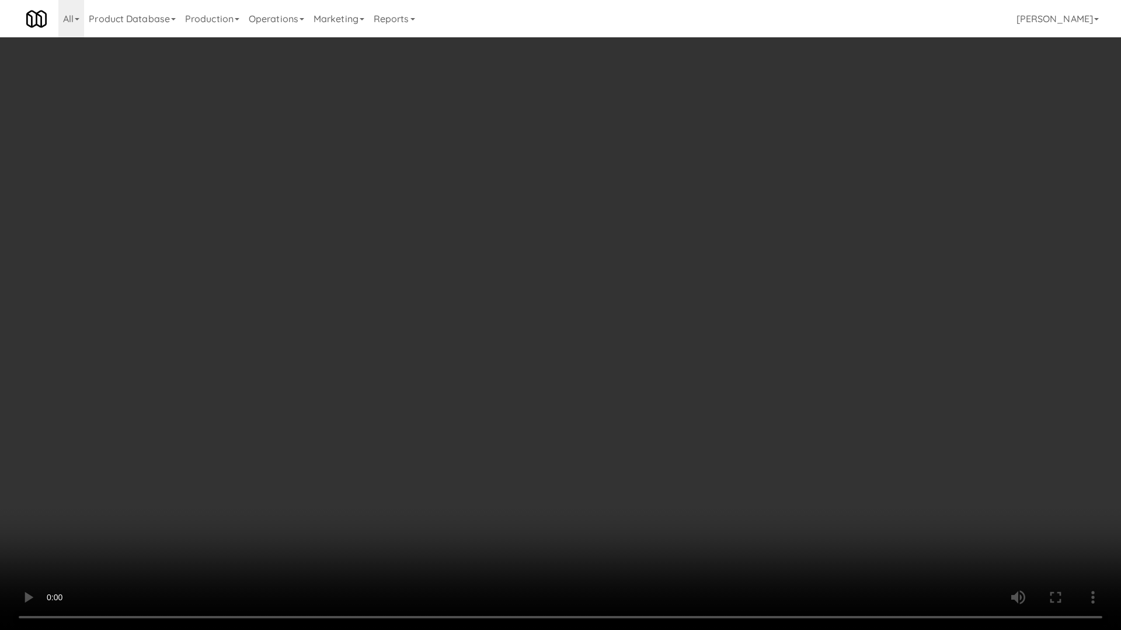
click at [535, 259] on video at bounding box center [560, 315] width 1121 height 630
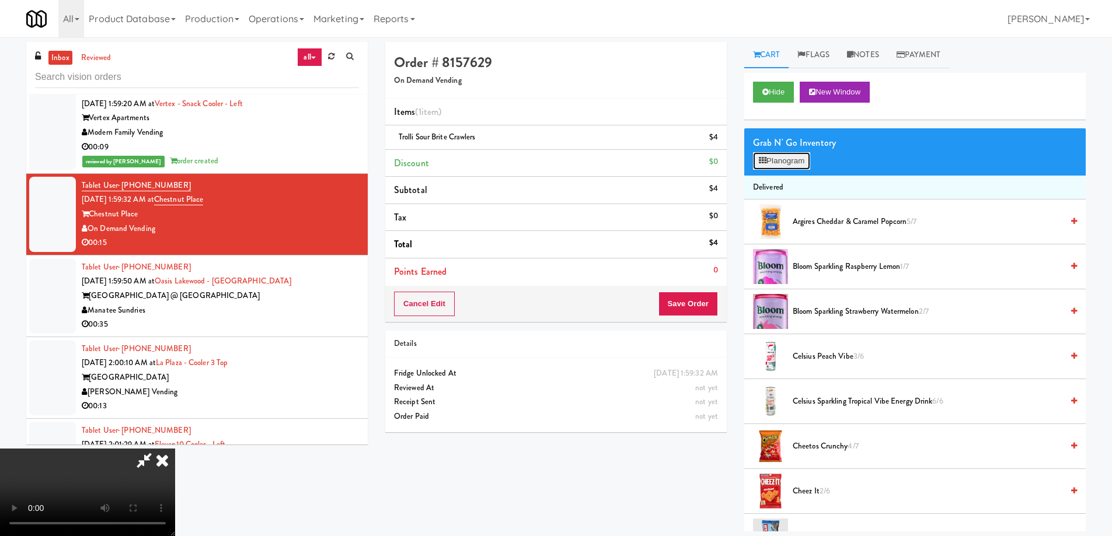
click at [792, 155] on button "Planogram" at bounding box center [781, 161] width 57 height 18
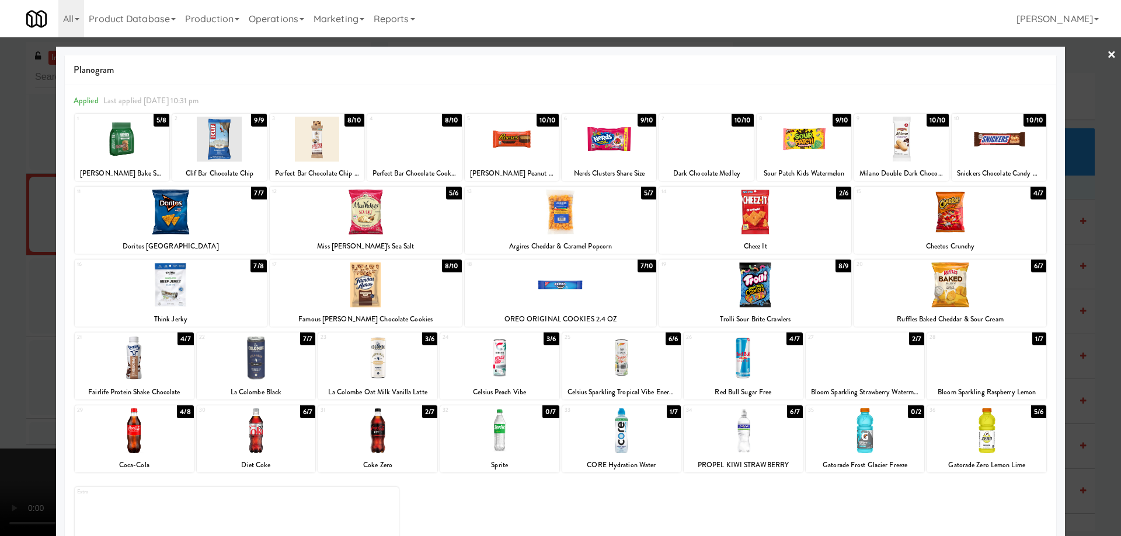
click at [116, 117] on div "1" at bounding box center [99, 119] width 45 height 10
click at [1111, 58] on div at bounding box center [560, 268] width 1121 height 536
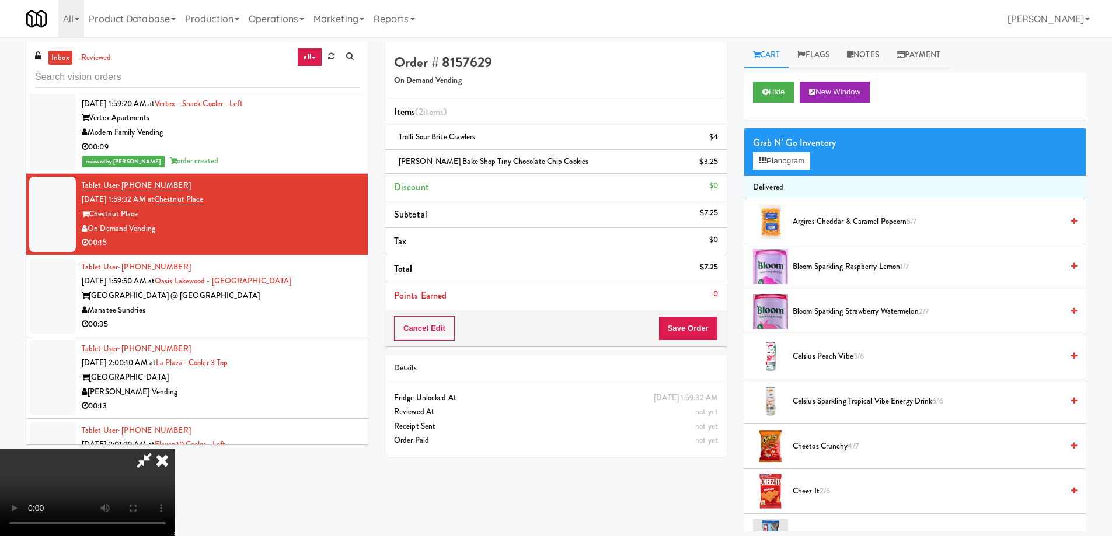
click at [175, 449] on video at bounding box center [87, 493] width 175 height 88
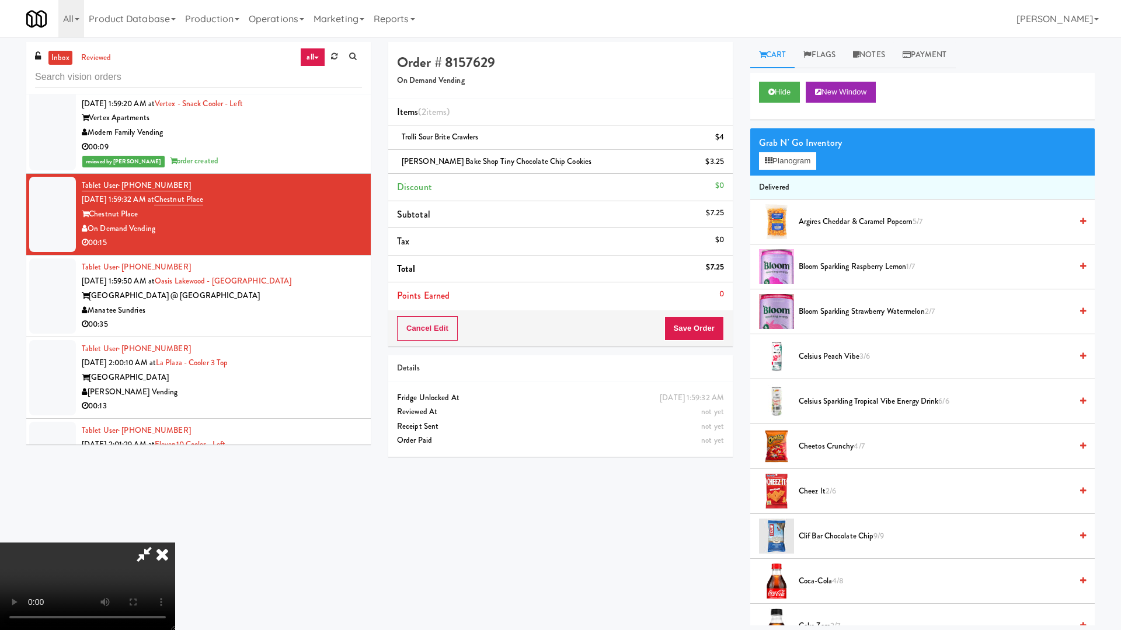
click at [175, 536] on video at bounding box center [87, 587] width 175 height 88
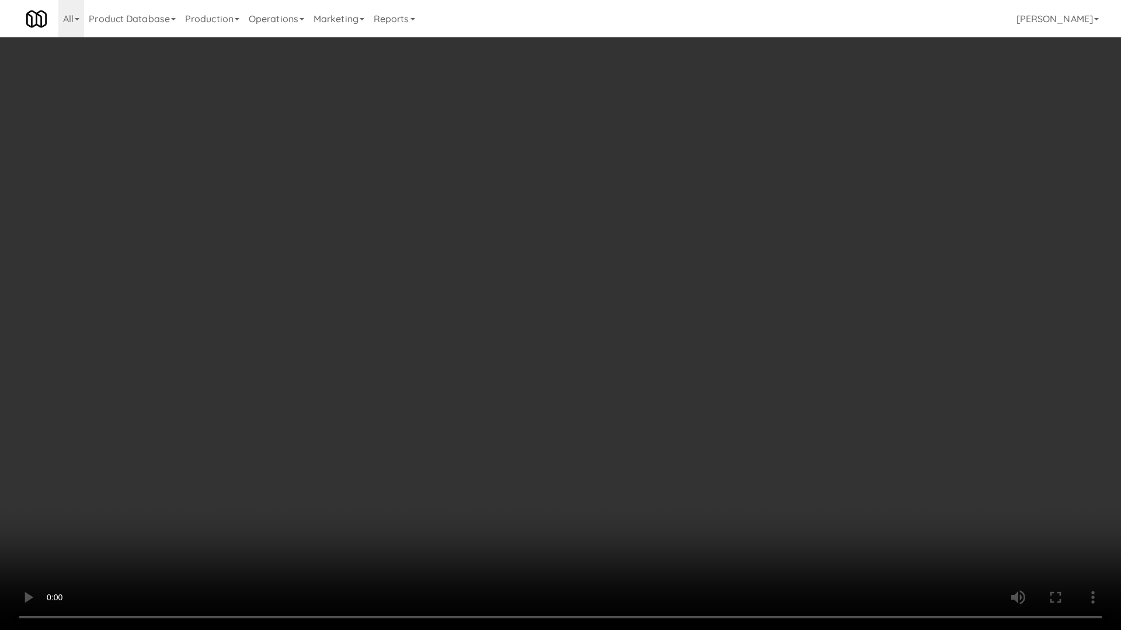
click at [568, 327] on video at bounding box center [560, 315] width 1121 height 630
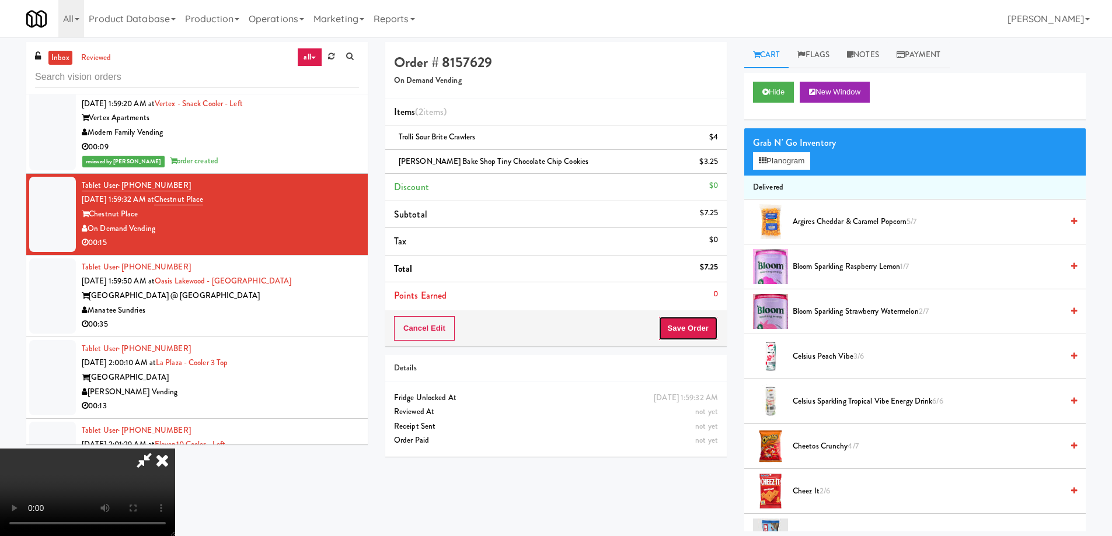
click at [696, 327] on button "Save Order" at bounding box center [688, 328] width 60 height 25
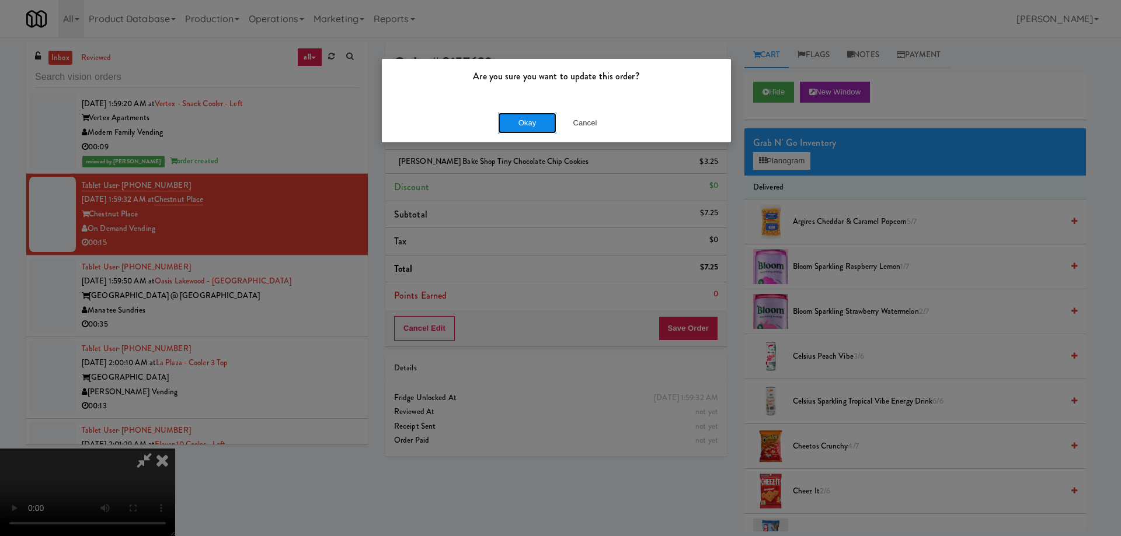
click at [512, 124] on button "Okay" at bounding box center [527, 123] width 58 height 21
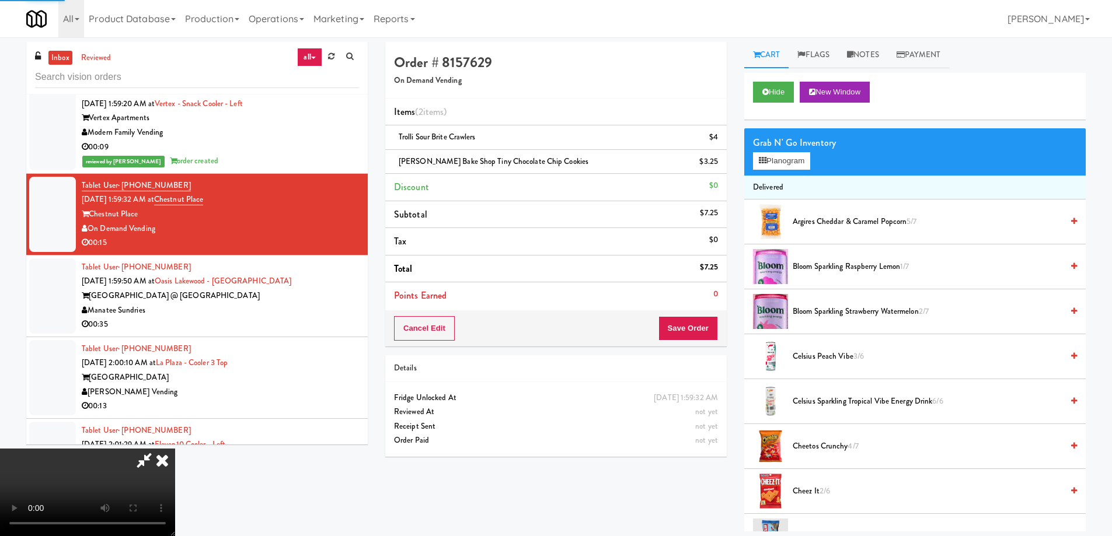
click at [175, 449] on icon at bounding box center [162, 460] width 26 height 23
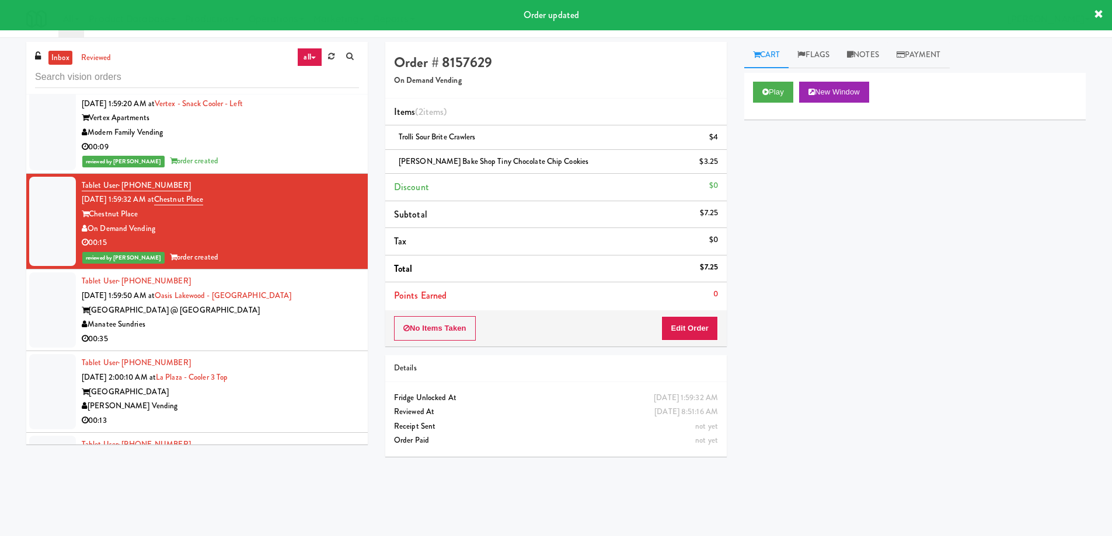
drag, startPoint x: 326, startPoint y: 318, endPoint x: 298, endPoint y: 315, distance: 28.2
click at [326, 318] on div "Manatee Sundries" at bounding box center [220, 325] width 277 height 15
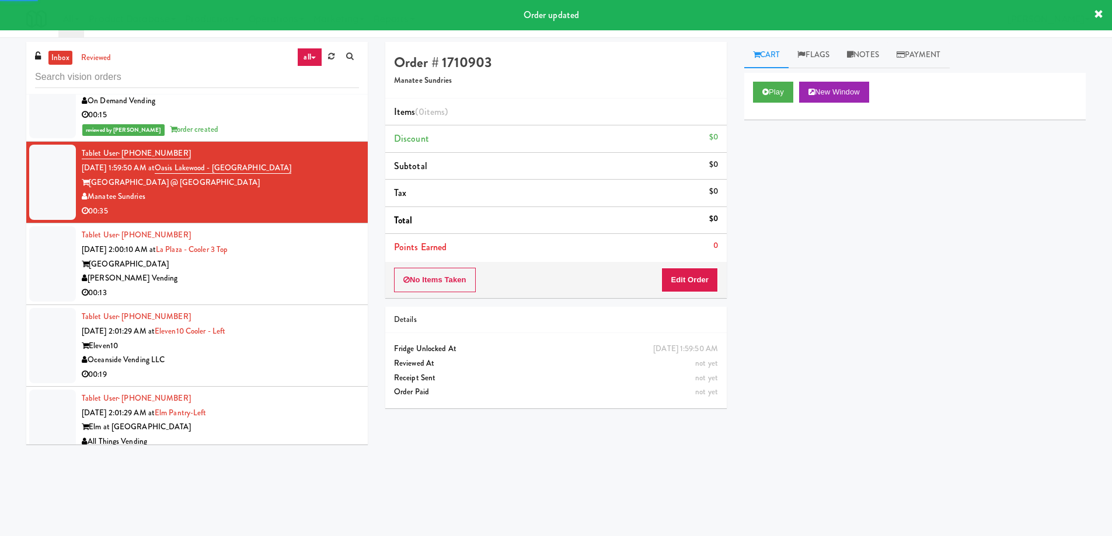
scroll to position [4176, 0]
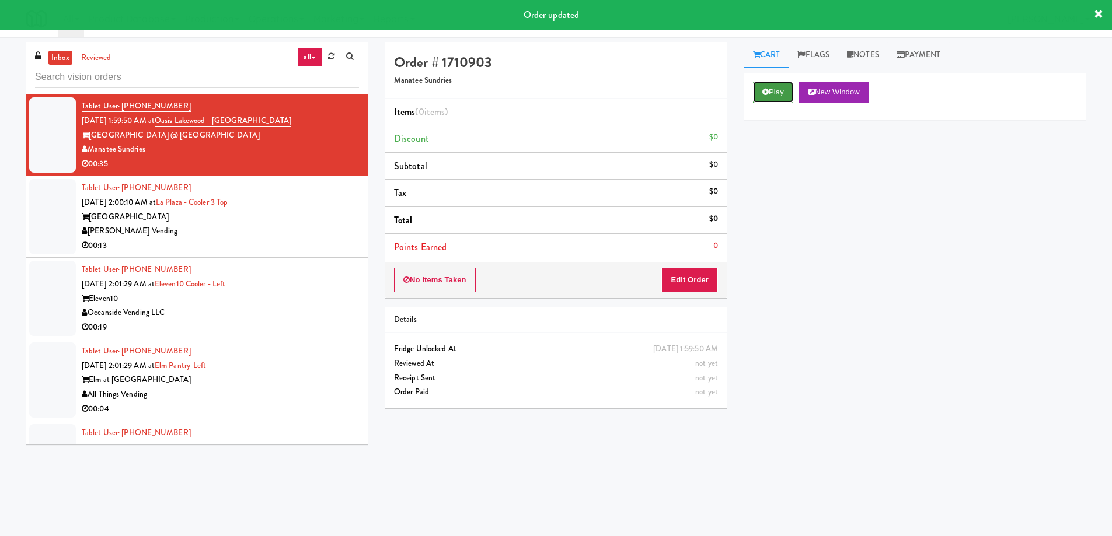
click at [765, 90] on icon at bounding box center [765, 92] width 6 height 8
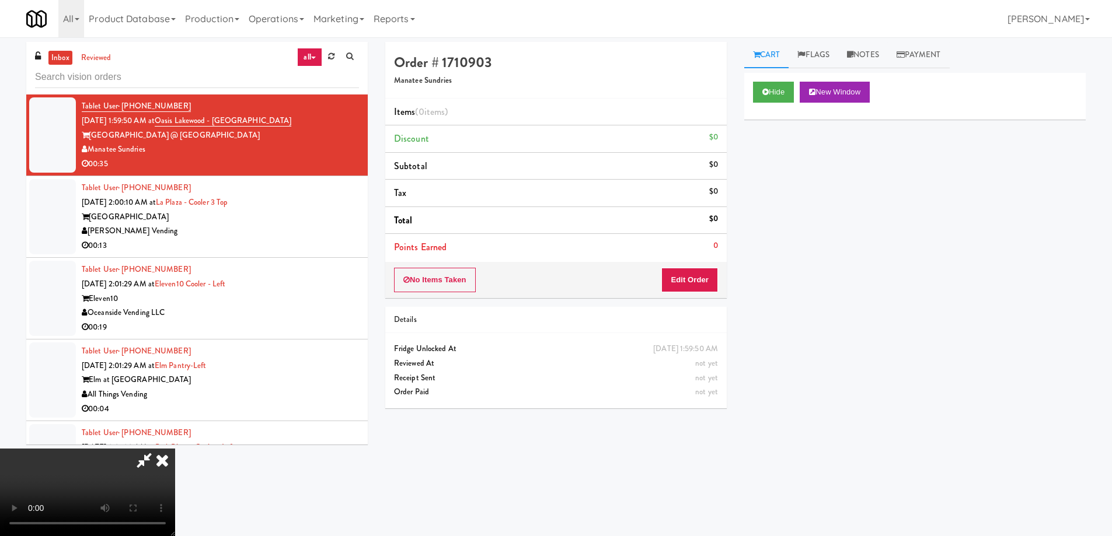
click at [175, 449] on video at bounding box center [87, 493] width 175 height 88
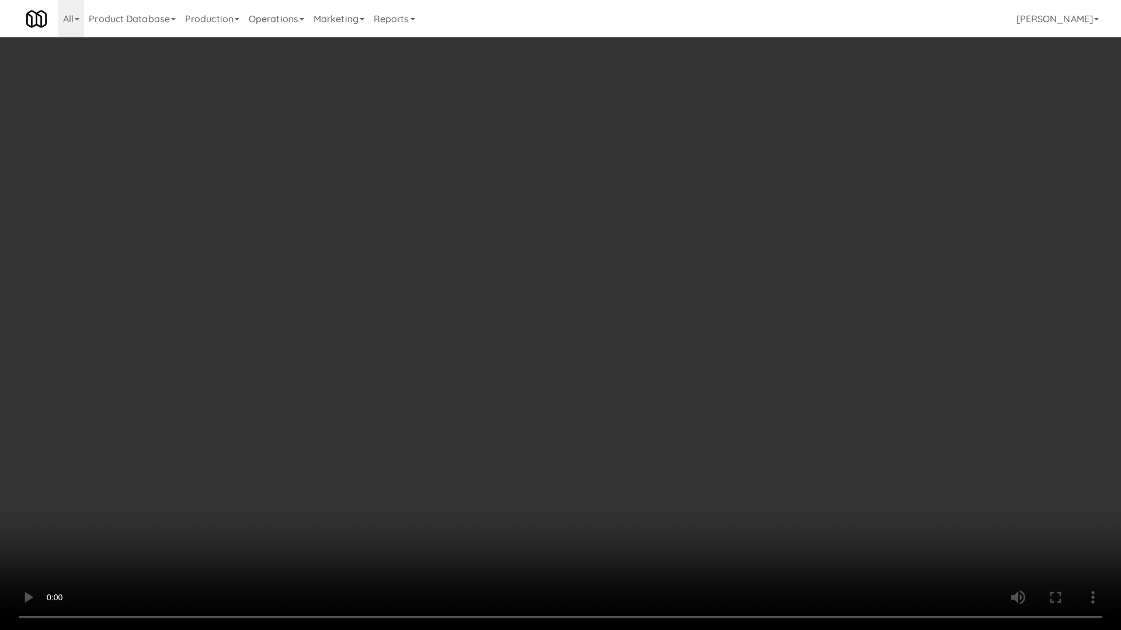
click at [659, 338] on video at bounding box center [560, 315] width 1121 height 630
click at [524, 245] on video at bounding box center [560, 315] width 1121 height 630
click at [569, 247] on video at bounding box center [560, 315] width 1121 height 630
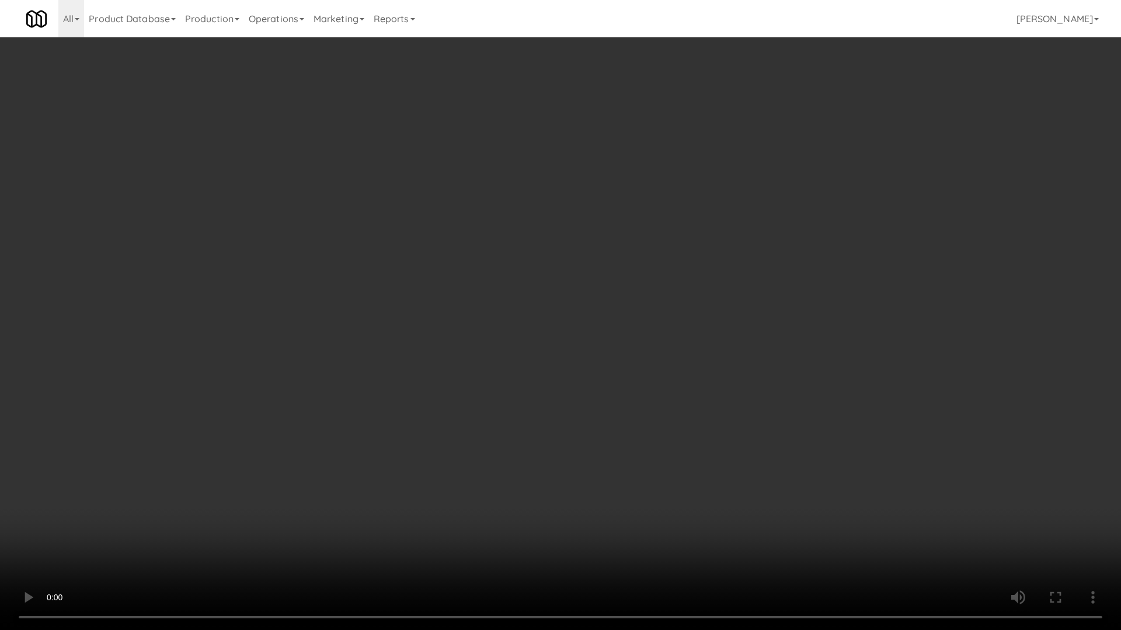
click at [529, 247] on video at bounding box center [560, 315] width 1121 height 630
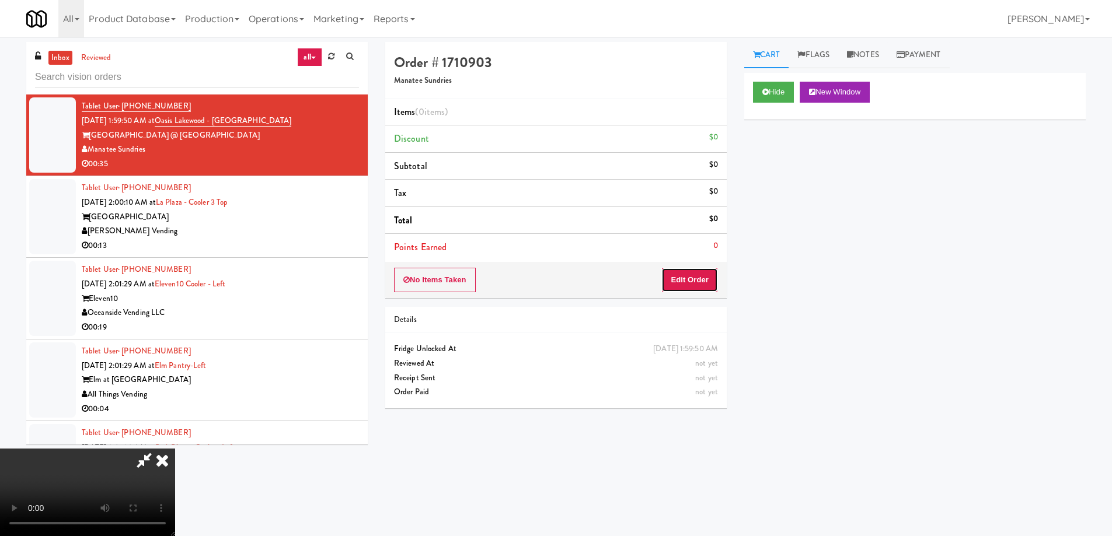
click at [694, 271] on button "Edit Order" at bounding box center [689, 280] width 57 height 25
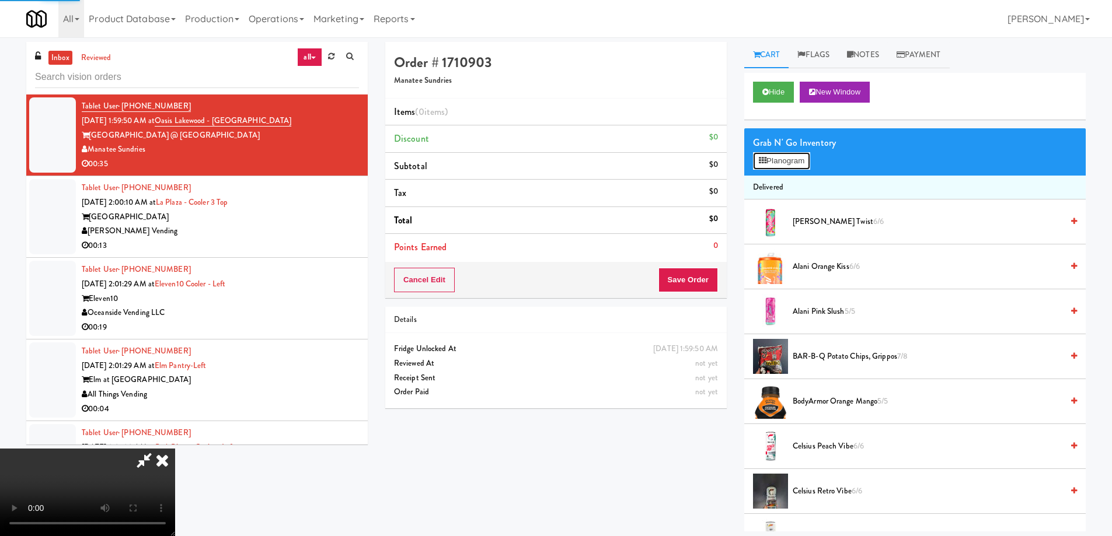
drag, startPoint x: 798, startPoint y: 165, endPoint x: 782, endPoint y: 169, distance: 16.3
click at [798, 164] on button "Planogram" at bounding box center [781, 161] width 57 height 18
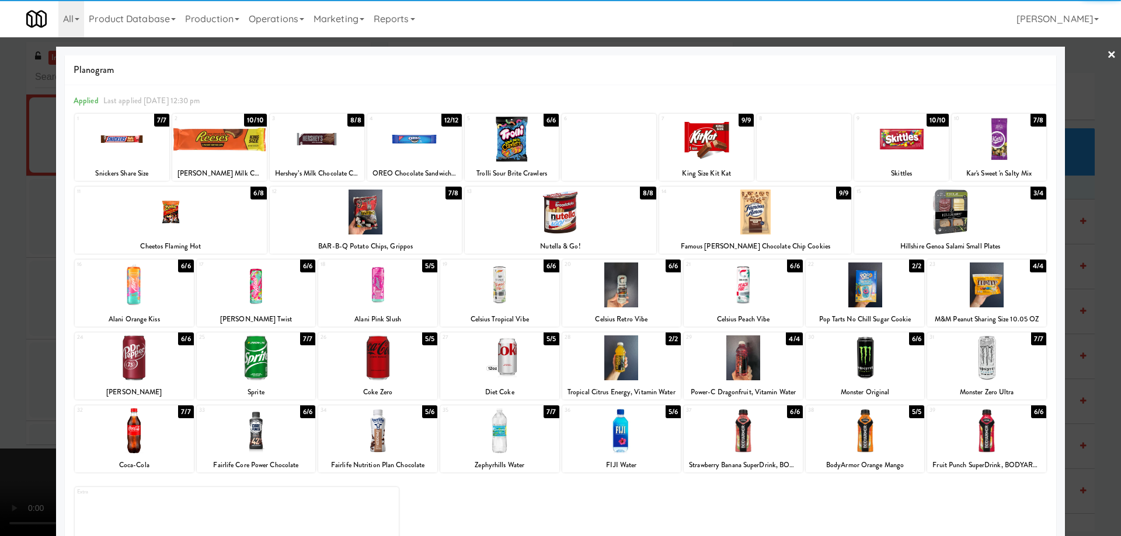
click at [737, 137] on div at bounding box center [706, 139] width 95 height 45
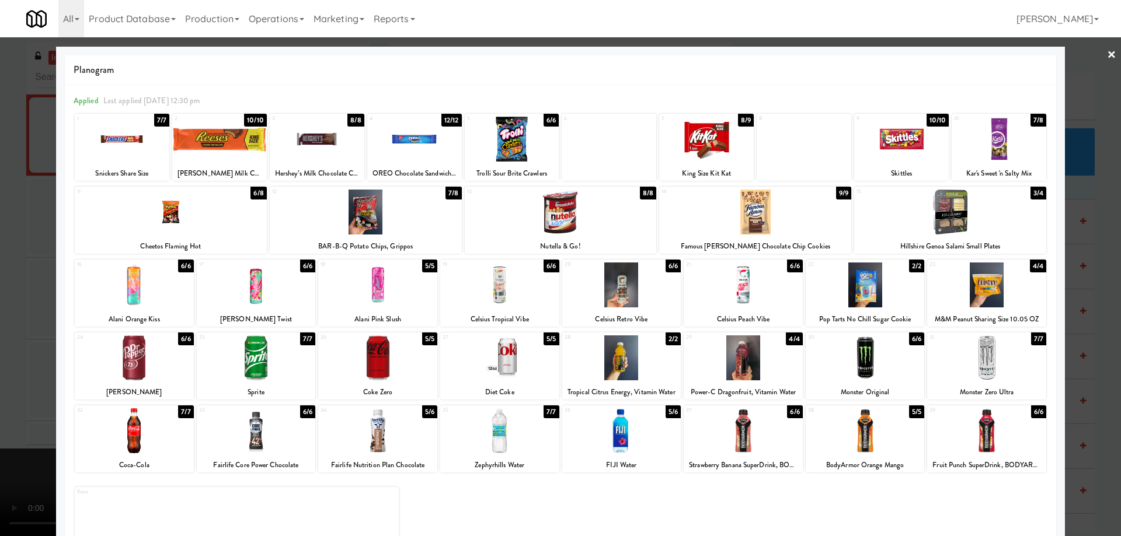
click at [1107, 54] on link "×" at bounding box center [1111, 55] width 9 height 36
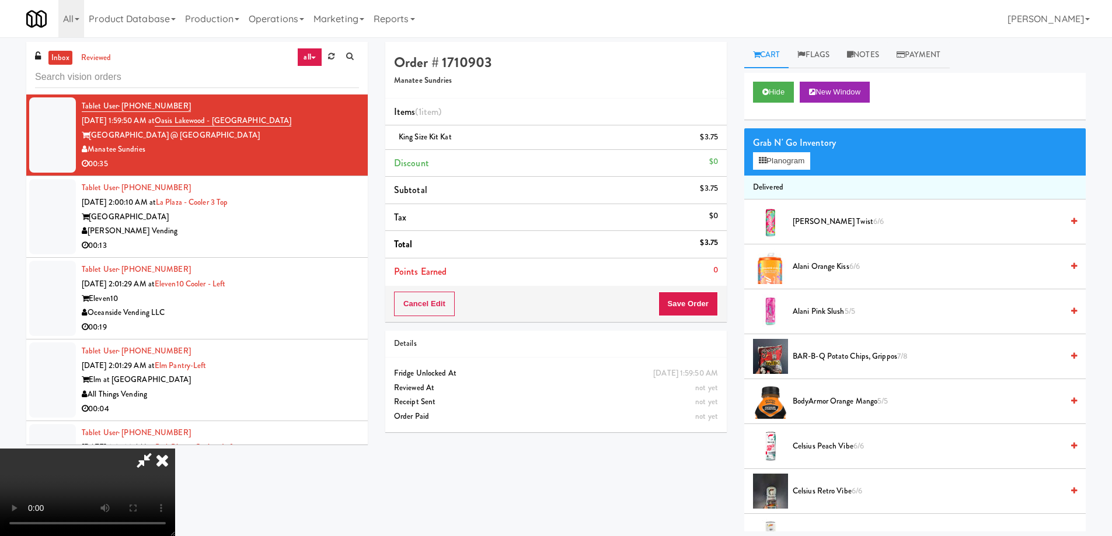
click at [175, 449] on video at bounding box center [87, 493] width 175 height 88
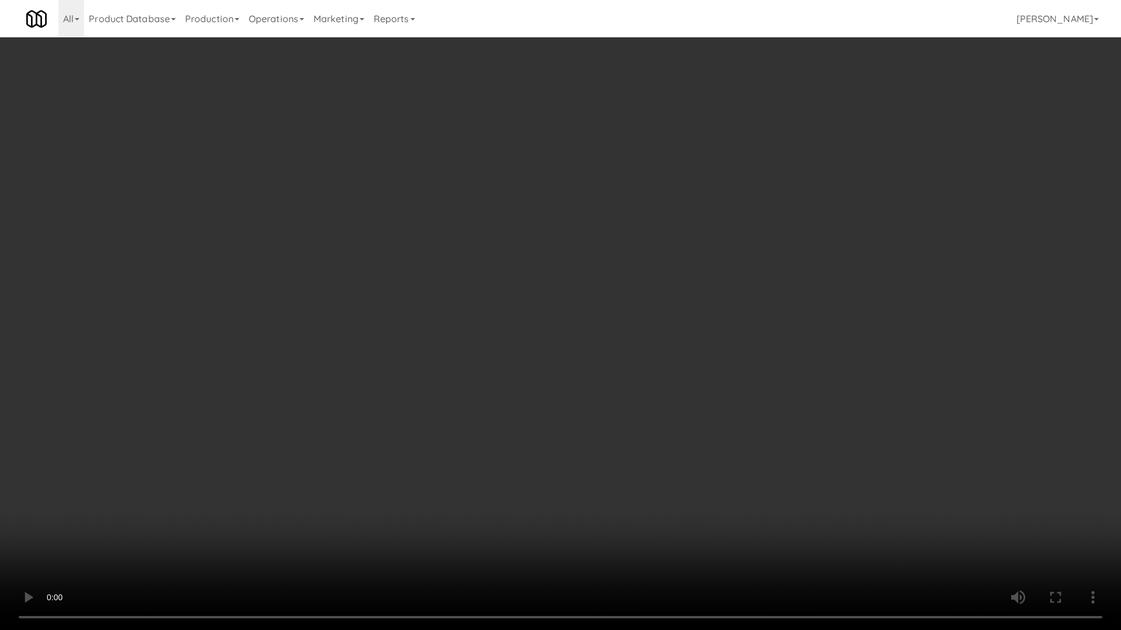
click at [521, 355] on video at bounding box center [560, 315] width 1121 height 630
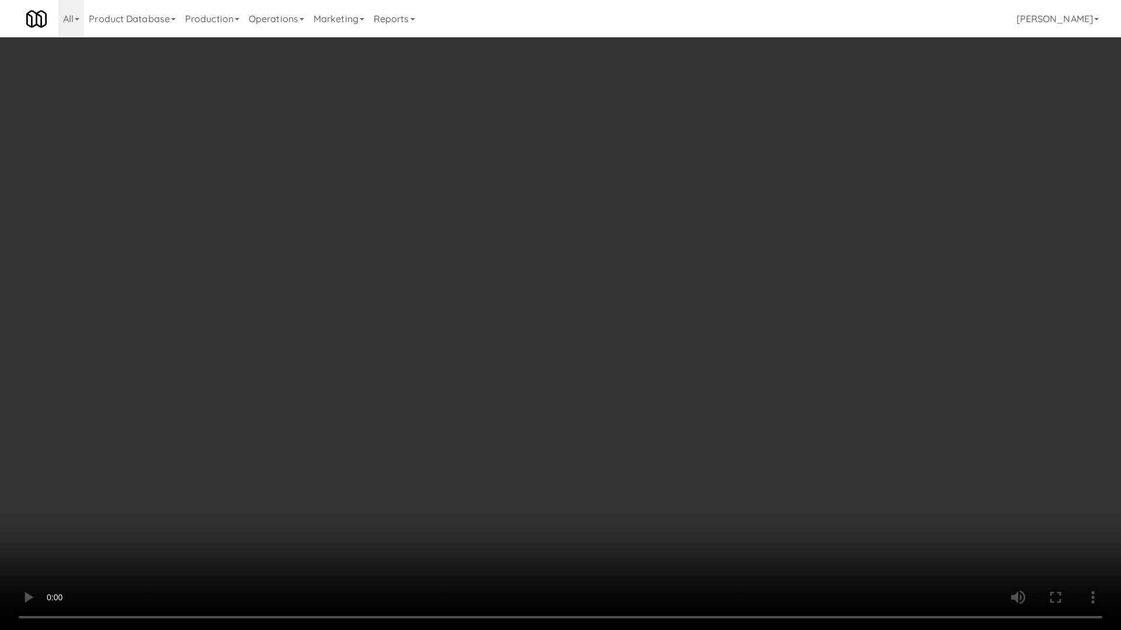
click at [521, 355] on video at bounding box center [560, 315] width 1121 height 630
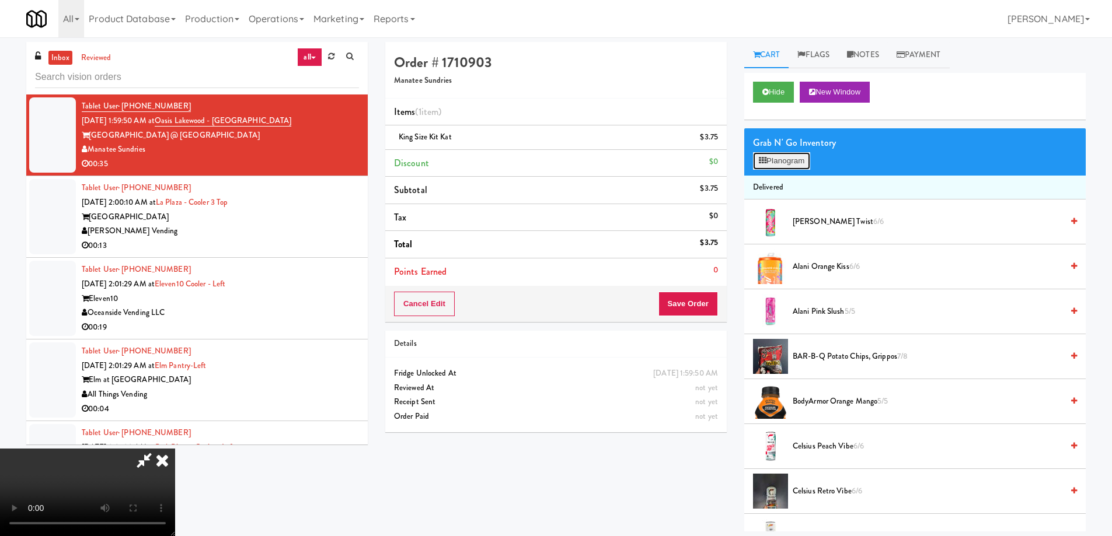
click at [775, 154] on button "Planogram" at bounding box center [781, 161] width 57 height 18
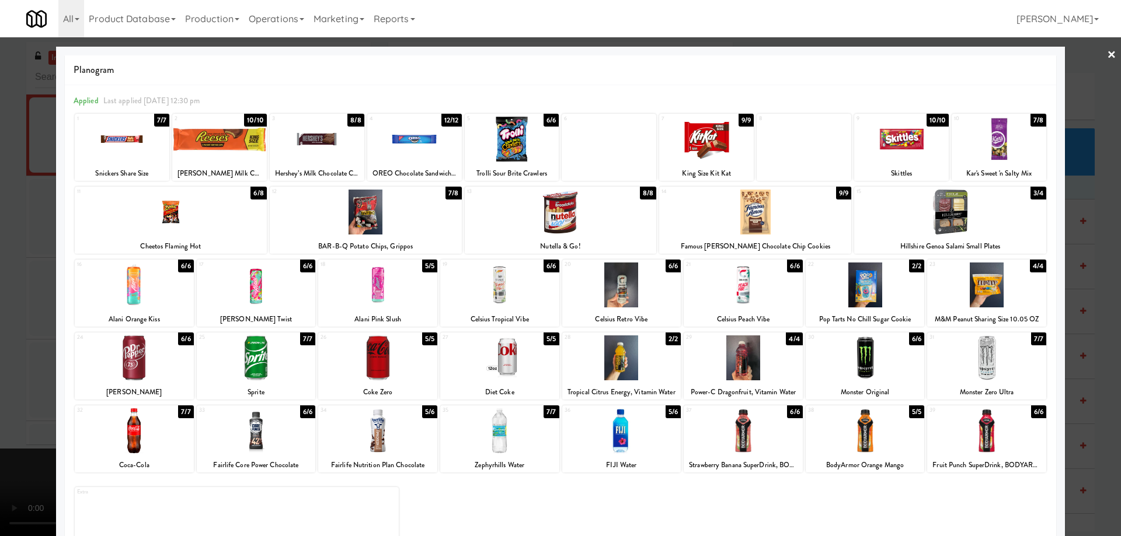
click at [138, 147] on div at bounding box center [122, 139] width 95 height 45
click at [1107, 51] on link "×" at bounding box center [1111, 55] width 9 height 36
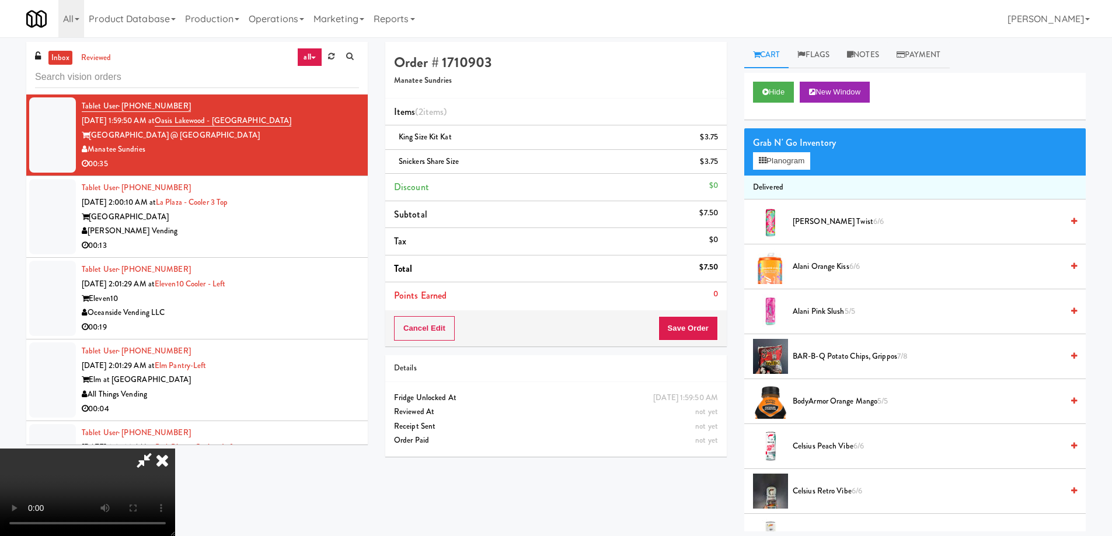
click at [175, 449] on video at bounding box center [87, 493] width 175 height 88
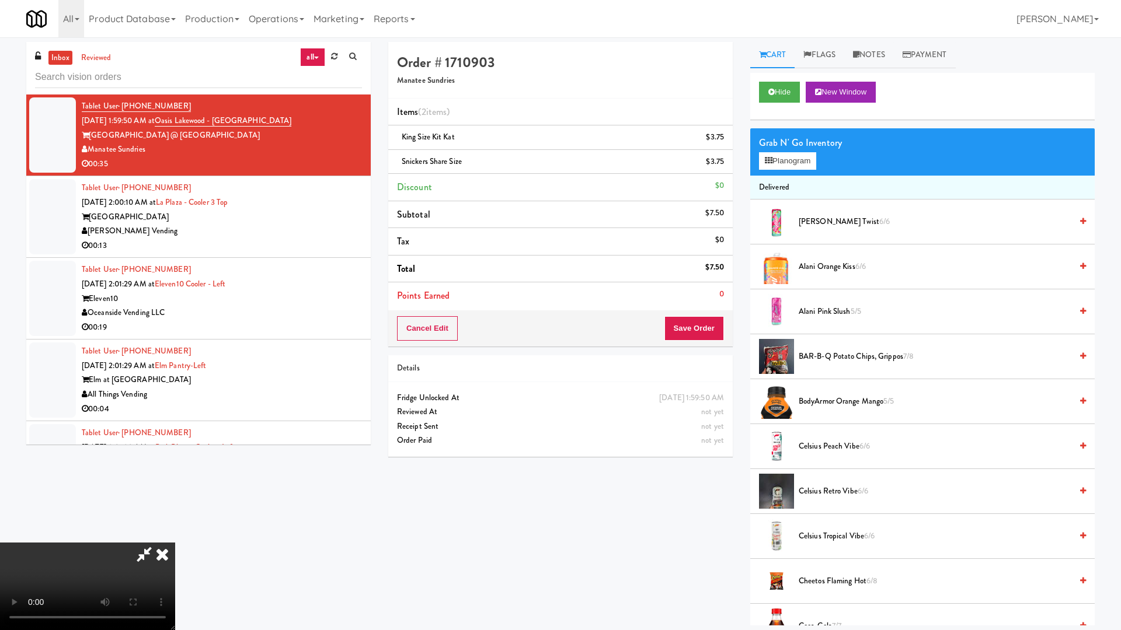
click at [175, 536] on video at bounding box center [87, 587] width 175 height 88
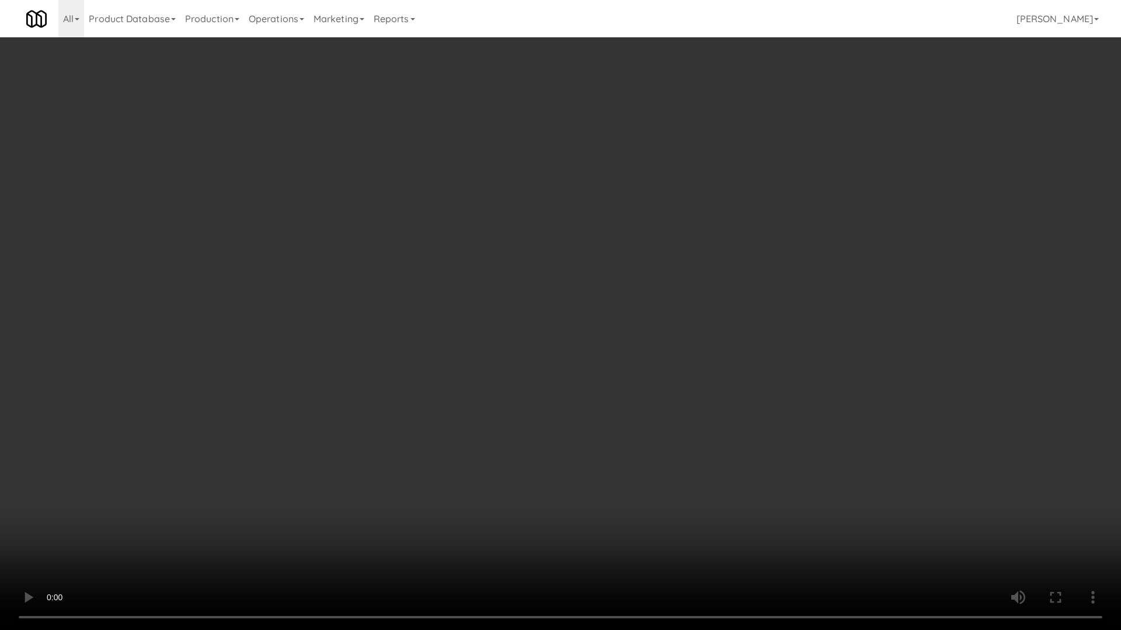
click at [743, 247] on video at bounding box center [560, 315] width 1121 height 630
click at [652, 336] on video at bounding box center [560, 315] width 1121 height 630
click at [422, 166] on video at bounding box center [560, 315] width 1121 height 630
click at [636, 323] on video at bounding box center [560, 315] width 1121 height 630
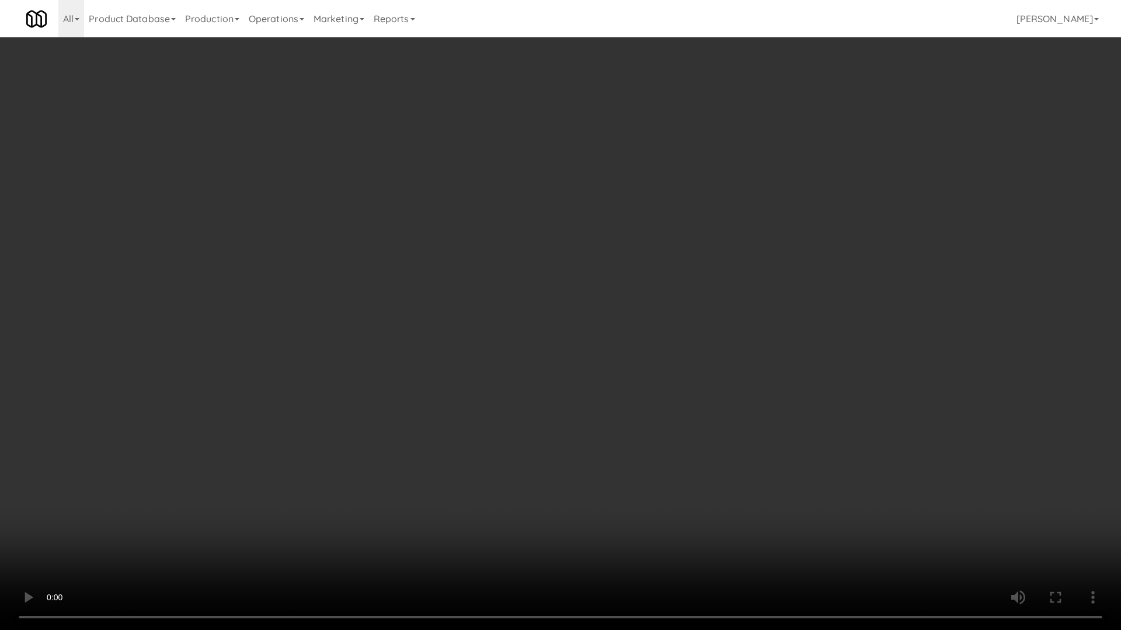
click at [636, 323] on video at bounding box center [560, 315] width 1121 height 630
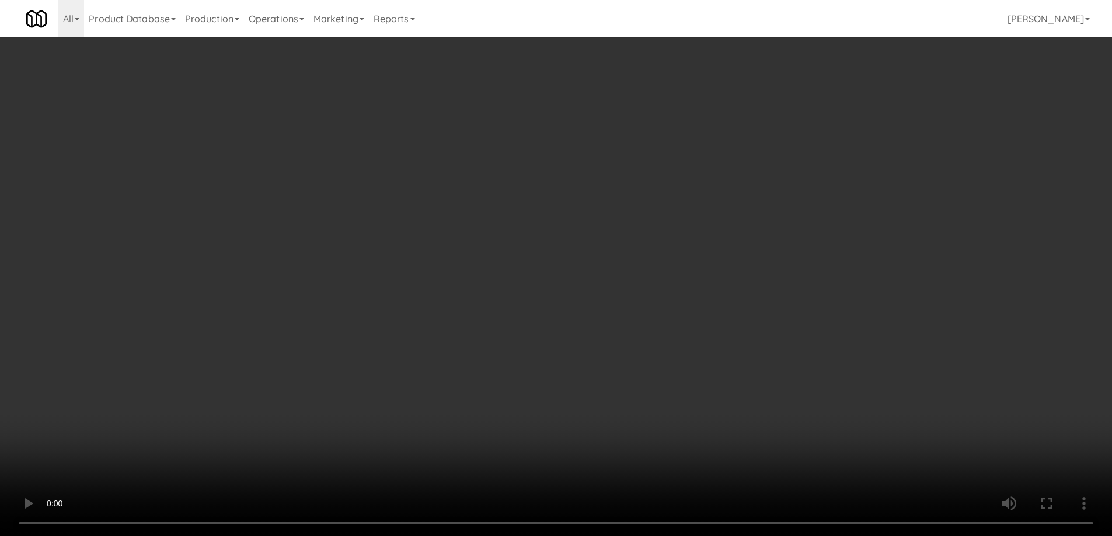
click at [689, 312] on div "Cancel Edit Save Order" at bounding box center [555, 329] width 341 height 36
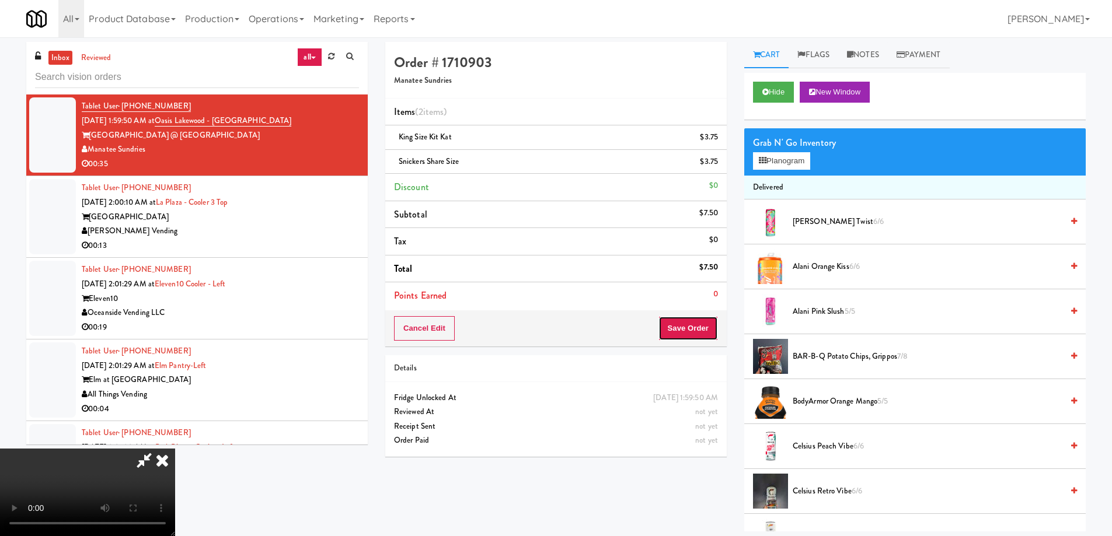
drag, startPoint x: 690, startPoint y: 331, endPoint x: 658, endPoint y: 312, distance: 36.9
click at [690, 331] on button "Save Order" at bounding box center [688, 328] width 60 height 25
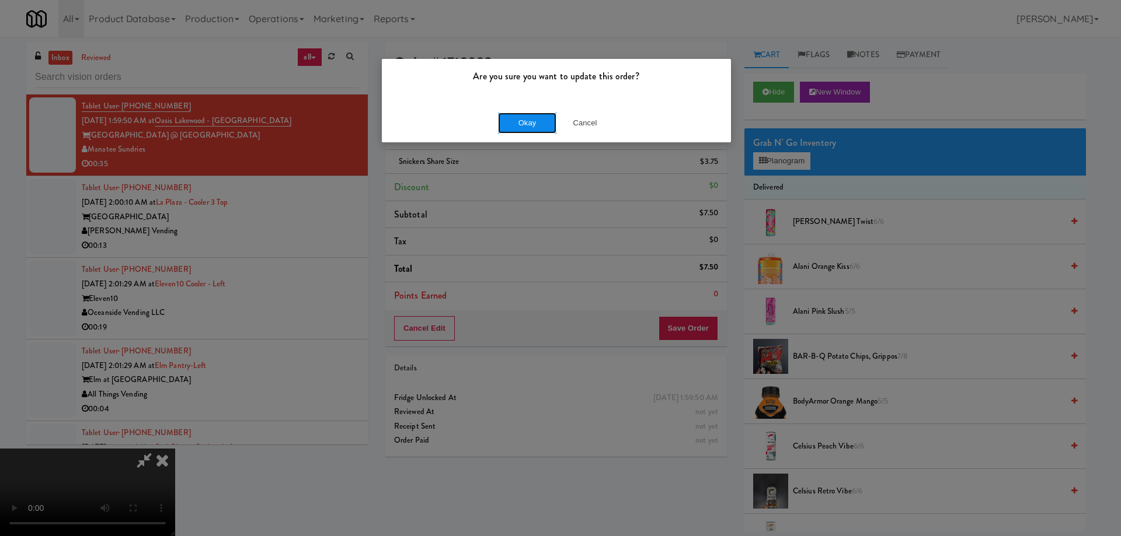
click at [519, 113] on button "Okay" at bounding box center [527, 123] width 58 height 21
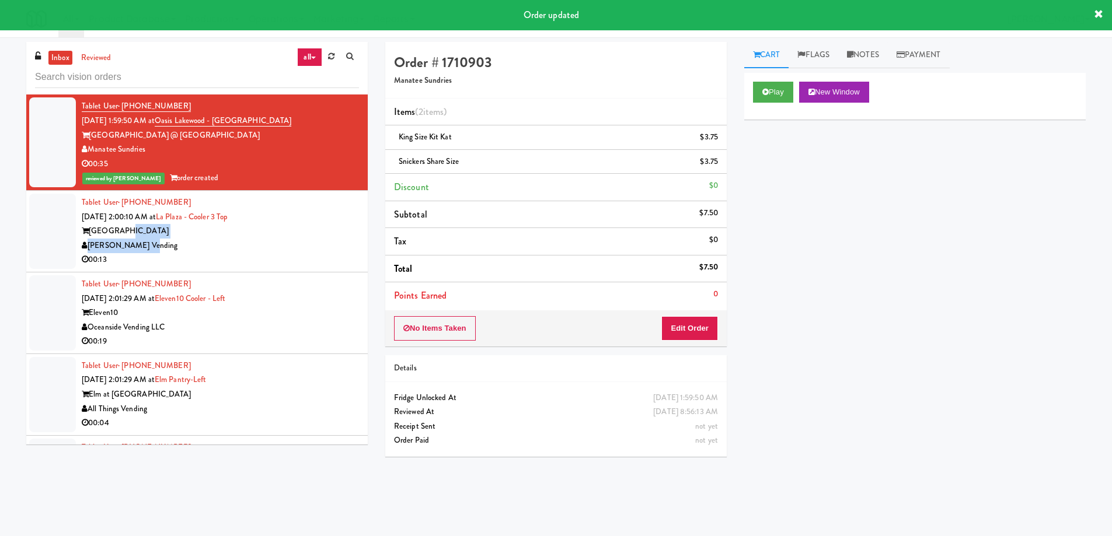
drag, startPoint x: 318, startPoint y: 238, endPoint x: 305, endPoint y: 296, distance: 59.8
click at [318, 237] on div "Tablet User · (908) 416-5242 Sep 20, 2025 2:00:10 AM at La Plaza - Cooler 3 Top…" at bounding box center [220, 232] width 277 height 72
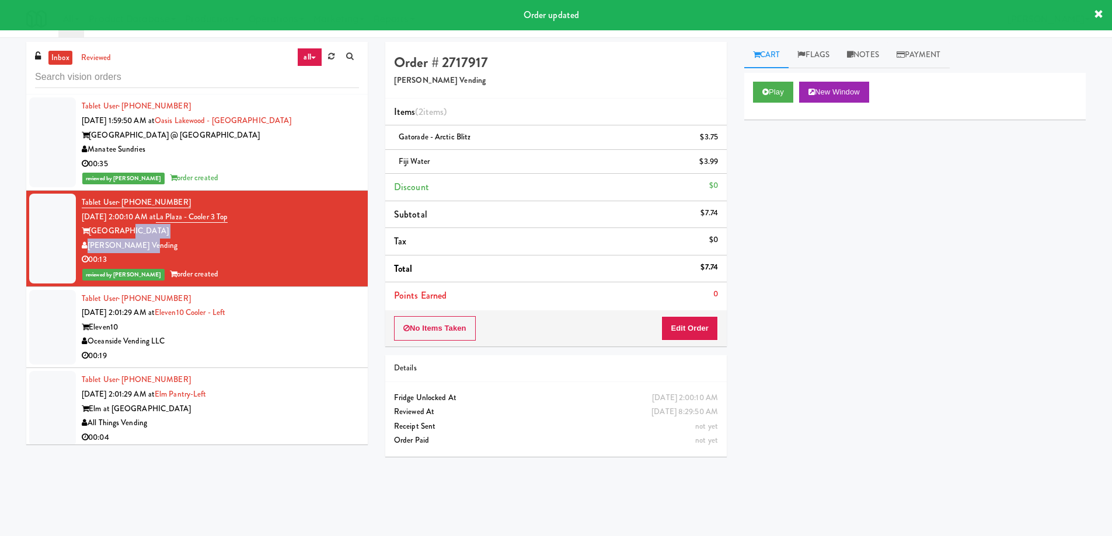
scroll to position [4235, 0]
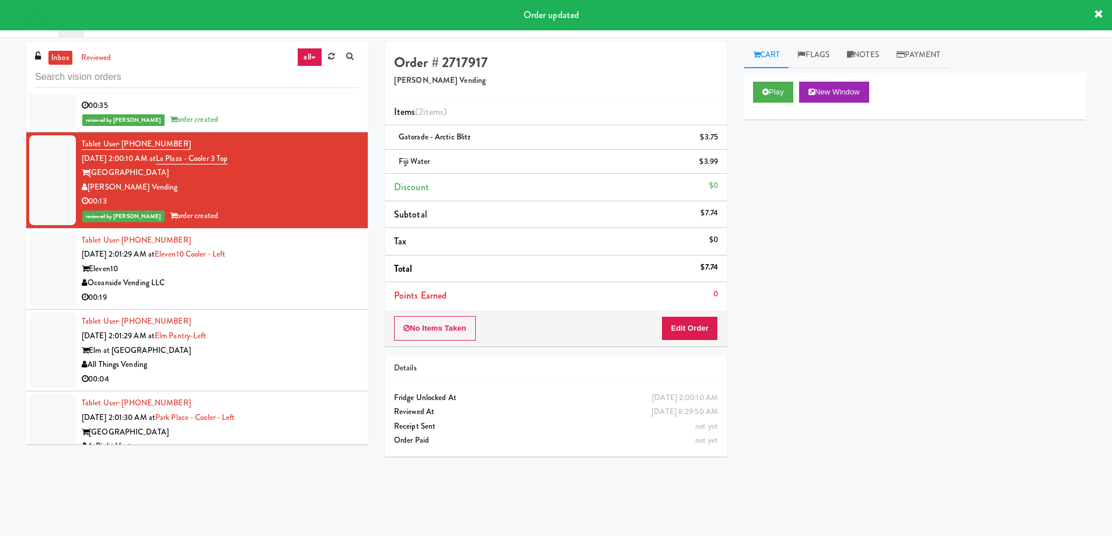
click at [385, 284] on li "Points Earned 0" at bounding box center [555, 296] width 341 height 27
click at [305, 281] on div "Oceanside Vending LLC" at bounding box center [220, 283] width 277 height 15
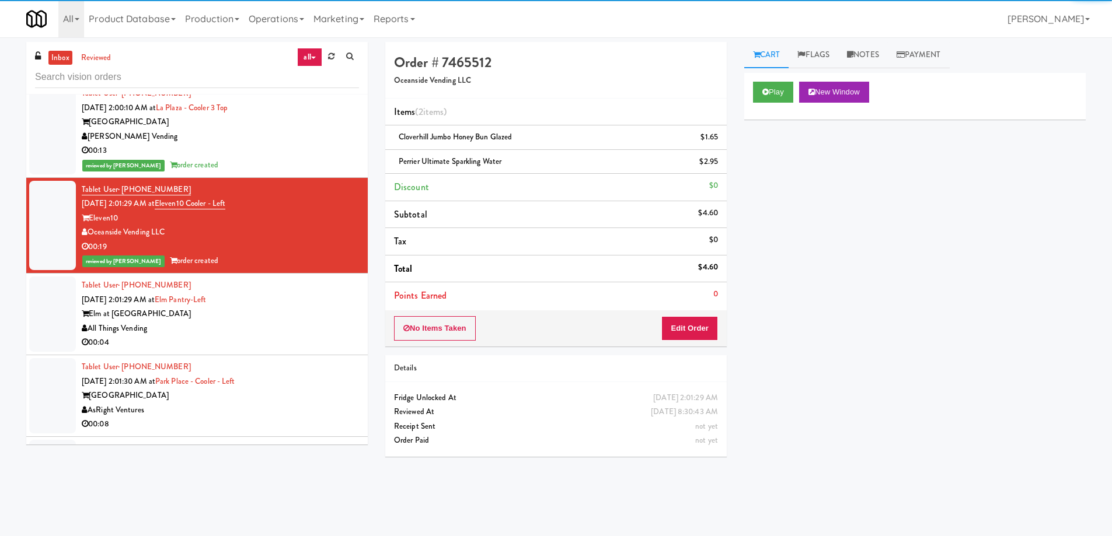
scroll to position [4352, 0]
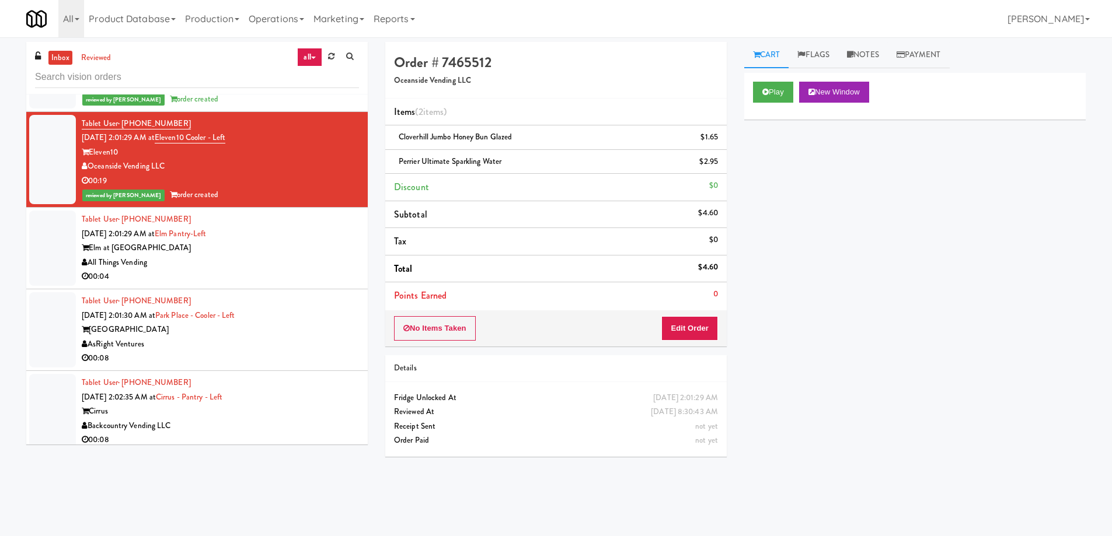
click at [295, 264] on div "All Things Vending" at bounding box center [220, 263] width 277 height 15
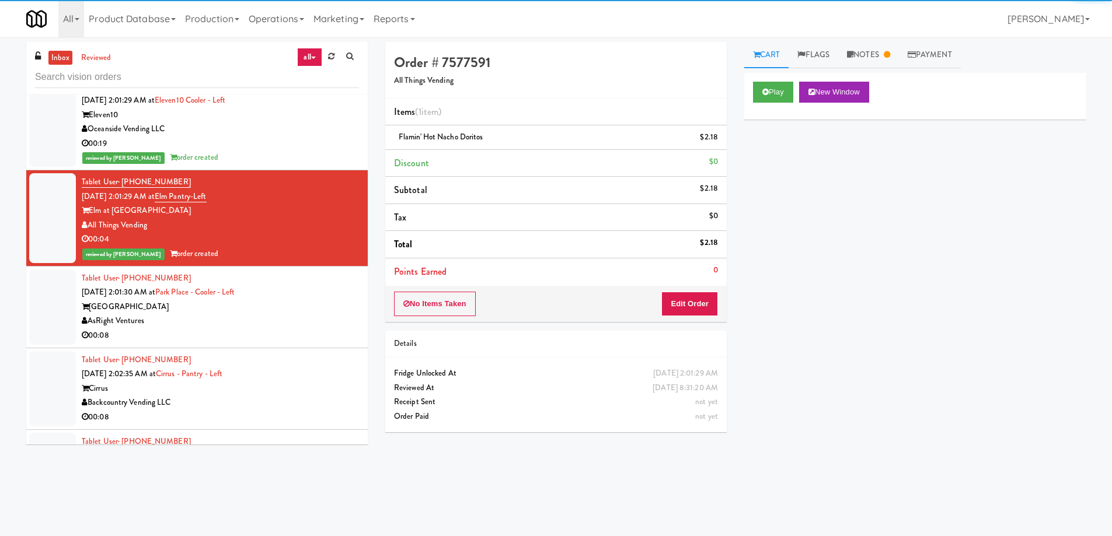
scroll to position [4410, 0]
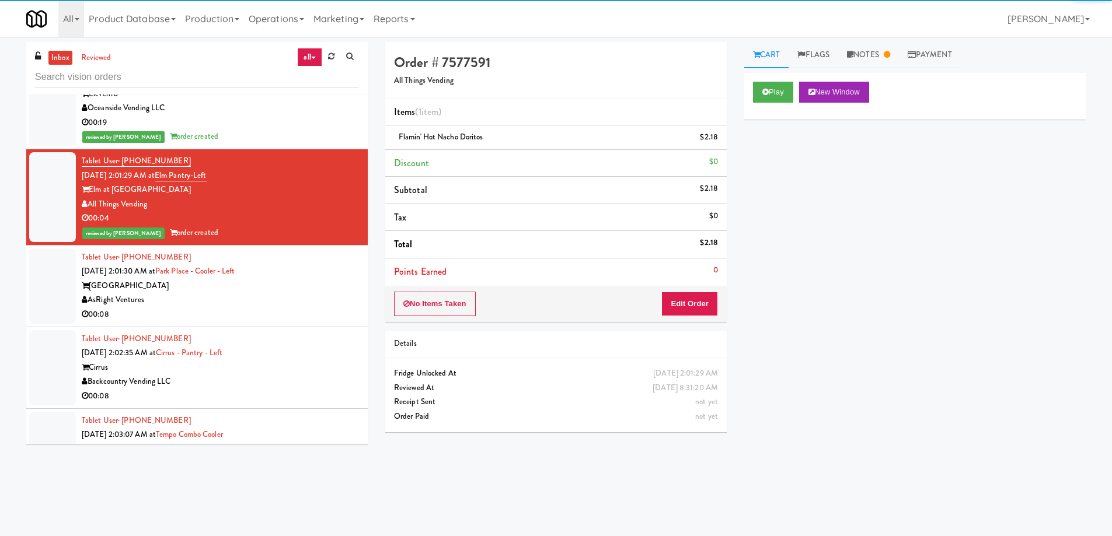
click at [293, 295] on div "AsRight Ventures" at bounding box center [220, 300] width 277 height 15
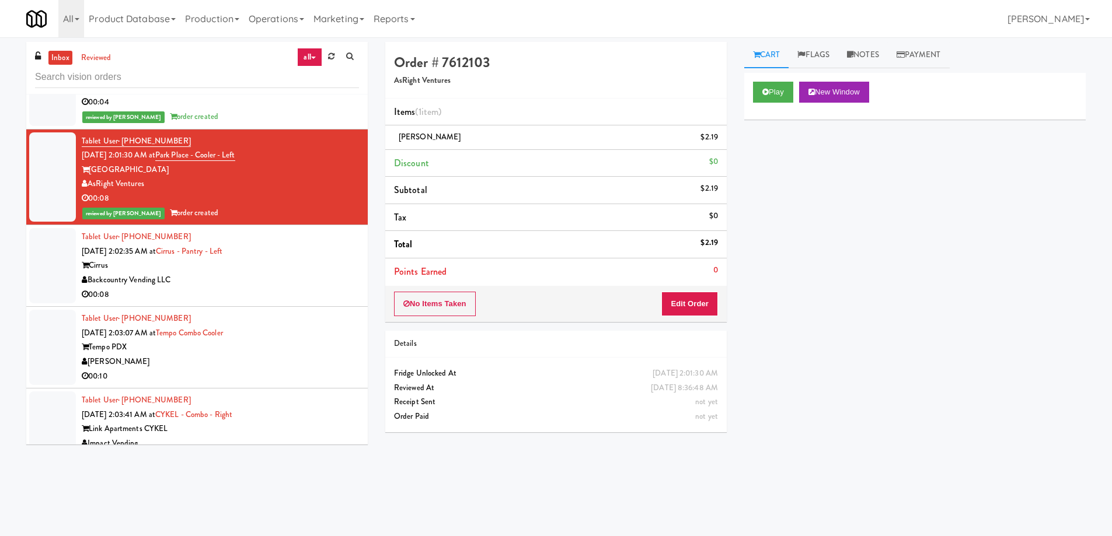
scroll to position [4527, 0]
click at [303, 270] on div "Cirrus" at bounding box center [220, 265] width 277 height 15
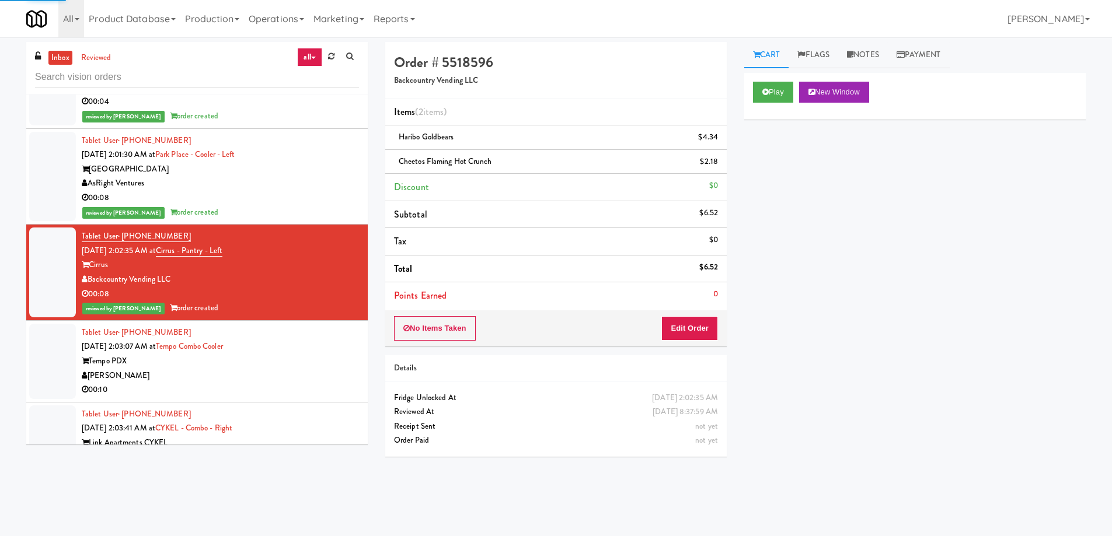
scroll to position [4585, 0]
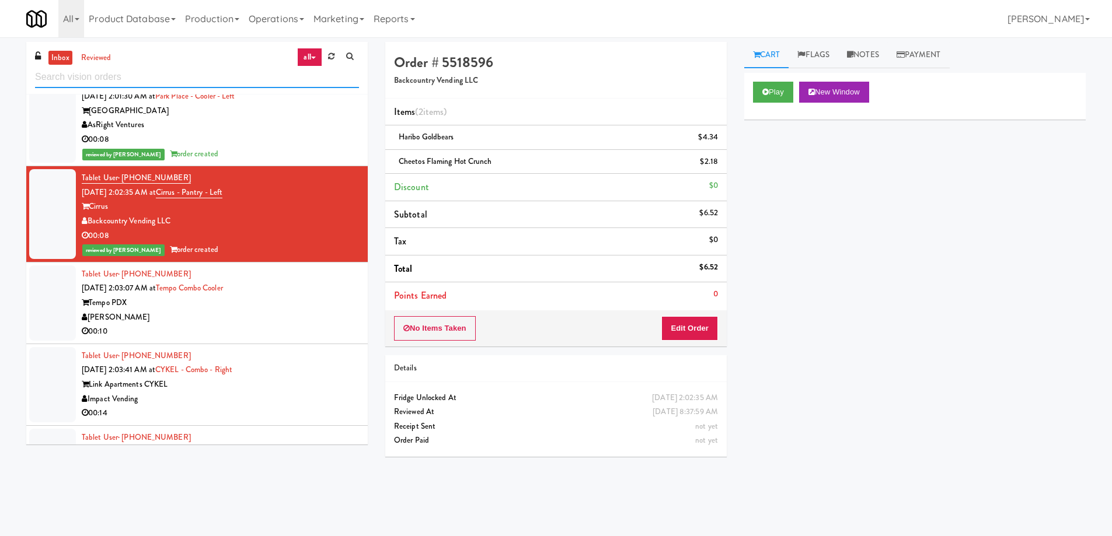
click at [183, 76] on input "text" at bounding box center [197, 78] width 324 height 22
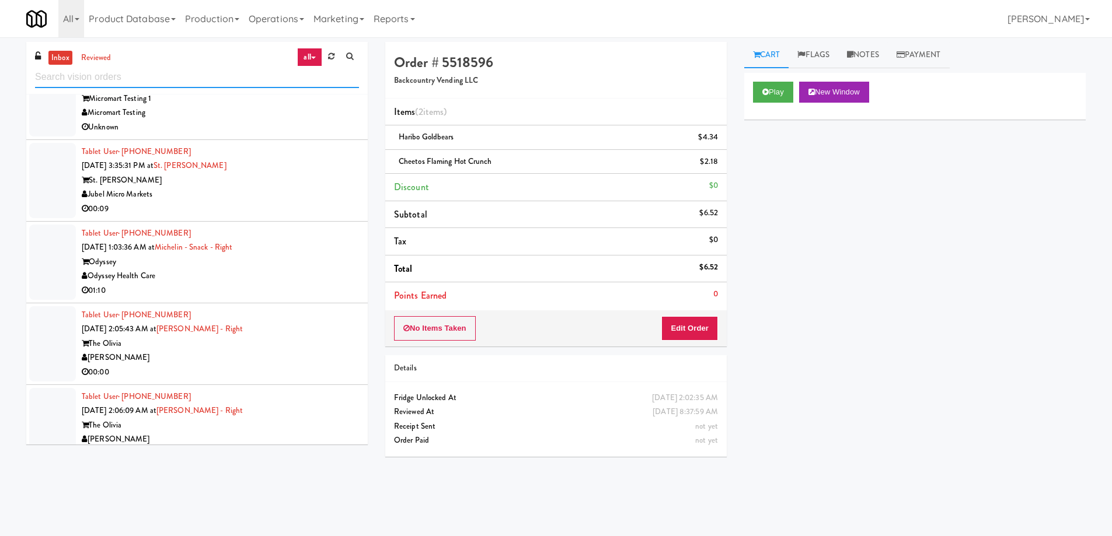
scroll to position [1868, 0]
click at [298, 278] on div "Odyssey Health Care" at bounding box center [220, 277] width 277 height 15
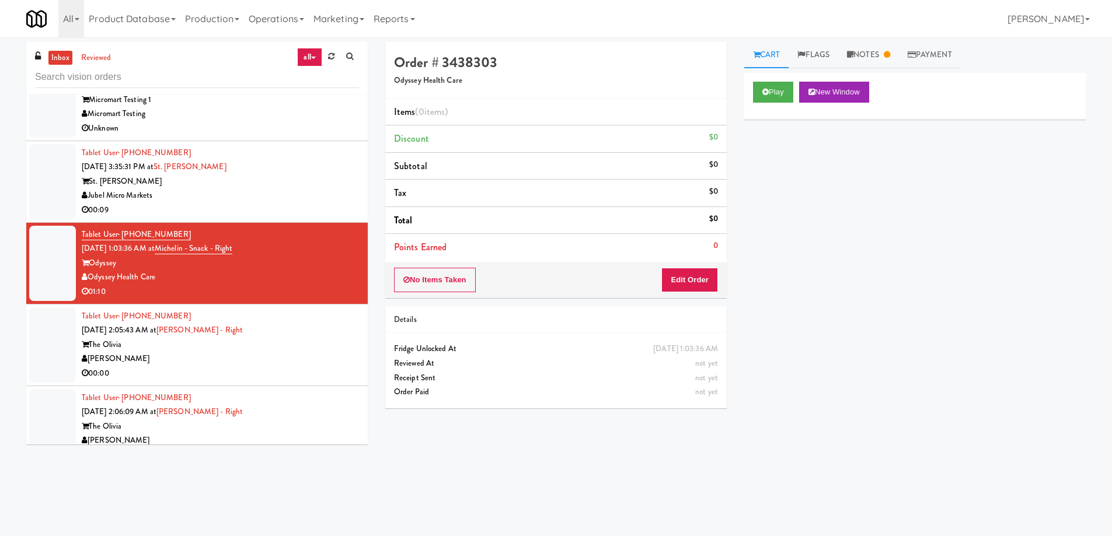
drag, startPoint x: 336, startPoint y: 334, endPoint x: 320, endPoint y: 343, distance: 18.3
click at [334, 336] on div "Tablet User · (352) 321-8745 Sep 20, 2025 2:05:43 AM at Olivia - Cooler - Right…" at bounding box center [220, 345] width 277 height 72
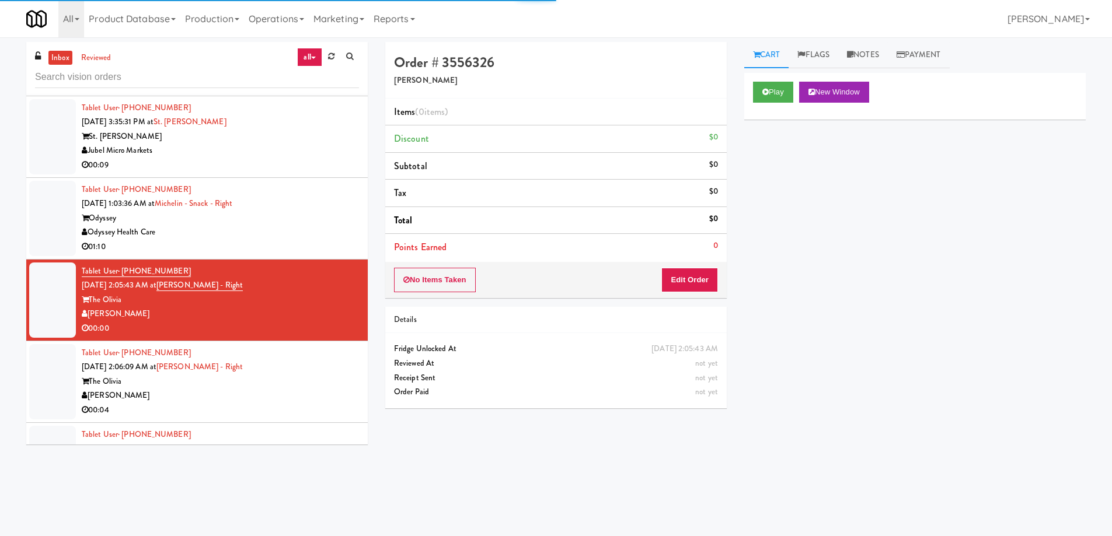
scroll to position [1926, 0]
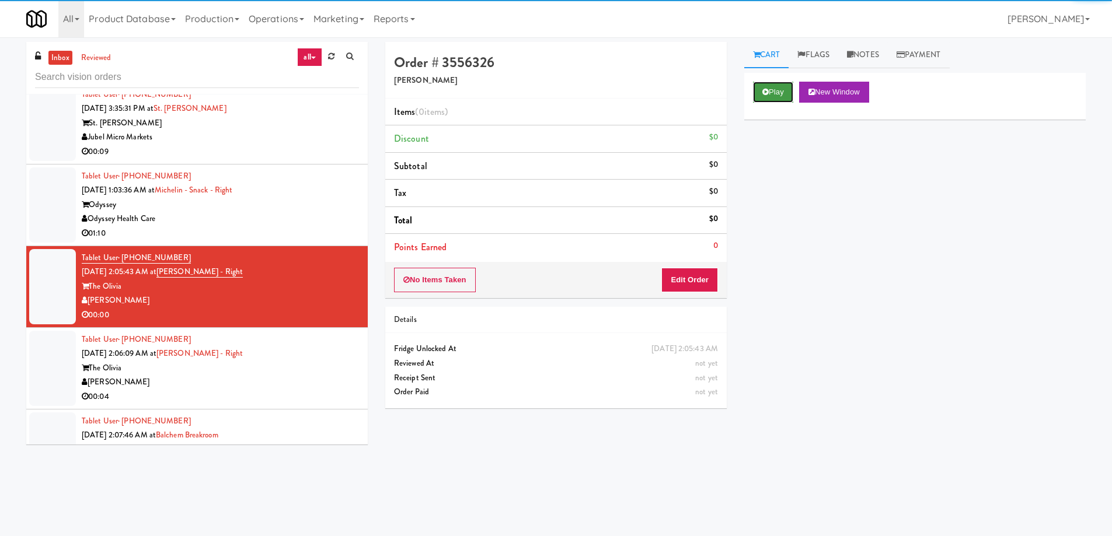
click at [768, 88] on icon at bounding box center [765, 92] width 6 height 8
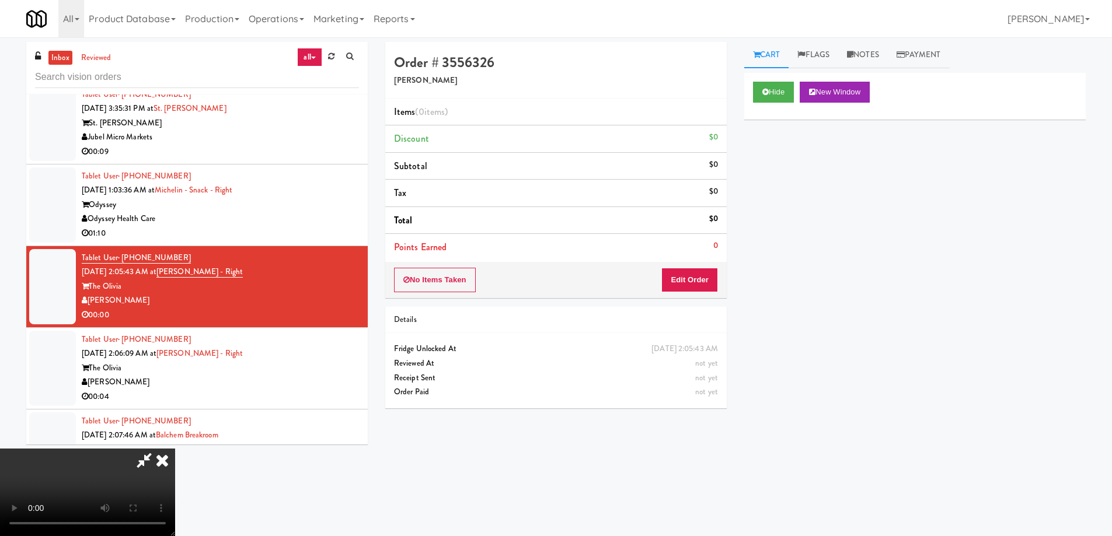
click at [175, 449] on video at bounding box center [87, 493] width 175 height 88
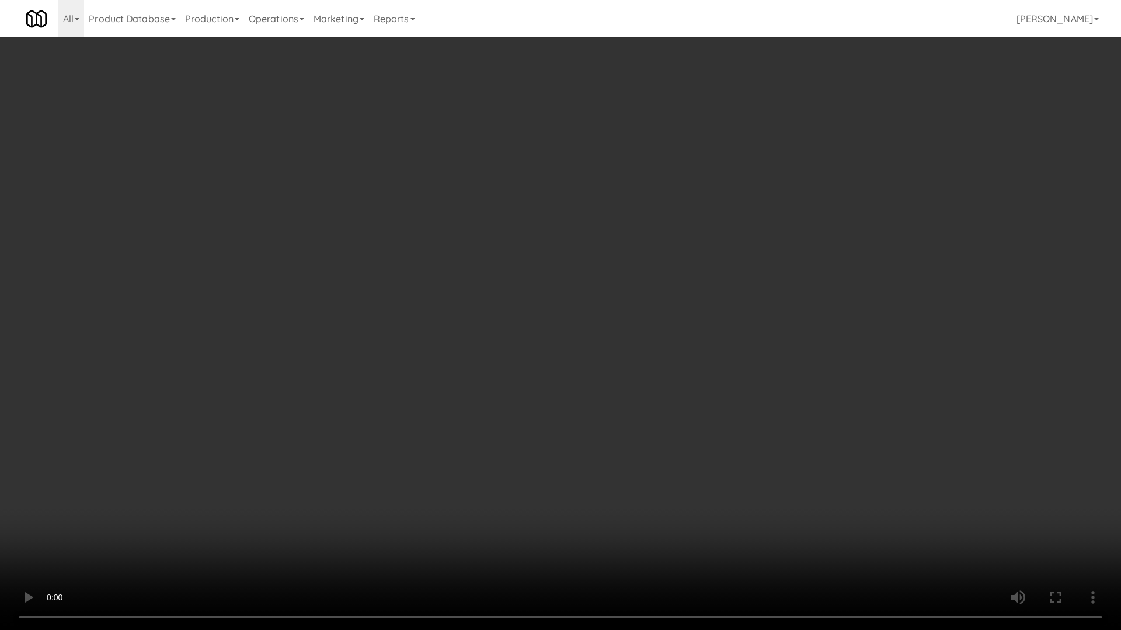
click at [604, 337] on video at bounding box center [560, 315] width 1121 height 630
click at [633, 343] on video at bounding box center [560, 315] width 1121 height 630
click at [639, 336] on video at bounding box center [560, 315] width 1121 height 630
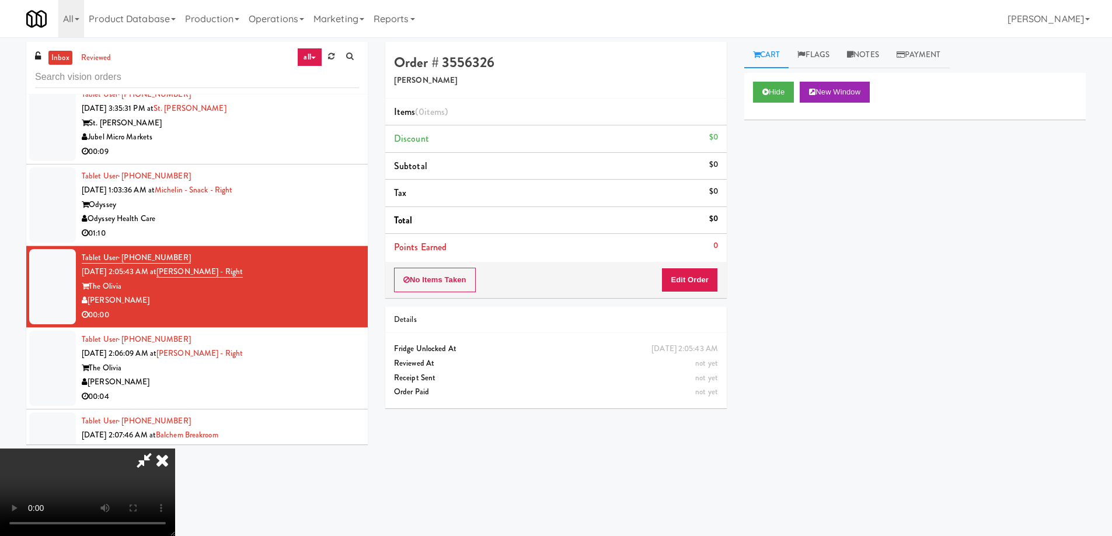
click at [175, 449] on icon at bounding box center [162, 460] width 26 height 23
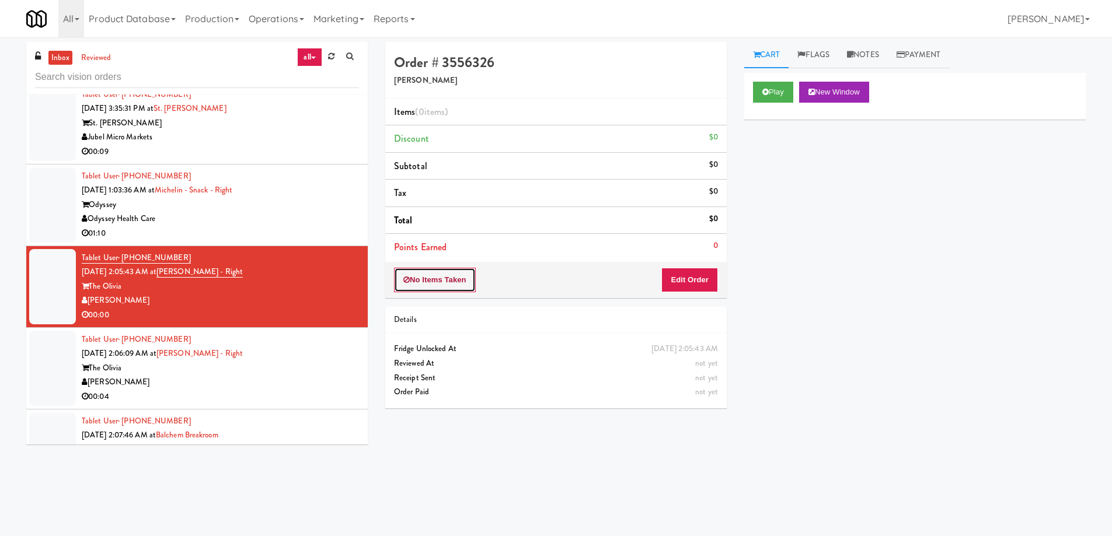
click at [446, 278] on button "No Items Taken" at bounding box center [435, 280] width 82 height 25
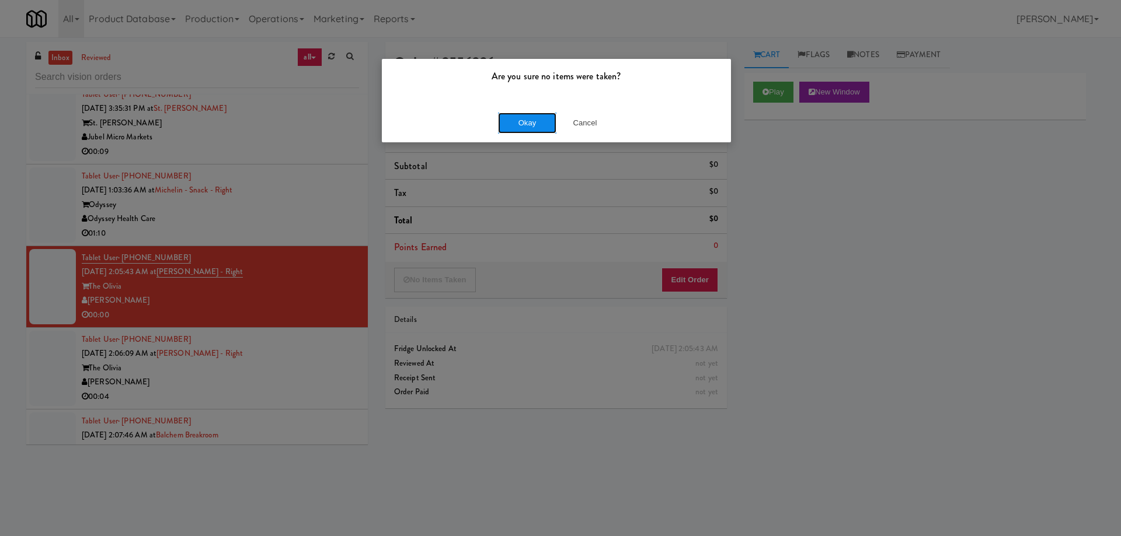
click at [525, 127] on button "Okay" at bounding box center [527, 123] width 58 height 21
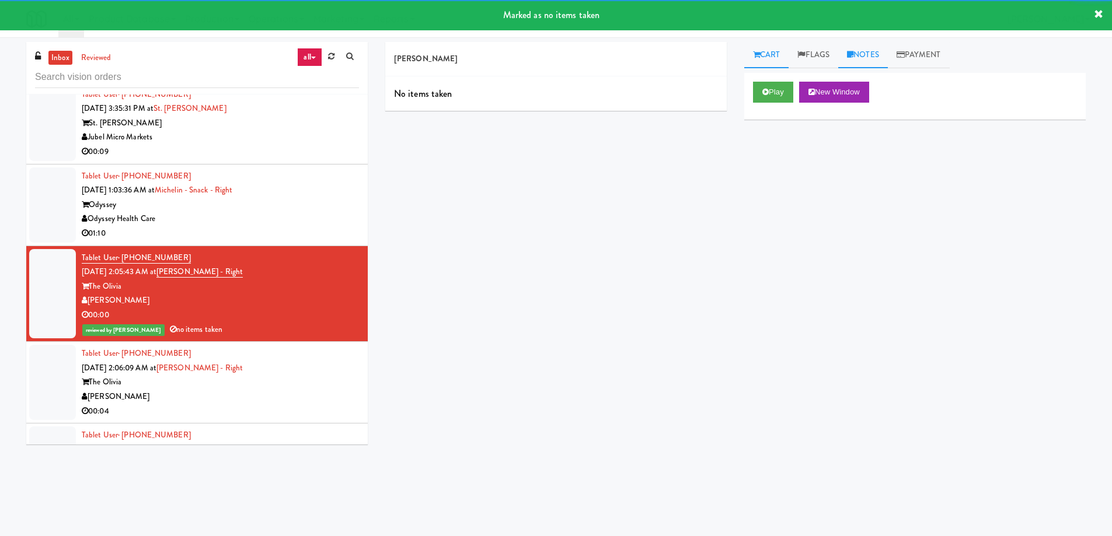
click at [866, 54] on link "Notes" at bounding box center [863, 55] width 50 height 26
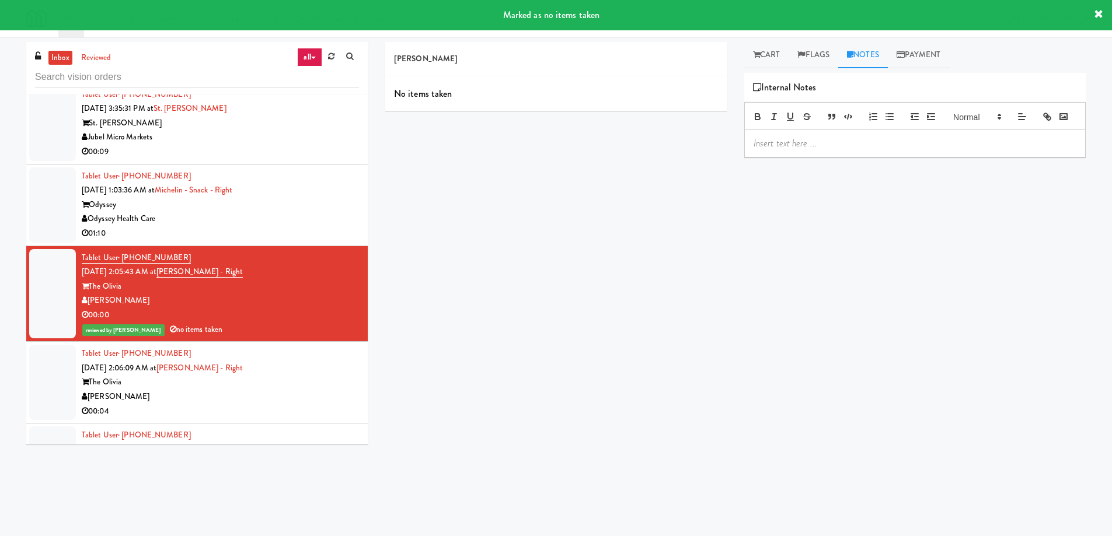
click at [796, 150] on p at bounding box center [915, 143] width 323 height 13
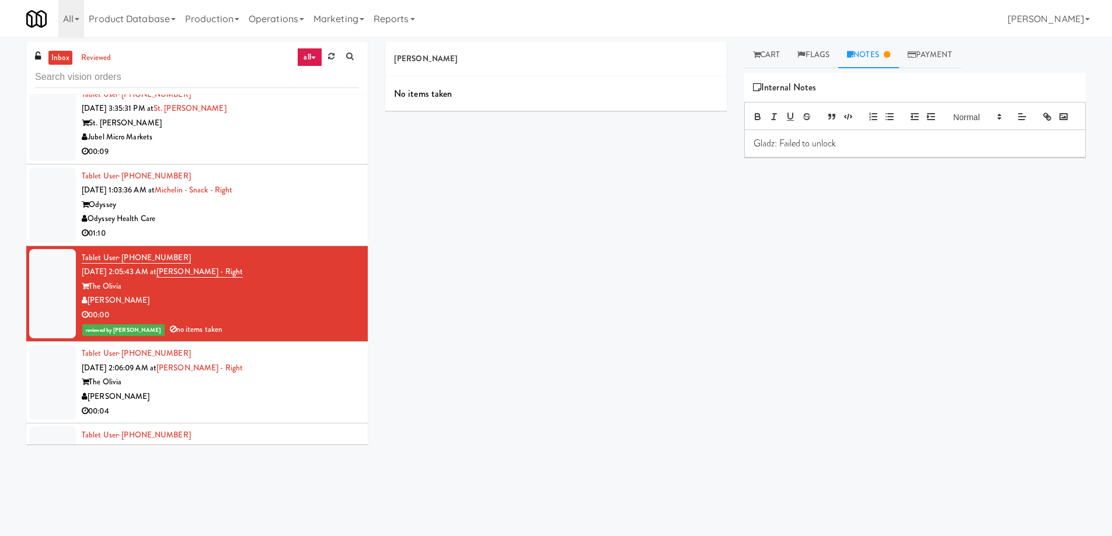
drag, startPoint x: 256, startPoint y: 266, endPoint x: 179, endPoint y: 271, distance: 76.6
click at [179, 271] on div "Tablet User · (352) 321-8745 Sep 20, 2025 2:05:43 AM at Olivia - Cooler - Right…" at bounding box center [220, 294] width 277 height 86
copy link "Olivia - Cooler - Right"
drag, startPoint x: 165, startPoint y: 300, endPoint x: 117, endPoint y: 275, distance: 54.6
click at [92, 297] on div "[PERSON_NAME]" at bounding box center [220, 301] width 277 height 15
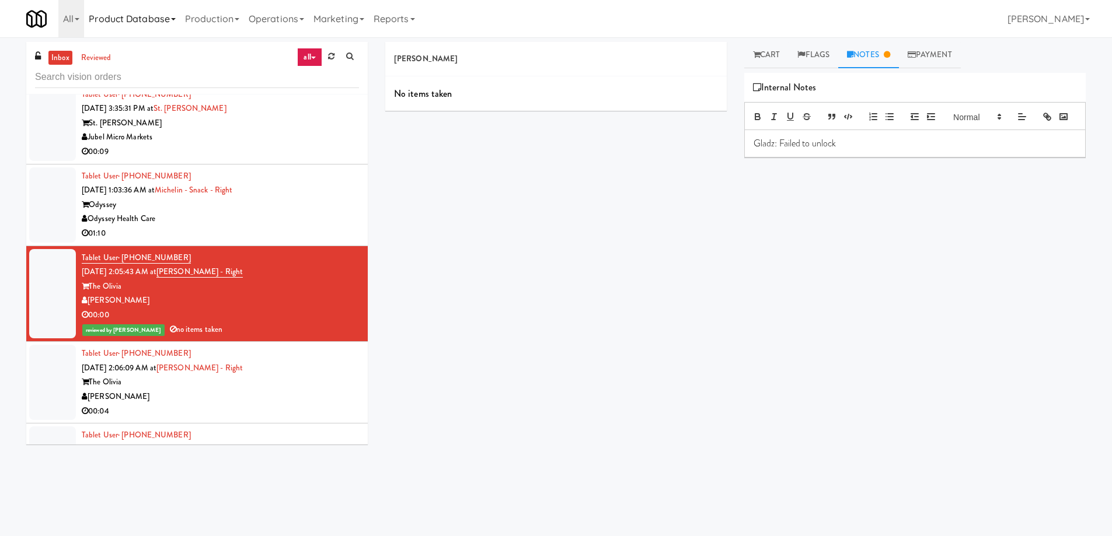
copy div "[PERSON_NAME]"
click at [548, 275] on div "Davey Vending No items taken Cart Flags Notes Payment Play New Window Primary F…" at bounding box center [735, 276] width 718 height 469
click at [287, 221] on div "Odyssey Health Care" at bounding box center [220, 219] width 277 height 15
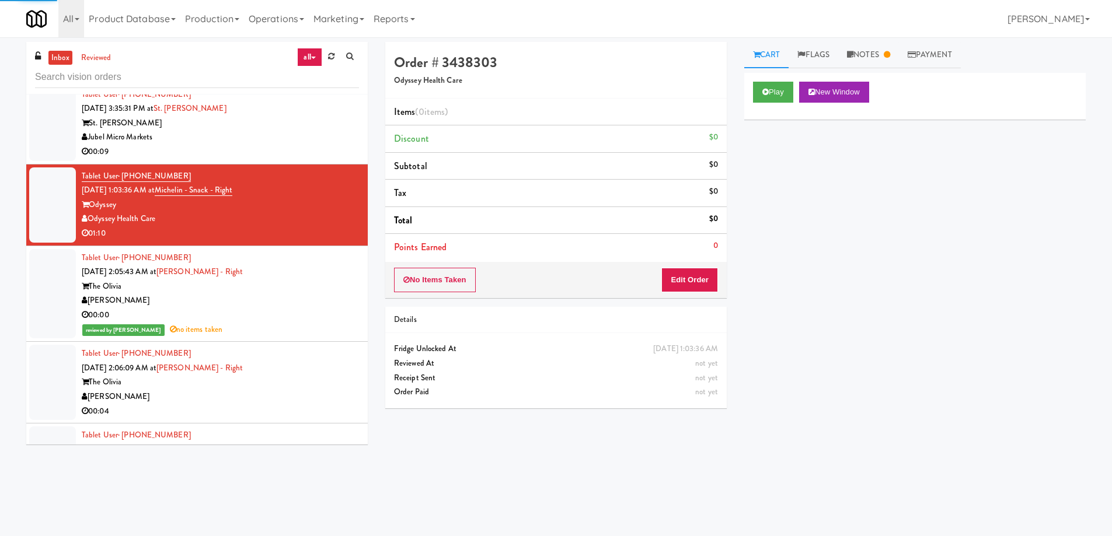
click at [297, 281] on div "The Olivia" at bounding box center [220, 287] width 277 height 15
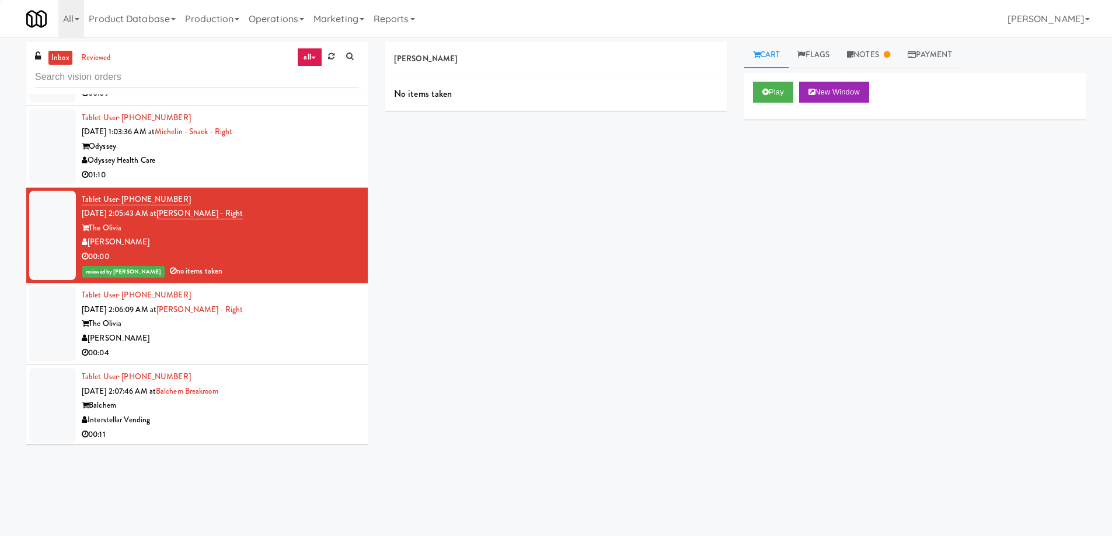
click at [294, 301] on div "Tablet User · (352) 321-8745 Sep 20, 2025 2:06:09 AM at Olivia - Cooler - Right…" at bounding box center [220, 324] width 277 height 72
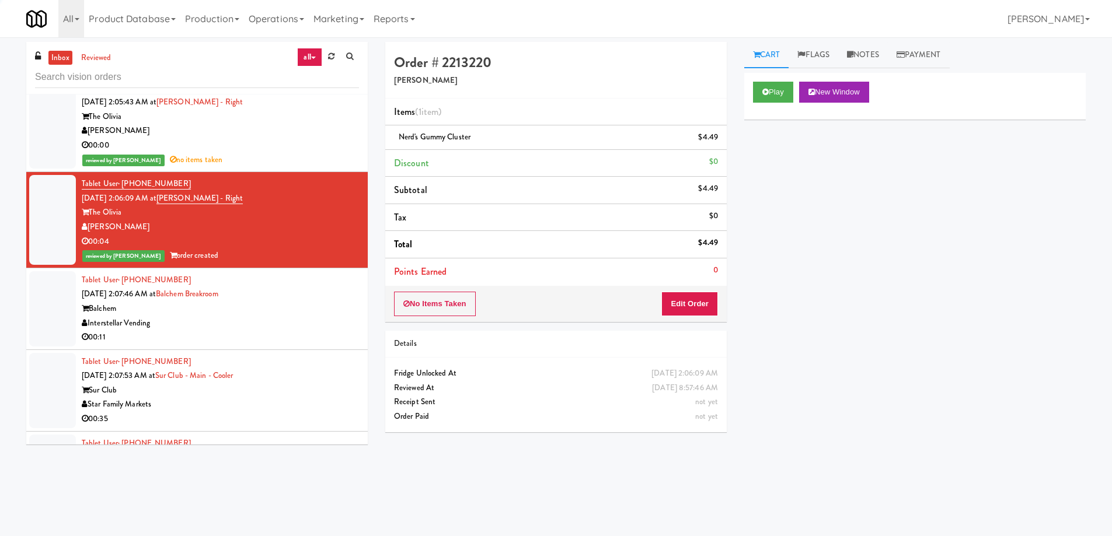
scroll to position [2101, 0]
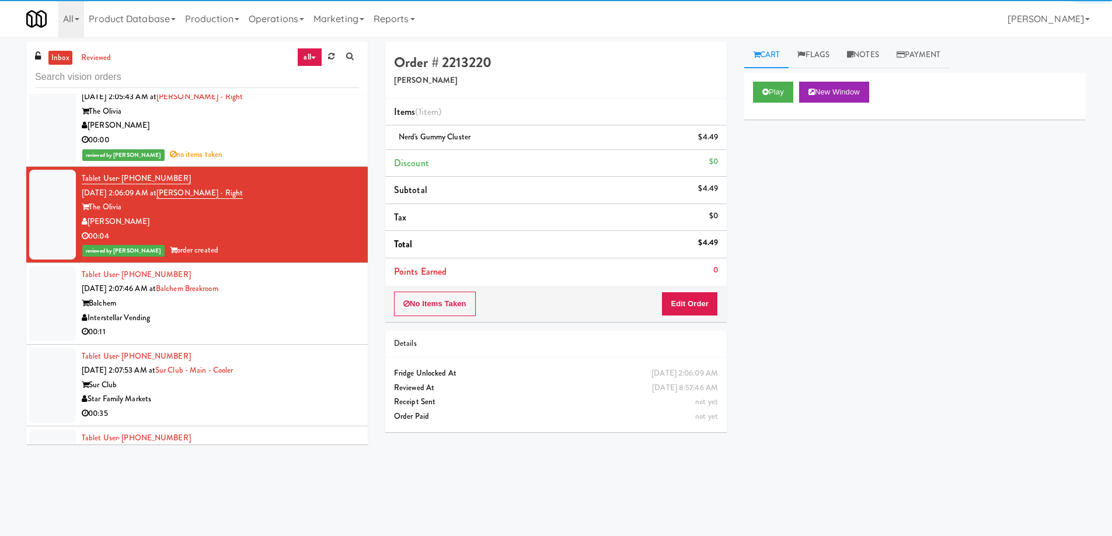
click at [318, 315] on div "Interstellar Vending" at bounding box center [220, 318] width 277 height 15
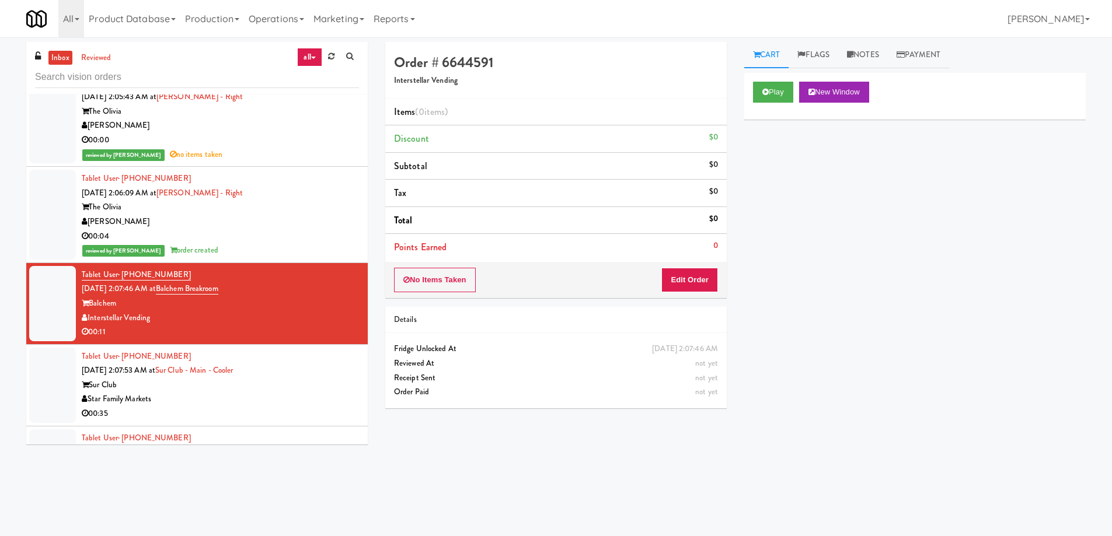
scroll to position [2160, 0]
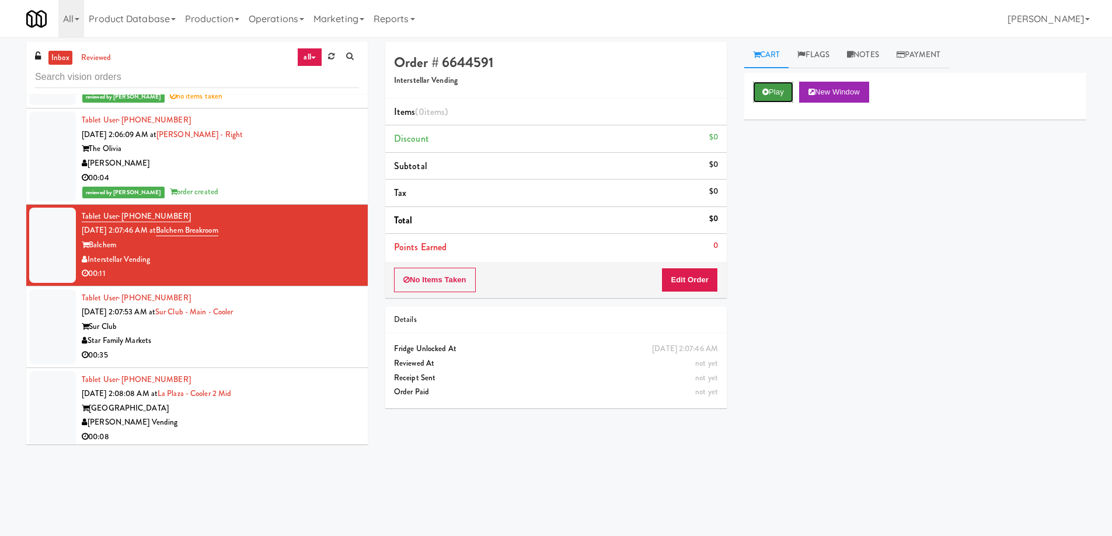
click at [775, 88] on button "Play" at bounding box center [773, 92] width 40 height 21
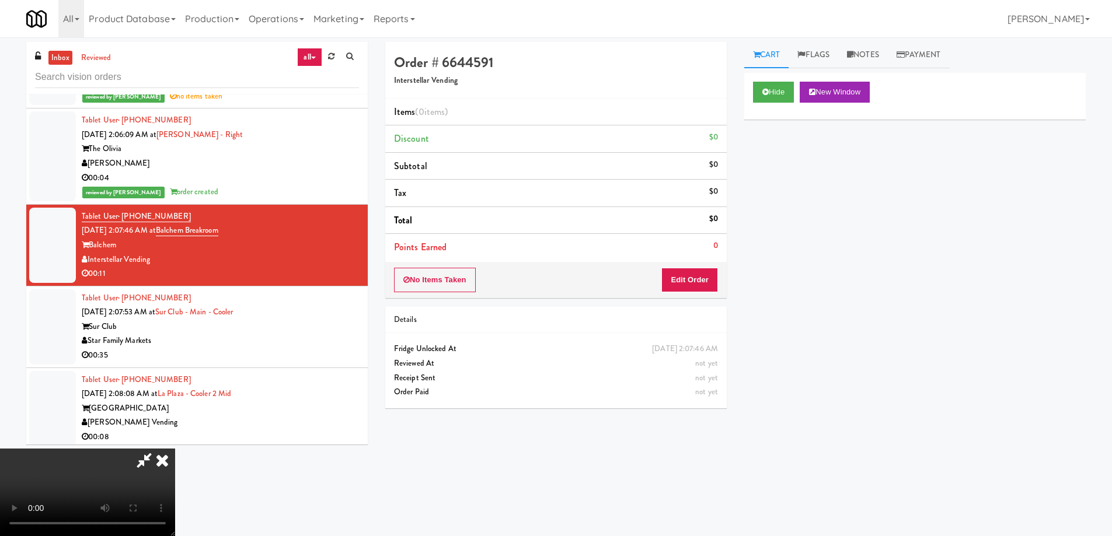
click at [159, 449] on video at bounding box center [87, 493] width 175 height 88
click at [175, 449] on video at bounding box center [87, 493] width 175 height 88
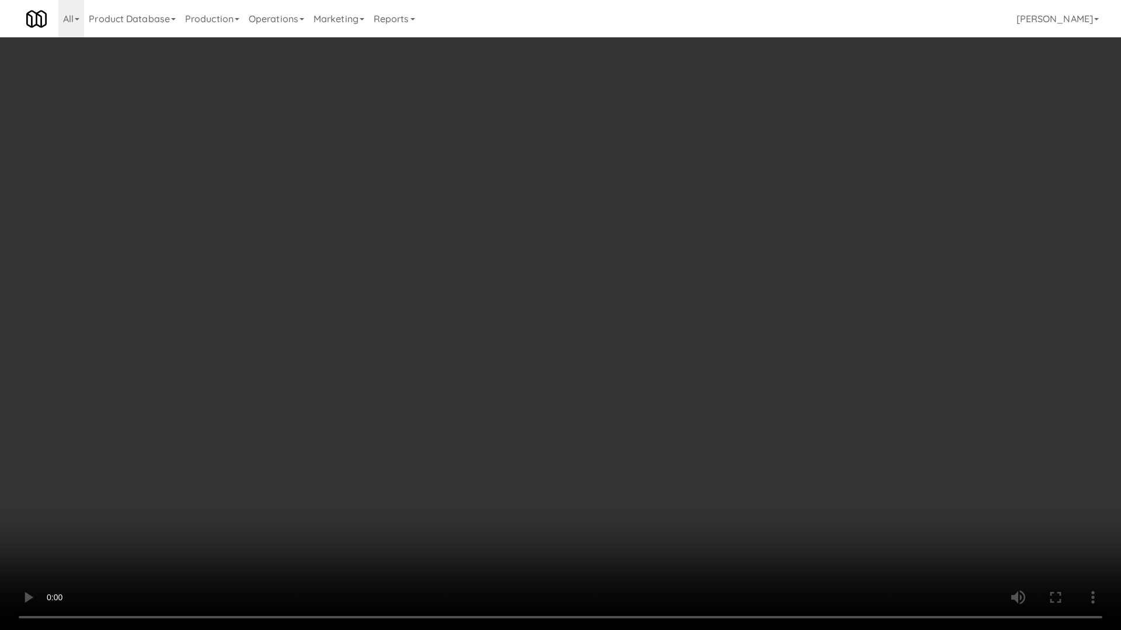
drag, startPoint x: 494, startPoint y: 288, endPoint x: 498, endPoint y: 298, distance: 10.7
click at [494, 288] on video at bounding box center [560, 315] width 1121 height 630
click at [555, 319] on video at bounding box center [560, 315] width 1121 height 630
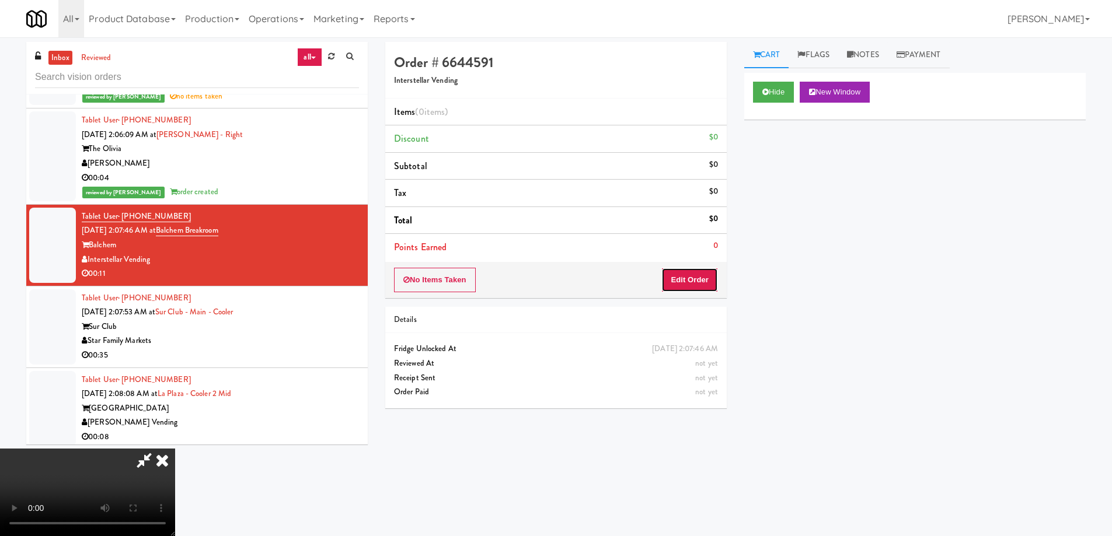
click at [709, 281] on button "Edit Order" at bounding box center [689, 280] width 57 height 25
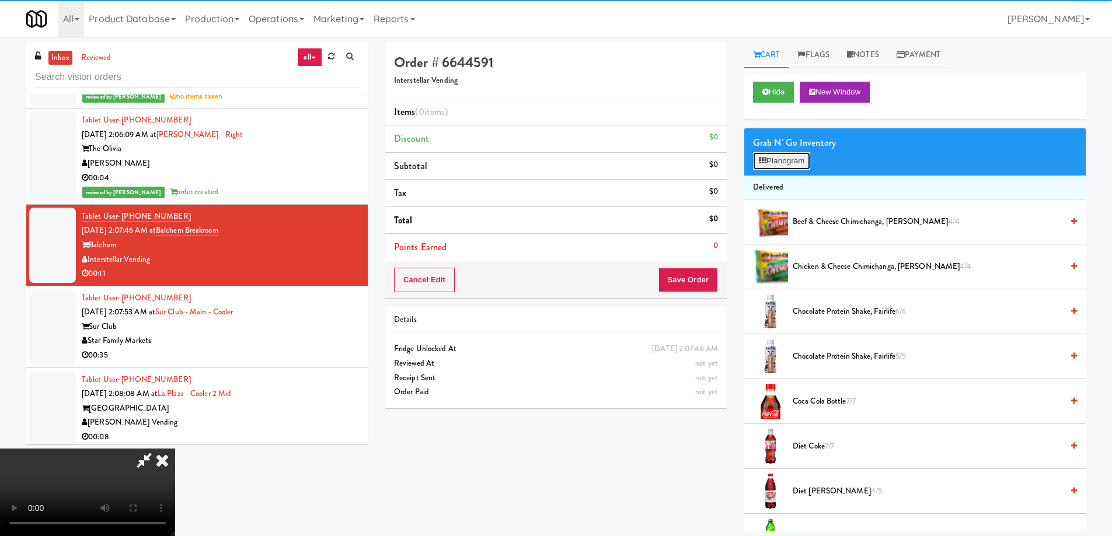
click at [769, 165] on button "Planogram" at bounding box center [781, 161] width 57 height 18
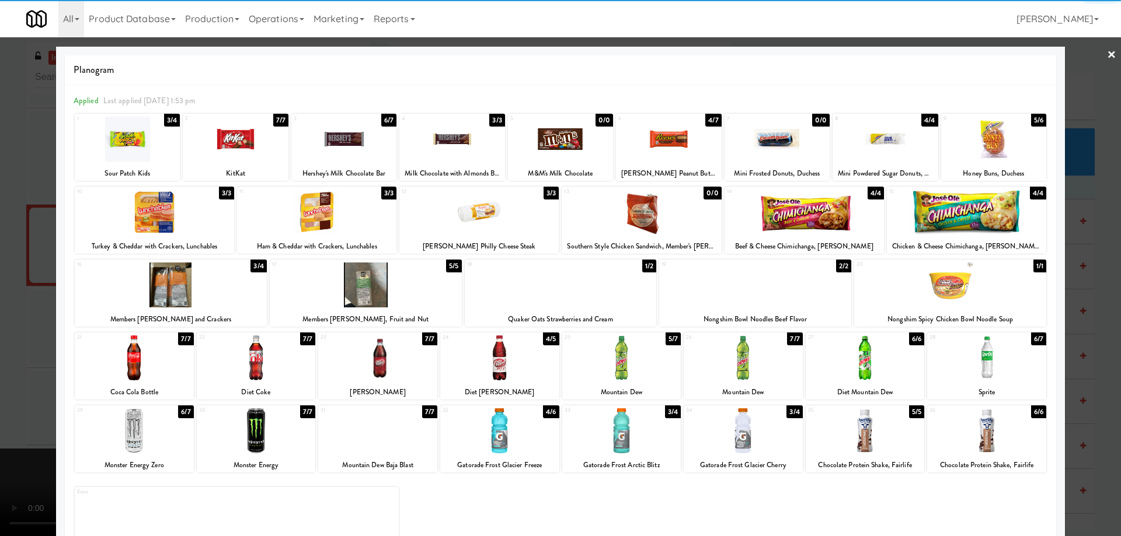
click at [149, 135] on div at bounding box center [127, 139] width 105 height 45
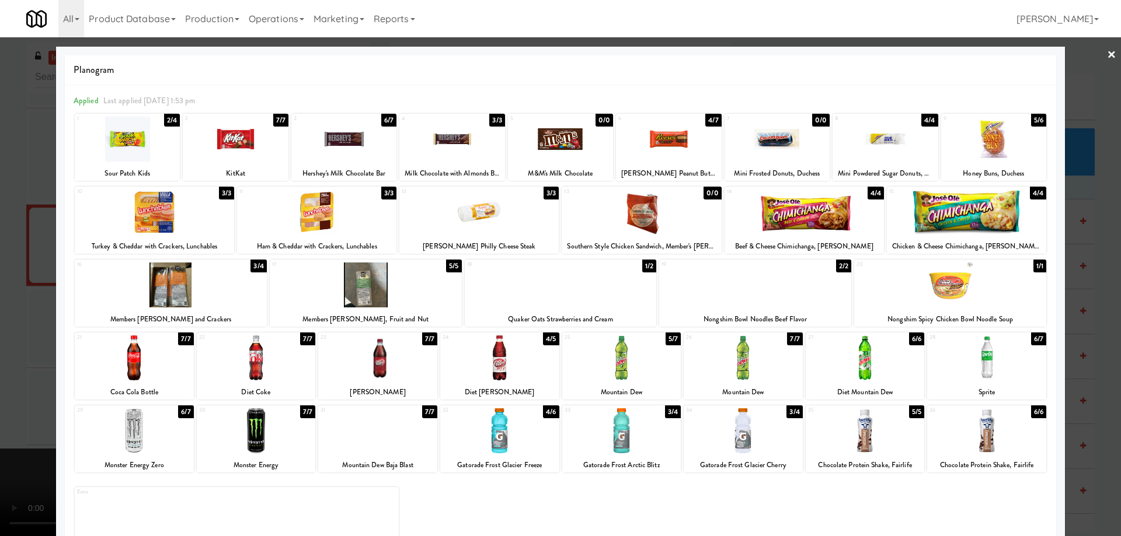
click at [658, 142] on div at bounding box center [668, 139] width 105 height 45
click at [677, 141] on div at bounding box center [668, 139] width 105 height 45
click at [1107, 54] on link "×" at bounding box center [1111, 55] width 9 height 36
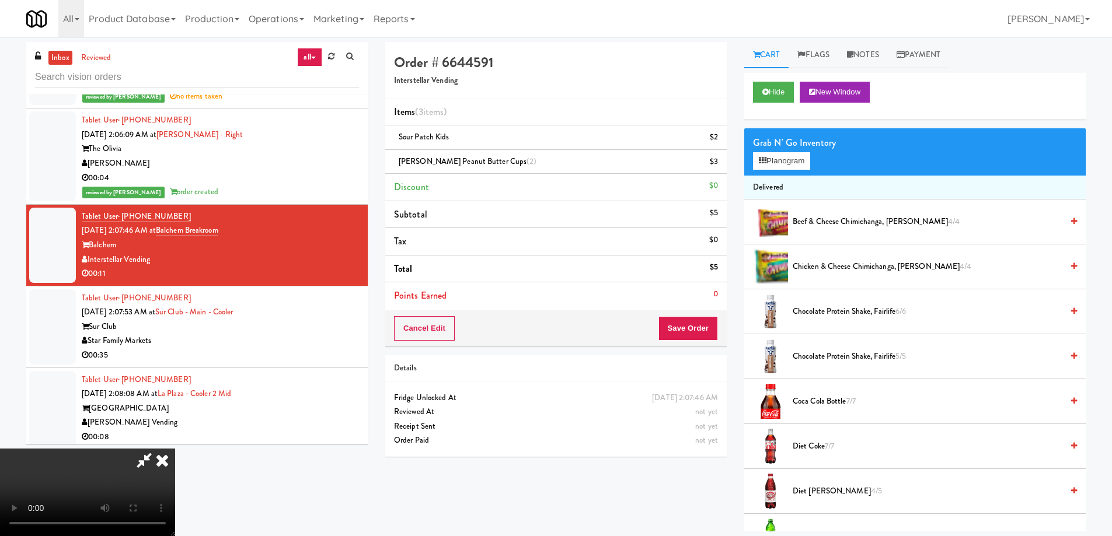
click at [175, 449] on video at bounding box center [87, 493] width 175 height 88
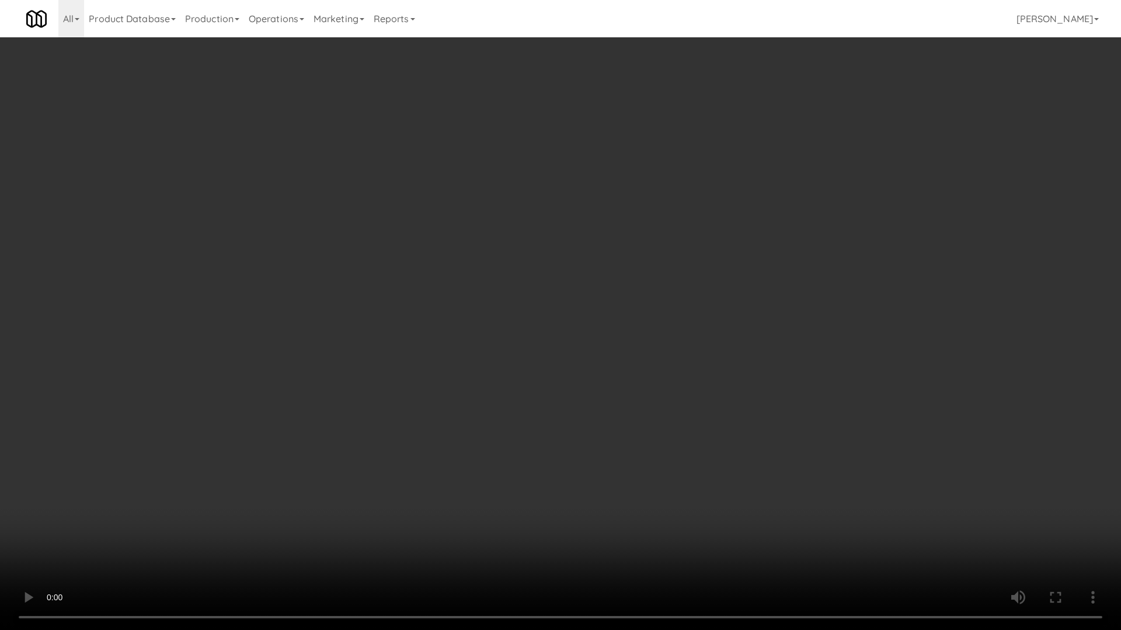
click at [610, 355] on video at bounding box center [560, 315] width 1121 height 630
click at [642, 412] on video at bounding box center [560, 315] width 1121 height 630
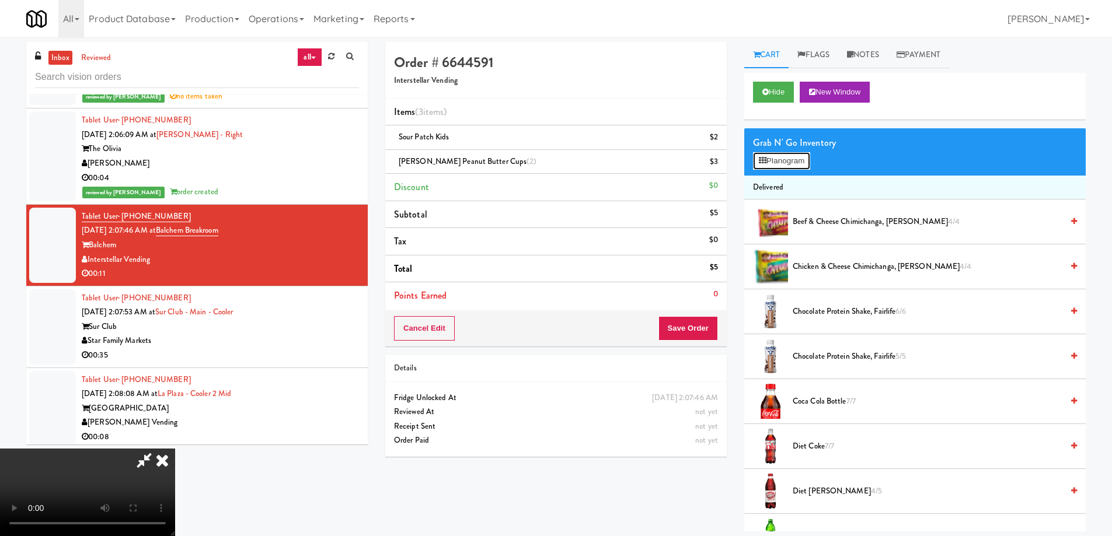
click at [774, 166] on button "Planogram" at bounding box center [781, 161] width 57 height 18
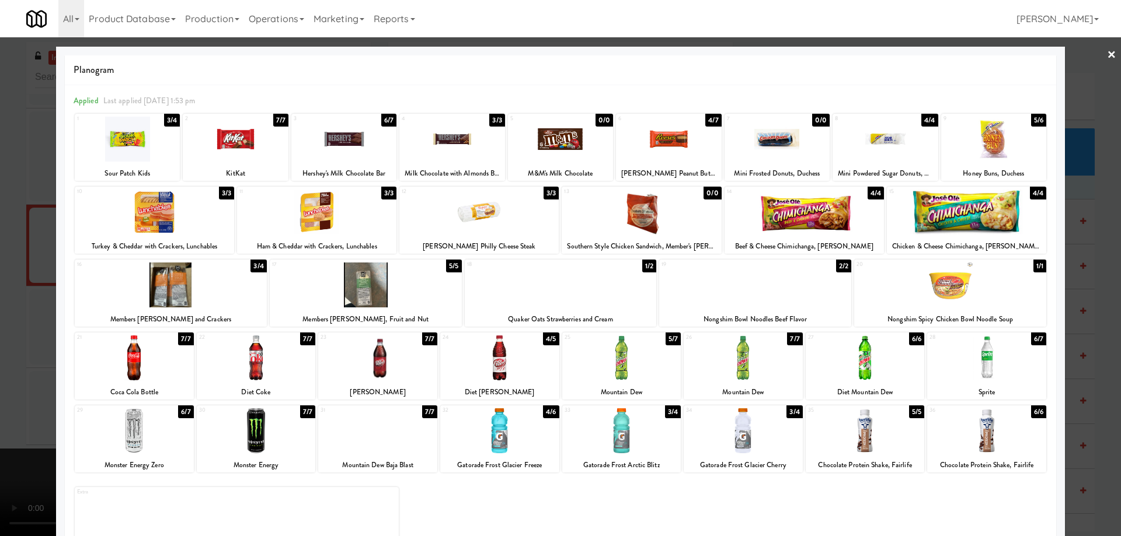
click at [1014, 142] on div at bounding box center [993, 139] width 105 height 45
click at [1107, 58] on link "×" at bounding box center [1111, 55] width 9 height 36
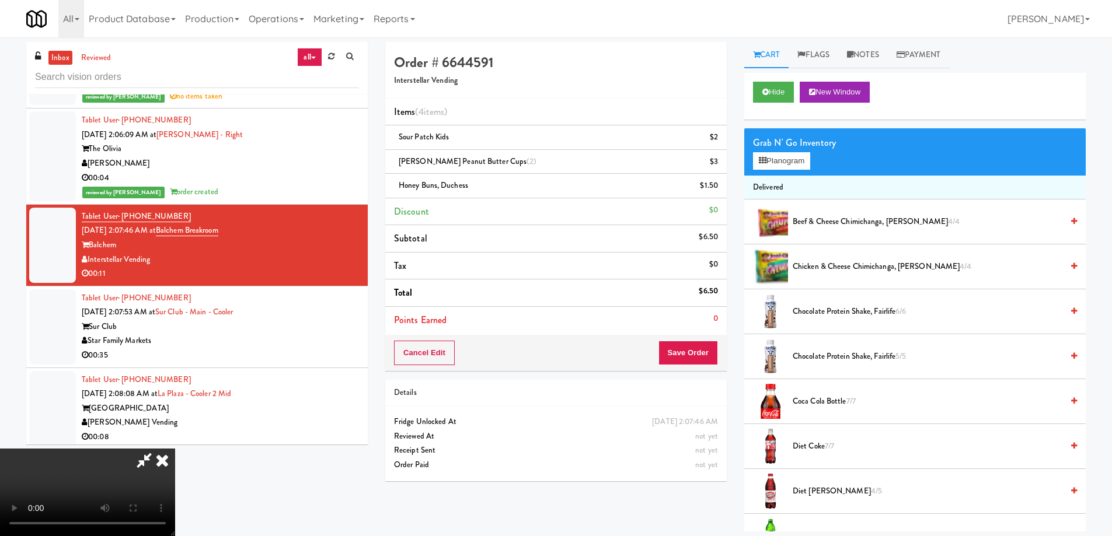
click at [175, 449] on video at bounding box center [87, 493] width 175 height 88
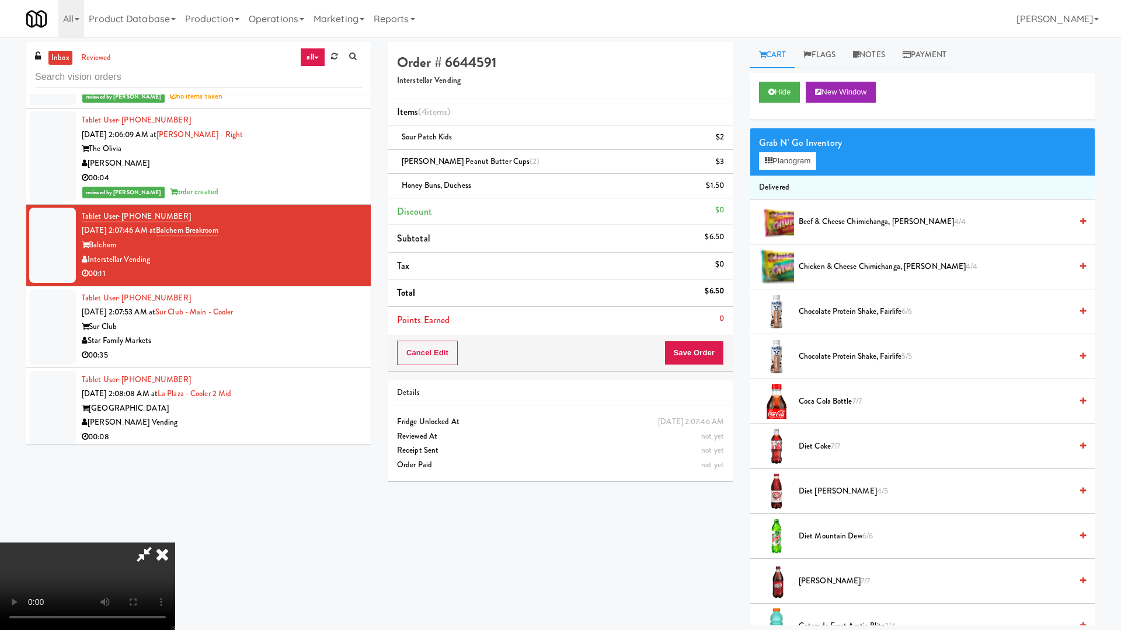
click at [175, 536] on video at bounding box center [87, 587] width 175 height 88
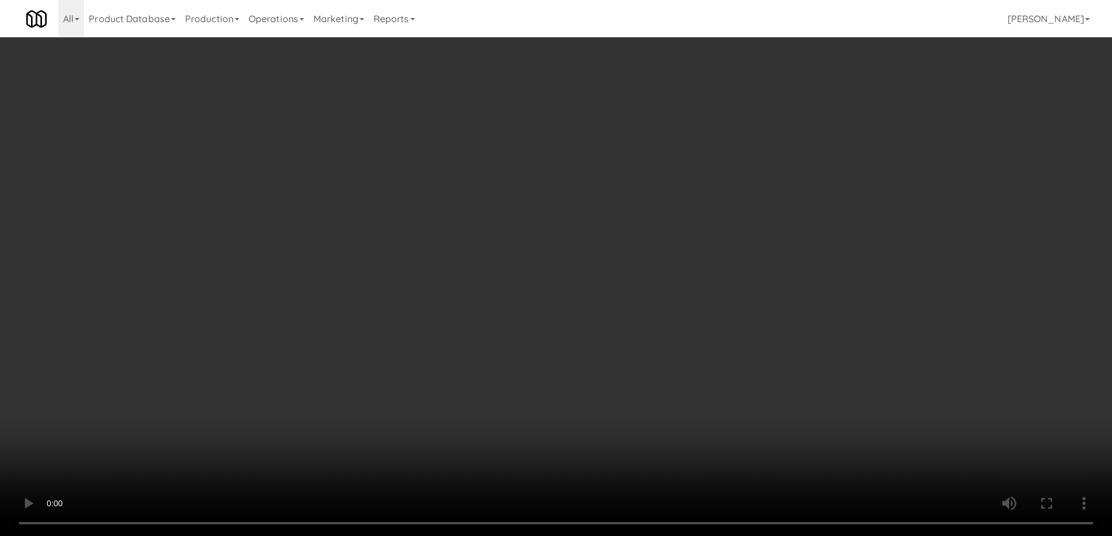
click at [452, 247] on video at bounding box center [556, 268] width 1112 height 536
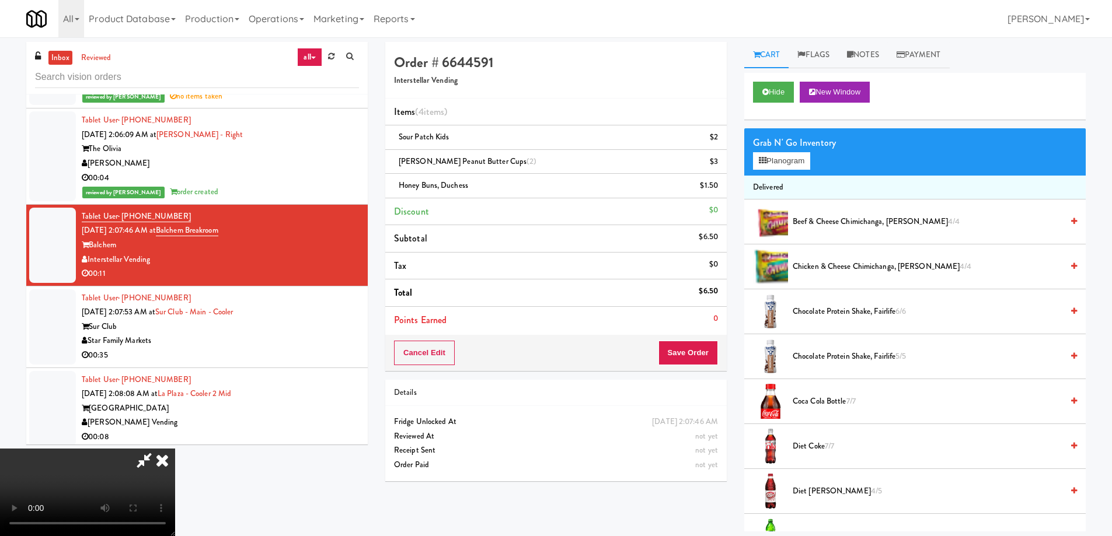
click at [175, 449] on video at bounding box center [87, 493] width 175 height 88
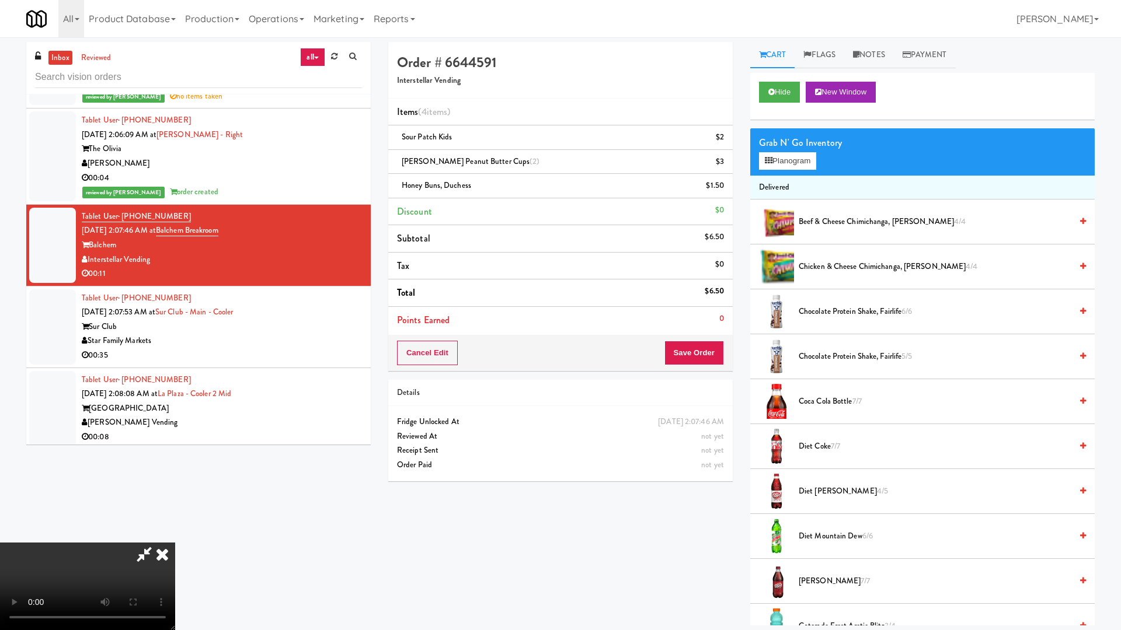
click at [175, 536] on video at bounding box center [87, 587] width 175 height 88
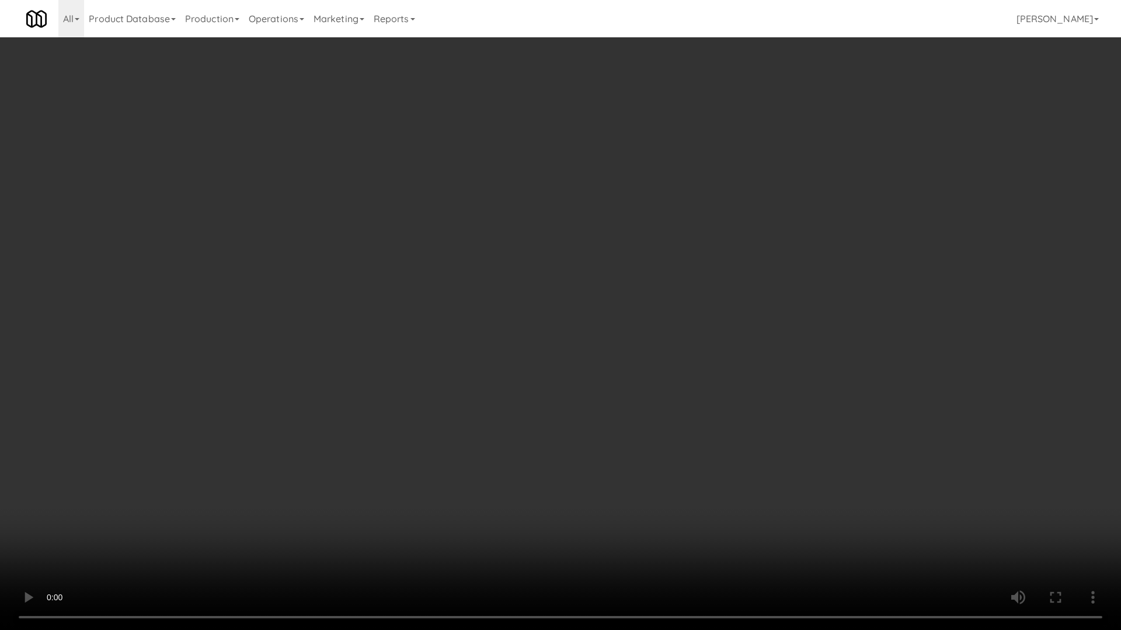
click at [790, 317] on video at bounding box center [560, 315] width 1121 height 630
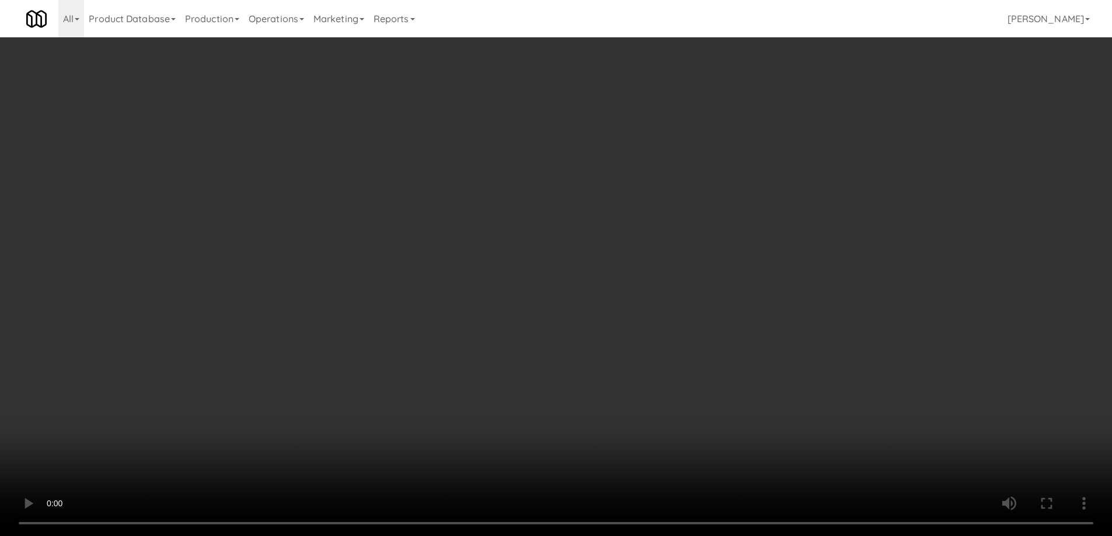
click at [516, 261] on video at bounding box center [556, 268] width 1112 height 536
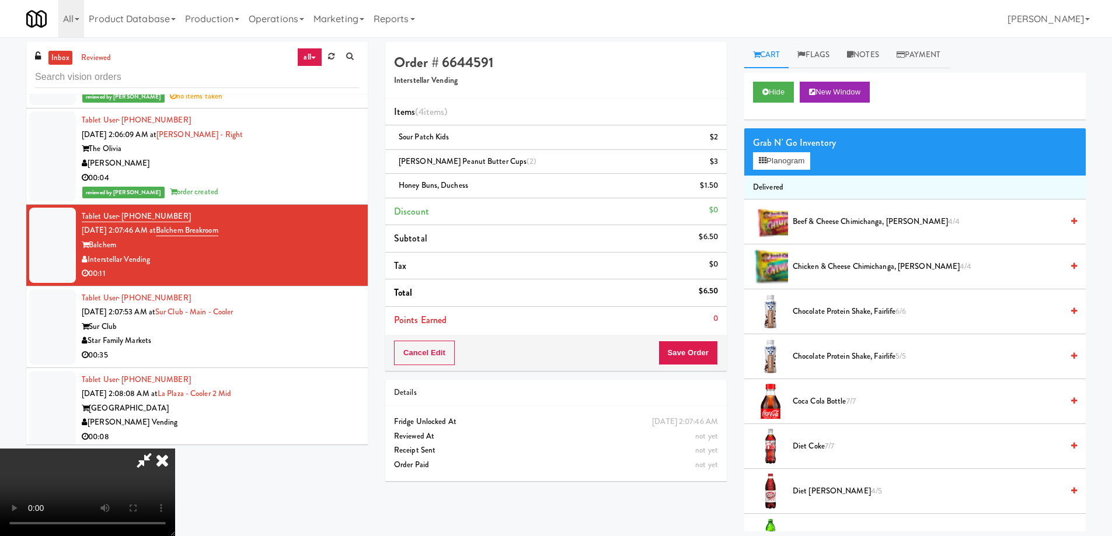
drag, startPoint x: 516, startPoint y: 261, endPoint x: 516, endPoint y: 332, distance: 70.6
click at [175, 449] on video at bounding box center [87, 493] width 175 height 88
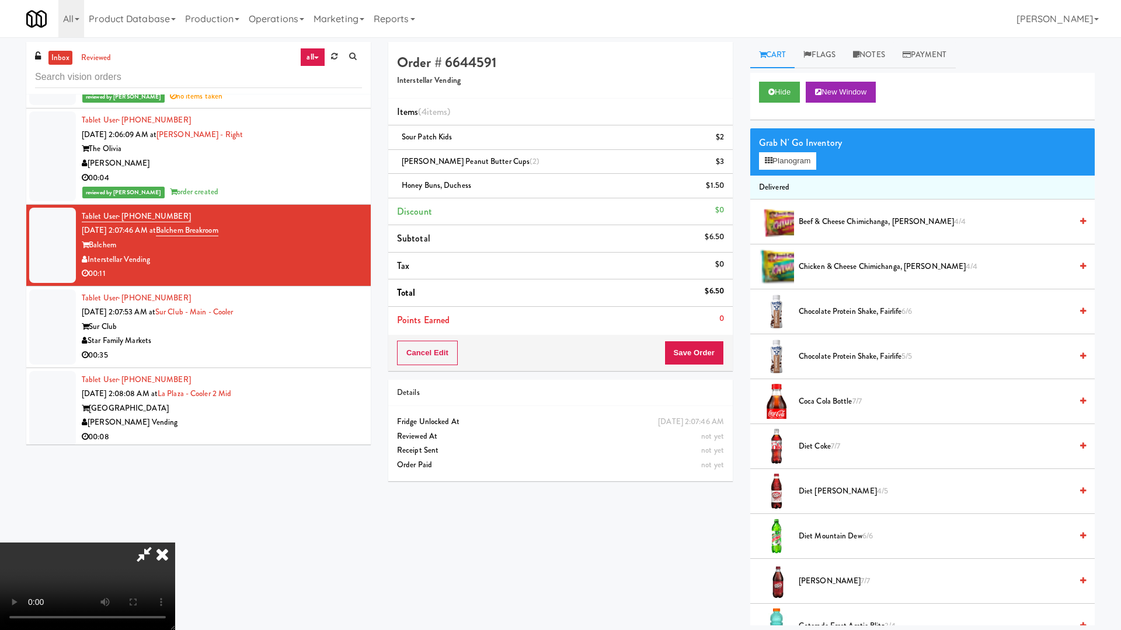
click at [175, 536] on video at bounding box center [87, 587] width 175 height 88
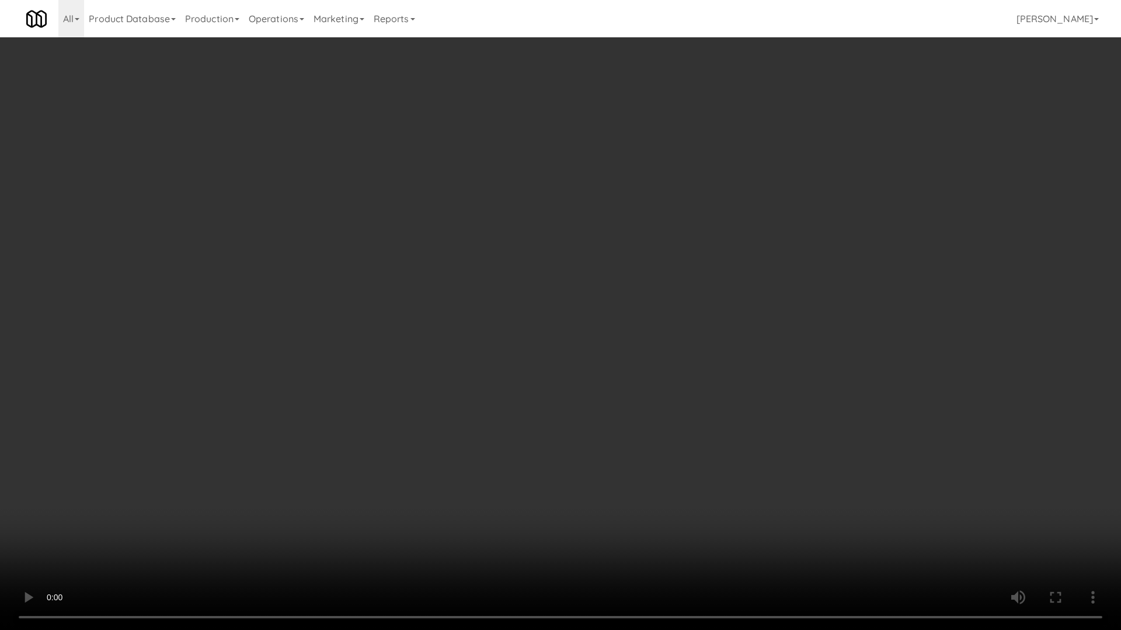
click at [607, 342] on video at bounding box center [560, 315] width 1121 height 630
click at [626, 273] on video at bounding box center [560, 315] width 1121 height 630
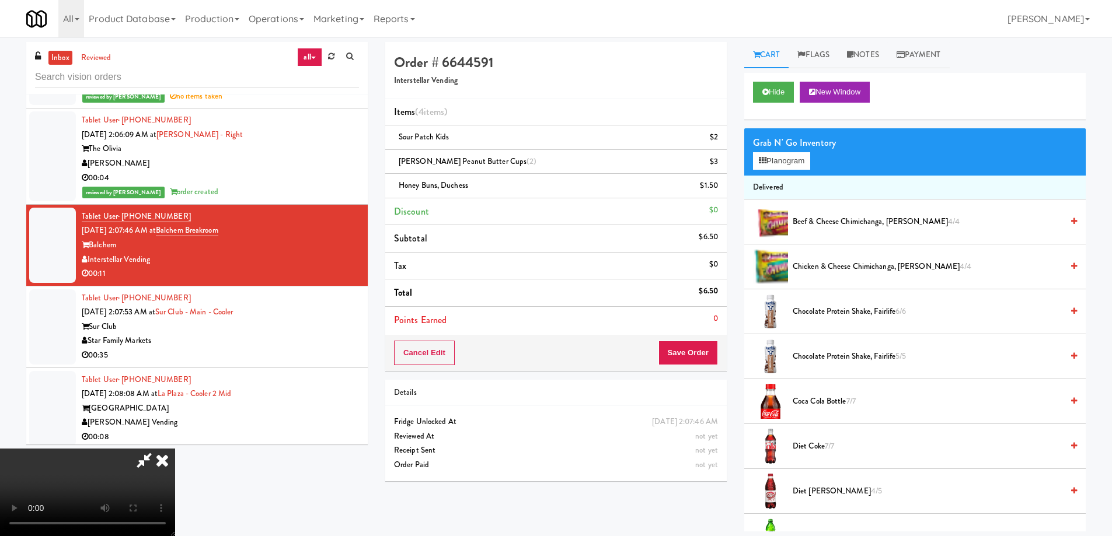
click at [175, 449] on icon at bounding box center [162, 460] width 26 height 23
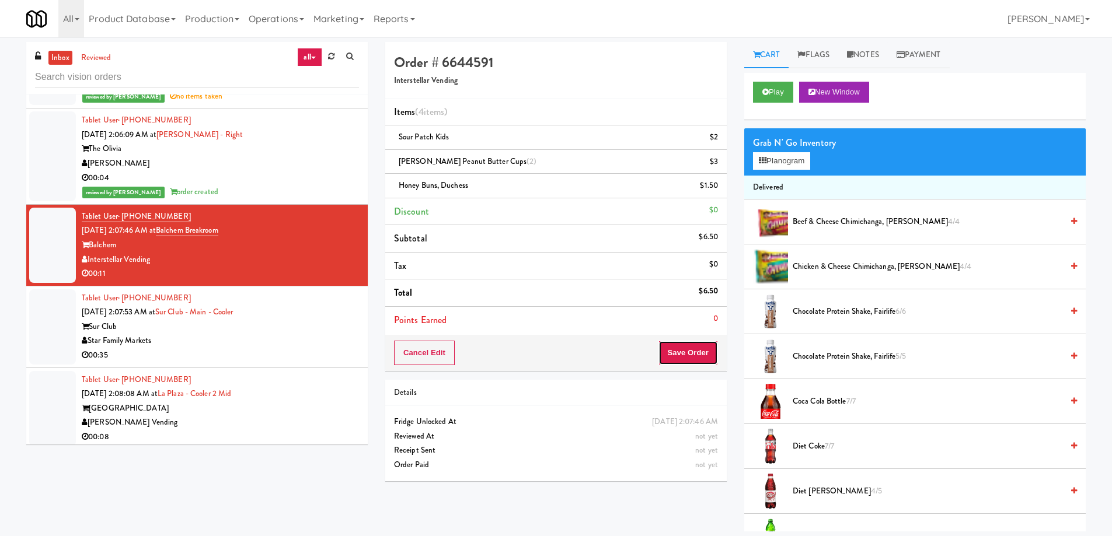
click at [688, 348] on button "Save Order" at bounding box center [688, 353] width 60 height 25
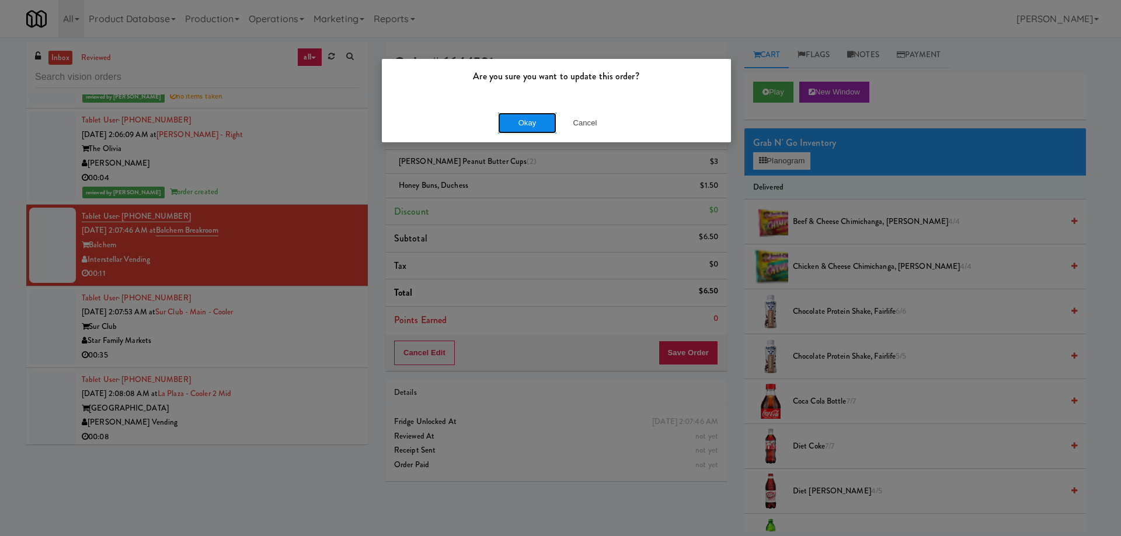
click at [523, 119] on button "Okay" at bounding box center [527, 123] width 58 height 21
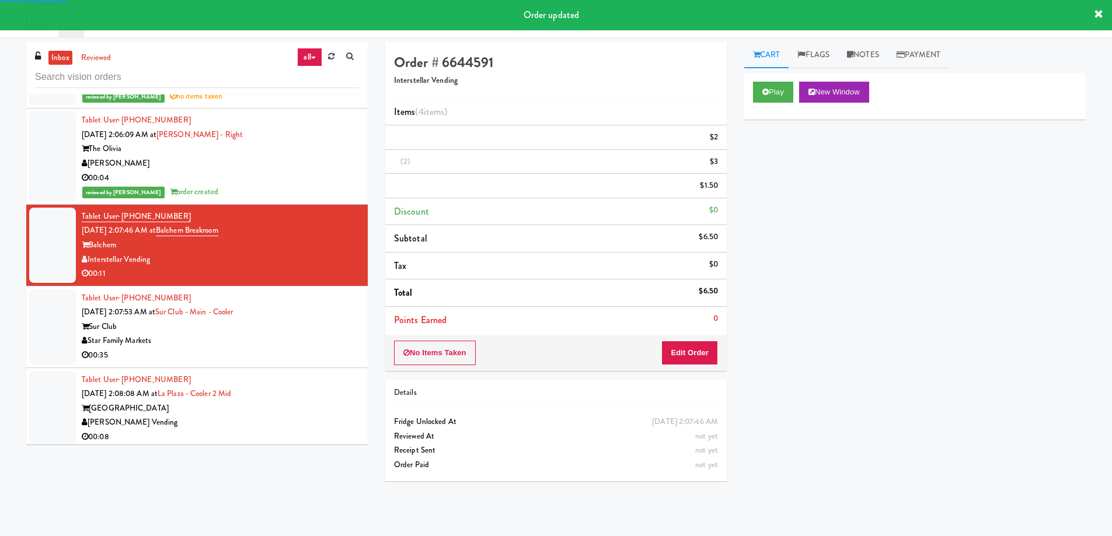
click at [308, 342] on div "Star Family Markets" at bounding box center [220, 341] width 277 height 15
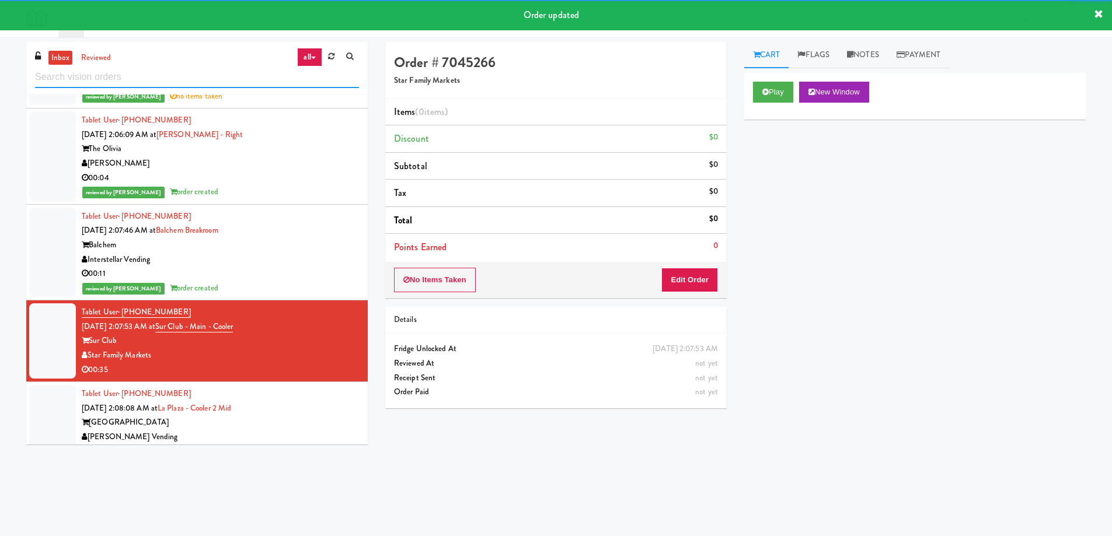
click at [191, 73] on input "text" at bounding box center [197, 78] width 324 height 22
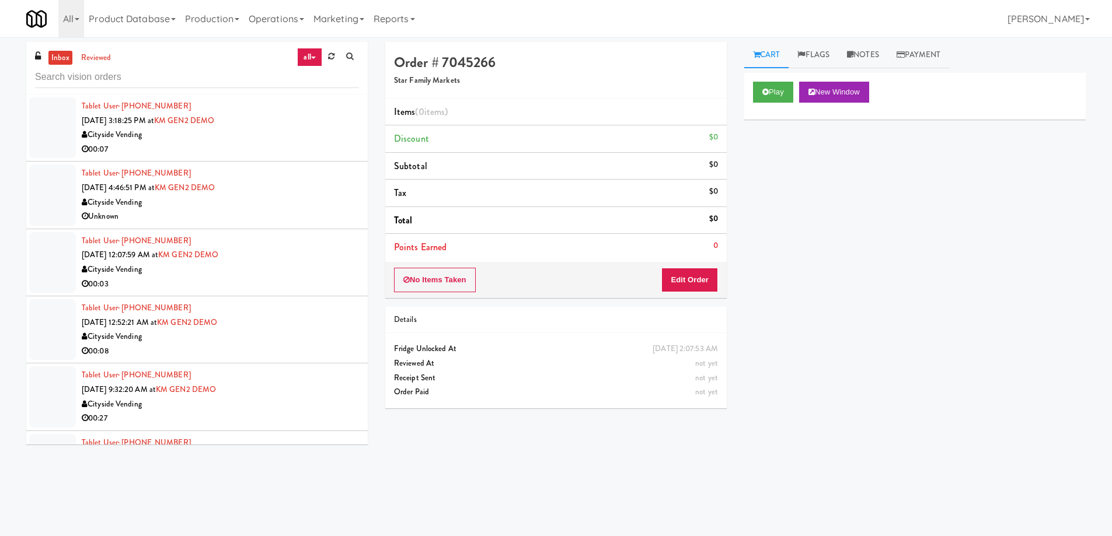
scroll to position [2066, 0]
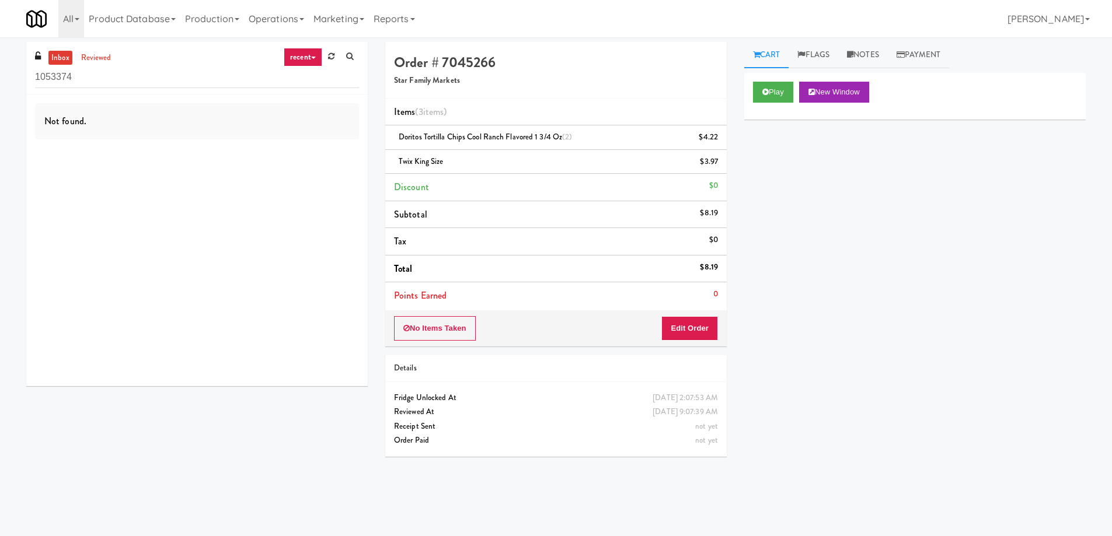
click at [146, 75] on input "1053374" at bounding box center [197, 78] width 324 height 22
click at [286, 20] on link "Operations" at bounding box center [276, 18] width 65 height 37
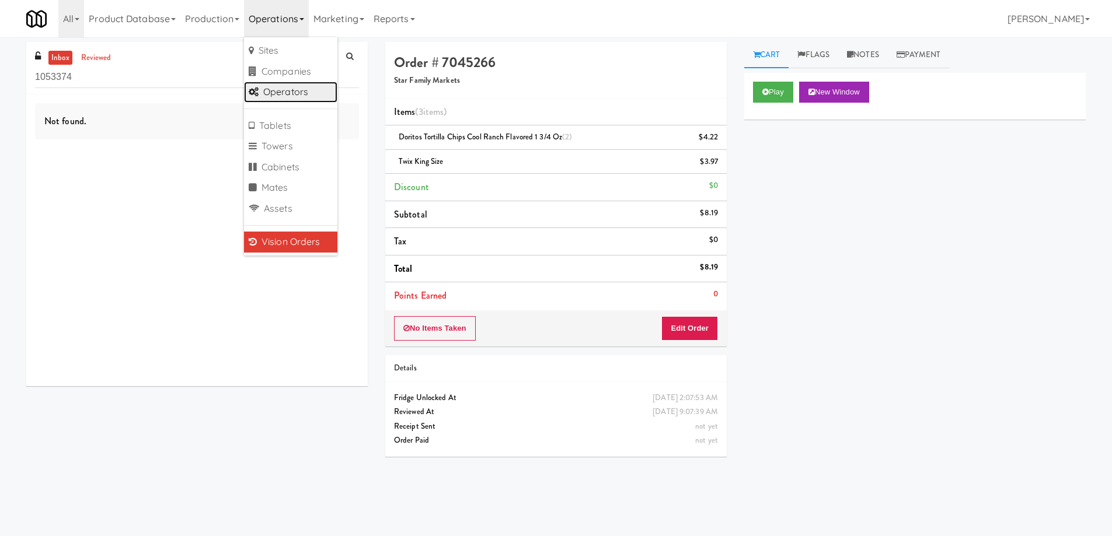
click at [302, 90] on link "Operators" at bounding box center [290, 92] width 93 height 21
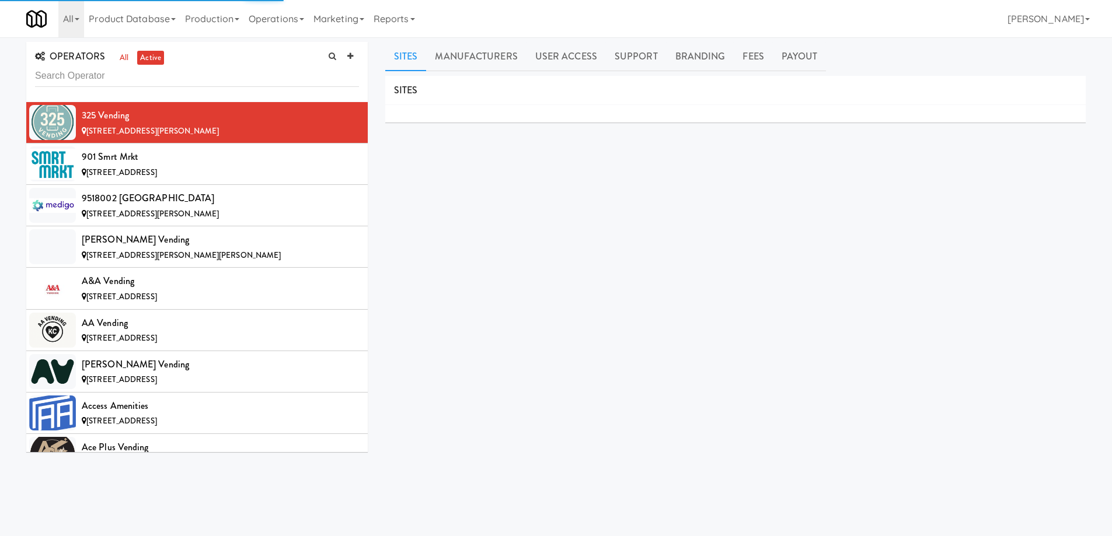
click at [112, 75] on input "text" at bounding box center [197, 76] width 324 height 22
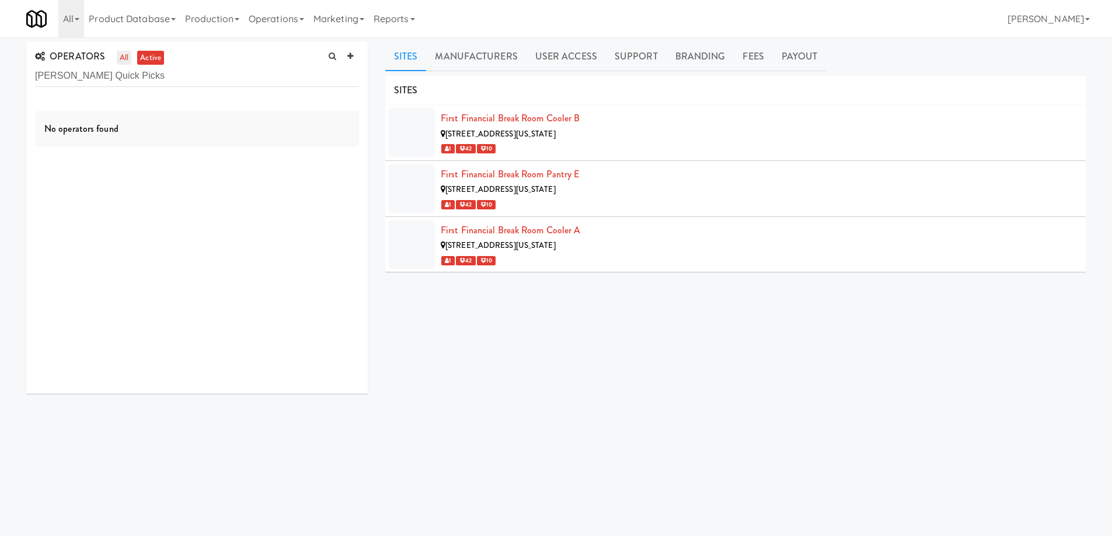
click at [119, 60] on link "all" at bounding box center [124, 58] width 15 height 15
drag, startPoint x: 37, startPoint y: 71, endPoint x: 80, endPoint y: 89, distance: 46.6
click at [37, 72] on input "Carter's Quick Picks" at bounding box center [197, 76] width 324 height 22
drag, startPoint x: 72, startPoint y: 73, endPoint x: 242, endPoint y: 94, distance: 171.2
click at [242, 94] on div "OPERATORS all active Carter's Quick Picks" at bounding box center [196, 72] width 341 height 60
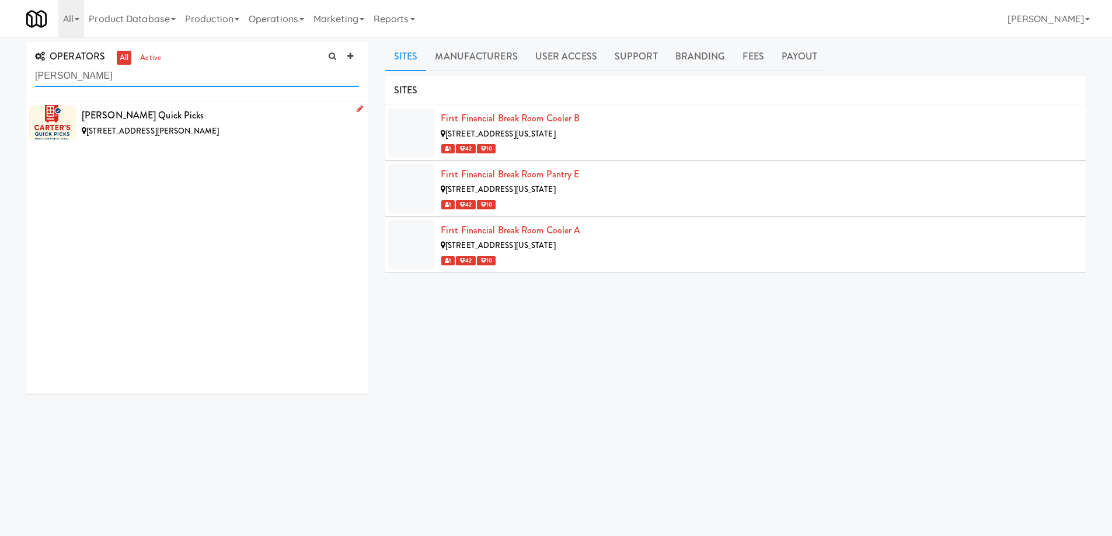
type input "Carter"
click at [232, 121] on div "[PERSON_NAME] Quick Picks" at bounding box center [220, 116] width 277 height 18
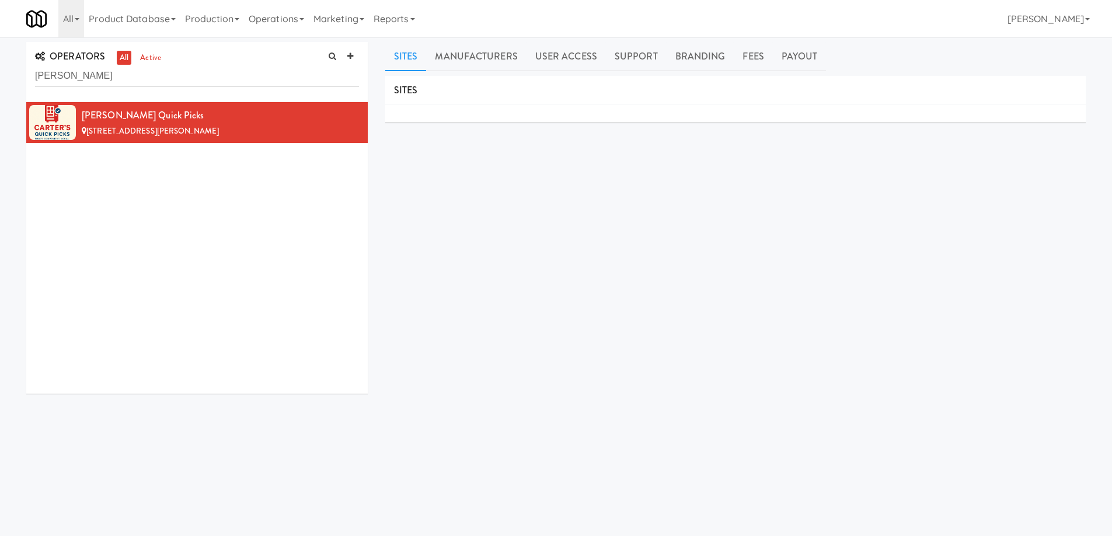
click at [468, 251] on div "SITES MANUFACTURERS Carter’s Quick Picks USERS Name Company Registered Beau Car…" at bounding box center [735, 295] width 700 height 438
